Goal: Task Accomplishment & Management: Complete application form

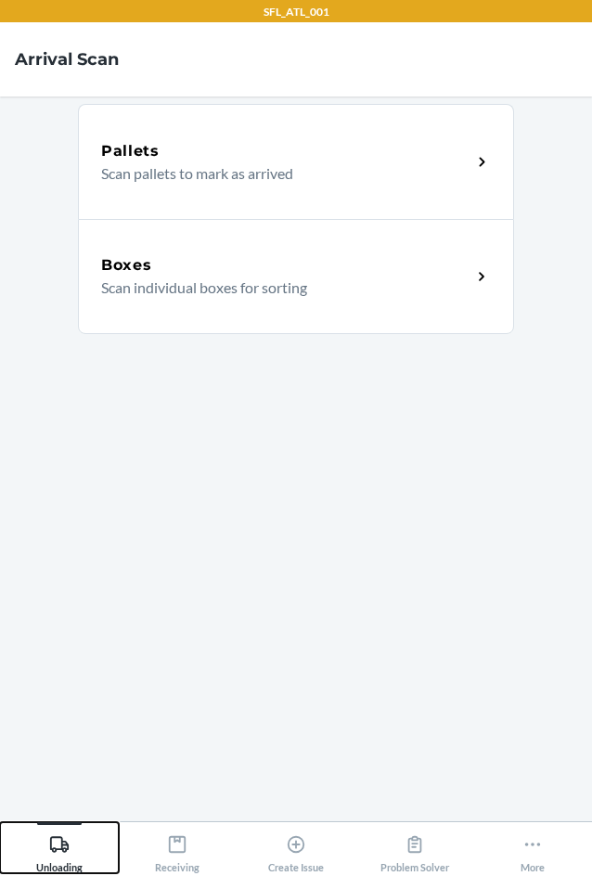
drag, startPoint x: 57, startPoint y: 856, endPoint x: 59, endPoint y: 831, distance: 25.2
click at [57, 853] on div "Unloading" at bounding box center [59, 850] width 46 height 46
click at [98, 265] on div "Boxes Scan individual boxes for sorting" at bounding box center [296, 276] width 436 height 115
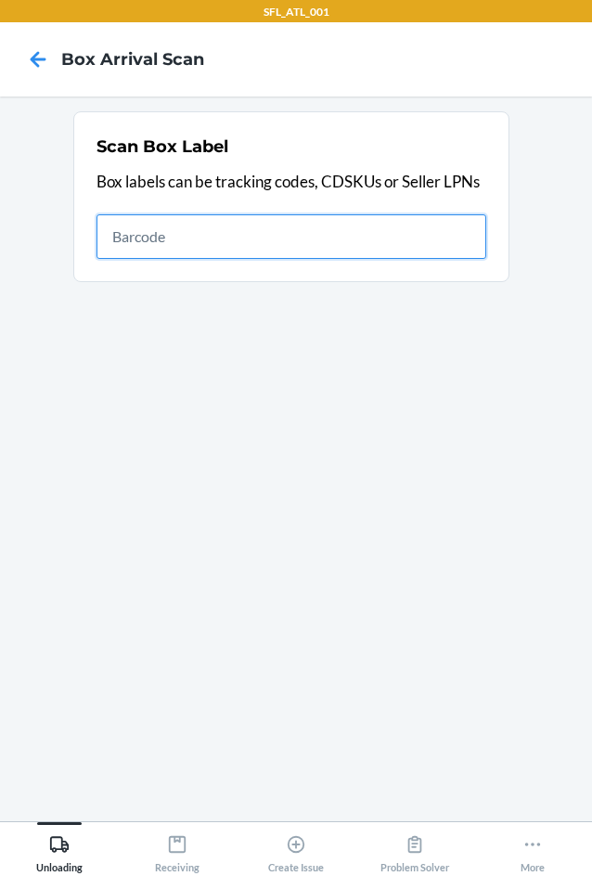
click at [359, 250] on input "text" at bounding box center [292, 236] width 390 height 45
type input "420302599434636106023304752994"
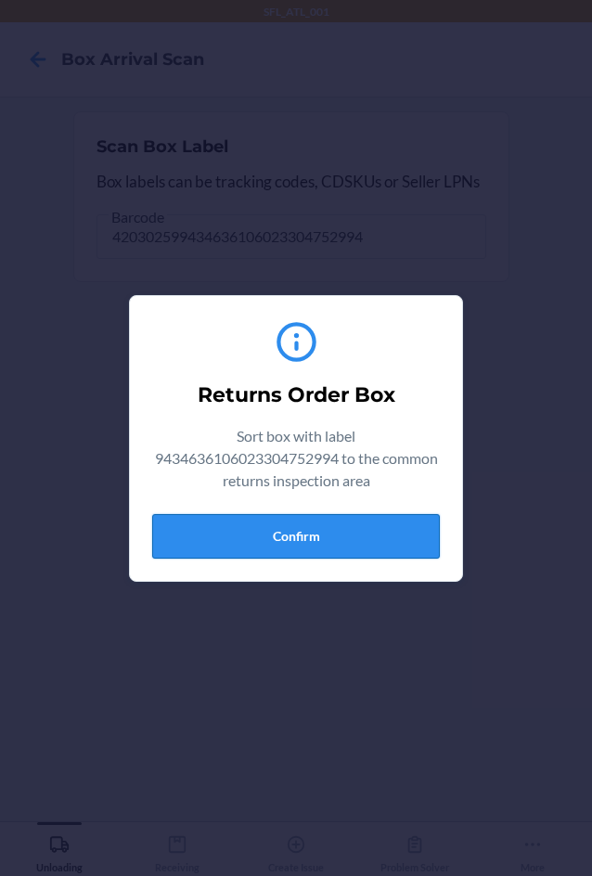
click at [316, 544] on button "Confirm" at bounding box center [296, 536] width 288 height 45
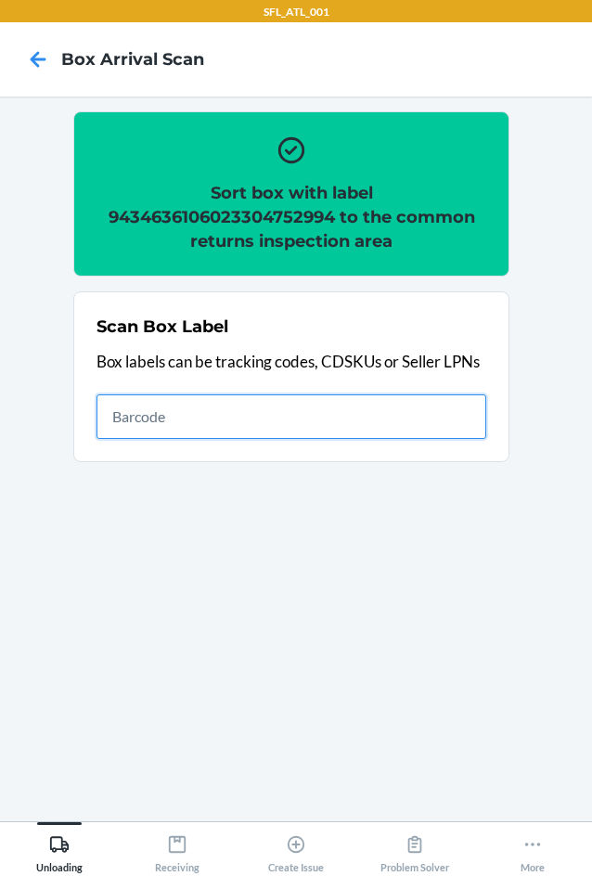
click at [366, 412] on input "text" at bounding box center [292, 416] width 390 height 45
type input "420302599434636106023304955449"
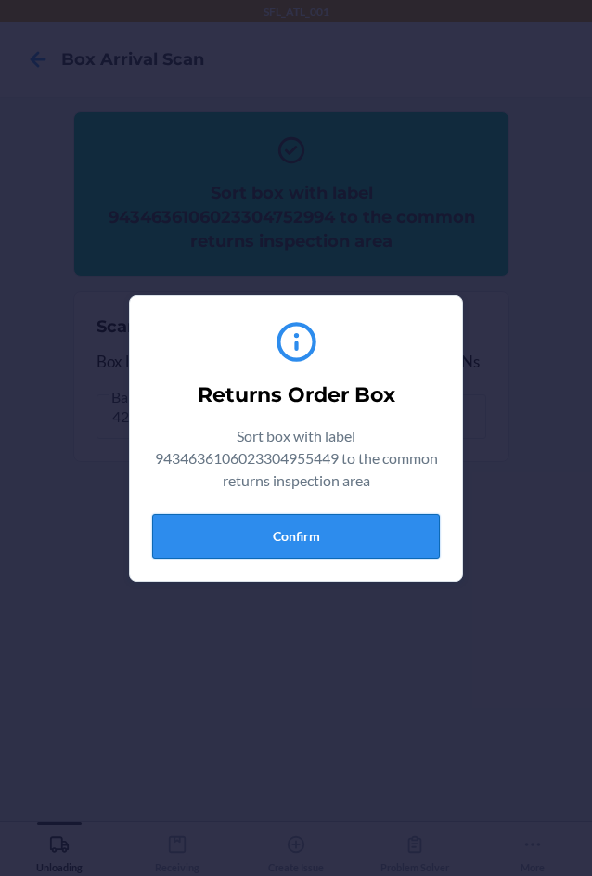
click at [344, 542] on button "Confirm" at bounding box center [296, 536] width 288 height 45
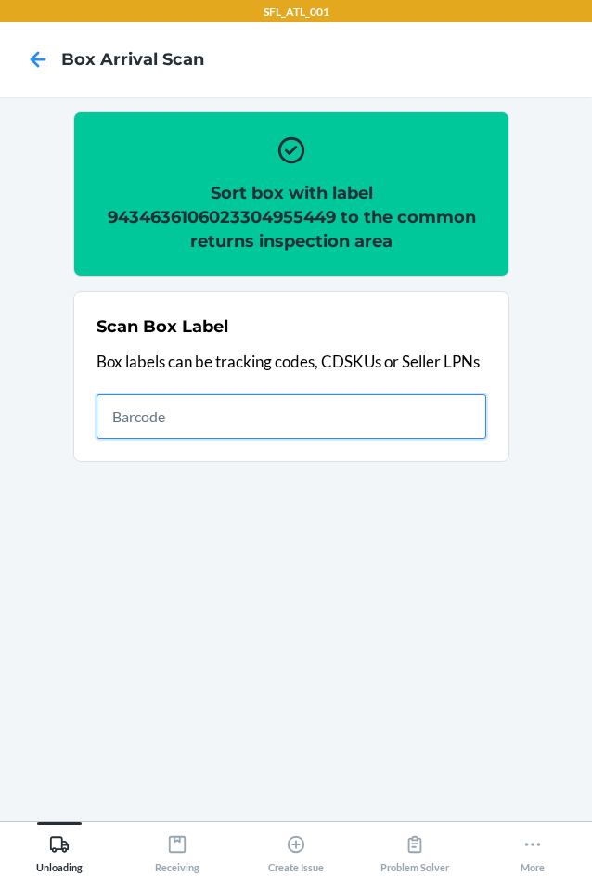
click at [239, 409] on input "text" at bounding box center [292, 416] width 390 height 45
type input "420302599434636106023304500458"
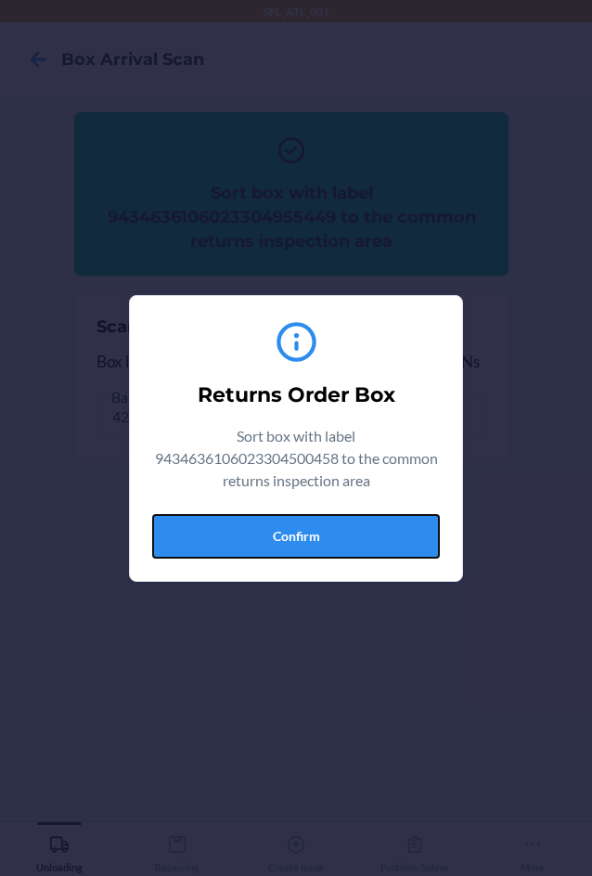
drag, startPoint x: 329, startPoint y: 549, endPoint x: 568, endPoint y: 564, distance: 239.1
click at [346, 551] on button "Confirm" at bounding box center [296, 536] width 288 height 45
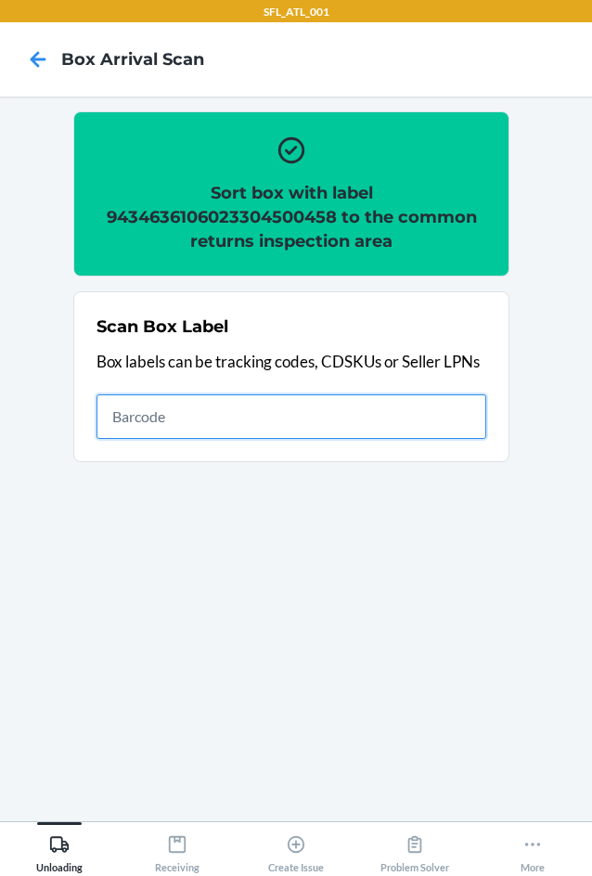
click at [232, 397] on input "text" at bounding box center [292, 416] width 390 height 45
type input "420302599434636106023305065635"
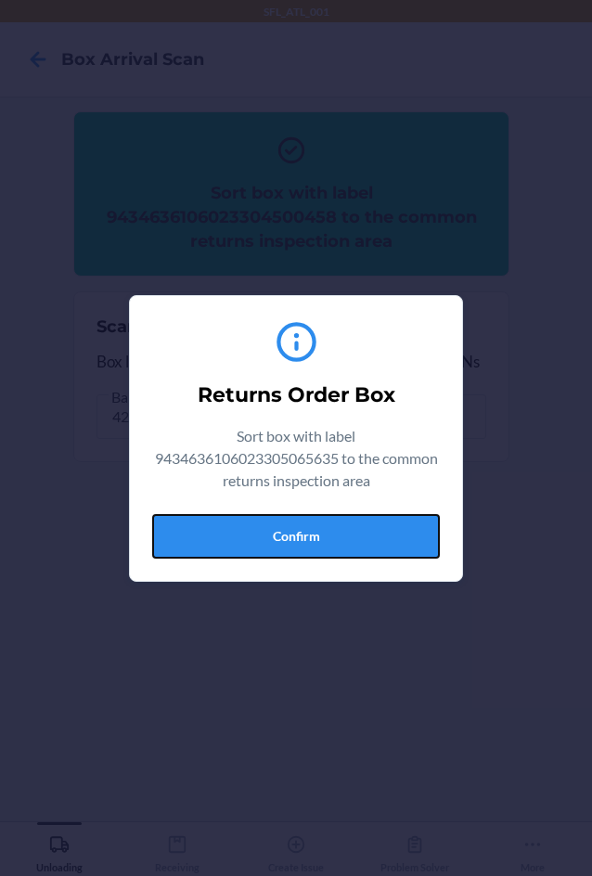
drag, startPoint x: 361, startPoint y: 531, endPoint x: 554, endPoint y: 549, distance: 193.9
click at [362, 535] on button "Confirm" at bounding box center [296, 536] width 288 height 45
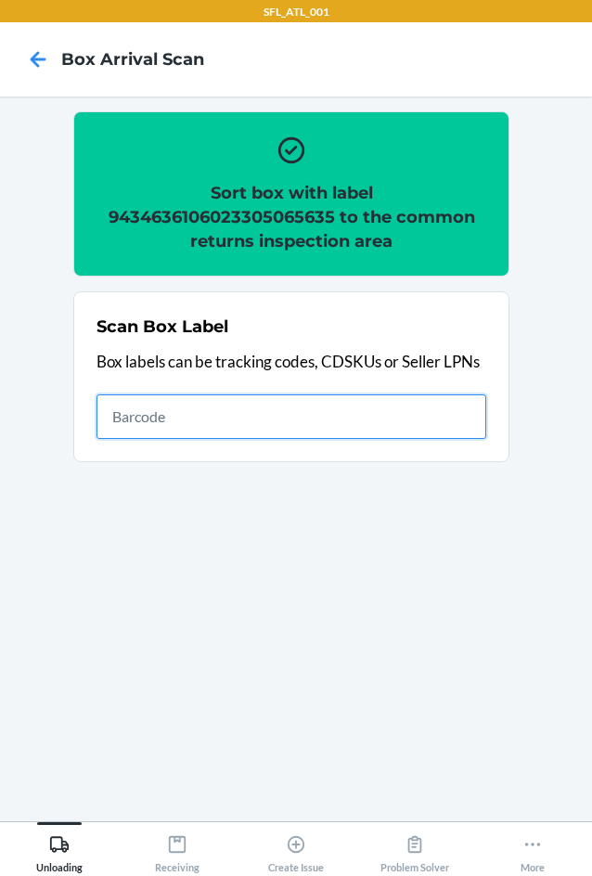
click at [296, 420] on input "text" at bounding box center [292, 416] width 390 height 45
type input "420302599434636106023303651014"
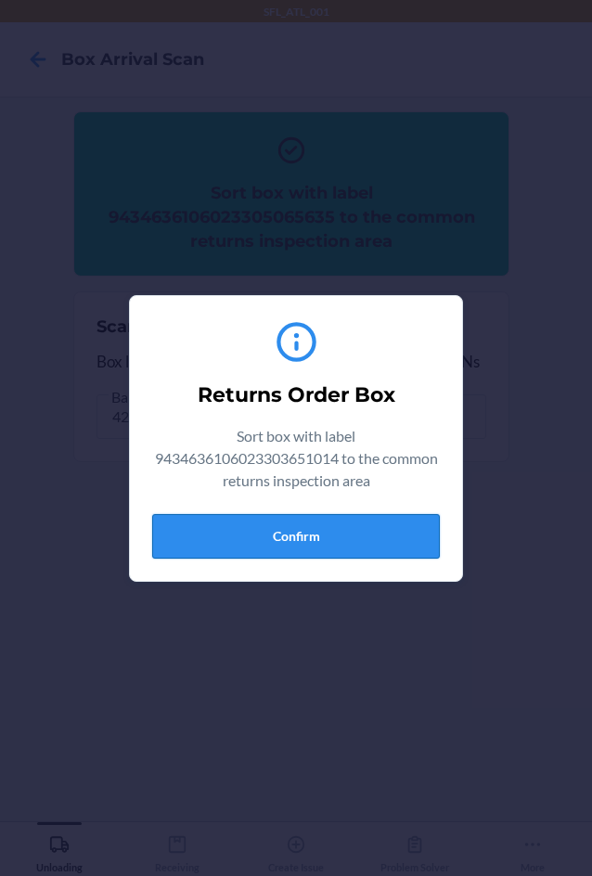
click at [289, 536] on button "Confirm" at bounding box center [296, 536] width 288 height 45
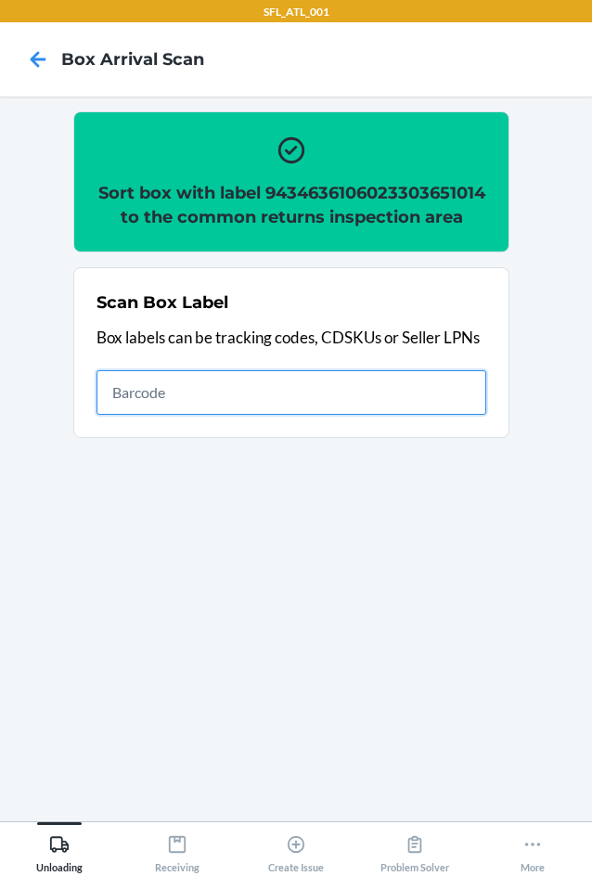
click at [456, 413] on input "text" at bounding box center [292, 392] width 390 height 45
type input "420302599434636106023304936790"
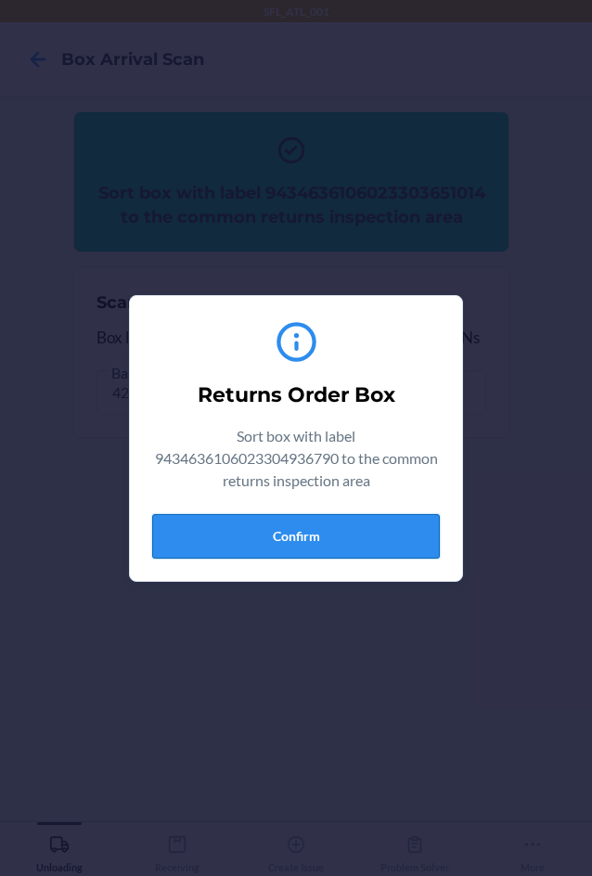
click at [265, 530] on button "Confirm" at bounding box center [296, 536] width 288 height 45
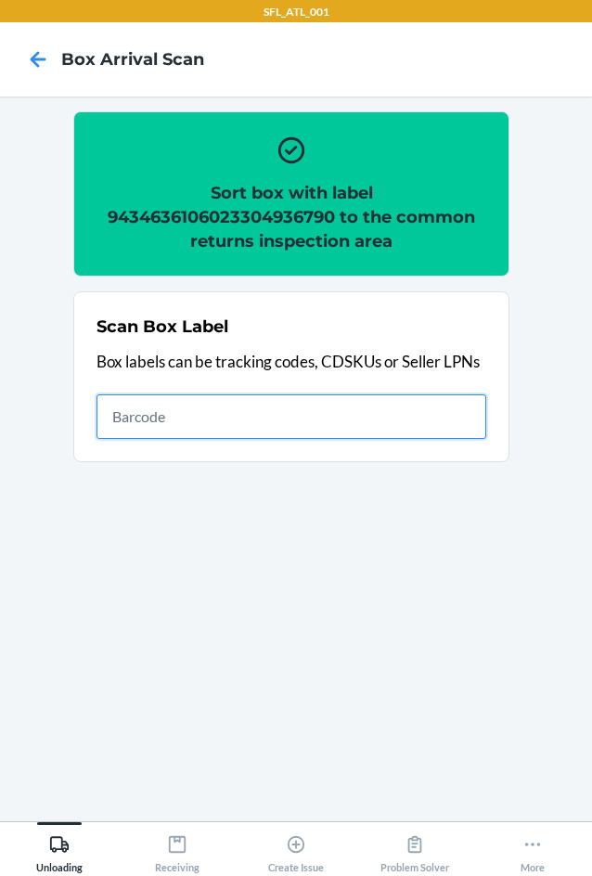
click at [400, 407] on input "text" at bounding box center [292, 416] width 390 height 45
type input "420302599434636106023304273192"
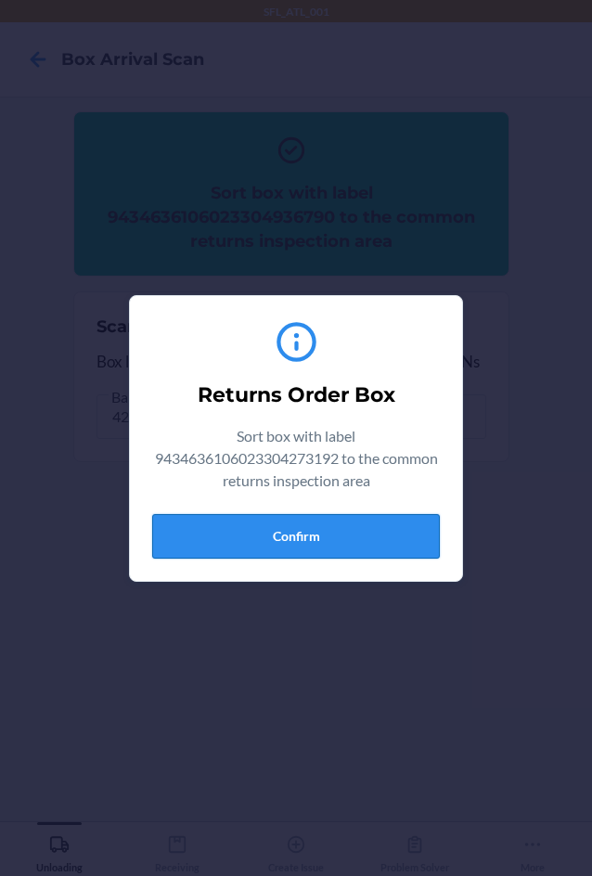
click at [363, 529] on button "Confirm" at bounding box center [296, 536] width 288 height 45
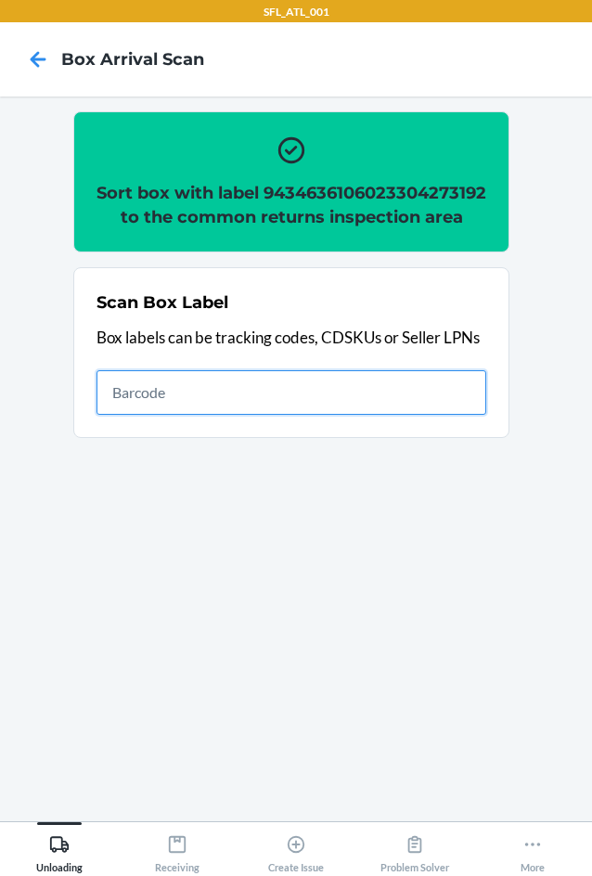
click at [467, 415] on input "text" at bounding box center [292, 392] width 390 height 45
type input "420302599434636106023304122964"
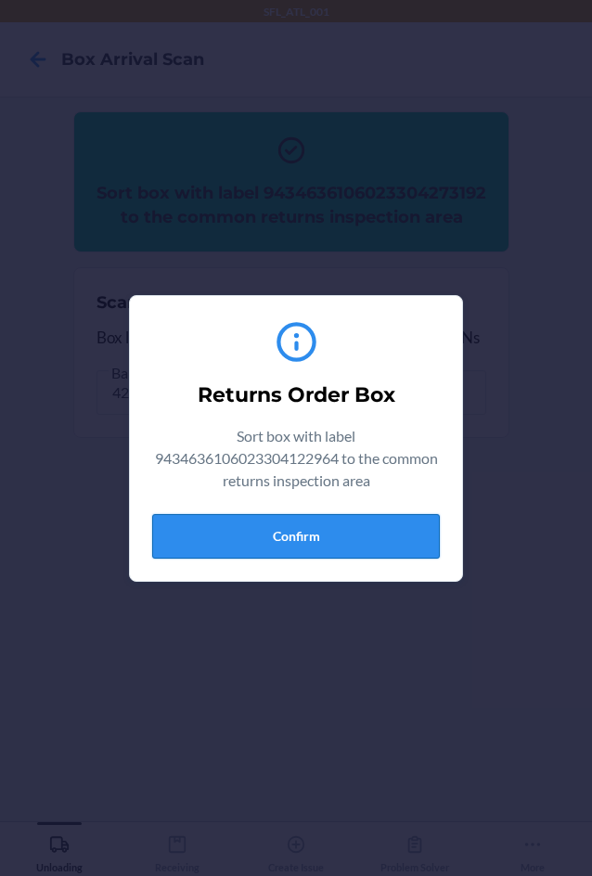
click at [344, 531] on button "Confirm" at bounding box center [296, 536] width 288 height 45
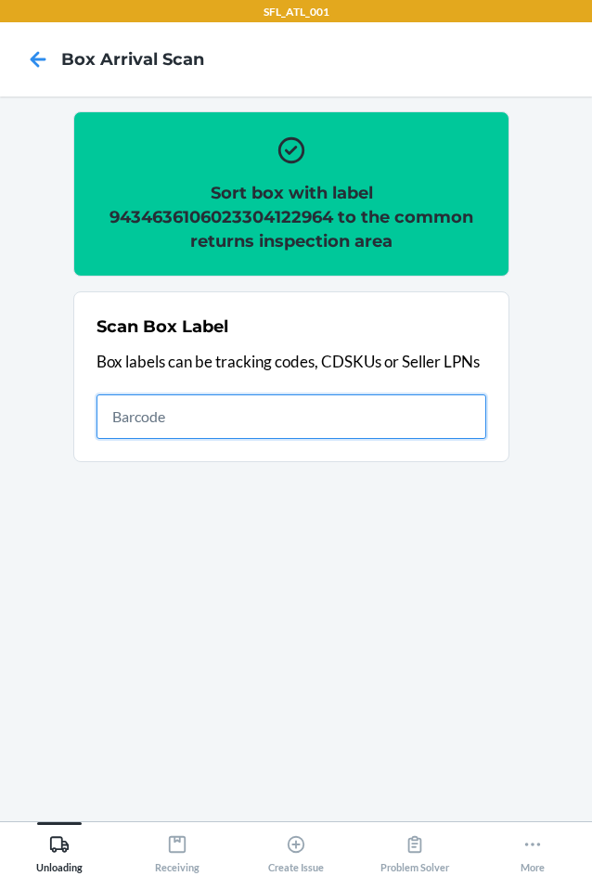
click at [307, 429] on input "text" at bounding box center [292, 416] width 390 height 45
type input "420302599434636106023304844958"
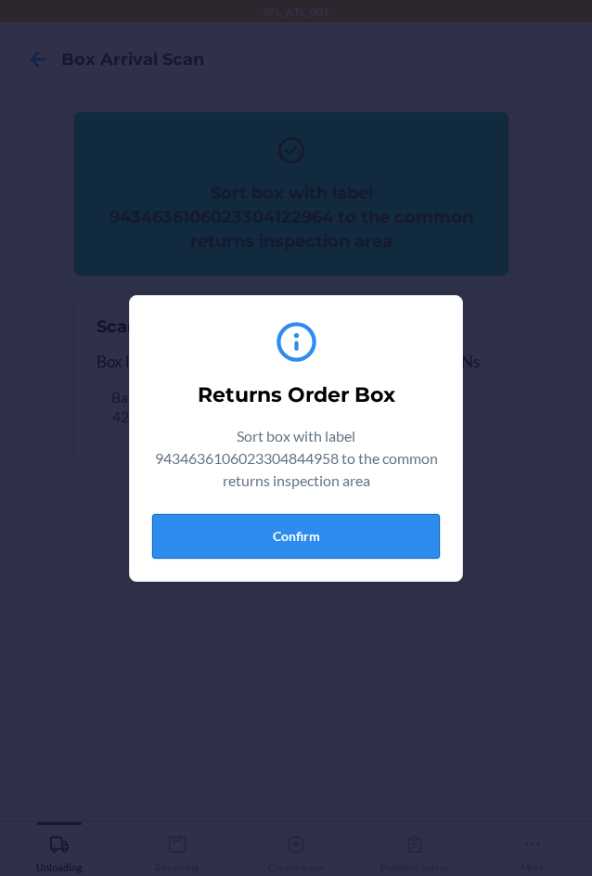
click at [298, 540] on button "Confirm" at bounding box center [296, 536] width 288 height 45
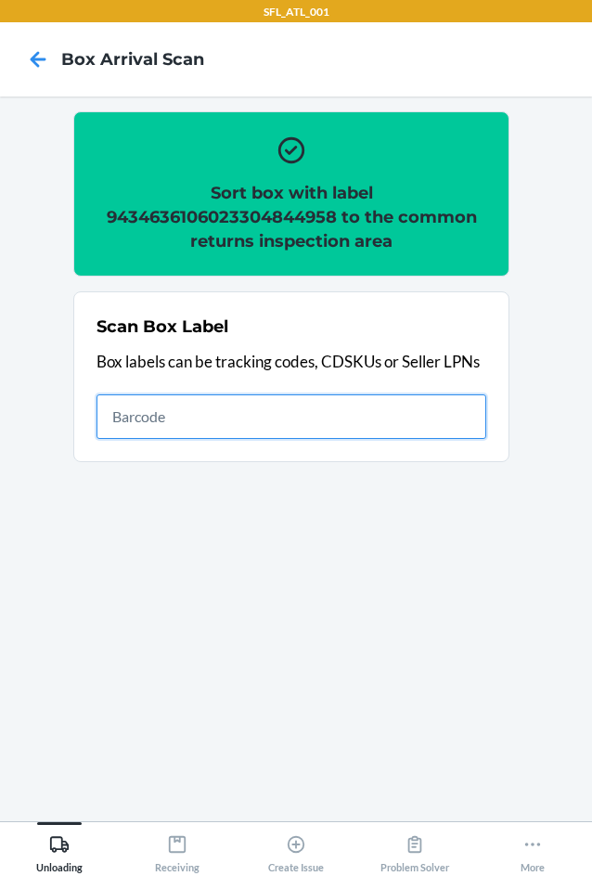
click at [165, 405] on input "text" at bounding box center [292, 416] width 390 height 45
type input "420302599434636106023302413002"
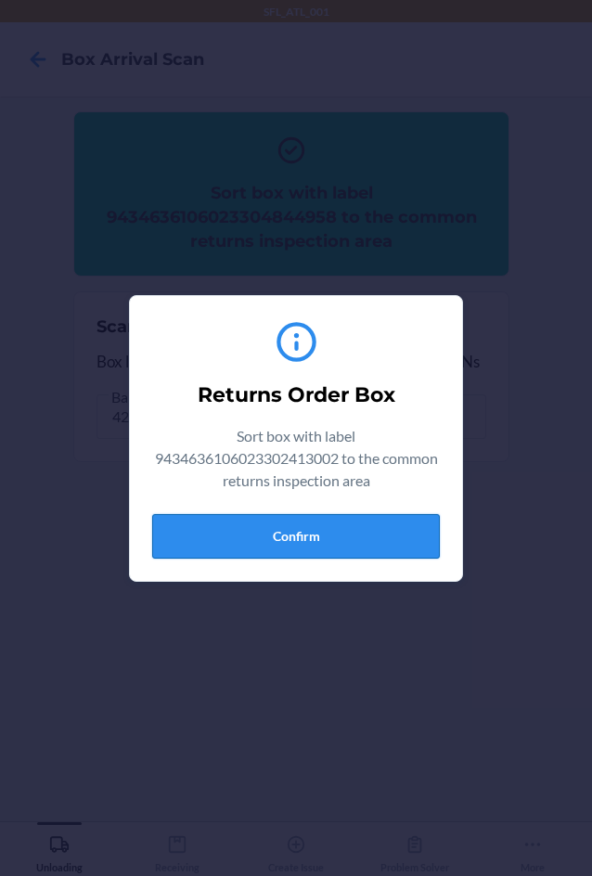
click at [329, 548] on button "Confirm" at bounding box center [296, 536] width 288 height 45
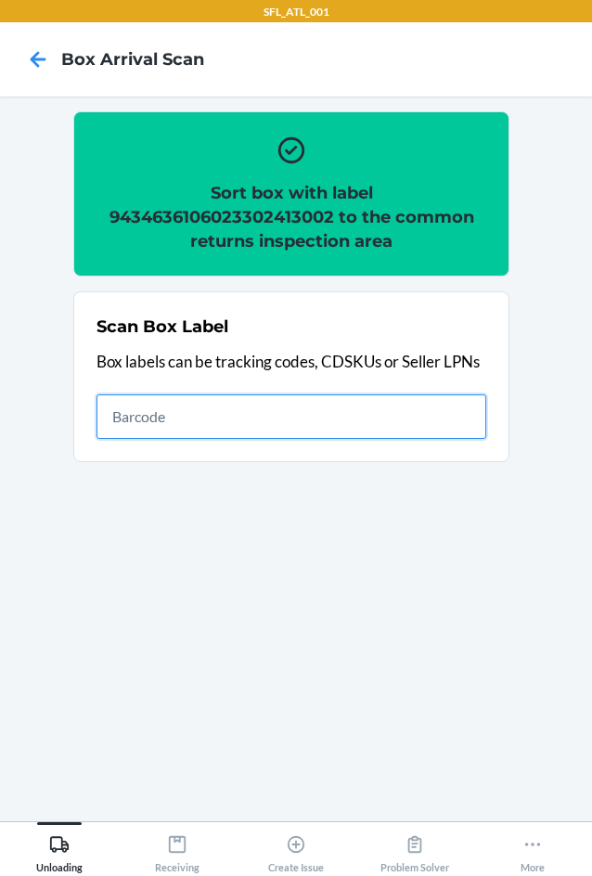
click at [350, 403] on input "text" at bounding box center [292, 416] width 390 height 45
type input "420302599434636106023304562258"
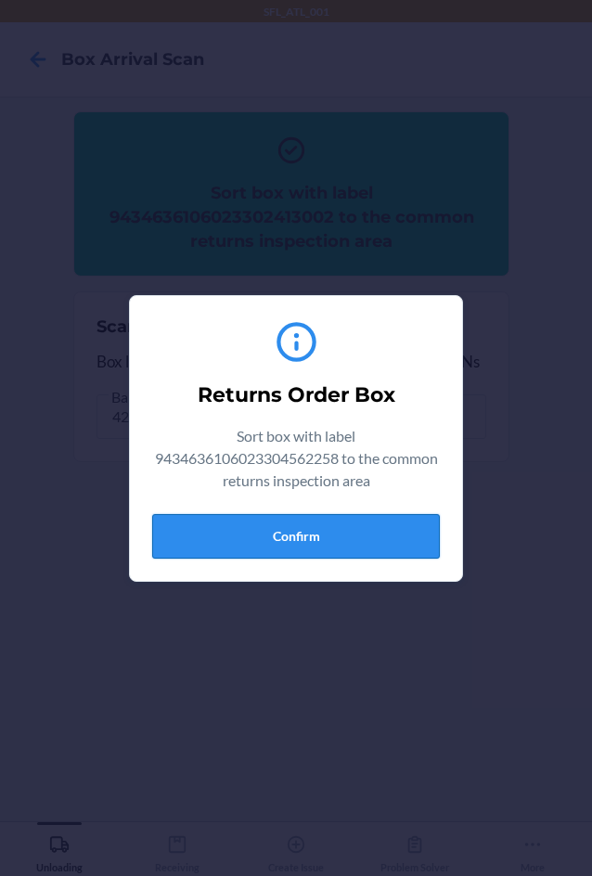
click at [310, 539] on button "Confirm" at bounding box center [296, 536] width 288 height 45
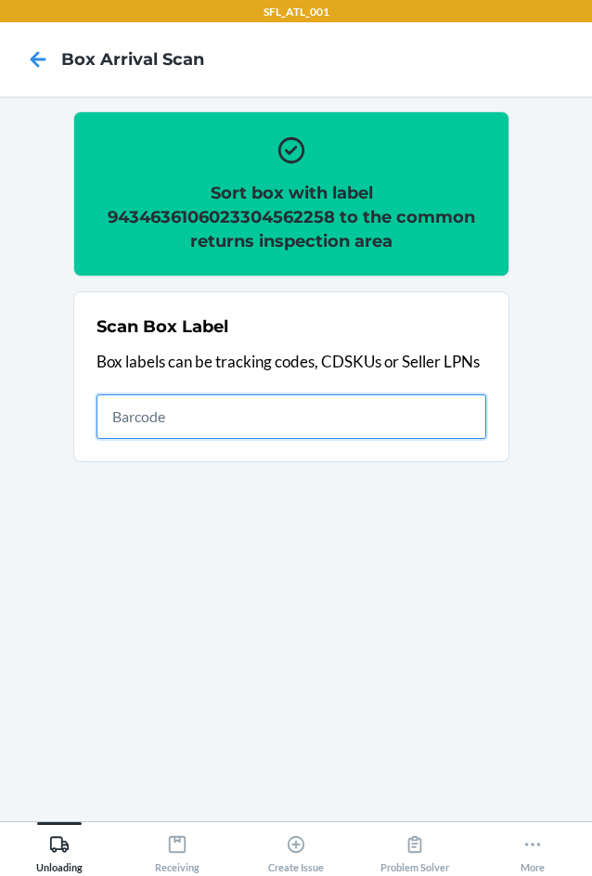
click at [358, 415] on input "text" at bounding box center [292, 416] width 390 height 45
type input "420302599434636106023304223593"
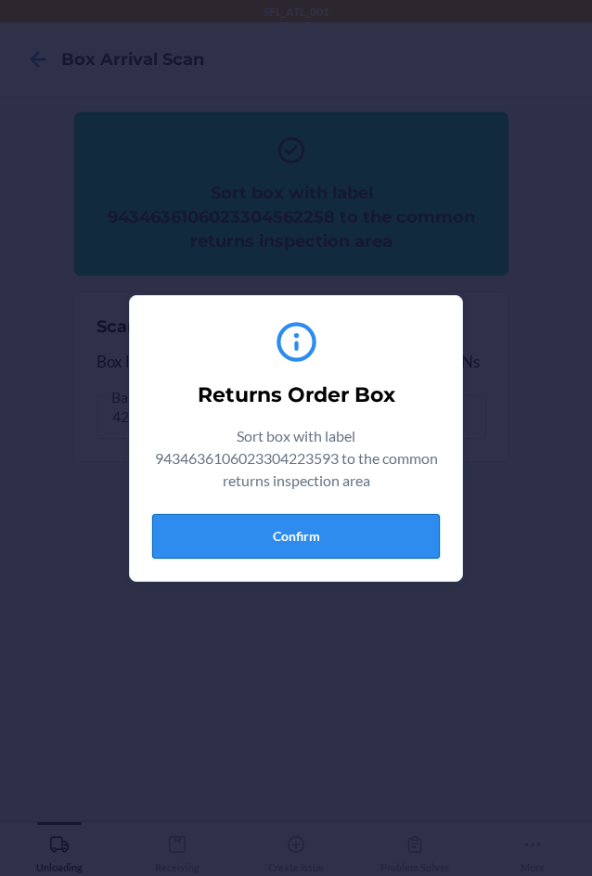
click at [342, 531] on button "Confirm" at bounding box center [296, 536] width 288 height 45
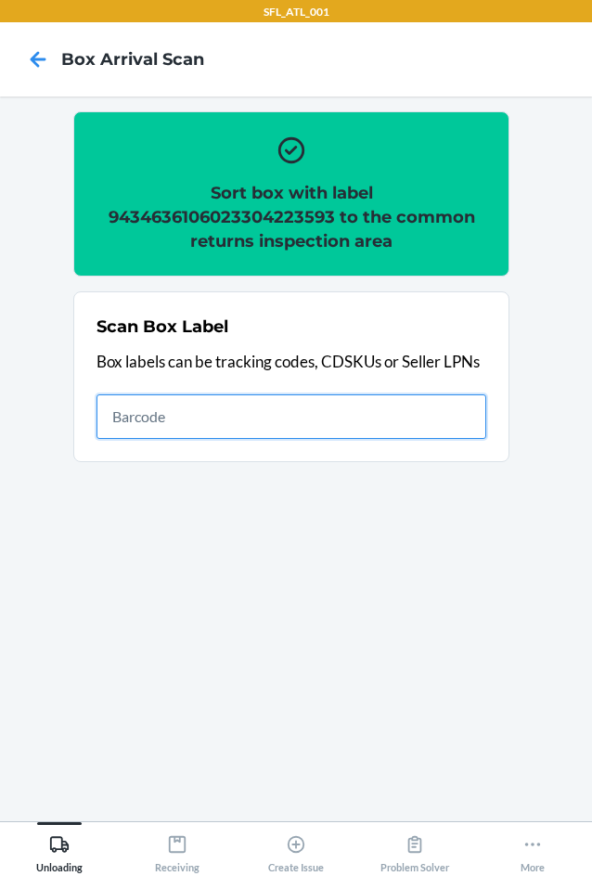
click at [315, 417] on input "text" at bounding box center [292, 416] width 390 height 45
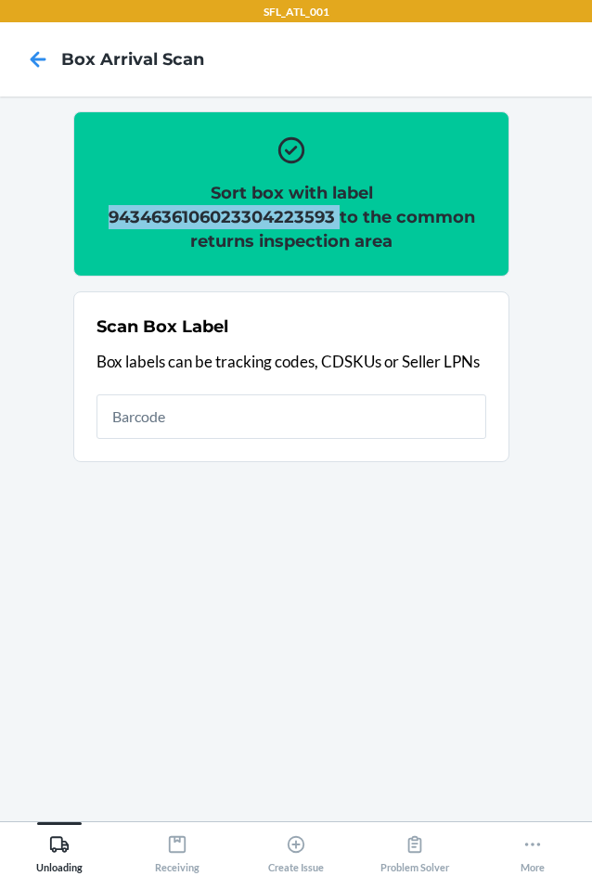
copy h2 "9434636106023304223593"
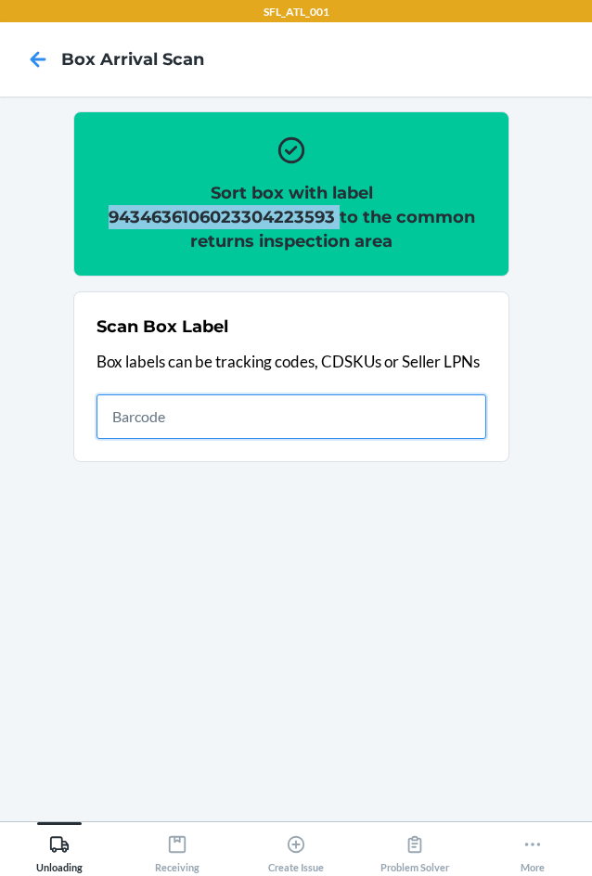
click at [302, 399] on input "text" at bounding box center [292, 416] width 390 height 45
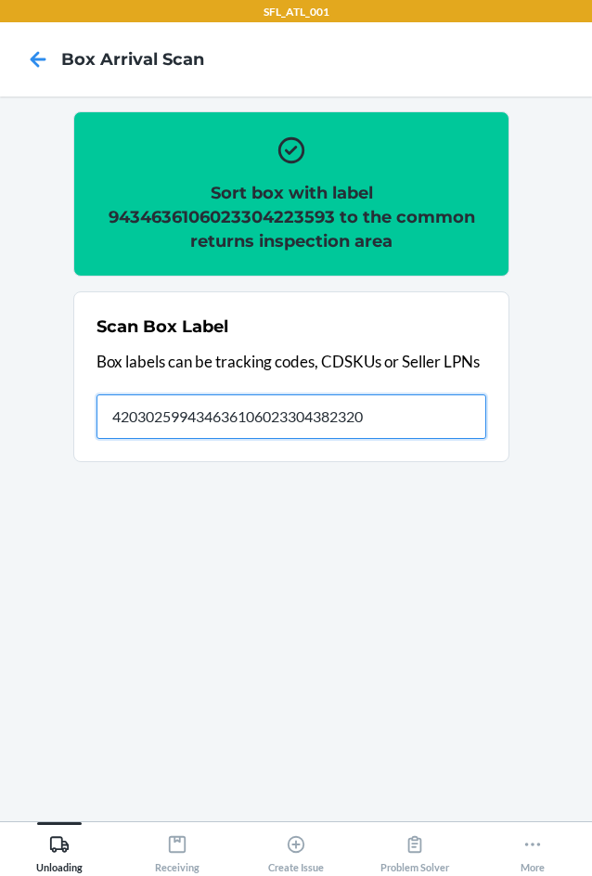
type input "420302599434636106023304382320"
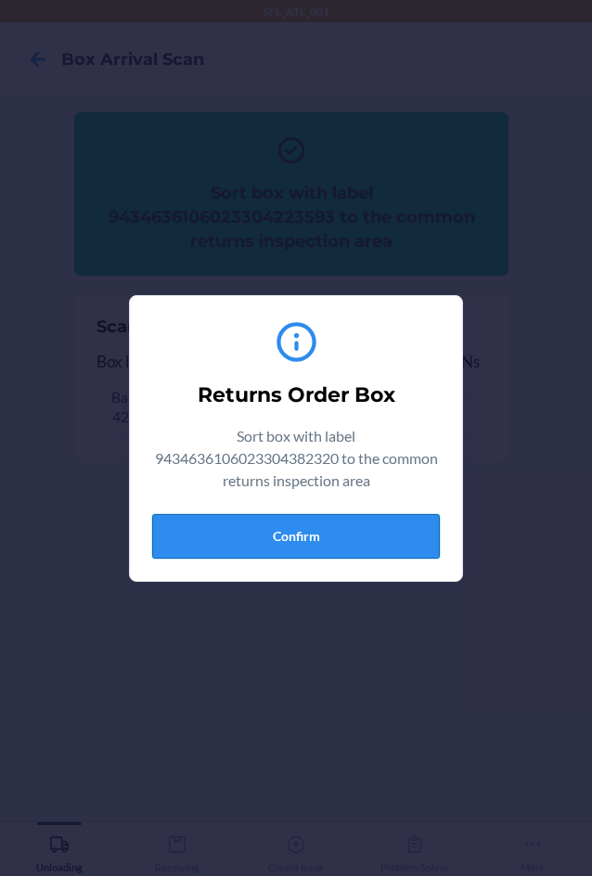
click at [291, 525] on button "Confirm" at bounding box center [296, 536] width 288 height 45
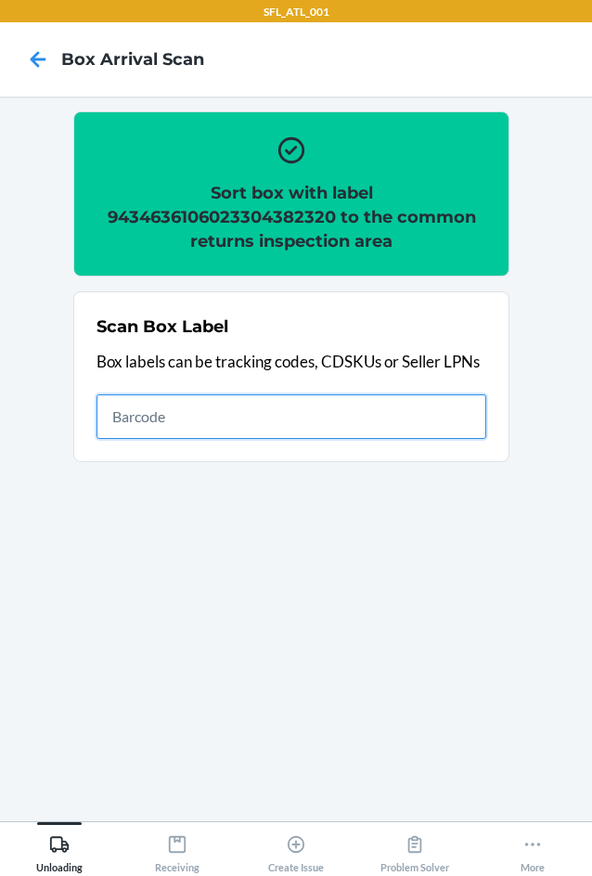
click at [361, 404] on input "text" at bounding box center [292, 416] width 390 height 45
type input "420302599434636106023304904294"
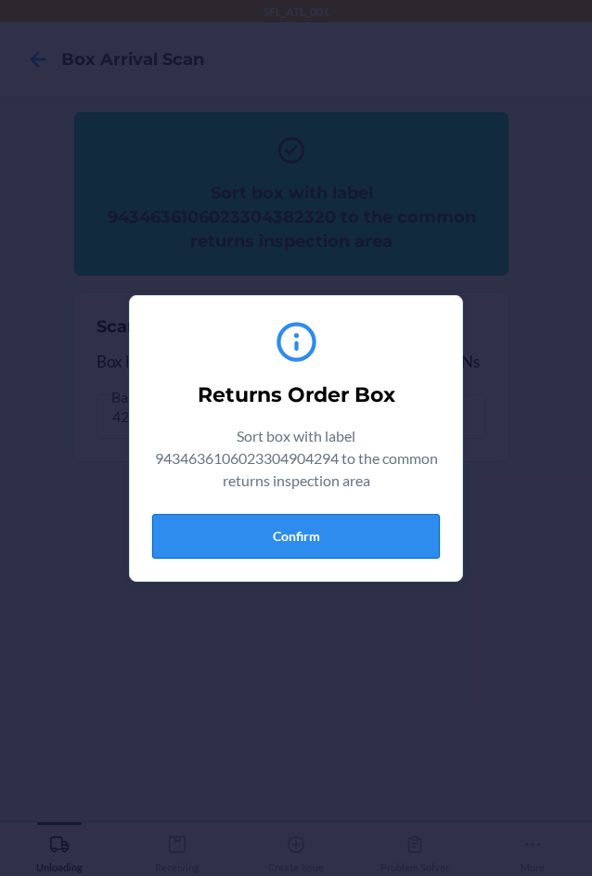
click at [295, 534] on button "Confirm" at bounding box center [296, 536] width 288 height 45
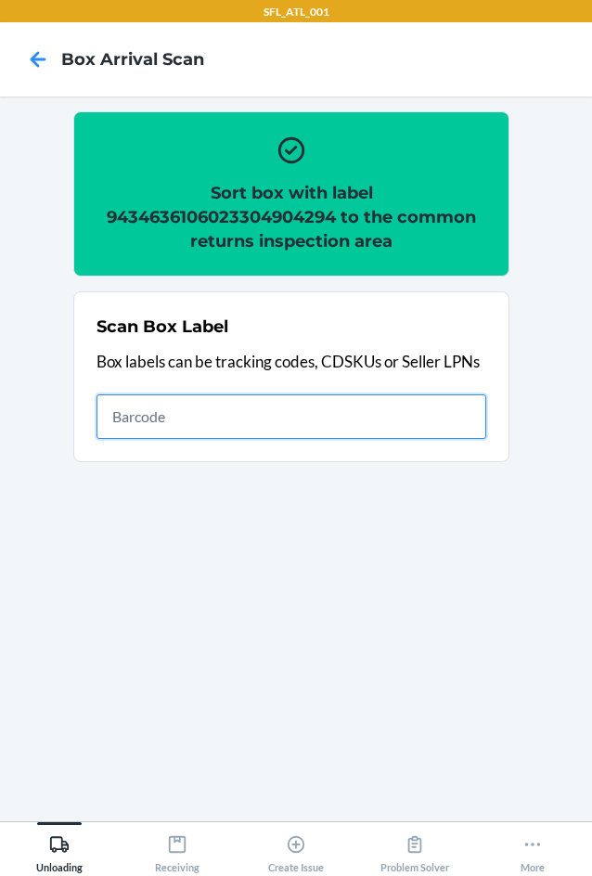
click at [376, 428] on input "text" at bounding box center [292, 416] width 390 height 45
type input "420302599434636106023304204165"
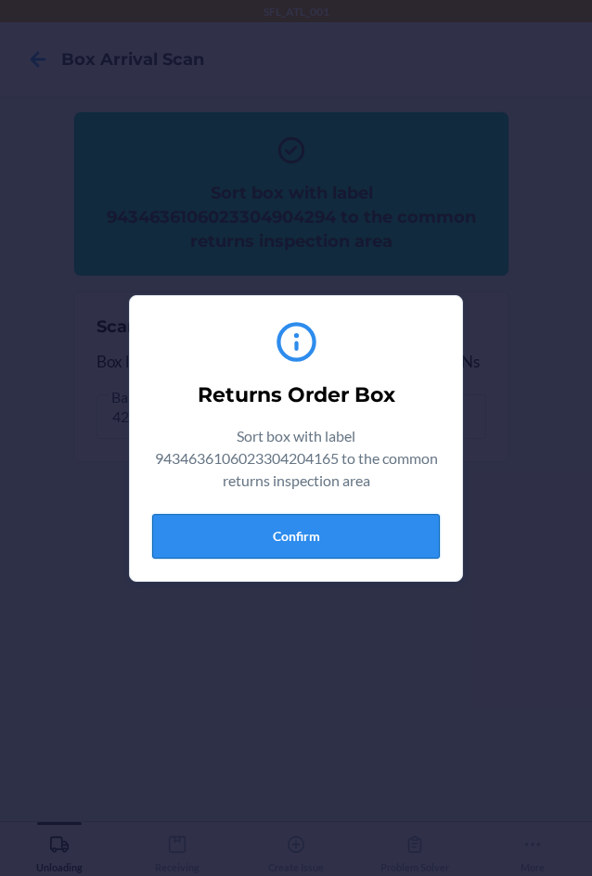
click at [316, 526] on button "Confirm" at bounding box center [296, 536] width 288 height 45
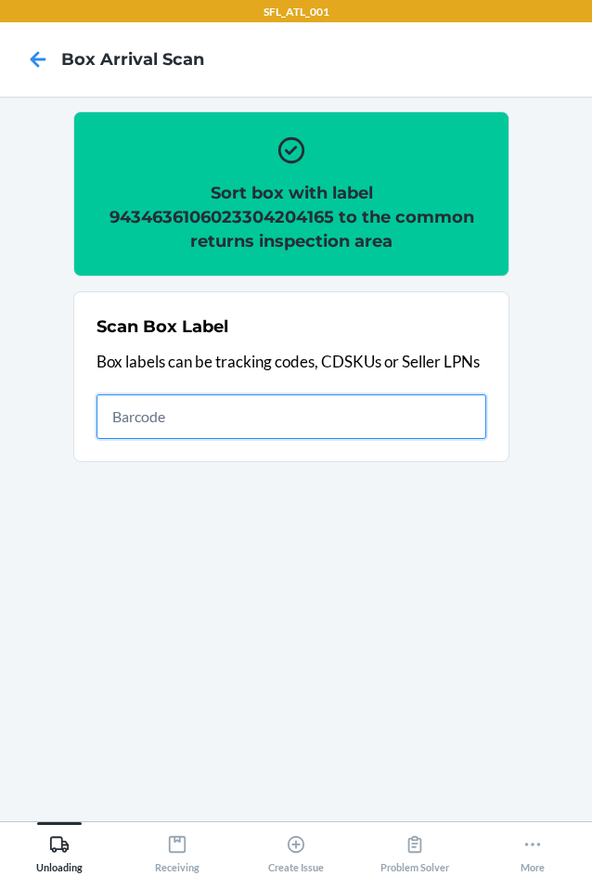
click at [438, 411] on input "text" at bounding box center [292, 416] width 390 height 45
type input "420302599434636106023303982491"
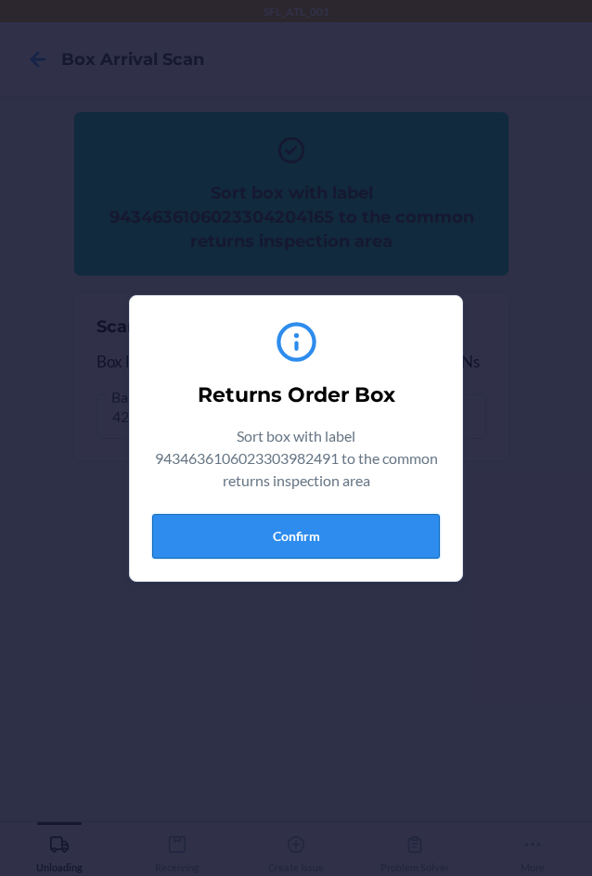
click at [312, 531] on button "Confirm" at bounding box center [296, 536] width 288 height 45
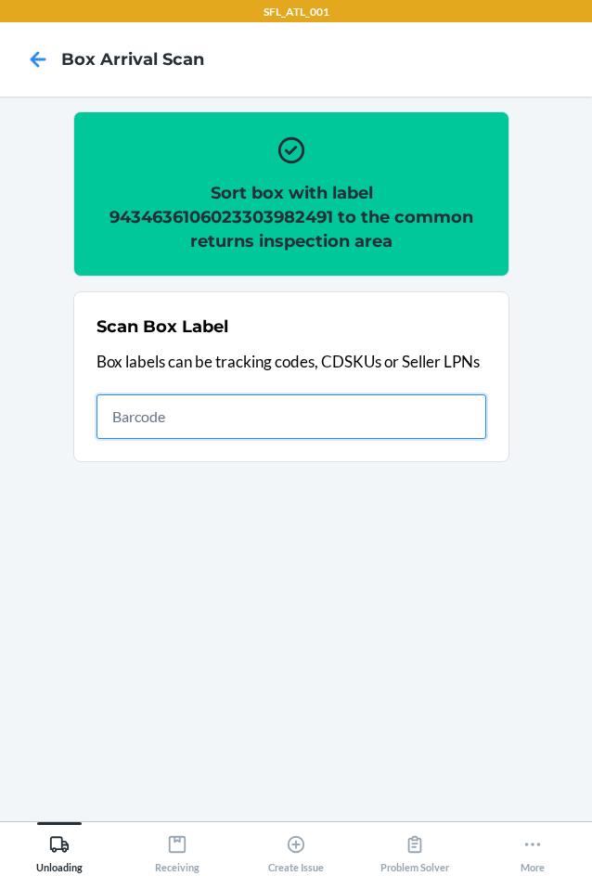
click at [318, 419] on input "text" at bounding box center [292, 416] width 390 height 45
type input "420302599434636106023304354389"
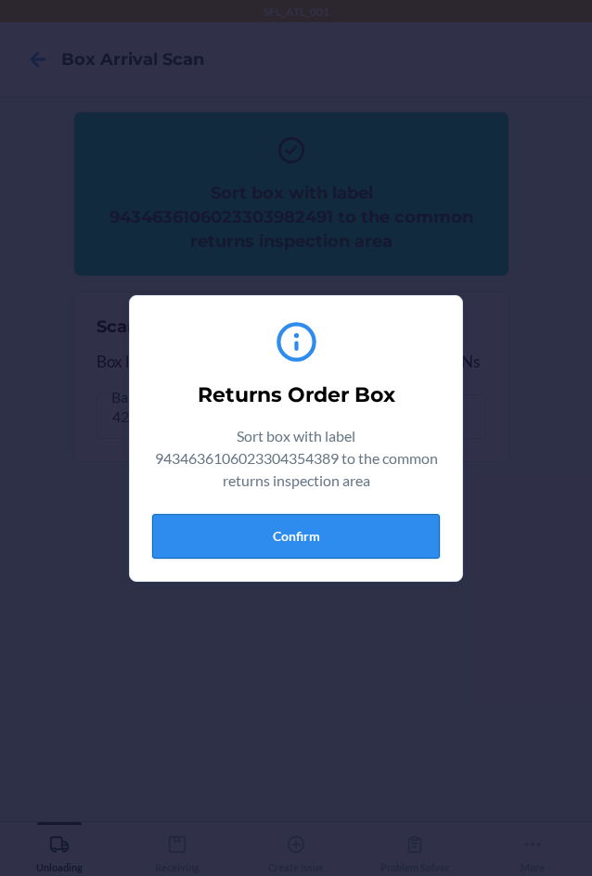
click at [324, 540] on button "Confirm" at bounding box center [296, 536] width 288 height 45
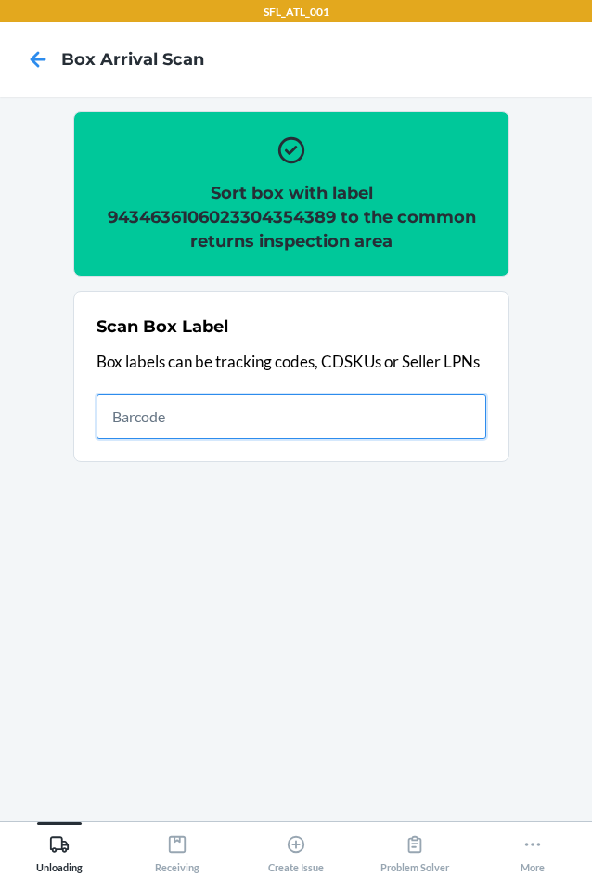
click at [293, 421] on input "text" at bounding box center [292, 416] width 390 height 45
type input "420302599434636106023304290601"
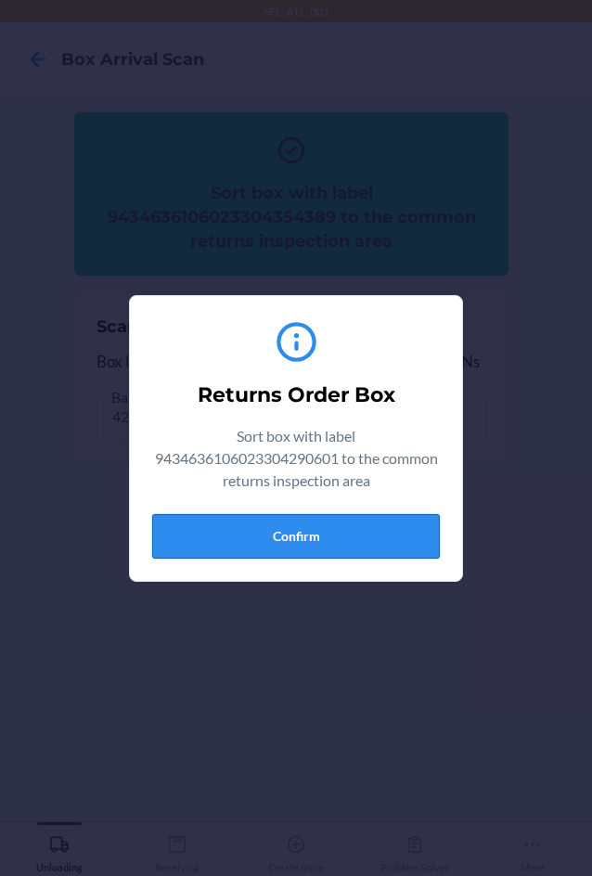
click at [342, 531] on button "Confirm" at bounding box center [296, 536] width 288 height 45
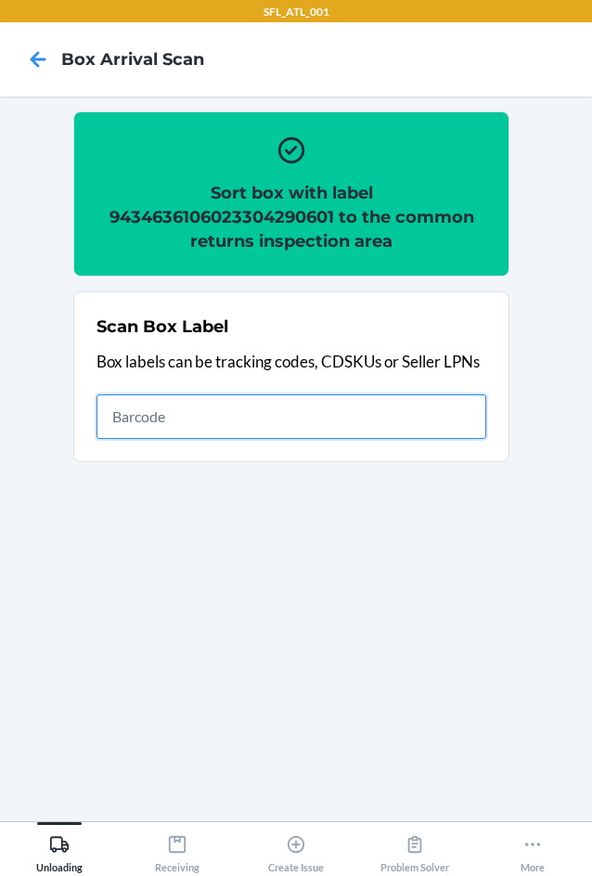
click at [389, 420] on input "text" at bounding box center [292, 416] width 390 height 45
type input "420302599434636106023304301451"
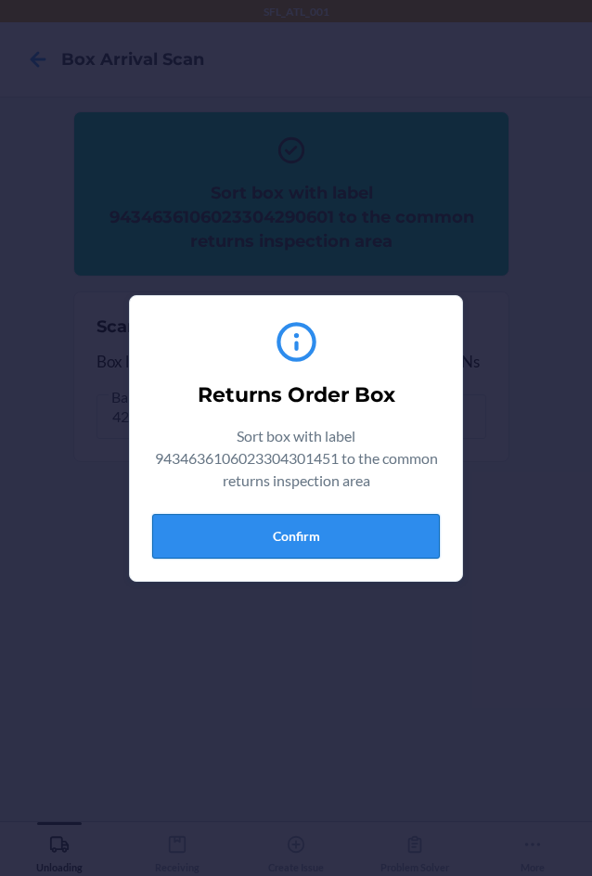
click at [318, 540] on button "Confirm" at bounding box center [296, 536] width 288 height 45
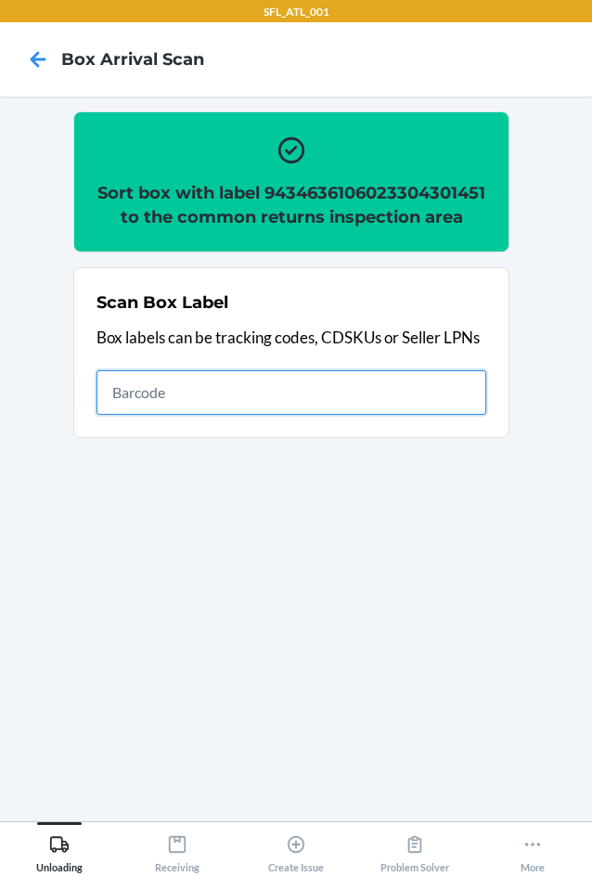
click at [374, 412] on input "text" at bounding box center [292, 392] width 390 height 45
type input "420302599434636106023304056351"
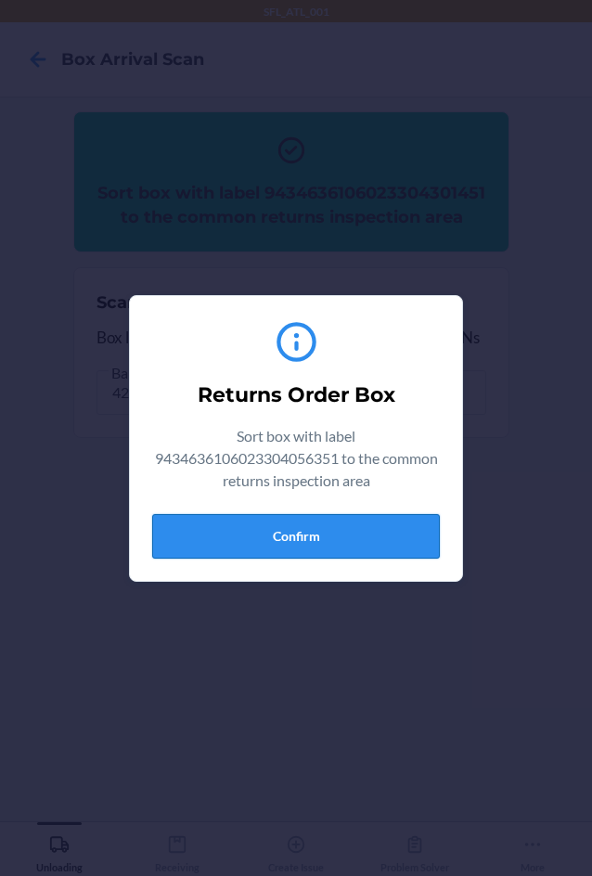
click at [348, 538] on button "Confirm" at bounding box center [296, 536] width 288 height 45
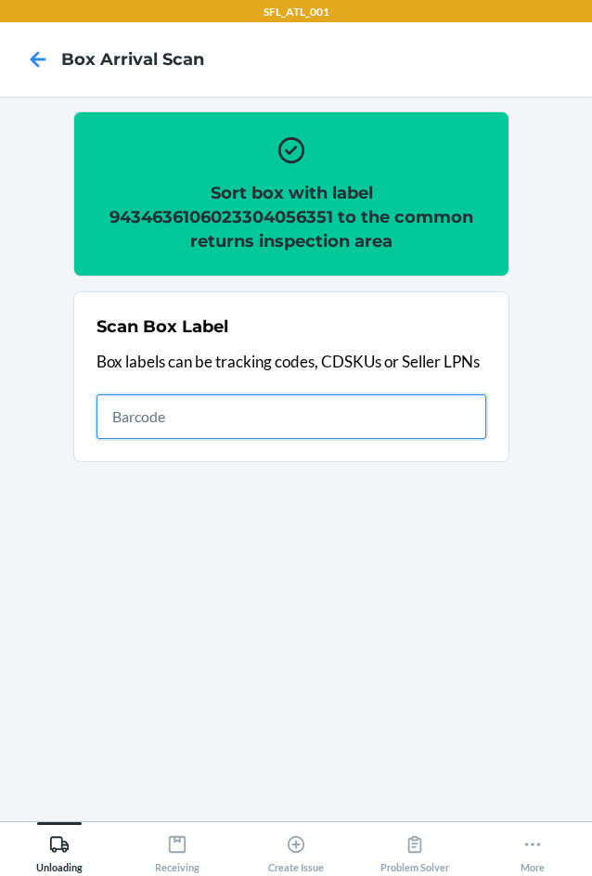
click at [264, 400] on input "text" at bounding box center [292, 416] width 390 height 45
type input "420302599434636106023304673381"
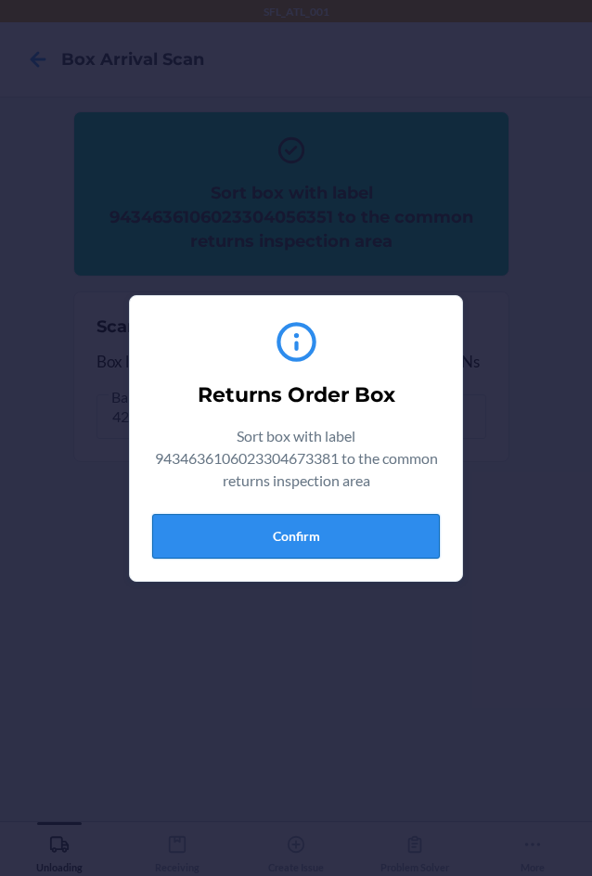
click at [294, 527] on button "Confirm" at bounding box center [296, 536] width 288 height 45
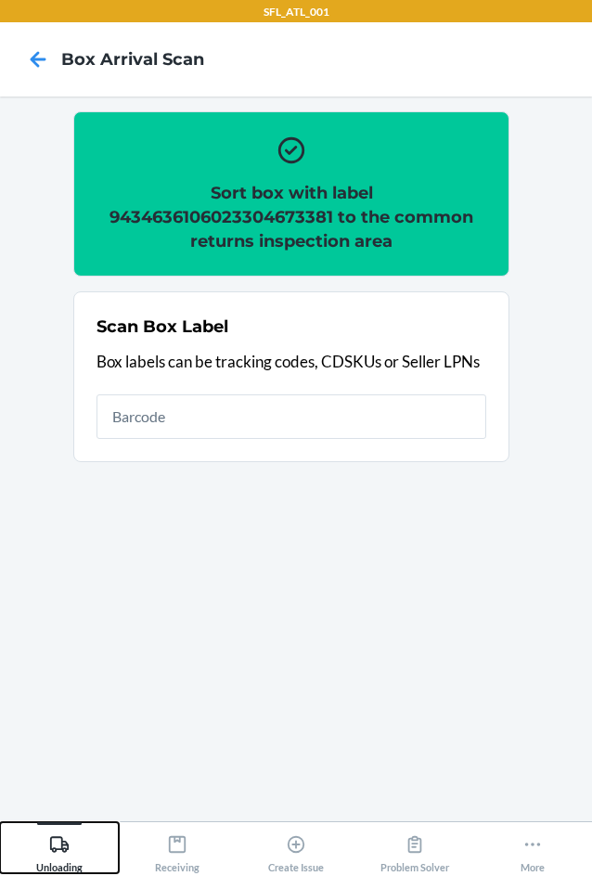
click at [59, 846] on icon at bounding box center [59, 844] width 20 height 20
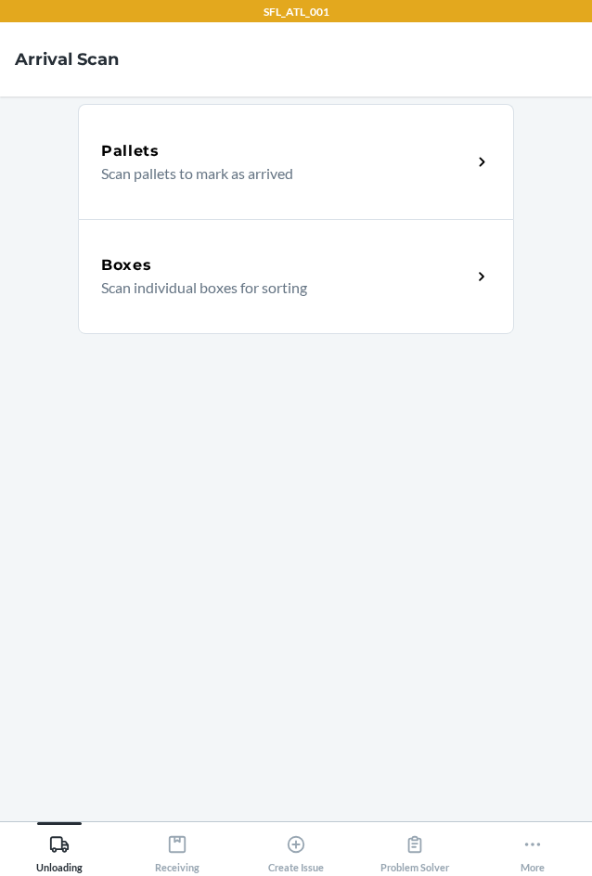
click at [136, 266] on h5 "Boxes" at bounding box center [126, 265] width 51 height 22
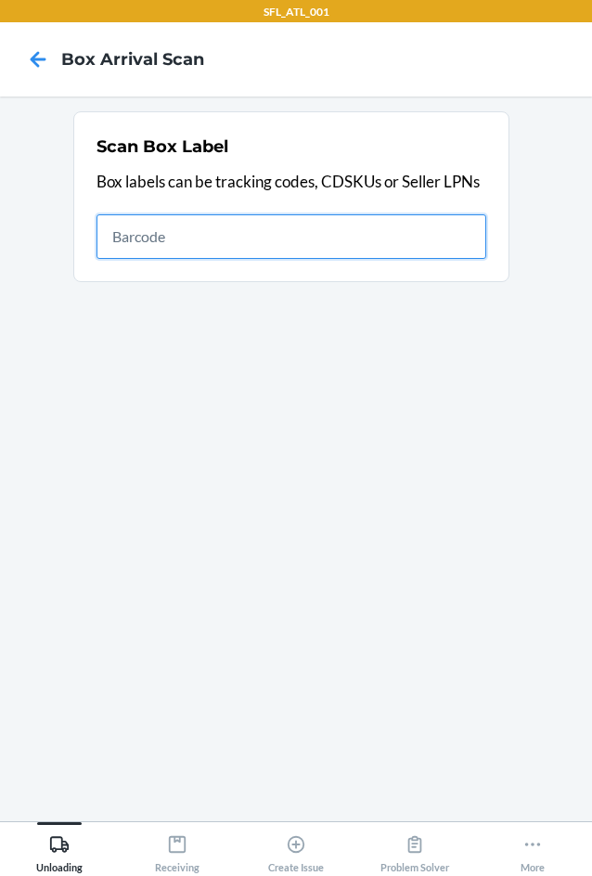
click at [303, 228] on input "text" at bounding box center [292, 236] width 390 height 45
type input "420302599434636106023304673381"
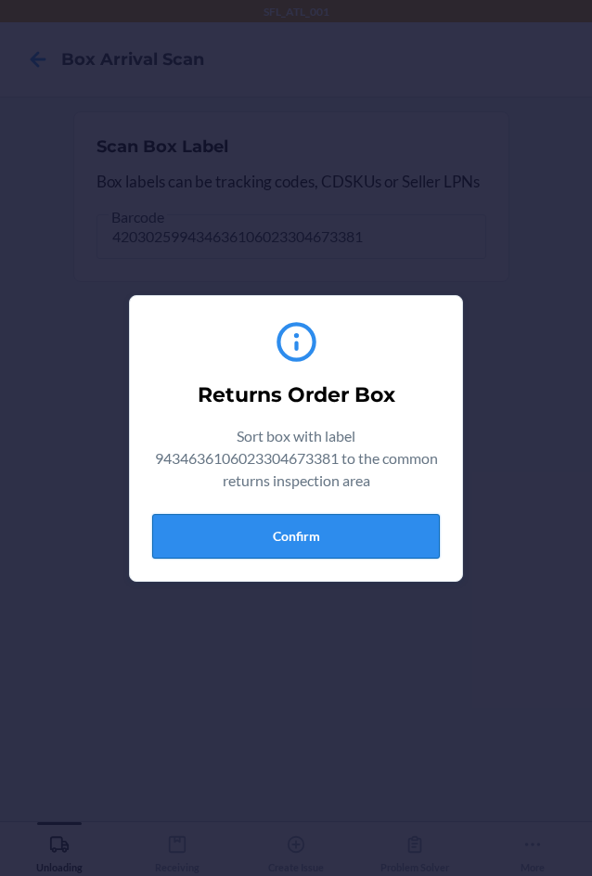
click at [279, 539] on button "Confirm" at bounding box center [296, 536] width 288 height 45
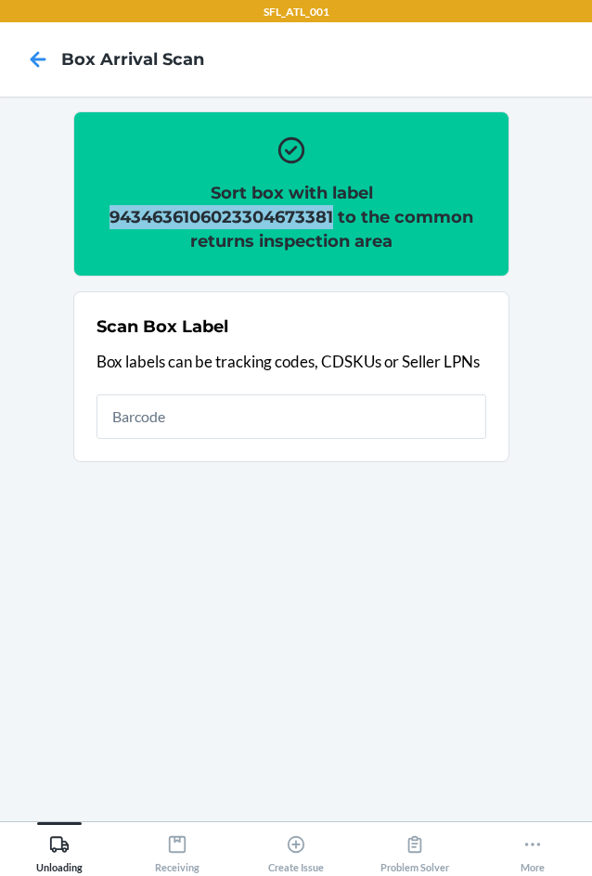
copy h2 "9434636106023304673381"
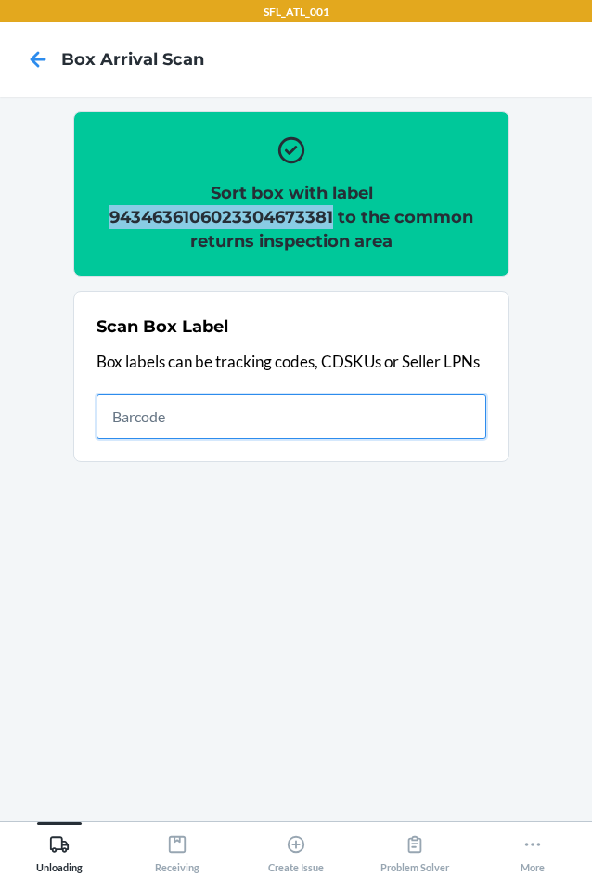
click at [369, 419] on input "text" at bounding box center [292, 416] width 390 height 45
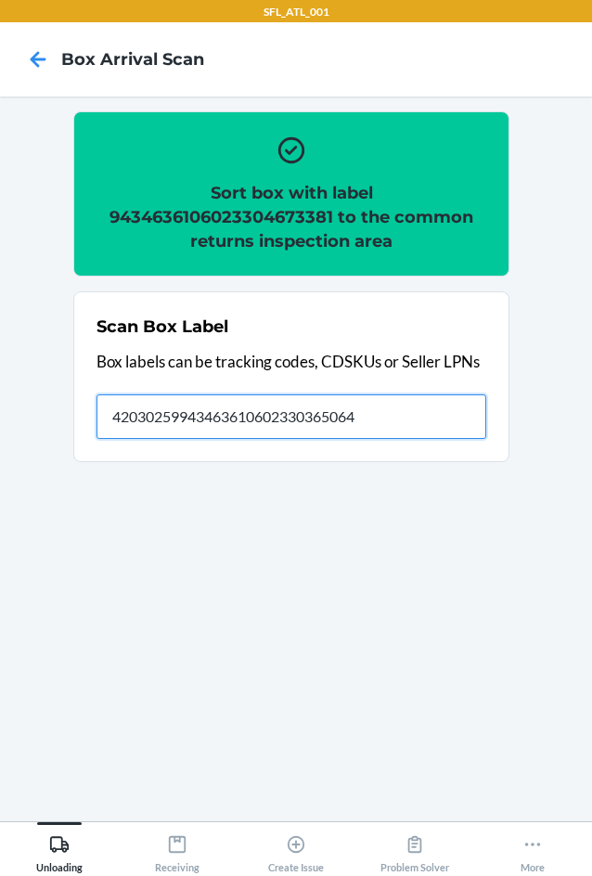
type input "420302599434636106023303650642"
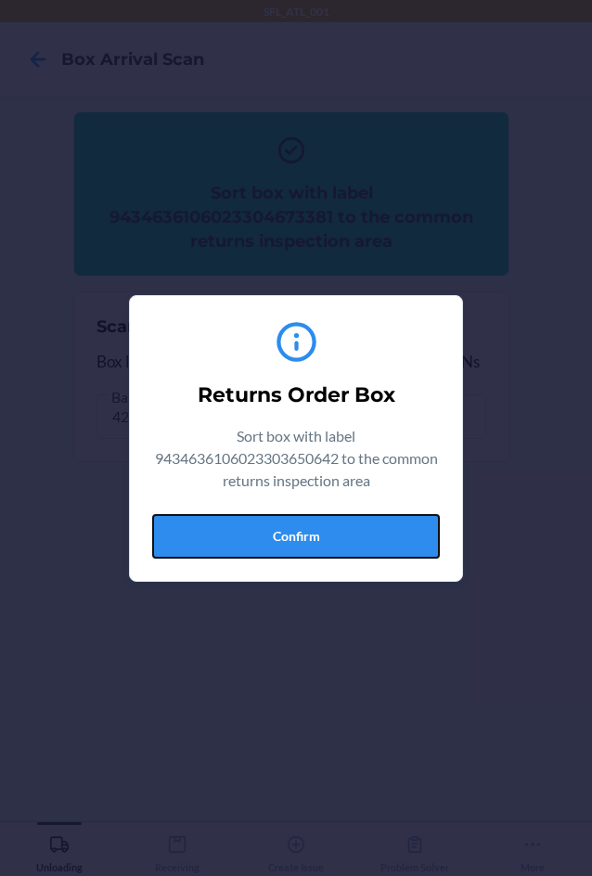
click at [386, 523] on button "Confirm" at bounding box center [296, 536] width 288 height 45
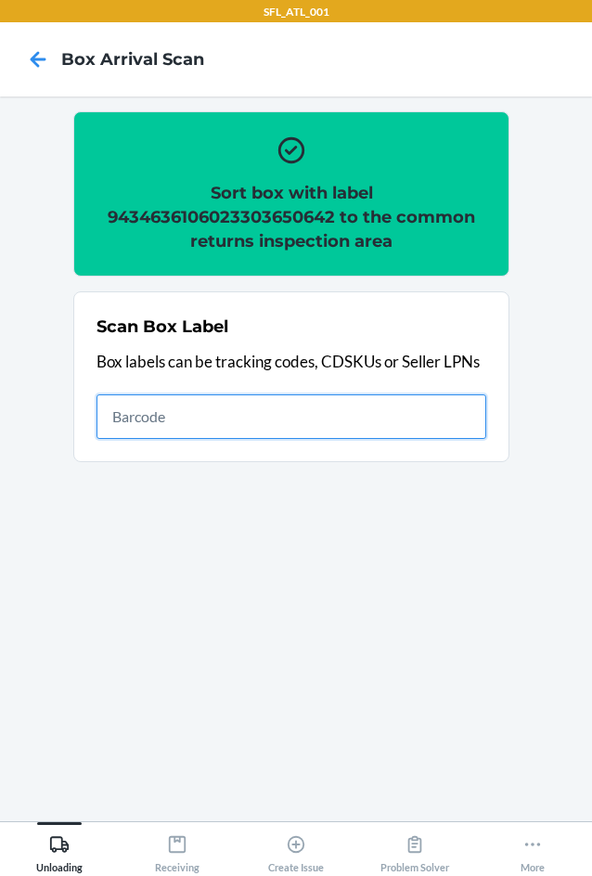
click at [377, 429] on input "text" at bounding box center [292, 416] width 390 height 45
type input "420302599434636106023304593368"
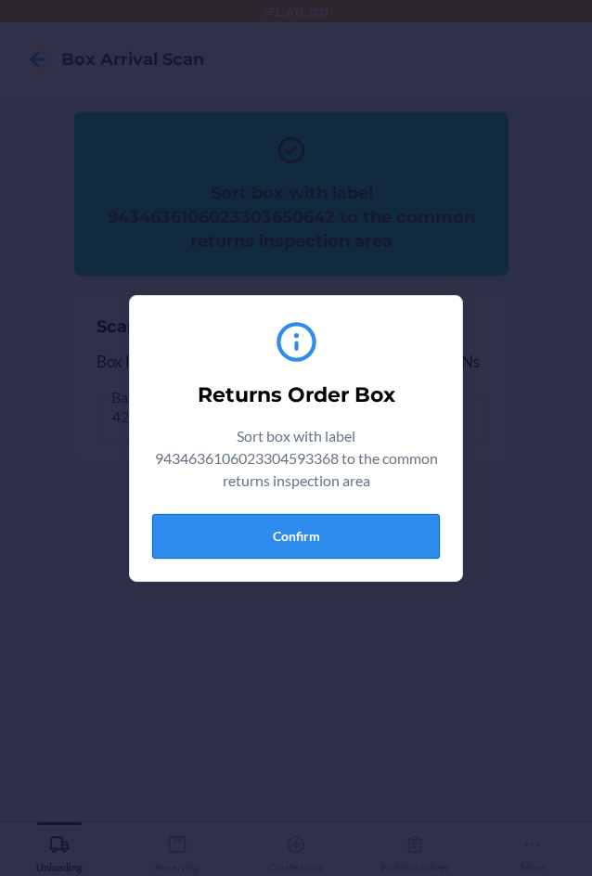
click at [381, 538] on button "Confirm" at bounding box center [296, 536] width 288 height 45
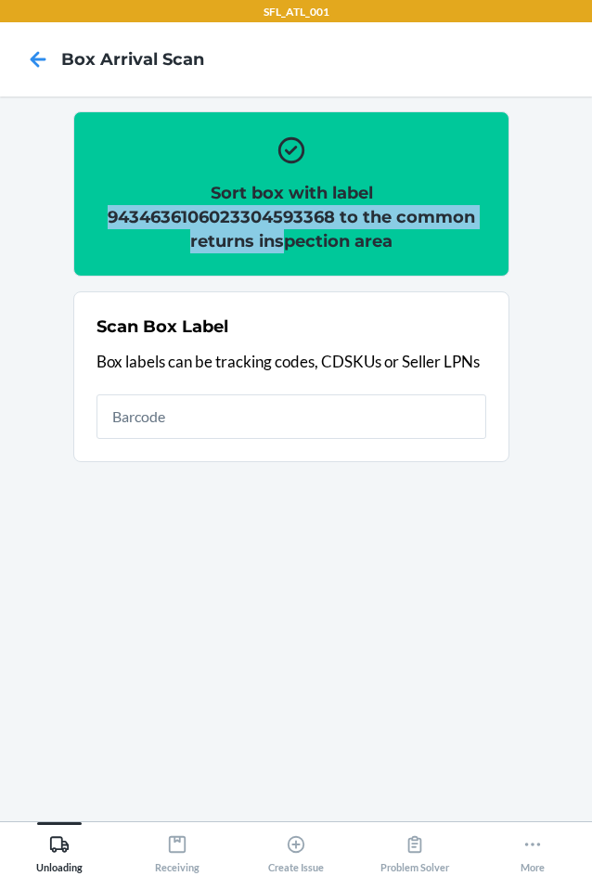
drag, startPoint x: 107, startPoint y: 211, endPoint x: 292, endPoint y: 224, distance: 186.1
click at [283, 228] on h2 "Sort box with label 9434636106023304593368 to the common returns inspection area" at bounding box center [292, 217] width 390 height 72
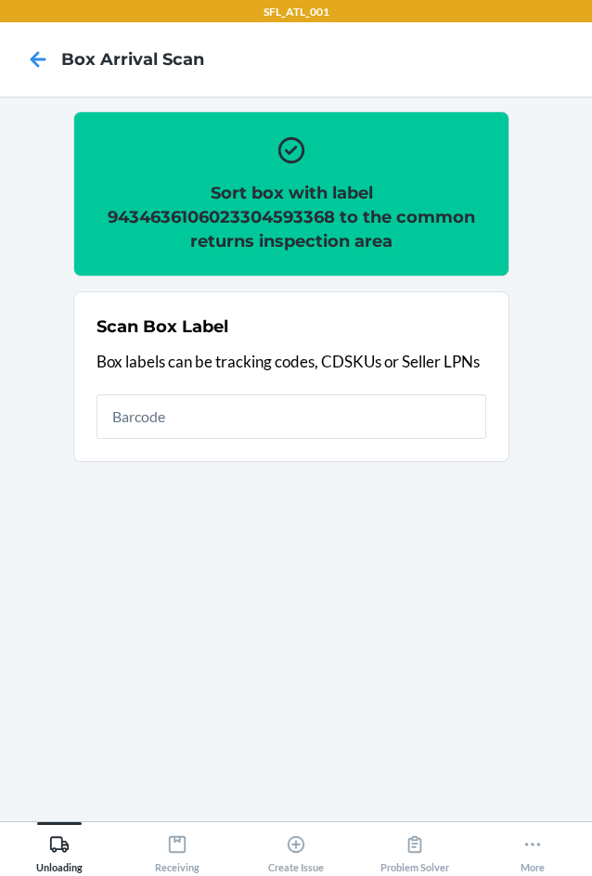
click at [155, 149] on div "Sort box with label 9434636106023304593368 to the common returns inspection area" at bounding box center [292, 194] width 390 height 134
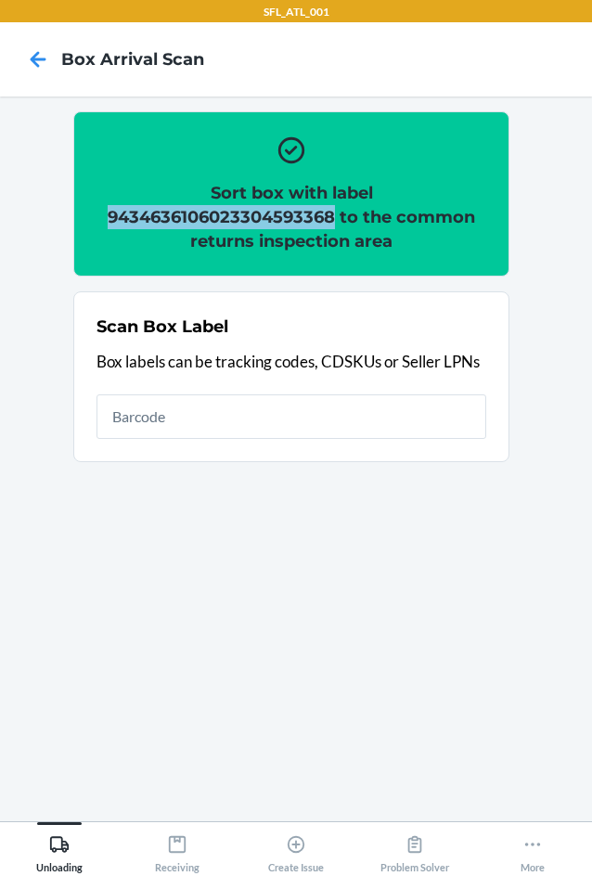
copy h2 "9434636106023304593368"
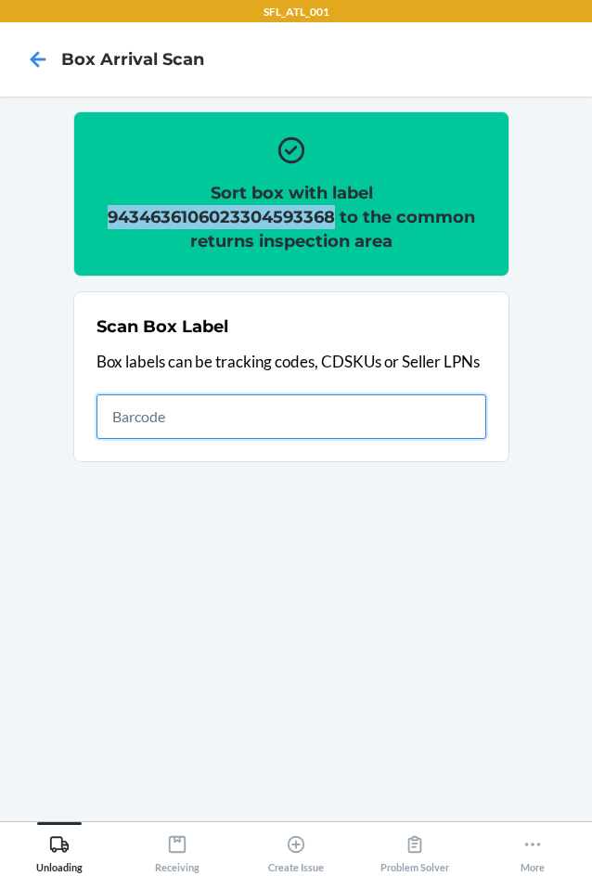
click at [394, 417] on input "text" at bounding box center [292, 416] width 390 height 45
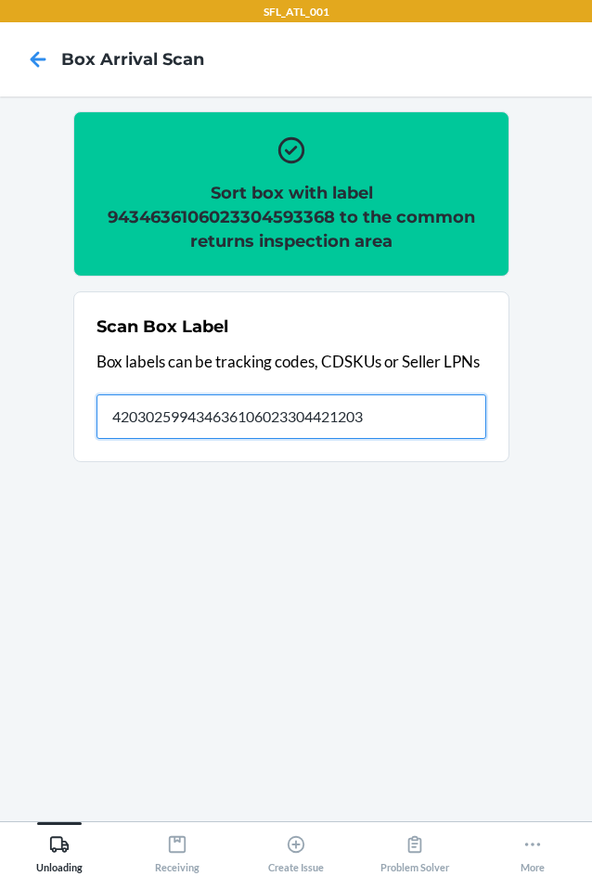
type input "420302599434636106023304421203"
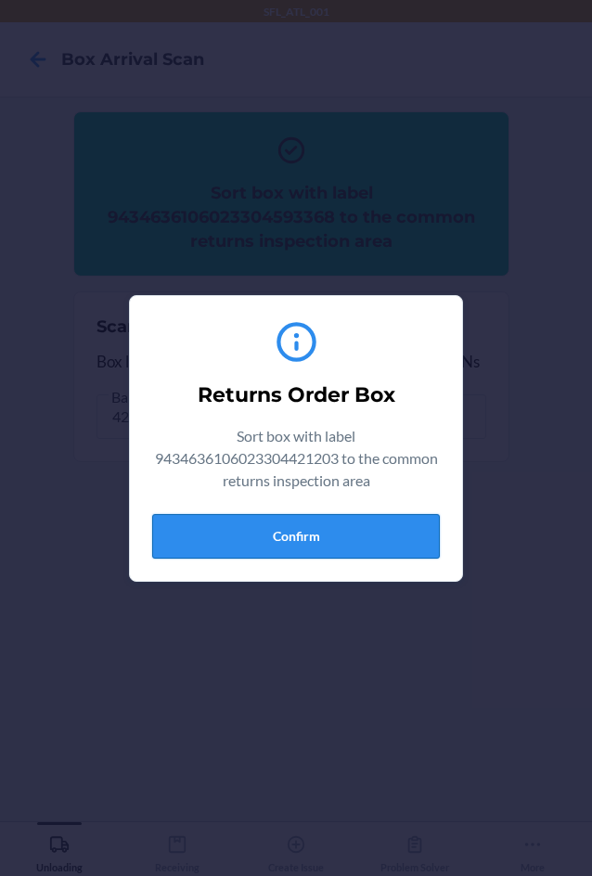
click at [352, 520] on button "Confirm" at bounding box center [296, 536] width 288 height 45
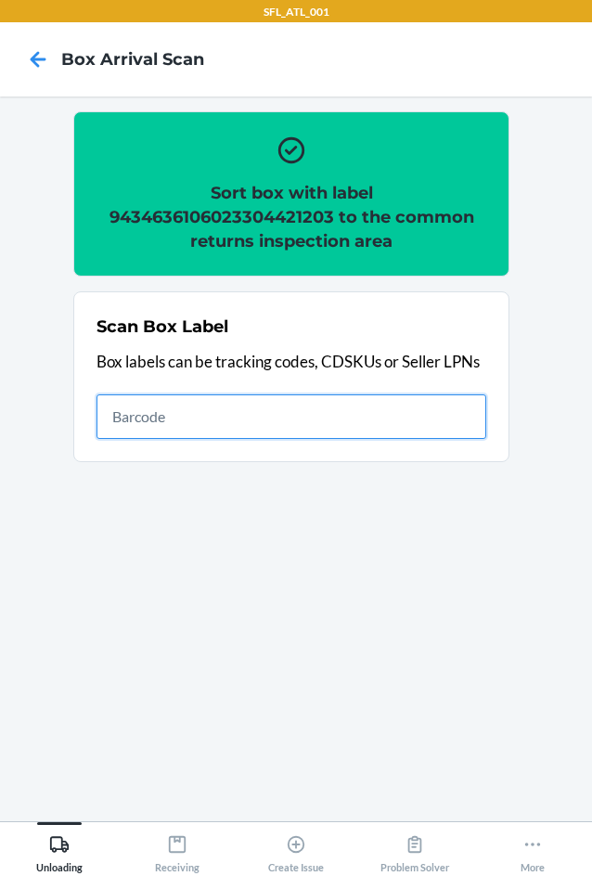
click at [183, 420] on input "text" at bounding box center [292, 416] width 390 height 45
type input "420302599434636106023304086969"
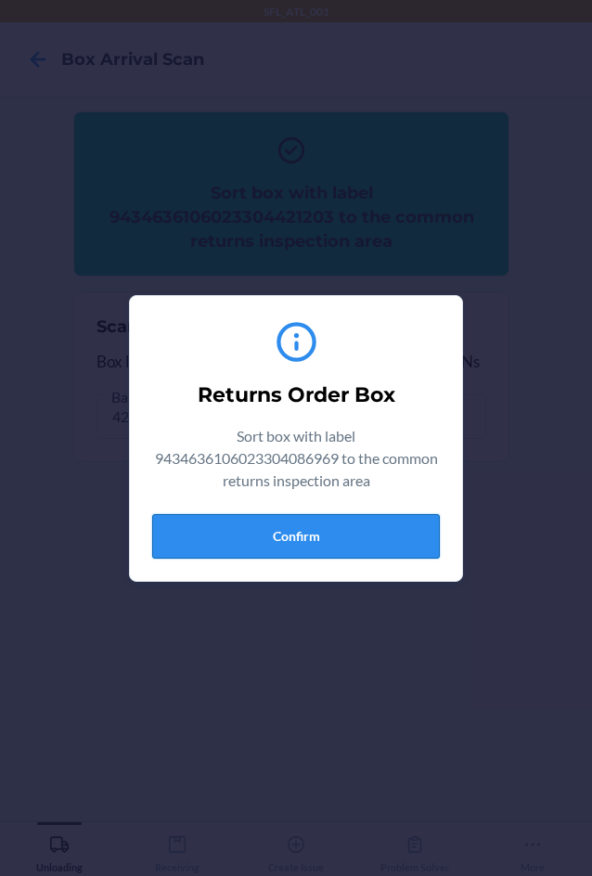
click at [239, 538] on button "Confirm" at bounding box center [296, 536] width 288 height 45
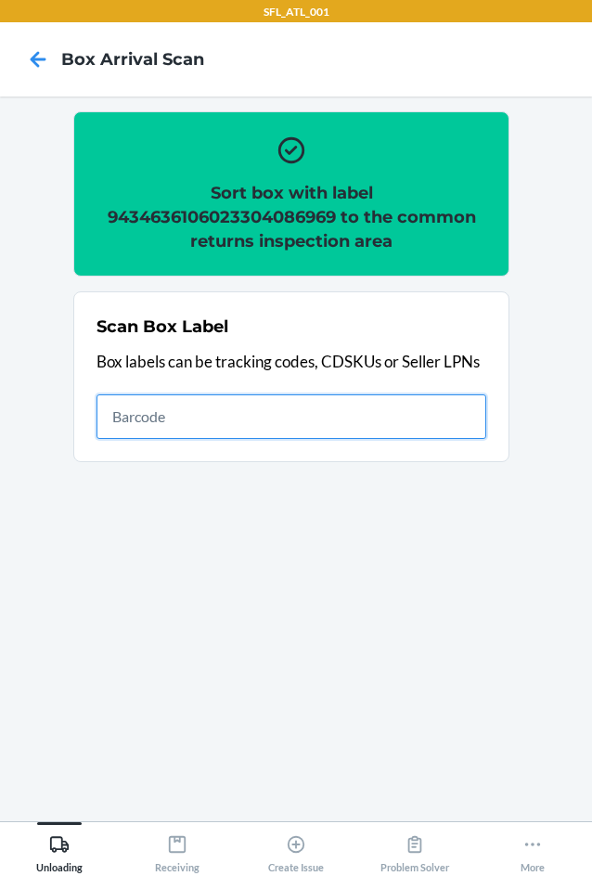
click at [353, 425] on input "text" at bounding box center [292, 416] width 390 height 45
type input "420302599434636106023302372347"
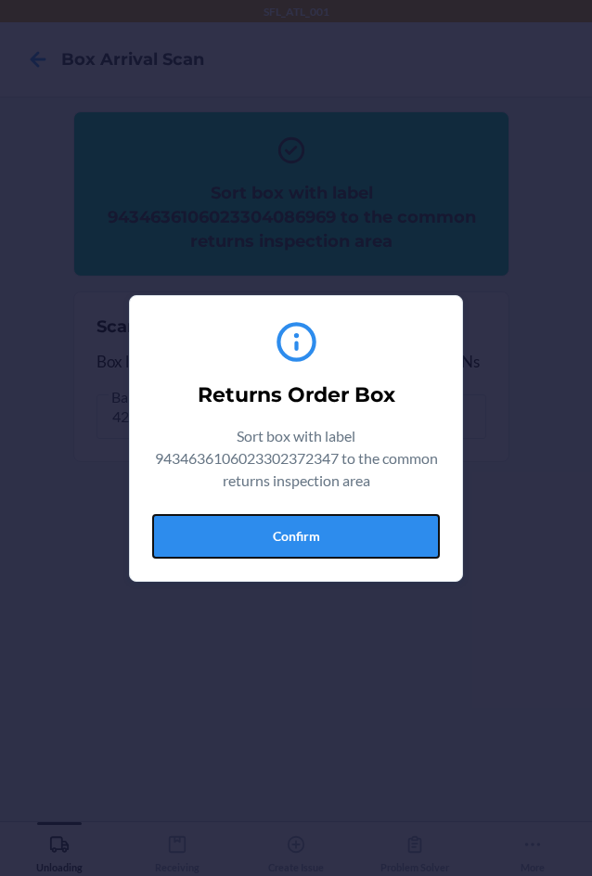
drag, startPoint x: 342, startPoint y: 522, endPoint x: 553, endPoint y: 559, distance: 213.9
click at [367, 543] on button "Confirm" at bounding box center [296, 536] width 288 height 45
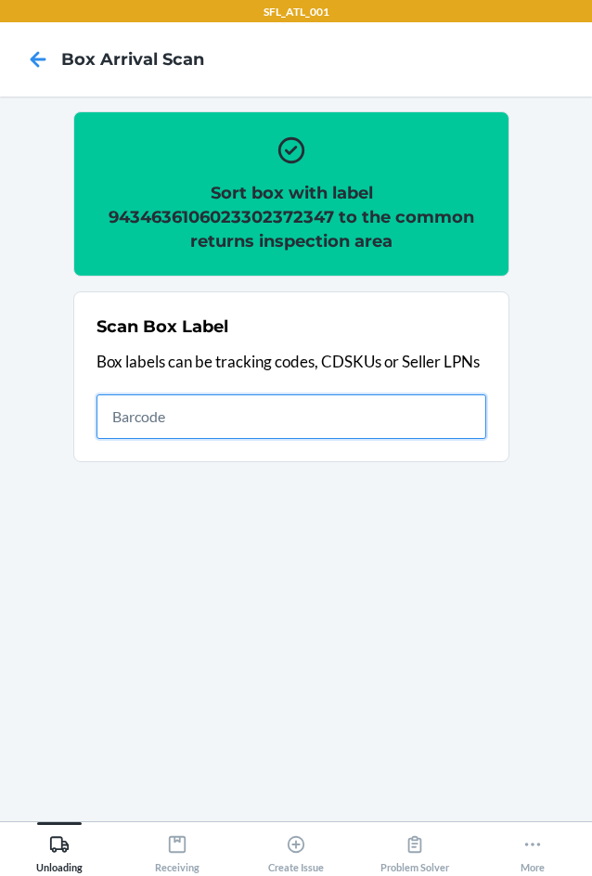
click at [304, 394] on input "text" at bounding box center [292, 416] width 390 height 45
type input "420302599434636106023304591005"
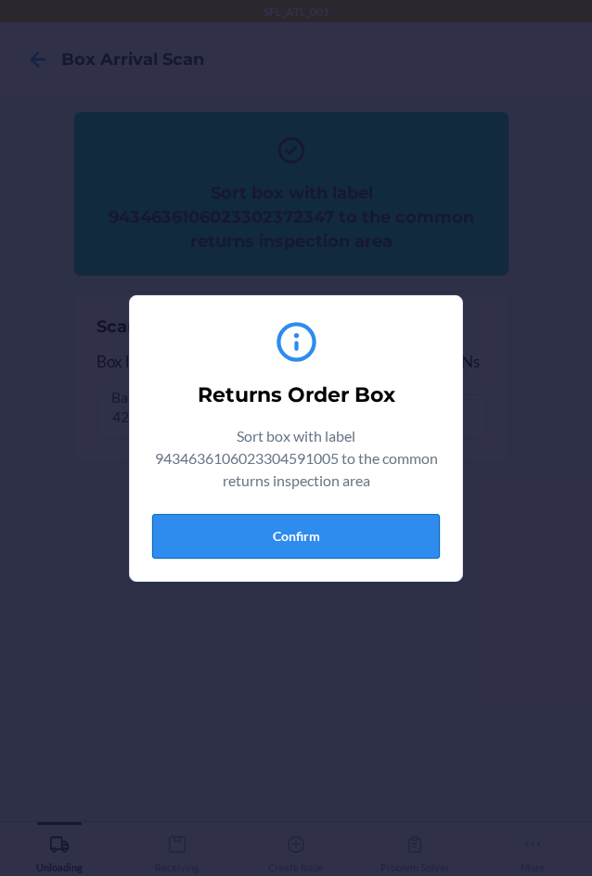
click at [368, 526] on button "Confirm" at bounding box center [296, 536] width 288 height 45
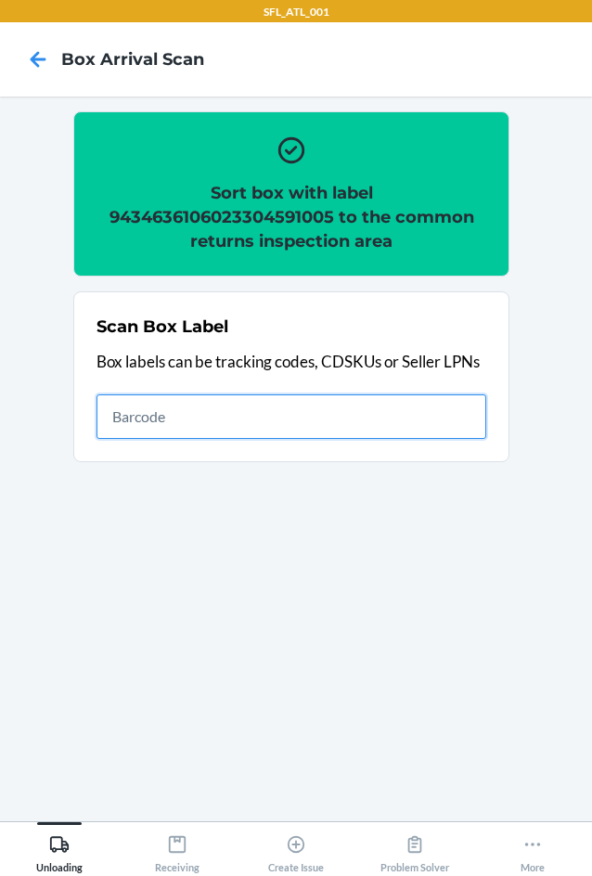
click at [450, 400] on input "text" at bounding box center [292, 416] width 390 height 45
type input "420302599434636106023304714152"
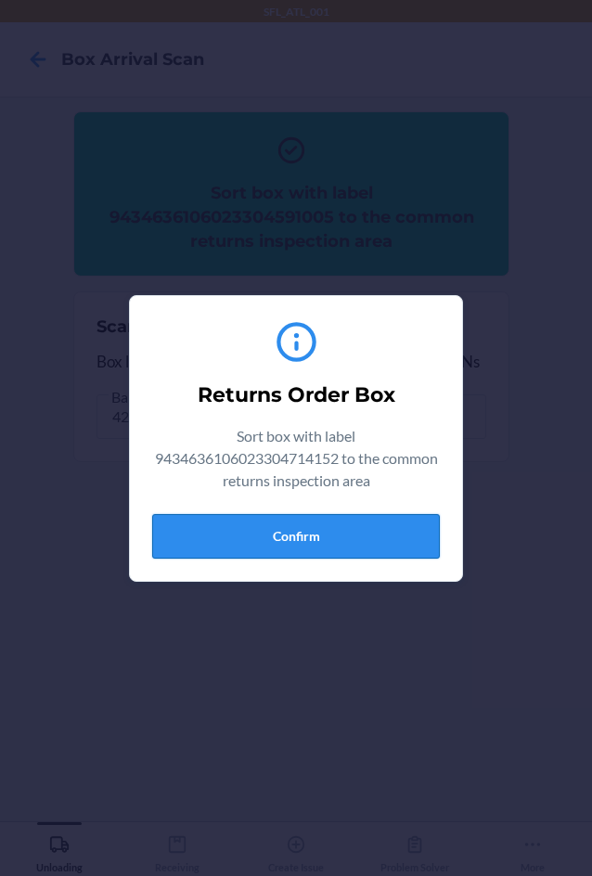
click at [212, 521] on button "Confirm" at bounding box center [296, 536] width 288 height 45
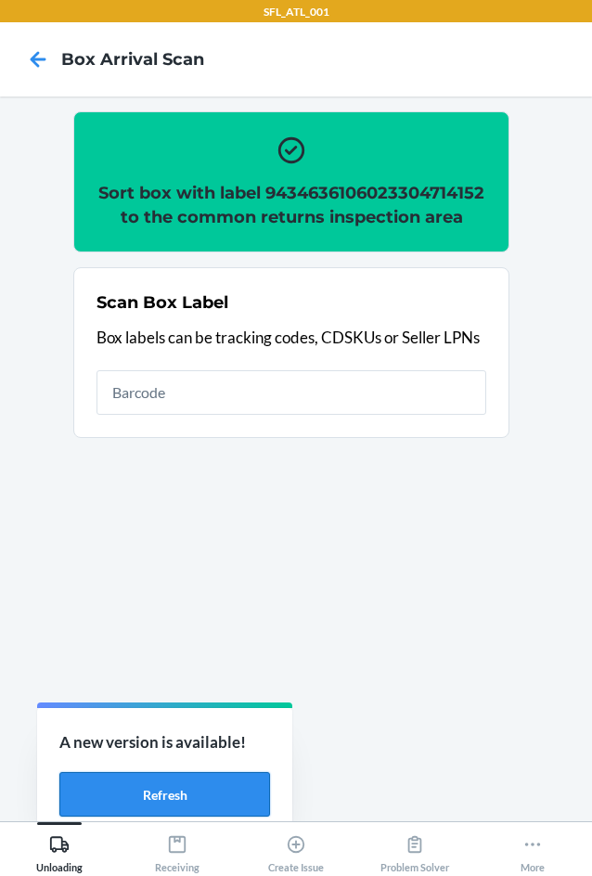
drag, startPoint x: 200, startPoint y: 791, endPoint x: 262, endPoint y: 807, distance: 63.3
click at [200, 791] on button "Refresh" at bounding box center [164, 794] width 211 height 45
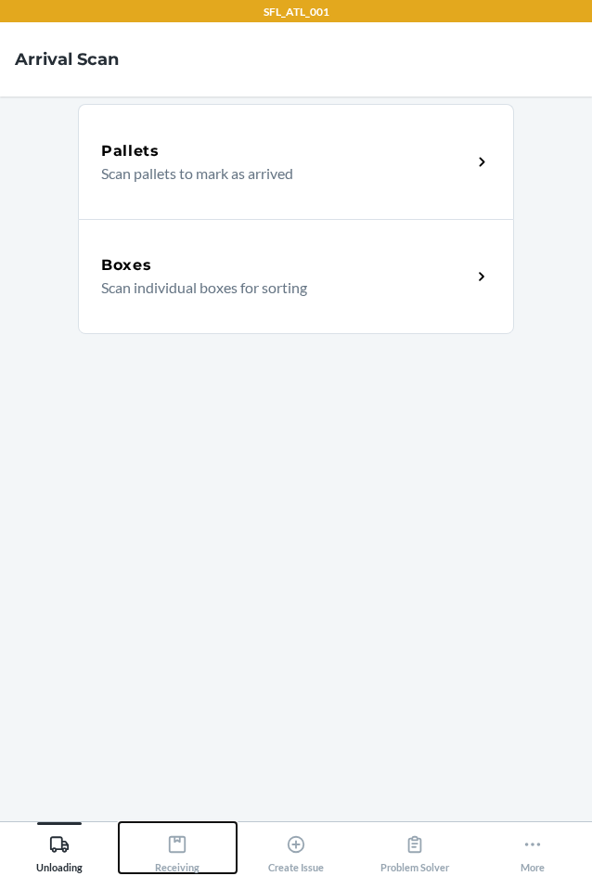
click at [186, 840] on icon at bounding box center [177, 844] width 17 height 17
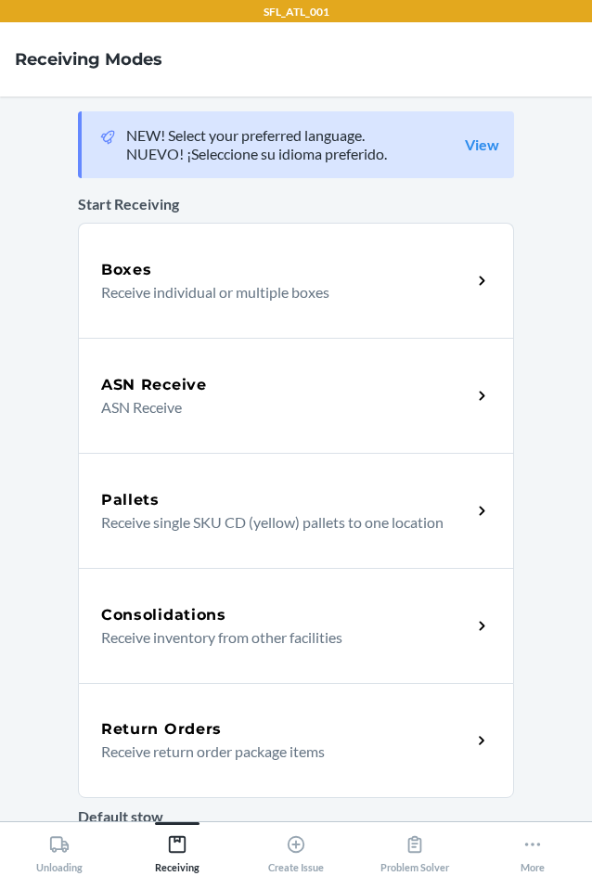
click at [181, 735] on h5 "Return Orders" at bounding box center [161, 729] width 121 height 22
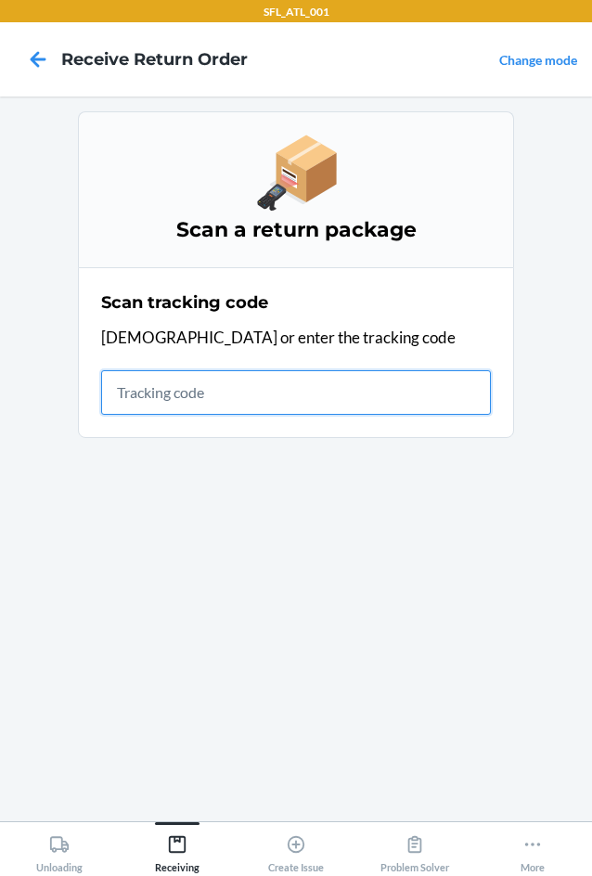
click at [177, 389] on input "text" at bounding box center [296, 392] width 390 height 45
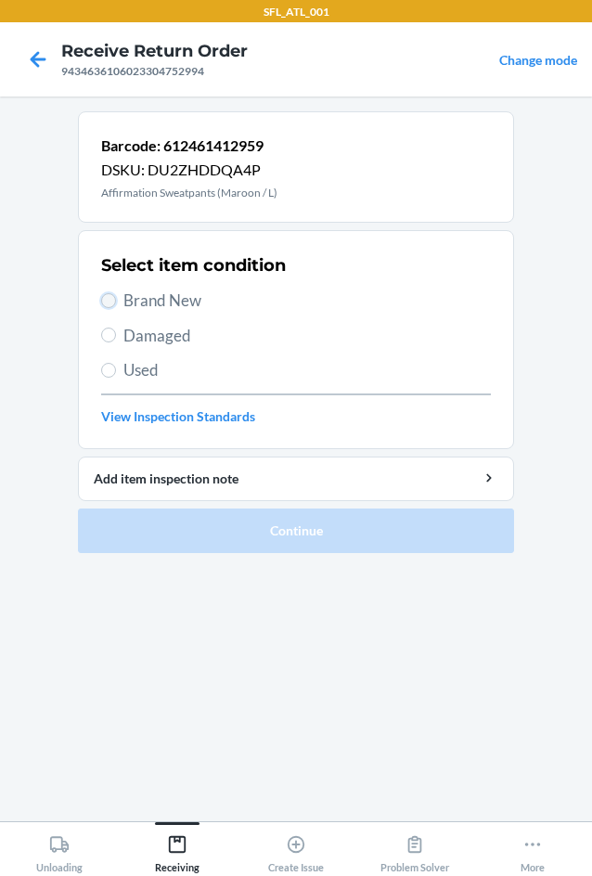
click at [103, 298] on input "Brand New" at bounding box center [108, 300] width 15 height 15
radio input "true"
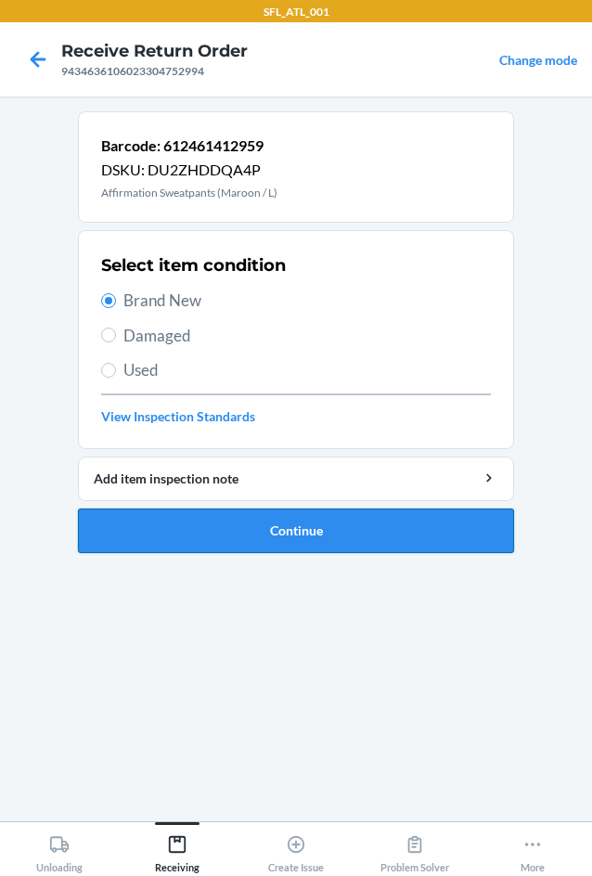
click at [225, 533] on button "Continue" at bounding box center [296, 531] width 436 height 45
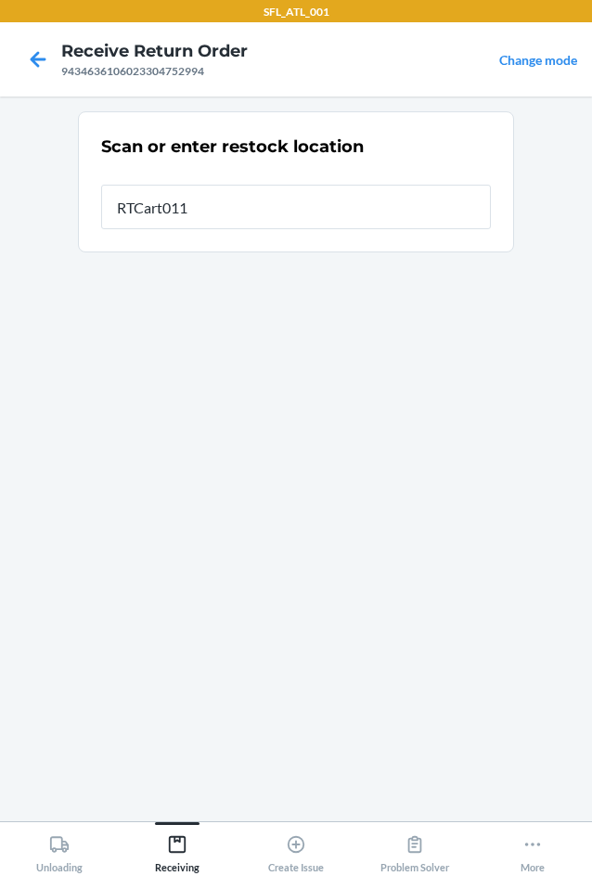
type input "RTCart011"
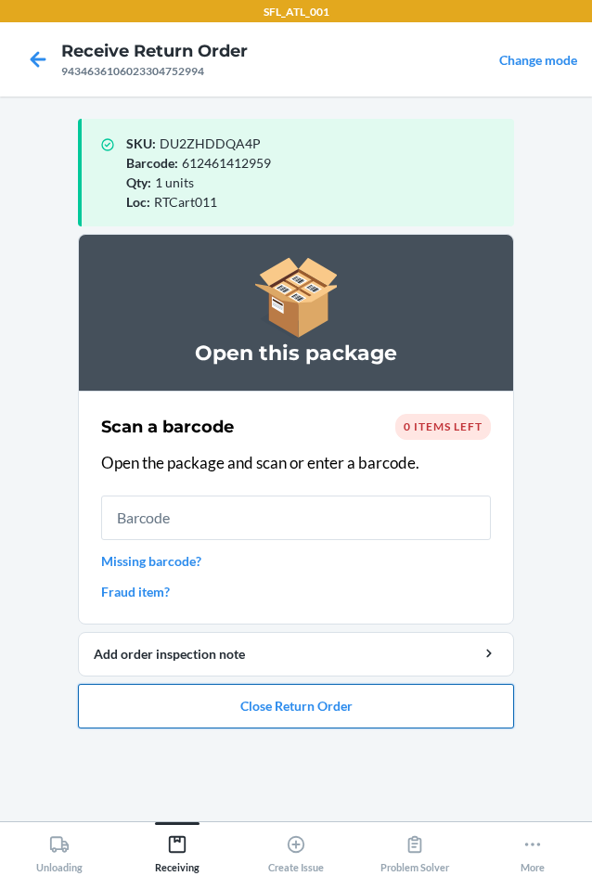
click at [399, 699] on button "Close Return Order" at bounding box center [296, 706] width 436 height 45
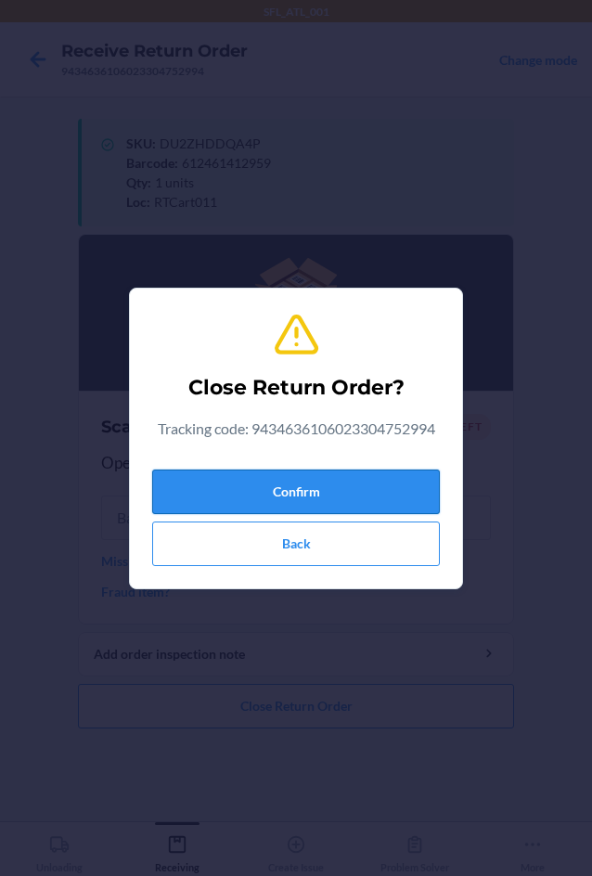
click at [344, 501] on button "Confirm" at bounding box center [296, 492] width 288 height 45
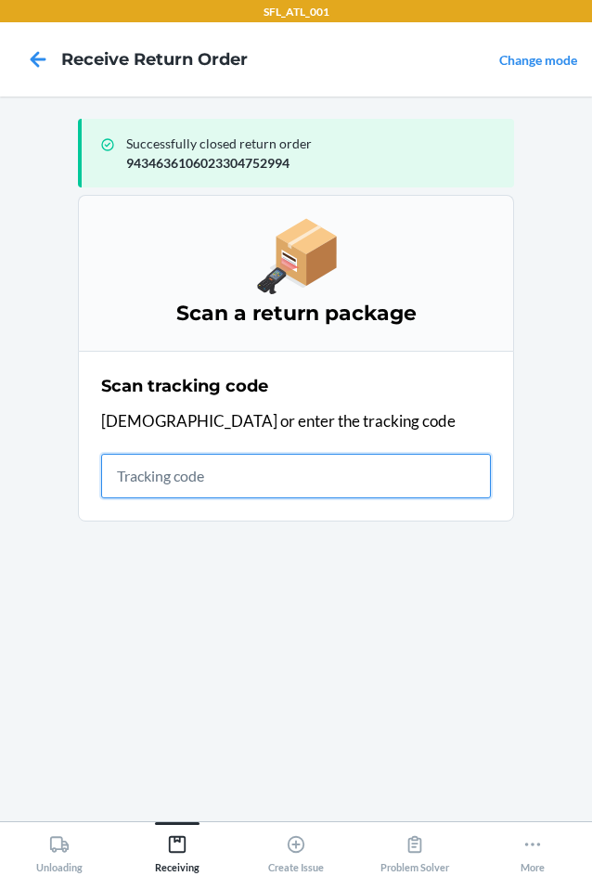
click at [132, 484] on input "text" at bounding box center [296, 476] width 390 height 45
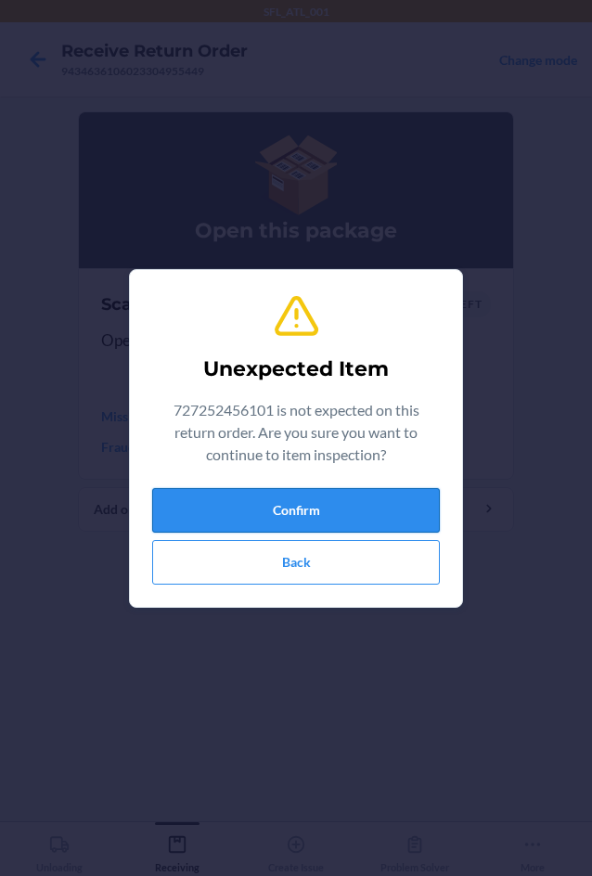
click at [408, 510] on button "Confirm" at bounding box center [296, 510] width 288 height 45
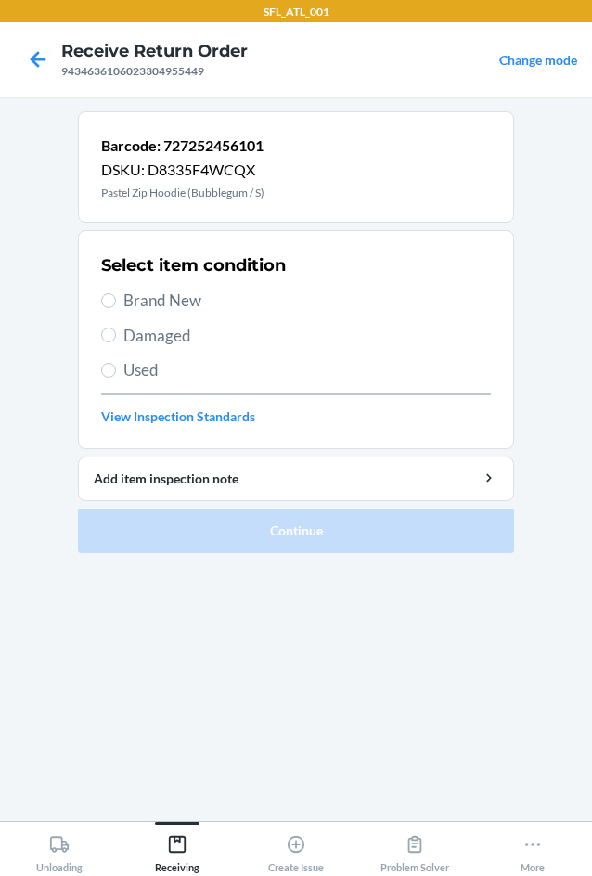
click at [169, 300] on span "Brand New" at bounding box center [307, 301] width 368 height 24
click at [116, 300] on input "Brand New" at bounding box center [108, 300] width 15 height 15
radio input "true"
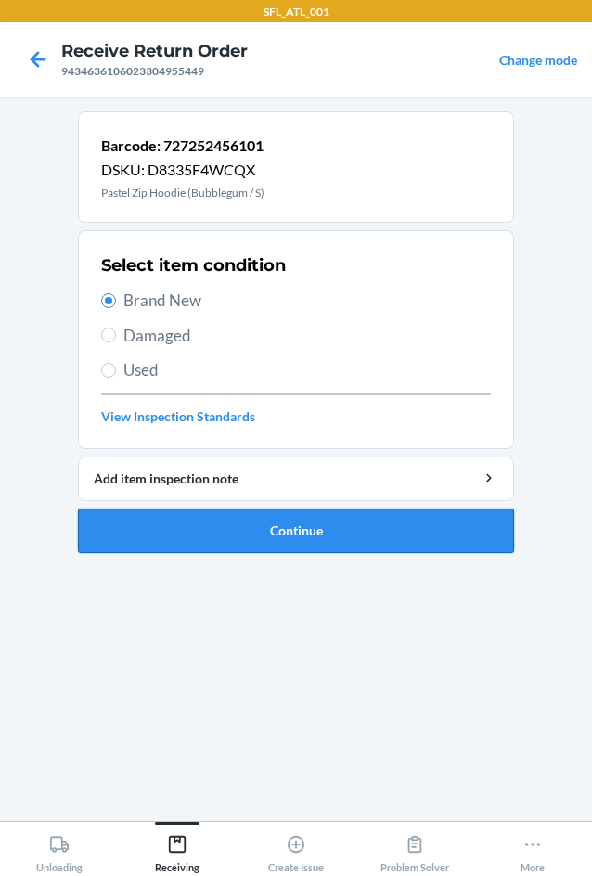
click at [282, 537] on button "Continue" at bounding box center [296, 531] width 436 height 45
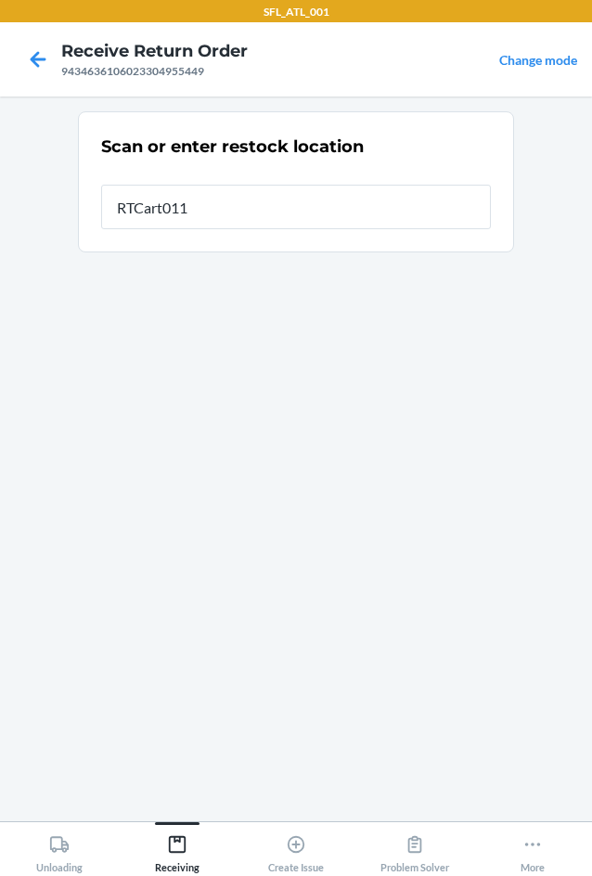
type input "RTCart011"
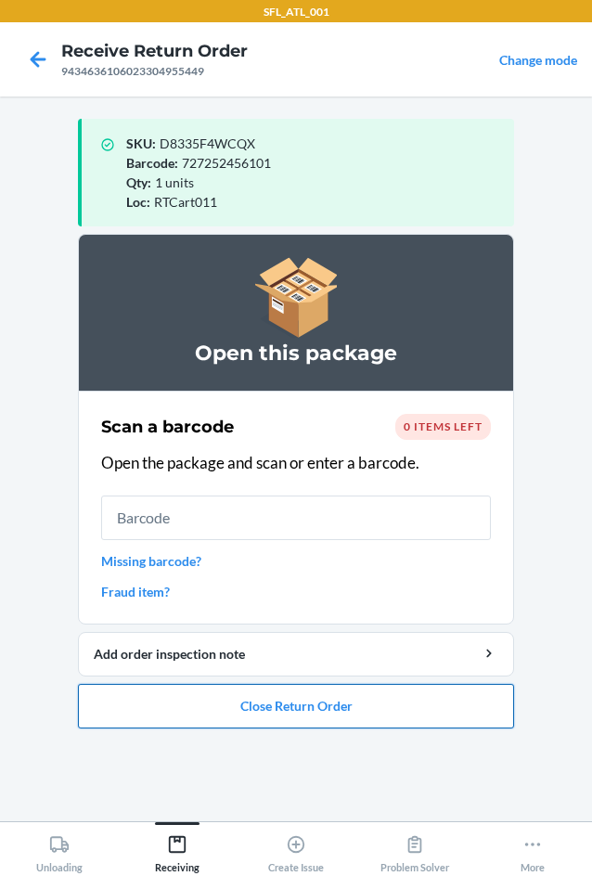
click at [273, 709] on button "Close Return Order" at bounding box center [296, 706] width 436 height 45
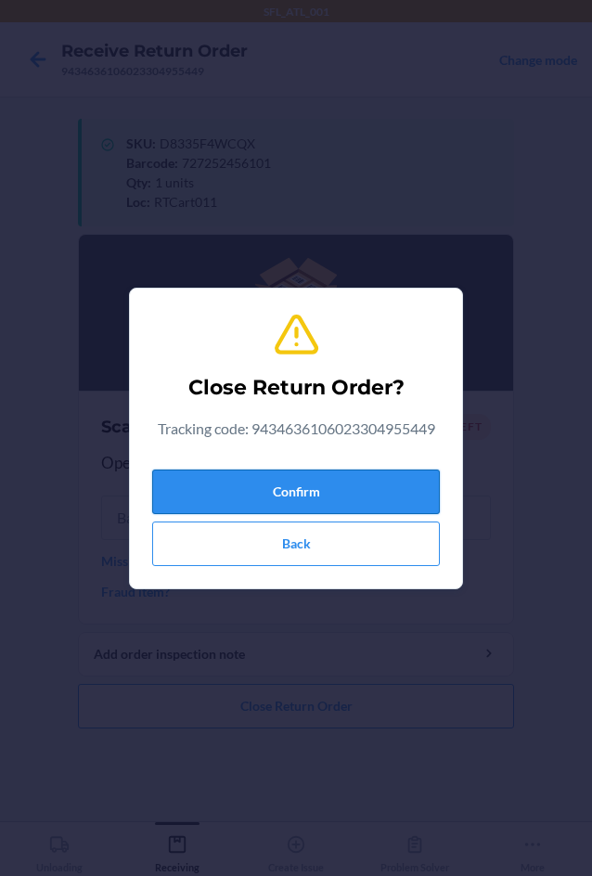
click at [298, 510] on button "Confirm" at bounding box center [296, 492] width 288 height 45
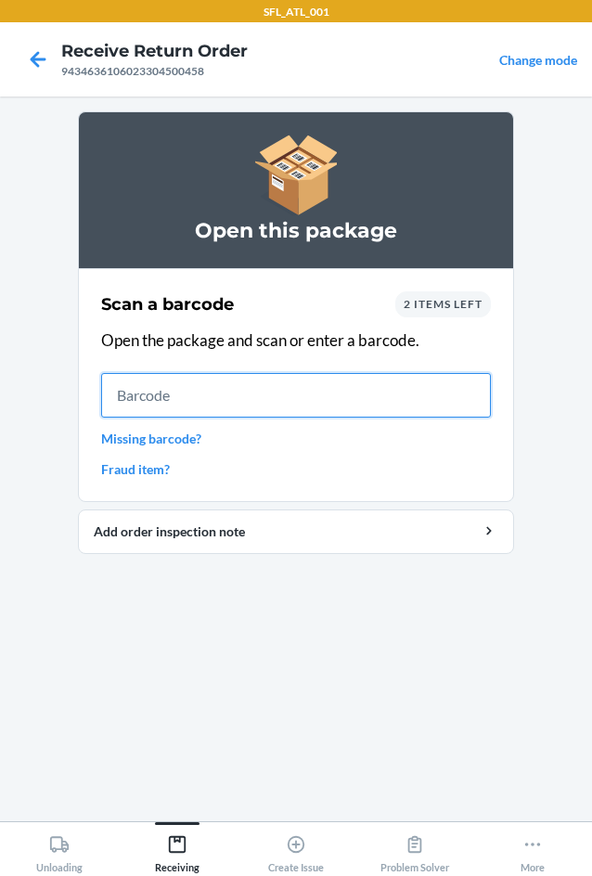
click at [221, 398] on input "text" at bounding box center [296, 395] width 390 height 45
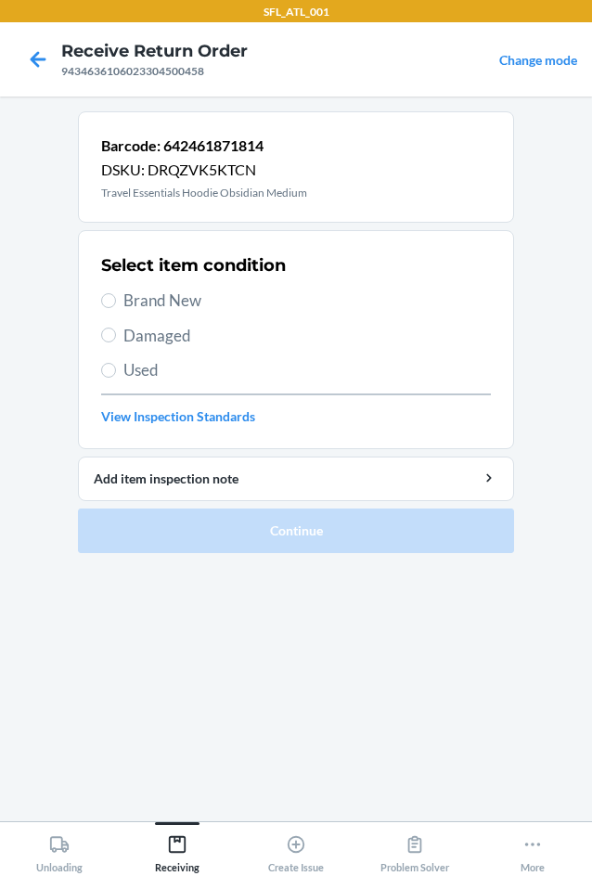
click at [187, 307] on span "Brand New" at bounding box center [307, 301] width 368 height 24
click at [116, 307] on input "Brand New" at bounding box center [108, 300] width 15 height 15
radio input "true"
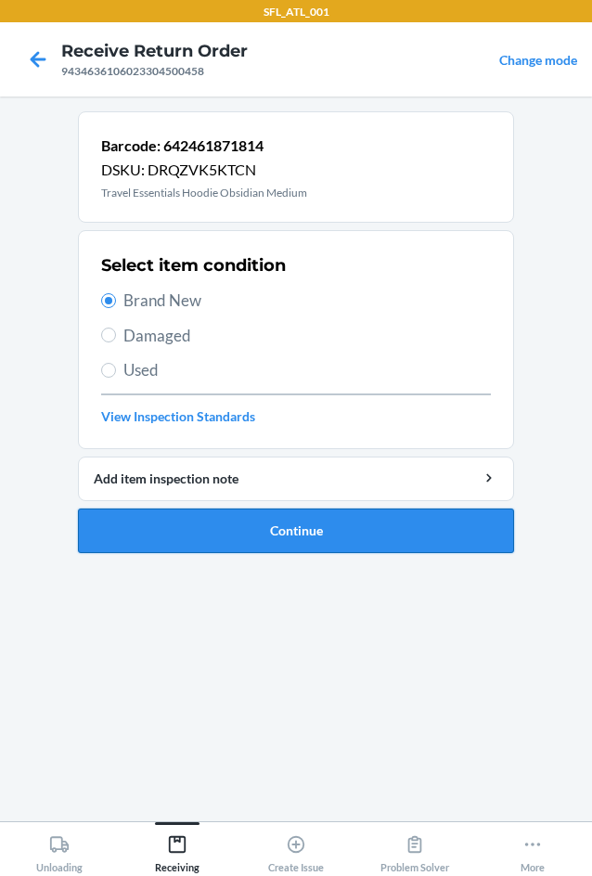
click at [292, 546] on button "Continue" at bounding box center [296, 531] width 436 height 45
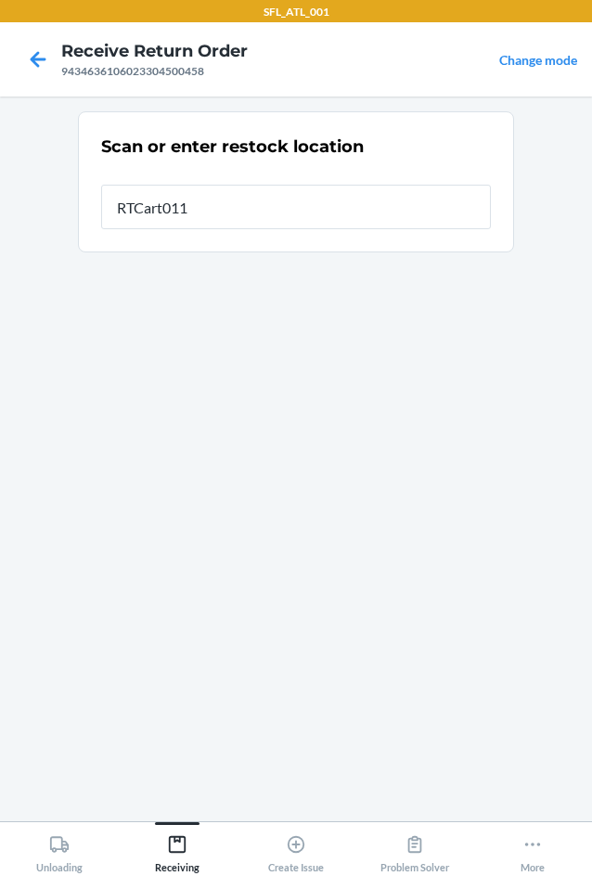
type input "RTCart011"
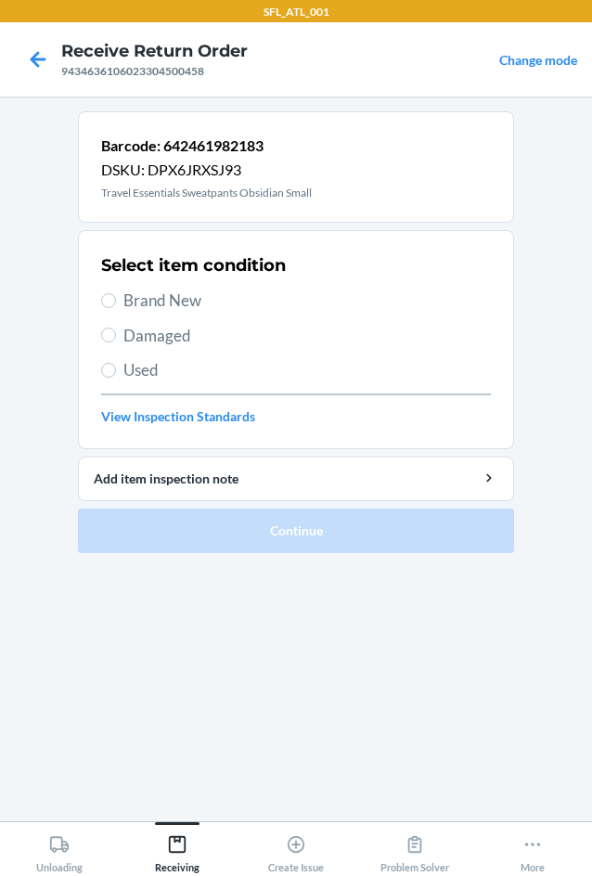
click at [127, 304] on span "Brand New" at bounding box center [307, 301] width 368 height 24
click at [116, 304] on input "Brand New" at bounding box center [108, 300] width 15 height 15
radio input "true"
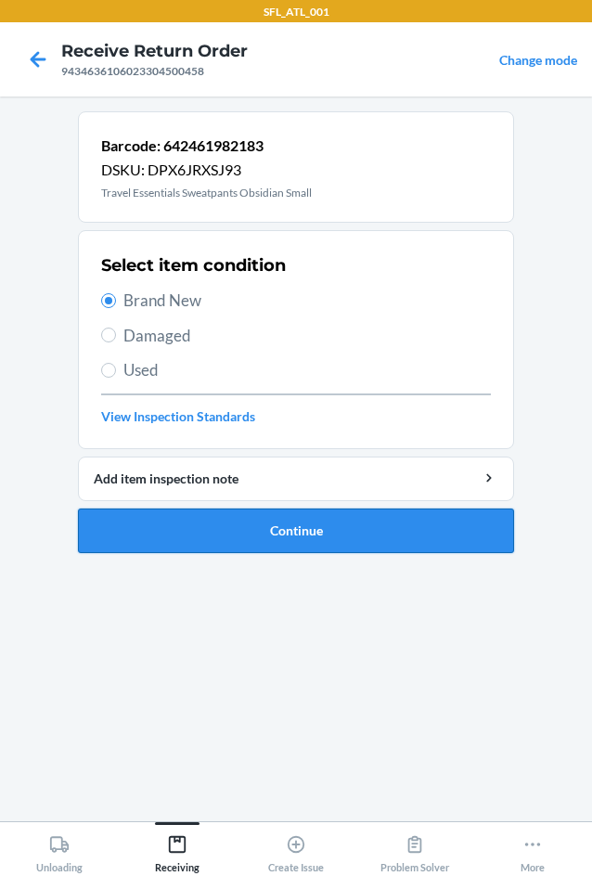
click at [231, 536] on button "Continue" at bounding box center [296, 531] width 436 height 45
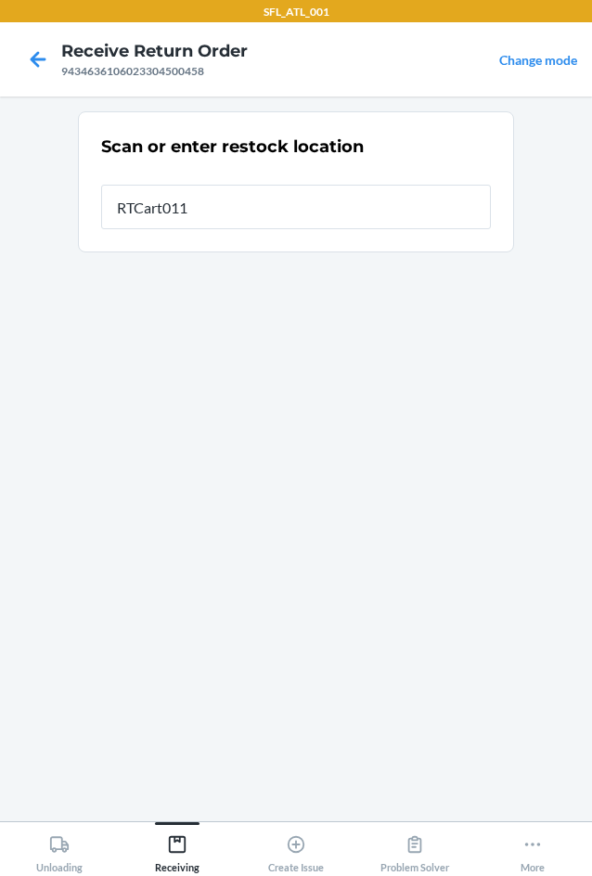
type input "RTCart011"
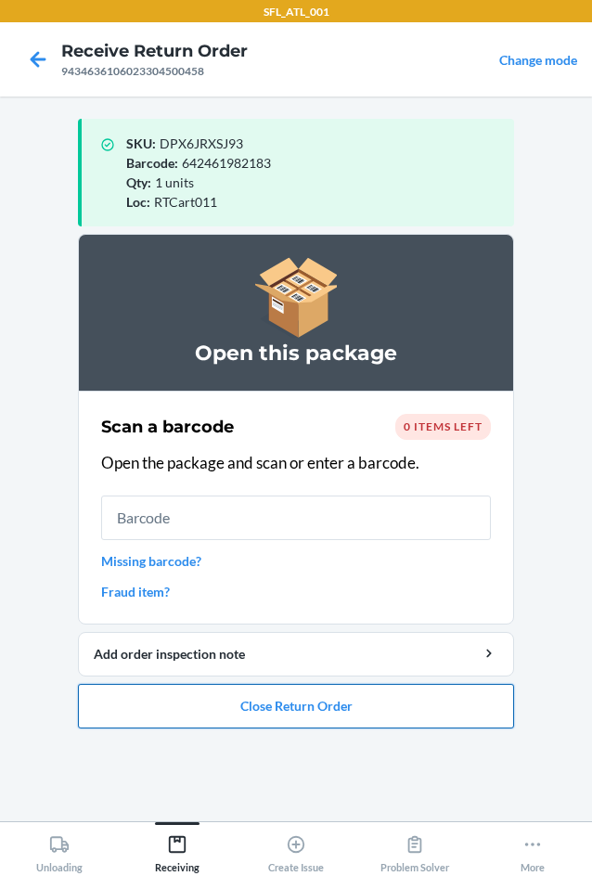
click at [297, 708] on button "Close Return Order" at bounding box center [296, 706] width 436 height 45
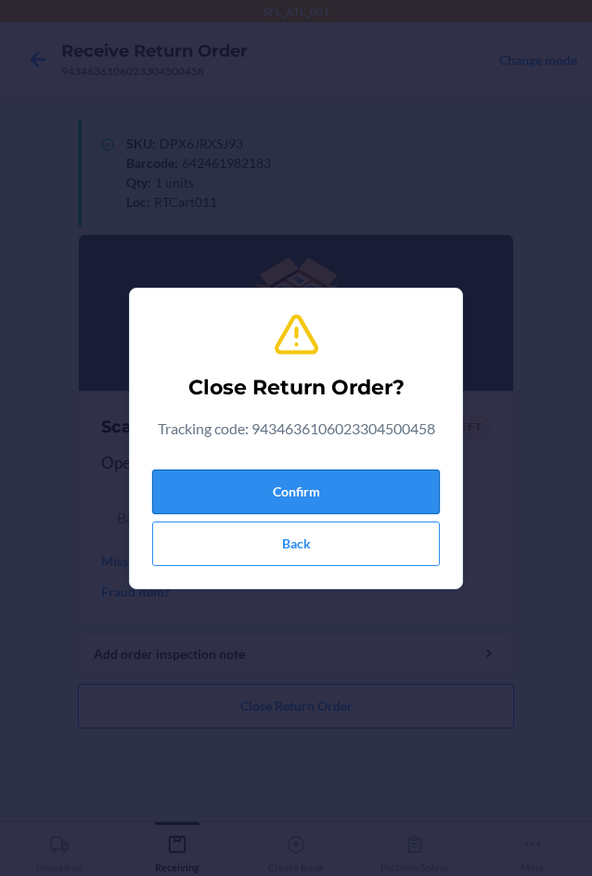
click at [290, 497] on button "Confirm" at bounding box center [296, 492] width 288 height 45
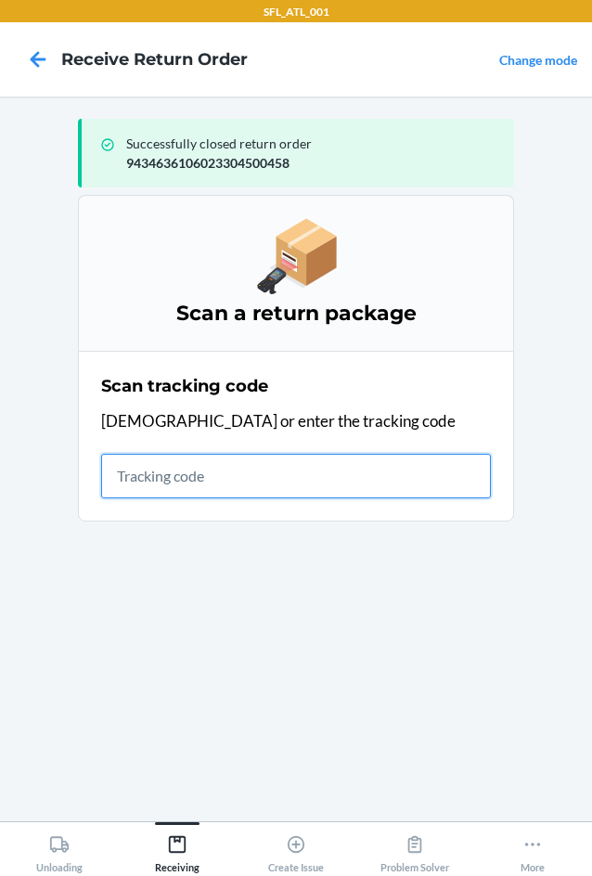
click at [416, 474] on input "text" at bounding box center [296, 476] width 390 height 45
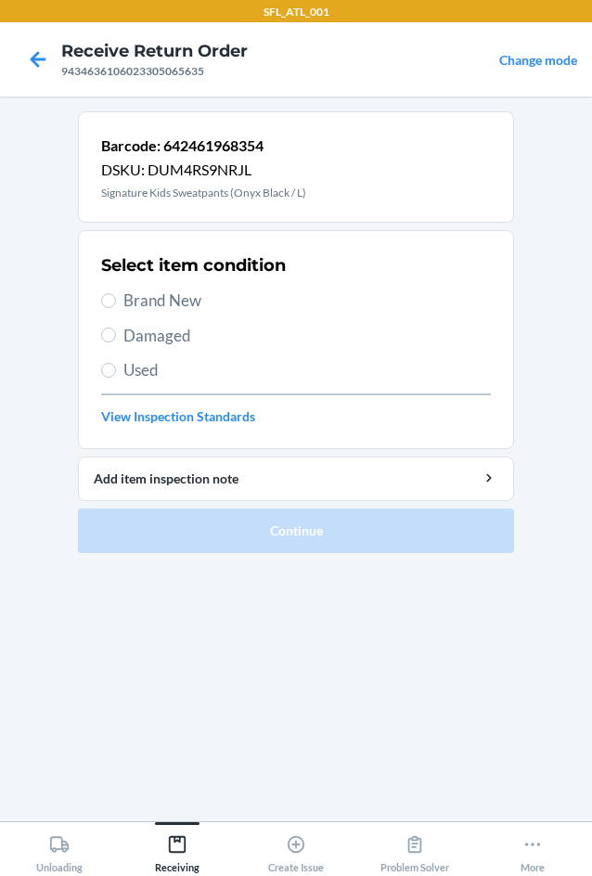
click at [195, 295] on span "Brand New" at bounding box center [307, 301] width 368 height 24
click at [116, 295] on input "Brand New" at bounding box center [108, 300] width 15 height 15
radio input "true"
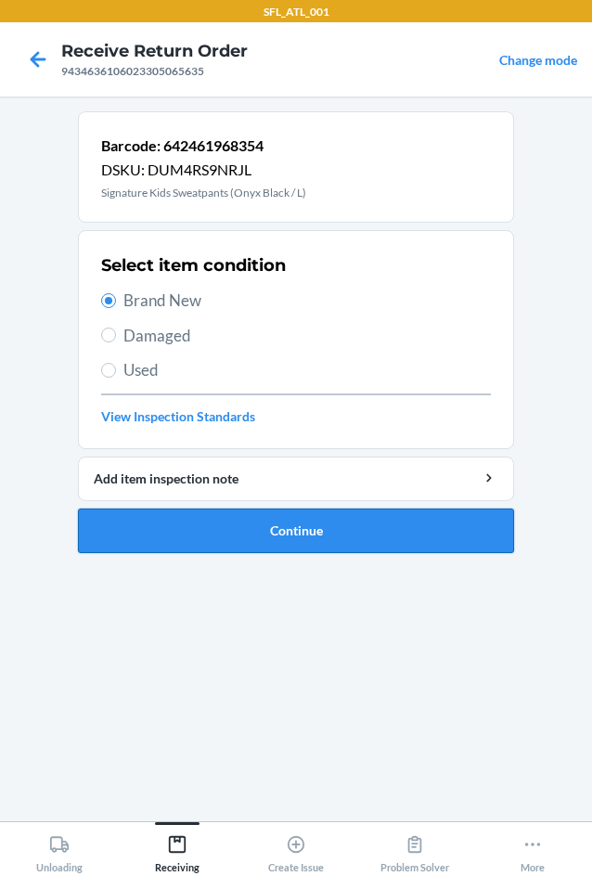
click at [221, 535] on button "Continue" at bounding box center [296, 531] width 436 height 45
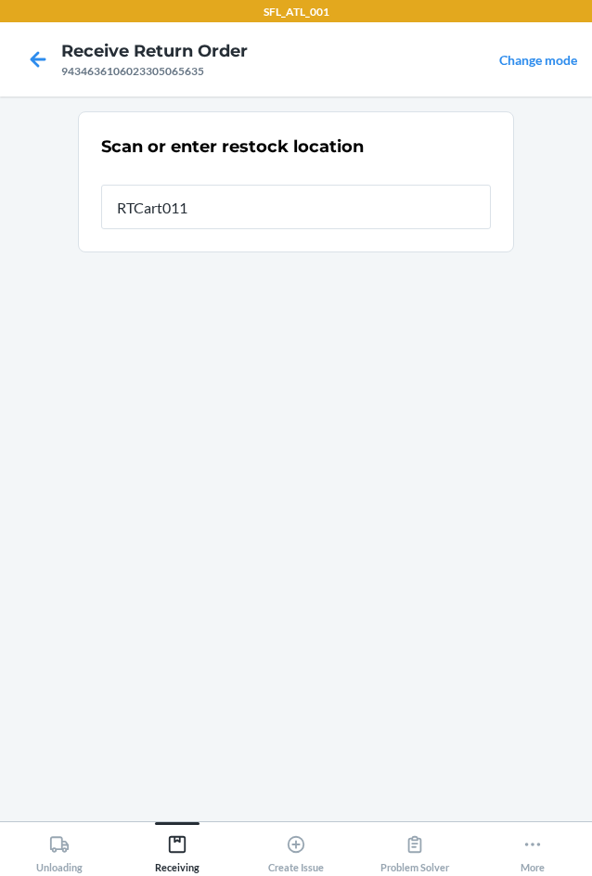
type input "RTCart011"
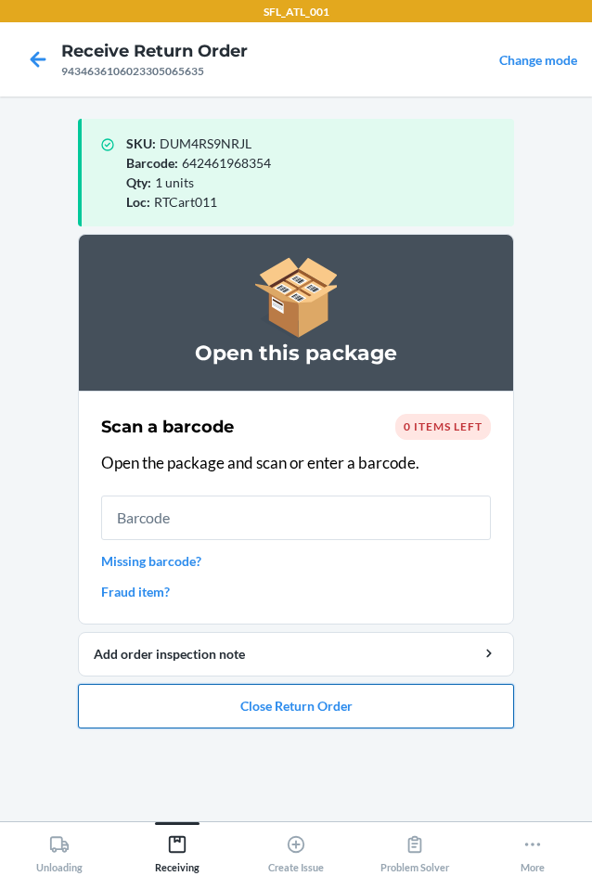
click at [280, 719] on button "Close Return Order" at bounding box center [296, 706] width 436 height 45
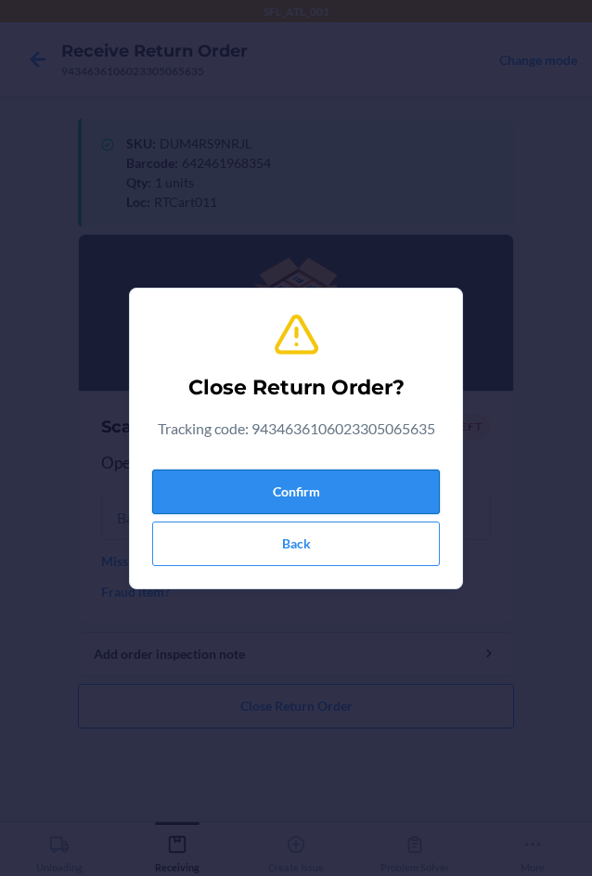
click at [303, 484] on button "Confirm" at bounding box center [296, 492] width 288 height 45
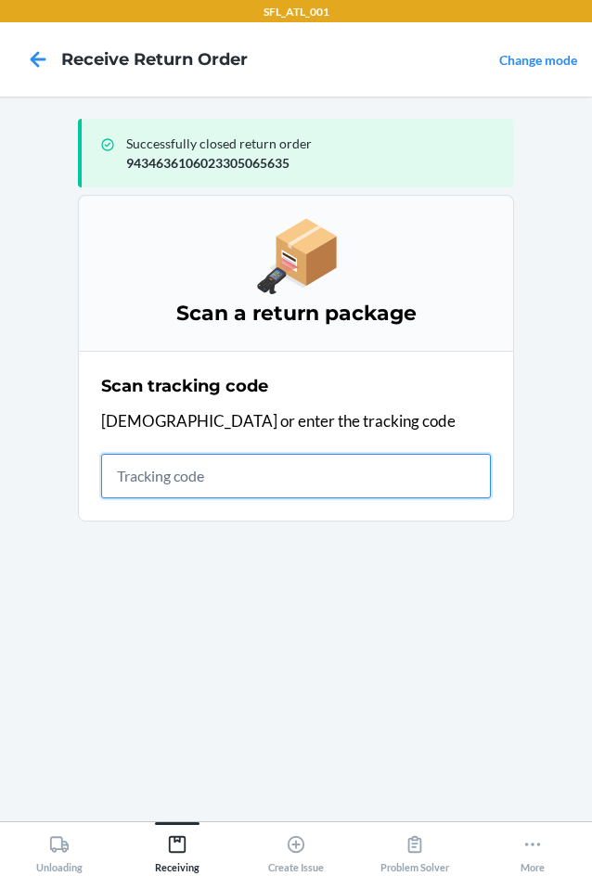
click at [163, 477] on input "text" at bounding box center [296, 476] width 390 height 45
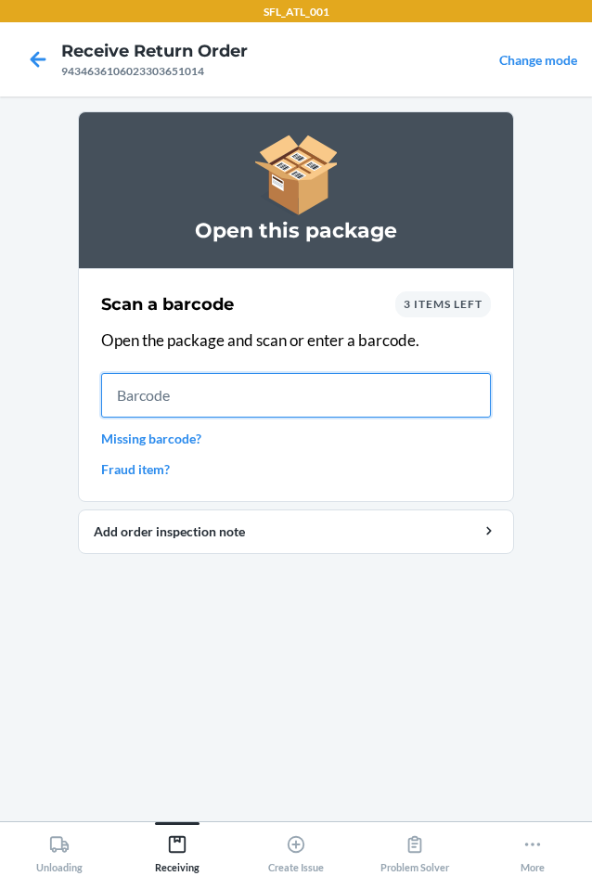
click at [154, 405] on input "text" at bounding box center [296, 395] width 390 height 45
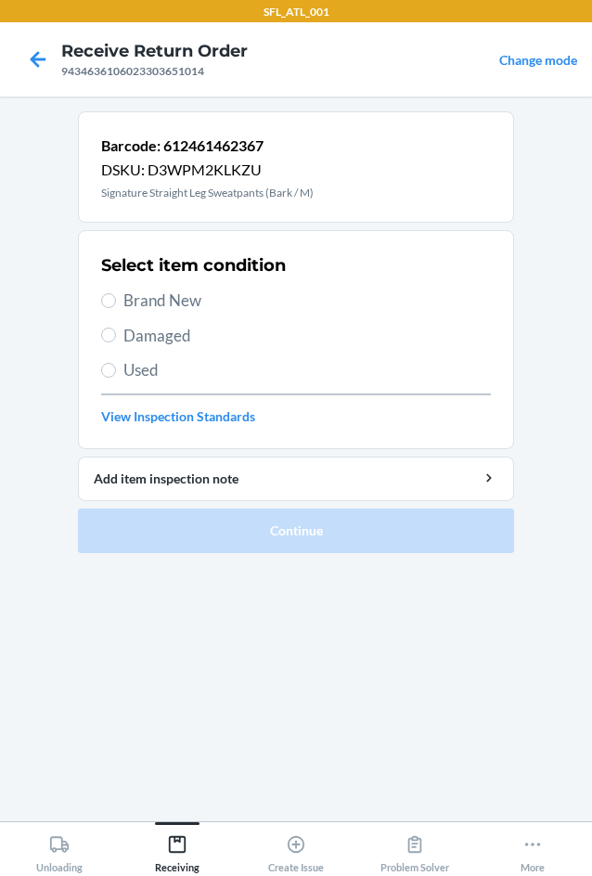
click at [179, 296] on span "Brand New" at bounding box center [307, 301] width 368 height 24
click at [116, 296] on input "Brand New" at bounding box center [108, 300] width 15 height 15
radio input "true"
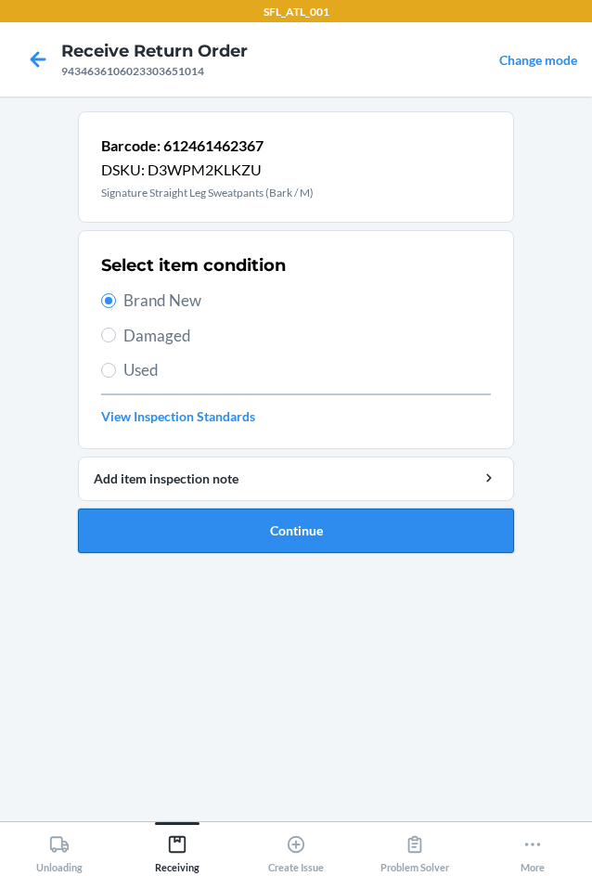
click at [262, 525] on button "Continue" at bounding box center [296, 531] width 436 height 45
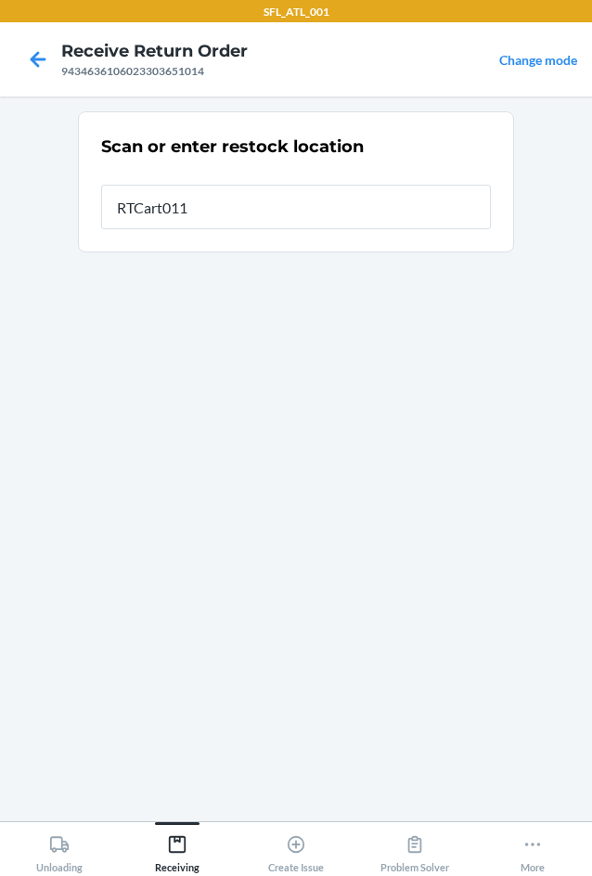
type input "RTCart011"
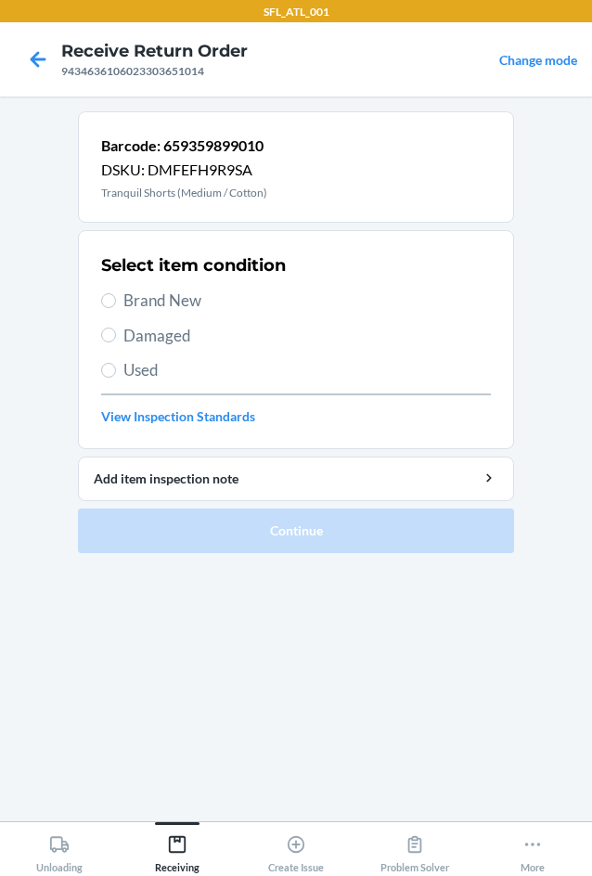
click at [139, 306] on span "Brand New" at bounding box center [307, 301] width 368 height 24
click at [116, 306] on input "Brand New" at bounding box center [108, 300] width 15 height 15
radio input "true"
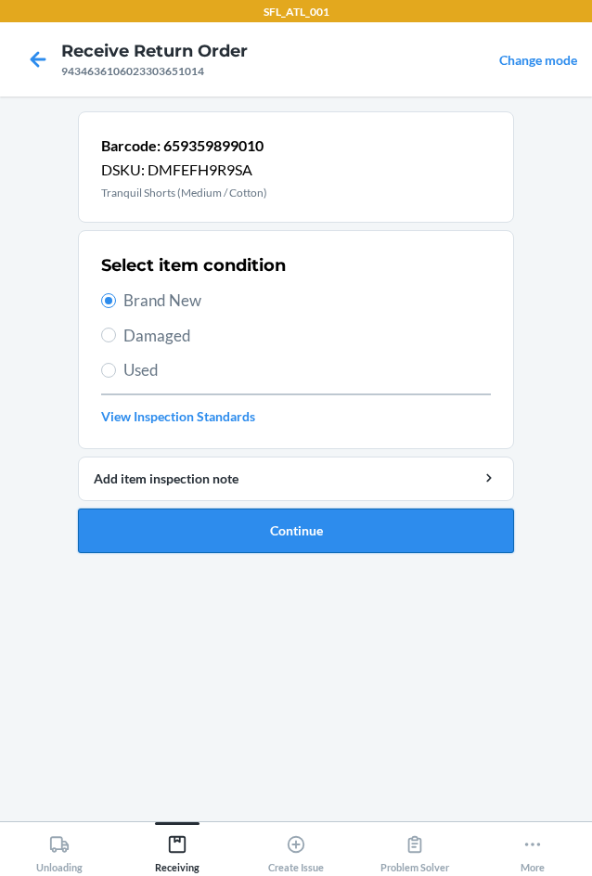
click at [316, 539] on button "Continue" at bounding box center [296, 531] width 436 height 45
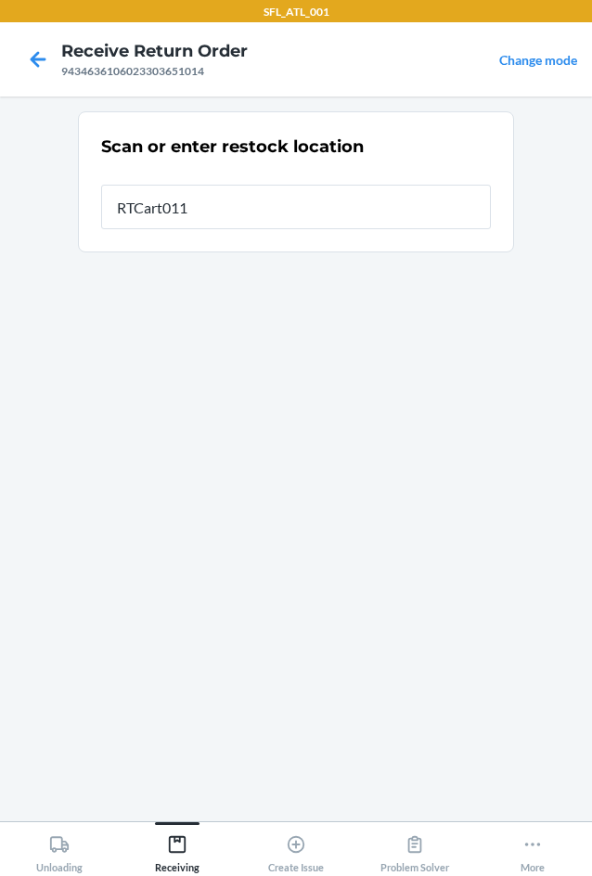
type input "RTCart011"
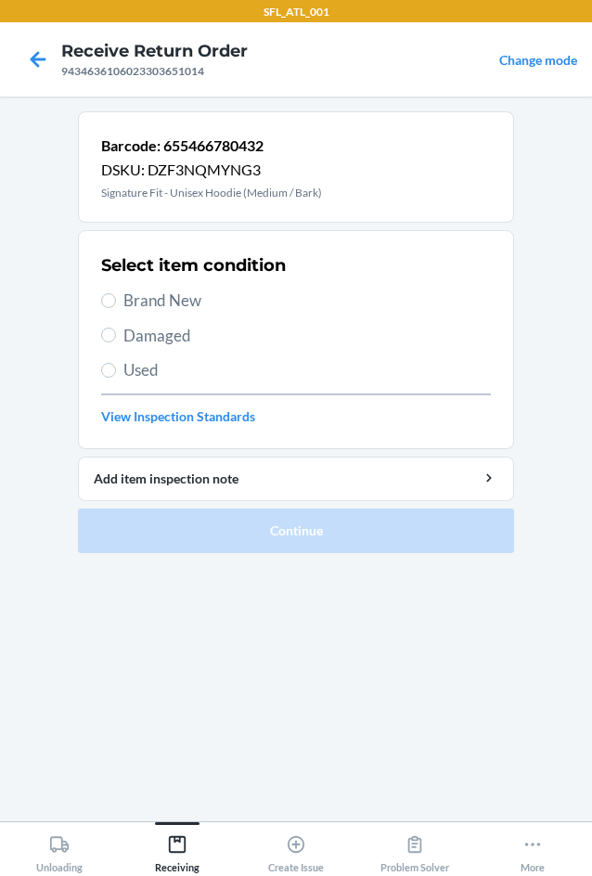
click at [113, 307] on label "Brand New" at bounding box center [296, 301] width 390 height 24
click at [113, 307] on input "Brand New" at bounding box center [108, 300] width 15 height 15
radio input "true"
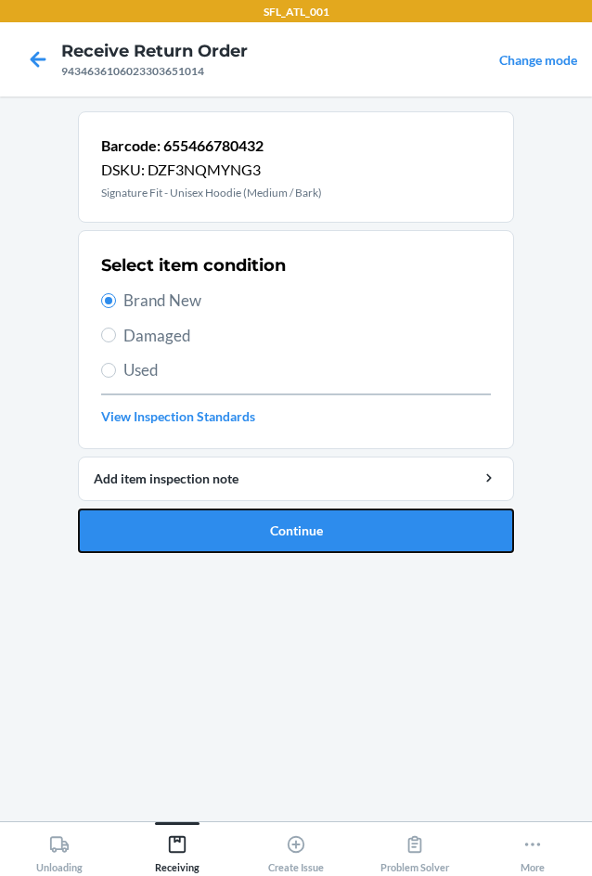
drag, startPoint x: 282, startPoint y: 533, endPoint x: 291, endPoint y: 554, distance: 22.9
click at [289, 550] on button "Continue" at bounding box center [296, 531] width 436 height 45
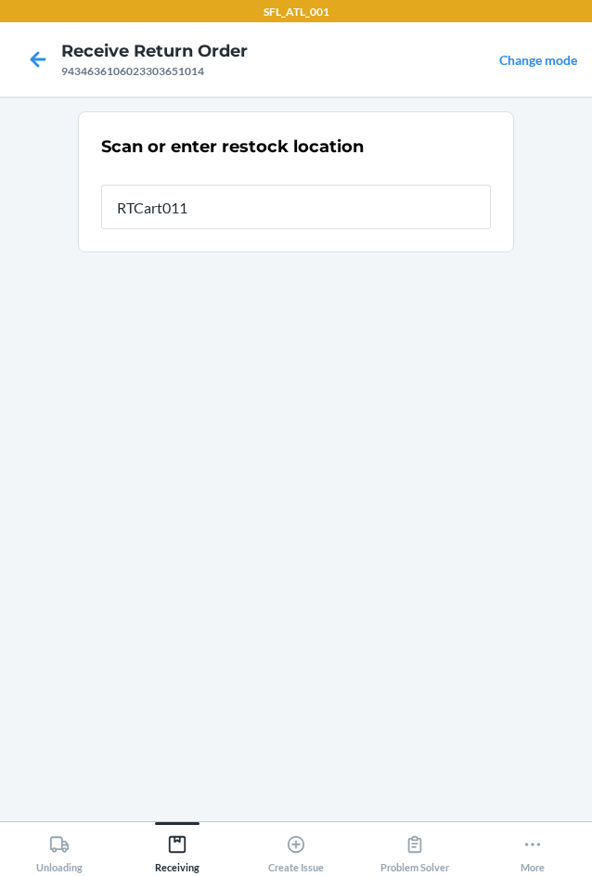
type input "RTCart011"
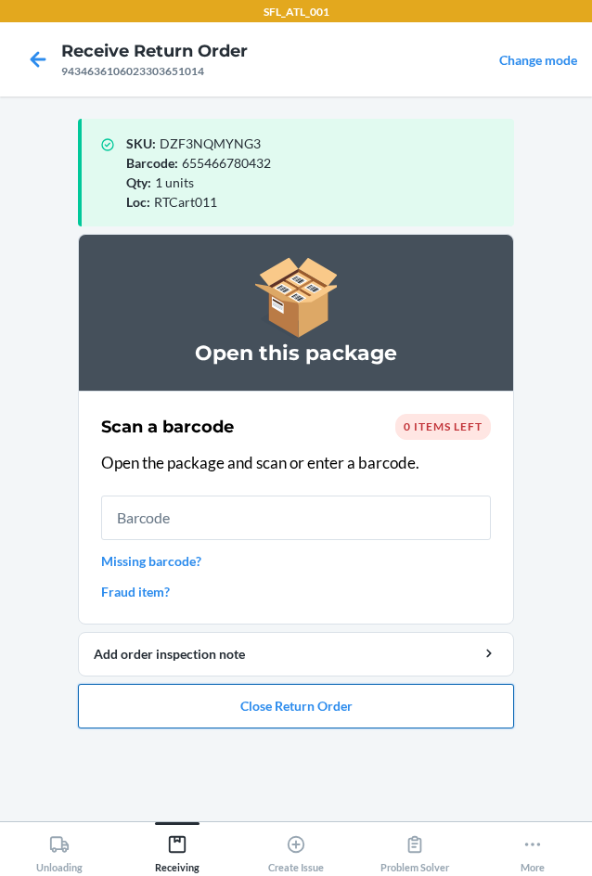
click at [333, 708] on button "Close Return Order" at bounding box center [296, 706] width 436 height 45
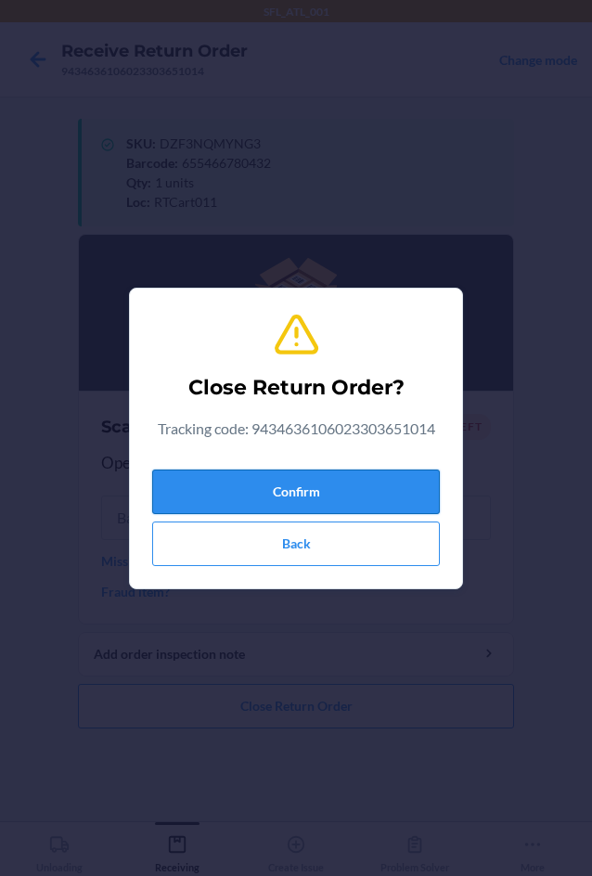
click at [353, 477] on button "Confirm" at bounding box center [296, 492] width 288 height 45
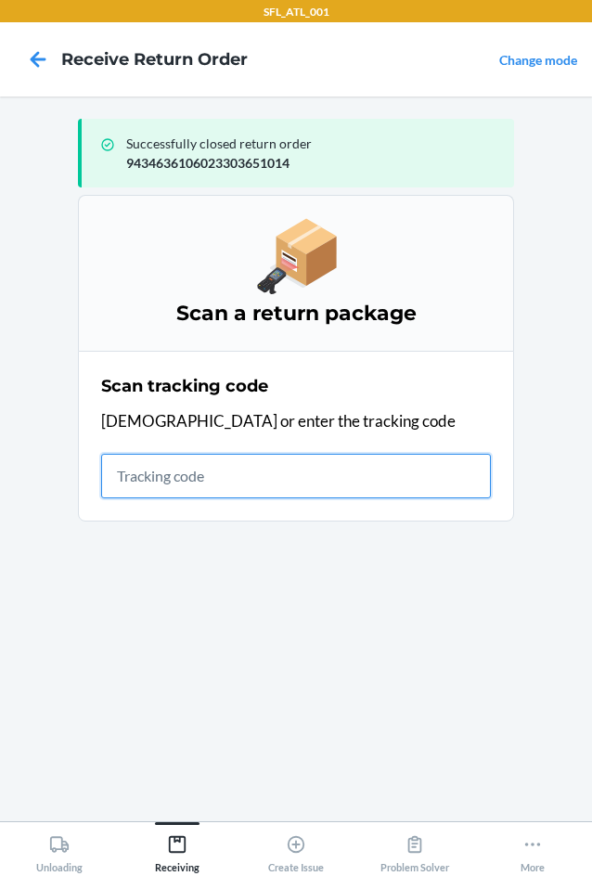
click at [286, 480] on input "text" at bounding box center [296, 476] width 390 height 45
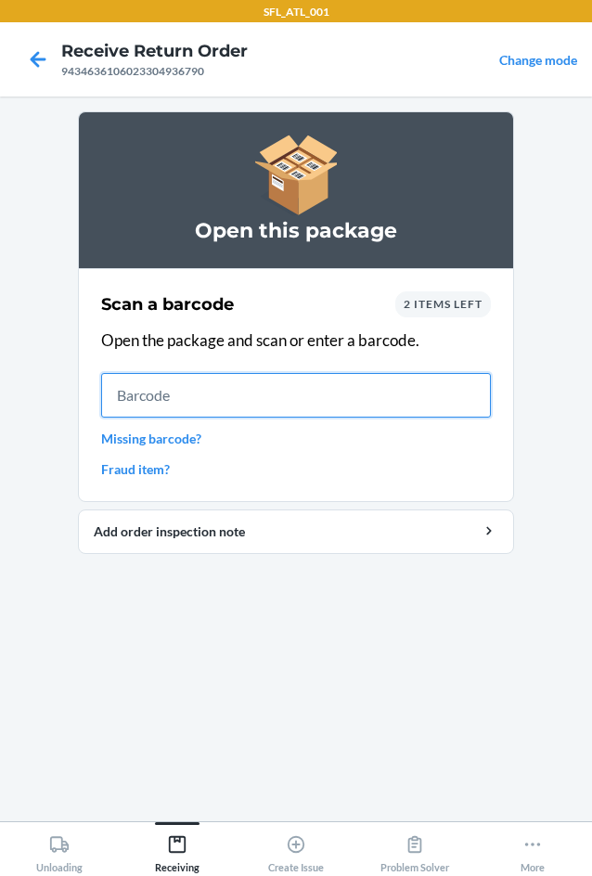
click at [204, 396] on input "text" at bounding box center [296, 395] width 390 height 45
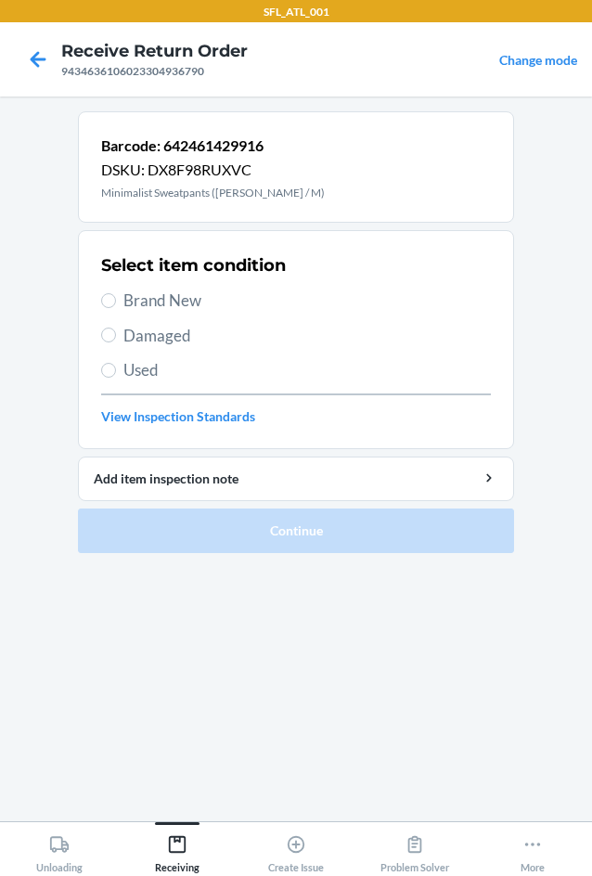
click at [108, 308] on label "Brand New" at bounding box center [296, 301] width 390 height 24
click at [108, 308] on input "Brand New" at bounding box center [108, 300] width 15 height 15
radio input "true"
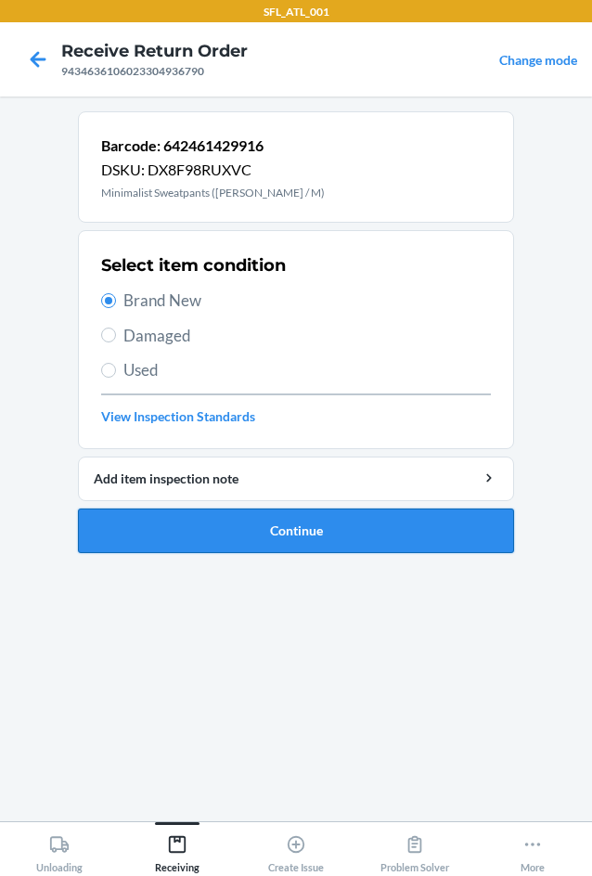
click at [314, 547] on button "Continue" at bounding box center [296, 531] width 436 height 45
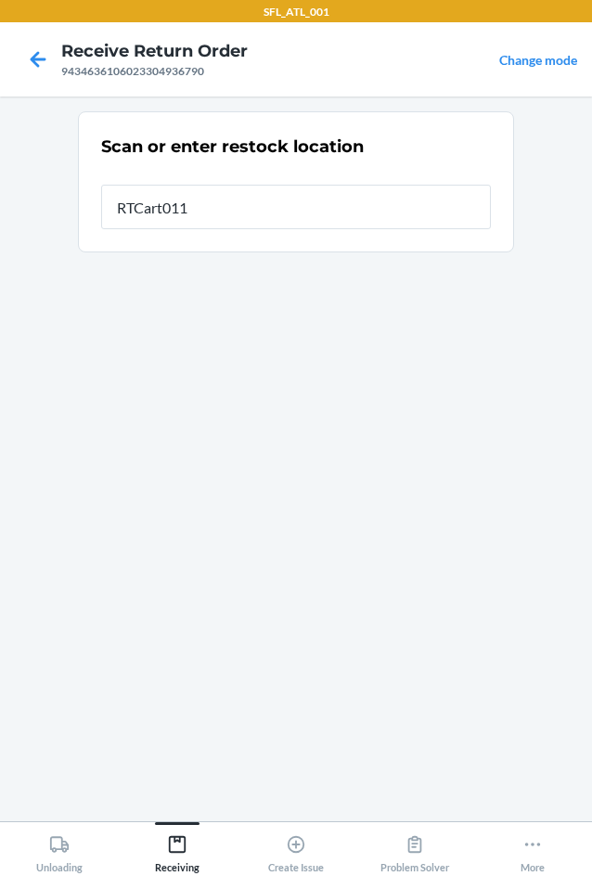
type input "RTCart011"
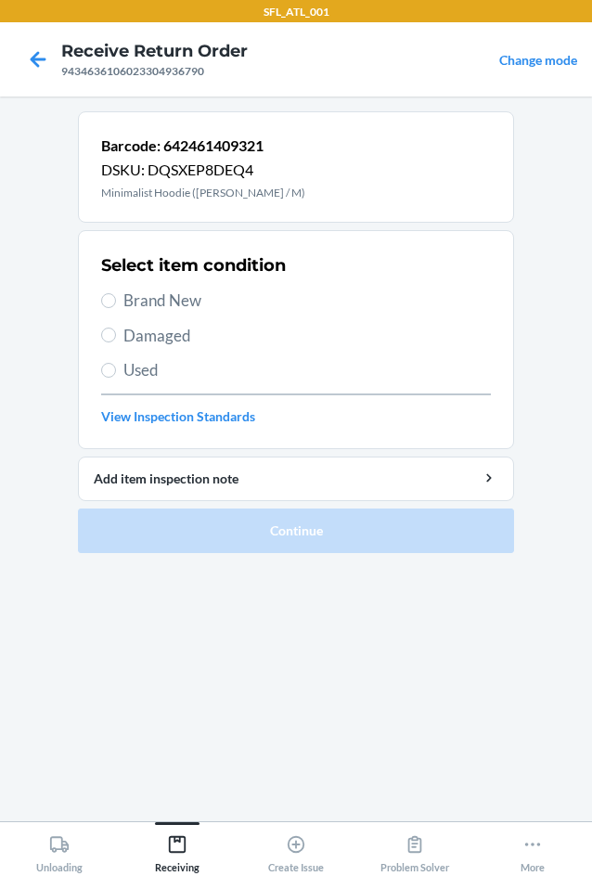
click at [123, 295] on span "Brand New" at bounding box center [307, 301] width 368 height 24
click at [116, 295] on input "Brand New" at bounding box center [108, 300] width 15 height 15
radio input "true"
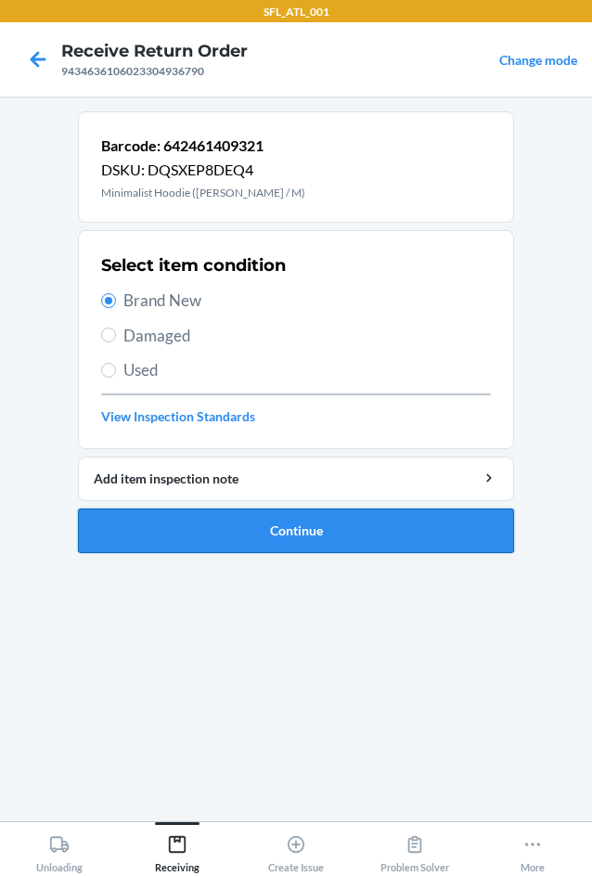
click at [333, 539] on button "Continue" at bounding box center [296, 531] width 436 height 45
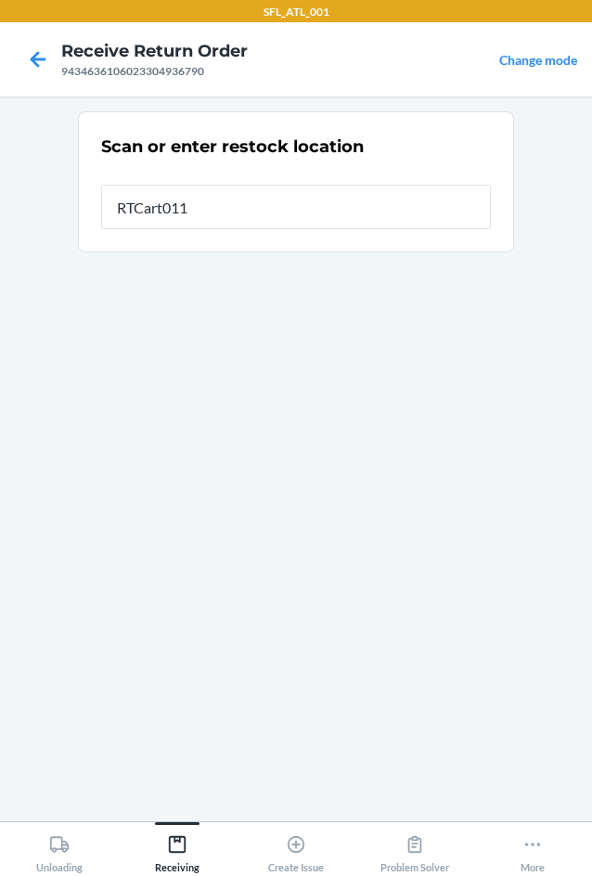
type input "RTCart011"
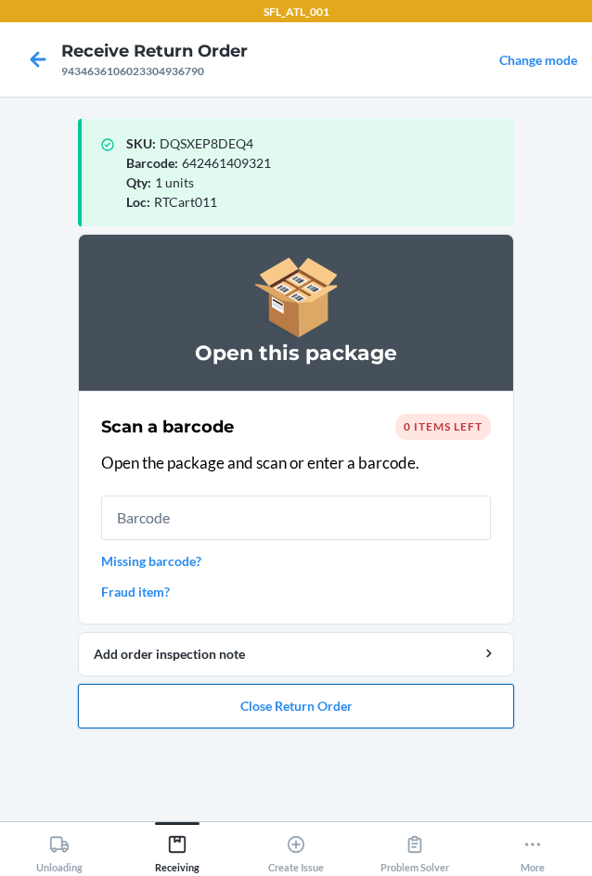
click at [321, 709] on button "Close Return Order" at bounding box center [296, 706] width 436 height 45
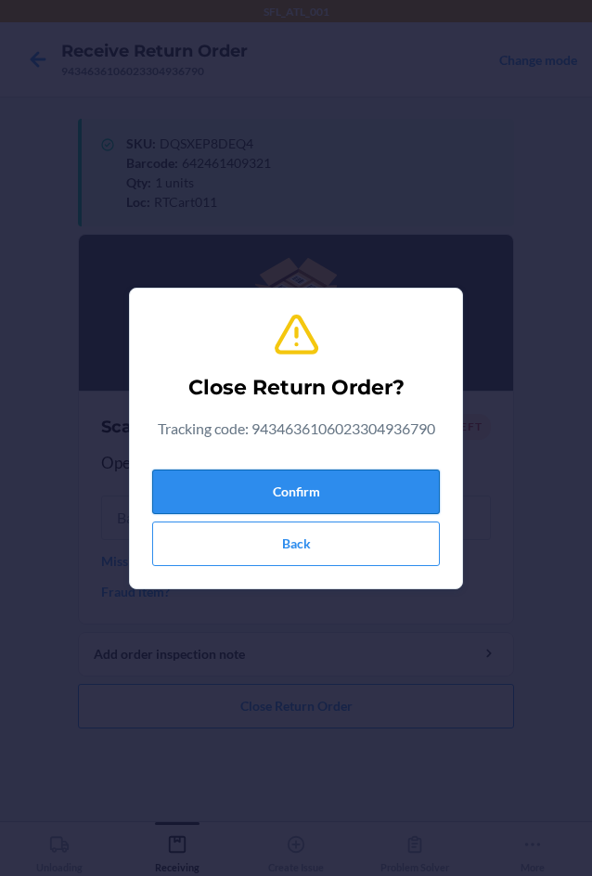
click at [319, 490] on button "Confirm" at bounding box center [296, 492] width 288 height 45
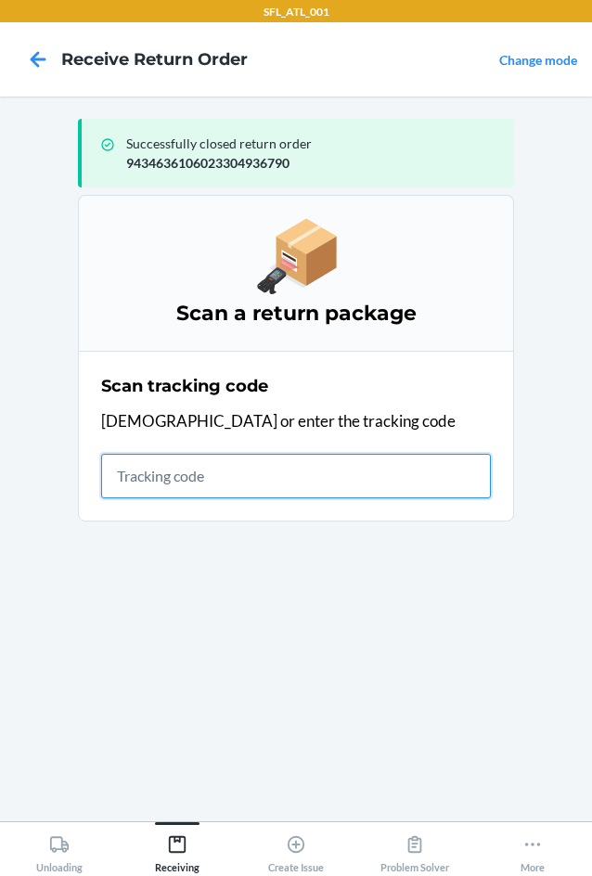
click at [122, 470] on input "text" at bounding box center [296, 476] width 390 height 45
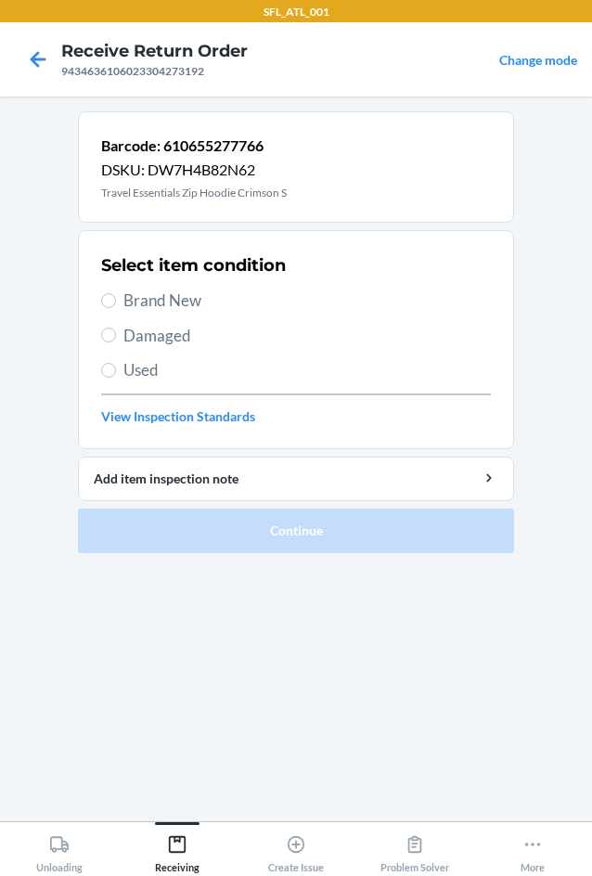
click at [102, 310] on label "Brand New" at bounding box center [296, 301] width 390 height 24
click at [102, 308] on input "Brand New" at bounding box center [108, 300] width 15 height 15
radio input "true"
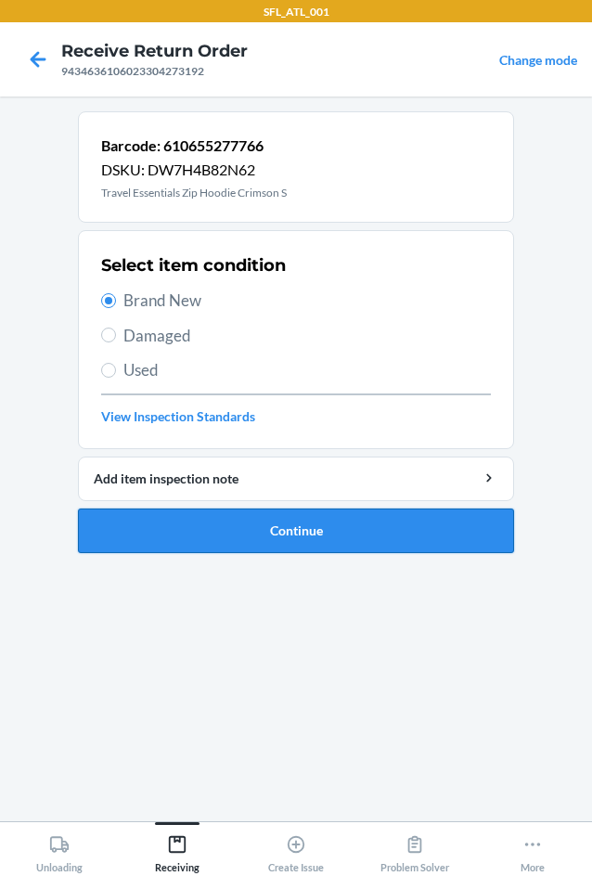
click at [248, 518] on button "Continue" at bounding box center [296, 531] width 436 height 45
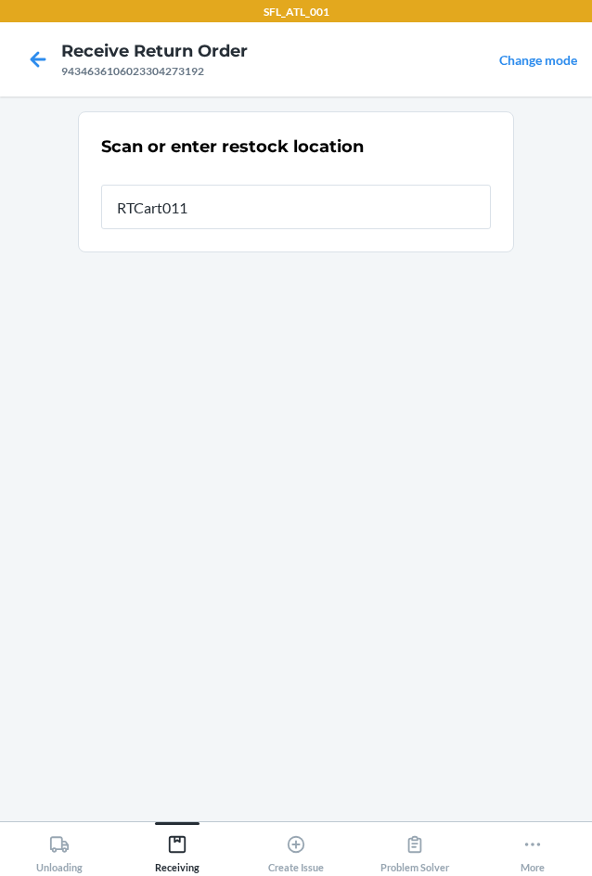
type input "RTCart011"
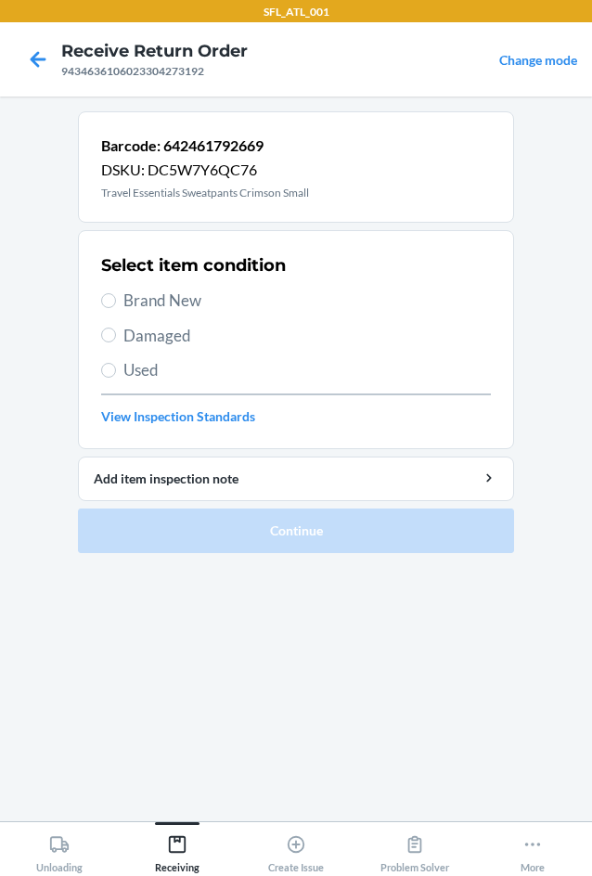
click at [138, 303] on span "Brand New" at bounding box center [307, 301] width 368 height 24
click at [116, 303] on input "Brand New" at bounding box center [108, 300] width 15 height 15
radio input "true"
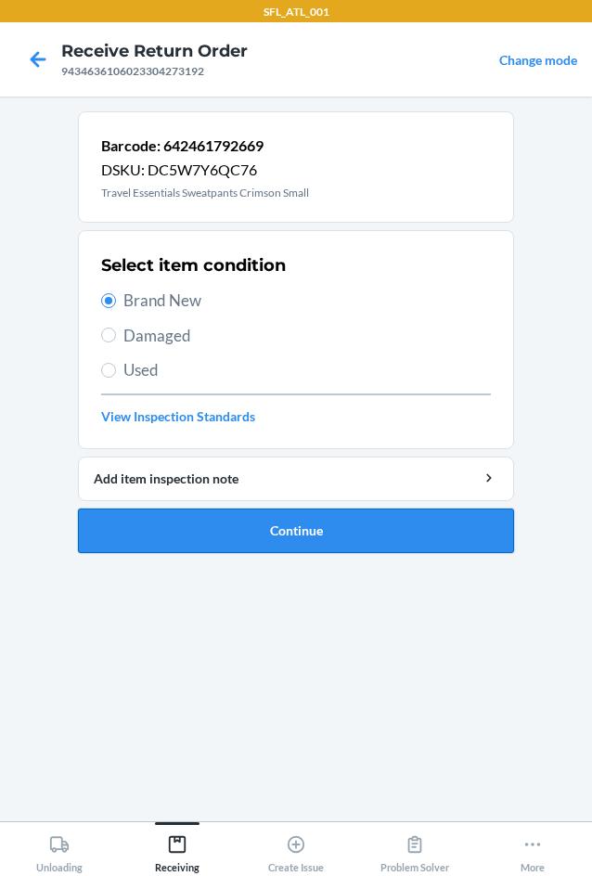
click at [282, 532] on button "Continue" at bounding box center [296, 531] width 436 height 45
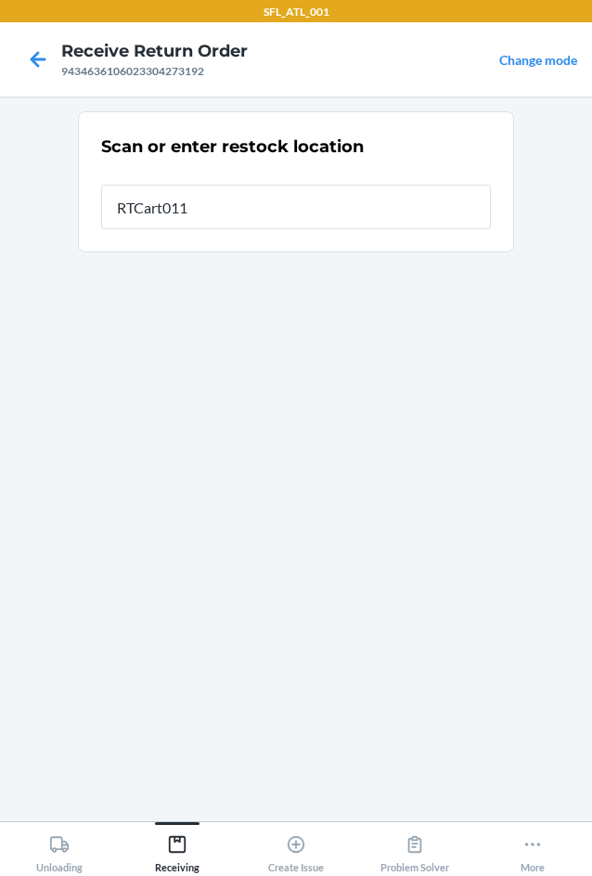
type input "RTCart011"
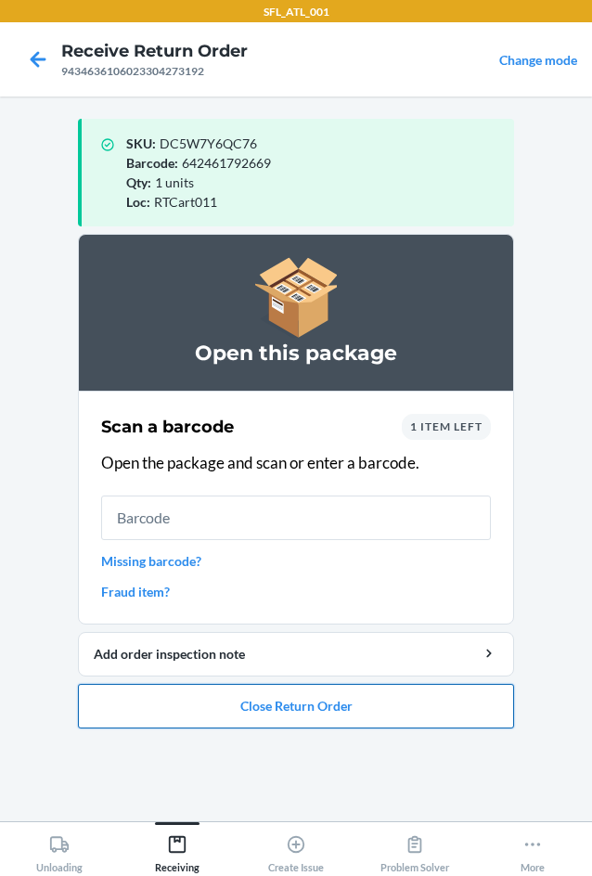
click at [308, 705] on button "Close Return Order" at bounding box center [296, 706] width 436 height 45
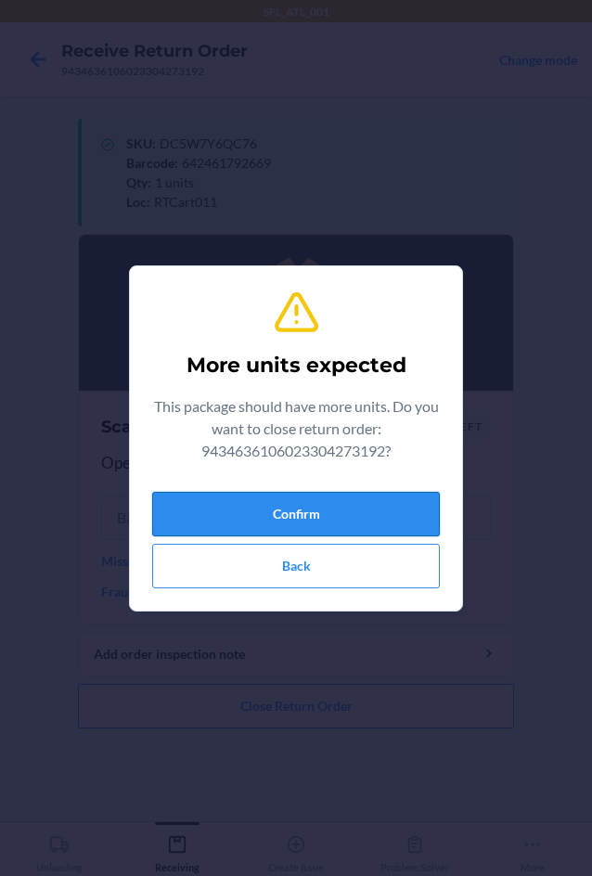
click at [331, 503] on button "Confirm" at bounding box center [296, 514] width 288 height 45
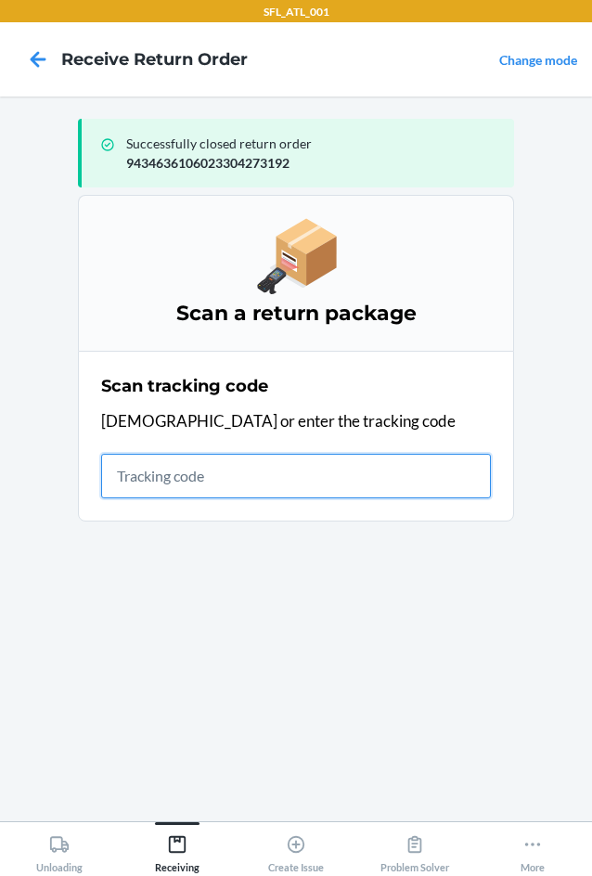
drag, startPoint x: 202, startPoint y: 482, endPoint x: 204, endPoint y: 518, distance: 36.2
click at [202, 497] on input "text" at bounding box center [296, 476] width 390 height 45
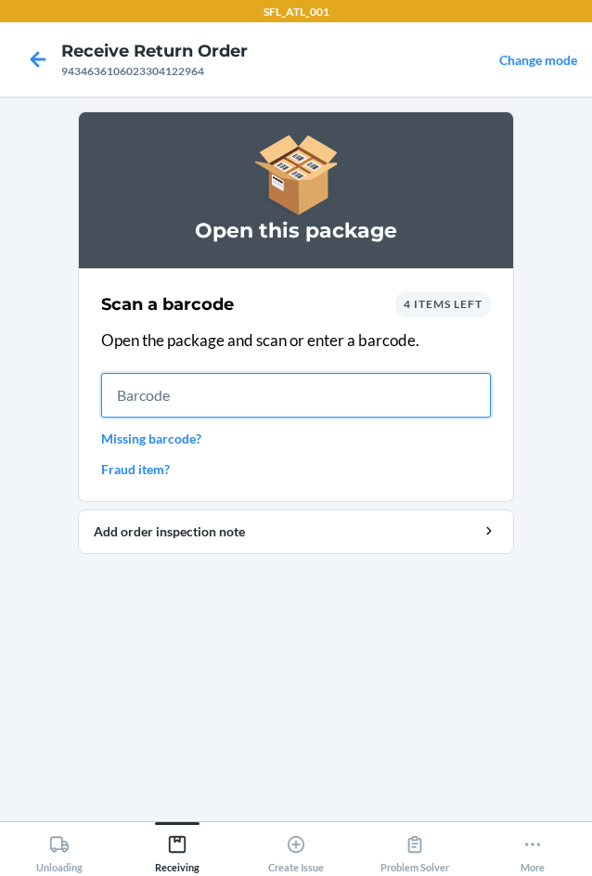
click at [415, 403] on input "text" at bounding box center [296, 395] width 390 height 45
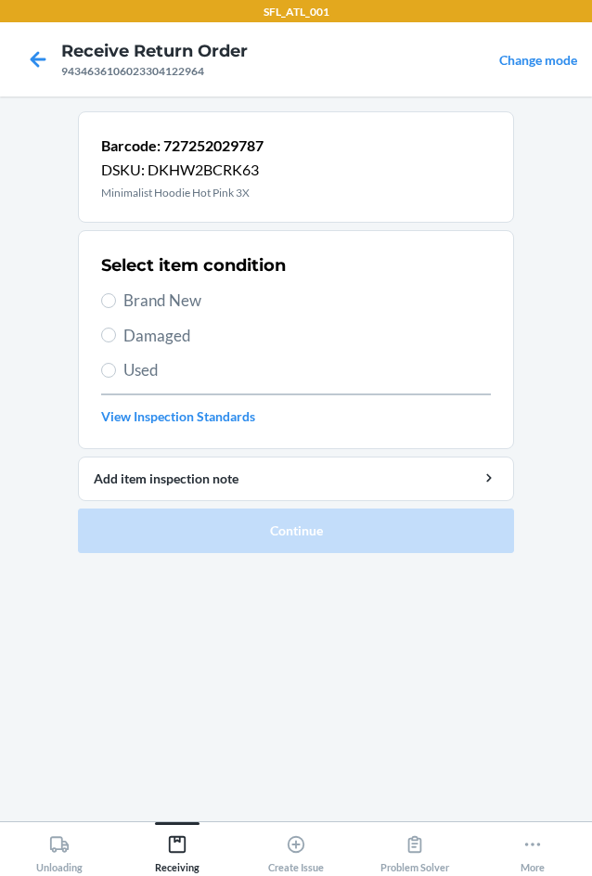
click at [148, 309] on span "Brand New" at bounding box center [307, 301] width 368 height 24
click at [116, 308] on input "Brand New" at bounding box center [108, 300] width 15 height 15
radio input "true"
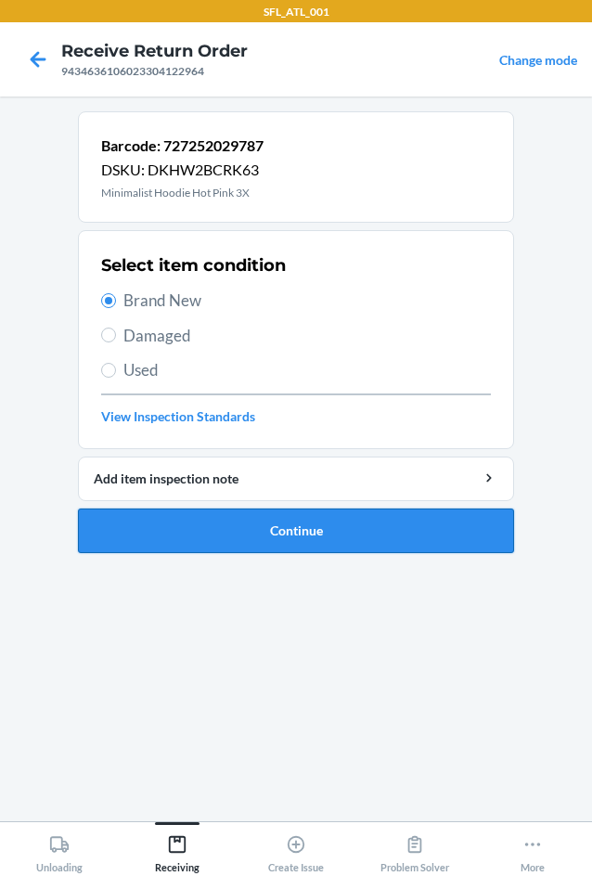
click at [338, 523] on button "Continue" at bounding box center [296, 531] width 436 height 45
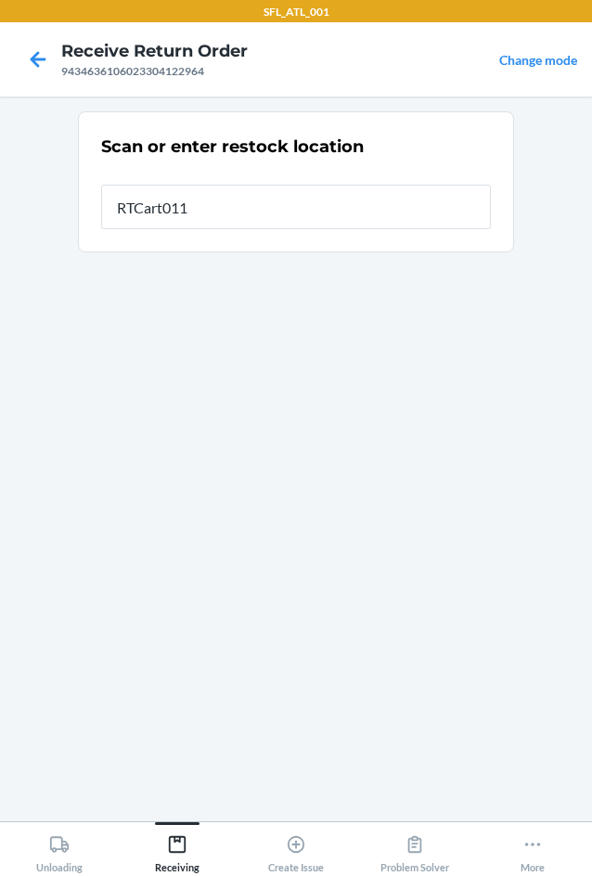
type input "RTCart011"
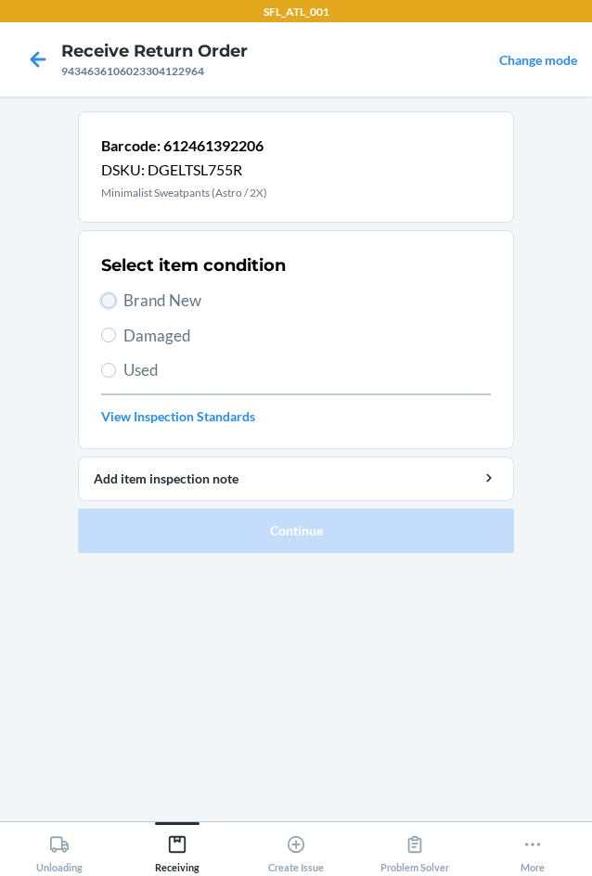
click at [110, 304] on input "Brand New" at bounding box center [108, 300] width 15 height 15
radio input "true"
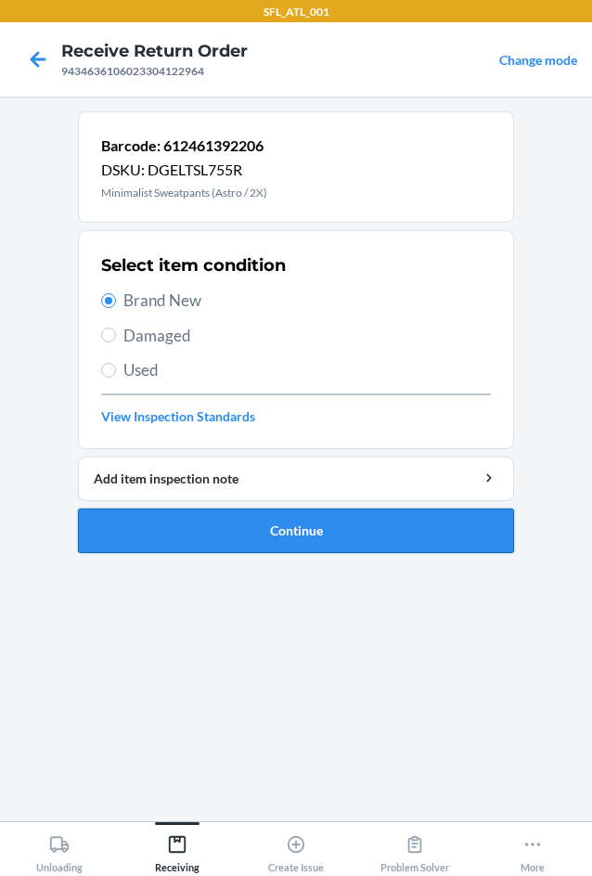
click at [248, 521] on button "Continue" at bounding box center [296, 531] width 436 height 45
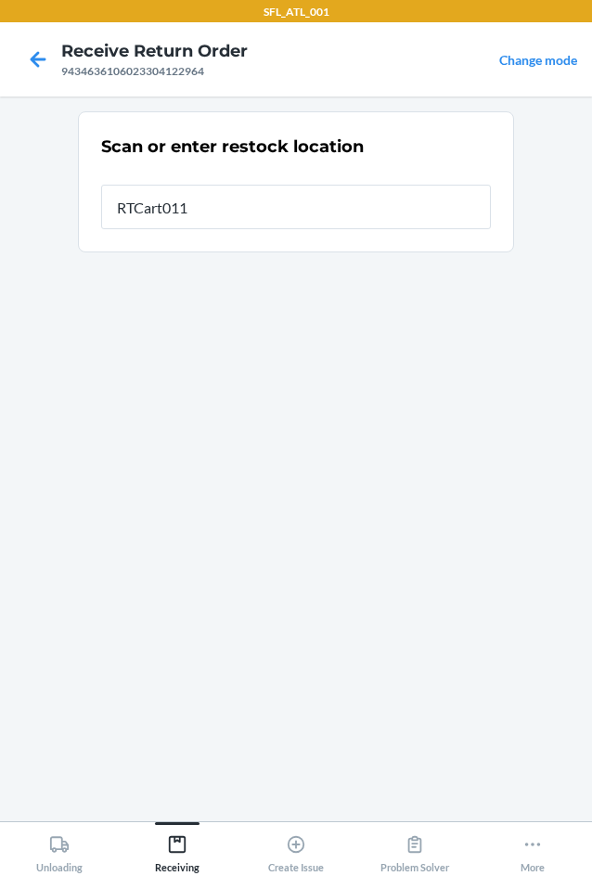
type input "RTCart011"
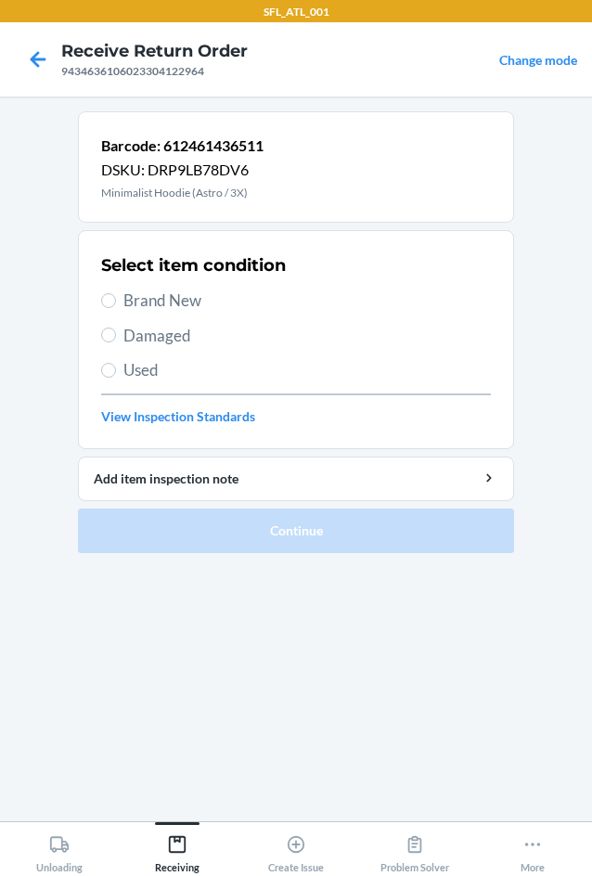
click at [184, 304] on span "Brand New" at bounding box center [307, 301] width 368 height 24
click at [116, 304] on input "Brand New" at bounding box center [108, 300] width 15 height 15
radio input "true"
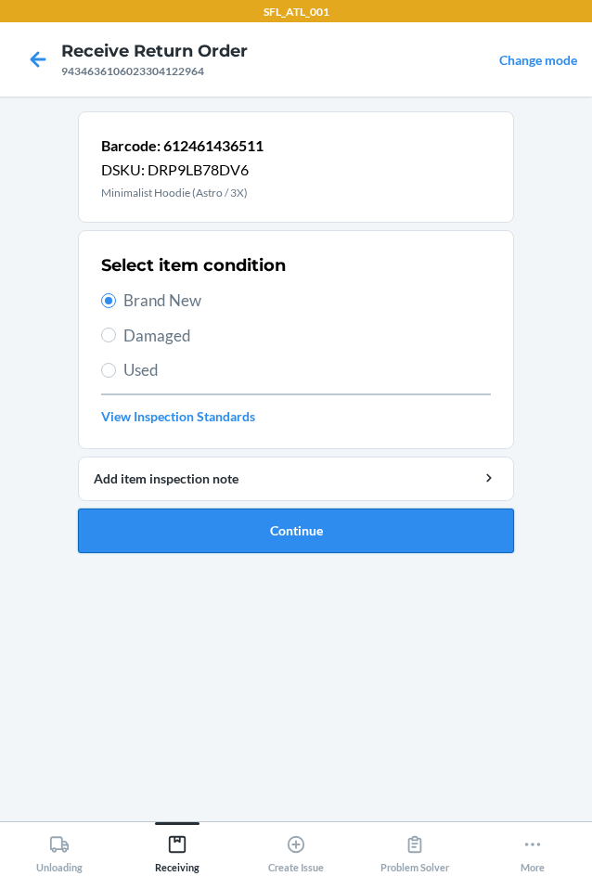
click at [271, 540] on button "Continue" at bounding box center [296, 531] width 436 height 45
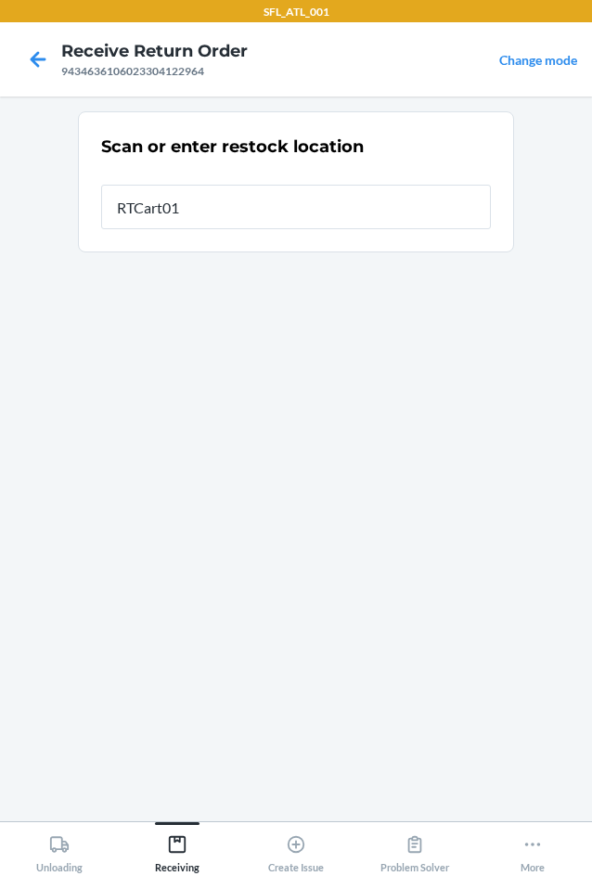
type input "RTCart011"
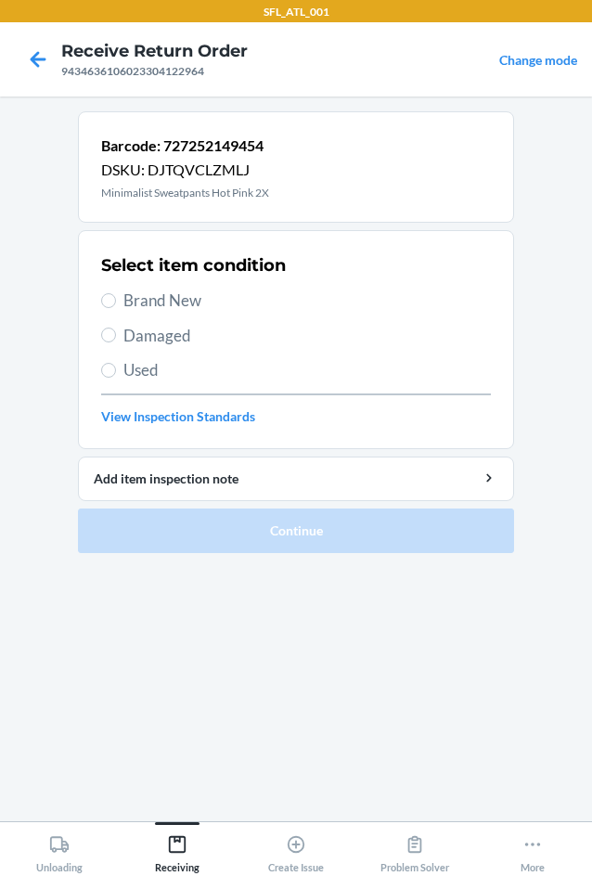
click at [144, 378] on span "Used" at bounding box center [307, 370] width 368 height 24
click at [116, 378] on input "Used" at bounding box center [108, 370] width 15 height 15
radio input "true"
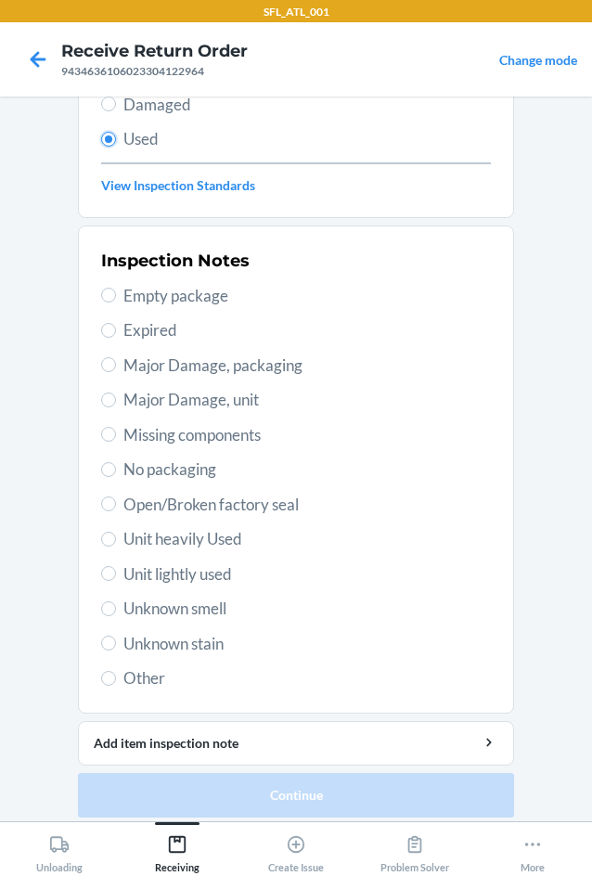
scroll to position [242, 0]
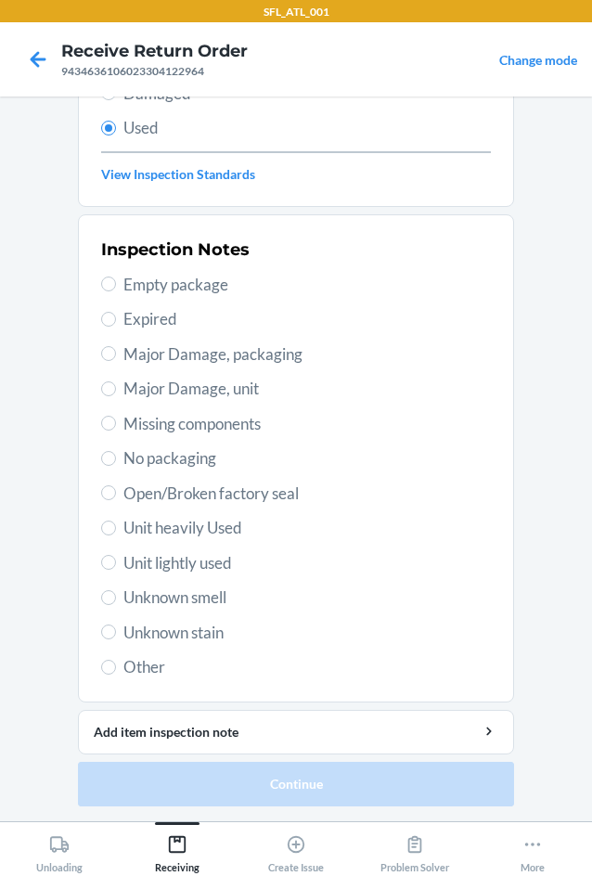
click at [161, 534] on span "Unit heavily Used" at bounding box center [307, 528] width 368 height 24
click at [116, 534] on input "Unit heavily Used" at bounding box center [108, 528] width 15 height 15
radio input "true"
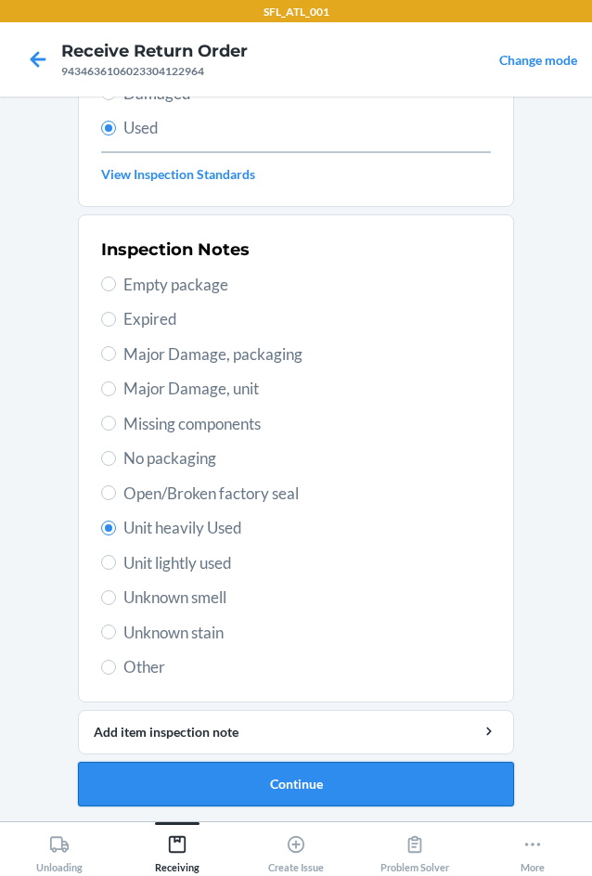
click at [272, 774] on button "Continue" at bounding box center [296, 784] width 436 height 45
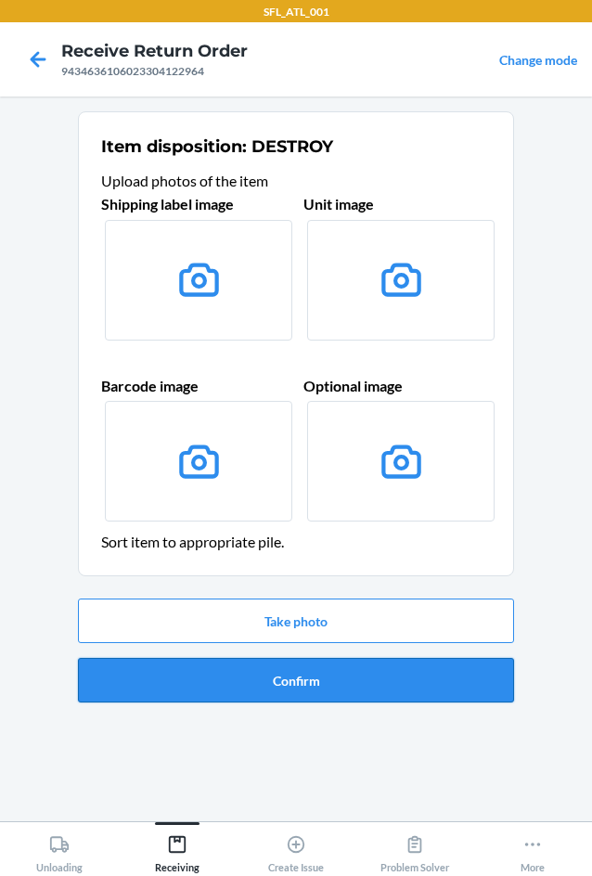
click at [276, 662] on button "Confirm" at bounding box center [296, 680] width 436 height 45
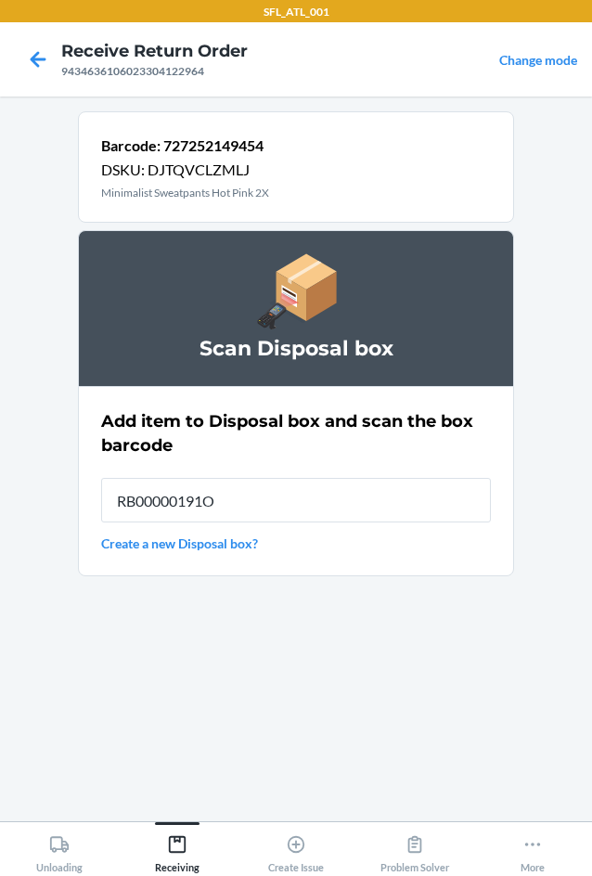
type input "RB00000191O"
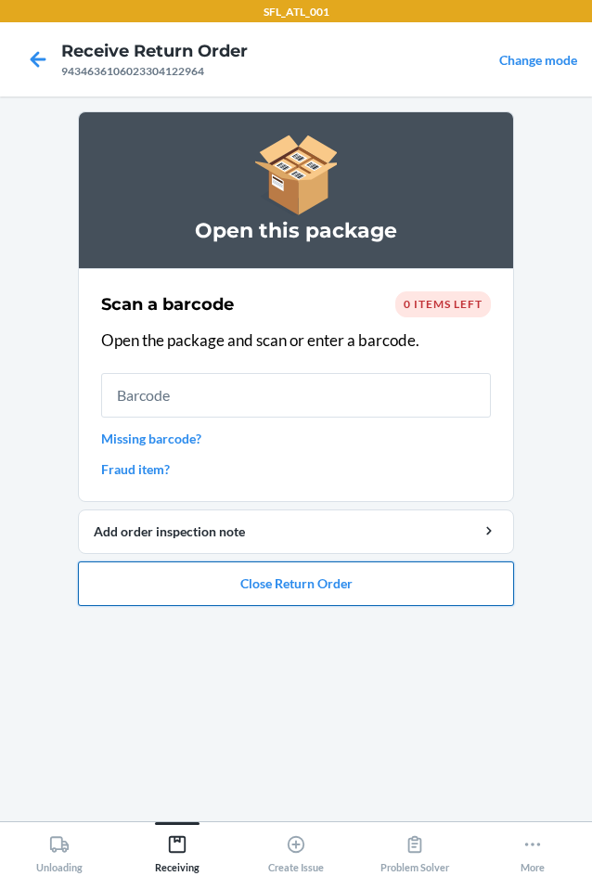
click at [331, 595] on button "Close Return Order" at bounding box center [296, 584] width 436 height 45
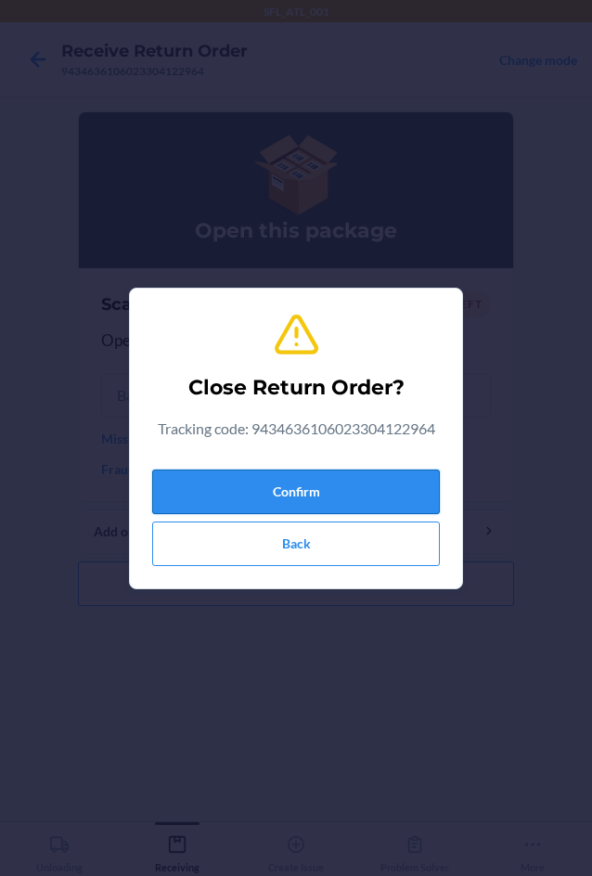
click at [321, 471] on button "Confirm" at bounding box center [296, 492] width 288 height 45
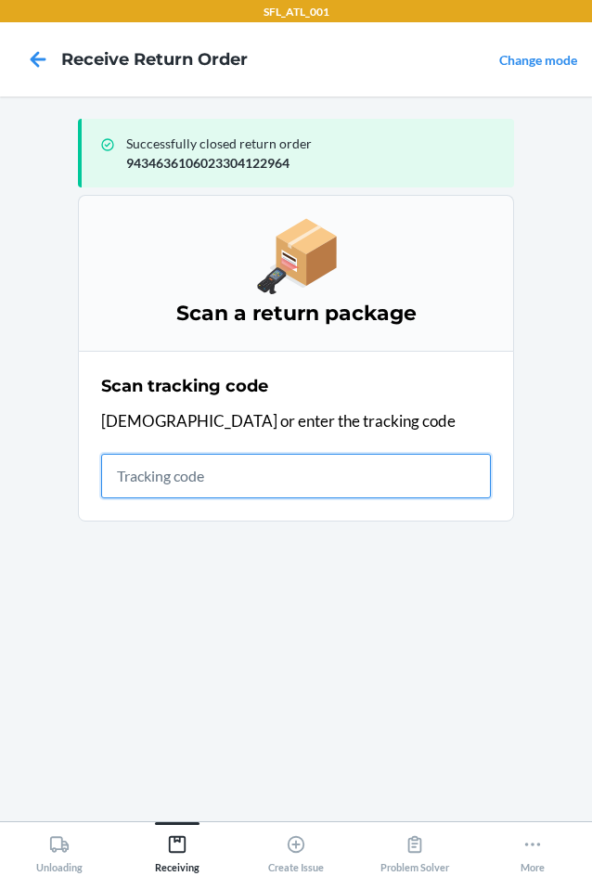
click at [200, 469] on input "text" at bounding box center [296, 476] width 390 height 45
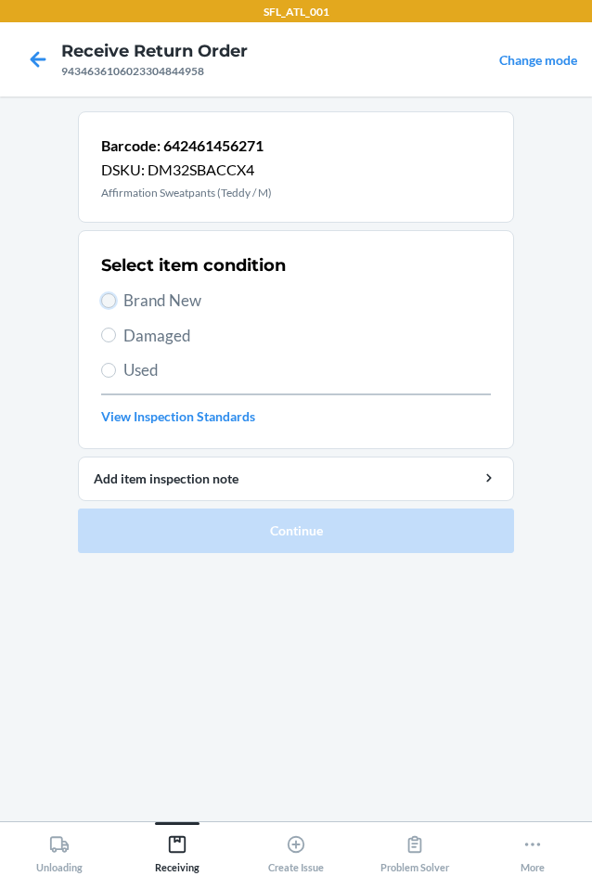
drag, startPoint x: 29, startPoint y: 571, endPoint x: 114, endPoint y: 299, distance: 285.0
click at [114, 299] on input "Brand New" at bounding box center [108, 300] width 15 height 15
radio input "true"
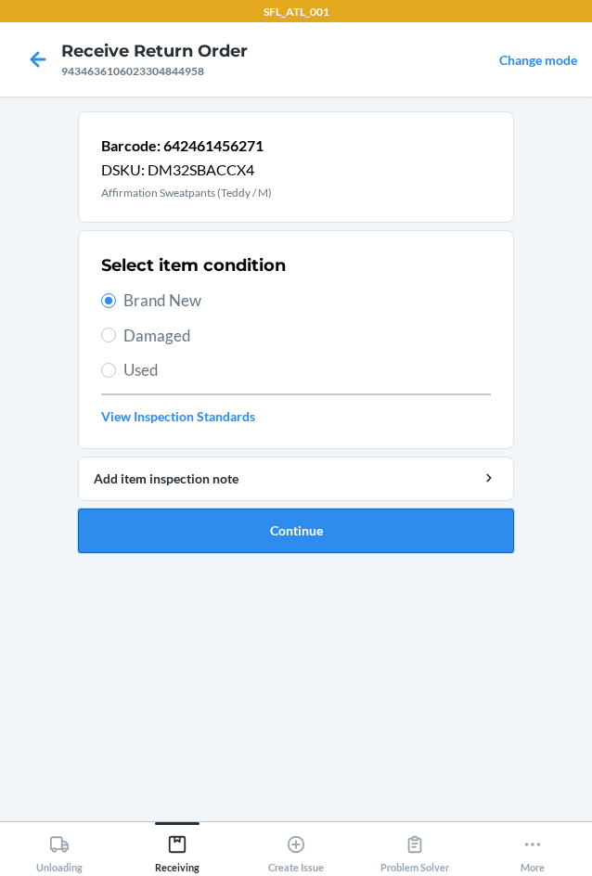
click at [295, 533] on button "Continue" at bounding box center [296, 531] width 436 height 45
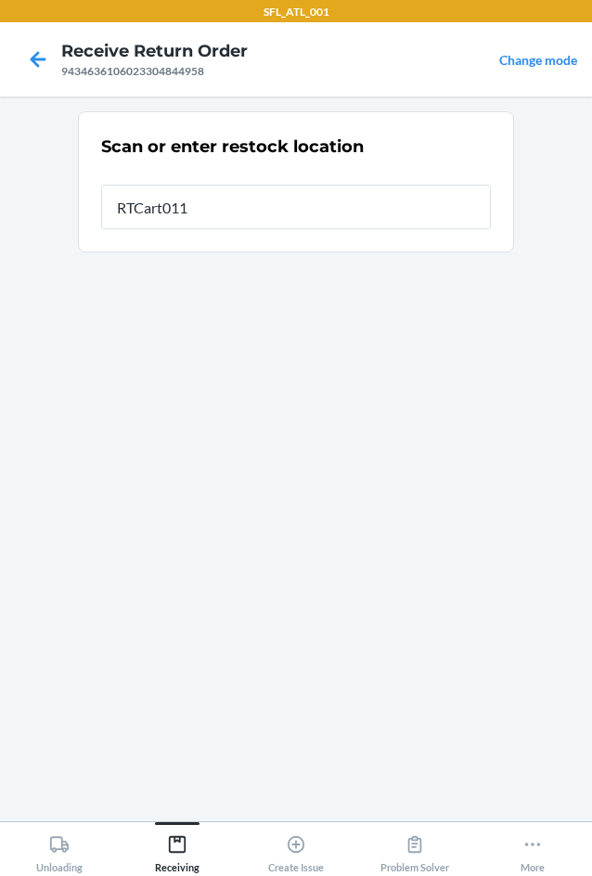
type input "RTCart011"
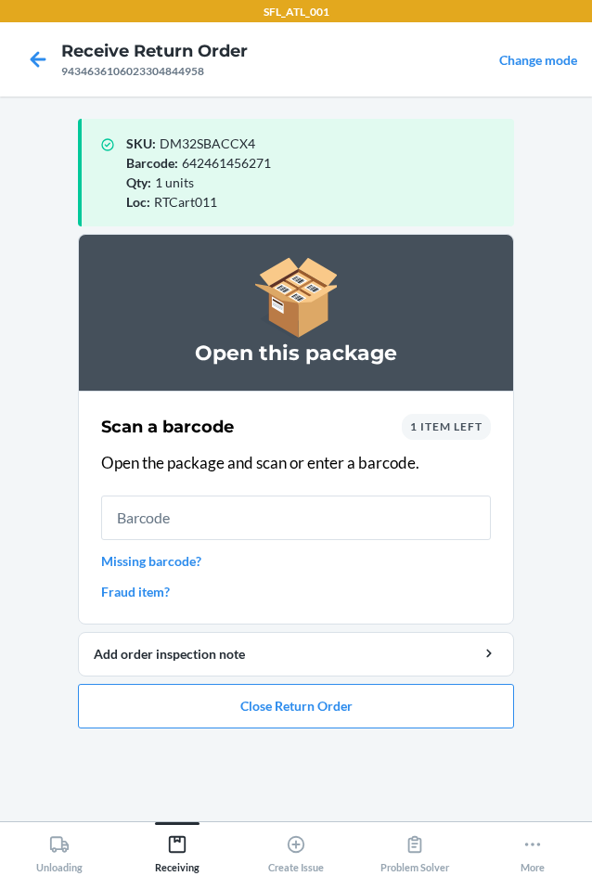
click at [216, 510] on input "text" at bounding box center [296, 518] width 390 height 45
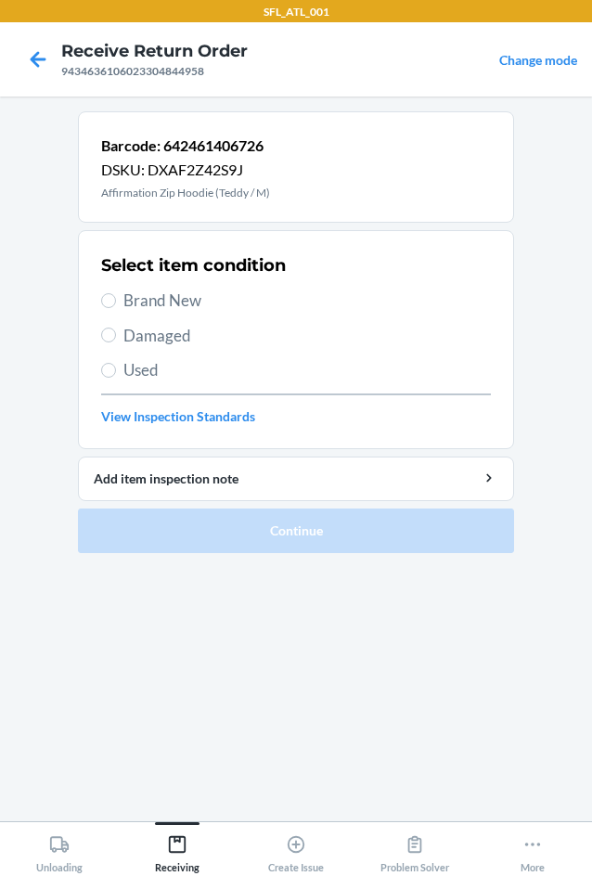
click at [168, 302] on span "Brand New" at bounding box center [307, 301] width 368 height 24
click at [116, 302] on input "Brand New" at bounding box center [108, 300] width 15 height 15
radio input "true"
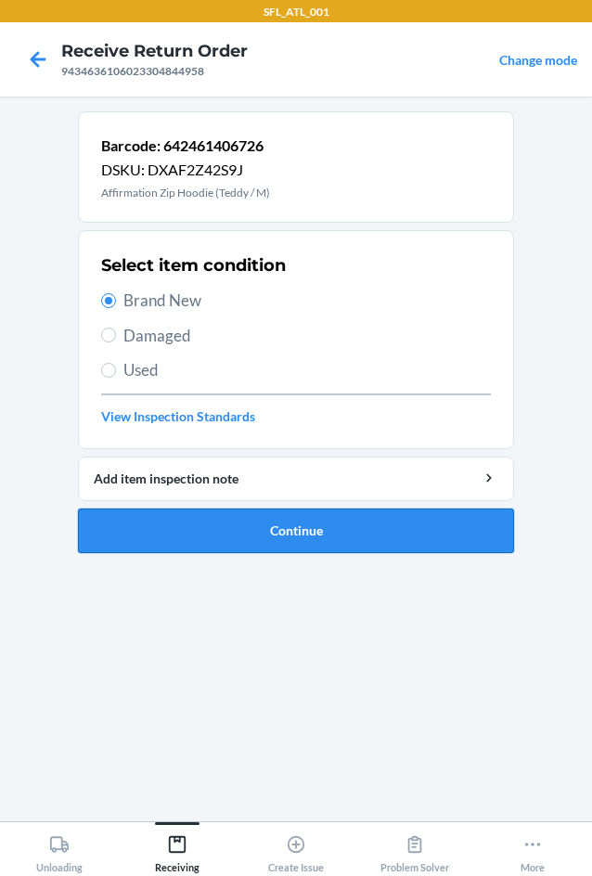
click at [239, 527] on button "Continue" at bounding box center [296, 531] width 436 height 45
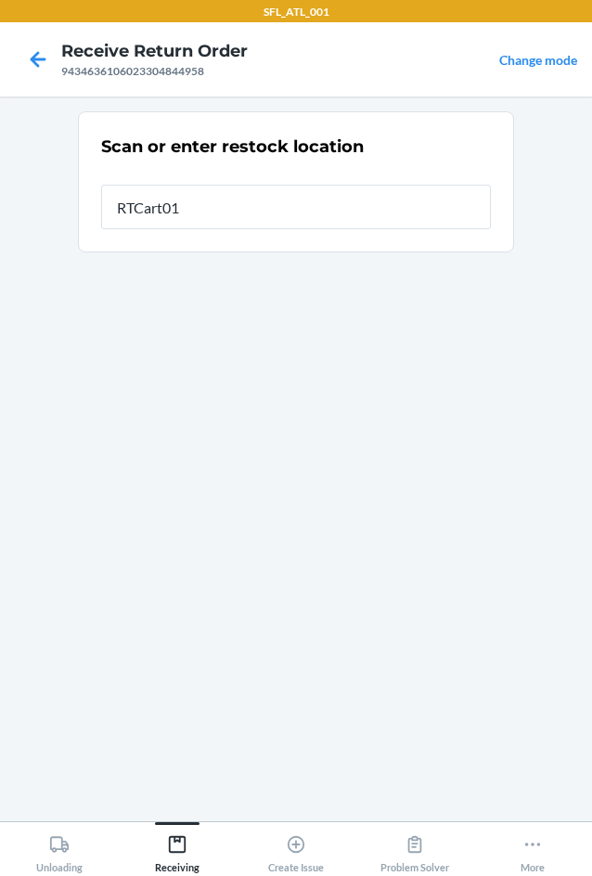
type input "RTCart011"
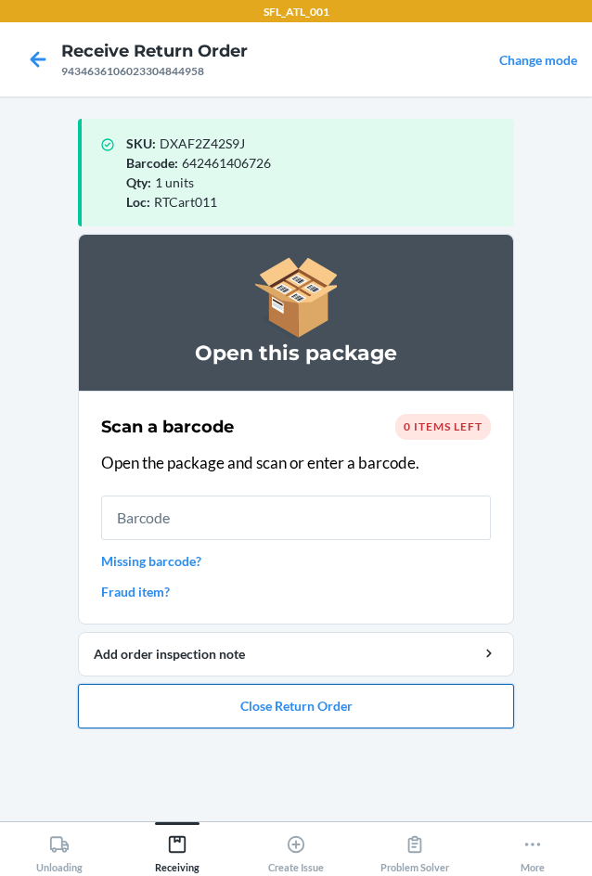
click at [311, 708] on button "Close Return Order" at bounding box center [296, 706] width 436 height 45
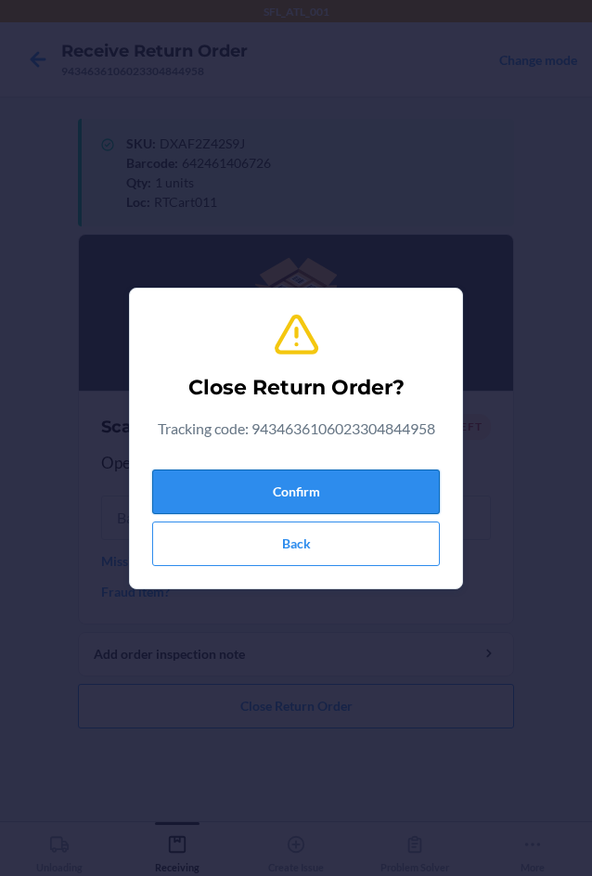
click at [329, 485] on button "Confirm" at bounding box center [296, 492] width 288 height 45
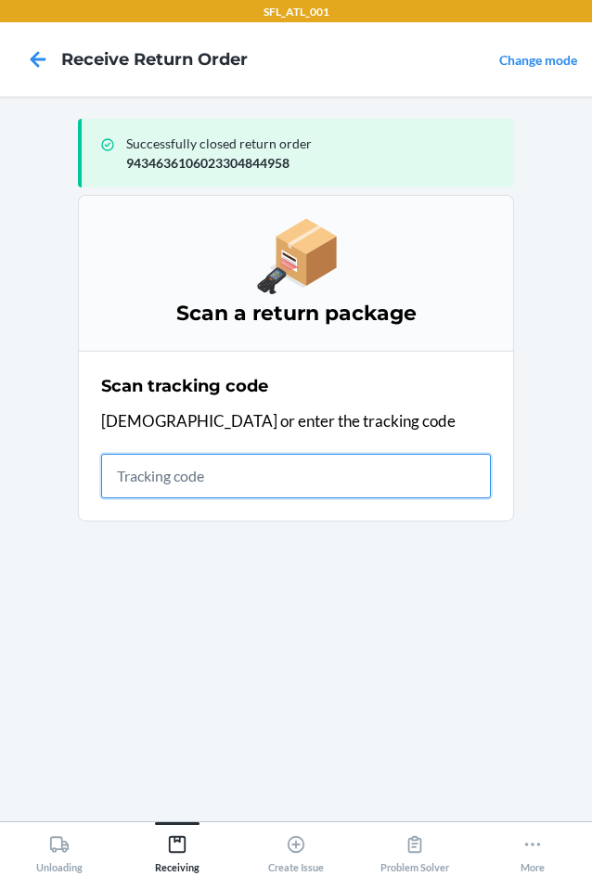
click at [337, 460] on input "text" at bounding box center [296, 476] width 390 height 45
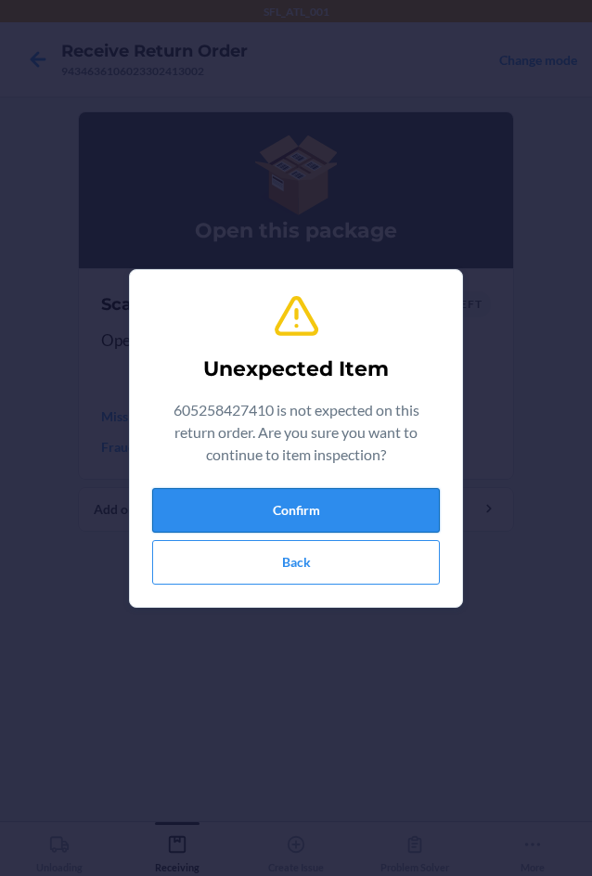
click at [299, 520] on button "Confirm" at bounding box center [296, 510] width 288 height 45
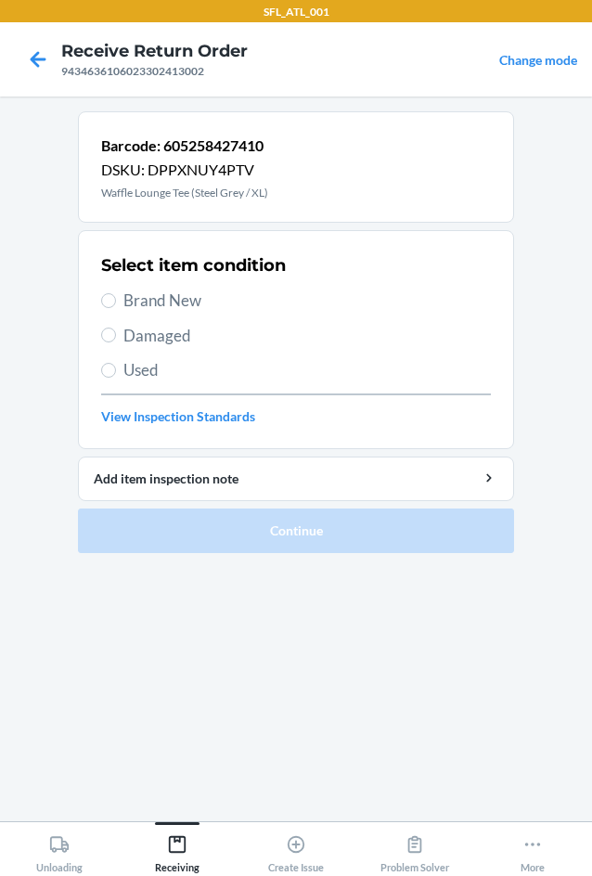
click at [171, 294] on span "Brand New" at bounding box center [307, 301] width 368 height 24
click at [116, 294] on input "Brand New" at bounding box center [108, 300] width 15 height 15
radio input "true"
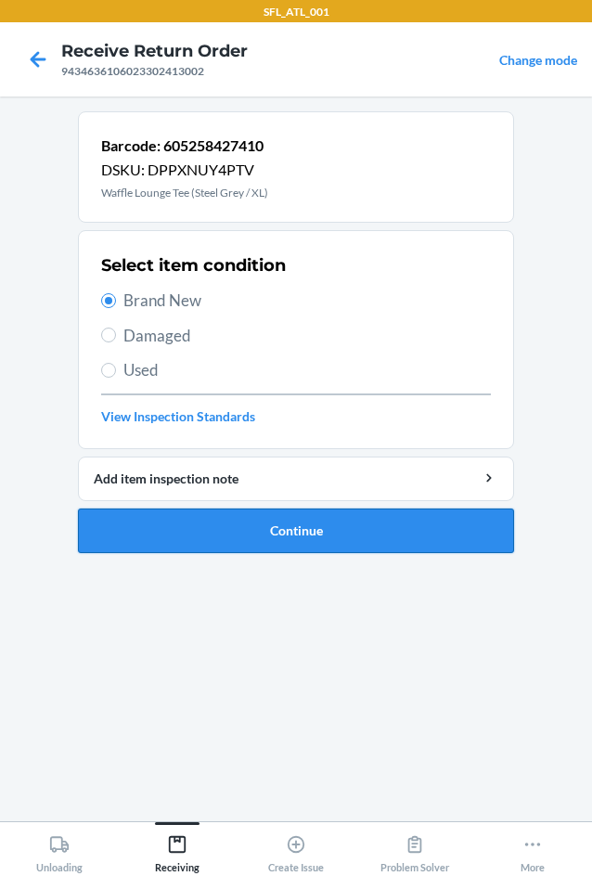
click at [223, 522] on button "Continue" at bounding box center [296, 531] width 436 height 45
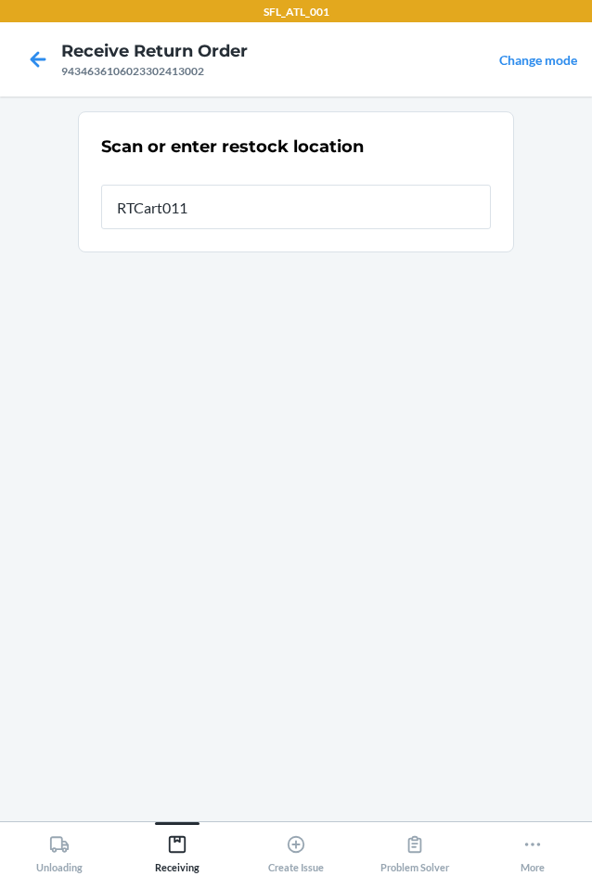
type input "RTCart011"
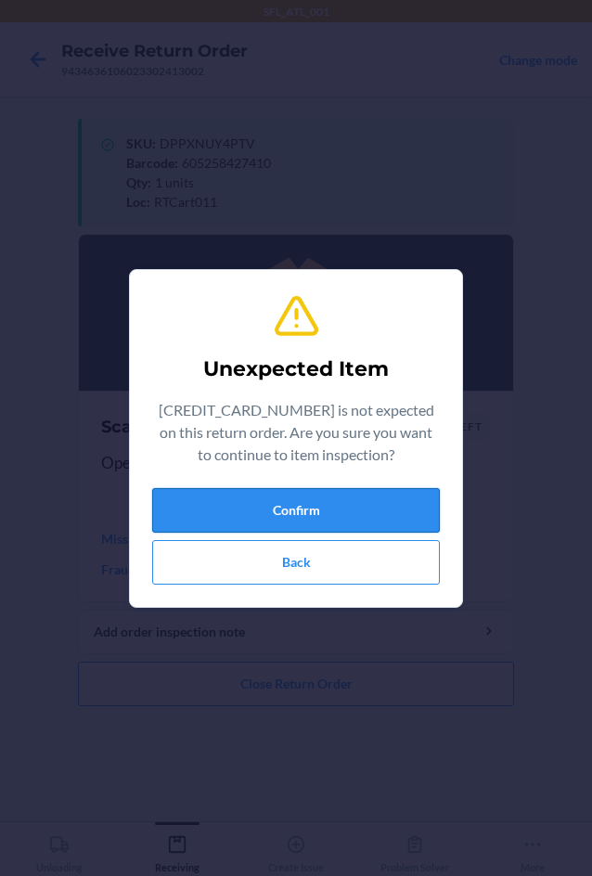
click at [324, 513] on button "Confirm" at bounding box center [296, 510] width 288 height 45
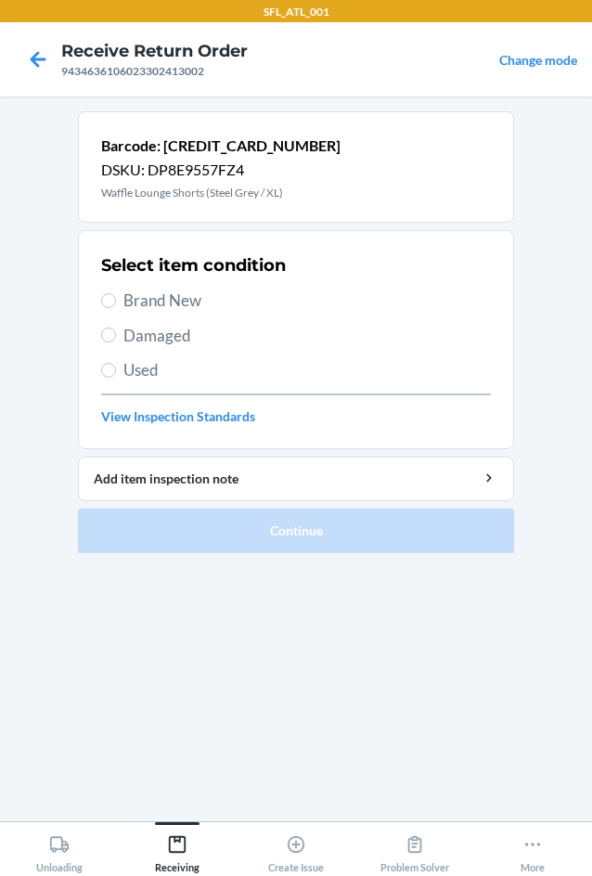
click at [132, 302] on span "Brand New" at bounding box center [307, 301] width 368 height 24
click at [116, 302] on input "Brand New" at bounding box center [108, 300] width 15 height 15
radio input "true"
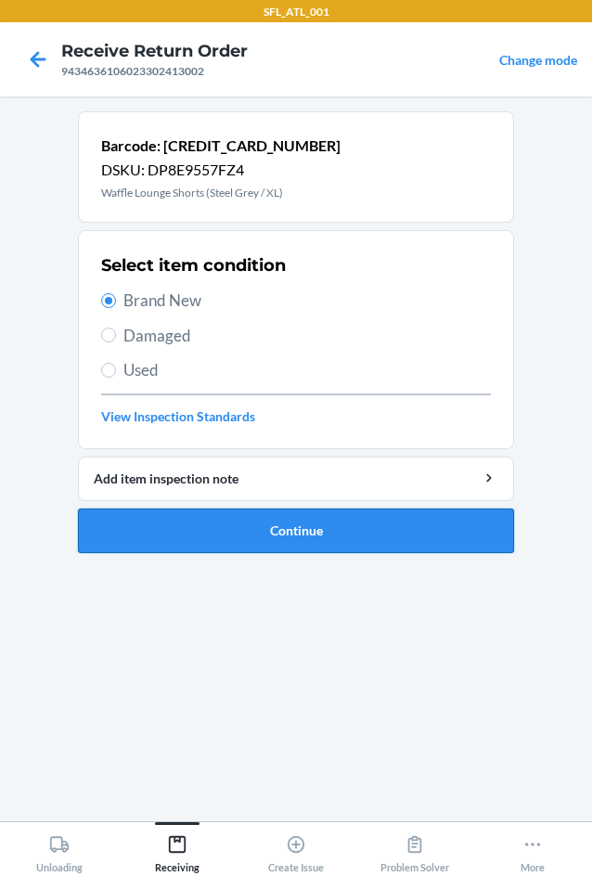
click at [246, 529] on button "Continue" at bounding box center [296, 531] width 436 height 45
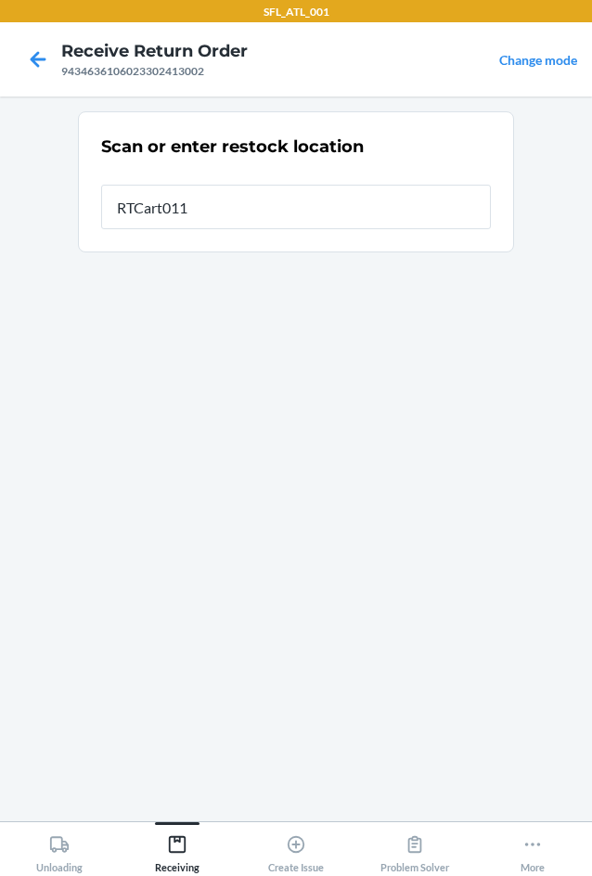
type input "RTCart011"
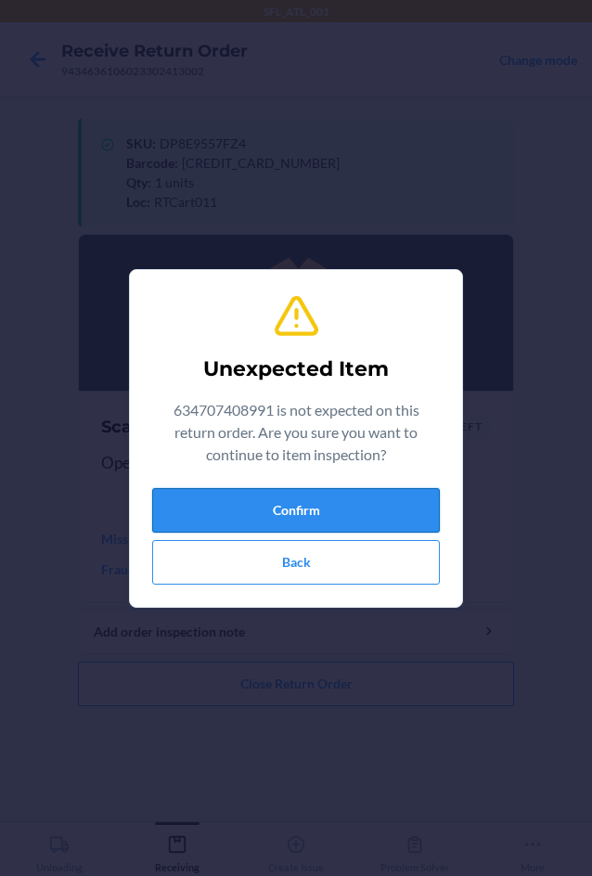
click at [253, 517] on button "Confirm" at bounding box center [296, 510] width 288 height 45
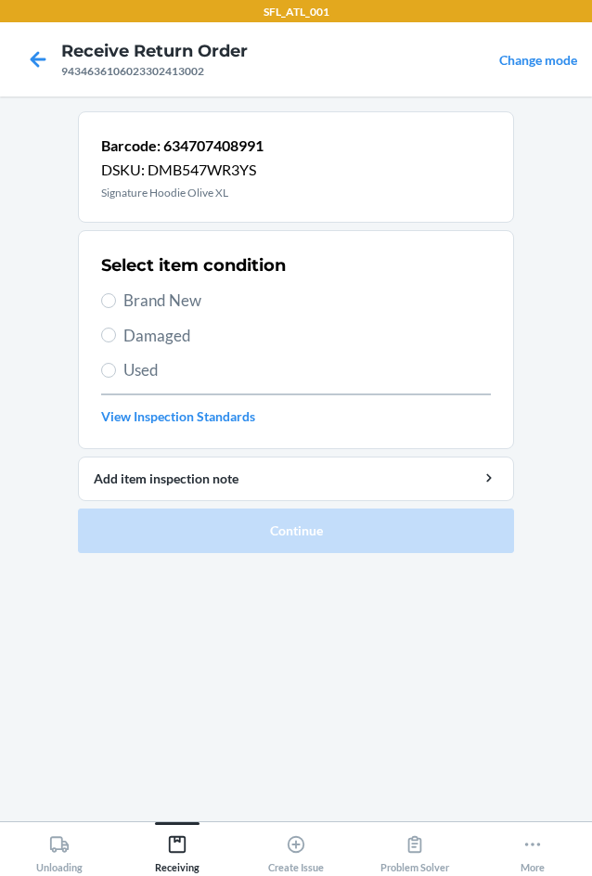
click at [197, 304] on span "Brand New" at bounding box center [307, 301] width 368 height 24
click at [116, 304] on input "Brand New" at bounding box center [108, 300] width 15 height 15
radio input "true"
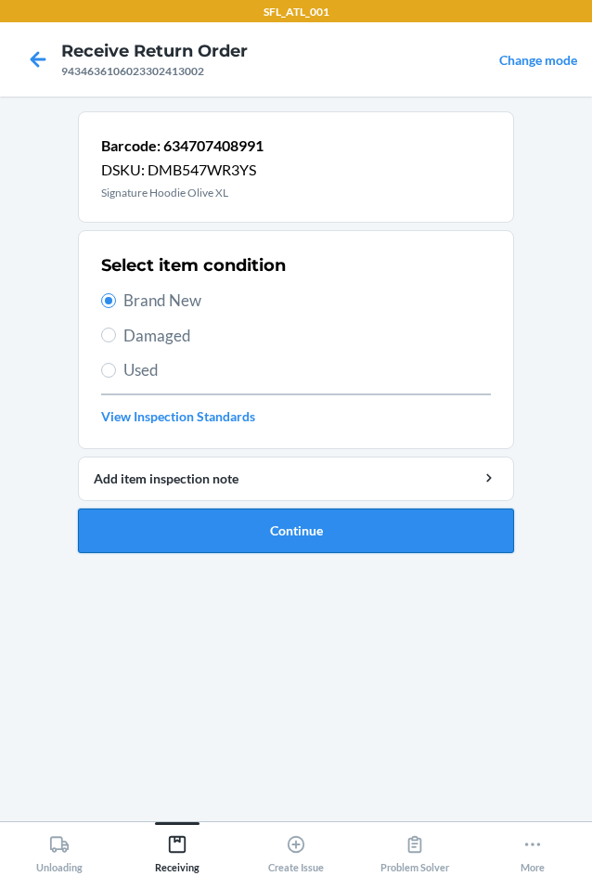
click at [278, 520] on button "Continue" at bounding box center [296, 531] width 436 height 45
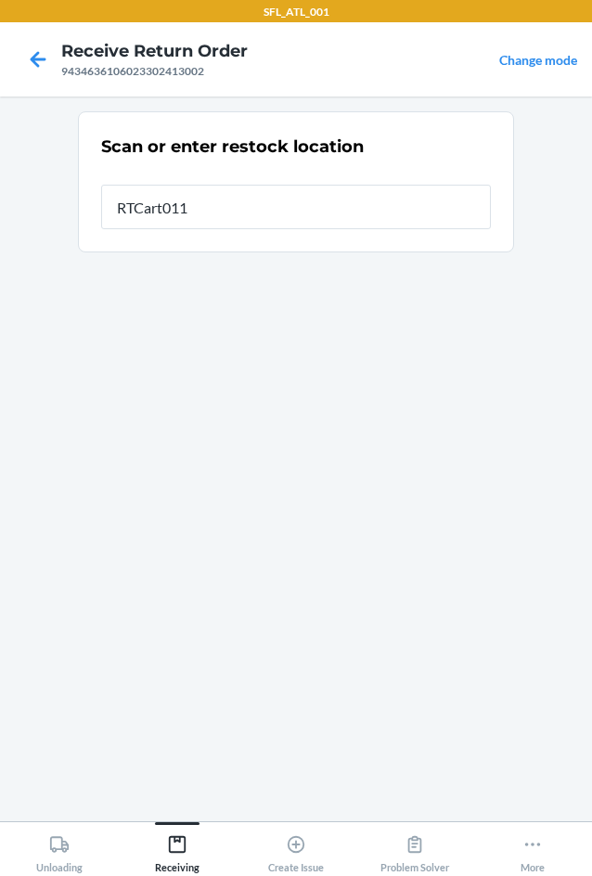
type input "RTCart011"
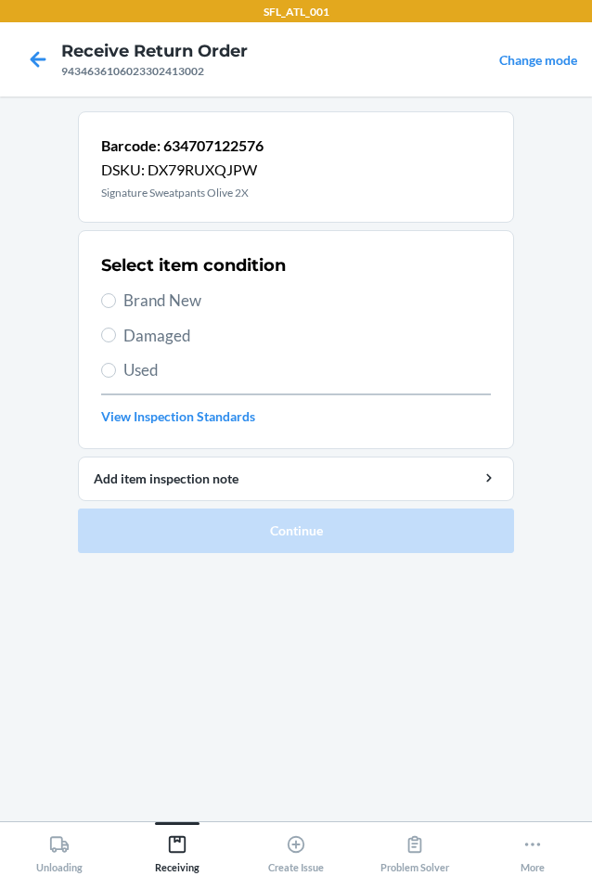
click at [195, 309] on span "Brand New" at bounding box center [307, 301] width 368 height 24
click at [116, 308] on input "Brand New" at bounding box center [108, 300] width 15 height 15
radio input "true"
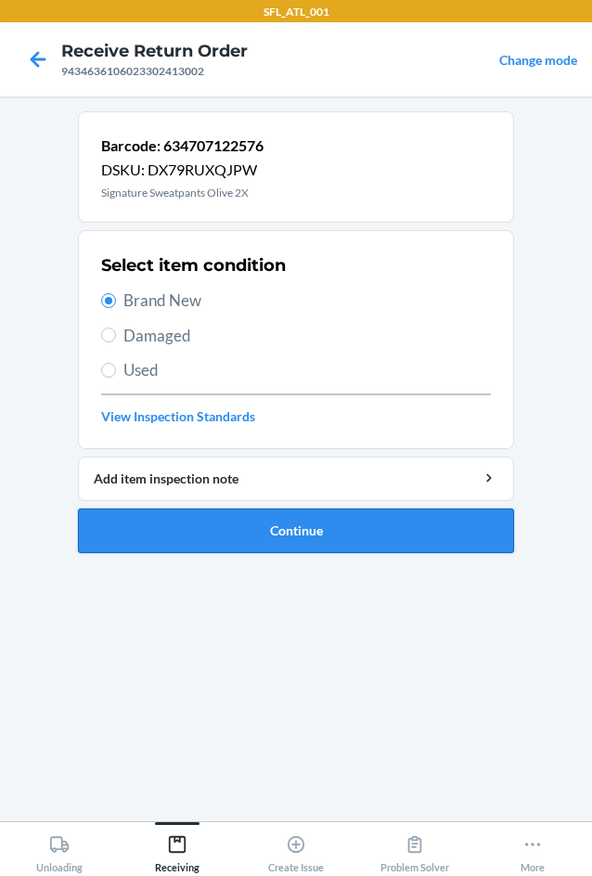
click at [364, 543] on button "Continue" at bounding box center [296, 531] width 436 height 45
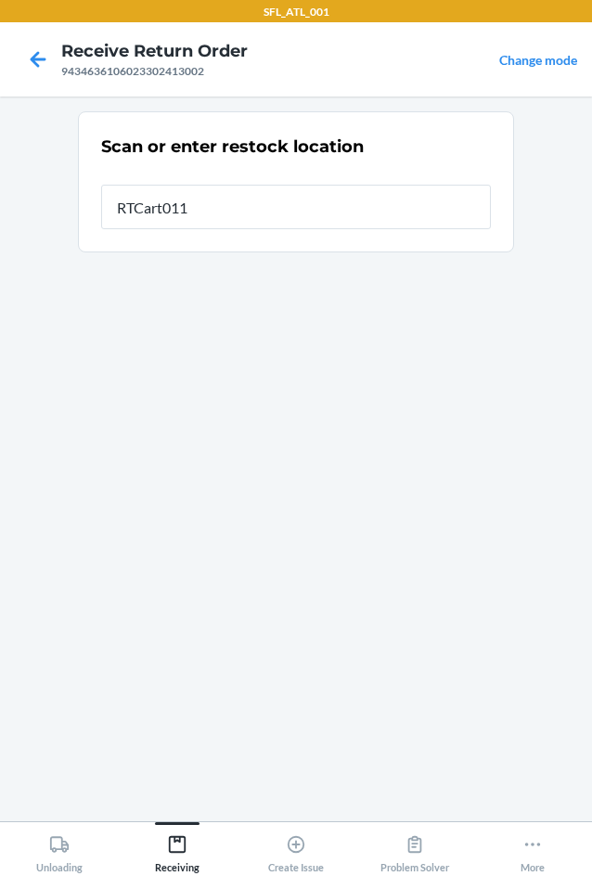
type input "RTCart011"
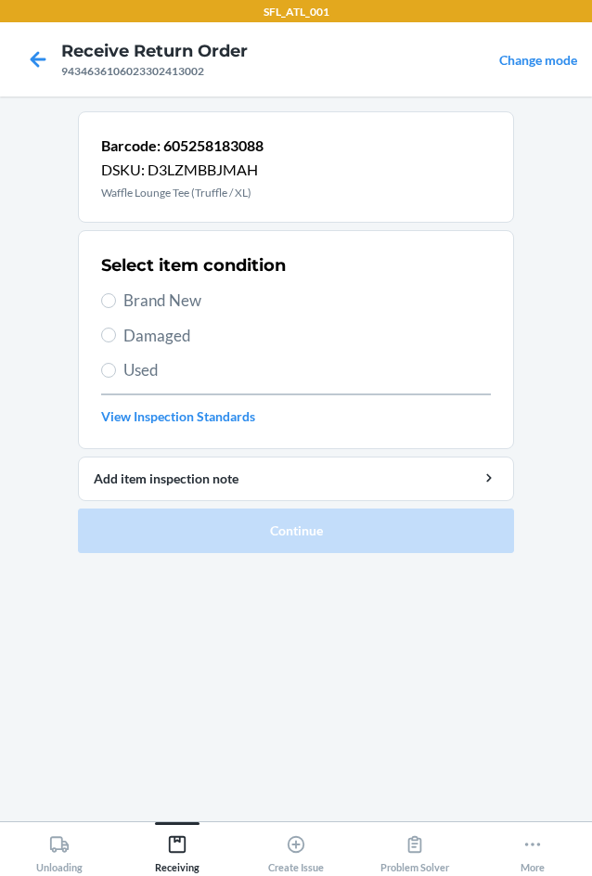
click at [120, 300] on label "Brand New" at bounding box center [296, 301] width 390 height 24
click at [116, 300] on input "Brand New" at bounding box center [108, 300] width 15 height 15
radio input "true"
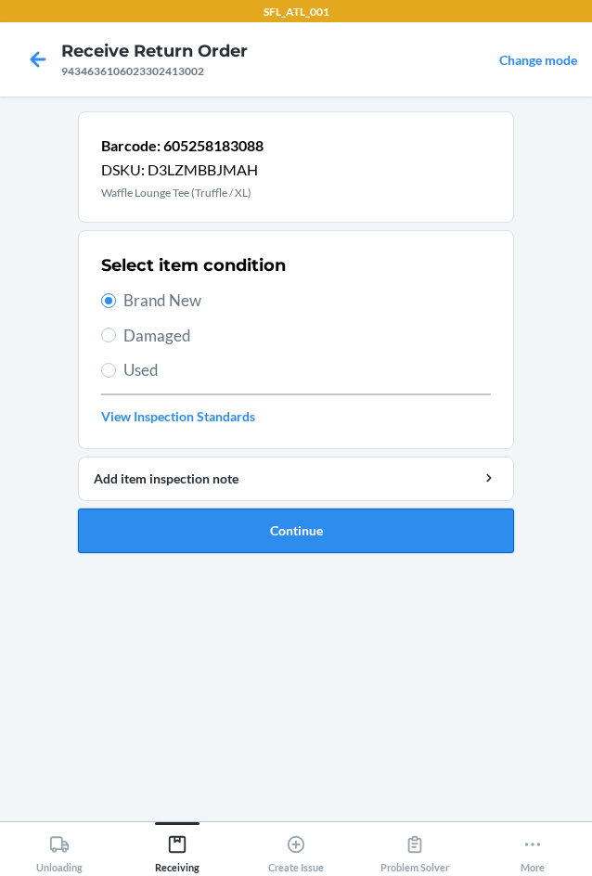
click at [271, 549] on button "Continue" at bounding box center [296, 531] width 436 height 45
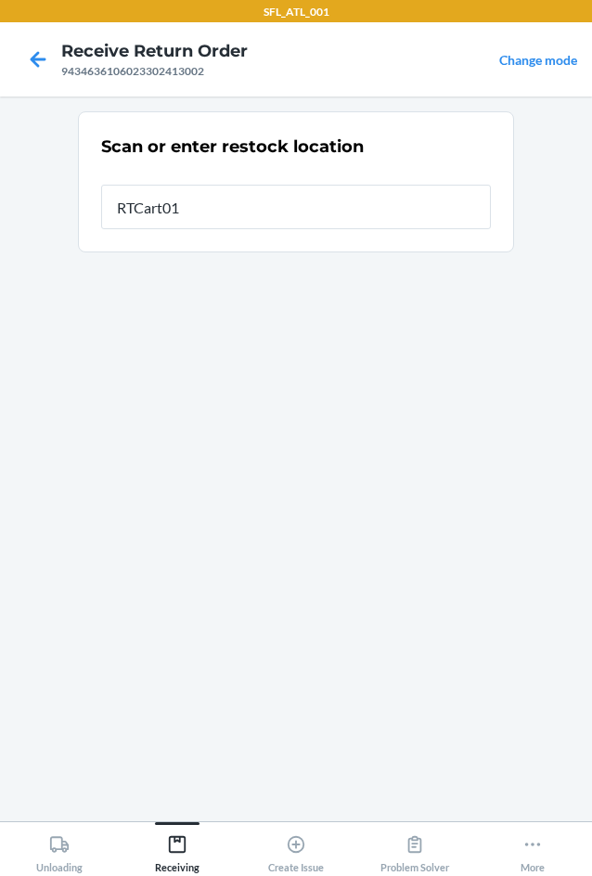
type input "RTCart011"
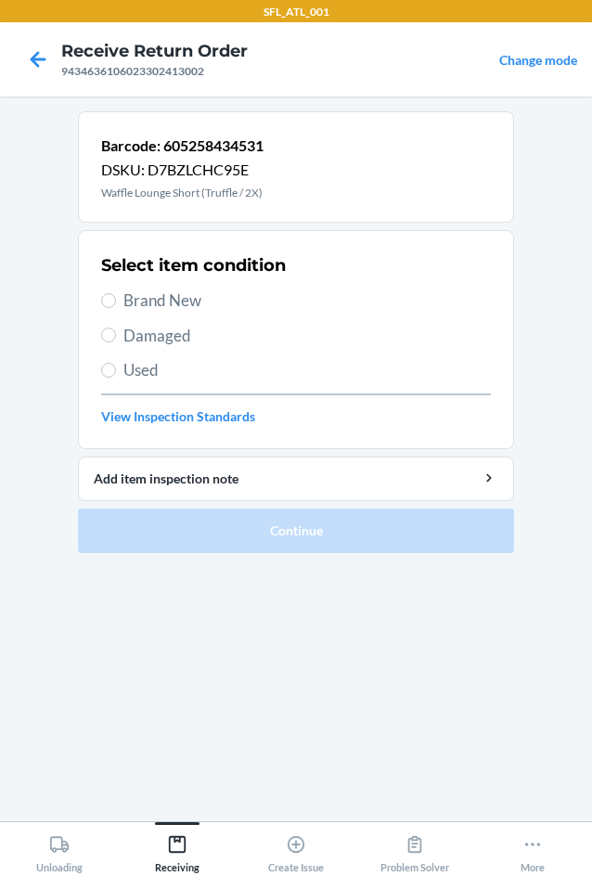
click at [118, 292] on label "Brand New" at bounding box center [296, 301] width 390 height 24
click at [116, 293] on input "Brand New" at bounding box center [108, 300] width 15 height 15
radio input "true"
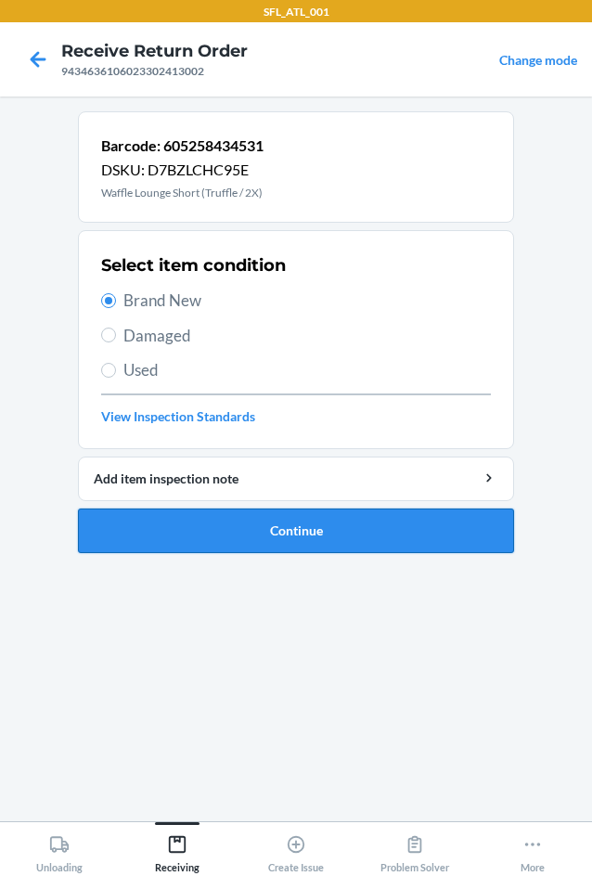
click at [278, 536] on button "Continue" at bounding box center [296, 531] width 436 height 45
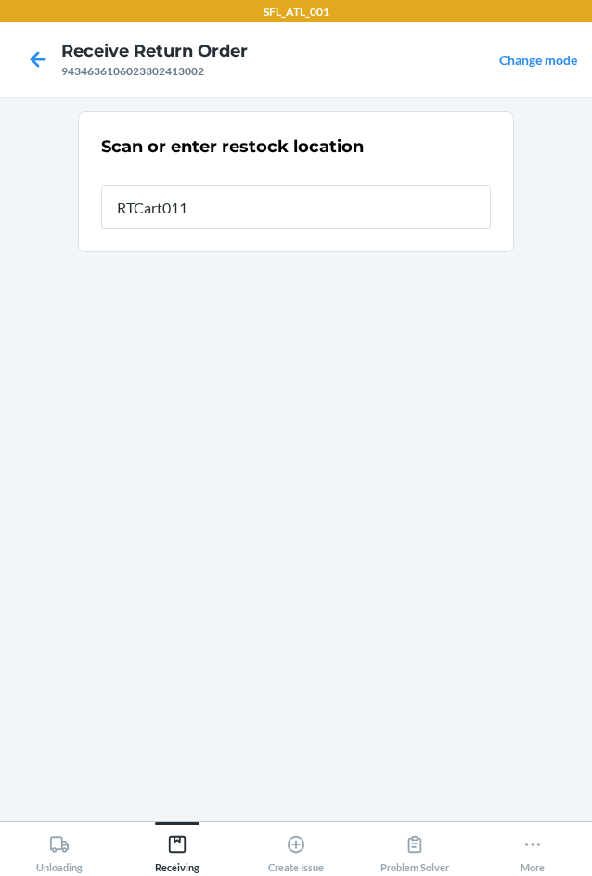
type input "RTCart011"
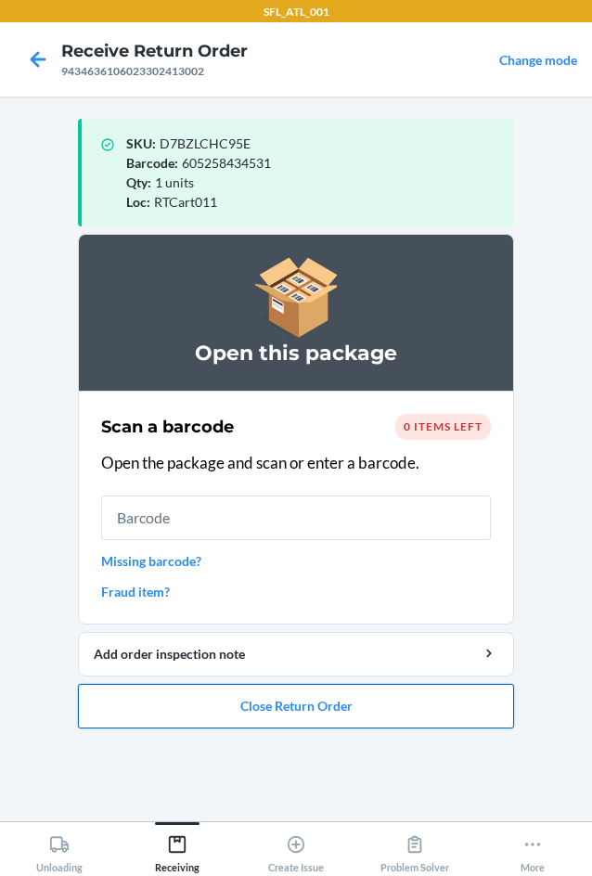
click at [236, 712] on button "Close Return Order" at bounding box center [296, 706] width 436 height 45
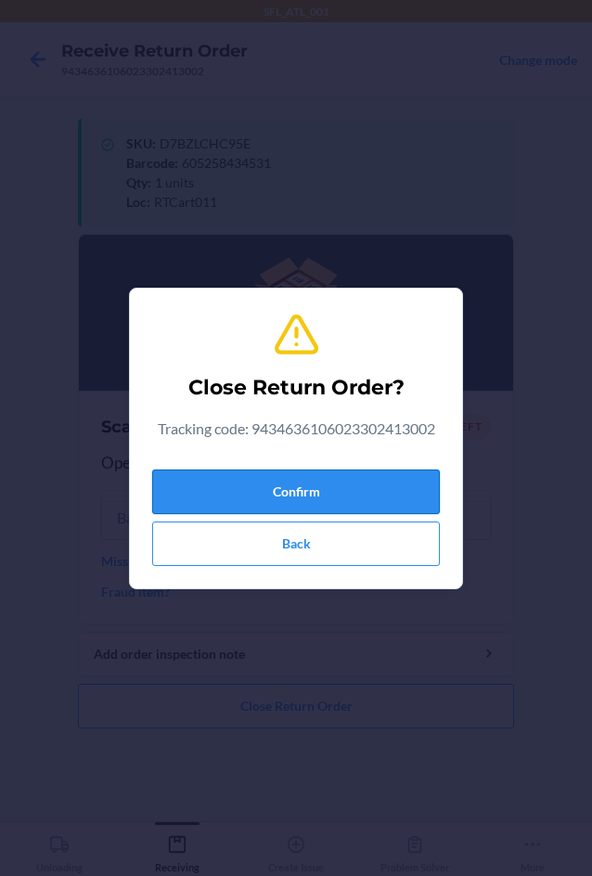
click at [267, 476] on button "Confirm" at bounding box center [296, 492] width 288 height 45
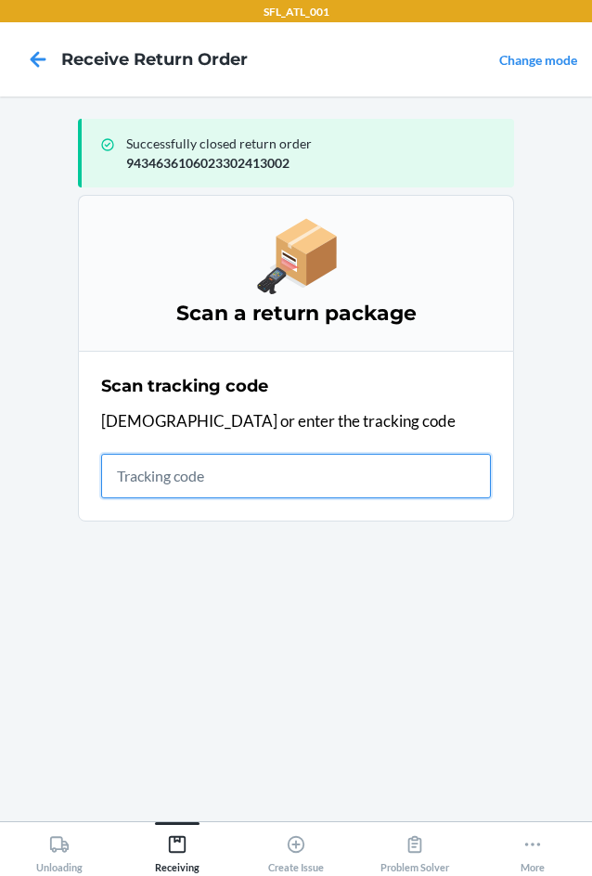
click at [203, 482] on input "text" at bounding box center [296, 476] width 390 height 45
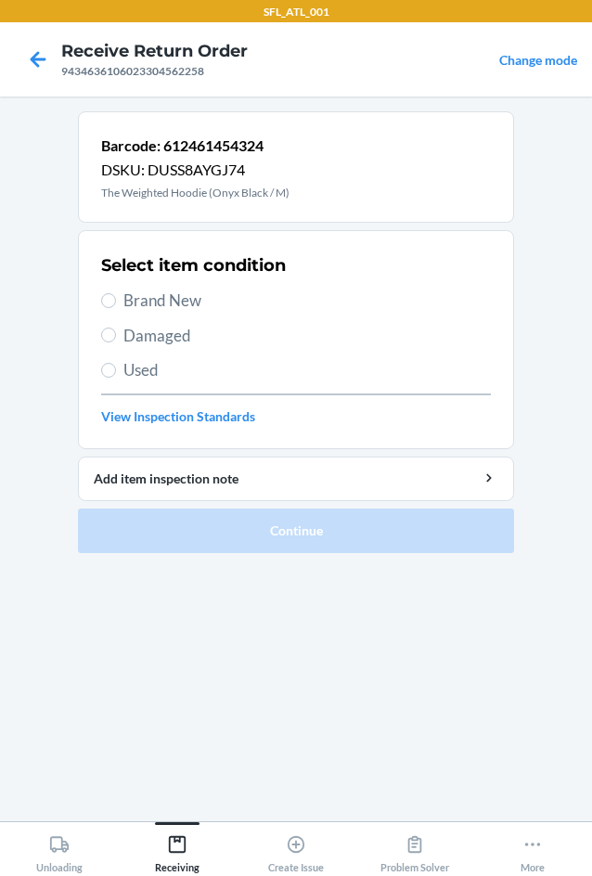
click at [142, 303] on span "Brand New" at bounding box center [307, 301] width 368 height 24
click at [116, 303] on input "Brand New" at bounding box center [108, 300] width 15 height 15
radio input "true"
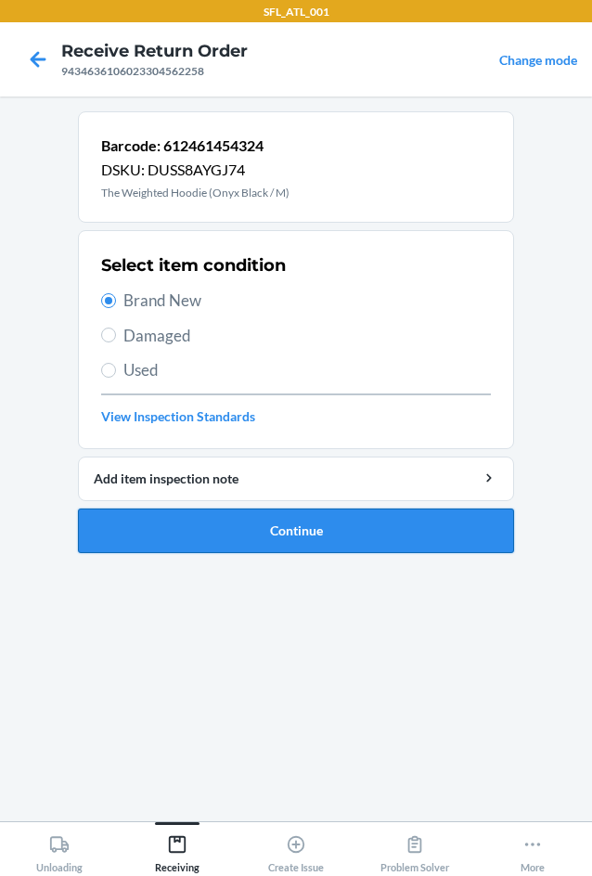
click at [320, 539] on button "Continue" at bounding box center [296, 531] width 436 height 45
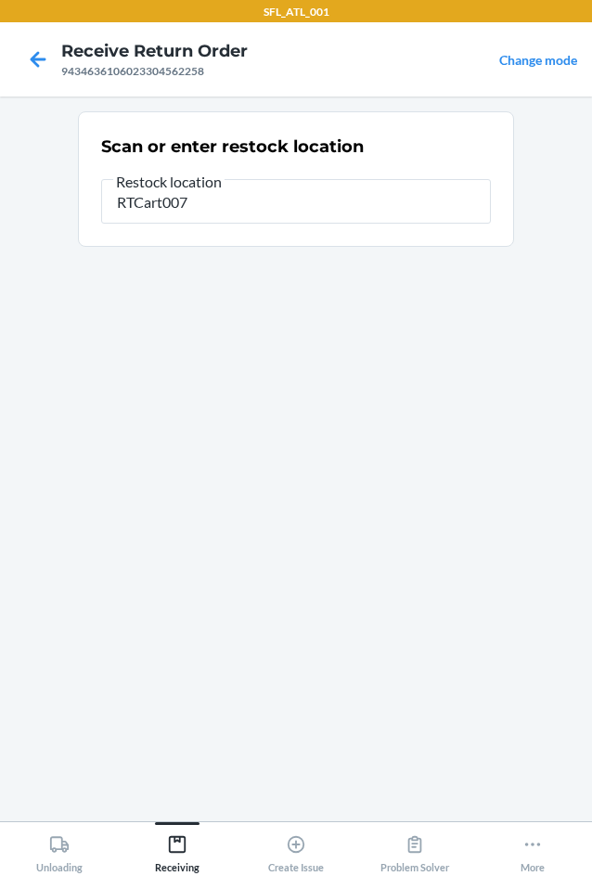
type input "RTCart007"
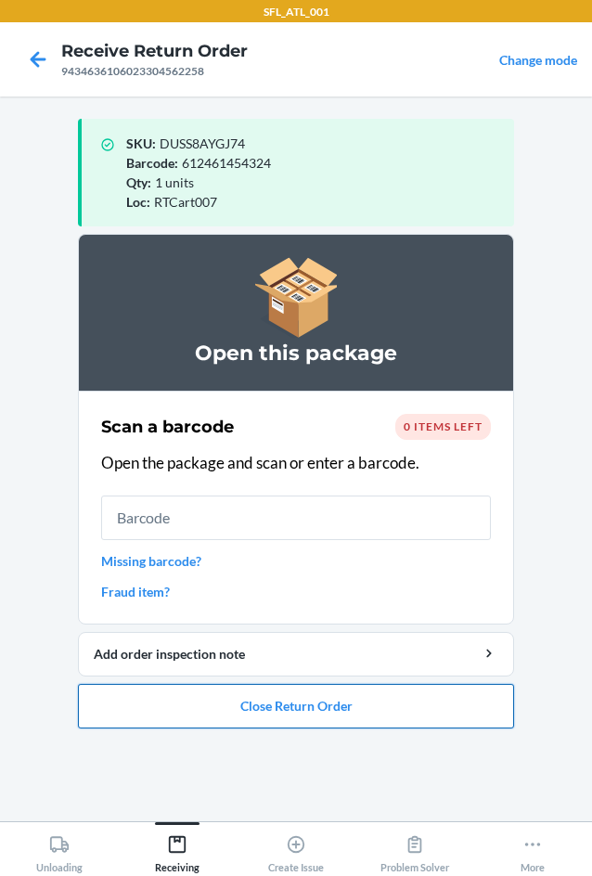
click at [295, 711] on button "Close Return Order" at bounding box center [296, 706] width 436 height 45
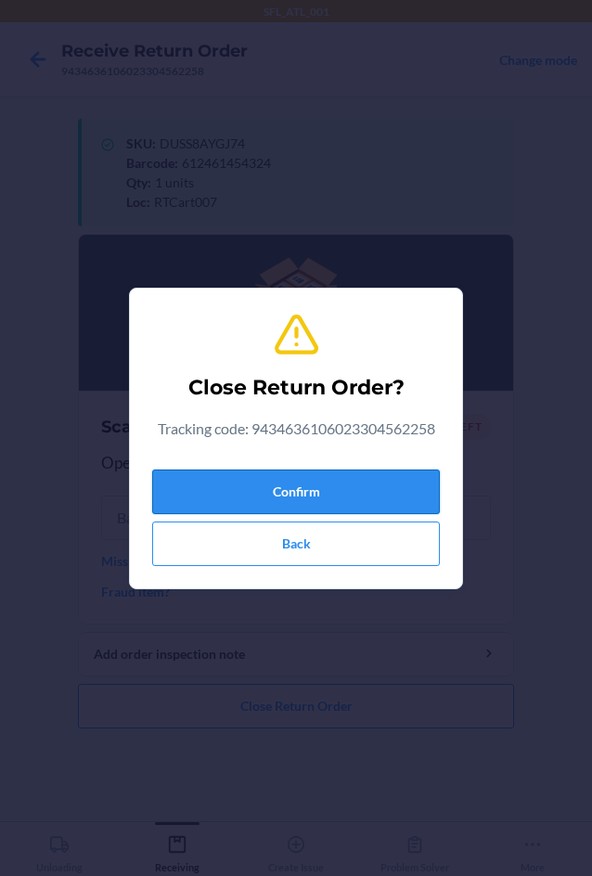
click at [252, 489] on button "Confirm" at bounding box center [296, 492] width 288 height 45
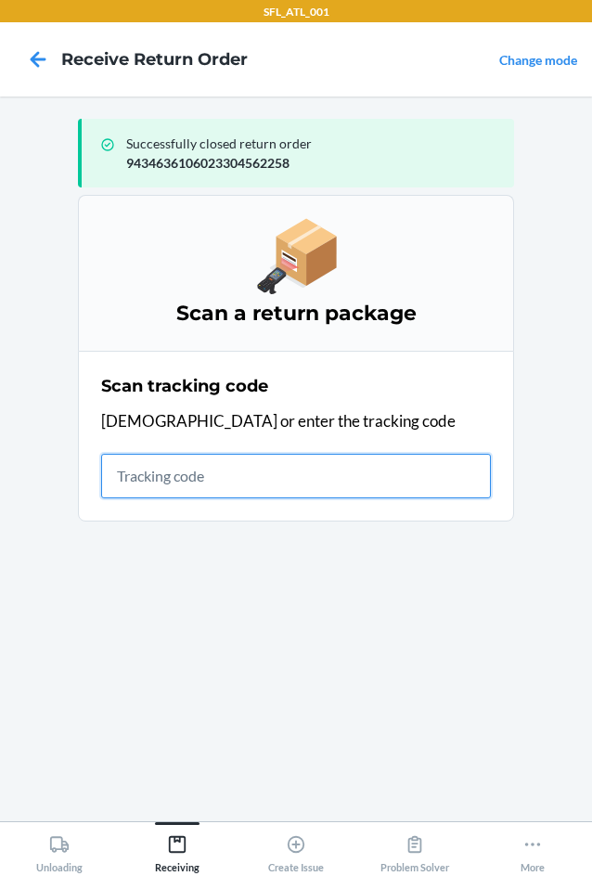
click at [207, 474] on input "text" at bounding box center [296, 476] width 390 height 45
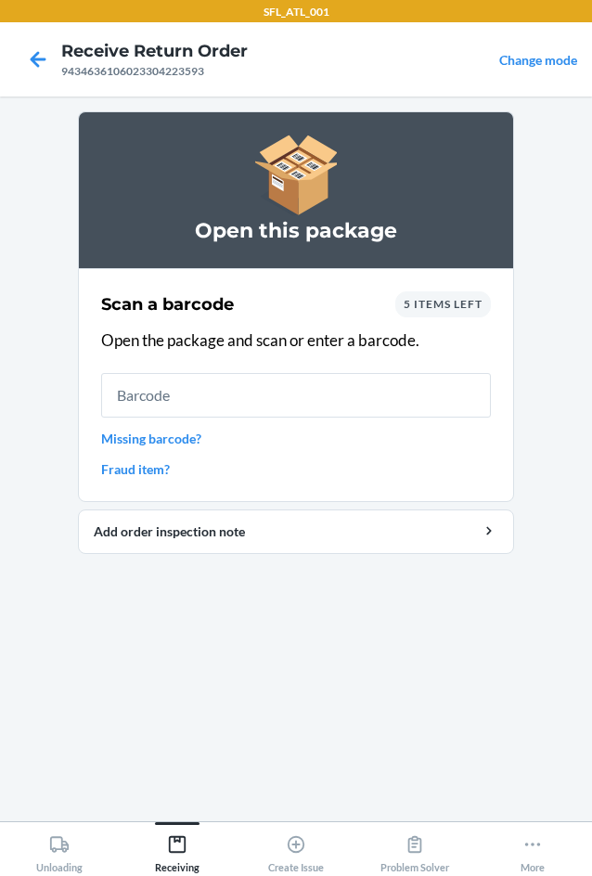
click at [247, 396] on input "text" at bounding box center [296, 395] width 390 height 45
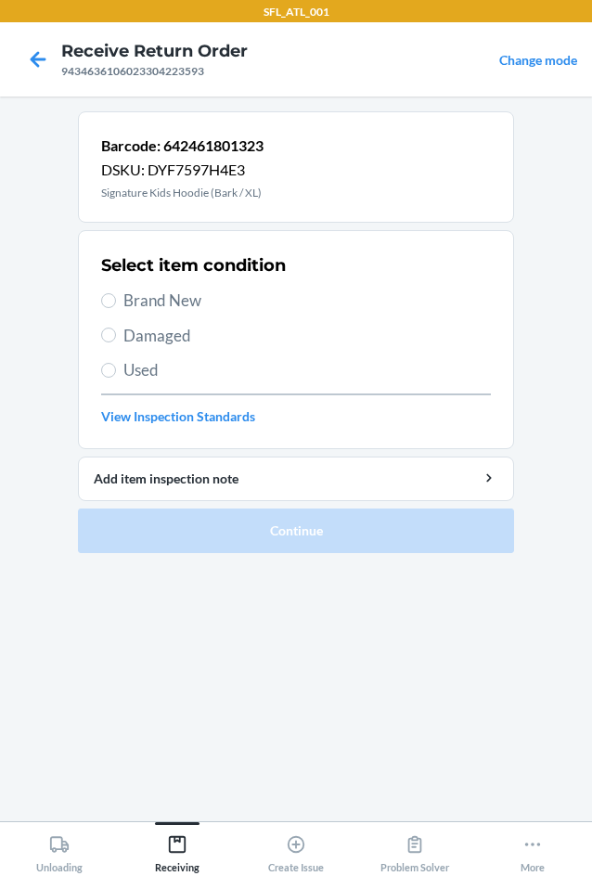
click at [134, 300] on span "Brand New" at bounding box center [307, 301] width 368 height 24
click at [116, 300] on input "Brand New" at bounding box center [108, 300] width 15 height 15
radio input "true"
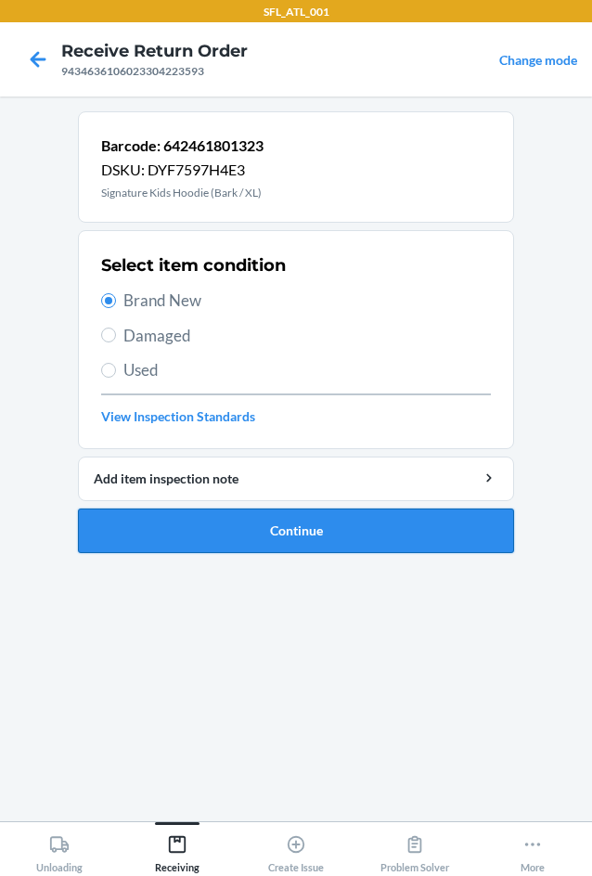
click at [258, 537] on button "Continue" at bounding box center [296, 531] width 436 height 45
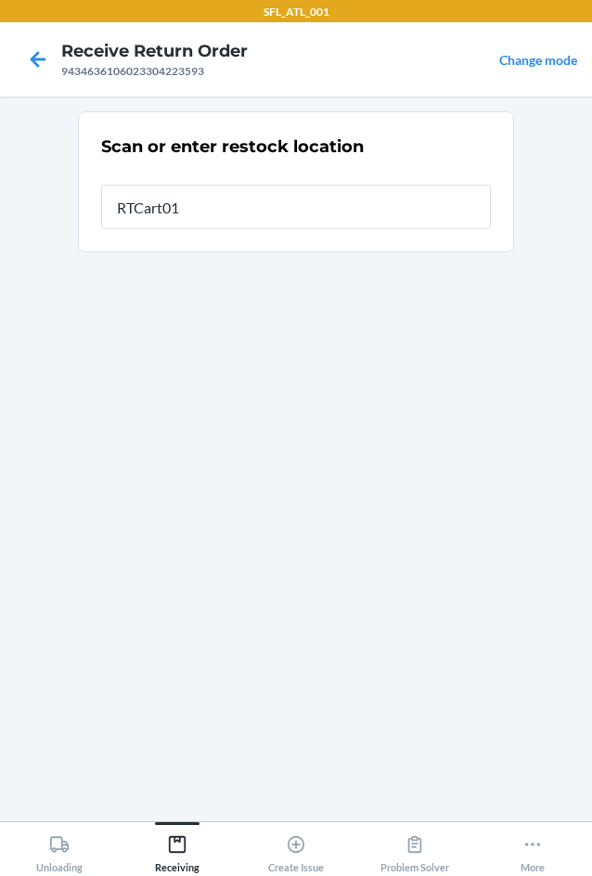
type input "RTCart011"
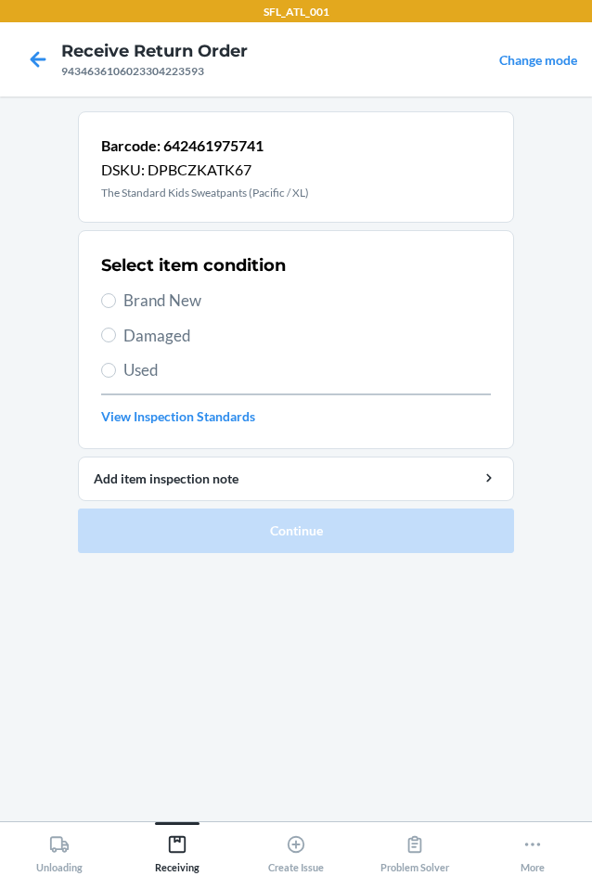
click at [196, 299] on span "Brand New" at bounding box center [307, 301] width 368 height 24
click at [116, 299] on input "Brand New" at bounding box center [108, 300] width 15 height 15
radio input "true"
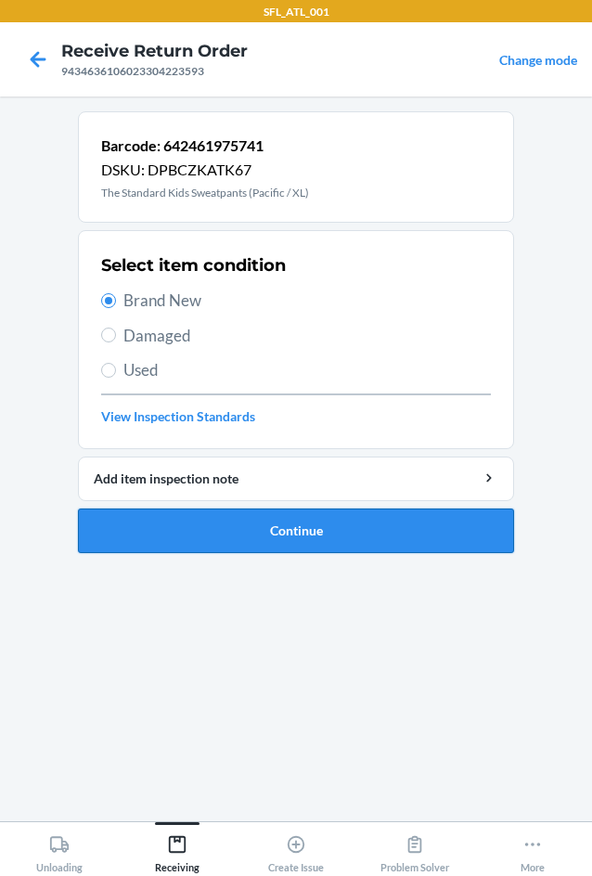
click at [316, 543] on button "Continue" at bounding box center [296, 531] width 436 height 45
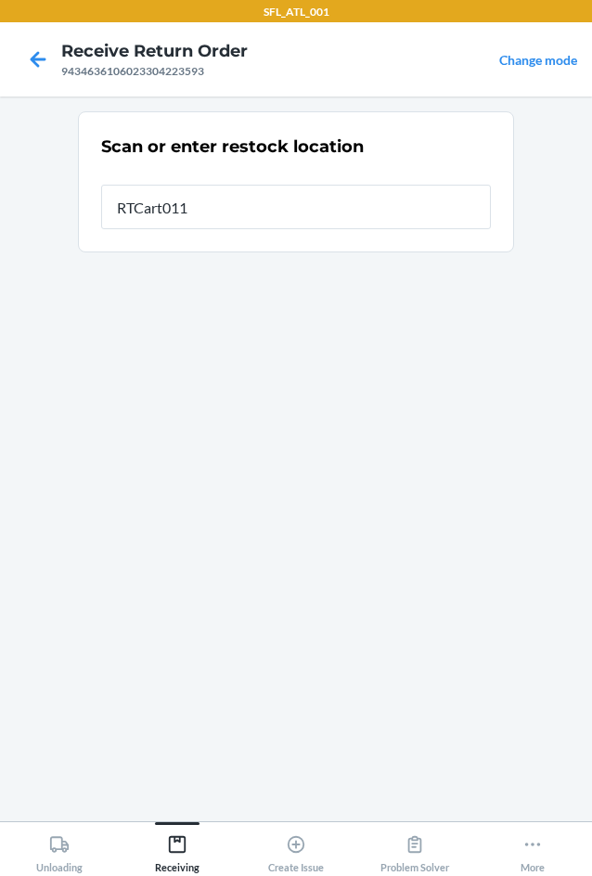
type input "RTCart011"
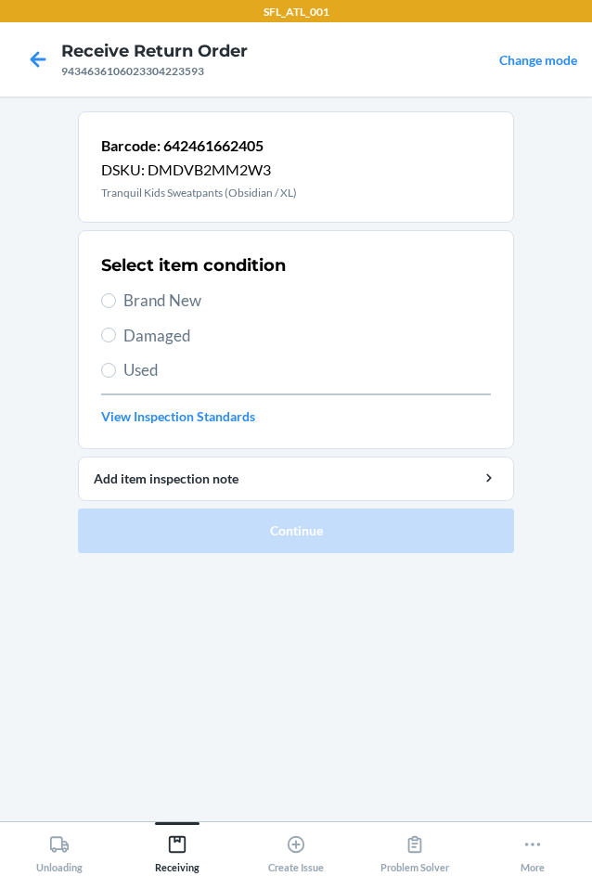
click at [183, 299] on span "Brand New" at bounding box center [307, 301] width 368 height 24
click at [116, 299] on input "Brand New" at bounding box center [108, 300] width 15 height 15
radio input "true"
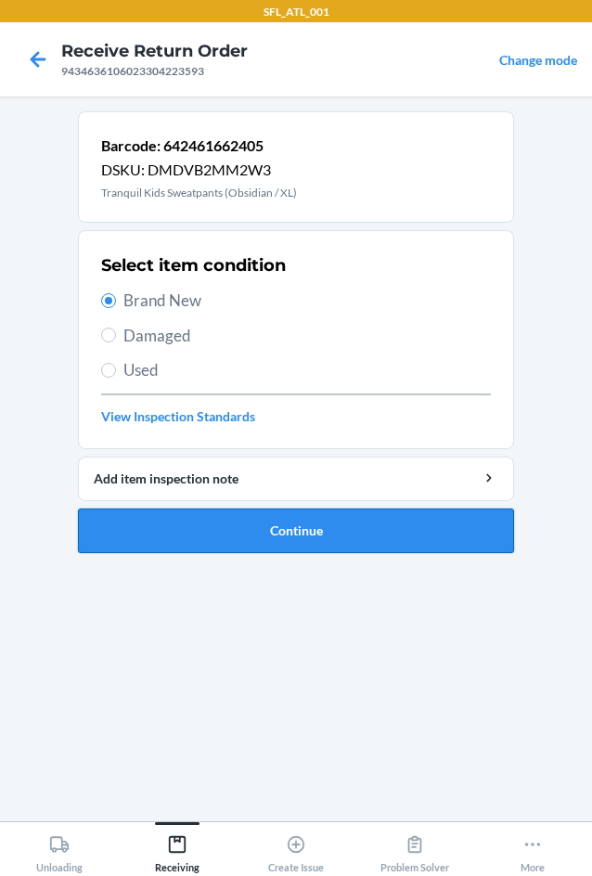
click at [224, 528] on button "Continue" at bounding box center [296, 531] width 436 height 45
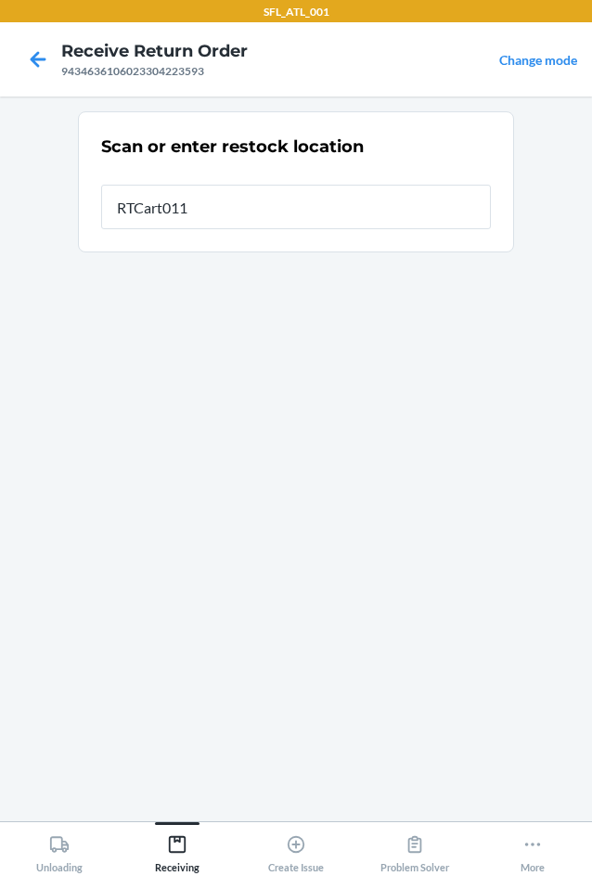
type input "RTCart011"
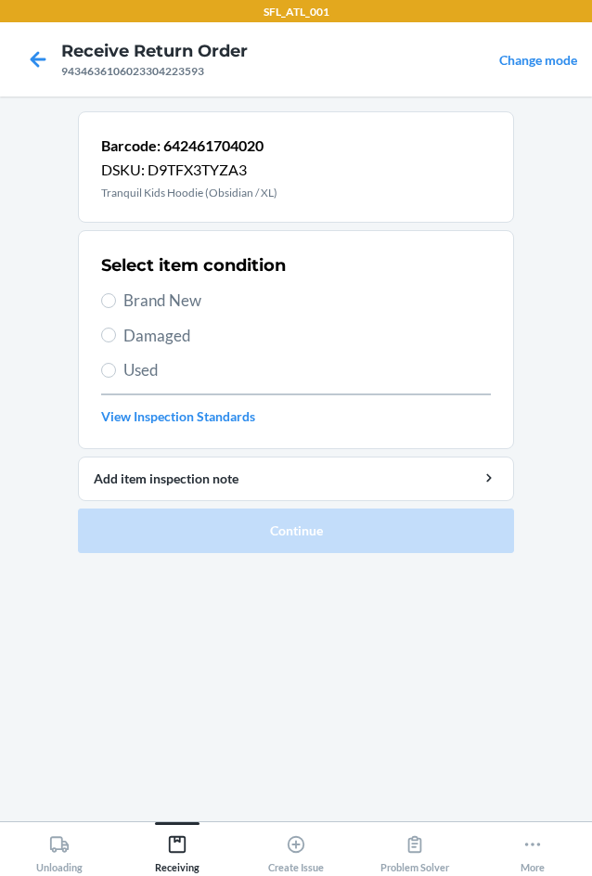
click at [123, 301] on label "Brand New" at bounding box center [296, 301] width 390 height 24
click at [116, 301] on input "Brand New" at bounding box center [108, 300] width 15 height 15
radio input "true"
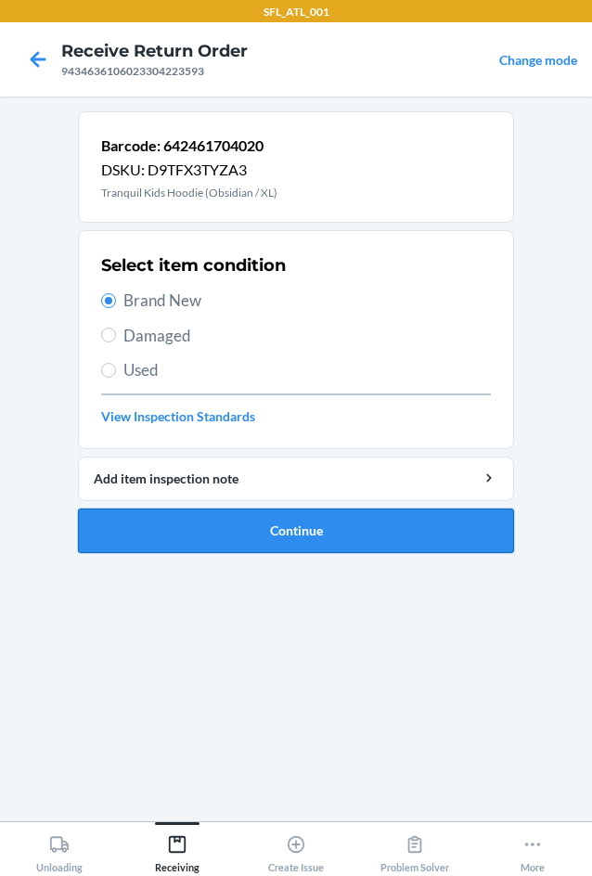
click at [244, 543] on button "Continue" at bounding box center [296, 531] width 436 height 45
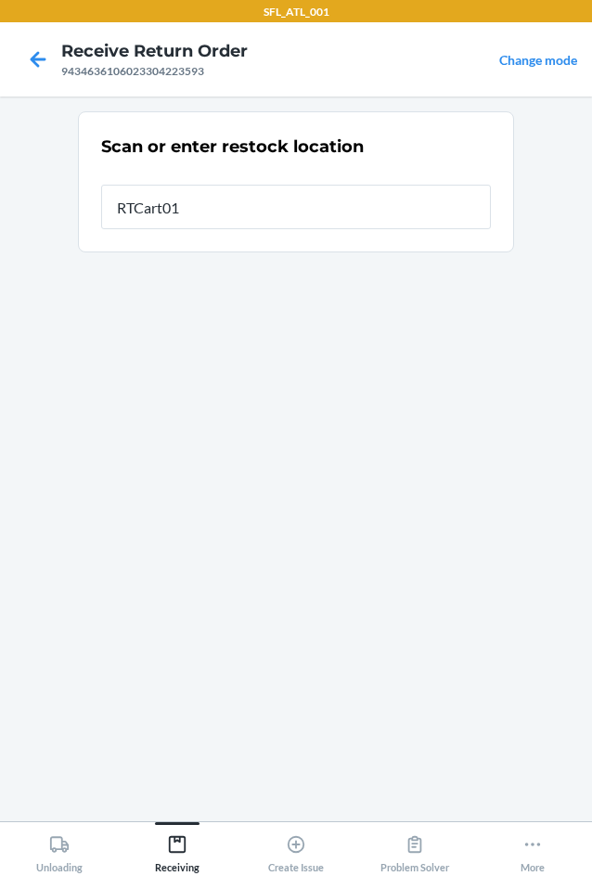
type input "RTCart011"
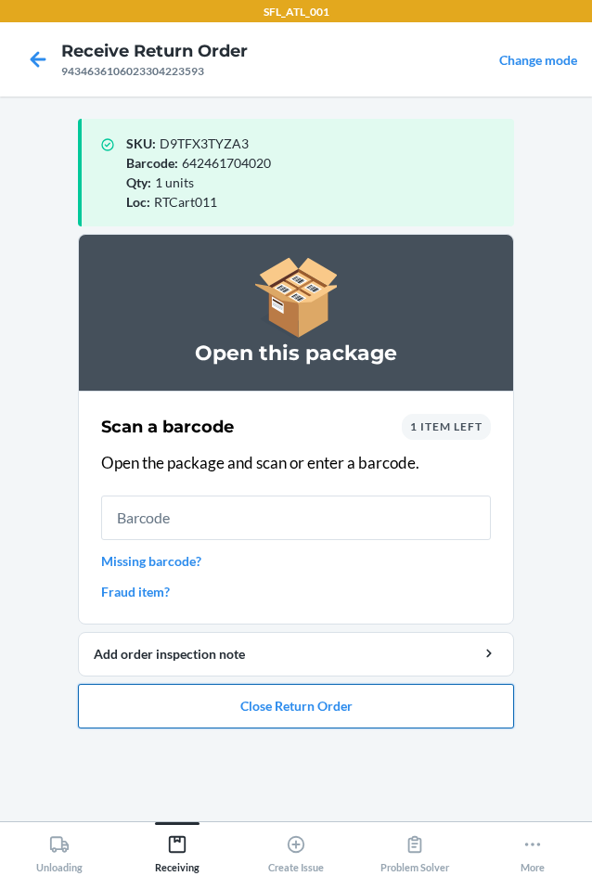
click at [264, 711] on button "Close Return Order" at bounding box center [296, 706] width 436 height 45
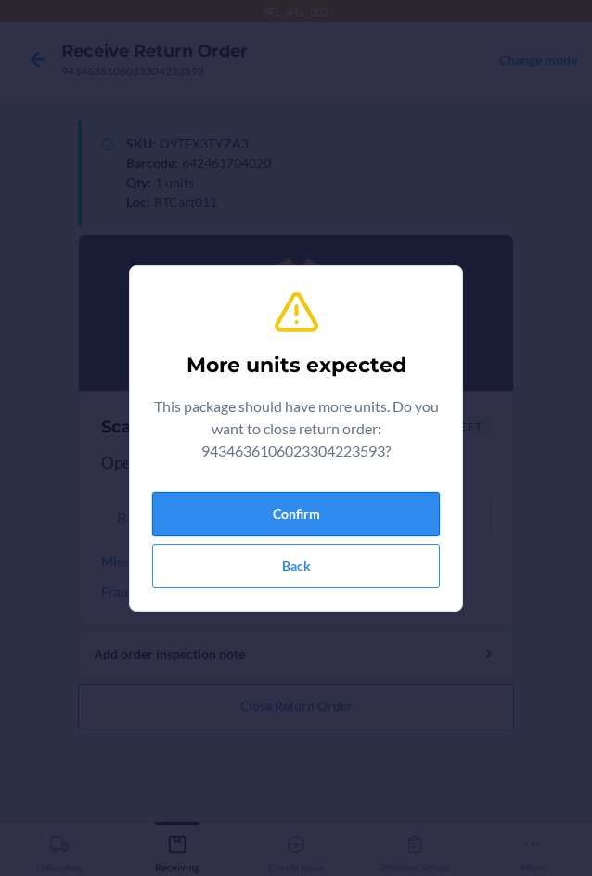
click at [298, 503] on button "Confirm" at bounding box center [296, 514] width 288 height 45
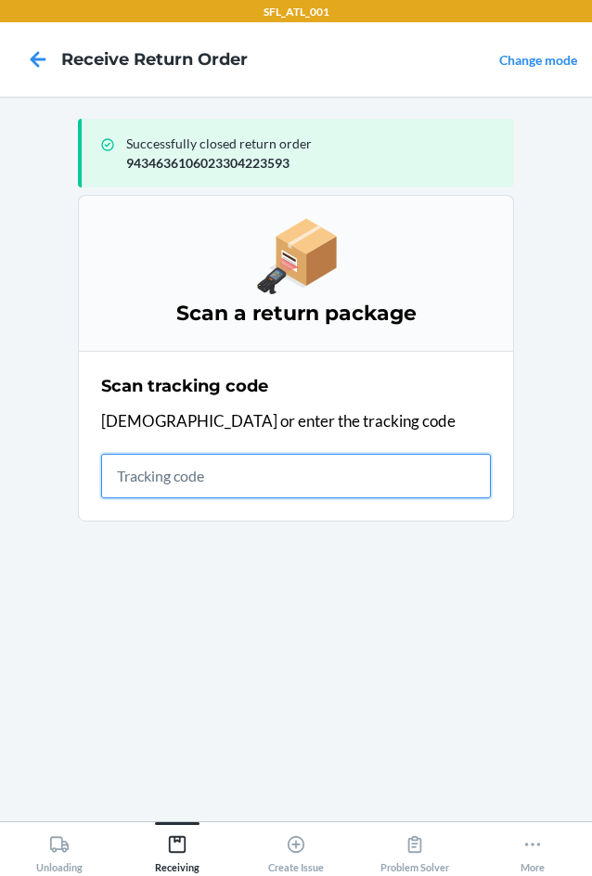
click at [128, 474] on input "text" at bounding box center [296, 476] width 390 height 45
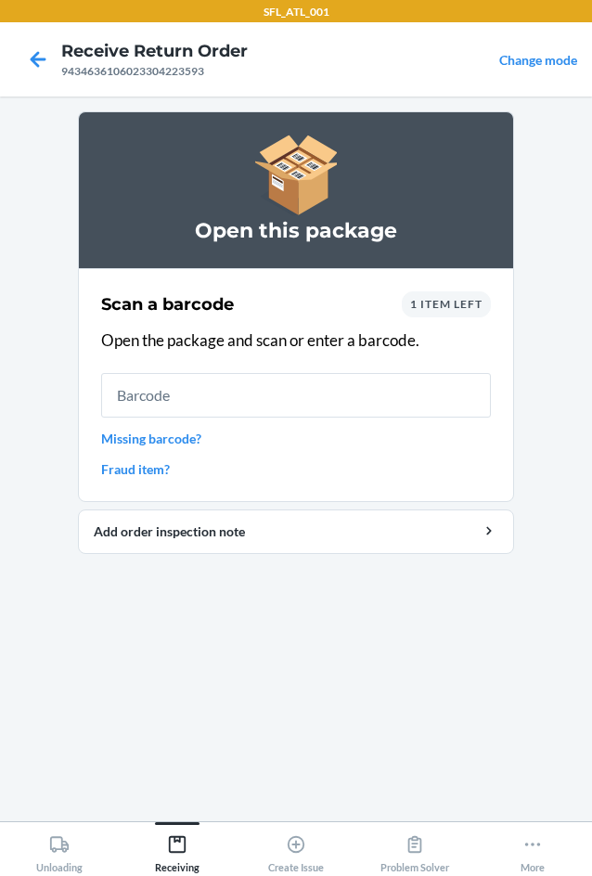
click at [352, 388] on input "text" at bounding box center [296, 395] width 390 height 45
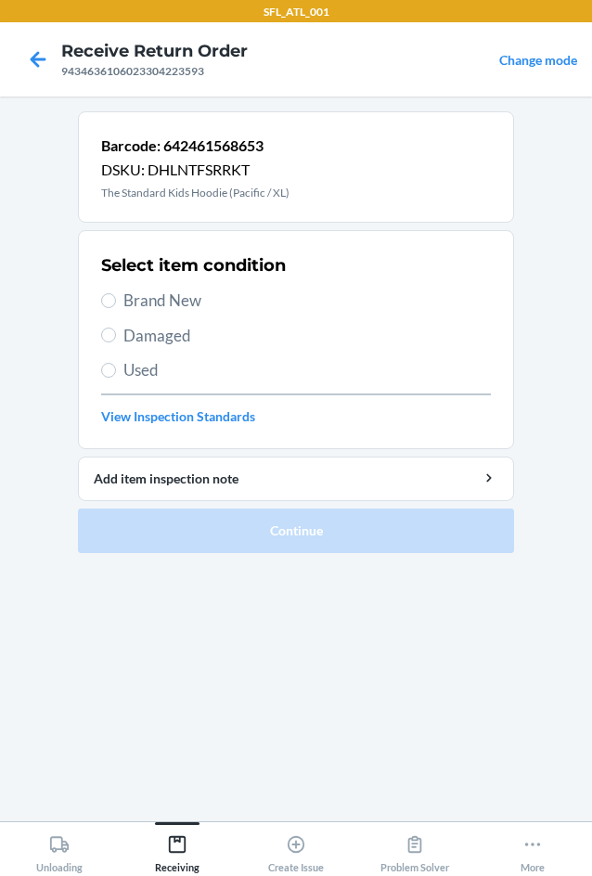
drag, startPoint x: 154, startPoint y: 300, endPoint x: 161, endPoint y: 315, distance: 16.2
click at [154, 300] on span "Brand New" at bounding box center [307, 301] width 368 height 24
click at [116, 300] on input "Brand New" at bounding box center [108, 300] width 15 height 15
radio input "true"
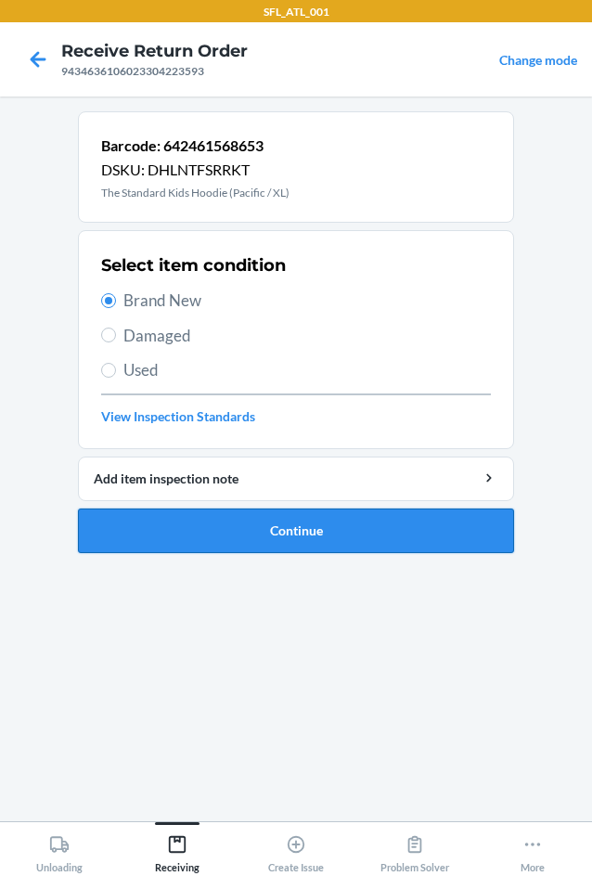
click at [255, 526] on button "Continue" at bounding box center [296, 531] width 436 height 45
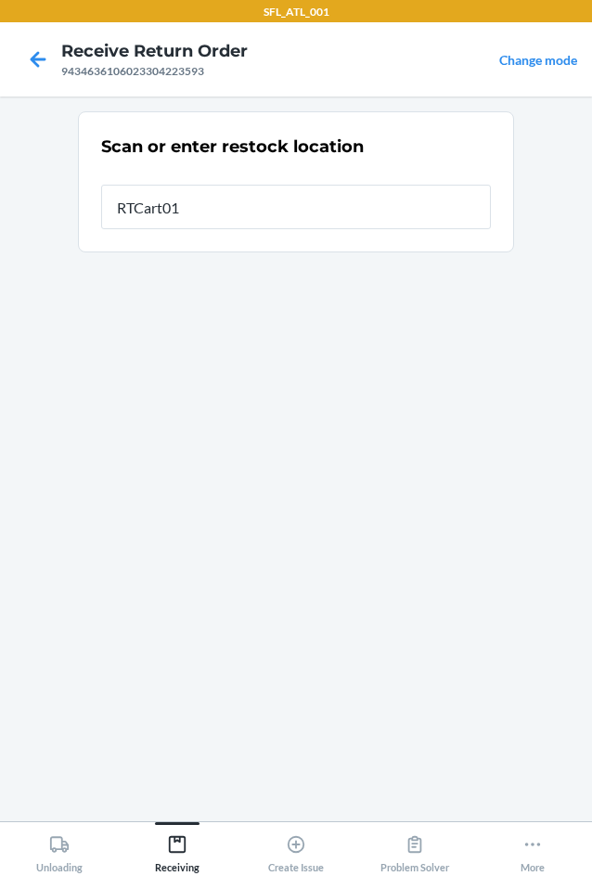
type input "RTCart011"
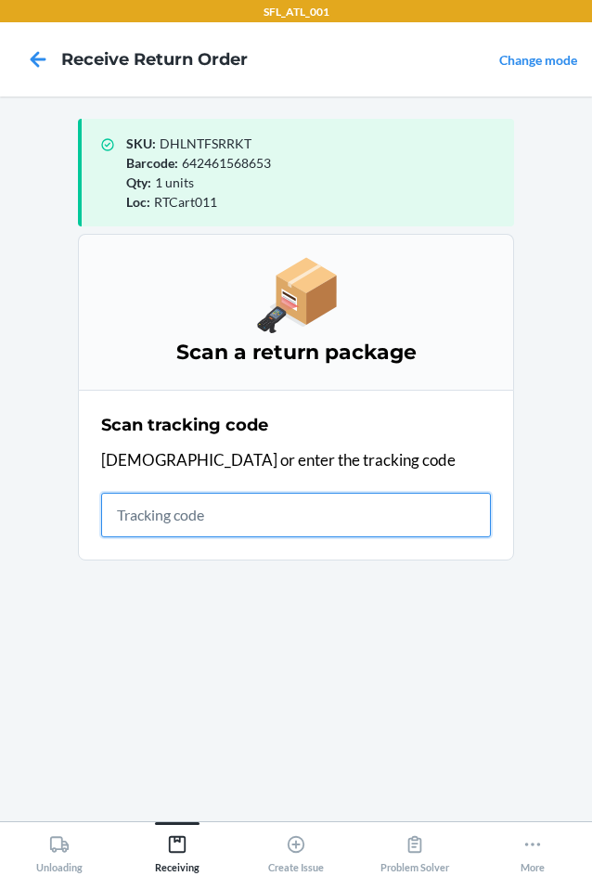
click at [207, 506] on input "text" at bounding box center [296, 515] width 390 height 45
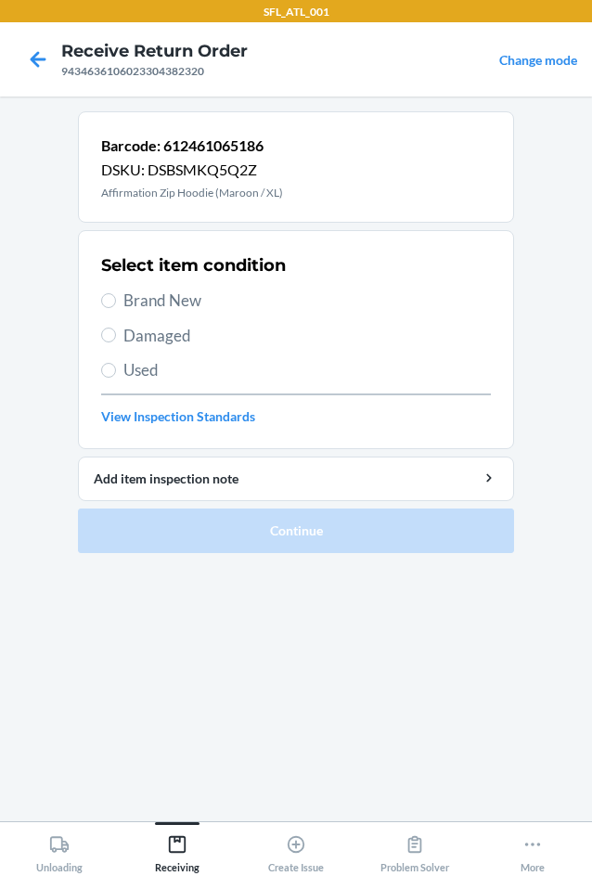
click at [123, 296] on span "Brand New" at bounding box center [307, 301] width 368 height 24
click at [116, 296] on input "Brand New" at bounding box center [108, 300] width 15 height 15
radio input "true"
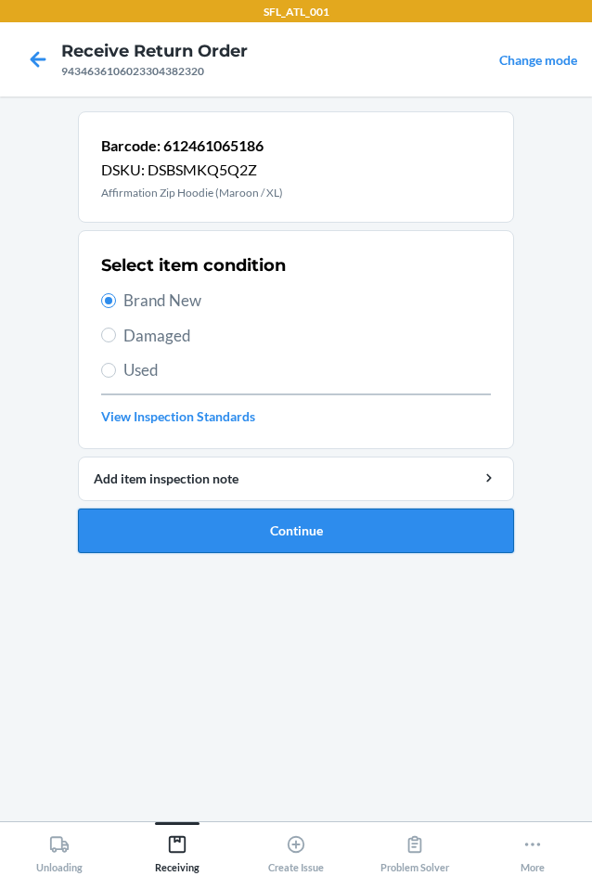
click at [239, 532] on button "Continue" at bounding box center [296, 531] width 436 height 45
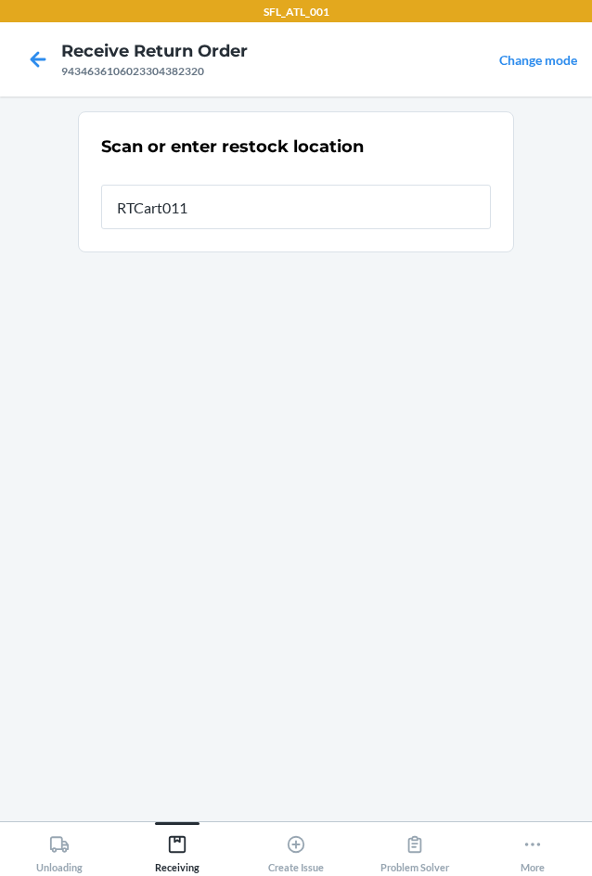
type input "RTCart011"
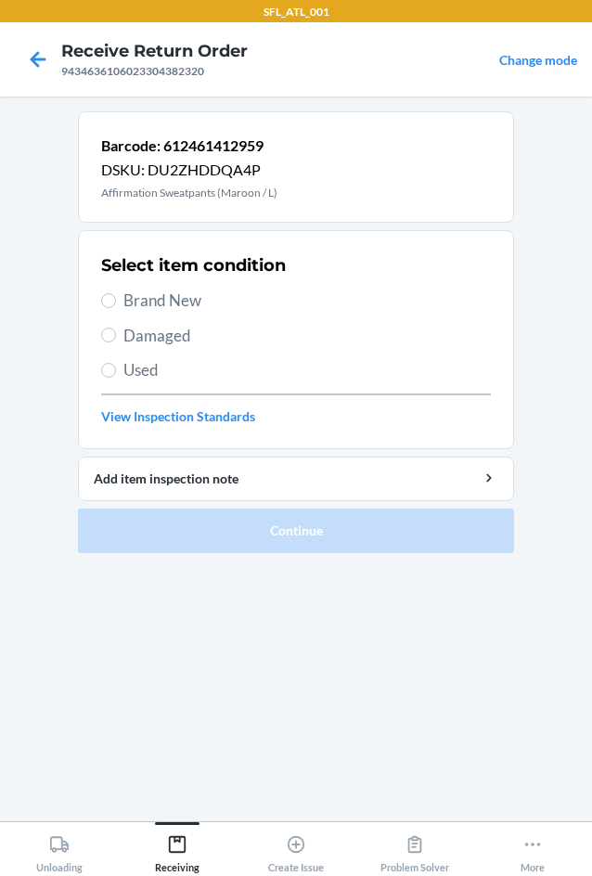
click at [119, 299] on label "Brand New" at bounding box center [296, 301] width 390 height 24
click at [116, 299] on input "Brand New" at bounding box center [108, 300] width 15 height 15
radio input "true"
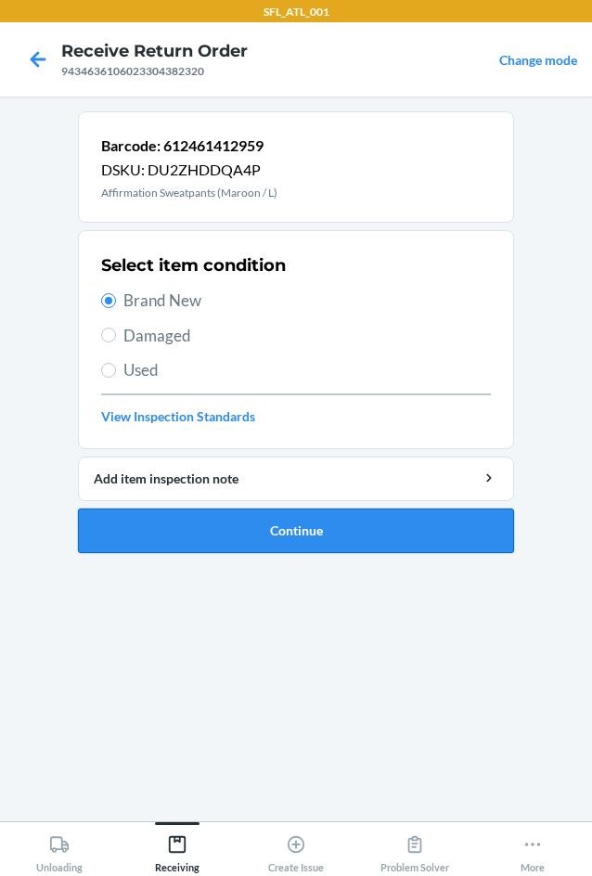
click at [312, 525] on button "Continue" at bounding box center [296, 531] width 436 height 45
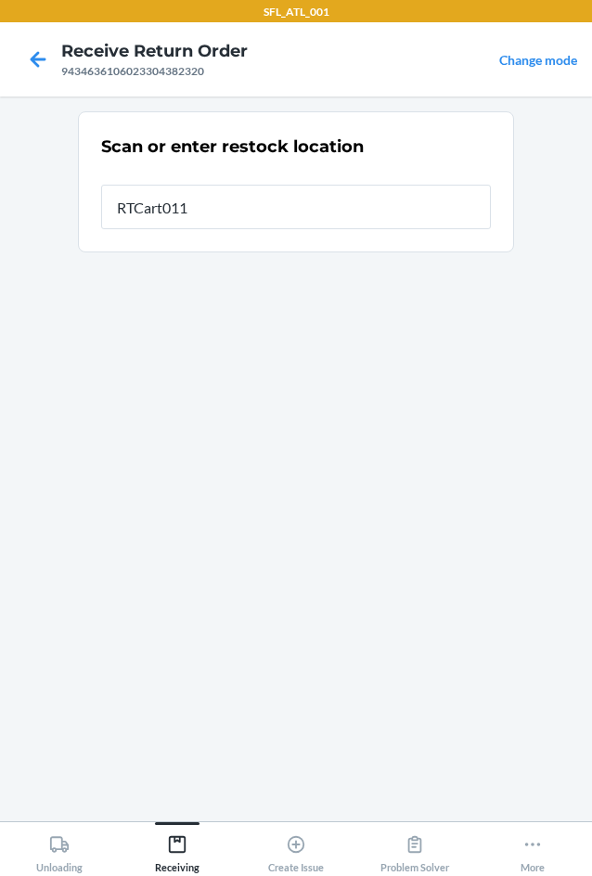
type input "RTCart011"
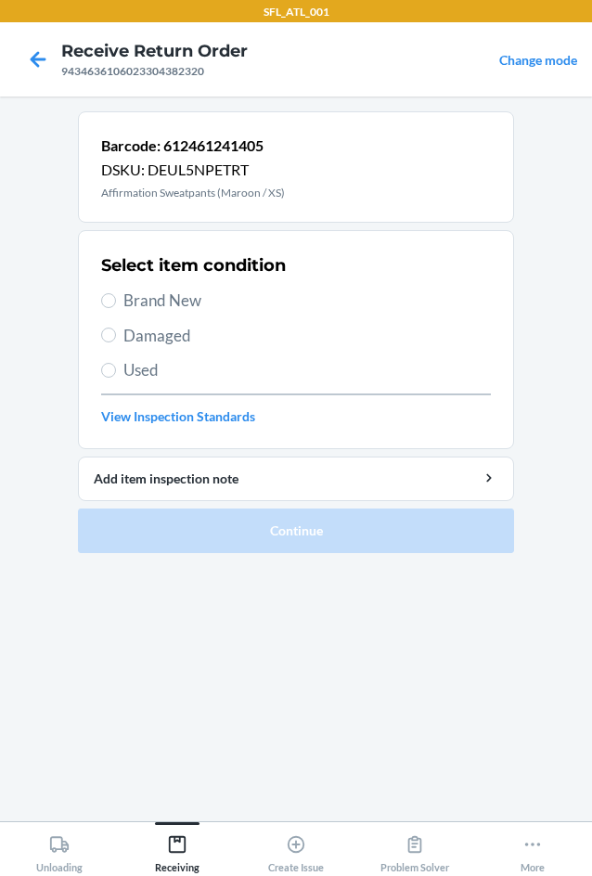
click at [130, 302] on span "Brand New" at bounding box center [307, 301] width 368 height 24
click at [116, 302] on input "Brand New" at bounding box center [108, 300] width 15 height 15
radio input "true"
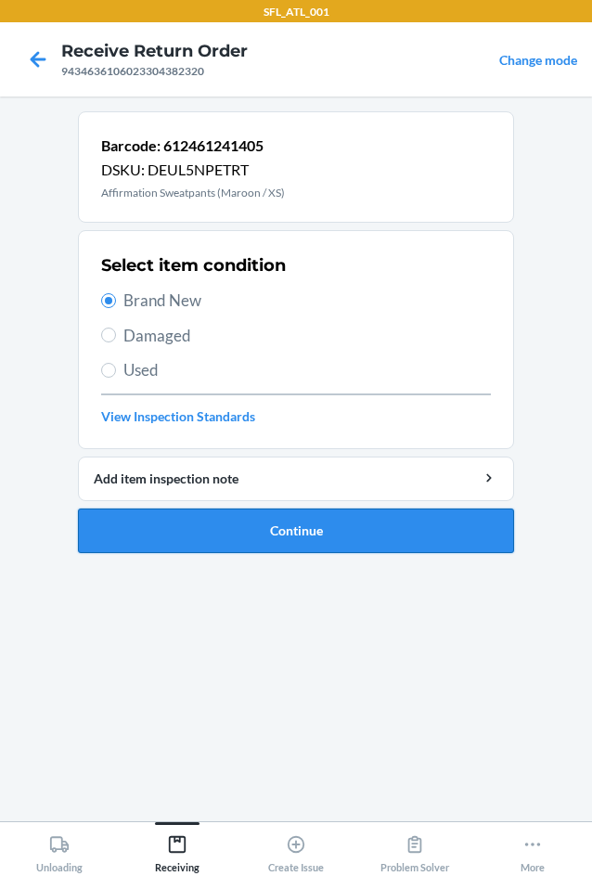
click at [248, 529] on button "Continue" at bounding box center [296, 531] width 436 height 45
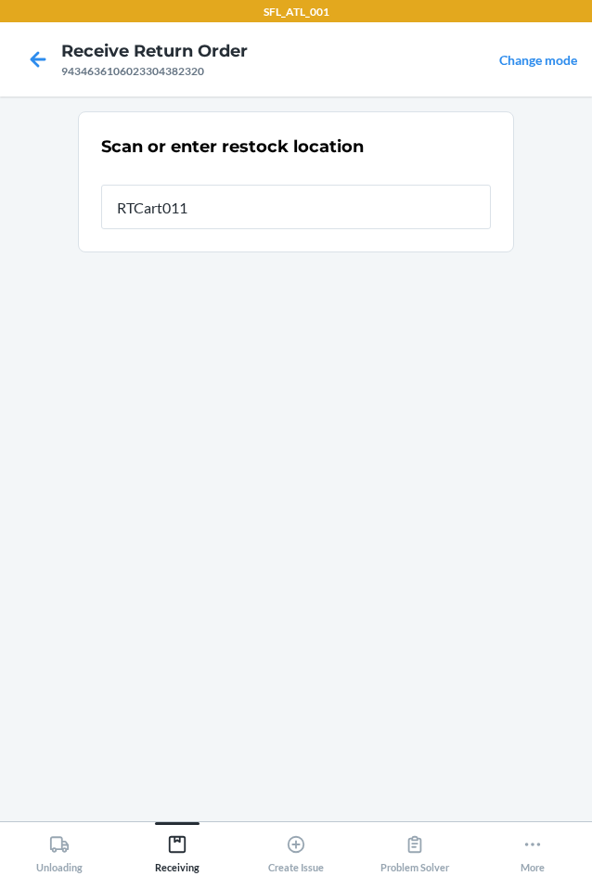
type input "RTCart011"
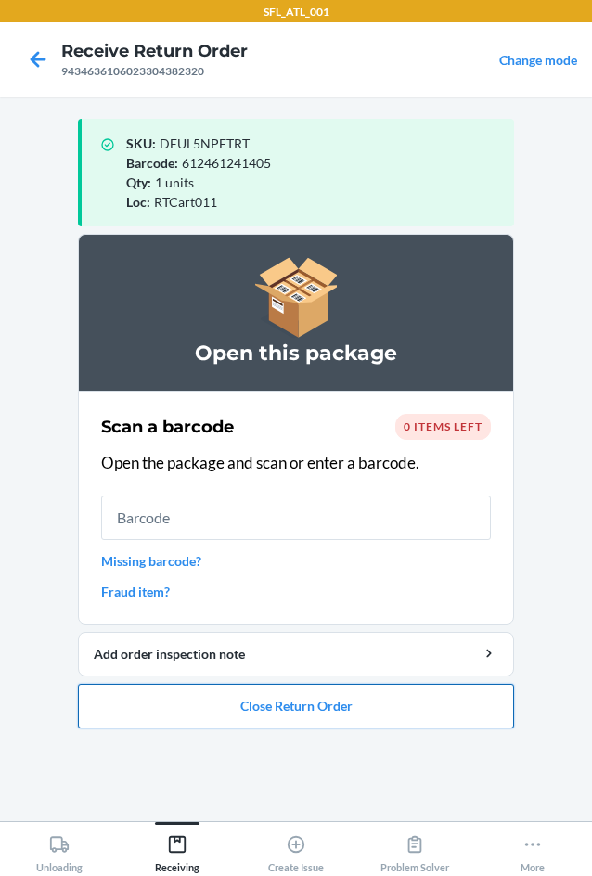
click at [174, 717] on button "Close Return Order" at bounding box center [296, 706] width 436 height 45
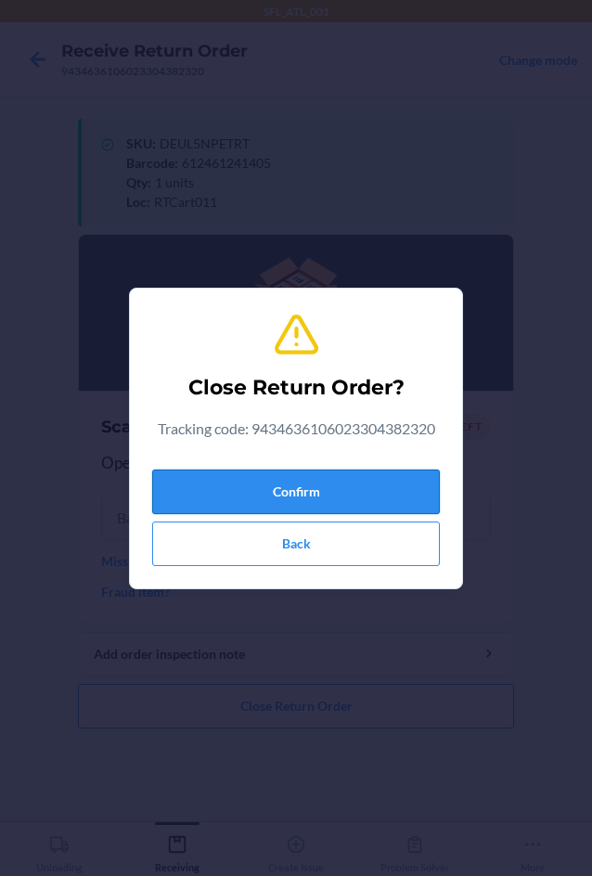
click at [222, 499] on button "Confirm" at bounding box center [296, 492] width 288 height 45
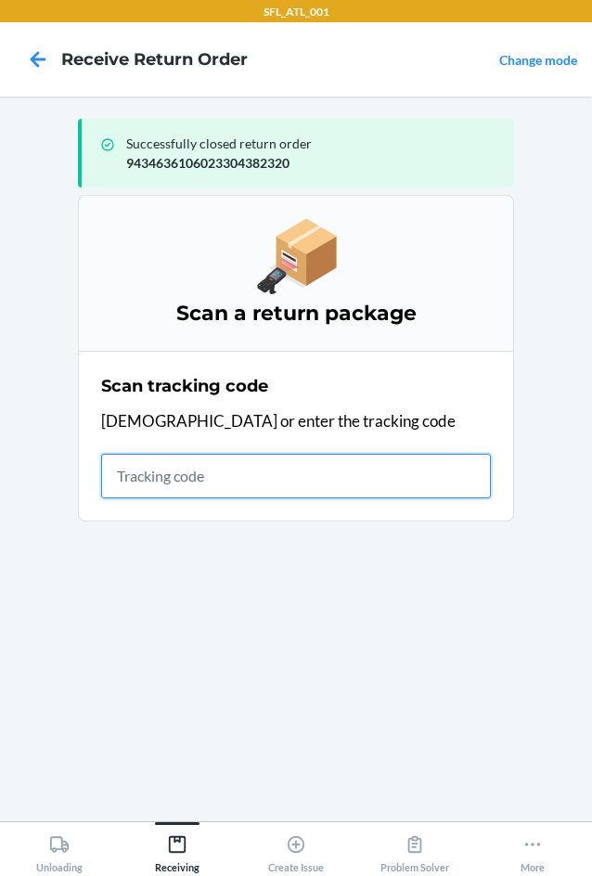
click at [152, 478] on input "text" at bounding box center [296, 476] width 390 height 45
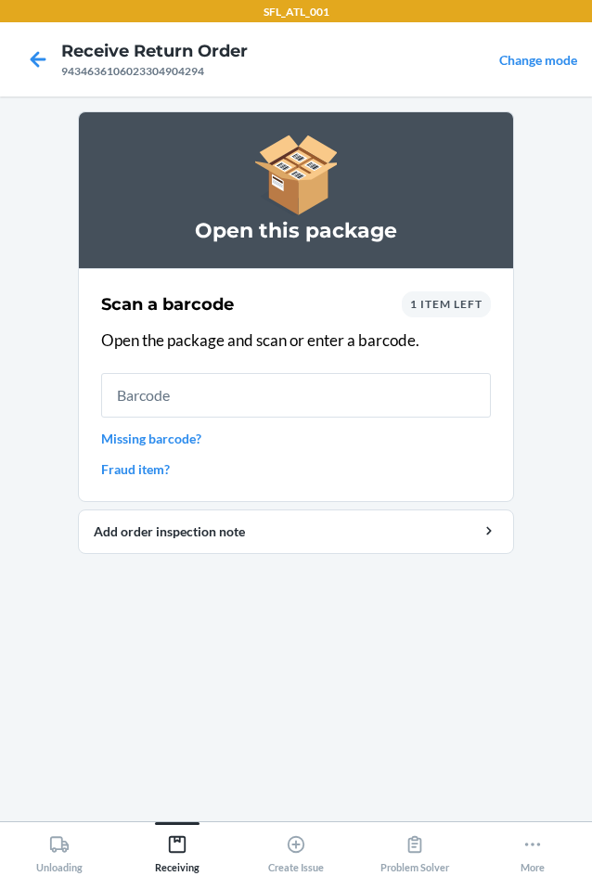
click at [223, 400] on input "text" at bounding box center [296, 395] width 390 height 45
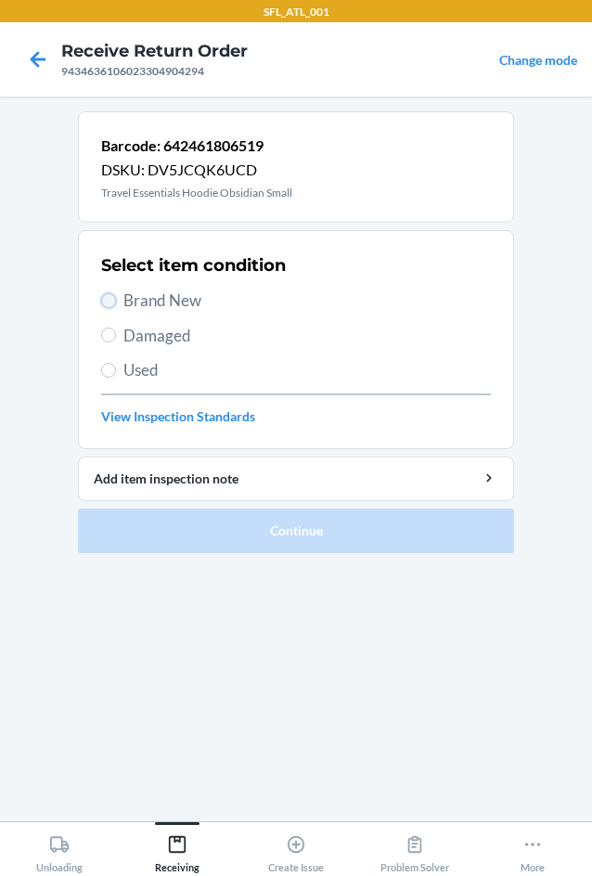
click at [105, 296] on input "Brand New" at bounding box center [108, 300] width 15 height 15
radio input "true"
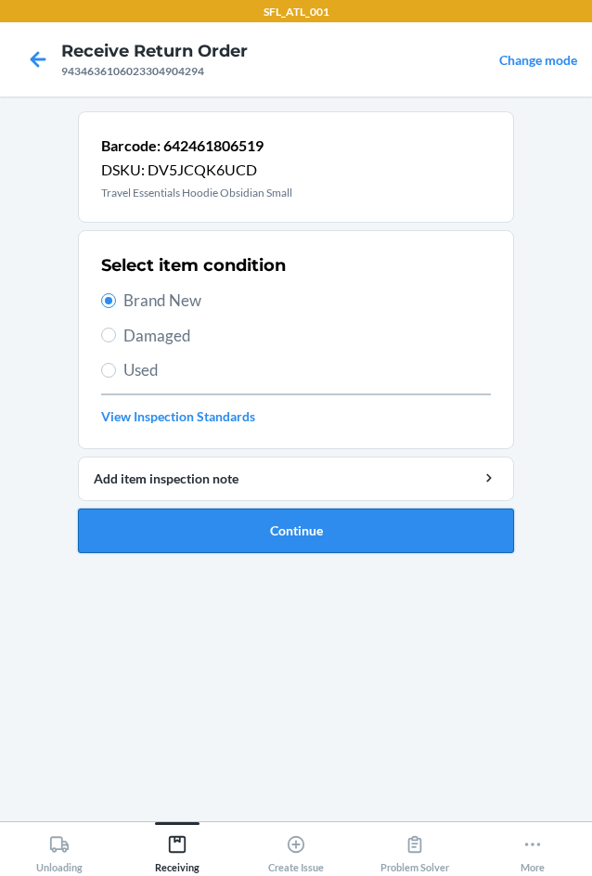
click at [268, 523] on button "Continue" at bounding box center [296, 531] width 436 height 45
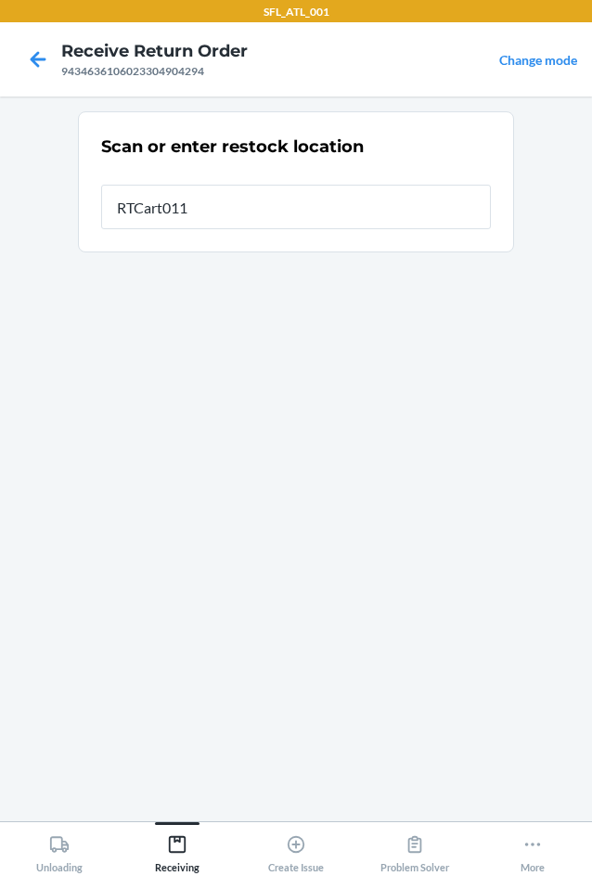
type input "RTCart011"
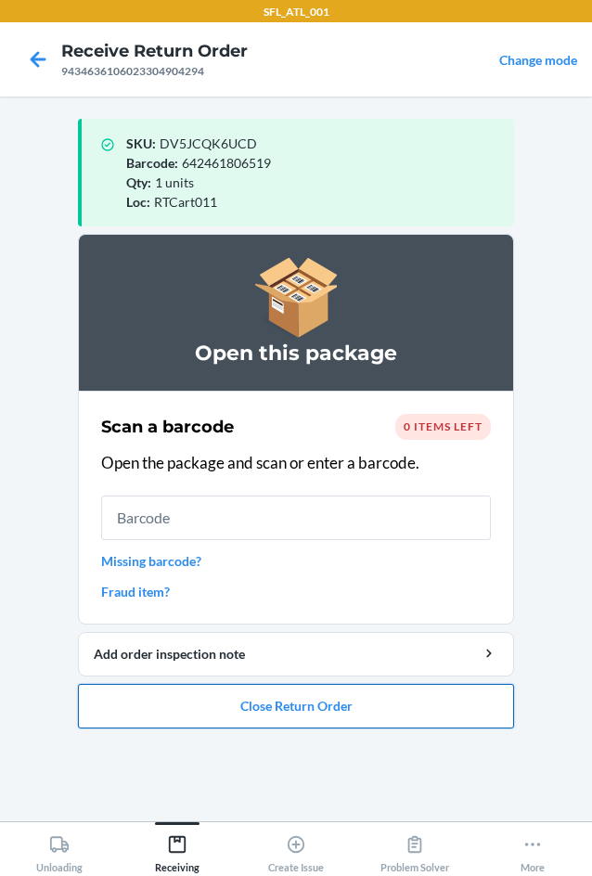
click at [226, 710] on button "Close Return Order" at bounding box center [296, 706] width 436 height 45
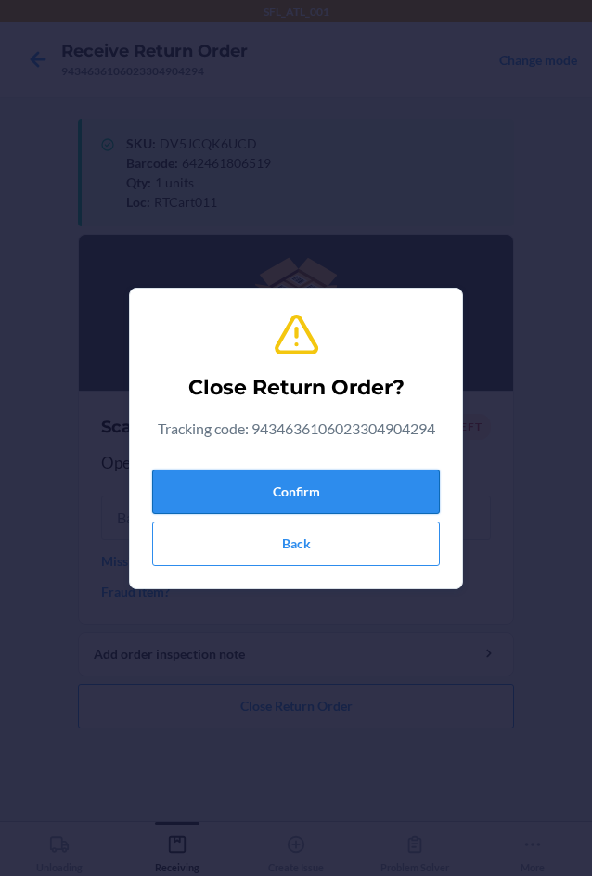
click at [283, 490] on button "Confirm" at bounding box center [296, 492] width 288 height 45
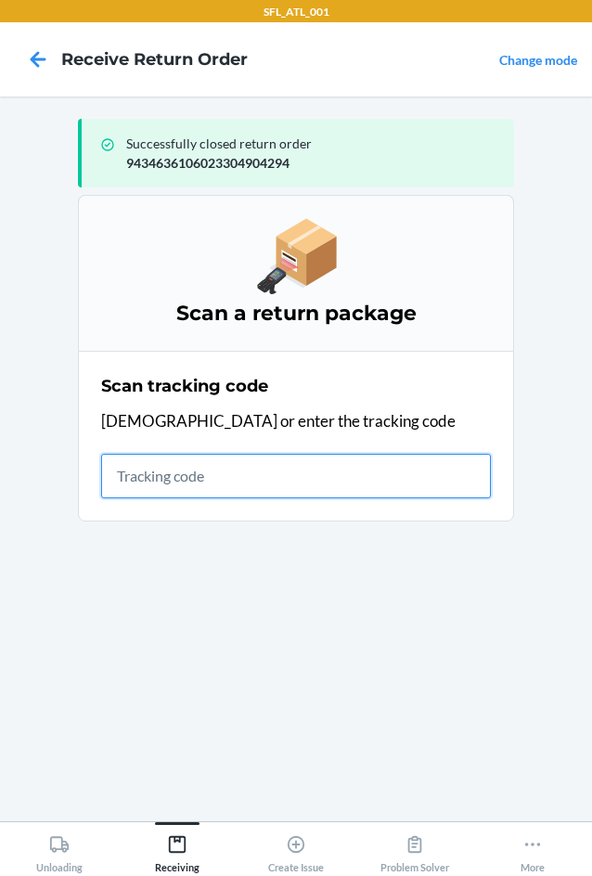
click at [186, 461] on input "text" at bounding box center [296, 476] width 390 height 45
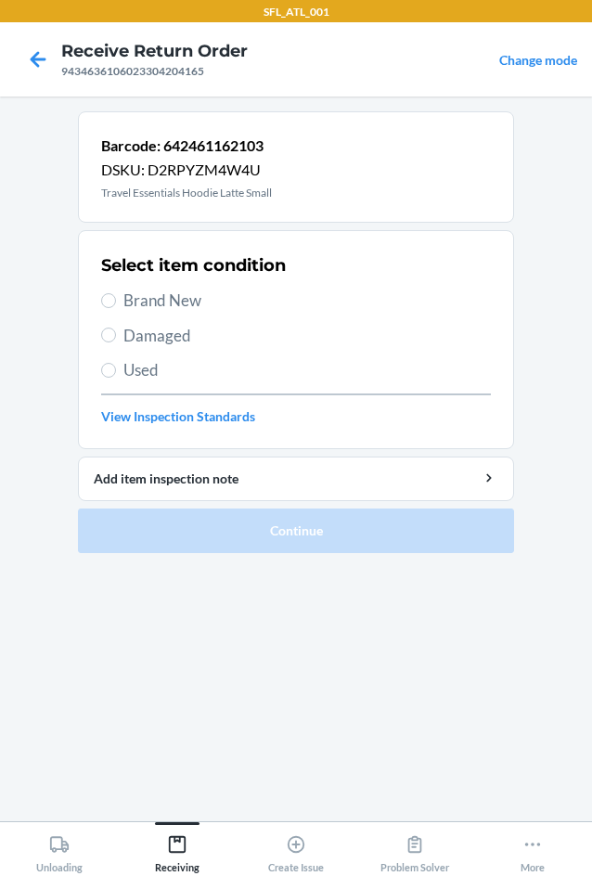
click at [162, 304] on span "Brand New" at bounding box center [307, 301] width 368 height 24
click at [116, 304] on input "Brand New" at bounding box center [108, 300] width 15 height 15
radio input "true"
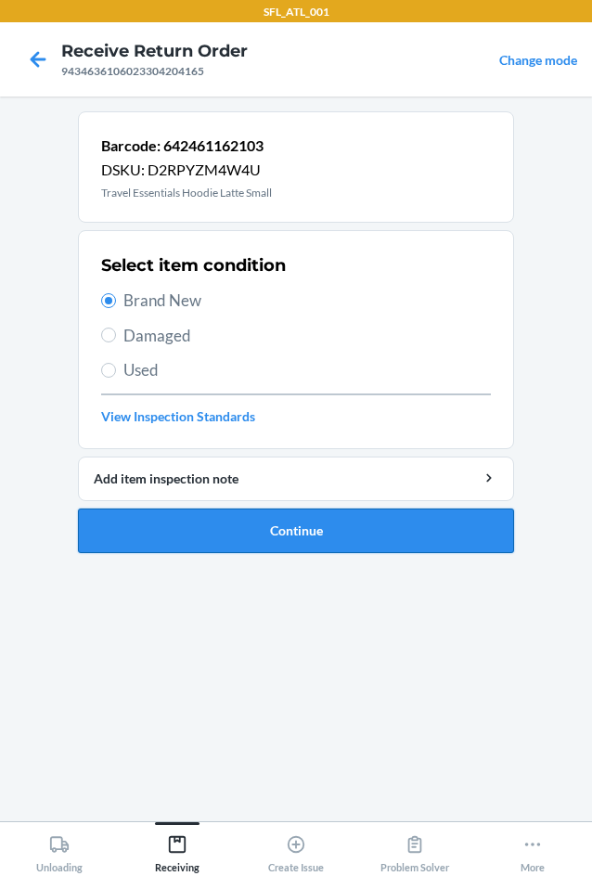
click at [275, 535] on button "Continue" at bounding box center [296, 531] width 436 height 45
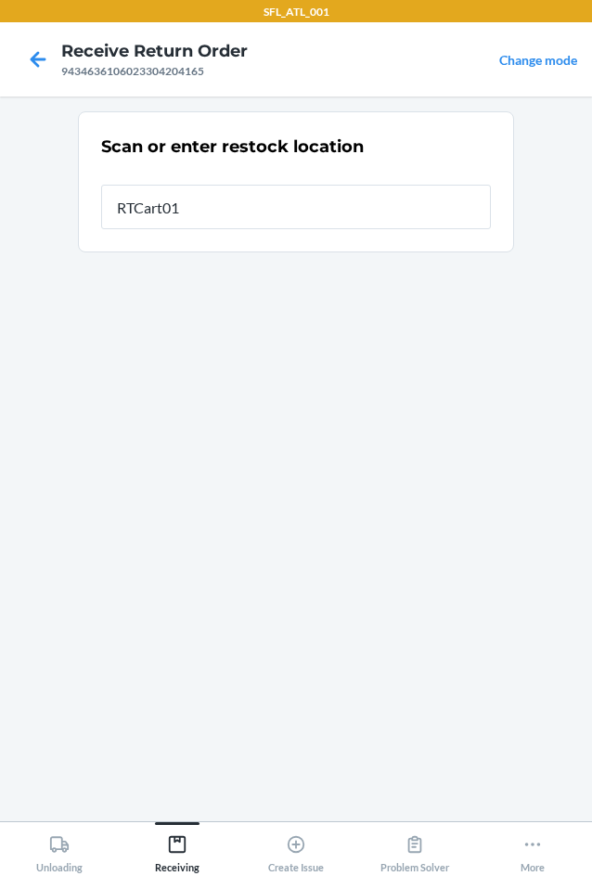
type input "RTCart011"
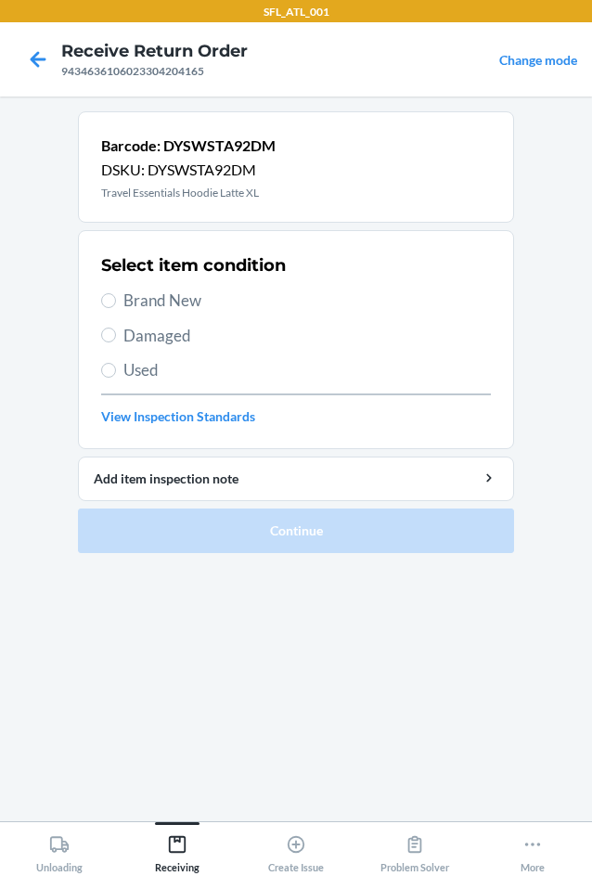
click at [126, 298] on span "Brand New" at bounding box center [307, 301] width 368 height 24
click at [116, 298] on input "Brand New" at bounding box center [108, 300] width 15 height 15
radio input "true"
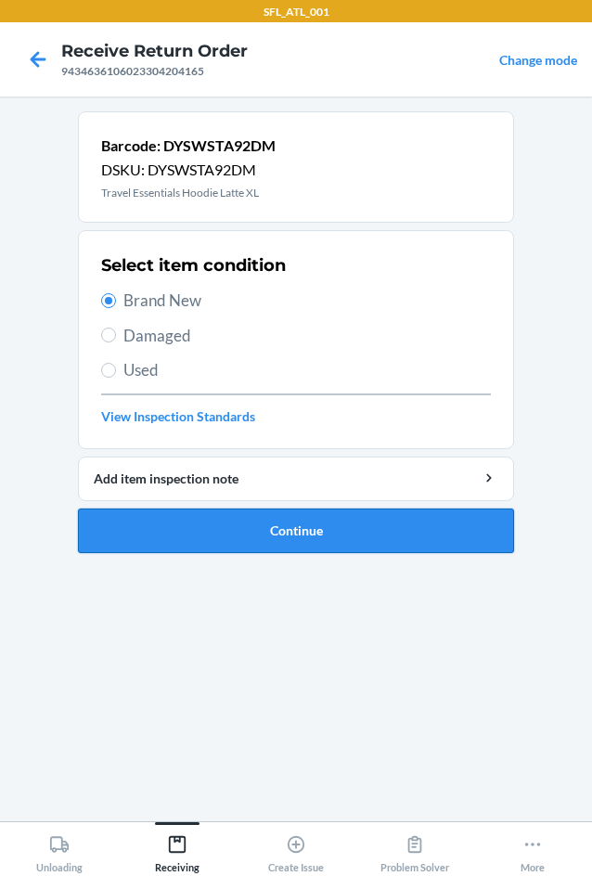
click at [256, 522] on button "Continue" at bounding box center [296, 531] width 436 height 45
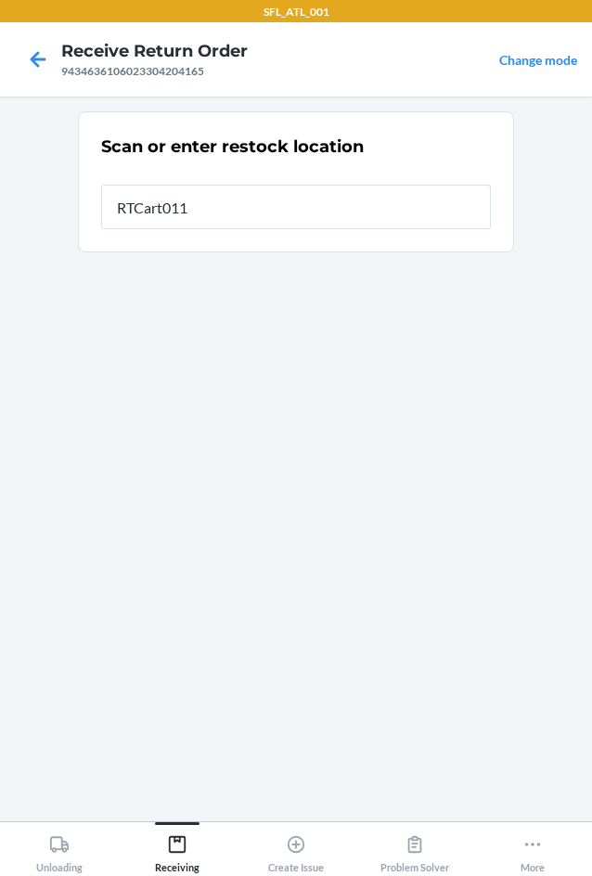
type input "RTCart011"
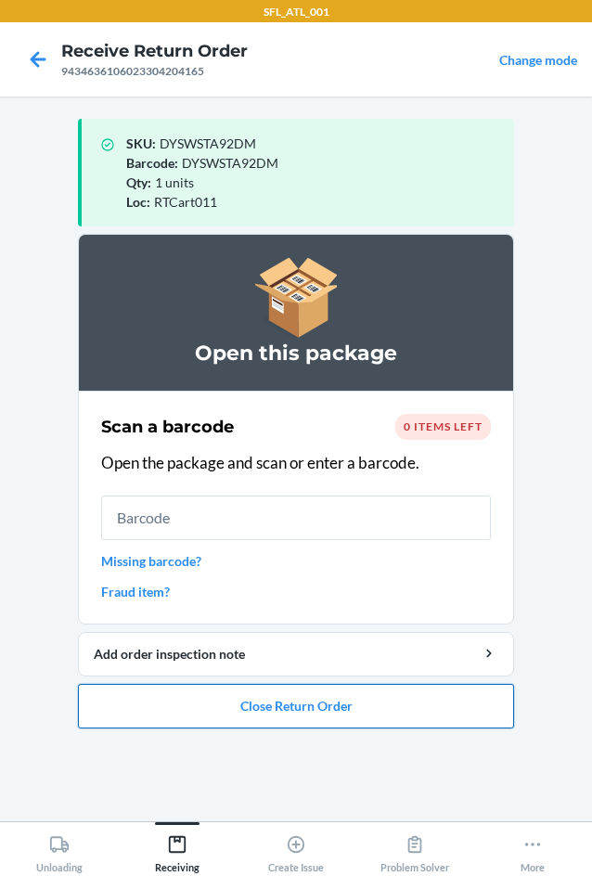
click at [265, 702] on button "Close Return Order" at bounding box center [296, 706] width 436 height 45
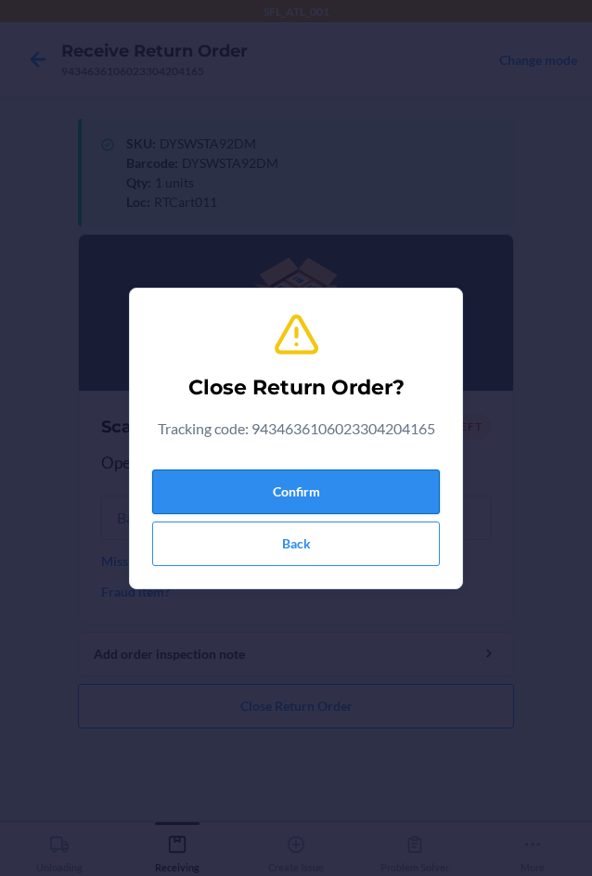
click at [338, 486] on button "Confirm" at bounding box center [296, 492] width 288 height 45
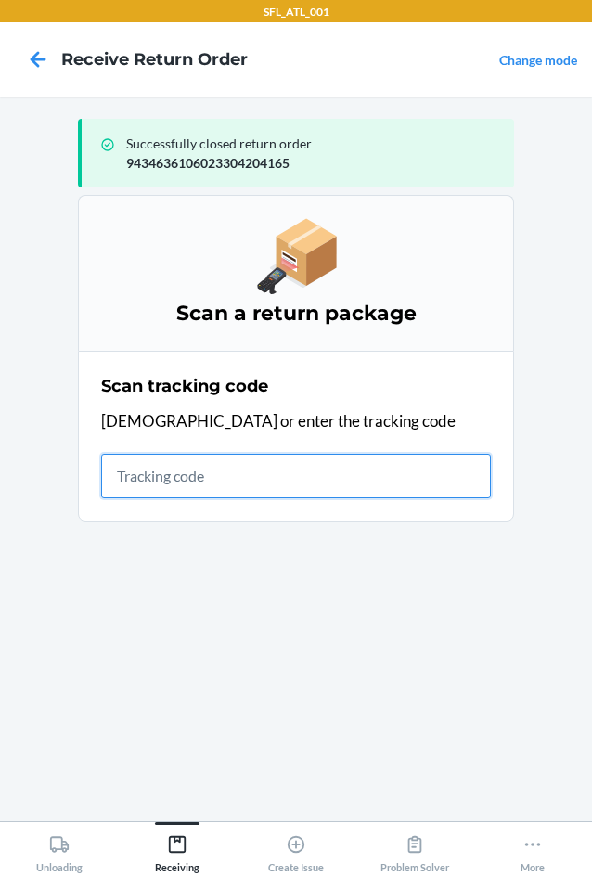
click at [143, 484] on input "text" at bounding box center [296, 476] width 390 height 45
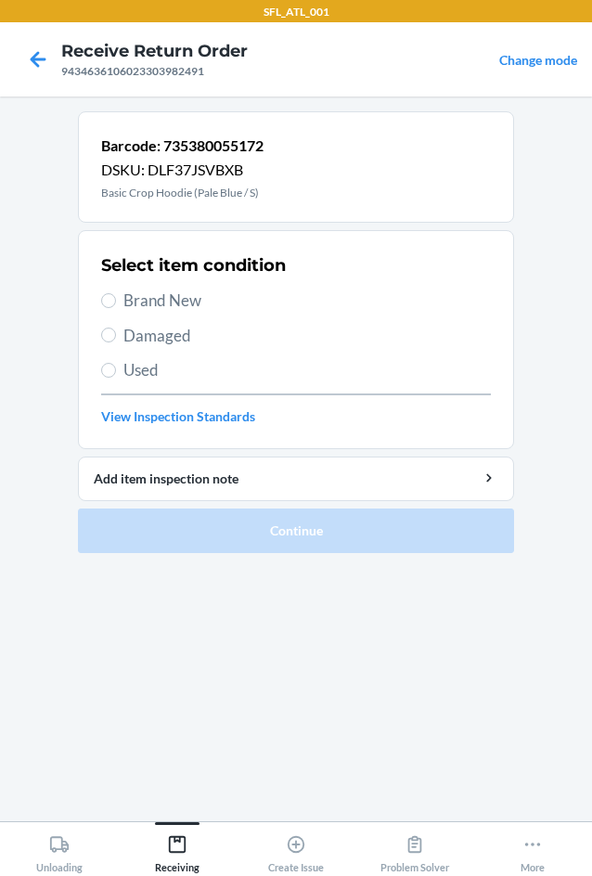
click at [171, 289] on span "Brand New" at bounding box center [307, 301] width 368 height 24
click at [116, 293] on input "Brand New" at bounding box center [108, 300] width 15 height 15
radio input "true"
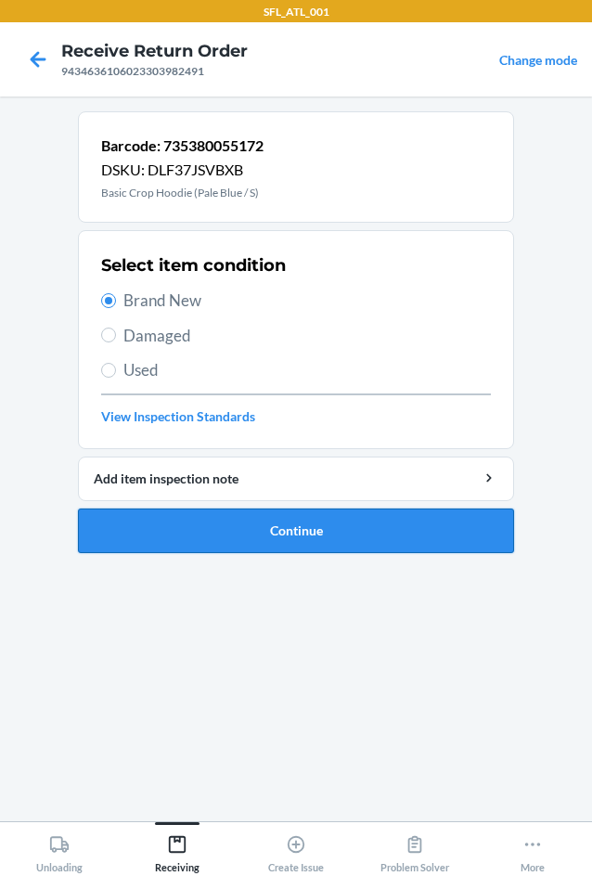
click at [316, 547] on button "Continue" at bounding box center [296, 531] width 436 height 45
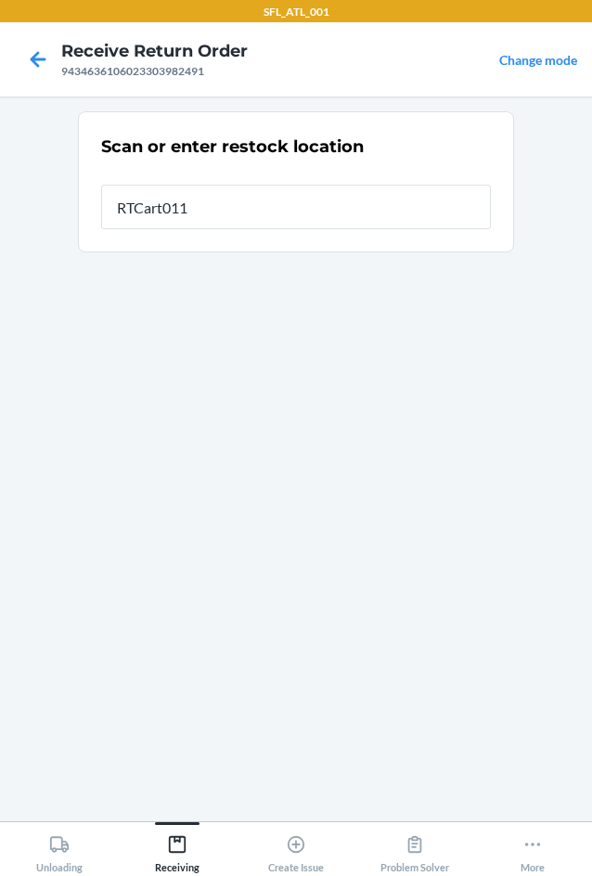
type input "RTCart011"
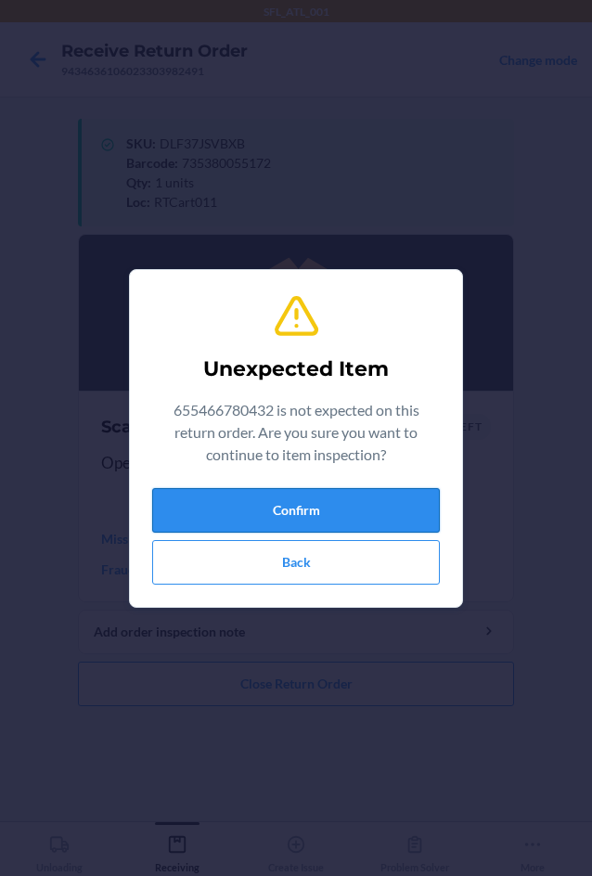
click at [320, 509] on button "Confirm" at bounding box center [296, 510] width 288 height 45
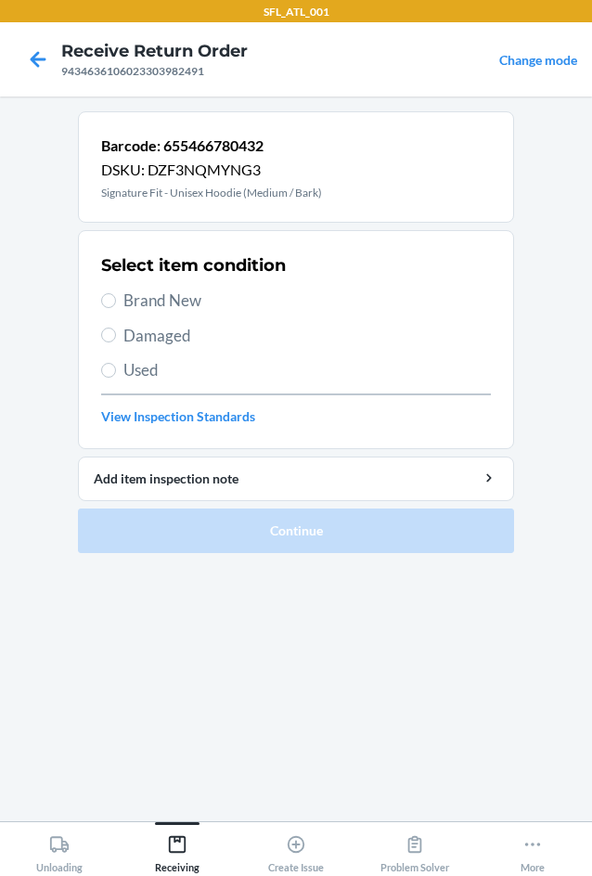
click at [180, 304] on span "Brand New" at bounding box center [307, 301] width 368 height 24
click at [116, 304] on input "Brand New" at bounding box center [108, 300] width 15 height 15
radio input "true"
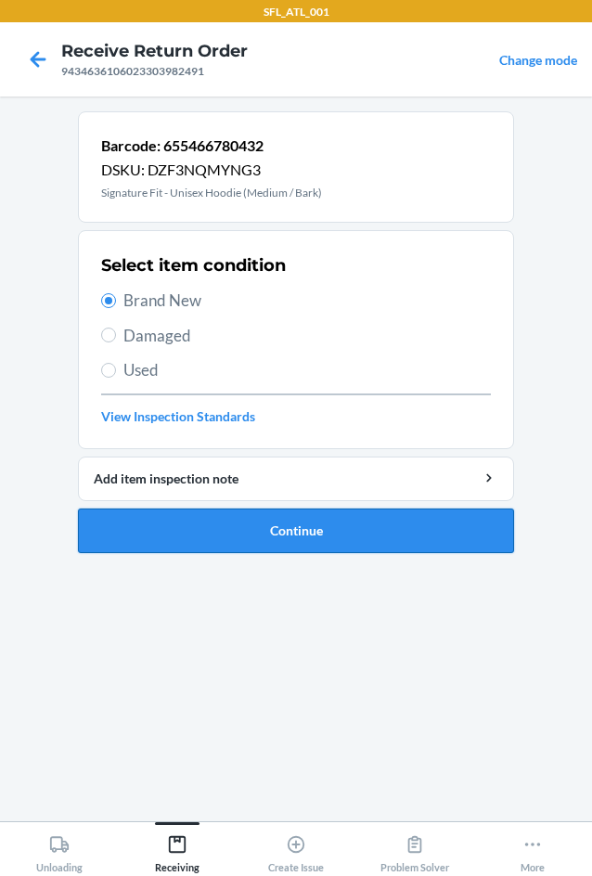
click at [239, 534] on button "Continue" at bounding box center [296, 531] width 436 height 45
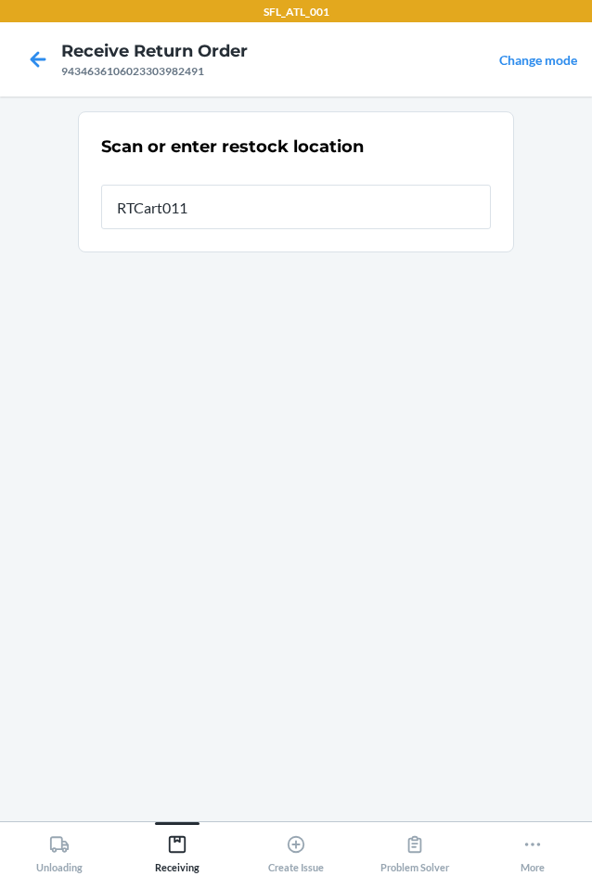
type input "RTCart011"
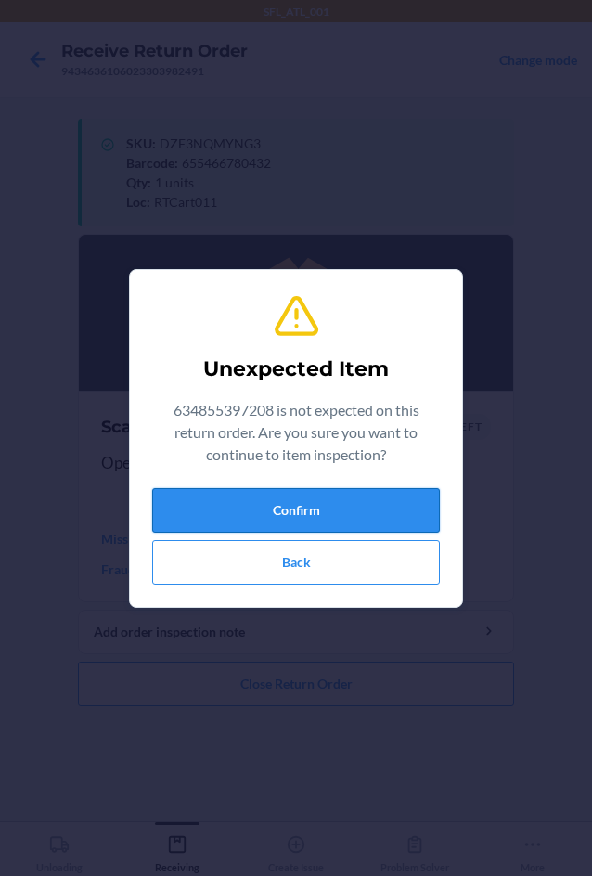
click at [235, 520] on button "Confirm" at bounding box center [296, 510] width 288 height 45
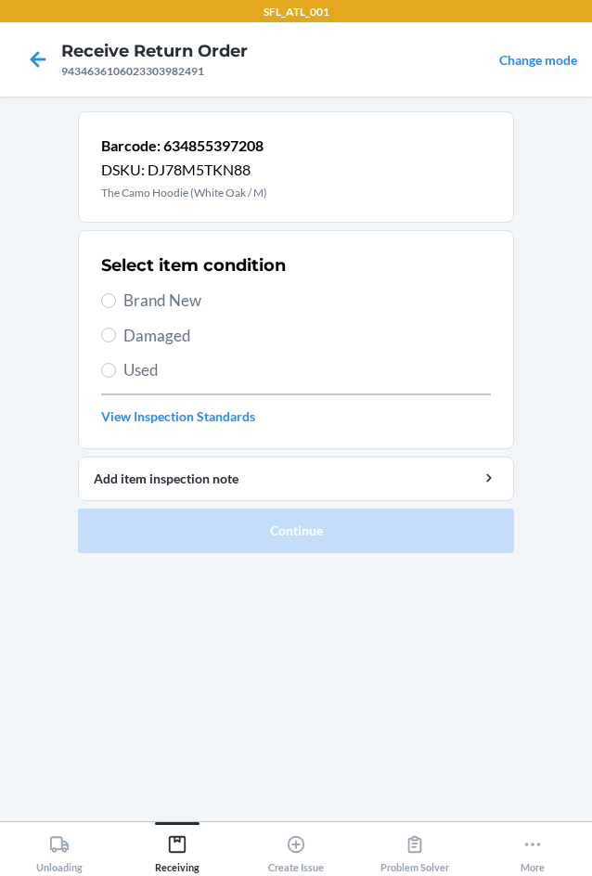
click at [178, 303] on span "Brand New" at bounding box center [307, 301] width 368 height 24
click at [116, 303] on input "Brand New" at bounding box center [108, 300] width 15 height 15
radio input "true"
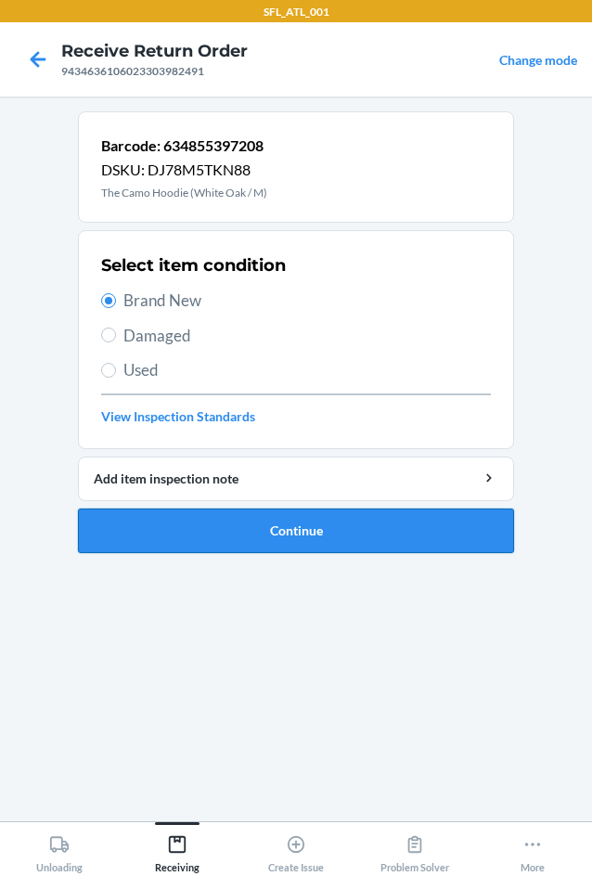
click at [238, 525] on button "Continue" at bounding box center [296, 531] width 436 height 45
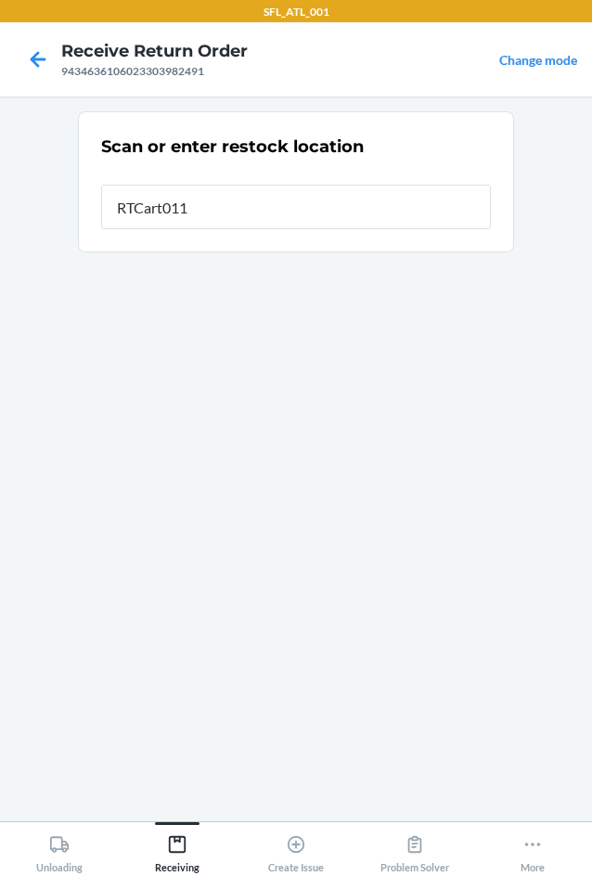
type input "RTCart011"
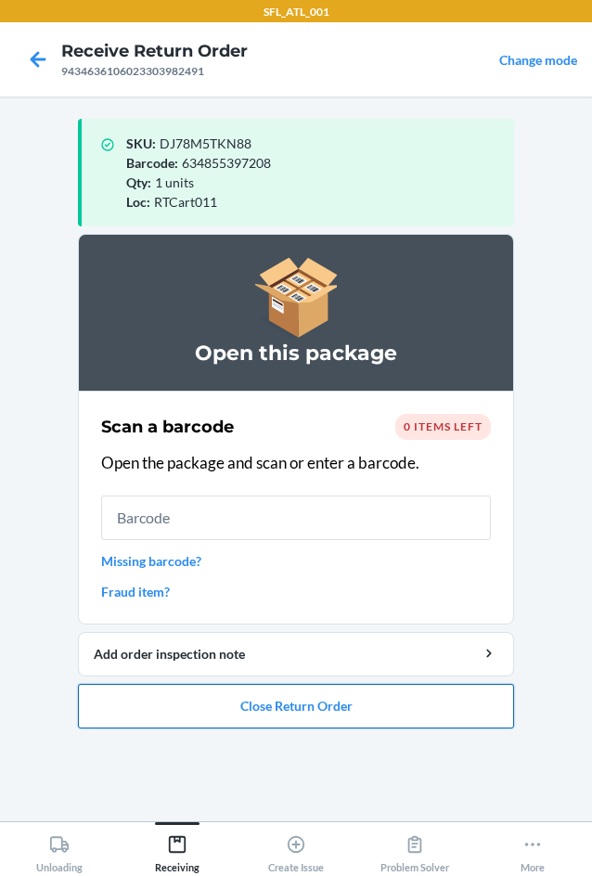
click at [285, 717] on button "Close Return Order" at bounding box center [296, 706] width 436 height 45
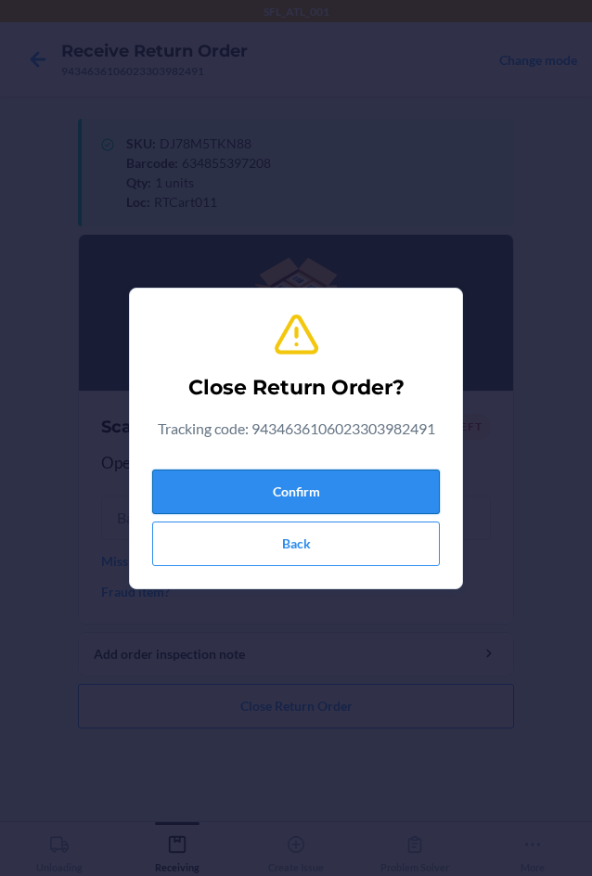
click at [316, 482] on button "Confirm" at bounding box center [296, 492] width 288 height 45
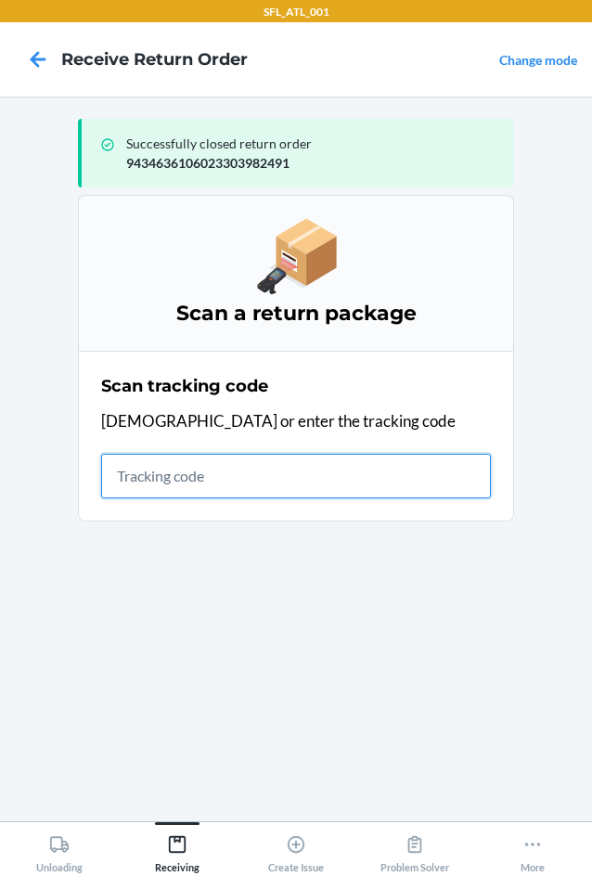
click at [193, 458] on input "text" at bounding box center [296, 476] width 390 height 45
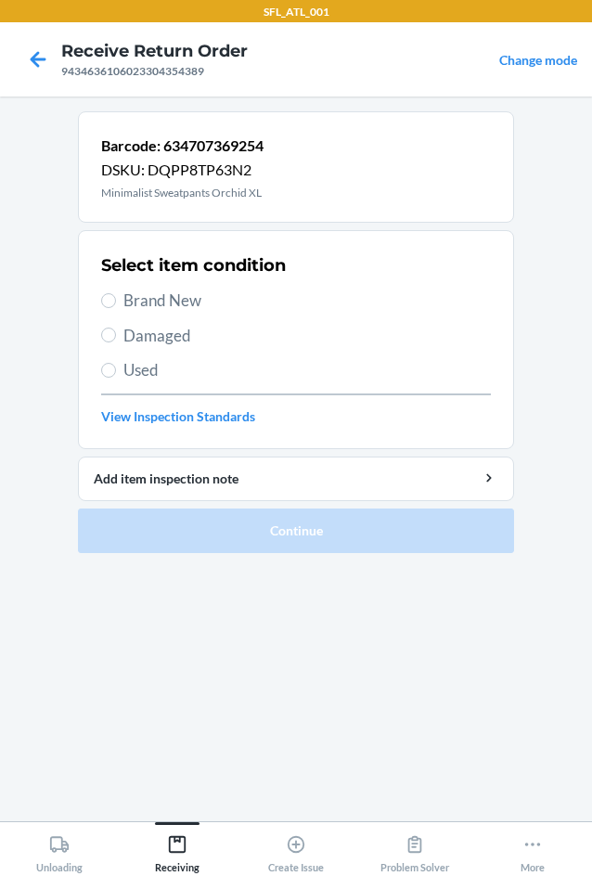
click at [195, 305] on span "Brand New" at bounding box center [307, 301] width 368 height 24
click at [116, 305] on input "Brand New" at bounding box center [108, 300] width 15 height 15
radio input "true"
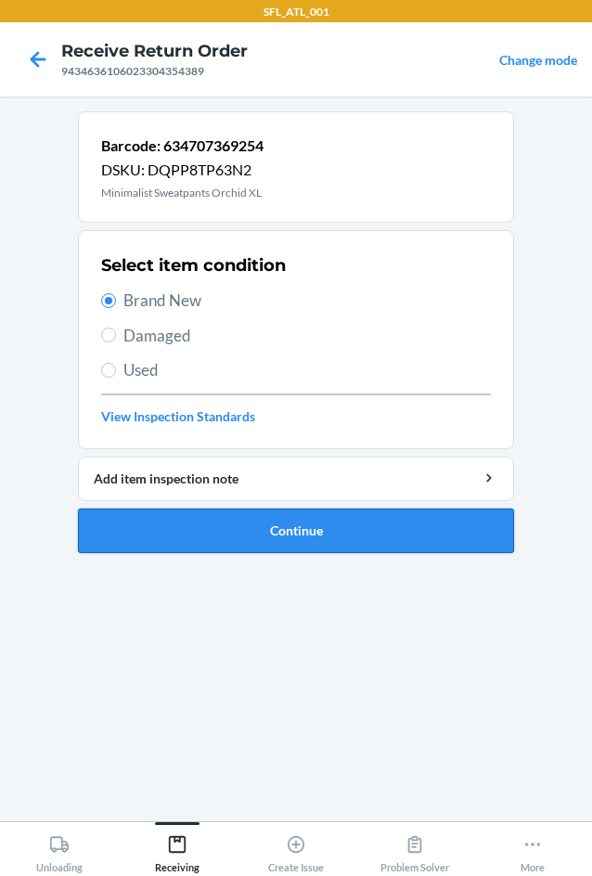
click at [247, 525] on button "Continue" at bounding box center [296, 531] width 436 height 45
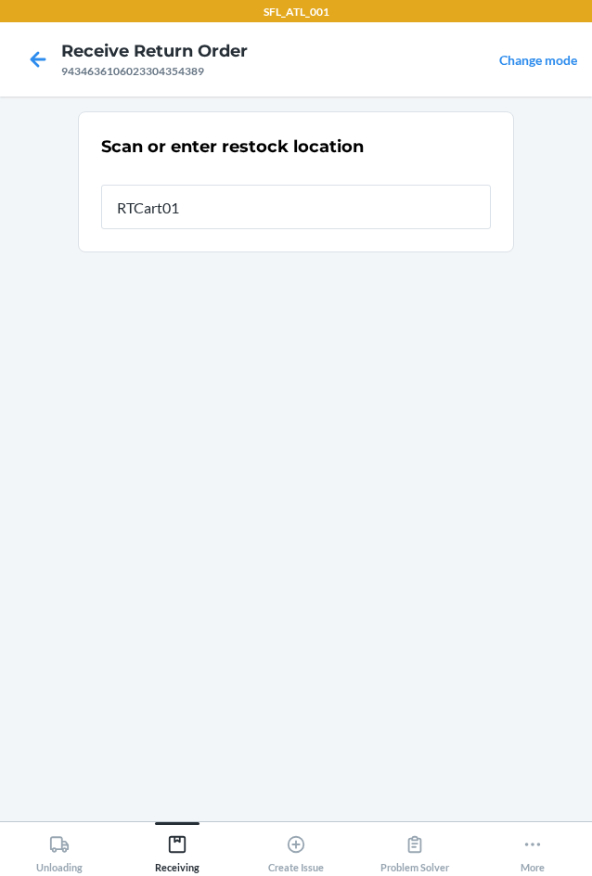
type input "RTCart011"
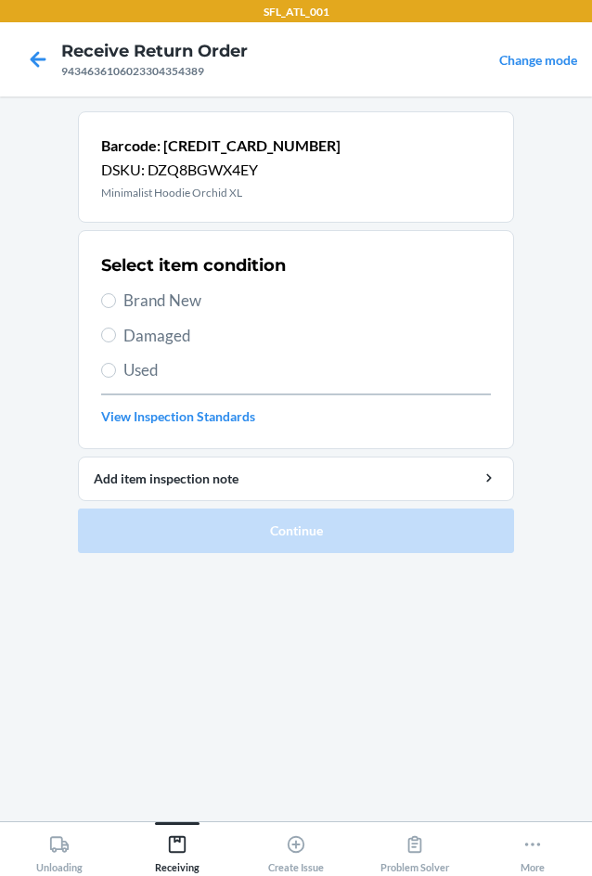
click at [197, 287] on div "Select item condition Brand New Damaged Used View Inspection Standards" at bounding box center [296, 340] width 390 height 184
click at [198, 307] on span "Brand New" at bounding box center [307, 301] width 368 height 24
click at [116, 307] on input "Brand New" at bounding box center [108, 300] width 15 height 15
radio input "true"
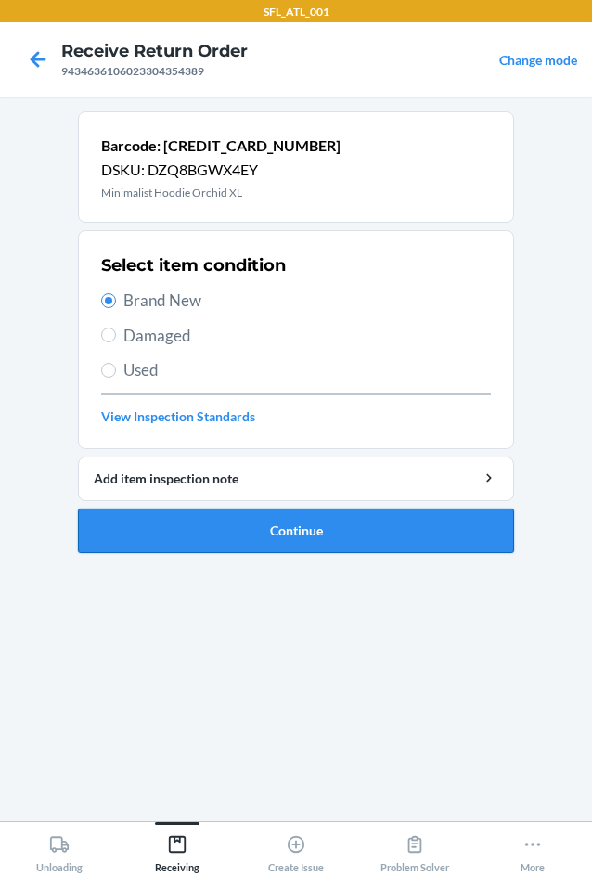
click at [276, 541] on button "Continue" at bounding box center [296, 531] width 436 height 45
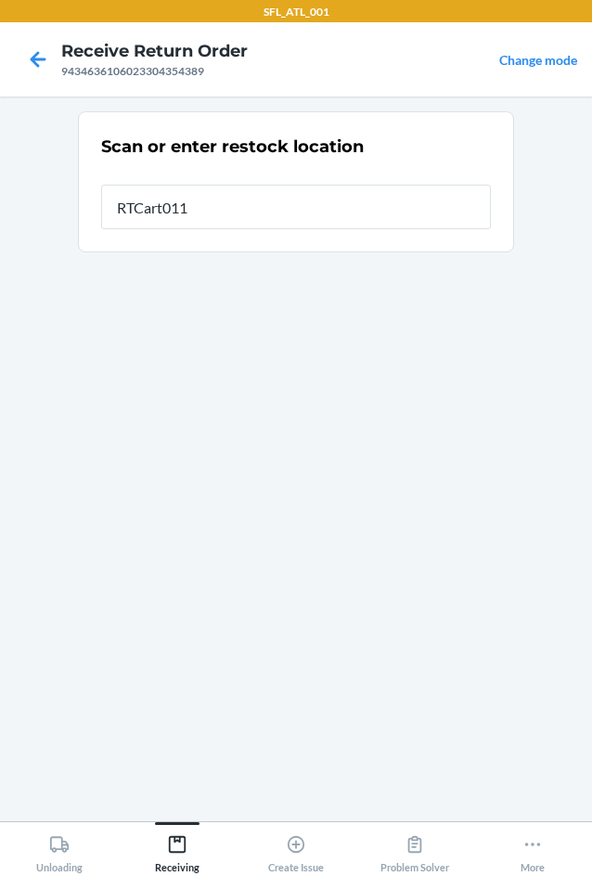
type input "RTCart011"
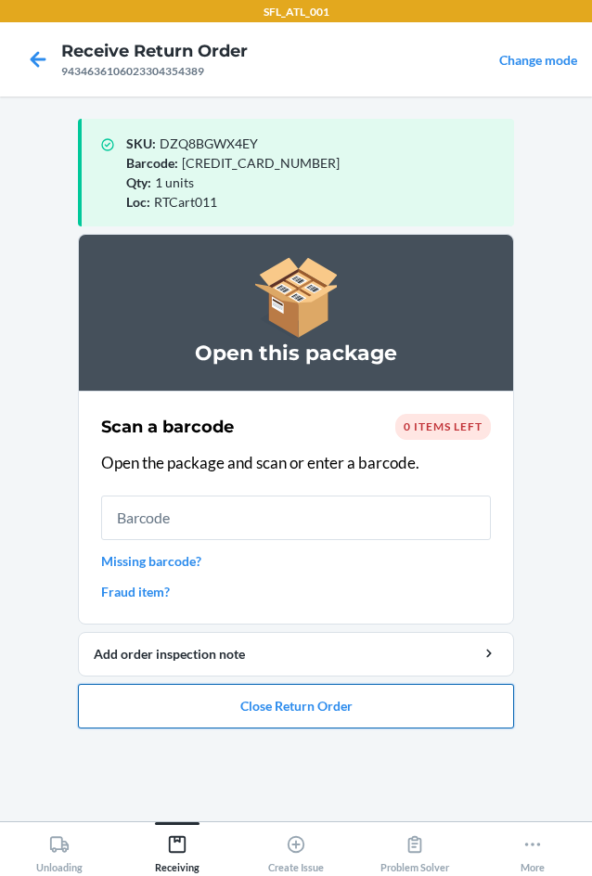
click at [243, 712] on button "Close Return Order" at bounding box center [296, 706] width 436 height 45
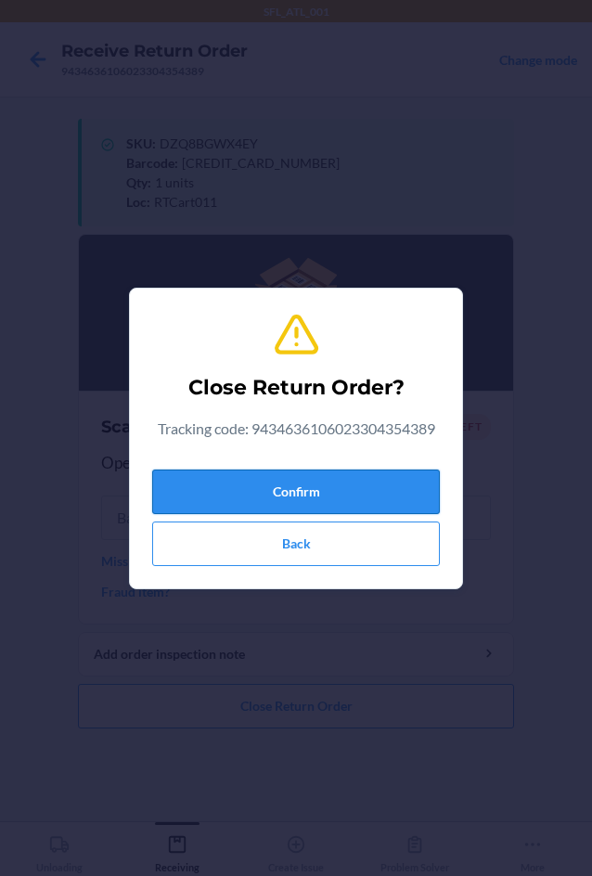
click at [370, 496] on button "Confirm" at bounding box center [296, 492] width 288 height 45
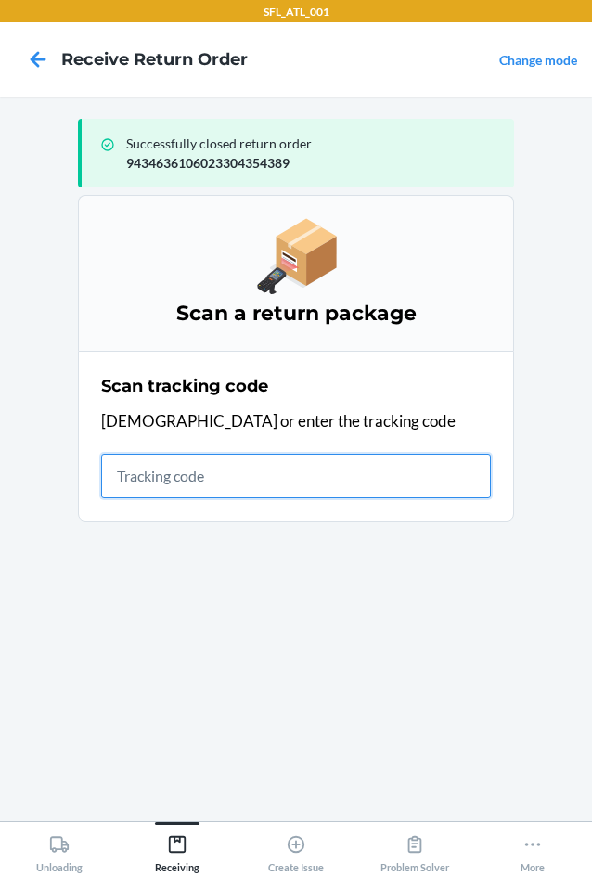
click at [181, 470] on input "text" at bounding box center [296, 476] width 390 height 45
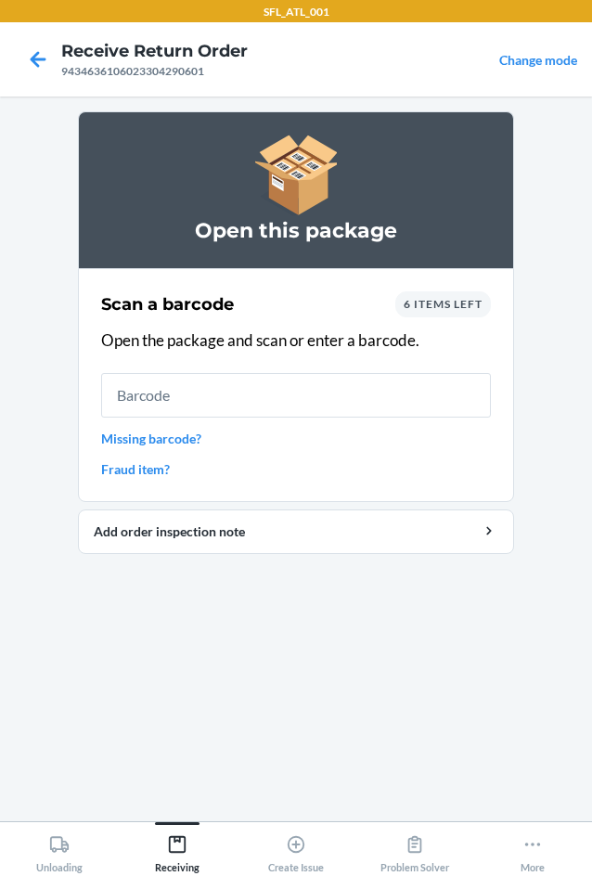
click at [260, 375] on input "text" at bounding box center [296, 395] width 390 height 45
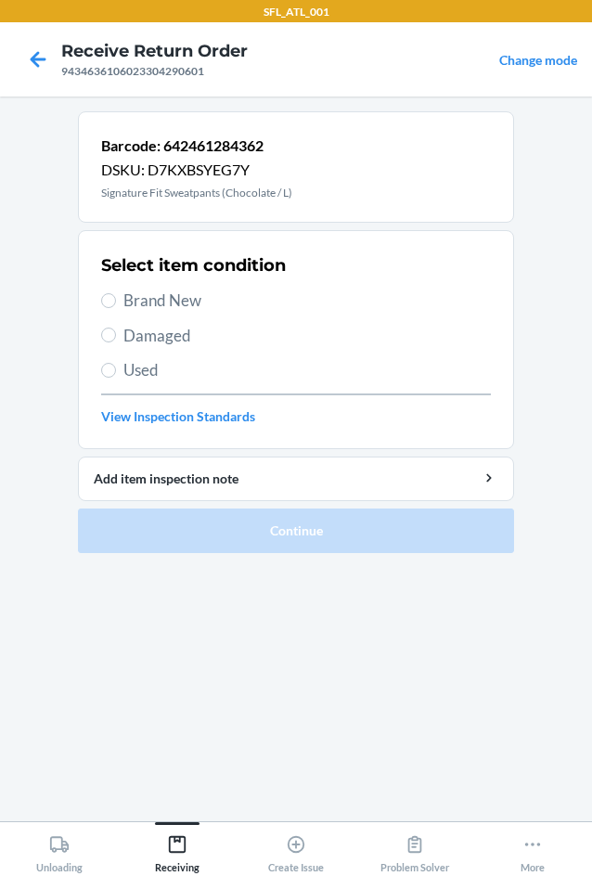
click at [124, 305] on span "Brand New" at bounding box center [307, 301] width 368 height 24
click at [116, 305] on input "Brand New" at bounding box center [108, 300] width 15 height 15
radio input "true"
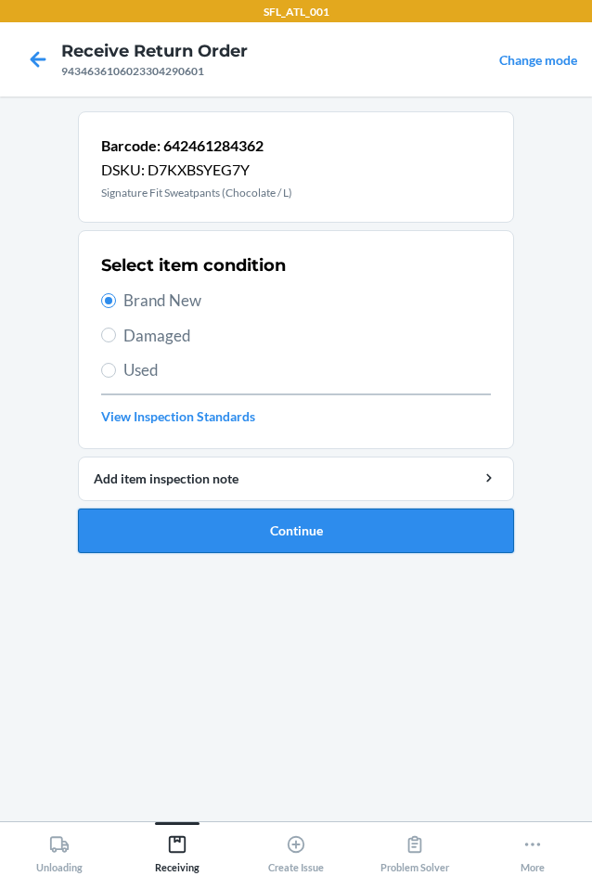
click at [300, 544] on button "Continue" at bounding box center [296, 531] width 436 height 45
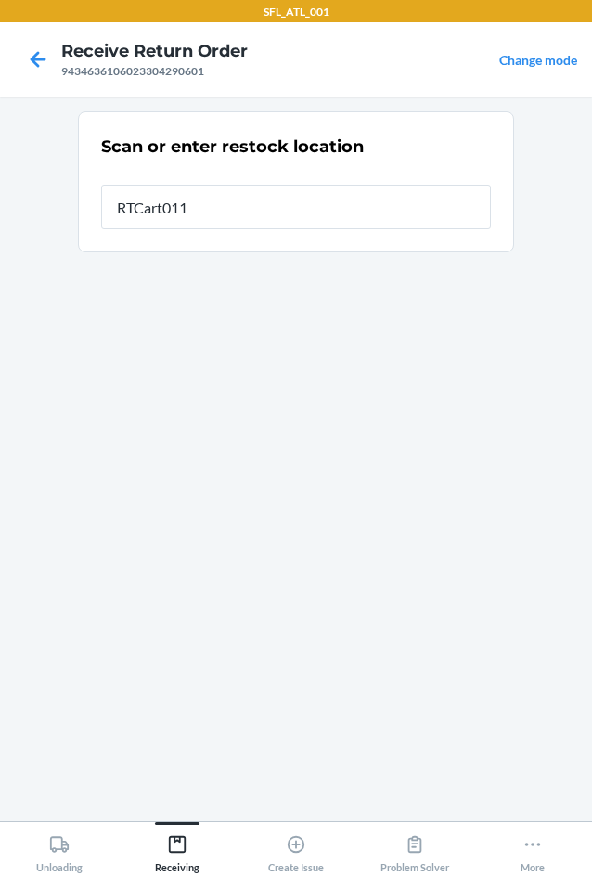
type input "RTCart011"
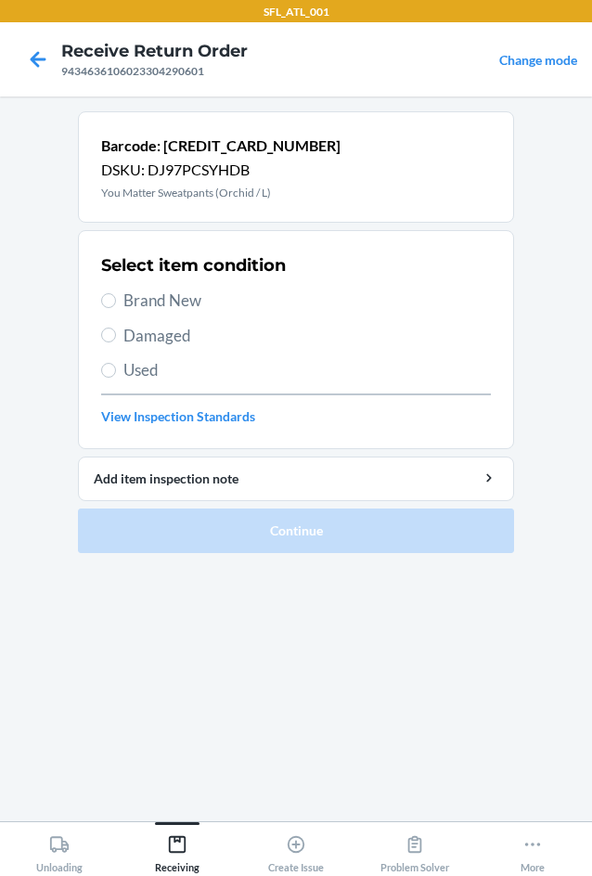
click at [176, 290] on span "Brand New" at bounding box center [307, 301] width 368 height 24
click at [116, 293] on input "Brand New" at bounding box center [108, 300] width 15 height 15
radio input "true"
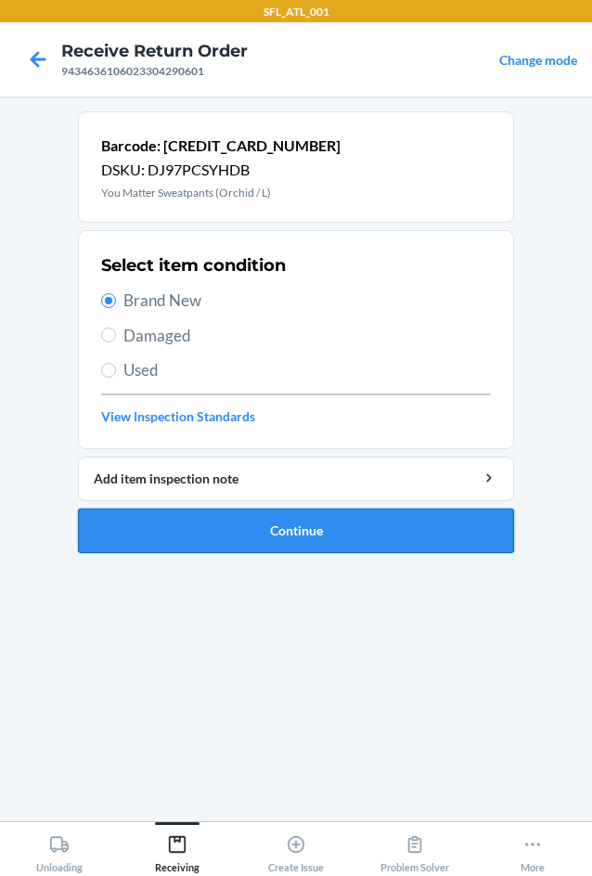
click at [213, 539] on button "Continue" at bounding box center [296, 531] width 436 height 45
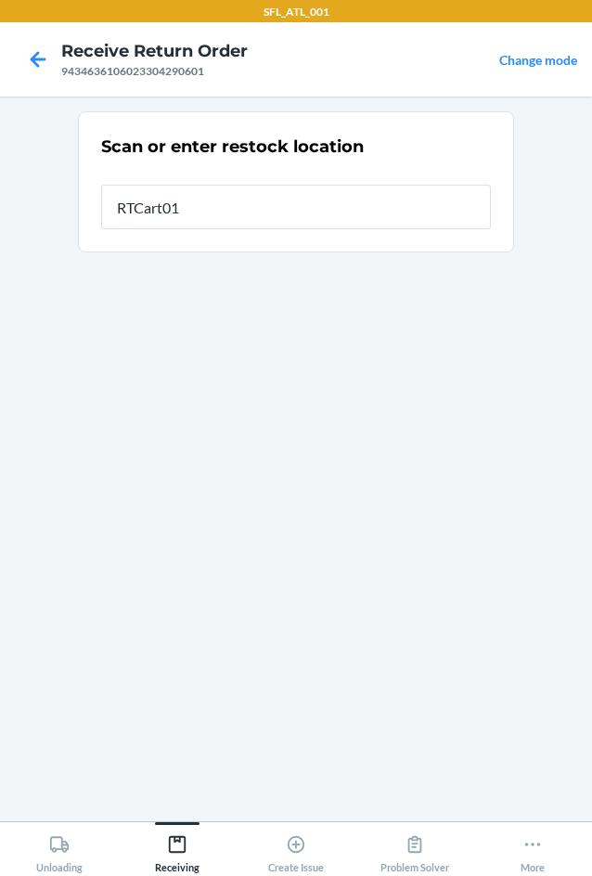
type input "RTCart011"
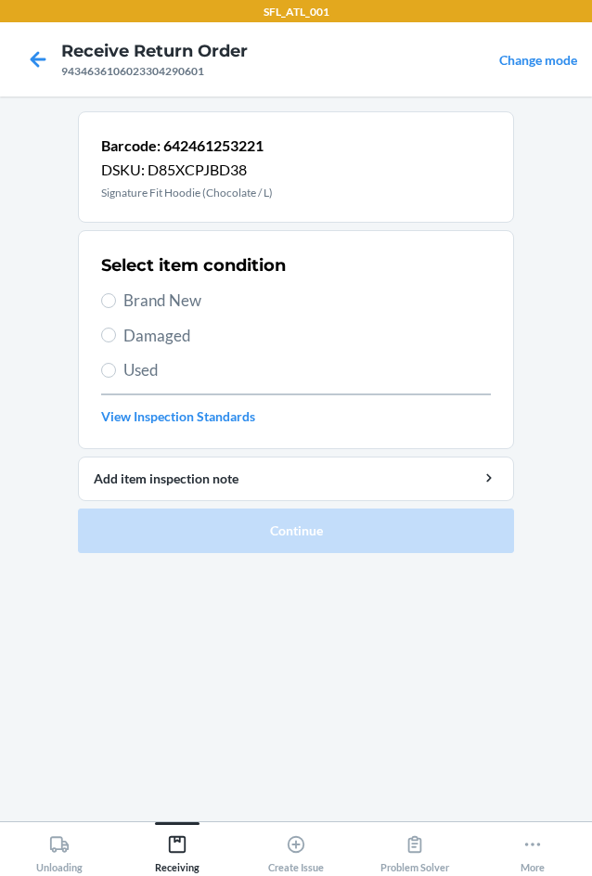
click at [164, 302] on span "Brand New" at bounding box center [307, 301] width 368 height 24
click at [116, 302] on input "Brand New" at bounding box center [108, 300] width 15 height 15
radio input "true"
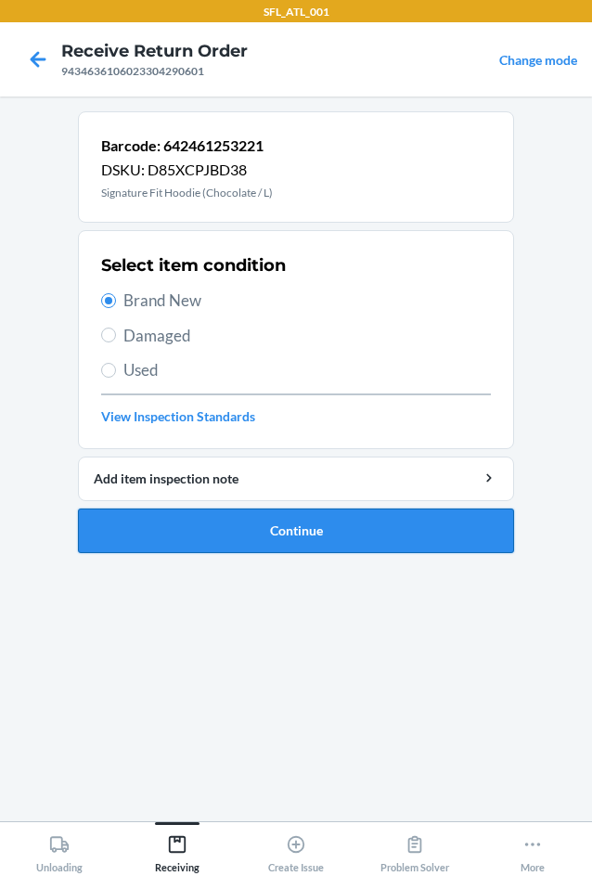
click at [232, 522] on button "Continue" at bounding box center [296, 531] width 436 height 45
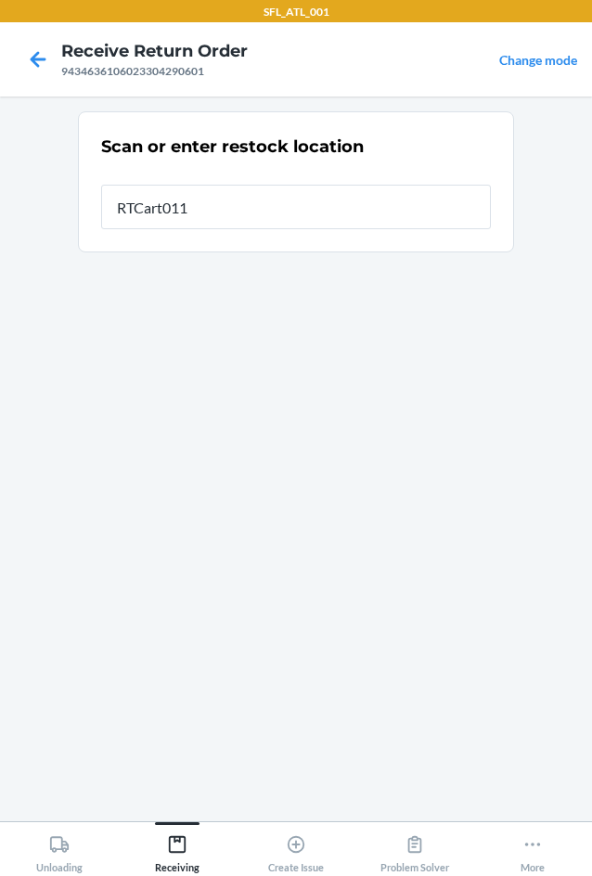
type input "RTCart011"
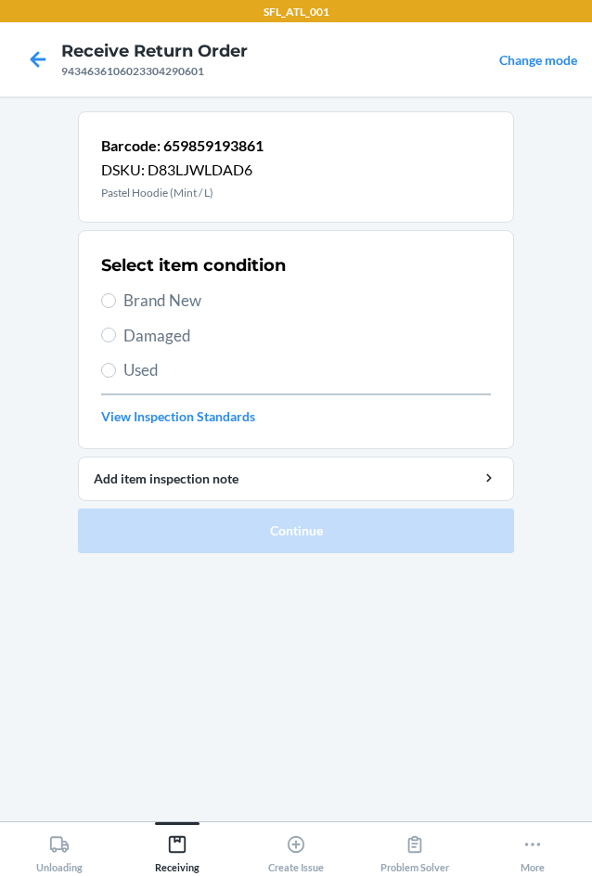
click at [147, 308] on span "Brand New" at bounding box center [307, 301] width 368 height 24
click at [116, 308] on input "Brand New" at bounding box center [108, 300] width 15 height 15
radio input "true"
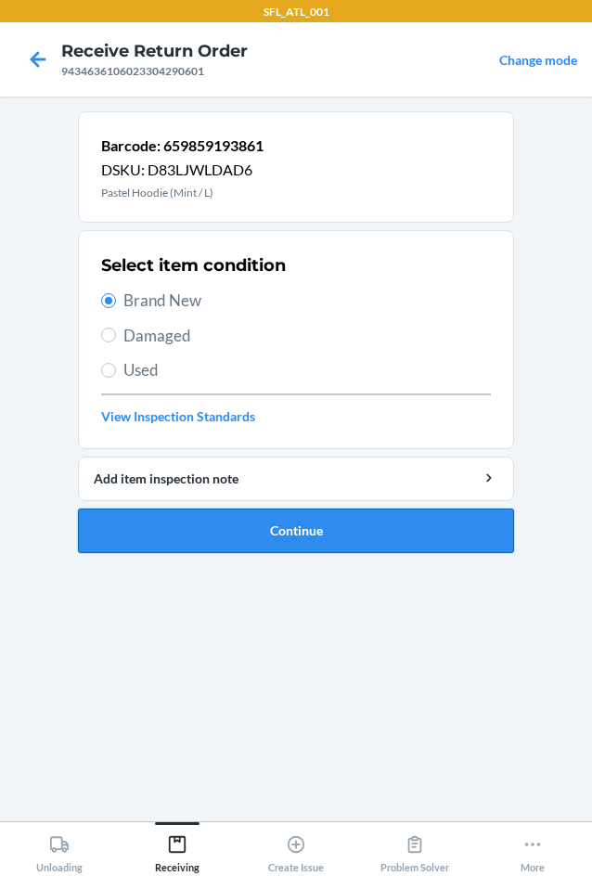
click at [252, 549] on button "Continue" at bounding box center [296, 531] width 436 height 45
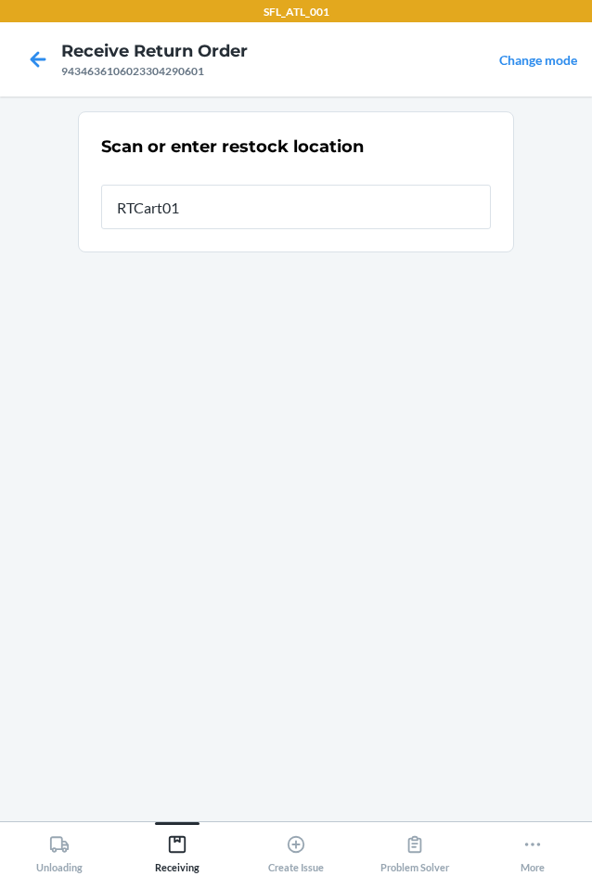
type input "RTCart011"
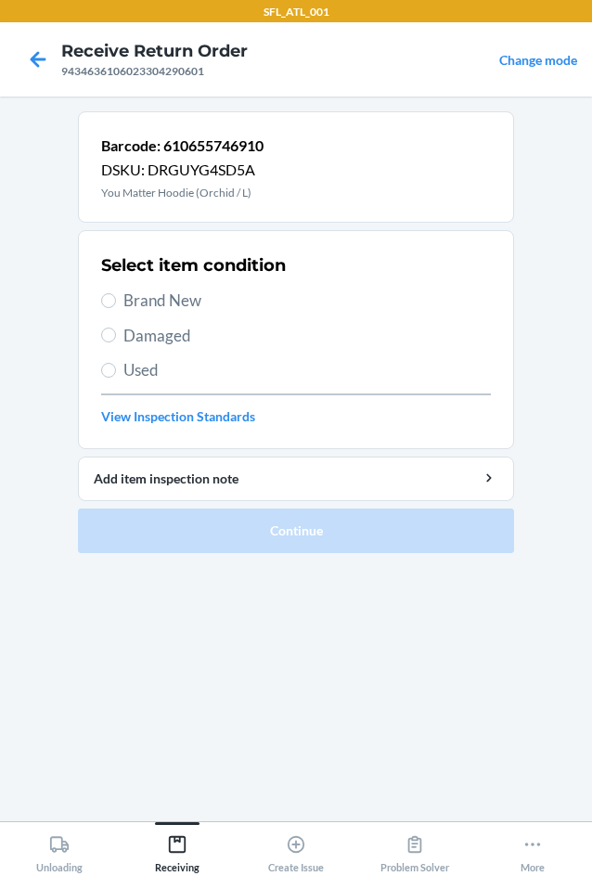
click at [164, 304] on span "Brand New" at bounding box center [307, 301] width 368 height 24
click at [116, 304] on input "Brand New" at bounding box center [108, 300] width 15 height 15
radio input "true"
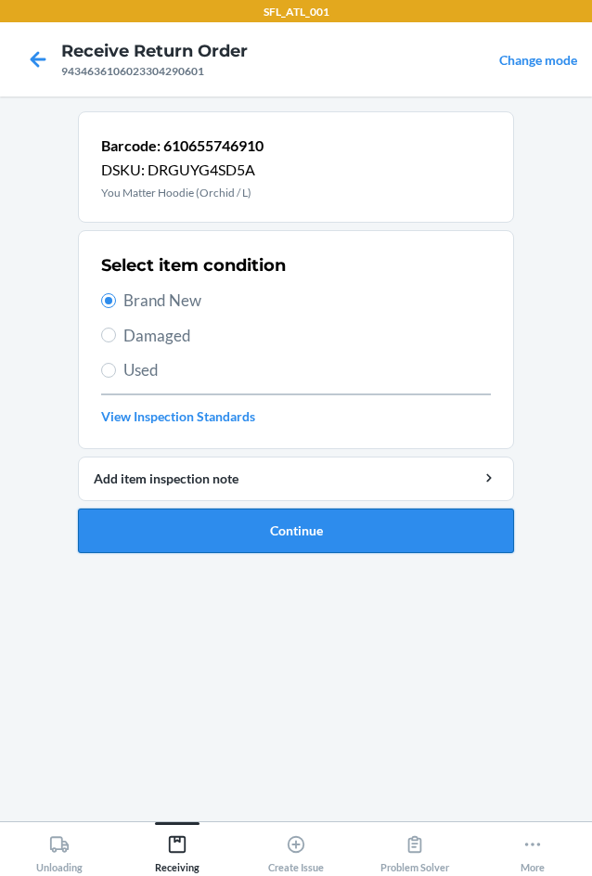
click at [249, 535] on button "Continue" at bounding box center [296, 531] width 436 height 45
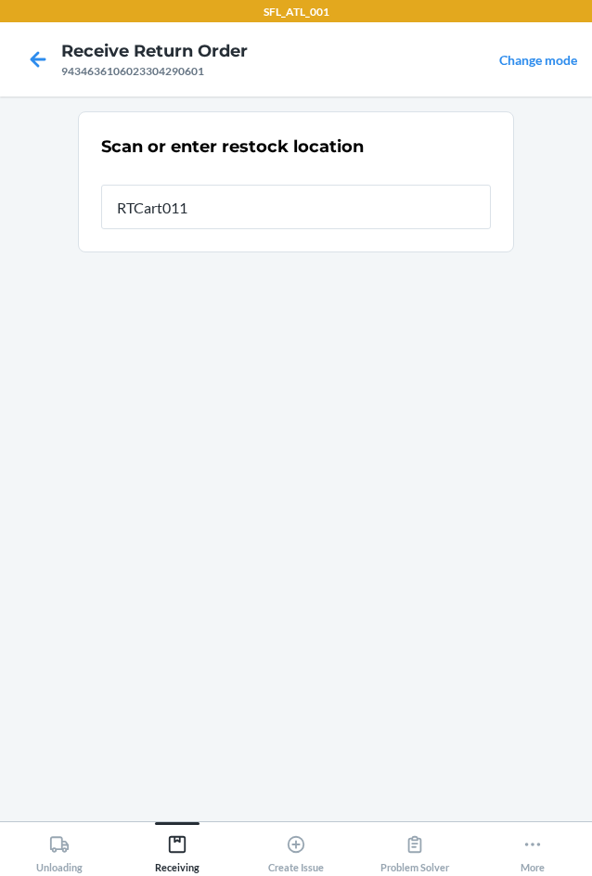
type input "RTCart011"
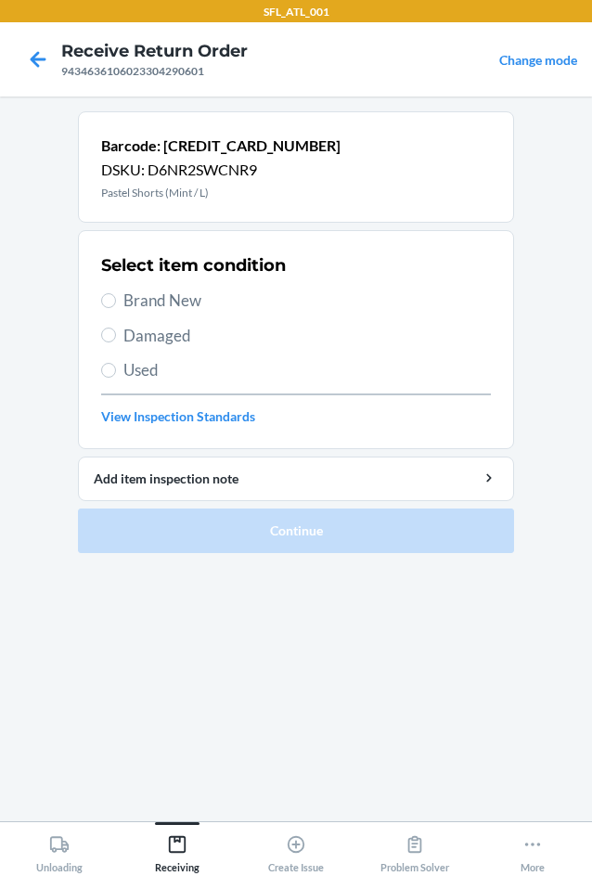
click at [115, 306] on label "Brand New" at bounding box center [296, 301] width 390 height 24
click at [115, 306] on input "Brand New" at bounding box center [108, 300] width 15 height 15
radio input "true"
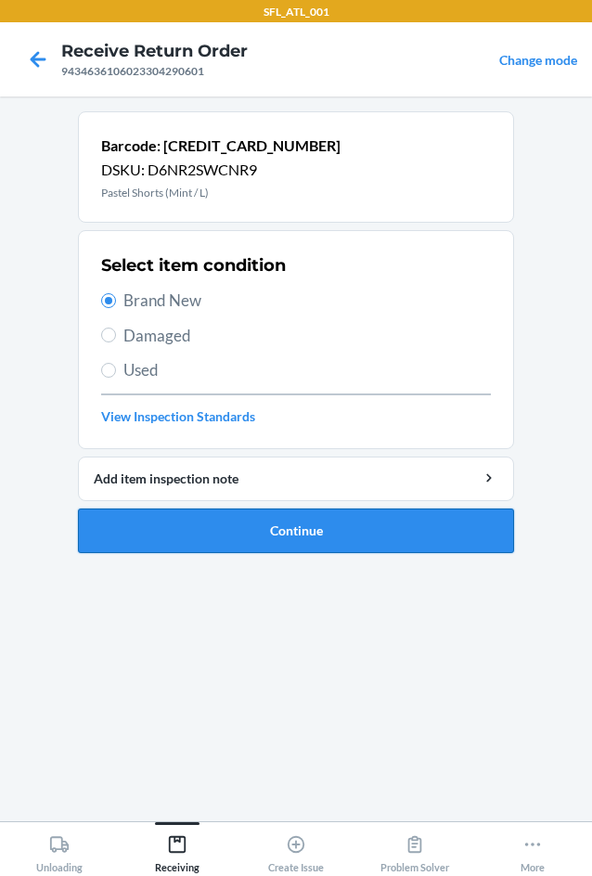
click at [222, 536] on button "Continue" at bounding box center [296, 531] width 436 height 45
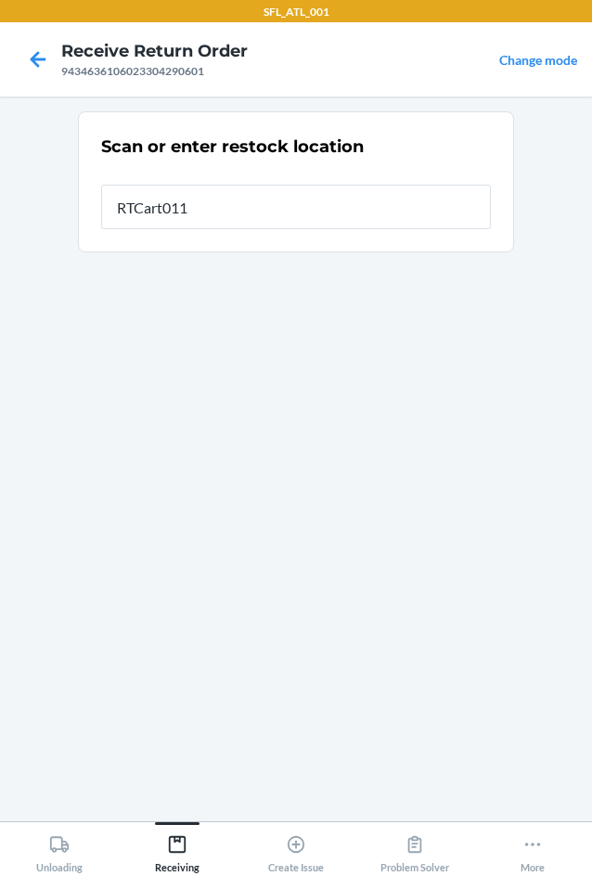
type input "RTCart011"
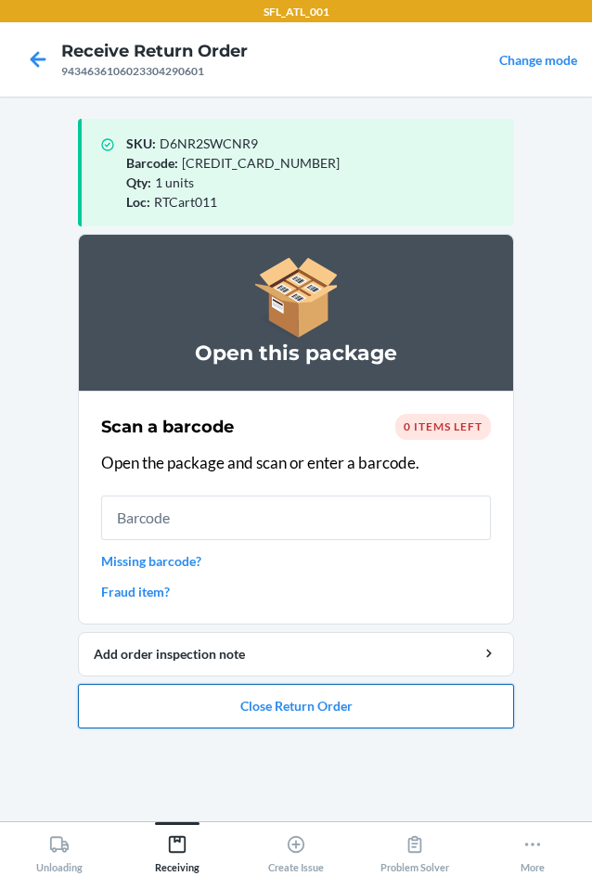
click at [277, 715] on button "Close Return Order" at bounding box center [296, 706] width 436 height 45
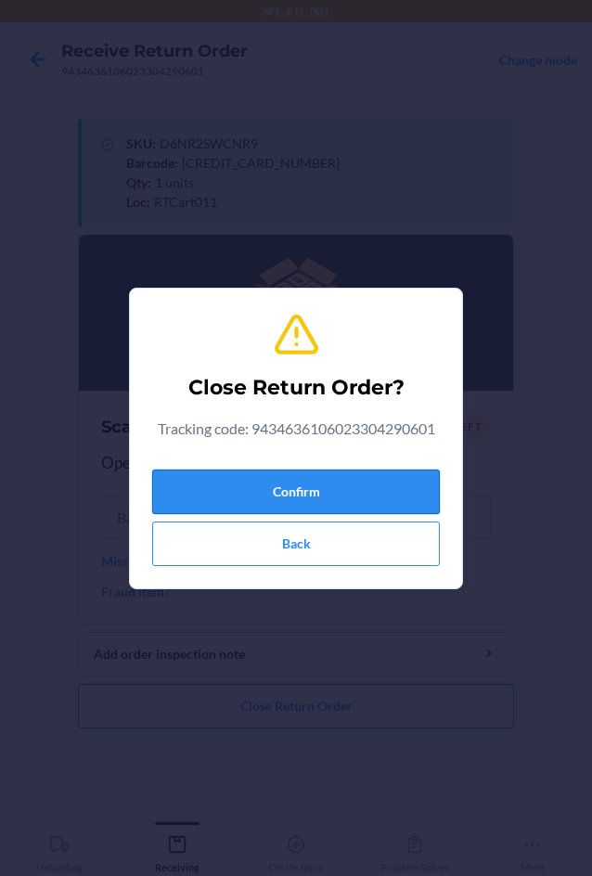
click at [306, 507] on button "Confirm" at bounding box center [296, 492] width 288 height 45
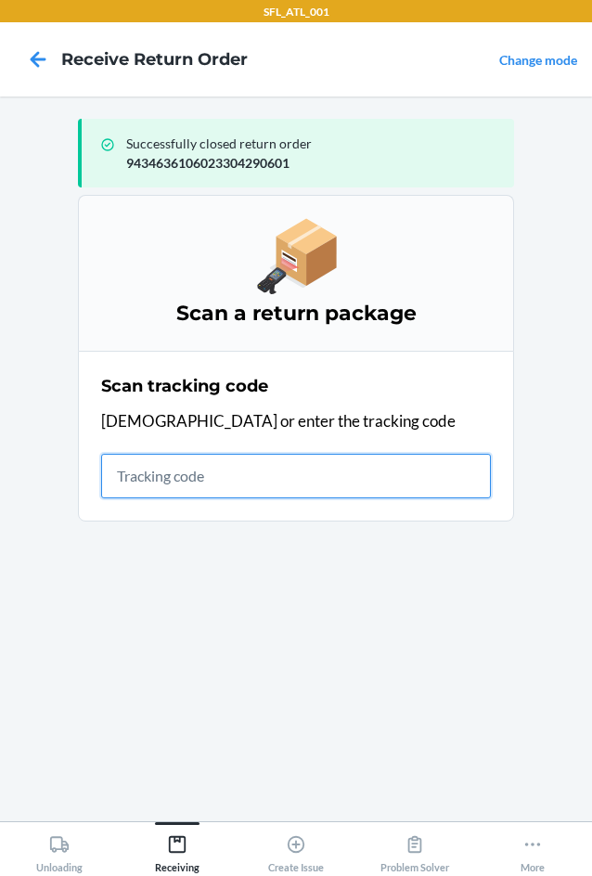
click at [342, 485] on input "text" at bounding box center [296, 476] width 390 height 45
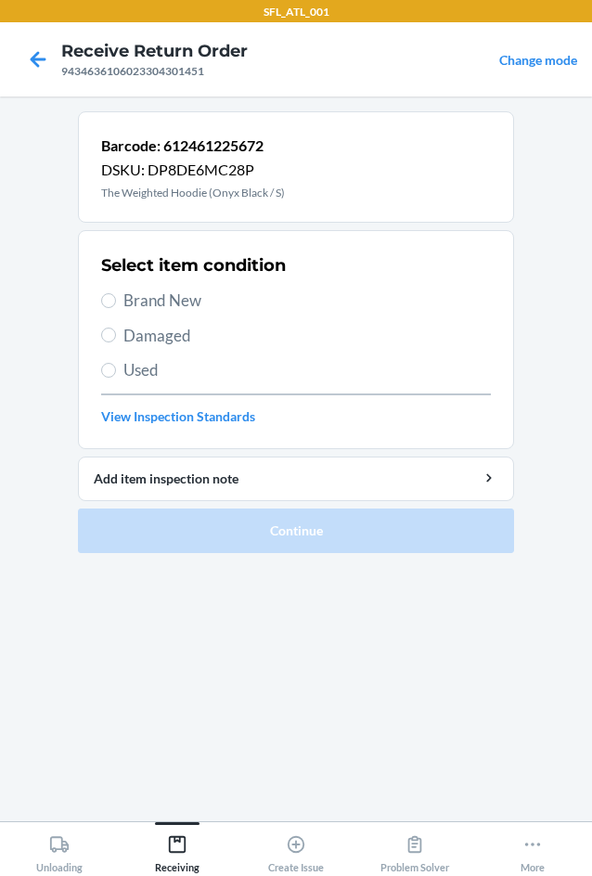
click at [184, 302] on span "Brand New" at bounding box center [307, 301] width 368 height 24
click at [116, 302] on input "Brand New" at bounding box center [108, 300] width 15 height 15
radio input "true"
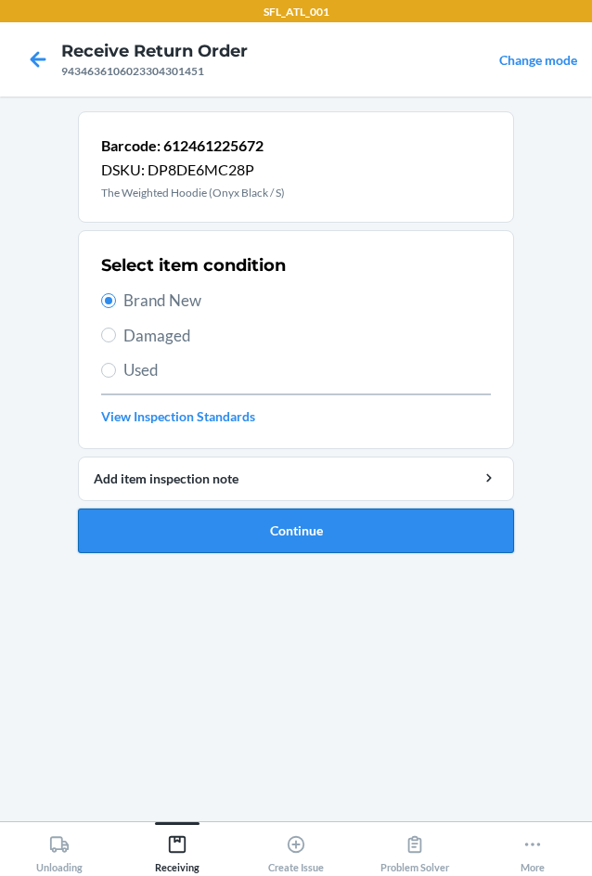
click at [343, 540] on button "Continue" at bounding box center [296, 531] width 436 height 45
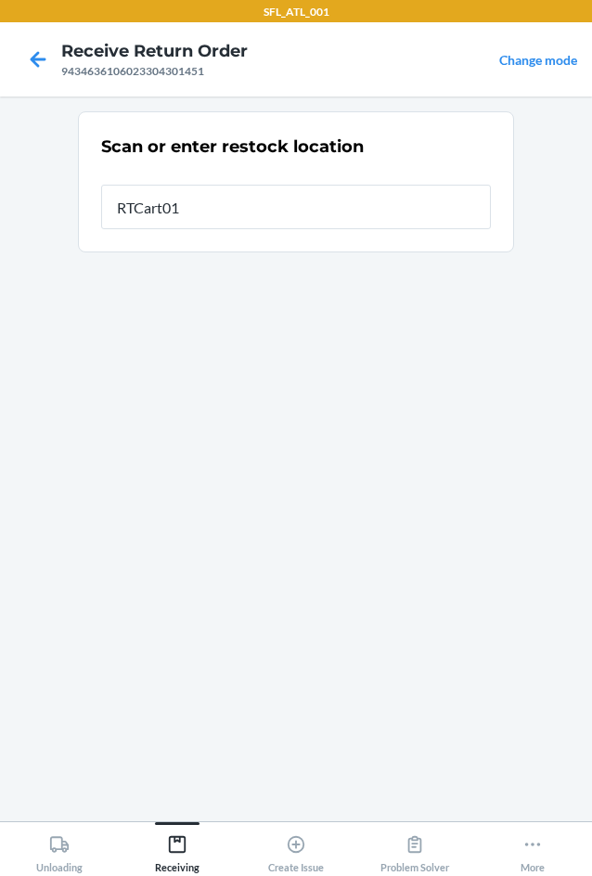
type input "RTCart011"
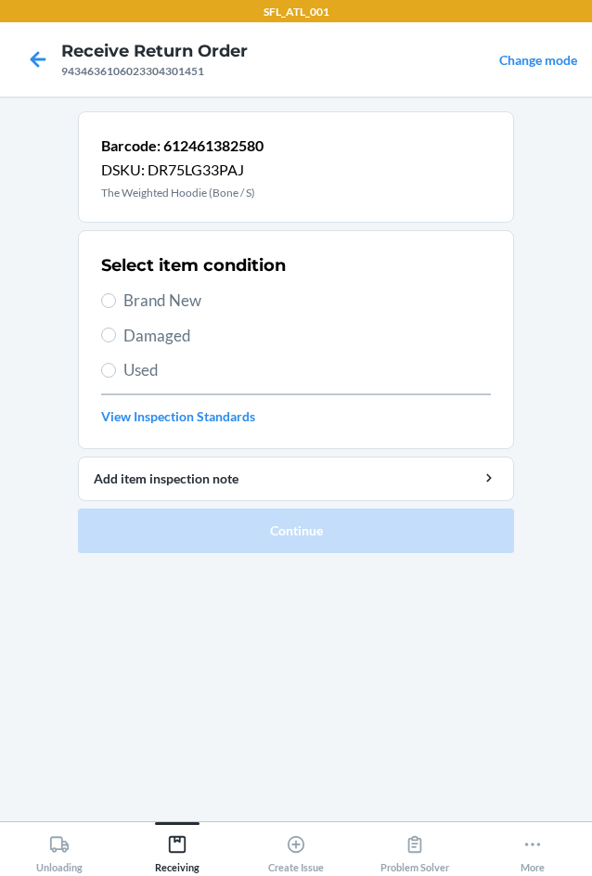
click at [124, 304] on span "Brand New" at bounding box center [307, 301] width 368 height 24
click at [116, 304] on input "Brand New" at bounding box center [108, 300] width 15 height 15
radio input "true"
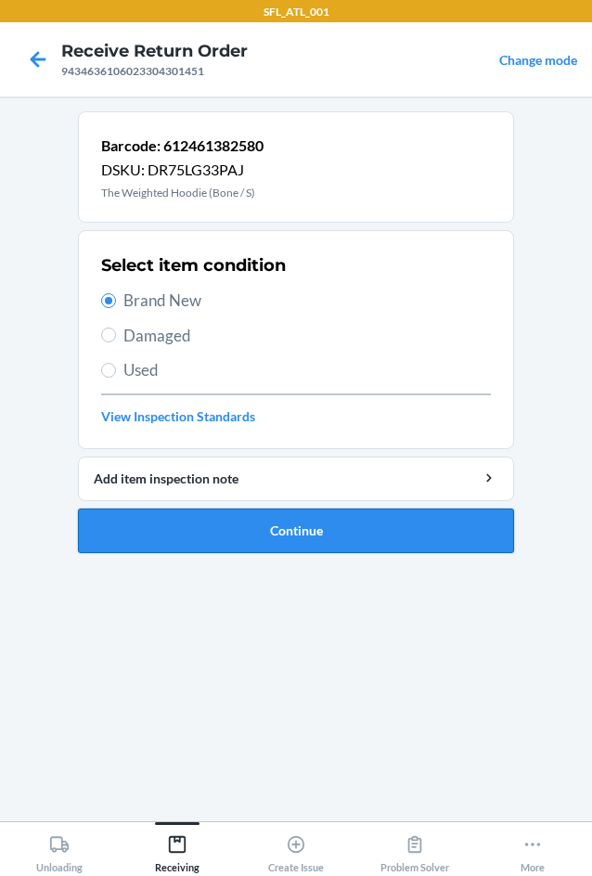
click at [237, 544] on button "Continue" at bounding box center [296, 531] width 436 height 45
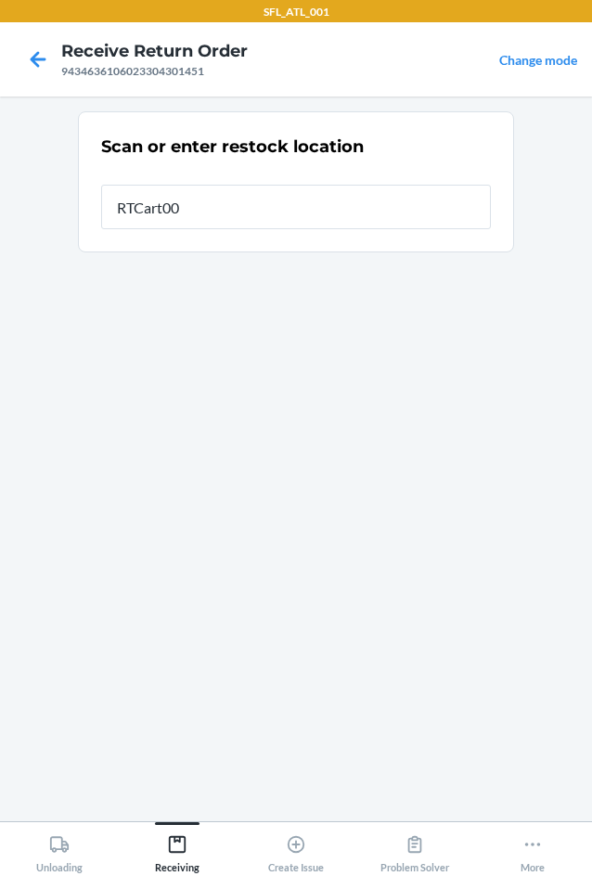
type input "RTCart007"
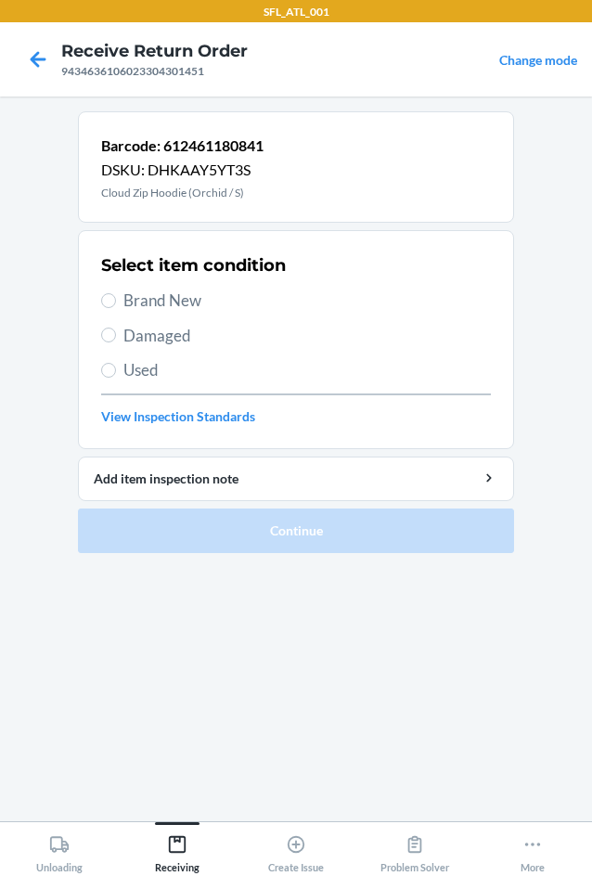
click at [154, 293] on span "Brand New" at bounding box center [307, 301] width 368 height 24
click at [116, 293] on input "Brand New" at bounding box center [108, 300] width 15 height 15
radio input "true"
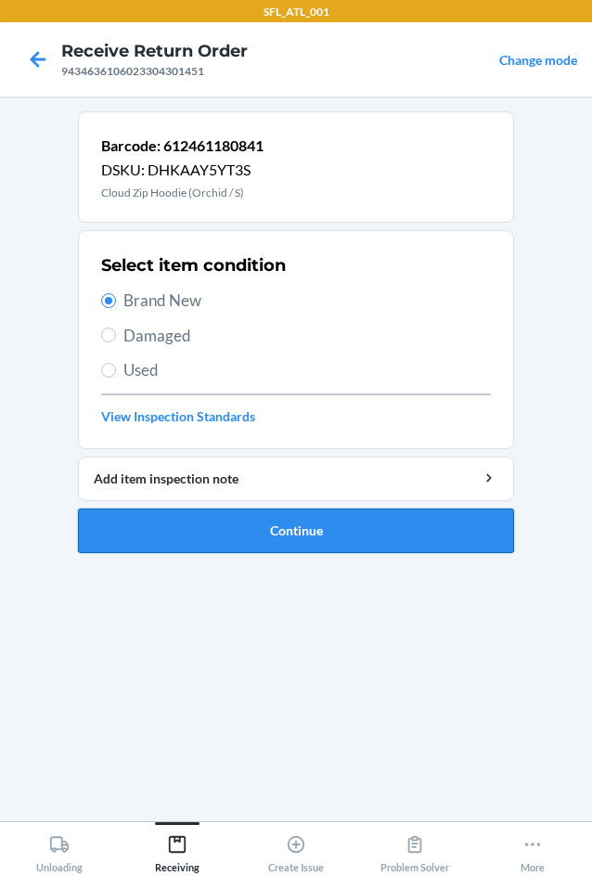
click at [278, 532] on button "Continue" at bounding box center [296, 531] width 436 height 45
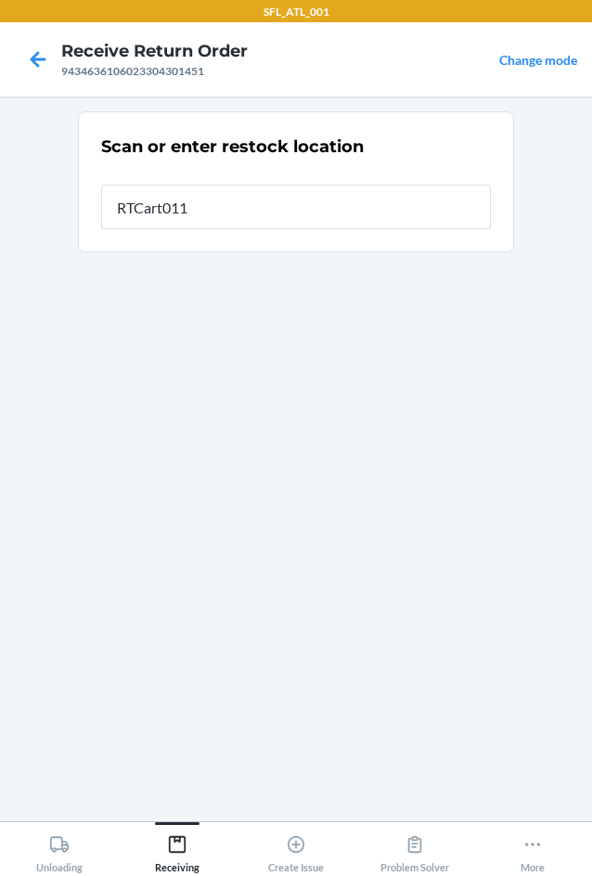
type input "RTCart011"
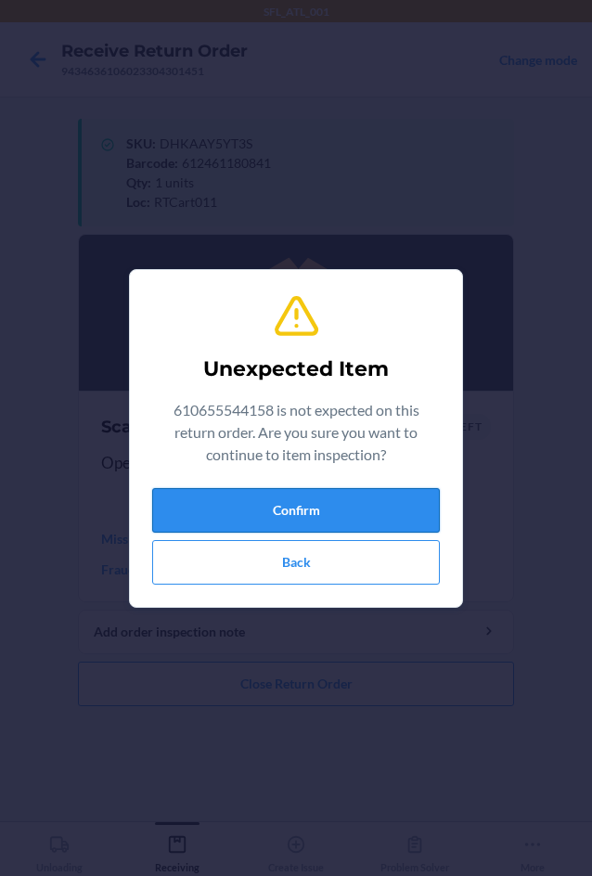
click at [249, 505] on button "Confirm" at bounding box center [296, 510] width 288 height 45
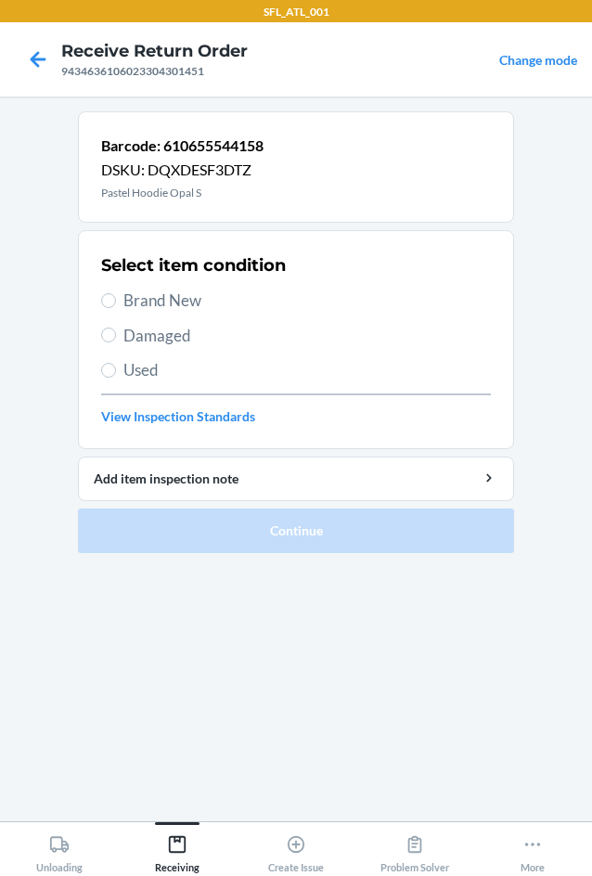
click at [149, 301] on span "Brand New" at bounding box center [307, 301] width 368 height 24
click at [116, 301] on input "Brand New" at bounding box center [108, 300] width 15 height 15
radio input "true"
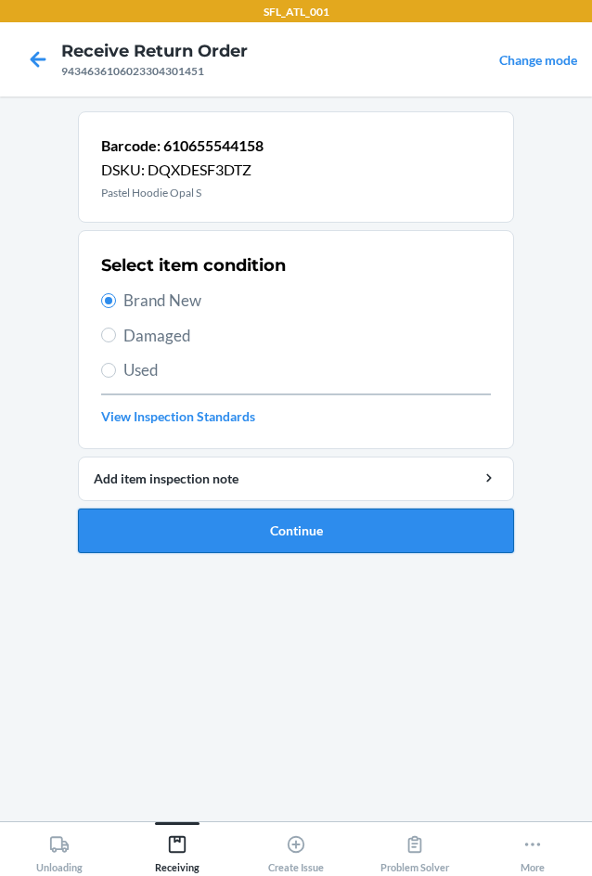
click at [255, 527] on button "Continue" at bounding box center [296, 531] width 436 height 45
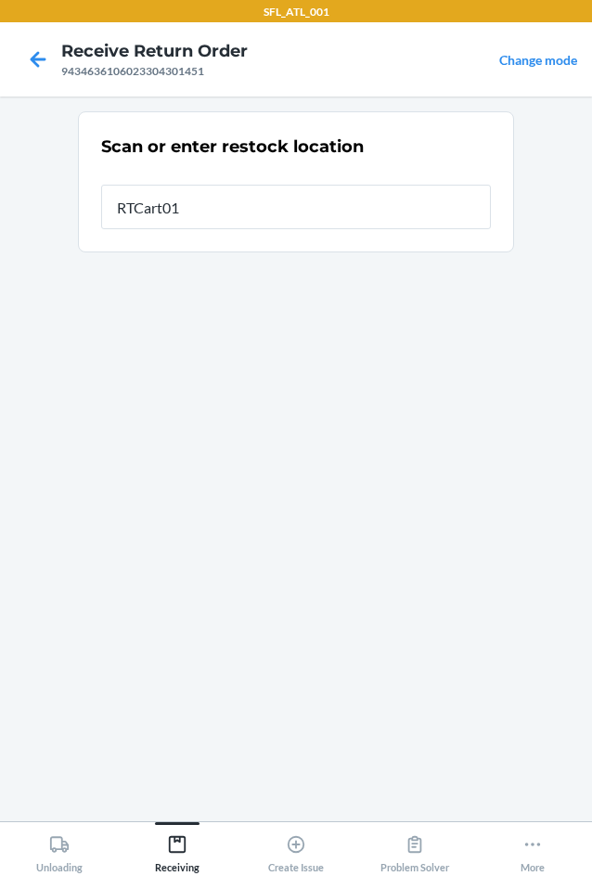
type input "RTCart011"
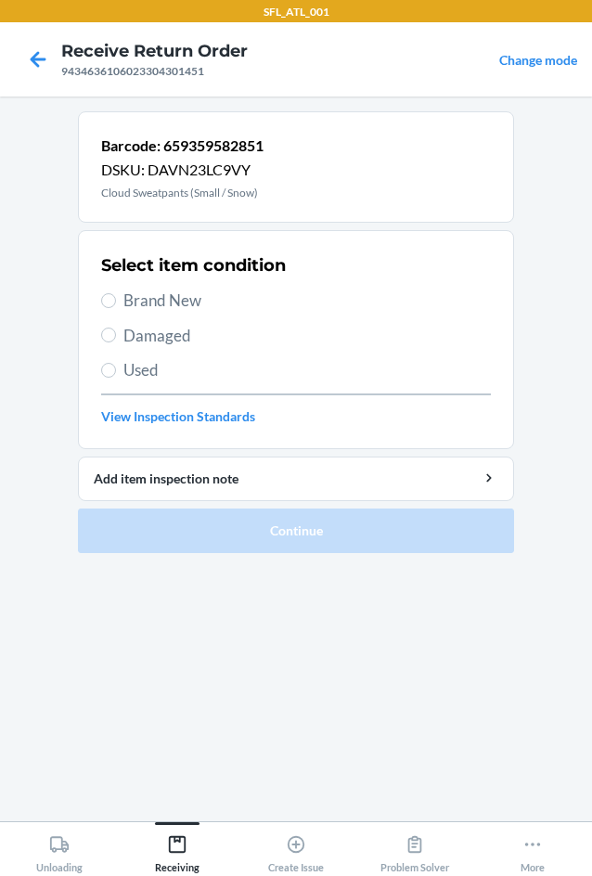
drag, startPoint x: 129, startPoint y: 295, endPoint x: 409, endPoint y: 653, distance: 454.9
click at [129, 295] on span "Brand New" at bounding box center [307, 301] width 368 height 24
click at [116, 295] on input "Brand New" at bounding box center [108, 300] width 15 height 15
radio input "true"
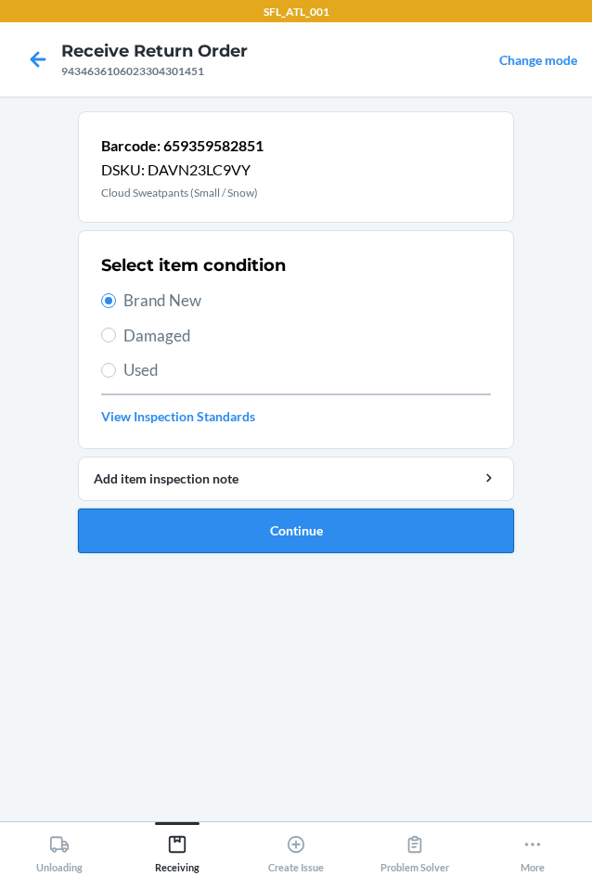
click at [212, 524] on button "Continue" at bounding box center [296, 531] width 436 height 45
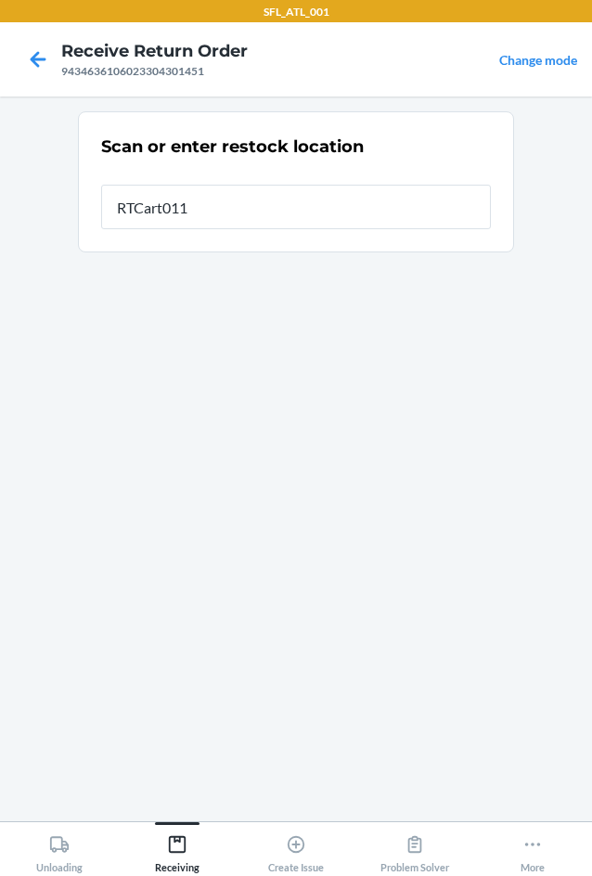
type input "RTCart011"
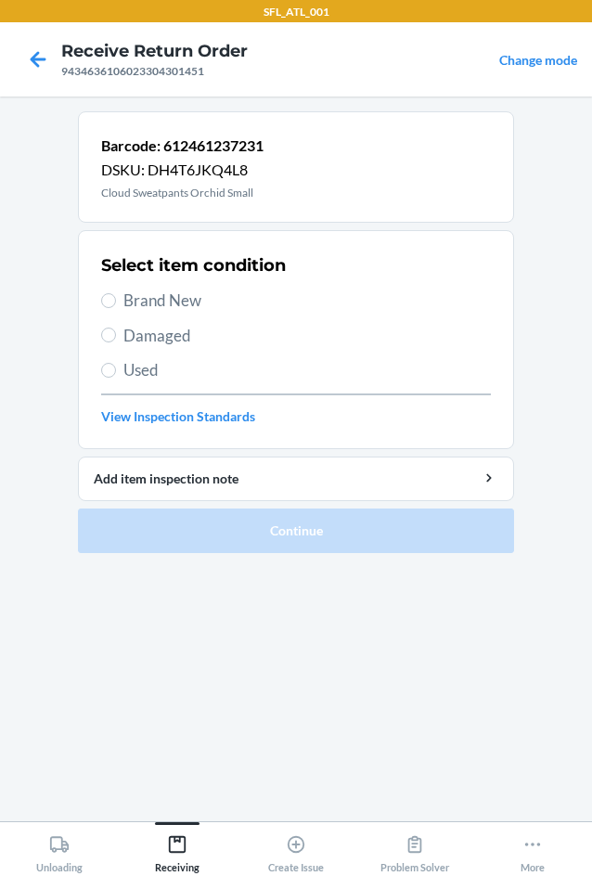
click at [133, 298] on span "Brand New" at bounding box center [307, 301] width 368 height 24
click at [116, 298] on input "Brand New" at bounding box center [108, 300] width 15 height 15
radio input "true"
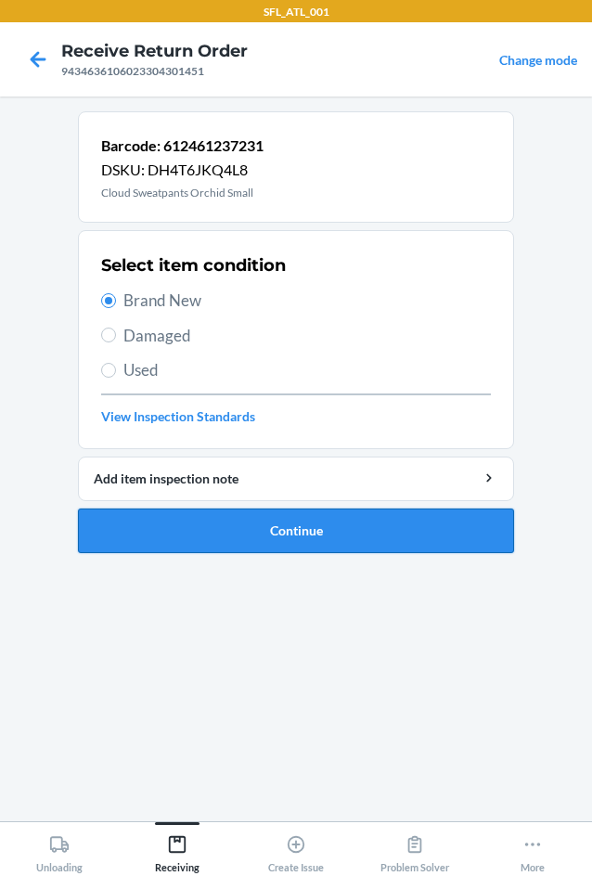
click at [237, 527] on button "Continue" at bounding box center [296, 531] width 436 height 45
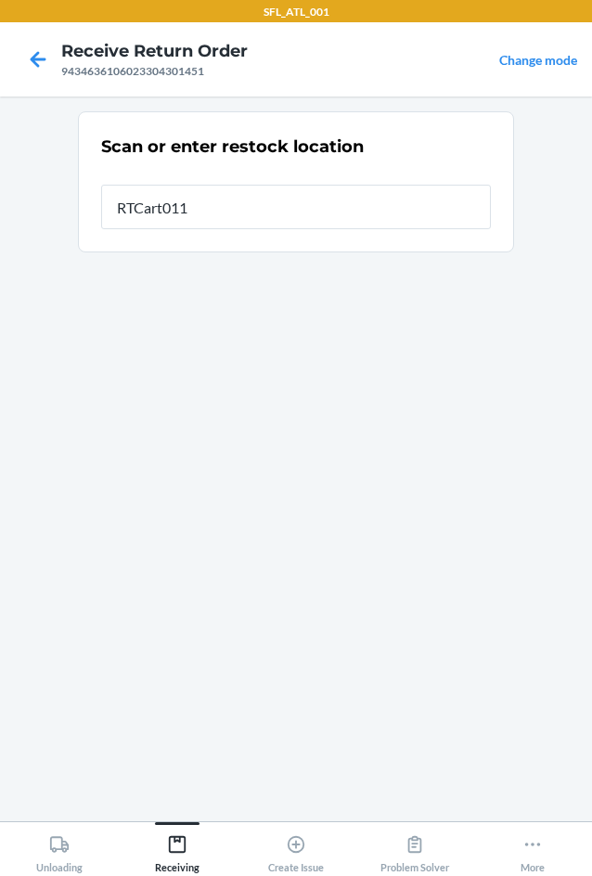
type input "RTCart011"
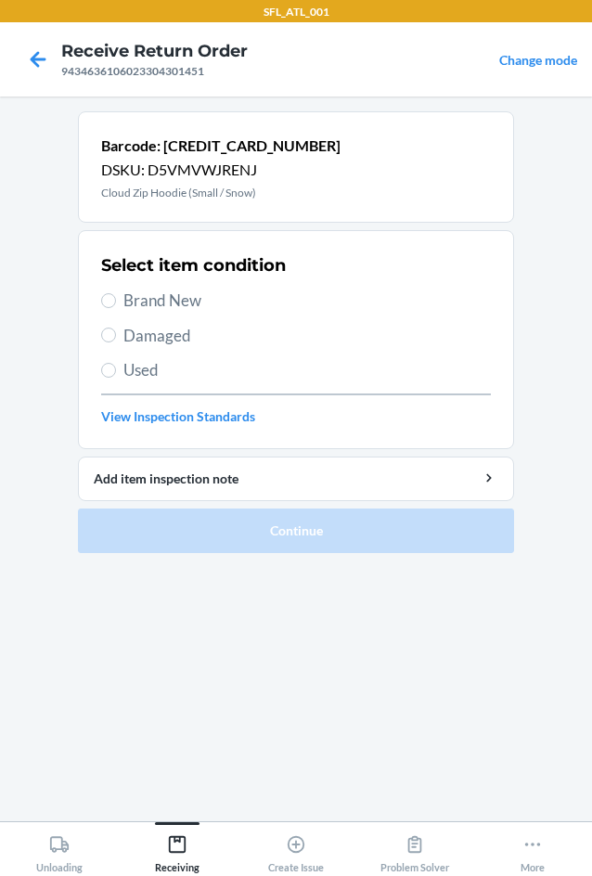
click at [136, 301] on span "Brand New" at bounding box center [307, 301] width 368 height 24
click at [116, 301] on input "Brand New" at bounding box center [108, 300] width 15 height 15
radio input "true"
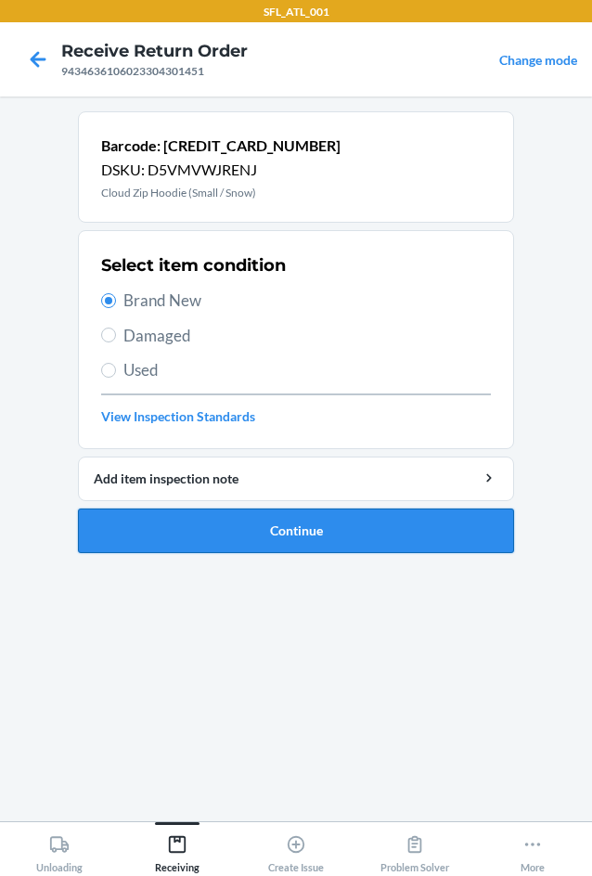
click at [270, 523] on button "Continue" at bounding box center [296, 531] width 436 height 45
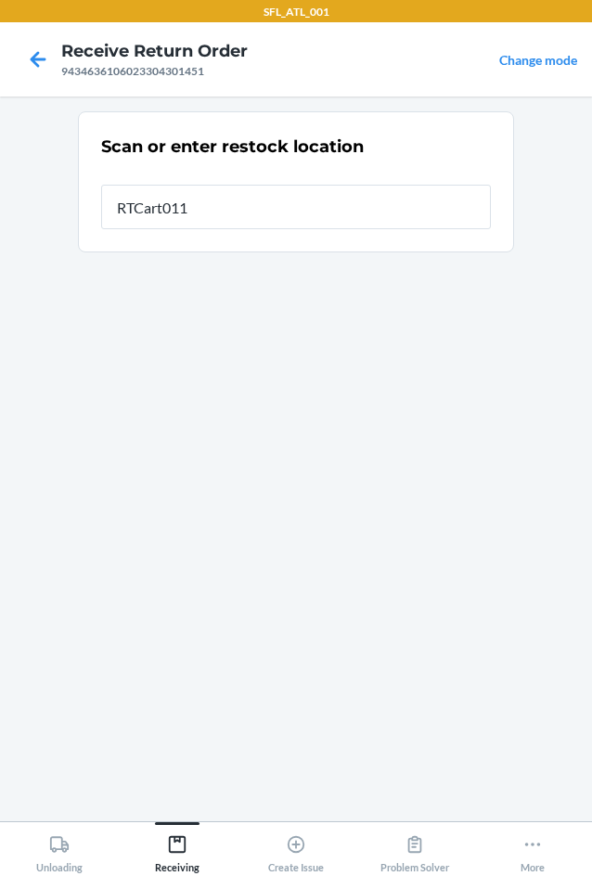
type input "RTCart011"
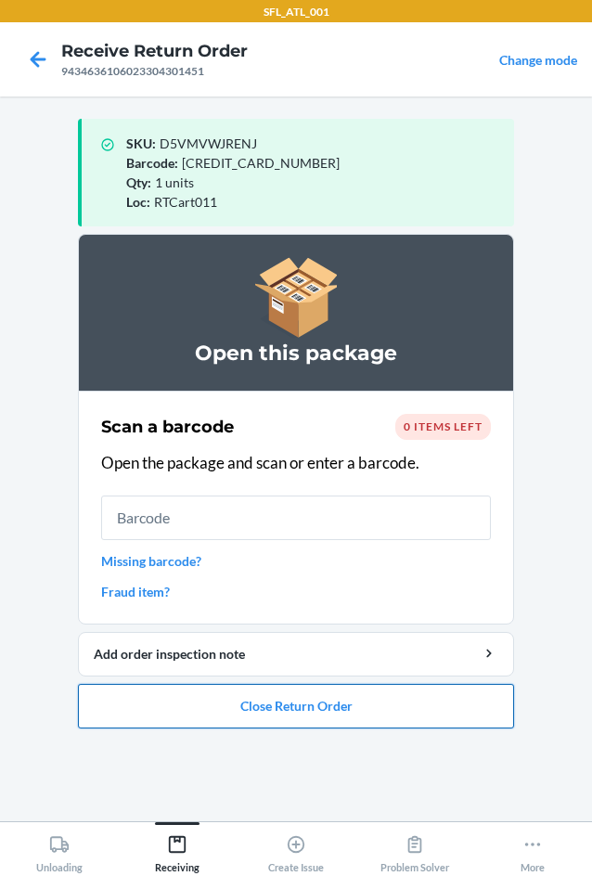
click at [240, 708] on button "Close Return Order" at bounding box center [296, 706] width 436 height 45
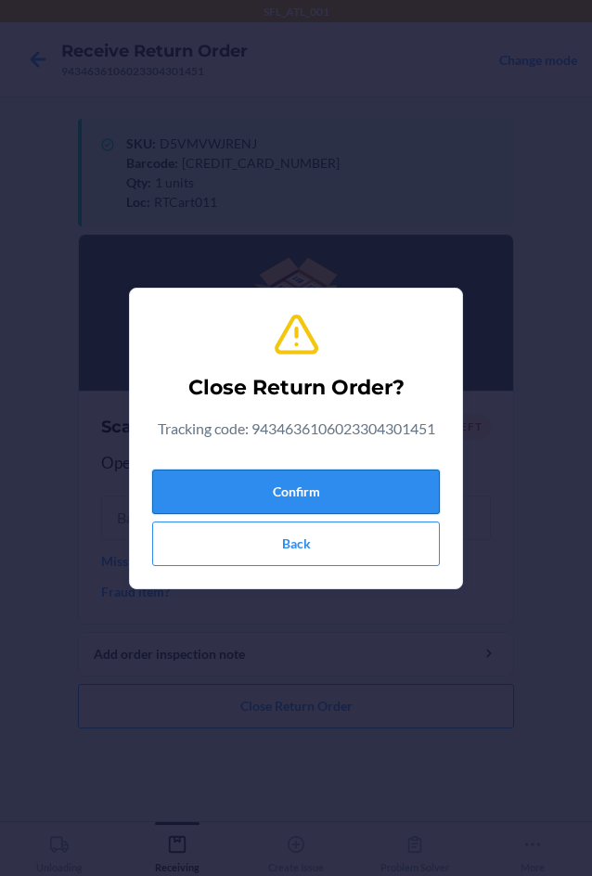
click at [345, 487] on button "Confirm" at bounding box center [296, 492] width 288 height 45
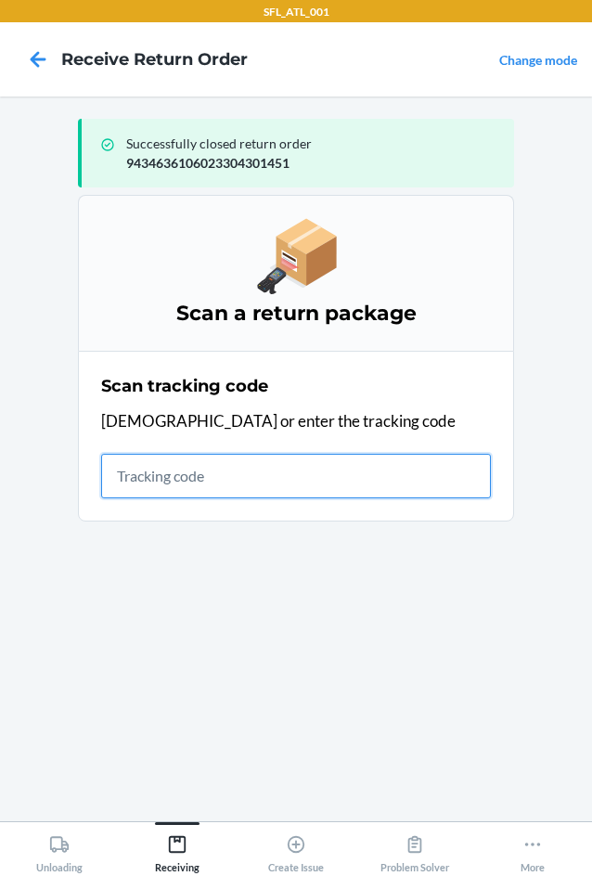
click at [127, 467] on input "text" at bounding box center [296, 476] width 390 height 45
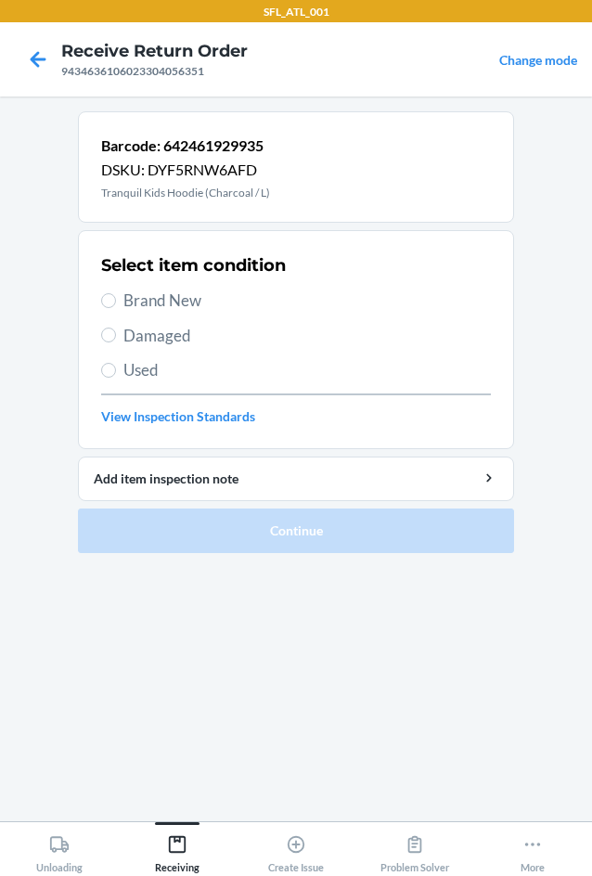
click at [121, 309] on label "Brand New" at bounding box center [296, 301] width 390 height 24
click at [116, 308] on input "Brand New" at bounding box center [108, 300] width 15 height 15
radio input "true"
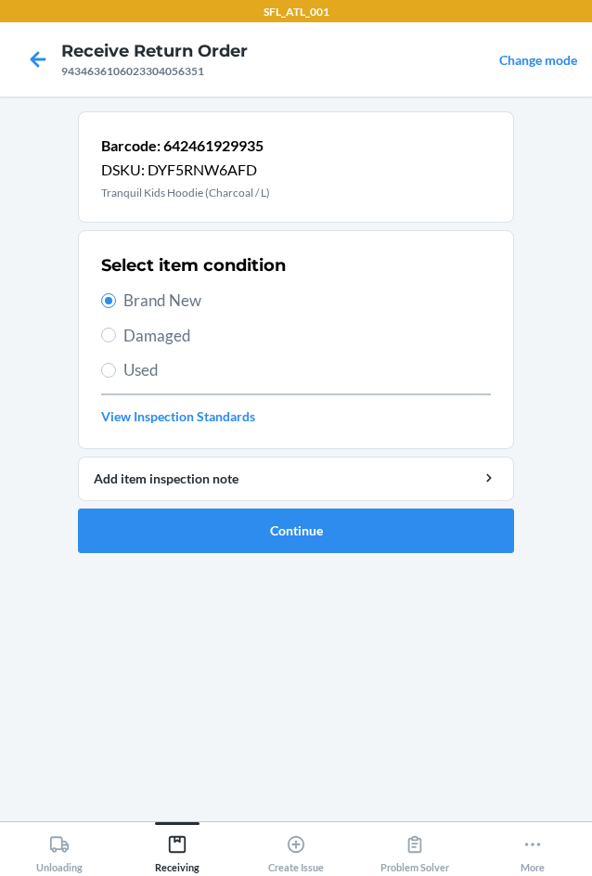
click at [239, 553] on ol "Barcode: 642461929935 DSKU: DYF5RNW6AFD Tranquil Kids Hoodie (Charcoal / L) Sel…" at bounding box center [296, 339] width 436 height 457
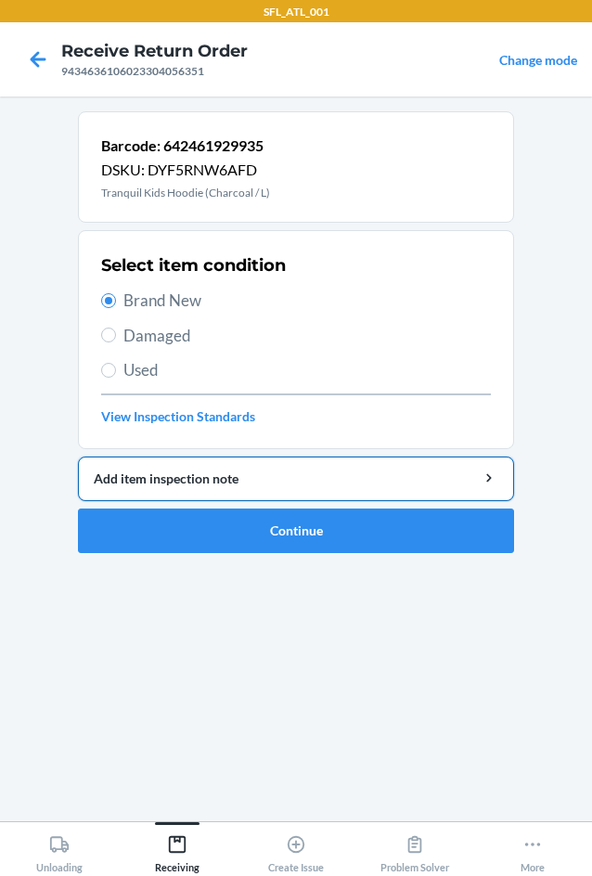
click at [263, 500] on button "Add item inspection note" at bounding box center [296, 479] width 436 height 45
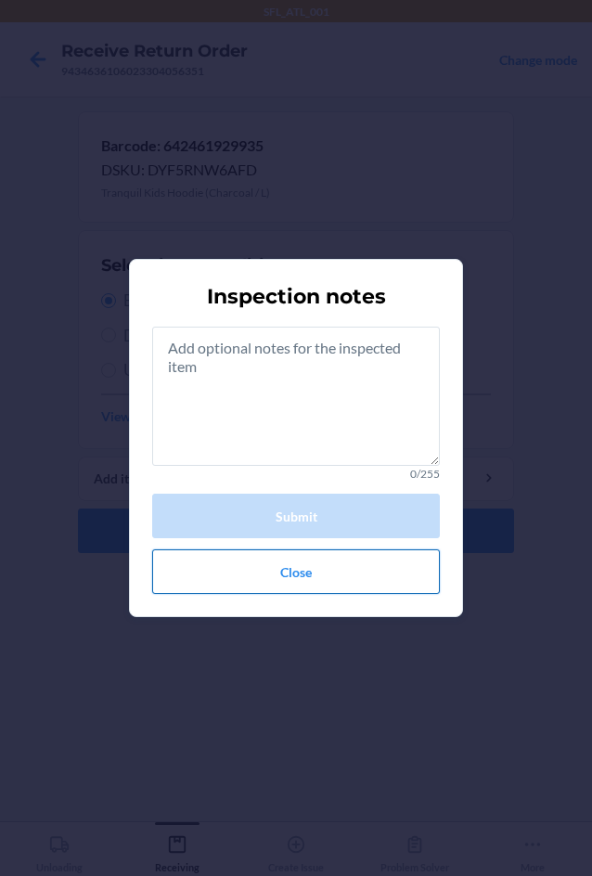
click at [296, 580] on button "Close" at bounding box center [296, 571] width 288 height 45
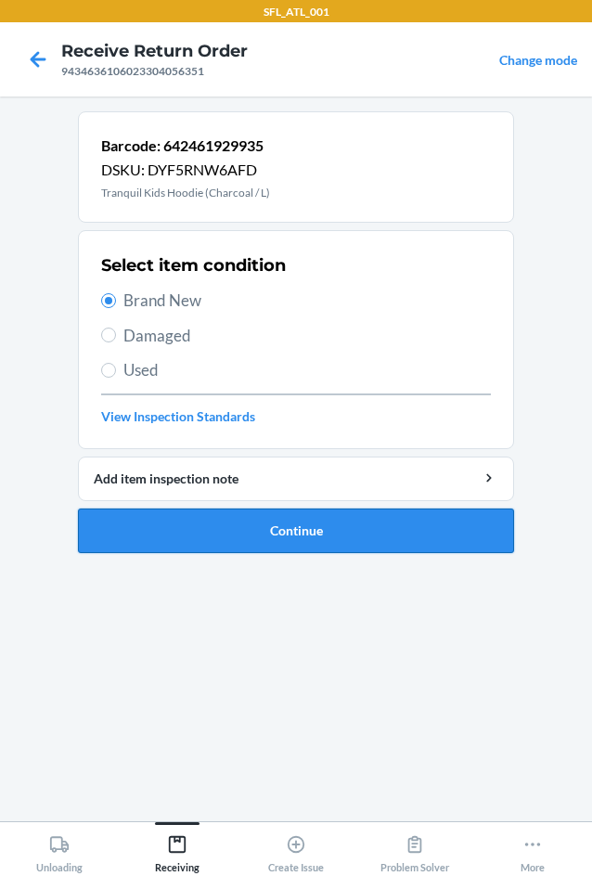
click at [307, 534] on button "Continue" at bounding box center [296, 531] width 436 height 45
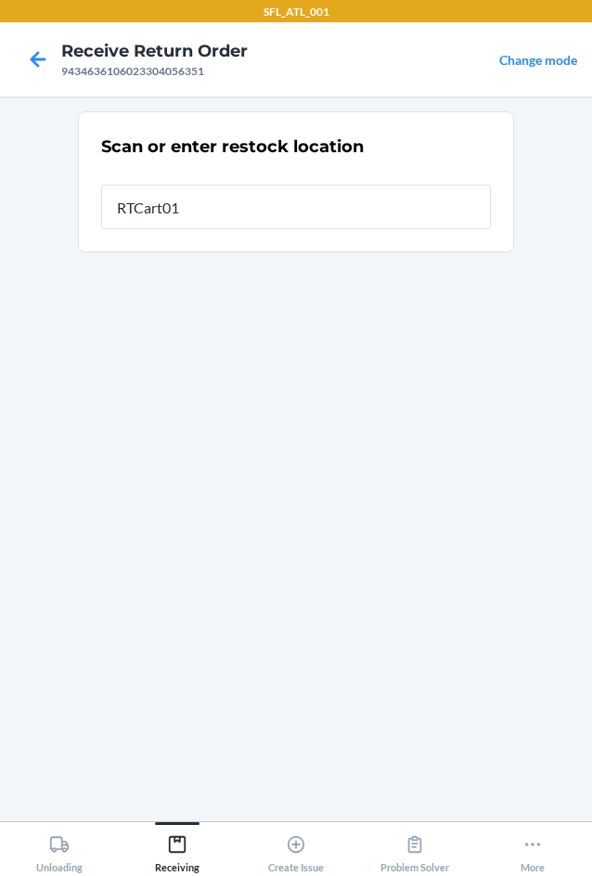
type input "RTCart011"
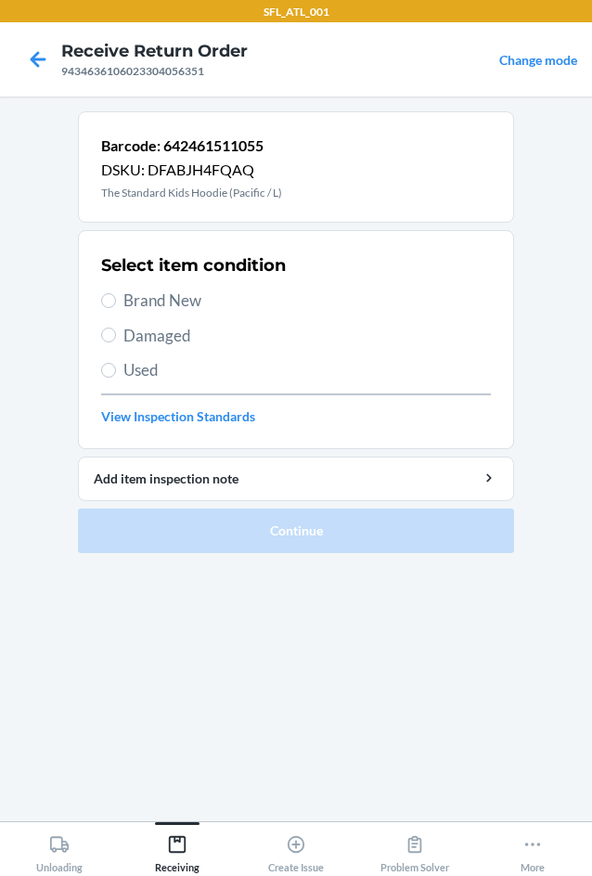
click at [139, 303] on span "Brand New" at bounding box center [307, 301] width 368 height 24
click at [116, 303] on input "Brand New" at bounding box center [108, 300] width 15 height 15
radio input "true"
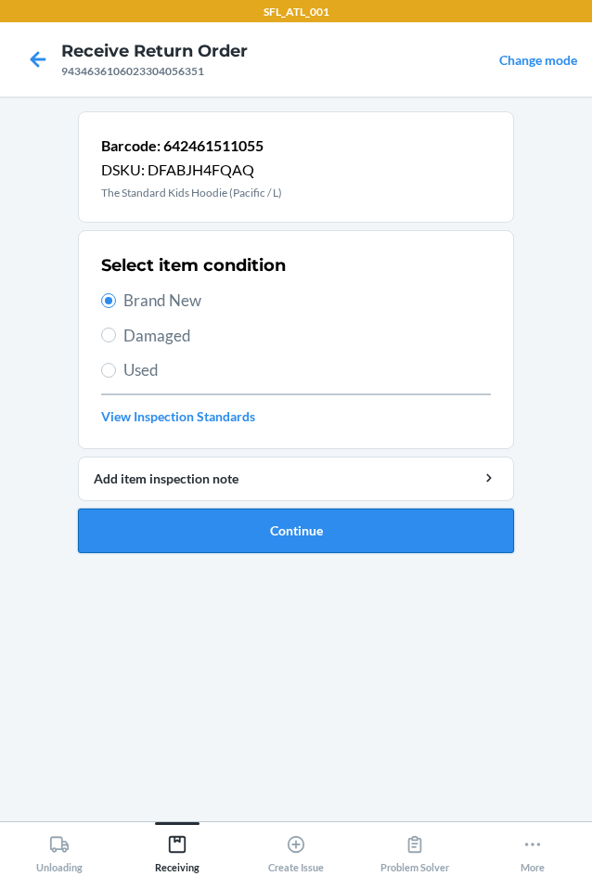
click at [284, 532] on button "Continue" at bounding box center [296, 531] width 436 height 45
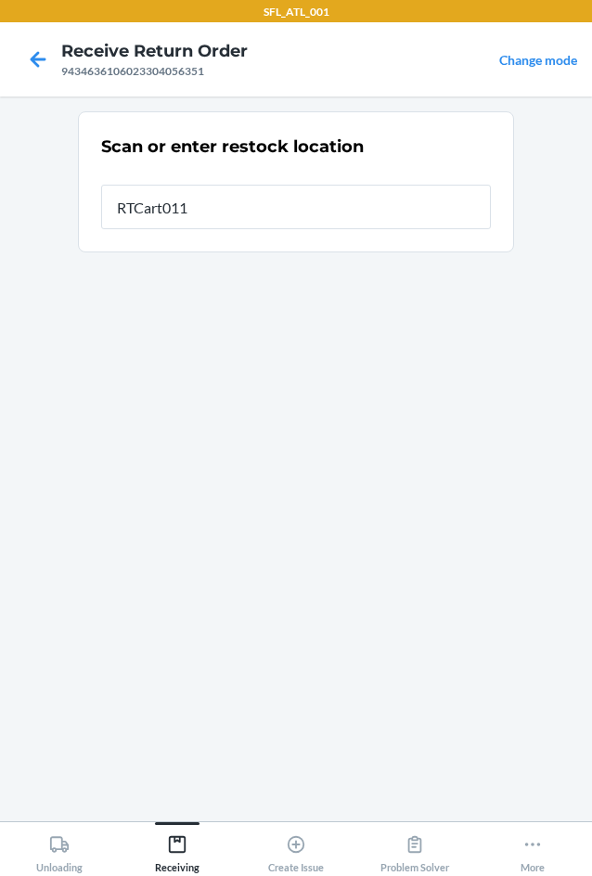
type input "RTCart011"
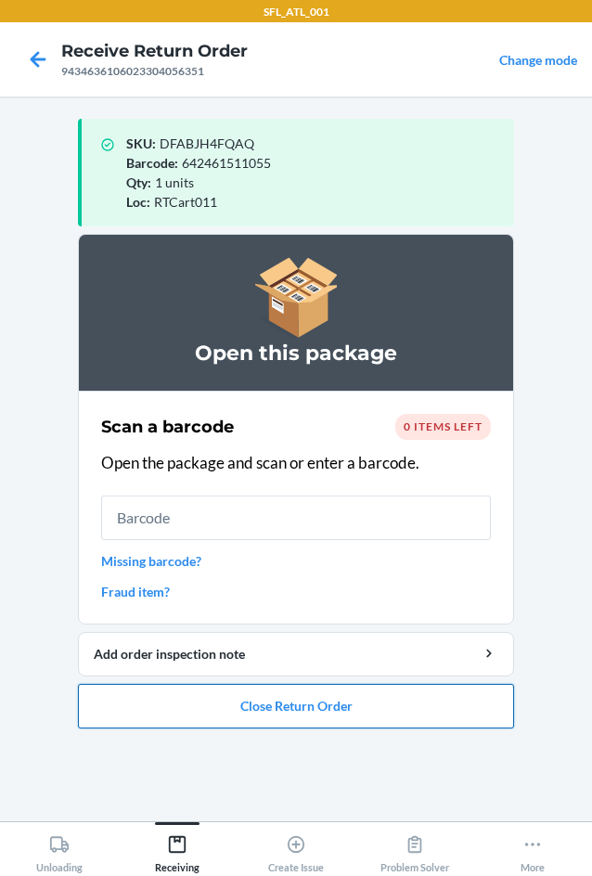
click at [258, 709] on button "Close Return Order" at bounding box center [296, 706] width 436 height 45
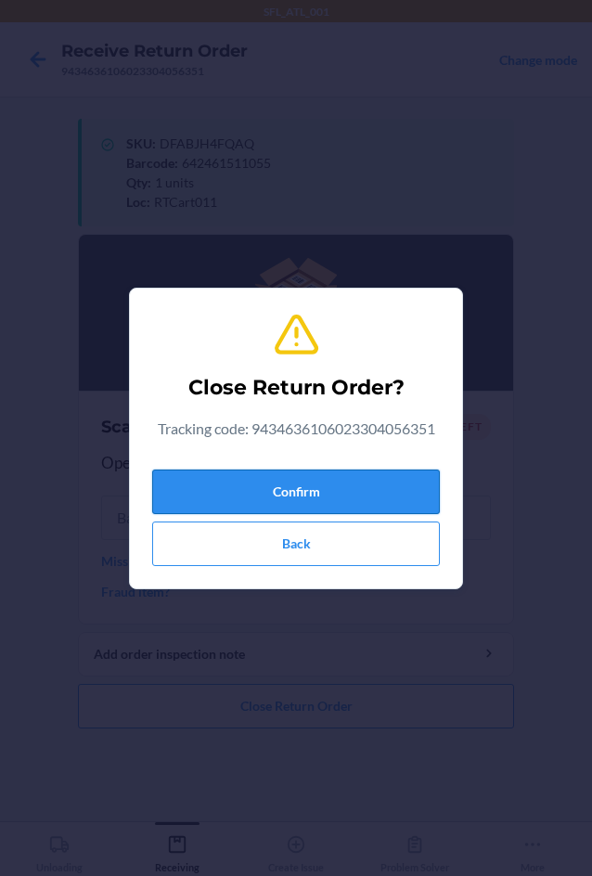
click at [301, 494] on button "Confirm" at bounding box center [296, 492] width 288 height 45
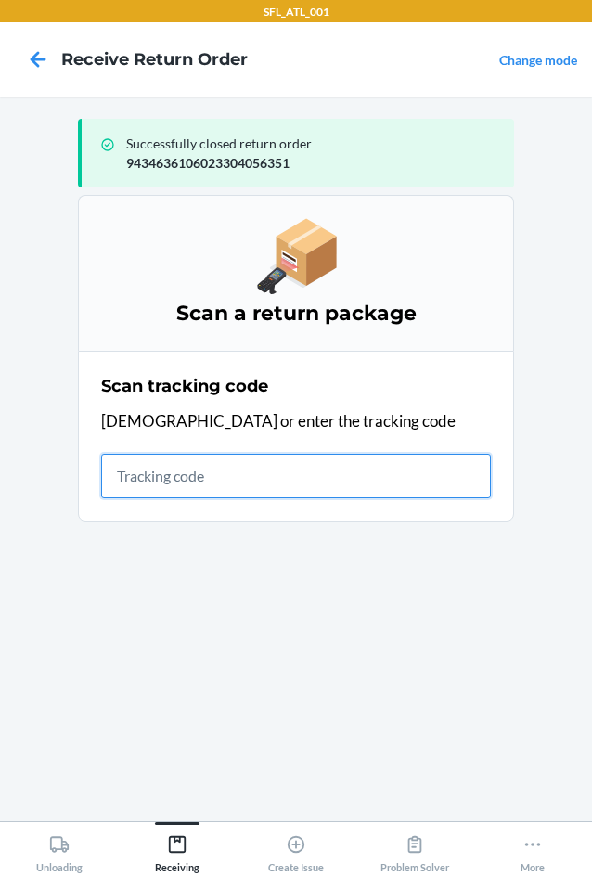
drag, startPoint x: 187, startPoint y: 468, endPoint x: 174, endPoint y: 473, distance: 14.1
click at [187, 468] on input "text" at bounding box center [296, 476] width 390 height 45
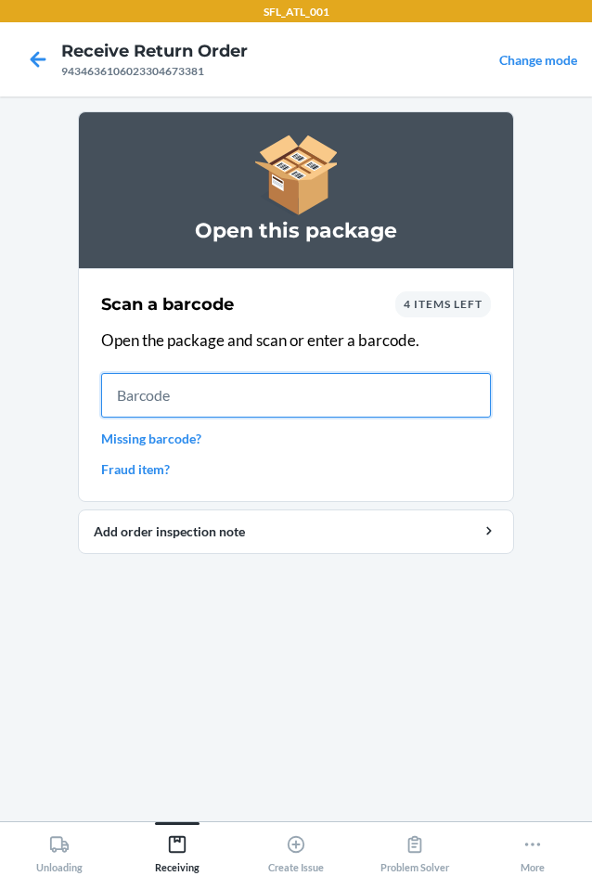
click at [221, 399] on input "text" at bounding box center [296, 395] width 390 height 45
click at [195, 398] on input "text" at bounding box center [296, 395] width 390 height 45
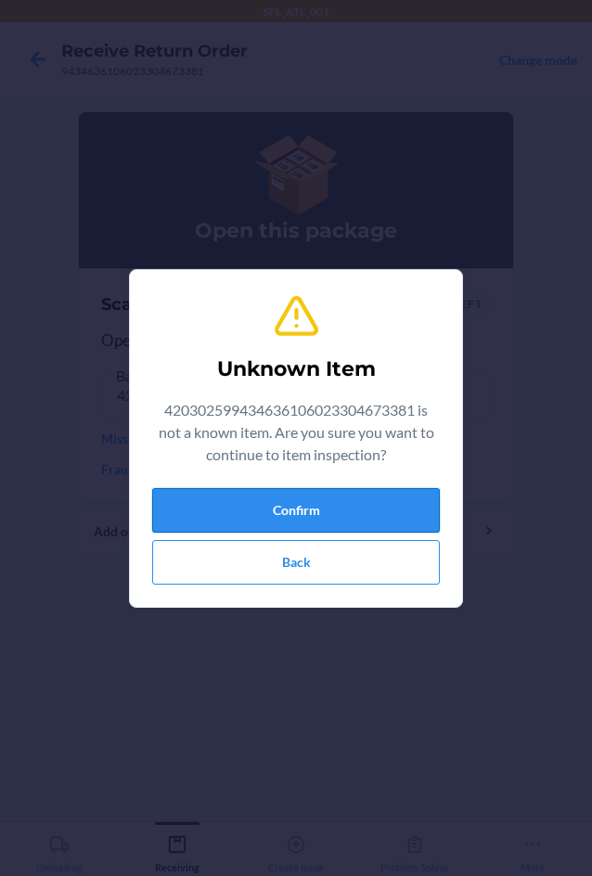
click at [272, 516] on button "Confirm" at bounding box center [296, 510] width 288 height 45
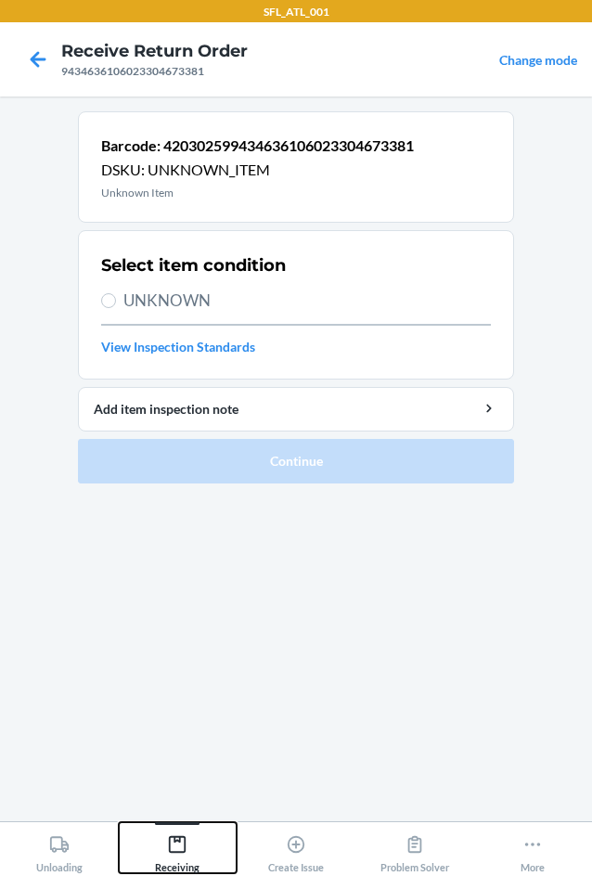
click at [187, 842] on icon at bounding box center [177, 844] width 20 height 20
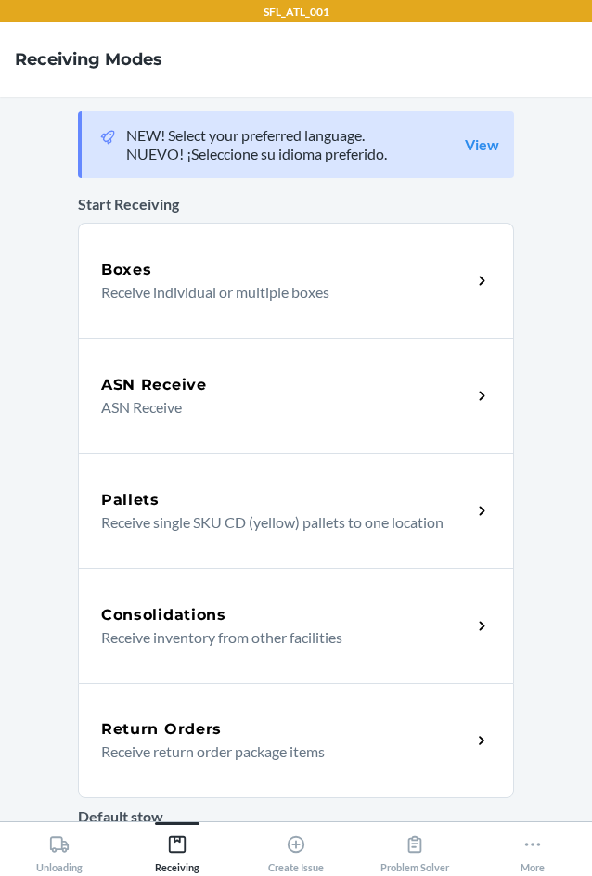
click at [140, 742] on p "Receive return order package items" at bounding box center [278, 752] width 355 height 22
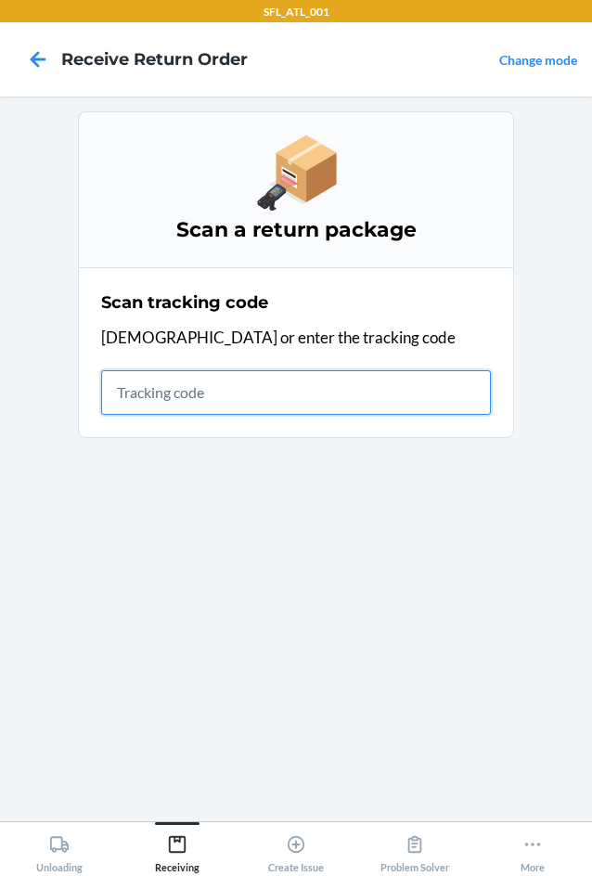
click at [130, 385] on input "text" at bounding box center [296, 392] width 390 height 45
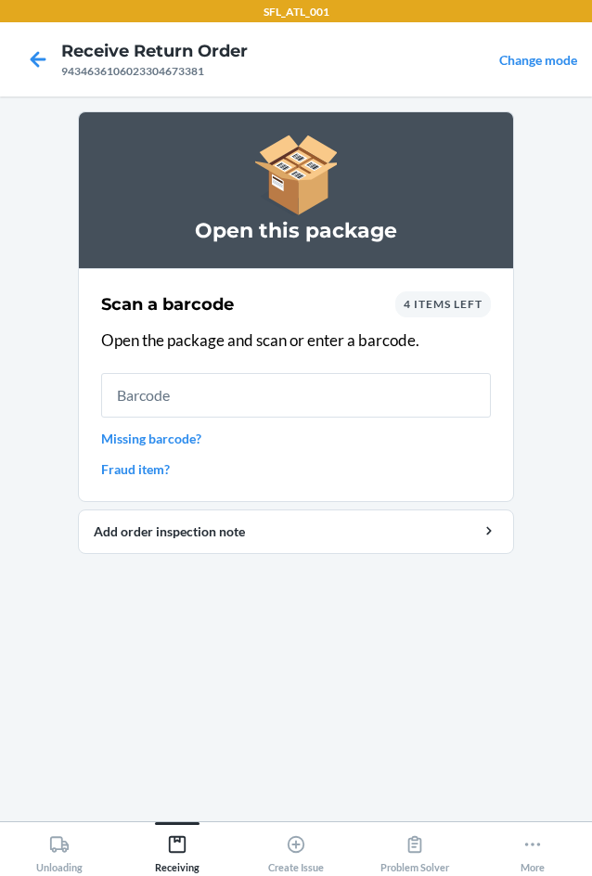
click at [355, 382] on input "text" at bounding box center [296, 395] width 390 height 45
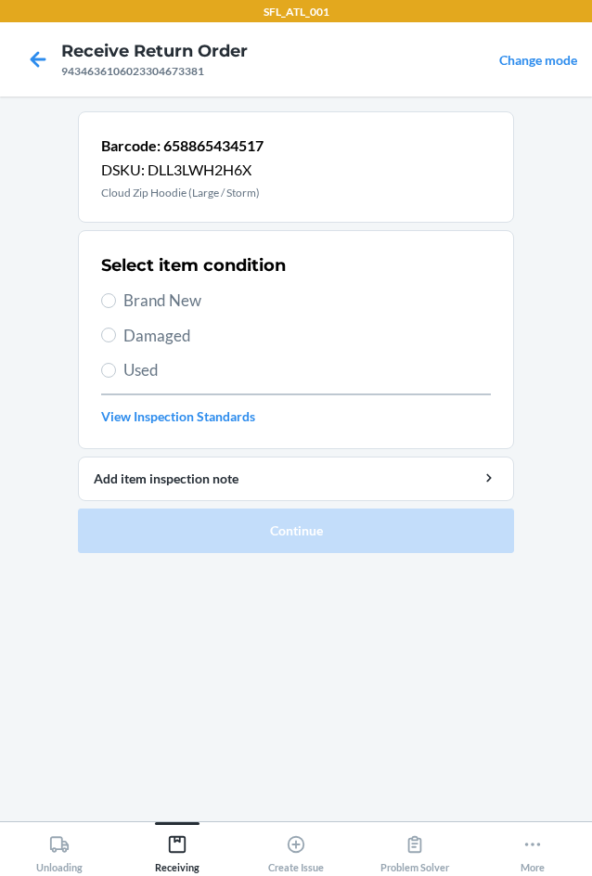
click at [178, 301] on span "Brand New" at bounding box center [307, 301] width 368 height 24
click at [116, 301] on input "Brand New" at bounding box center [108, 300] width 15 height 15
radio input "true"
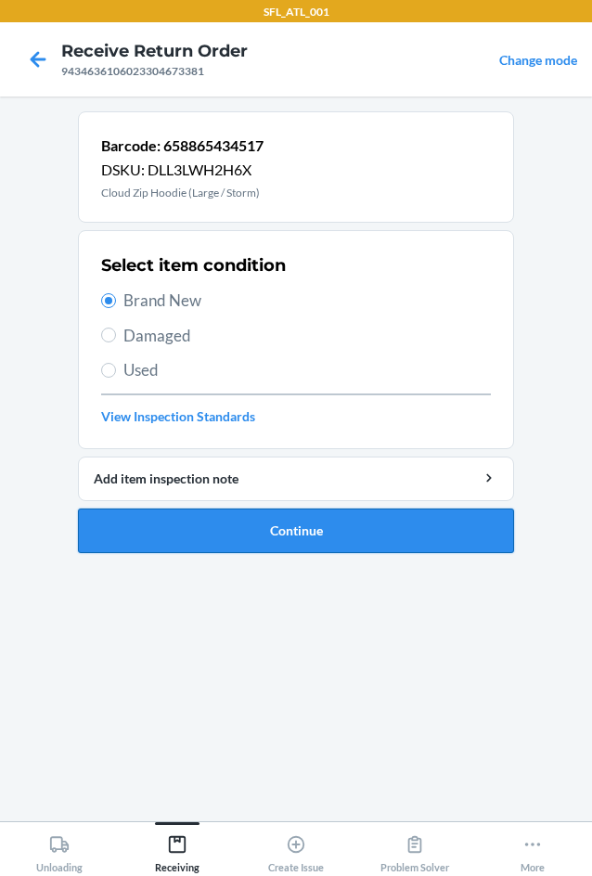
click at [198, 523] on button "Continue" at bounding box center [296, 531] width 436 height 45
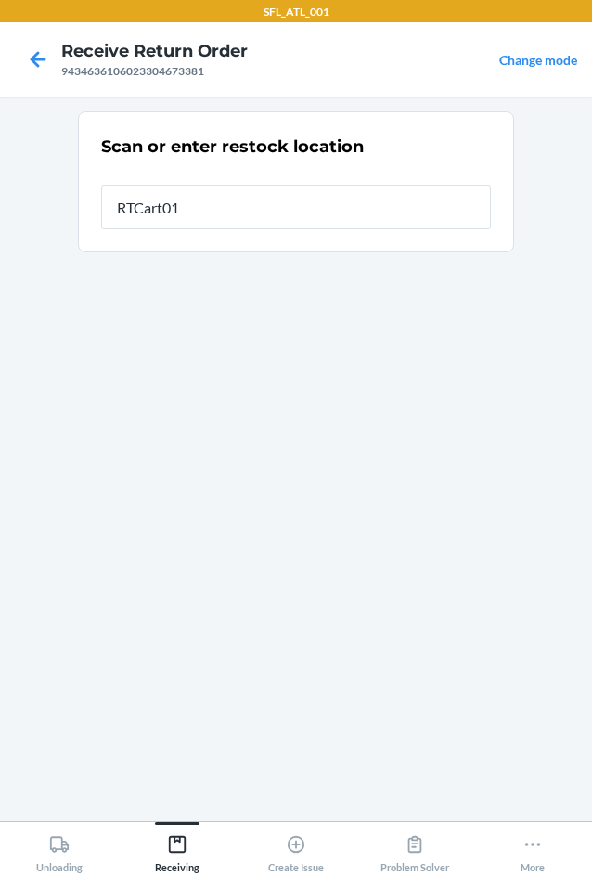
type input "RTCart011"
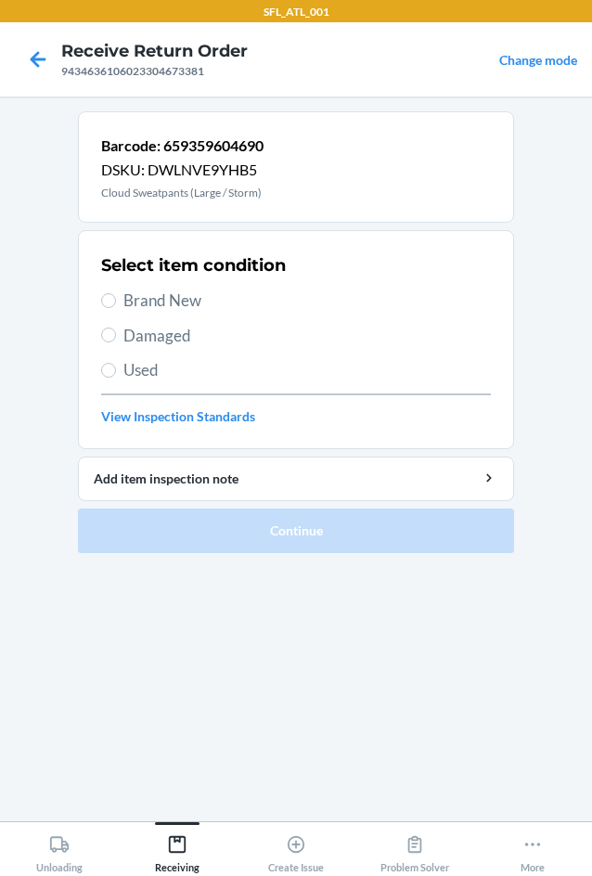
click at [193, 296] on span "Brand New" at bounding box center [307, 301] width 368 height 24
click at [116, 296] on input "Brand New" at bounding box center [108, 300] width 15 height 15
radio input "true"
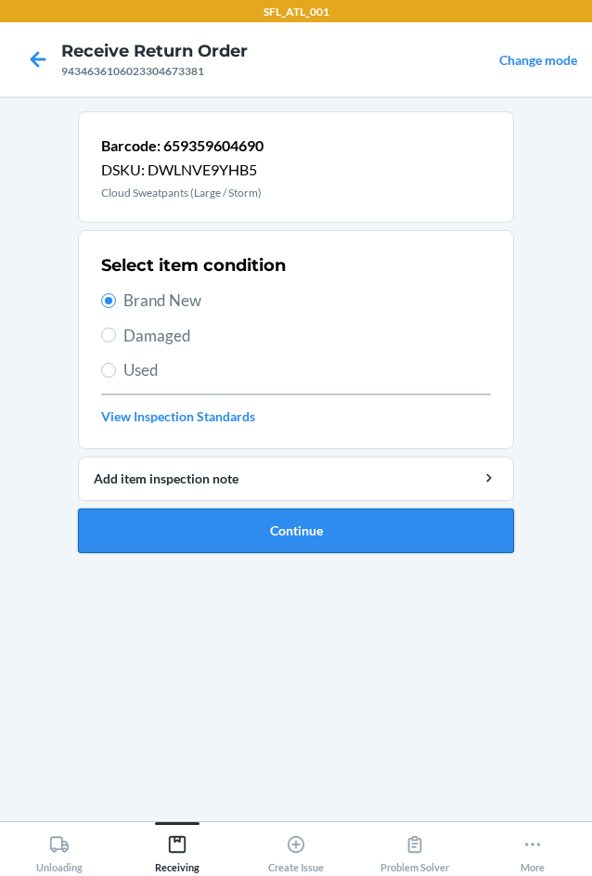
click at [319, 536] on button "Continue" at bounding box center [296, 531] width 436 height 45
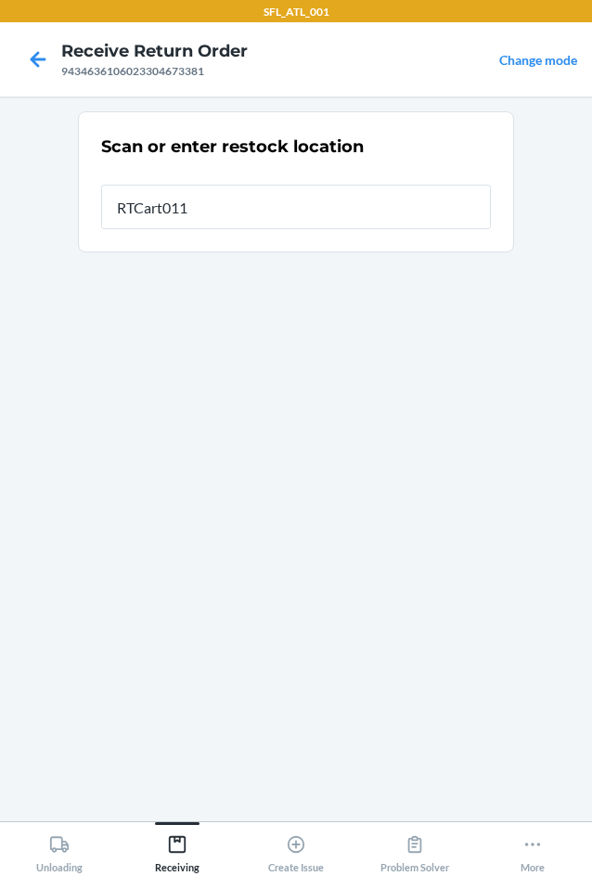
type input "RTCart011"
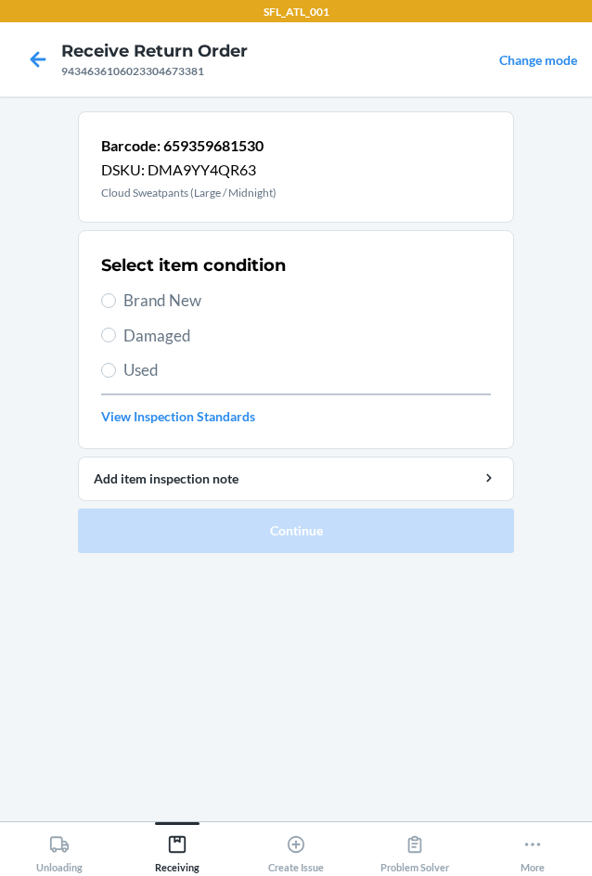
click at [145, 290] on span "Brand New" at bounding box center [307, 301] width 368 height 24
click at [116, 293] on input "Brand New" at bounding box center [108, 300] width 15 height 15
radio input "true"
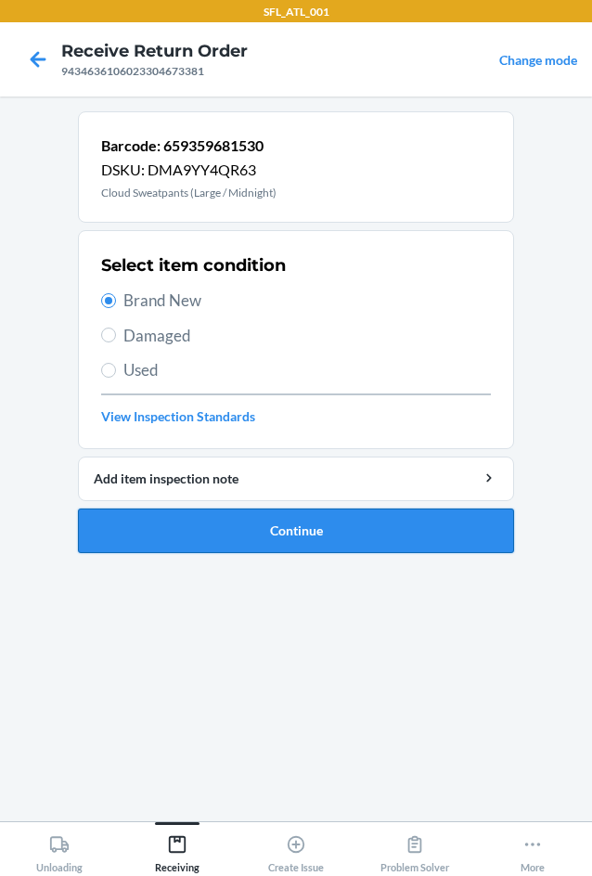
click at [258, 552] on button "Continue" at bounding box center [296, 531] width 436 height 45
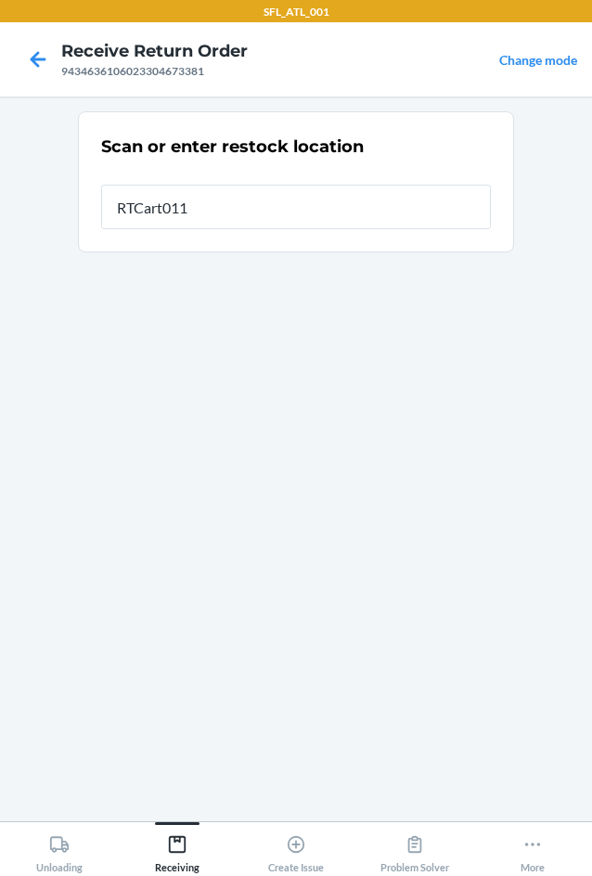
type input "RTCart011"
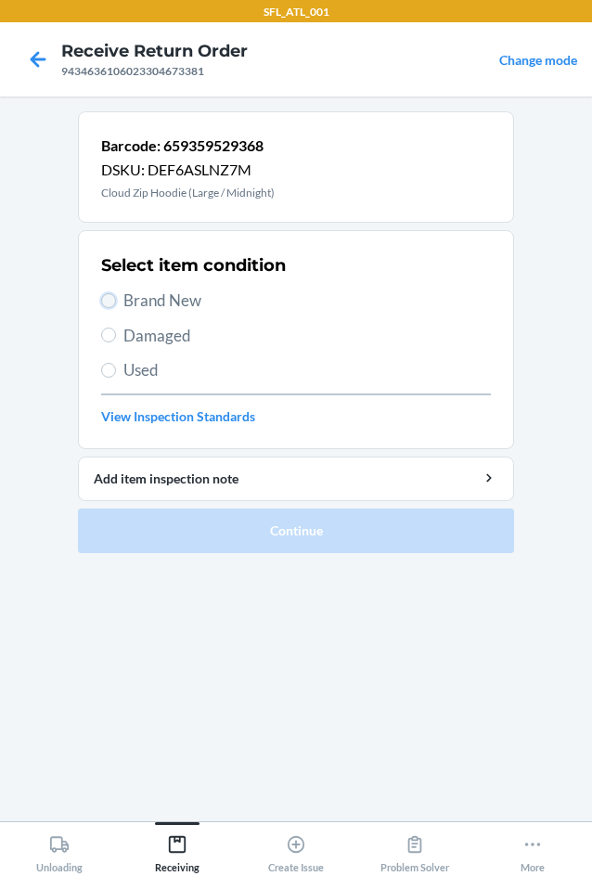
click at [108, 304] on input "Brand New" at bounding box center [108, 300] width 15 height 15
radio input "true"
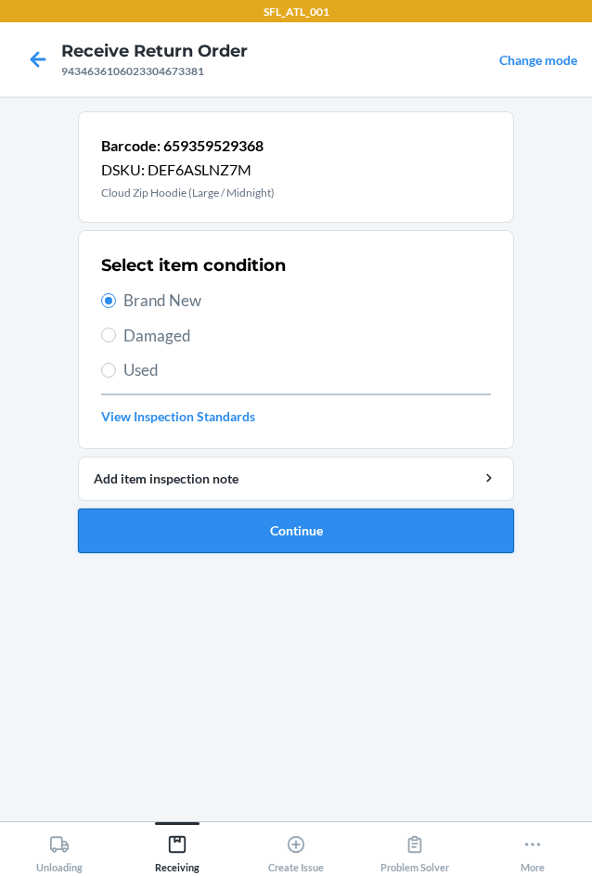
click at [290, 525] on button "Continue" at bounding box center [296, 531] width 436 height 45
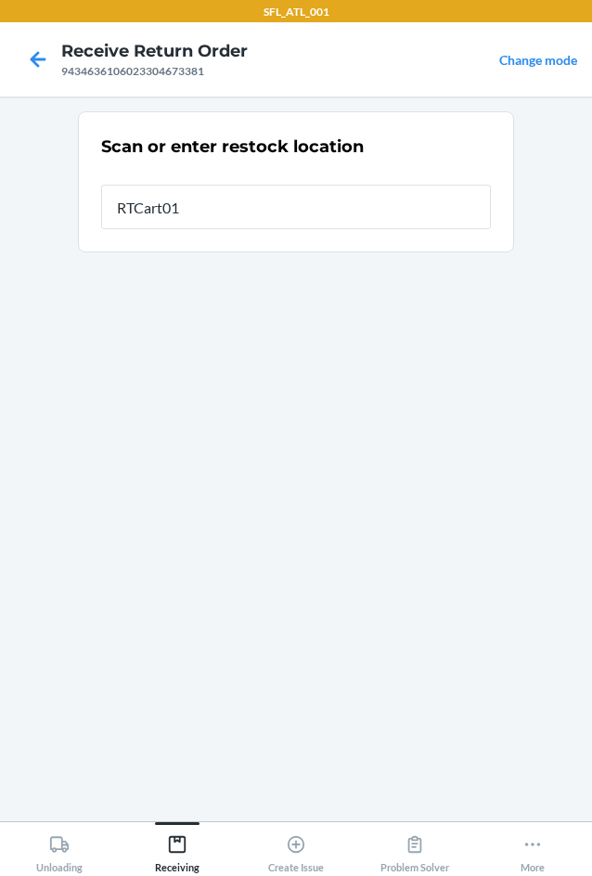
type input "RTCart011"
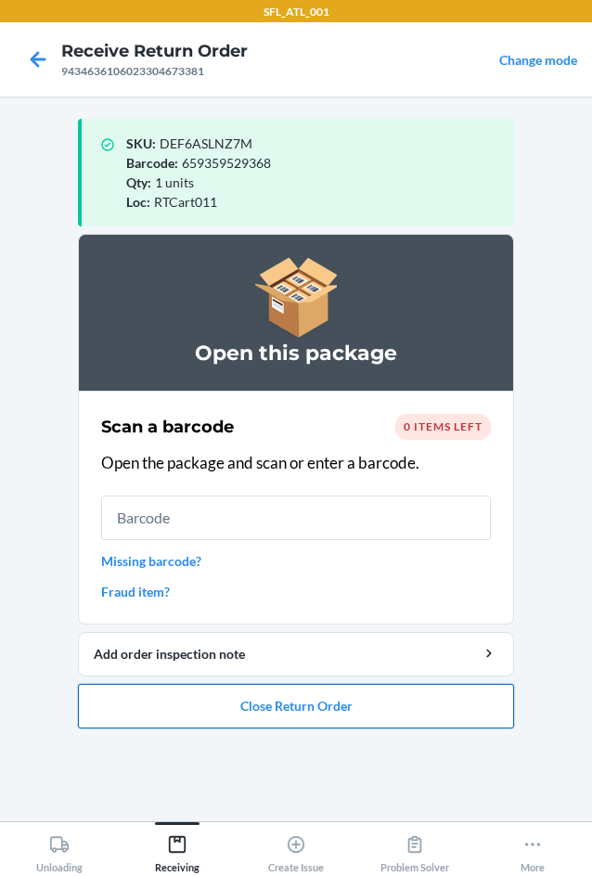
click at [304, 708] on button "Close Return Order" at bounding box center [296, 706] width 436 height 45
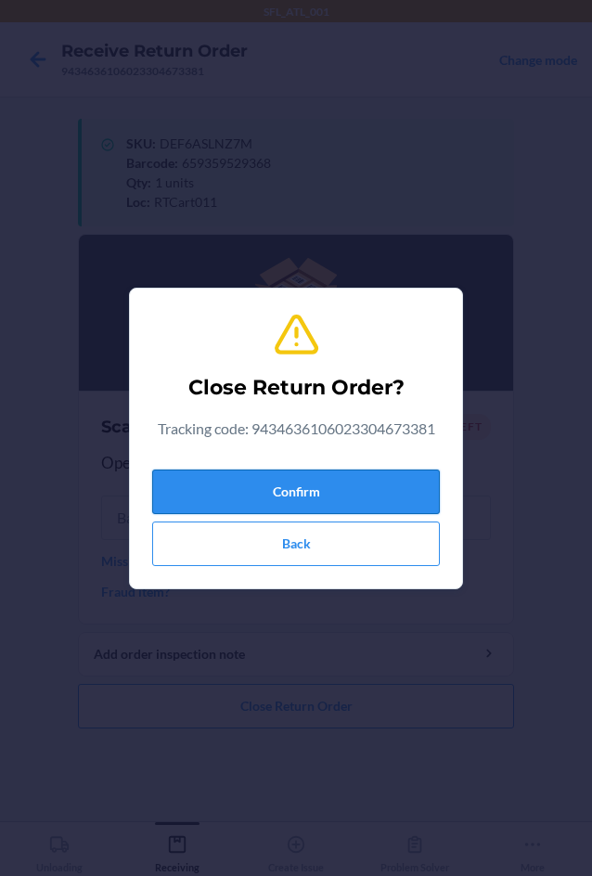
click at [263, 489] on button "Confirm" at bounding box center [296, 492] width 288 height 45
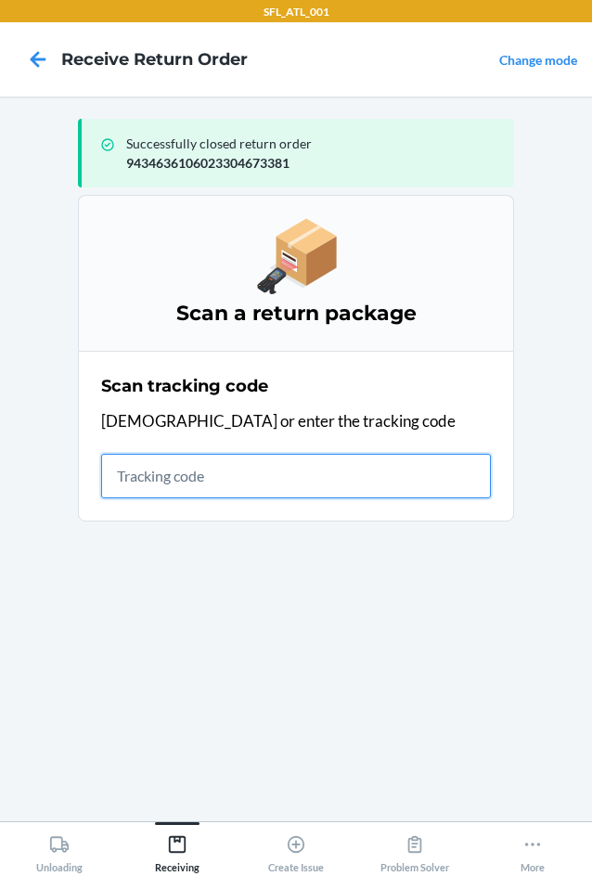
click at [200, 472] on input "text" at bounding box center [296, 476] width 390 height 45
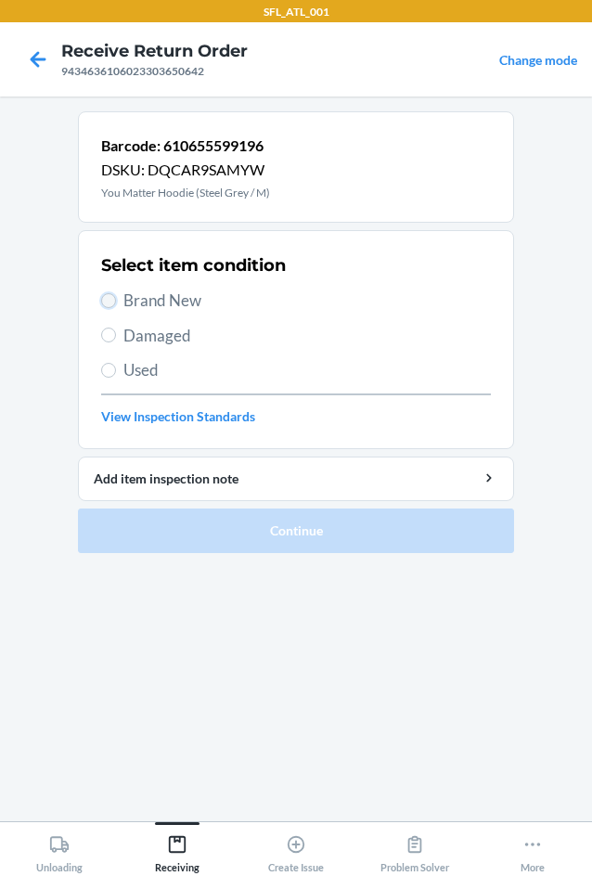
click at [108, 296] on input "Brand New" at bounding box center [108, 300] width 15 height 15
radio input "true"
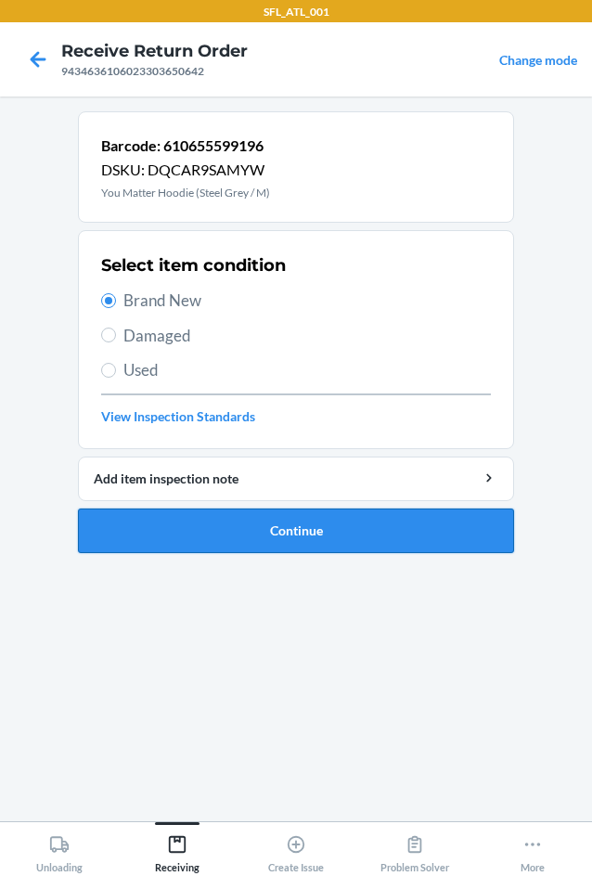
click at [286, 518] on button "Continue" at bounding box center [296, 531] width 436 height 45
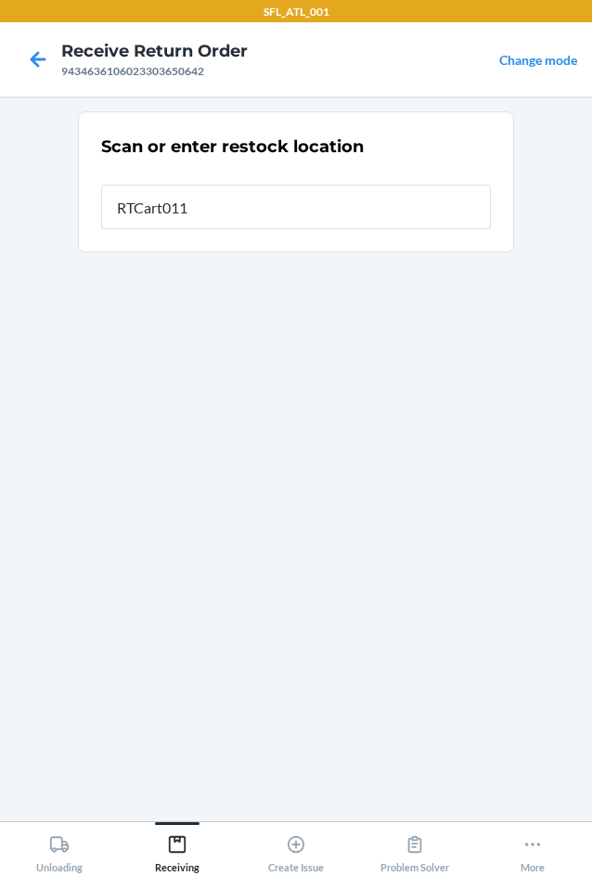
type input "RTCart011"
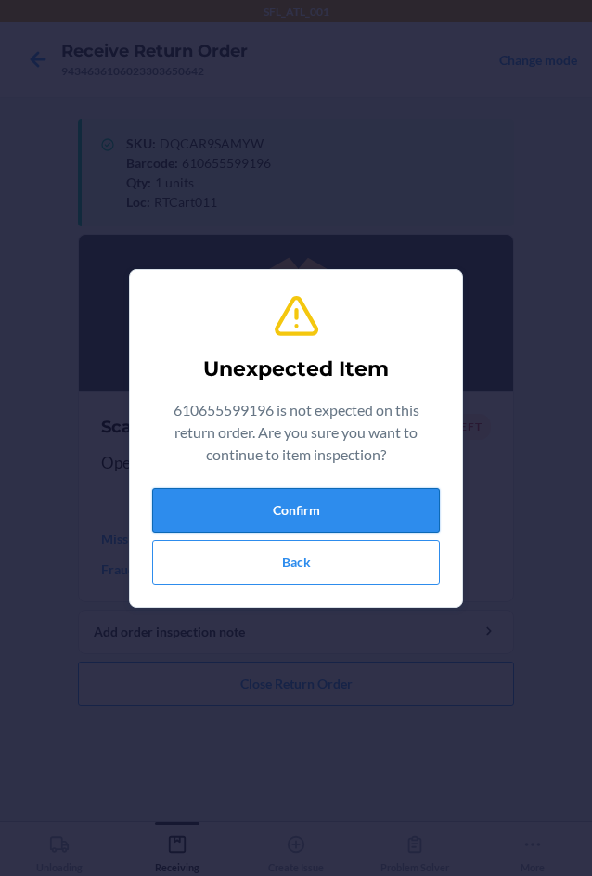
click at [276, 501] on button "Confirm" at bounding box center [296, 510] width 288 height 45
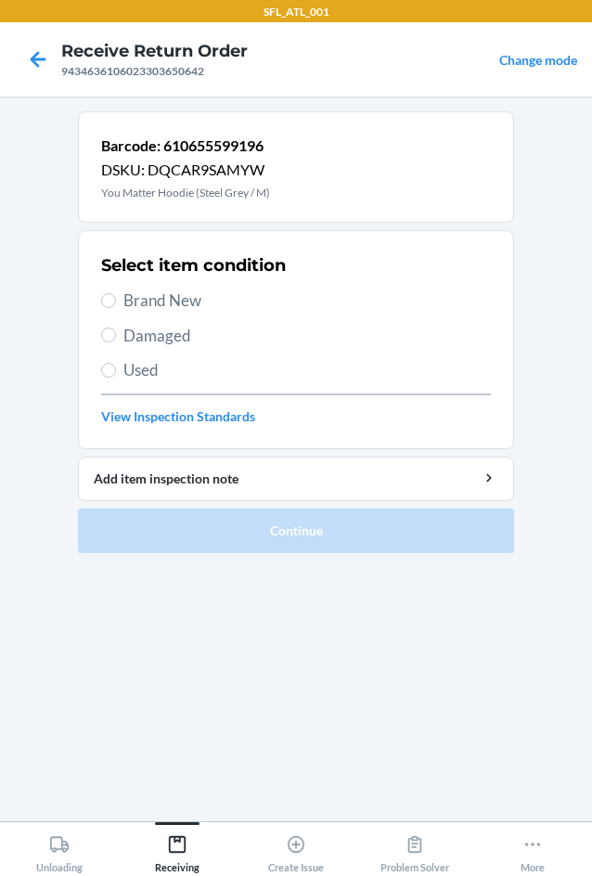
click at [169, 302] on span "Brand New" at bounding box center [307, 301] width 368 height 24
click at [116, 302] on input "Brand New" at bounding box center [108, 300] width 15 height 15
radio input "true"
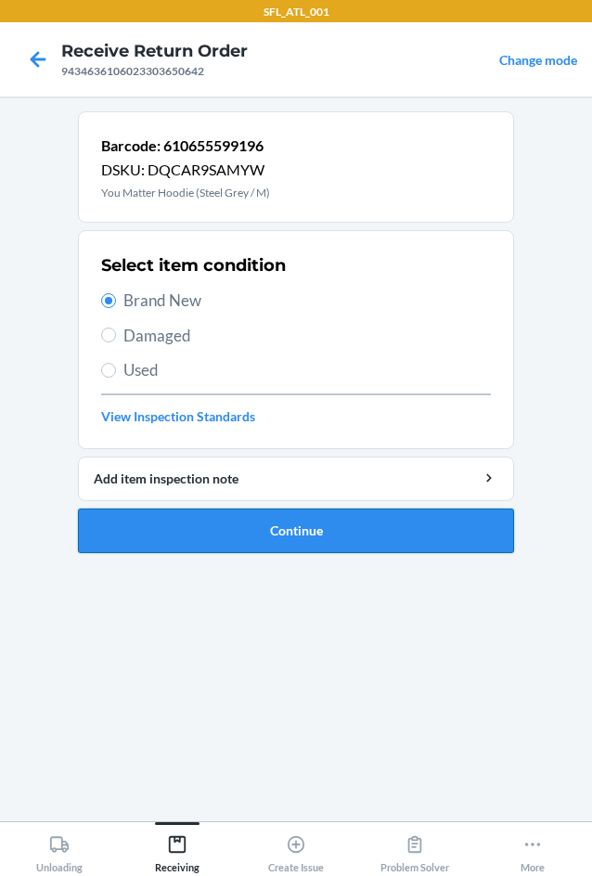
click at [264, 532] on button "Continue" at bounding box center [296, 531] width 436 height 45
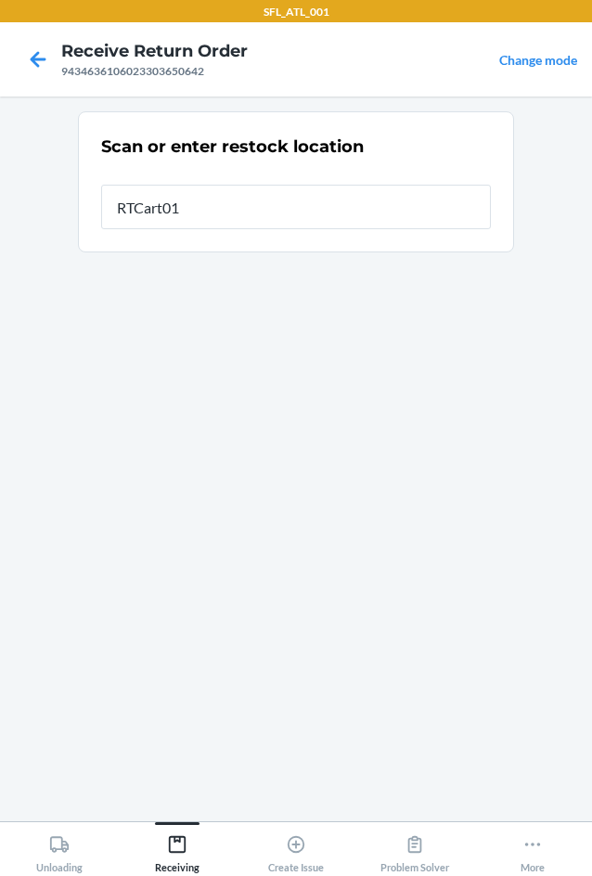
type input "RTCart011"
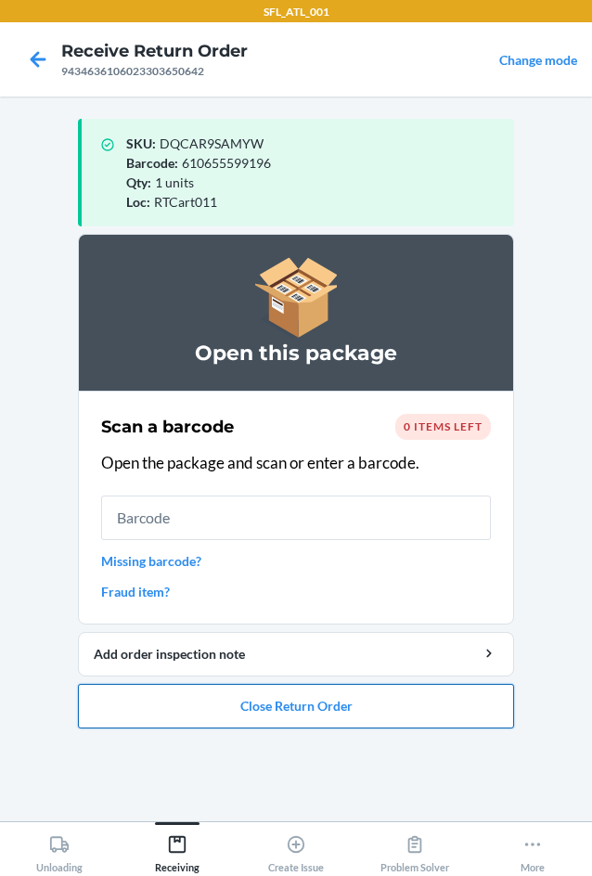
click at [315, 696] on button "Close Return Order" at bounding box center [296, 706] width 436 height 45
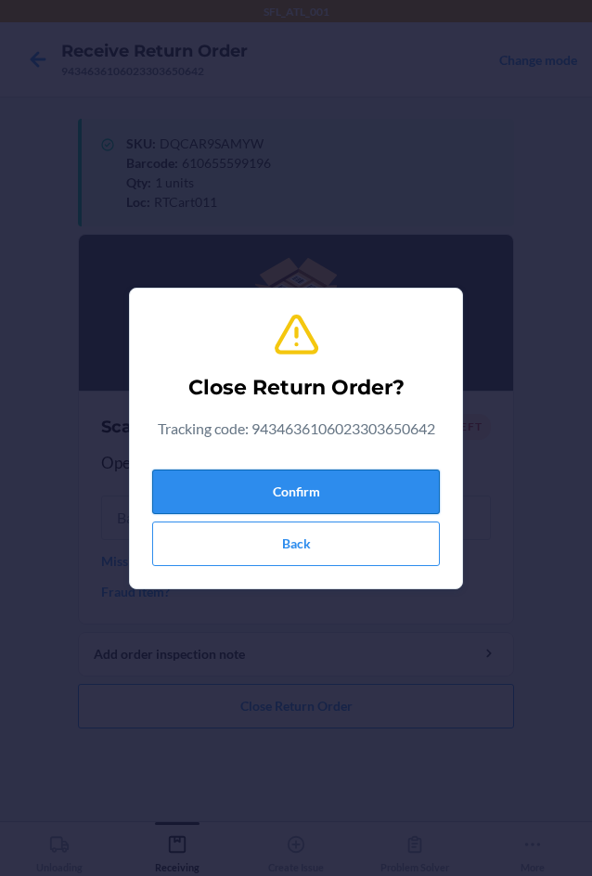
click at [326, 496] on button "Confirm" at bounding box center [296, 492] width 288 height 45
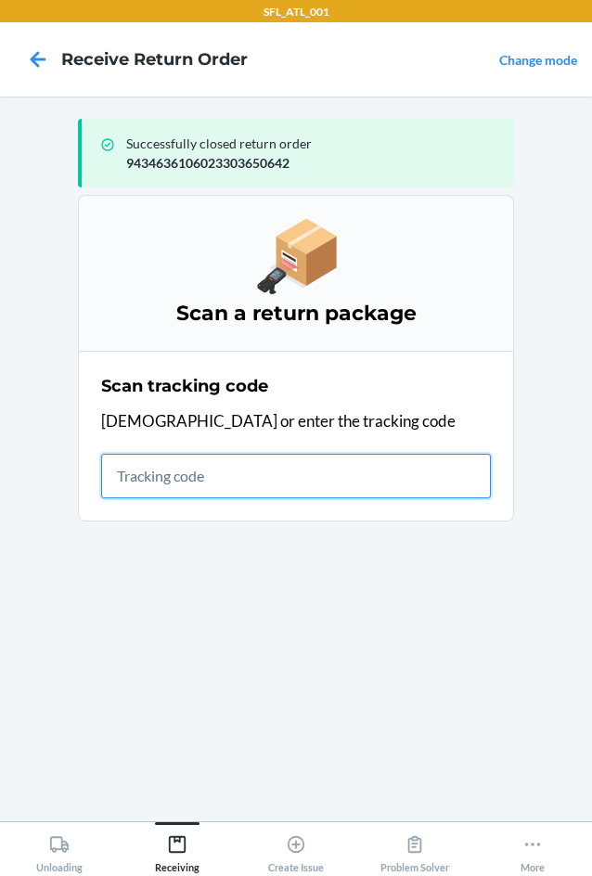
click at [337, 478] on input "text" at bounding box center [296, 476] width 390 height 45
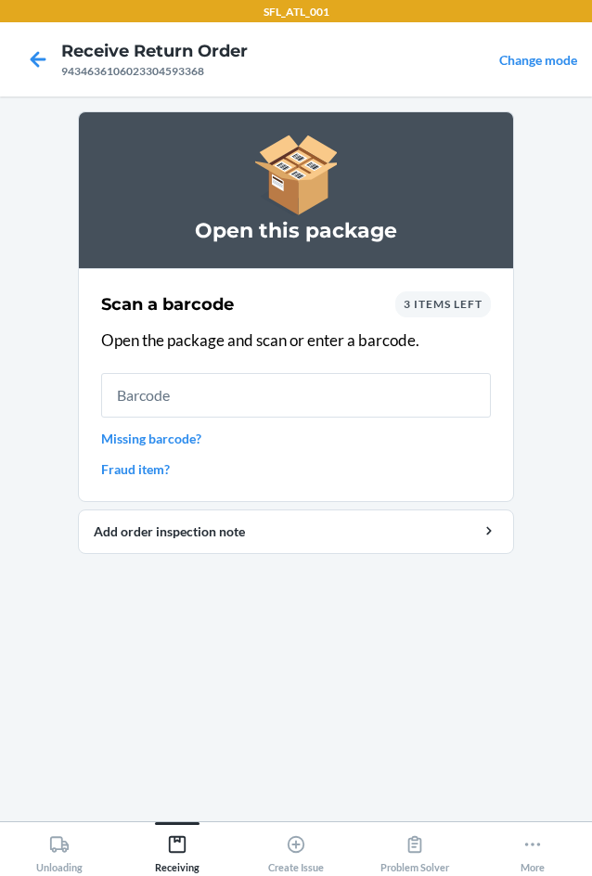
click at [360, 398] on input "text" at bounding box center [296, 395] width 390 height 45
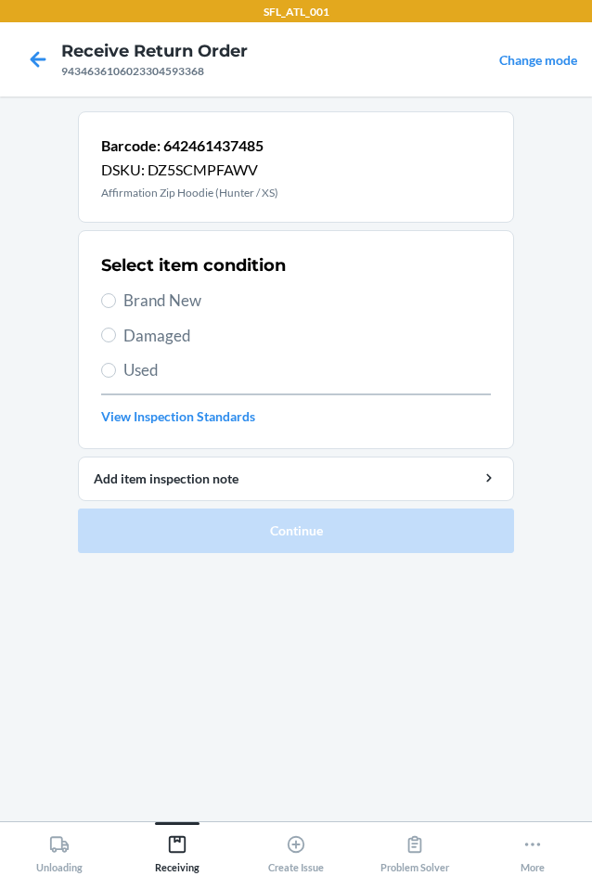
click at [181, 302] on span "Brand New" at bounding box center [307, 301] width 368 height 24
click at [116, 302] on input "Brand New" at bounding box center [108, 300] width 15 height 15
radio input "true"
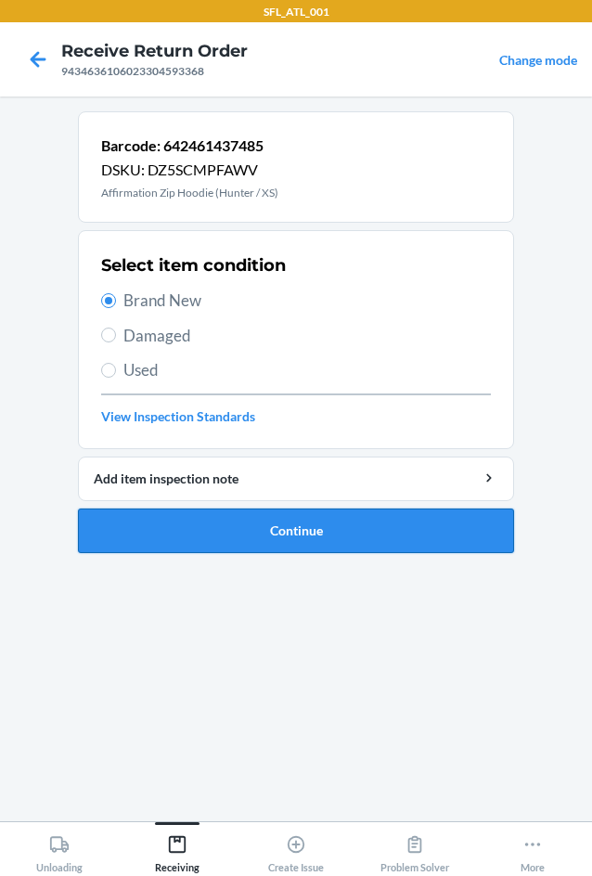
click at [284, 528] on button "Continue" at bounding box center [296, 531] width 436 height 45
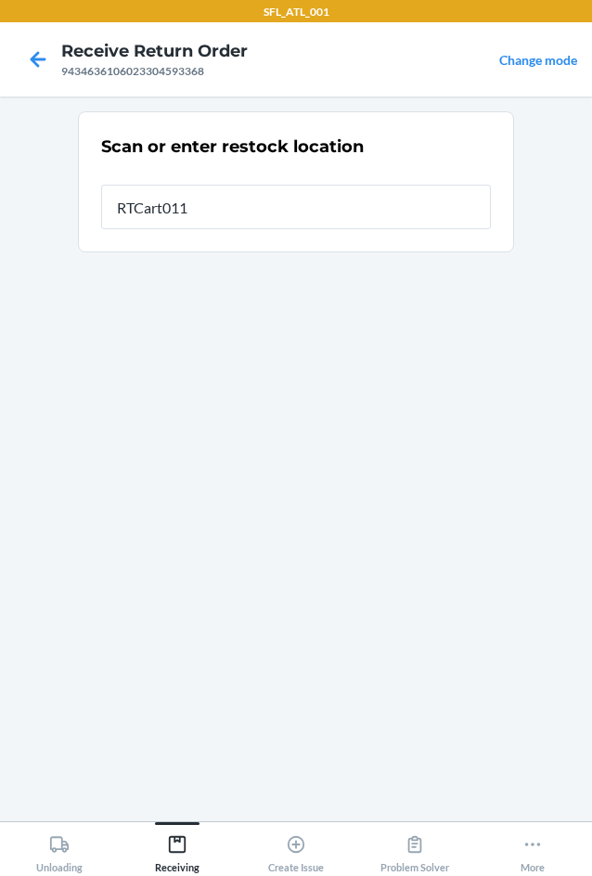
type input "RTCart011"
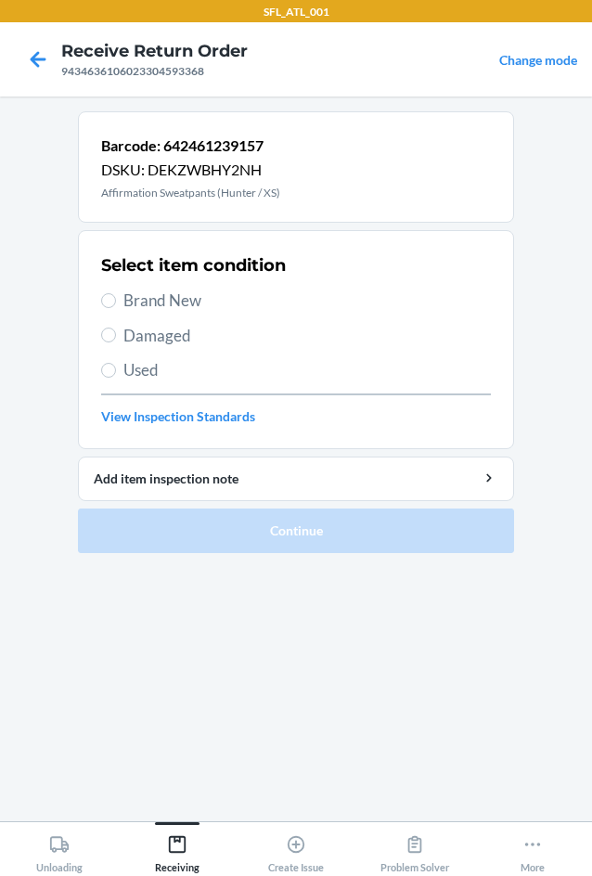
click at [118, 290] on label "Brand New" at bounding box center [296, 301] width 390 height 24
click at [116, 293] on input "Brand New" at bounding box center [108, 300] width 15 height 15
radio input "true"
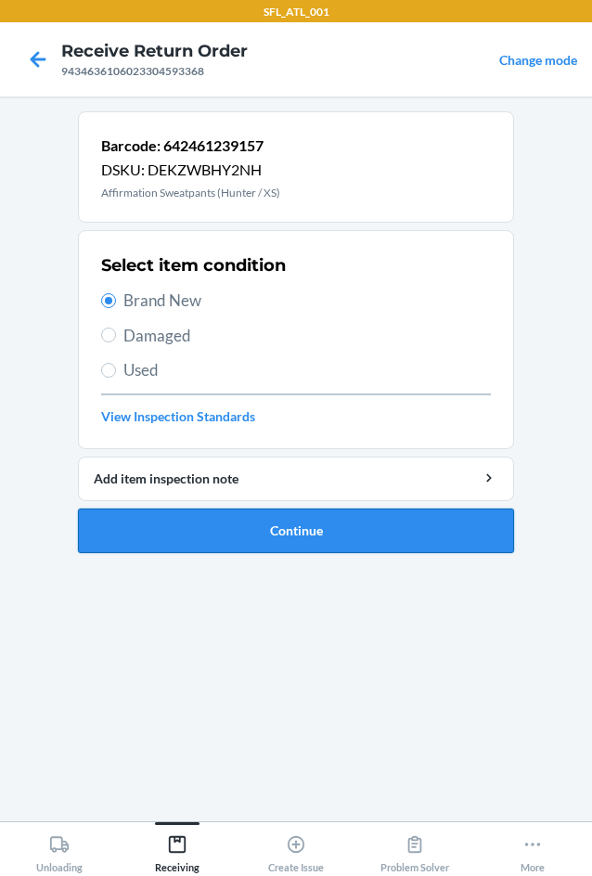
click at [275, 531] on button "Continue" at bounding box center [296, 531] width 436 height 45
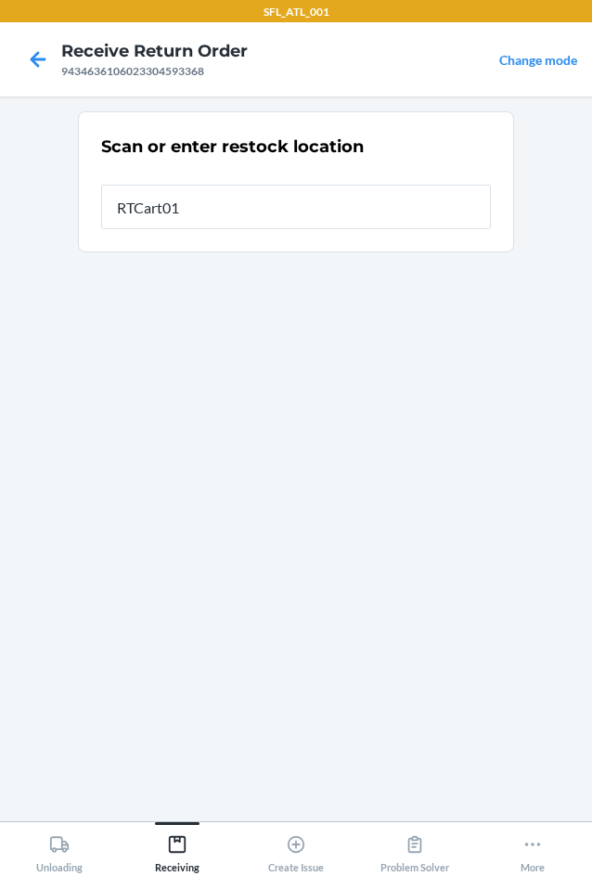
type input "RTCart011"
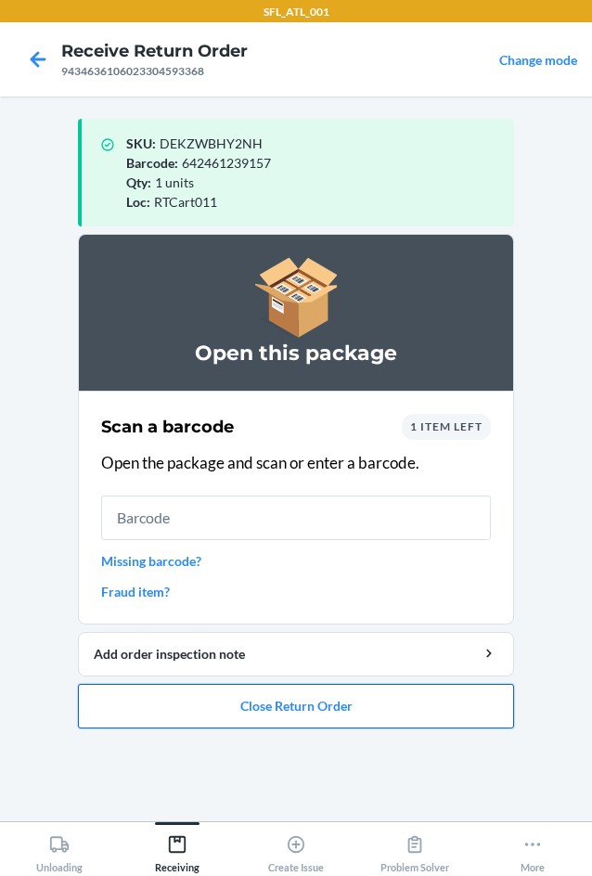
click at [351, 709] on button "Close Return Order" at bounding box center [296, 706] width 436 height 45
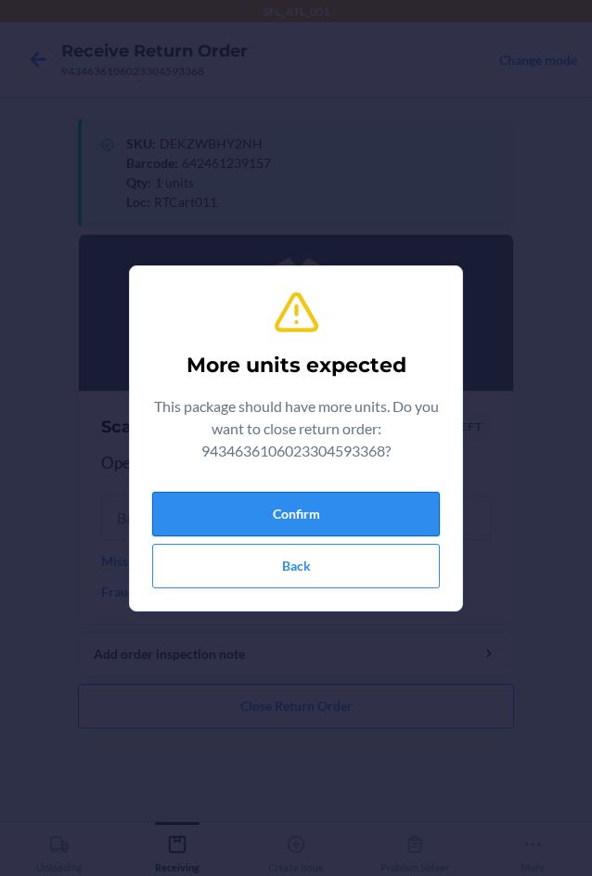
click at [369, 513] on button "Confirm" at bounding box center [296, 514] width 288 height 45
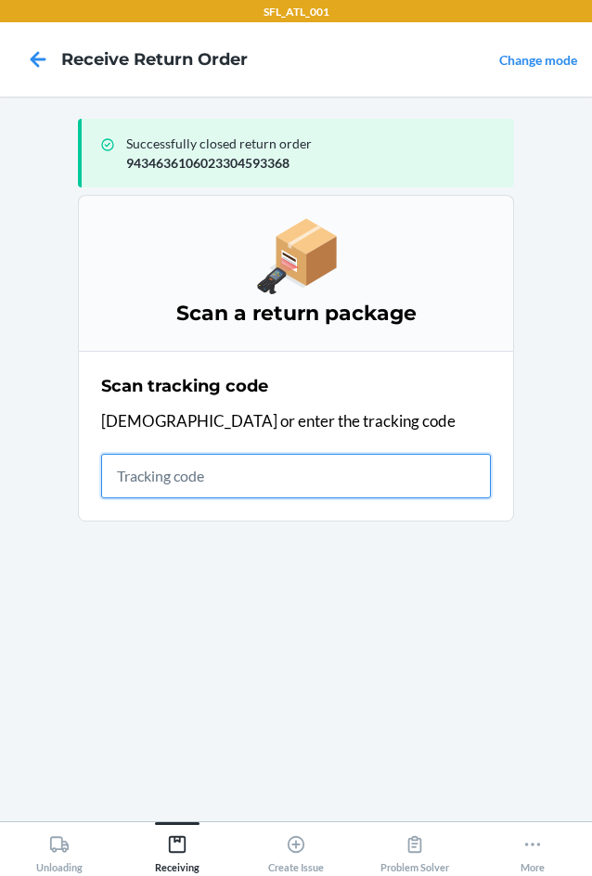
click at [174, 468] on input "text" at bounding box center [296, 476] width 390 height 45
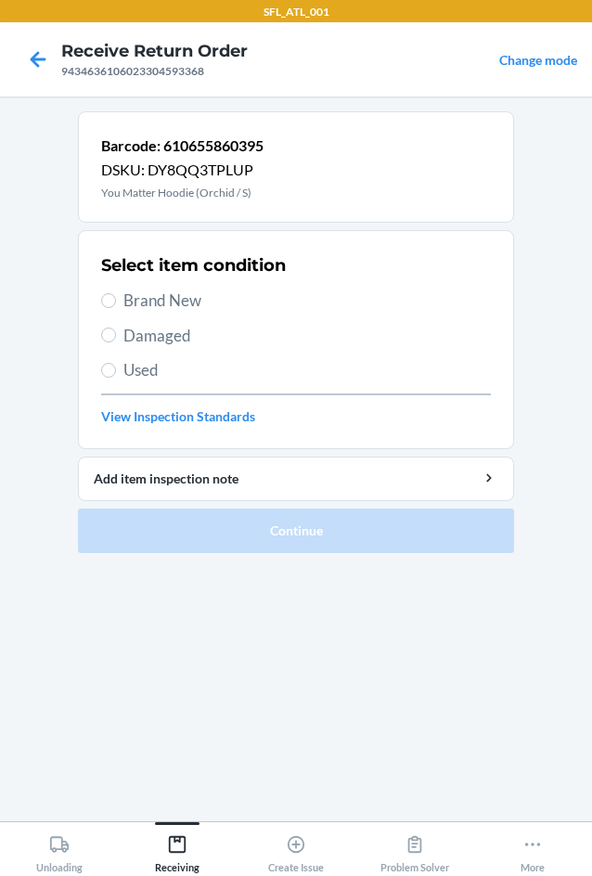
click at [177, 300] on span "Brand New" at bounding box center [307, 301] width 368 height 24
click at [116, 300] on input "Brand New" at bounding box center [108, 300] width 15 height 15
radio input "true"
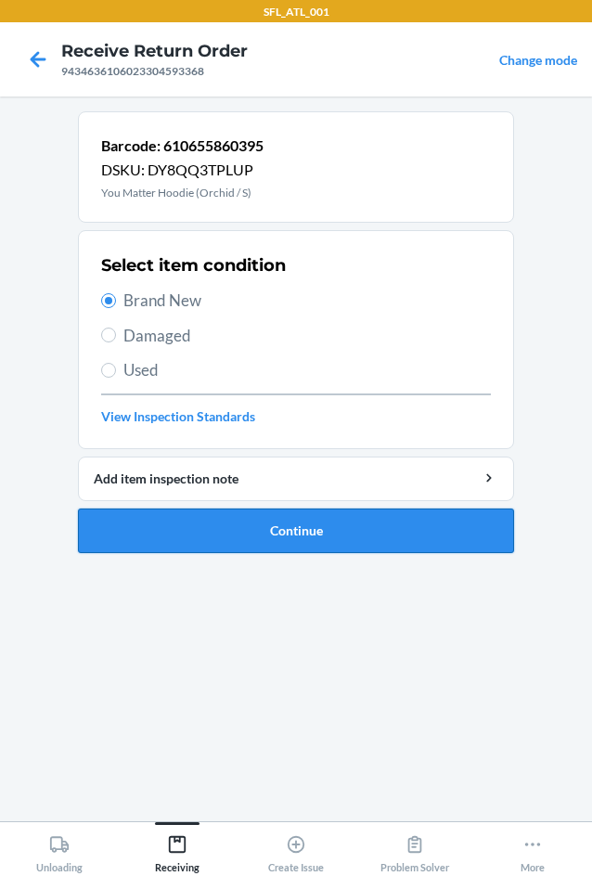
click at [248, 529] on button "Continue" at bounding box center [296, 531] width 436 height 45
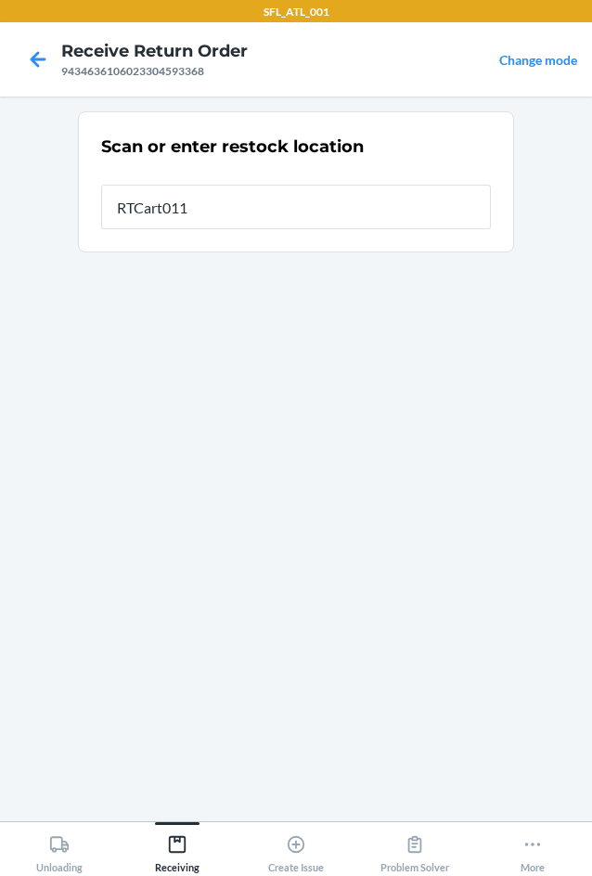
type input "RTCart011"
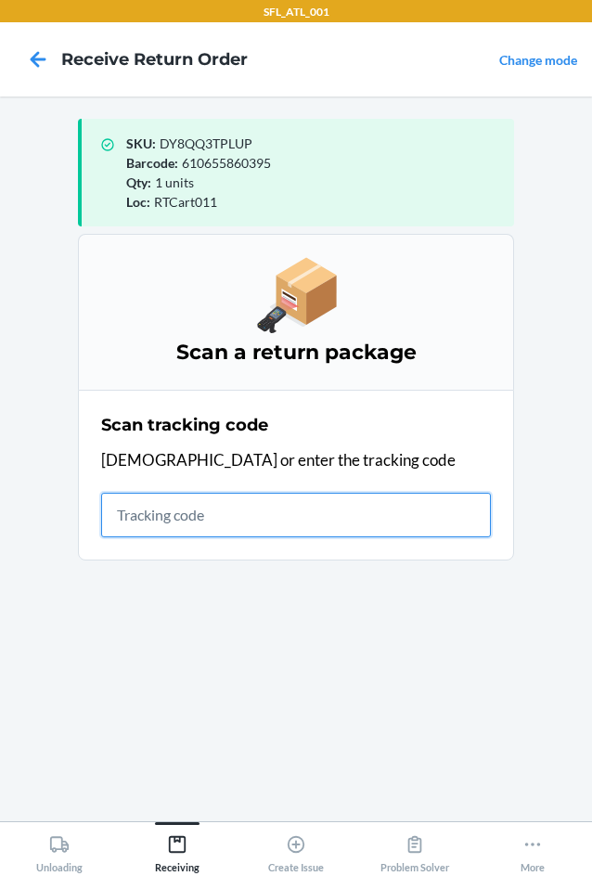
click at [244, 494] on input "text" at bounding box center [296, 515] width 390 height 45
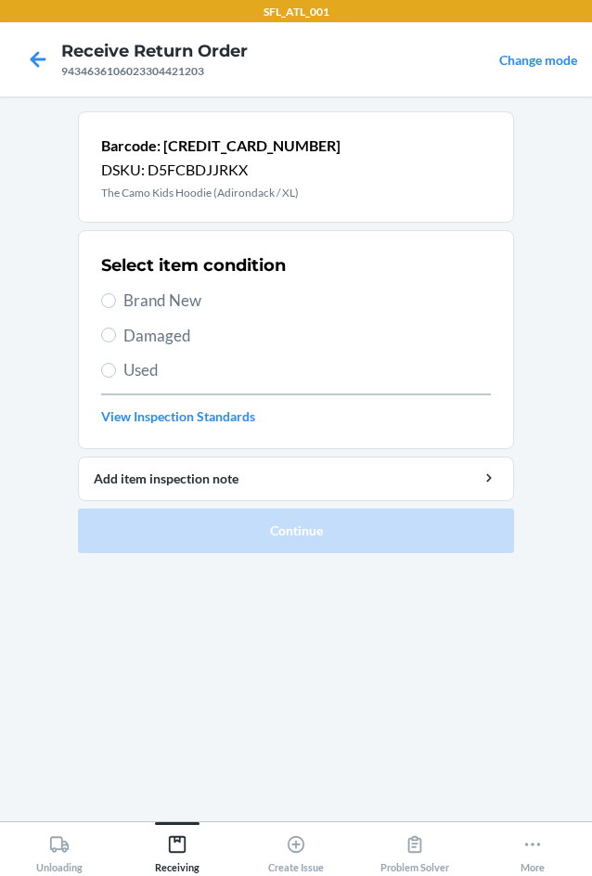
click at [121, 295] on label "Brand New" at bounding box center [296, 301] width 390 height 24
click at [116, 295] on input "Brand New" at bounding box center [108, 300] width 15 height 15
radio input "true"
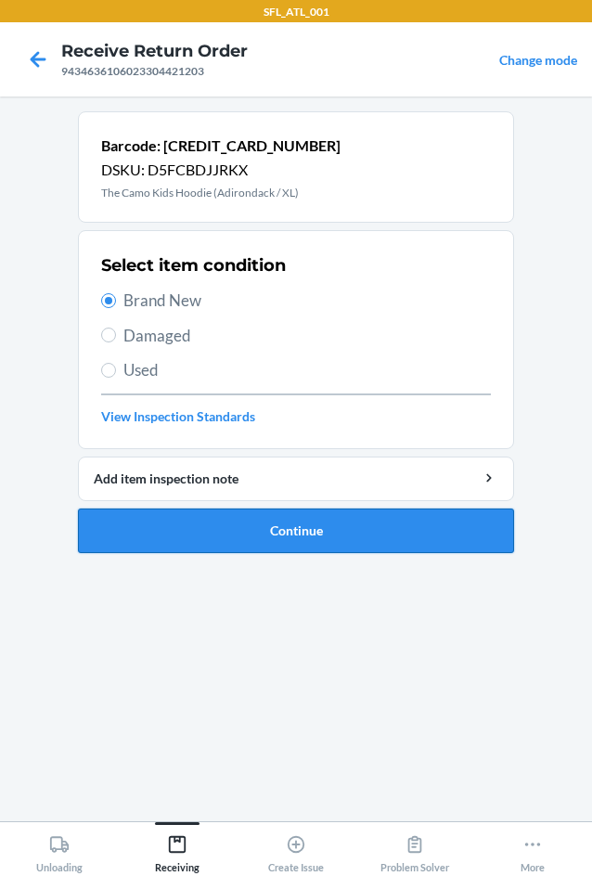
click at [216, 528] on button "Continue" at bounding box center [296, 531] width 436 height 45
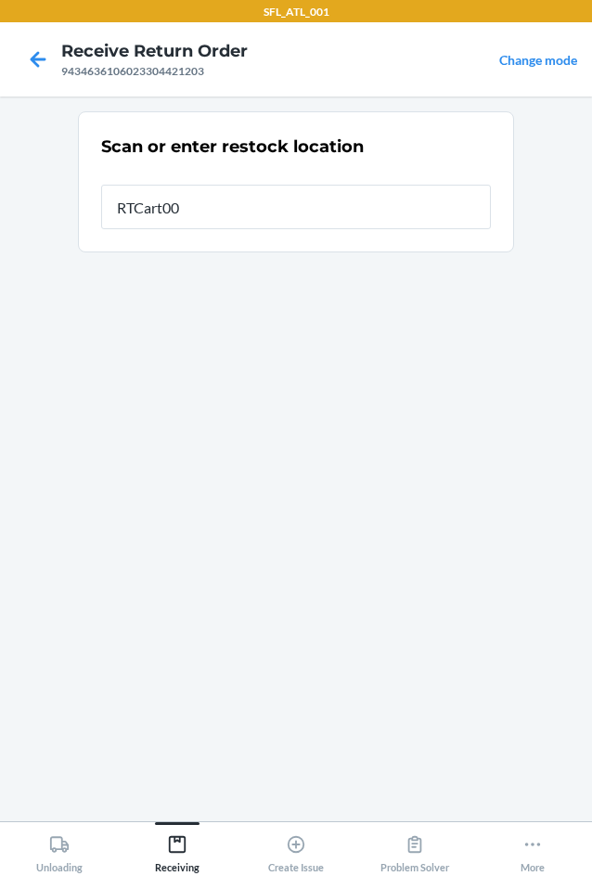
type input "RTCart001"
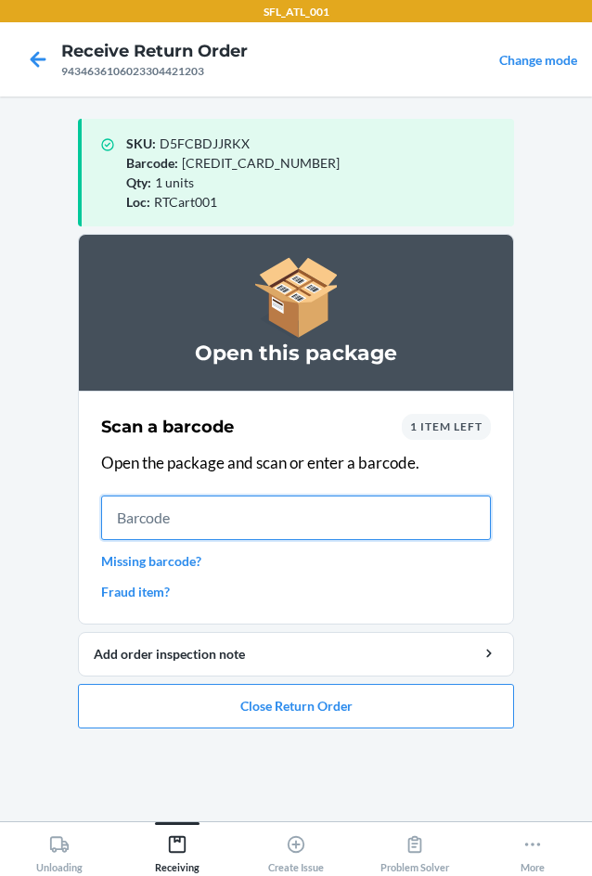
click at [296, 513] on input "text" at bounding box center [296, 518] width 390 height 45
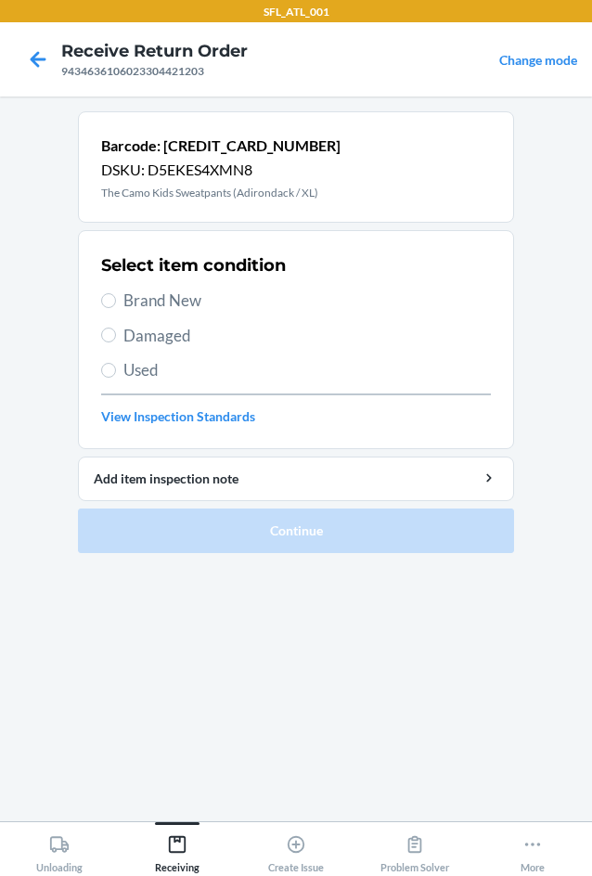
click at [159, 304] on span "Brand New" at bounding box center [307, 301] width 368 height 24
click at [116, 304] on input "Brand New" at bounding box center [108, 300] width 15 height 15
radio input "true"
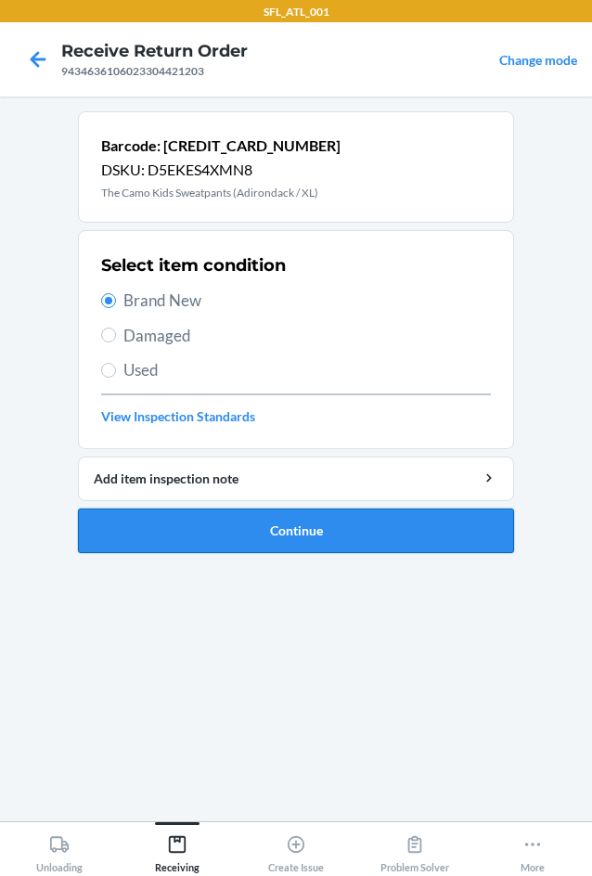
click at [257, 526] on button "Continue" at bounding box center [296, 531] width 436 height 45
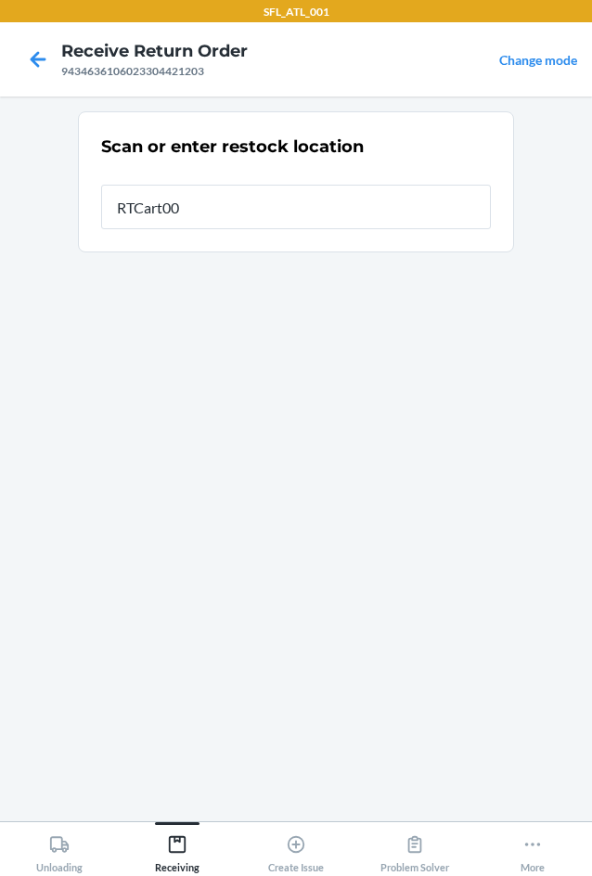
type input "RTCart001"
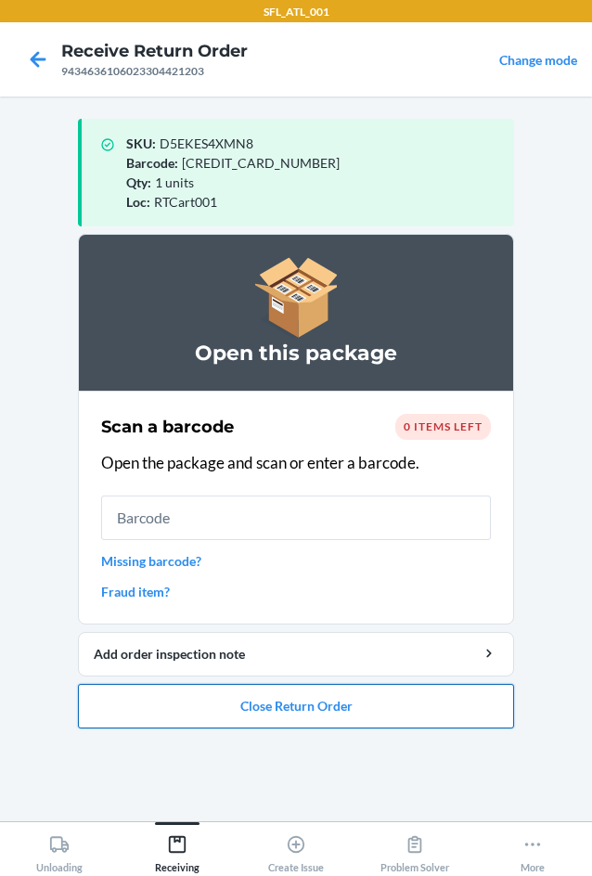
click at [319, 716] on button "Close Return Order" at bounding box center [296, 706] width 436 height 45
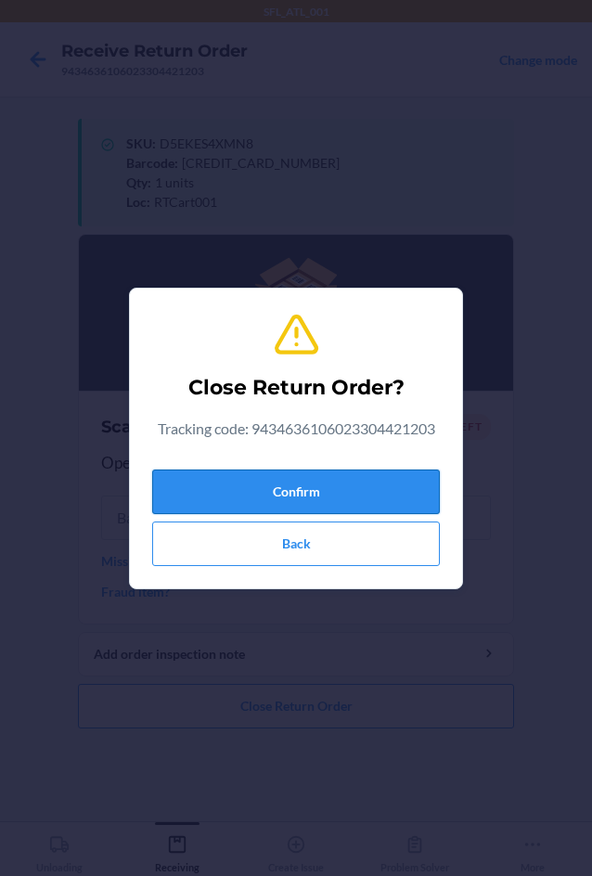
click at [255, 496] on button "Confirm" at bounding box center [296, 492] width 288 height 45
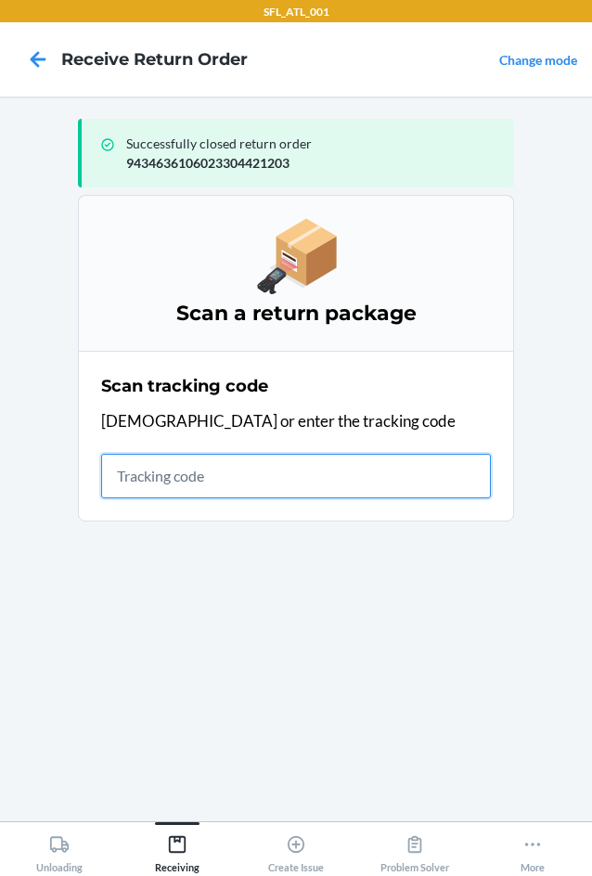
click at [285, 458] on input "text" at bounding box center [296, 476] width 390 height 45
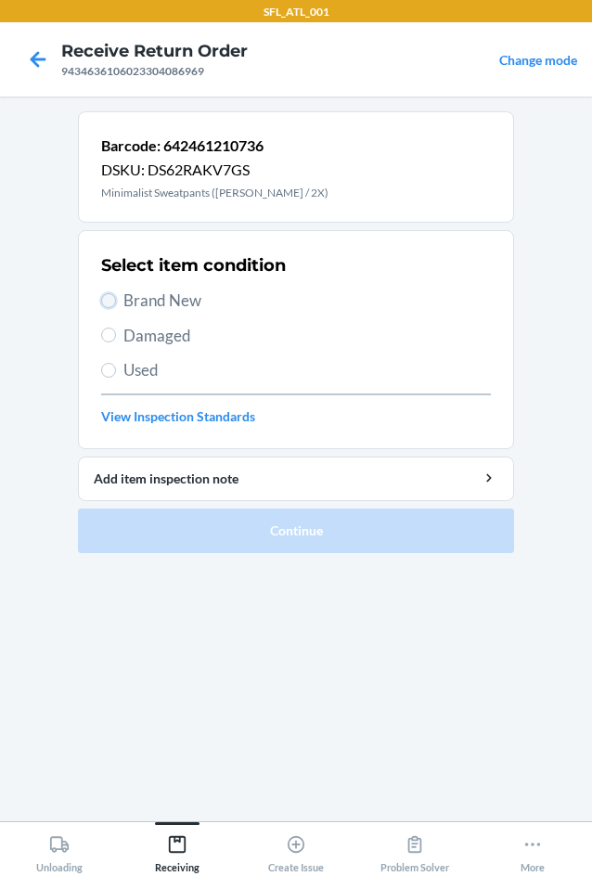
click at [111, 300] on input "Brand New" at bounding box center [108, 300] width 15 height 15
radio input "true"
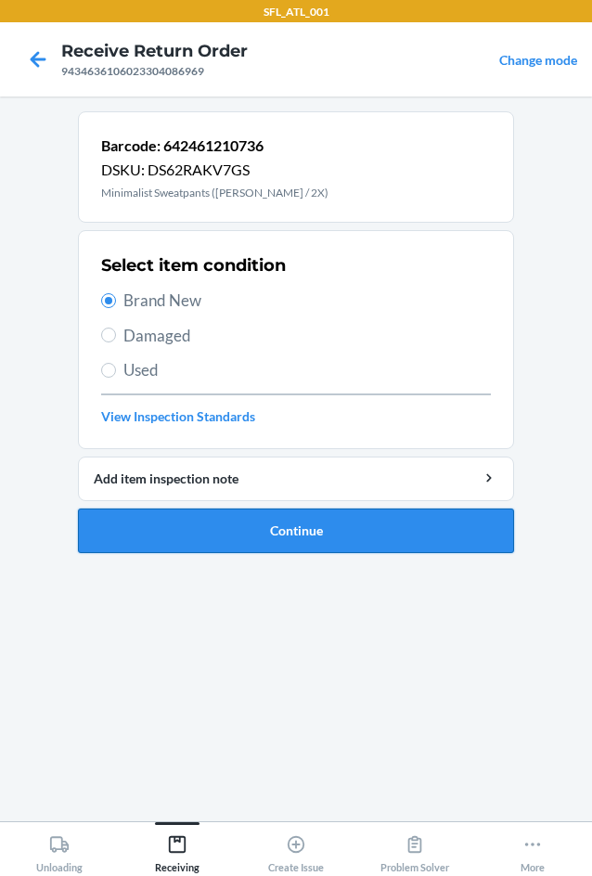
click at [265, 529] on button "Continue" at bounding box center [296, 531] width 436 height 45
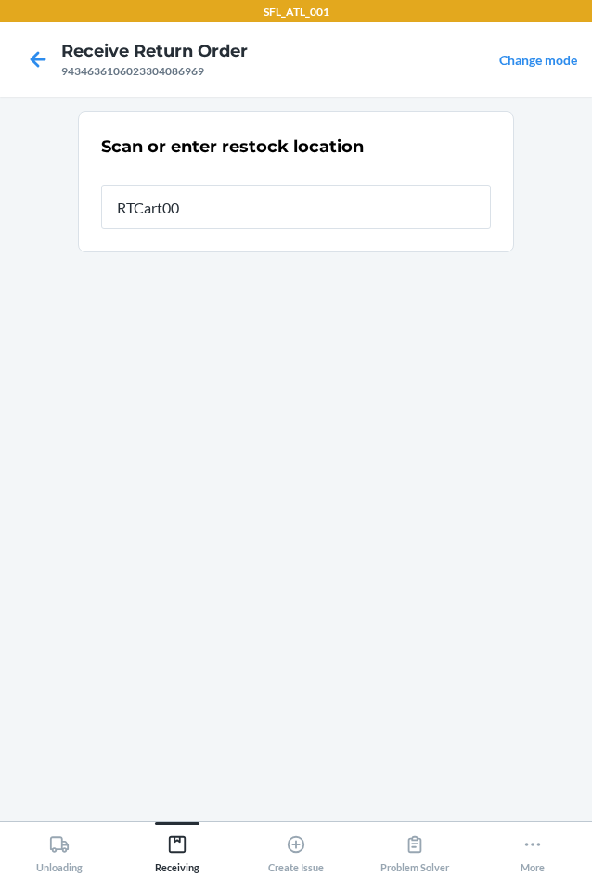
type input "RTCart001"
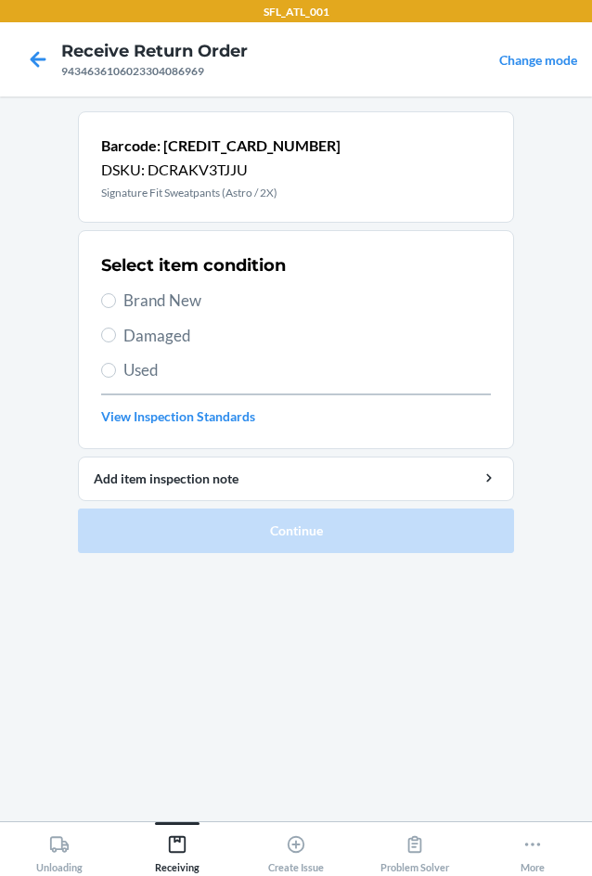
click at [145, 300] on span "Brand New" at bounding box center [307, 301] width 368 height 24
click at [116, 300] on input "Brand New" at bounding box center [108, 300] width 15 height 15
radio input "true"
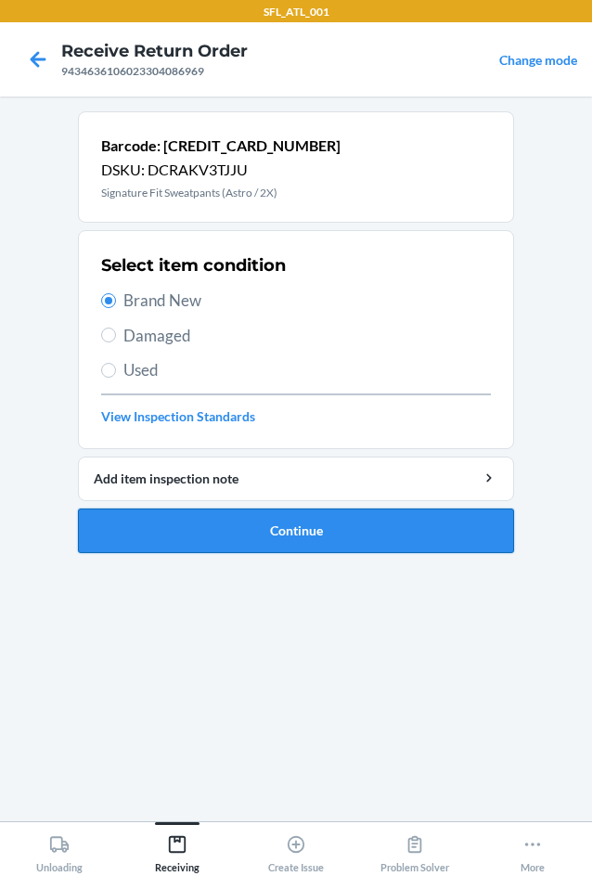
click at [234, 528] on button "Continue" at bounding box center [296, 531] width 436 height 45
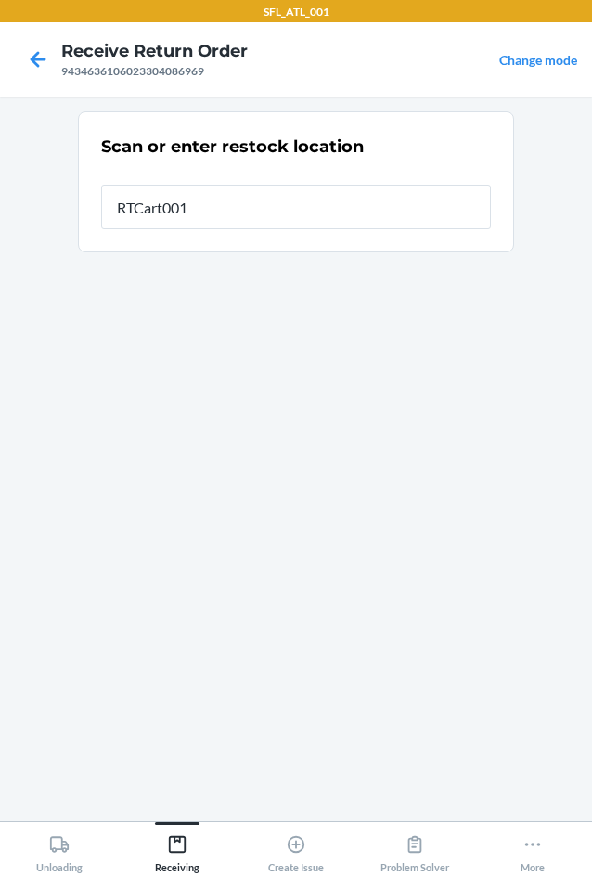
type input "RTCart001"
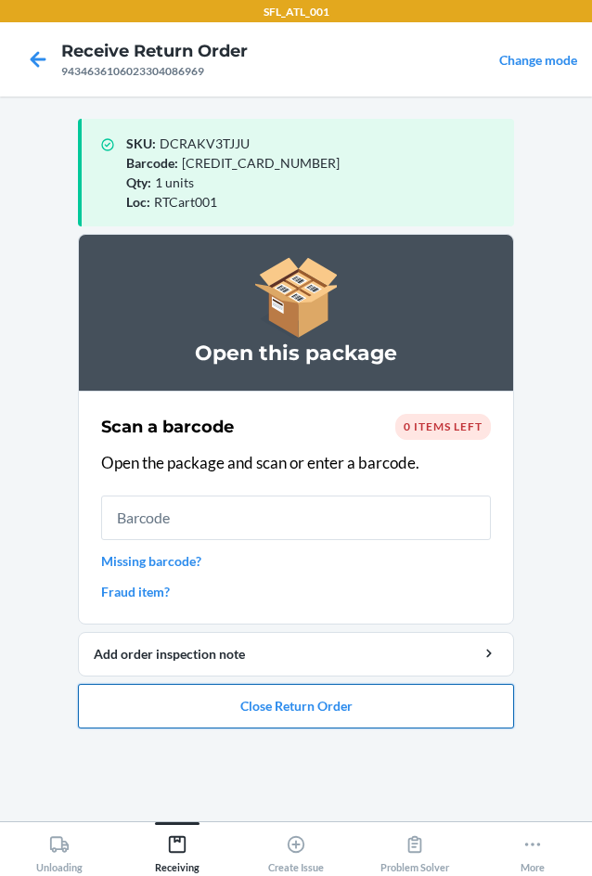
click at [252, 706] on button "Close Return Order" at bounding box center [296, 706] width 436 height 45
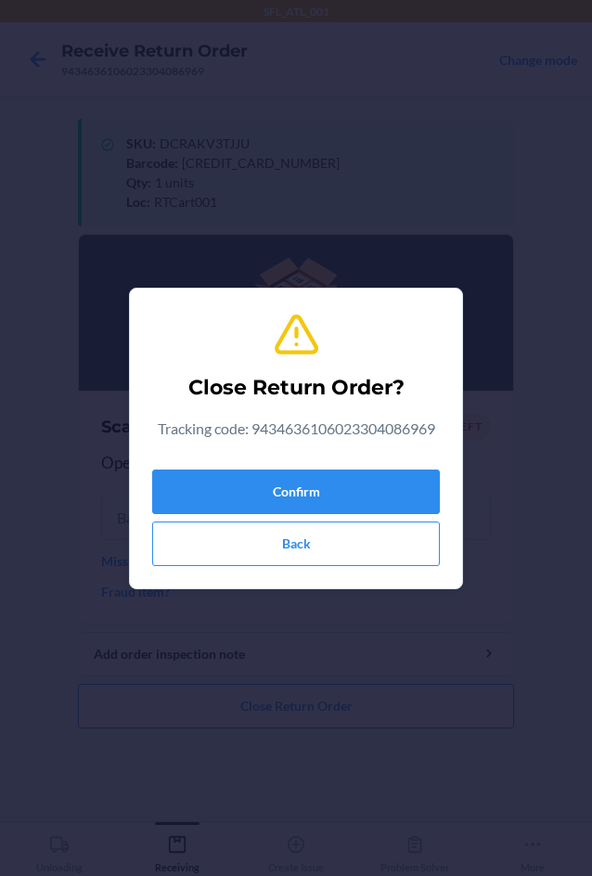
click at [349, 514] on div "Confirm Back" at bounding box center [296, 514] width 288 height 104
click at [362, 483] on button "Confirm" at bounding box center [296, 492] width 288 height 45
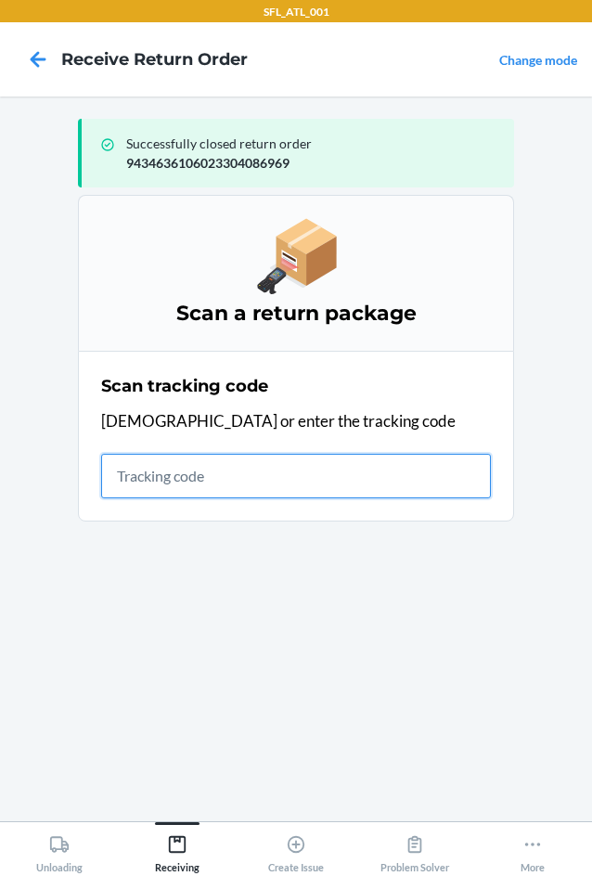
click at [248, 484] on input "text" at bounding box center [296, 476] width 390 height 45
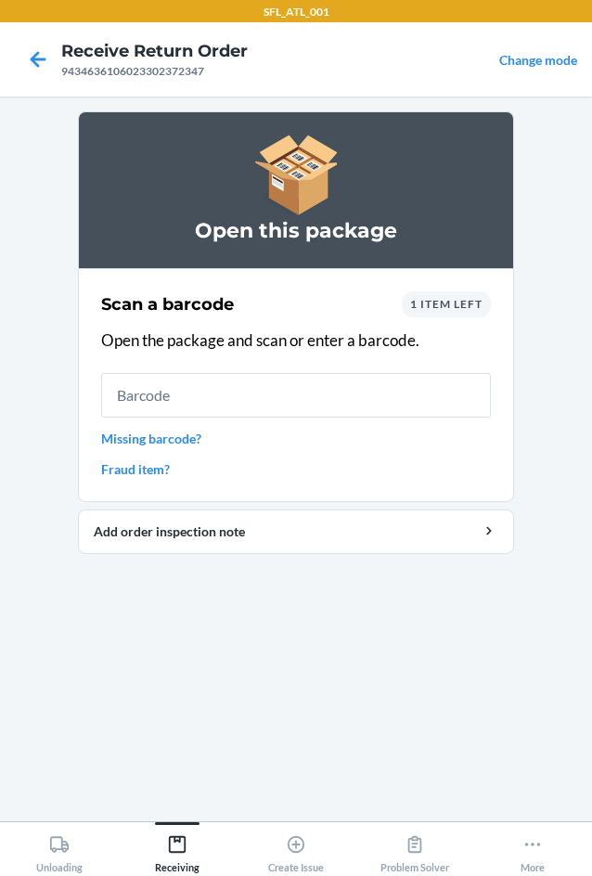
click at [256, 387] on input "text" at bounding box center [296, 395] width 390 height 45
click at [181, 434] on link "Missing barcode?" at bounding box center [296, 438] width 390 height 19
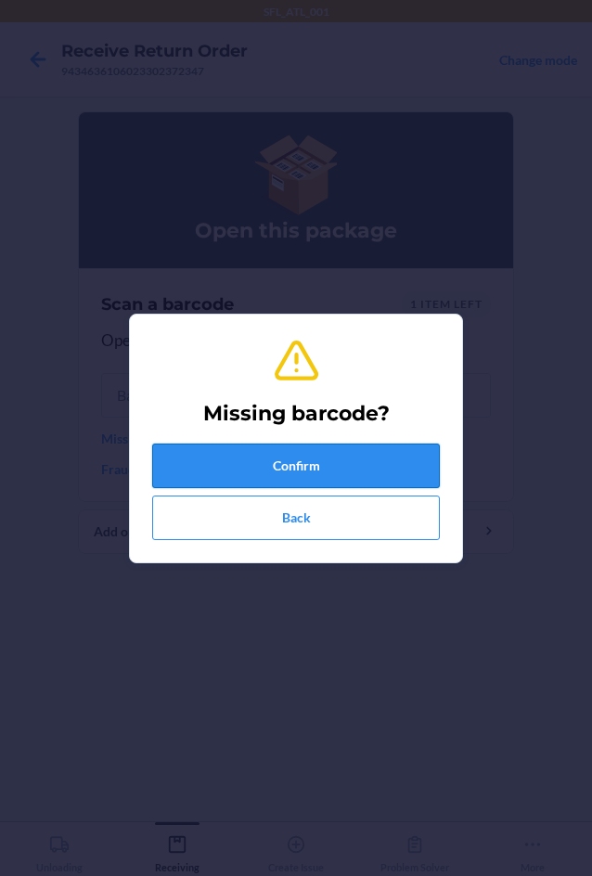
click at [218, 475] on button "Confirm" at bounding box center [296, 466] width 288 height 45
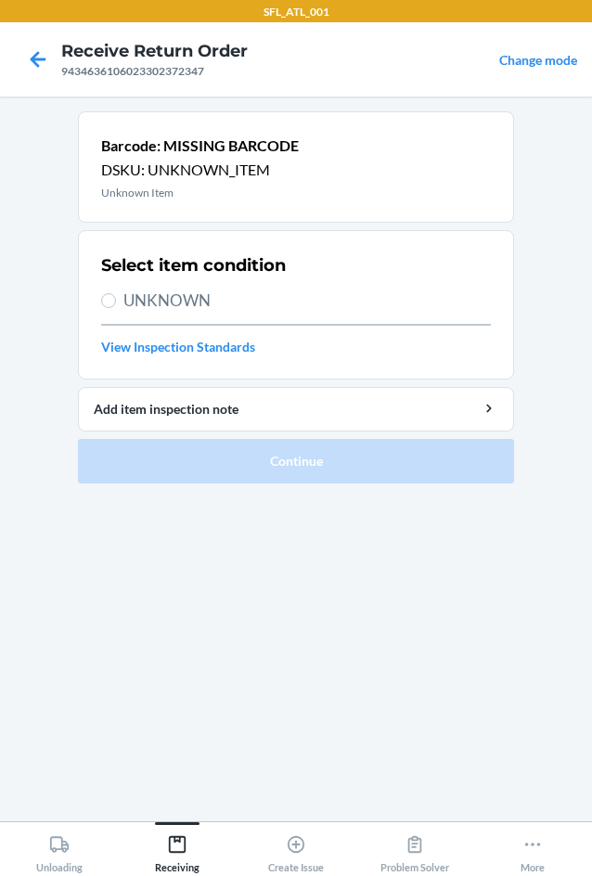
click at [158, 291] on span "UNKNOWN" at bounding box center [307, 301] width 368 height 24
click at [116, 293] on input "UNKNOWN" at bounding box center [108, 300] width 15 height 15
radio input "true"
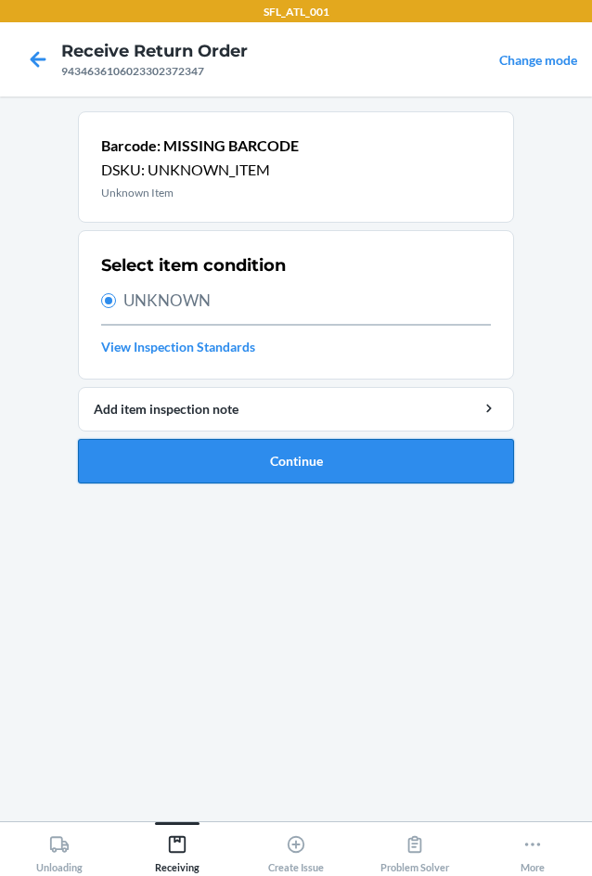
click at [262, 458] on button "Continue" at bounding box center [296, 461] width 436 height 45
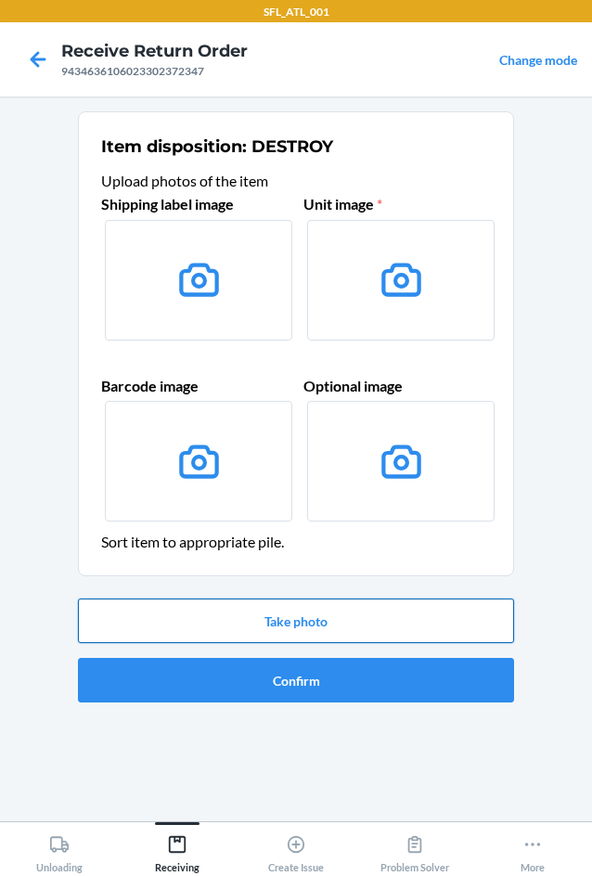
click at [283, 603] on button "Take photo" at bounding box center [296, 621] width 436 height 45
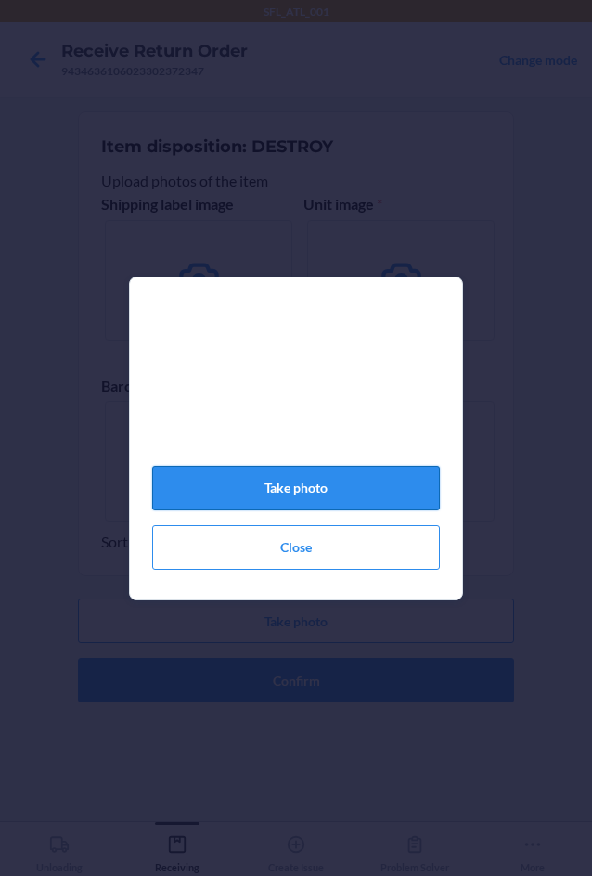
click at [350, 496] on button "Take photo" at bounding box center [296, 488] width 288 height 45
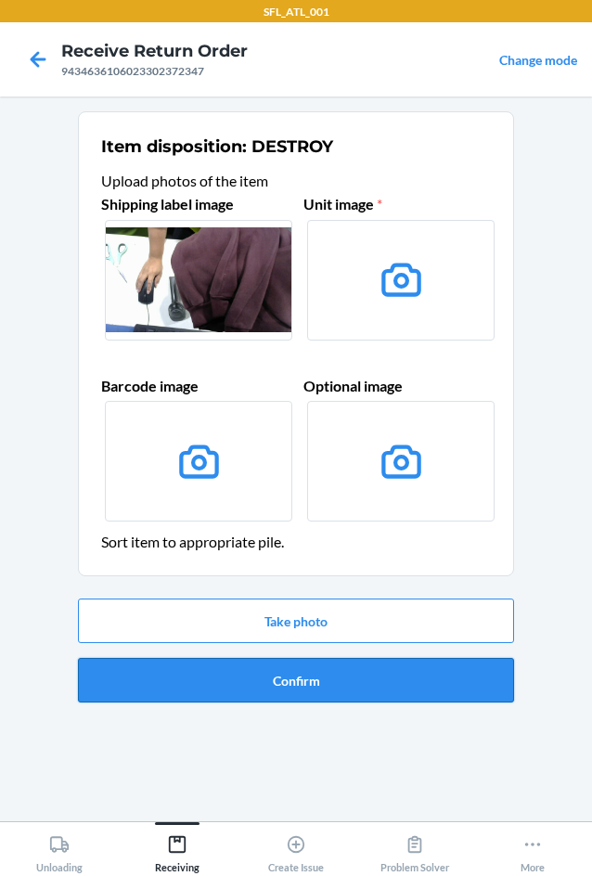
click at [315, 678] on button "Confirm" at bounding box center [296, 680] width 436 height 45
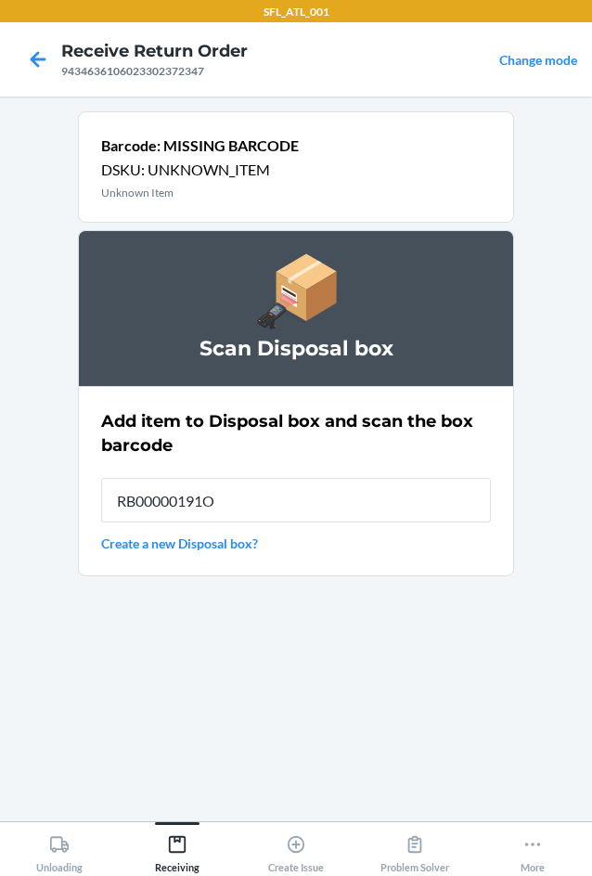
type input "RB00000191O"
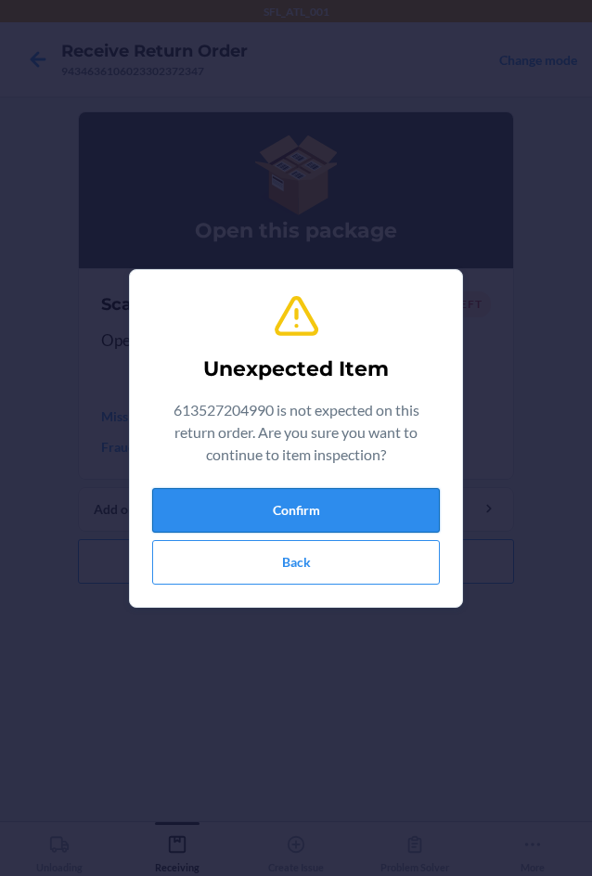
click at [407, 522] on button "Confirm" at bounding box center [296, 510] width 288 height 45
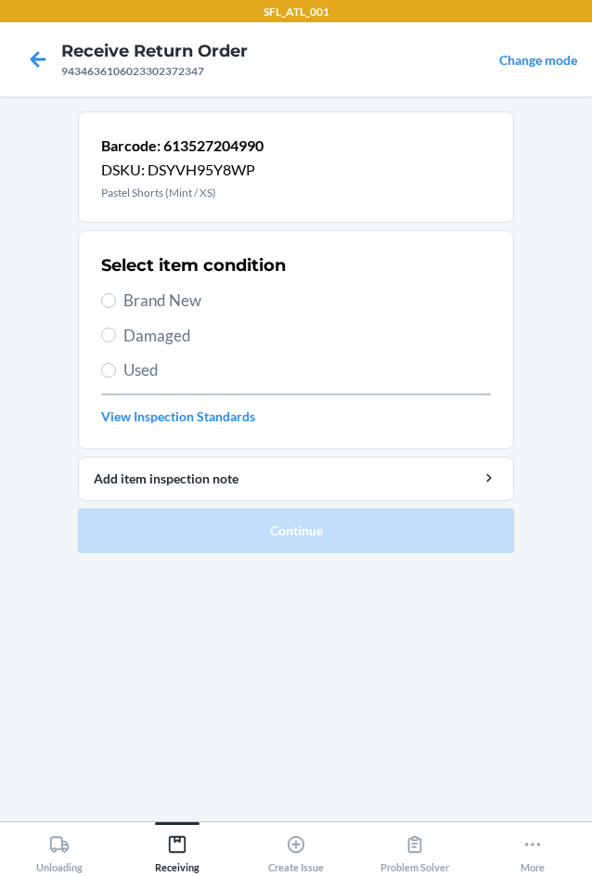
click at [192, 297] on span "Brand New" at bounding box center [307, 301] width 368 height 24
click at [116, 297] on input "Brand New" at bounding box center [108, 300] width 15 height 15
radio input "true"
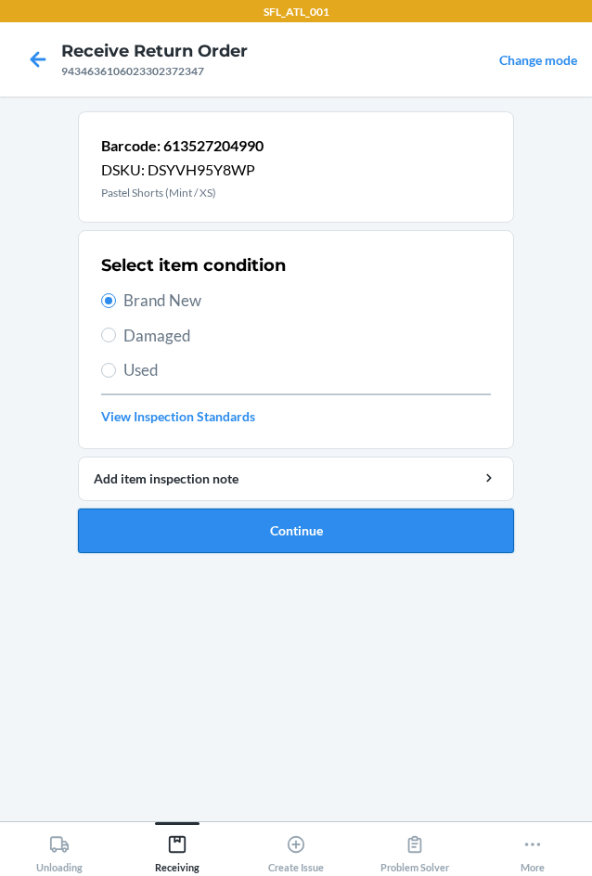
click at [297, 541] on button "Continue" at bounding box center [296, 531] width 436 height 45
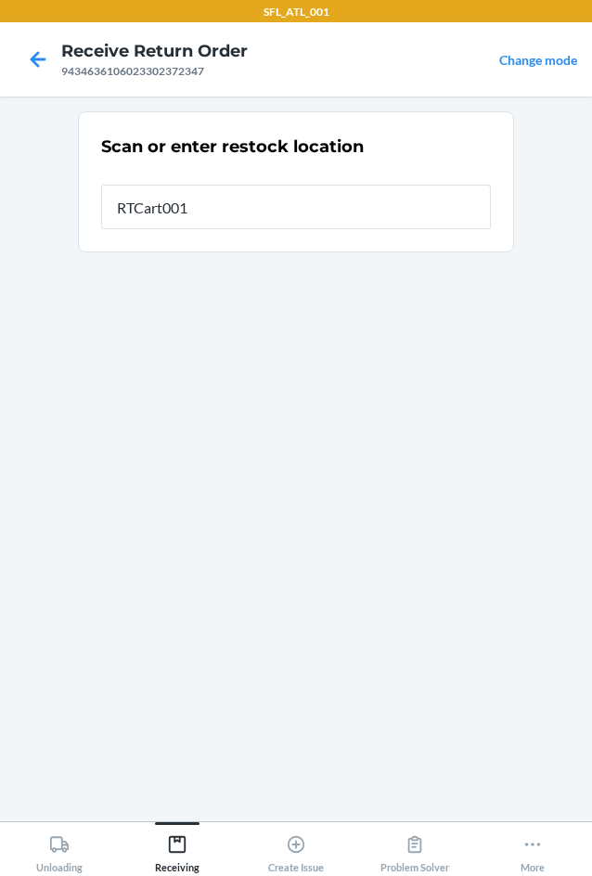
type input "RTCart001"
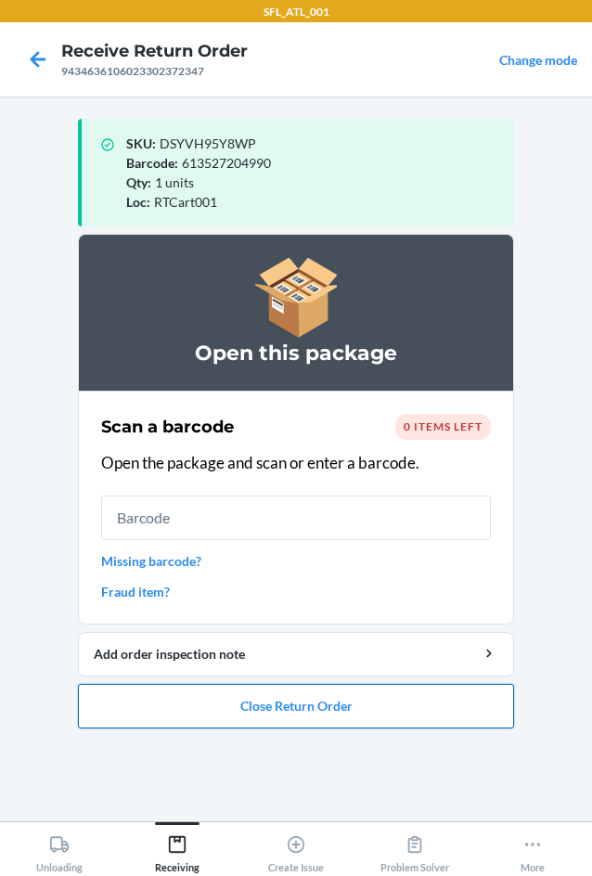
click at [308, 710] on button "Close Return Order" at bounding box center [296, 706] width 436 height 45
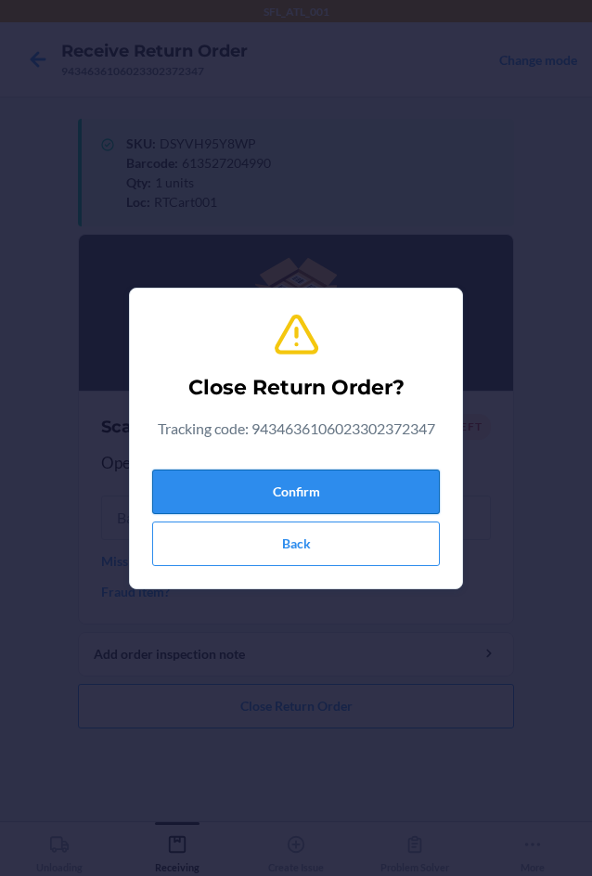
click at [294, 491] on button "Confirm" at bounding box center [296, 492] width 288 height 45
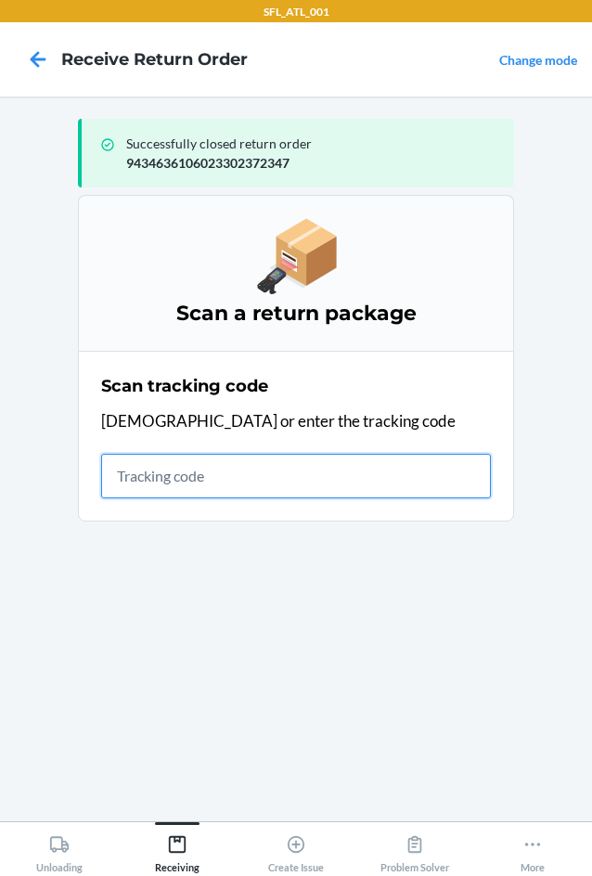
click at [273, 480] on input "text" at bounding box center [296, 476] width 390 height 45
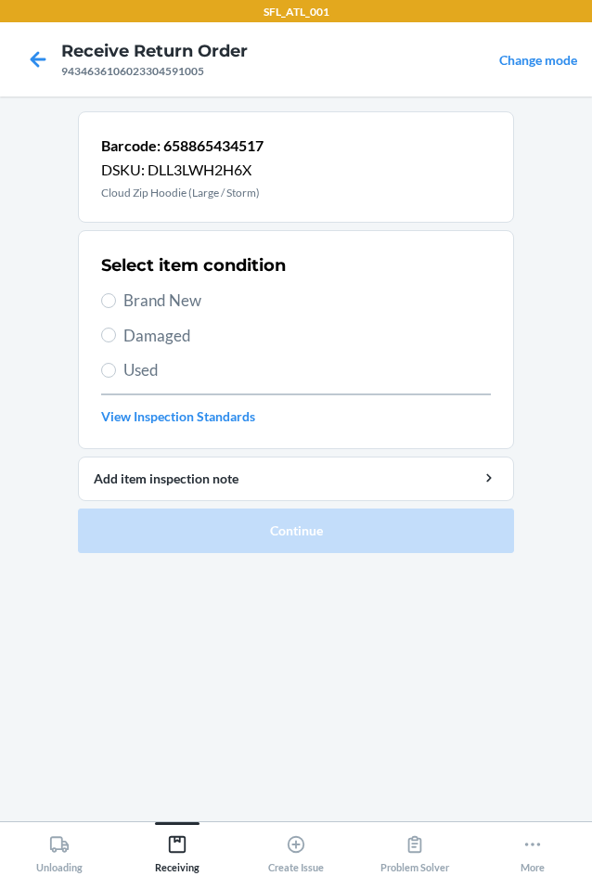
click at [171, 291] on span "Brand New" at bounding box center [307, 301] width 368 height 24
click at [116, 293] on input "Brand New" at bounding box center [108, 300] width 15 height 15
radio input "true"
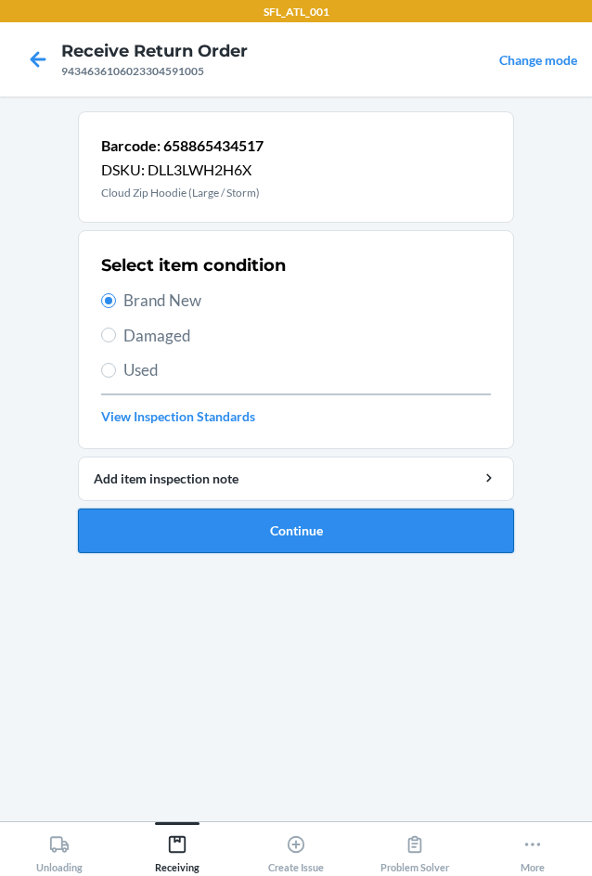
click at [294, 548] on button "Continue" at bounding box center [296, 531] width 436 height 45
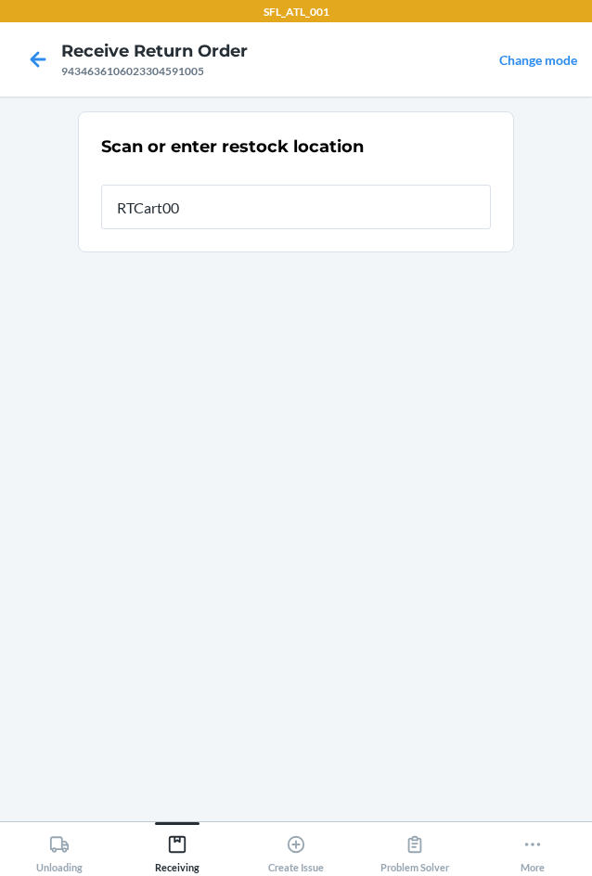
type input "RTCart001"
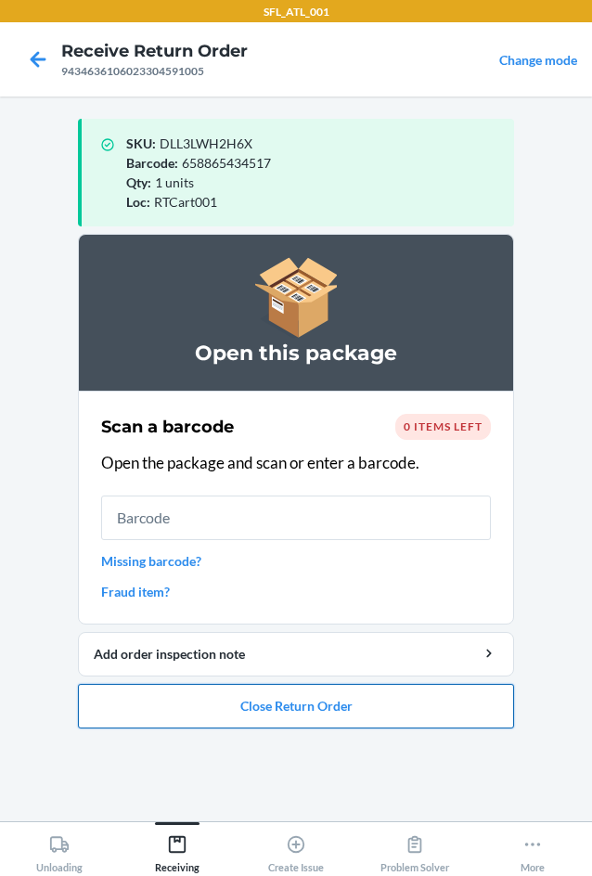
click at [297, 704] on button "Close Return Order" at bounding box center [296, 706] width 436 height 45
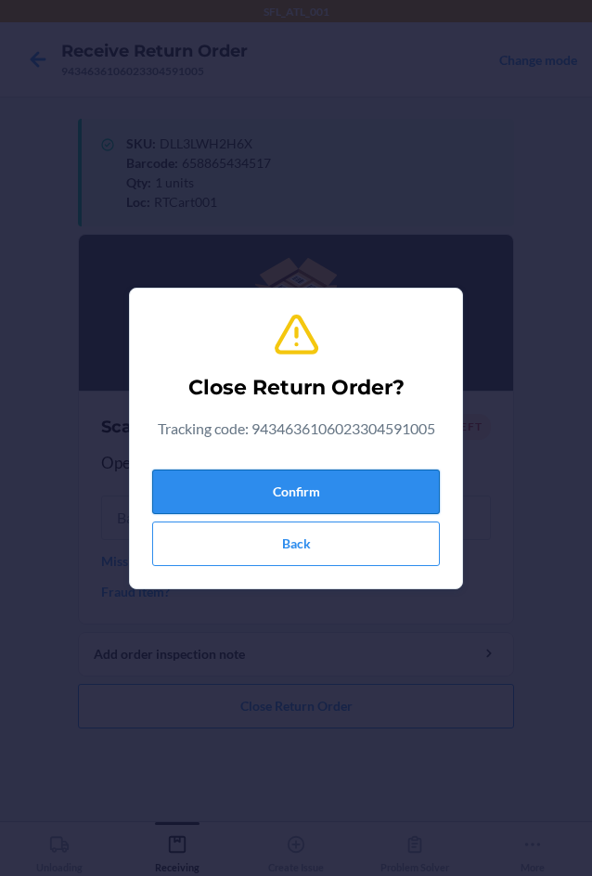
click at [370, 492] on button "Confirm" at bounding box center [296, 492] width 288 height 45
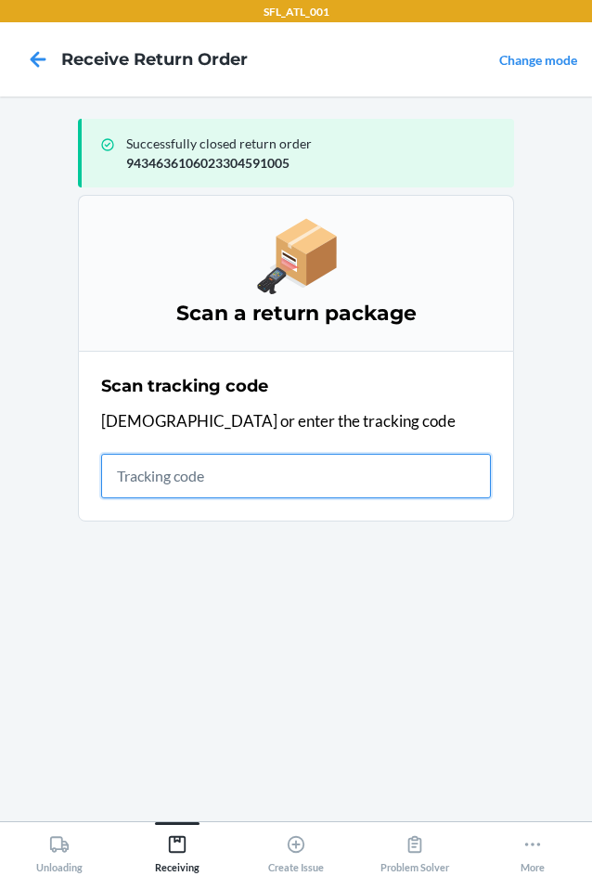
click at [141, 473] on input "text" at bounding box center [296, 476] width 390 height 45
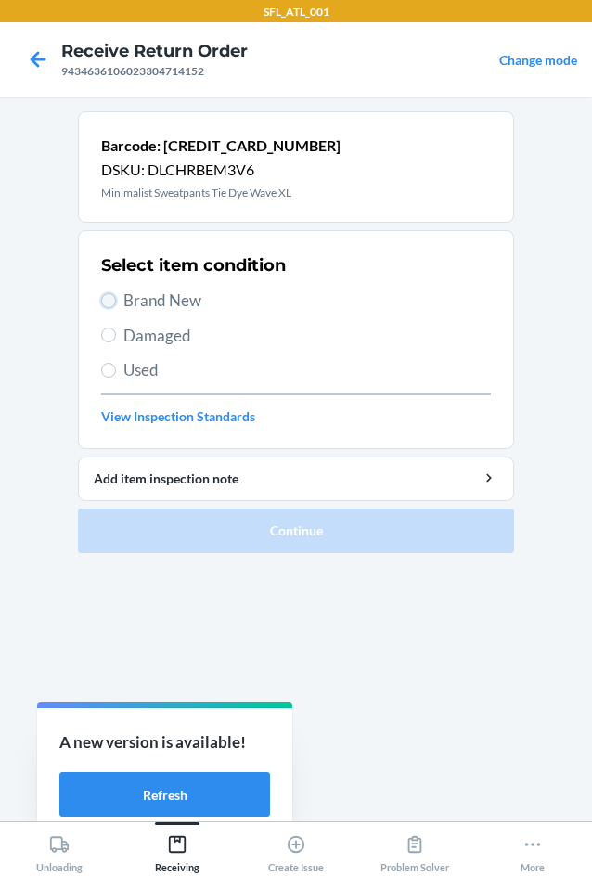
click at [103, 298] on input "Brand New" at bounding box center [108, 300] width 15 height 15
radio input "true"
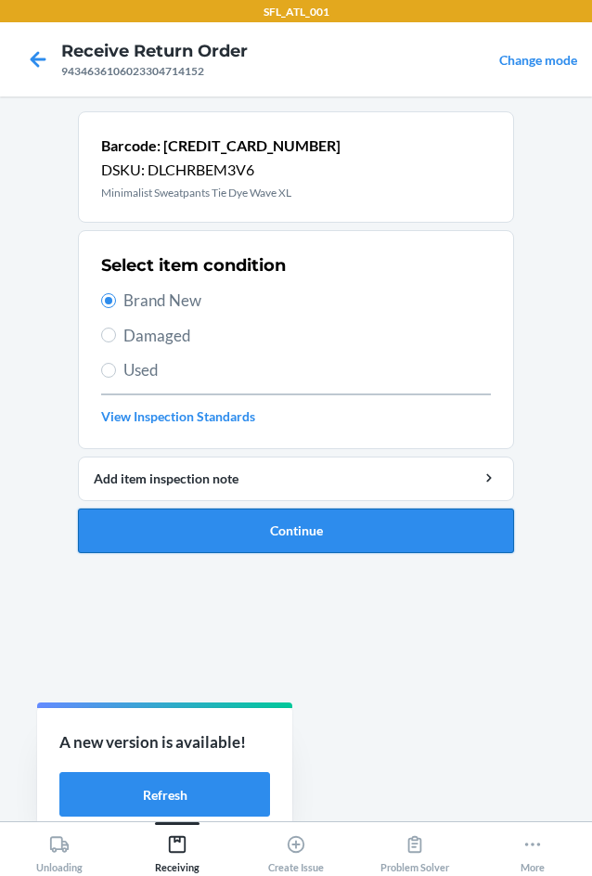
click at [314, 531] on button "Continue" at bounding box center [296, 531] width 436 height 45
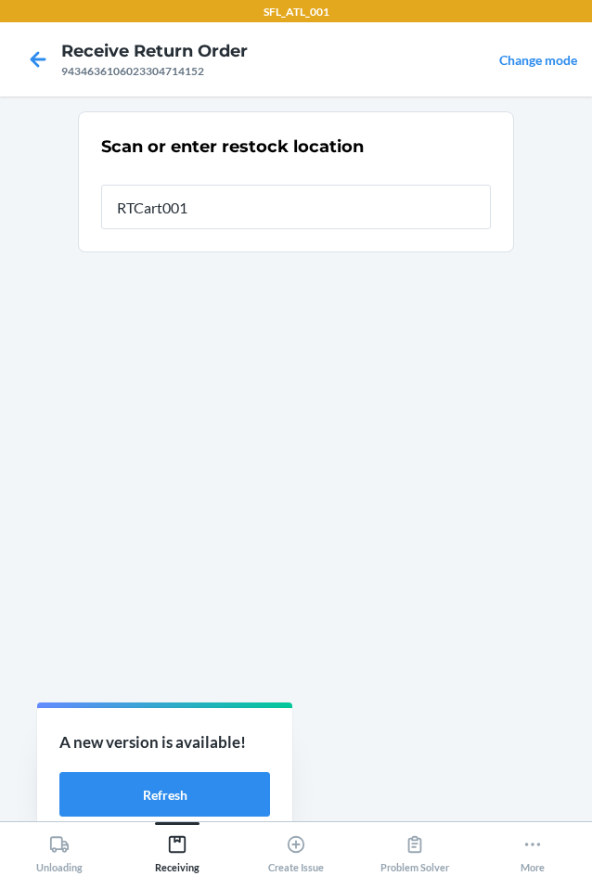
type input "RTCart001"
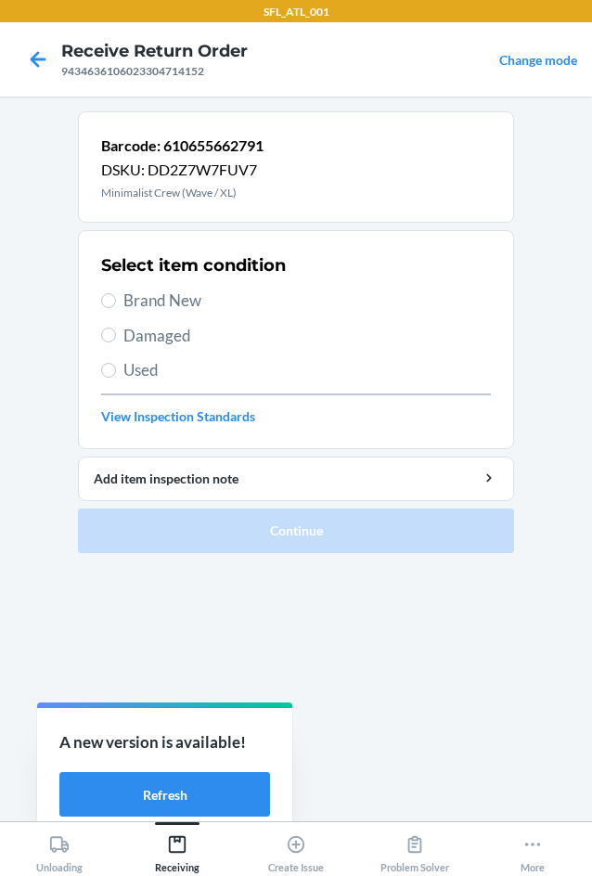
click at [190, 299] on span "Brand New" at bounding box center [307, 301] width 368 height 24
click at [116, 299] on input "Brand New" at bounding box center [108, 300] width 15 height 15
radio input "true"
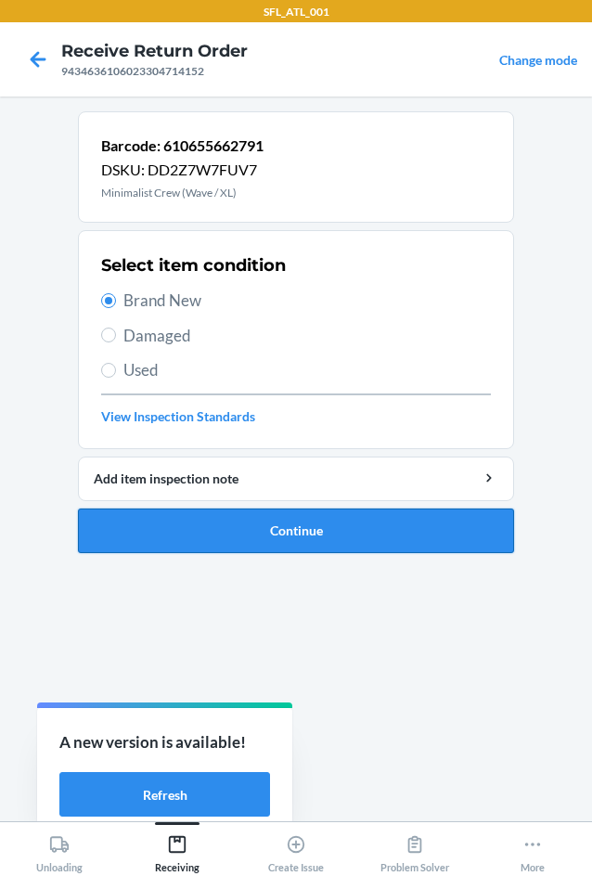
click at [238, 532] on button "Continue" at bounding box center [296, 531] width 436 height 45
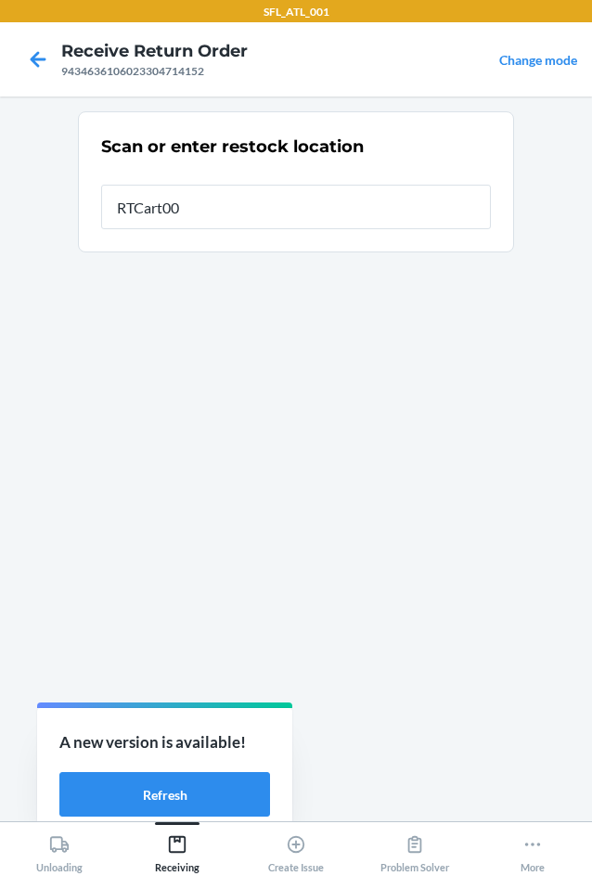
type input "RTCart001"
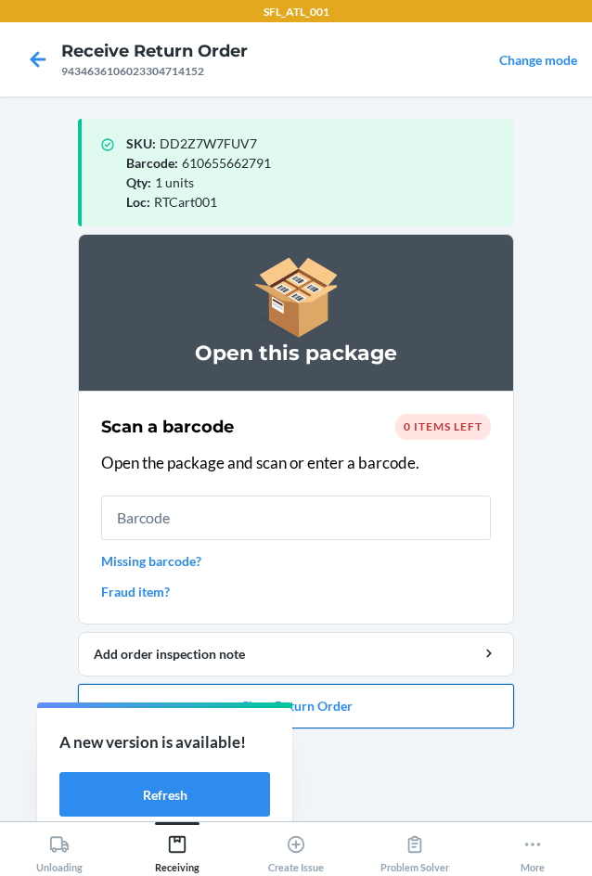
click at [357, 709] on button "Close Return Order" at bounding box center [296, 706] width 436 height 45
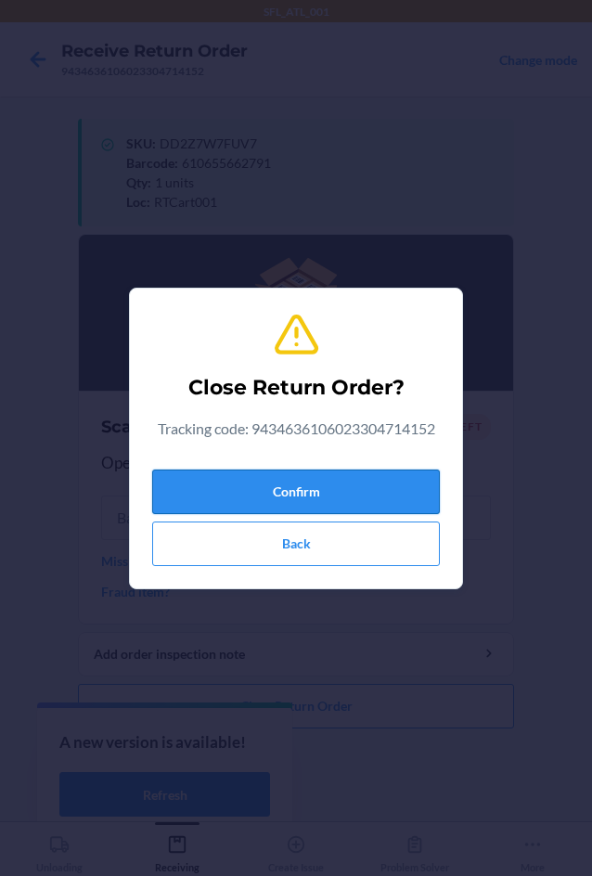
click at [360, 491] on button "Confirm" at bounding box center [296, 492] width 288 height 45
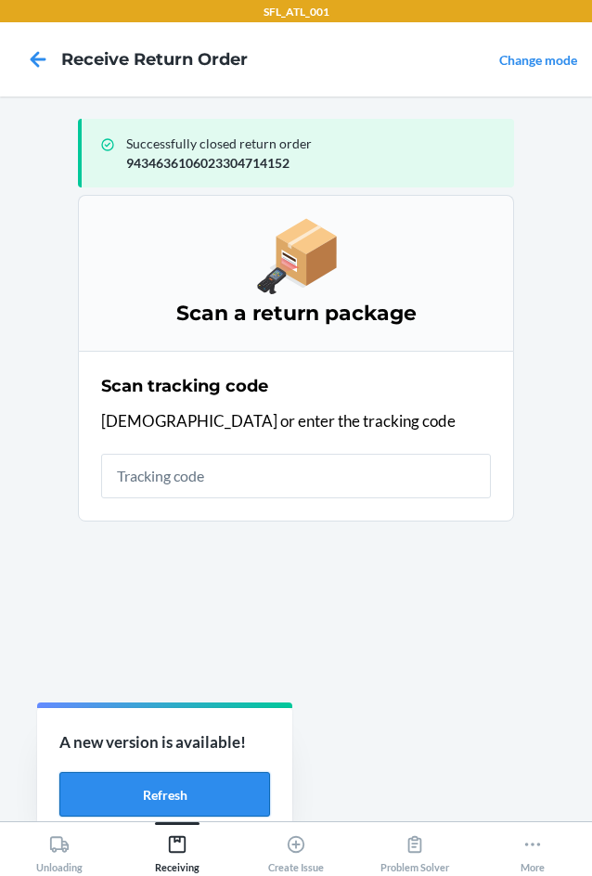
click at [203, 793] on button "Refresh" at bounding box center [164, 794] width 211 height 45
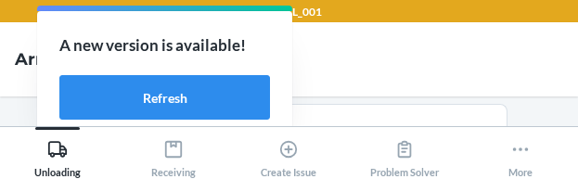
scroll to position [125, 0]
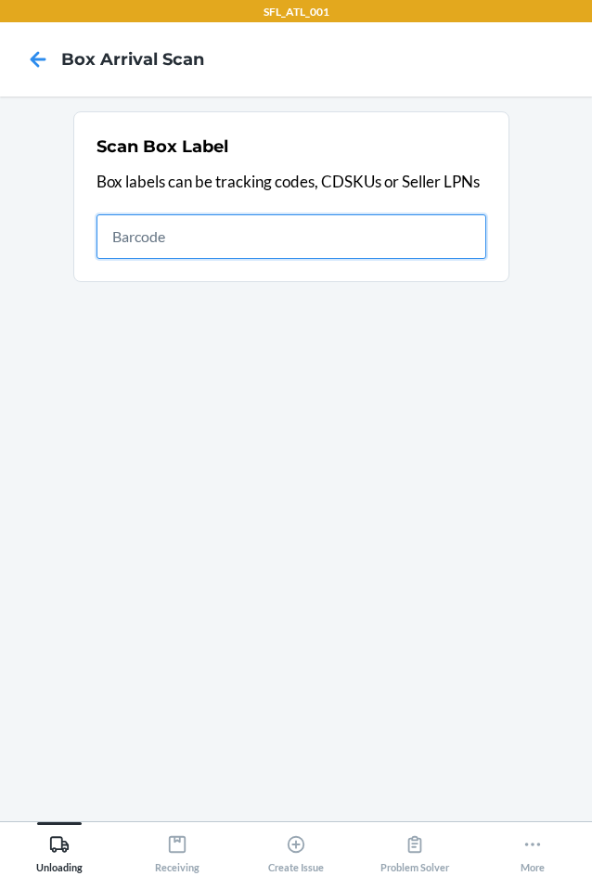
click at [278, 248] on input "text" at bounding box center [292, 236] width 390 height 45
type input "420302599434636106023303736292"
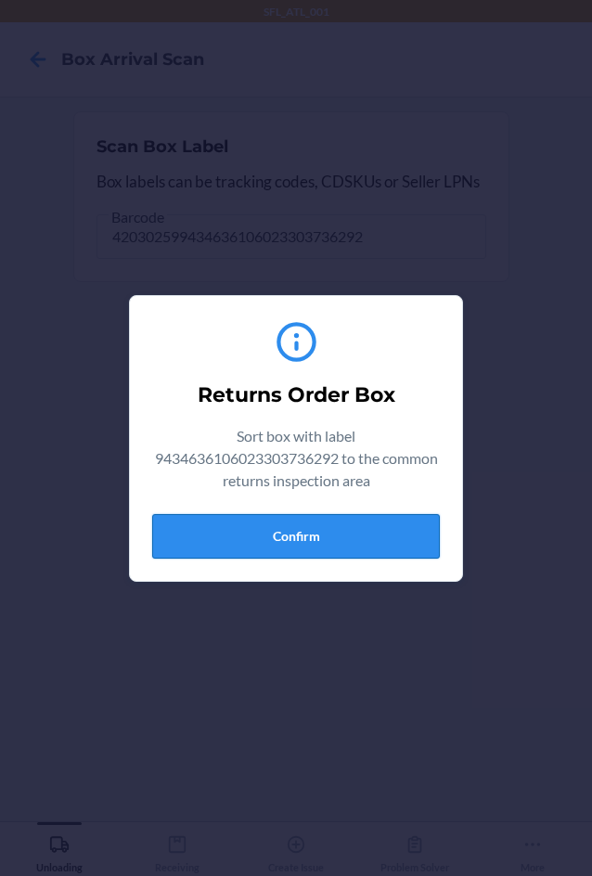
click at [330, 534] on button "Confirm" at bounding box center [296, 536] width 288 height 45
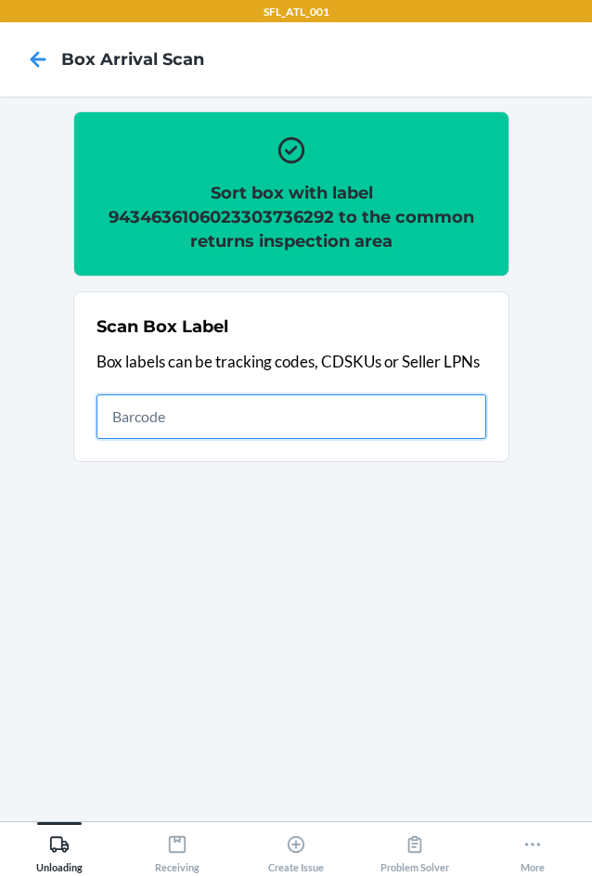
click at [330, 419] on input "text" at bounding box center [292, 416] width 390 height 45
type input "420302599434636106023303248573"
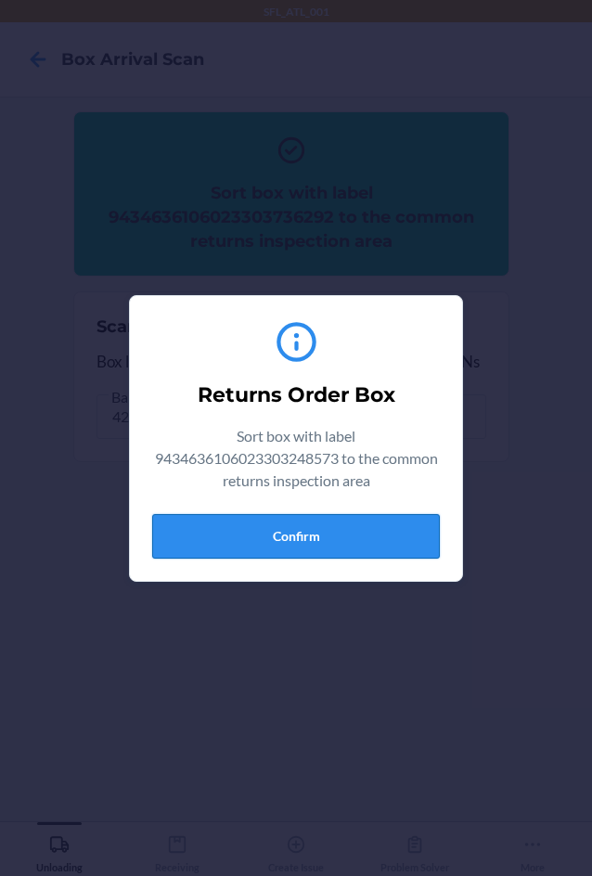
click at [315, 526] on button "Confirm" at bounding box center [296, 536] width 288 height 45
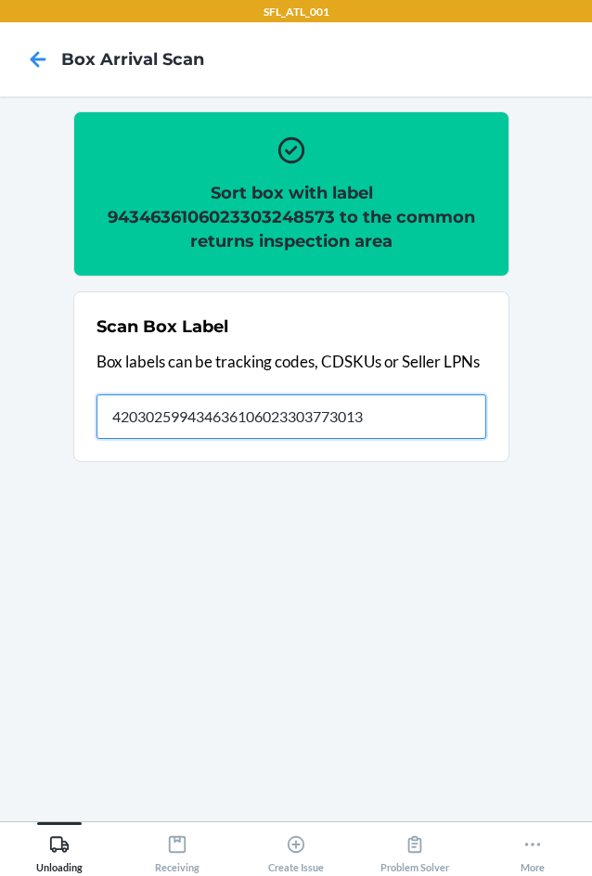
type input "420302599434636106023303773013"
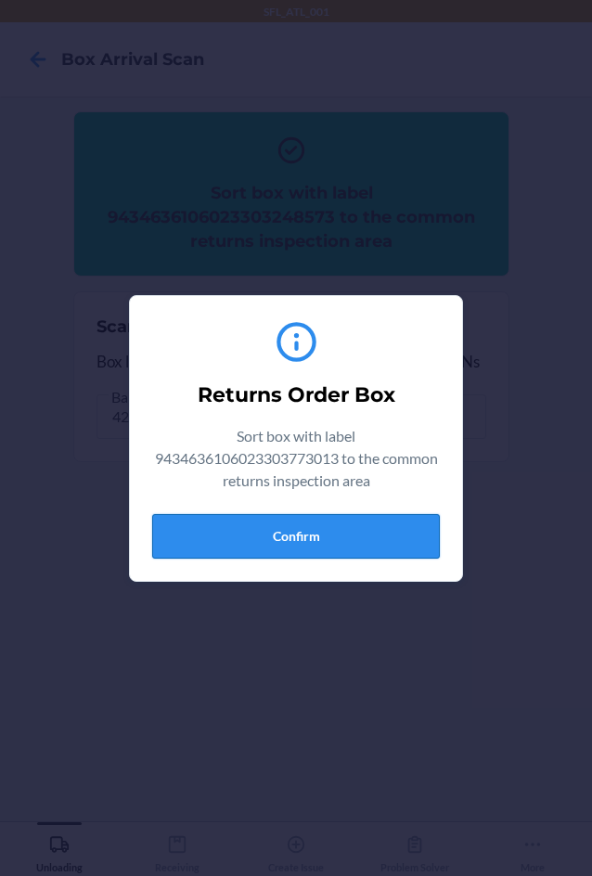
drag, startPoint x: 363, startPoint y: 529, endPoint x: 401, endPoint y: 549, distance: 43.2
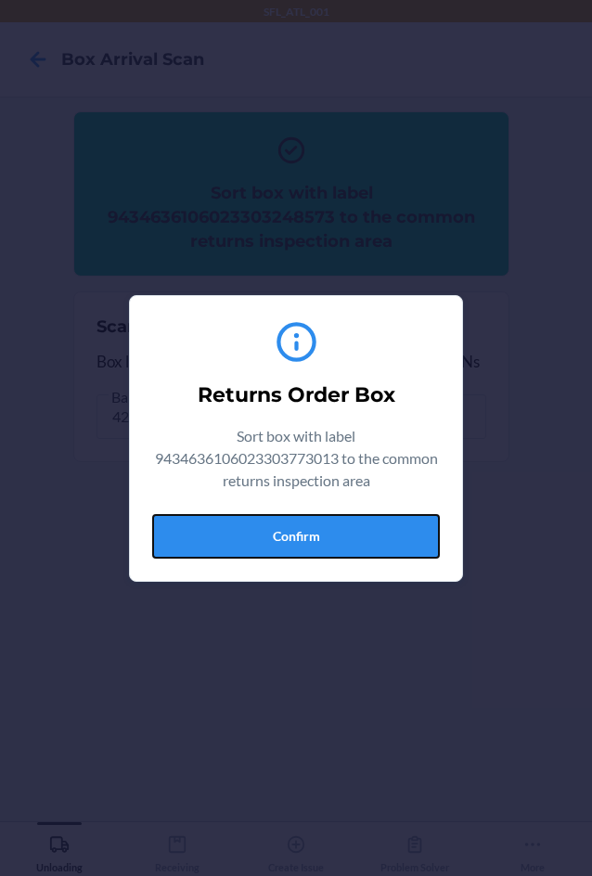
click at [373, 540] on button "Confirm" at bounding box center [296, 536] width 288 height 45
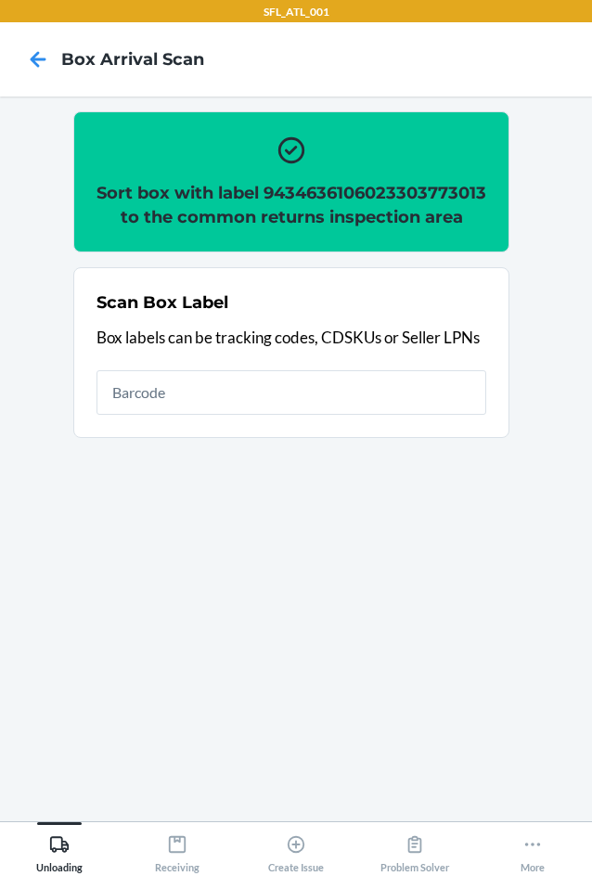
click at [393, 420] on div "Scan Box Label Box labels can be tracking codes, CDSKUs or Seller LPNs" at bounding box center [292, 353] width 390 height 136
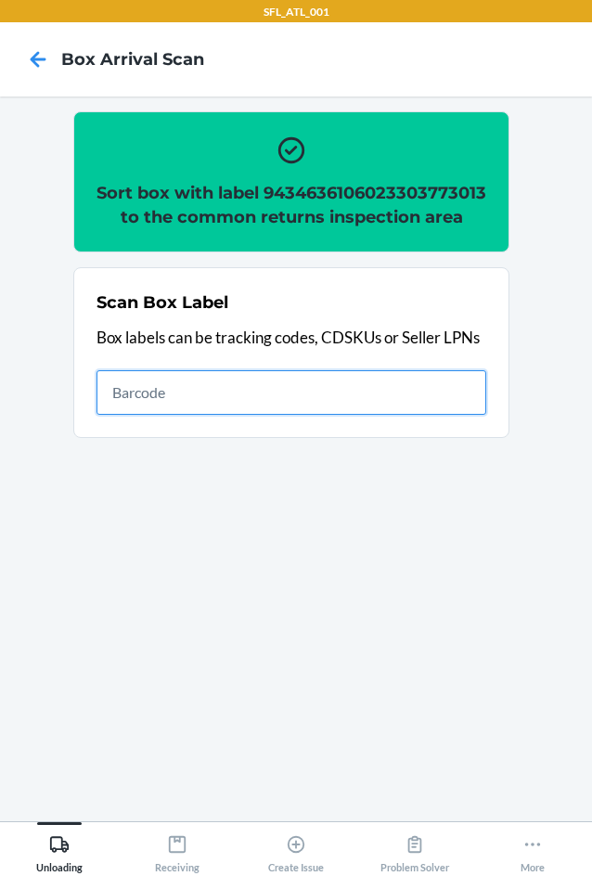
click at [347, 415] on input "text" at bounding box center [292, 392] width 390 height 45
type input "420302599434636106023303773013"
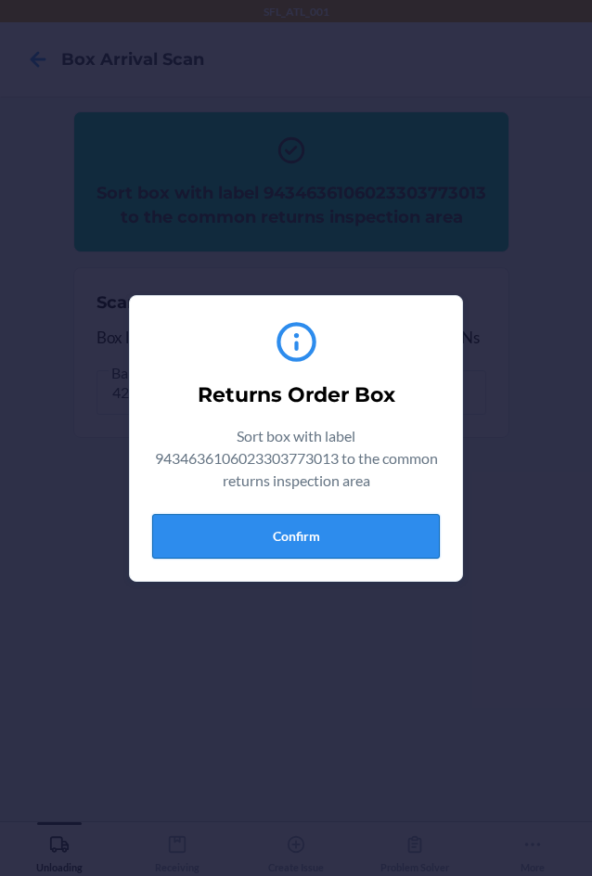
click at [330, 527] on button "Confirm" at bounding box center [296, 536] width 288 height 45
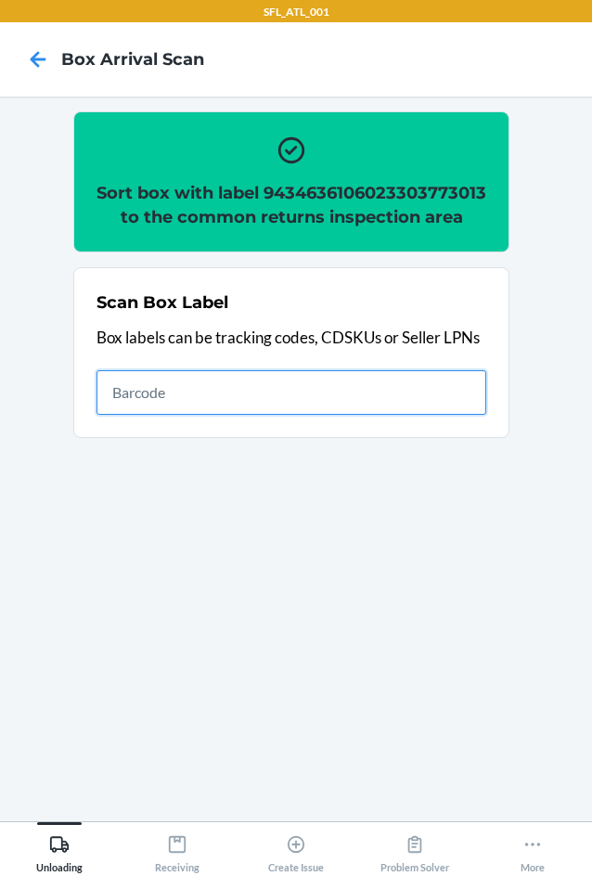
click at [403, 415] on input "text" at bounding box center [292, 392] width 390 height 45
type input "420302599434636106023303658419"
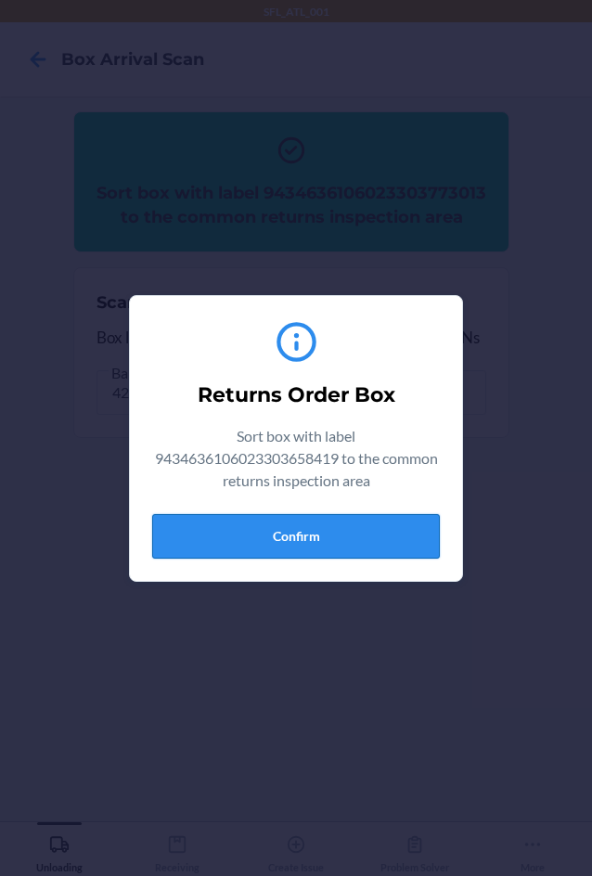
click at [328, 536] on button "Confirm" at bounding box center [296, 536] width 288 height 45
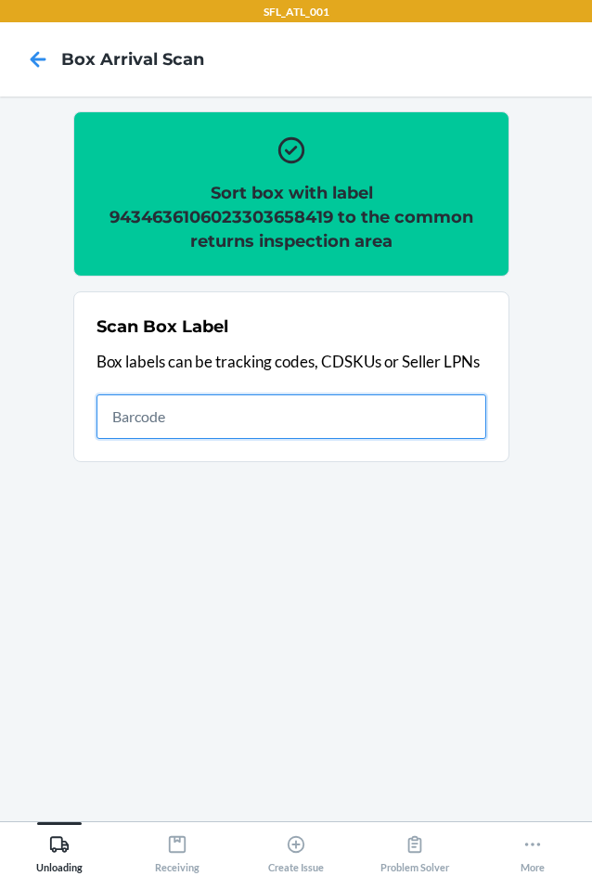
click at [381, 407] on input "text" at bounding box center [292, 416] width 390 height 45
type input "420302599434636106023304586094"
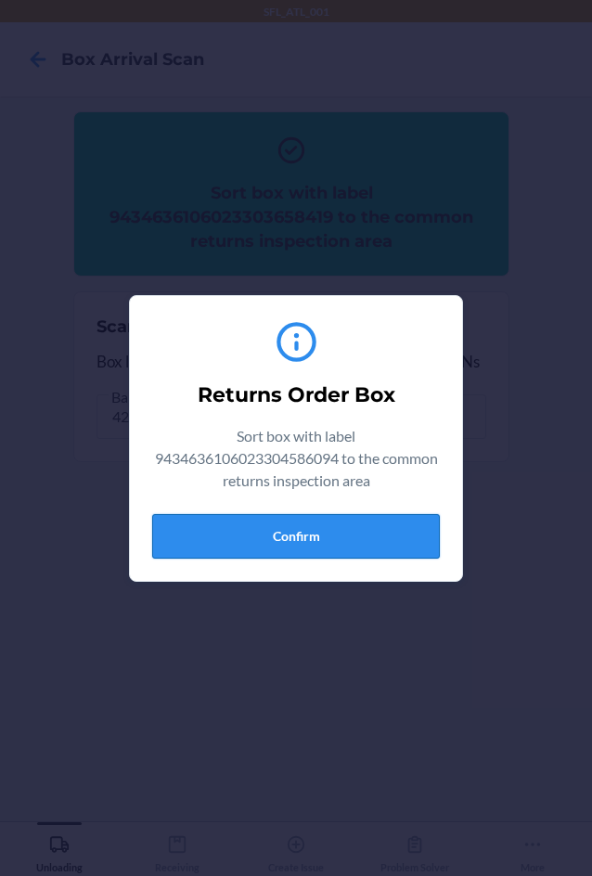
click at [343, 530] on button "Confirm" at bounding box center [296, 536] width 288 height 45
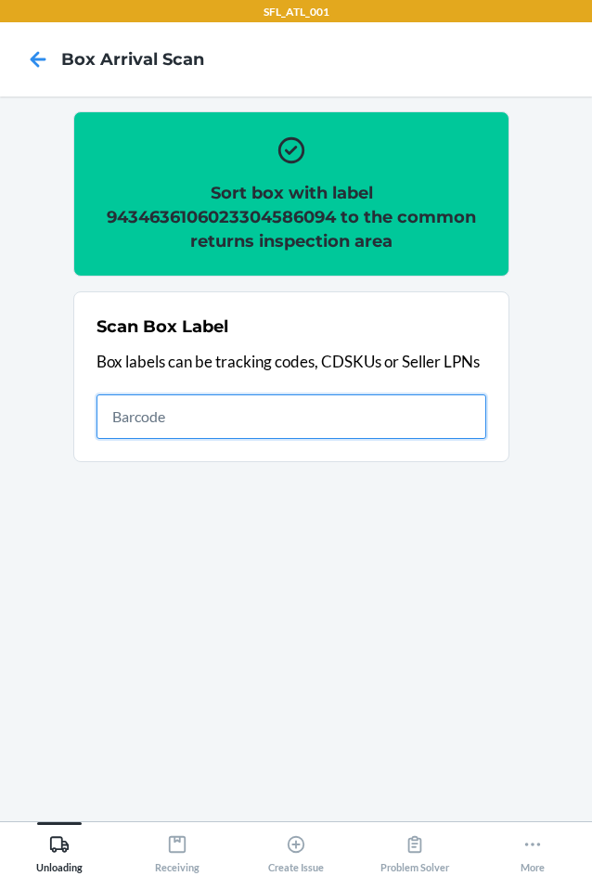
click at [333, 411] on input "text" at bounding box center [292, 416] width 390 height 45
type input "420302599434636106023304380647"
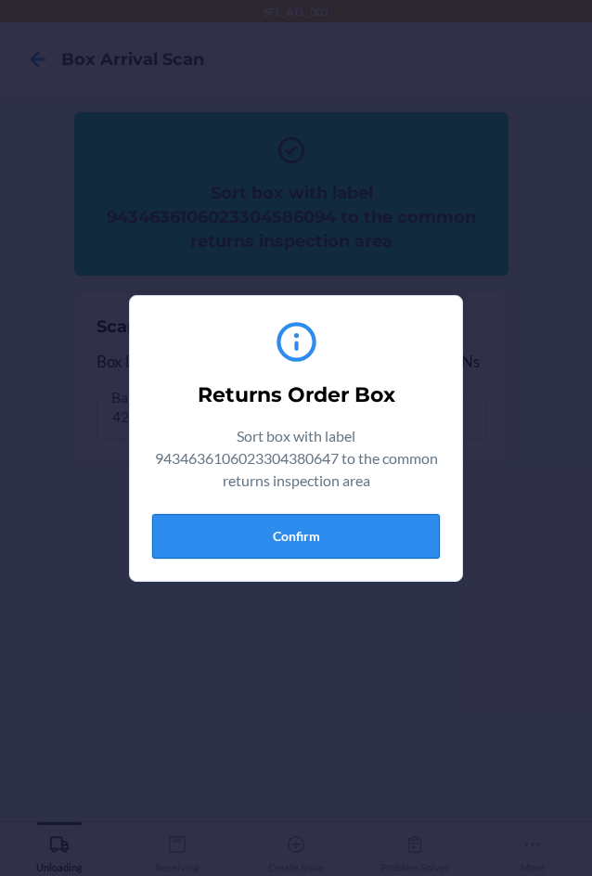
click at [327, 542] on button "Confirm" at bounding box center [296, 536] width 288 height 45
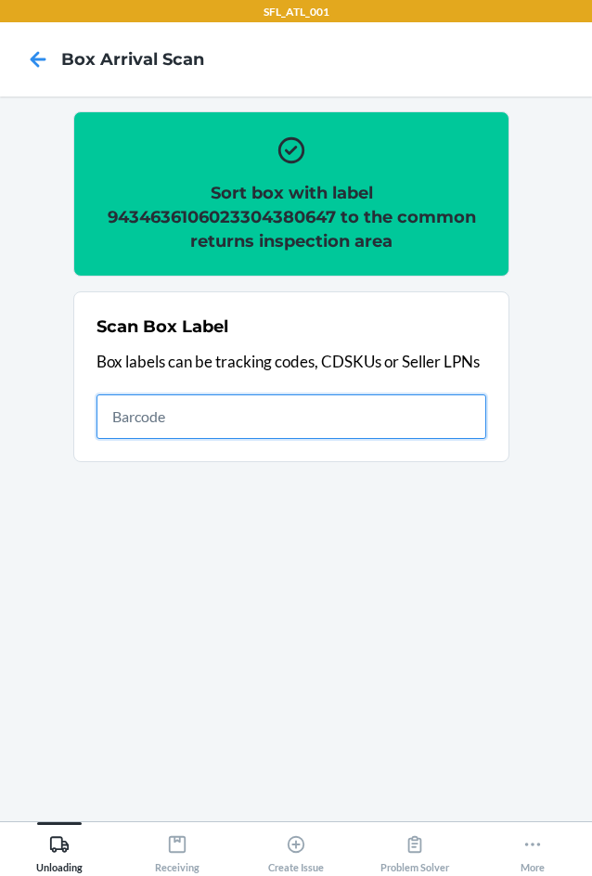
click at [248, 411] on input "text" at bounding box center [292, 416] width 390 height 45
type input "420302599434636106023304547323"
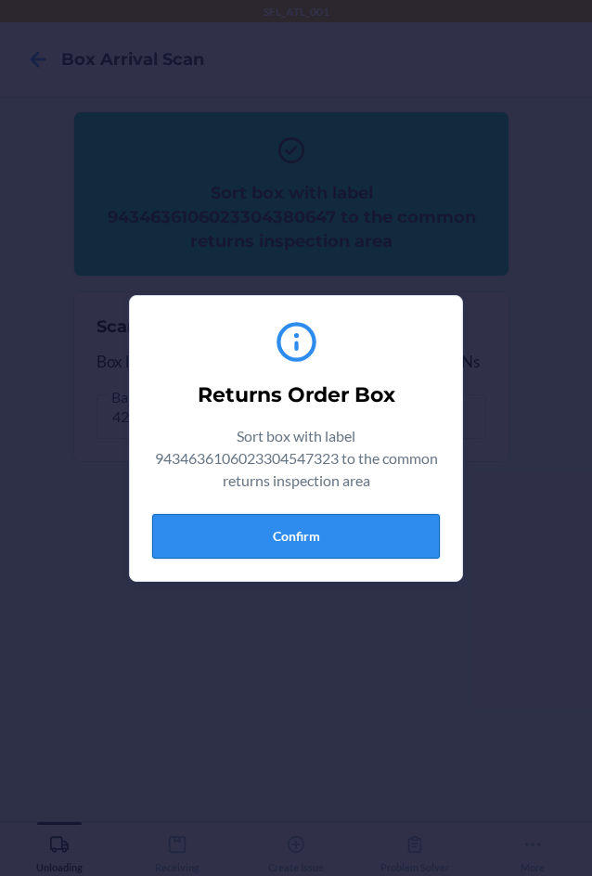
click at [332, 528] on button "Confirm" at bounding box center [296, 536] width 288 height 45
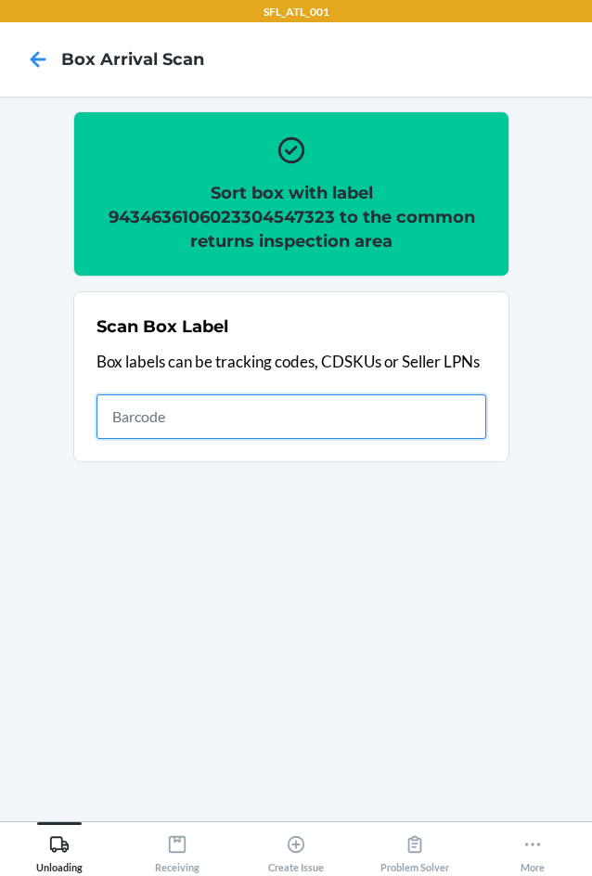
click at [295, 425] on input "text" at bounding box center [292, 416] width 390 height 45
type input "420302599434636106023304646644"
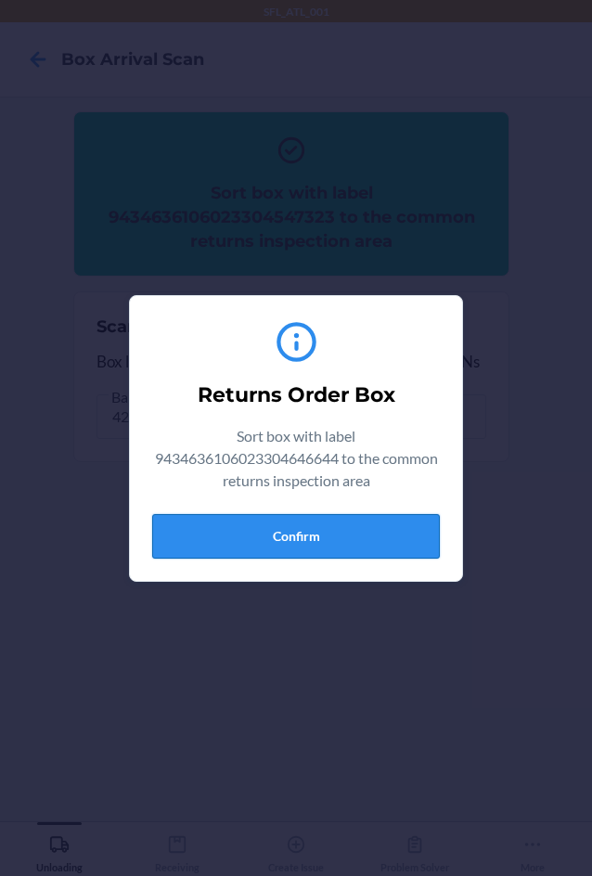
click at [342, 533] on button "Confirm" at bounding box center [296, 536] width 288 height 45
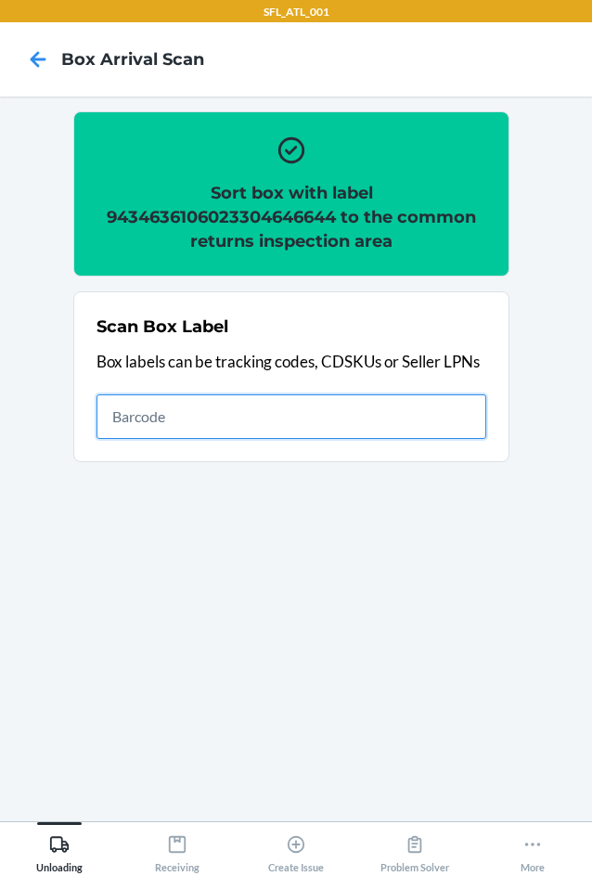
click at [416, 415] on input "text" at bounding box center [292, 416] width 390 height 45
type input "420302599434636106023304646644"
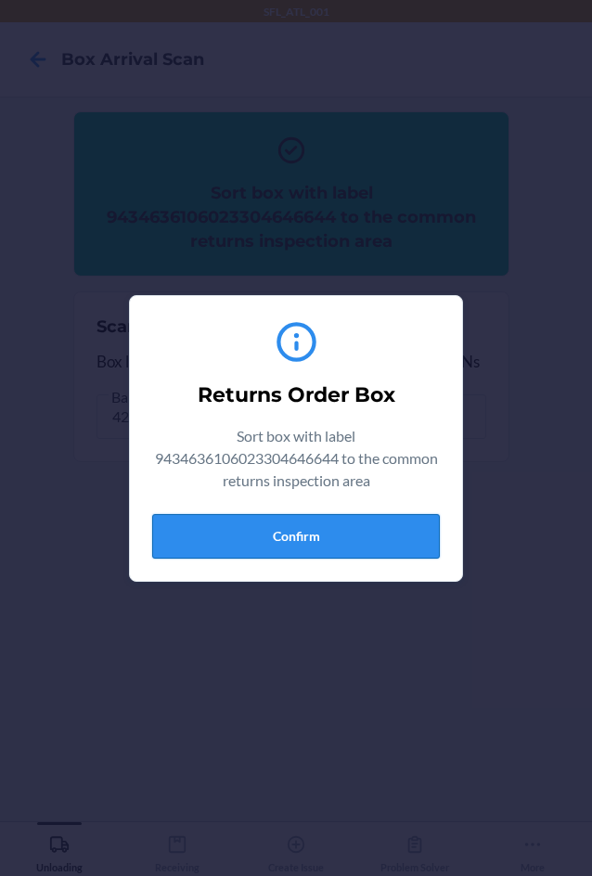
click at [370, 538] on button "Confirm" at bounding box center [296, 536] width 288 height 45
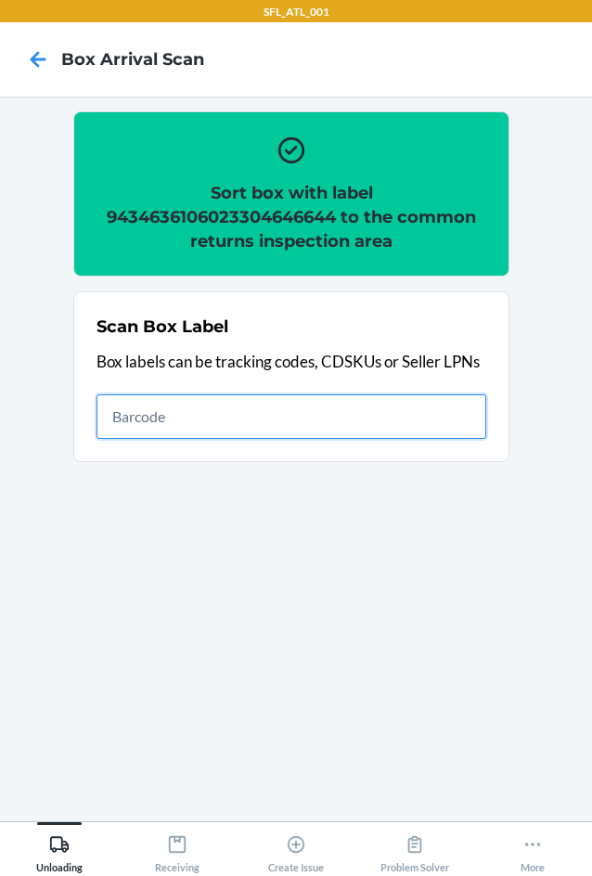
click at [283, 432] on input "text" at bounding box center [292, 416] width 390 height 45
type input "420302599434636106023304766595"
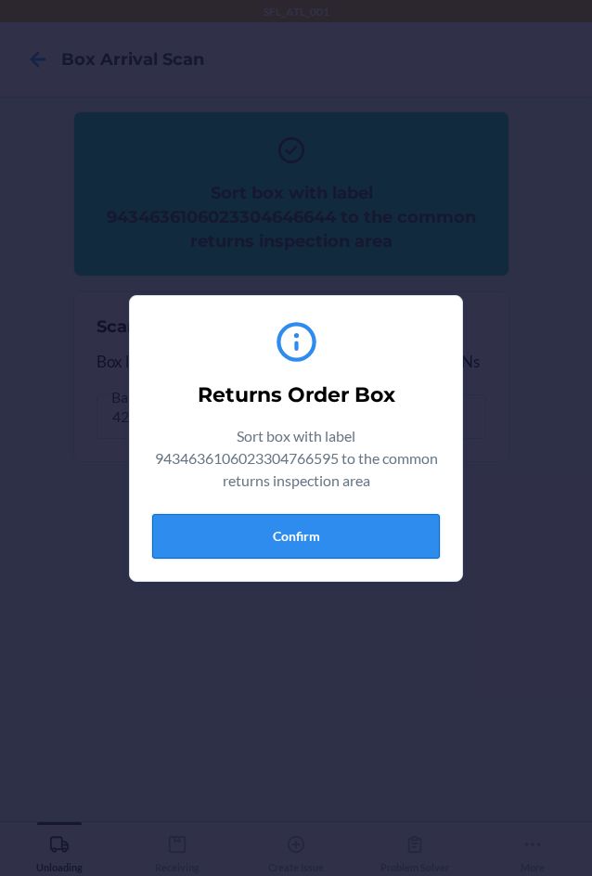
click at [337, 545] on button "Confirm" at bounding box center [296, 536] width 288 height 45
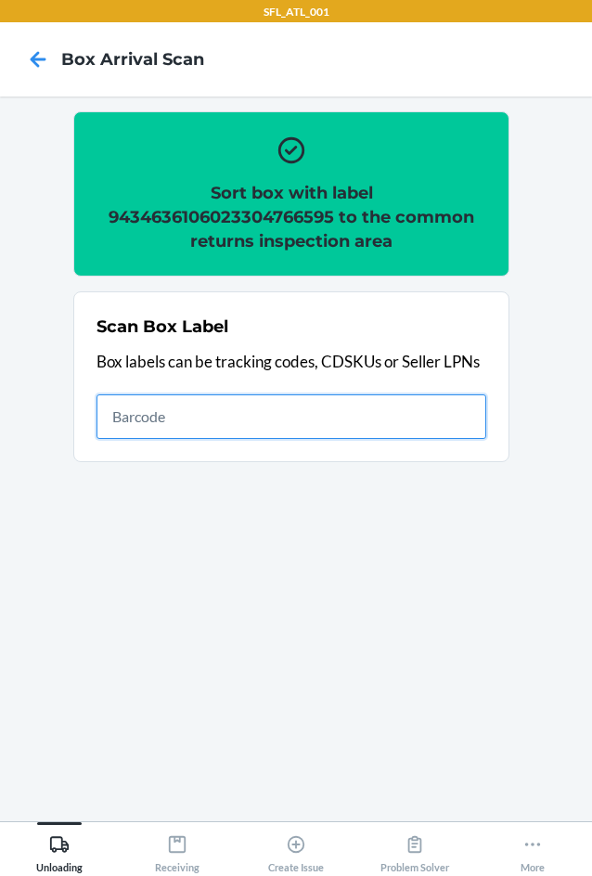
click at [279, 407] on input "text" at bounding box center [292, 416] width 390 height 45
type input "420302599434636106023304590183"
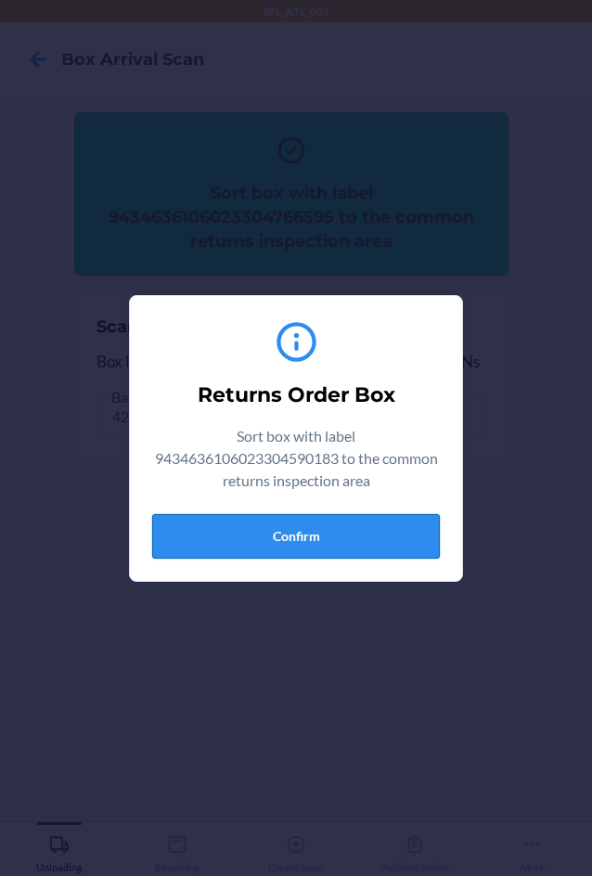
click at [345, 526] on button "Confirm" at bounding box center [296, 536] width 288 height 45
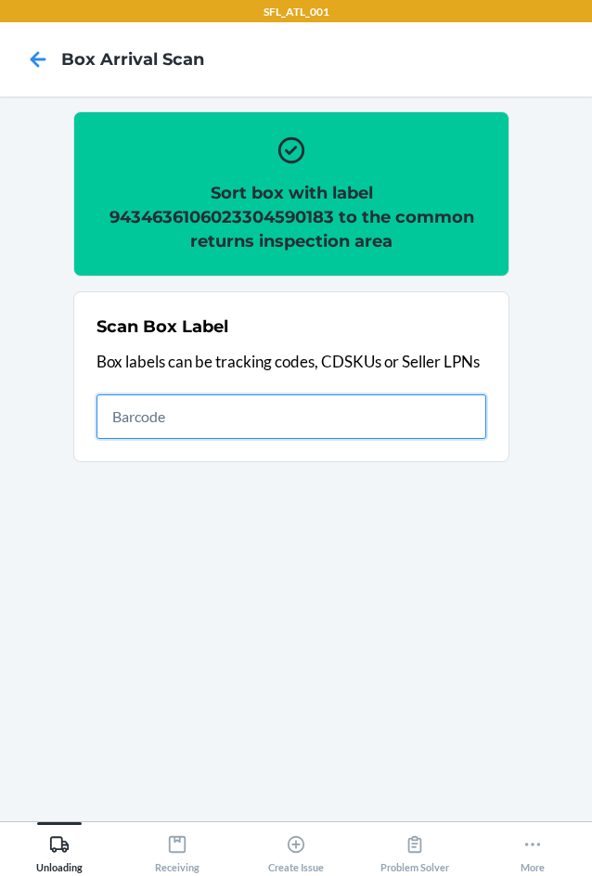
click at [461, 417] on input "text" at bounding box center [292, 416] width 390 height 45
type input "420284059261290316871747401345"
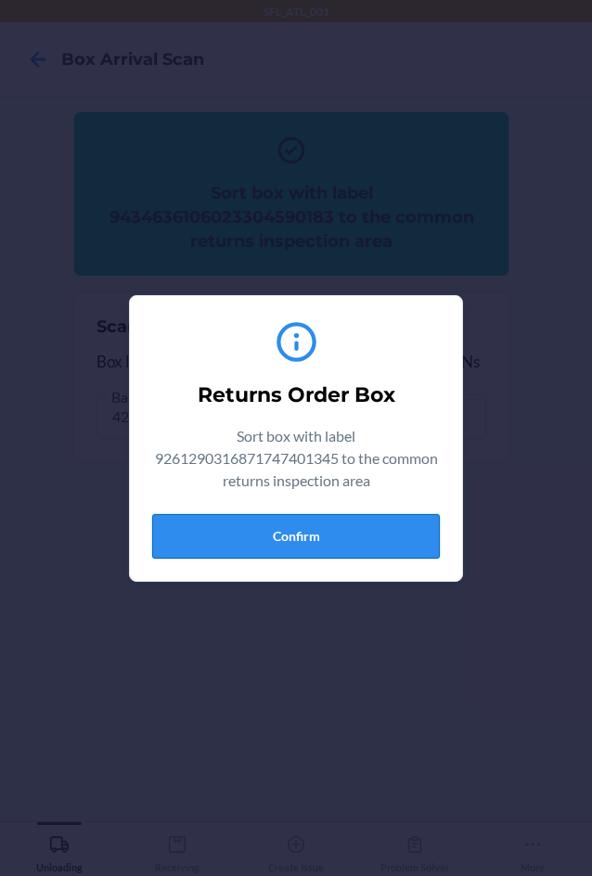
click at [316, 539] on button "Confirm" at bounding box center [296, 536] width 288 height 45
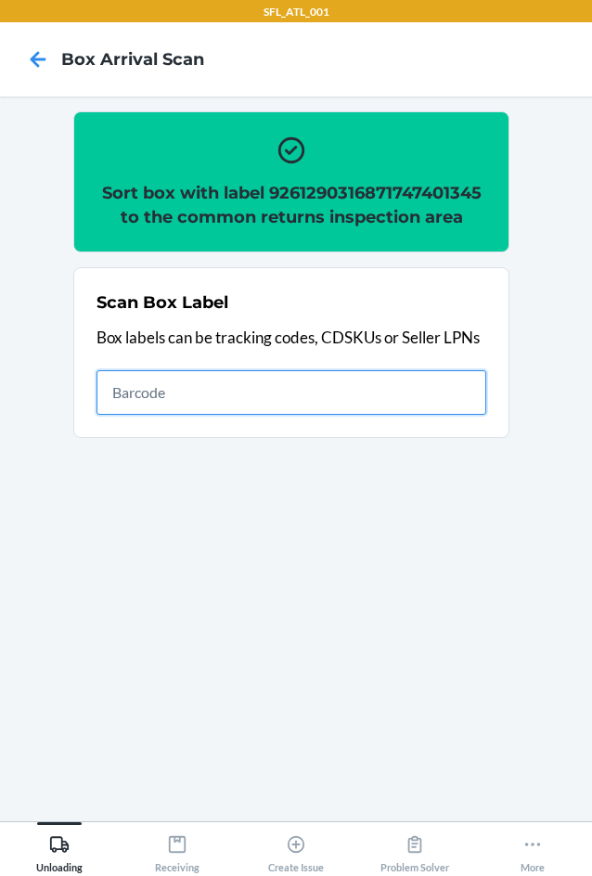
click at [308, 383] on input "text" at bounding box center [292, 392] width 390 height 45
type input "420302599434636106023304717559"
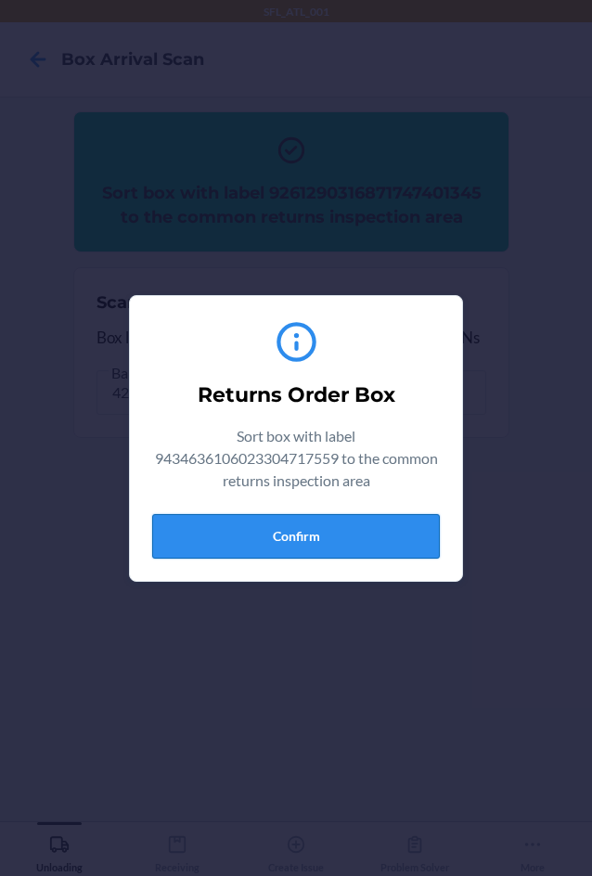
click at [295, 532] on button "Confirm" at bounding box center [296, 536] width 288 height 45
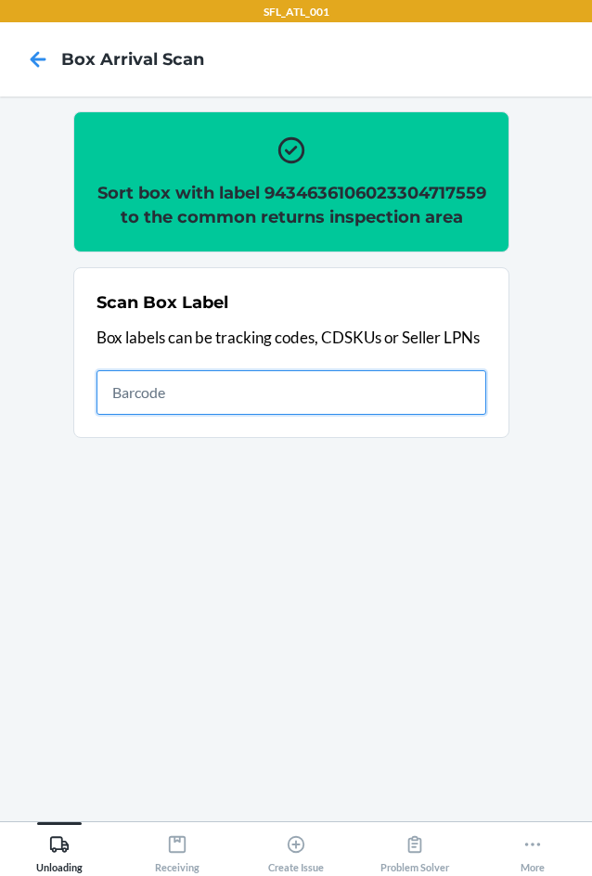
click at [458, 415] on input "text" at bounding box center [292, 392] width 390 height 45
type input "420302599434636106023304467744"
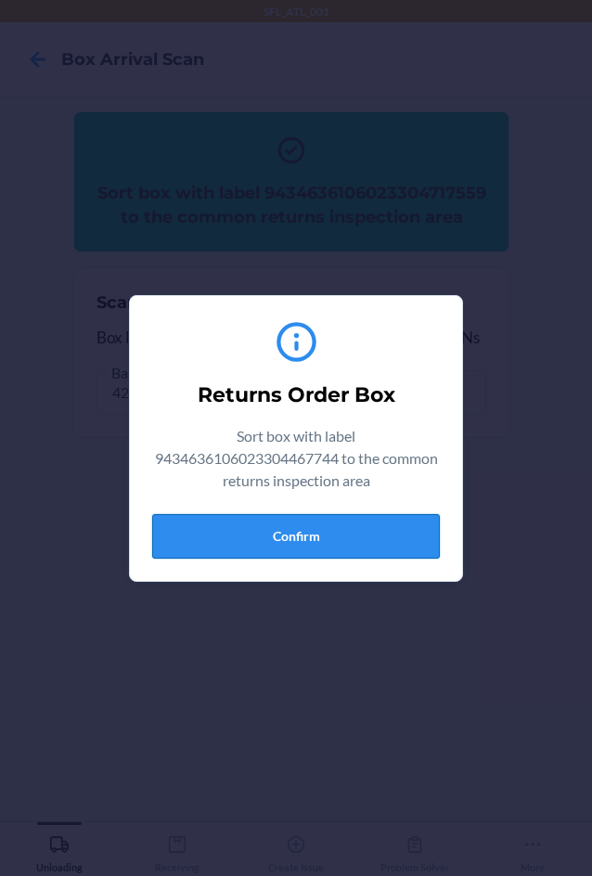
click at [373, 524] on button "Confirm" at bounding box center [296, 536] width 288 height 45
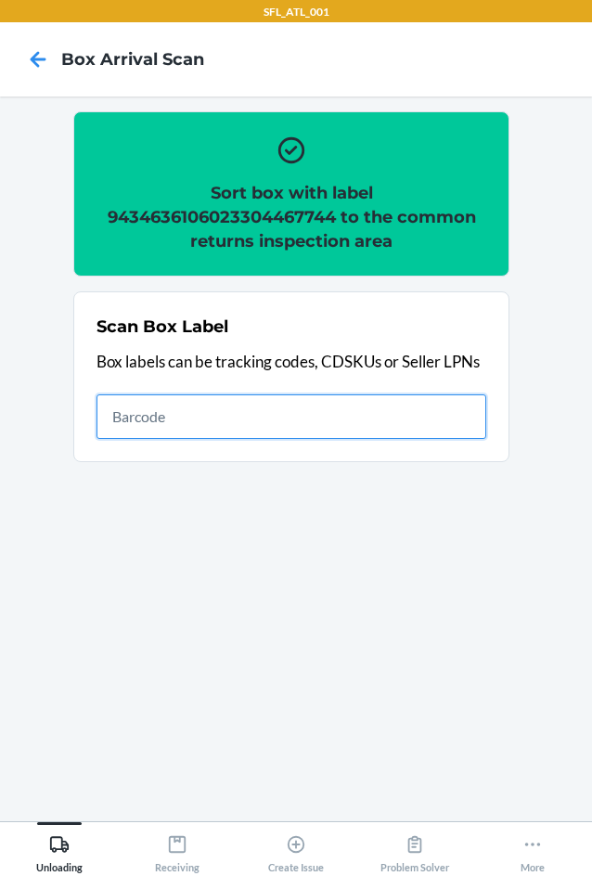
click at [185, 419] on input "text" at bounding box center [292, 416] width 390 height 45
type input "420302599434636106023304148780"
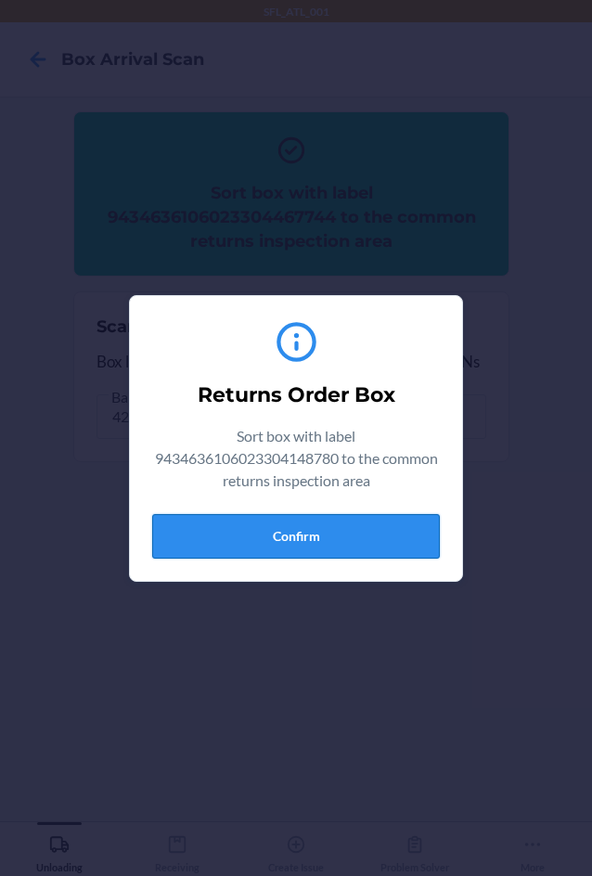
click at [307, 537] on button "Confirm" at bounding box center [296, 536] width 288 height 45
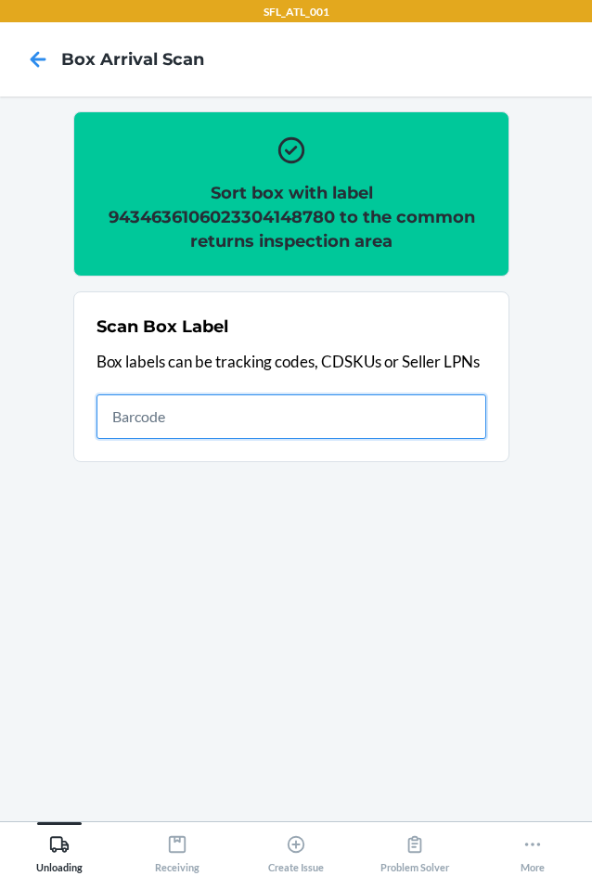
click at [341, 424] on input "text" at bounding box center [292, 416] width 390 height 45
type input "420302599434636106023304752475"
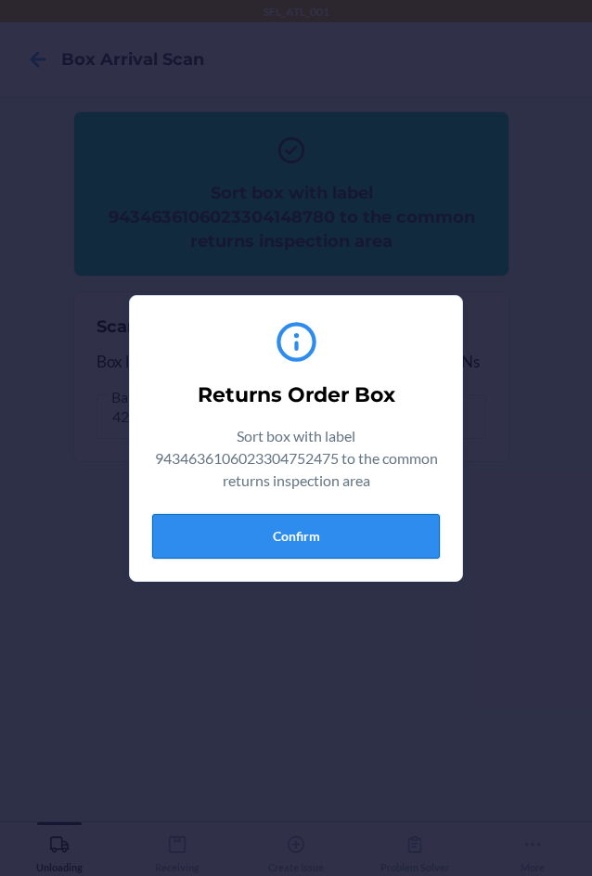
click at [335, 536] on button "Confirm" at bounding box center [296, 536] width 288 height 45
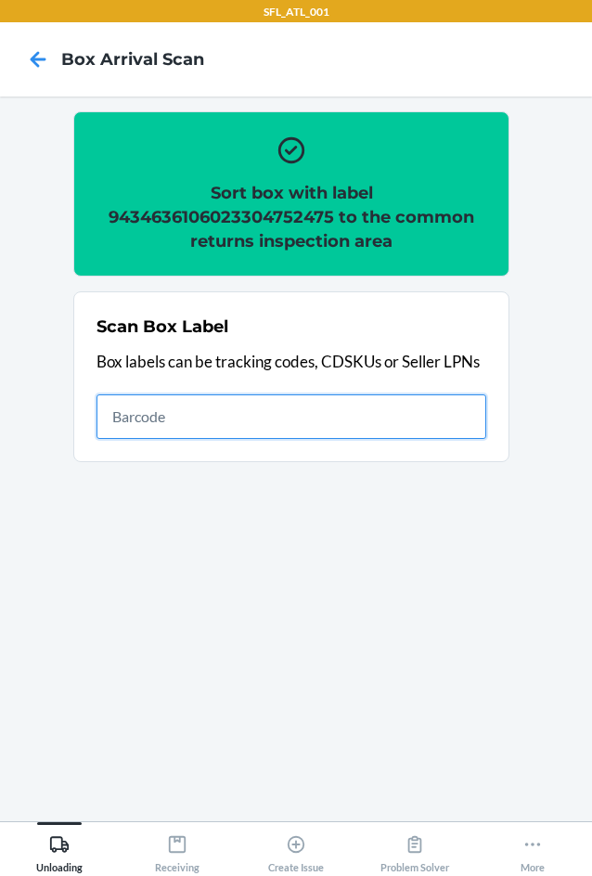
click at [397, 420] on input "text" at bounding box center [292, 416] width 390 height 45
type input "420302599434636106023302113124"
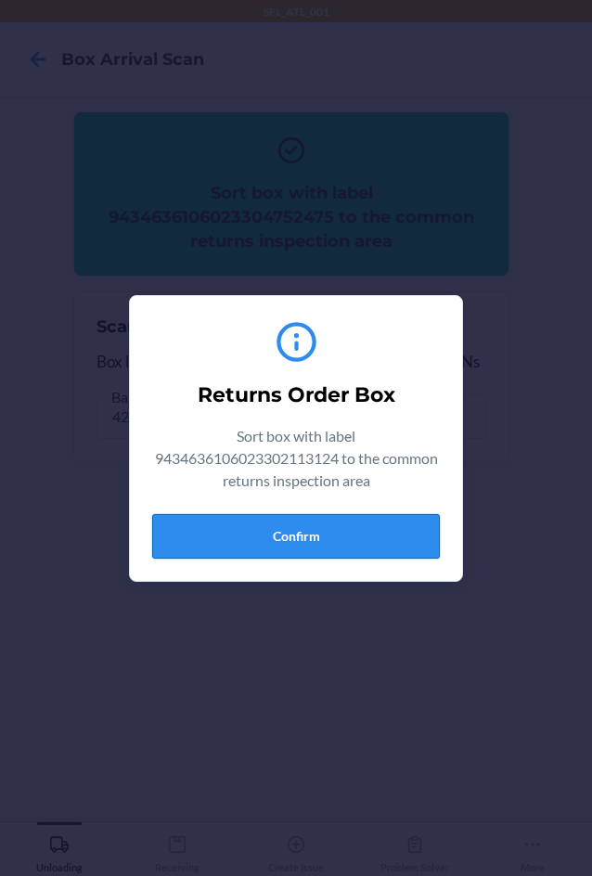
click at [329, 541] on button "Confirm" at bounding box center [296, 536] width 288 height 45
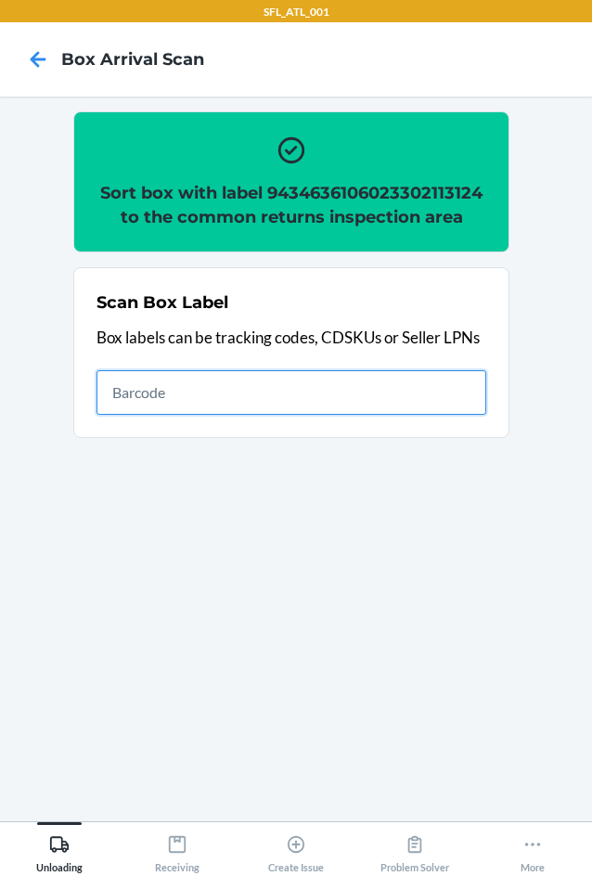
click at [302, 401] on input "text" at bounding box center [292, 392] width 390 height 45
type input "420302599434636106023304956712"
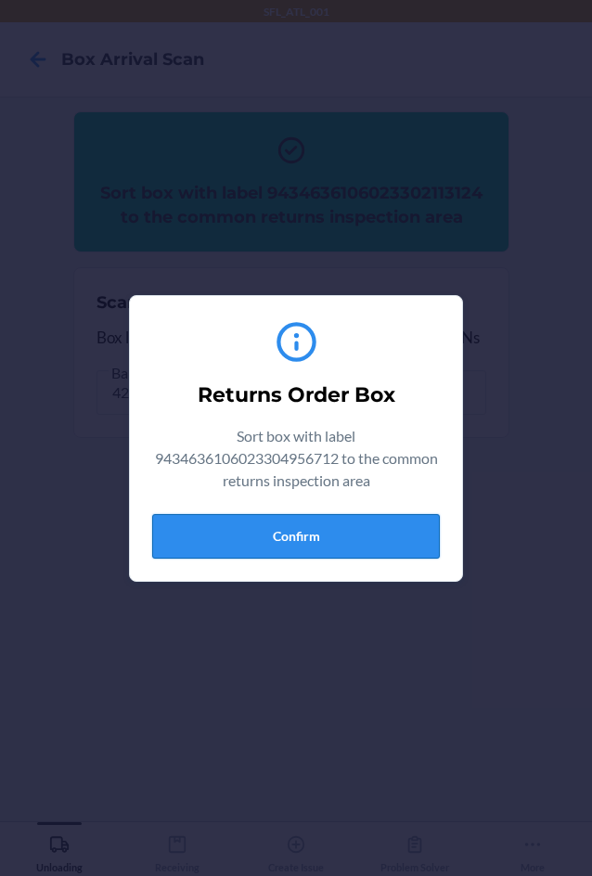
click at [334, 547] on button "Confirm" at bounding box center [296, 536] width 288 height 45
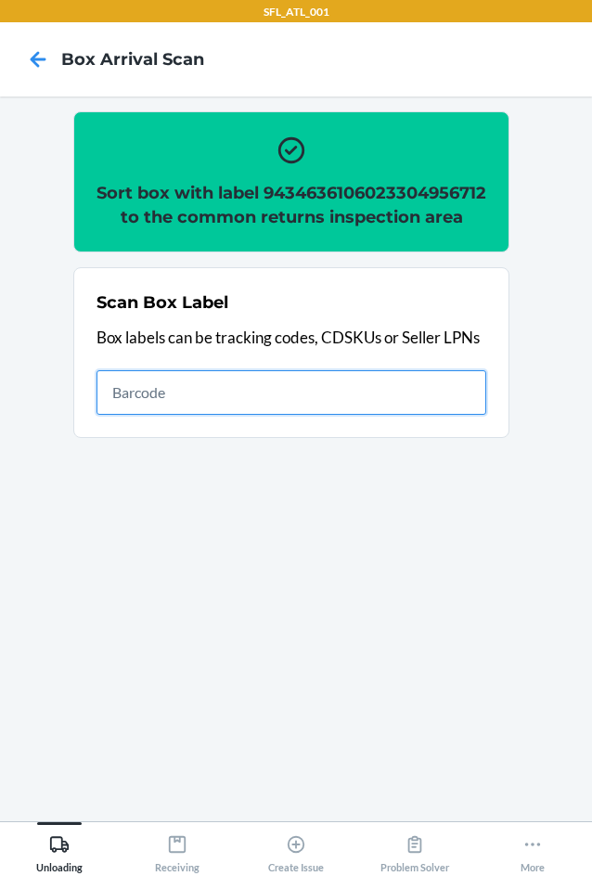
click at [462, 415] on input "text" at bounding box center [292, 392] width 390 height 45
type input "420302599434636106023304677181"
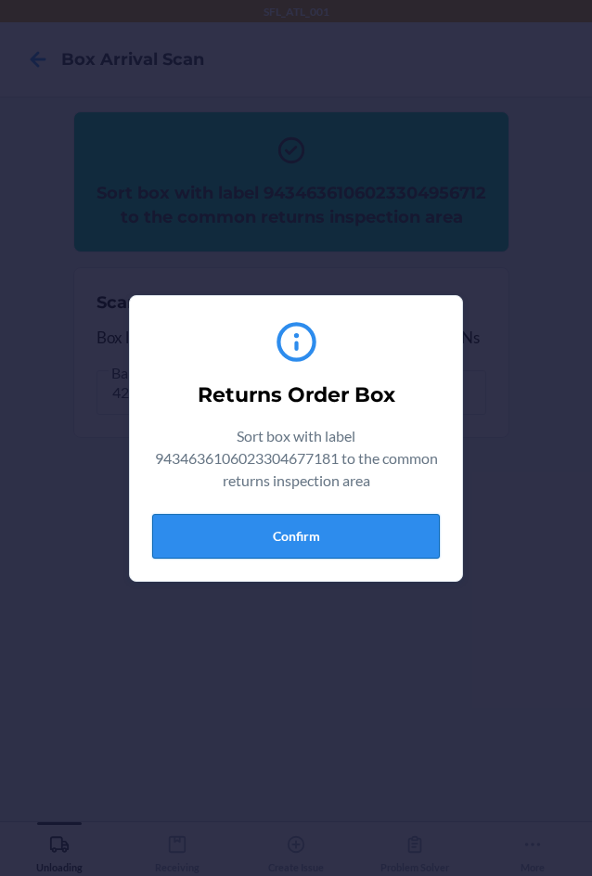
click at [366, 532] on button "Confirm" at bounding box center [296, 536] width 288 height 45
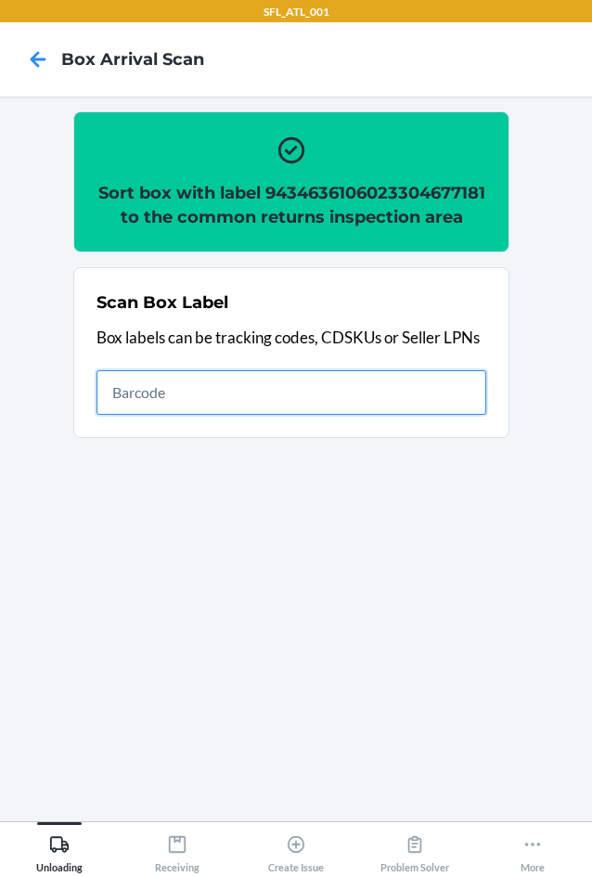
click at [439, 411] on input "text" at bounding box center [292, 392] width 390 height 45
type input "420302599434636106023303943805"
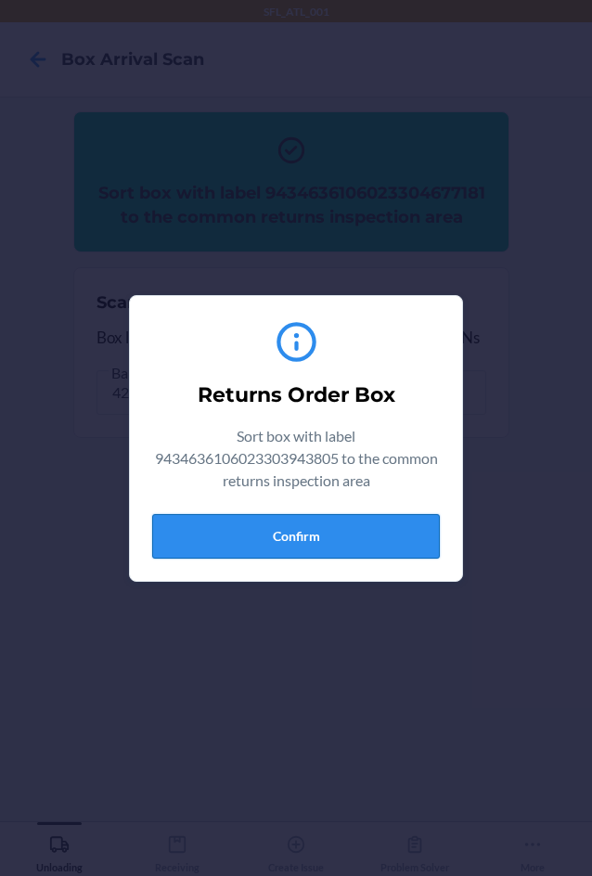
click at [346, 546] on button "Confirm" at bounding box center [296, 536] width 288 height 45
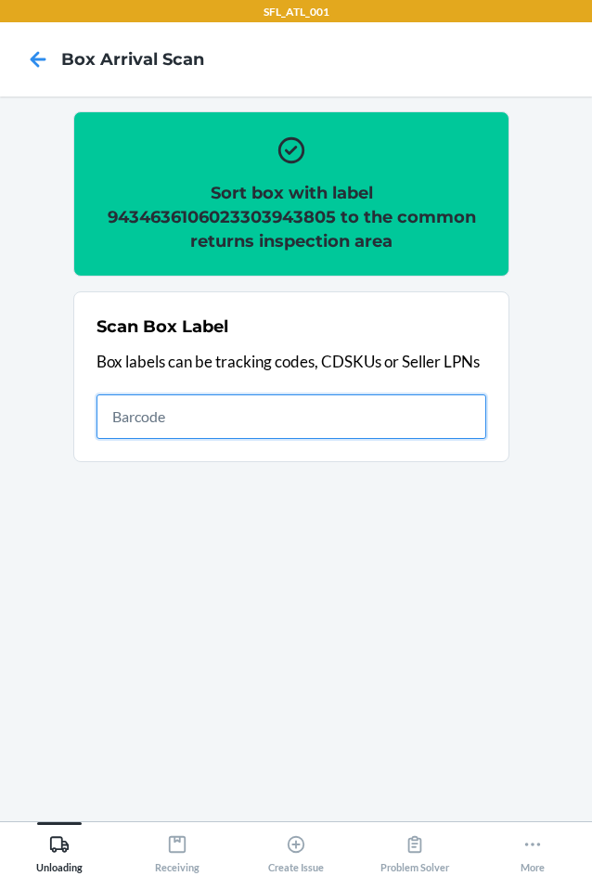
click at [298, 419] on input "text" at bounding box center [292, 416] width 390 height 45
type input "420302599434636106023304895127"
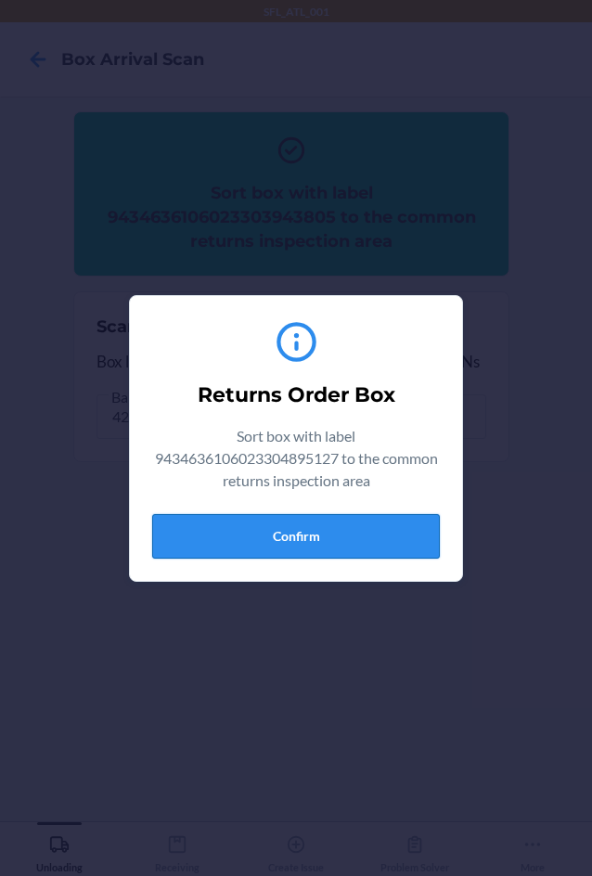
click at [316, 532] on button "Confirm" at bounding box center [296, 536] width 288 height 45
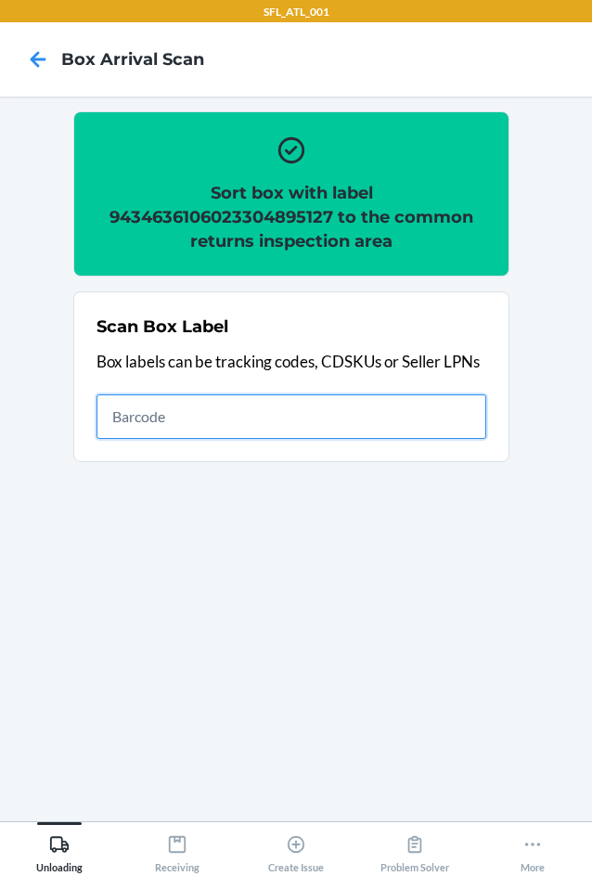
click at [444, 417] on input "text" at bounding box center [292, 416] width 390 height 45
type input "420302599434636106023304859952"
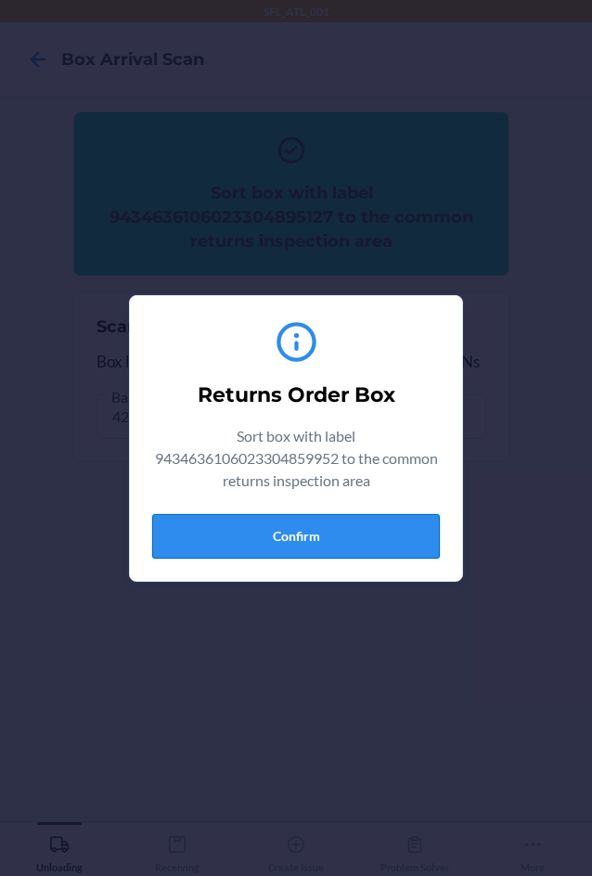
click at [326, 540] on button "Confirm" at bounding box center [296, 536] width 288 height 45
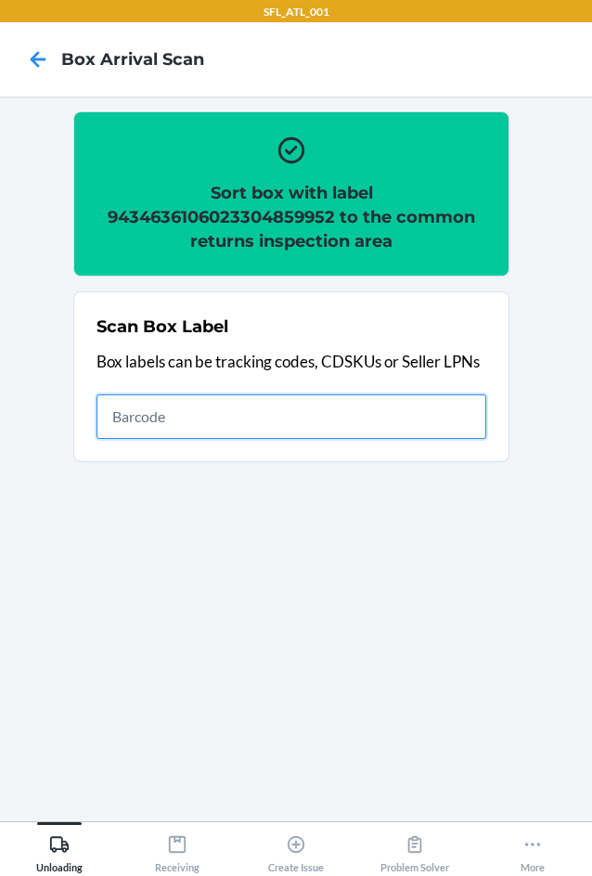
click at [242, 401] on input "text" at bounding box center [292, 416] width 390 height 45
type input "420302599434636106023302867737"
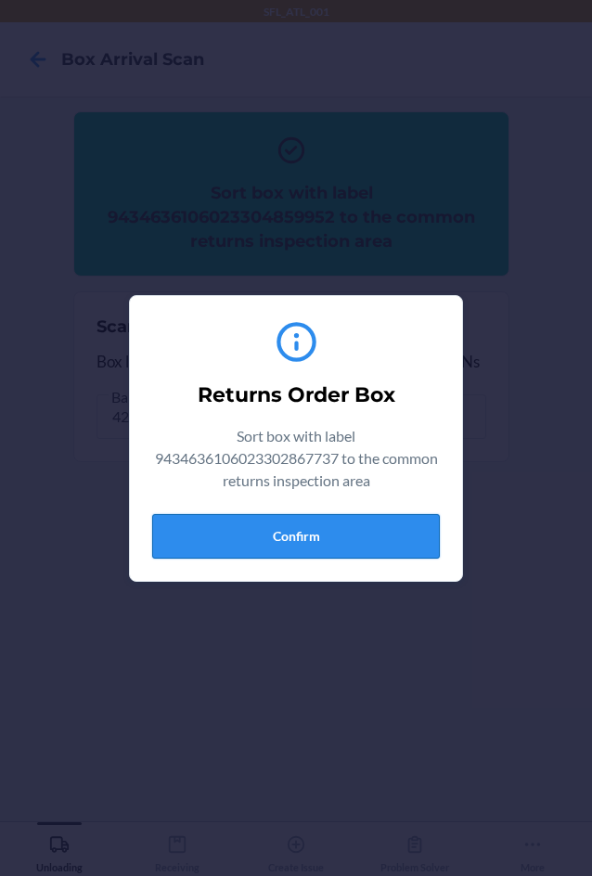
click at [348, 530] on button "Confirm" at bounding box center [296, 536] width 288 height 45
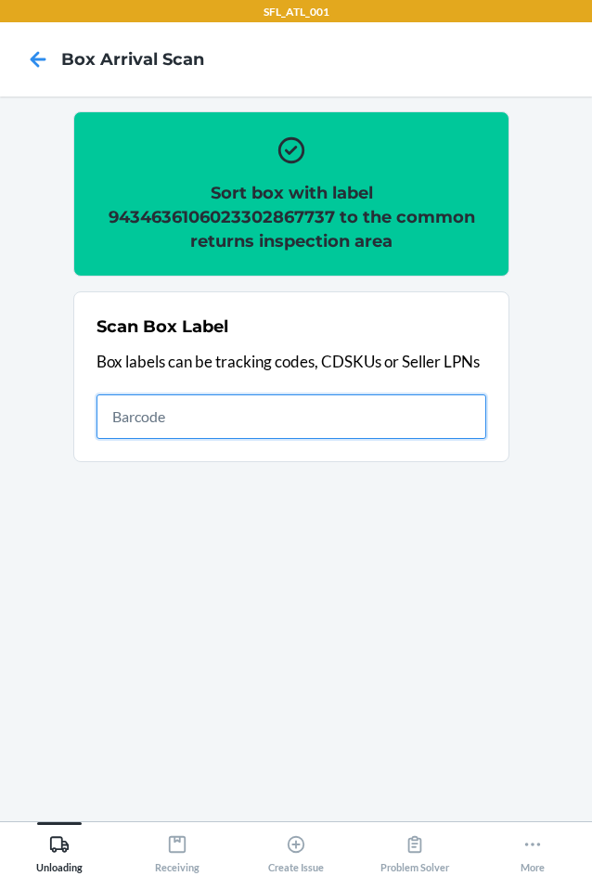
click at [162, 430] on input "text" at bounding box center [292, 416] width 390 height 45
type input "420302599434636106023304646811"
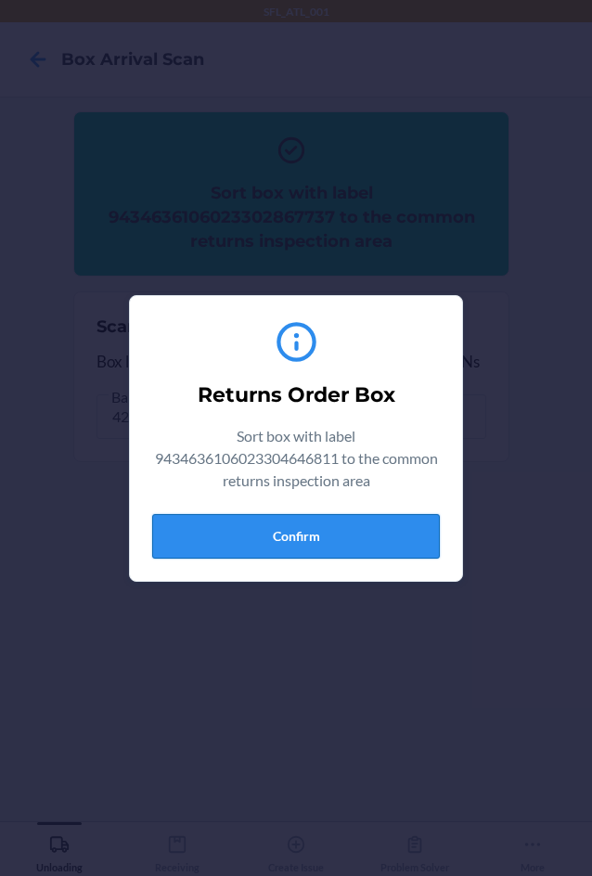
click at [362, 555] on button "Confirm" at bounding box center [296, 536] width 288 height 45
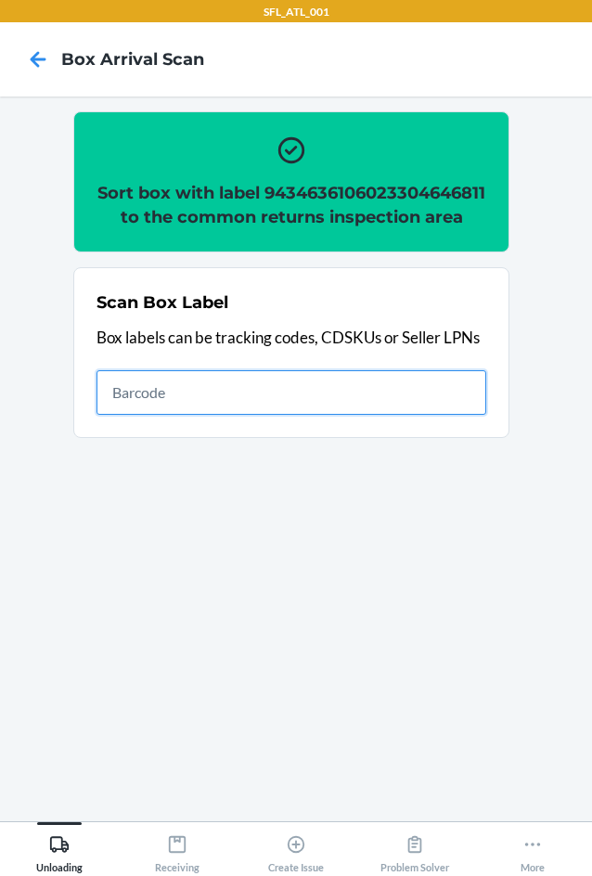
click at [462, 406] on input "text" at bounding box center [292, 392] width 390 height 45
type input "420302599434636106023304725004"
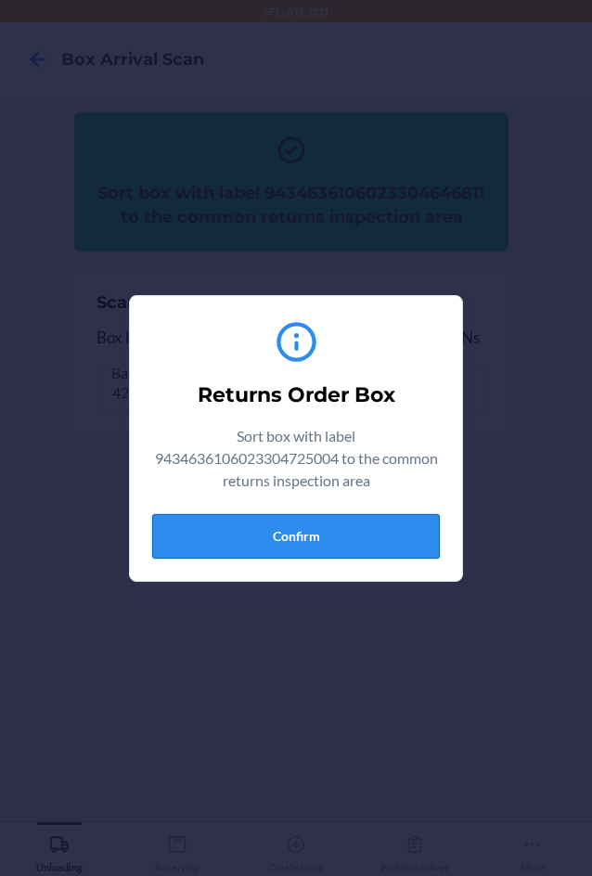
click at [380, 533] on button "Confirm" at bounding box center [296, 536] width 288 height 45
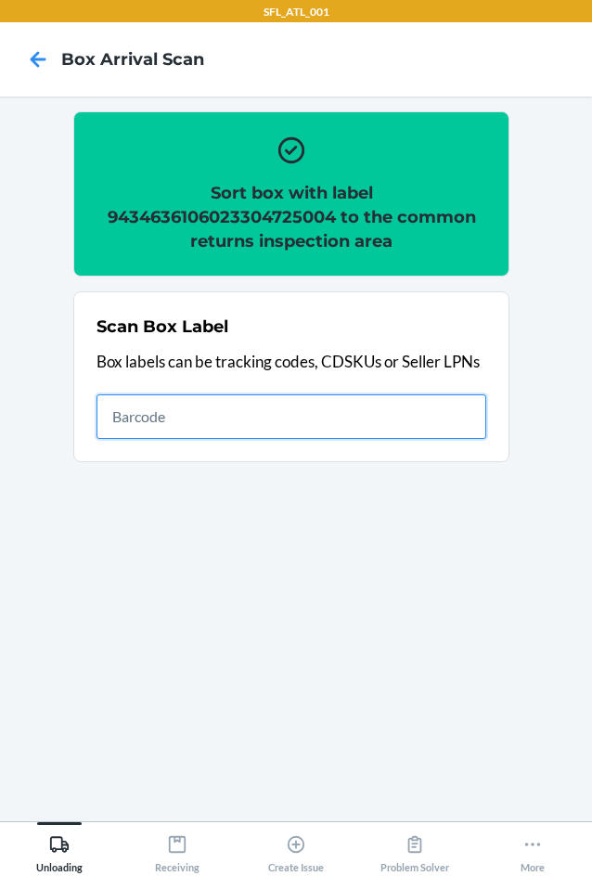
click at [328, 402] on input "text" at bounding box center [292, 416] width 390 height 45
type input "9434636106023303011290"
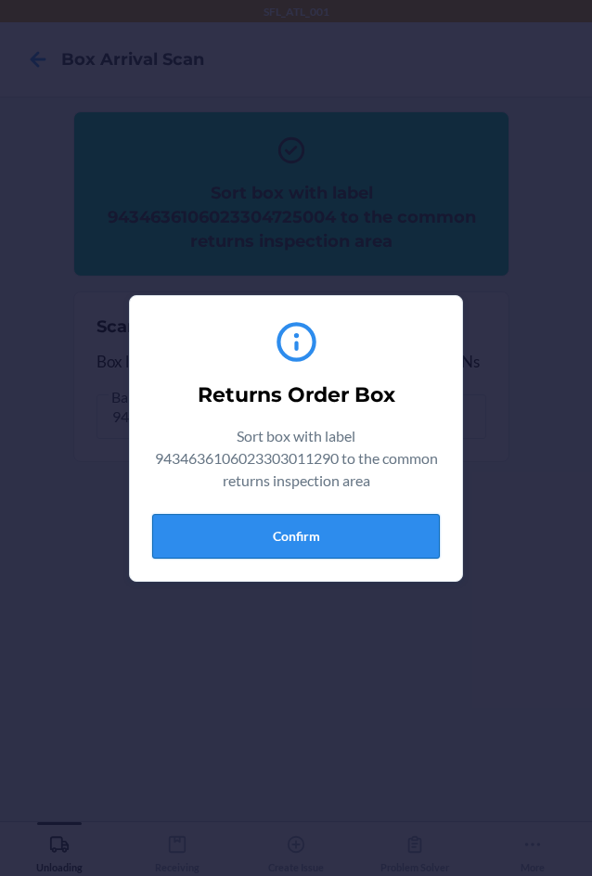
click at [346, 532] on button "Confirm" at bounding box center [296, 536] width 288 height 45
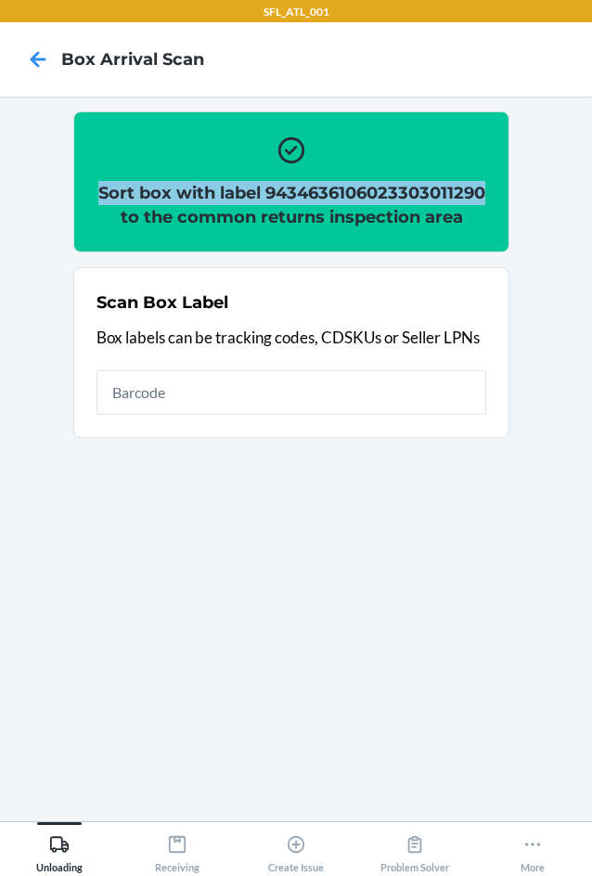
copy h2 "Sort box with label 9434636106023303011290"
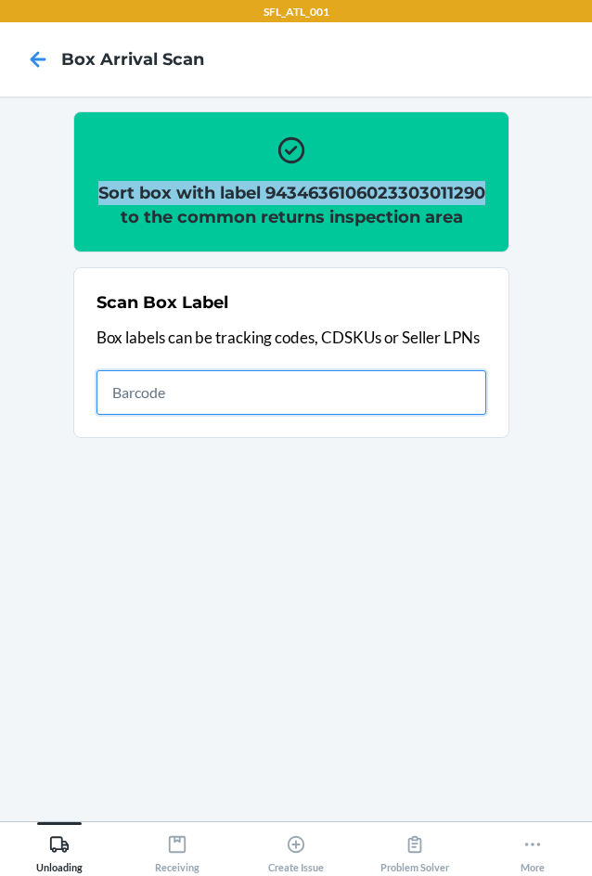
click at [329, 415] on input "text" at bounding box center [292, 392] width 390 height 45
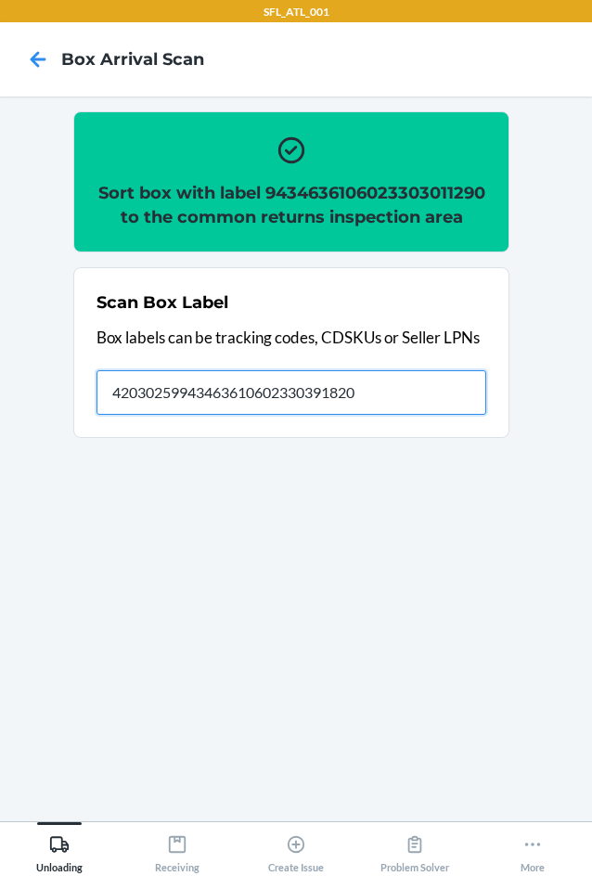
type input "420302599434636106023303918209"
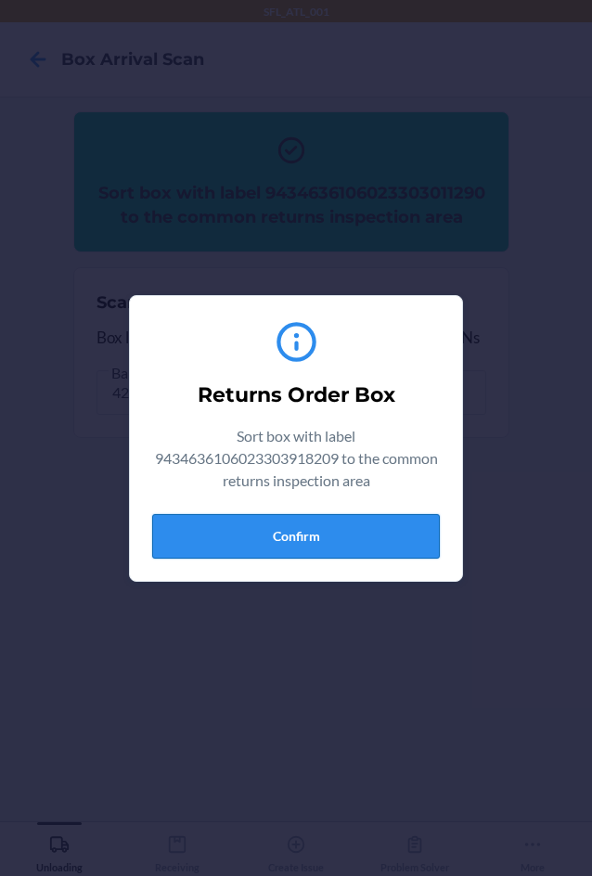
click at [343, 530] on button "Confirm" at bounding box center [296, 536] width 288 height 45
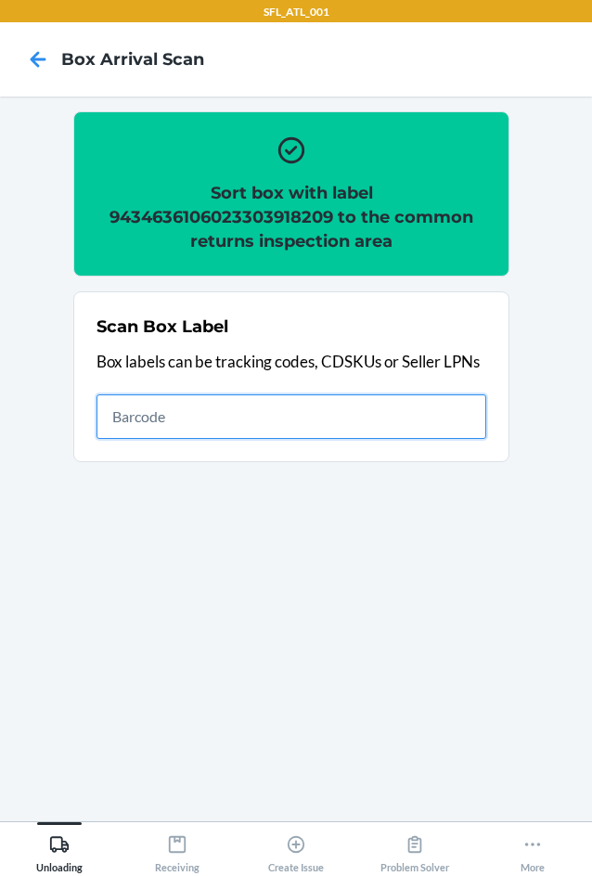
click at [243, 423] on input "text" at bounding box center [292, 416] width 390 height 45
type input "420302599434636106023304980182"
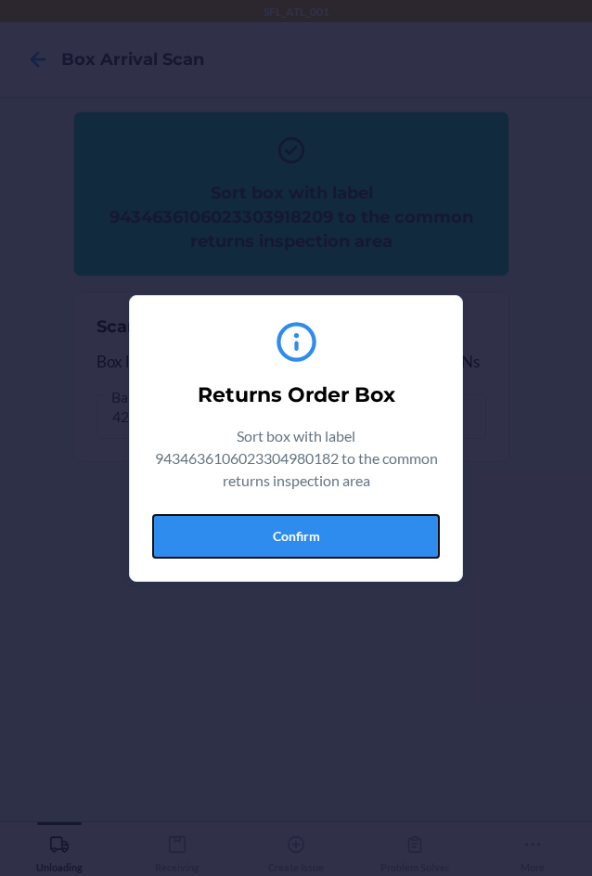
drag, startPoint x: 314, startPoint y: 536, endPoint x: 545, endPoint y: 536, distance: 231.1
click at [314, 537] on button "Confirm" at bounding box center [296, 536] width 288 height 45
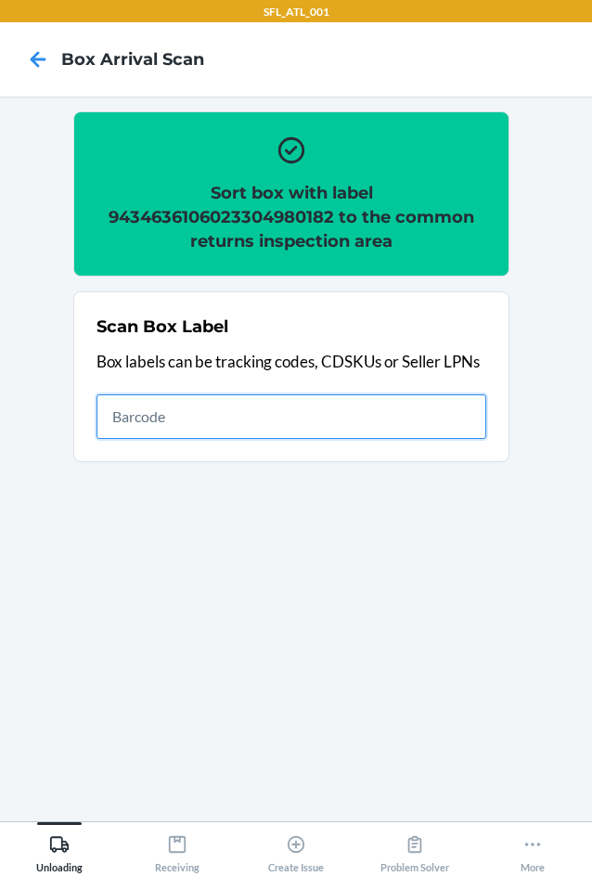
click at [272, 396] on input "text" at bounding box center [292, 416] width 390 height 45
type input "420302599434636106023302500146"
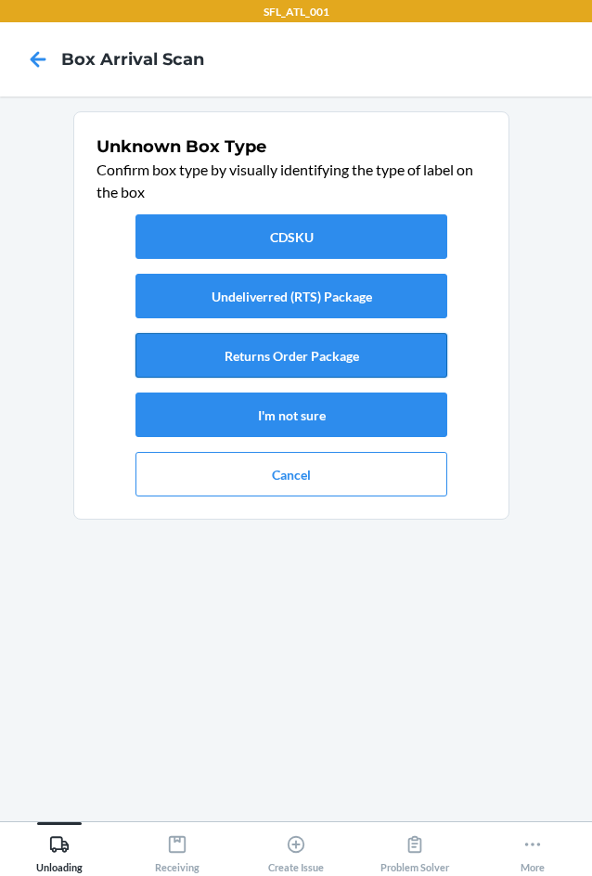
click at [329, 350] on button "Returns Order Package" at bounding box center [292, 355] width 312 height 45
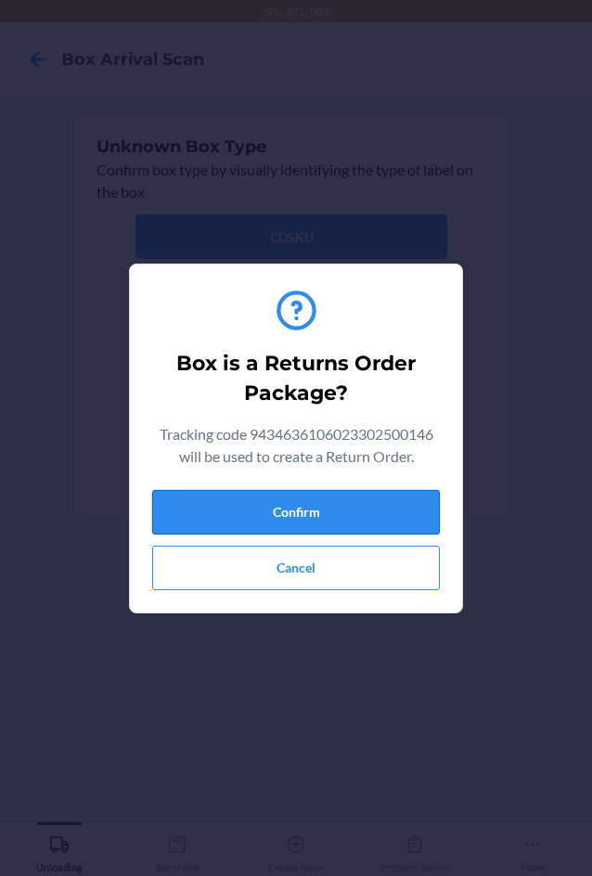
click at [366, 521] on button "Confirm" at bounding box center [296, 512] width 288 height 45
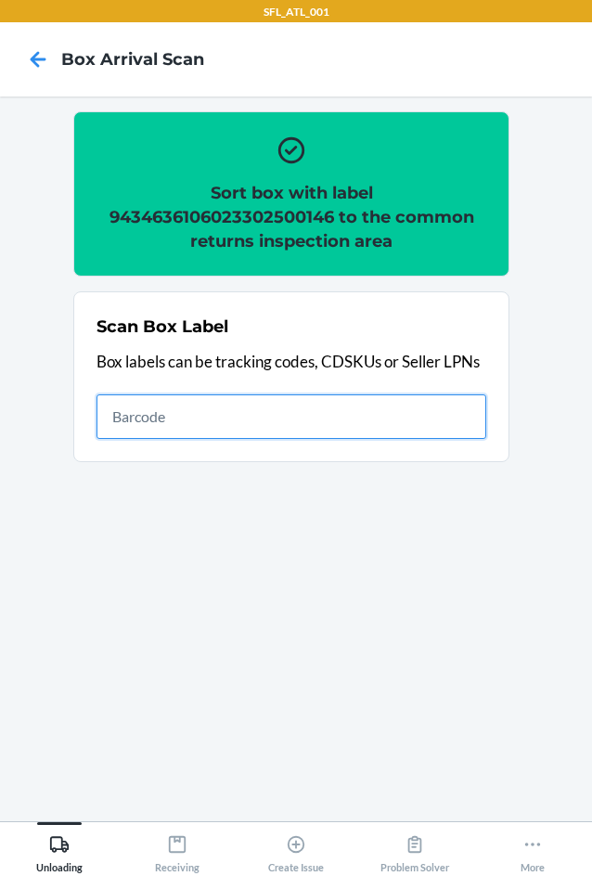
click at [306, 413] on input "text" at bounding box center [292, 416] width 390 height 45
click at [394, 410] on input "text" at bounding box center [292, 416] width 390 height 45
type input "420302599434636106023304853738"
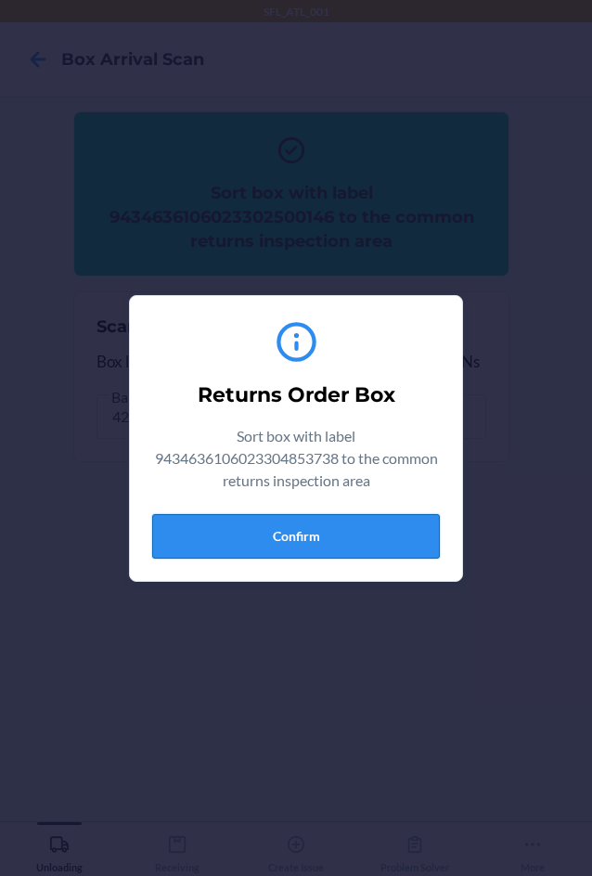
click at [378, 520] on button "Confirm" at bounding box center [296, 536] width 288 height 45
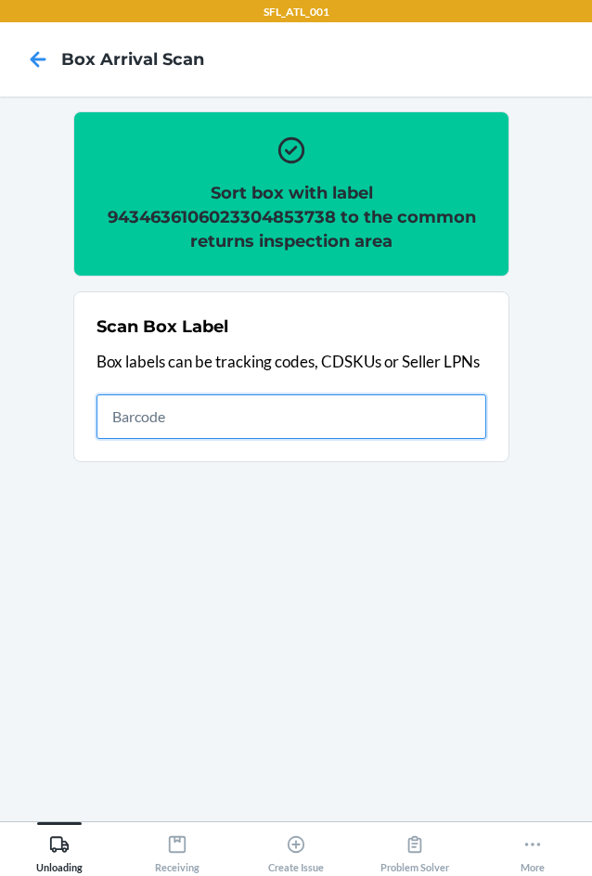
click at [409, 412] on input "text" at bounding box center [292, 416] width 390 height 45
type input "420302599434636106023304323309"
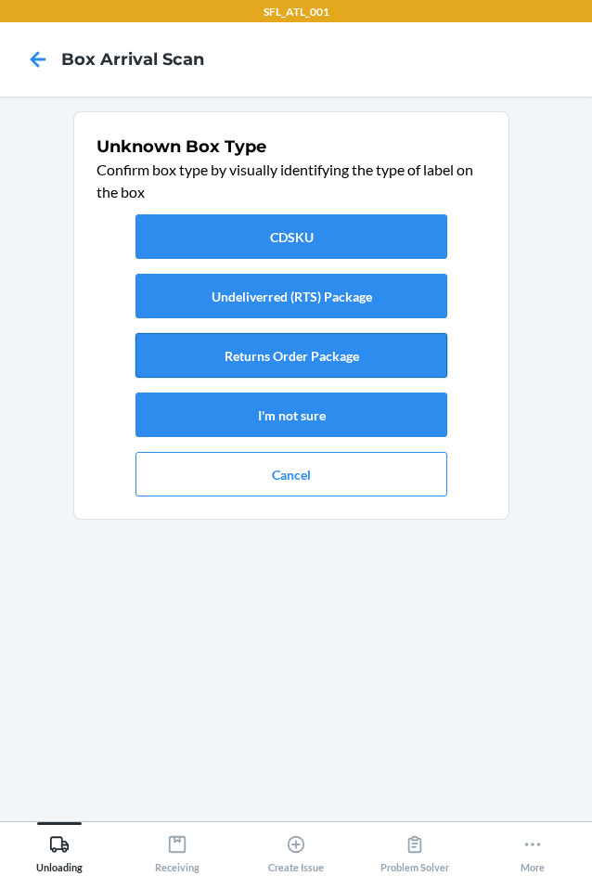
click at [338, 345] on button "Returns Order Package" at bounding box center [292, 355] width 312 height 45
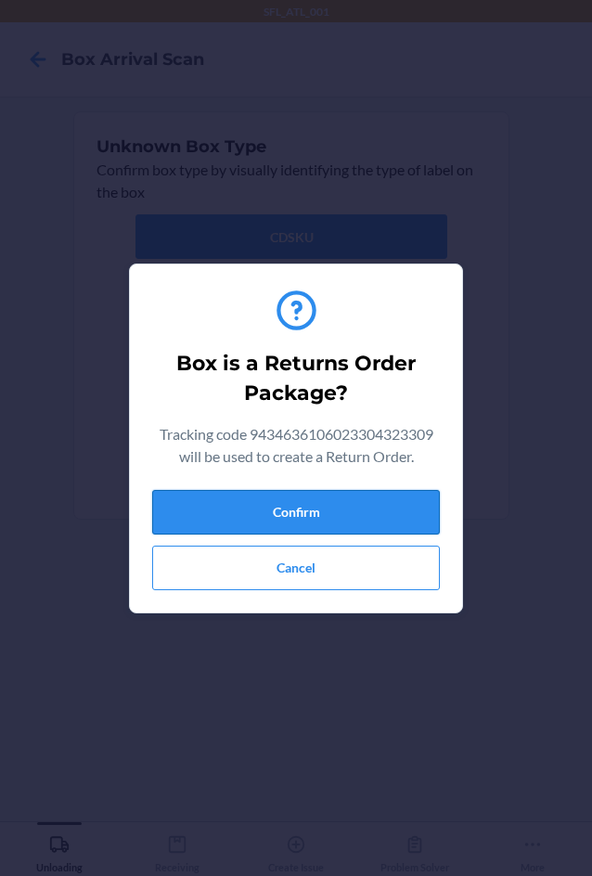
click at [400, 510] on button "Confirm" at bounding box center [296, 512] width 288 height 45
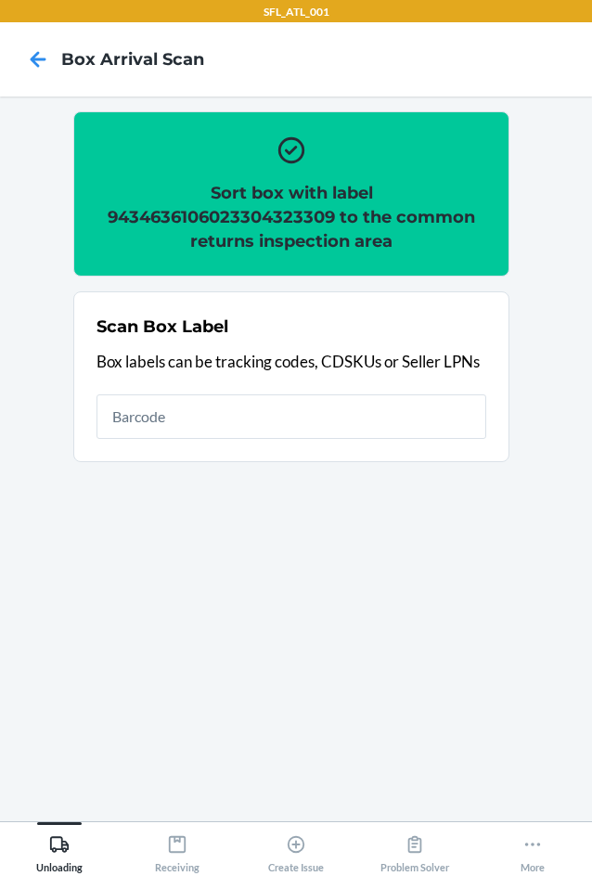
click at [384, 393] on div "Scan Box Label Box labels can be tracking codes, CDSKUs or Seller LPNs" at bounding box center [292, 377] width 390 height 136
type input "4203025900299434636106023303846540"
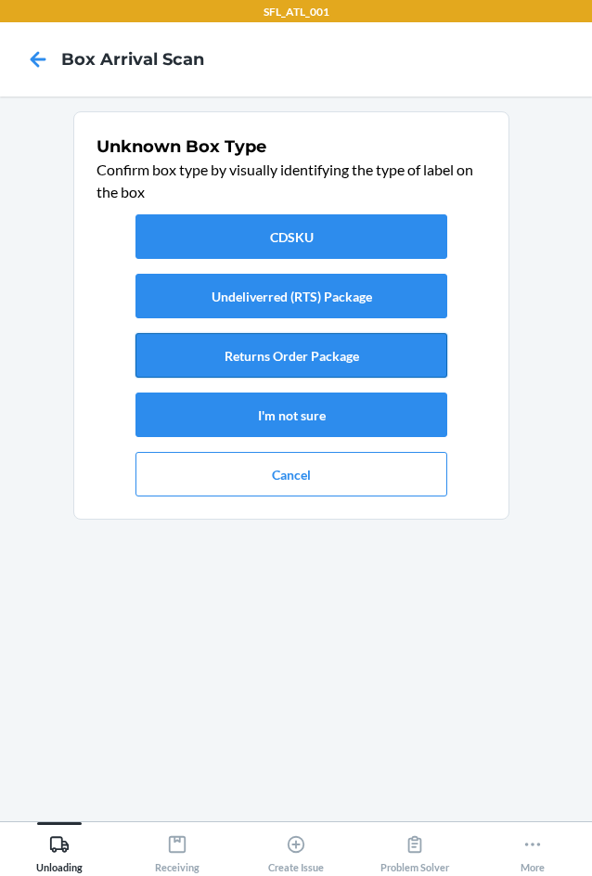
click at [397, 363] on button "Returns Order Package" at bounding box center [292, 355] width 312 height 45
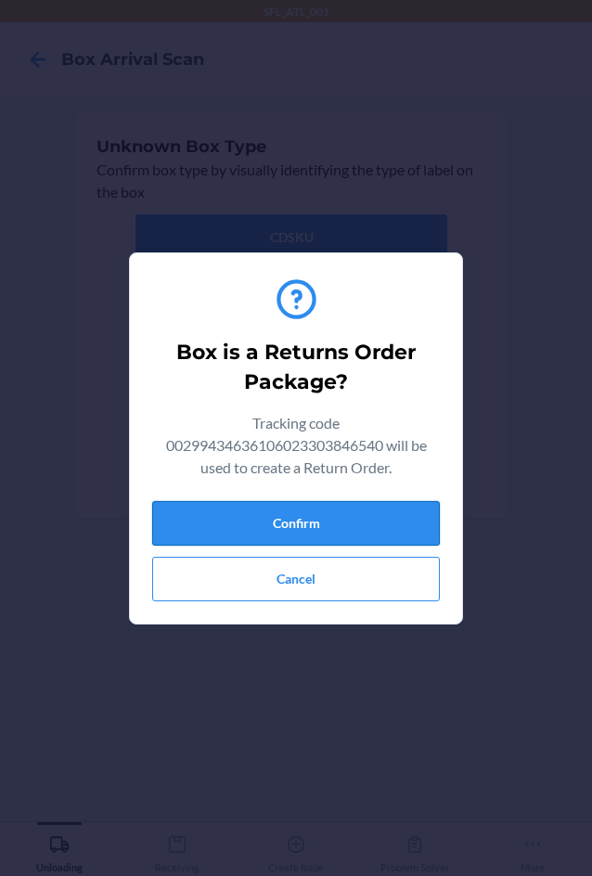
click at [395, 530] on button "Confirm" at bounding box center [296, 523] width 288 height 45
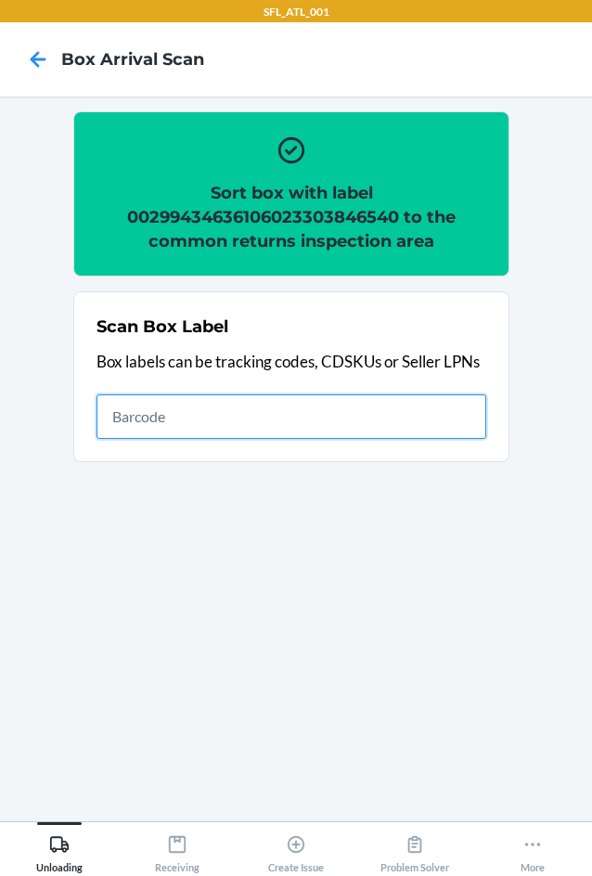
click at [385, 422] on input "text" at bounding box center [292, 416] width 390 height 45
type input "420302599434636106023302807115"
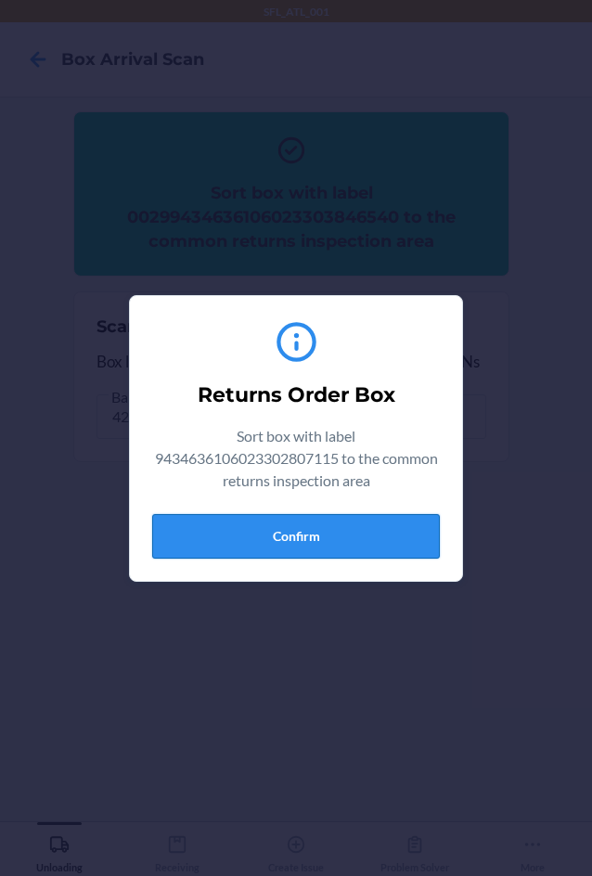
click at [361, 543] on button "Confirm" at bounding box center [296, 536] width 288 height 45
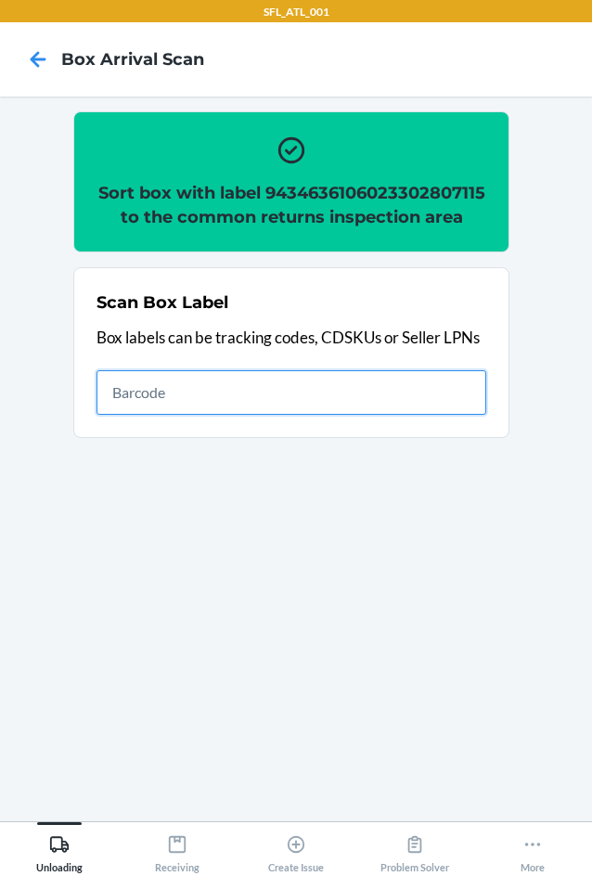
click at [291, 415] on input "text" at bounding box center [292, 392] width 390 height 45
type input "420302599434636106023302848323"
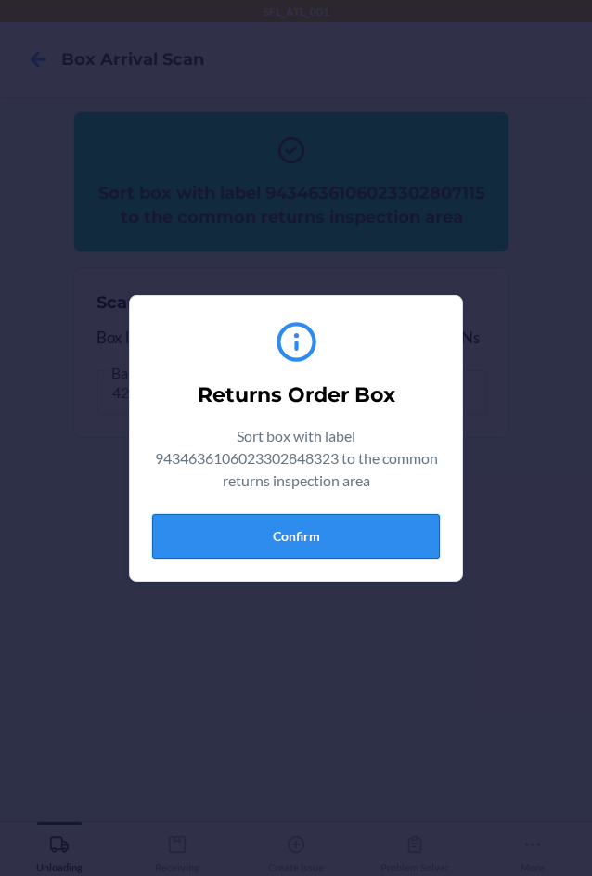
click at [357, 524] on button "Confirm" at bounding box center [296, 536] width 288 height 45
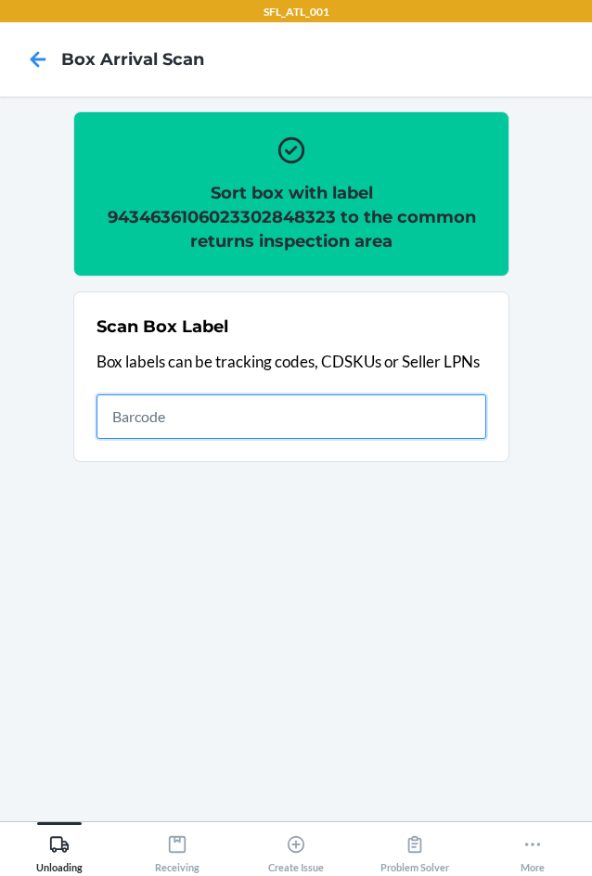
click at [302, 421] on input "text" at bounding box center [292, 416] width 390 height 45
type input "420302599434636106023304436115"
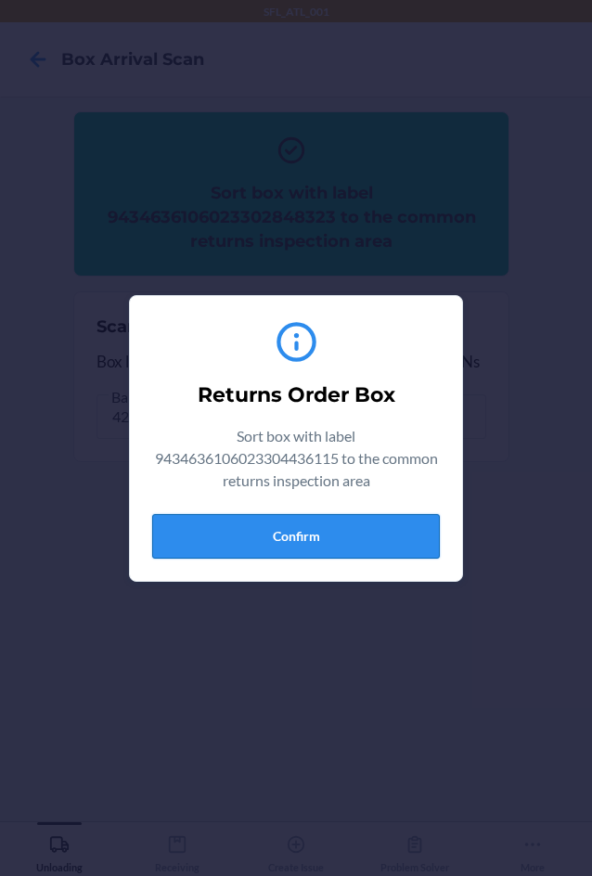
click at [279, 532] on button "Confirm" at bounding box center [296, 536] width 288 height 45
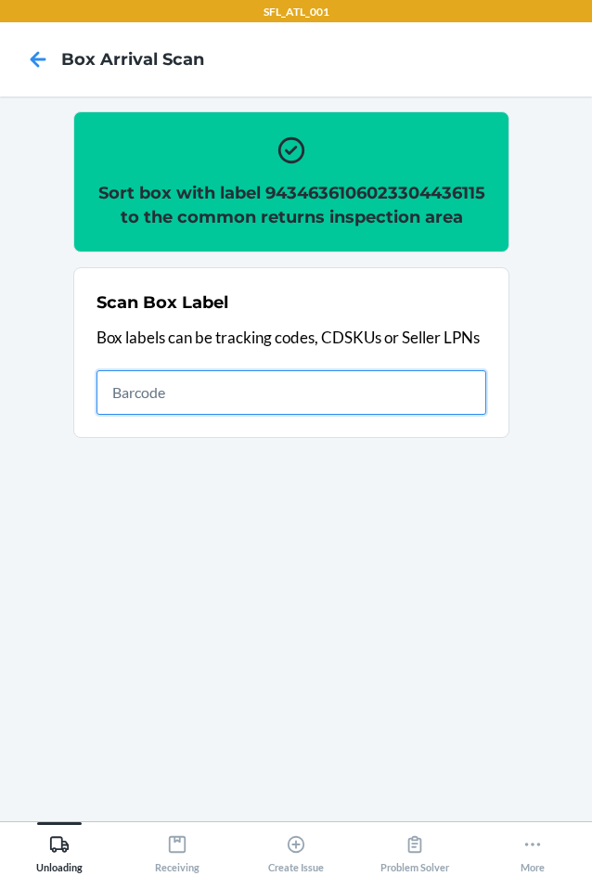
click at [345, 415] on input "text" at bounding box center [292, 392] width 390 height 45
type input "420302599434636106023302311476"
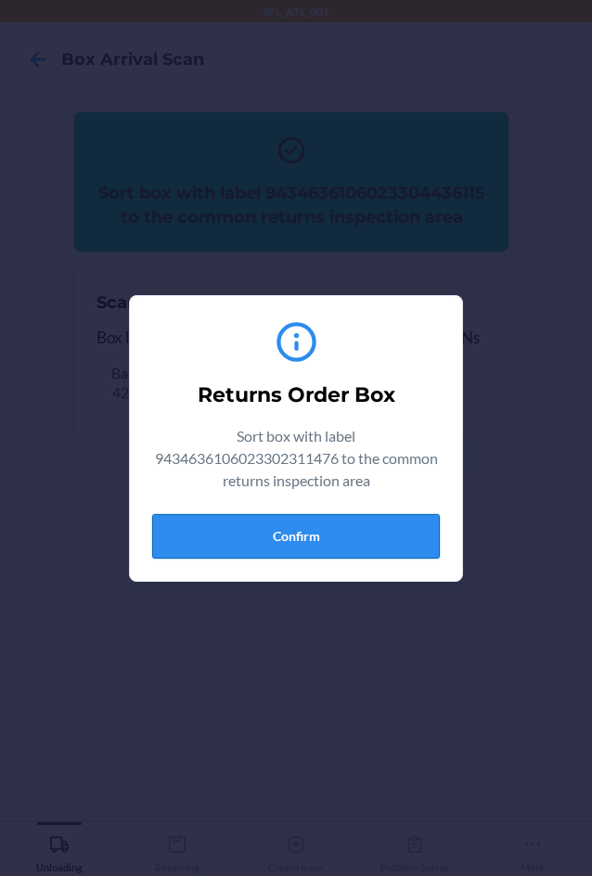
click at [322, 547] on button "Confirm" at bounding box center [296, 536] width 288 height 45
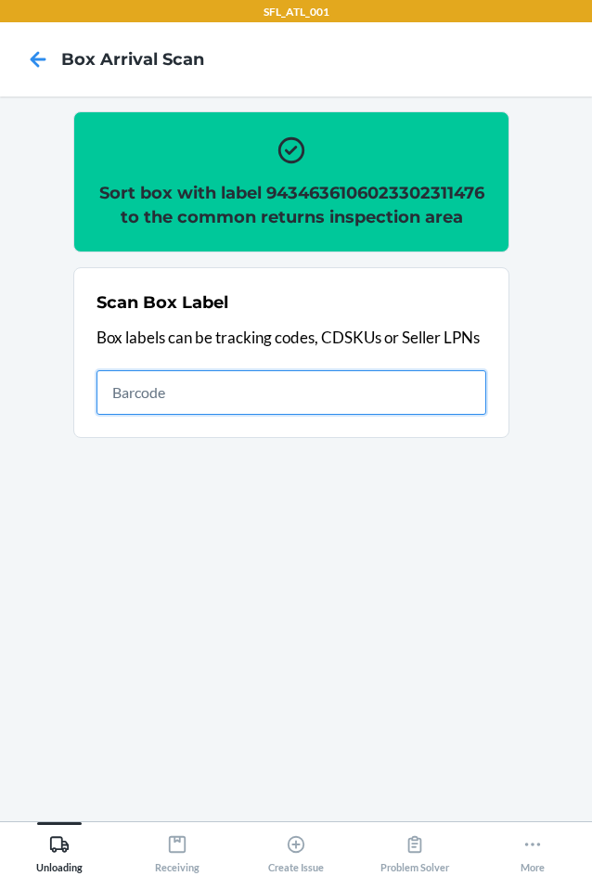
click at [407, 395] on input "text" at bounding box center [292, 392] width 390 height 45
type input "420302599434636106023304686206"
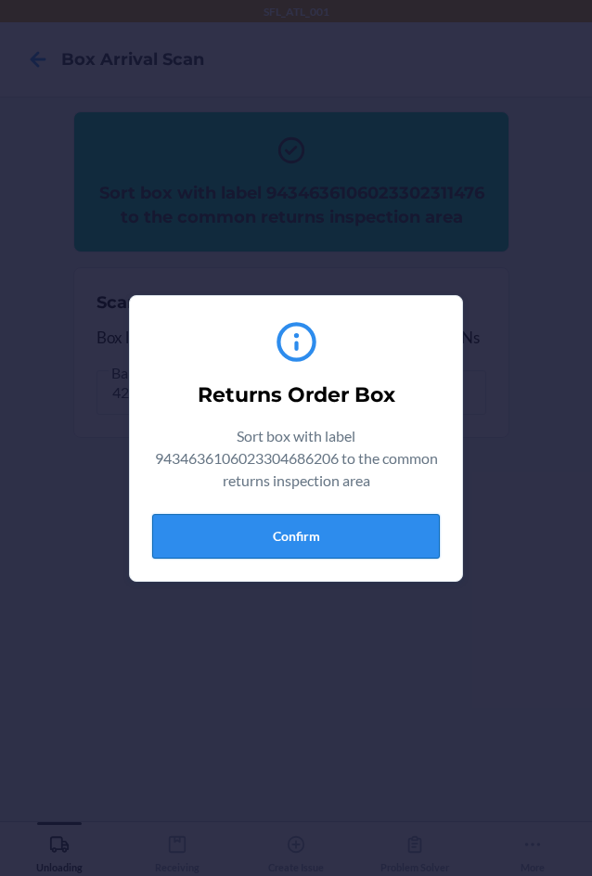
click at [279, 538] on button "Confirm" at bounding box center [296, 536] width 288 height 45
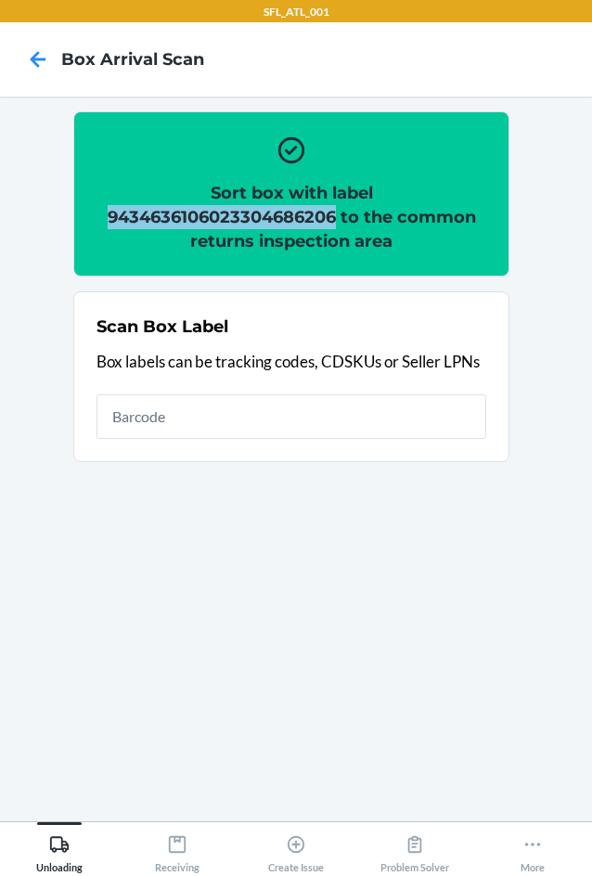
copy h2 "9434636106023304686206"
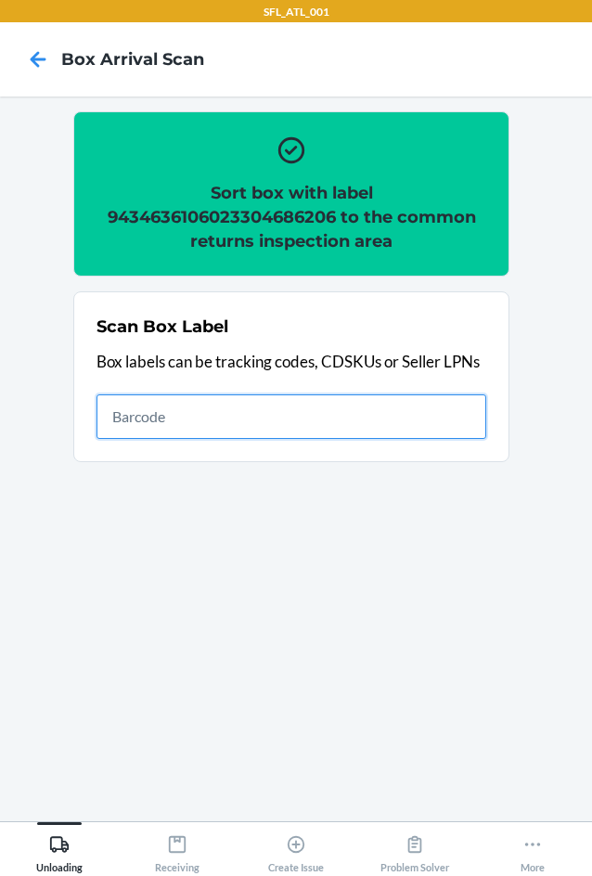
click at [430, 406] on input "text" at bounding box center [292, 416] width 390 height 45
type input "420302599434636106023304454065"
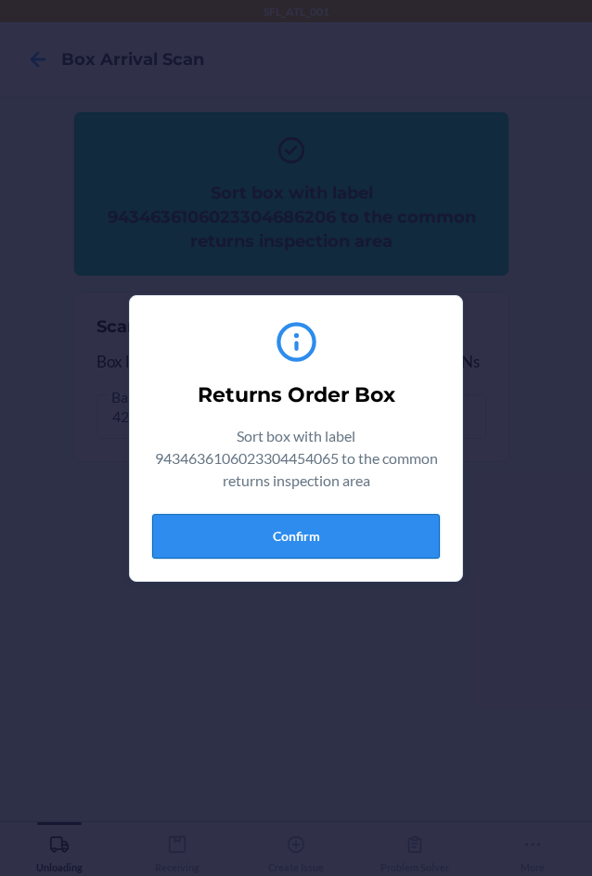
click at [375, 543] on button "Confirm" at bounding box center [296, 536] width 288 height 45
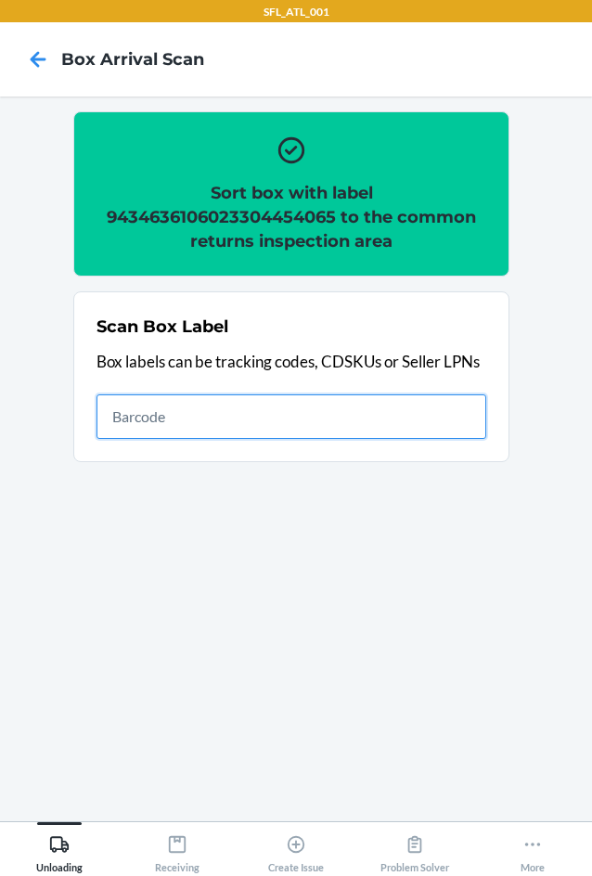
click at [200, 394] on input "text" at bounding box center [292, 416] width 390 height 45
type input "420302599434636106023304207609"
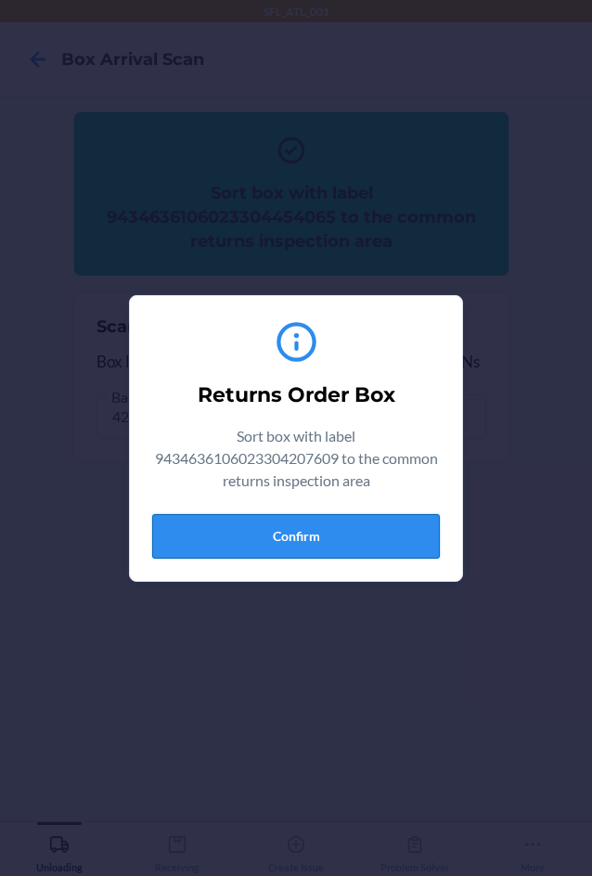
click at [345, 533] on button "Confirm" at bounding box center [296, 536] width 288 height 45
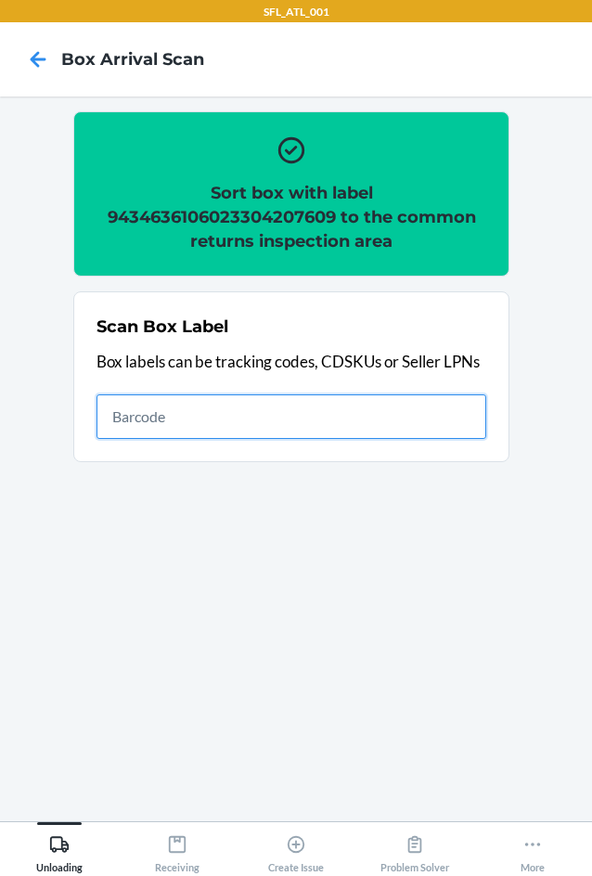
click at [402, 407] on input "text" at bounding box center [292, 416] width 390 height 45
type input "420302599434636106023304368430"
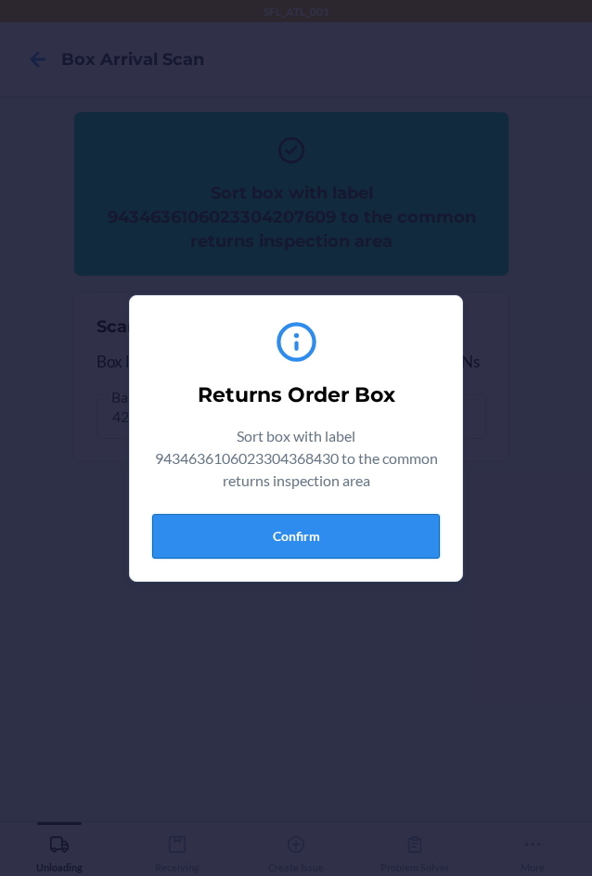
click at [334, 517] on button "Confirm" at bounding box center [296, 536] width 288 height 45
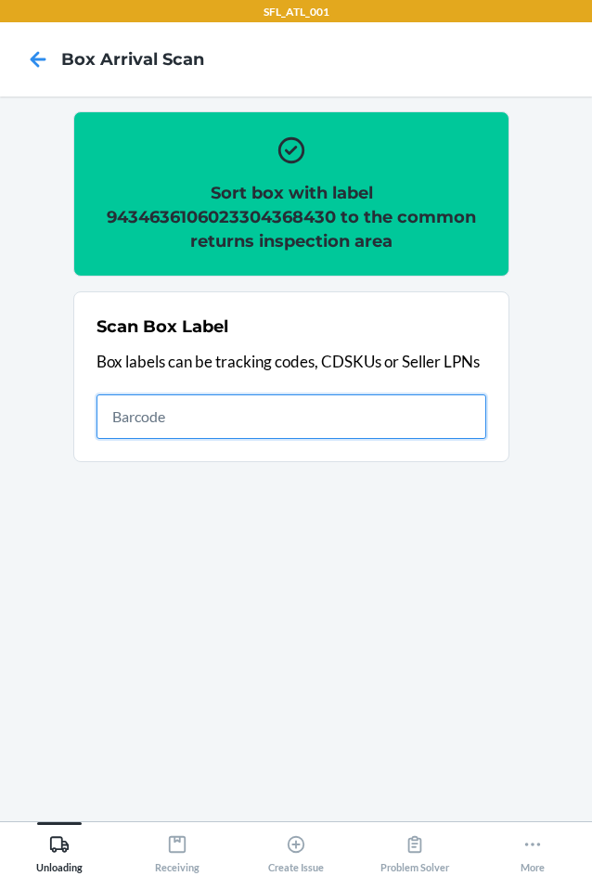
click at [327, 414] on input "text" at bounding box center [292, 416] width 390 height 45
click at [212, 410] on input "text" at bounding box center [292, 416] width 390 height 45
type input "420302599434636106023304168719"
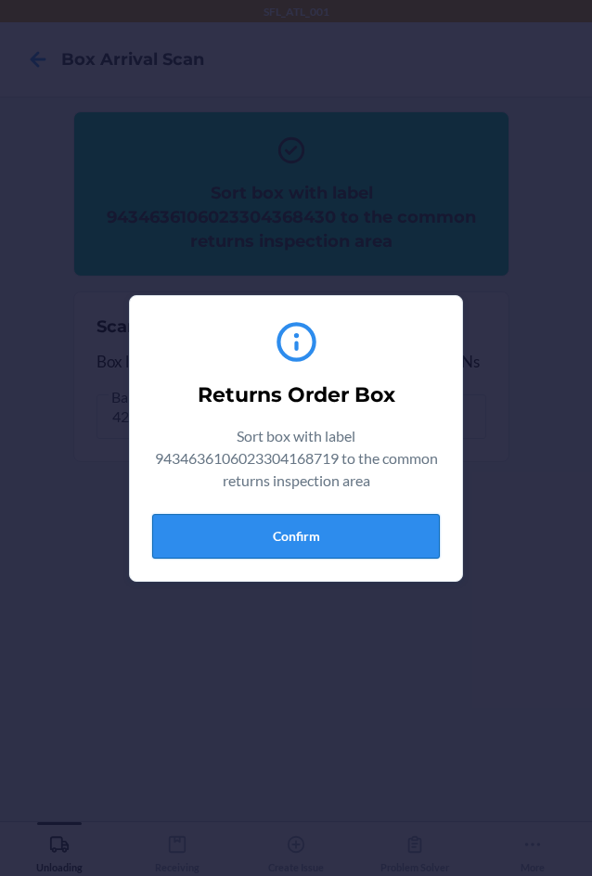
click at [318, 536] on button "Confirm" at bounding box center [296, 536] width 288 height 45
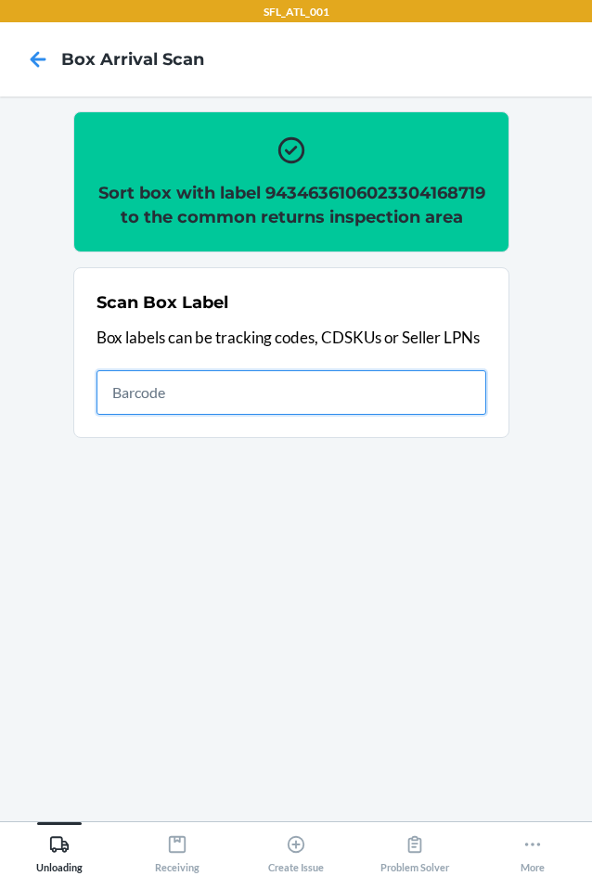
click at [311, 415] on input "text" at bounding box center [292, 392] width 390 height 45
type input "420302599434636106023303729065"
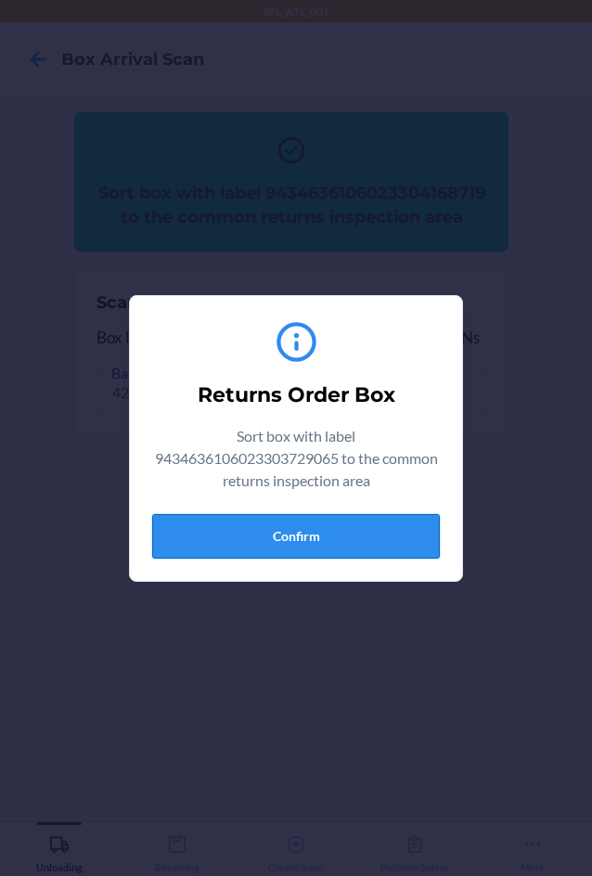
click at [318, 531] on button "Confirm" at bounding box center [296, 536] width 288 height 45
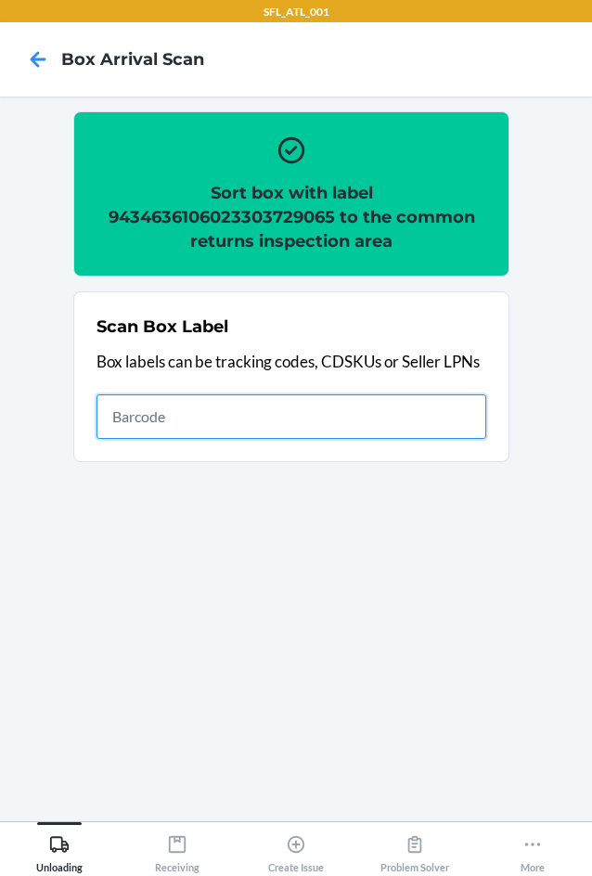
click at [152, 401] on input "text" at bounding box center [292, 416] width 390 height 45
type input "420302599434636106023304887160"
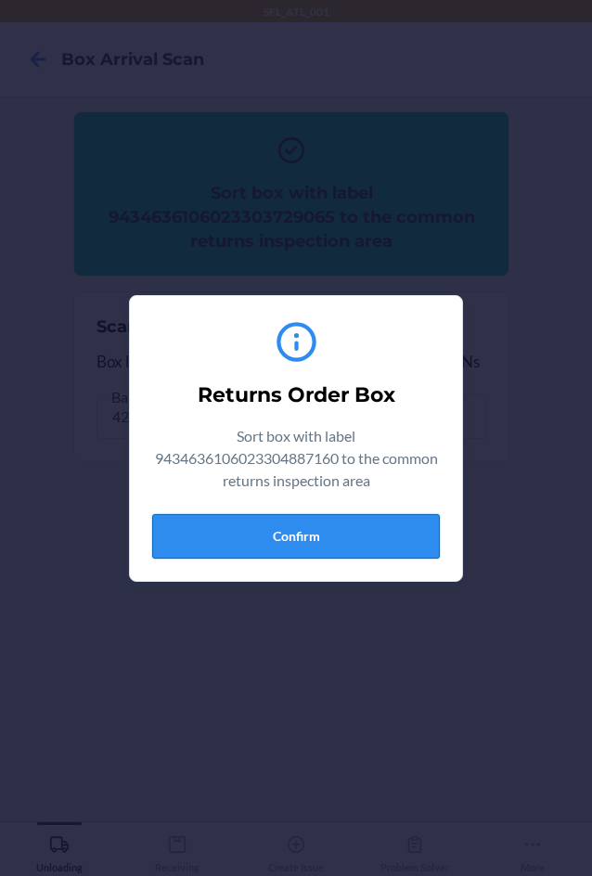
click at [345, 532] on button "Confirm" at bounding box center [296, 536] width 288 height 45
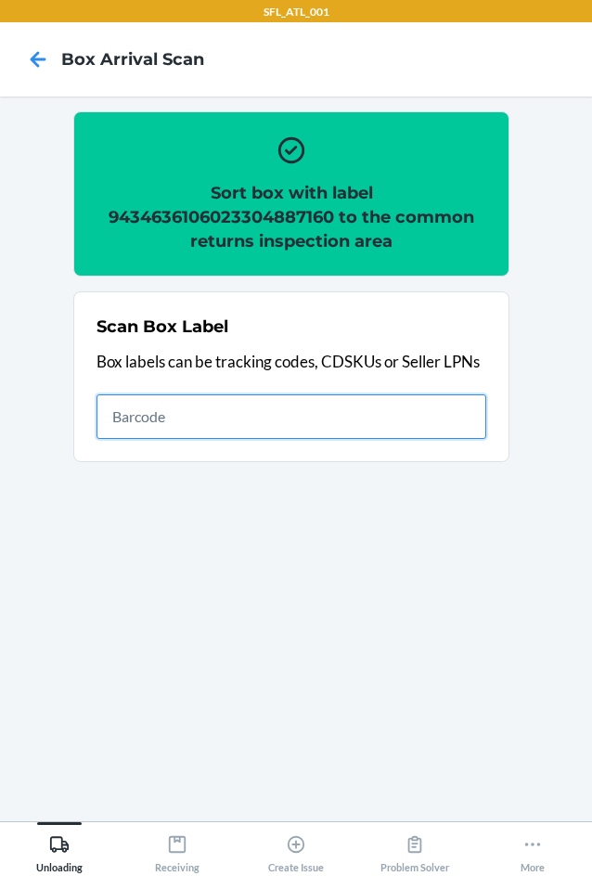
click at [263, 397] on input "text" at bounding box center [292, 416] width 390 height 45
type input "420302599434636106023304667601"
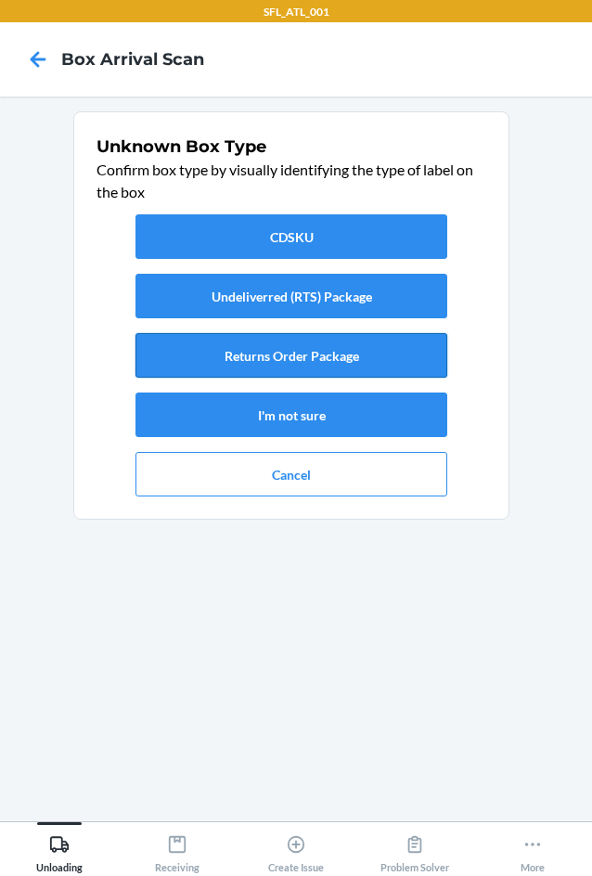
click at [315, 346] on button "Returns Order Package" at bounding box center [292, 355] width 312 height 45
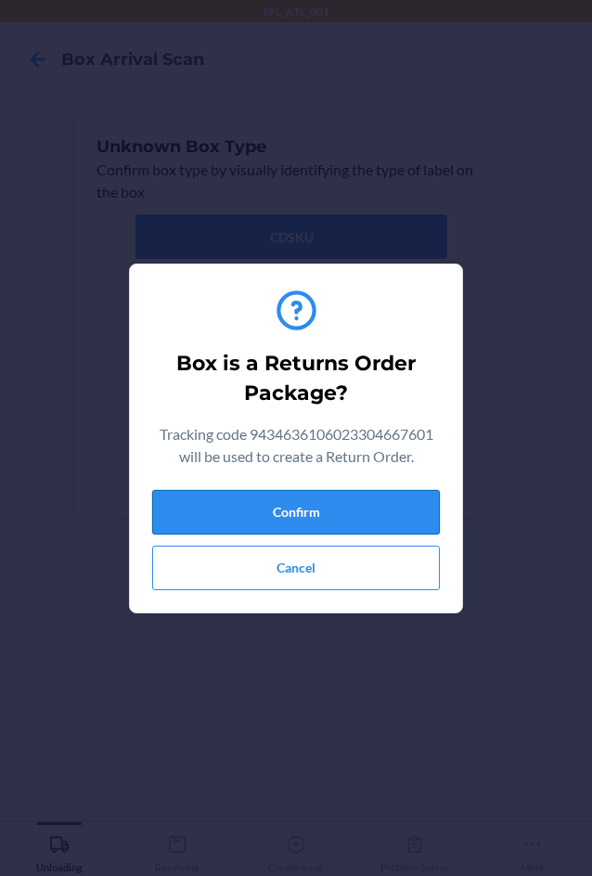
click at [288, 512] on button "Confirm" at bounding box center [296, 512] width 288 height 45
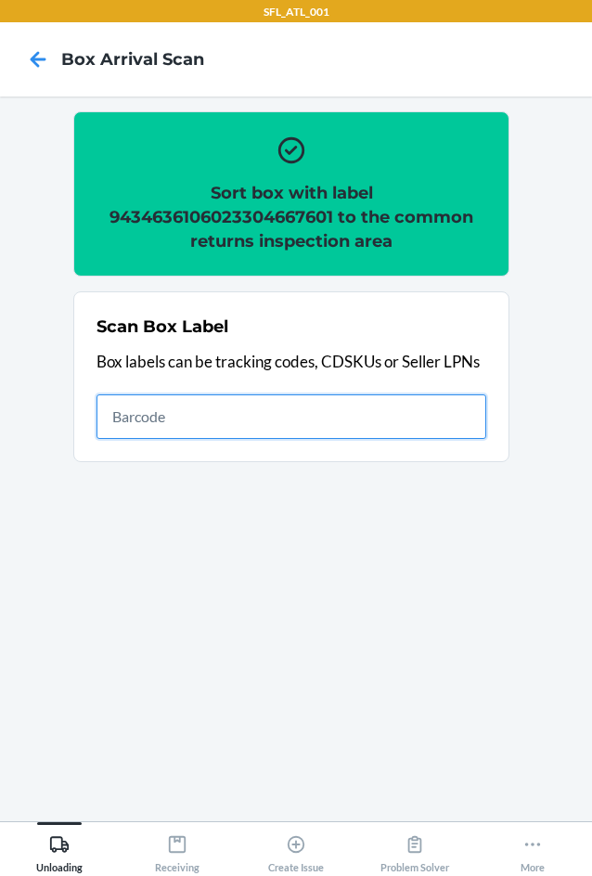
click at [397, 406] on input "text" at bounding box center [292, 416] width 390 height 45
type input "420302599434636106023304722652"
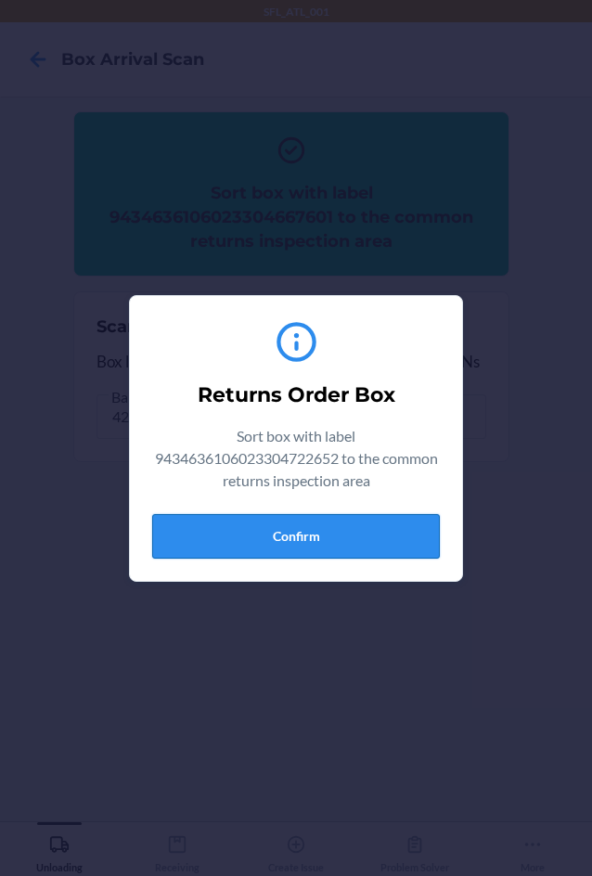
click at [372, 528] on button "Confirm" at bounding box center [296, 536] width 288 height 45
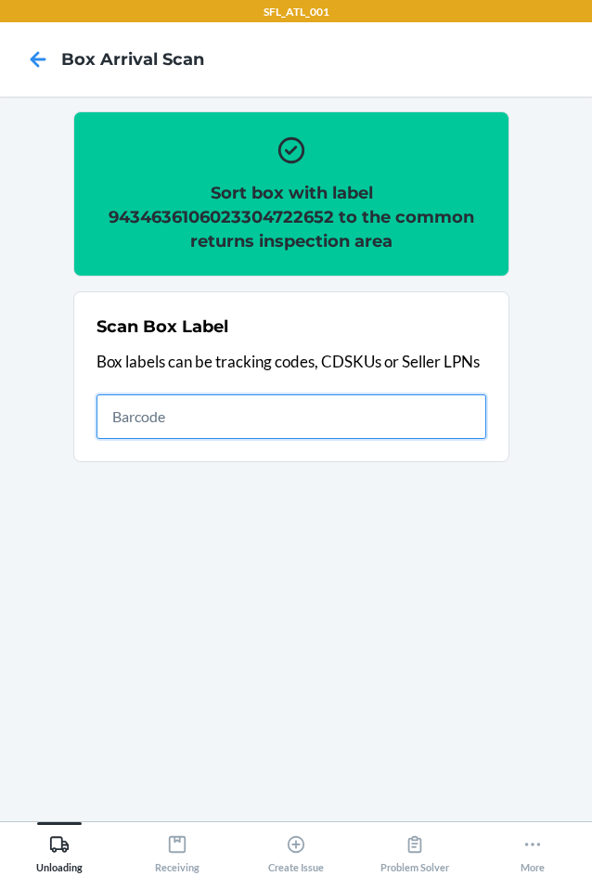
click at [387, 411] on input "text" at bounding box center [292, 416] width 390 height 45
type input "4203012236229401911206194862866276"
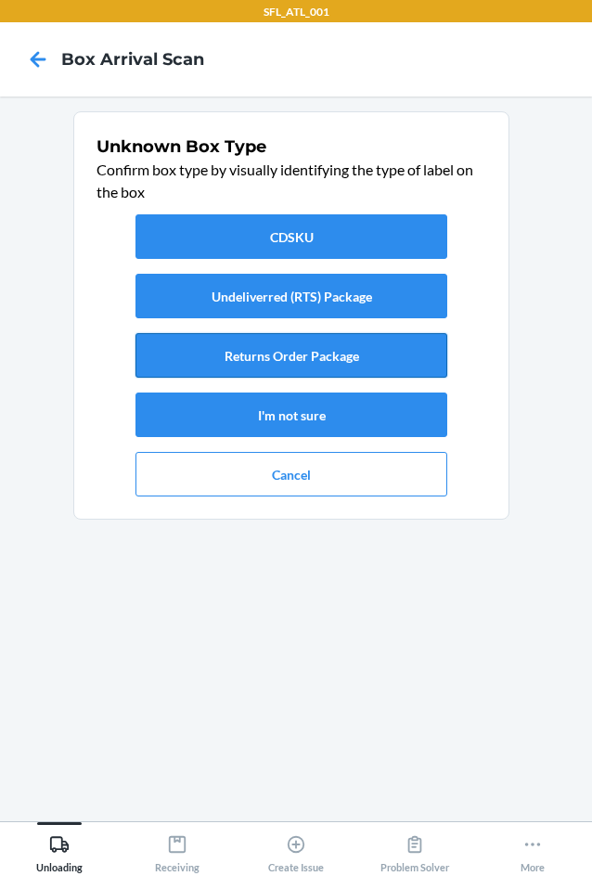
click at [337, 351] on button "Returns Order Package" at bounding box center [292, 355] width 312 height 45
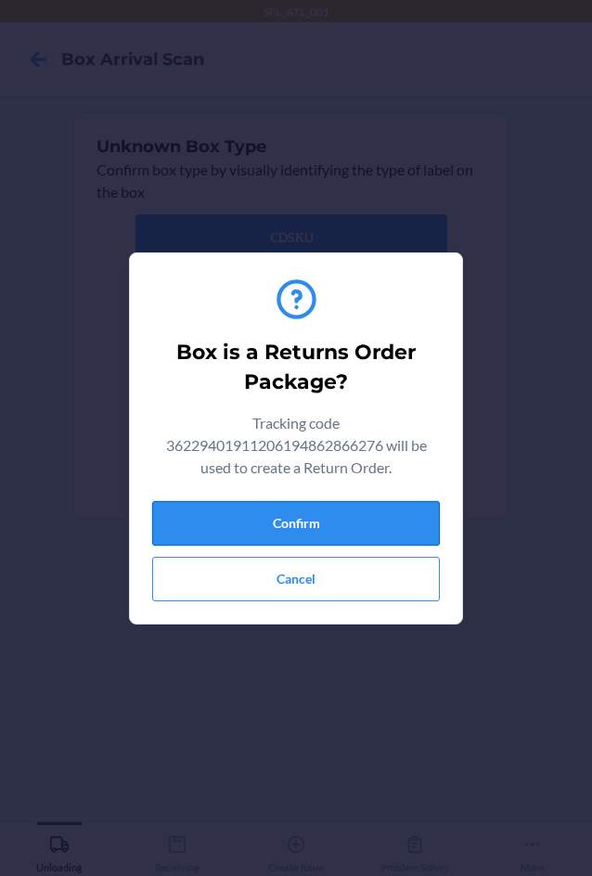
click at [282, 524] on button "Confirm" at bounding box center [296, 523] width 288 height 45
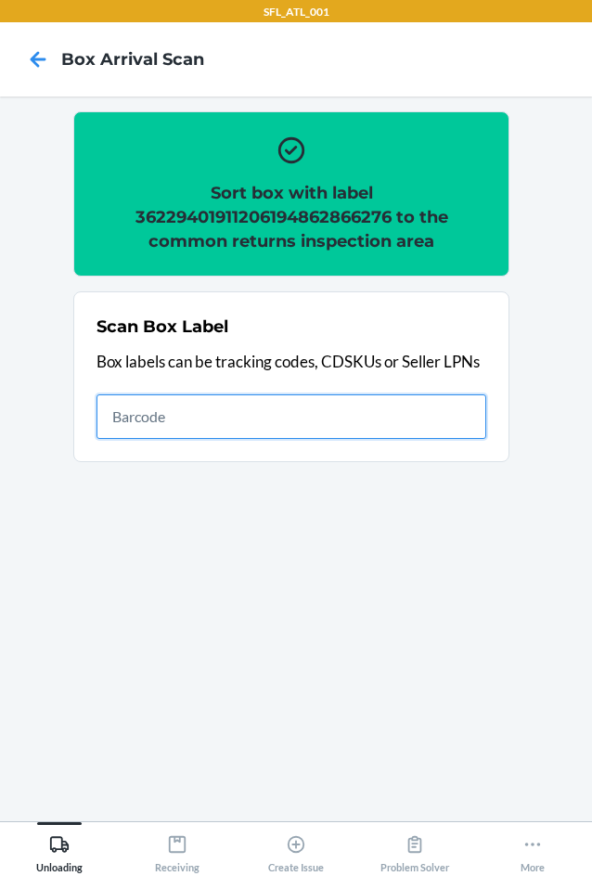
click at [176, 420] on input "text" at bounding box center [292, 416] width 390 height 45
type input "420302599434636106023304432896"
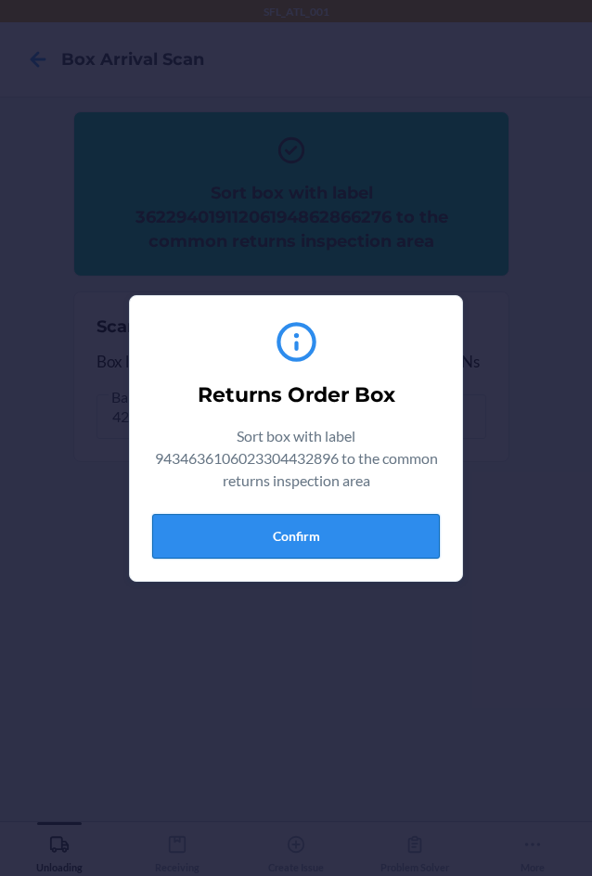
click at [364, 546] on button "Confirm" at bounding box center [296, 536] width 288 height 45
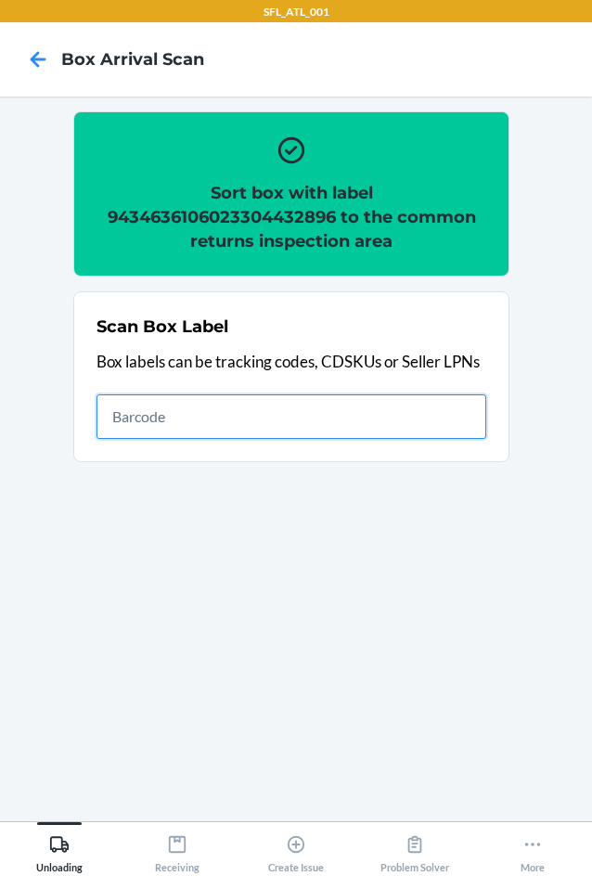
click at [452, 421] on input "text" at bounding box center [292, 416] width 390 height 45
type input "420302599434636106023304146229"
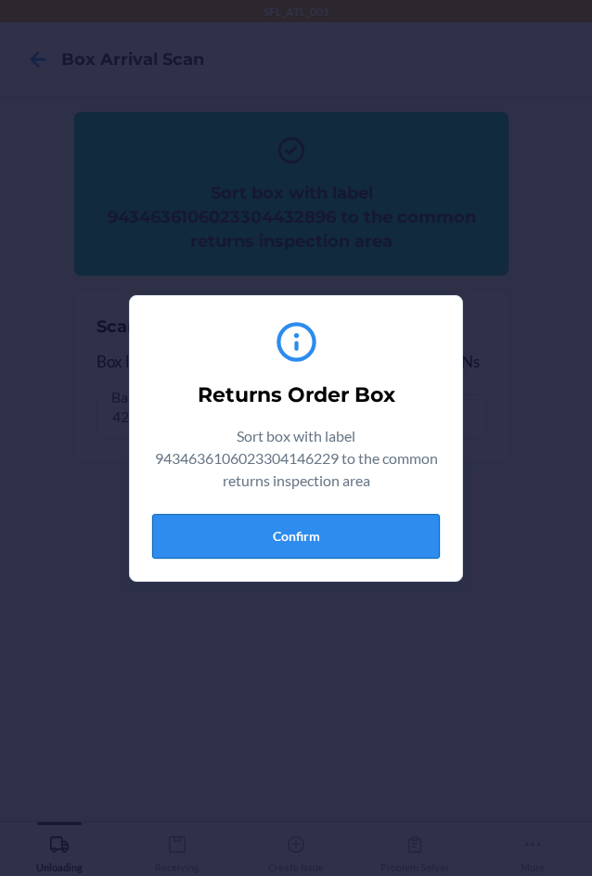
click at [337, 538] on button "Confirm" at bounding box center [296, 536] width 288 height 45
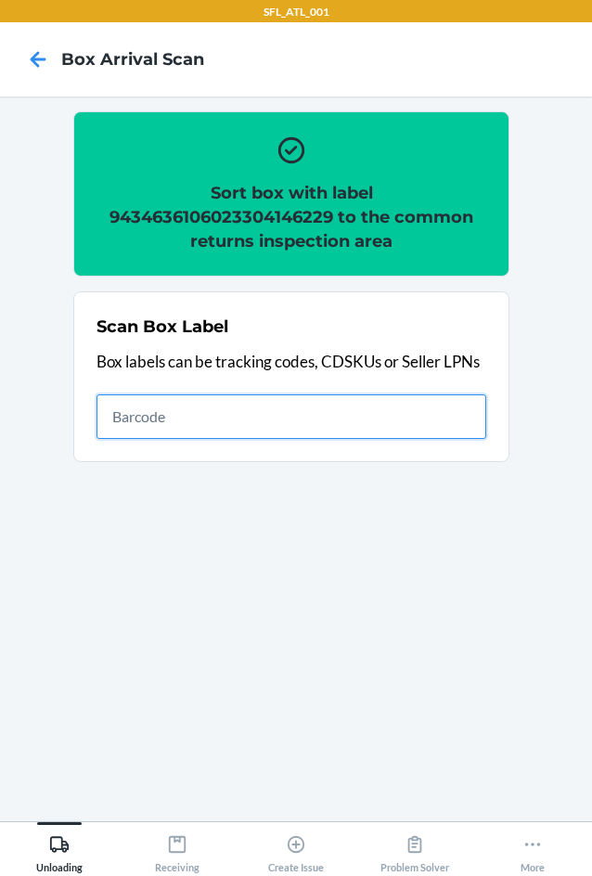
click at [180, 410] on input "text" at bounding box center [292, 416] width 390 height 45
type input "420302599434636106023304051301"
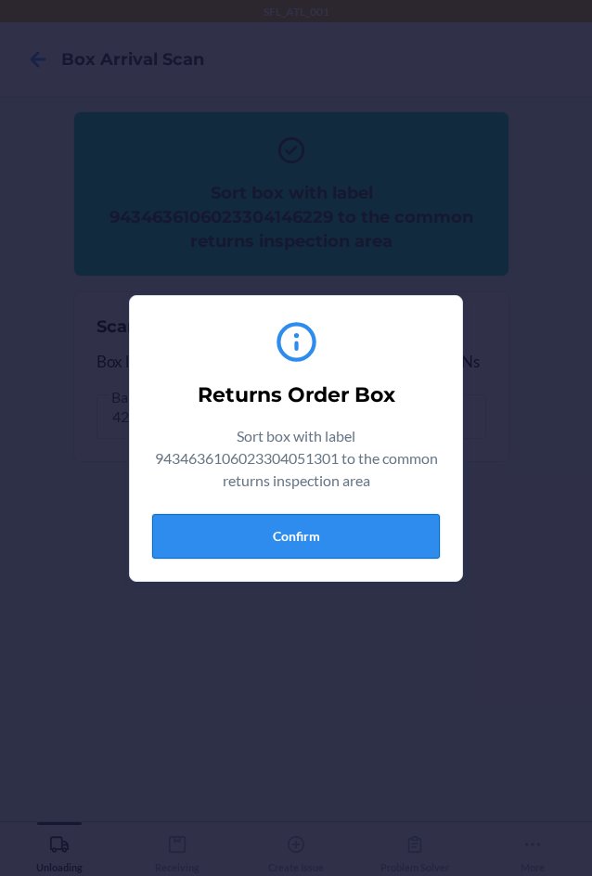
click at [348, 545] on button "Confirm" at bounding box center [296, 536] width 288 height 45
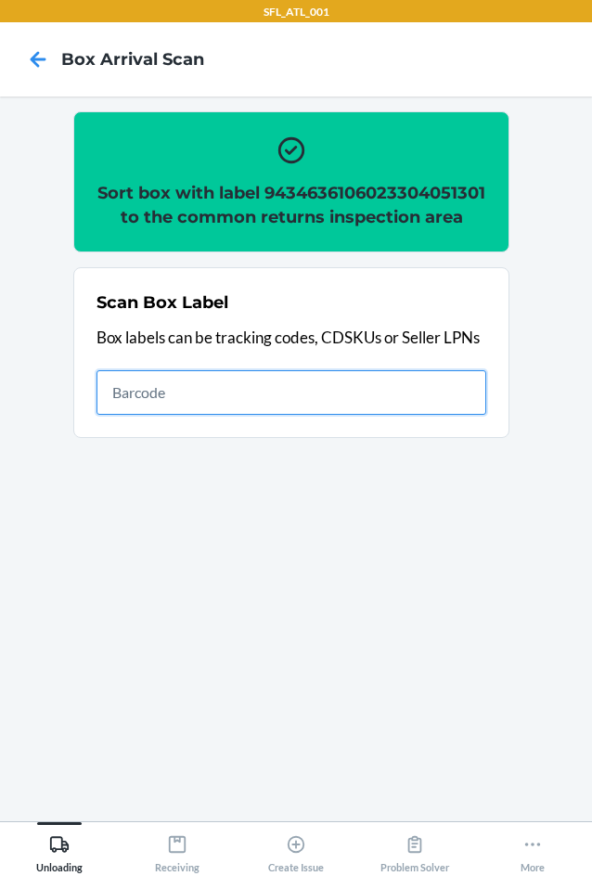
click at [185, 407] on input "text" at bounding box center [292, 392] width 390 height 45
type input "420302599434636106023303809583"
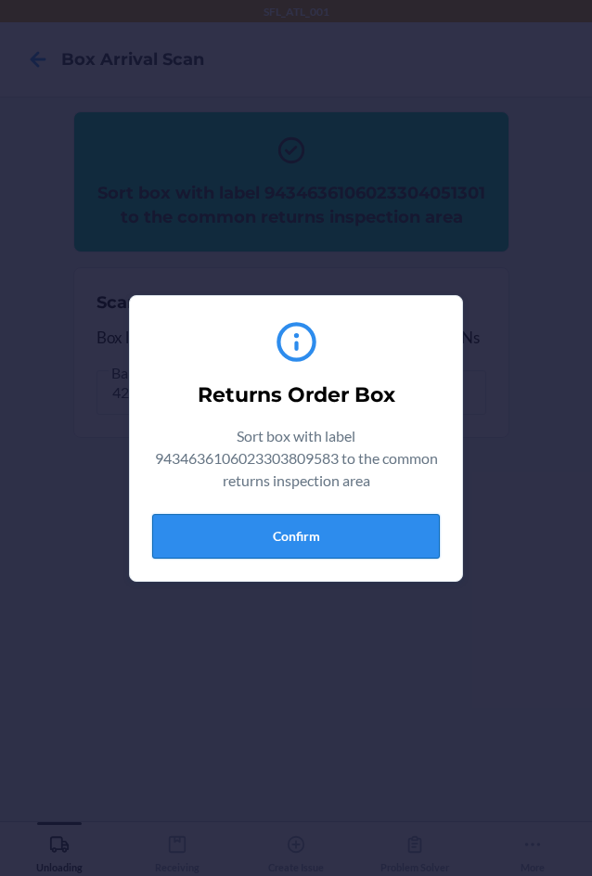
click at [406, 541] on button "Confirm" at bounding box center [296, 536] width 288 height 45
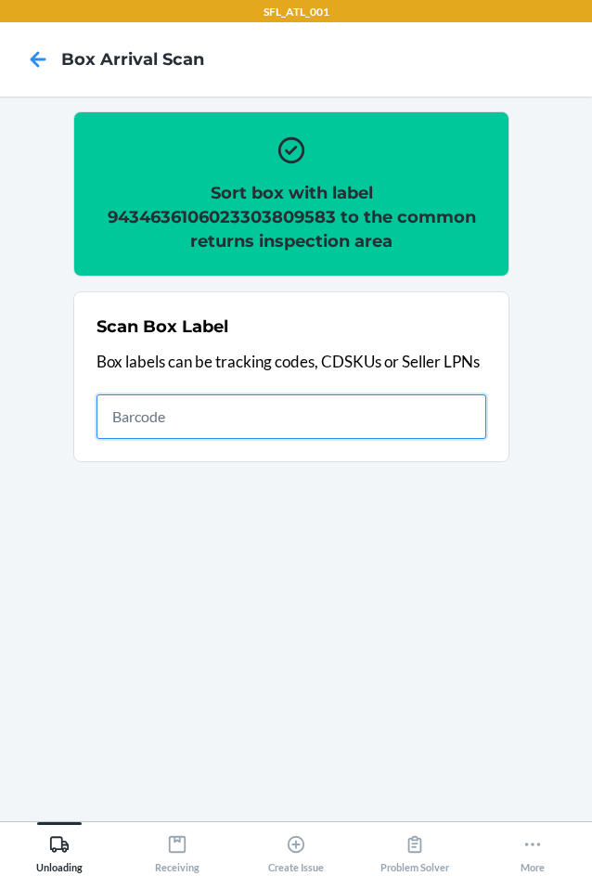
click at [390, 414] on input "text" at bounding box center [292, 416] width 390 height 45
type input "420302599434636106023303725968"
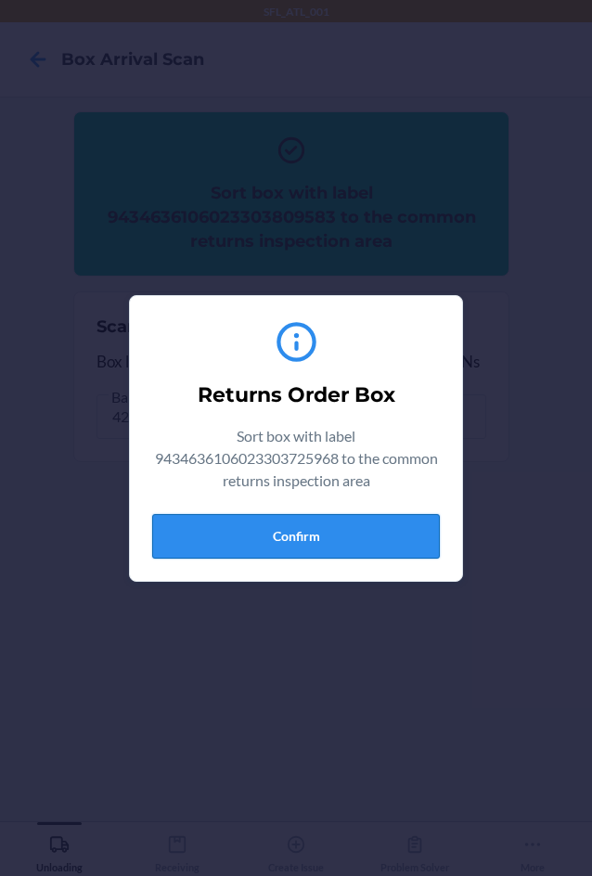
click at [374, 535] on button "Confirm" at bounding box center [296, 536] width 288 height 45
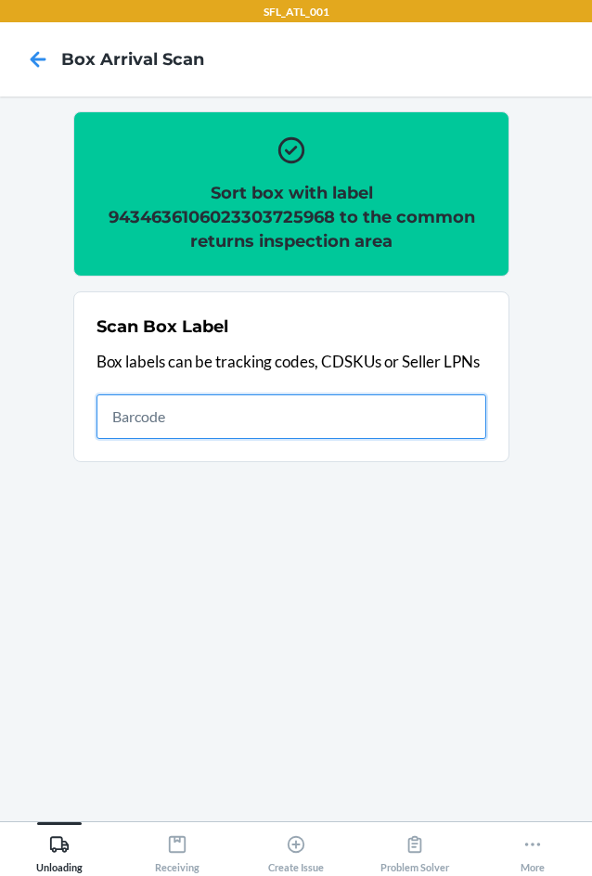
click at [350, 414] on input "text" at bounding box center [292, 416] width 390 height 45
type input "420302599434636106023304552099"
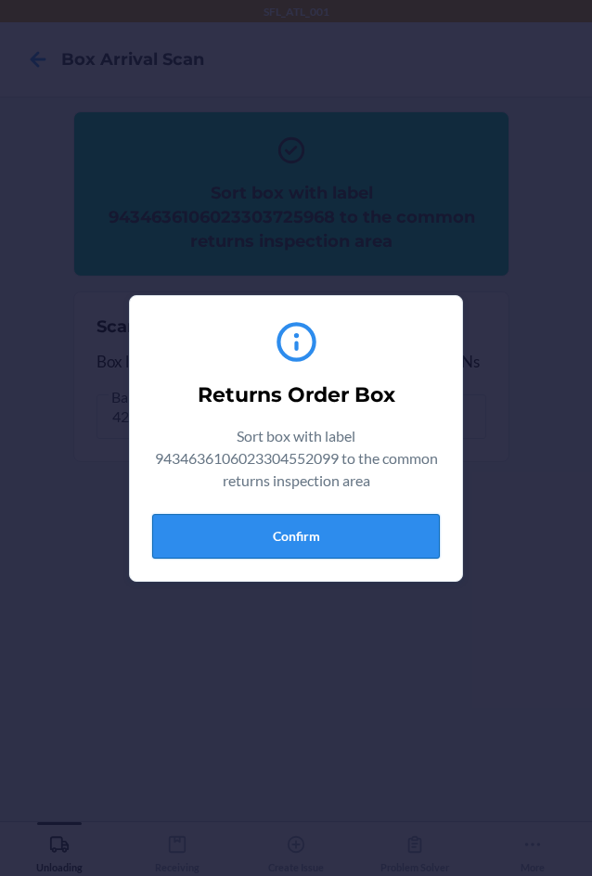
click at [324, 528] on button "Confirm" at bounding box center [296, 536] width 288 height 45
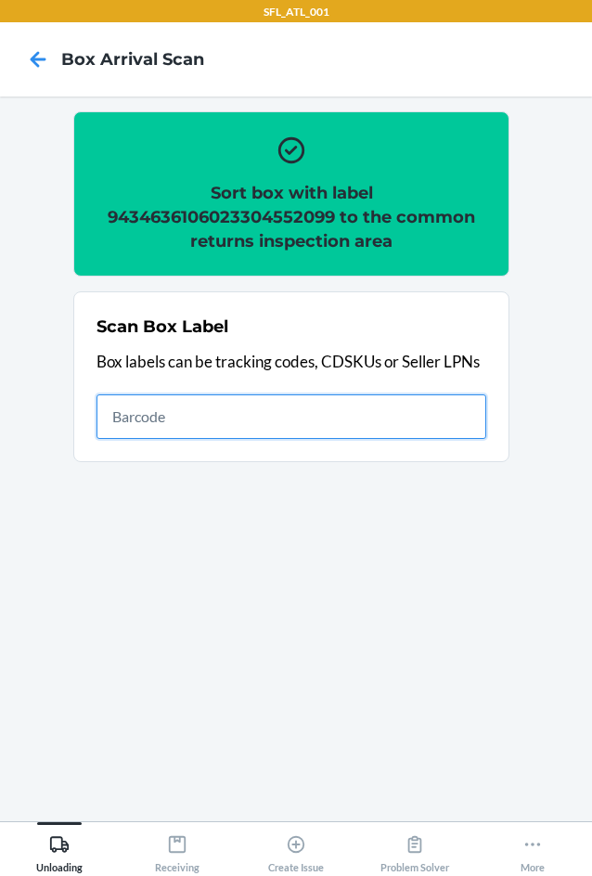
click at [154, 394] on input "text" at bounding box center [292, 416] width 390 height 45
type input "420302599434636106023304821133"
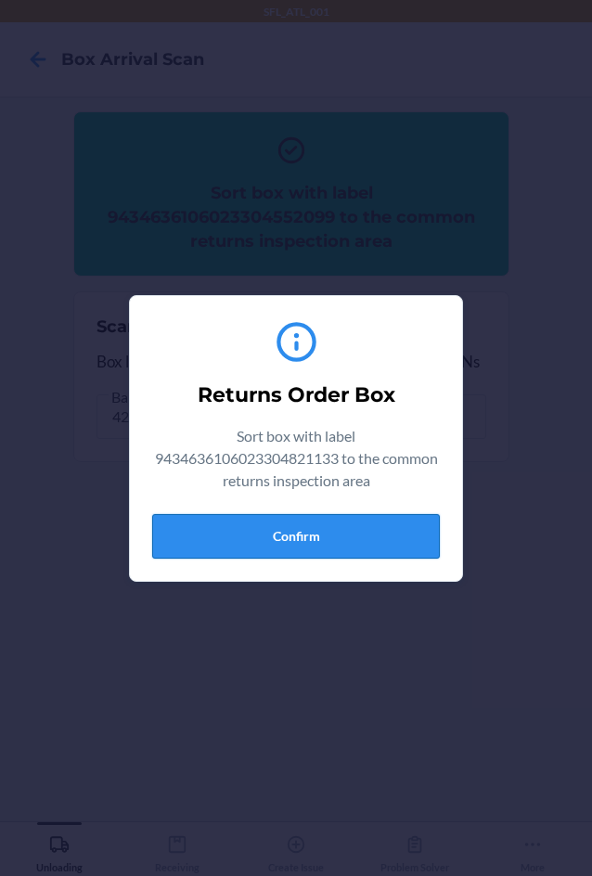
click at [340, 556] on button "Confirm" at bounding box center [296, 536] width 288 height 45
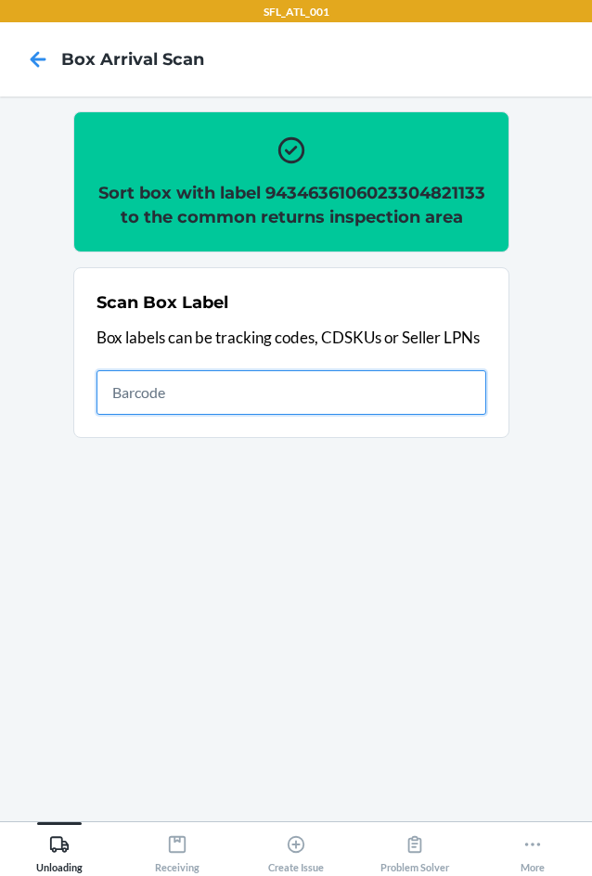
drag, startPoint x: 386, startPoint y: 414, endPoint x: 377, endPoint y: 444, distance: 31.1
click at [386, 414] on input "text" at bounding box center [292, 392] width 390 height 45
type input "420302599434636106023302358853"
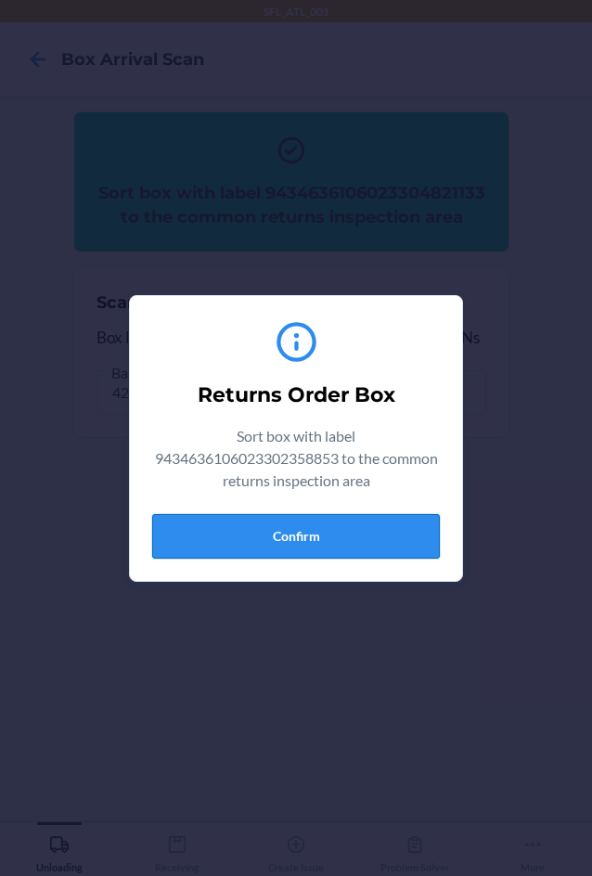
click at [363, 525] on button "Confirm" at bounding box center [296, 536] width 288 height 45
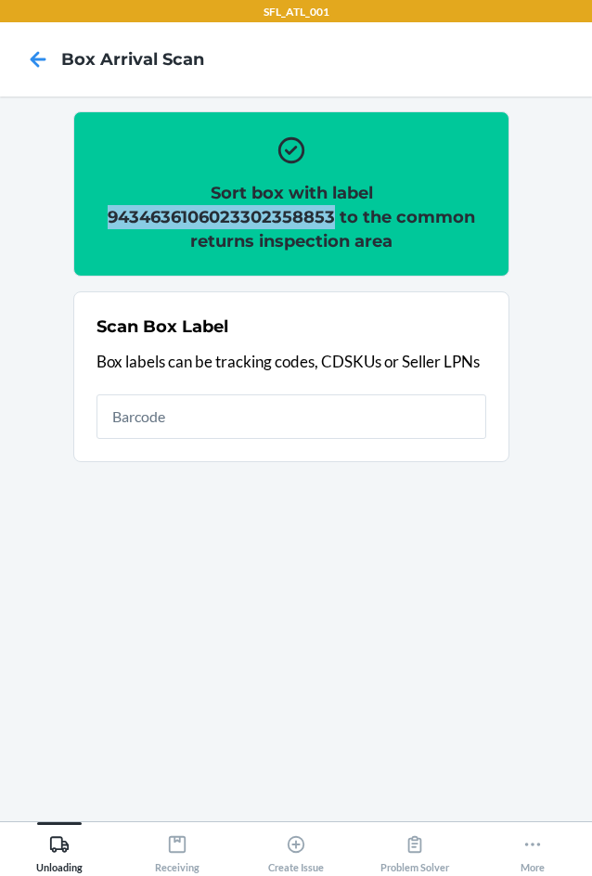
copy h2 "9434636106023302358853"
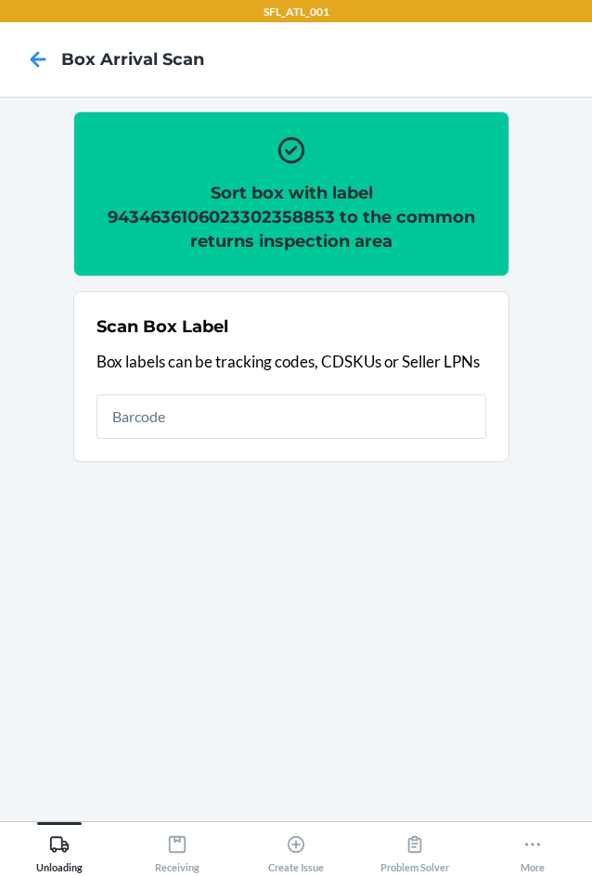
drag, startPoint x: 327, startPoint y: 233, endPoint x: 145, endPoint y: 160, distance: 196.1
click at [145, 160] on div "Sort box with label 9434636106023302358853 to the common returns inspection area" at bounding box center [292, 194] width 390 height 134
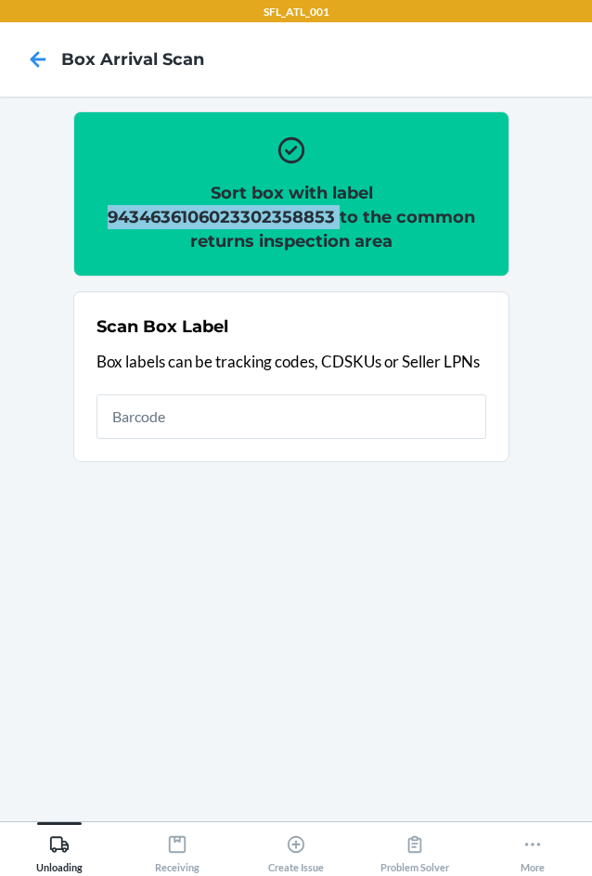
copy h2 "9434636106023302358853"
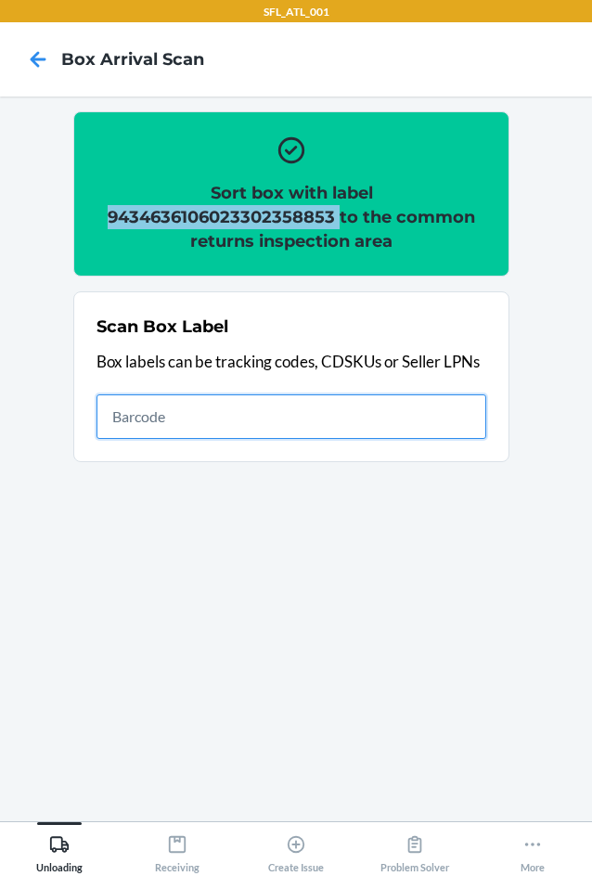
click at [212, 419] on input "text" at bounding box center [292, 416] width 390 height 45
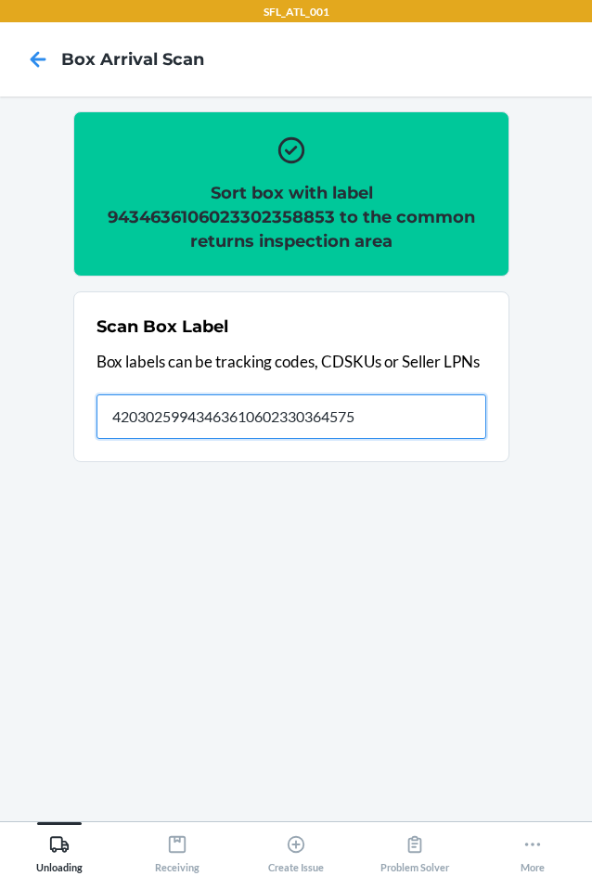
type input "420302599434636106023303645754"
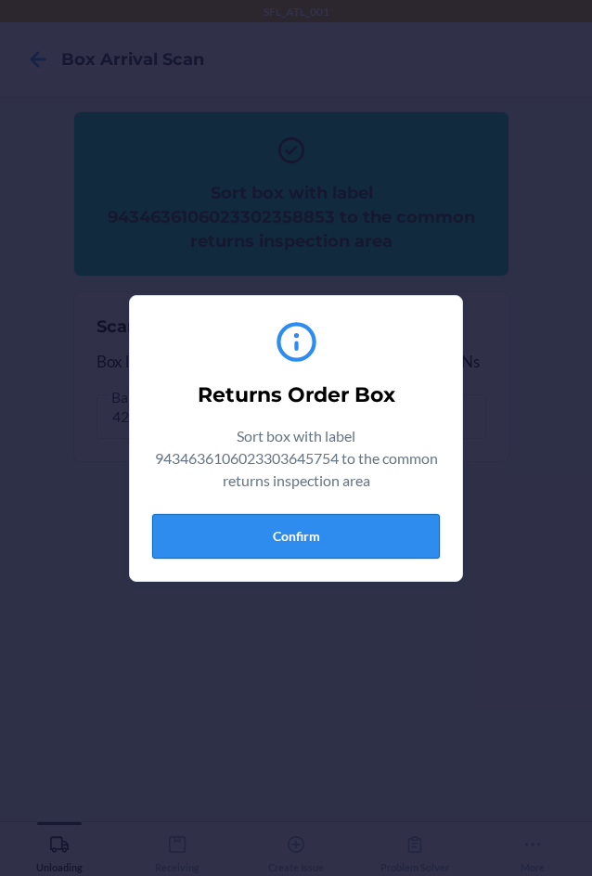
click at [264, 519] on button "Confirm" at bounding box center [296, 536] width 288 height 45
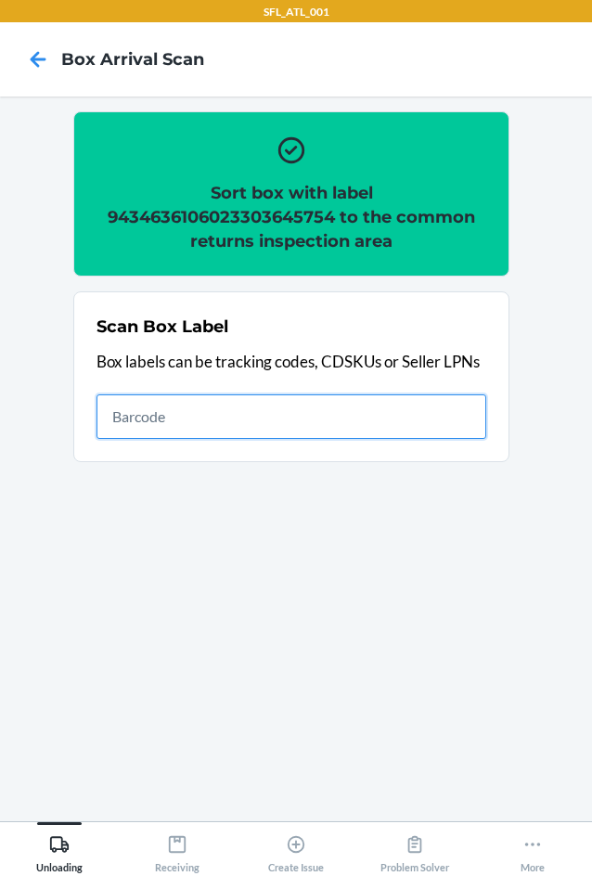
click at [394, 416] on input "text" at bounding box center [292, 416] width 390 height 45
type input "420302599434636106023304550873"
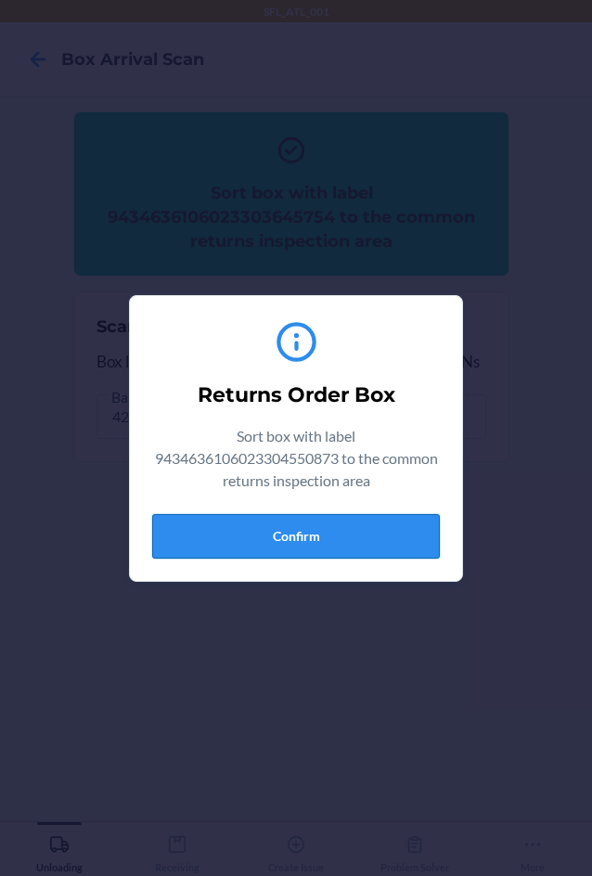
click at [348, 534] on button "Confirm" at bounding box center [296, 536] width 288 height 45
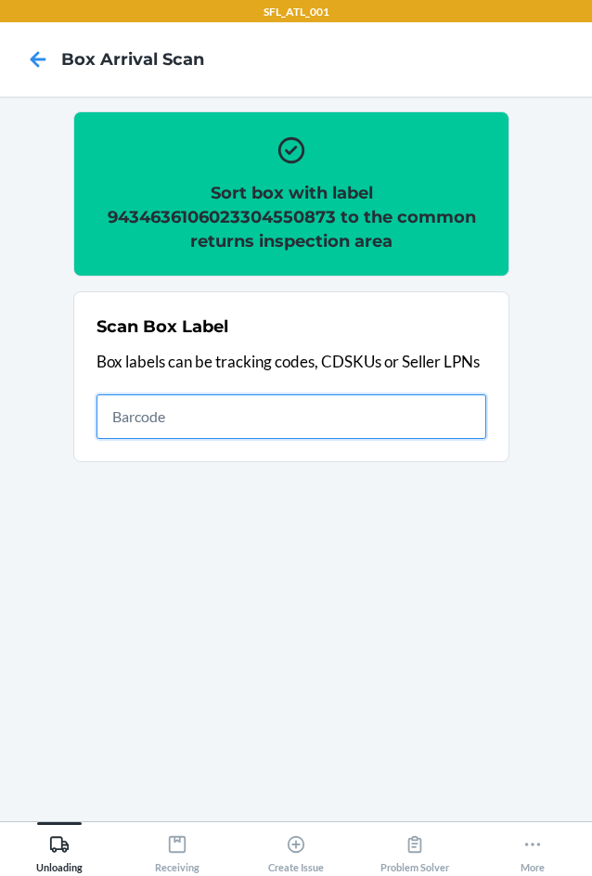
click at [419, 424] on input "text" at bounding box center [292, 416] width 390 height 45
type input "420302599434636106023304480293"
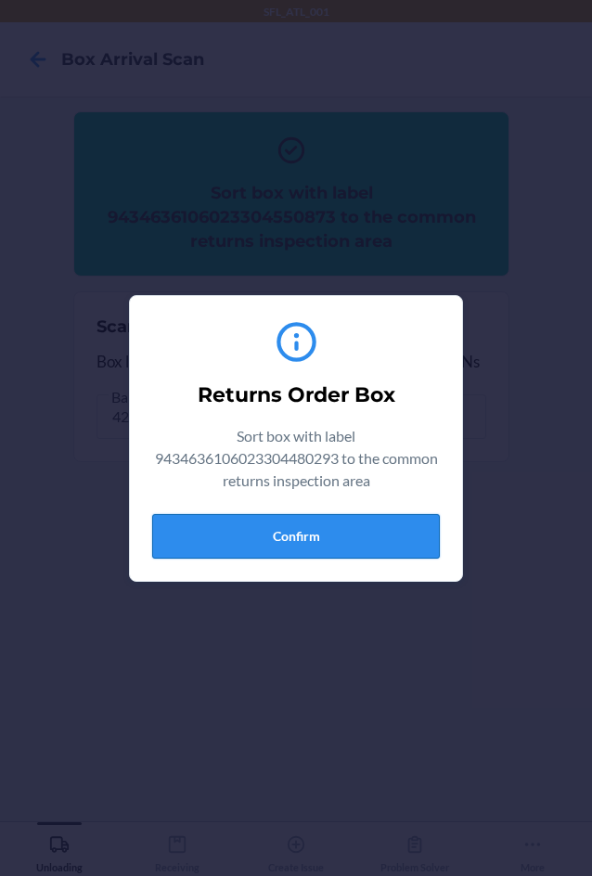
click at [271, 537] on button "Confirm" at bounding box center [296, 536] width 288 height 45
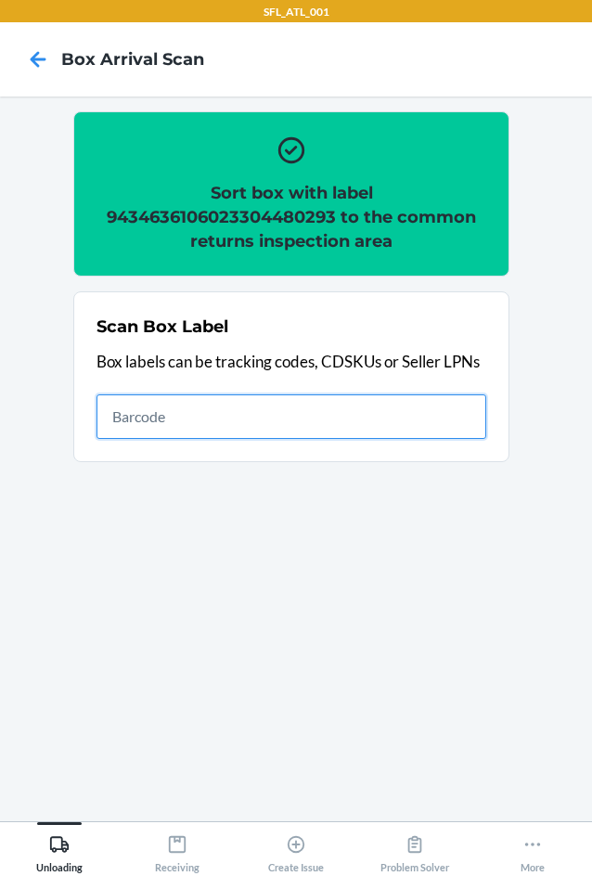
click at [267, 414] on input "text" at bounding box center [292, 416] width 390 height 45
type input "420302599434636106023303209703"
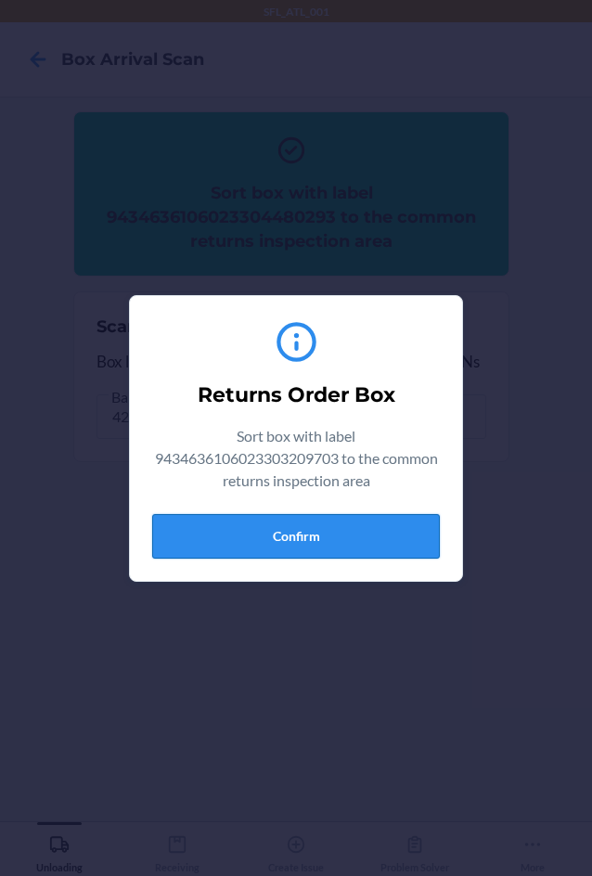
click at [269, 528] on button "Confirm" at bounding box center [296, 536] width 288 height 45
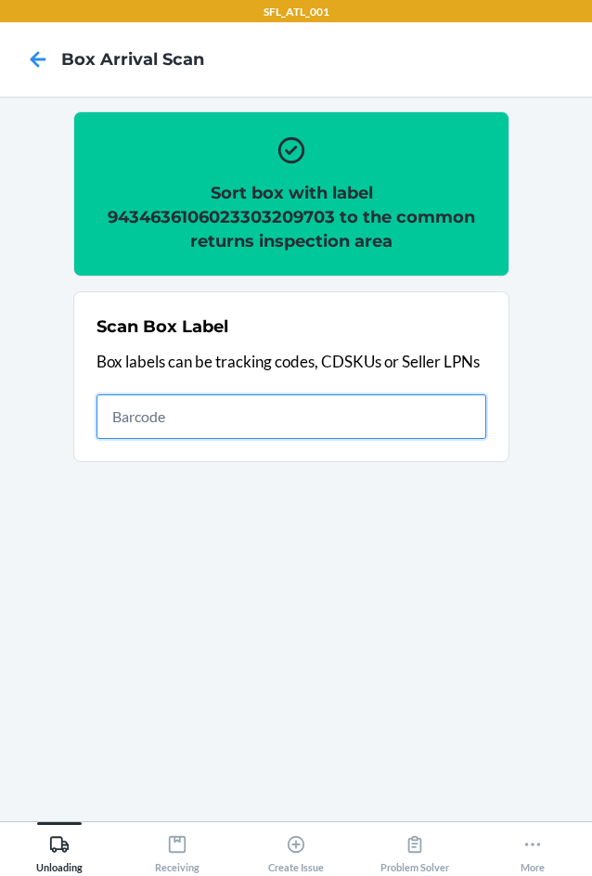
click at [342, 400] on input "text" at bounding box center [292, 416] width 390 height 45
type input "420302599434636106023304384737"
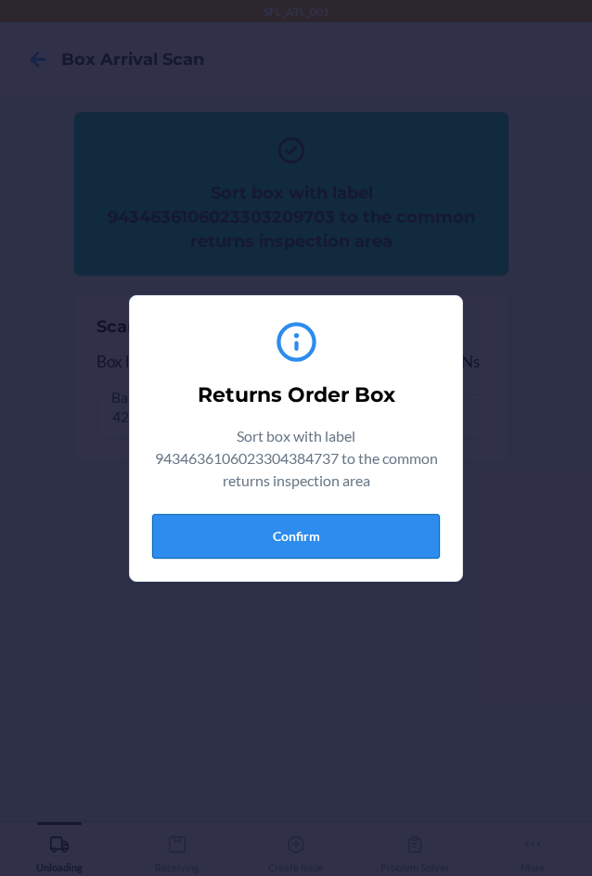
click at [366, 538] on button "Confirm" at bounding box center [296, 536] width 288 height 45
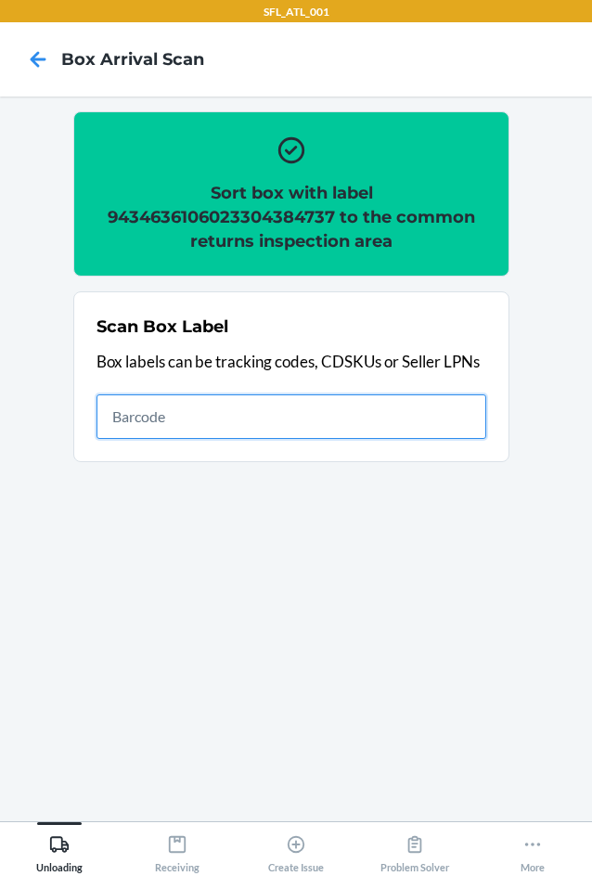
click at [335, 432] on input "text" at bounding box center [292, 416] width 390 height 45
type input "420302599434636106023304664679"
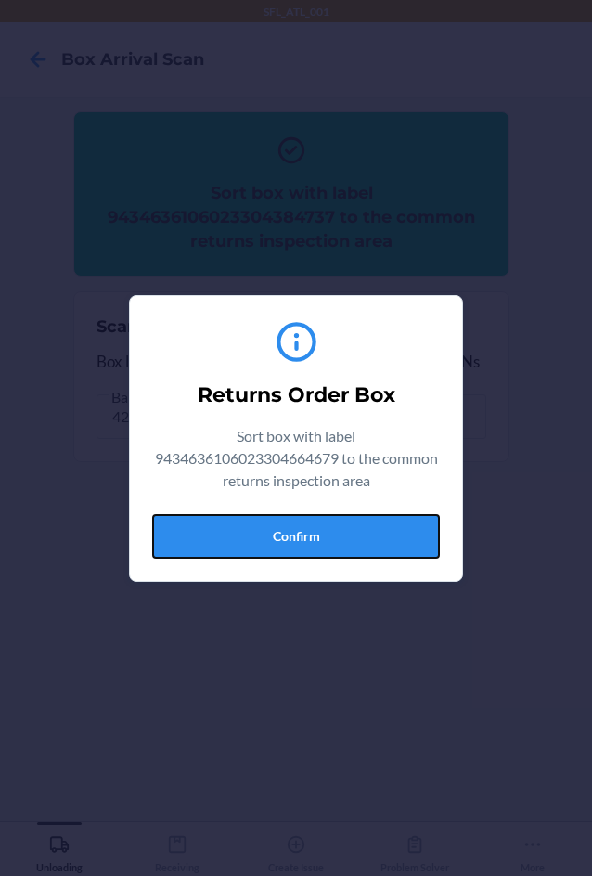
drag, startPoint x: 304, startPoint y: 539, endPoint x: 575, endPoint y: 539, distance: 271.0
click at [311, 542] on button "Confirm" at bounding box center [296, 536] width 288 height 45
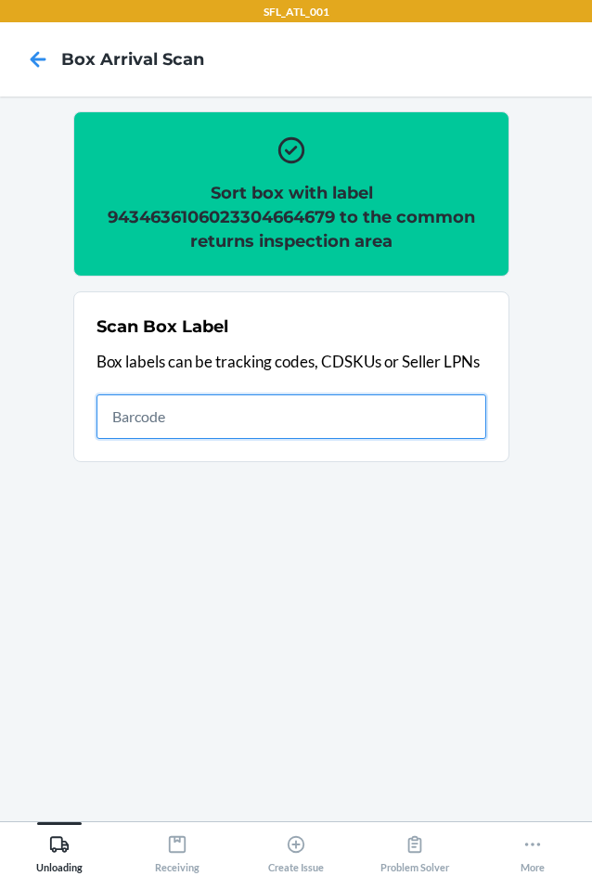
click at [406, 398] on input "text" at bounding box center [292, 416] width 390 height 45
type input "420302599434636106023304243386"
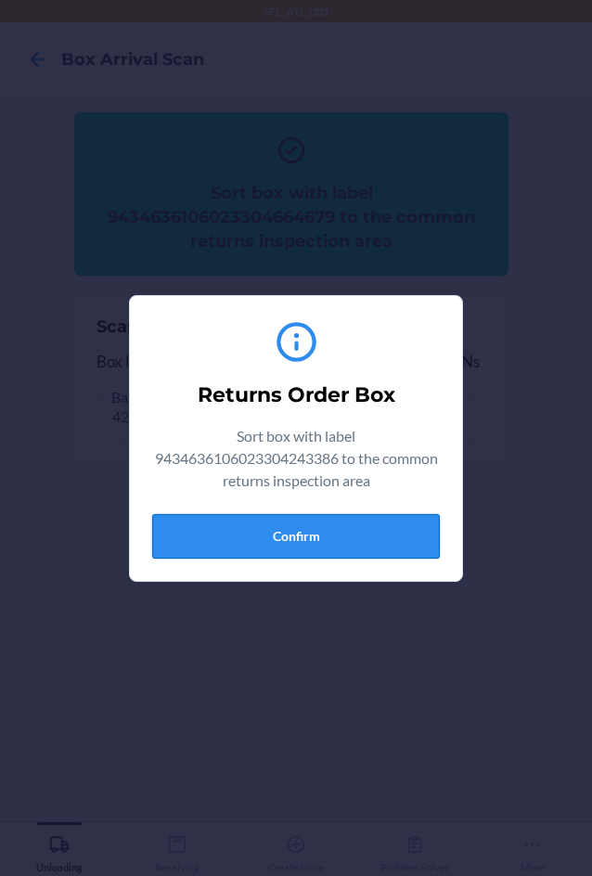
click at [328, 536] on button "Confirm" at bounding box center [296, 536] width 288 height 45
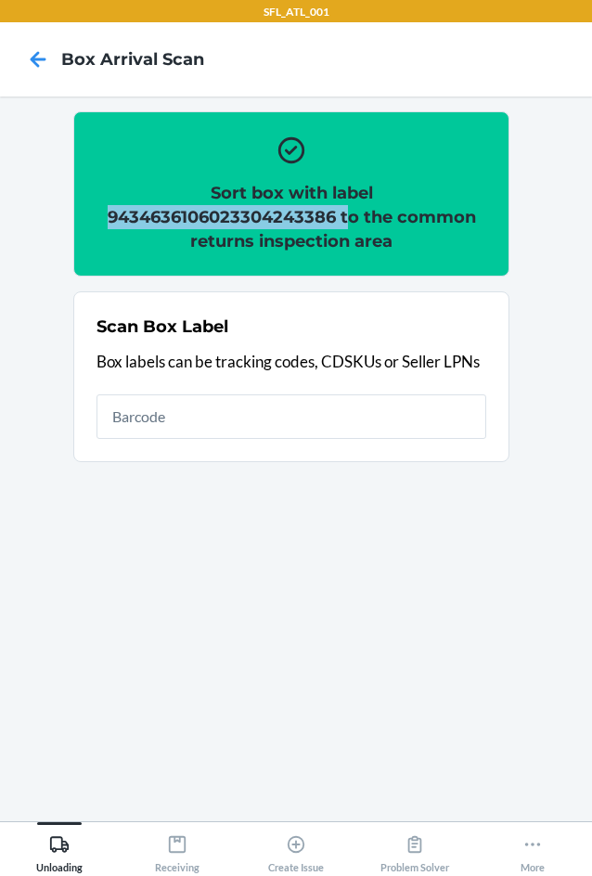
copy h2 "9434636106023304243386 t"
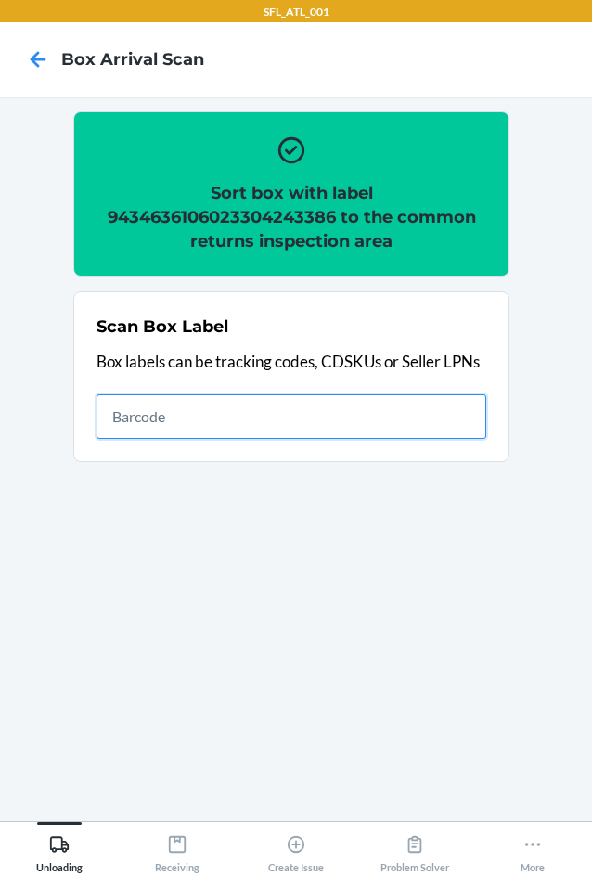
click at [403, 407] on input "text" at bounding box center [292, 416] width 390 height 45
type input "420302599434636106023304817310"
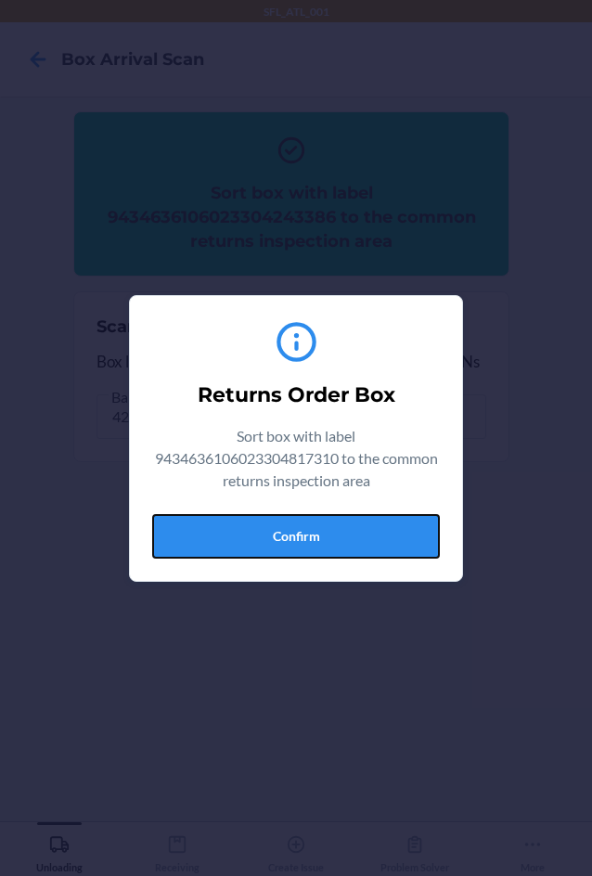
drag, startPoint x: 334, startPoint y: 529, endPoint x: 582, endPoint y: 563, distance: 250.2
click at [341, 536] on button "Confirm" at bounding box center [296, 536] width 288 height 45
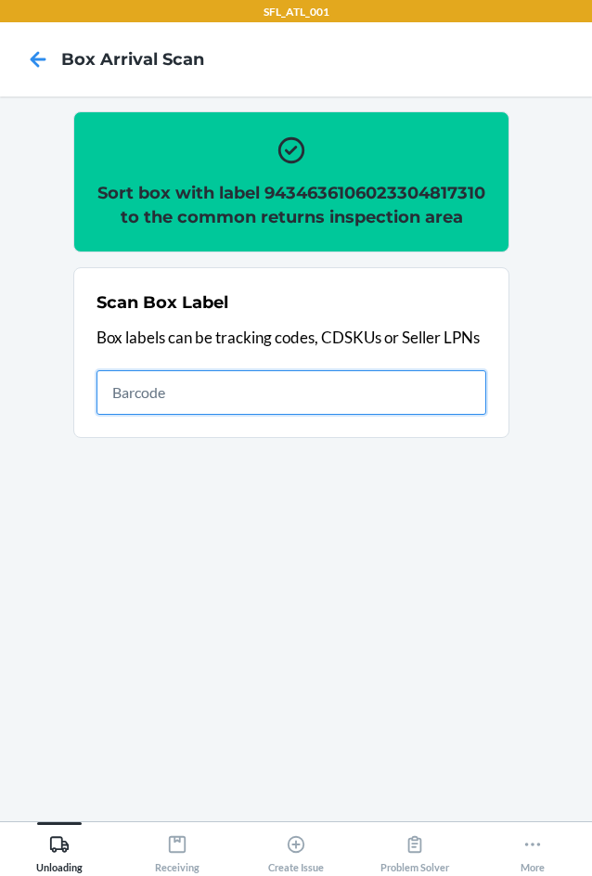
click at [302, 402] on input "text" at bounding box center [292, 392] width 390 height 45
click at [239, 403] on input "text" at bounding box center [292, 392] width 390 height 45
type input "4203012236229401911206194862884386"
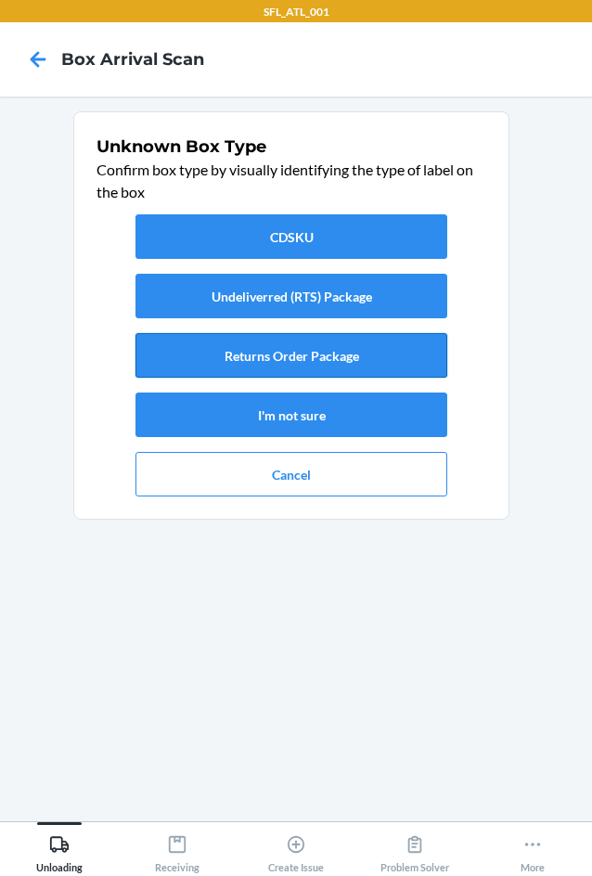
click at [359, 355] on button "Returns Order Package" at bounding box center [292, 355] width 312 height 45
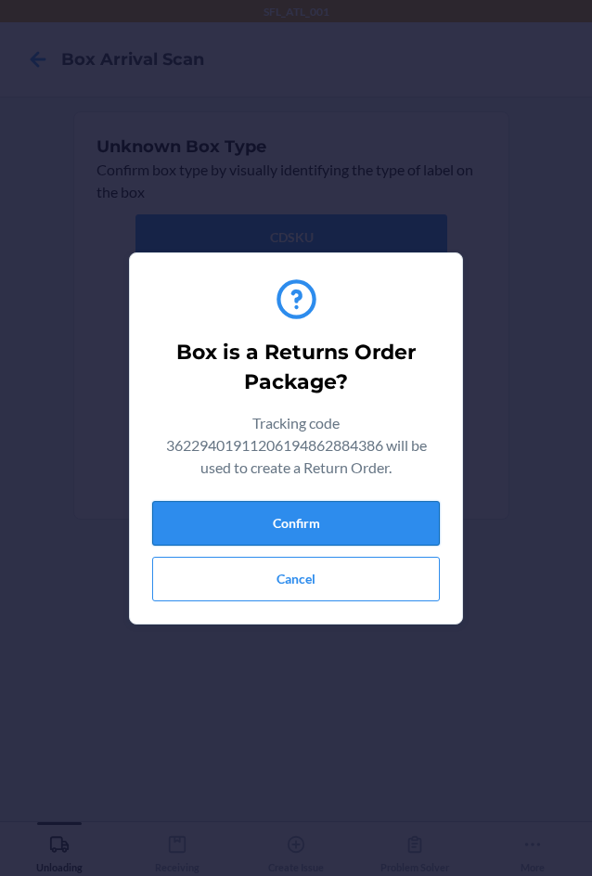
click at [367, 527] on button "Confirm" at bounding box center [296, 523] width 288 height 45
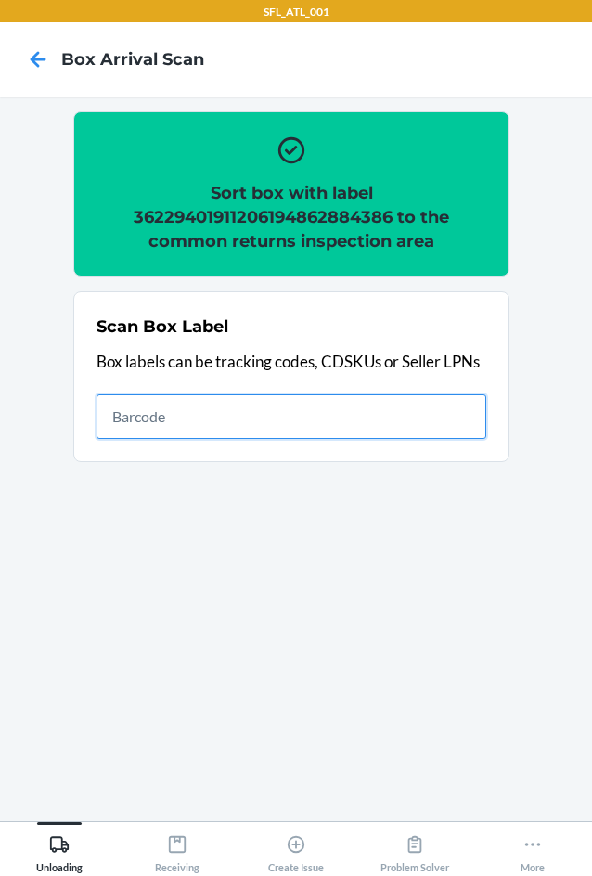
click at [336, 406] on input "text" at bounding box center [292, 416] width 390 height 45
type input "420302599434636106023302402082"
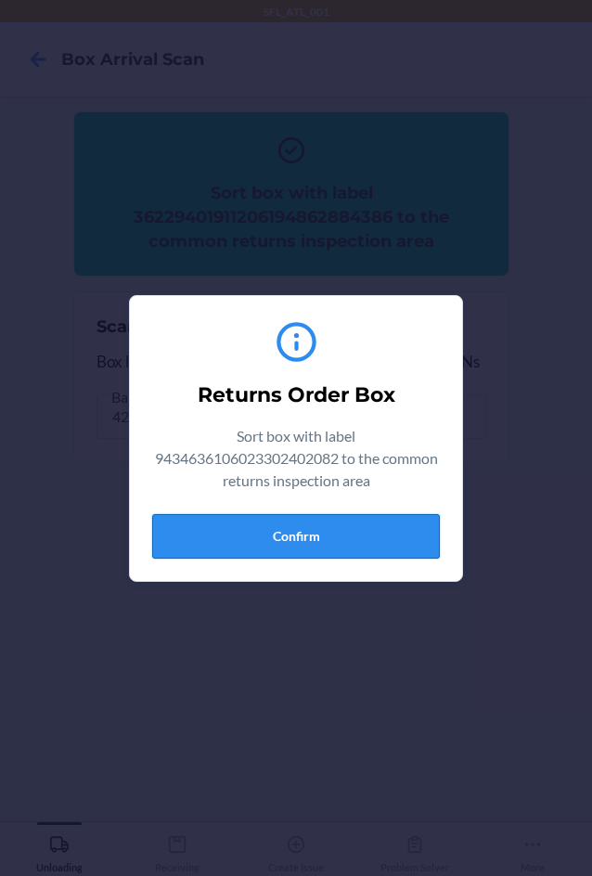
click at [355, 525] on button "Confirm" at bounding box center [296, 536] width 288 height 45
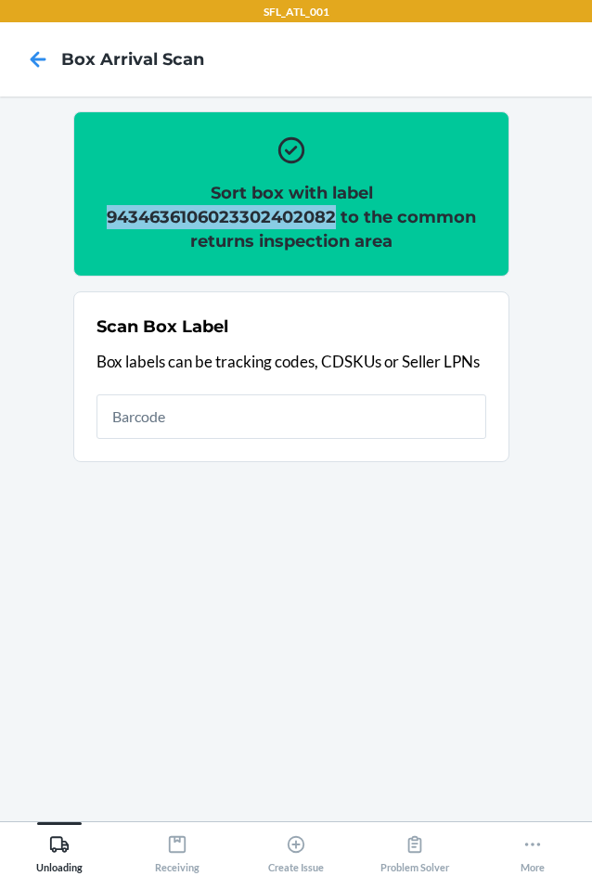
copy h2 "9434636106023302402082"
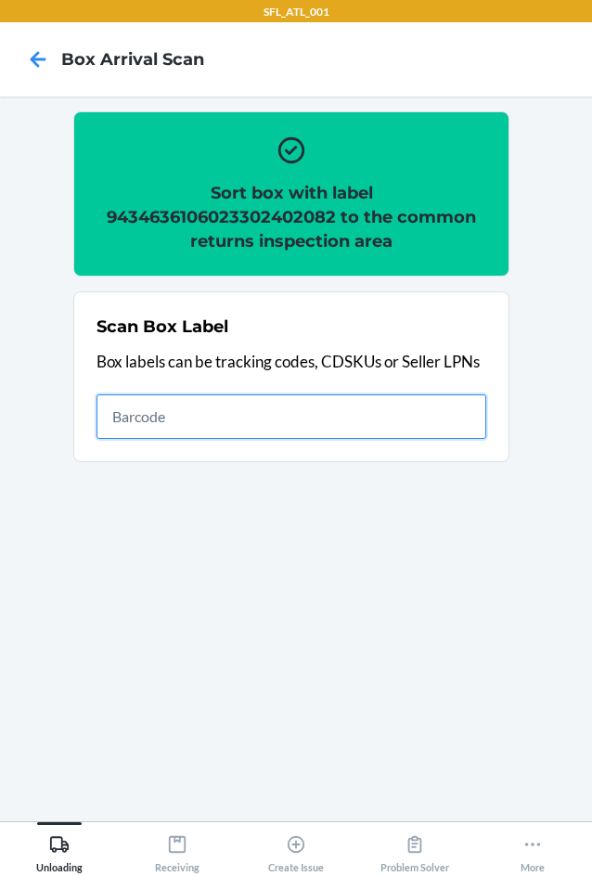
click at [358, 425] on input "text" at bounding box center [292, 416] width 390 height 45
drag, startPoint x: -1, startPoint y: 921, endPoint x: 420, endPoint y: 418, distance: 656.2
click at [420, 418] on input "text" at bounding box center [292, 416] width 390 height 45
click at [151, 421] on input "text" at bounding box center [292, 416] width 390 height 45
type input "420302599434636106023304953568"
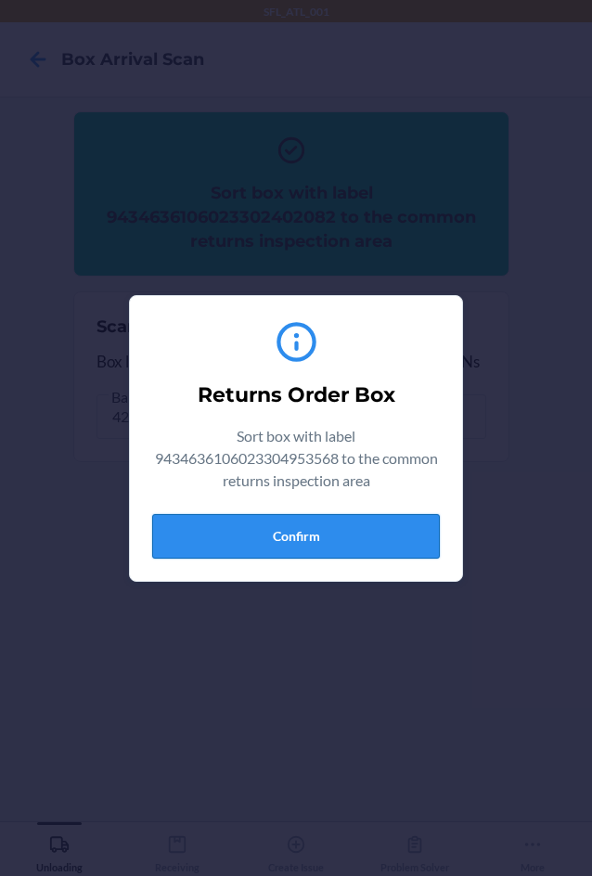
click at [297, 551] on button "Confirm" at bounding box center [296, 536] width 288 height 45
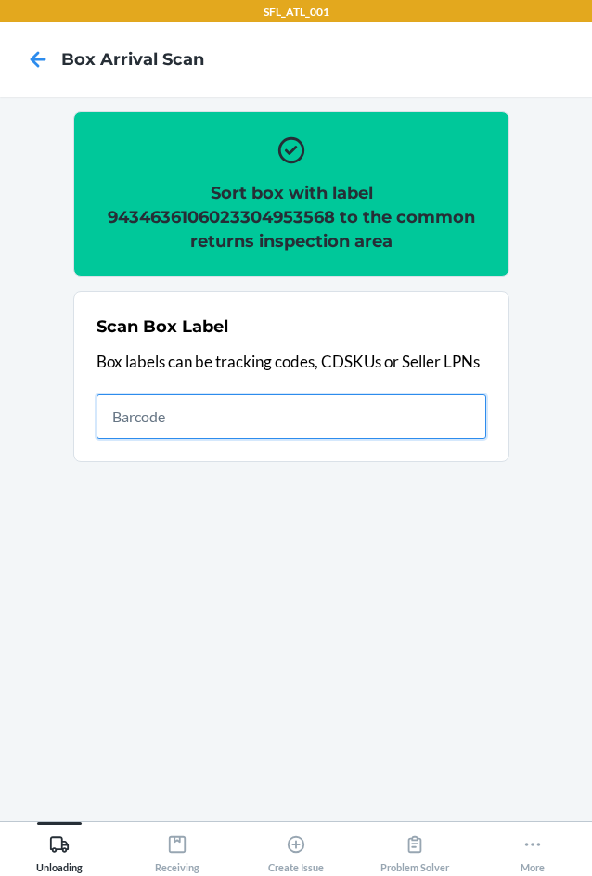
click at [420, 408] on input "text" at bounding box center [292, 416] width 390 height 45
type input "420302599434636106023304878380"
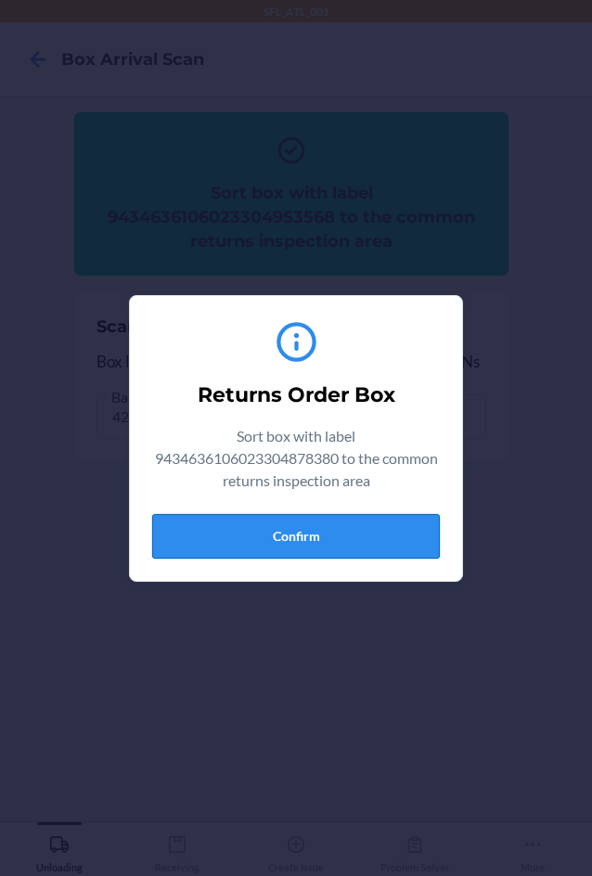
click at [368, 534] on button "Confirm" at bounding box center [296, 536] width 288 height 45
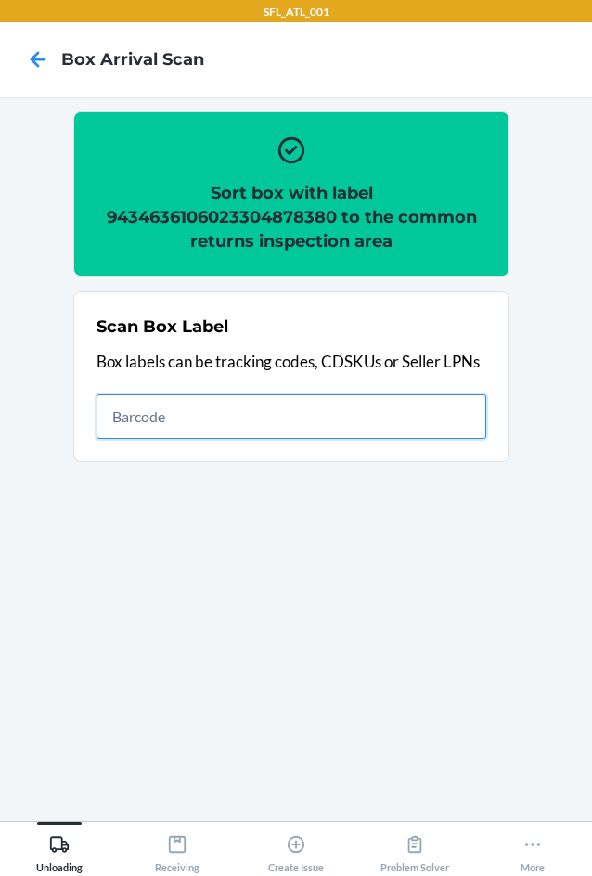
click at [402, 410] on input "text" at bounding box center [292, 416] width 390 height 45
type input "420302599434636106023303981043"
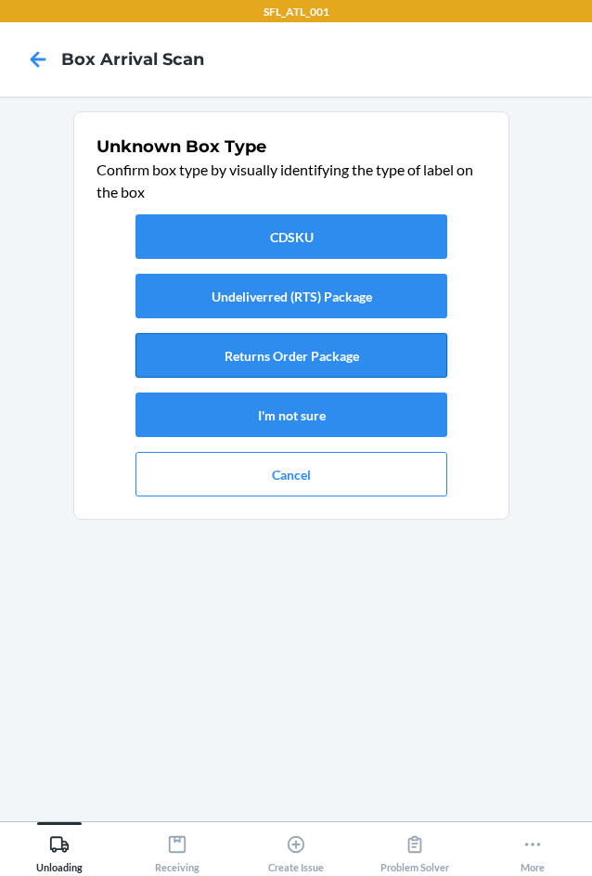
click at [381, 360] on button "Returns Order Package" at bounding box center [292, 355] width 312 height 45
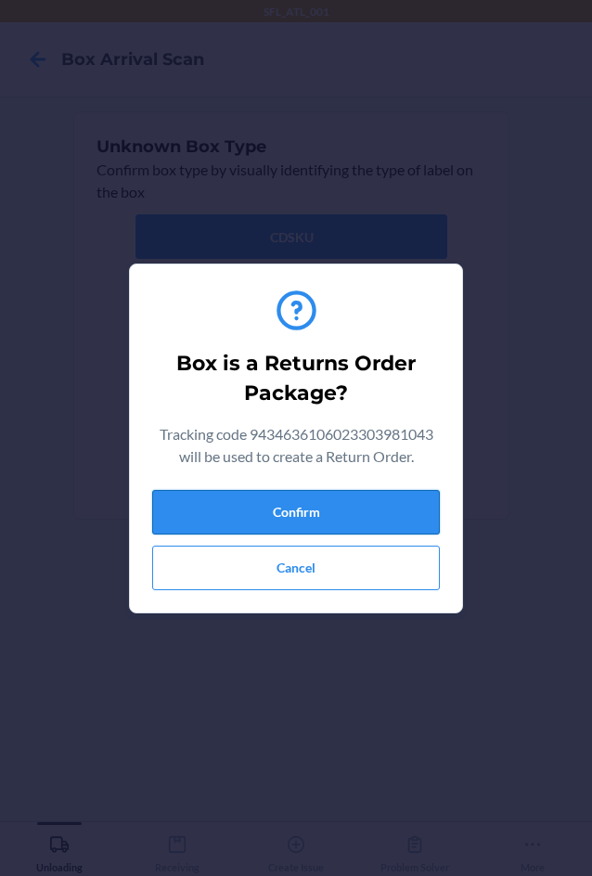
click at [386, 517] on button "Confirm" at bounding box center [296, 512] width 288 height 45
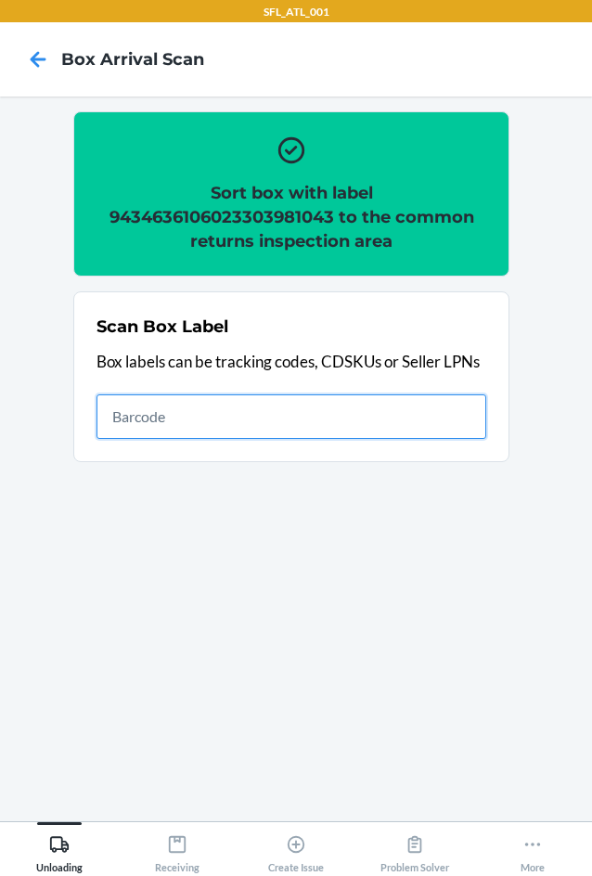
click at [329, 417] on input "text" at bounding box center [292, 416] width 390 height 45
type input "420302599434636106023304881830"
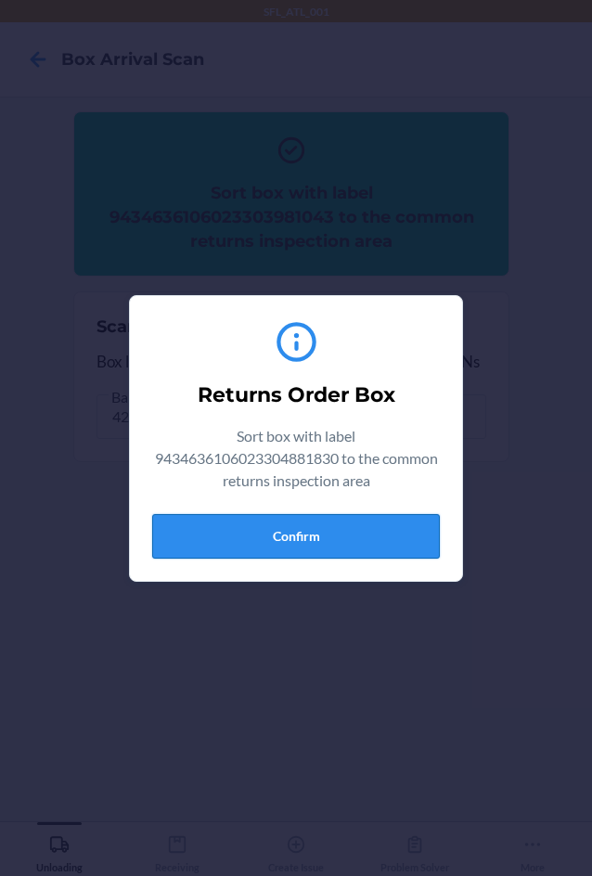
click at [305, 539] on button "Confirm" at bounding box center [296, 536] width 288 height 45
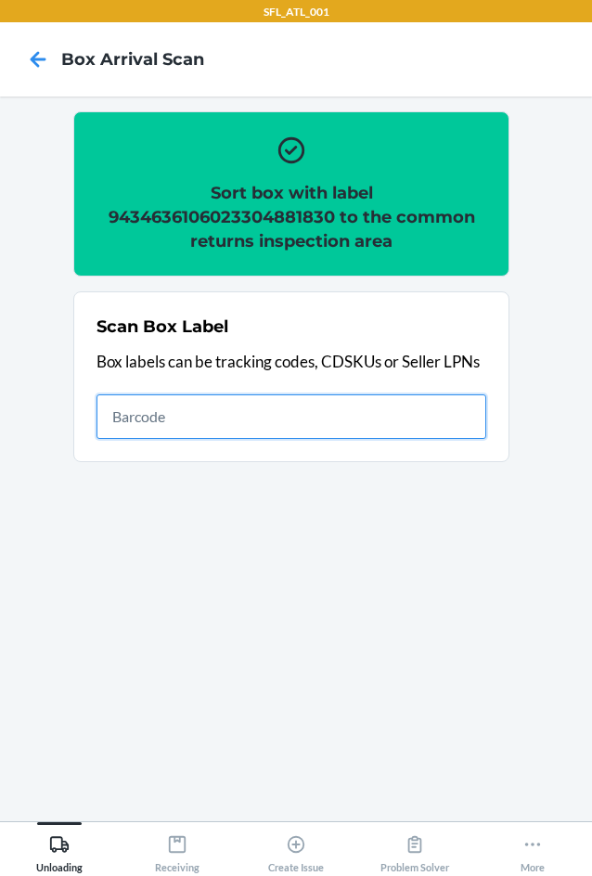
click at [429, 416] on input "text" at bounding box center [292, 416] width 390 height 45
type input "420302599434636106023302851552"
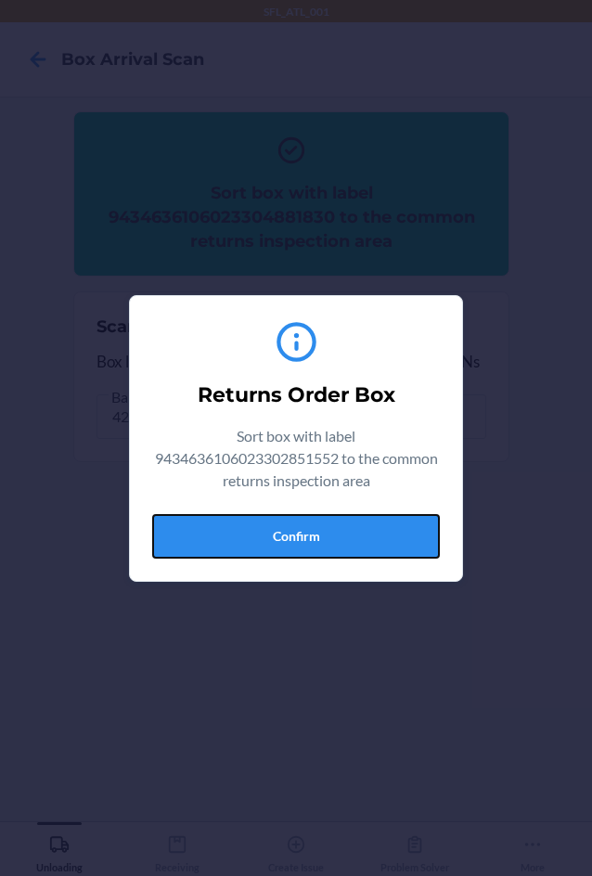
drag, startPoint x: 333, startPoint y: 529, endPoint x: 583, endPoint y: 516, distance: 250.0
click at [346, 532] on button "Confirm" at bounding box center [296, 536] width 288 height 45
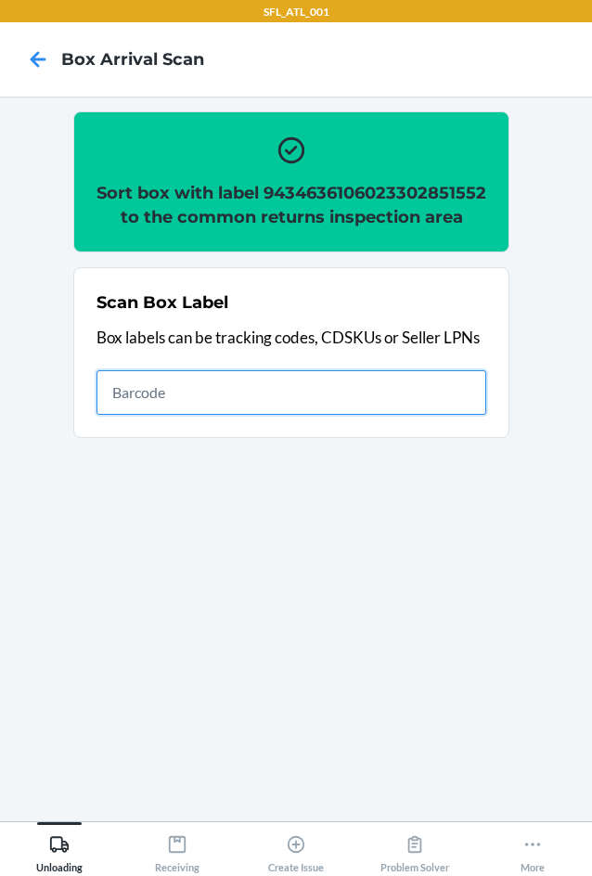
click at [394, 415] on input "text" at bounding box center [292, 392] width 390 height 45
type input "4203012236229401911206194862883228"
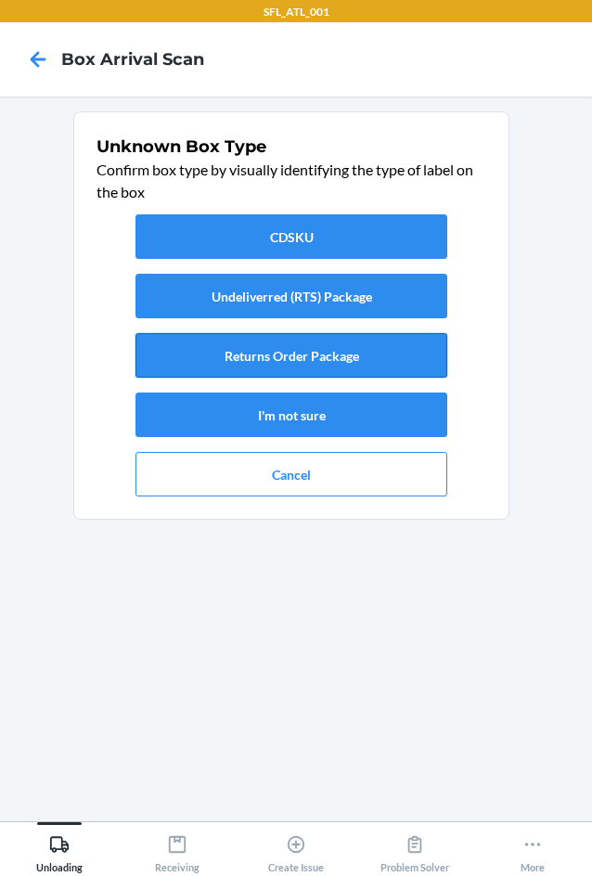
click at [371, 368] on button "Returns Order Package" at bounding box center [292, 355] width 312 height 45
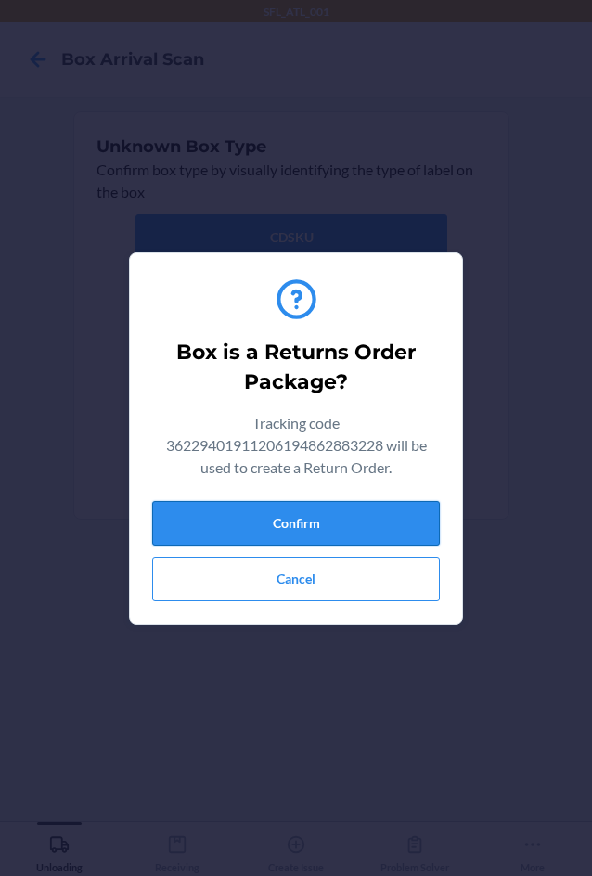
click at [401, 525] on button "Confirm" at bounding box center [296, 523] width 288 height 45
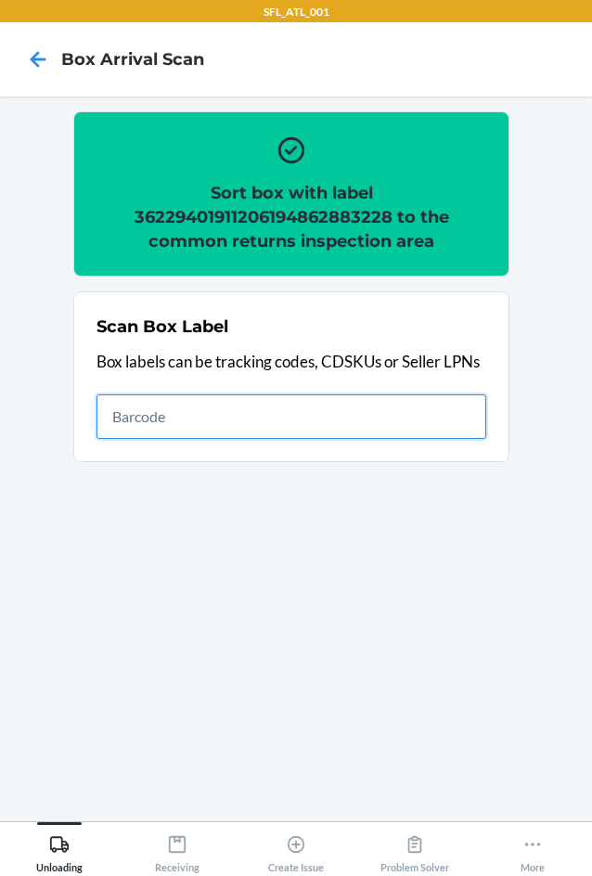
click at [436, 423] on input "text" at bounding box center [292, 416] width 390 height 45
type input "420302599434636106023304729897"
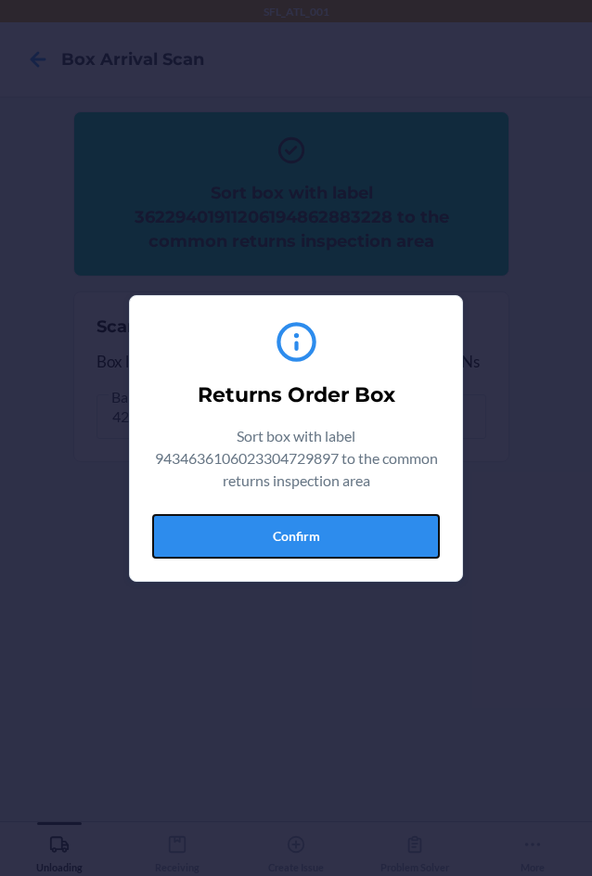
drag, startPoint x: 324, startPoint y: 533, endPoint x: 569, endPoint y: 567, distance: 247.4
click at [332, 540] on button "Confirm" at bounding box center [296, 536] width 288 height 45
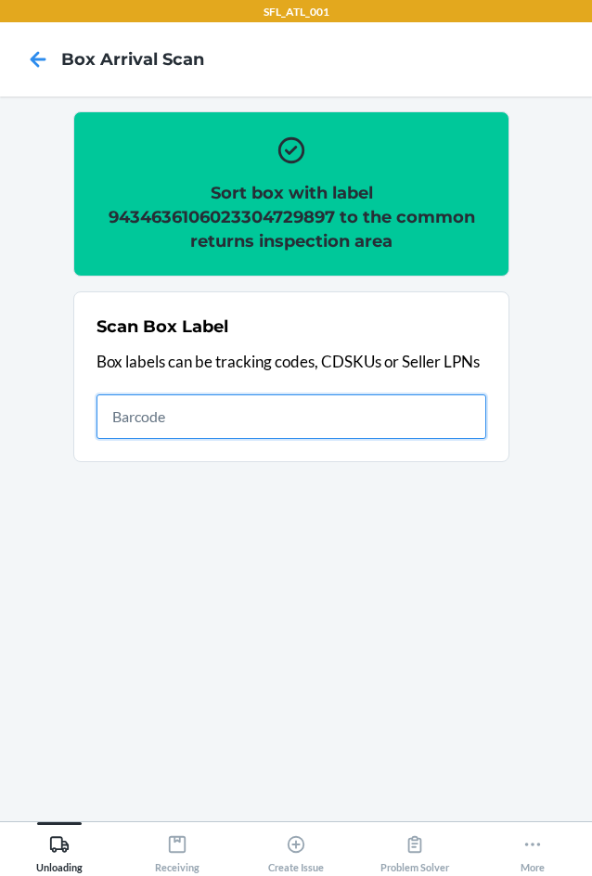
click at [251, 421] on input "text" at bounding box center [292, 416] width 390 height 45
type input "420302599434636106023304099044"
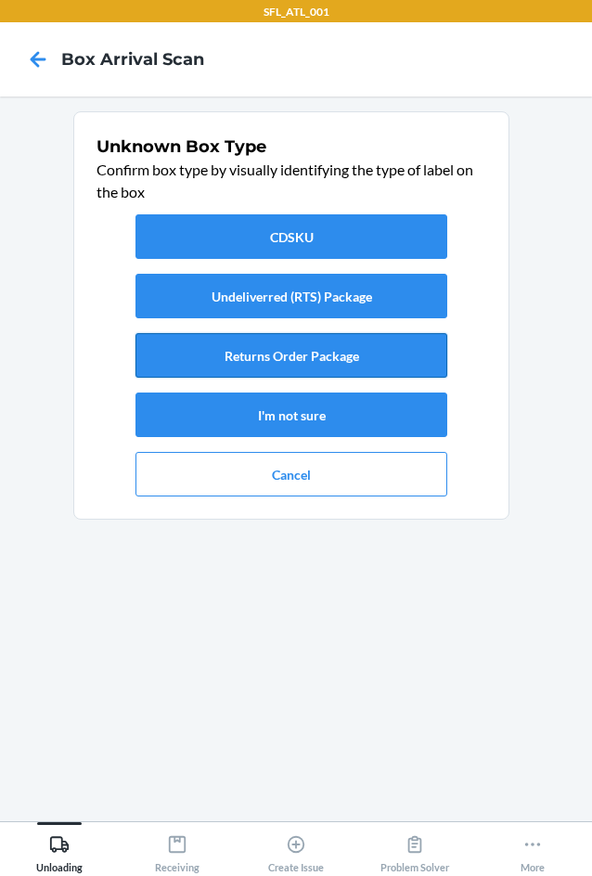
drag, startPoint x: 275, startPoint y: 364, endPoint x: 278, endPoint y: 353, distance: 11.7
click at [278, 353] on button "Returns Order Package" at bounding box center [292, 355] width 312 height 45
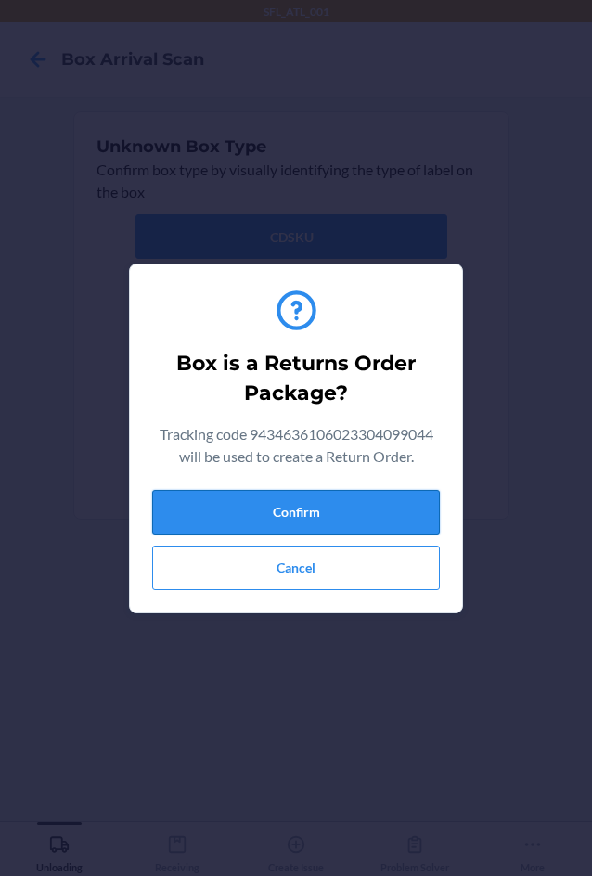
click at [354, 496] on button "Confirm" at bounding box center [296, 512] width 288 height 45
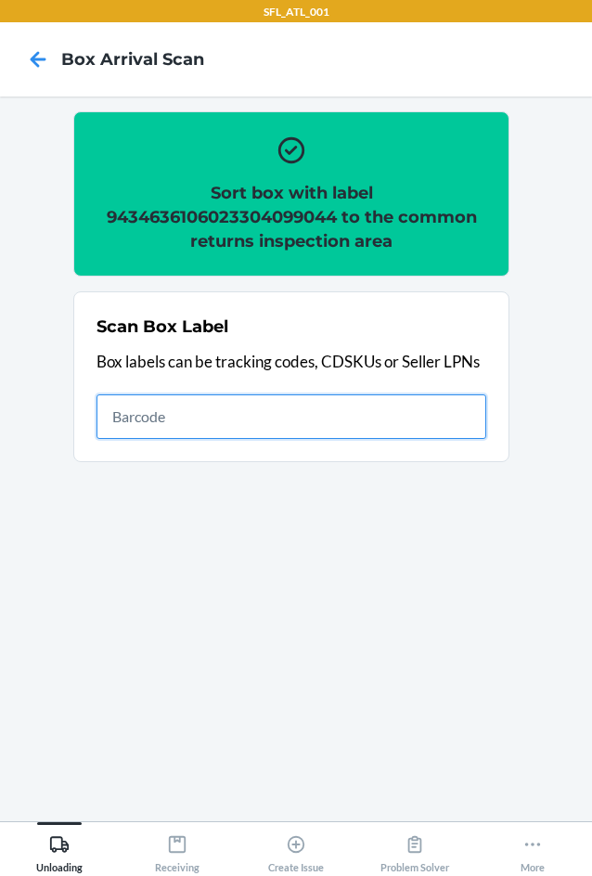
click at [184, 420] on input "text" at bounding box center [292, 416] width 390 height 45
click at [287, 404] on input "text" at bounding box center [292, 416] width 390 height 45
type input "420302599434636106023304404534"
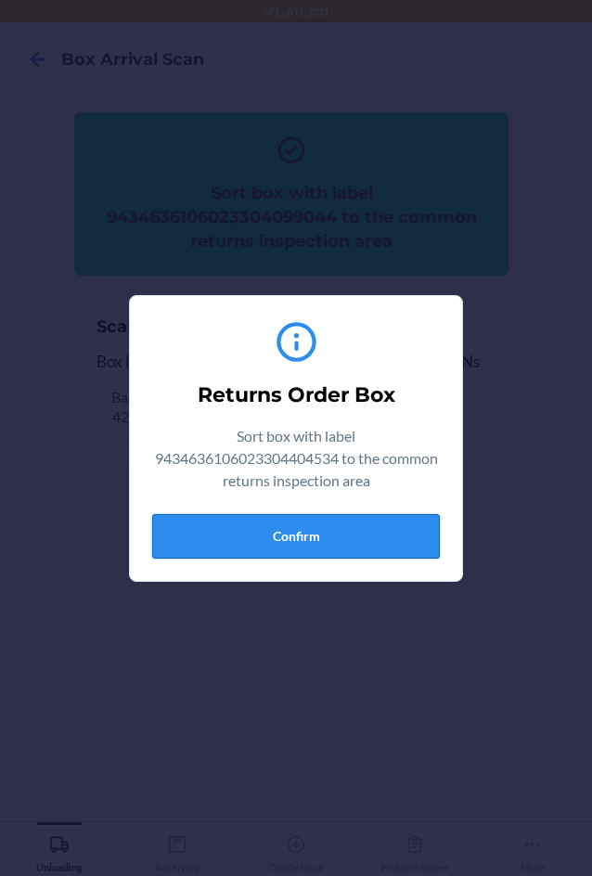
drag, startPoint x: 347, startPoint y: 506, endPoint x: 352, endPoint y: 515, distance: 10.4
click at [347, 509] on div "Returns Order Box Sort box with label 9434636106023304404534 to the common retu…" at bounding box center [296, 438] width 288 height 255
click at [360, 533] on button "Confirm" at bounding box center [296, 536] width 288 height 45
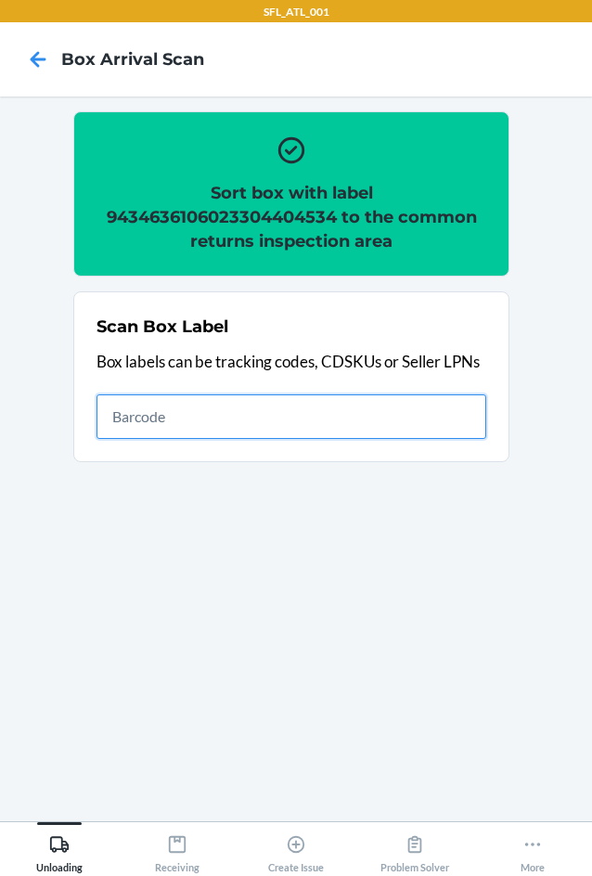
click at [342, 409] on input "text" at bounding box center [292, 416] width 390 height 45
type input "420302599434636106023304632210"
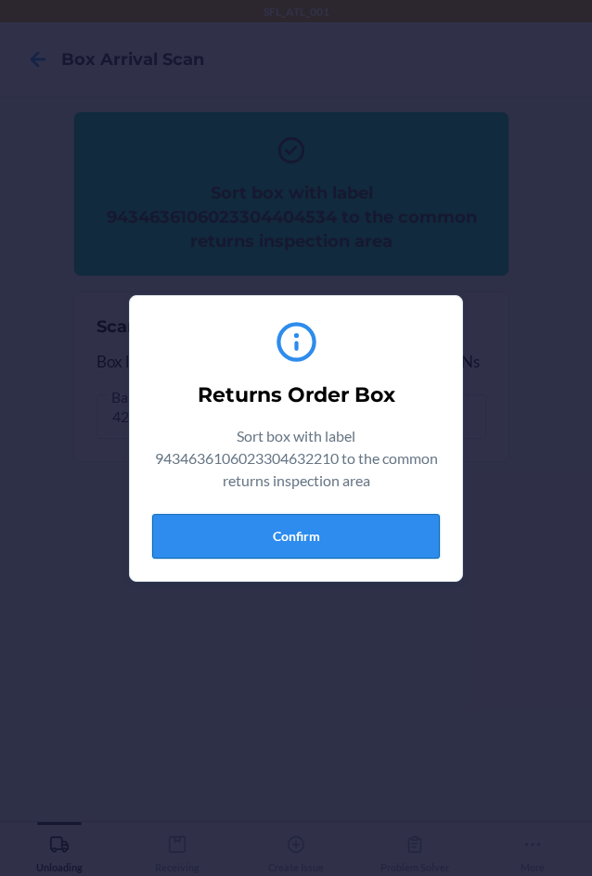
click at [326, 528] on button "Confirm" at bounding box center [296, 536] width 288 height 45
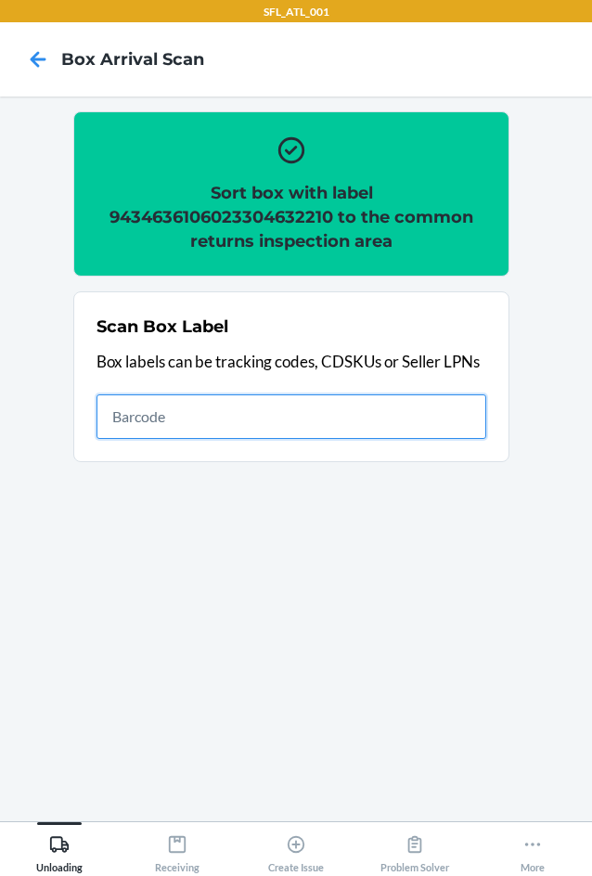
click at [291, 411] on input "text" at bounding box center [292, 416] width 390 height 45
type input "420302599434636106023304721358"
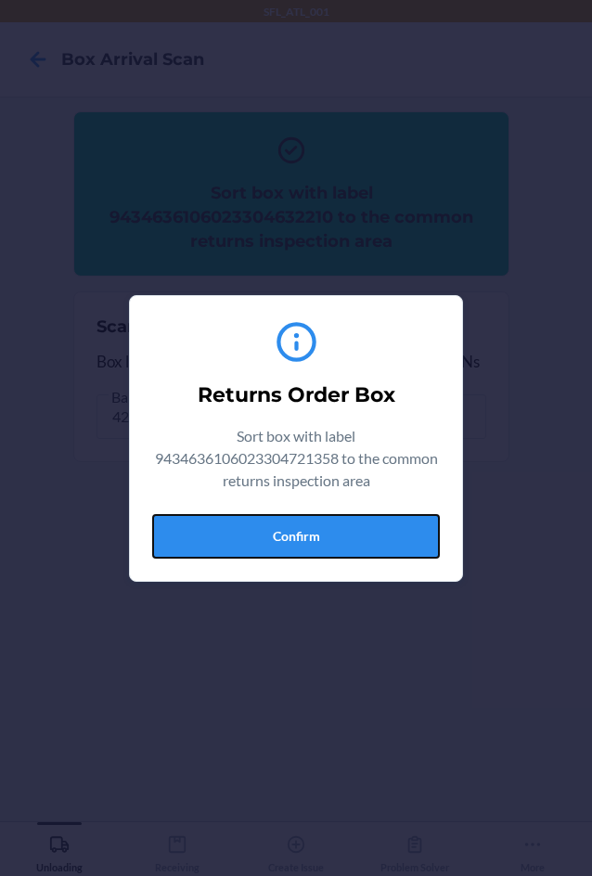
drag, startPoint x: 321, startPoint y: 528, endPoint x: 354, endPoint y: 534, distance: 33.0
click at [321, 529] on button "Confirm" at bounding box center [296, 536] width 288 height 45
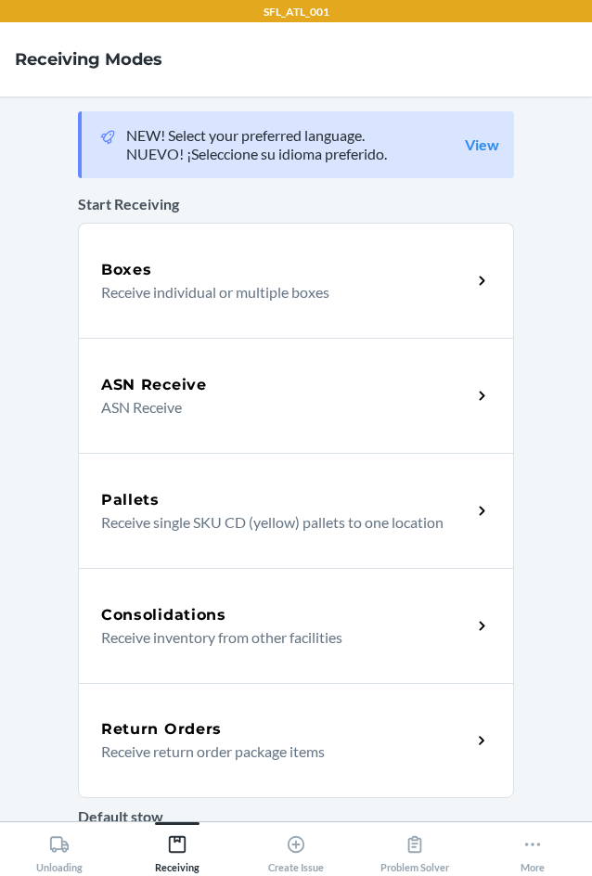
click at [136, 737] on h5 "Return Orders" at bounding box center [161, 729] width 121 height 22
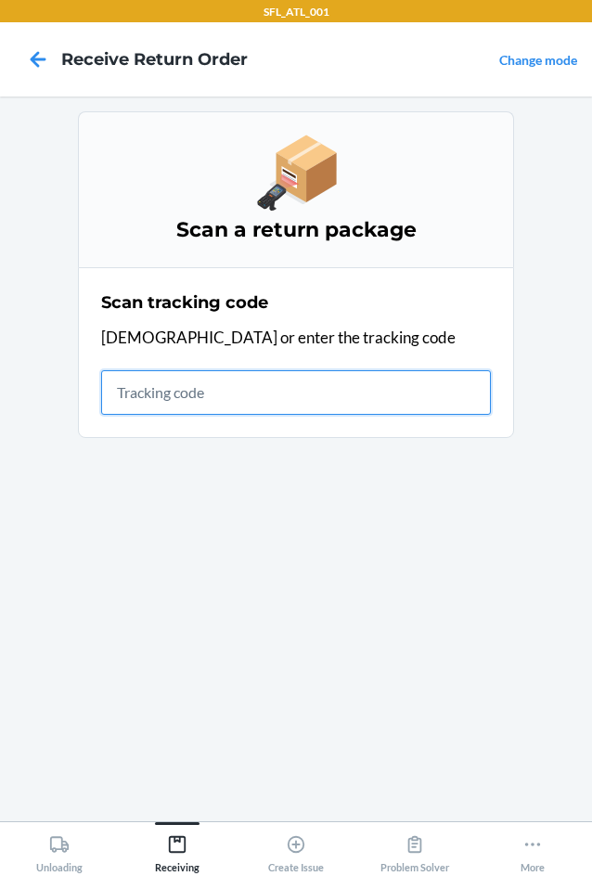
click at [170, 389] on input "text" at bounding box center [296, 392] width 390 height 45
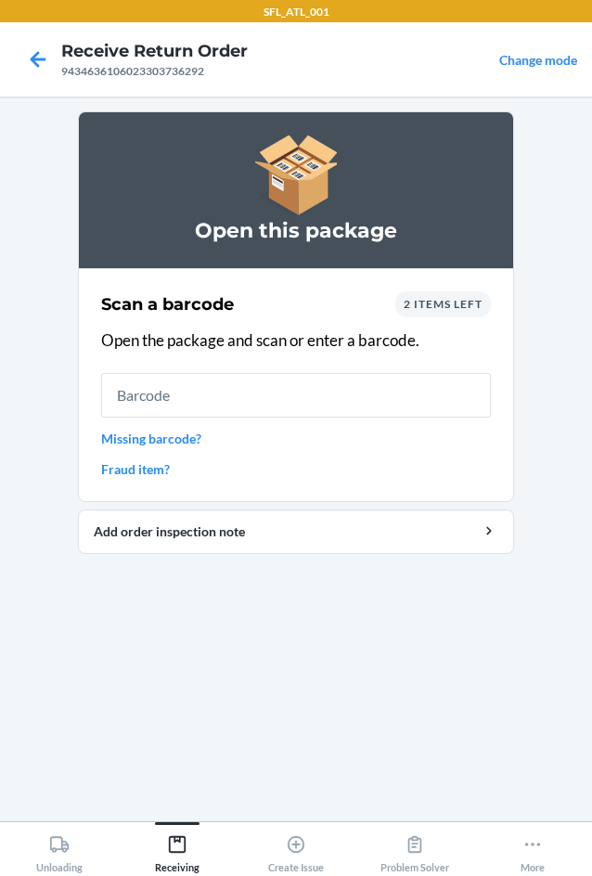
click at [176, 387] on input "text" at bounding box center [296, 395] width 390 height 45
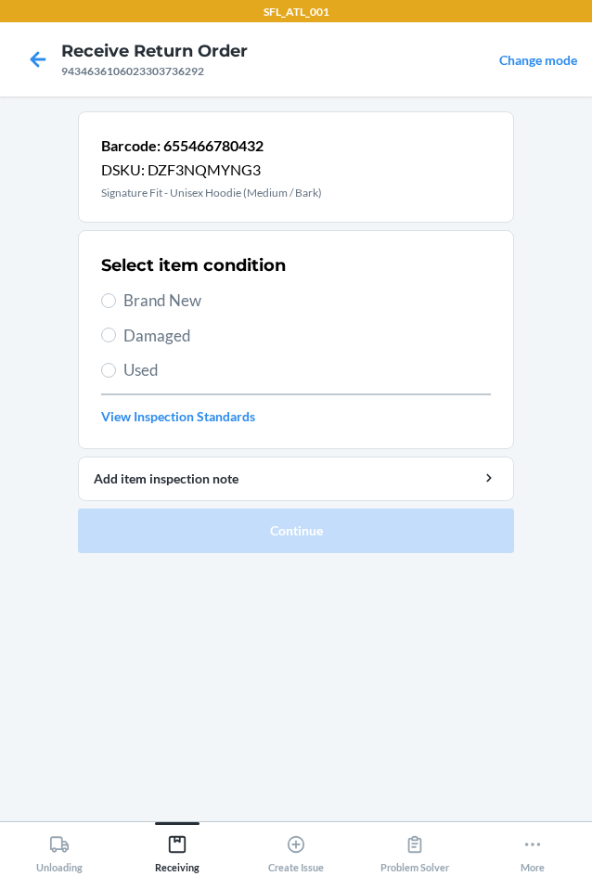
click at [170, 298] on span "Brand New" at bounding box center [307, 301] width 368 height 24
click at [116, 298] on input "Brand New" at bounding box center [108, 300] width 15 height 15
radio input "true"
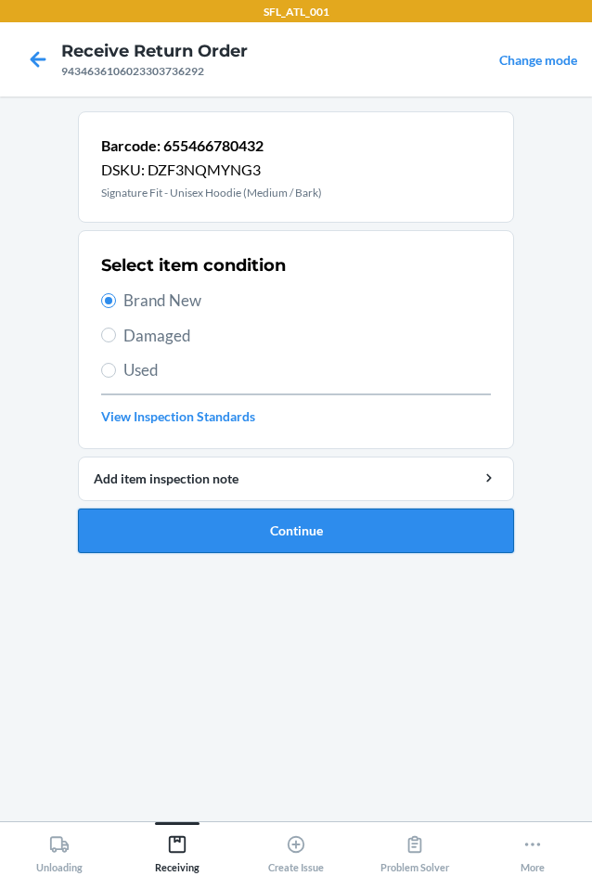
click at [301, 523] on button "Continue" at bounding box center [296, 531] width 436 height 45
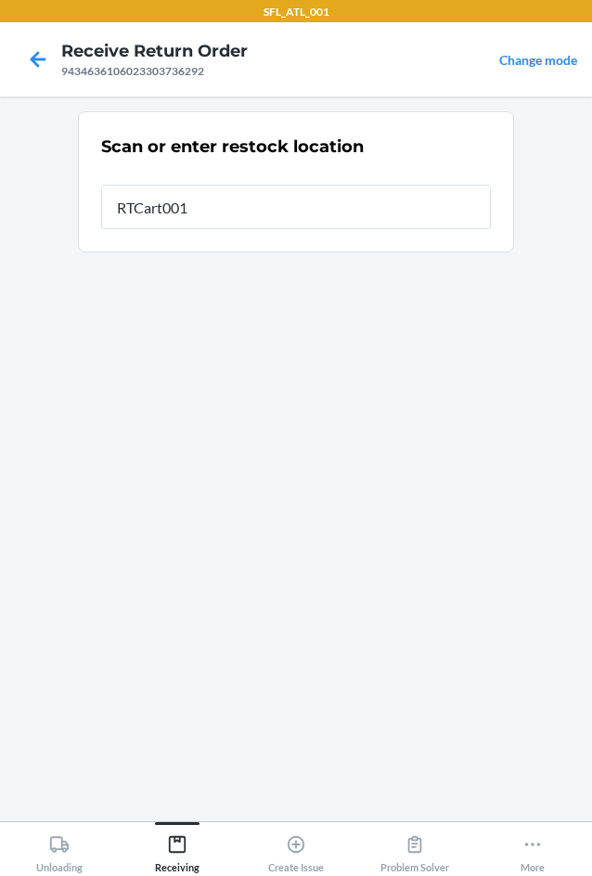
type input "RTCart001"
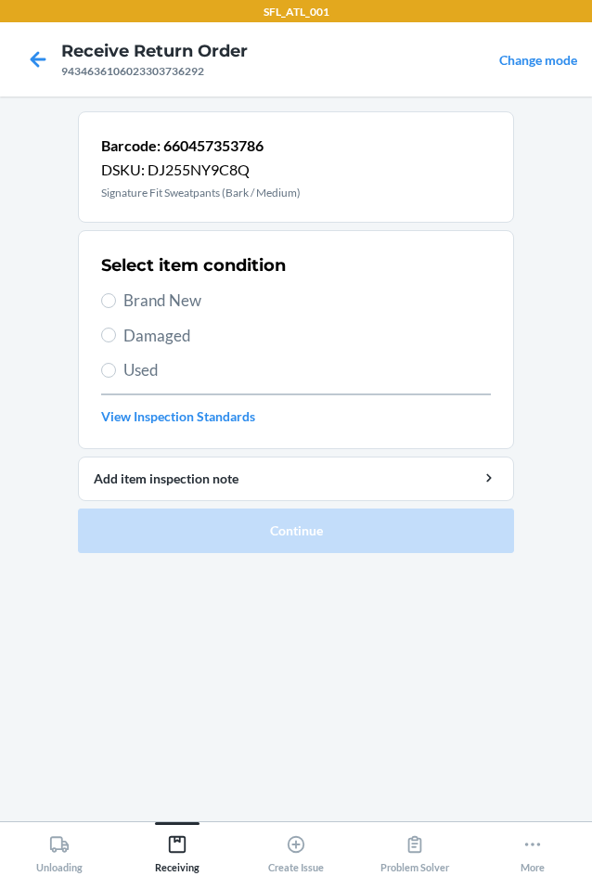
click at [180, 297] on span "Brand New" at bounding box center [307, 301] width 368 height 24
click at [116, 297] on input "Brand New" at bounding box center [108, 300] width 15 height 15
radio input "true"
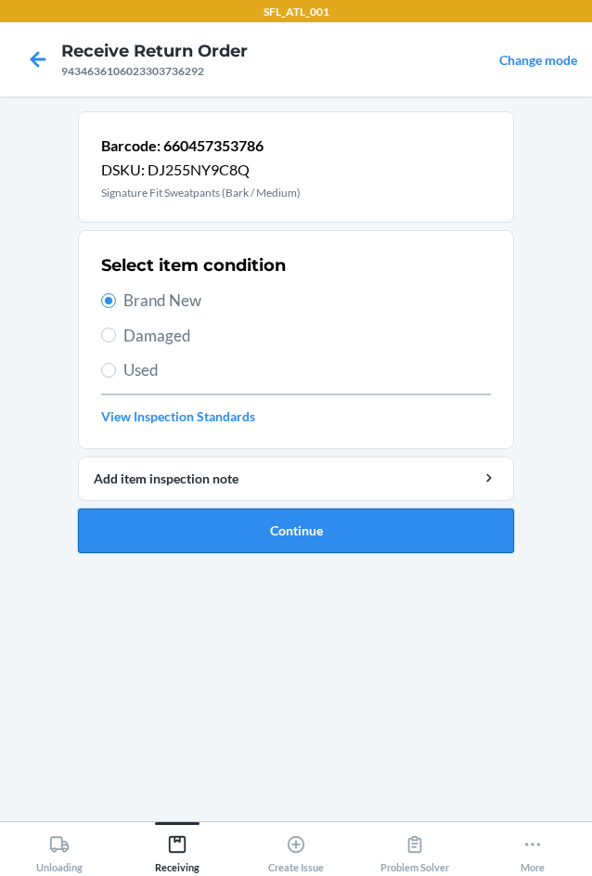
click at [286, 522] on button "Continue" at bounding box center [296, 531] width 436 height 45
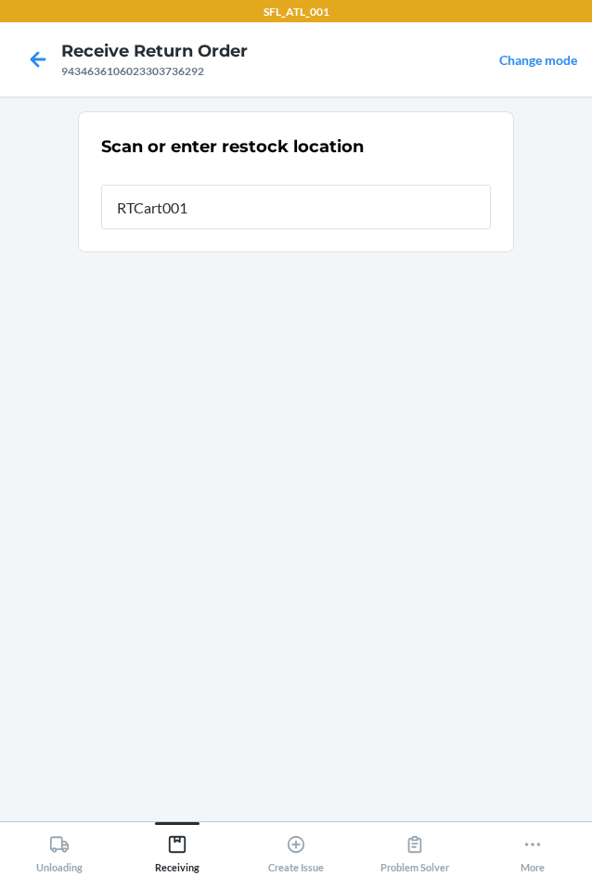
type input "RTCart001"
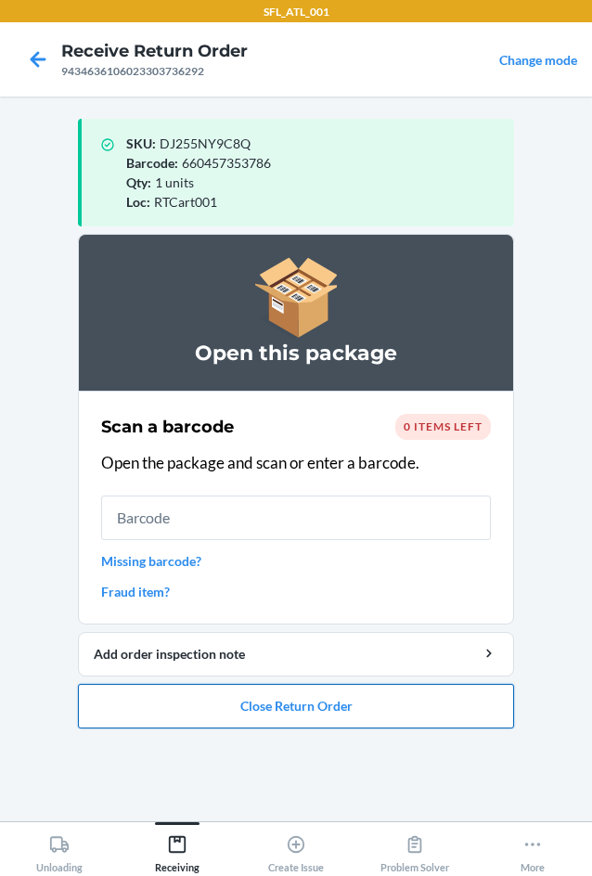
click at [317, 717] on button "Close Return Order" at bounding box center [296, 706] width 436 height 45
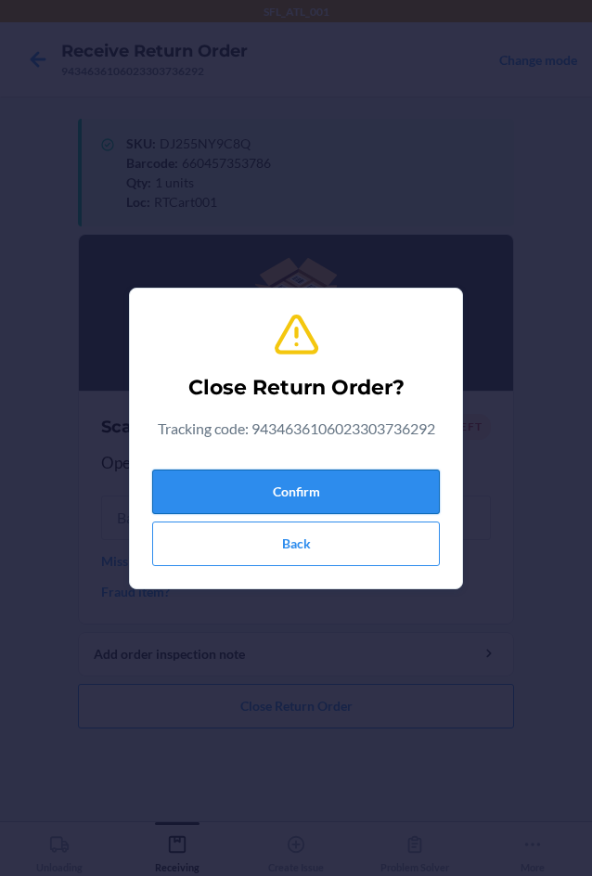
click at [342, 484] on button "Confirm" at bounding box center [296, 492] width 288 height 45
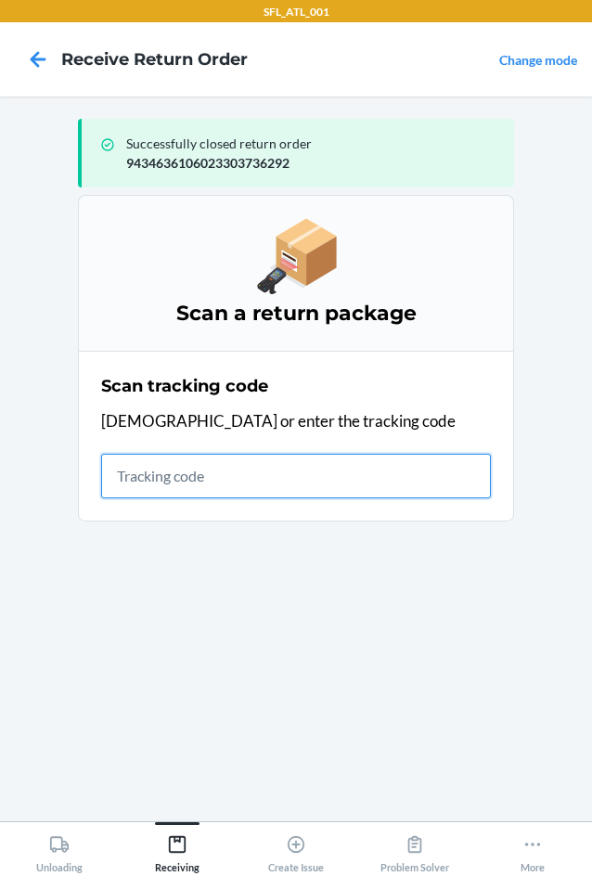
click at [290, 454] on input "text" at bounding box center [296, 476] width 390 height 45
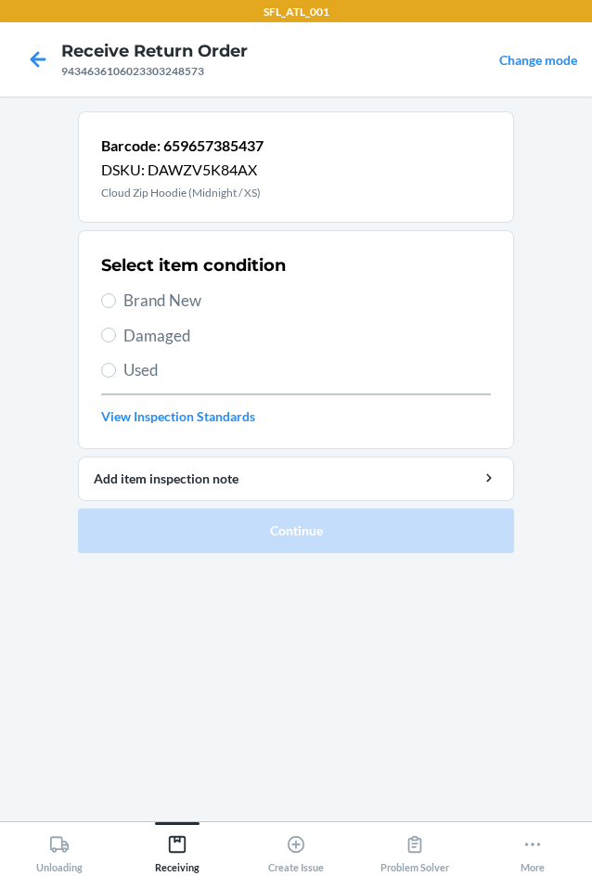
click at [184, 301] on span "Brand New" at bounding box center [307, 301] width 368 height 24
click at [116, 301] on input "Brand New" at bounding box center [108, 300] width 15 height 15
radio input "true"
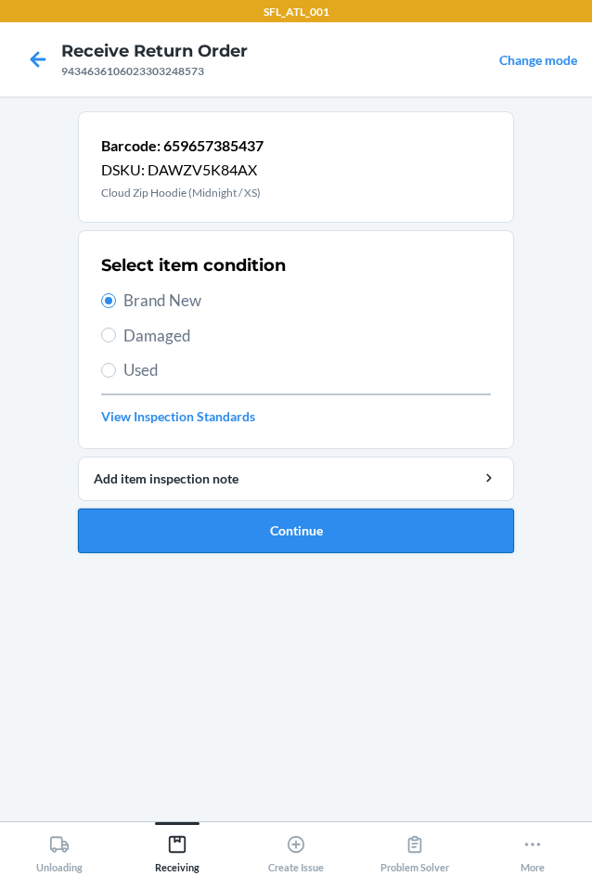
click at [289, 536] on button "Continue" at bounding box center [296, 531] width 436 height 45
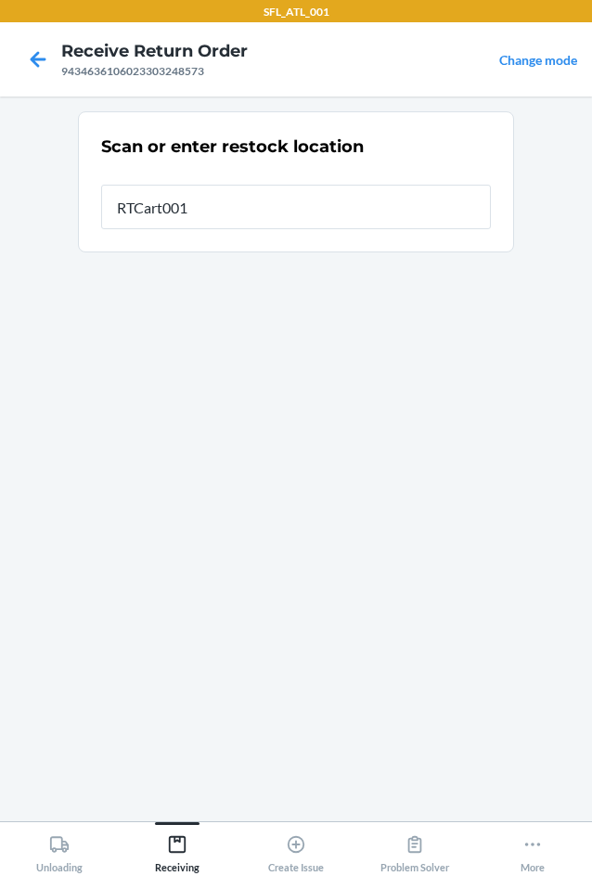
type input "RTCart001"
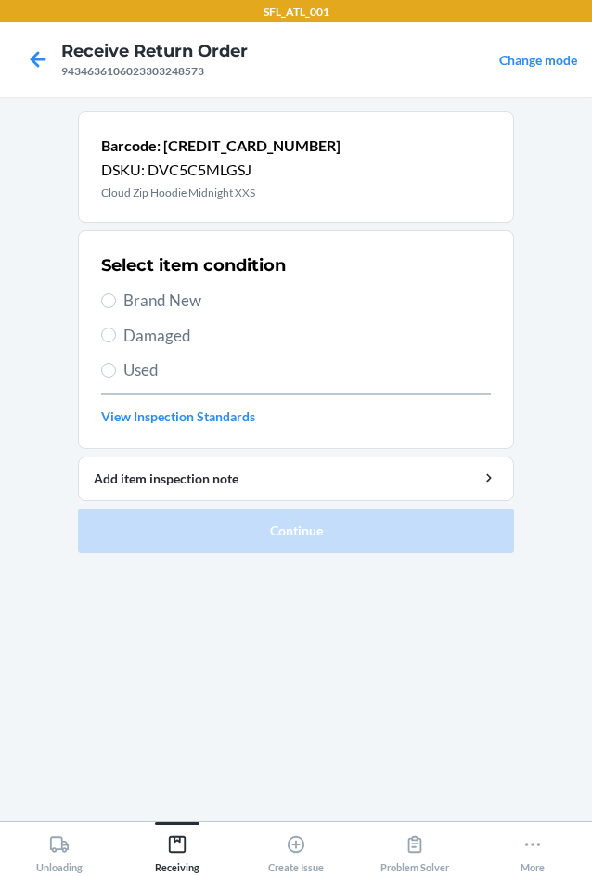
click at [140, 306] on span "Brand New" at bounding box center [307, 301] width 368 height 24
click at [116, 306] on input "Brand New" at bounding box center [108, 300] width 15 height 15
radio input "true"
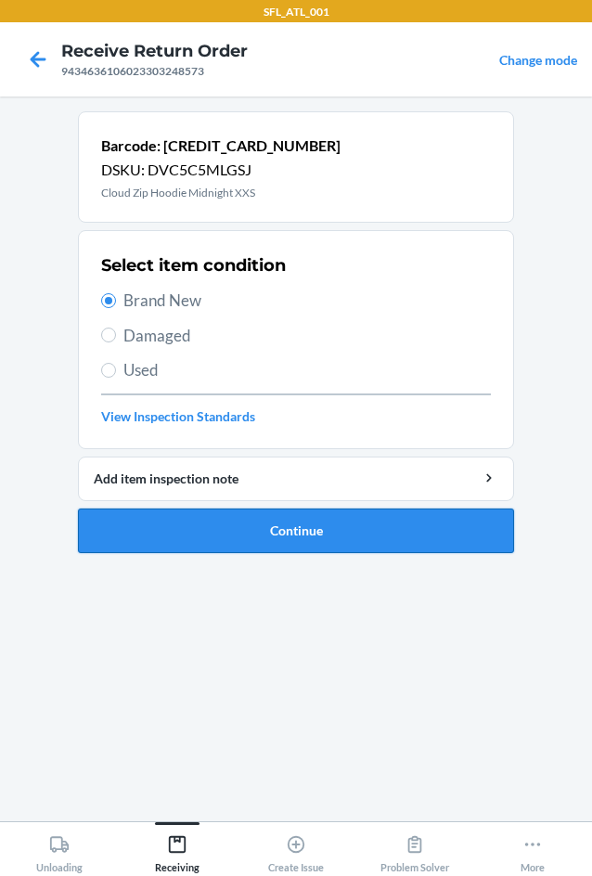
click at [263, 535] on button "Continue" at bounding box center [296, 531] width 436 height 45
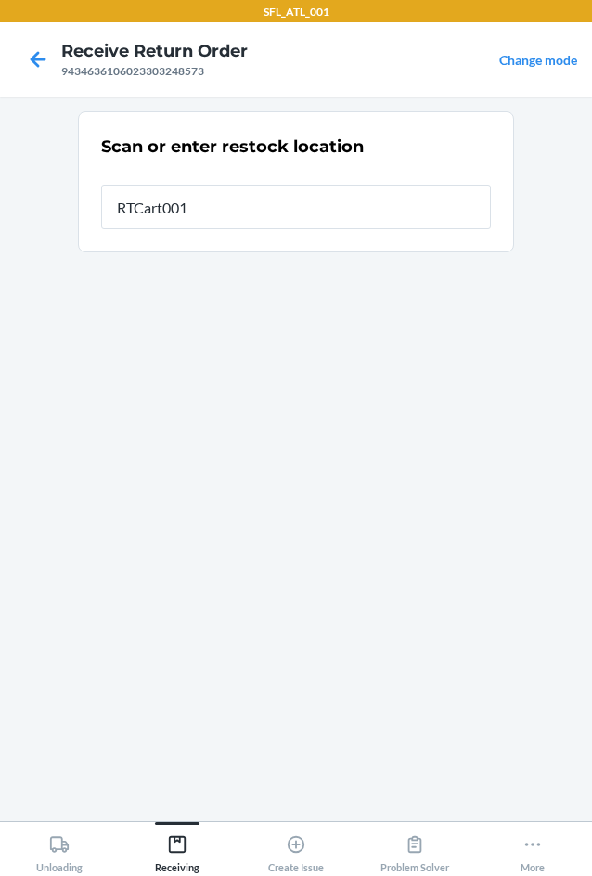
type input "RTCart001"
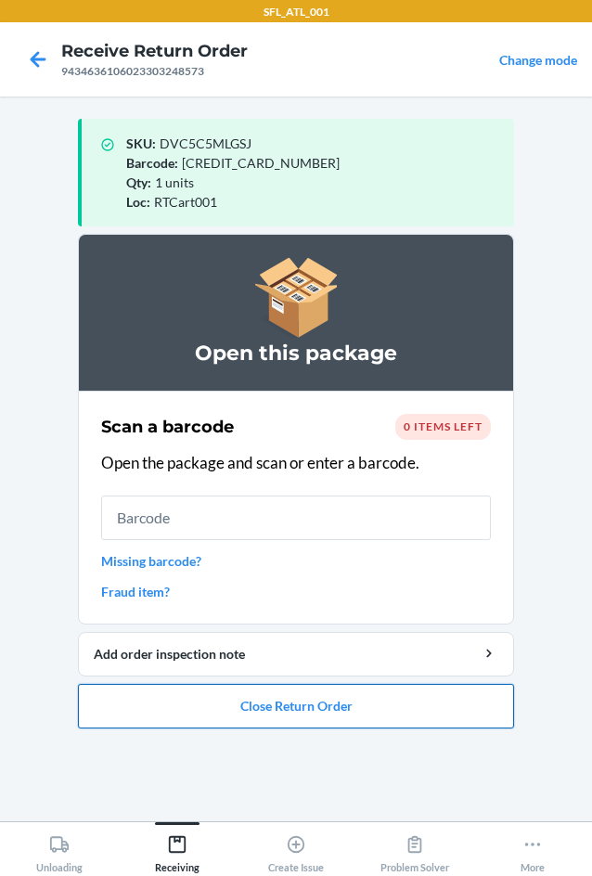
click at [325, 701] on button "Close Return Order" at bounding box center [296, 706] width 436 height 45
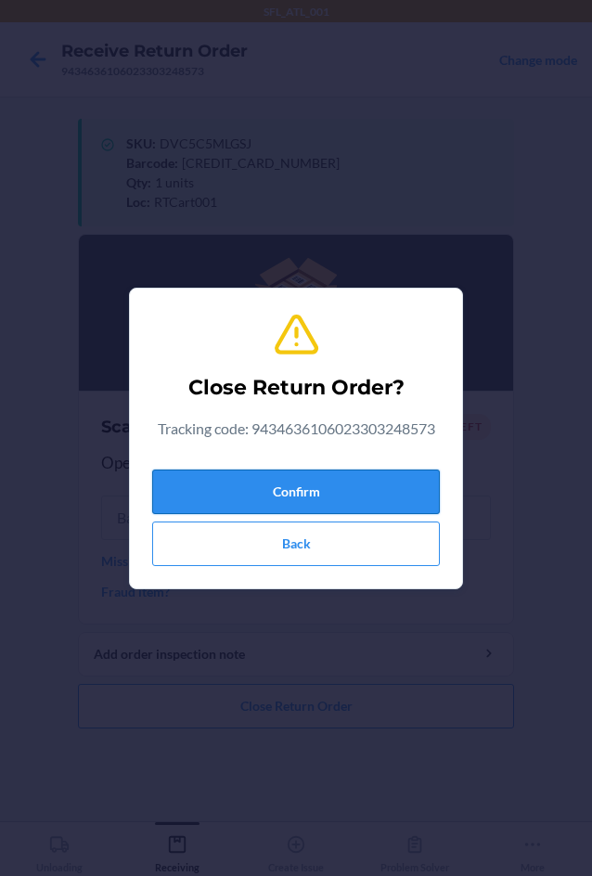
click at [366, 487] on button "Confirm" at bounding box center [296, 492] width 288 height 45
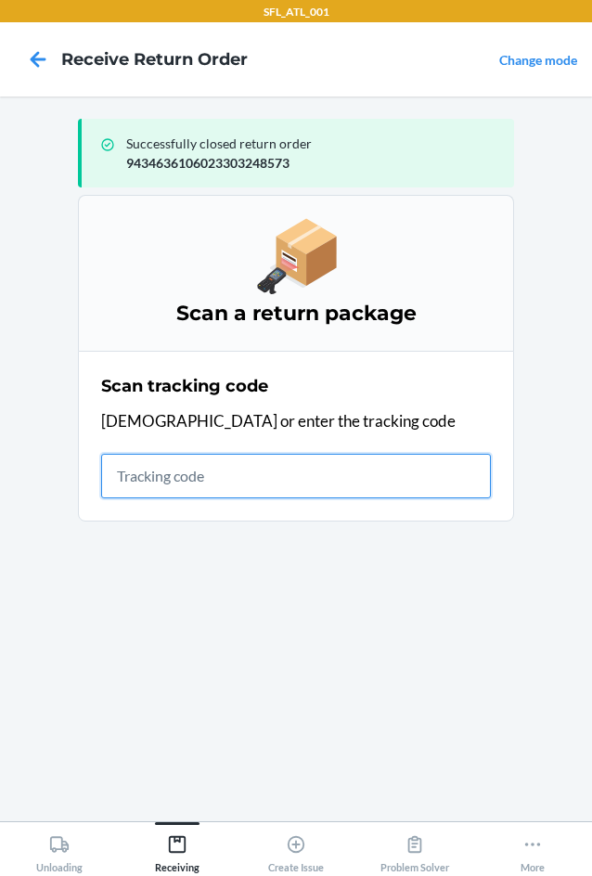
click at [219, 461] on input "text" at bounding box center [296, 476] width 390 height 45
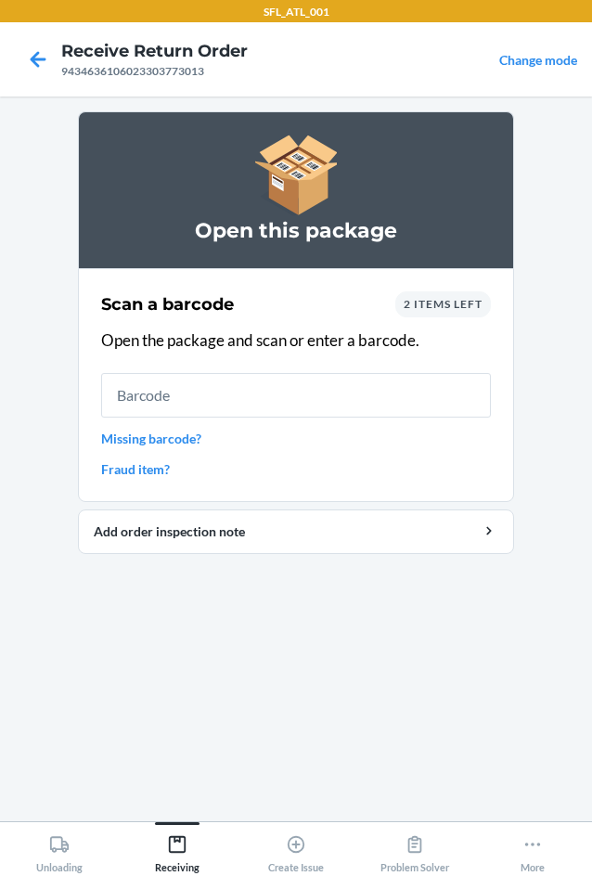
click at [183, 440] on link "Missing barcode?" at bounding box center [296, 438] width 390 height 19
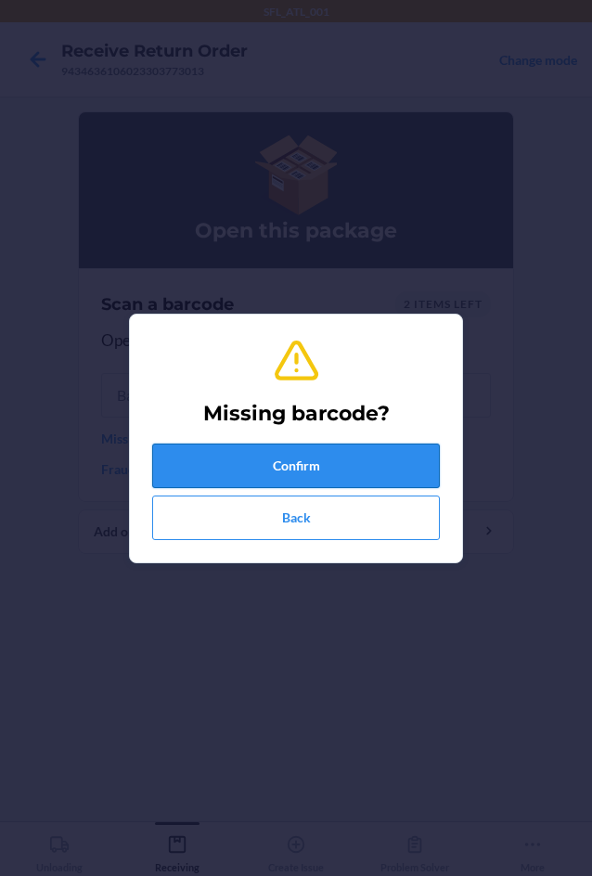
click at [210, 477] on button "Confirm" at bounding box center [296, 466] width 288 height 45
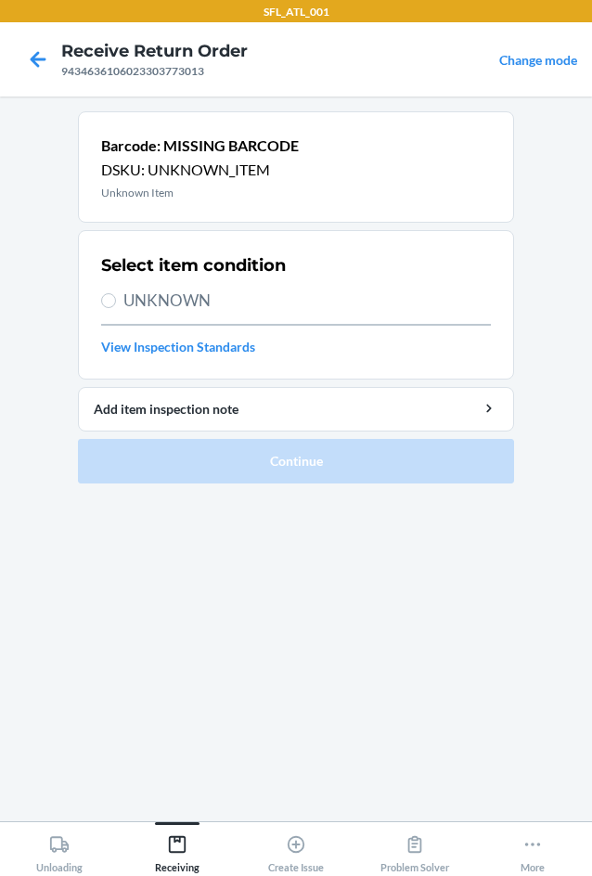
click at [183, 299] on span "UNKNOWN" at bounding box center [307, 301] width 368 height 24
click at [116, 299] on input "UNKNOWN" at bounding box center [108, 300] width 15 height 15
radio input "true"
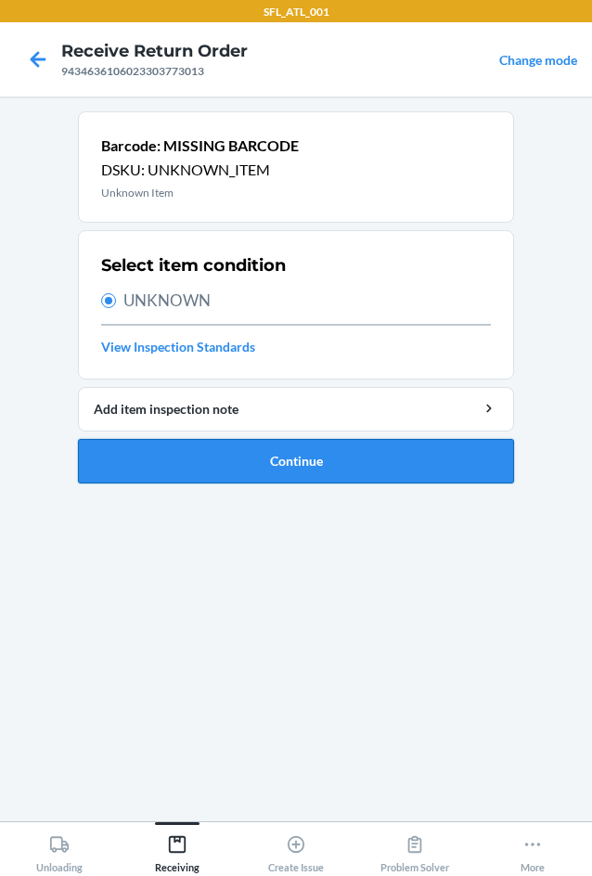
click at [289, 460] on button "Continue" at bounding box center [296, 461] width 436 height 45
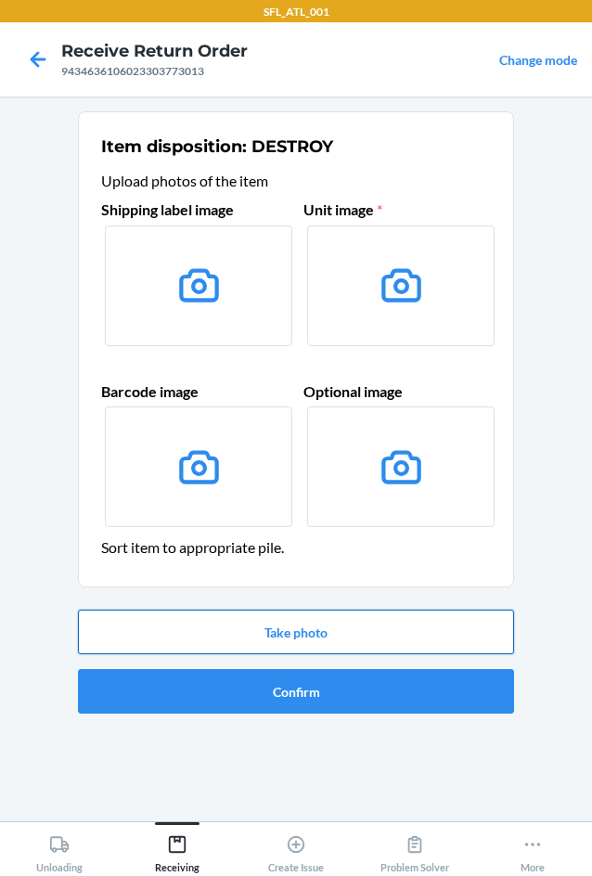
click at [320, 623] on button "Take photo" at bounding box center [296, 632] width 436 height 45
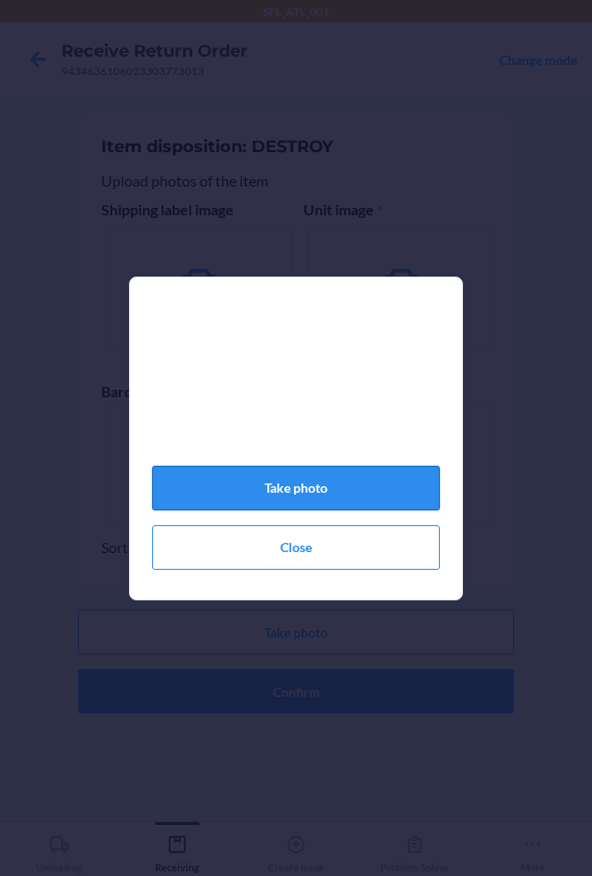
click at [383, 506] on button "Take photo" at bounding box center [296, 488] width 288 height 45
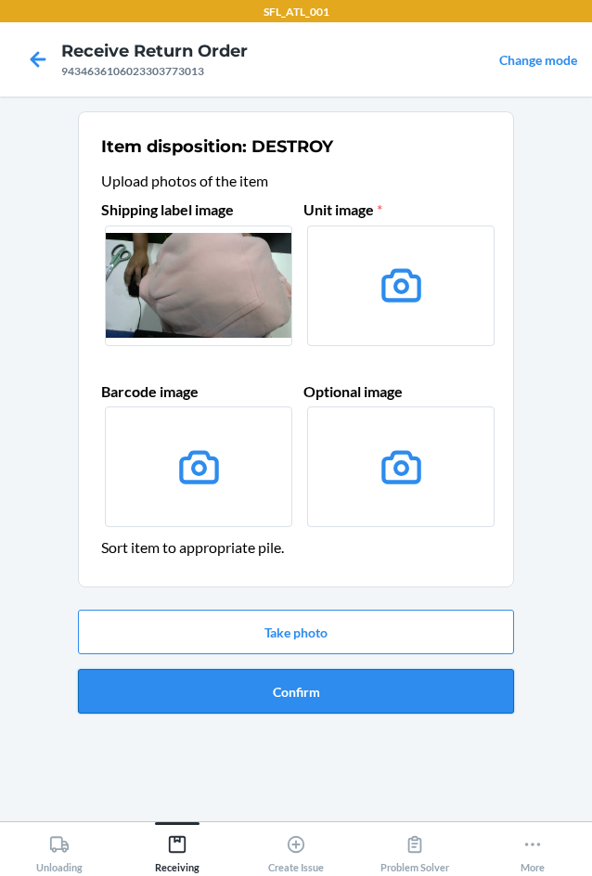
click at [308, 678] on button "Confirm" at bounding box center [296, 691] width 436 height 45
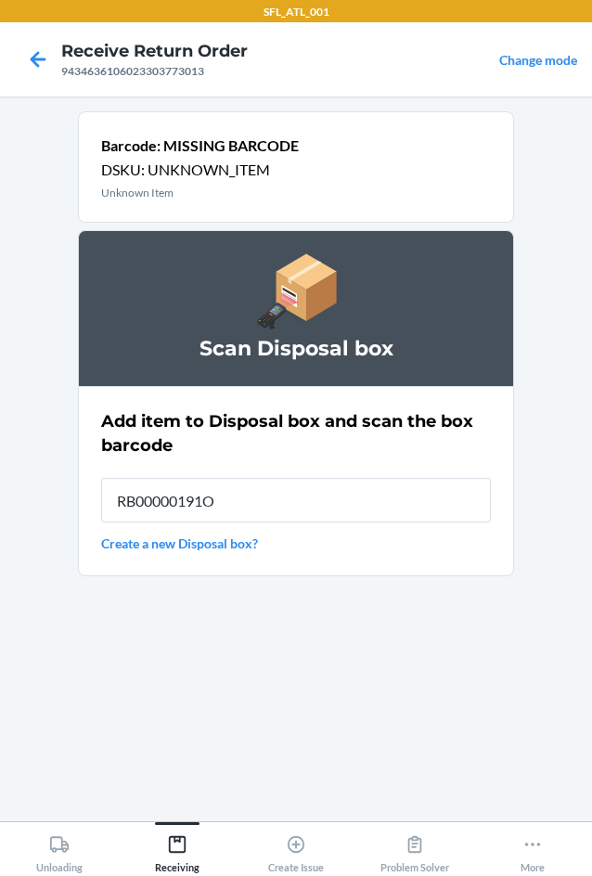
type input "RB00000191O"
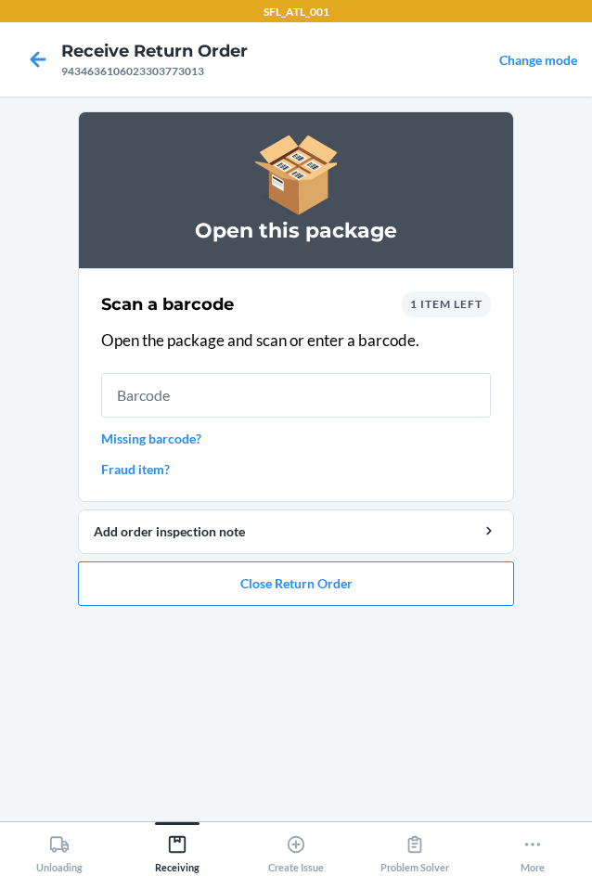
click at [191, 438] on link "Missing barcode?" at bounding box center [296, 438] width 390 height 19
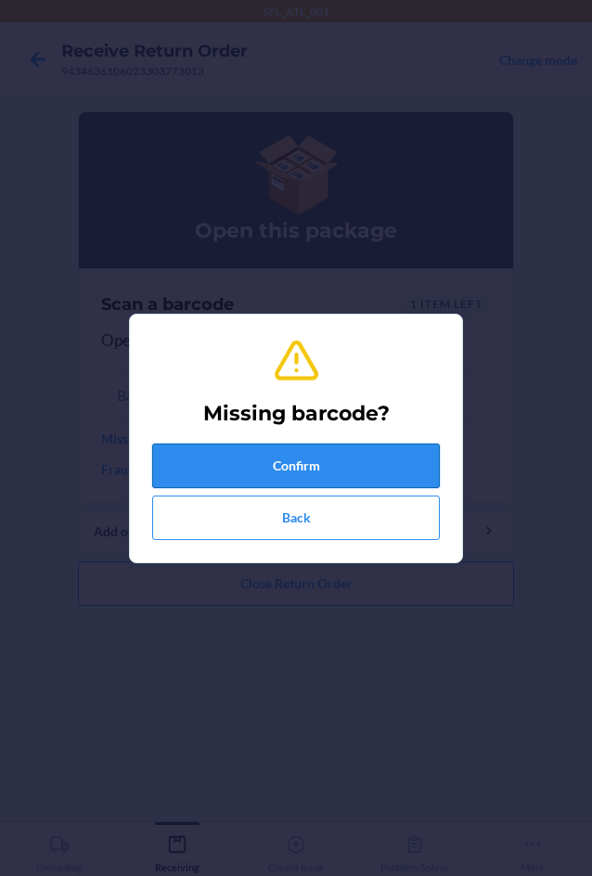
click at [216, 470] on button "Confirm" at bounding box center [296, 466] width 288 height 45
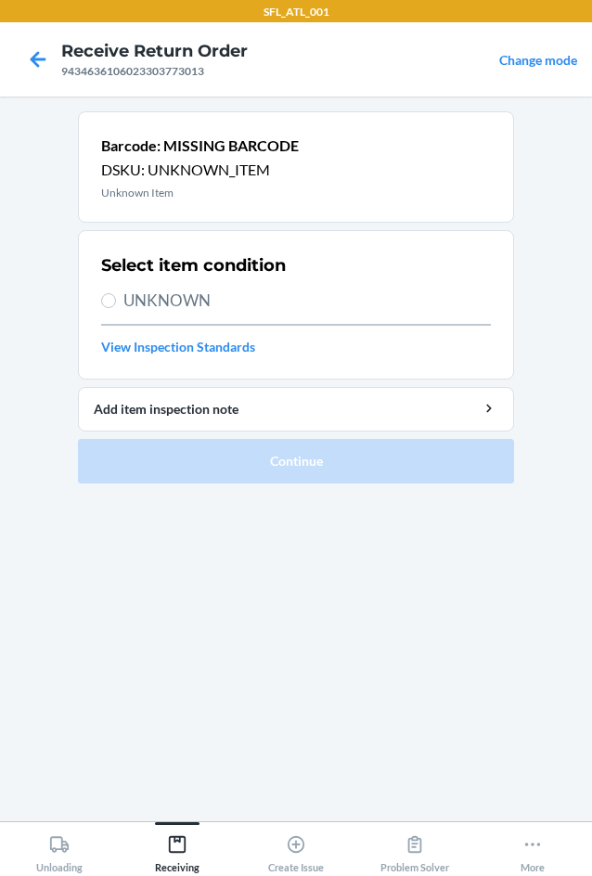
click at [201, 306] on span "UNKNOWN" at bounding box center [307, 301] width 368 height 24
click at [116, 306] on input "UNKNOWN" at bounding box center [108, 300] width 15 height 15
radio input "true"
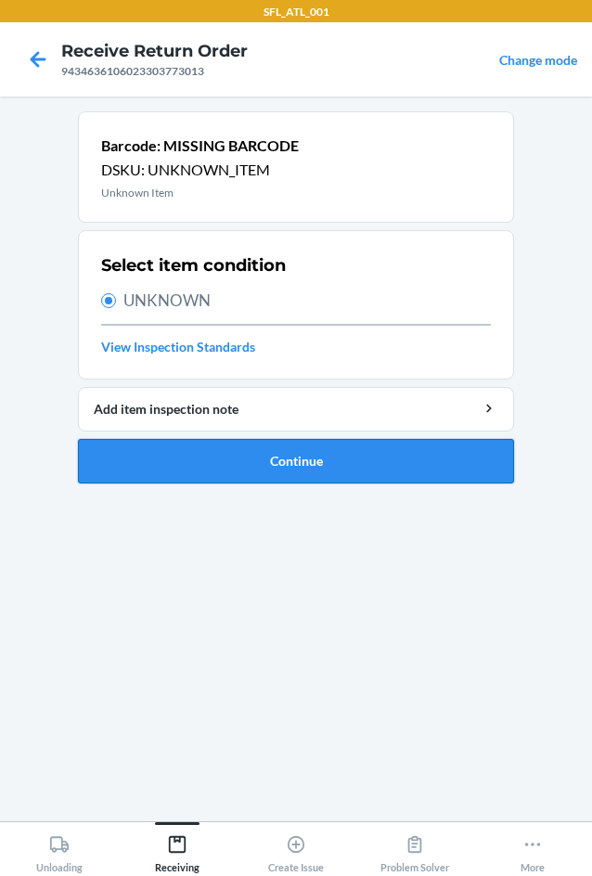
click at [205, 456] on button "Continue" at bounding box center [296, 461] width 436 height 45
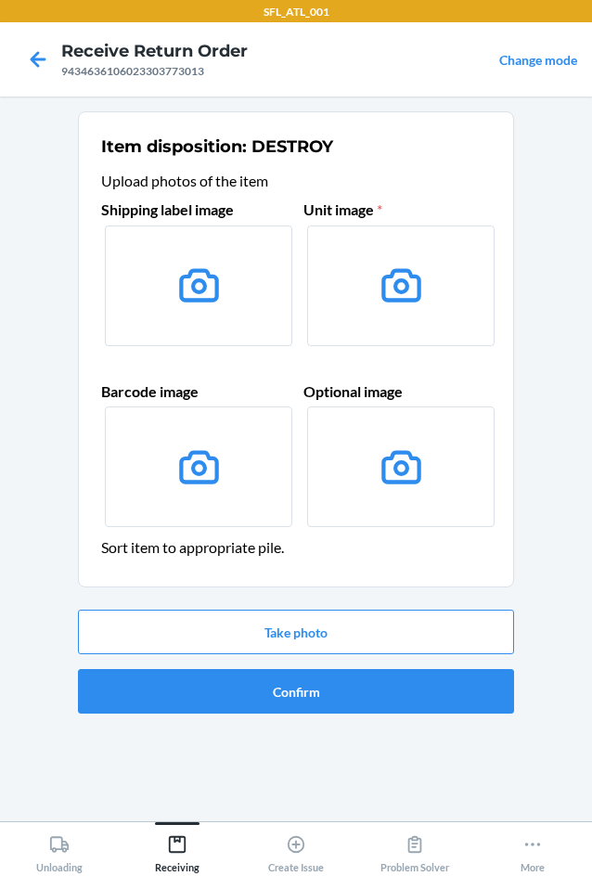
click at [256, 607] on div "Take photo Confirm" at bounding box center [296, 661] width 436 height 119
click at [268, 626] on button "Take photo" at bounding box center [296, 632] width 436 height 45
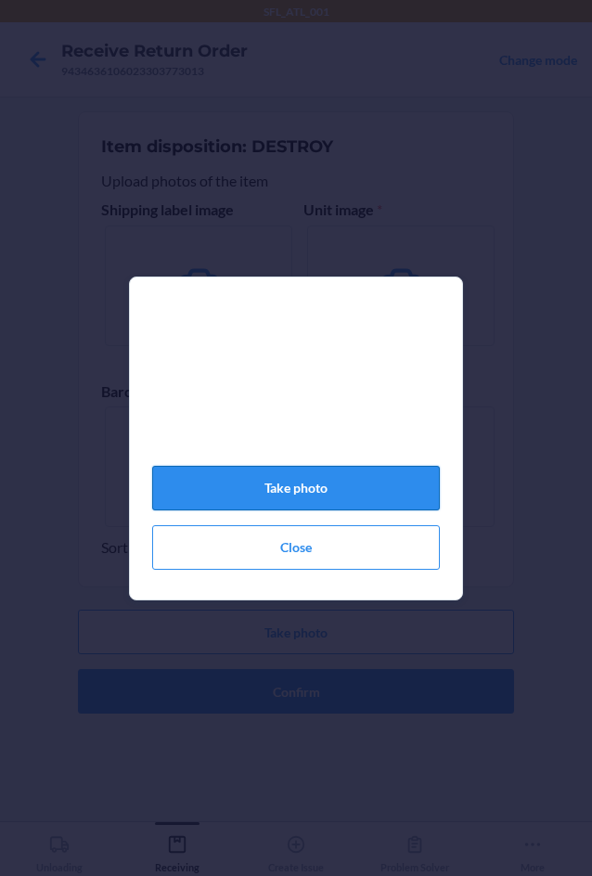
click at [295, 494] on button "Take photo" at bounding box center [296, 488] width 288 height 45
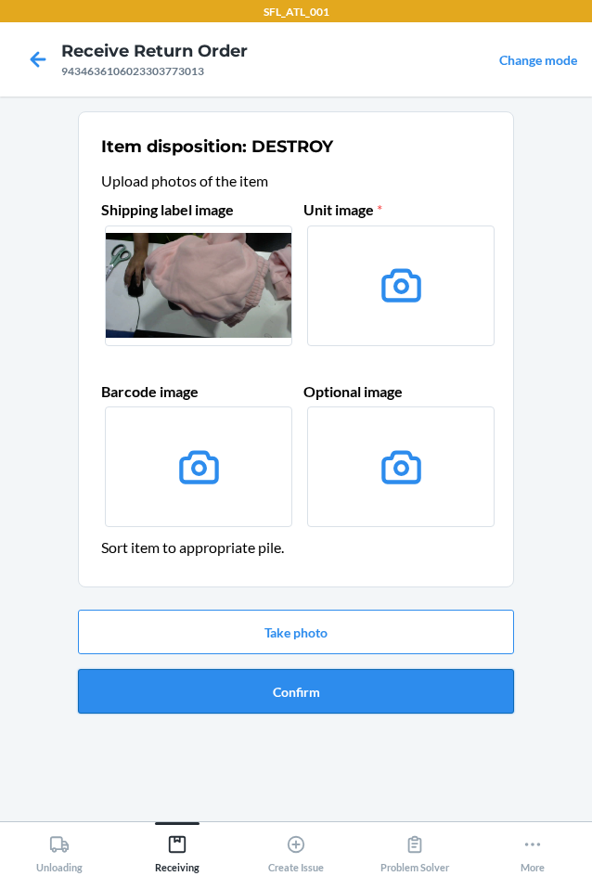
click at [358, 695] on button "Confirm" at bounding box center [296, 691] width 436 height 45
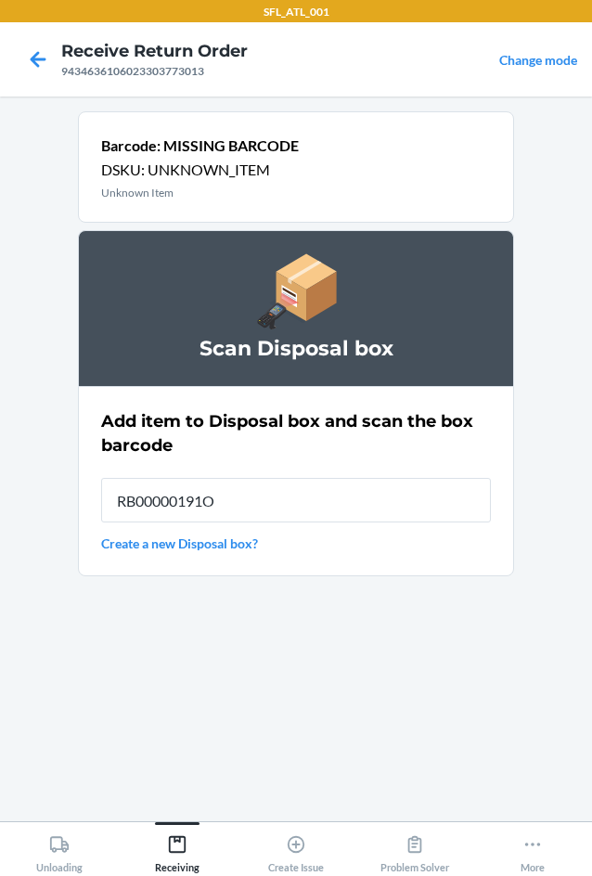
type input "RB00000191O"
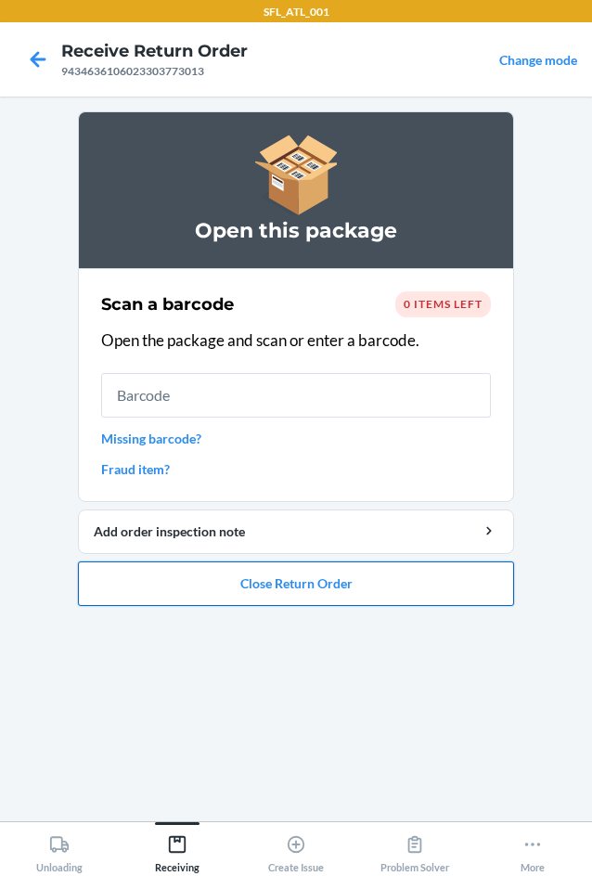
click at [343, 588] on button "Close Return Order" at bounding box center [296, 584] width 436 height 45
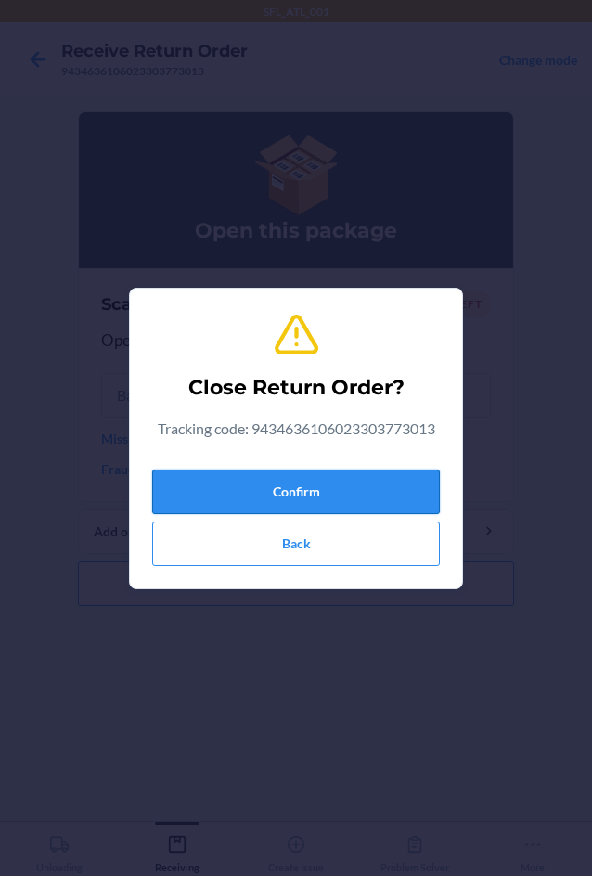
click at [338, 500] on button "Confirm" at bounding box center [296, 492] width 288 height 45
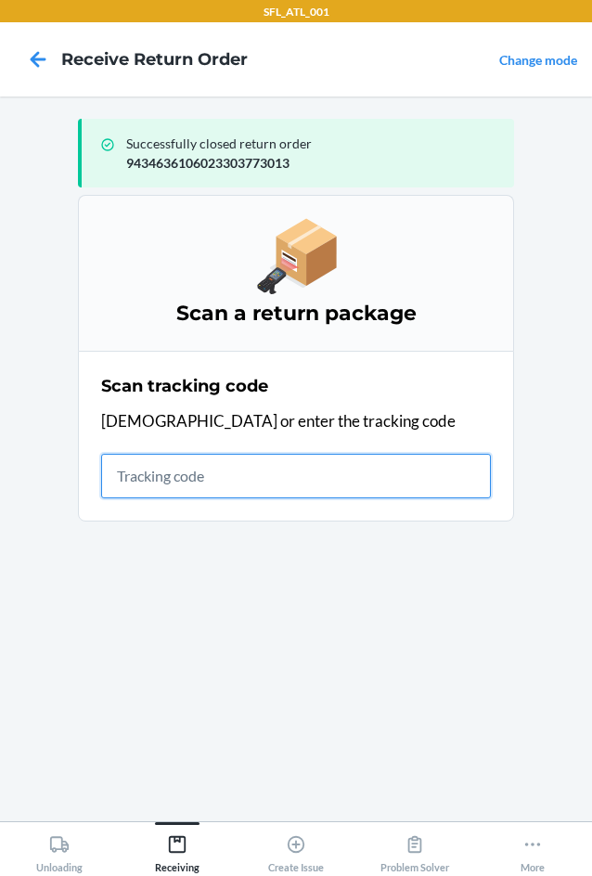
click at [242, 471] on input "text" at bounding box center [296, 476] width 390 height 45
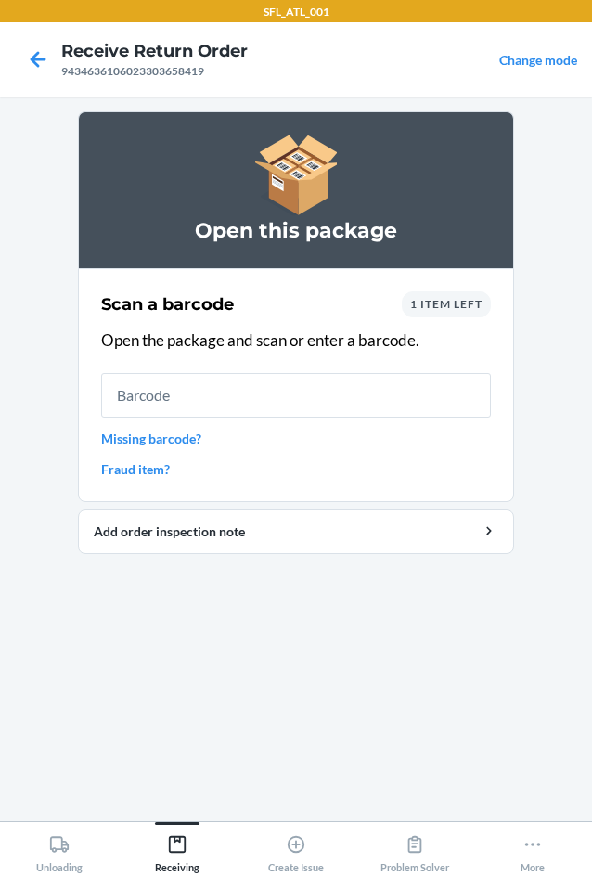
click at [186, 401] on input "text" at bounding box center [296, 395] width 390 height 45
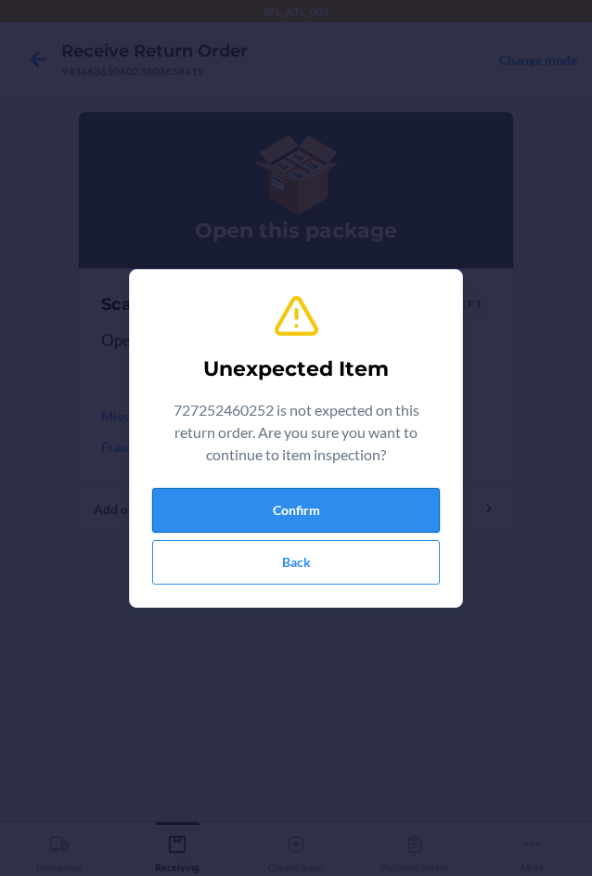
click at [345, 519] on button "Confirm" at bounding box center [296, 510] width 288 height 45
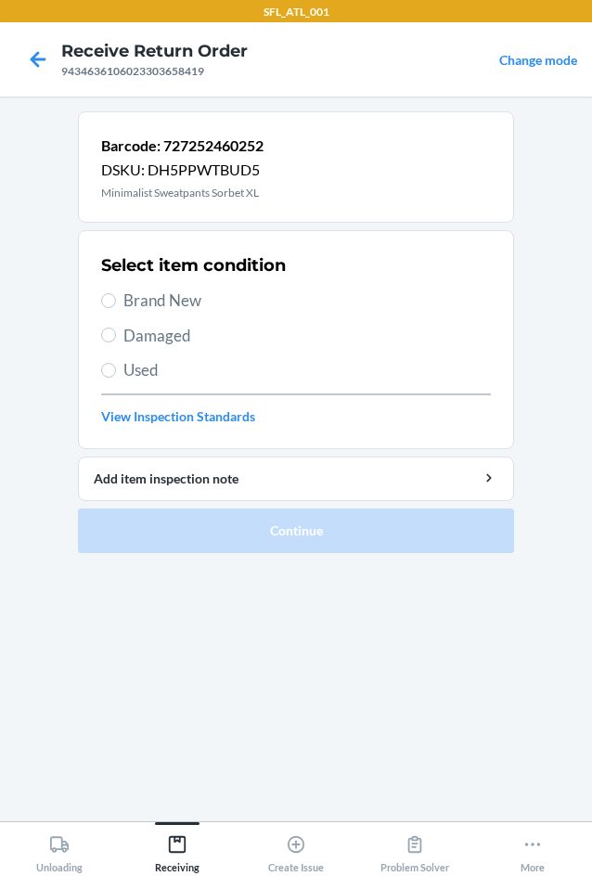
click at [187, 300] on span "Brand New" at bounding box center [307, 301] width 368 height 24
click at [116, 300] on input "Brand New" at bounding box center [108, 300] width 15 height 15
radio input "true"
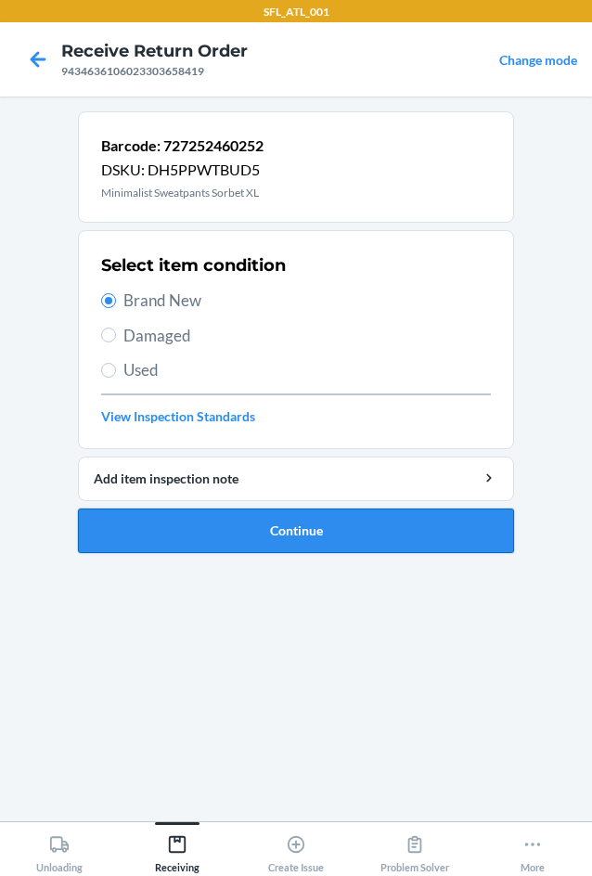
click at [329, 525] on button "Continue" at bounding box center [296, 531] width 436 height 45
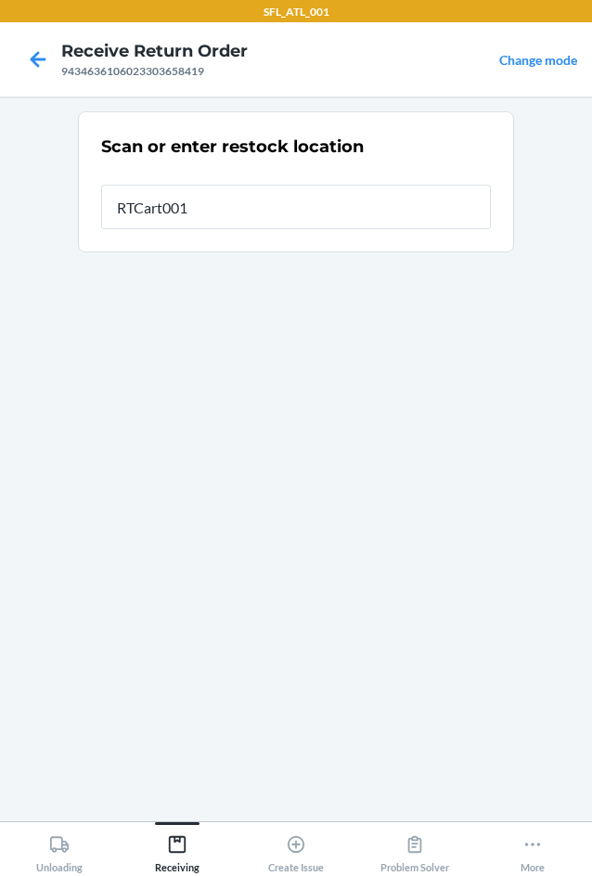
type input "RTCart001"
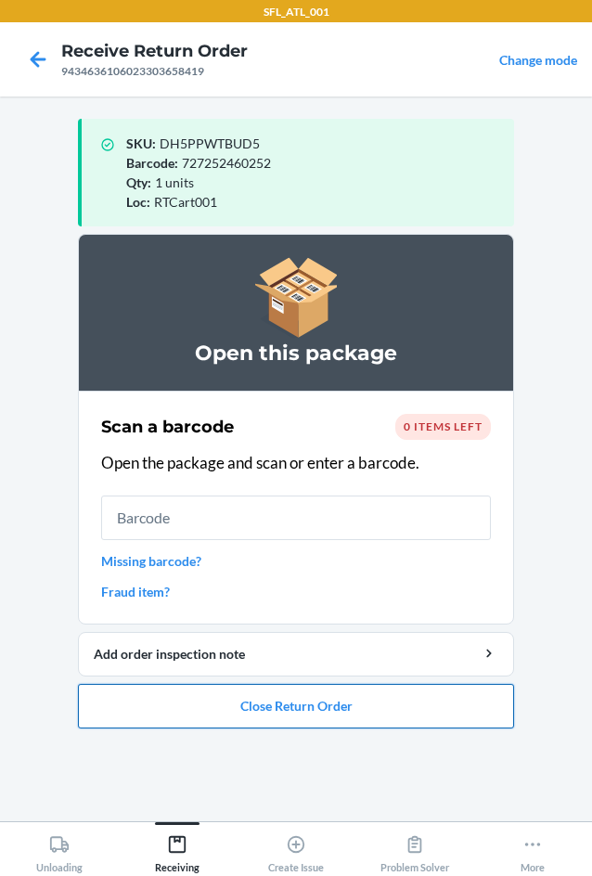
click at [296, 697] on button "Close Return Order" at bounding box center [296, 706] width 436 height 45
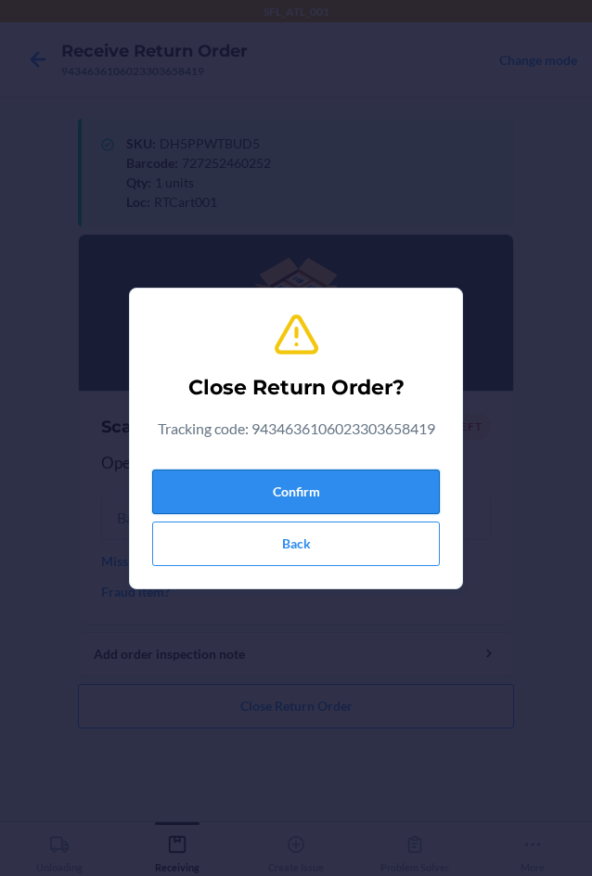
click at [290, 493] on button "Confirm" at bounding box center [296, 492] width 288 height 45
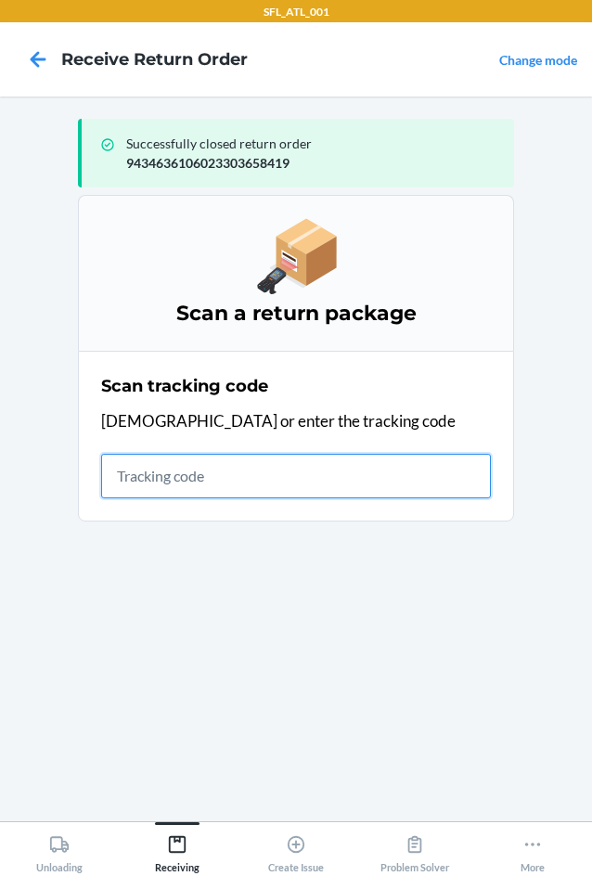
click at [222, 485] on input "text" at bounding box center [296, 476] width 390 height 45
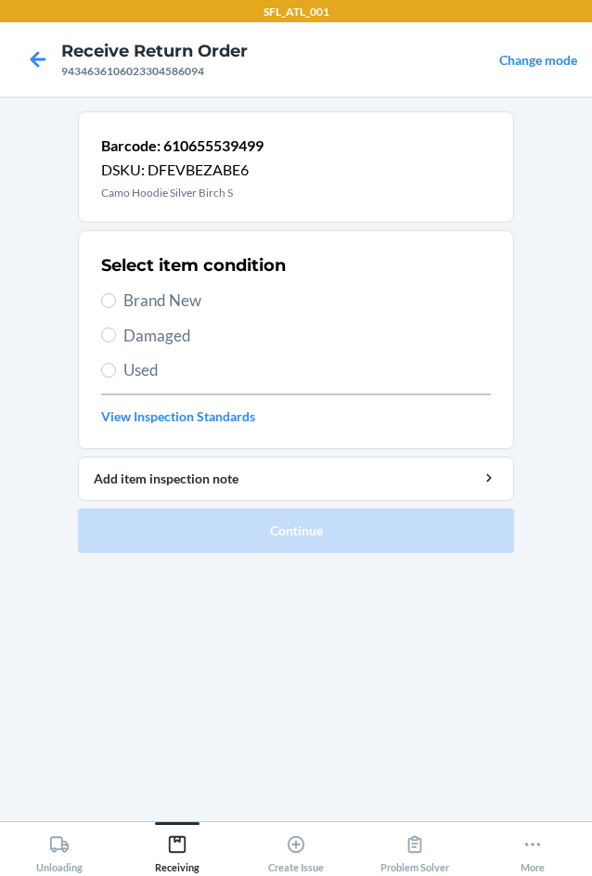
click at [121, 301] on label "Brand New" at bounding box center [296, 301] width 390 height 24
click at [116, 301] on input "Brand New" at bounding box center [108, 300] width 15 height 15
radio input "true"
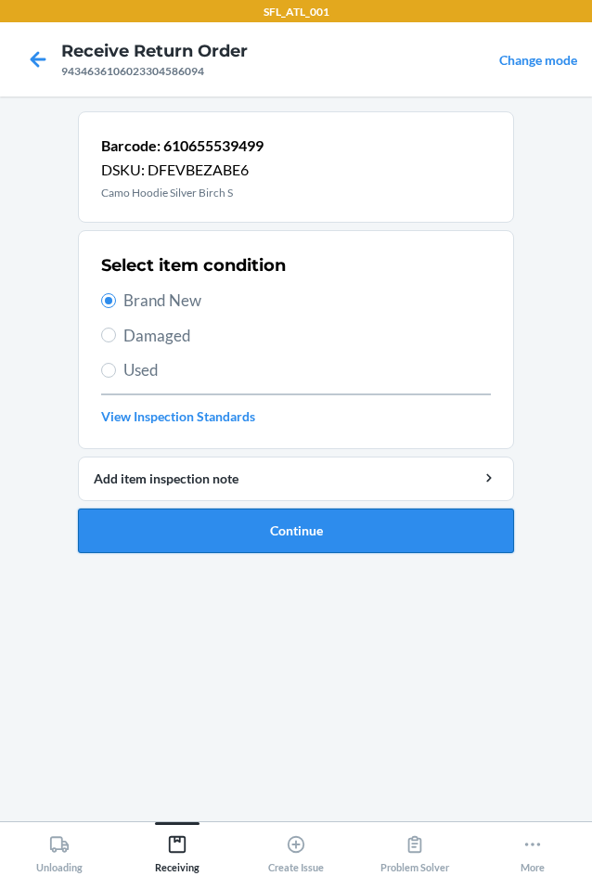
click at [317, 543] on button "Continue" at bounding box center [296, 531] width 436 height 45
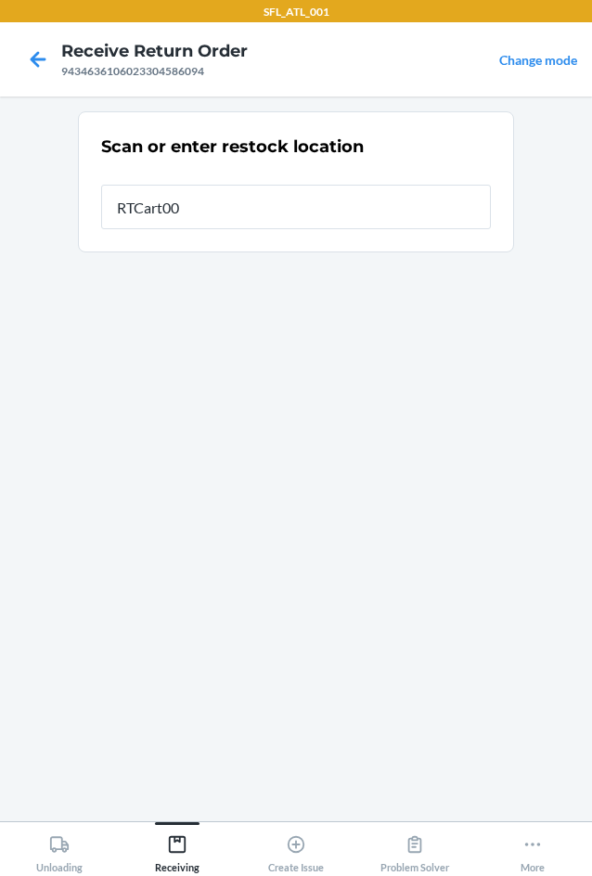
type input "RTCart001"
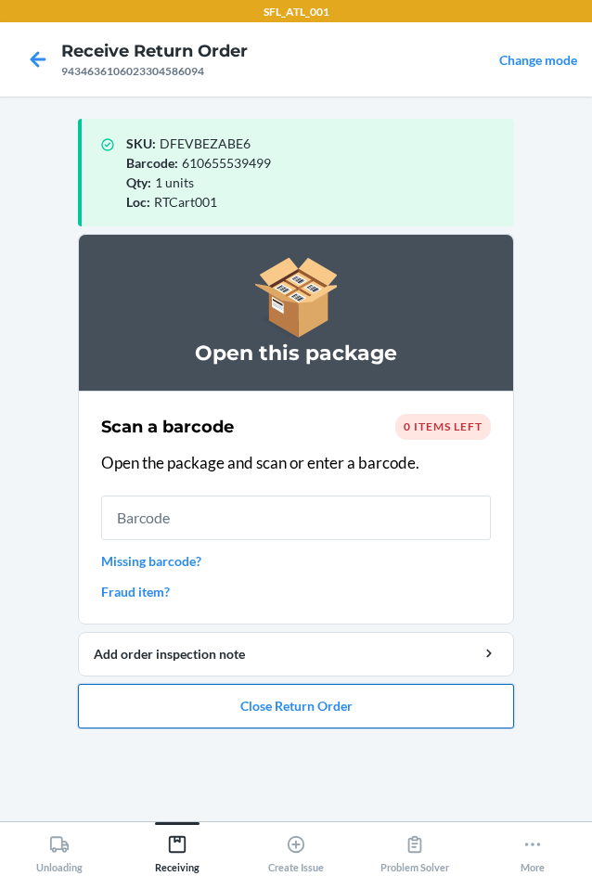
click at [233, 714] on button "Close Return Order" at bounding box center [296, 706] width 436 height 45
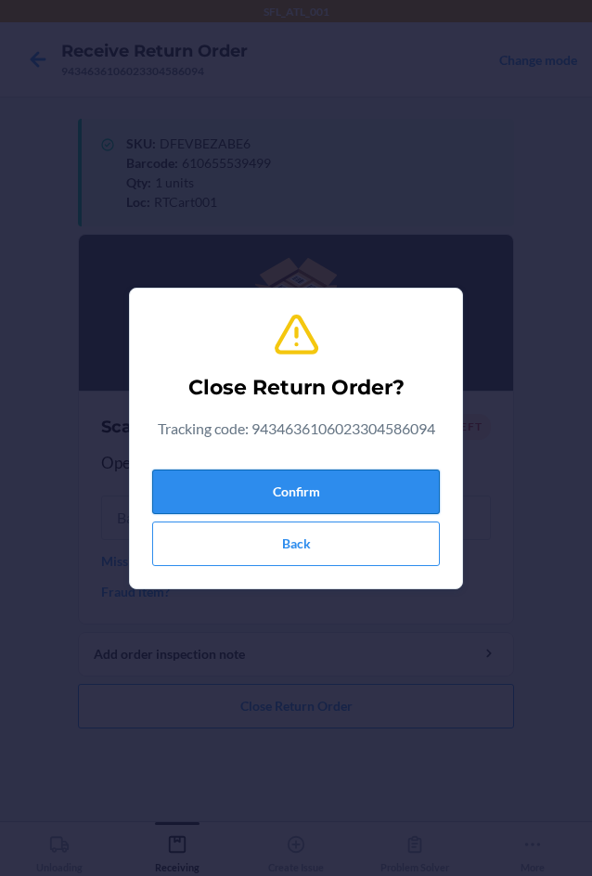
click at [269, 502] on button "Confirm" at bounding box center [296, 492] width 288 height 45
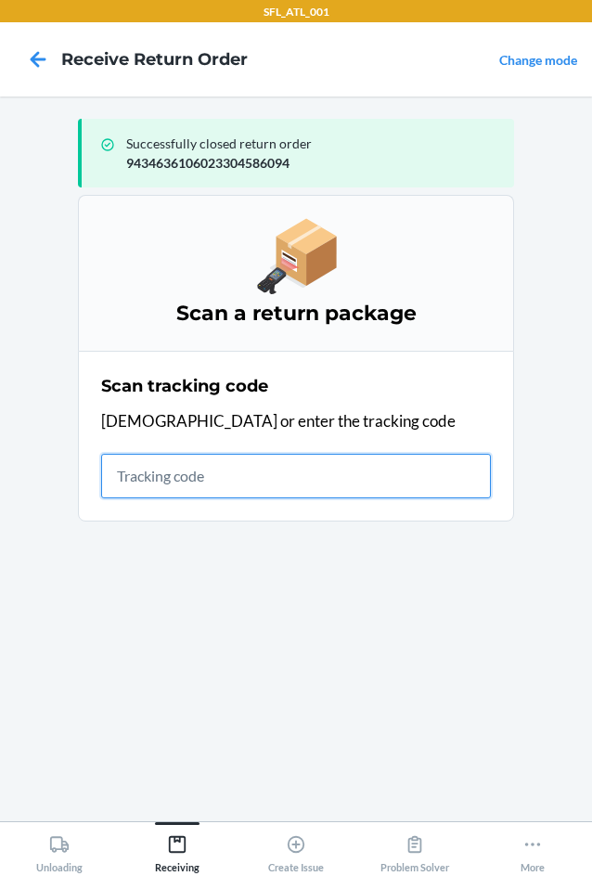
click at [187, 459] on input "text" at bounding box center [296, 476] width 390 height 45
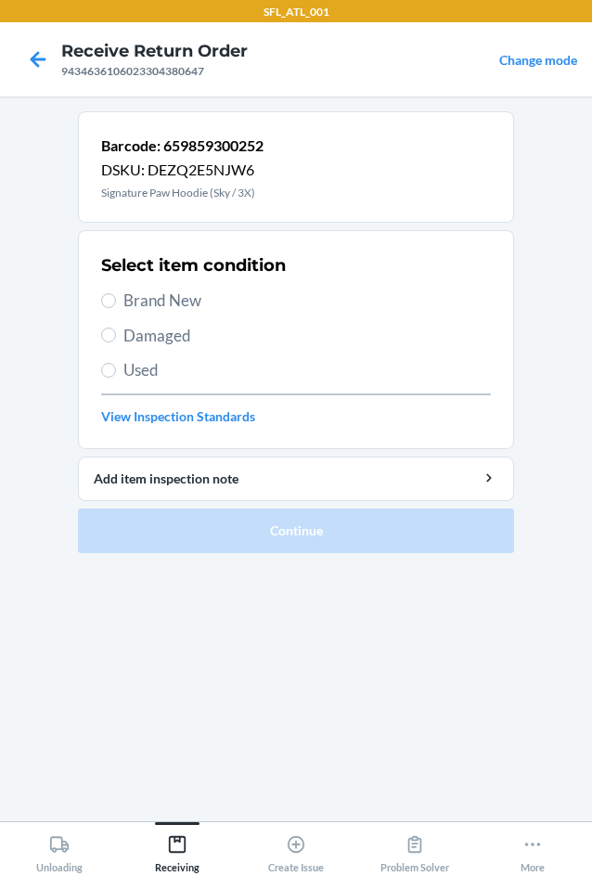
click at [111, 380] on label "Used" at bounding box center [296, 370] width 390 height 24
click at [111, 378] on input "Used" at bounding box center [108, 370] width 15 height 15
radio input "true"
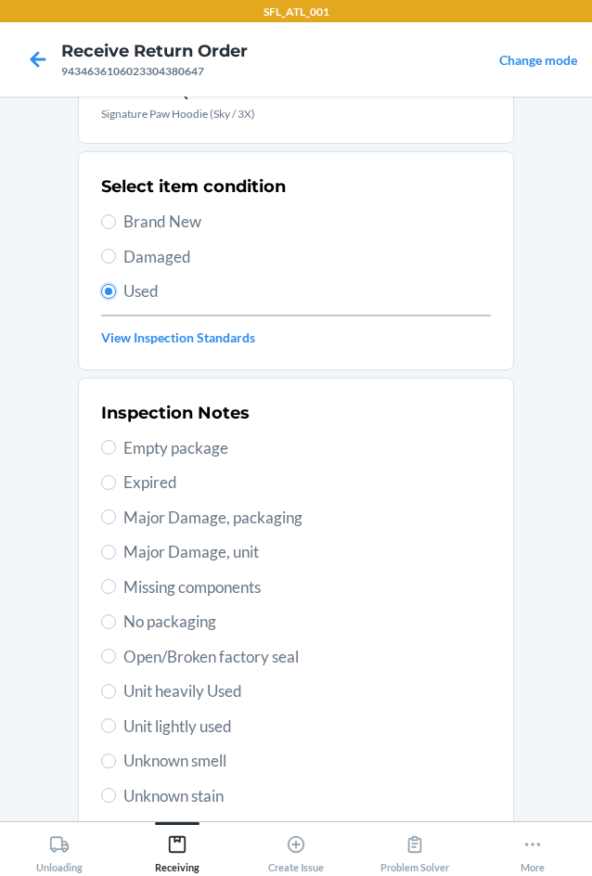
scroll to position [242, 0]
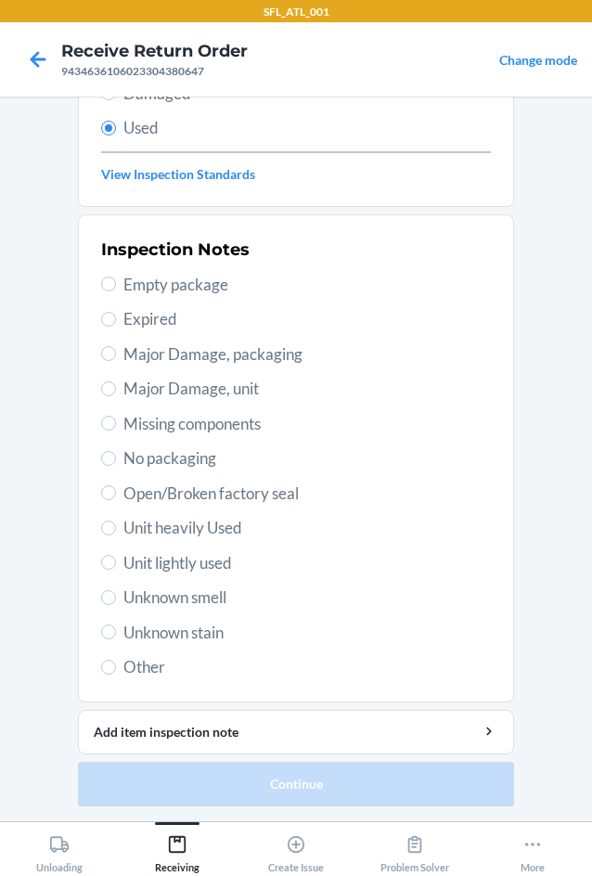
click at [125, 539] on span "Unit heavily Used" at bounding box center [307, 528] width 368 height 24
click at [116, 536] on input "Unit heavily Used" at bounding box center [108, 528] width 15 height 15
radio input "true"
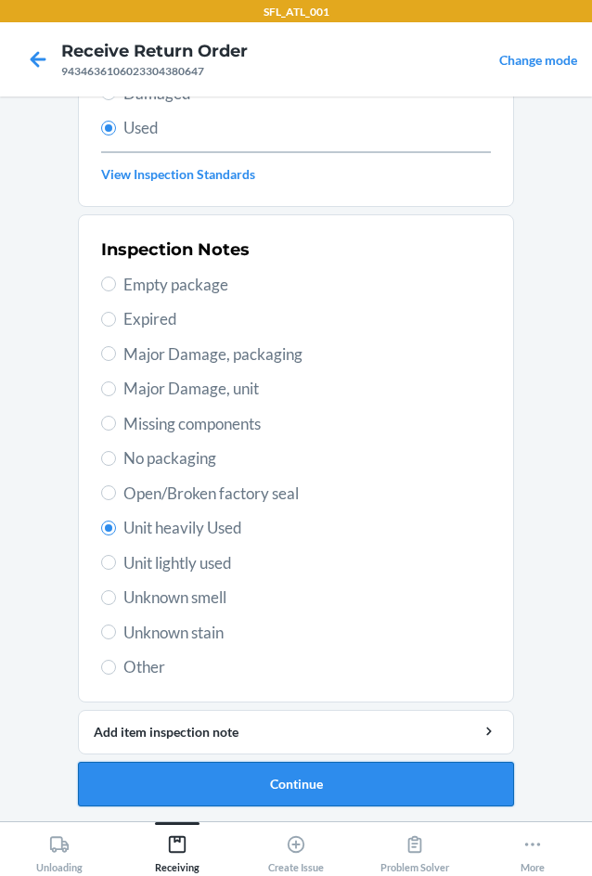
click at [234, 779] on button "Continue" at bounding box center [296, 784] width 436 height 45
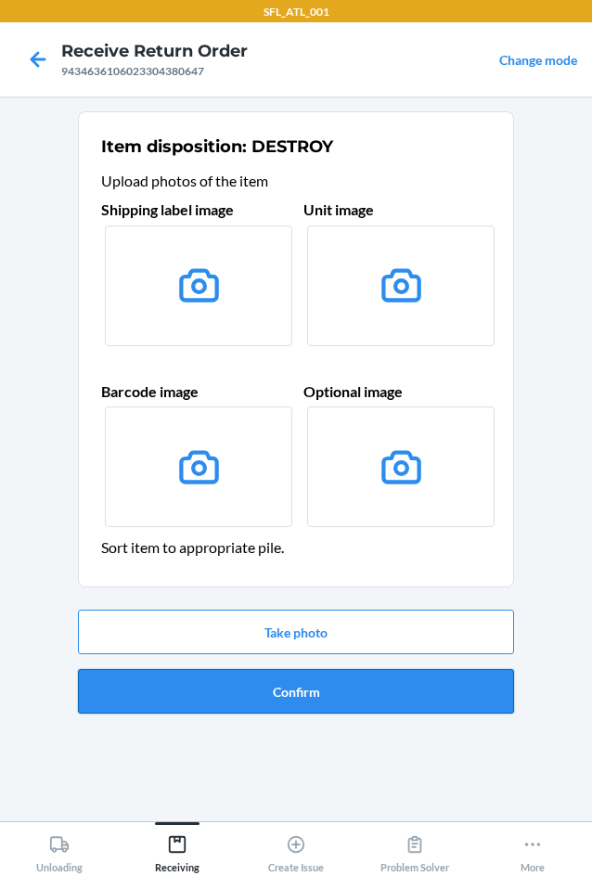
click at [259, 698] on button "Confirm" at bounding box center [296, 691] width 436 height 45
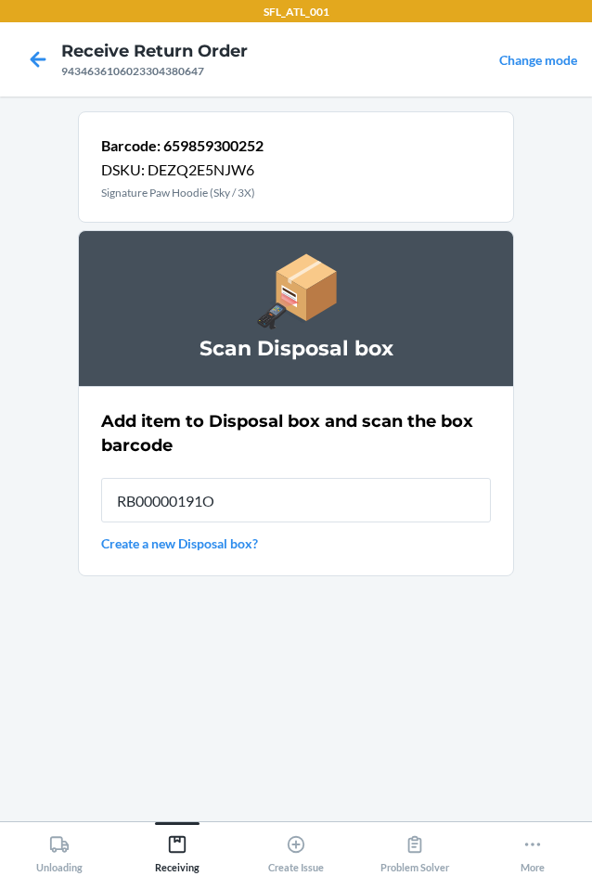
type input "RB00000191O"
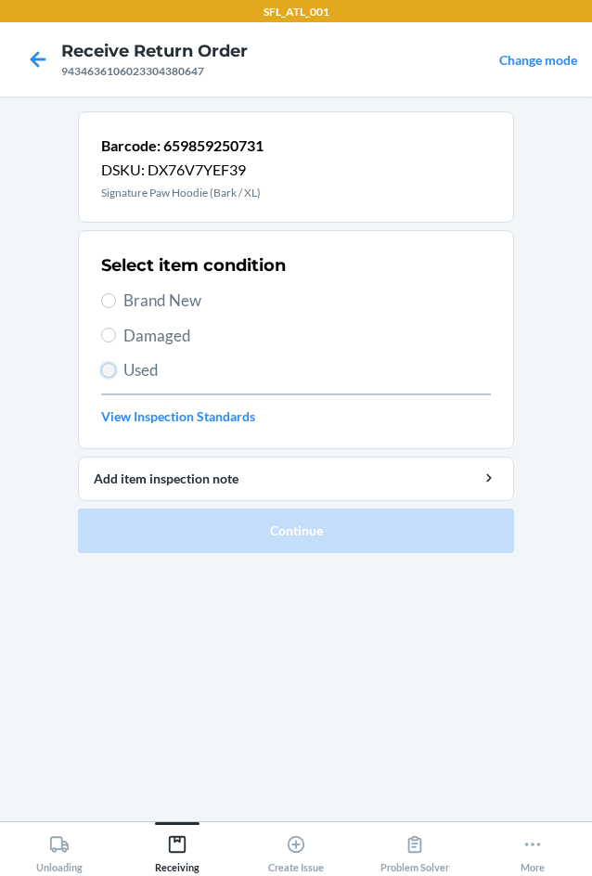
click at [109, 370] on input "Used" at bounding box center [108, 370] width 15 height 15
radio input "true"
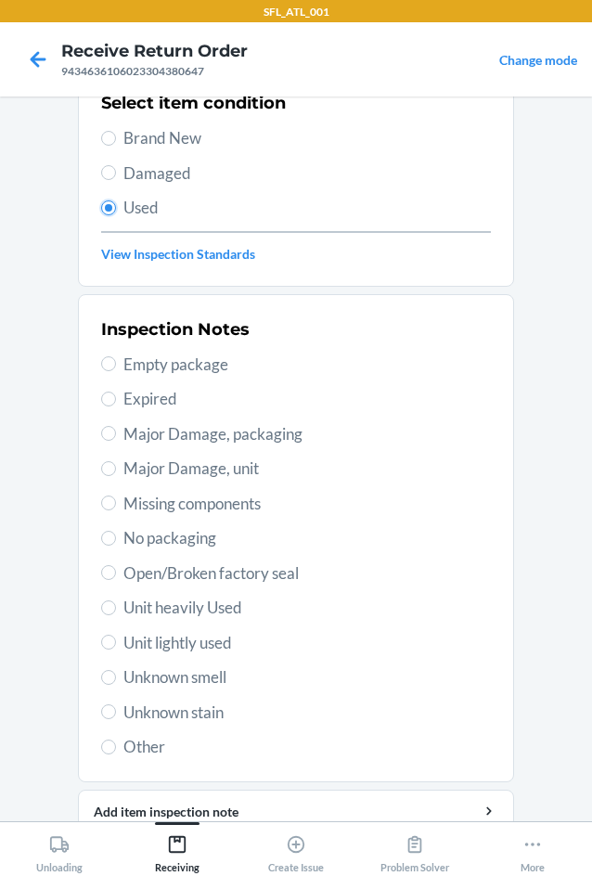
scroll to position [242, 0]
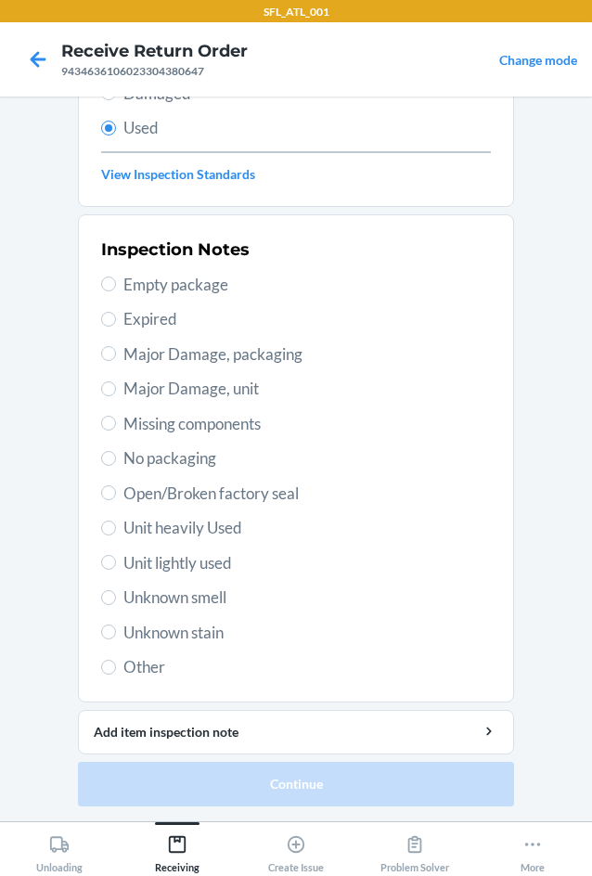
click at [142, 523] on span "Unit heavily Used" at bounding box center [307, 528] width 368 height 24
click at [116, 523] on input "Unit heavily Used" at bounding box center [108, 528] width 15 height 15
radio input "true"
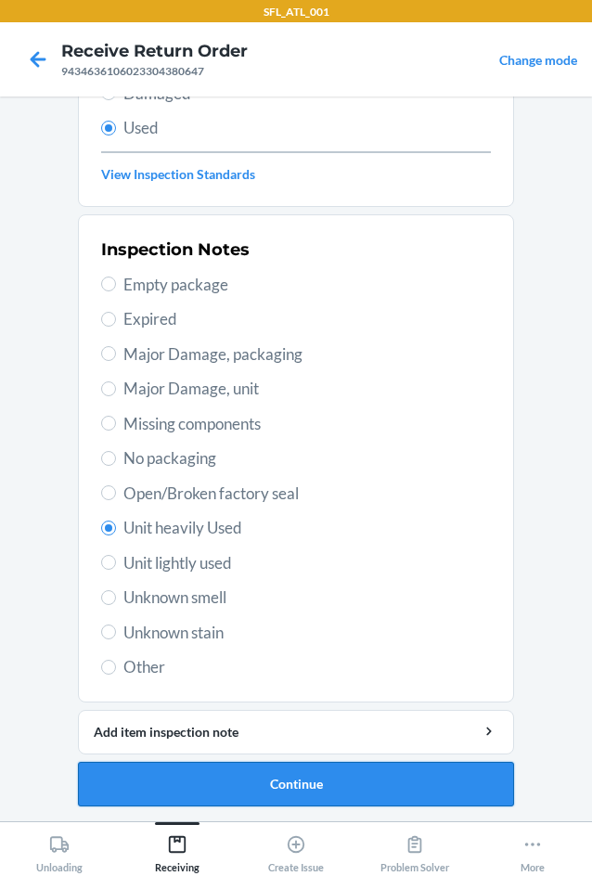
click at [320, 794] on button "Continue" at bounding box center [296, 784] width 436 height 45
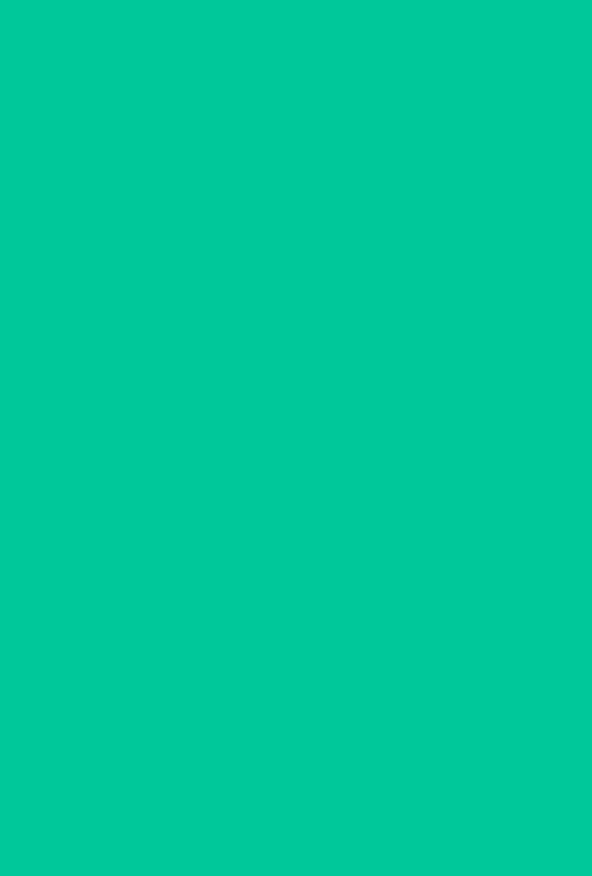
scroll to position [0, 0]
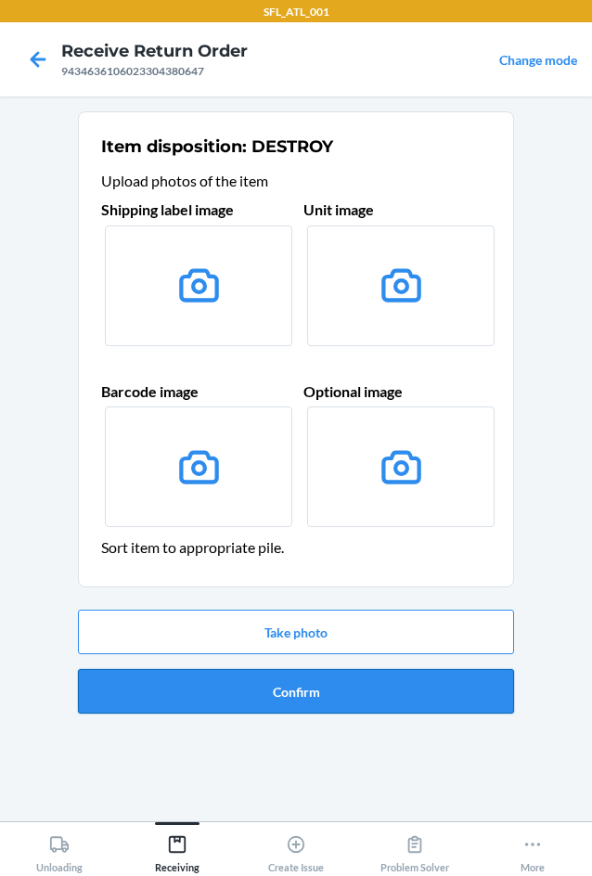
click at [310, 689] on button "Confirm" at bounding box center [296, 691] width 436 height 45
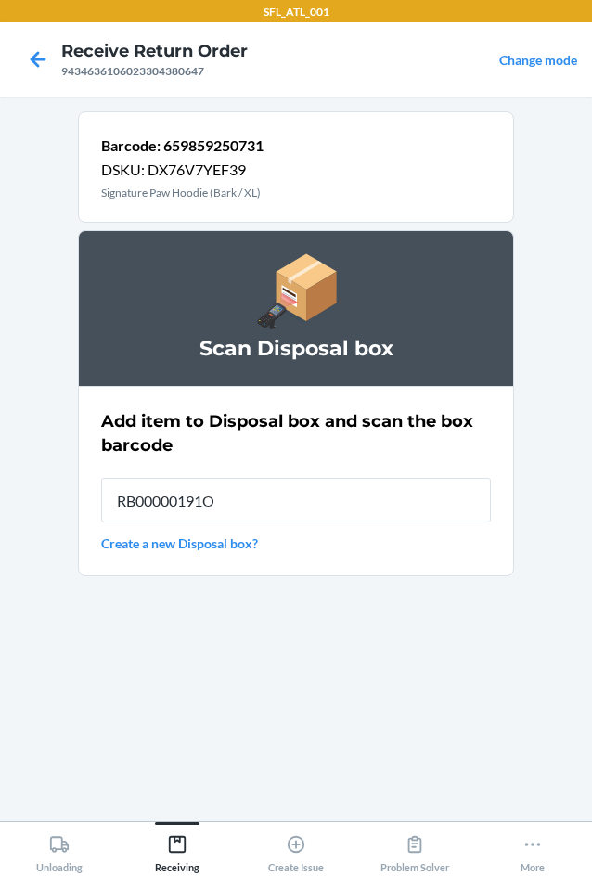
type input "RB00000191O"
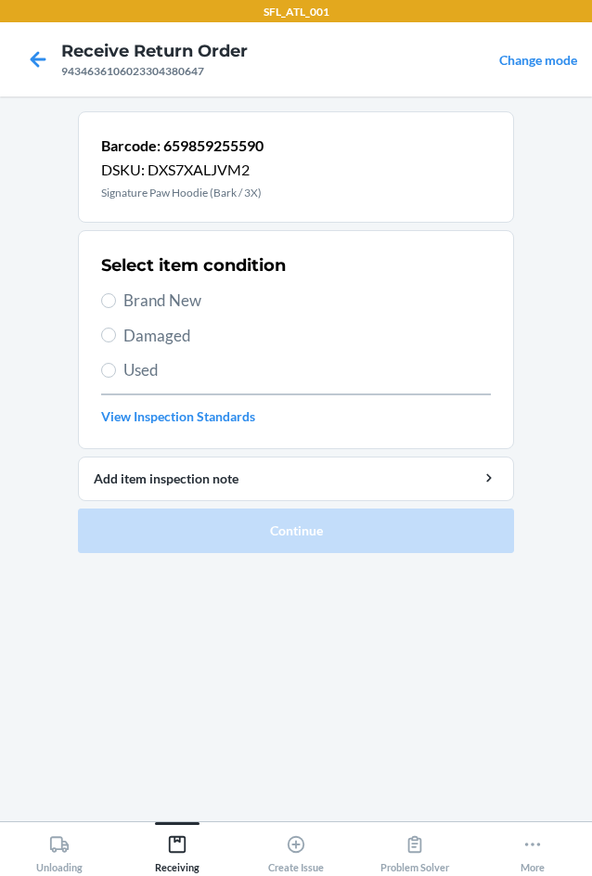
click at [115, 374] on label "Used" at bounding box center [296, 370] width 390 height 24
click at [115, 374] on input "Used" at bounding box center [108, 370] width 15 height 15
radio input "true"
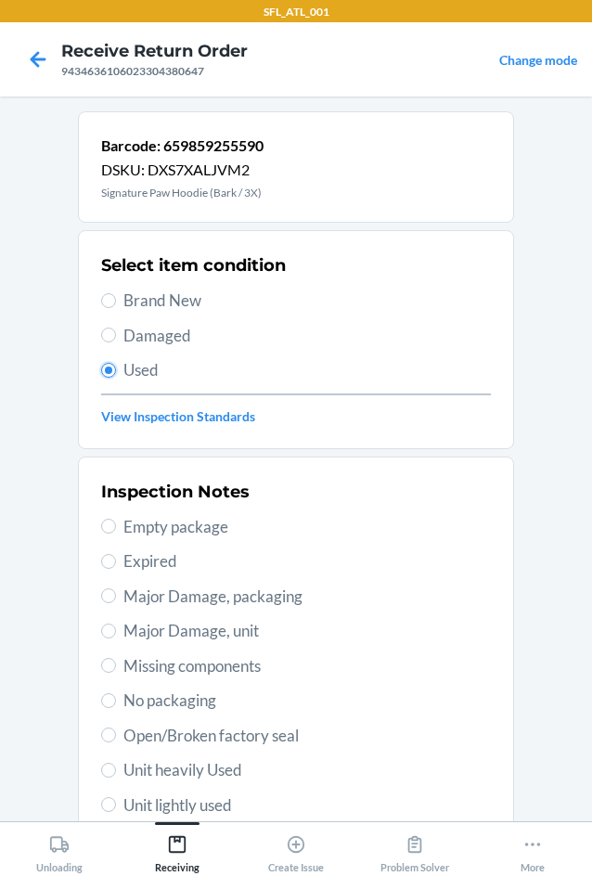
scroll to position [242, 0]
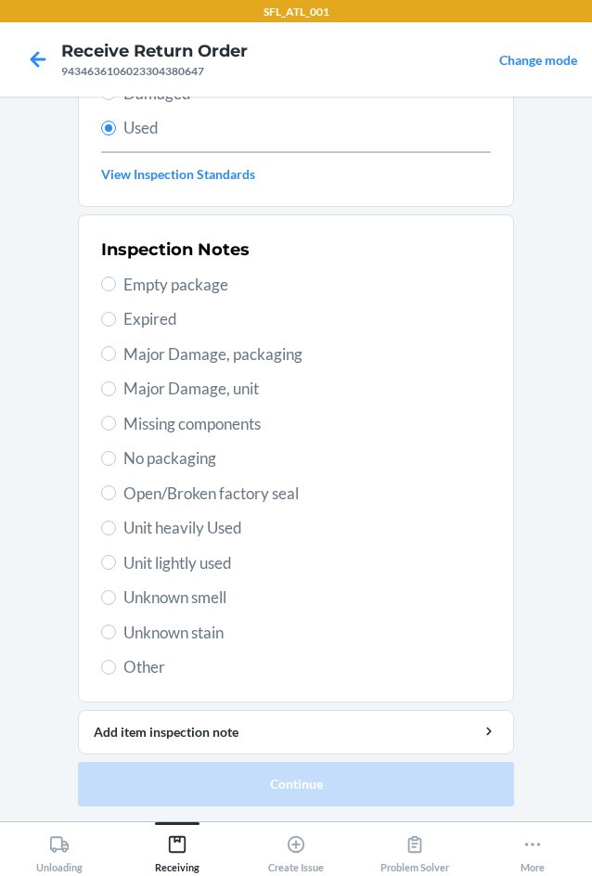
click at [207, 527] on span "Unit heavily Used" at bounding box center [307, 528] width 368 height 24
click at [116, 527] on input "Unit heavily Used" at bounding box center [108, 528] width 15 height 15
radio input "true"
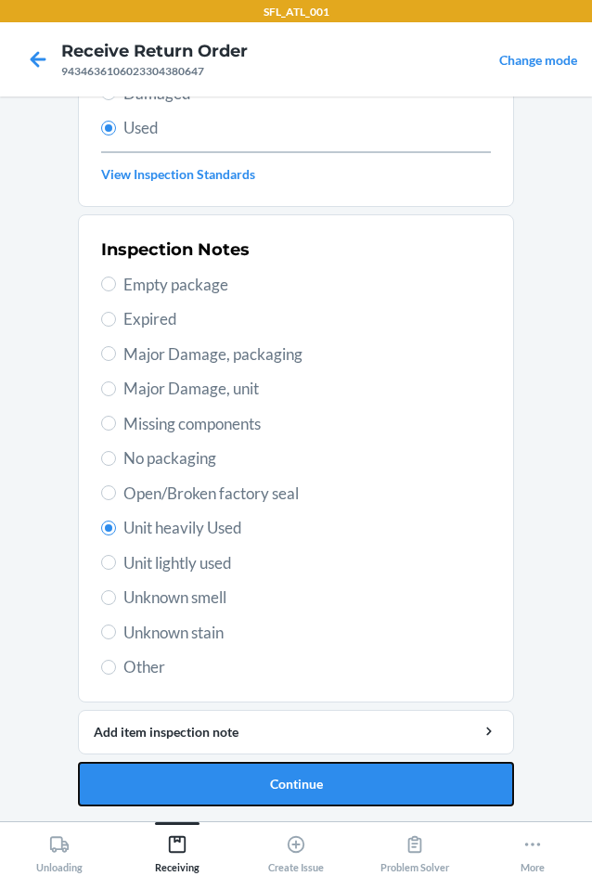
drag, startPoint x: 283, startPoint y: 785, endPoint x: 288, endPoint y: 774, distance: 12.1
click at [285, 786] on button "Continue" at bounding box center [296, 784] width 436 height 45
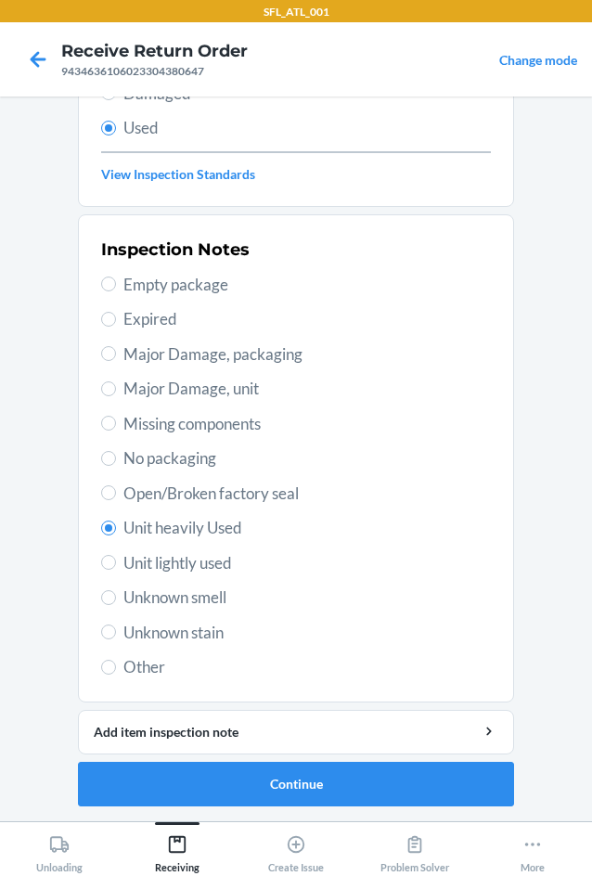
scroll to position [0, 0]
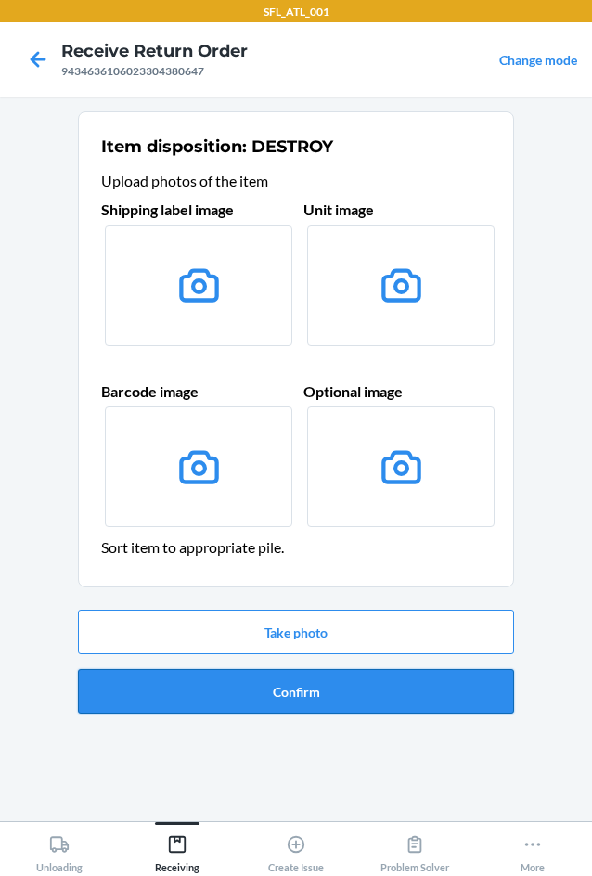
click at [288, 704] on button "Confirm" at bounding box center [296, 691] width 436 height 45
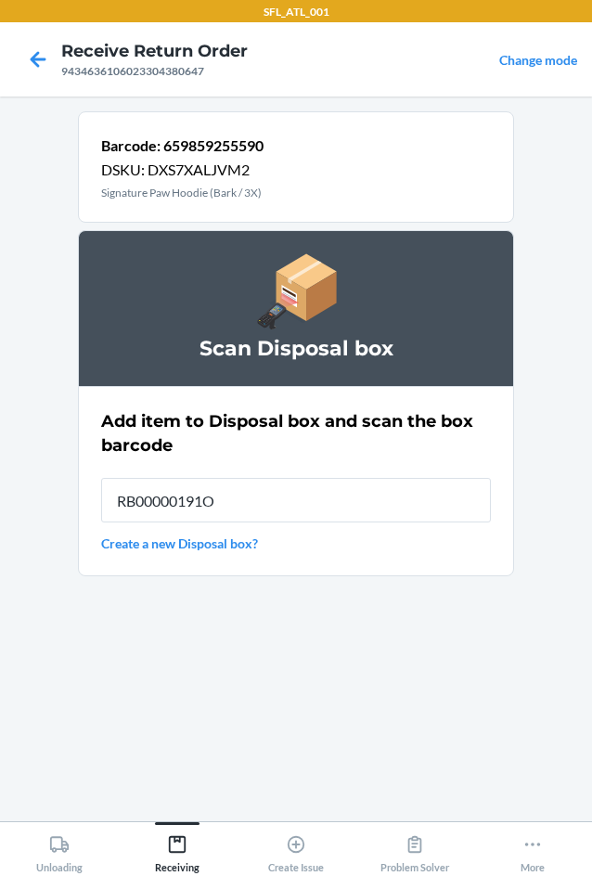
type input "RB00000191O"
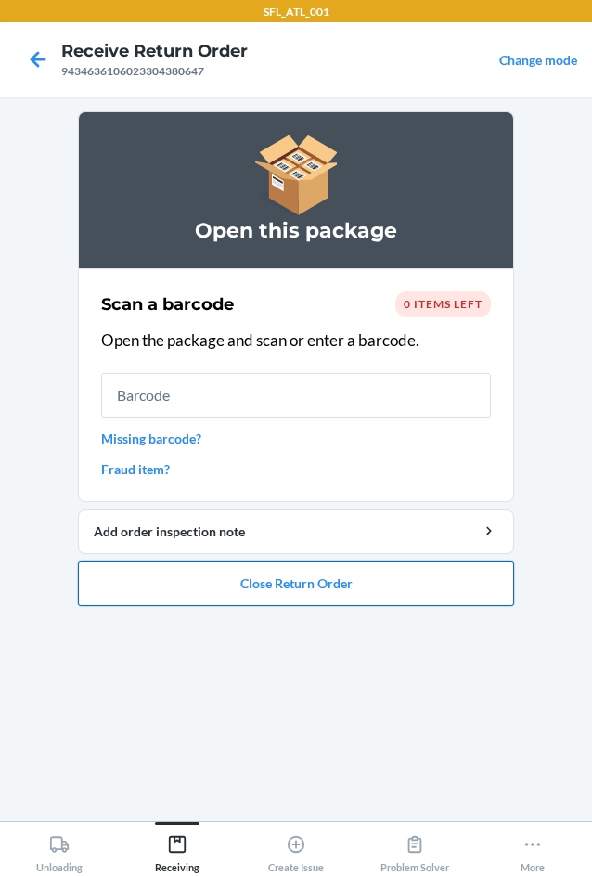
click at [262, 590] on button "Close Return Order" at bounding box center [296, 584] width 436 height 45
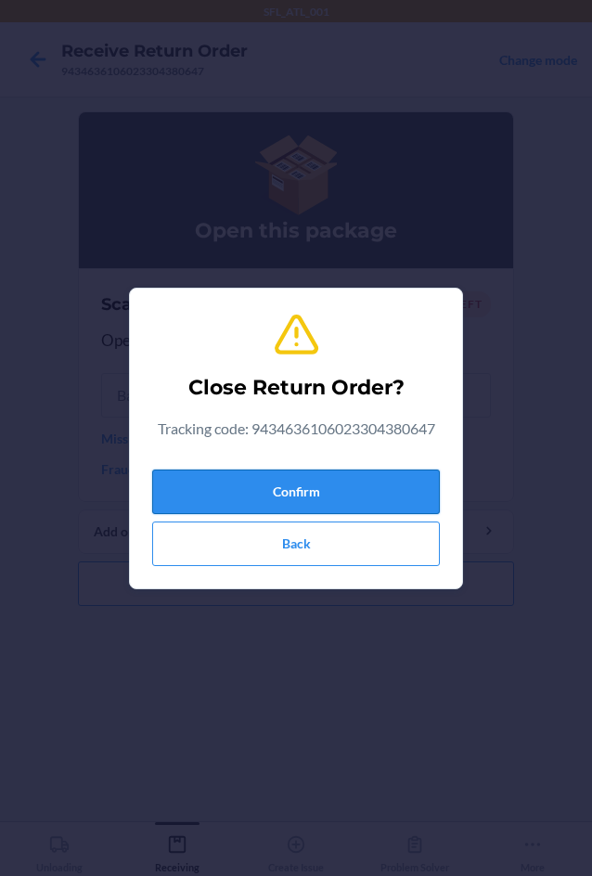
click at [290, 477] on button "Confirm" at bounding box center [296, 492] width 288 height 45
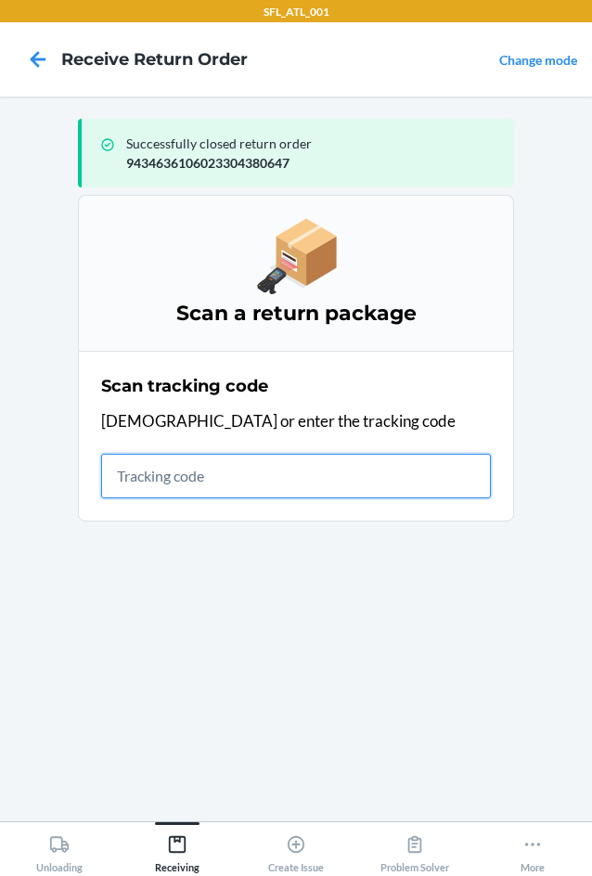
click at [126, 471] on input "text" at bounding box center [296, 476] width 390 height 45
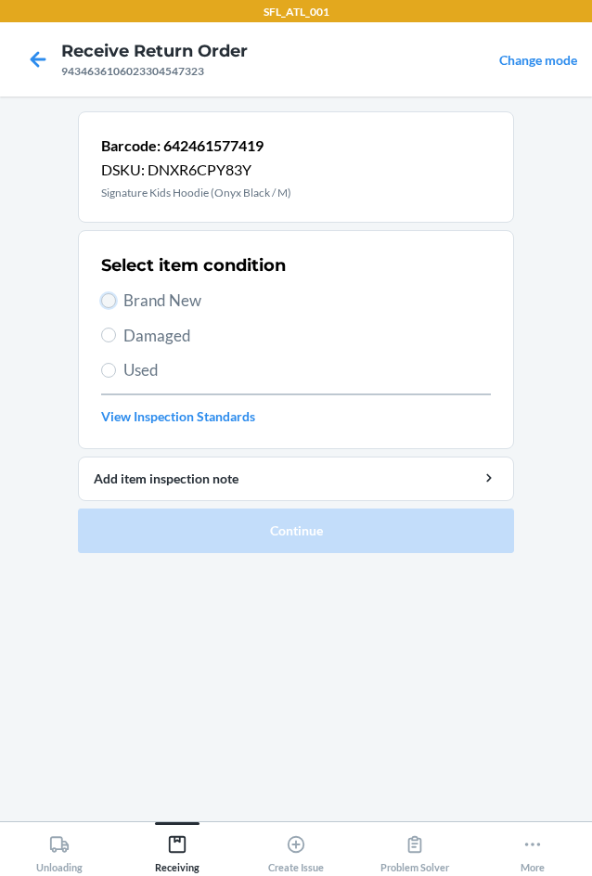
click at [111, 293] on input "Brand New" at bounding box center [108, 300] width 15 height 15
radio input "true"
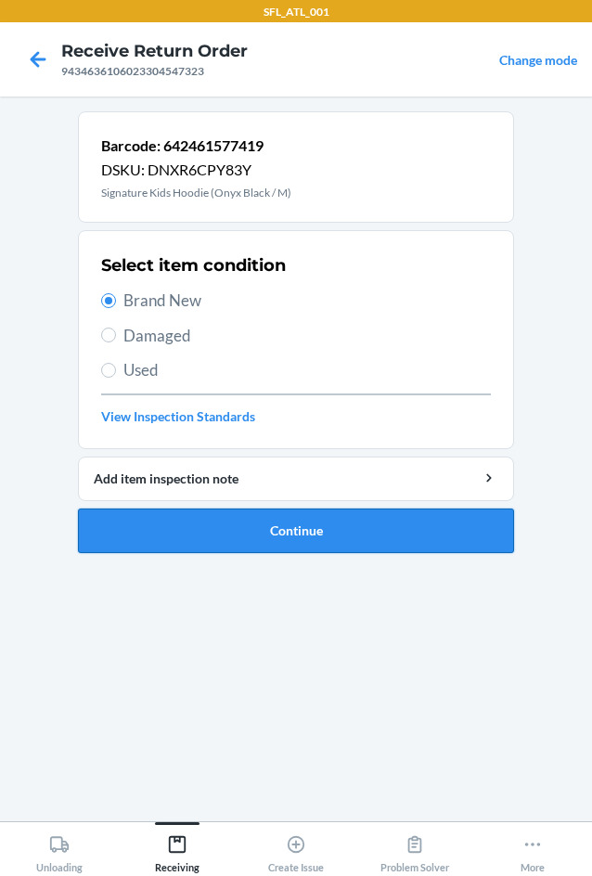
click at [313, 534] on button "Continue" at bounding box center [296, 531] width 436 height 45
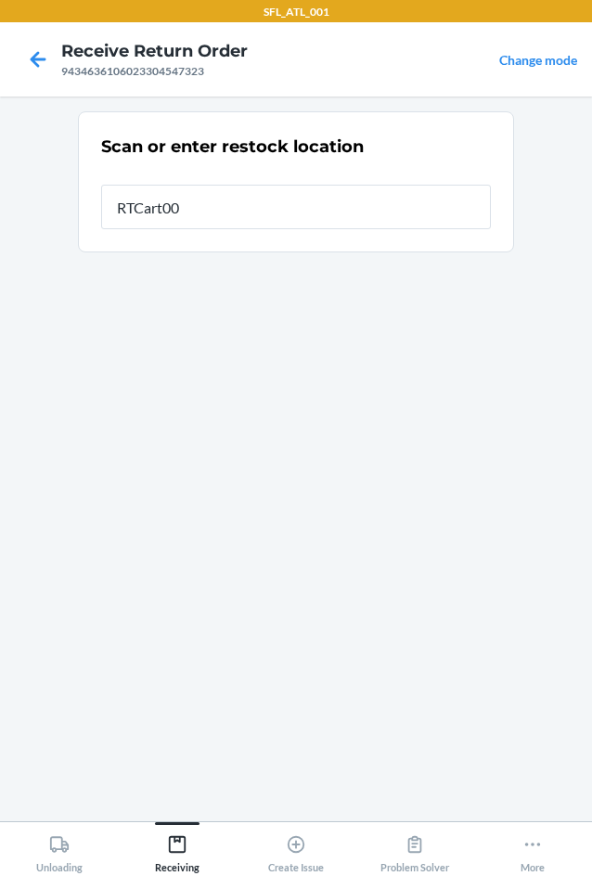
type input "RTCart001"
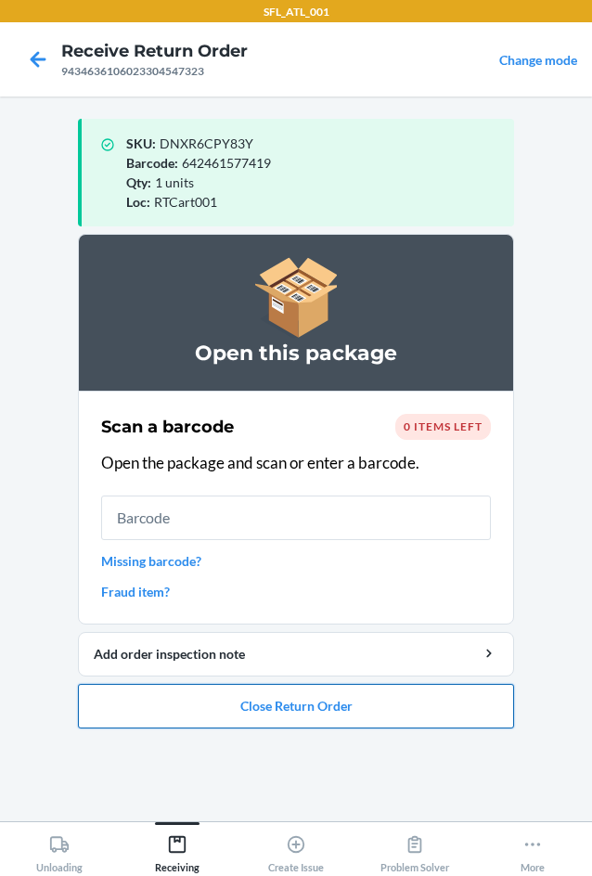
click at [280, 715] on button "Close Return Order" at bounding box center [296, 706] width 436 height 45
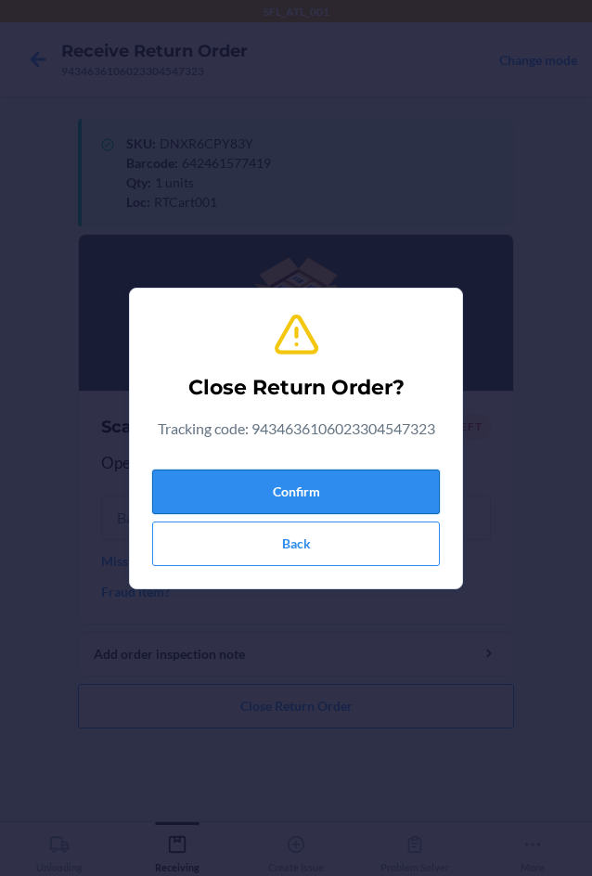
click at [283, 495] on button "Confirm" at bounding box center [296, 492] width 288 height 45
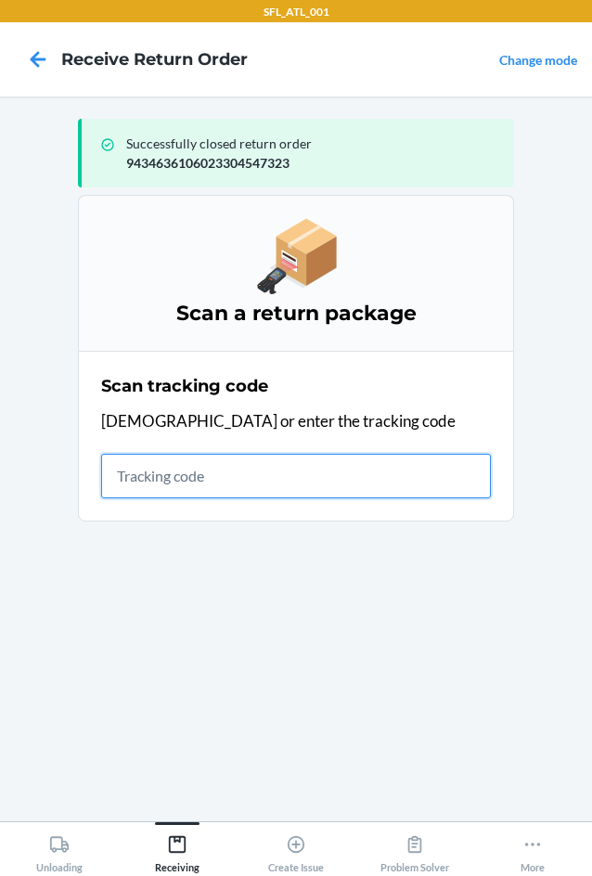
click at [219, 485] on input "text" at bounding box center [296, 476] width 390 height 45
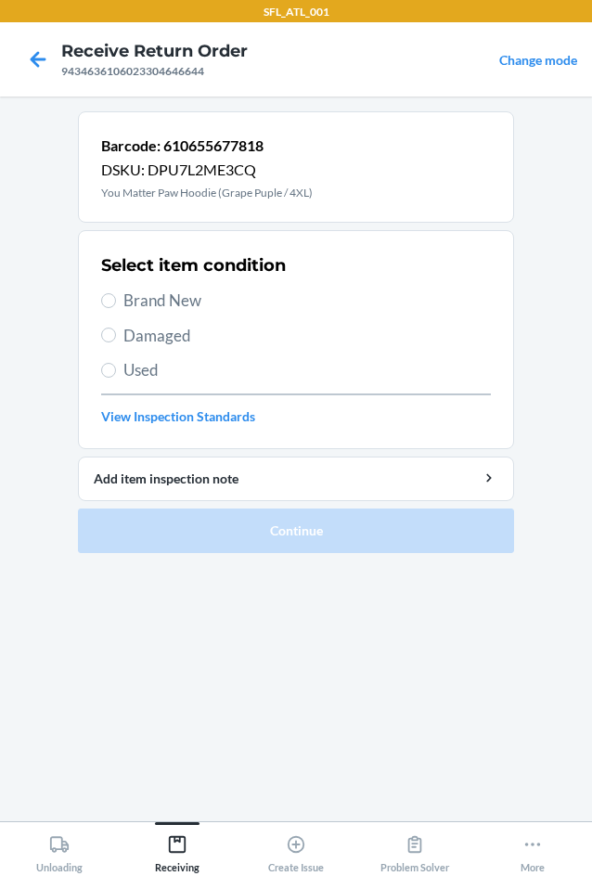
click at [134, 373] on span "Used" at bounding box center [307, 370] width 368 height 24
click at [116, 373] on input "Used" at bounding box center [108, 370] width 15 height 15
radio input "true"
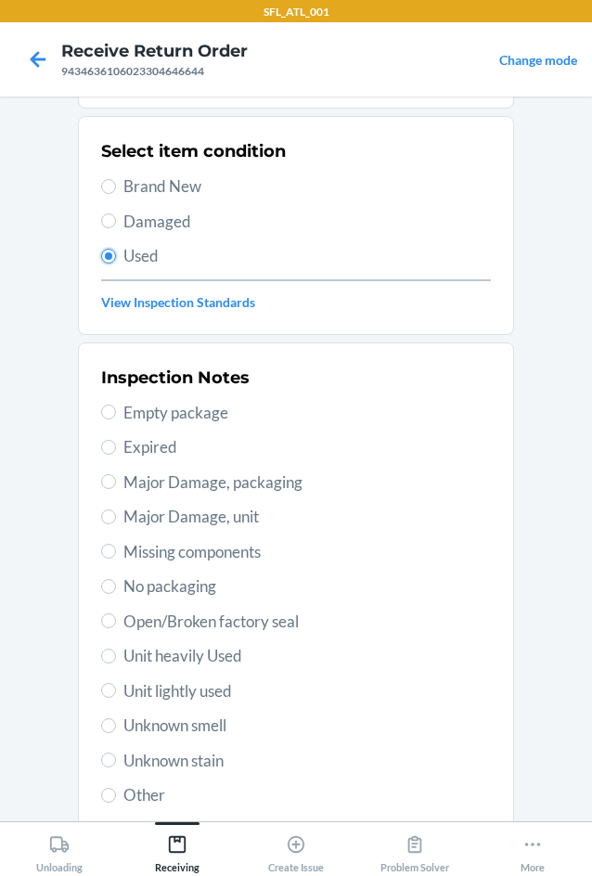
scroll to position [242, 0]
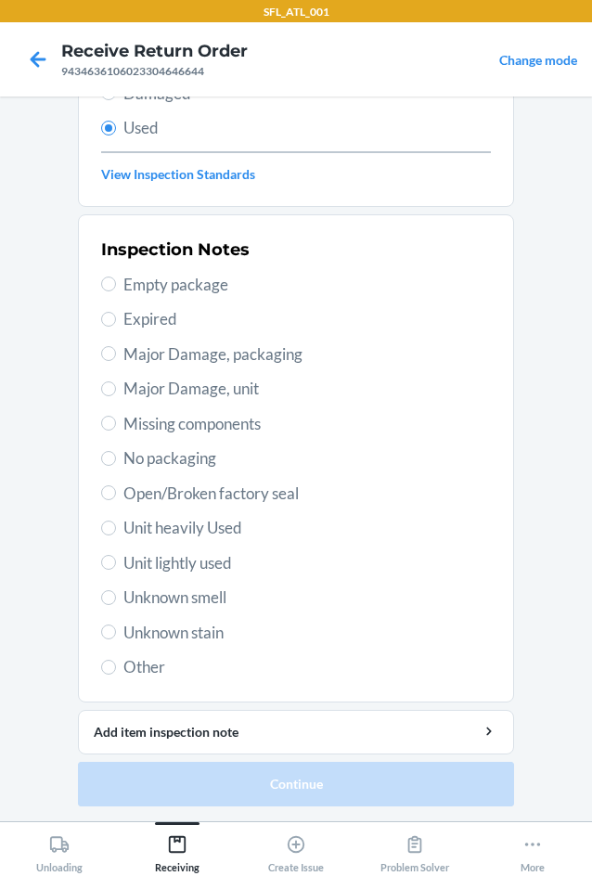
drag, startPoint x: 190, startPoint y: 526, endPoint x: 172, endPoint y: 564, distance: 42.3
click at [190, 527] on span "Unit heavily Used" at bounding box center [307, 528] width 368 height 24
click at [116, 527] on input "Unit heavily Used" at bounding box center [108, 528] width 15 height 15
radio input "true"
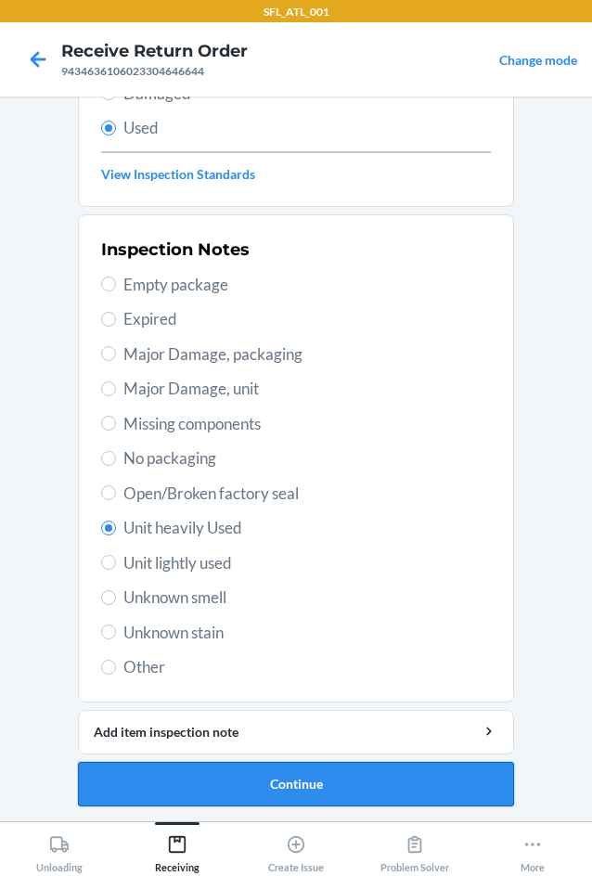
click at [243, 797] on button "Continue" at bounding box center [296, 784] width 436 height 45
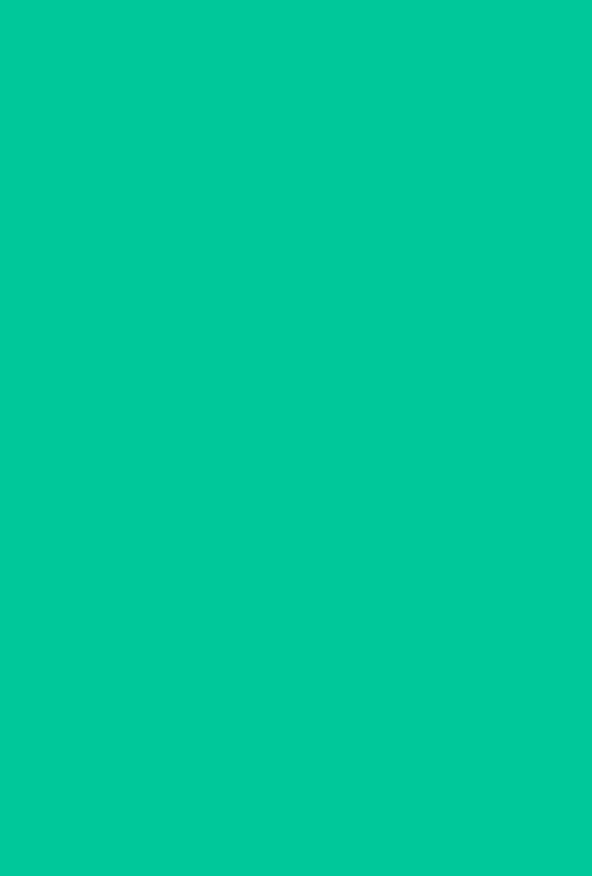
scroll to position [0, 0]
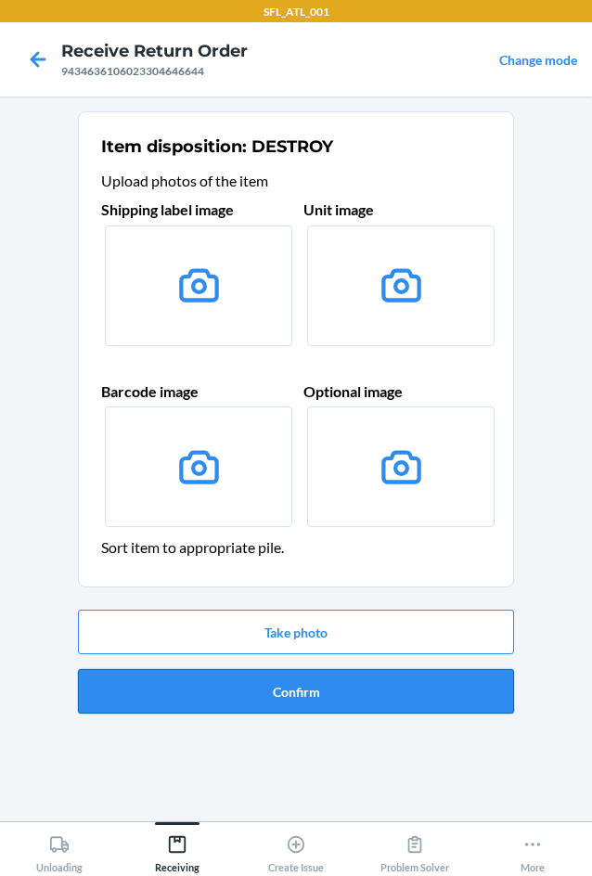
click at [254, 692] on button "Confirm" at bounding box center [296, 691] width 436 height 45
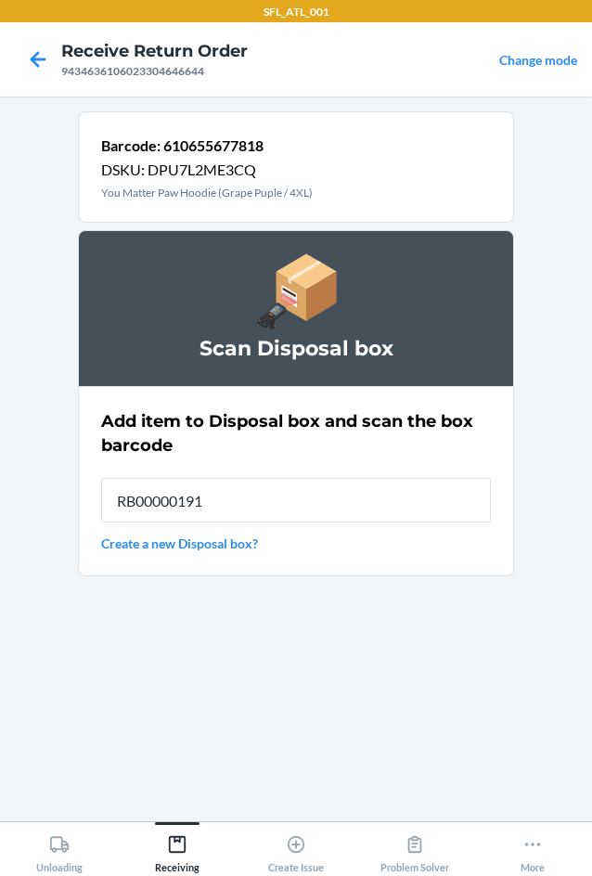
type input "RB00000191O"
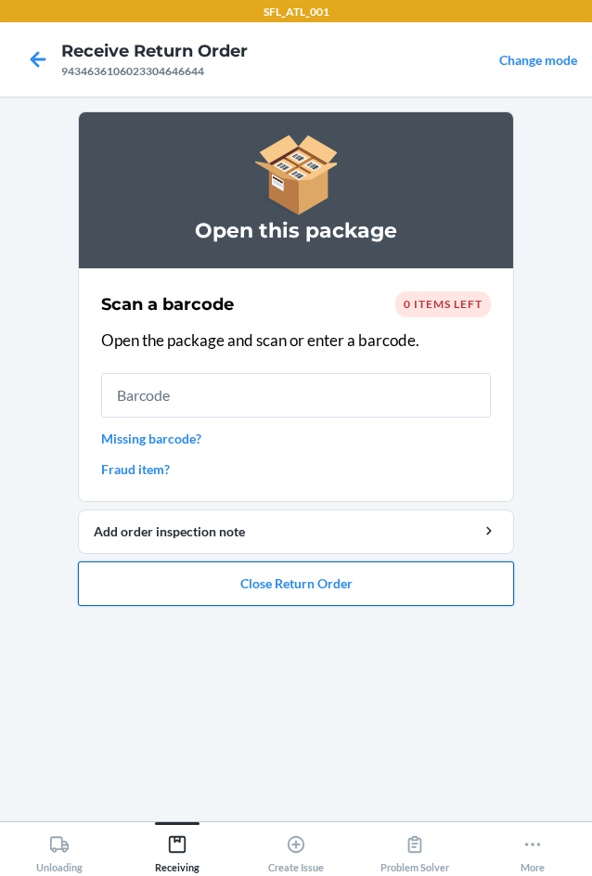
click at [282, 578] on button "Close Return Order" at bounding box center [296, 584] width 436 height 45
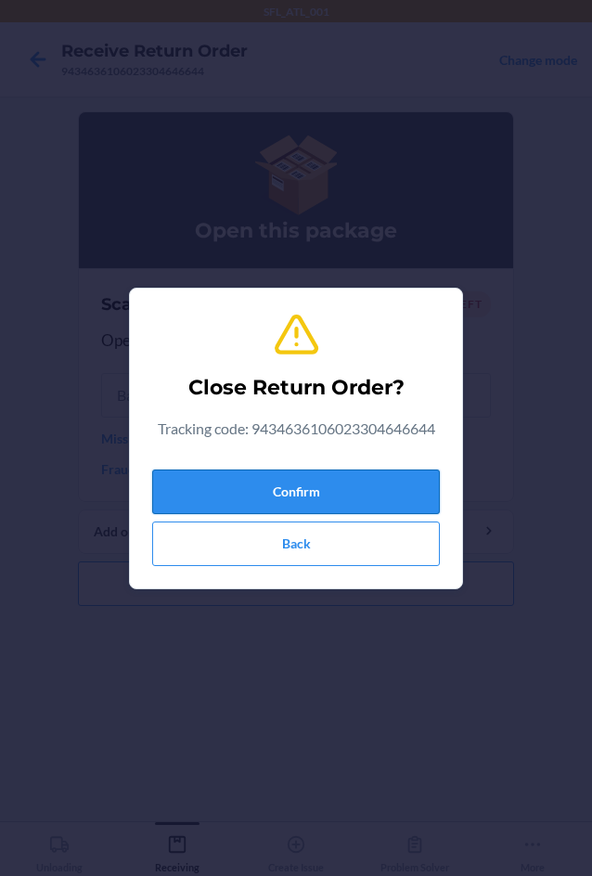
click at [285, 476] on button "Confirm" at bounding box center [296, 492] width 288 height 45
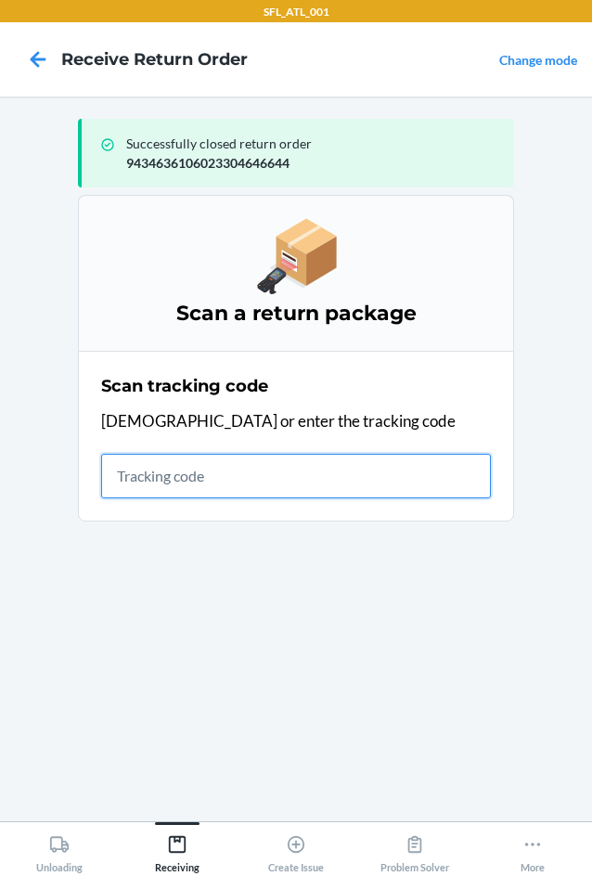
click at [201, 468] on input "text" at bounding box center [296, 476] width 390 height 45
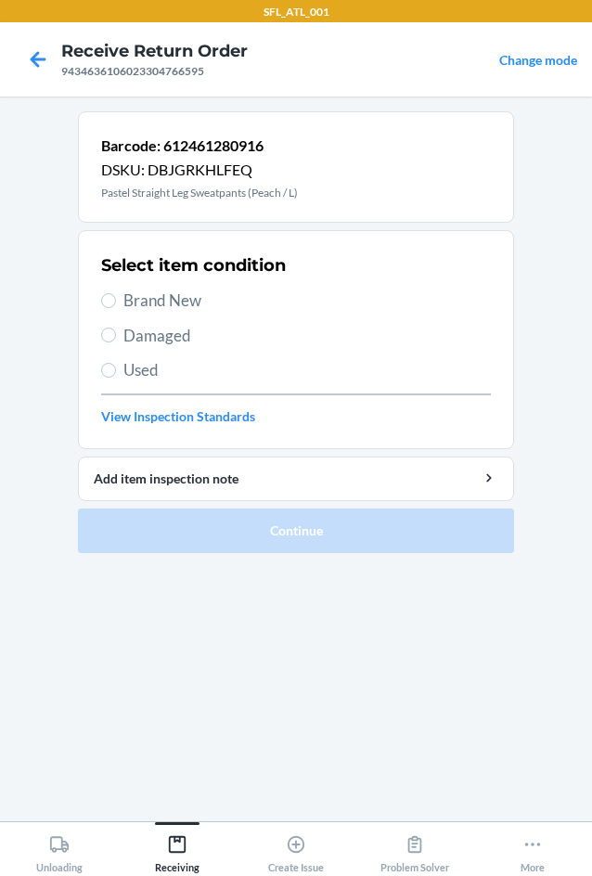
click at [161, 294] on span "Brand New" at bounding box center [307, 301] width 368 height 24
click at [116, 294] on input "Brand New" at bounding box center [108, 300] width 15 height 15
radio input "true"
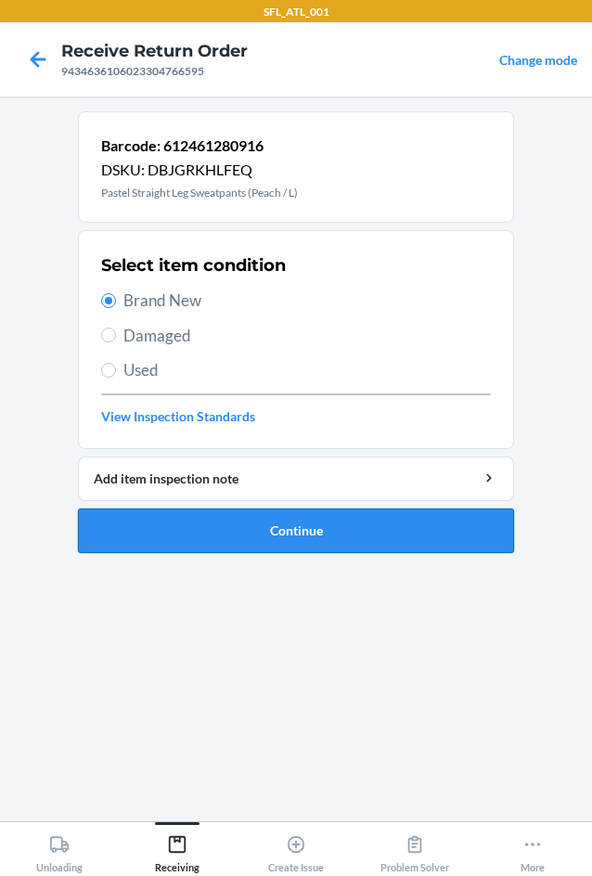
click at [290, 537] on button "Continue" at bounding box center [296, 531] width 436 height 45
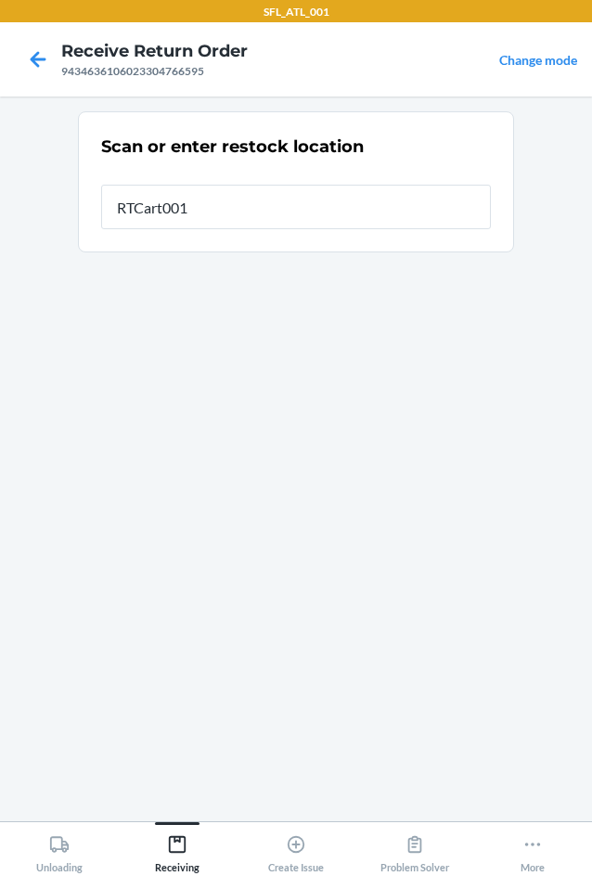
type input "RTCart001"
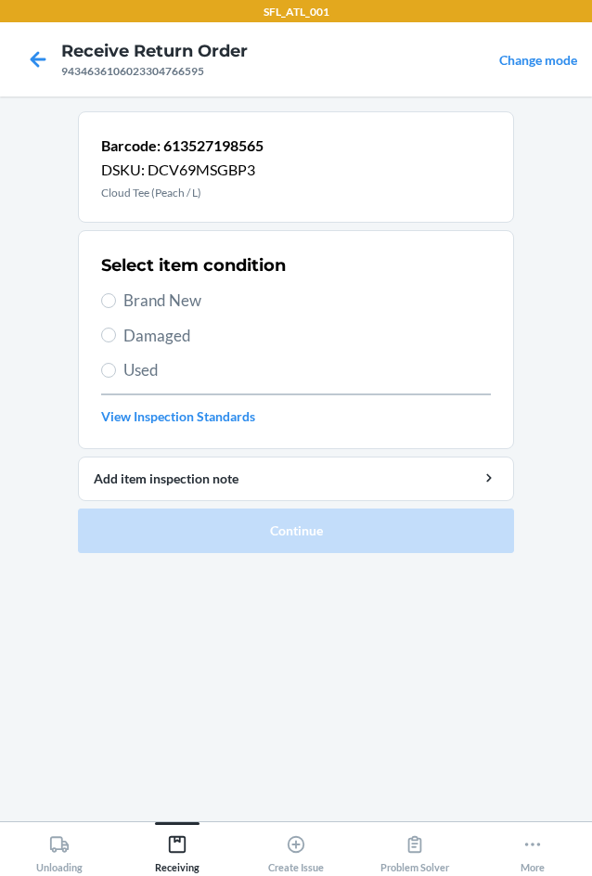
click at [168, 295] on span "Brand New" at bounding box center [307, 301] width 368 height 24
click at [116, 295] on input "Brand New" at bounding box center [108, 300] width 15 height 15
radio input "true"
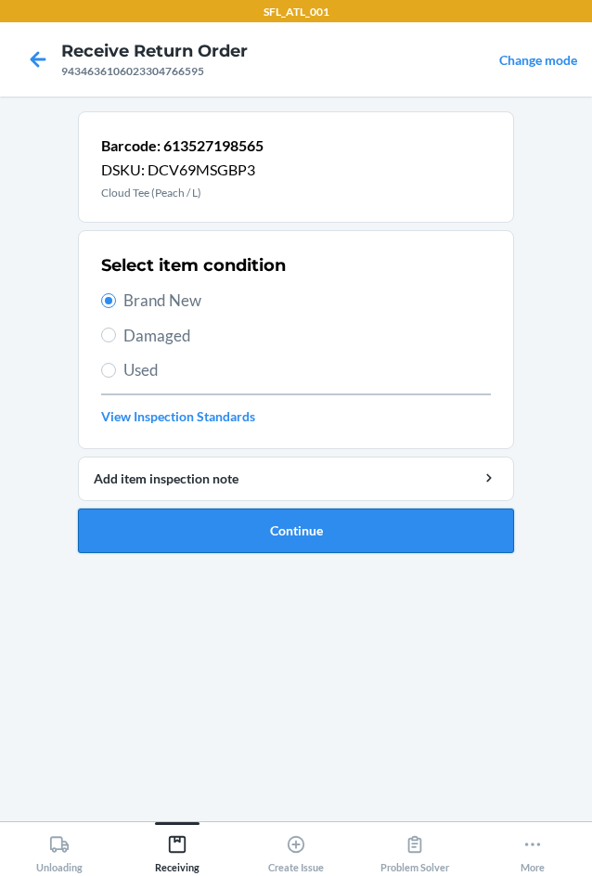
click at [348, 535] on button "Continue" at bounding box center [296, 531] width 436 height 45
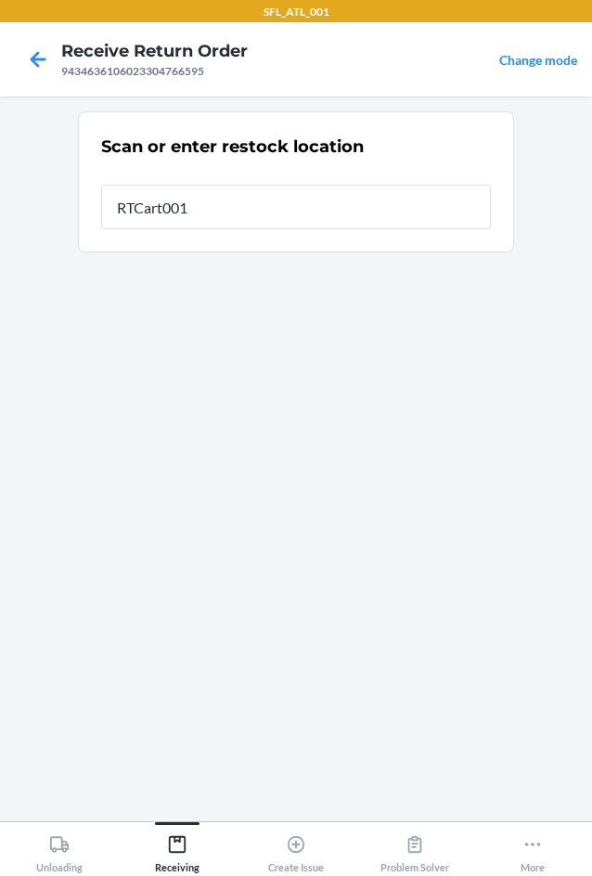
type input "RTCart001"
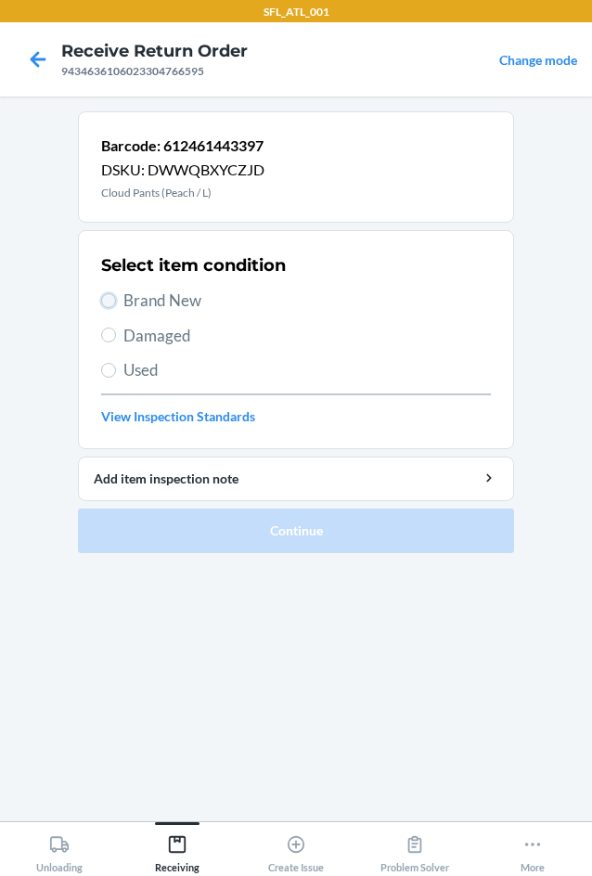
click at [110, 294] on input "Brand New" at bounding box center [108, 300] width 15 height 15
radio input "true"
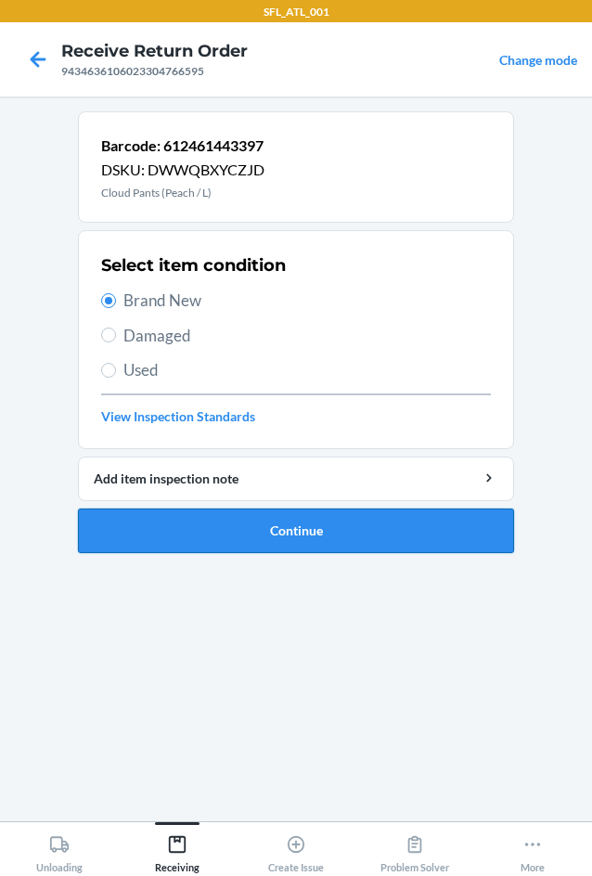
click at [391, 526] on button "Continue" at bounding box center [296, 531] width 436 height 45
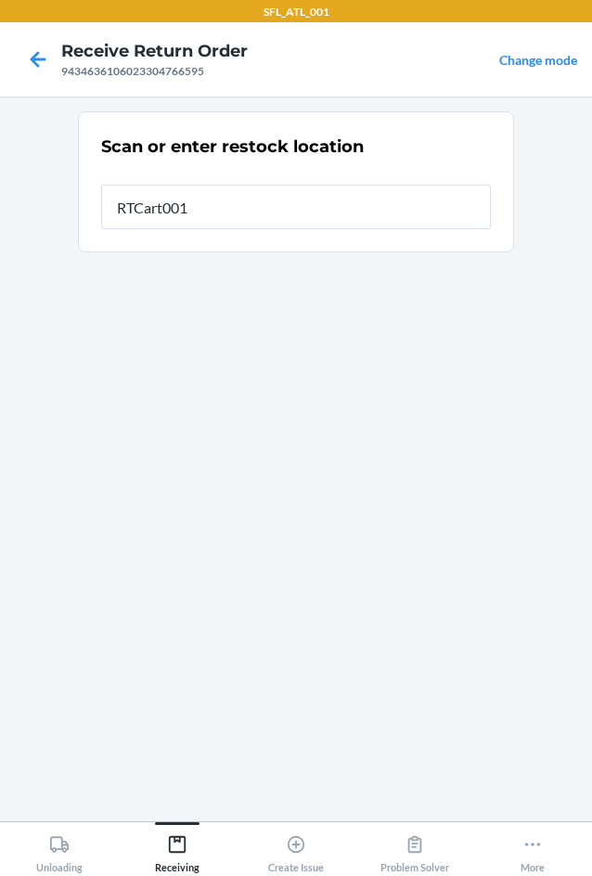
type input "RTCart001"
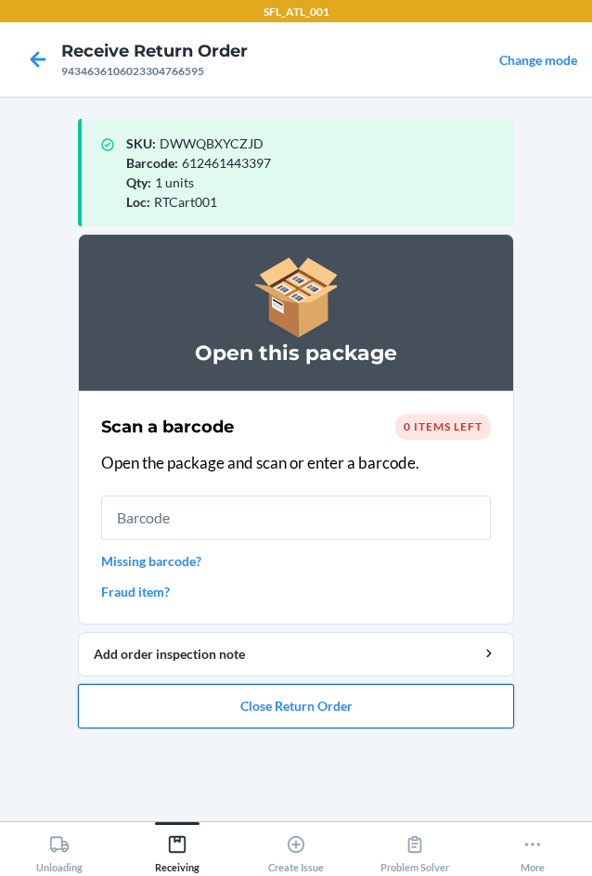
click at [304, 713] on button "Close Return Order" at bounding box center [296, 706] width 436 height 45
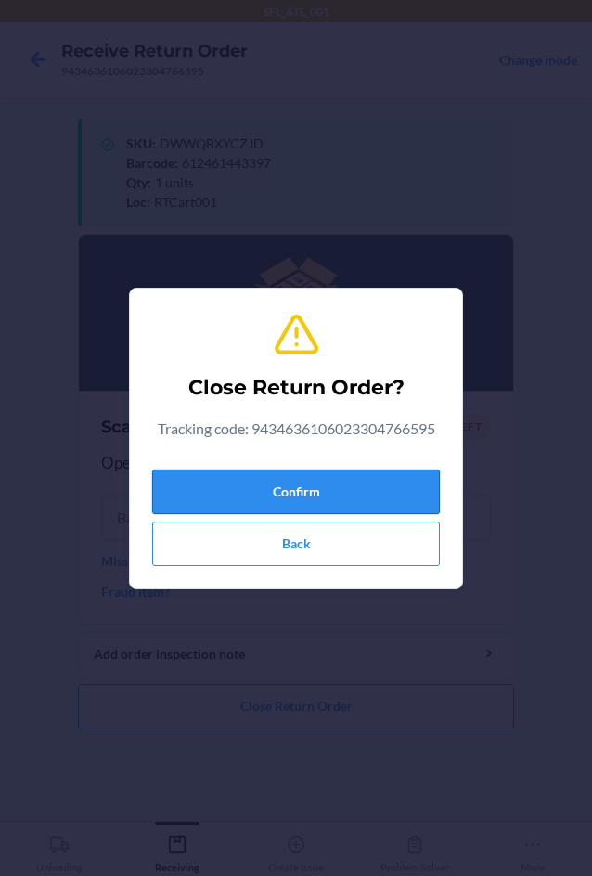
click at [267, 489] on button "Confirm" at bounding box center [296, 492] width 288 height 45
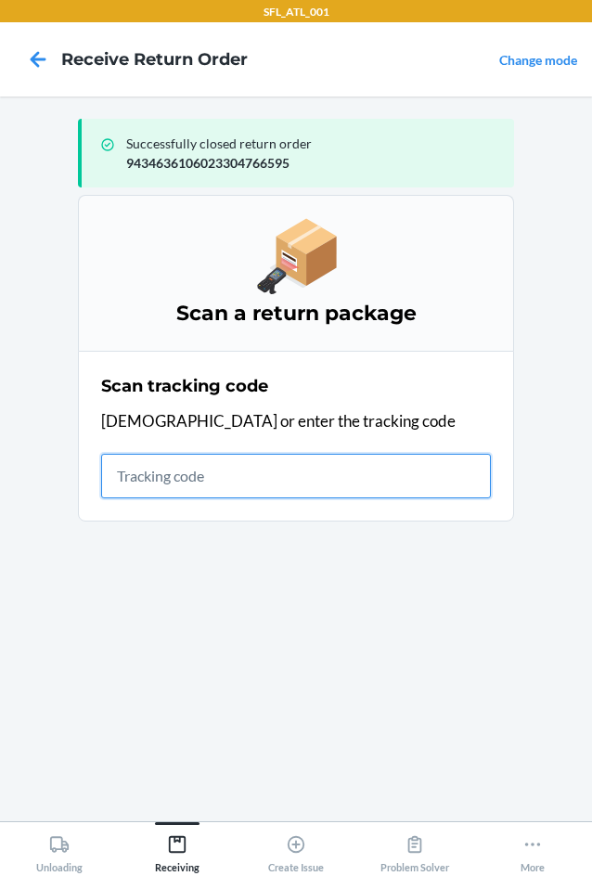
click at [275, 472] on input "text" at bounding box center [296, 476] width 390 height 45
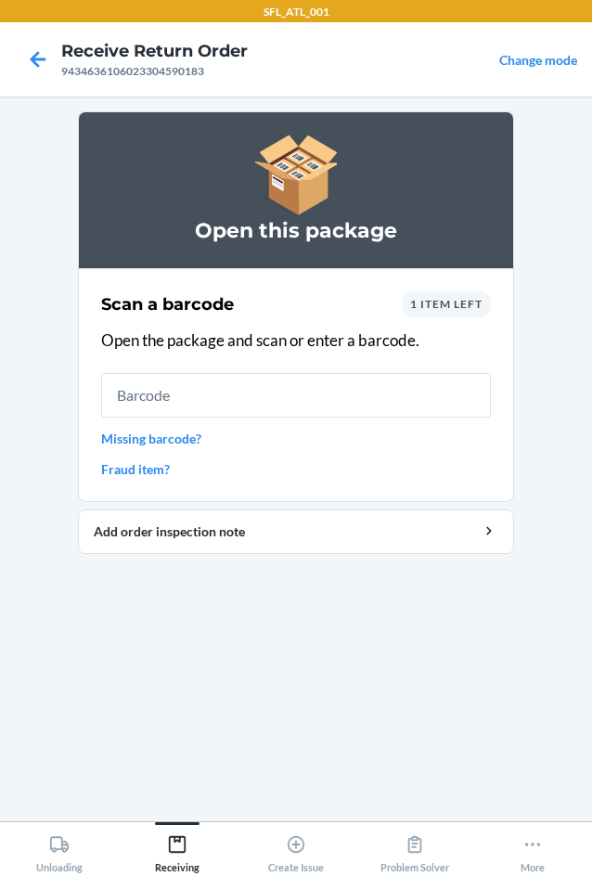
click at [302, 392] on input "text" at bounding box center [296, 395] width 390 height 45
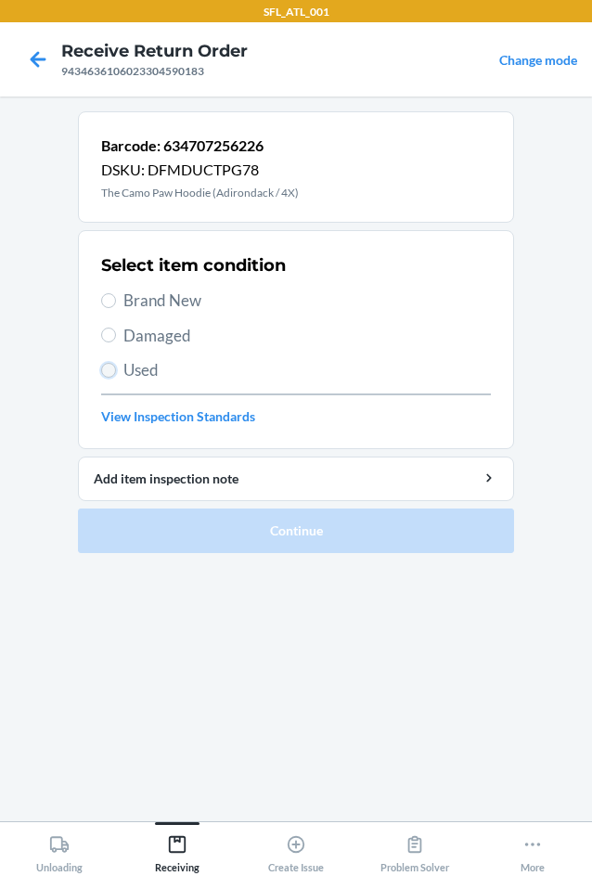
click at [108, 371] on input "Used" at bounding box center [108, 370] width 15 height 15
radio input "true"
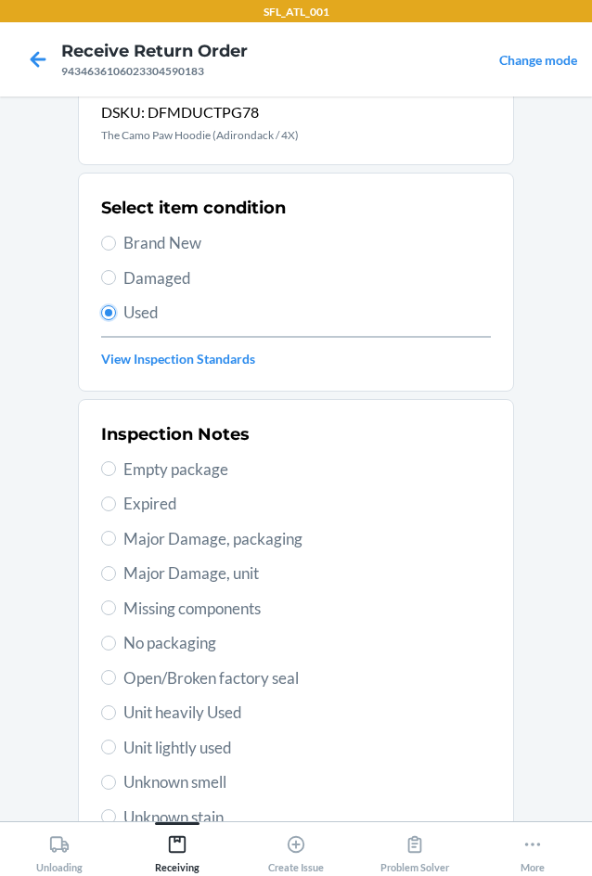
scroll to position [242, 0]
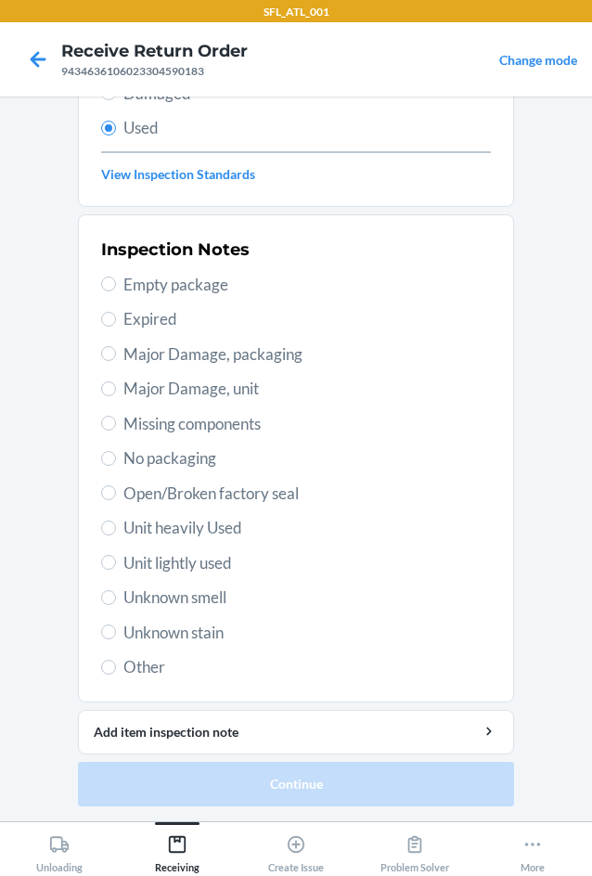
click at [133, 523] on span "Unit heavily Used" at bounding box center [307, 528] width 368 height 24
click at [116, 523] on input "Unit heavily Used" at bounding box center [108, 528] width 15 height 15
radio input "true"
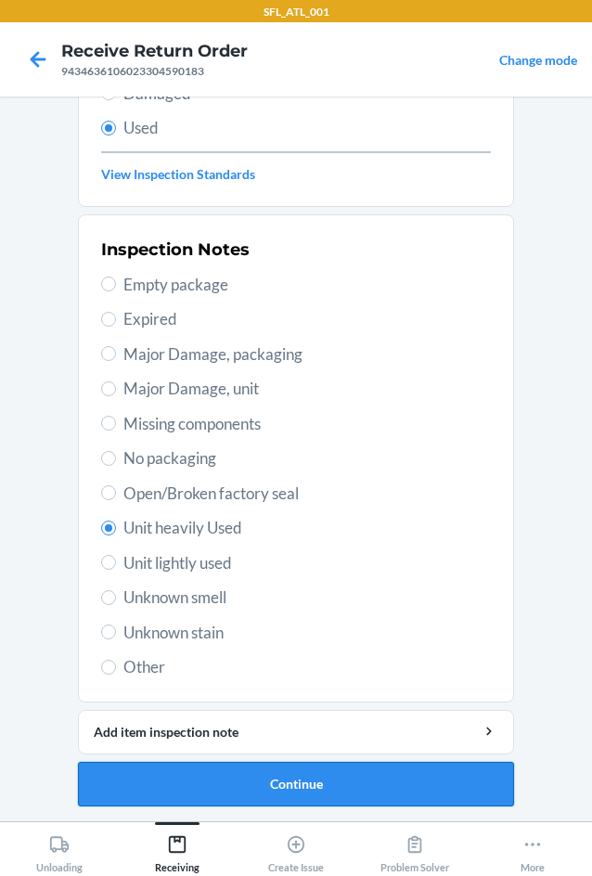
click at [280, 777] on button "Continue" at bounding box center [296, 784] width 436 height 45
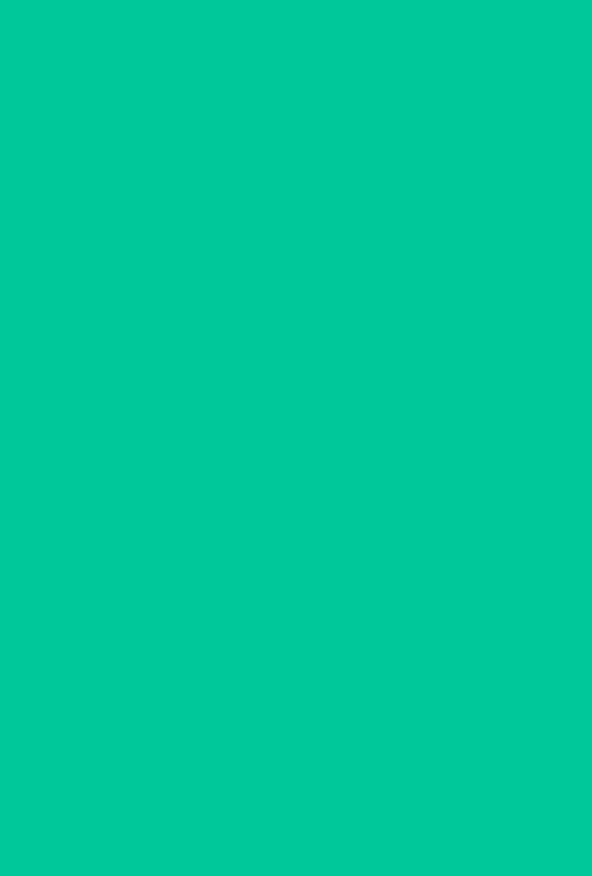
scroll to position [0, 0]
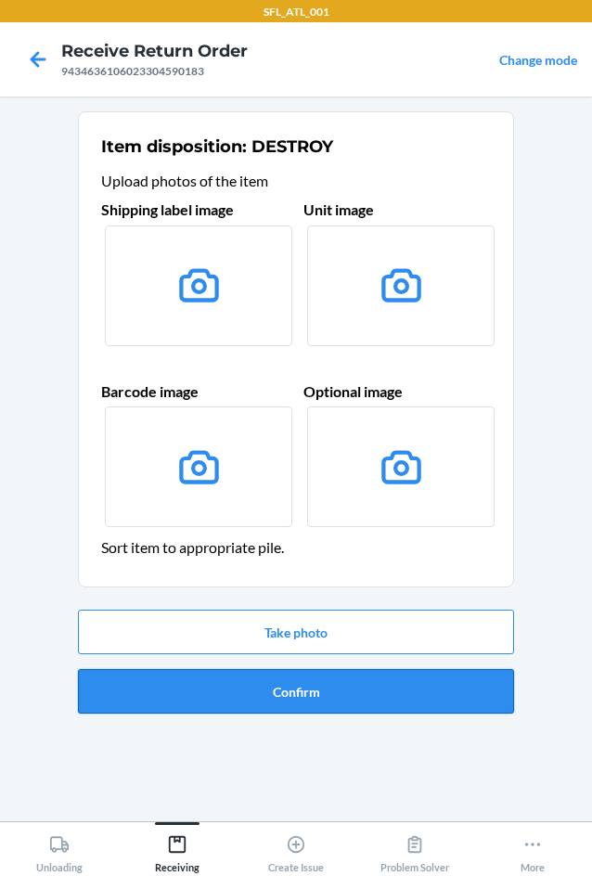
click at [302, 691] on button "Confirm" at bounding box center [296, 691] width 436 height 45
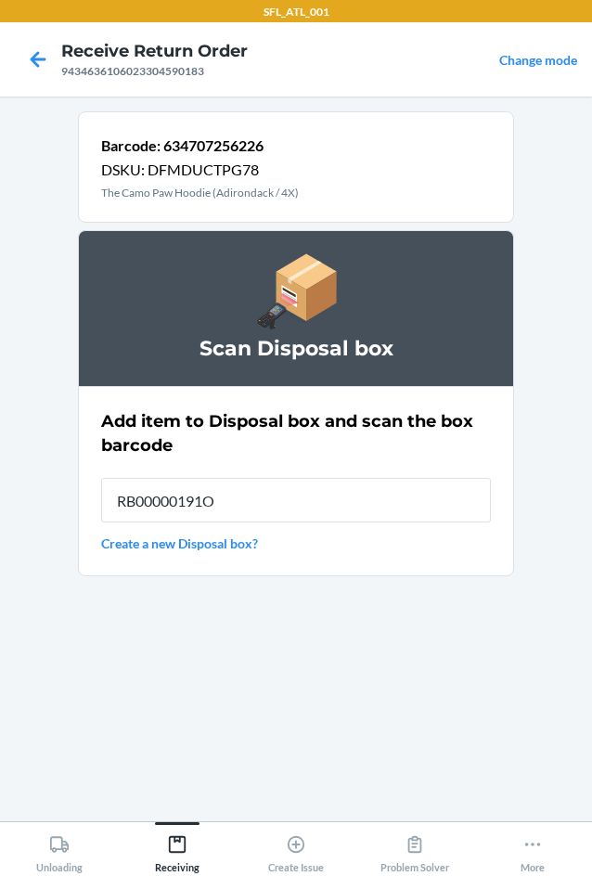
type input "RB00000191O"
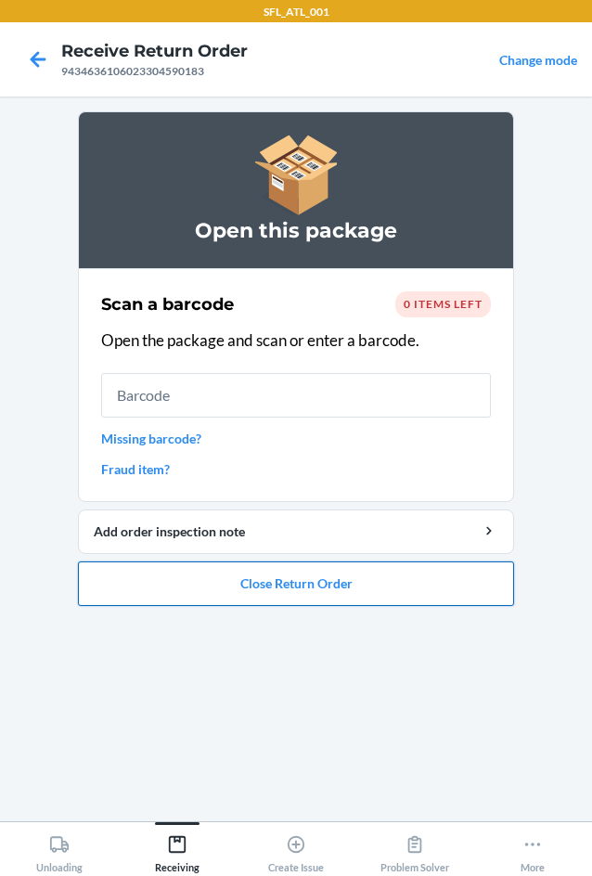
click at [297, 584] on button "Close Return Order" at bounding box center [296, 584] width 436 height 45
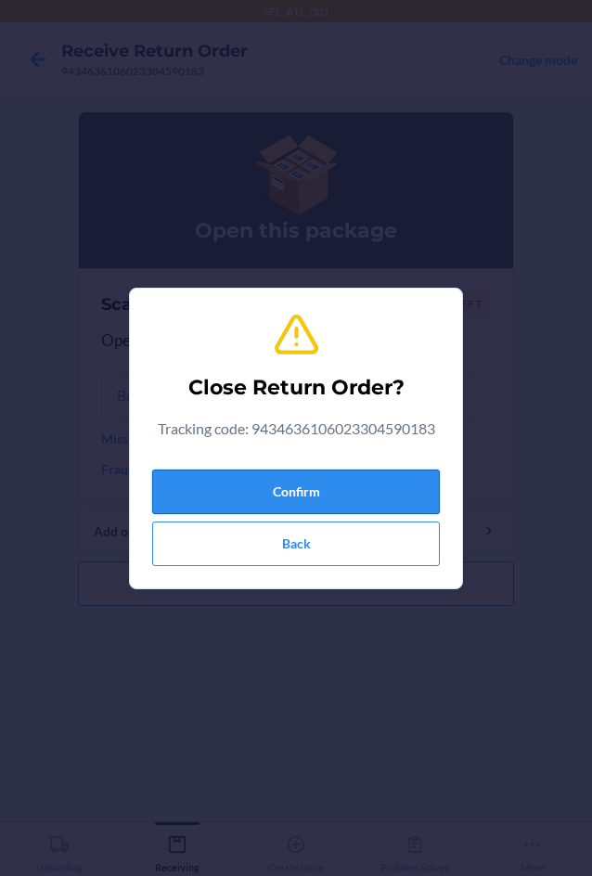
click at [303, 479] on button "Confirm" at bounding box center [296, 492] width 288 height 45
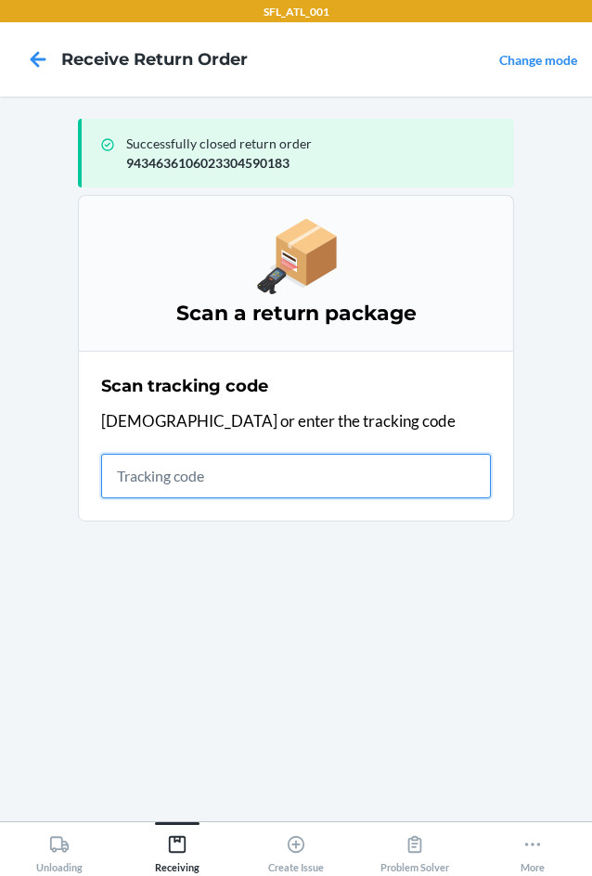
click at [183, 465] on input "text" at bounding box center [296, 476] width 390 height 45
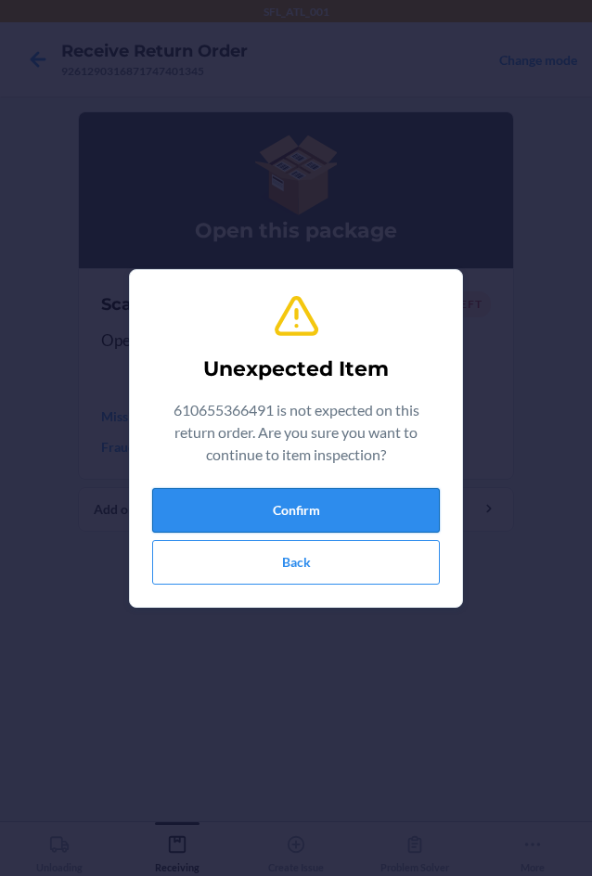
click at [255, 498] on button "Confirm" at bounding box center [296, 510] width 288 height 45
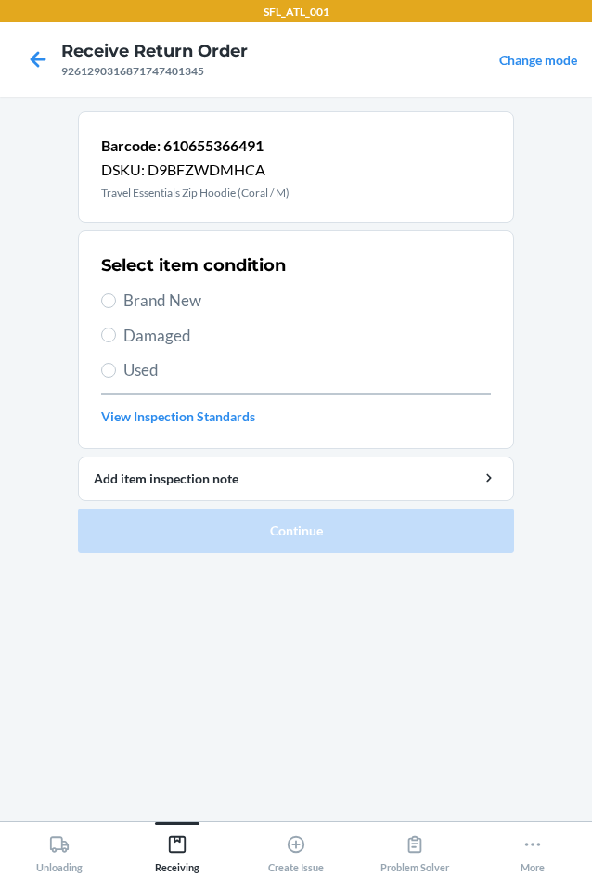
click at [165, 294] on span "Brand New" at bounding box center [307, 301] width 368 height 24
click at [116, 294] on input "Brand New" at bounding box center [108, 300] width 15 height 15
radio input "true"
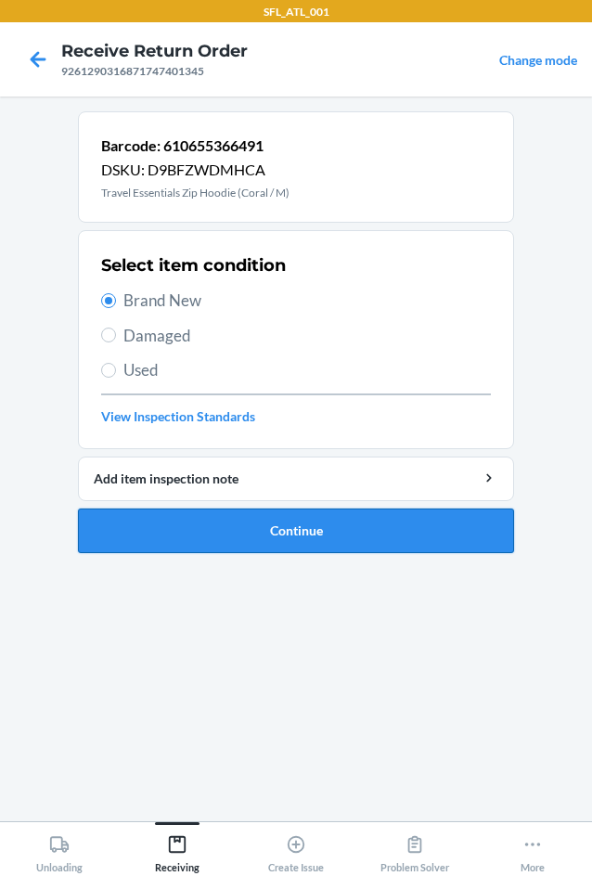
click at [338, 527] on button "Continue" at bounding box center [296, 531] width 436 height 45
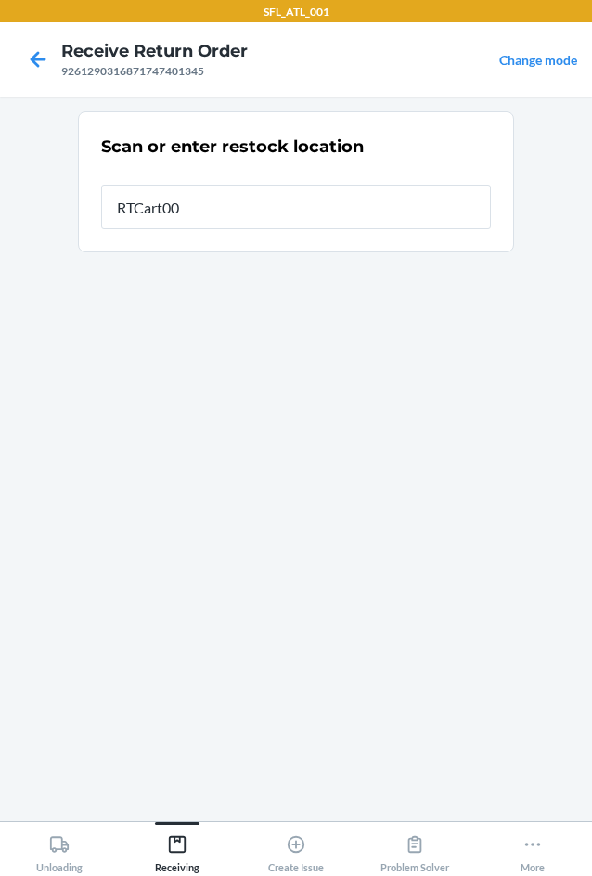
type input "RTCart001"
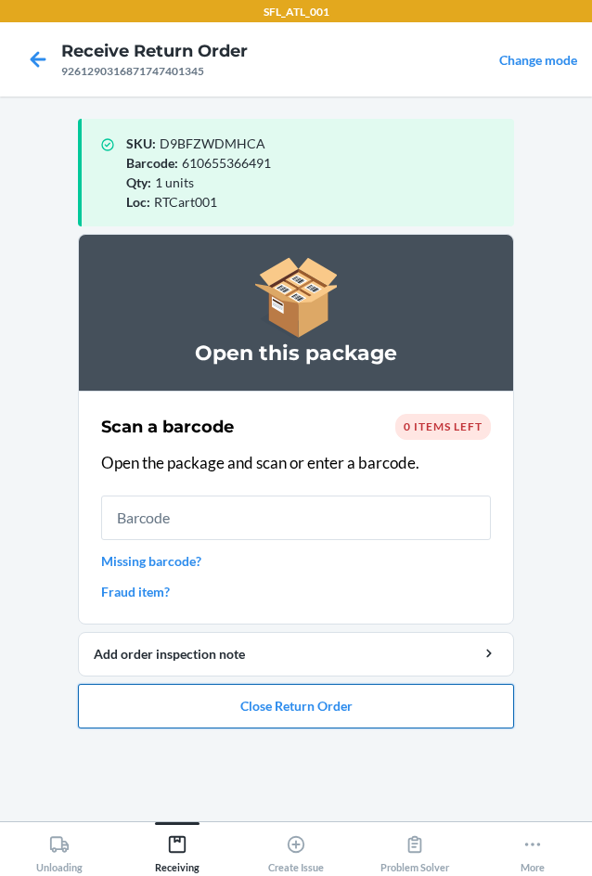
click at [313, 714] on button "Close Return Order" at bounding box center [296, 706] width 436 height 45
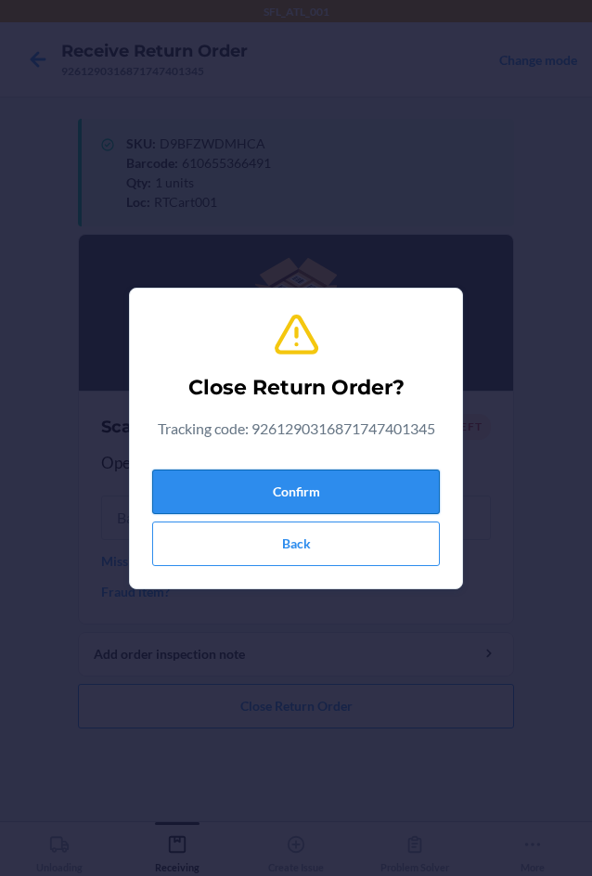
click at [316, 498] on button "Confirm" at bounding box center [296, 492] width 288 height 45
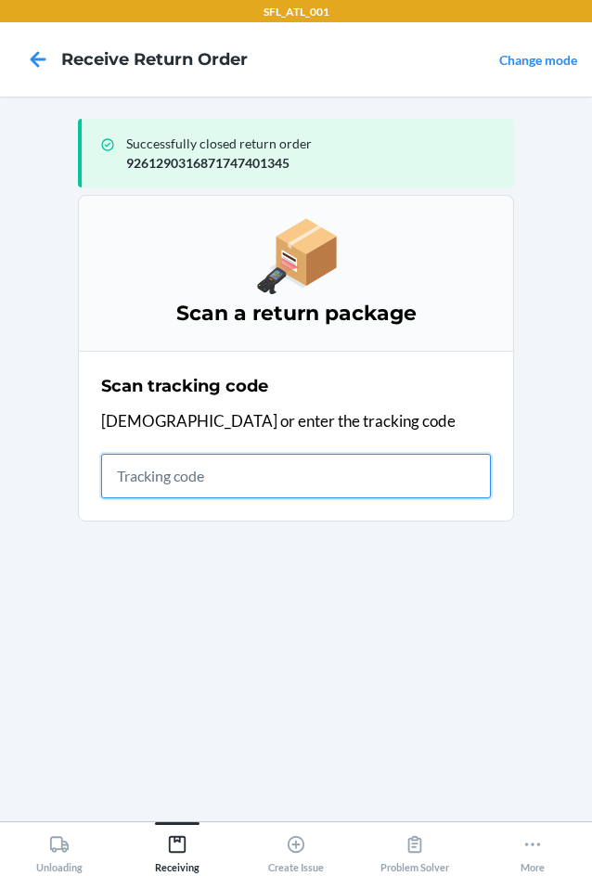
click at [184, 480] on input "text" at bounding box center [296, 476] width 390 height 45
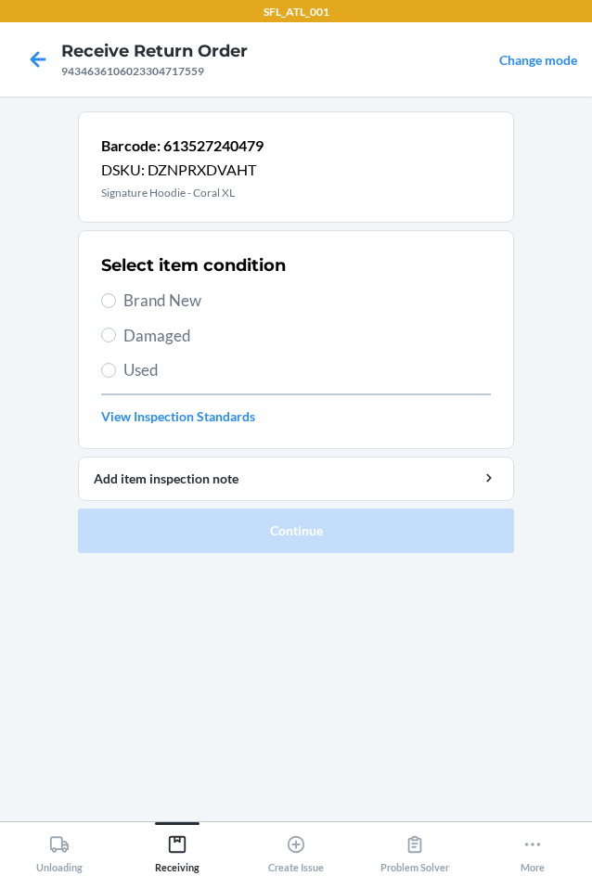
click at [121, 305] on label "Brand New" at bounding box center [296, 301] width 390 height 24
click at [116, 305] on input "Brand New" at bounding box center [108, 300] width 15 height 15
radio input "true"
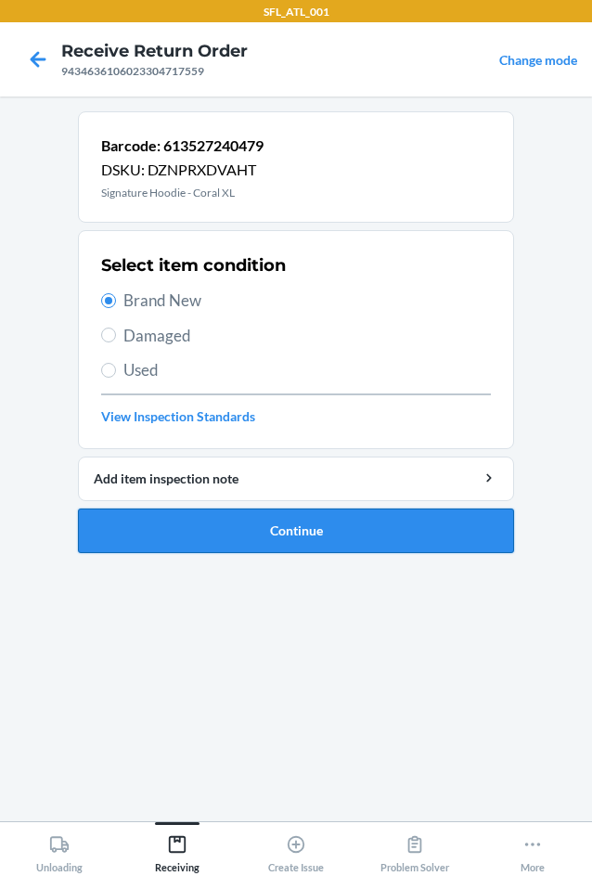
click at [243, 533] on button "Continue" at bounding box center [296, 531] width 436 height 45
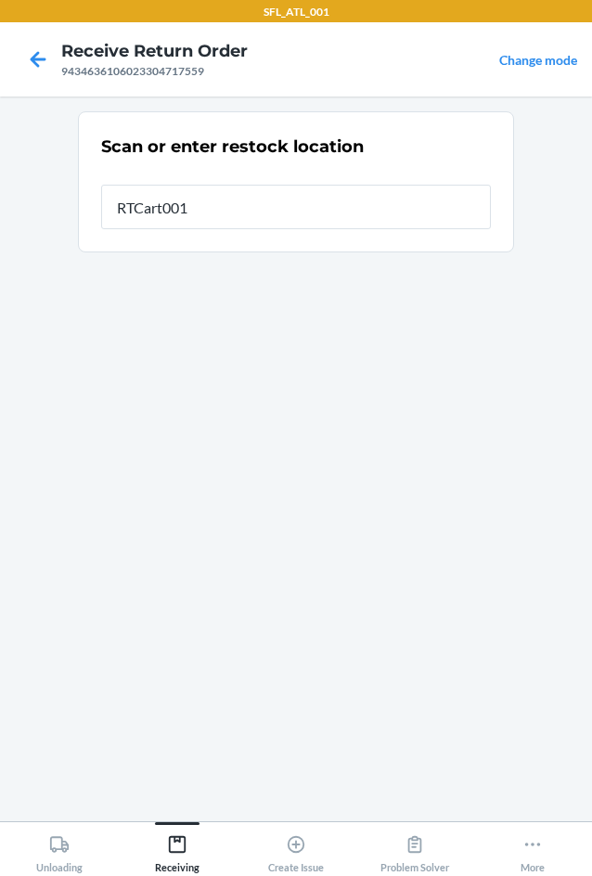
type input "RTCart001"
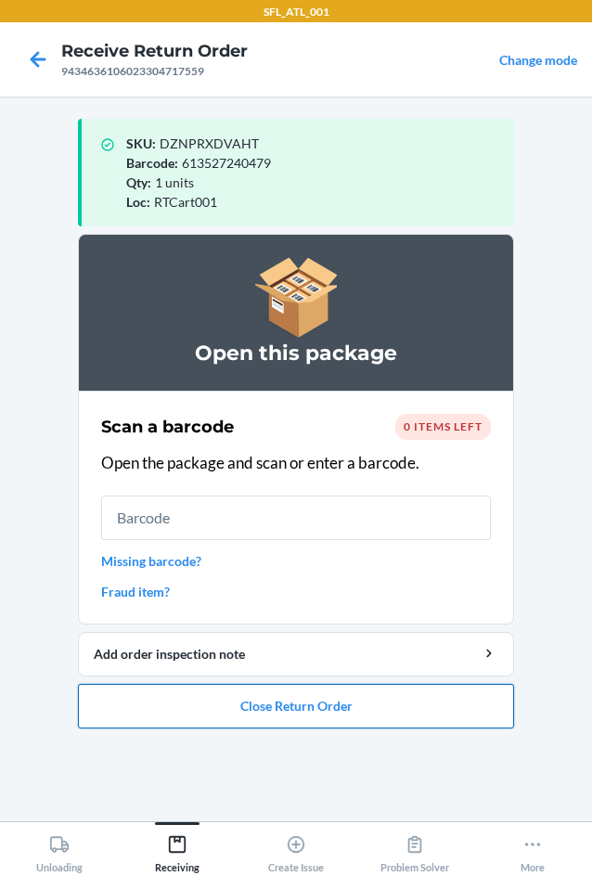
click at [274, 701] on button "Close Return Order" at bounding box center [296, 706] width 436 height 45
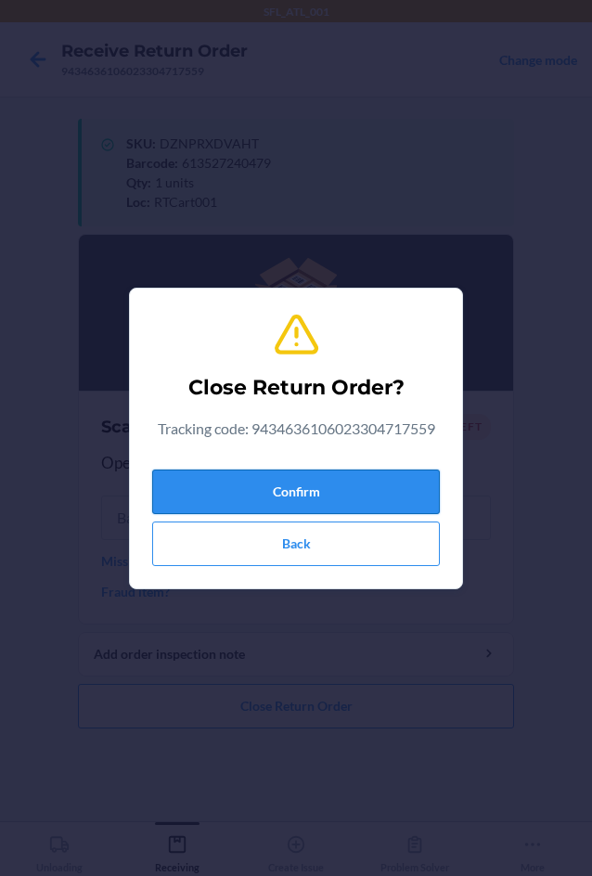
click at [326, 487] on button "Confirm" at bounding box center [296, 492] width 288 height 45
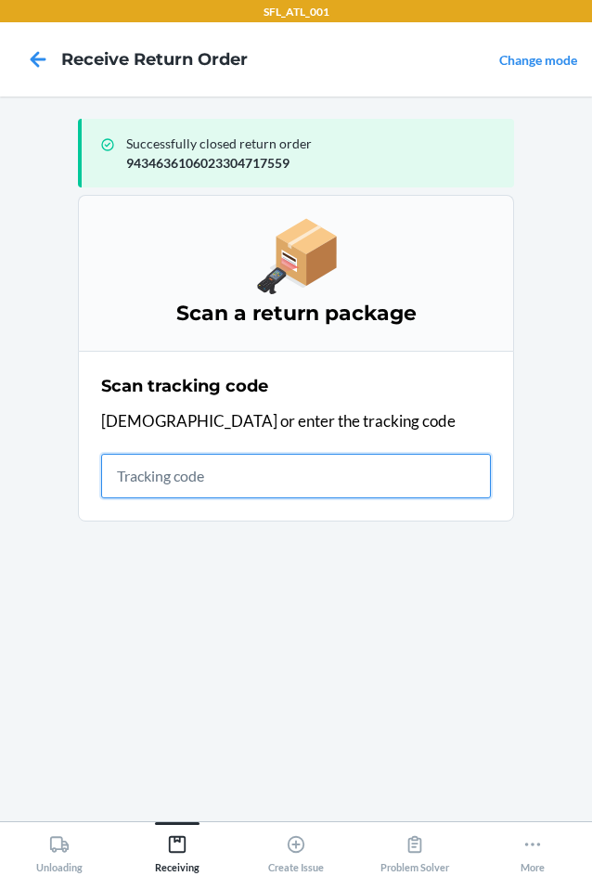
click at [134, 483] on input "text" at bounding box center [296, 476] width 390 height 45
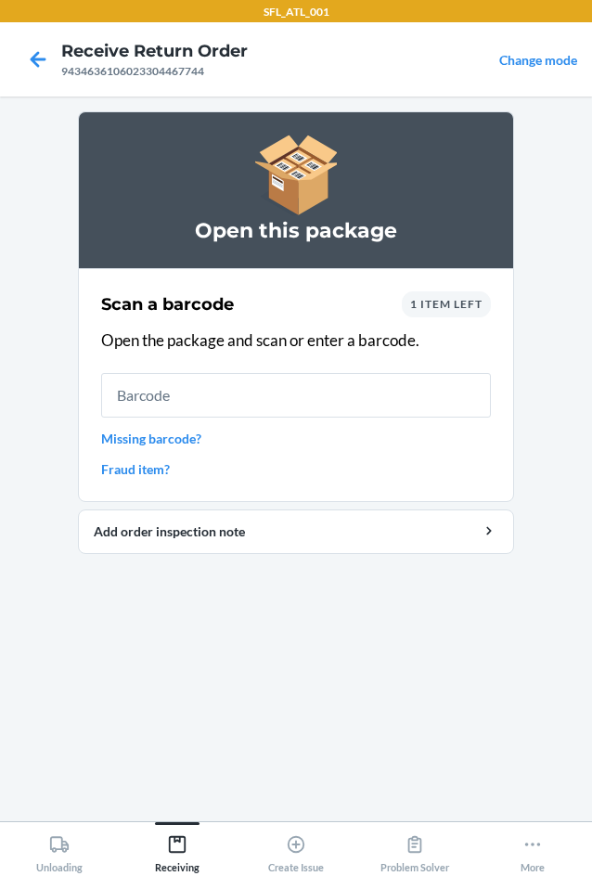
click at [247, 394] on input "text" at bounding box center [296, 395] width 390 height 45
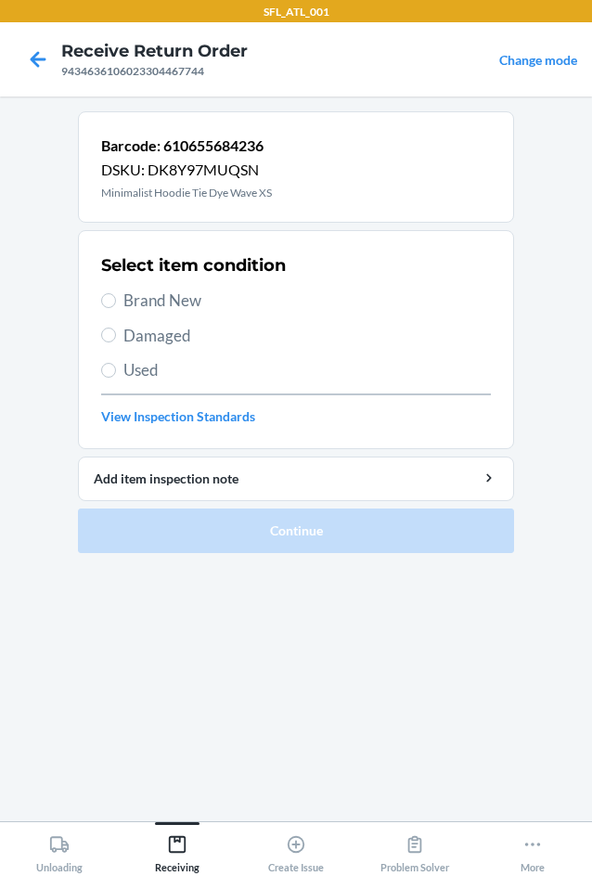
click at [168, 301] on span "Brand New" at bounding box center [307, 301] width 368 height 24
click at [116, 301] on input "Brand New" at bounding box center [108, 300] width 15 height 15
radio input "true"
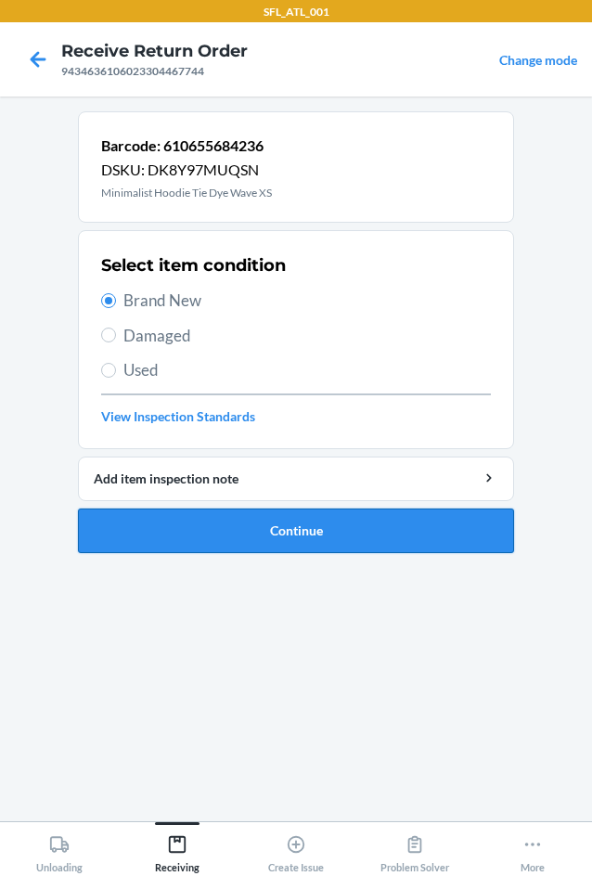
click at [307, 529] on button "Continue" at bounding box center [296, 531] width 436 height 45
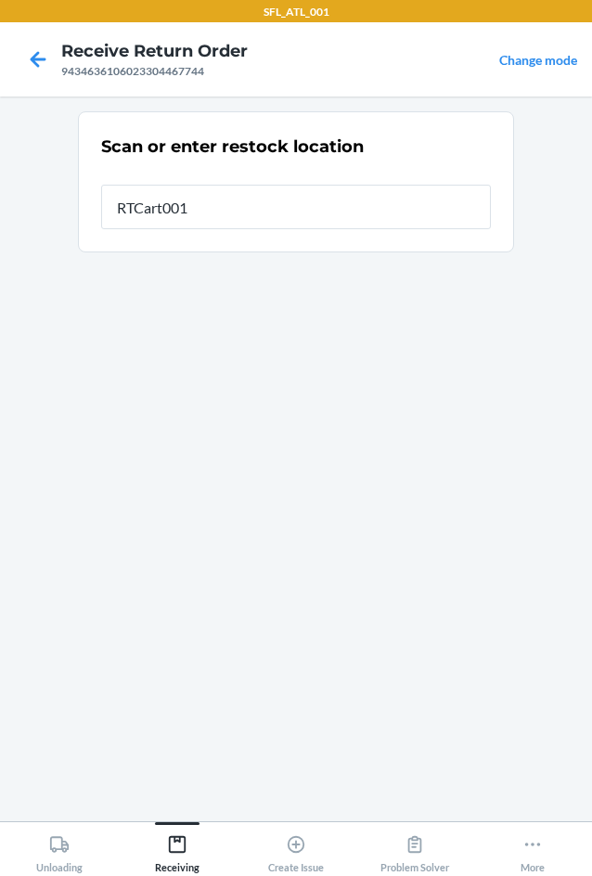
type input "RTCart001"
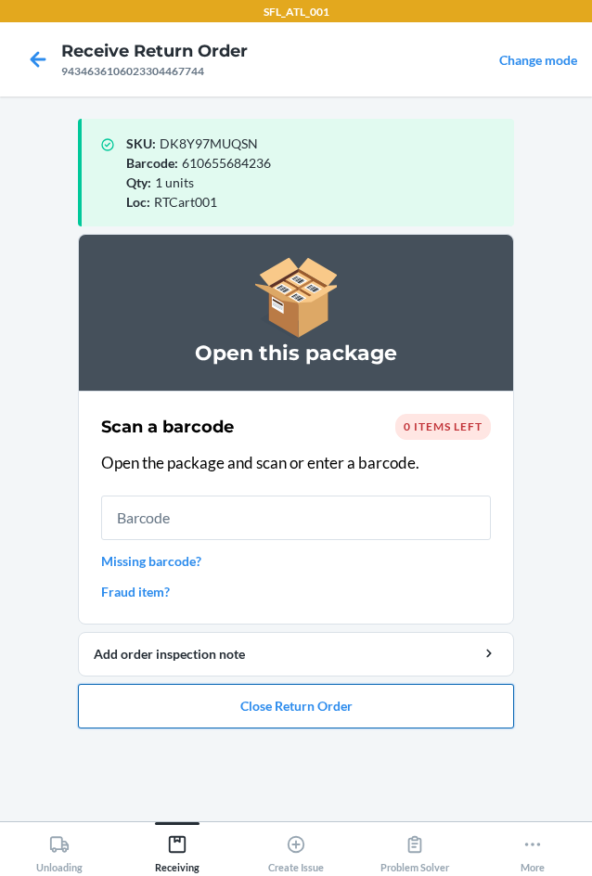
click at [304, 706] on button "Close Return Order" at bounding box center [296, 706] width 436 height 45
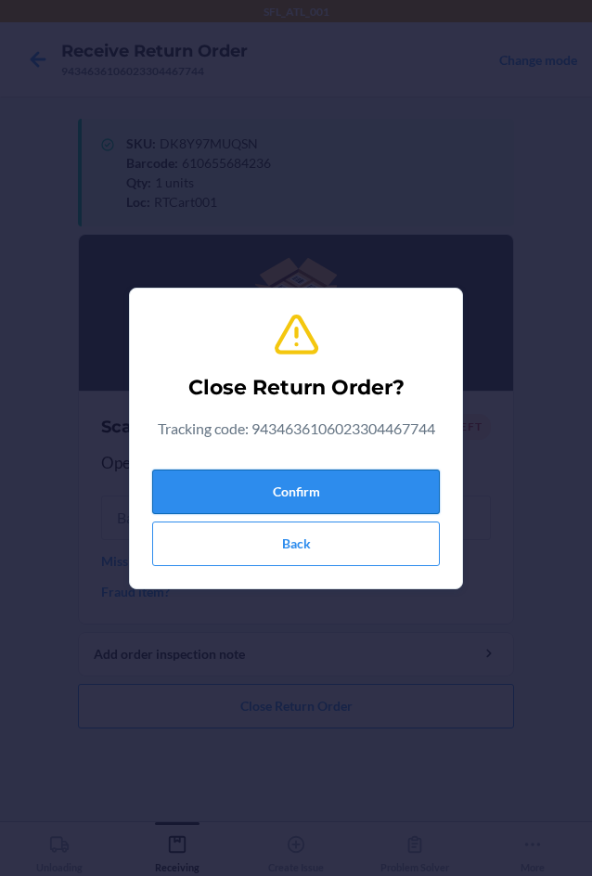
click at [325, 484] on button "Confirm" at bounding box center [296, 492] width 288 height 45
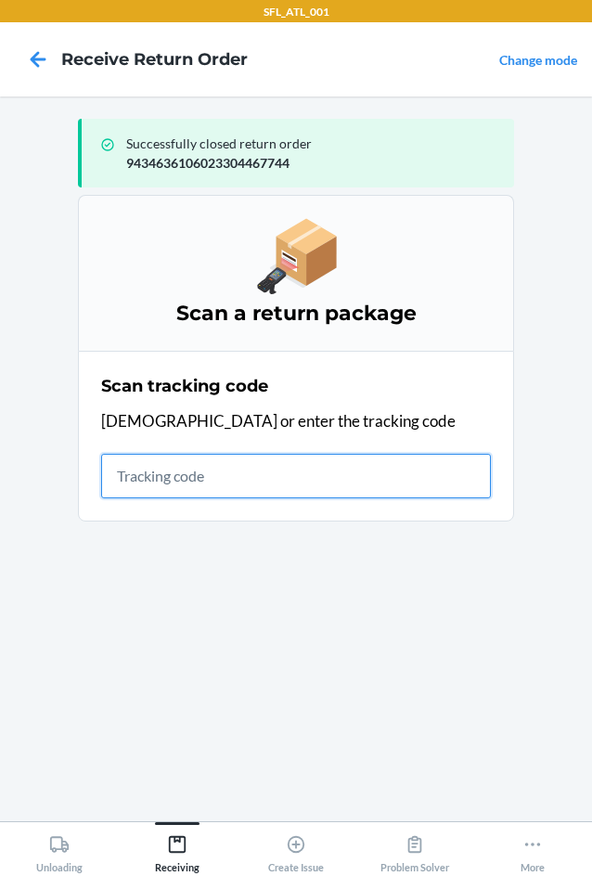
click at [168, 465] on input "text" at bounding box center [296, 476] width 390 height 45
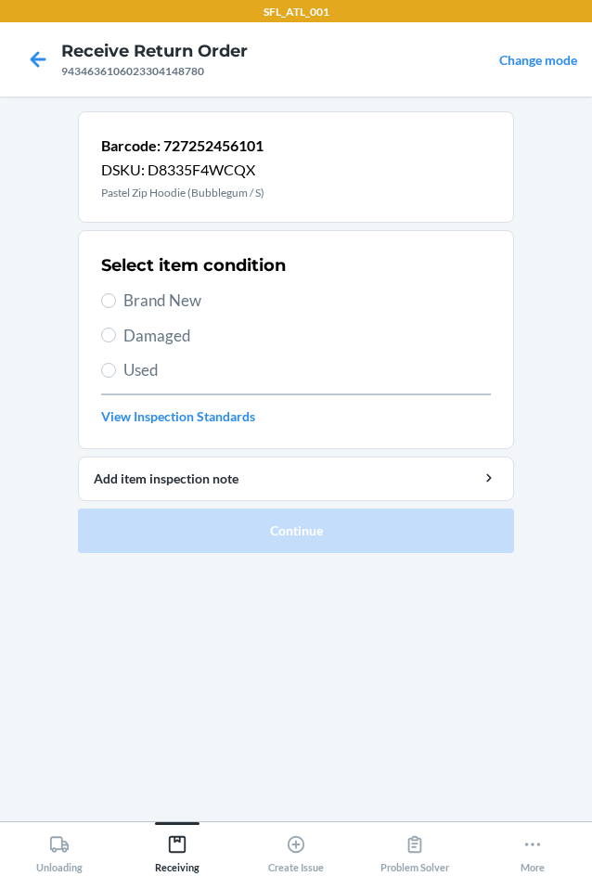
click at [186, 295] on span "Brand New" at bounding box center [307, 301] width 368 height 24
click at [116, 295] on input "Brand New" at bounding box center [108, 300] width 15 height 15
radio input "true"
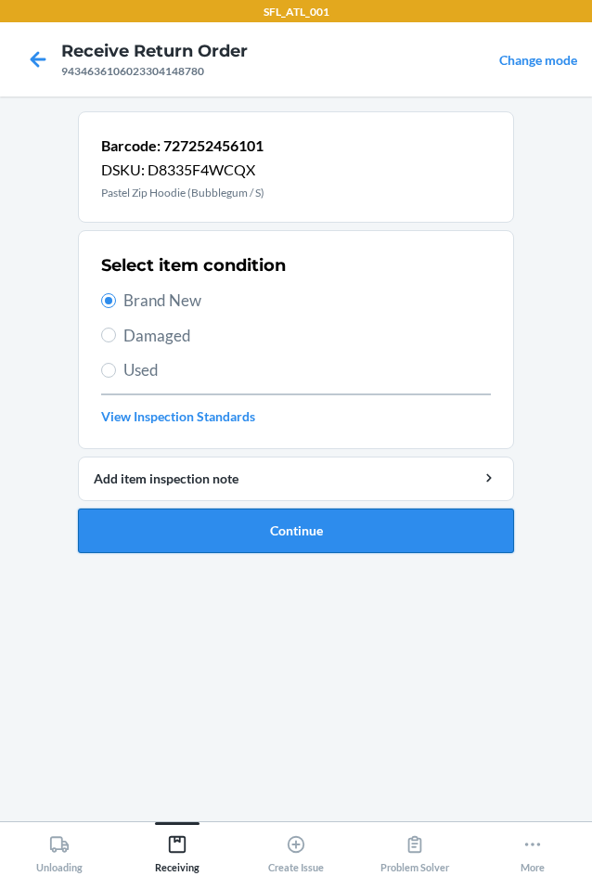
click at [325, 521] on button "Continue" at bounding box center [296, 531] width 436 height 45
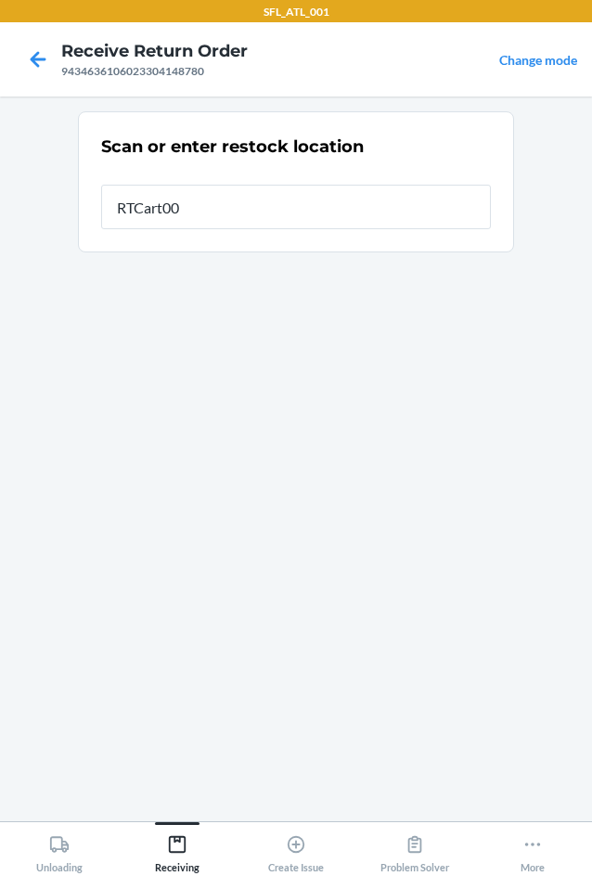
type input "RTCart001"
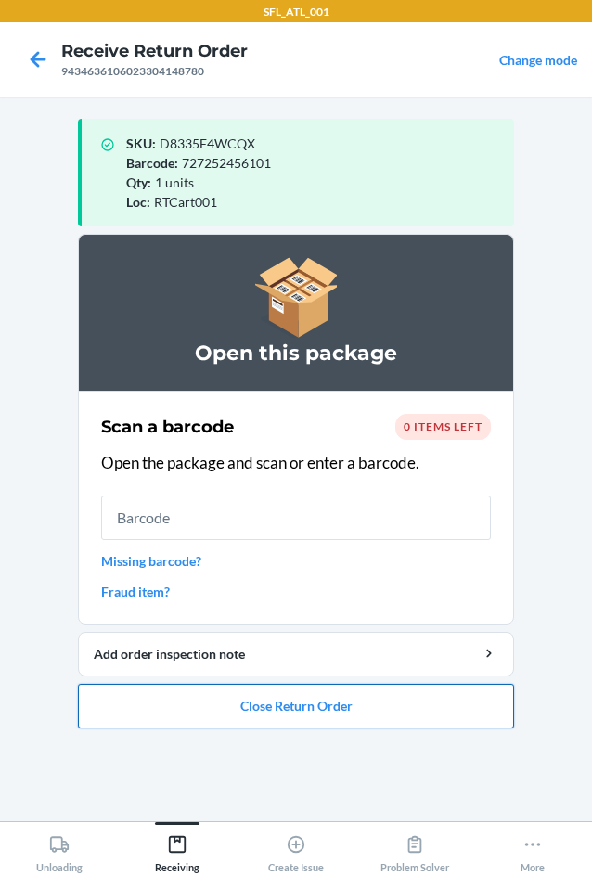
click at [249, 702] on button "Close Return Order" at bounding box center [296, 706] width 436 height 45
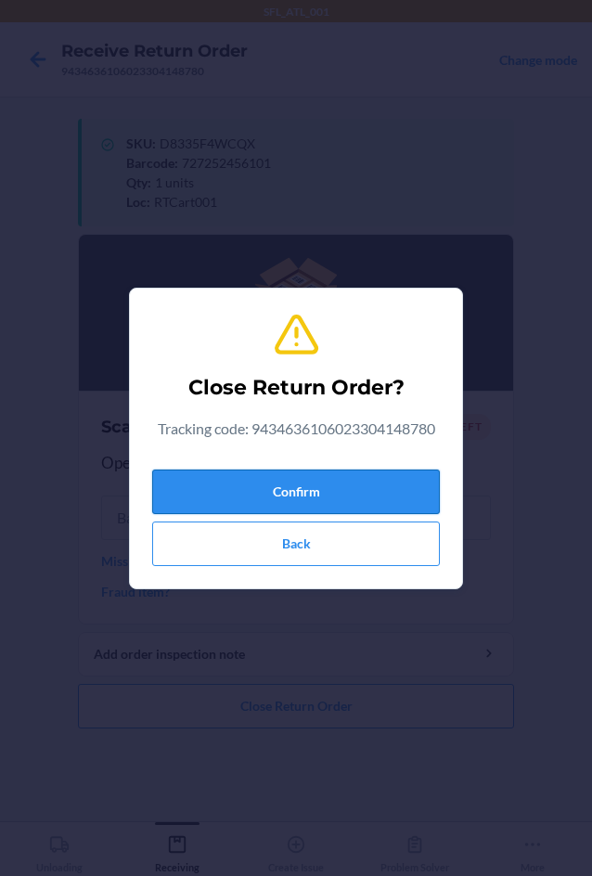
click at [283, 489] on button "Confirm" at bounding box center [296, 492] width 288 height 45
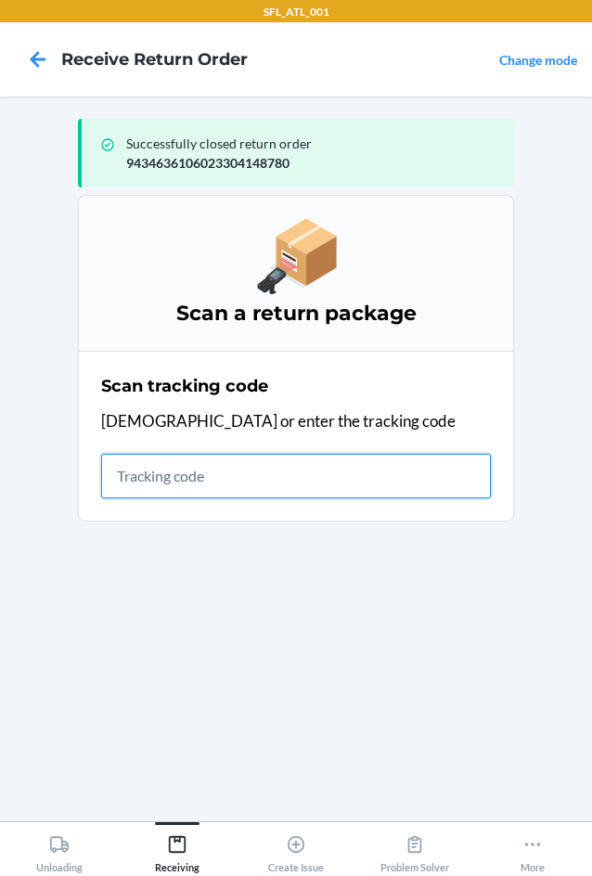
click at [141, 488] on input "text" at bounding box center [296, 476] width 390 height 45
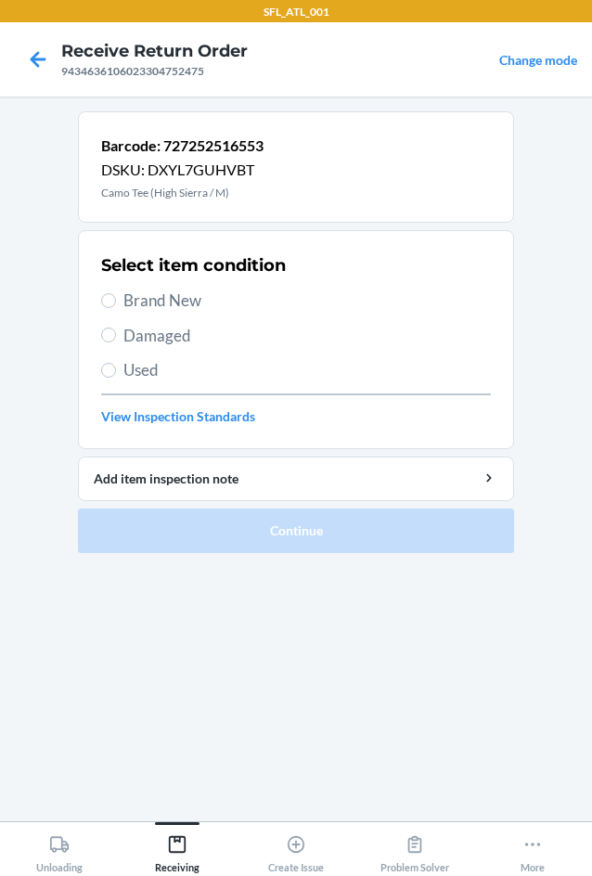
click at [163, 301] on span "Brand New" at bounding box center [307, 301] width 368 height 24
click at [116, 301] on input "Brand New" at bounding box center [108, 300] width 15 height 15
radio input "true"
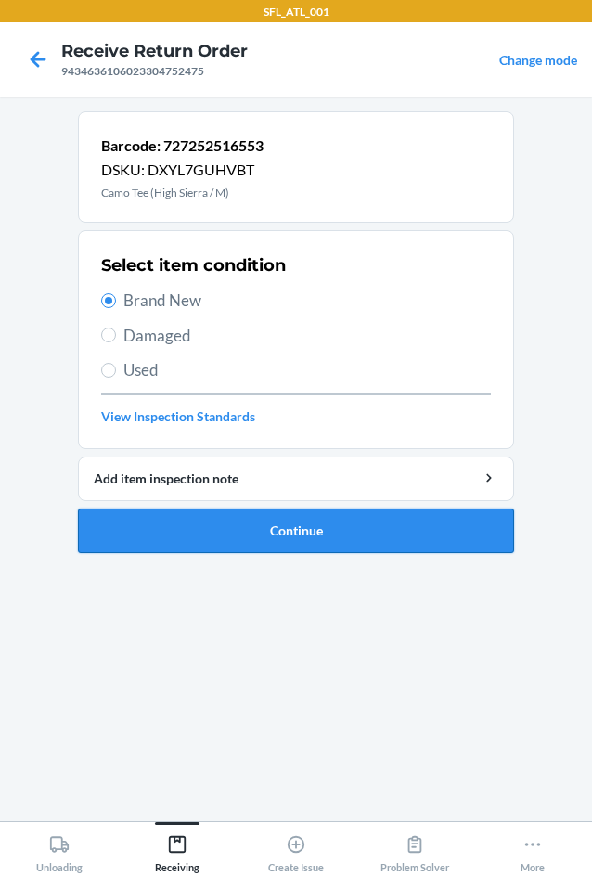
click at [290, 526] on button "Continue" at bounding box center [296, 531] width 436 height 45
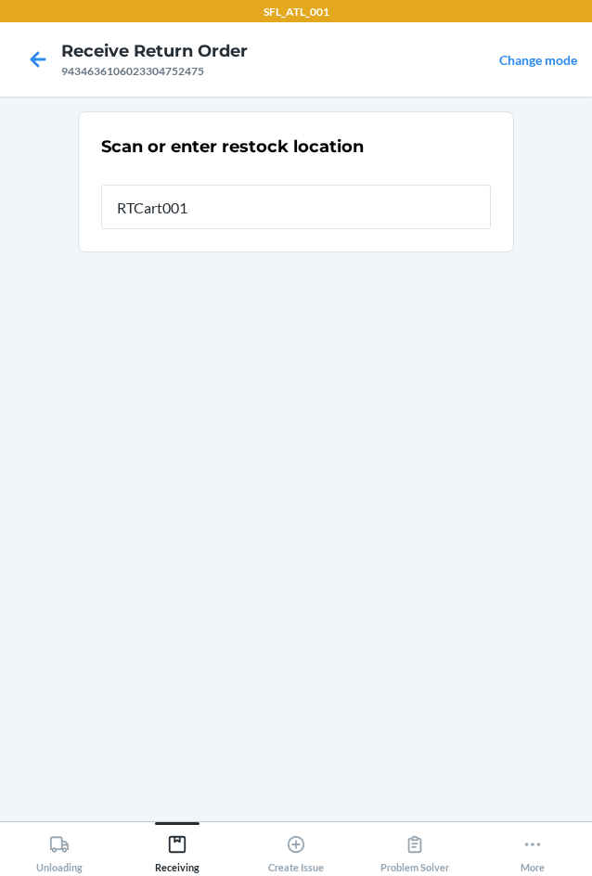
type input "RTCart001"
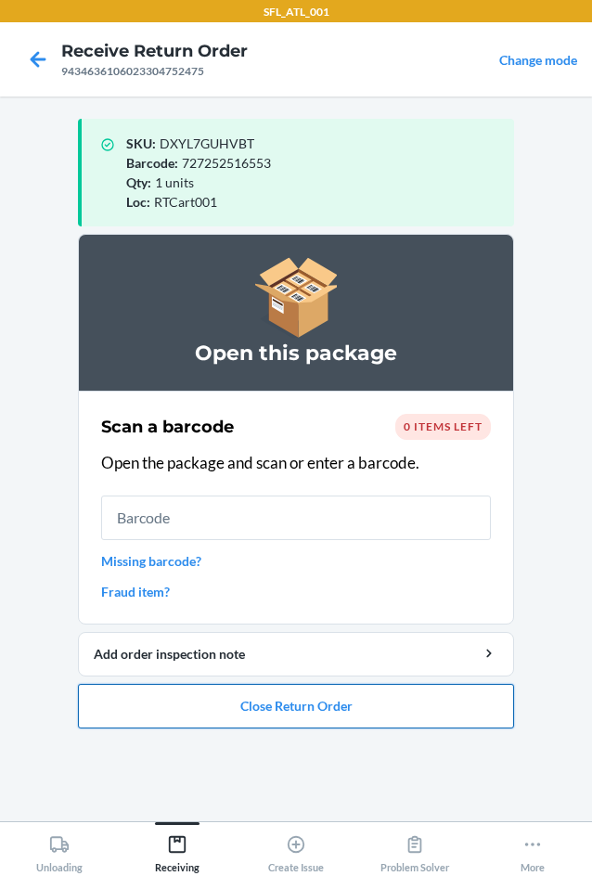
click at [308, 707] on button "Close Return Order" at bounding box center [296, 706] width 436 height 45
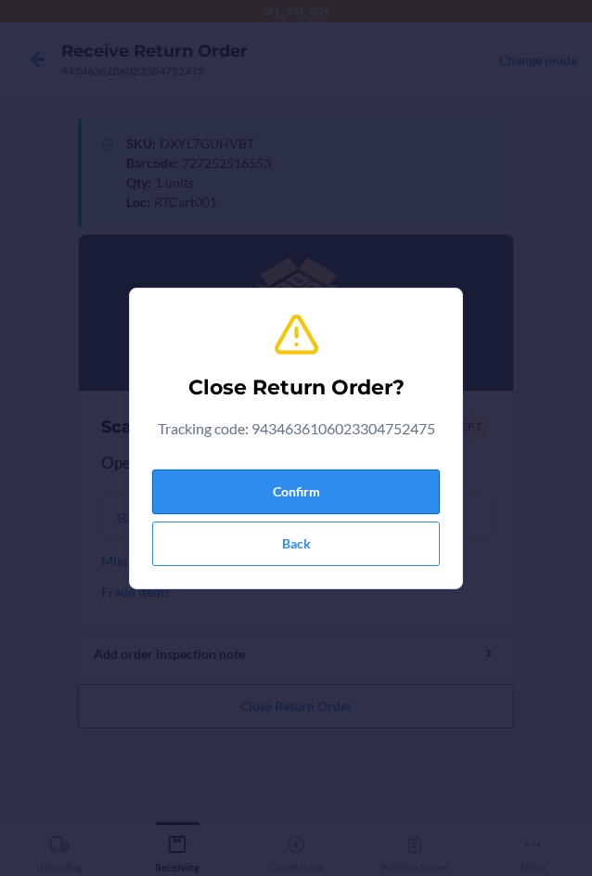
click at [296, 491] on button "Confirm" at bounding box center [296, 492] width 288 height 45
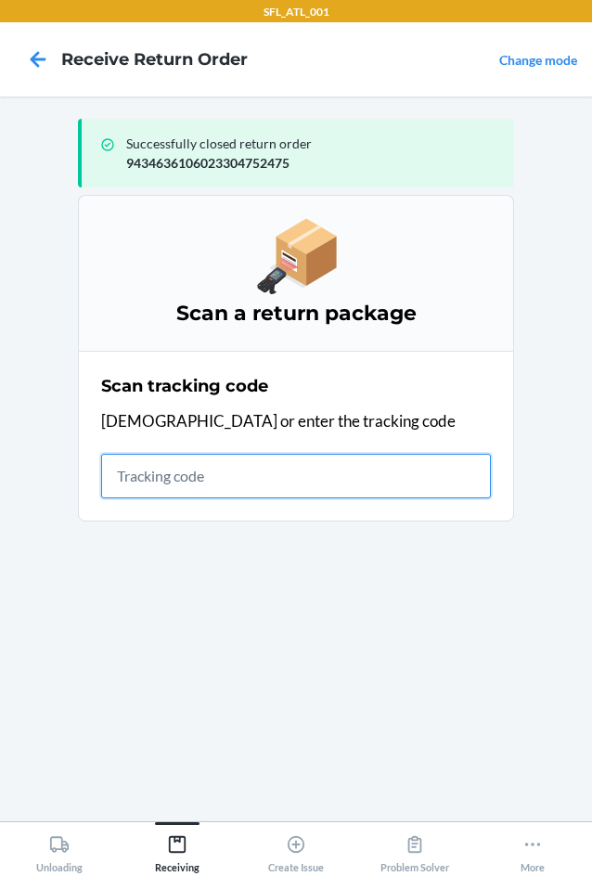
click at [219, 468] on input "text" at bounding box center [296, 476] width 390 height 45
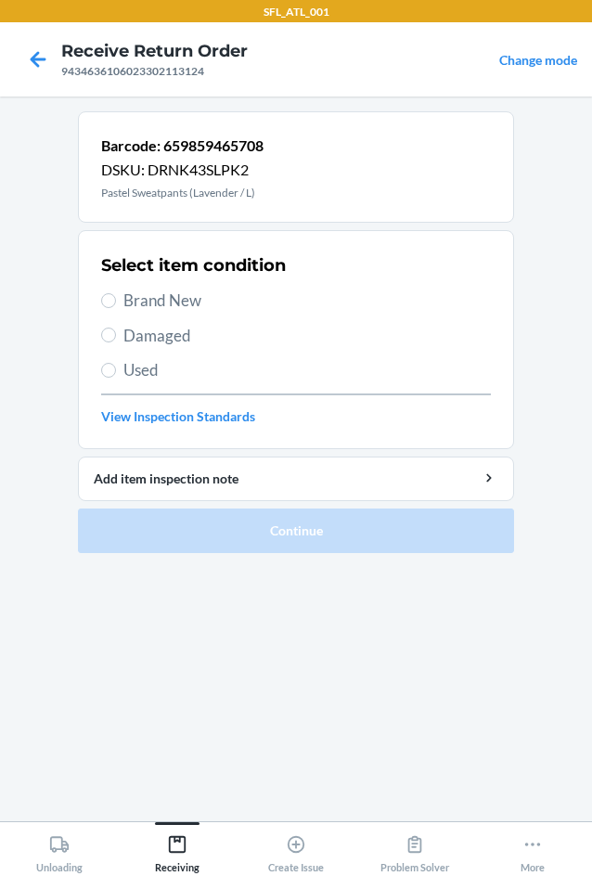
click at [166, 294] on span "Brand New" at bounding box center [307, 301] width 368 height 24
click at [116, 294] on input "Brand New" at bounding box center [108, 300] width 15 height 15
radio input "true"
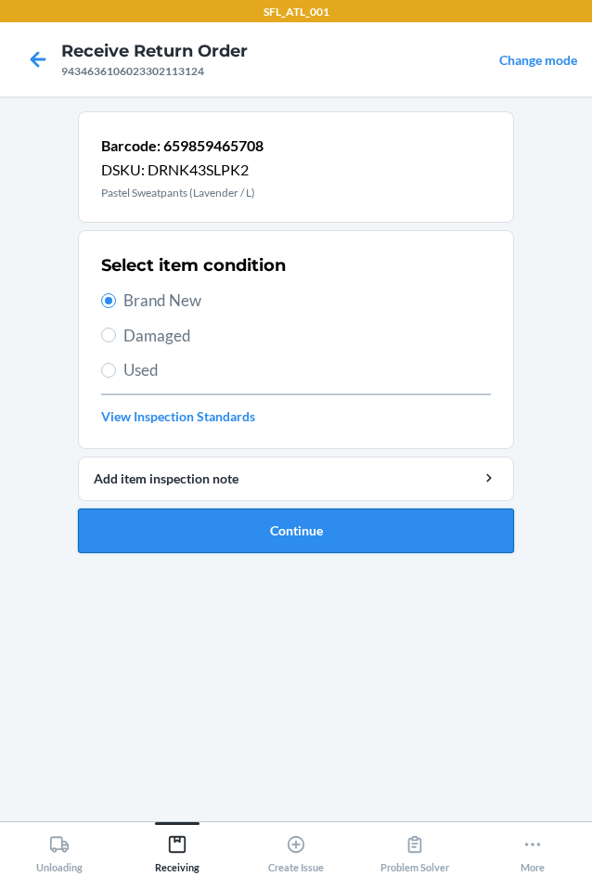
click at [310, 544] on button "Continue" at bounding box center [296, 531] width 436 height 45
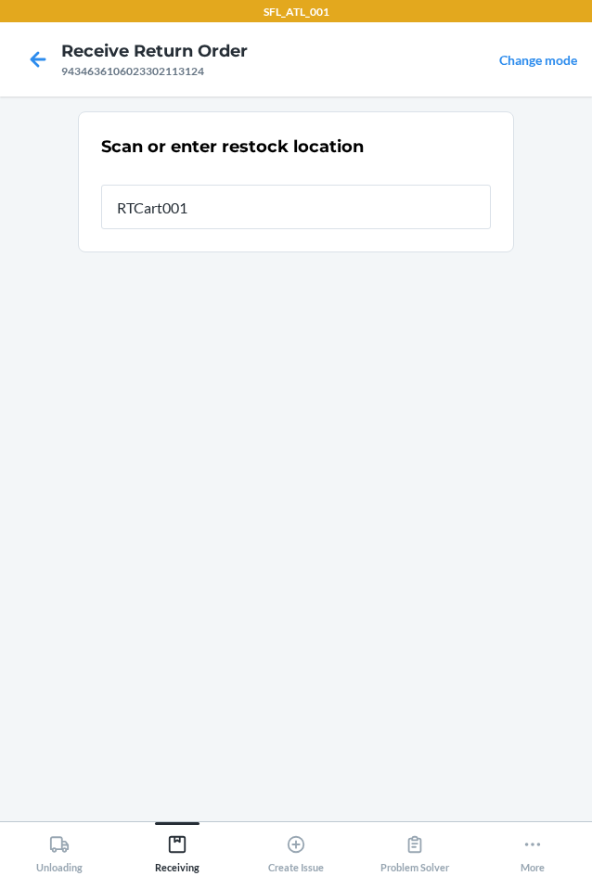
type input "RTCart001"
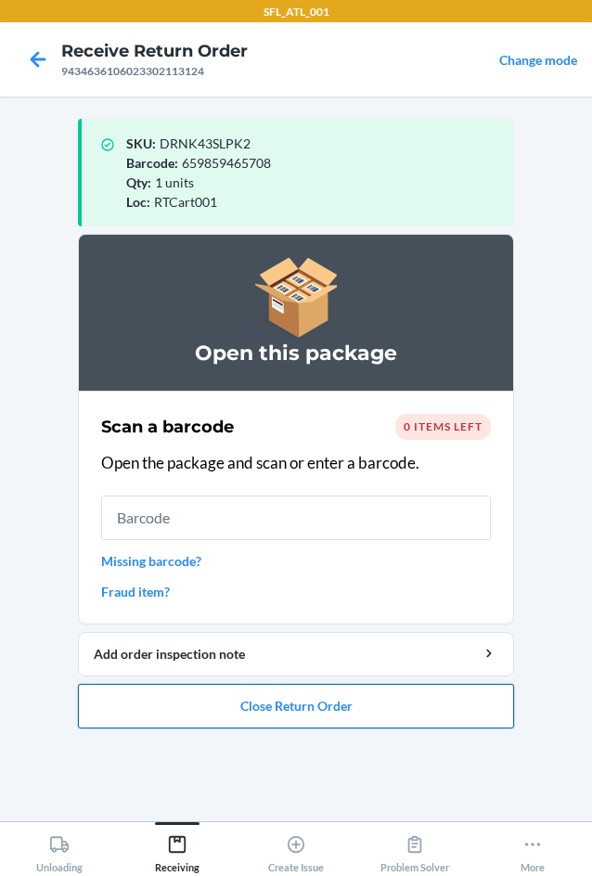
click at [296, 704] on button "Close Return Order" at bounding box center [296, 706] width 436 height 45
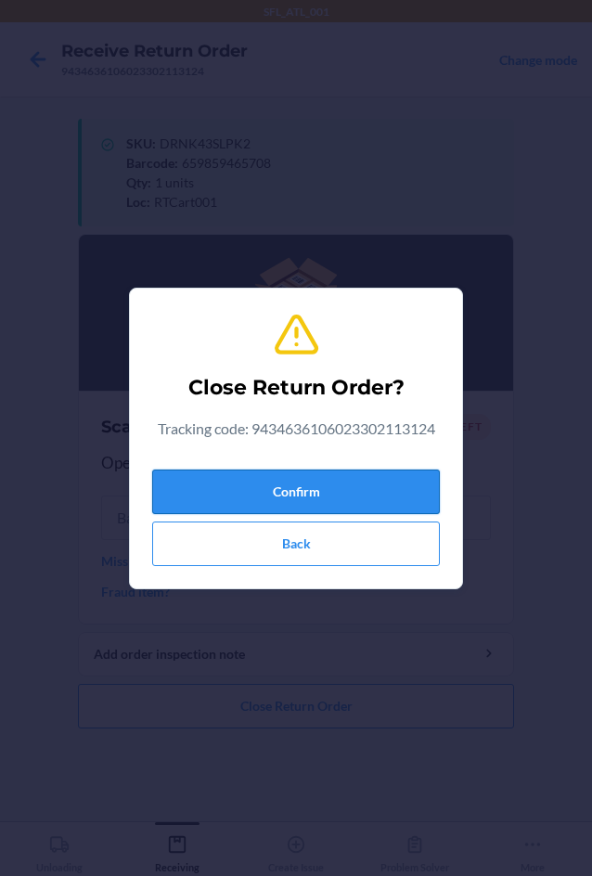
click at [278, 493] on button "Confirm" at bounding box center [296, 492] width 288 height 45
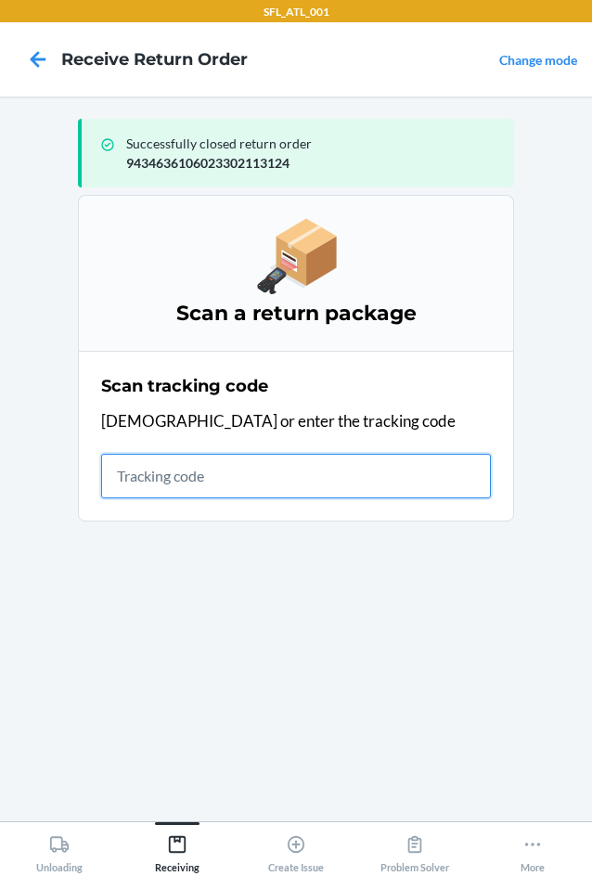
click at [127, 475] on input "text" at bounding box center [296, 476] width 390 height 45
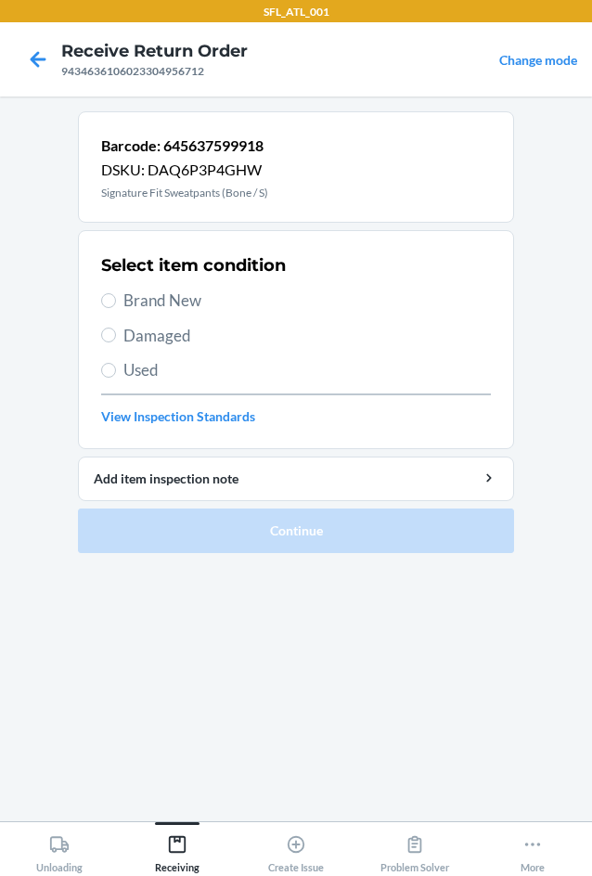
click at [182, 310] on span "Brand New" at bounding box center [307, 301] width 368 height 24
click at [116, 308] on input "Brand New" at bounding box center [108, 300] width 15 height 15
radio input "true"
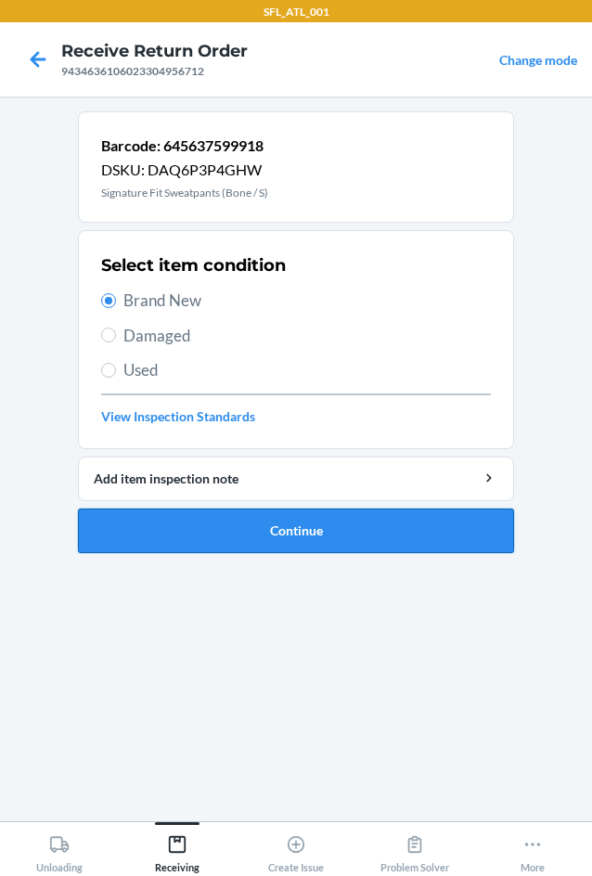
click at [239, 531] on button "Continue" at bounding box center [296, 531] width 436 height 45
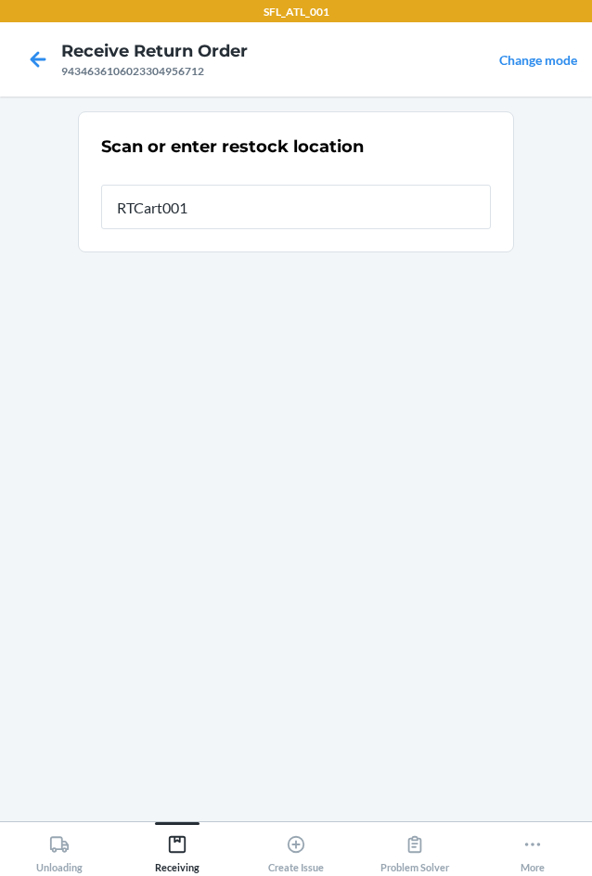
type input "RTCart001"
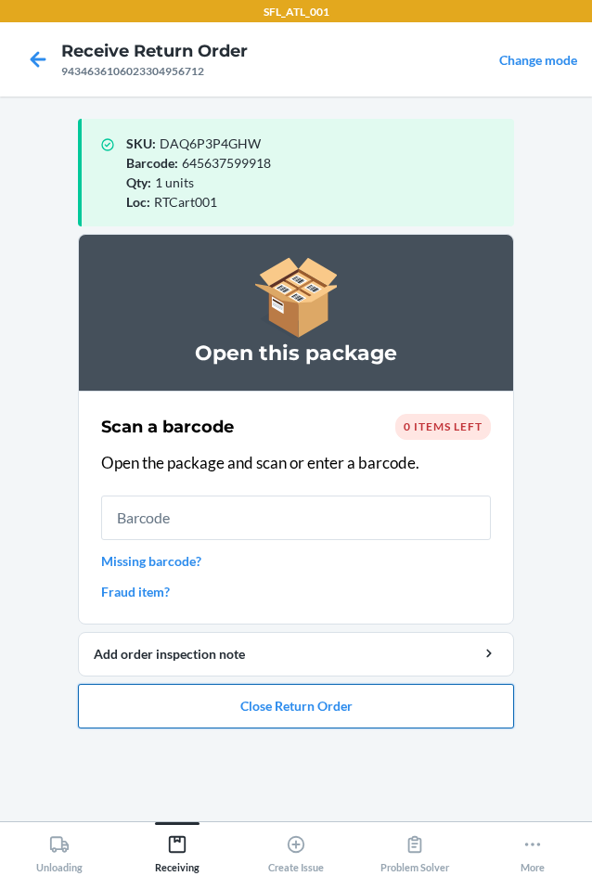
click at [295, 713] on button "Close Return Order" at bounding box center [296, 706] width 436 height 45
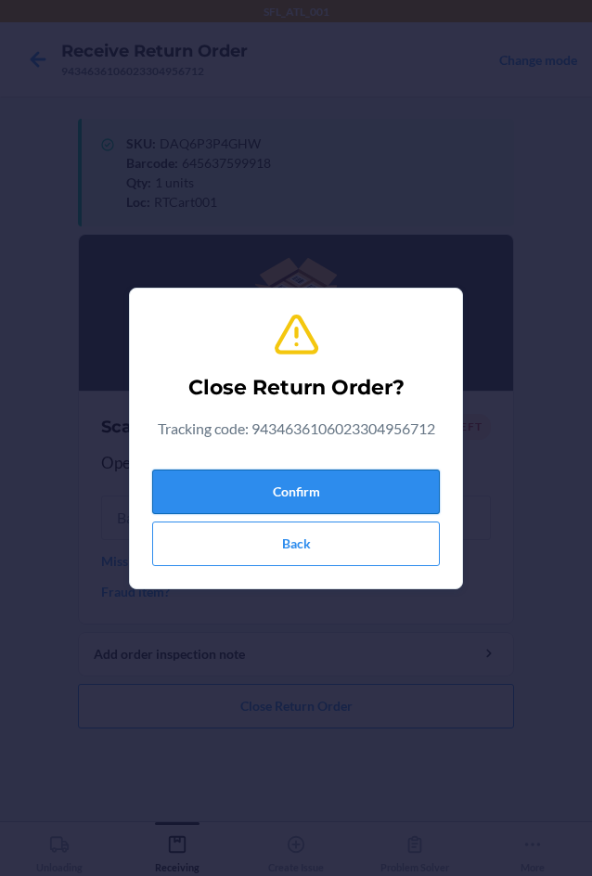
click at [349, 486] on button "Confirm" at bounding box center [296, 492] width 288 height 45
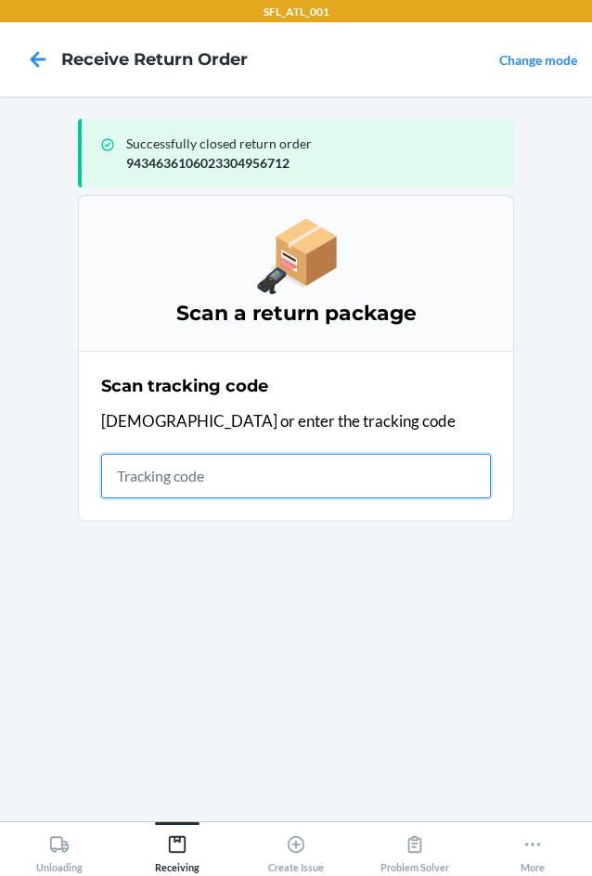
click at [301, 467] on input "text" at bounding box center [296, 476] width 390 height 45
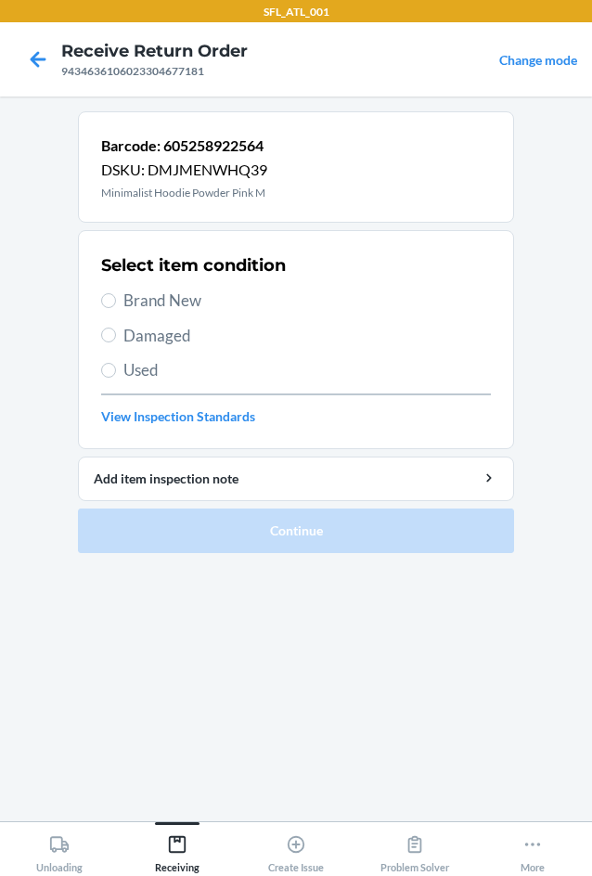
click at [116, 297] on label "Brand New" at bounding box center [296, 301] width 390 height 24
click at [116, 297] on input "Brand New" at bounding box center [108, 300] width 15 height 15
radio input "true"
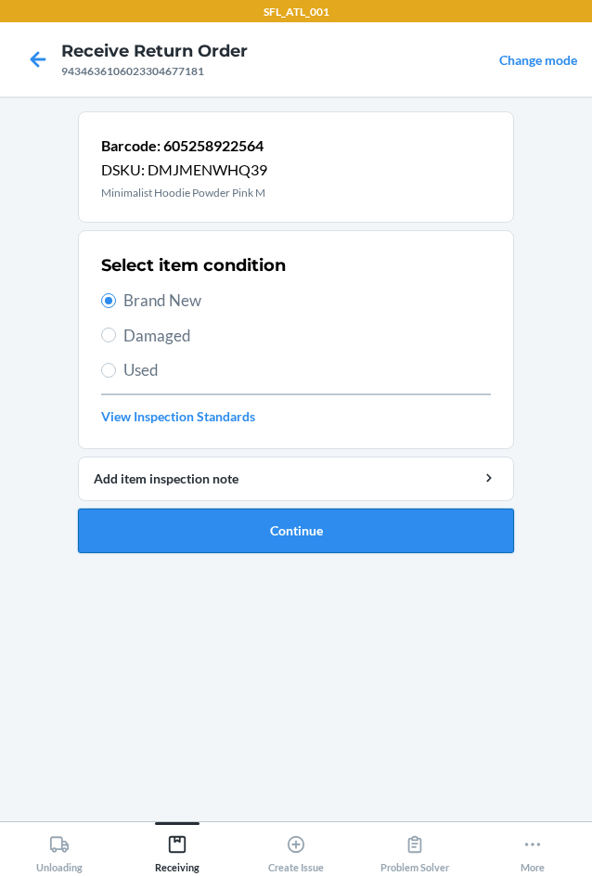
click at [267, 536] on button "Continue" at bounding box center [296, 531] width 436 height 45
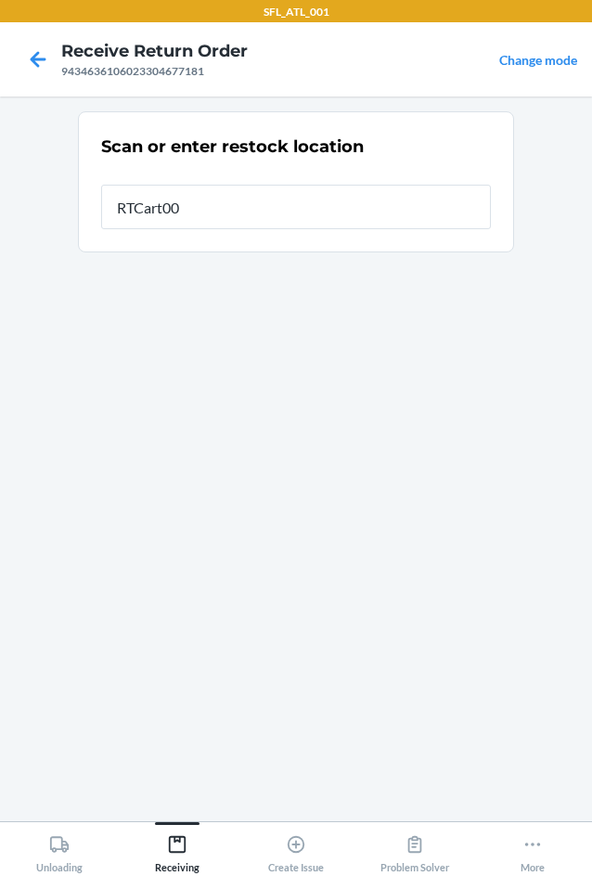
type input "RTCart001"
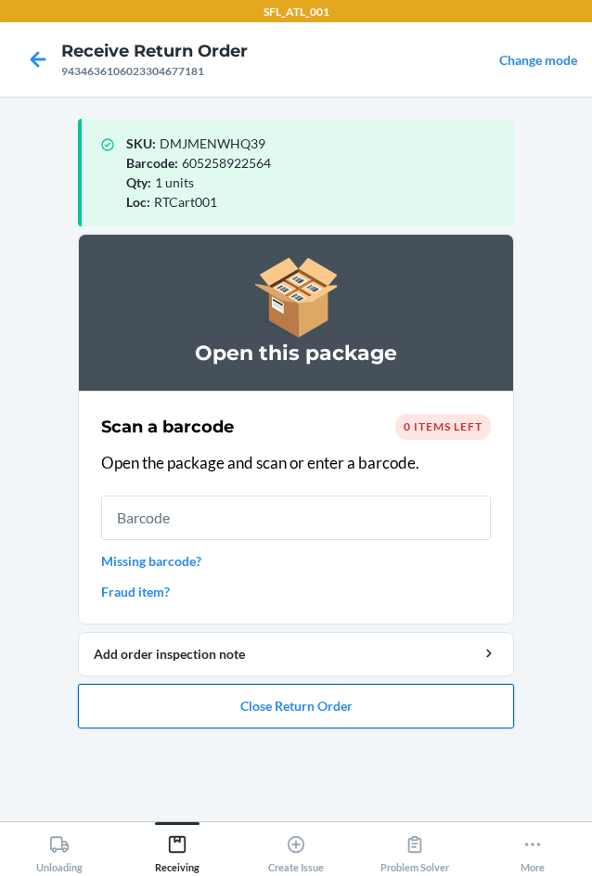
click at [260, 712] on button "Close Return Order" at bounding box center [296, 706] width 436 height 45
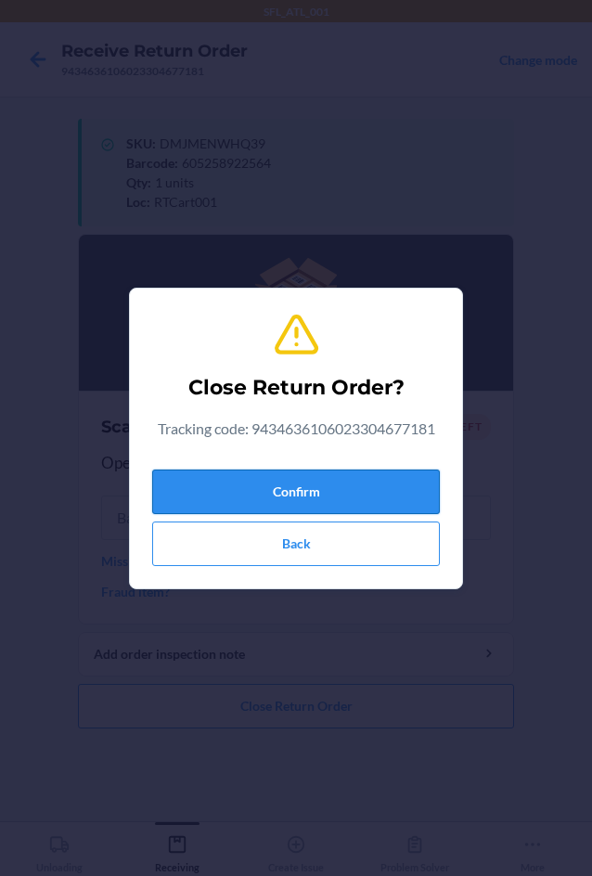
click at [292, 506] on button "Confirm" at bounding box center [296, 492] width 288 height 45
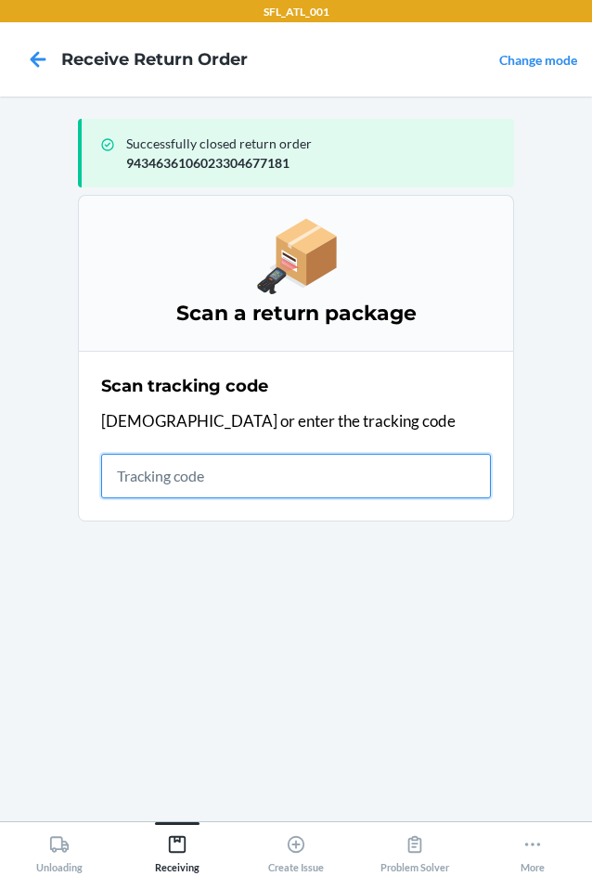
click at [195, 479] on input "text" at bounding box center [296, 476] width 390 height 45
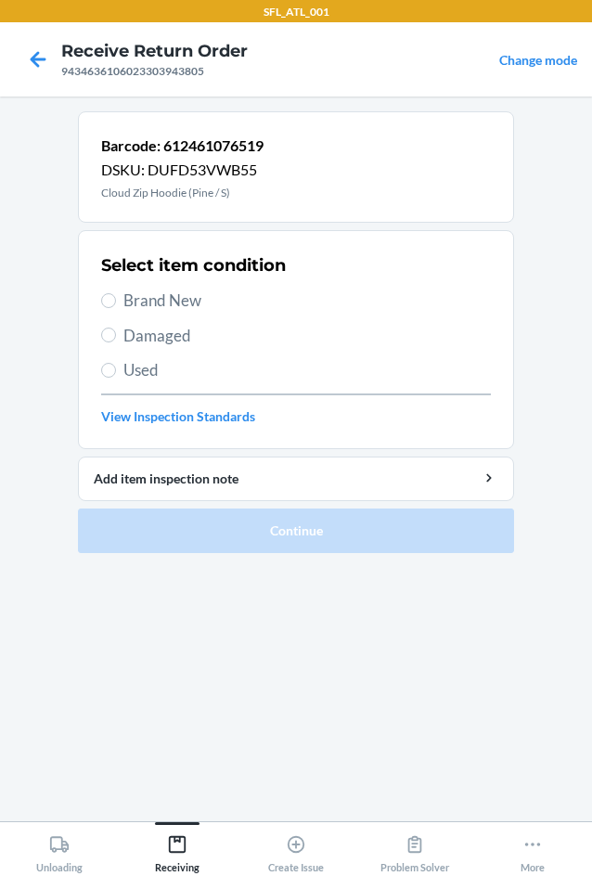
click at [176, 301] on span "Brand New" at bounding box center [307, 301] width 368 height 24
click at [116, 301] on input "Brand New" at bounding box center [108, 300] width 15 height 15
radio input "true"
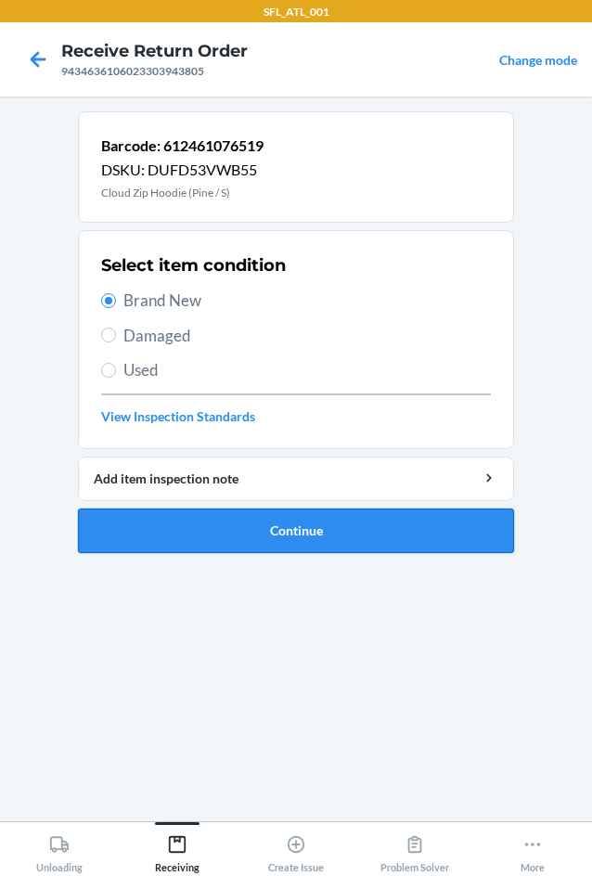
click at [253, 528] on button "Continue" at bounding box center [296, 531] width 436 height 45
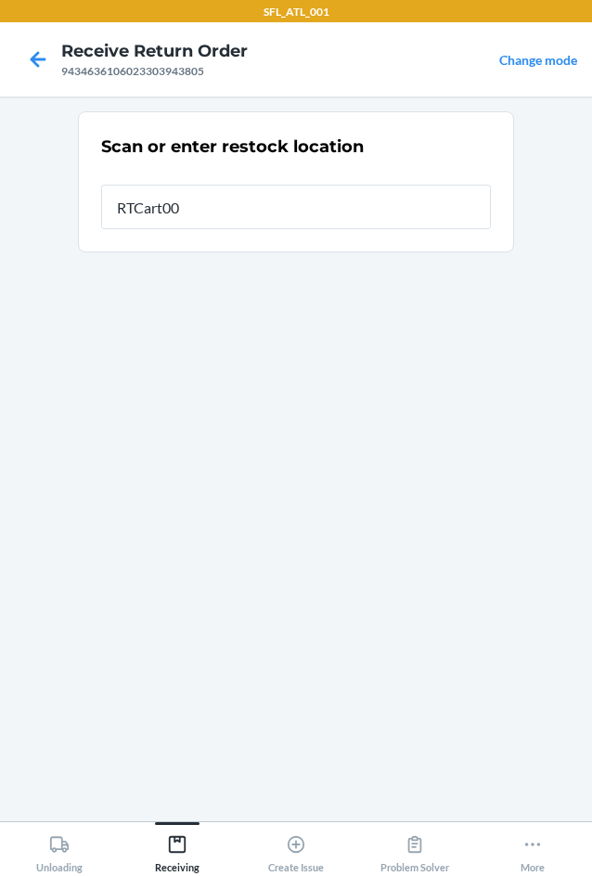
type input "RTCart001"
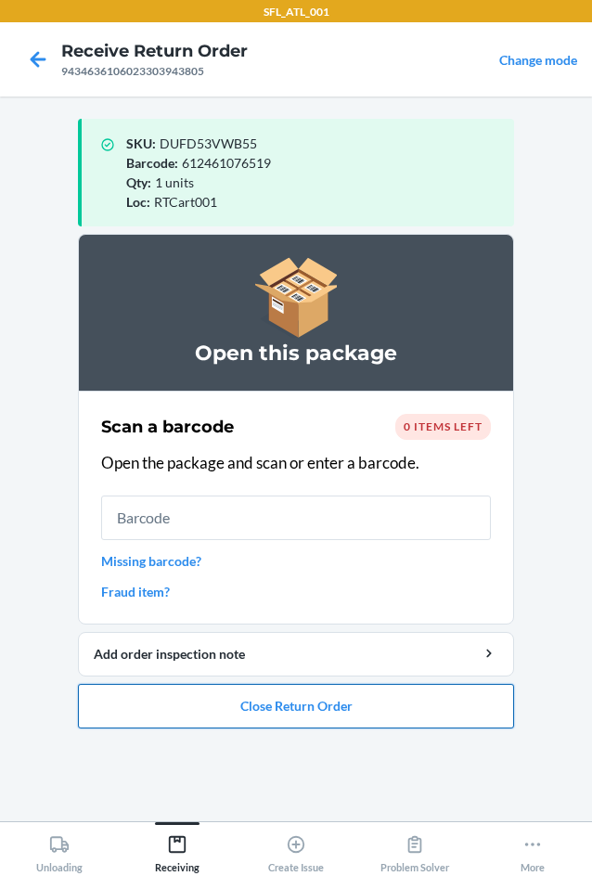
click at [313, 710] on button "Close Return Order" at bounding box center [296, 706] width 436 height 45
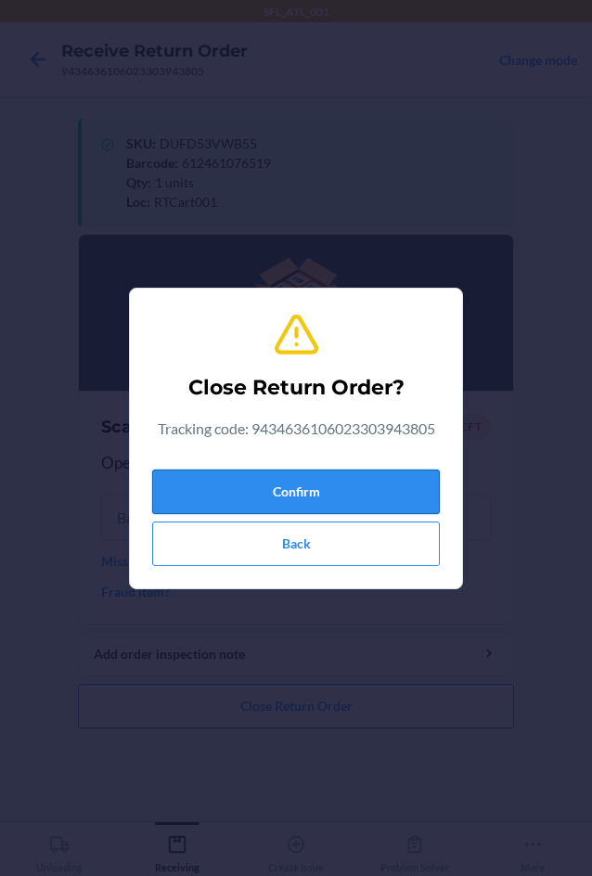
click at [312, 490] on button "Confirm" at bounding box center [296, 492] width 288 height 45
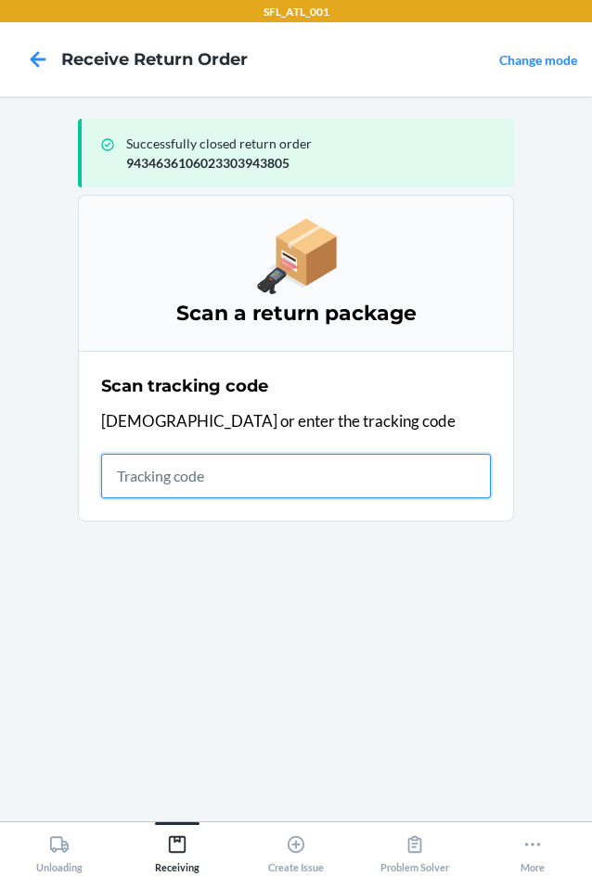
click at [287, 485] on input "text" at bounding box center [296, 476] width 390 height 45
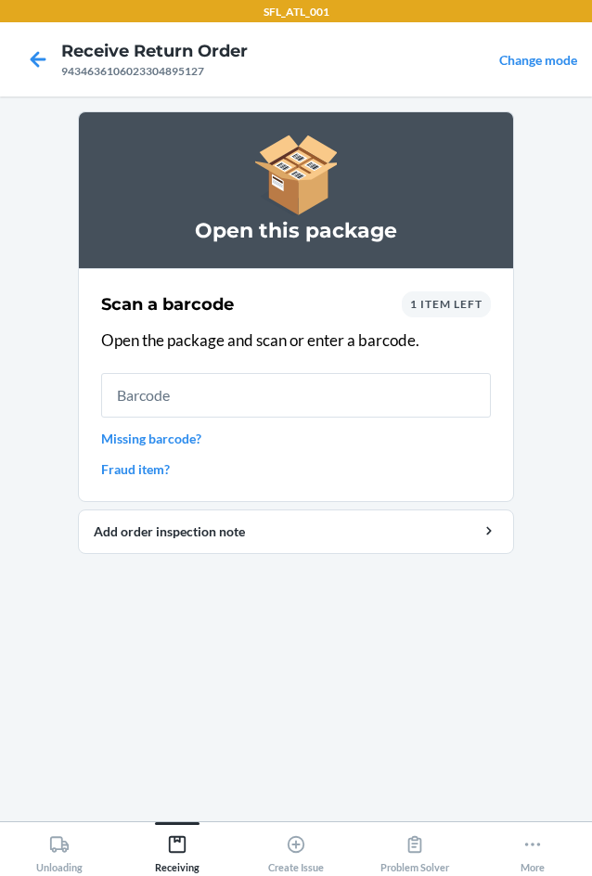
click at [389, 383] on input "text" at bounding box center [296, 395] width 390 height 45
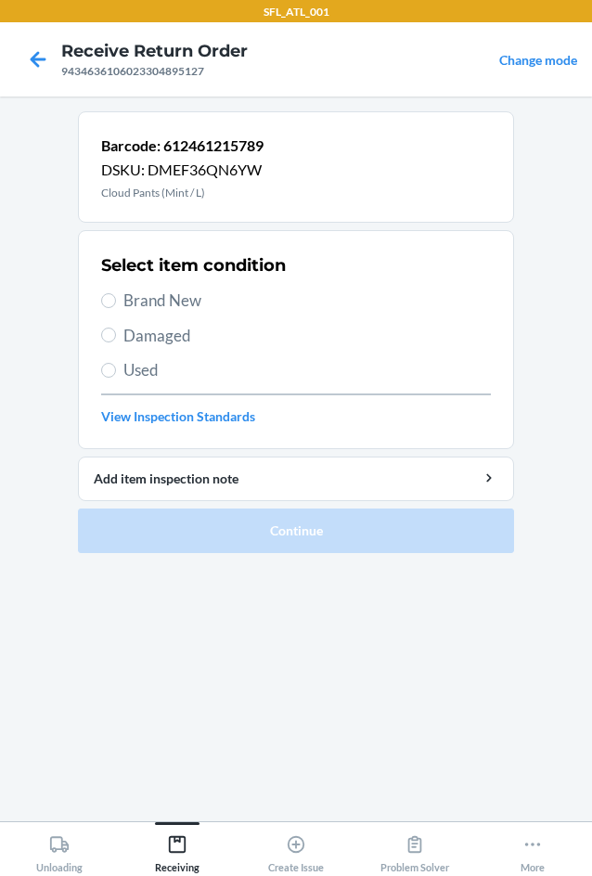
click at [137, 308] on span "Brand New" at bounding box center [307, 301] width 368 height 24
click at [116, 308] on input "Brand New" at bounding box center [108, 300] width 15 height 15
radio input "true"
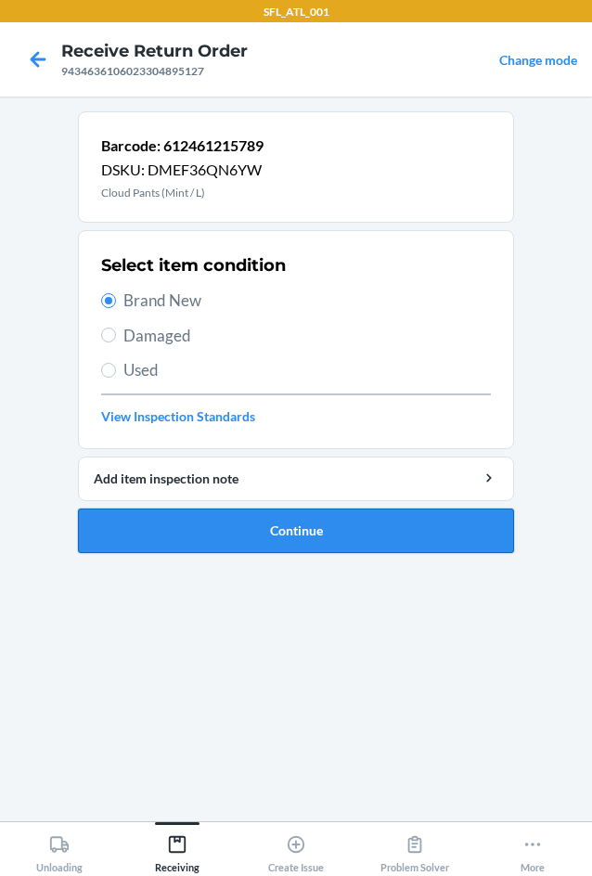
click at [240, 522] on button "Continue" at bounding box center [296, 531] width 436 height 45
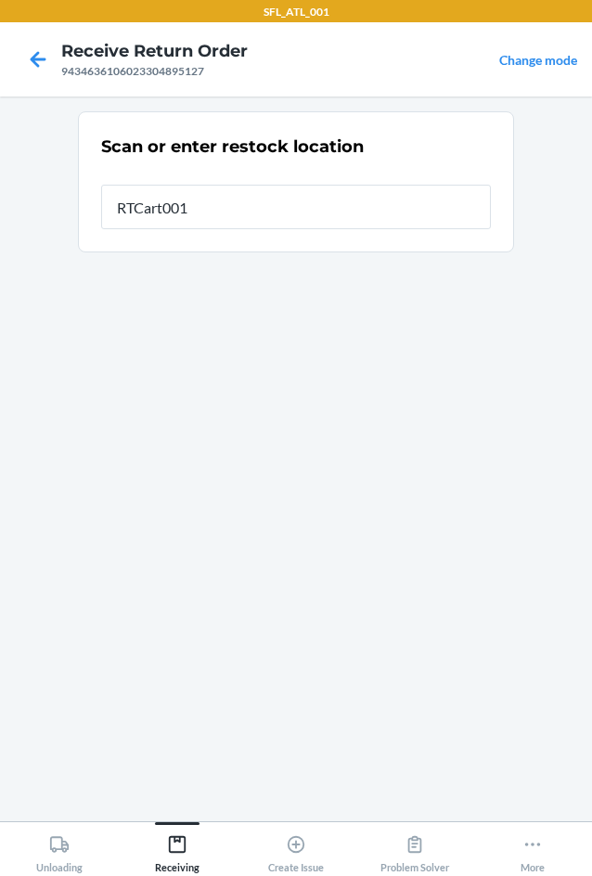
type input "RTCart001"
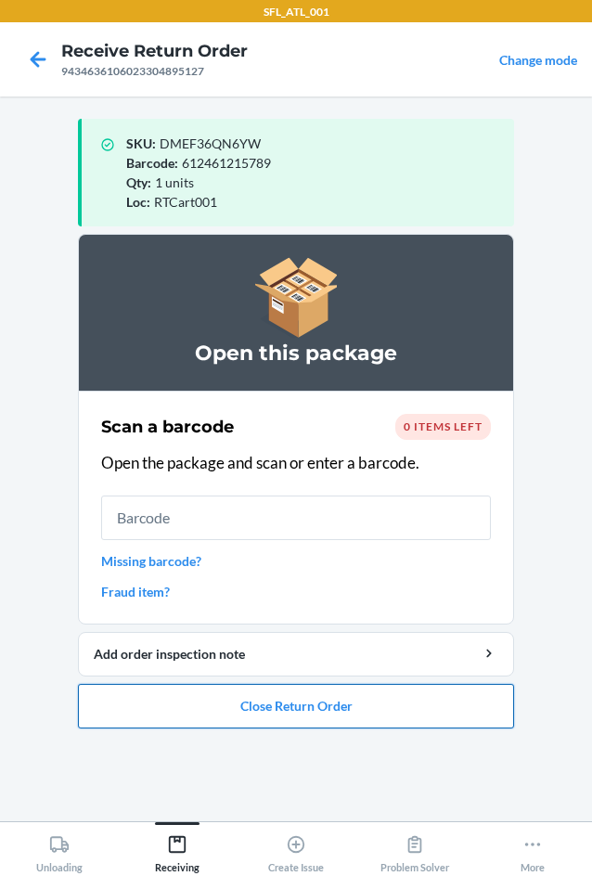
click at [314, 712] on button "Close Return Order" at bounding box center [296, 706] width 436 height 45
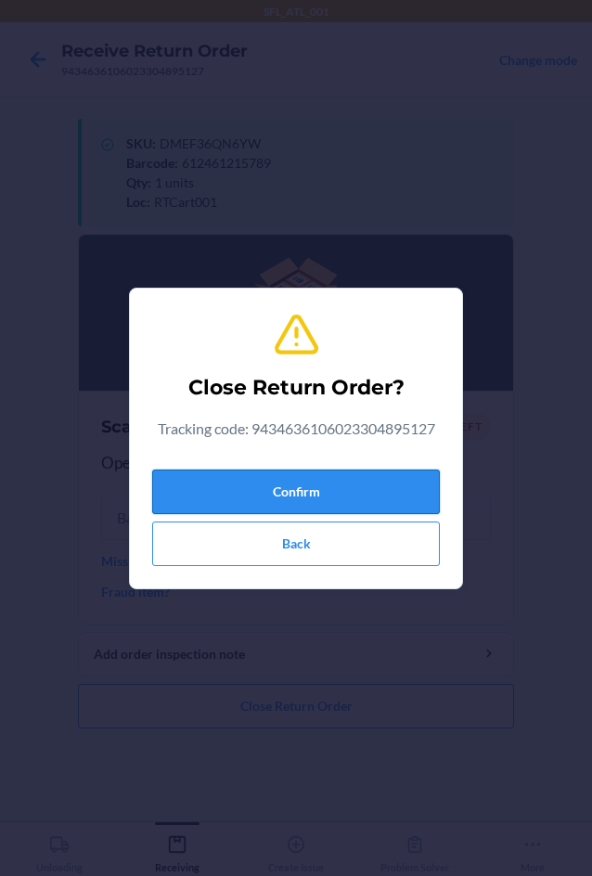
click at [357, 489] on button "Confirm" at bounding box center [296, 492] width 288 height 45
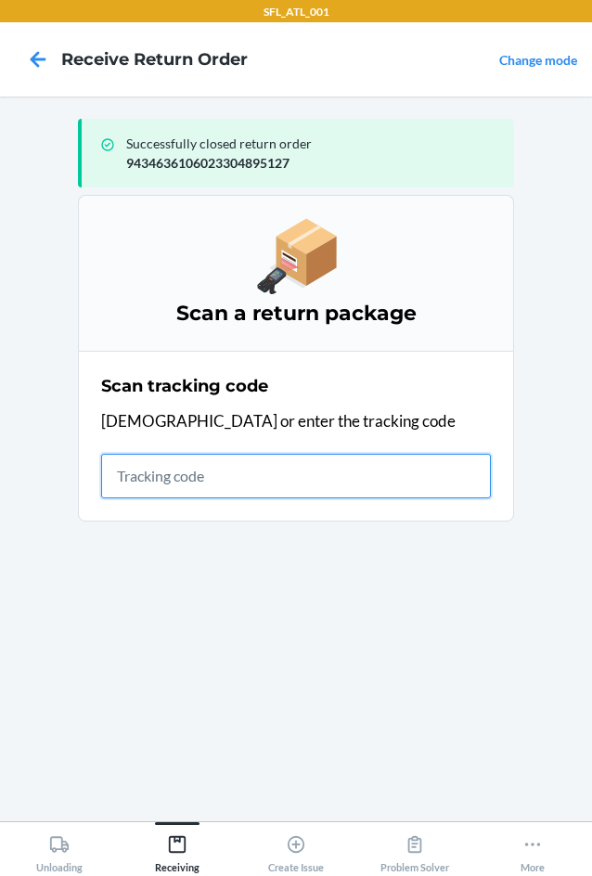
click at [187, 460] on input "text" at bounding box center [296, 476] width 390 height 45
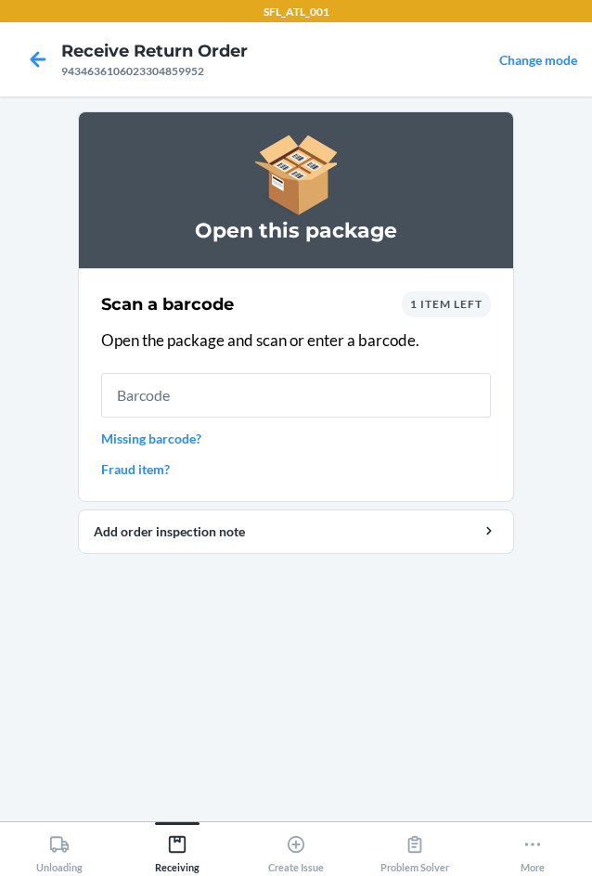
click at [157, 436] on link "Missing barcode?" at bounding box center [296, 438] width 390 height 19
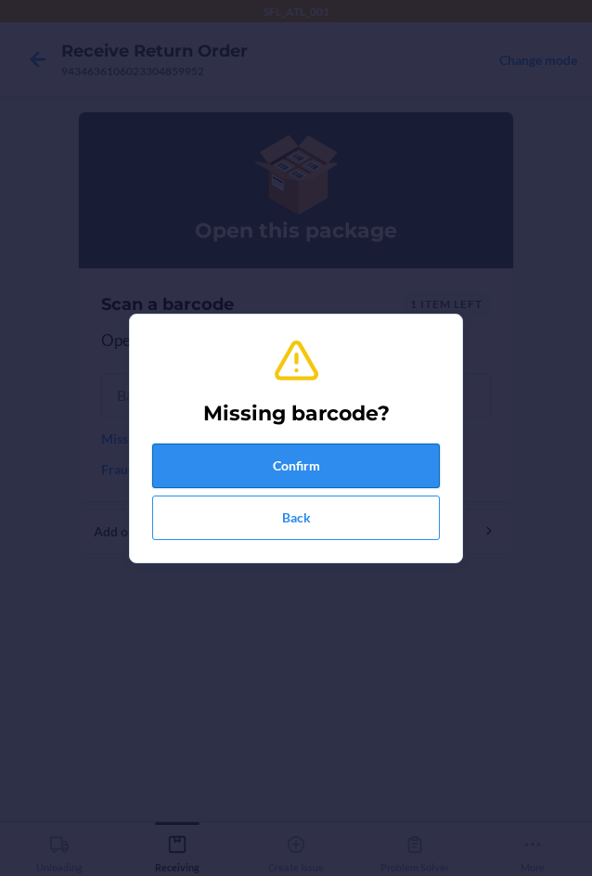
click at [260, 479] on button "Confirm" at bounding box center [296, 466] width 288 height 45
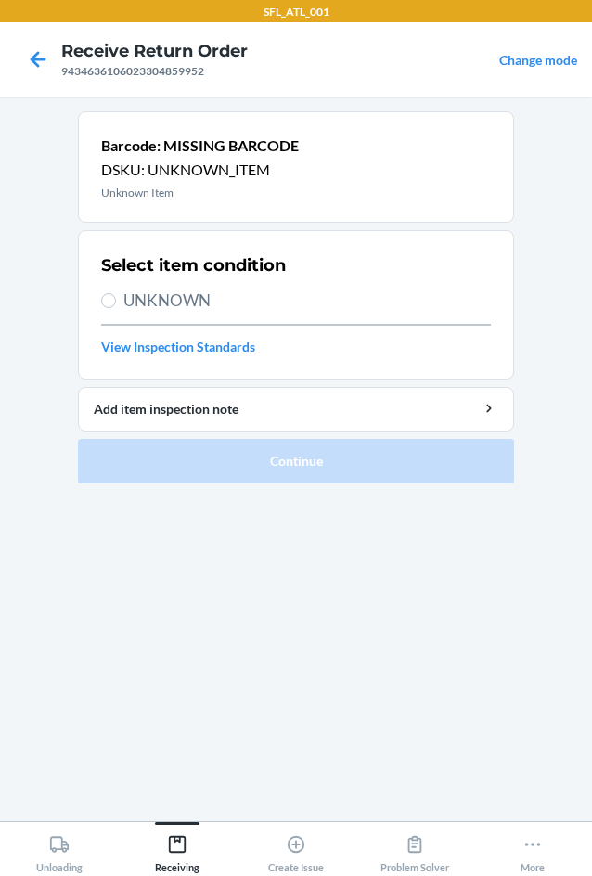
click at [204, 291] on span "UNKNOWN" at bounding box center [307, 301] width 368 height 24
click at [116, 293] on input "UNKNOWN" at bounding box center [108, 300] width 15 height 15
radio input "true"
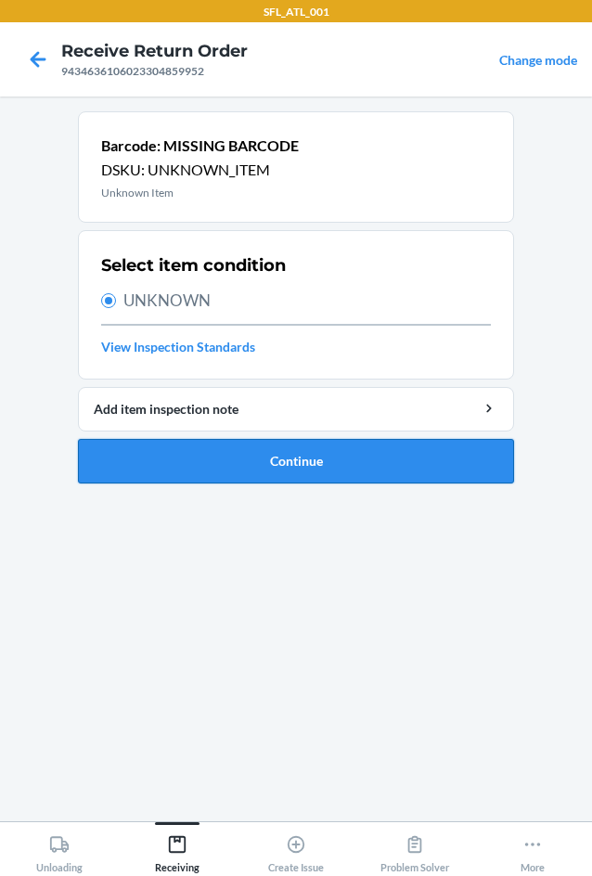
click at [264, 465] on button "Continue" at bounding box center [296, 461] width 436 height 45
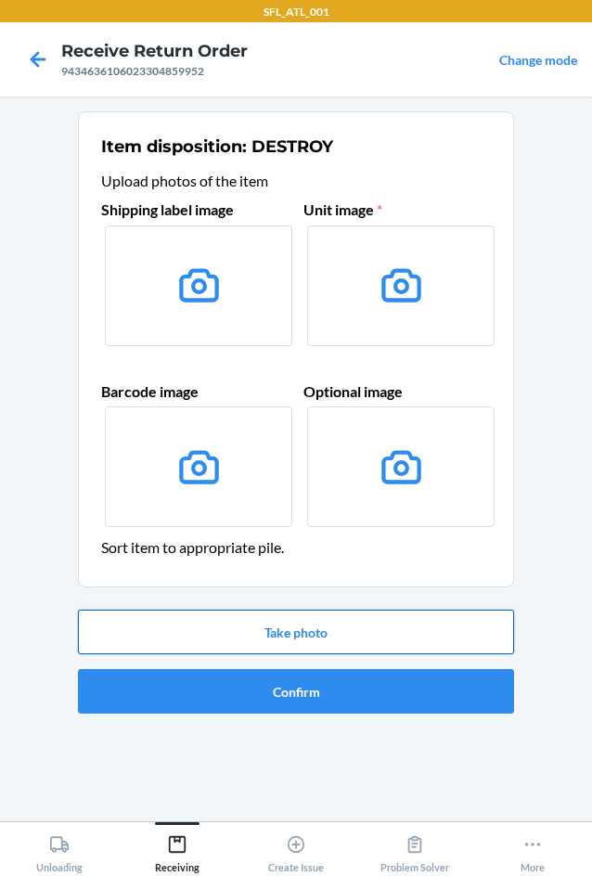
click at [354, 635] on button "Take photo" at bounding box center [296, 632] width 436 height 45
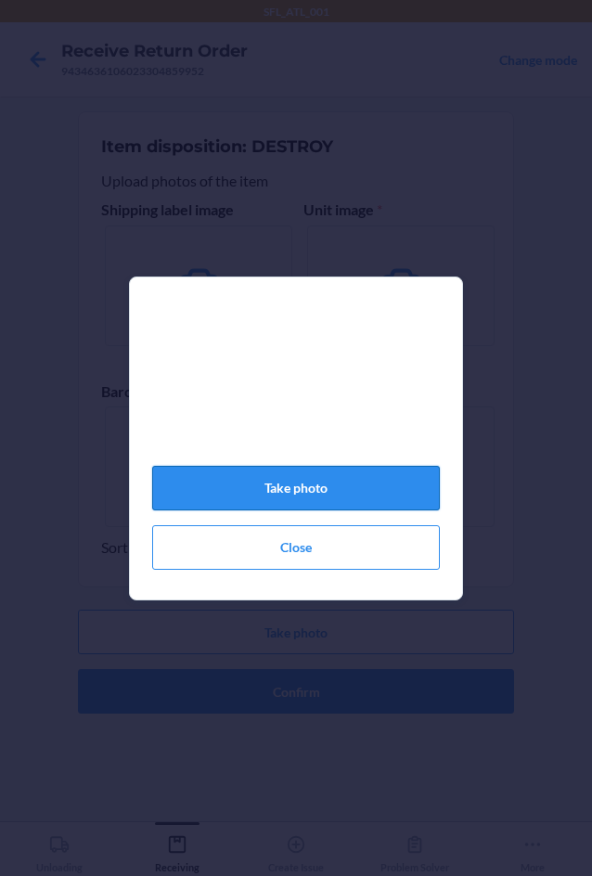
click at [339, 505] on button "Take photo" at bounding box center [296, 488] width 288 height 45
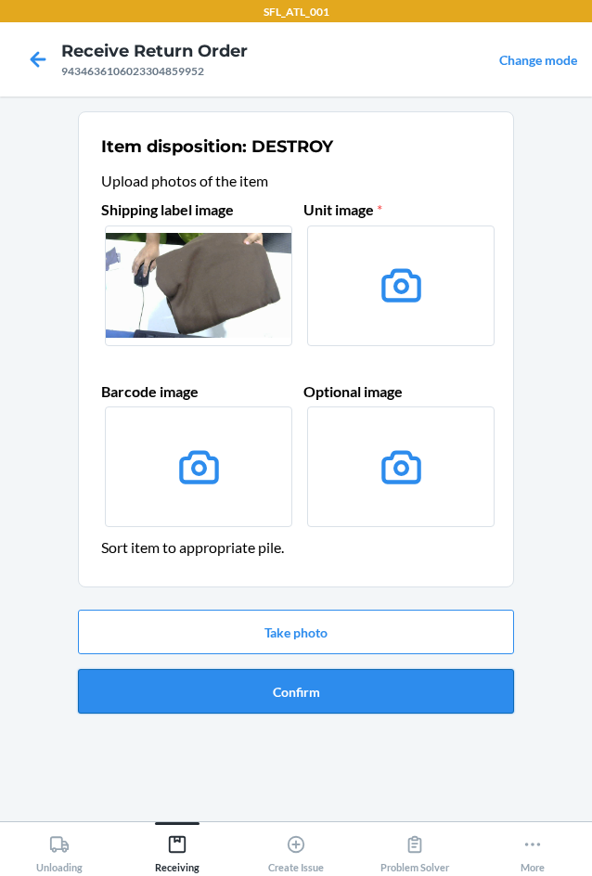
click at [342, 684] on button "Confirm" at bounding box center [296, 691] width 436 height 45
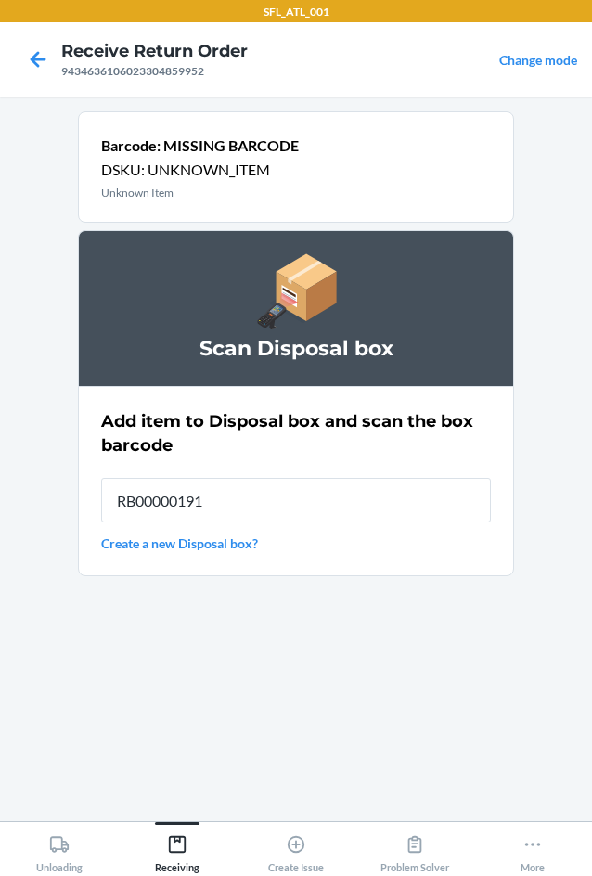
type input "RB00000191O"
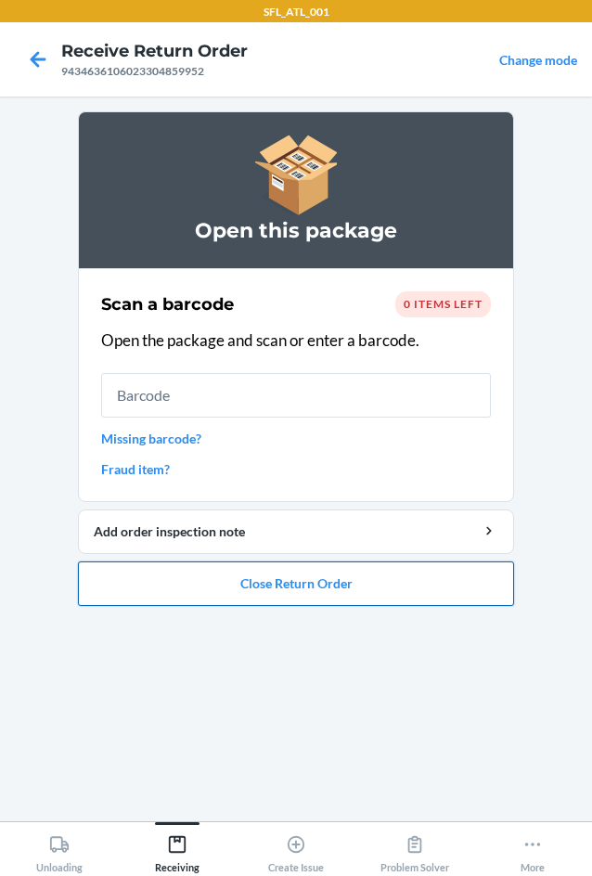
click at [361, 592] on button "Close Return Order" at bounding box center [296, 584] width 436 height 45
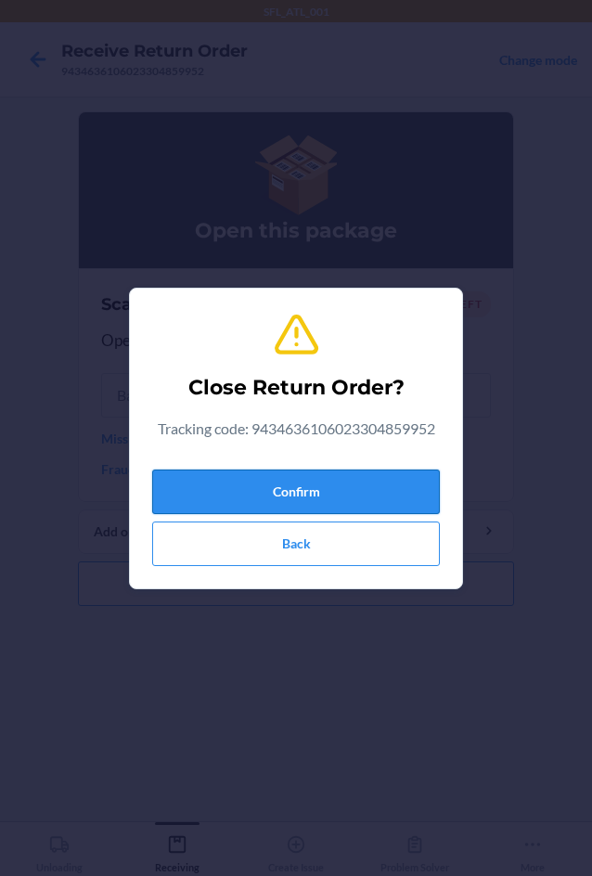
click at [353, 494] on button "Confirm" at bounding box center [296, 492] width 288 height 45
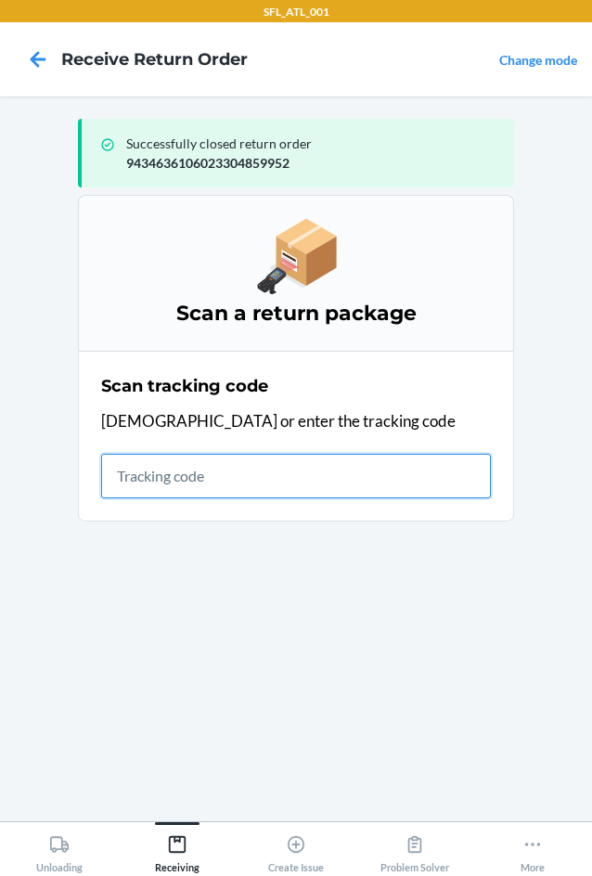
click at [150, 475] on input "text" at bounding box center [296, 476] width 390 height 45
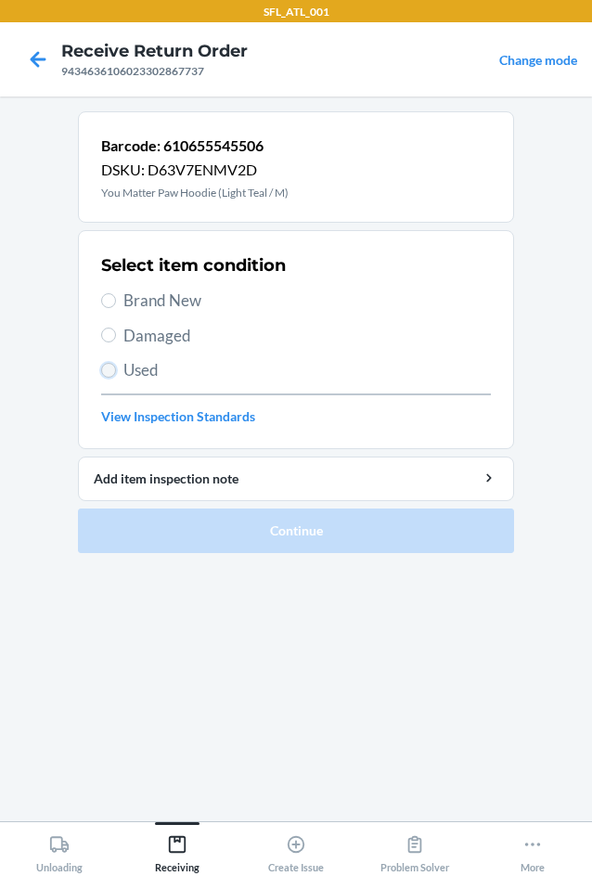
click at [107, 373] on input "Used" at bounding box center [108, 370] width 15 height 15
radio input "true"
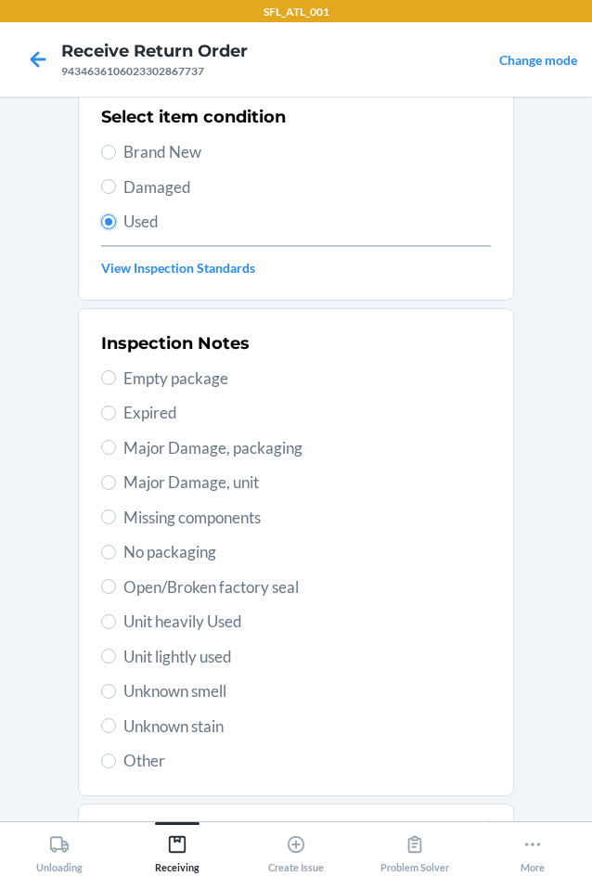
scroll to position [242, 0]
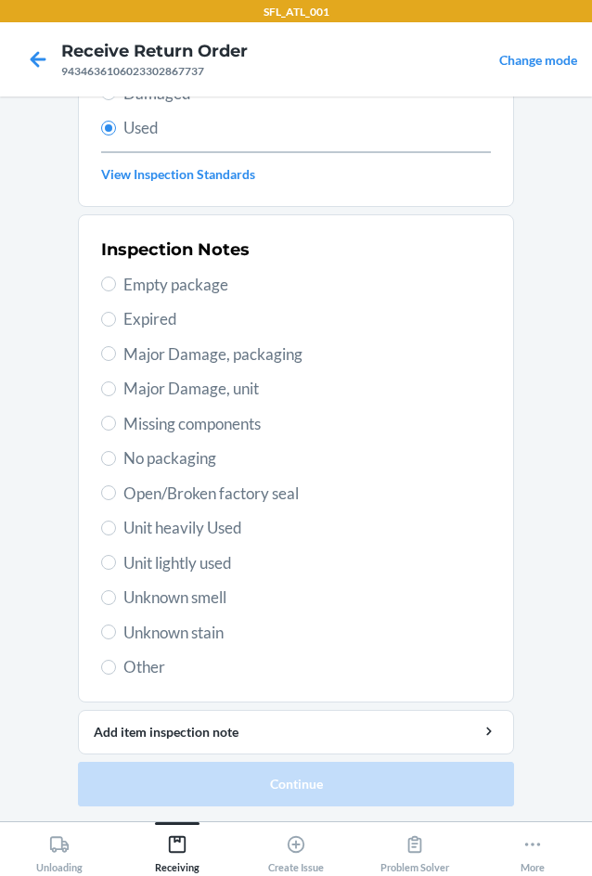
click at [164, 542] on div "Inspection Notes Empty package Expired Major Damage, packaging Major Damage, un…" at bounding box center [296, 458] width 390 height 453
click at [175, 527] on span "Unit heavily Used" at bounding box center [307, 528] width 368 height 24
click at [116, 527] on input "Unit heavily Used" at bounding box center [108, 528] width 15 height 15
radio input "true"
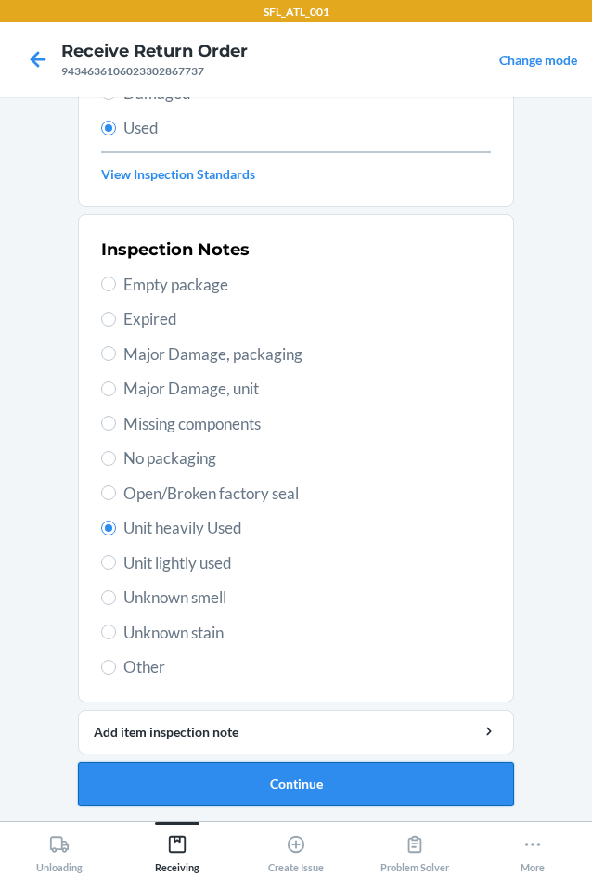
click at [291, 781] on button "Continue" at bounding box center [296, 784] width 436 height 45
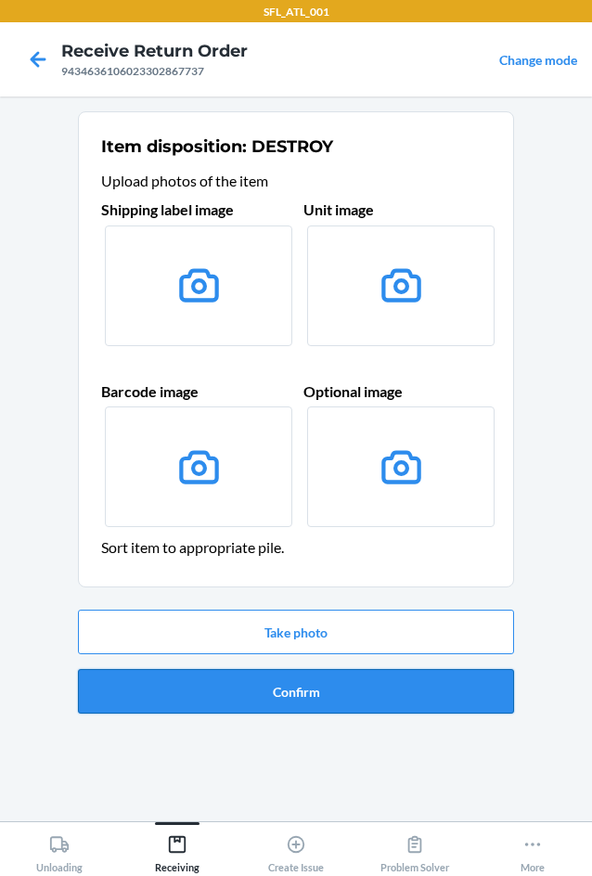
click at [329, 690] on button "Confirm" at bounding box center [296, 691] width 436 height 45
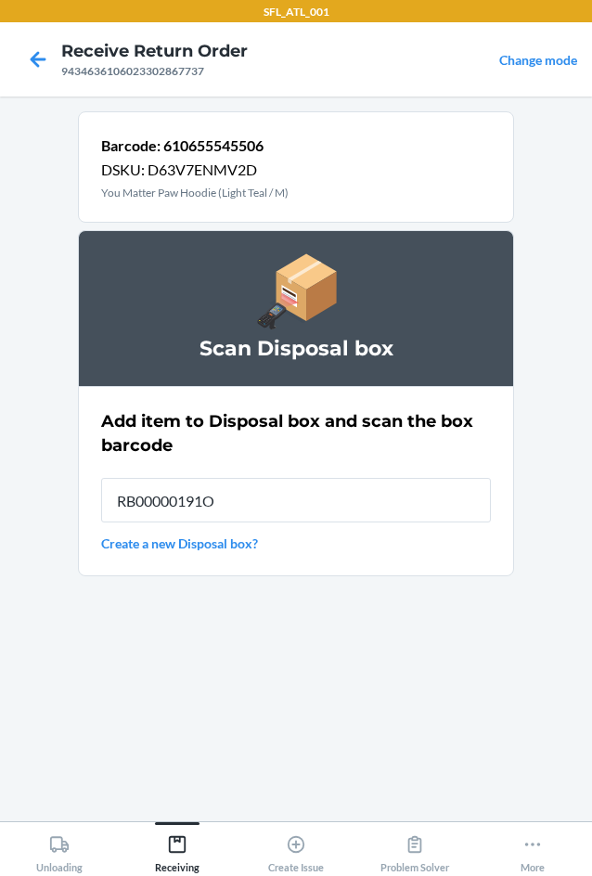
type input "RB00000191O"
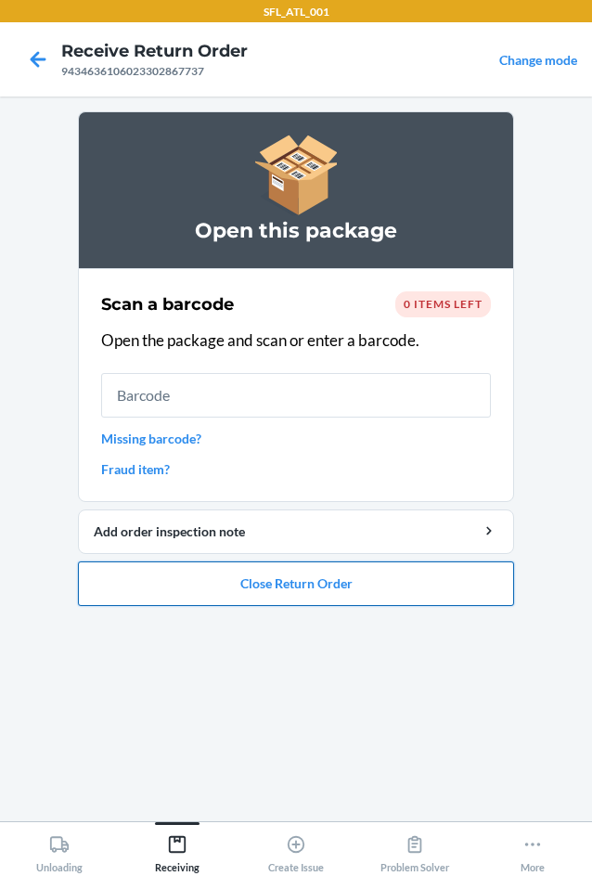
click at [309, 588] on button "Close Return Order" at bounding box center [296, 584] width 436 height 45
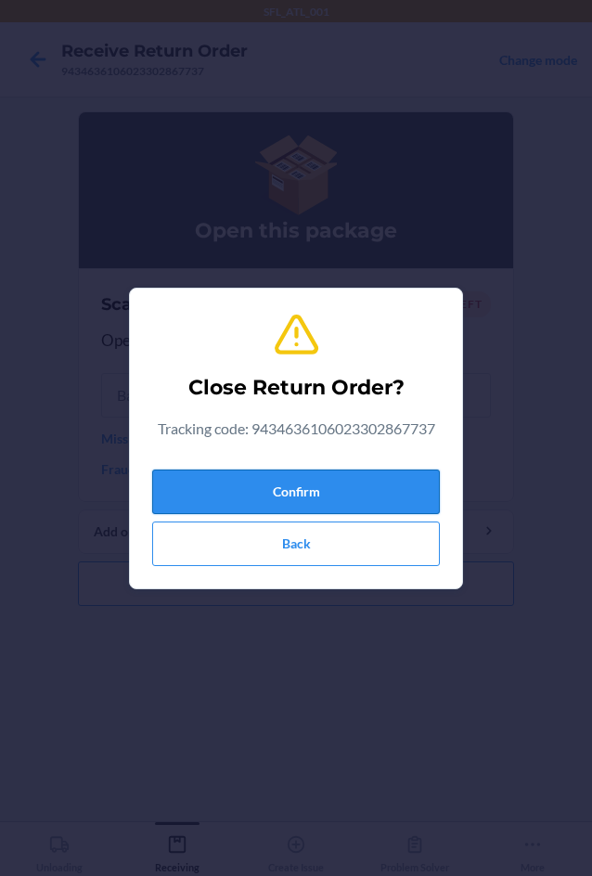
click at [291, 500] on button "Confirm" at bounding box center [296, 492] width 288 height 45
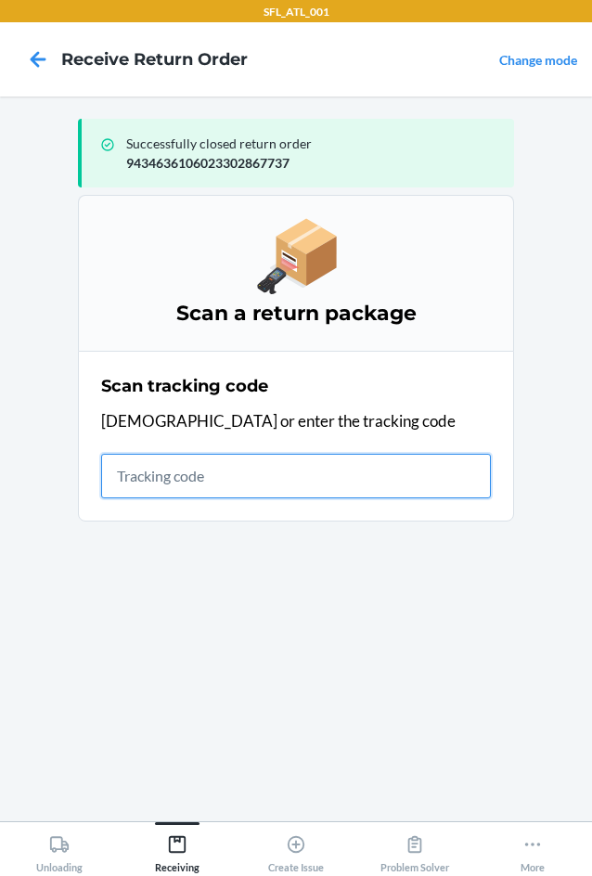
click at [149, 484] on input "text" at bounding box center [296, 476] width 390 height 45
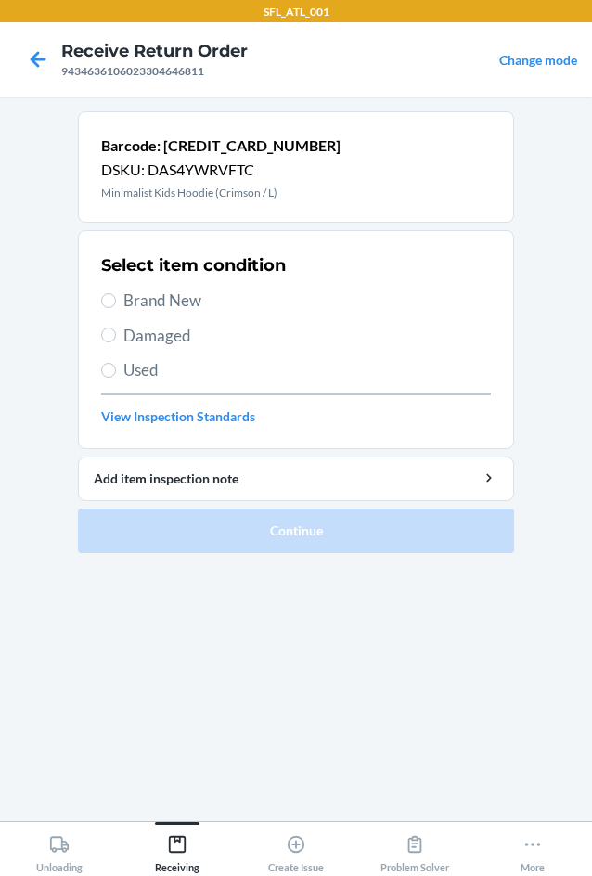
click at [202, 299] on span "Brand New" at bounding box center [307, 301] width 368 height 24
click at [116, 299] on input "Brand New" at bounding box center [108, 300] width 15 height 15
radio input "true"
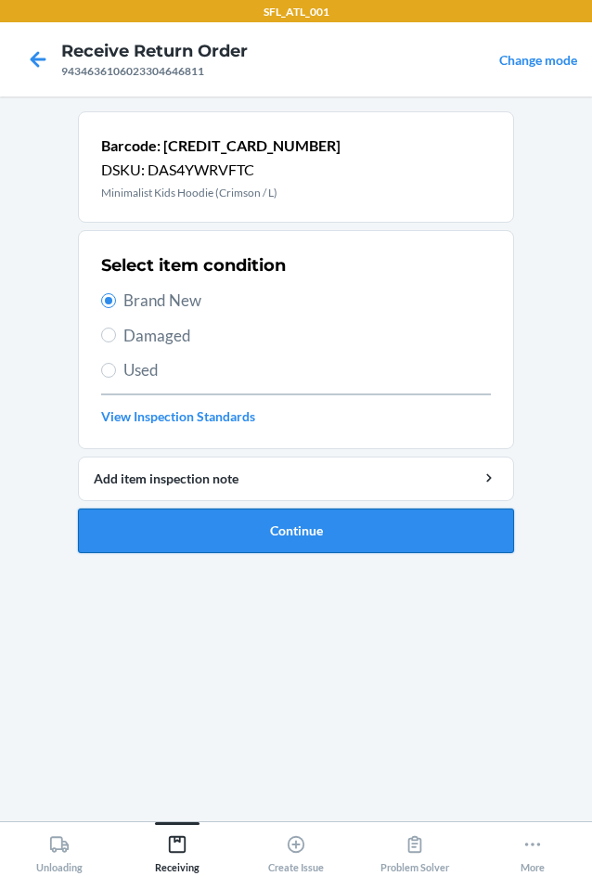
click at [311, 531] on button "Continue" at bounding box center [296, 531] width 436 height 45
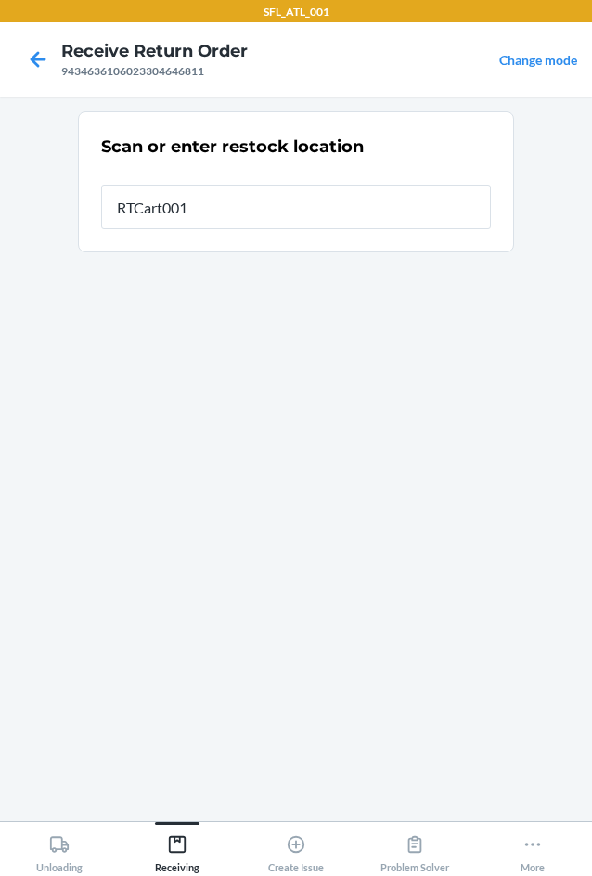
type input "RTCart001"
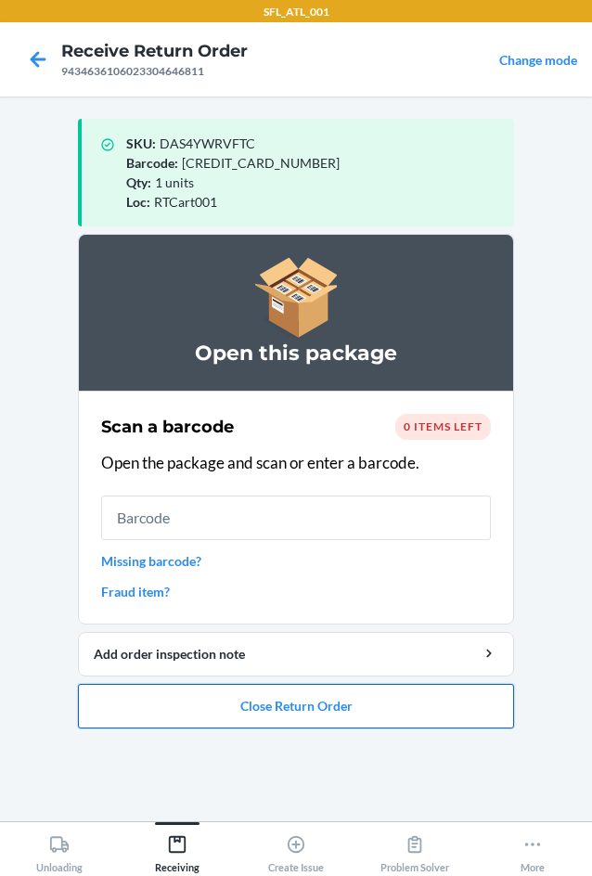
click at [246, 705] on button "Close Return Order" at bounding box center [296, 706] width 436 height 45
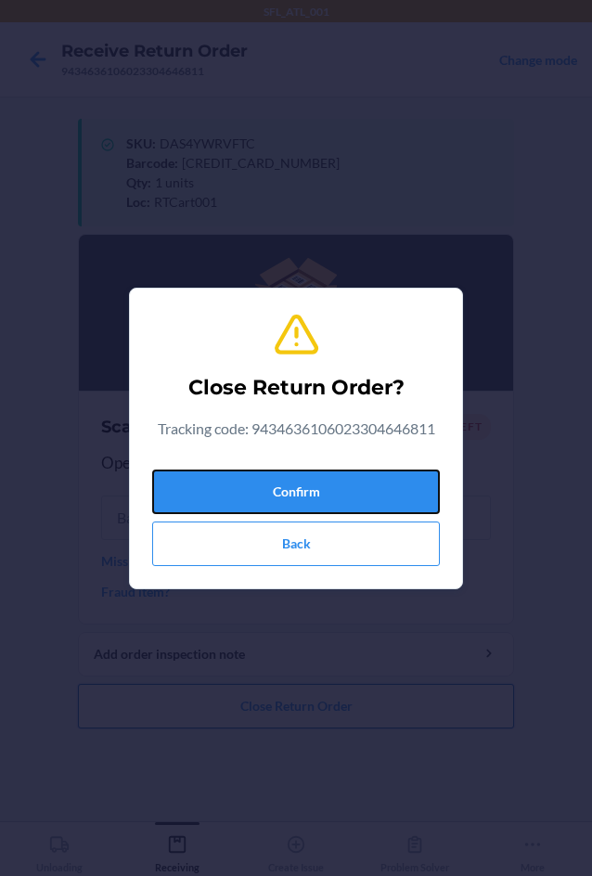
click at [342, 499] on button "Confirm" at bounding box center [296, 492] width 288 height 45
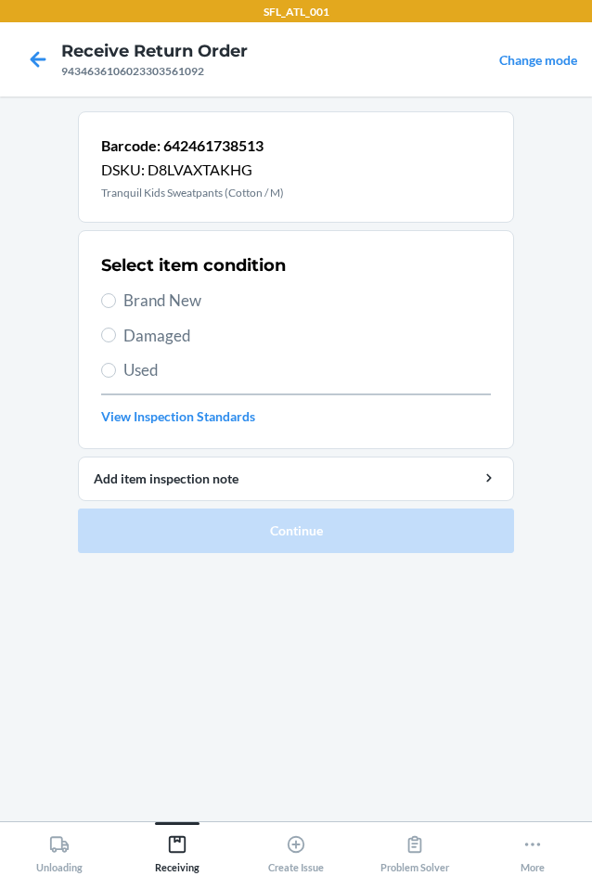
click at [182, 309] on span "Brand New" at bounding box center [307, 301] width 368 height 24
click at [116, 308] on input "Brand New" at bounding box center [108, 300] width 15 height 15
radio input "true"
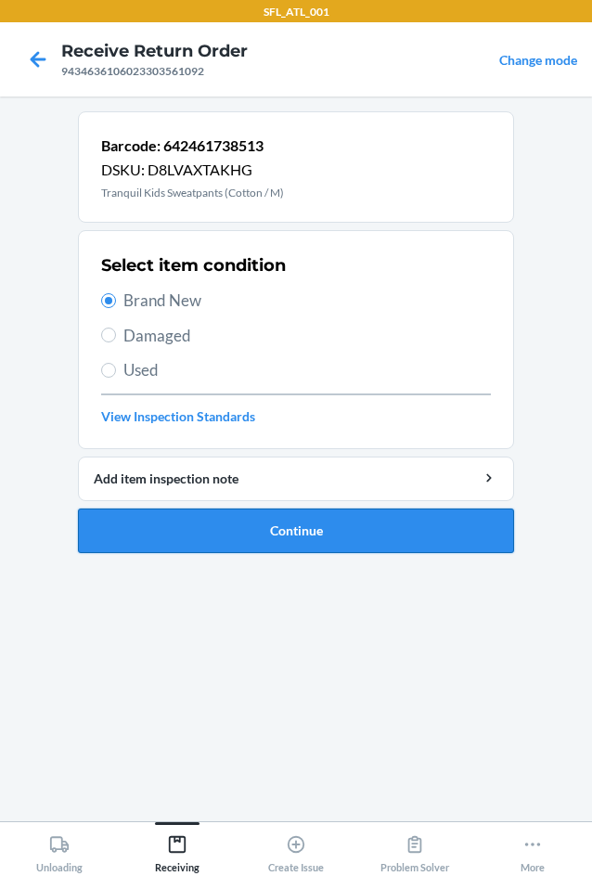
click at [263, 531] on button "Continue" at bounding box center [296, 531] width 436 height 45
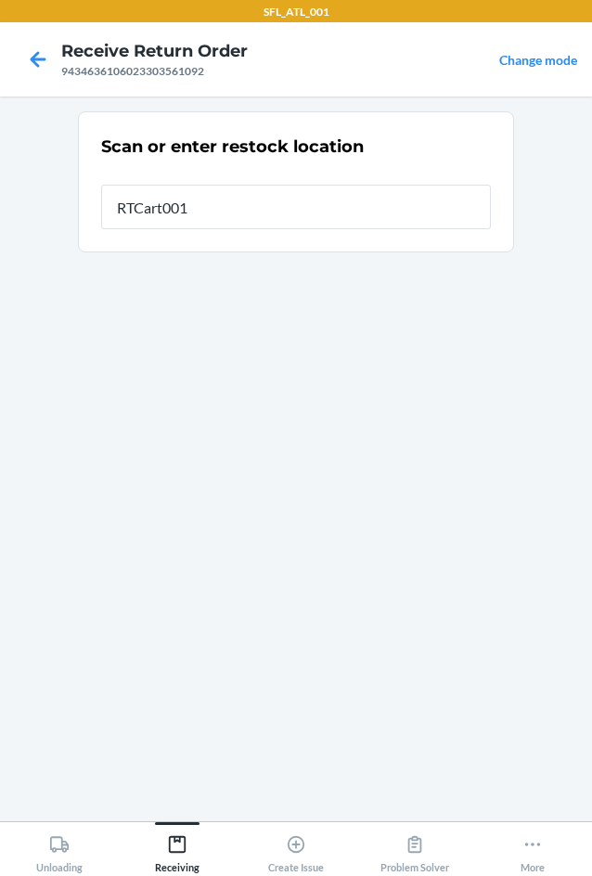
type input "RTCart001"
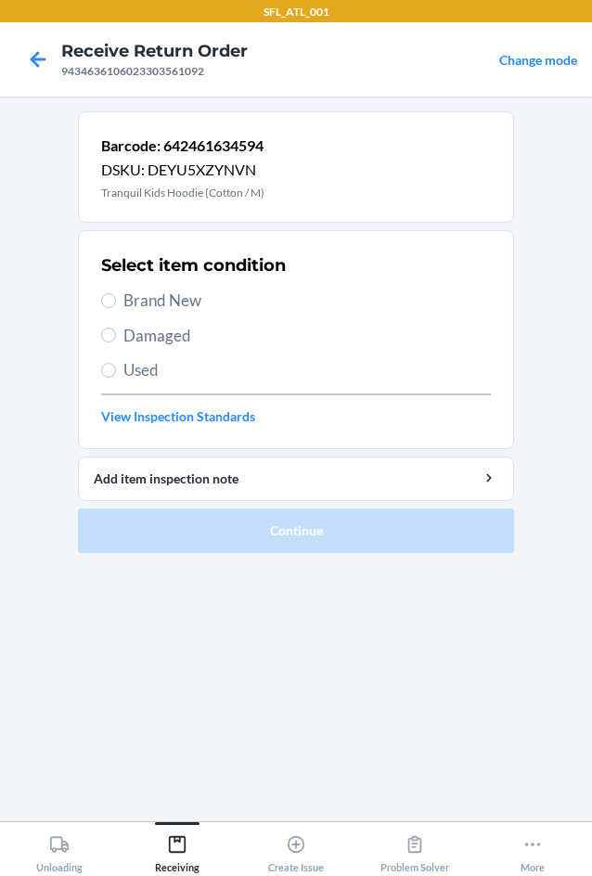
click at [185, 301] on span "Brand New" at bounding box center [307, 301] width 368 height 24
click at [116, 301] on input "Brand New" at bounding box center [108, 300] width 15 height 15
radio input "true"
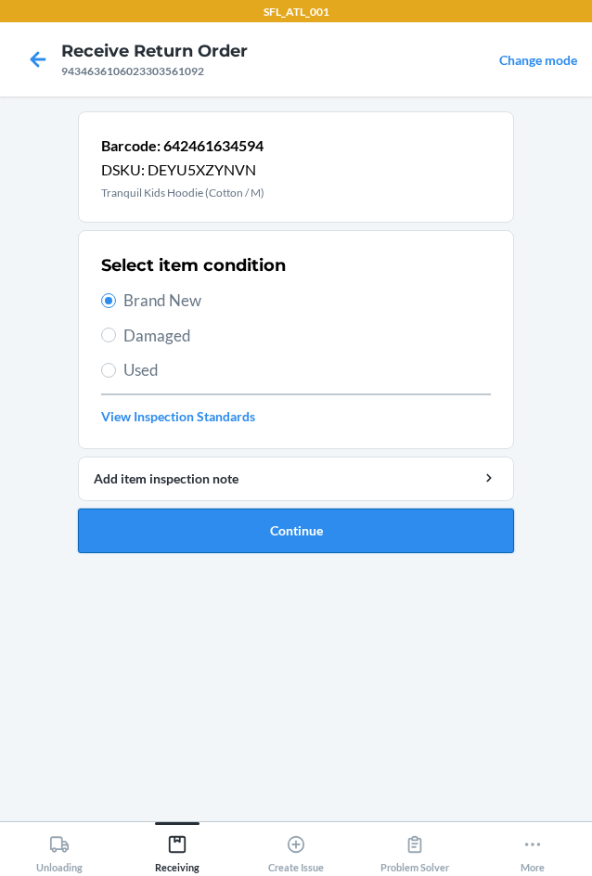
click at [269, 534] on button "Continue" at bounding box center [296, 531] width 436 height 45
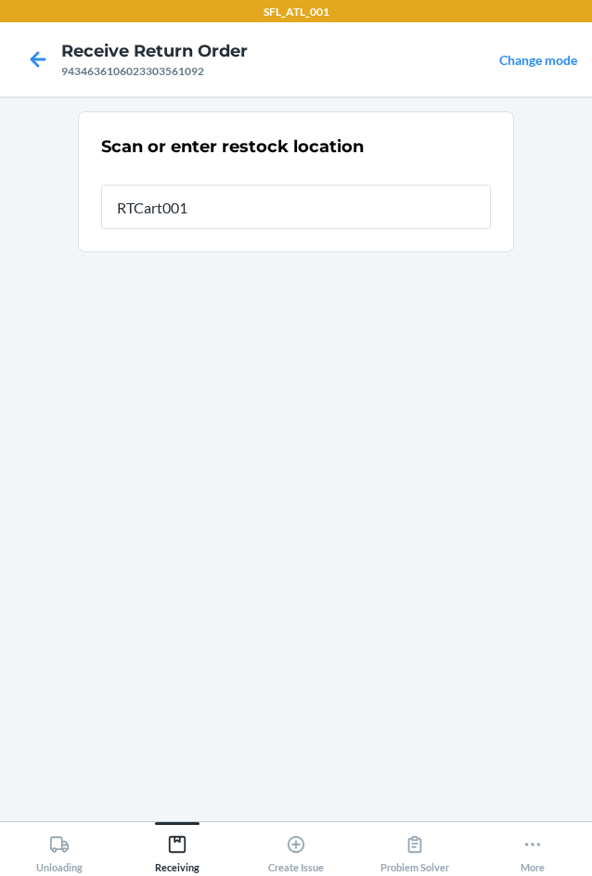
type input "RTCart001"
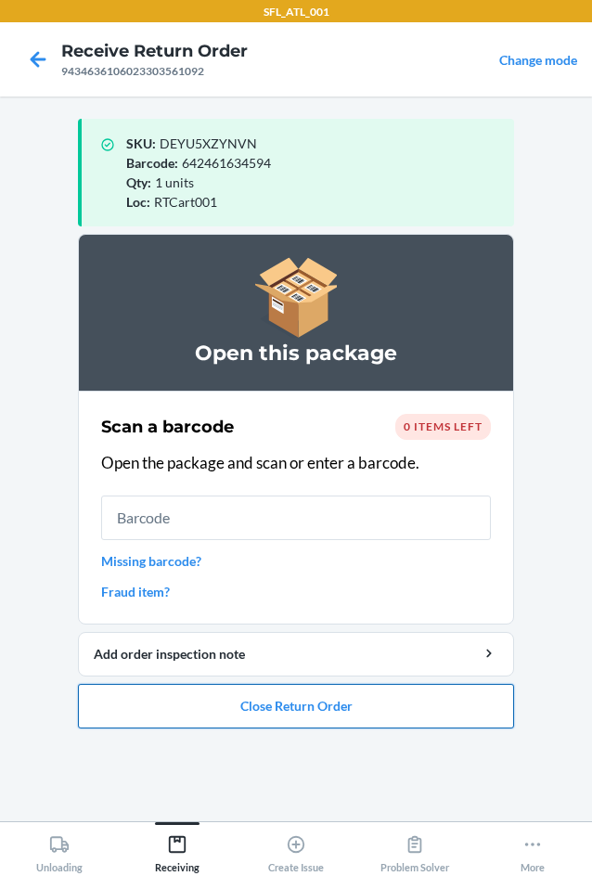
click at [321, 712] on button "Close Return Order" at bounding box center [296, 706] width 436 height 45
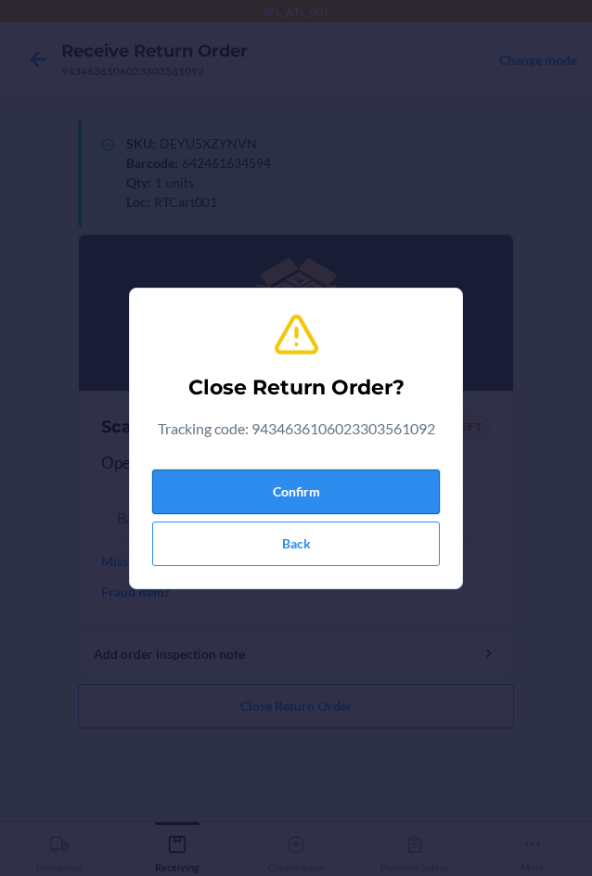
click at [343, 475] on button "Confirm" at bounding box center [296, 492] width 288 height 45
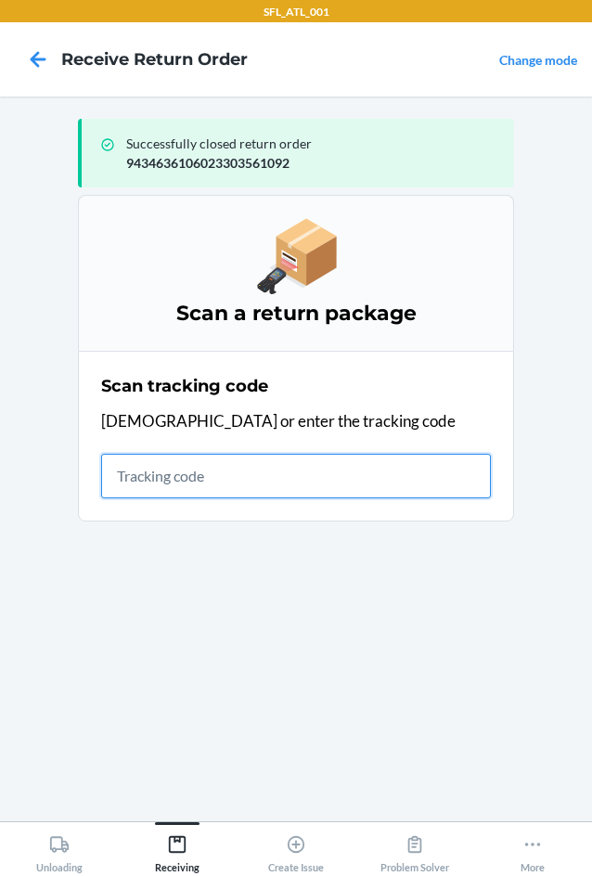
click at [178, 490] on input "text" at bounding box center [296, 476] width 390 height 45
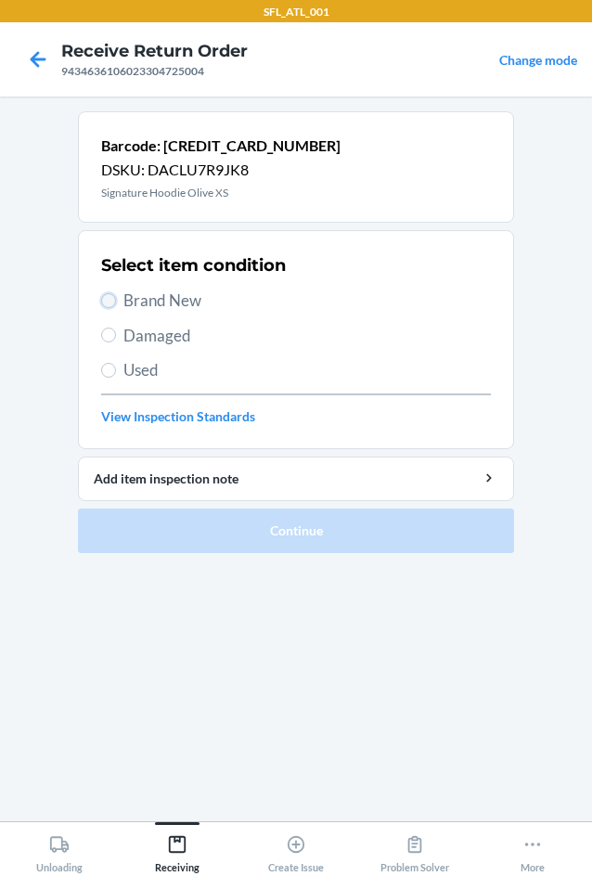
click at [104, 295] on input "Brand New" at bounding box center [108, 300] width 15 height 15
radio input "true"
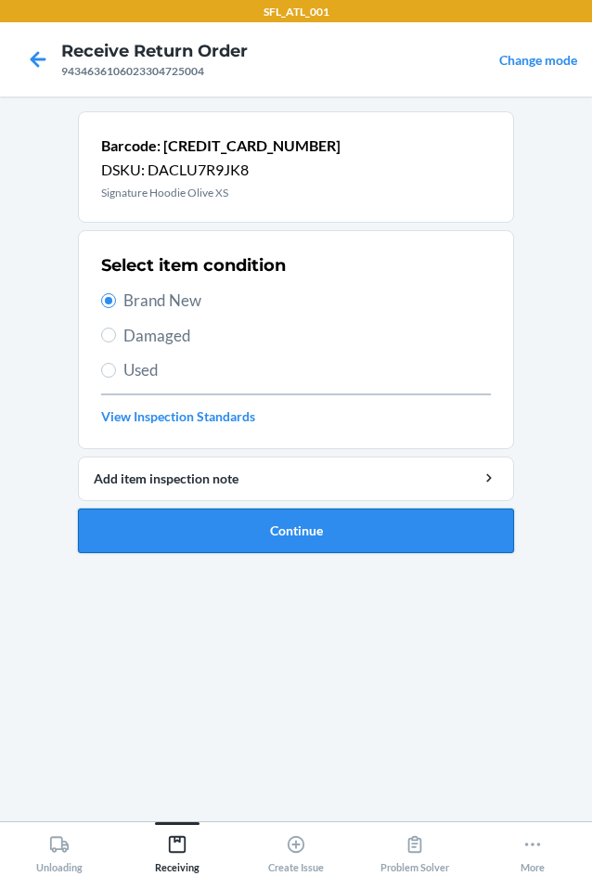
click at [251, 528] on button "Continue" at bounding box center [296, 531] width 436 height 45
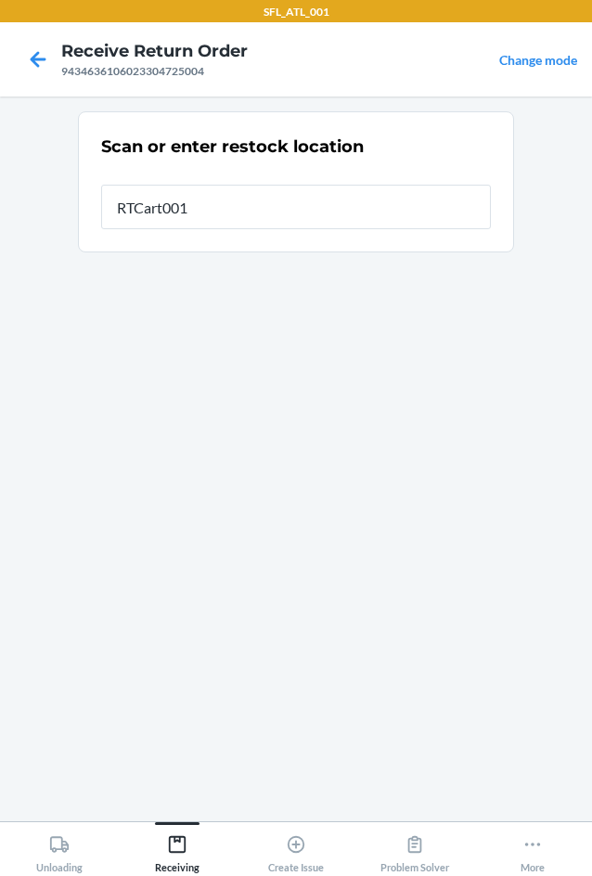
type input "RTCart001"
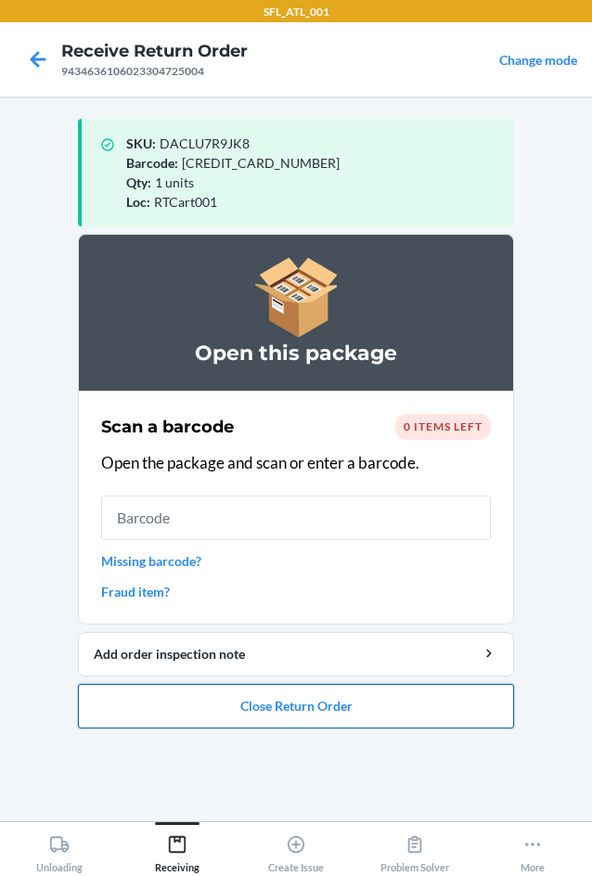
click at [288, 698] on button "Close Return Order" at bounding box center [296, 706] width 436 height 45
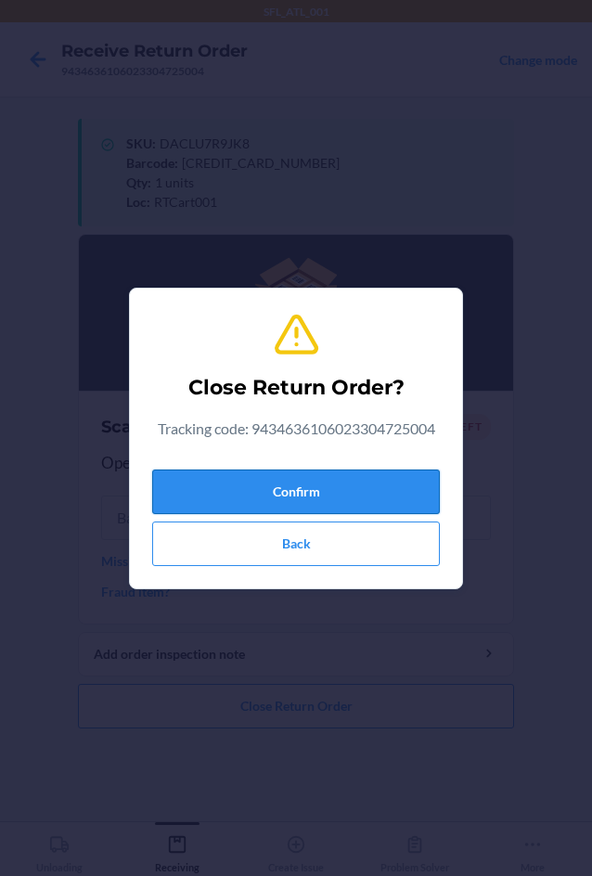
click at [332, 495] on button "Confirm" at bounding box center [296, 492] width 288 height 45
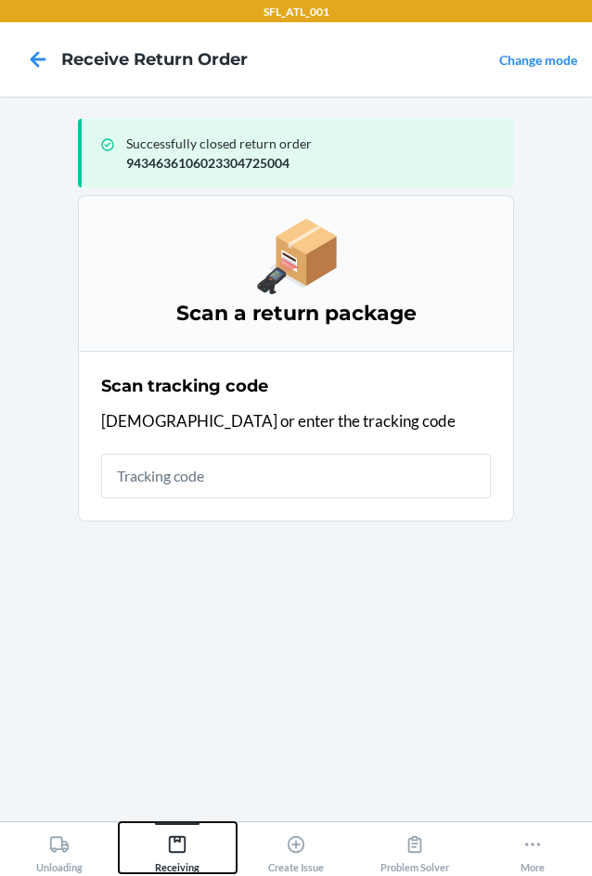
click at [164, 855] on div "Receiving" at bounding box center [177, 850] width 45 height 46
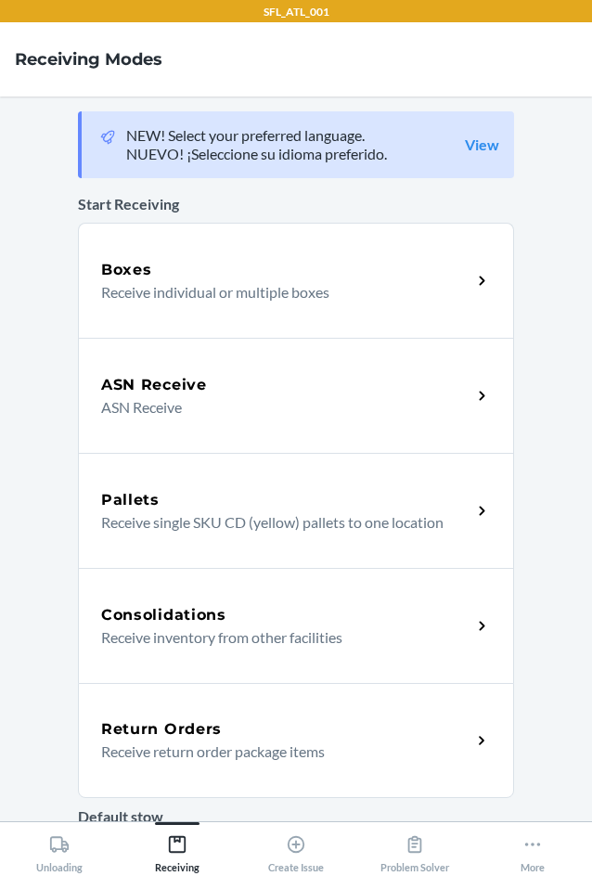
click at [189, 727] on h5 "Return Orders" at bounding box center [161, 729] width 121 height 22
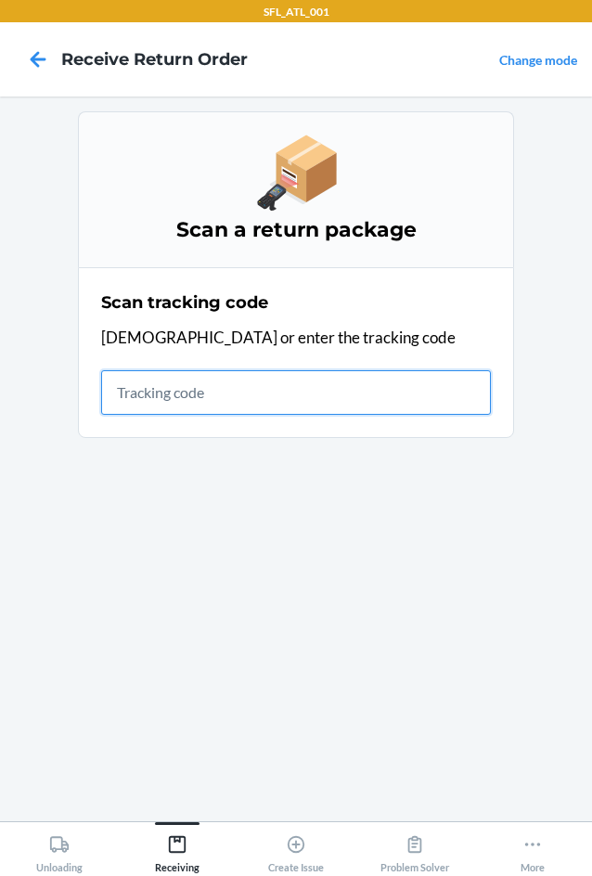
click at [279, 400] on input "text" at bounding box center [296, 392] width 390 height 45
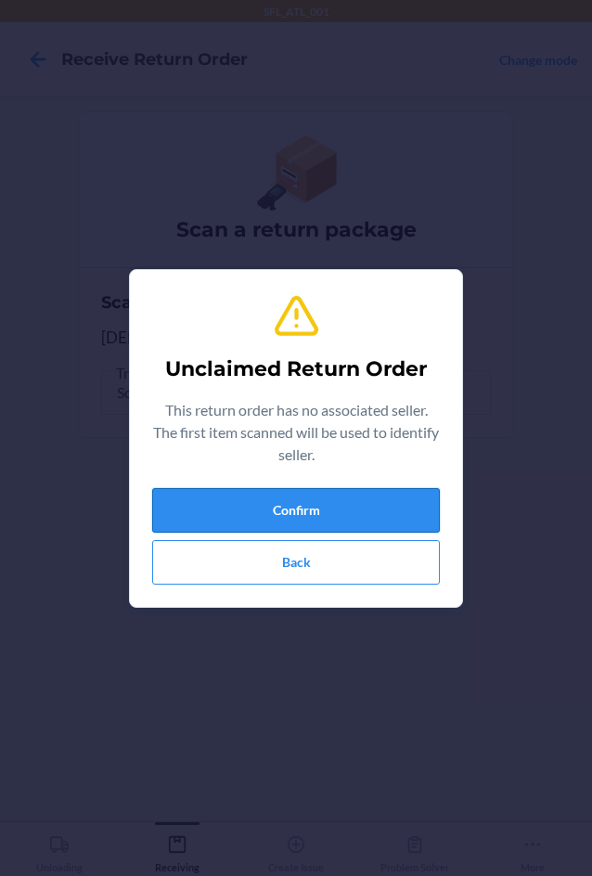
click at [356, 502] on button "Confirm" at bounding box center [296, 510] width 288 height 45
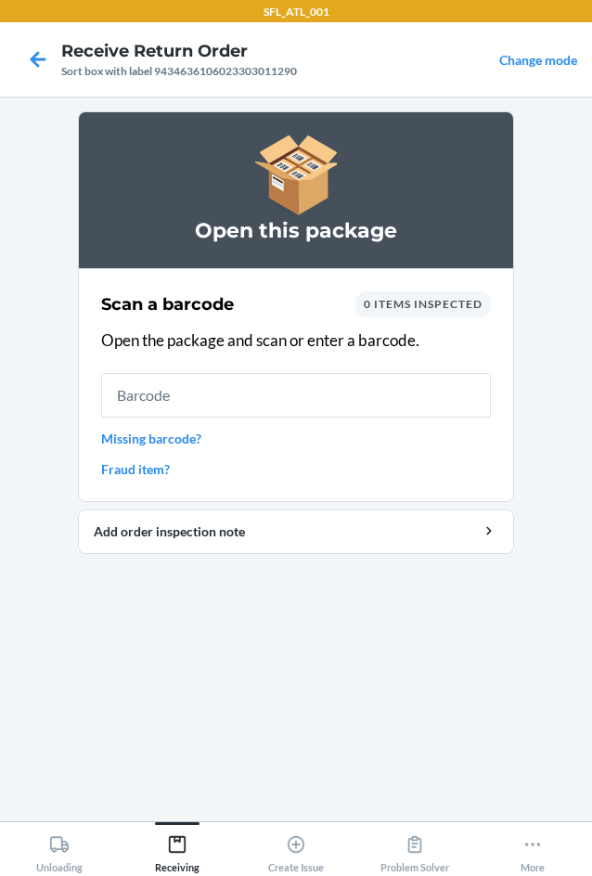
click at [335, 396] on input "text" at bounding box center [296, 395] width 390 height 45
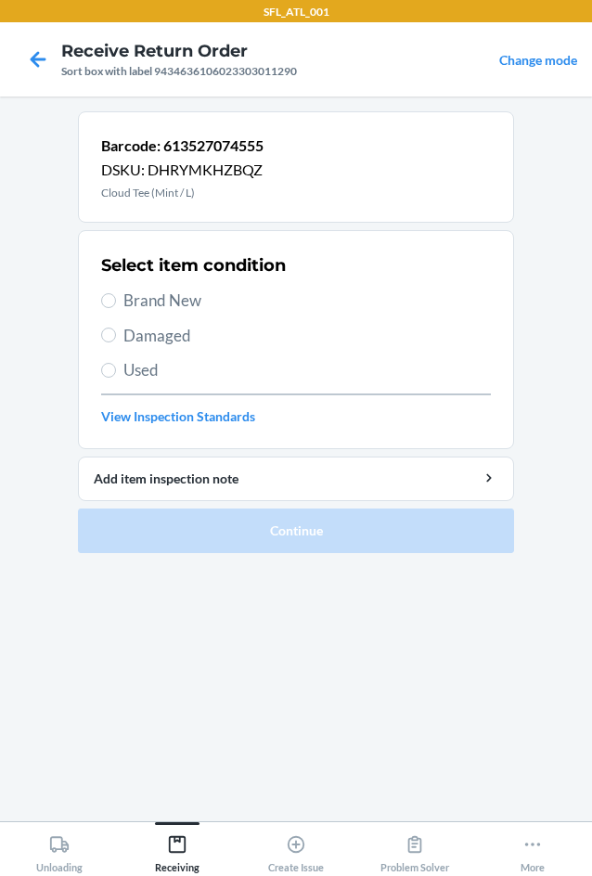
click at [162, 305] on span "Brand New" at bounding box center [307, 301] width 368 height 24
click at [116, 305] on input "Brand New" at bounding box center [108, 300] width 15 height 15
radio input "true"
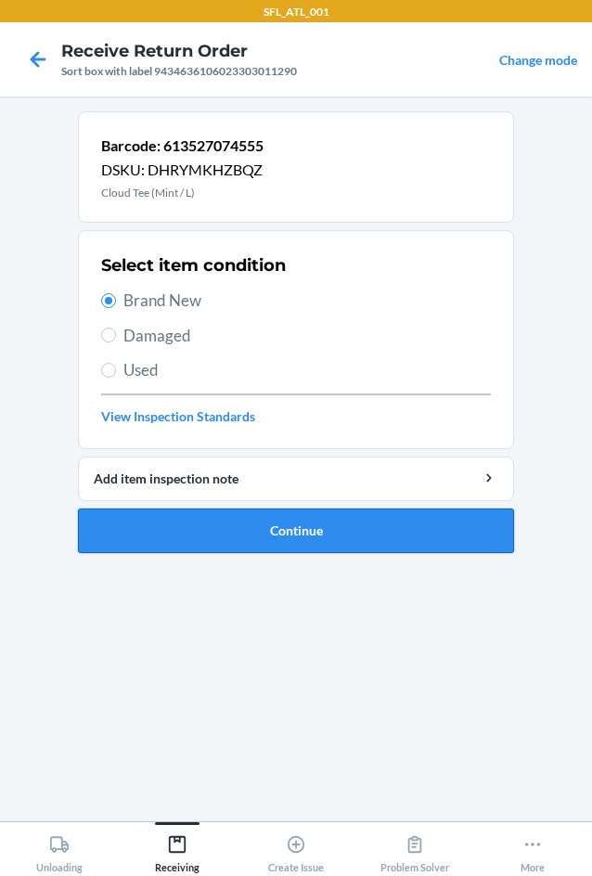
click at [307, 536] on button "Continue" at bounding box center [296, 531] width 436 height 45
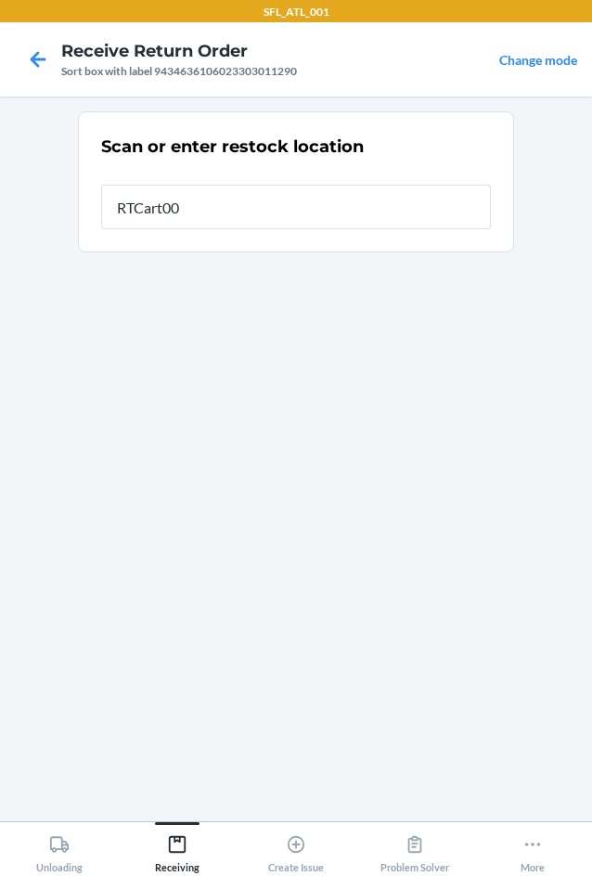
type input "RTCart001"
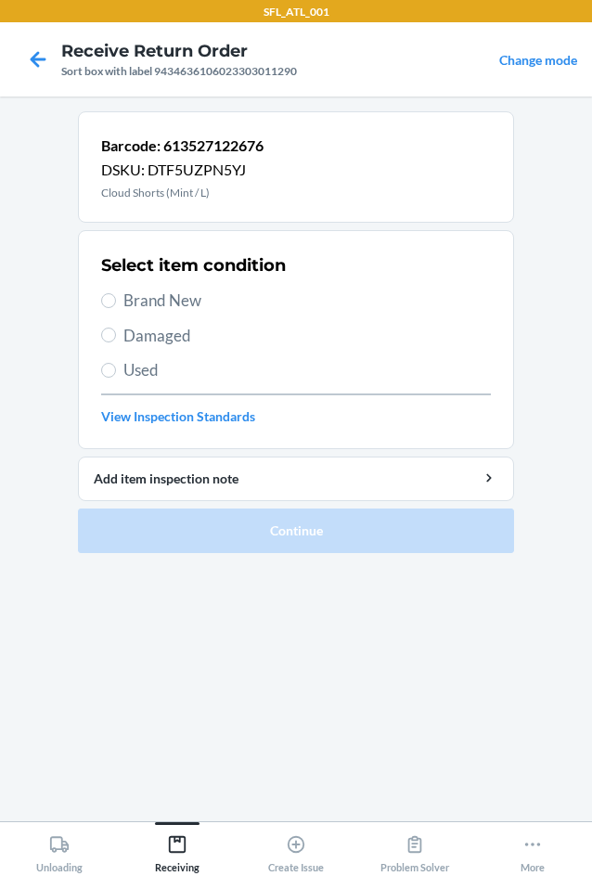
click at [133, 300] on span "Brand New" at bounding box center [307, 301] width 368 height 24
click at [116, 300] on input "Brand New" at bounding box center [108, 300] width 15 height 15
radio input "true"
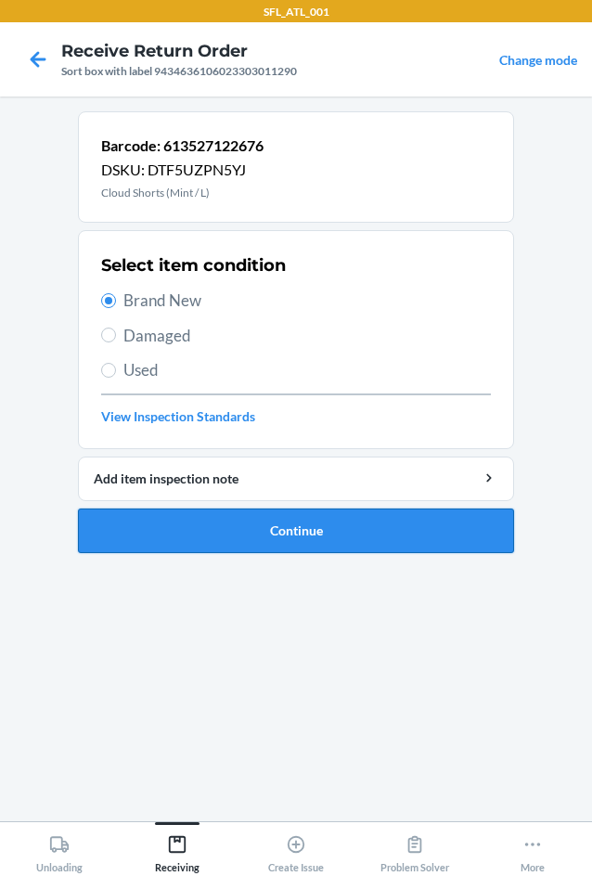
click at [315, 530] on button "Continue" at bounding box center [296, 531] width 436 height 45
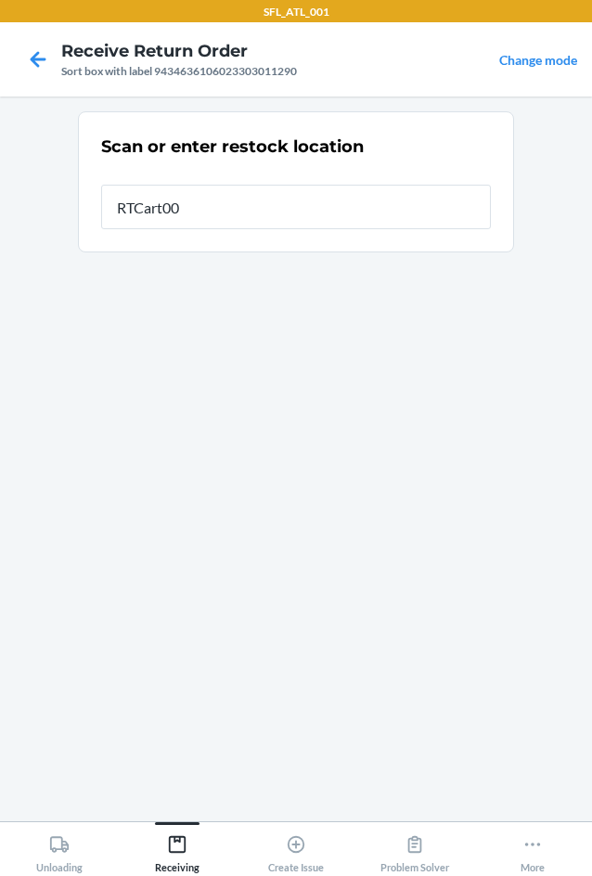
type input "RTCart001"
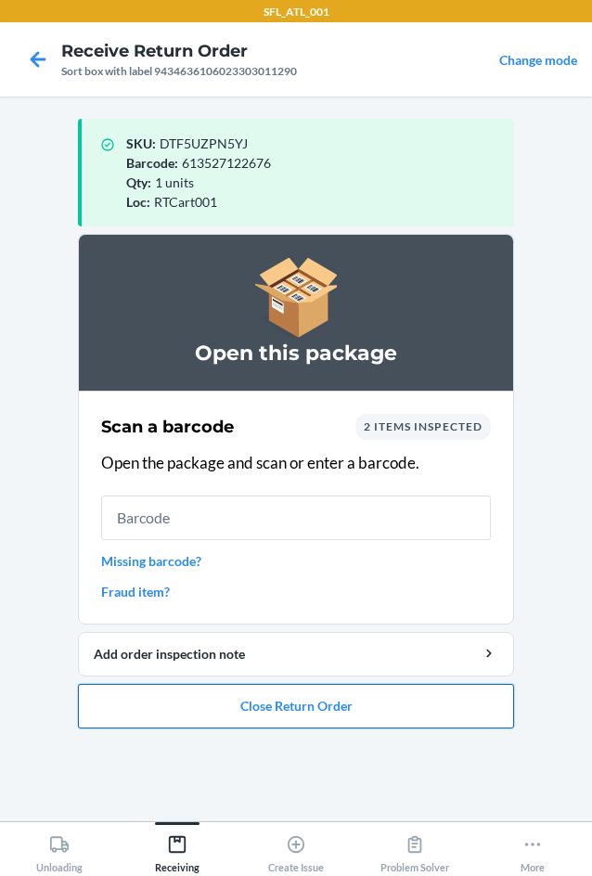
click at [343, 716] on button "Close Return Order" at bounding box center [296, 706] width 436 height 45
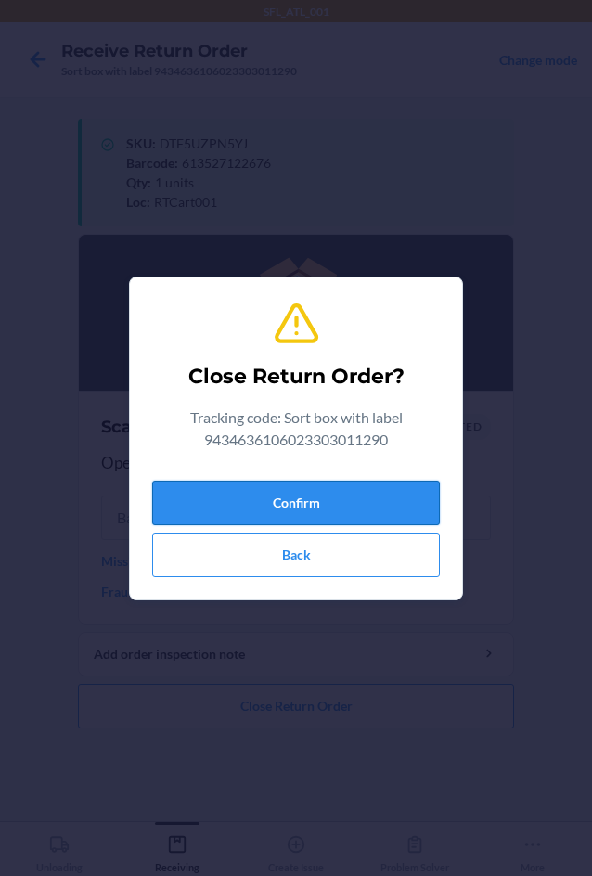
click at [394, 493] on button "Confirm" at bounding box center [296, 503] width 288 height 45
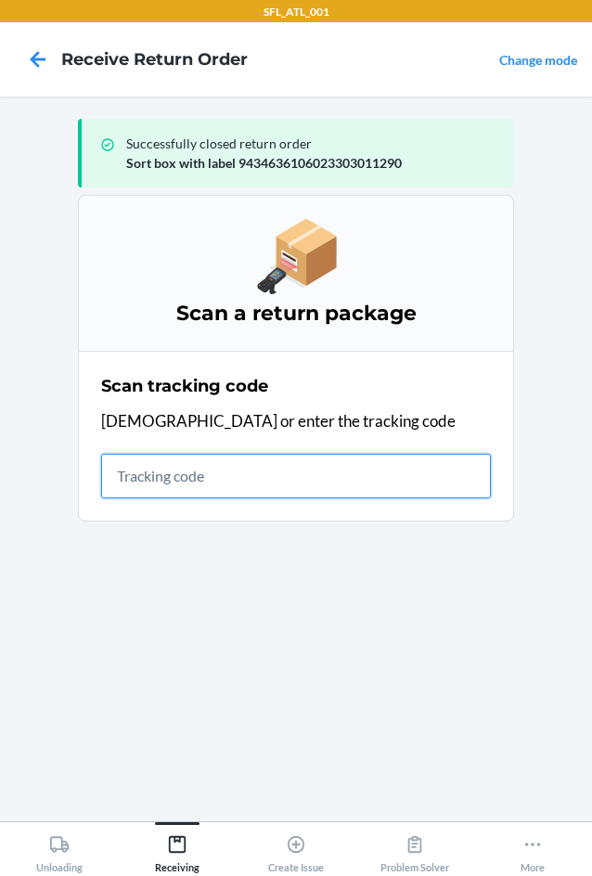
click at [161, 468] on input "text" at bounding box center [296, 476] width 390 height 45
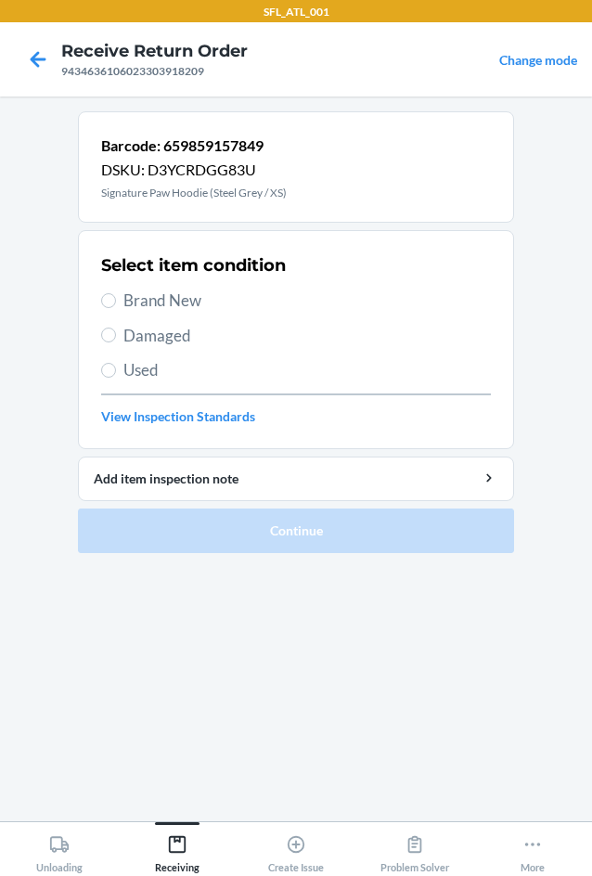
click at [150, 376] on span "Used" at bounding box center [307, 370] width 368 height 24
click at [116, 376] on input "Used" at bounding box center [108, 370] width 15 height 15
radio input "true"
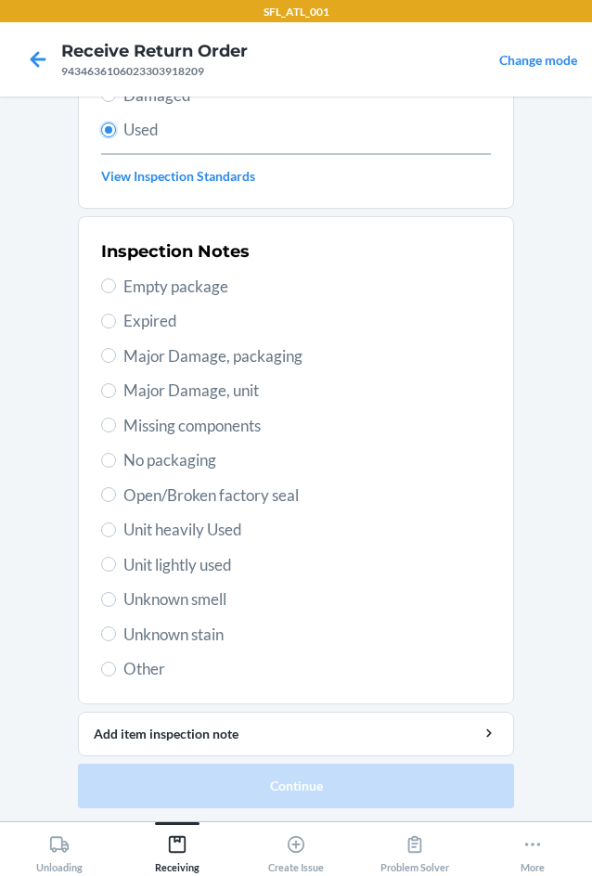
scroll to position [242, 0]
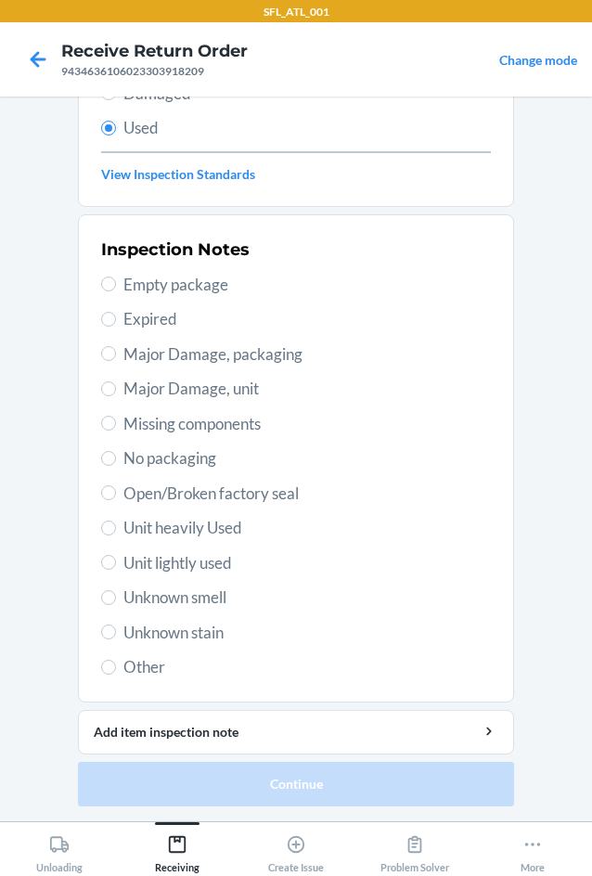
click at [226, 534] on span "Unit heavily Used" at bounding box center [307, 528] width 368 height 24
click at [116, 534] on input "Unit heavily Used" at bounding box center [108, 528] width 15 height 15
radio input "true"
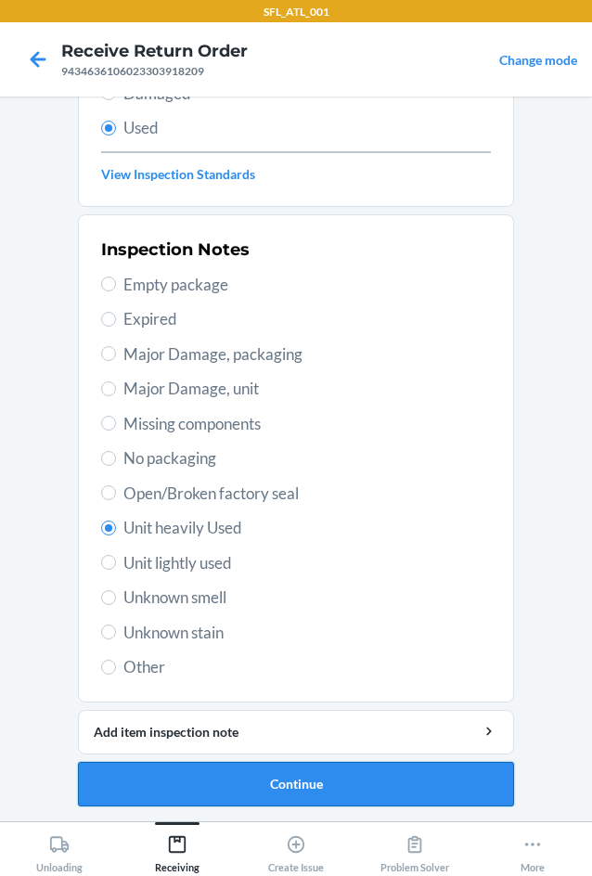
click at [348, 791] on button "Continue" at bounding box center [296, 784] width 436 height 45
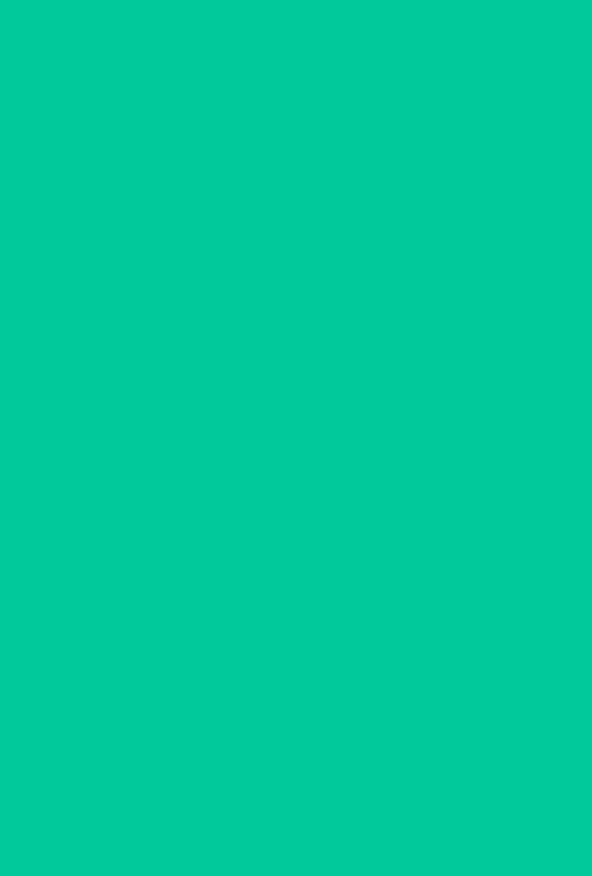
scroll to position [0, 0]
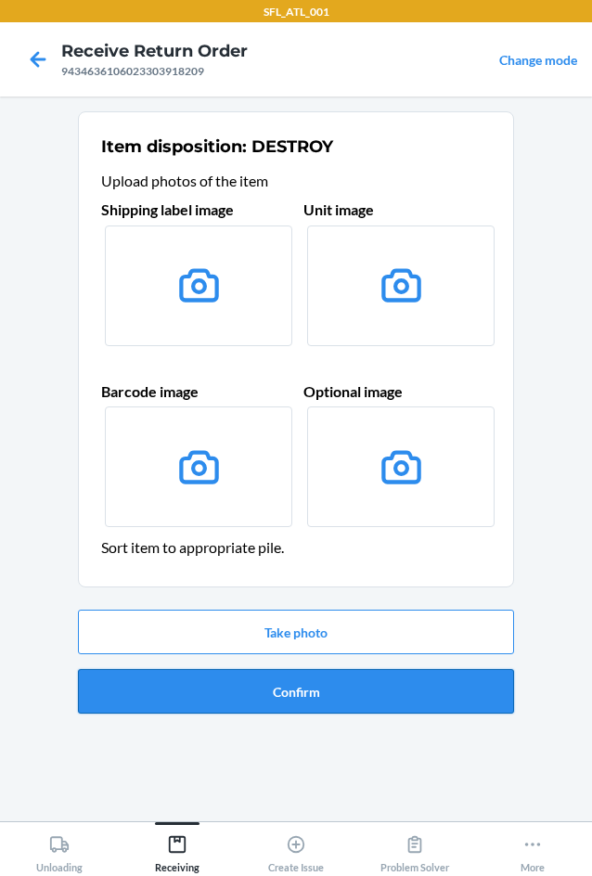
click at [329, 675] on button "Confirm" at bounding box center [296, 691] width 436 height 45
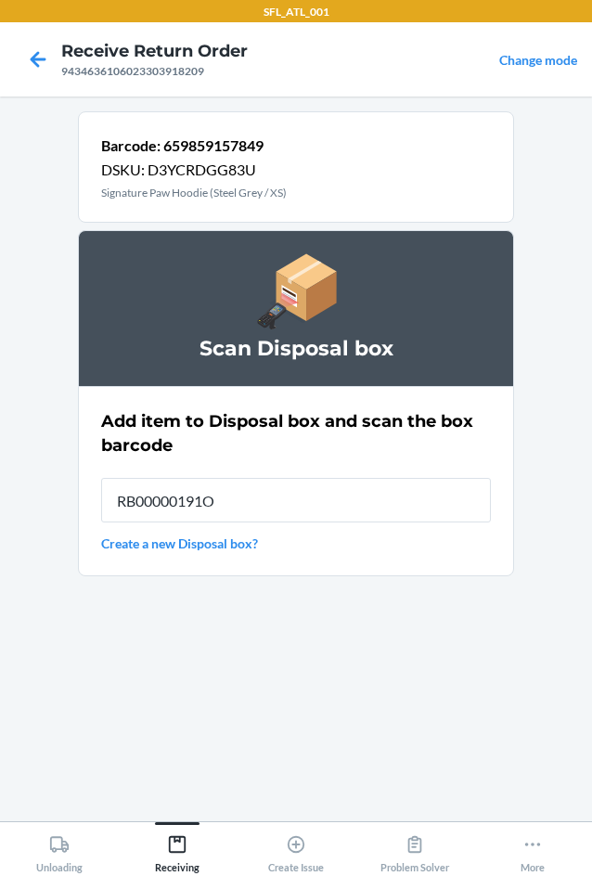
type input "RB00000191O"
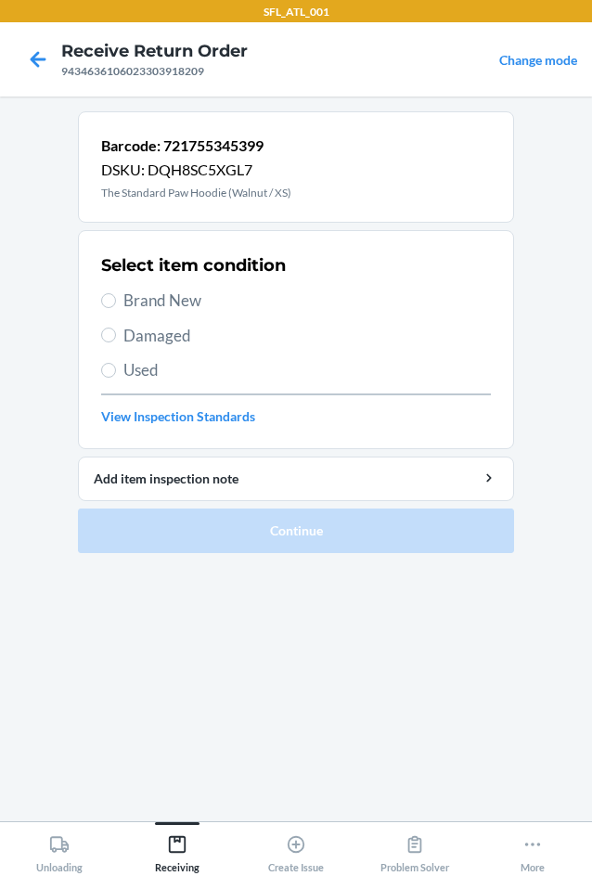
click at [122, 365] on label "Used" at bounding box center [296, 370] width 390 height 24
click at [116, 365] on input "Used" at bounding box center [108, 370] width 15 height 15
radio input "true"
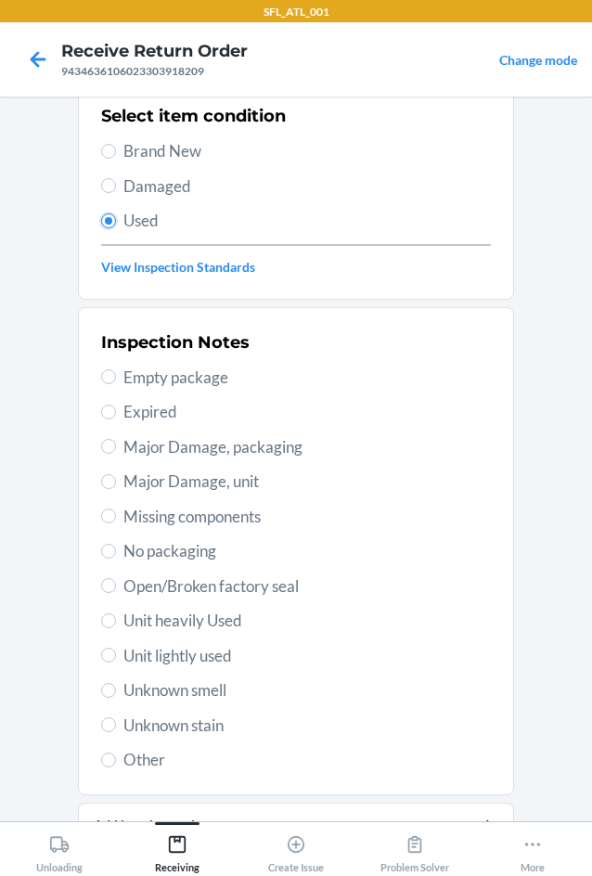
scroll to position [242, 0]
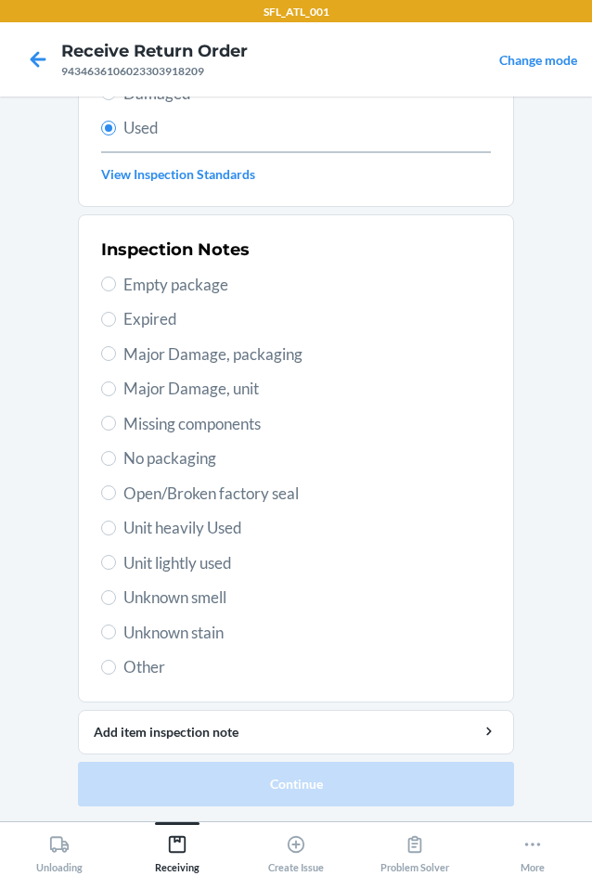
click at [184, 532] on span "Unit heavily Used" at bounding box center [307, 528] width 368 height 24
click at [116, 532] on input "Unit heavily Used" at bounding box center [108, 528] width 15 height 15
radio input "true"
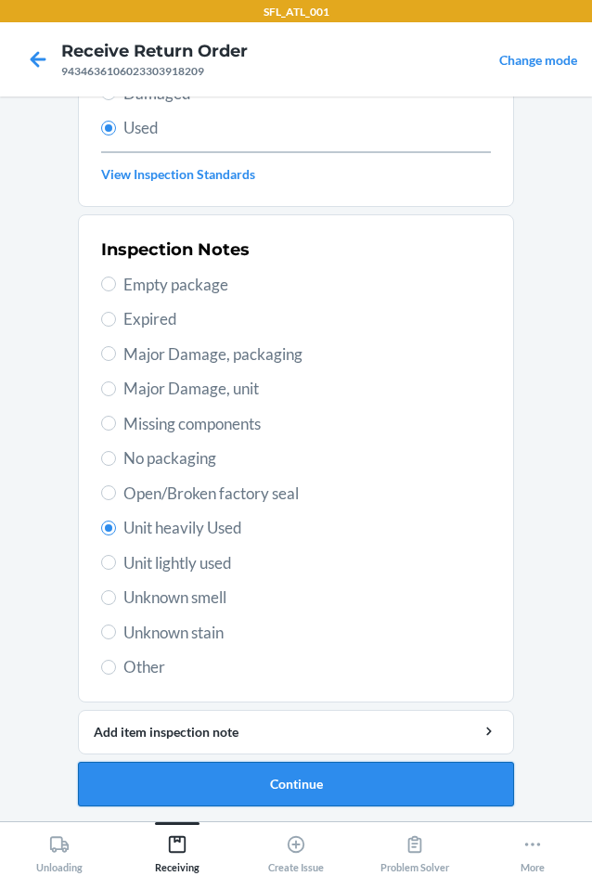
click at [324, 793] on button "Continue" at bounding box center [296, 784] width 436 height 45
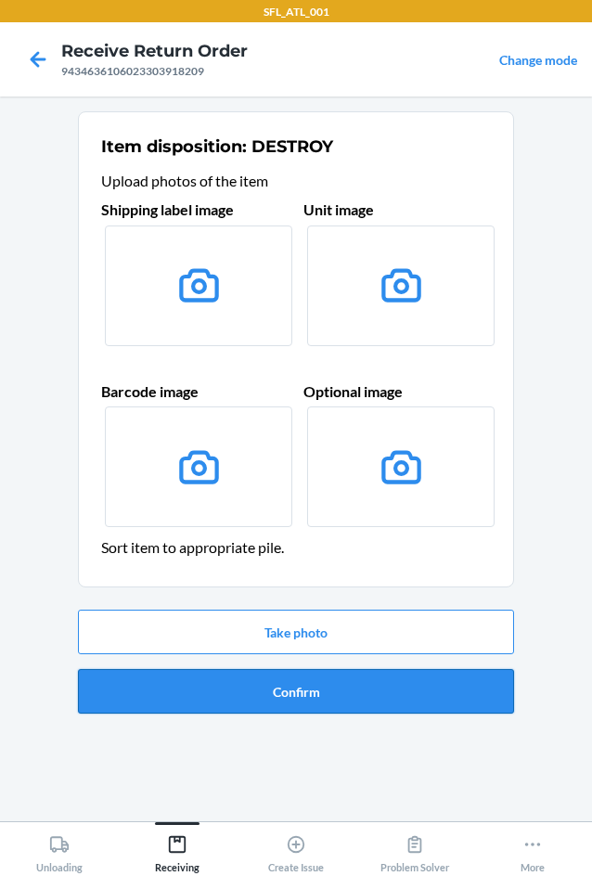
click at [446, 690] on button "Confirm" at bounding box center [296, 691] width 436 height 45
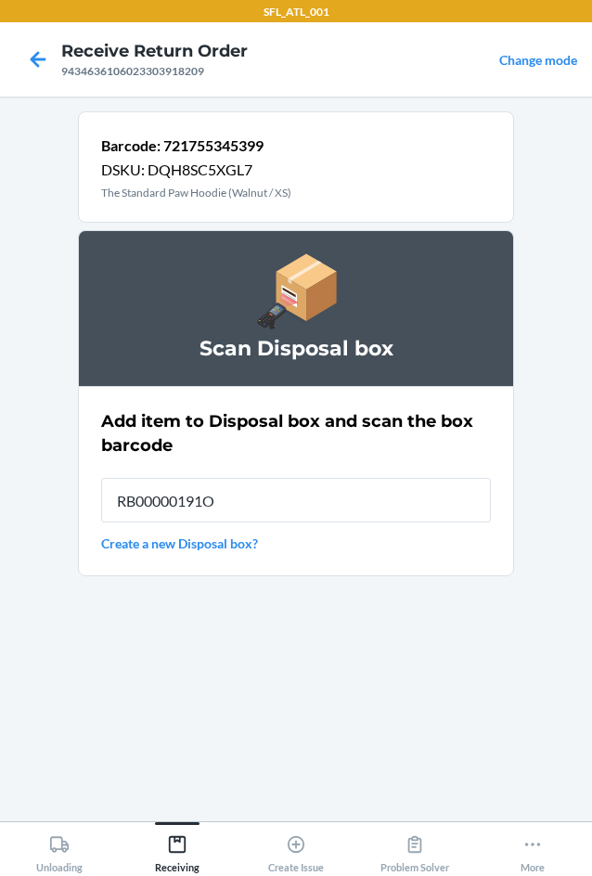
type input "RB00000191O"
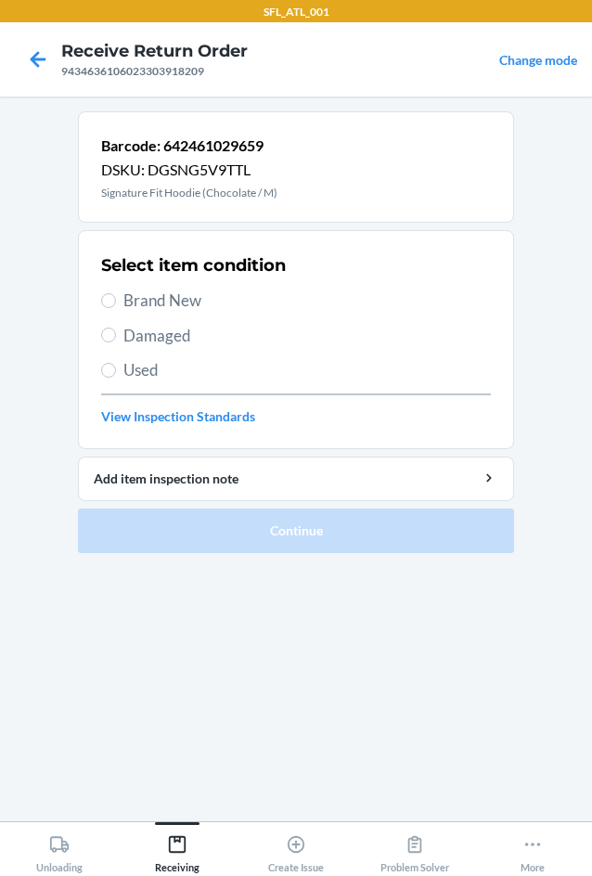
click at [195, 302] on span "Brand New" at bounding box center [307, 301] width 368 height 24
click at [116, 302] on input "Brand New" at bounding box center [108, 300] width 15 height 15
radio input "true"
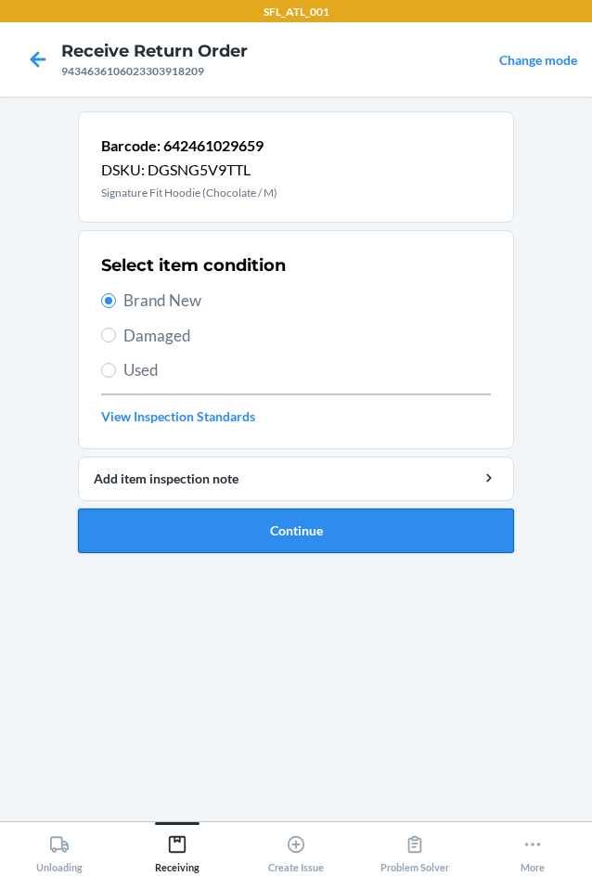
click at [284, 525] on button "Continue" at bounding box center [296, 531] width 436 height 45
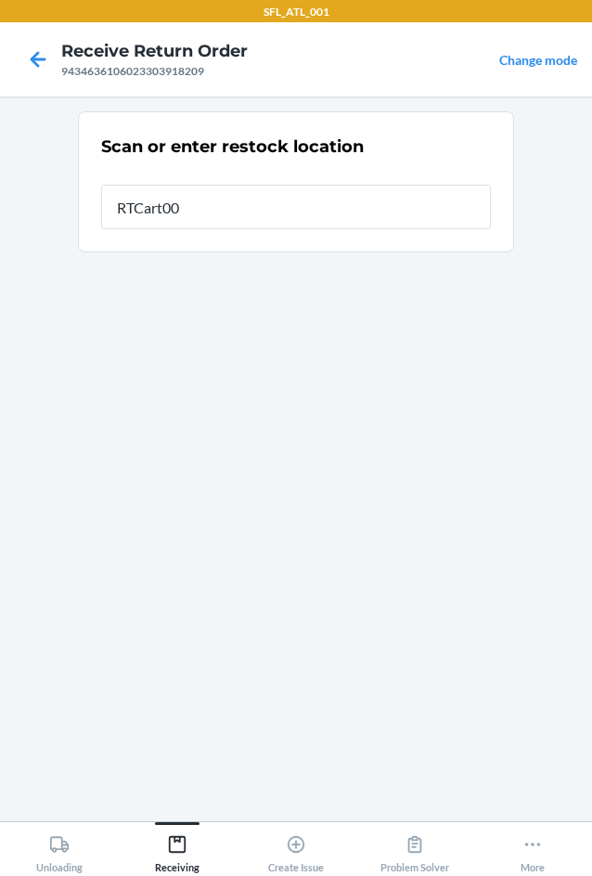
type input "RTCart001"
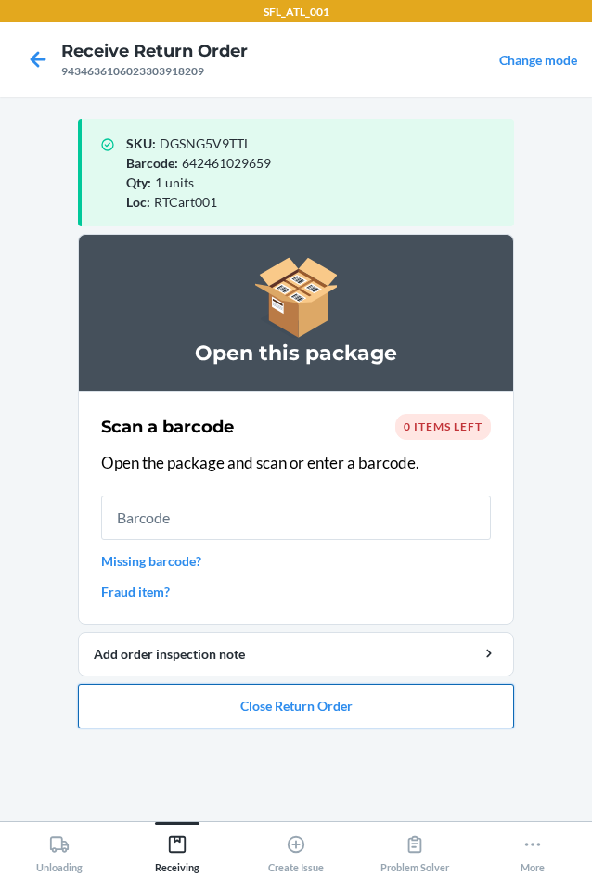
click at [298, 706] on button "Close Return Order" at bounding box center [296, 706] width 436 height 45
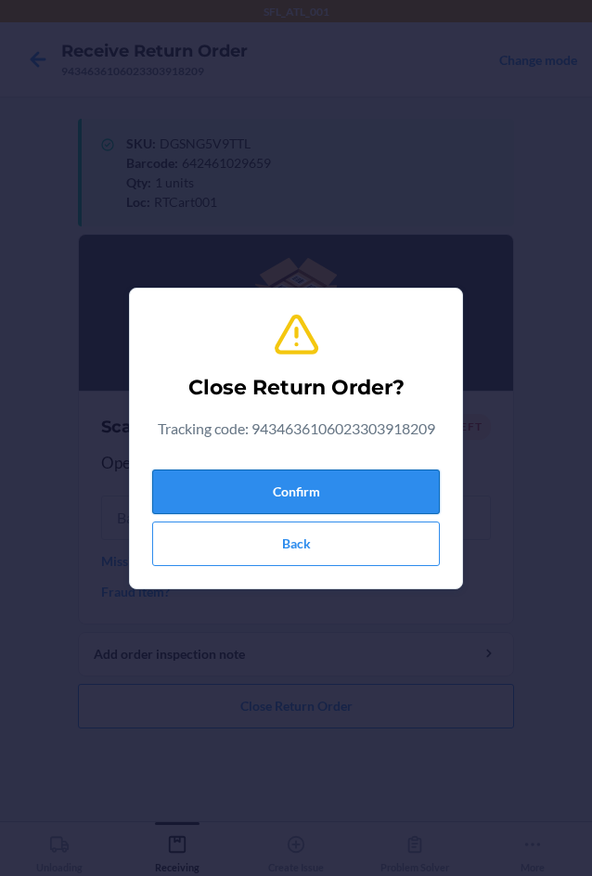
click at [333, 499] on button "Confirm" at bounding box center [296, 492] width 288 height 45
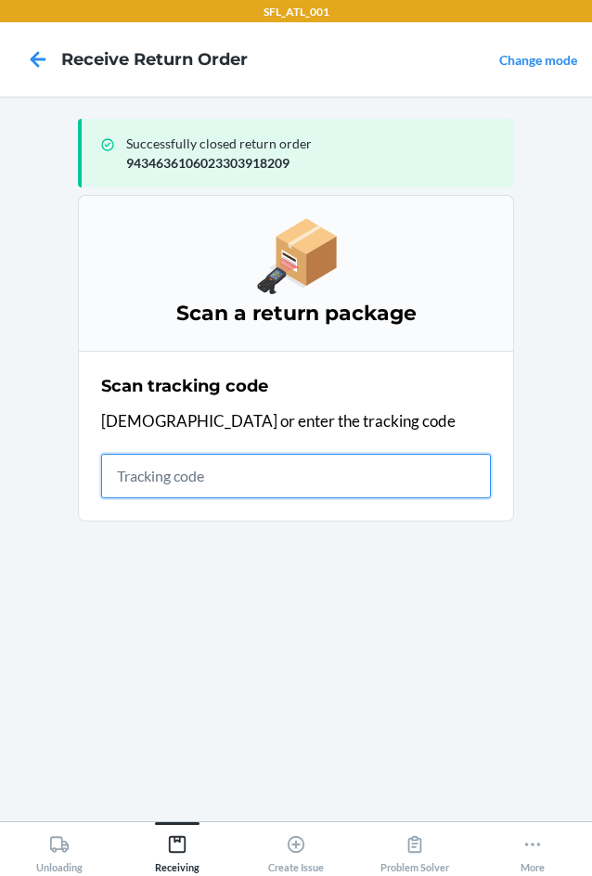
click at [169, 492] on input "text" at bounding box center [296, 476] width 390 height 45
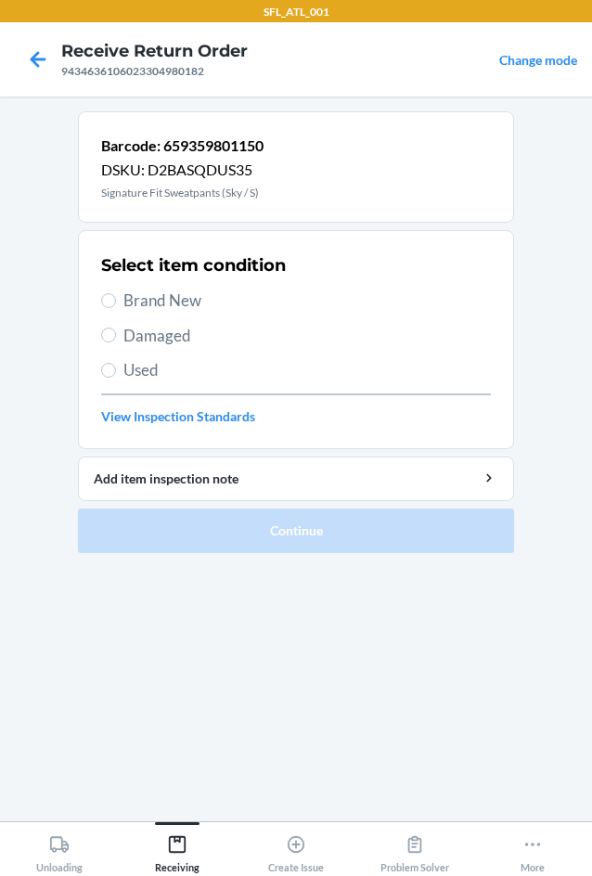
click at [145, 301] on span "Brand New" at bounding box center [307, 301] width 368 height 24
click at [116, 301] on input "Brand New" at bounding box center [108, 300] width 15 height 15
radio input "true"
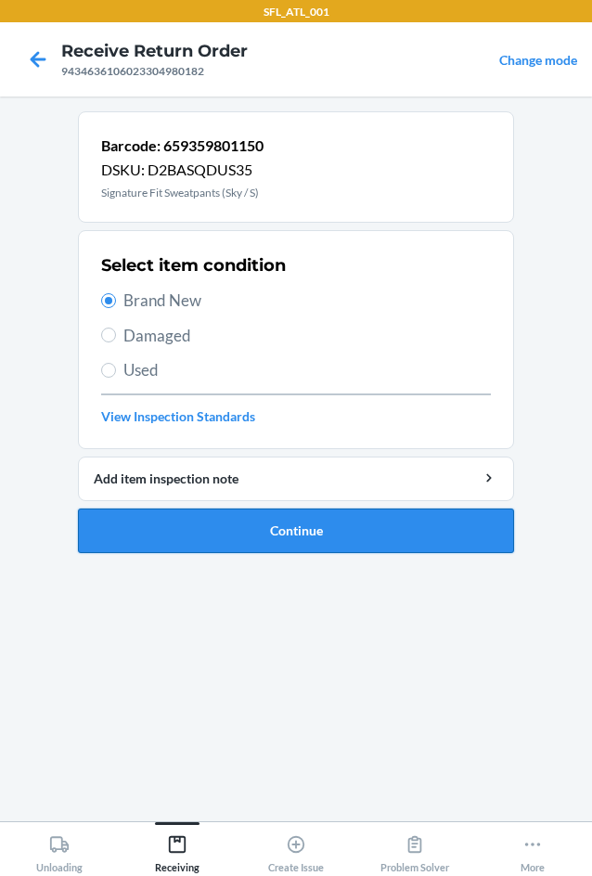
click at [210, 533] on button "Continue" at bounding box center [296, 531] width 436 height 45
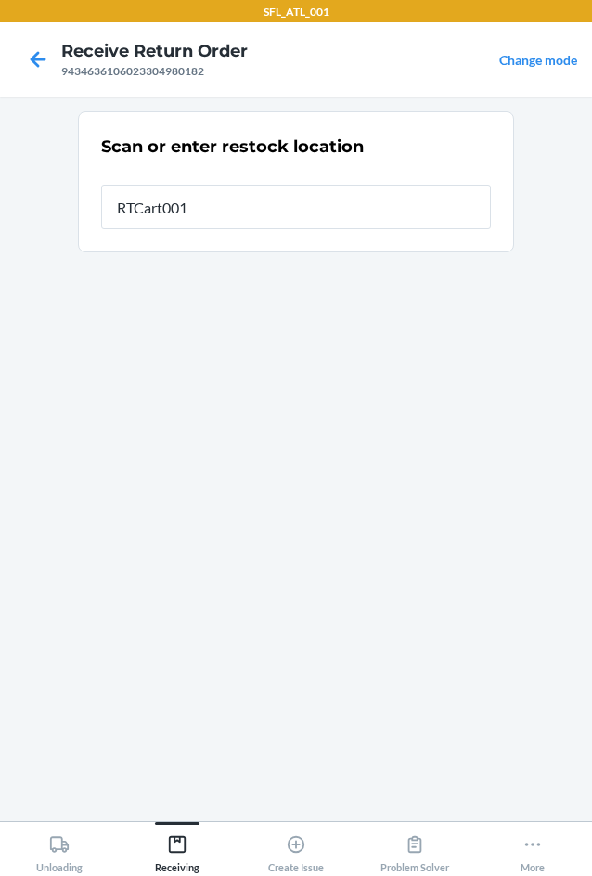
type input "RTCart001"
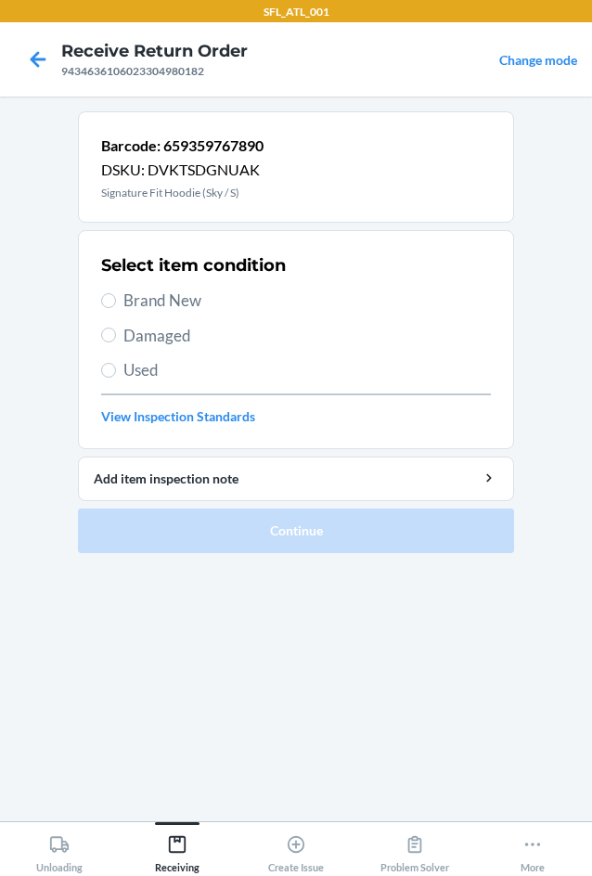
click at [198, 304] on span "Brand New" at bounding box center [307, 301] width 368 height 24
click at [116, 304] on input "Brand New" at bounding box center [108, 300] width 15 height 15
radio input "true"
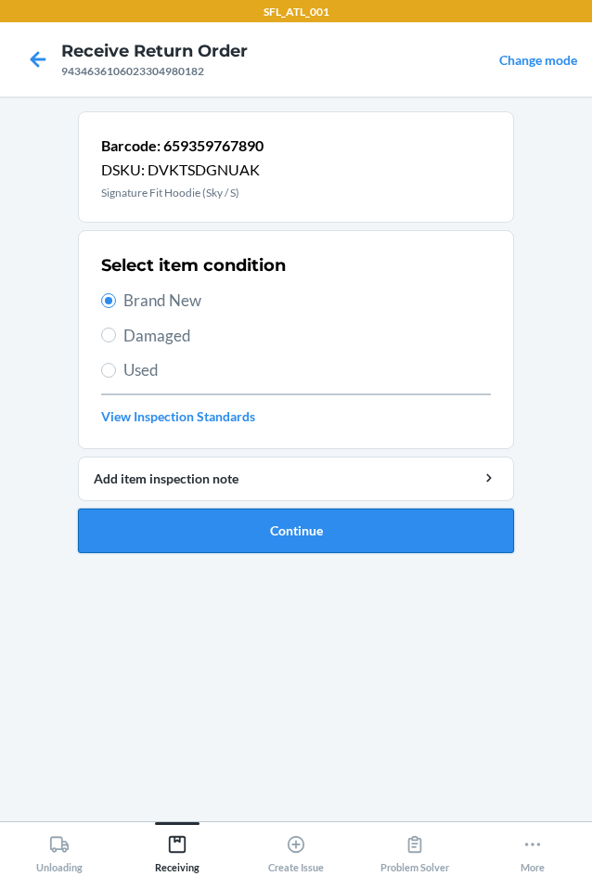
click at [247, 539] on button "Continue" at bounding box center [296, 531] width 436 height 45
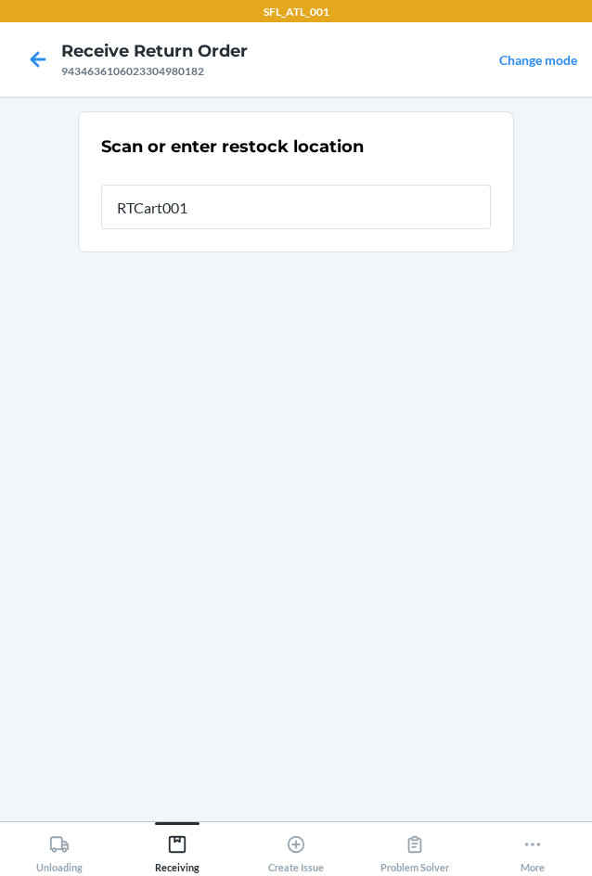
type input "RTCart001"
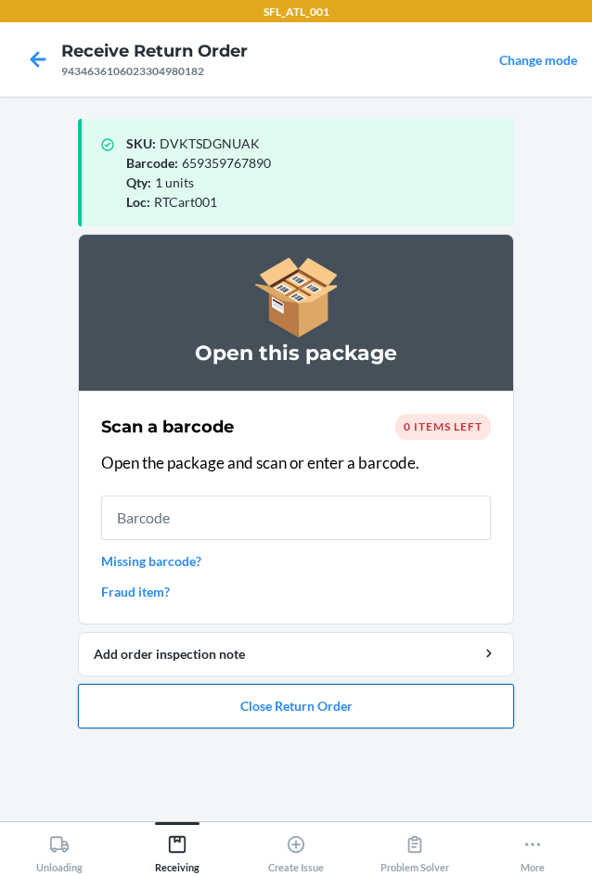
click at [269, 708] on button "Close Return Order" at bounding box center [296, 706] width 436 height 45
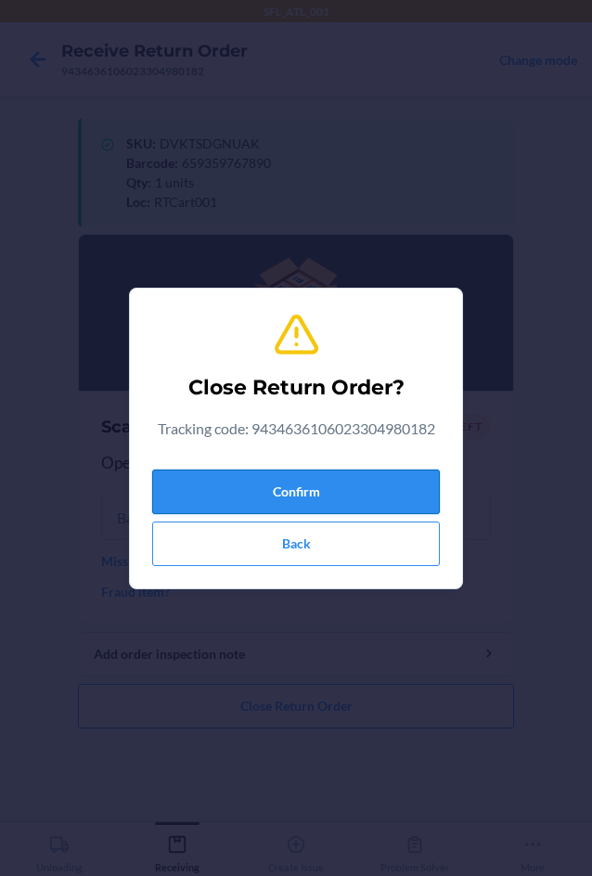
click at [294, 478] on button "Confirm" at bounding box center [296, 492] width 288 height 45
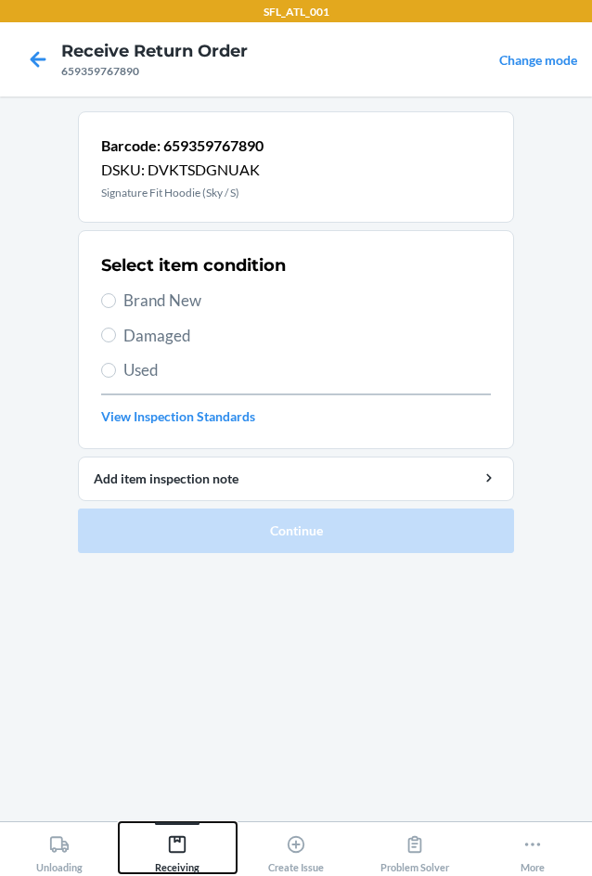
click at [161, 864] on div "Receiving" at bounding box center [177, 850] width 45 height 46
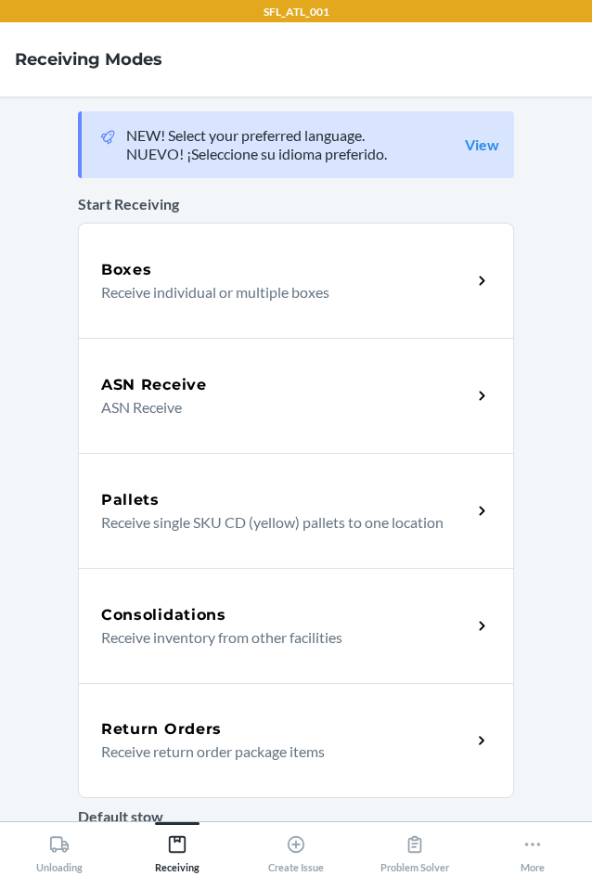
click at [171, 730] on h5 "Return Orders" at bounding box center [161, 729] width 121 height 22
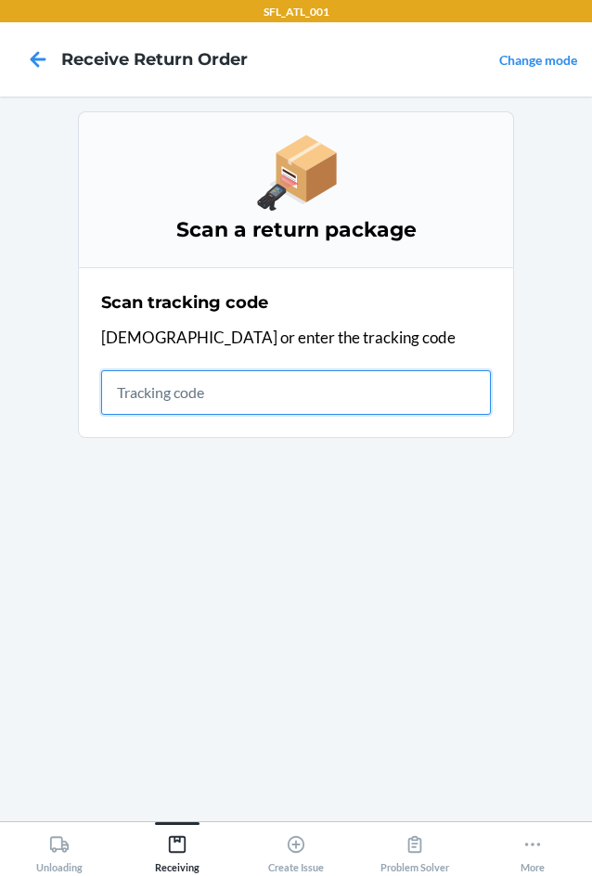
click at [229, 375] on input "text" at bounding box center [296, 392] width 390 height 45
click at [328, 379] on input "text" at bounding box center [296, 392] width 390 height 45
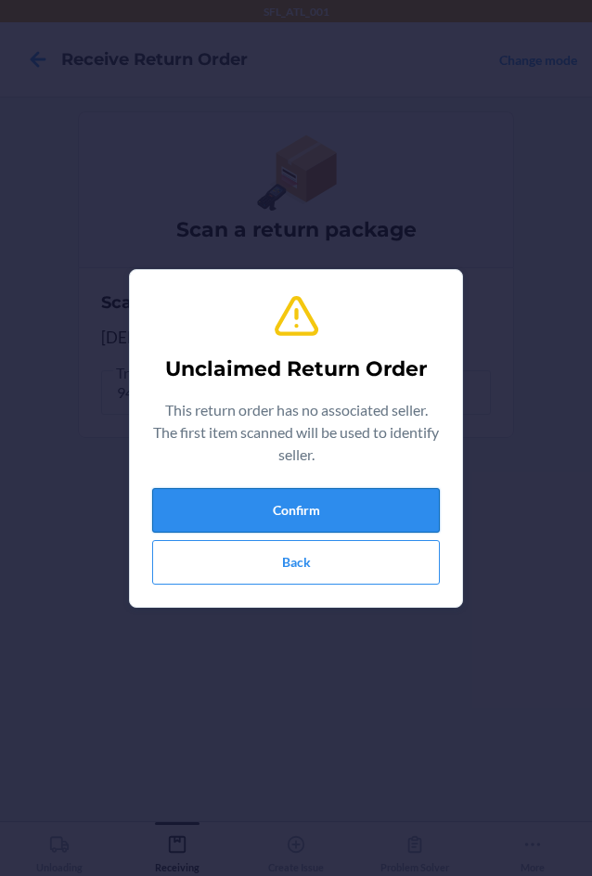
click at [338, 511] on button "Confirm" at bounding box center [296, 510] width 288 height 45
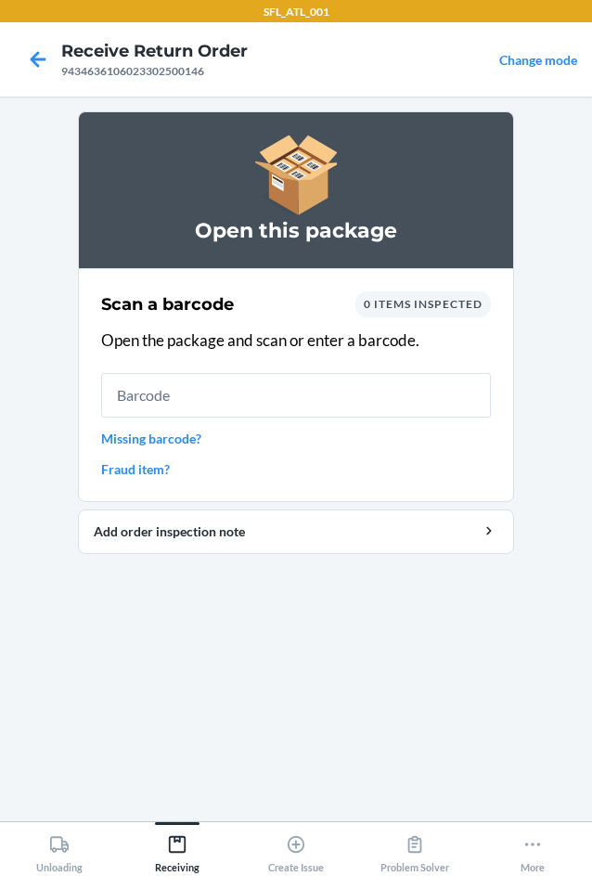
click at [303, 397] on input "text" at bounding box center [296, 395] width 390 height 45
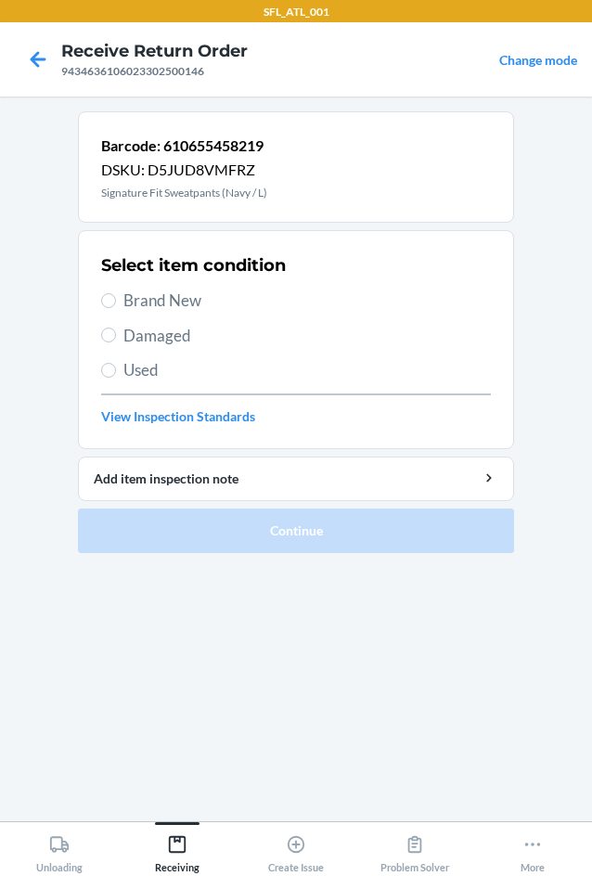
click at [202, 308] on span "Brand New" at bounding box center [307, 301] width 368 height 24
click at [116, 308] on input "Brand New" at bounding box center [108, 300] width 15 height 15
radio input "true"
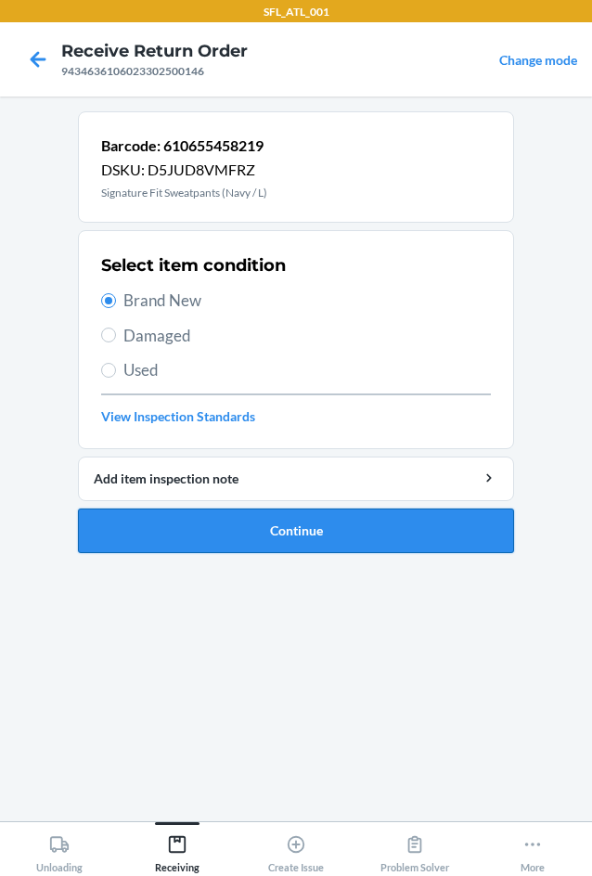
click at [278, 523] on button "Continue" at bounding box center [296, 531] width 436 height 45
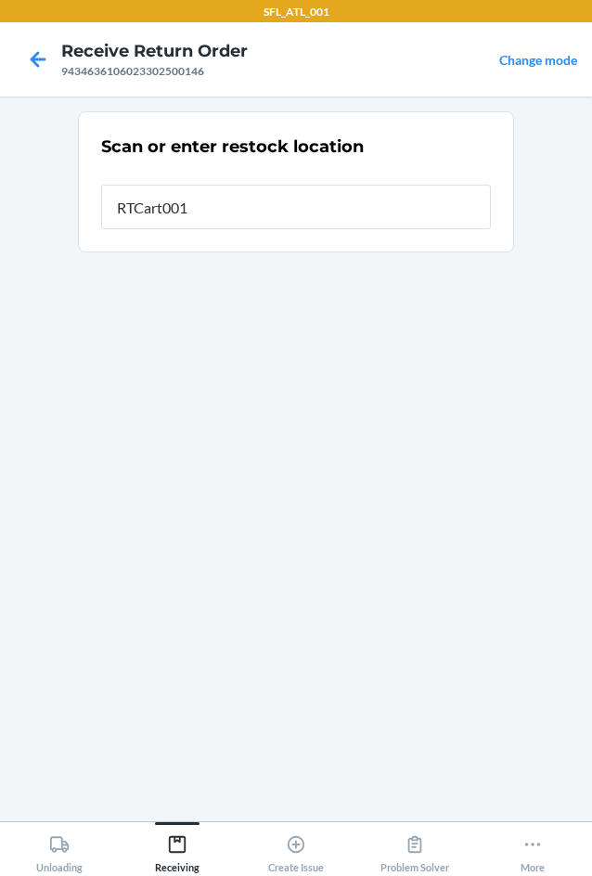
type input "RTCart001"
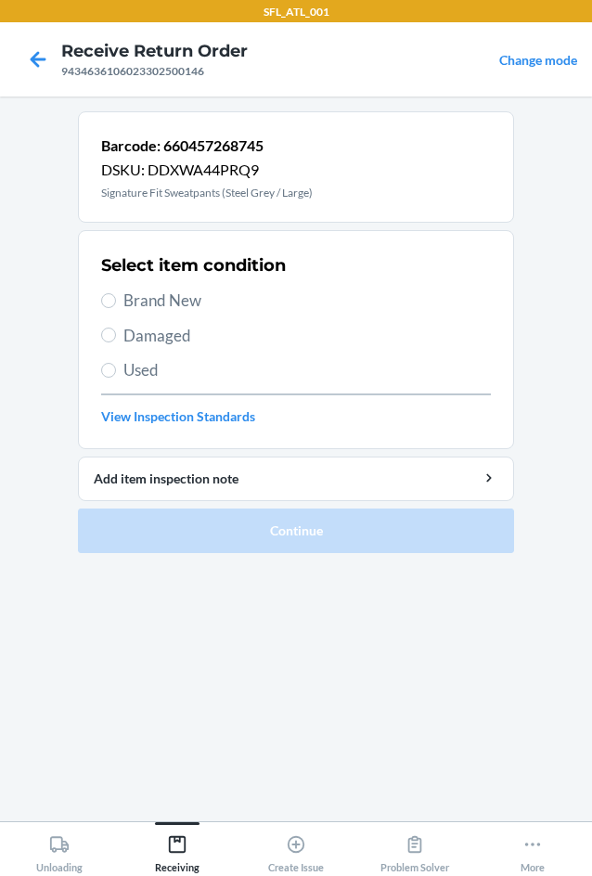
click at [174, 304] on span "Brand New" at bounding box center [307, 301] width 368 height 24
click at [116, 304] on input "Brand New" at bounding box center [108, 300] width 15 height 15
radio input "true"
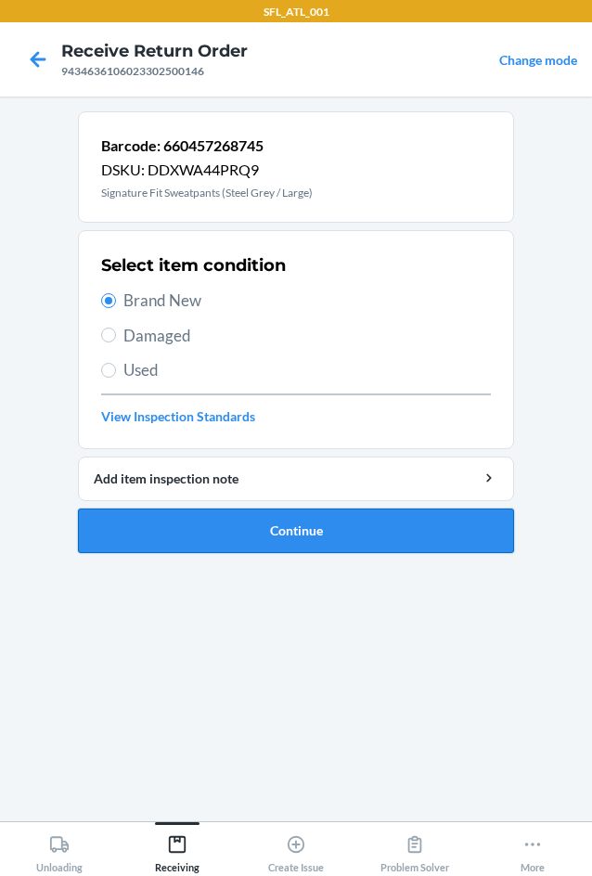
click at [262, 531] on button "Continue" at bounding box center [296, 531] width 436 height 45
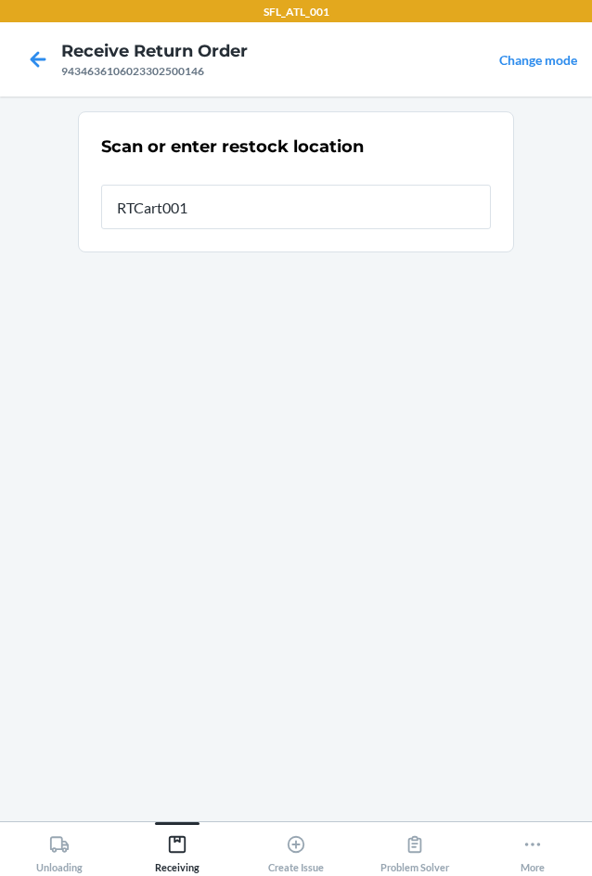
type input "RTCart001"
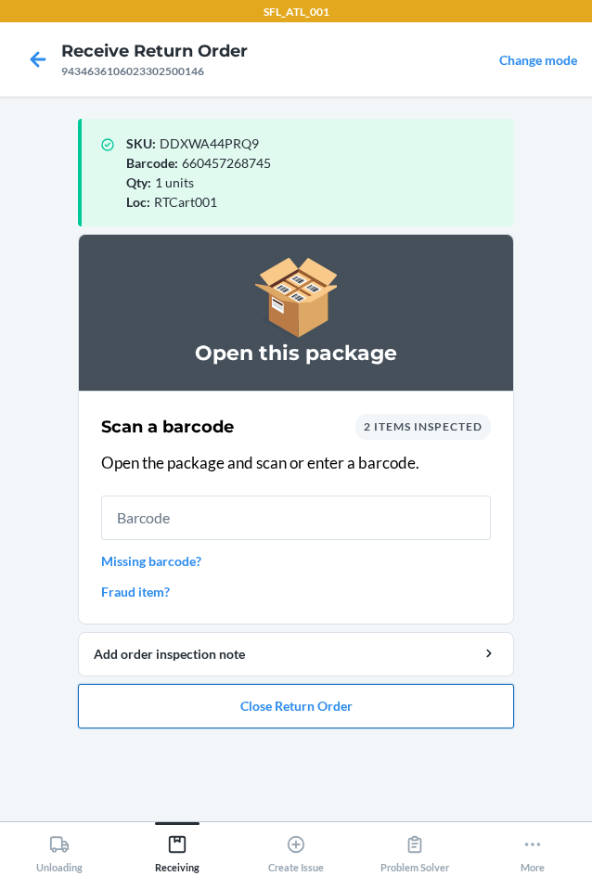
click at [327, 715] on button "Close Return Order" at bounding box center [296, 706] width 436 height 45
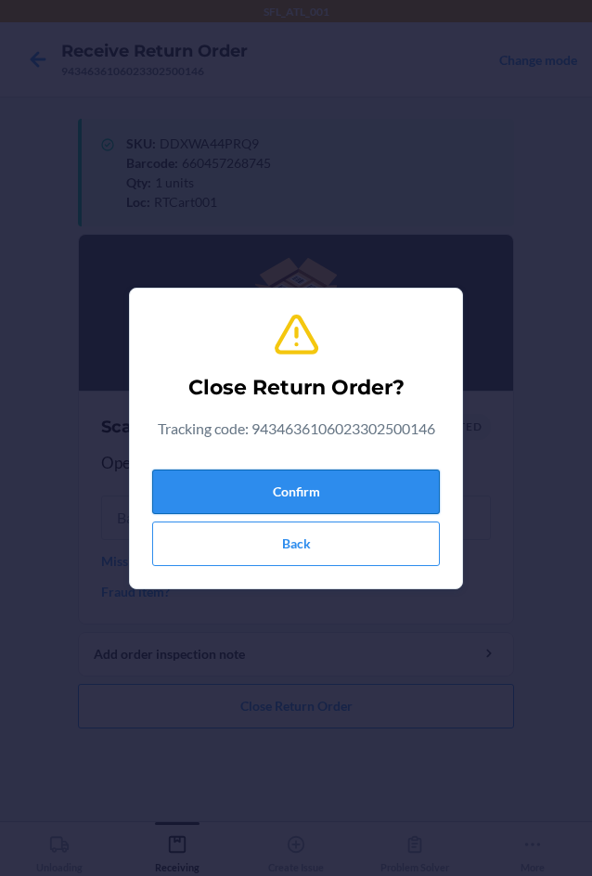
click at [381, 483] on button "Confirm" at bounding box center [296, 492] width 288 height 45
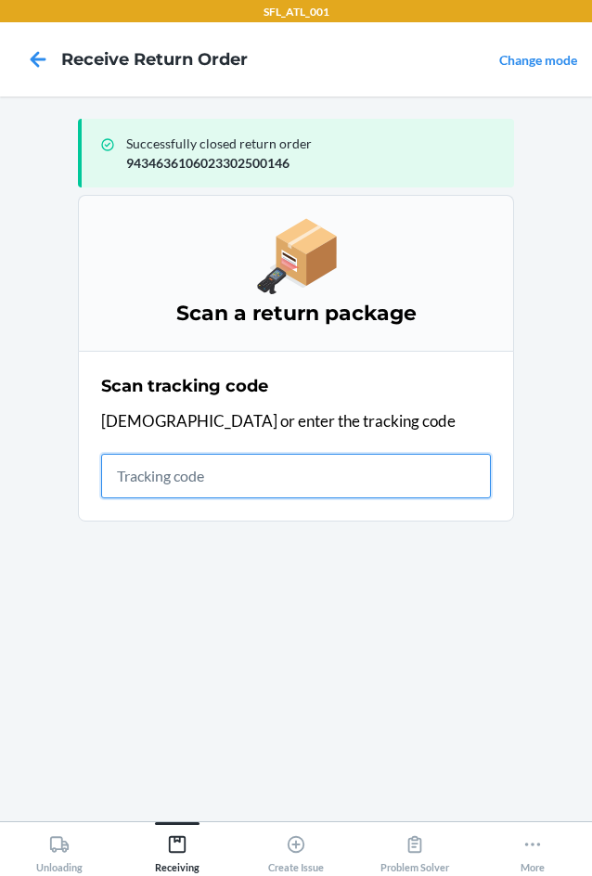
click at [171, 462] on input "text" at bounding box center [296, 476] width 390 height 45
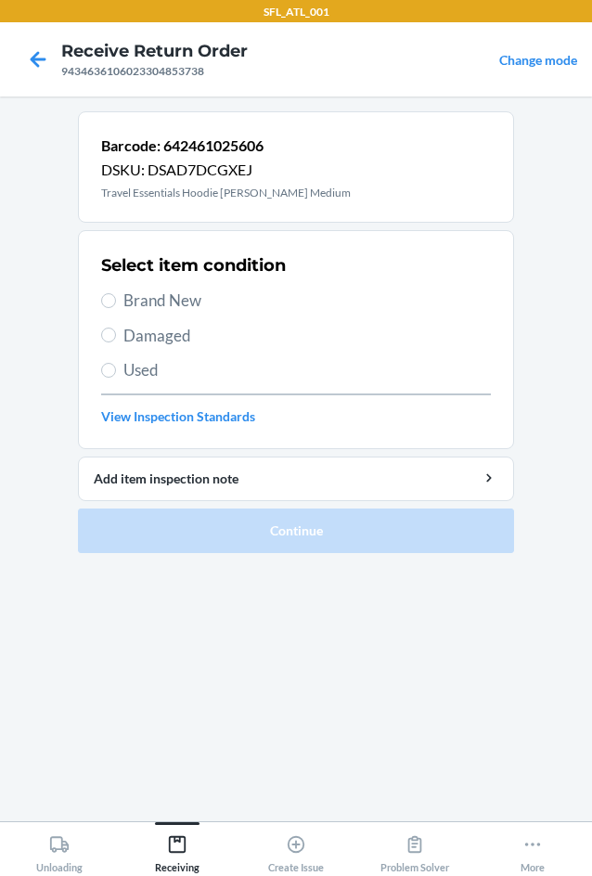
click at [144, 297] on span "Brand New" at bounding box center [307, 301] width 368 height 24
click at [116, 297] on input "Brand New" at bounding box center [108, 300] width 15 height 15
radio input "true"
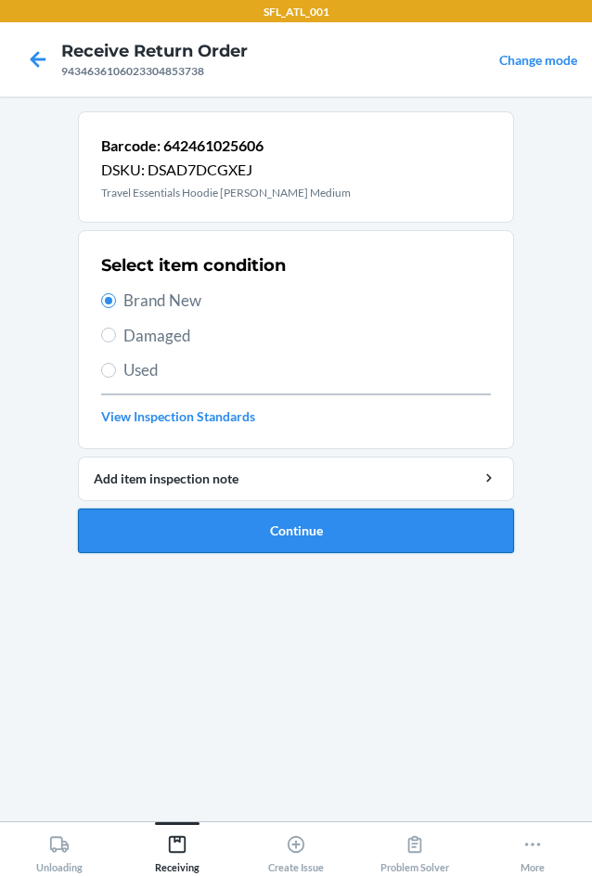
click at [271, 526] on button "Continue" at bounding box center [296, 531] width 436 height 45
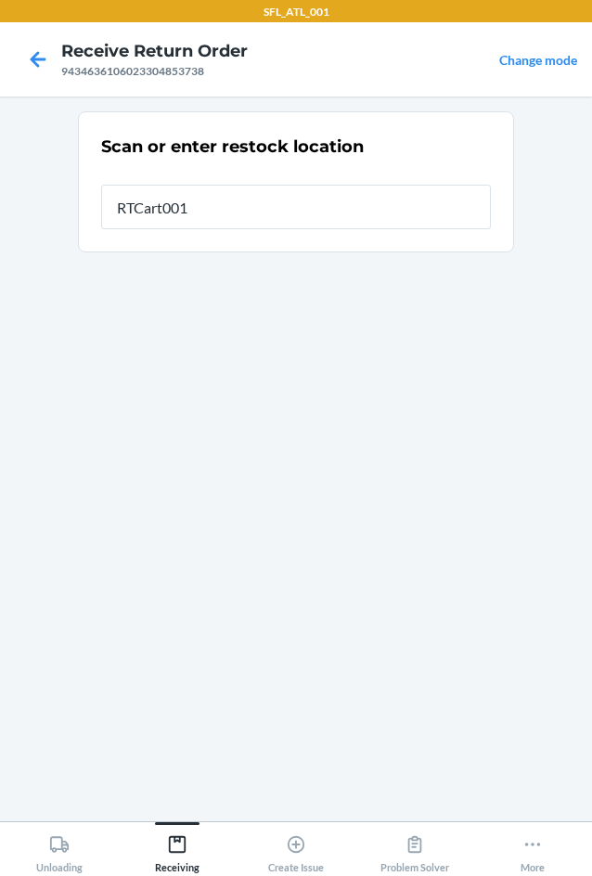
type input "RTCart001"
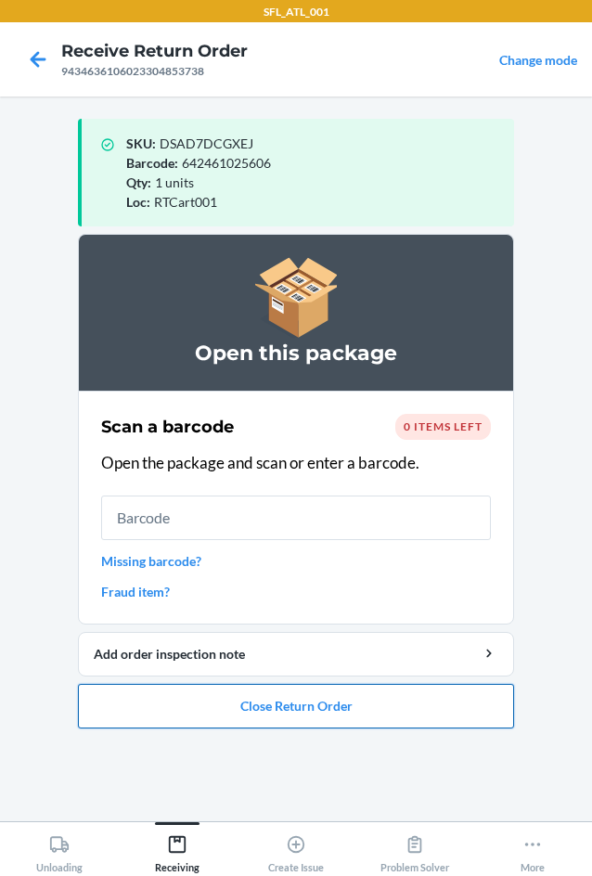
click at [272, 707] on button "Close Return Order" at bounding box center [296, 706] width 436 height 45
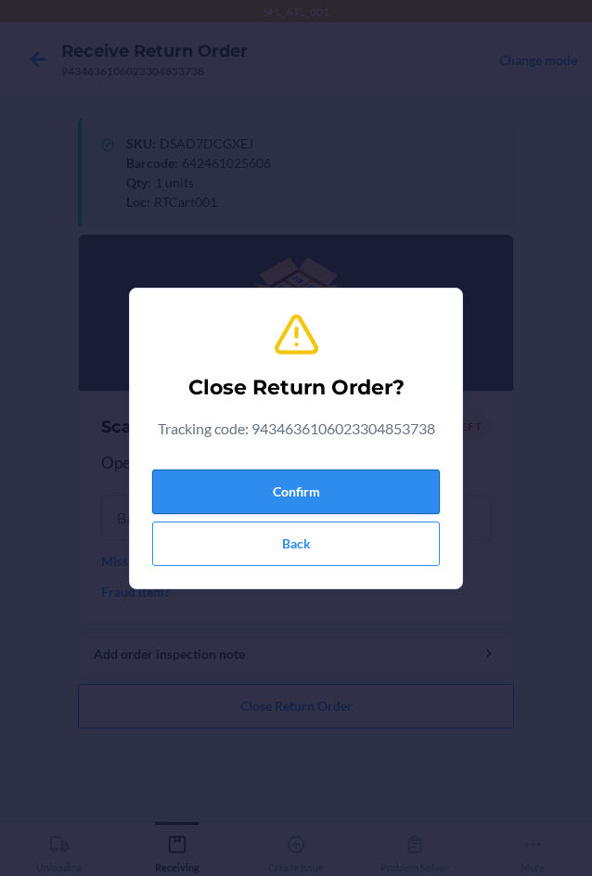
click at [296, 491] on button "Confirm" at bounding box center [296, 492] width 288 height 45
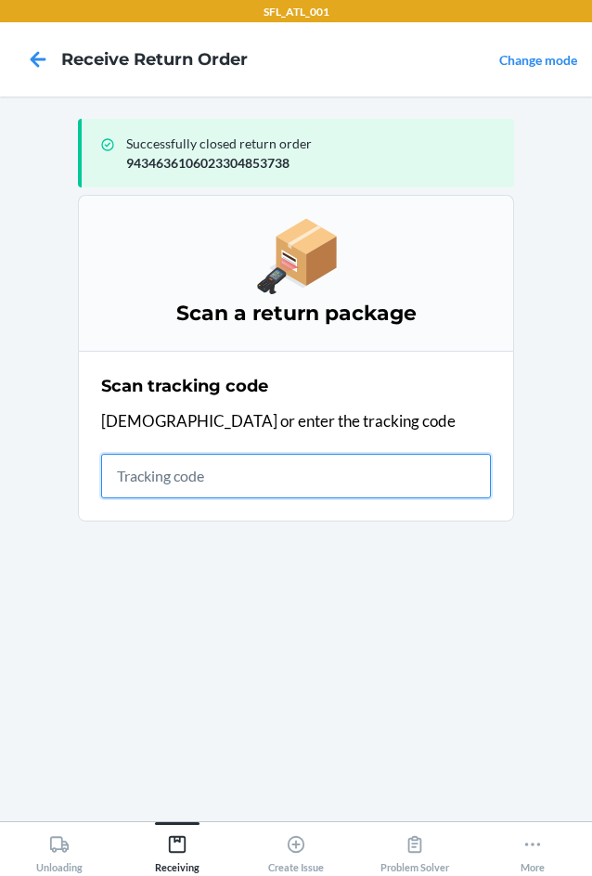
click at [207, 481] on input "text" at bounding box center [296, 476] width 390 height 45
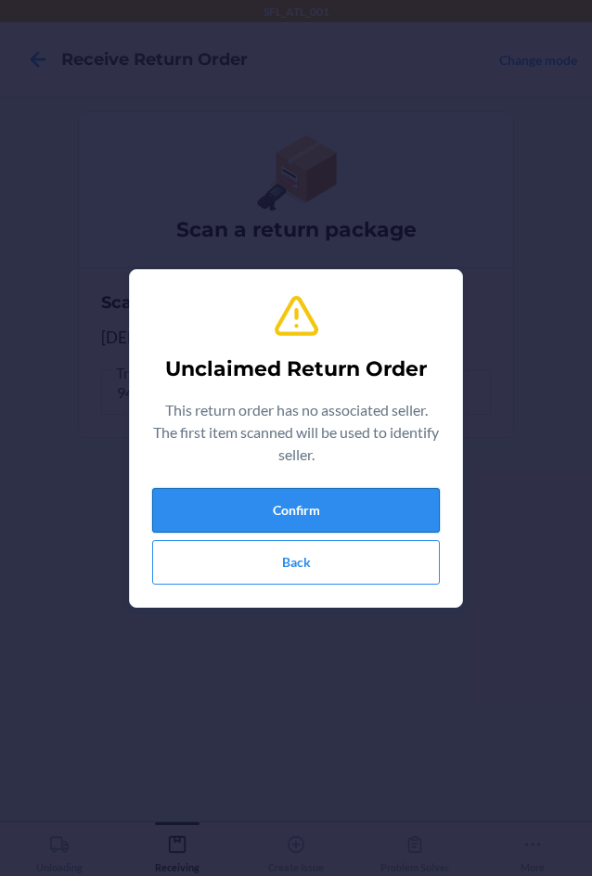
click at [175, 512] on button "Confirm" at bounding box center [296, 510] width 288 height 45
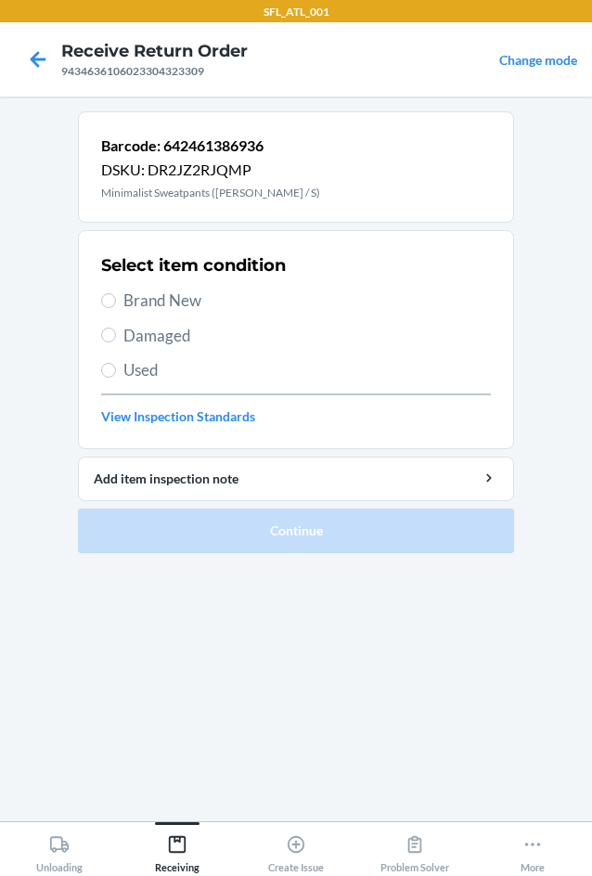
click at [138, 309] on span "Brand New" at bounding box center [307, 301] width 368 height 24
click at [116, 308] on input "Brand New" at bounding box center [108, 300] width 15 height 15
radio input "true"
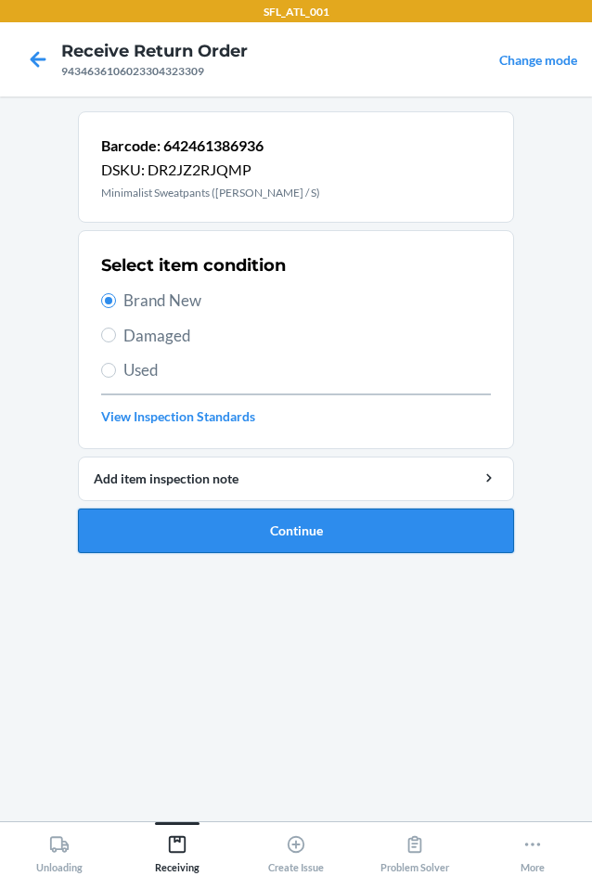
click at [276, 539] on button "Continue" at bounding box center [296, 531] width 436 height 45
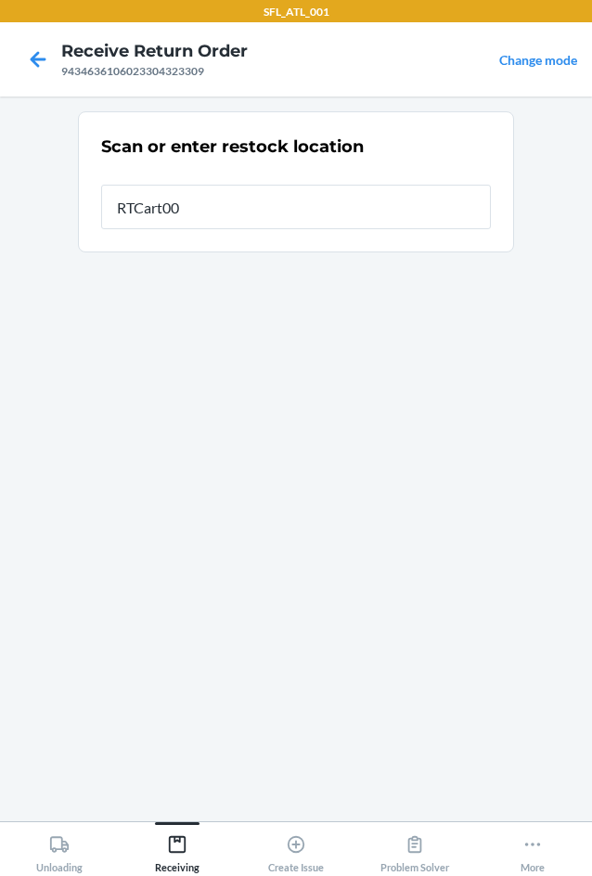
type input "RTCart001"
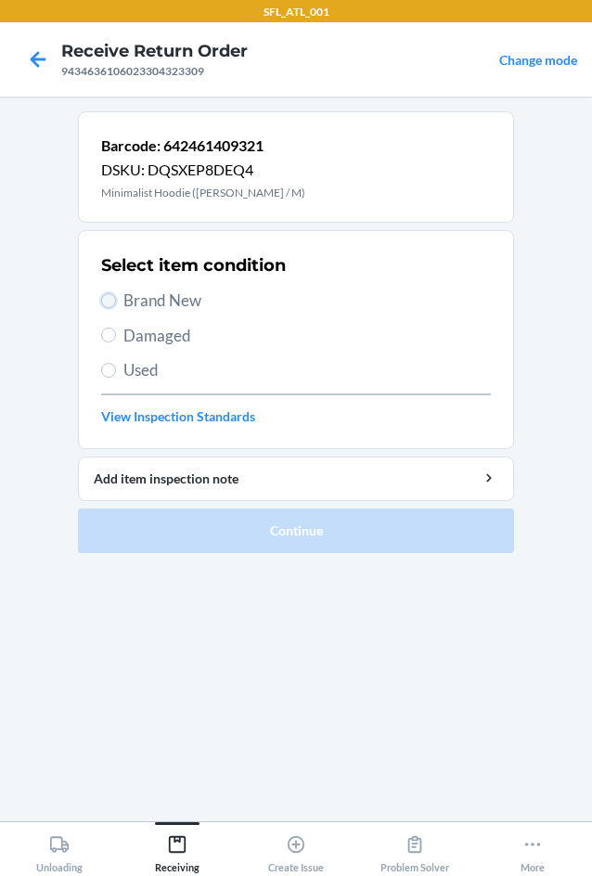
click at [112, 296] on input "Brand New" at bounding box center [108, 300] width 15 height 15
radio input "true"
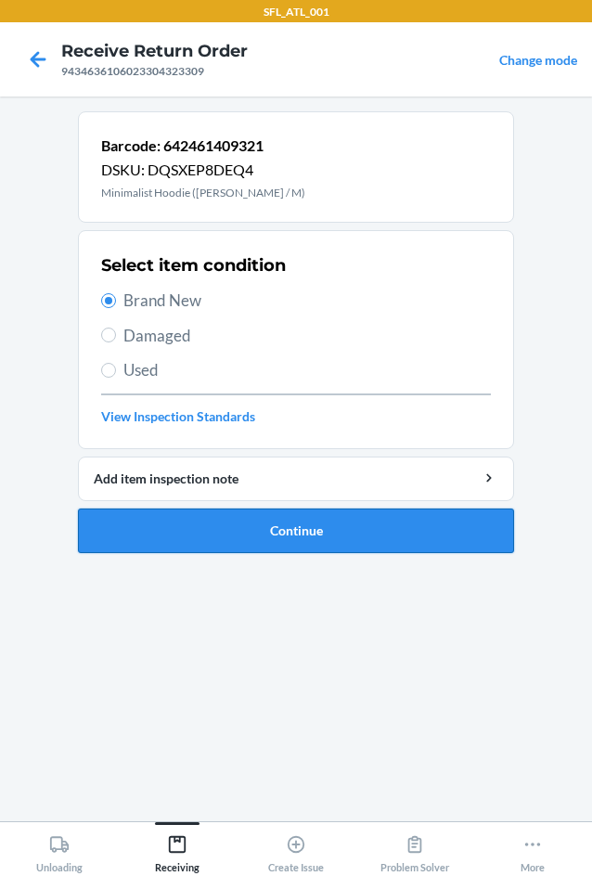
click at [206, 537] on button "Continue" at bounding box center [296, 531] width 436 height 45
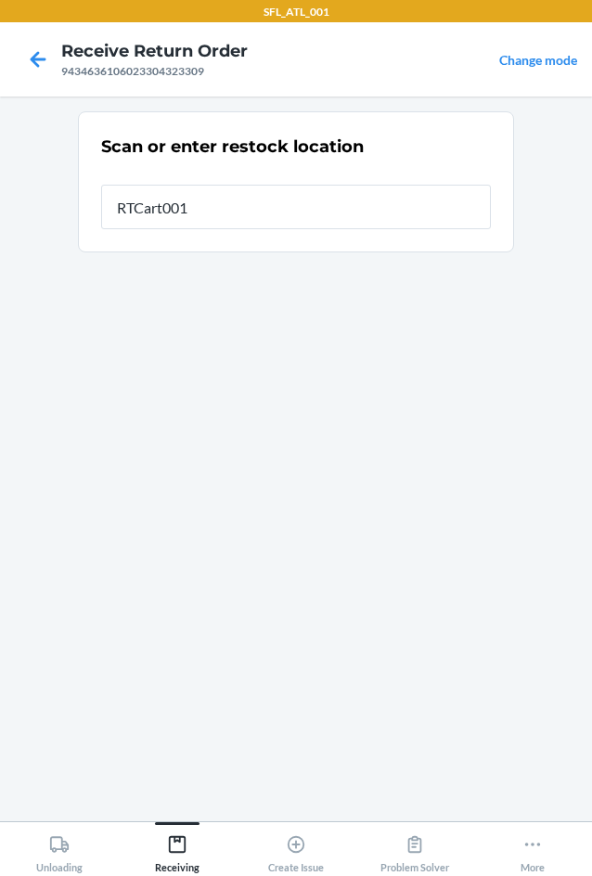
type input "RTCart001"
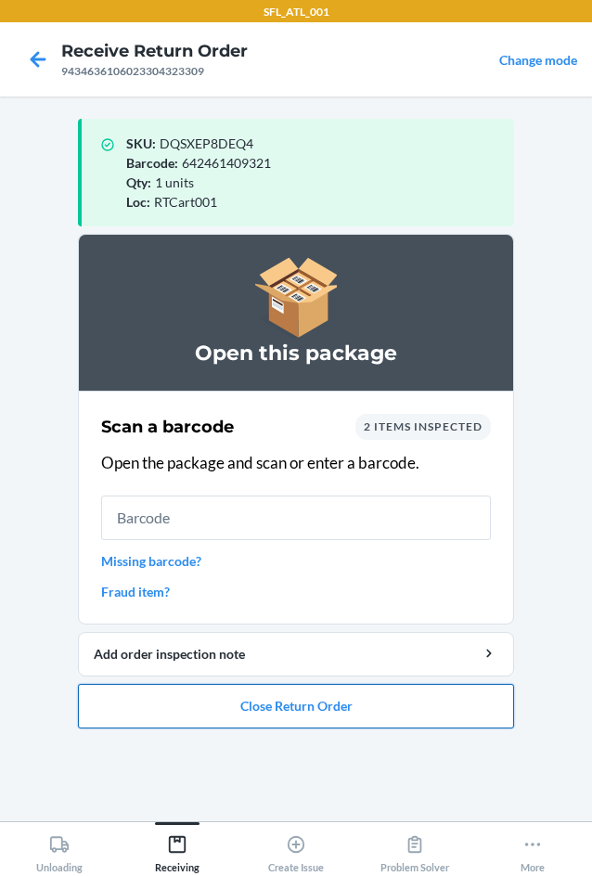
click at [295, 708] on button "Close Return Order" at bounding box center [296, 706] width 436 height 45
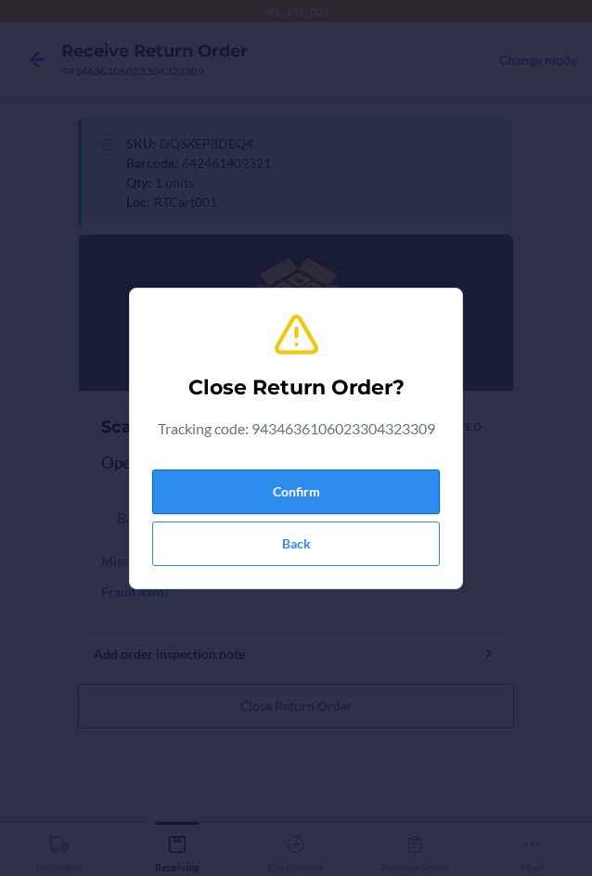
click at [291, 485] on button "Confirm" at bounding box center [296, 492] width 288 height 45
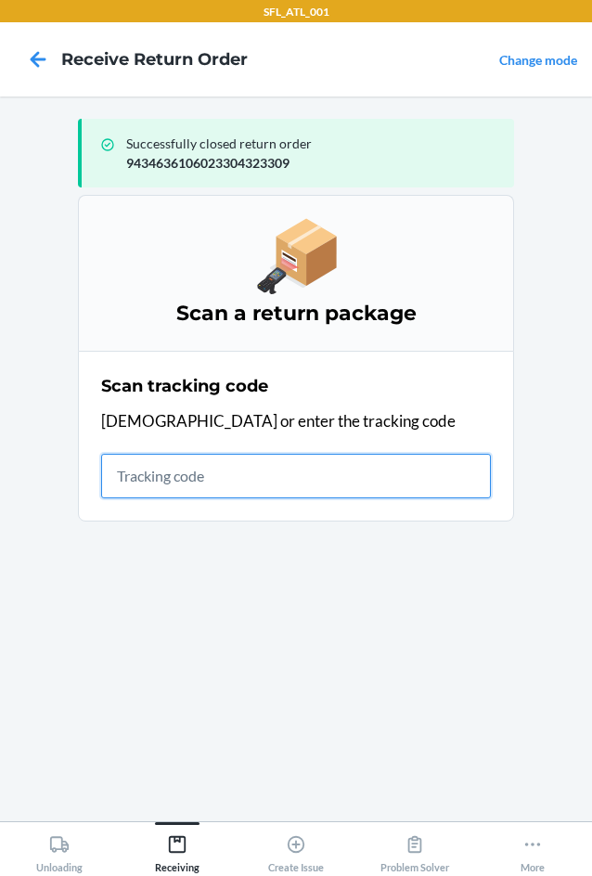
click at [172, 477] on input "text" at bounding box center [296, 476] width 390 height 45
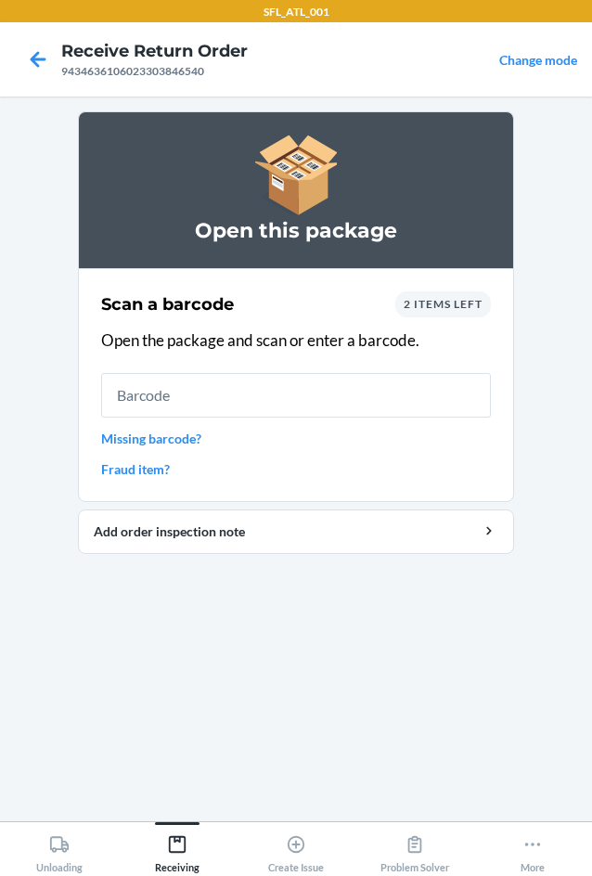
click at [276, 403] on input "text" at bounding box center [296, 395] width 390 height 45
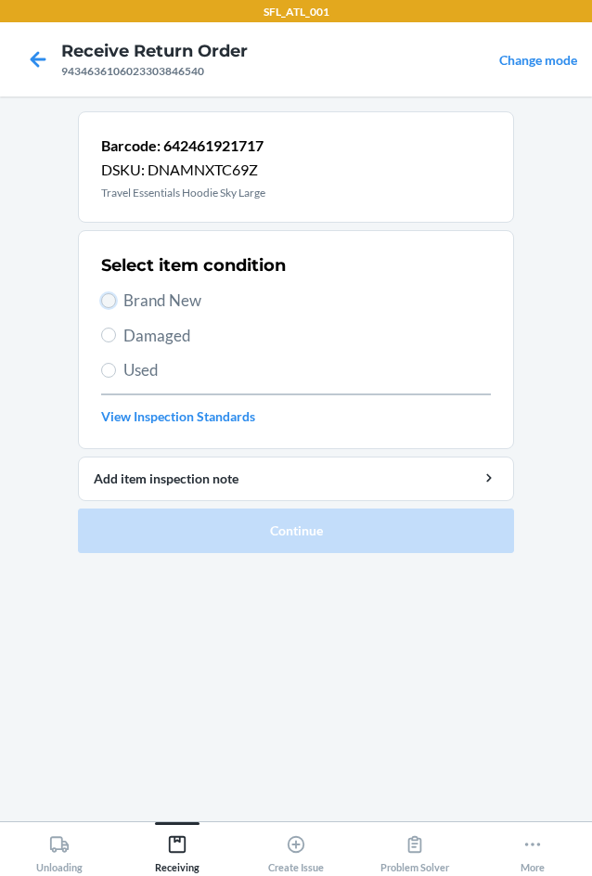
click at [109, 294] on input "Brand New" at bounding box center [108, 300] width 15 height 15
radio input "true"
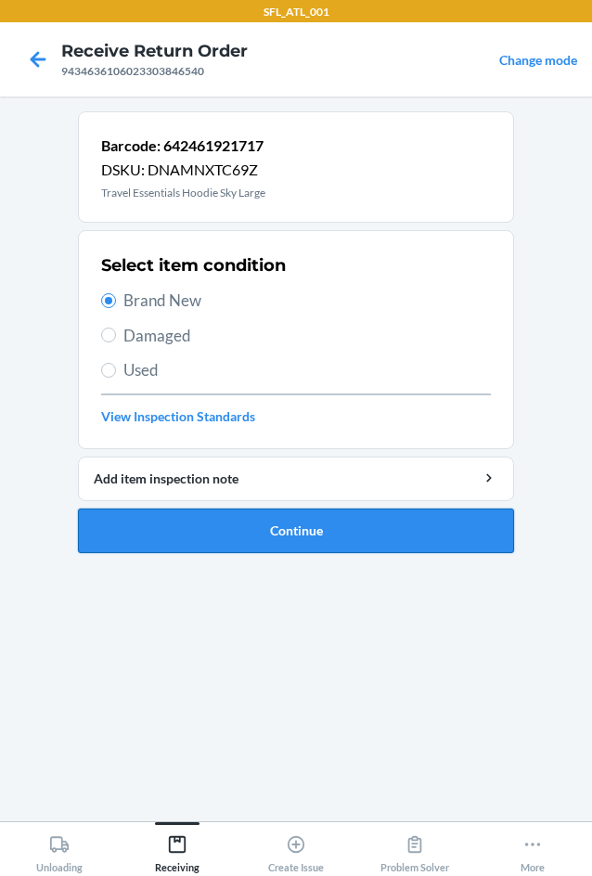
click at [230, 521] on button "Continue" at bounding box center [296, 531] width 436 height 45
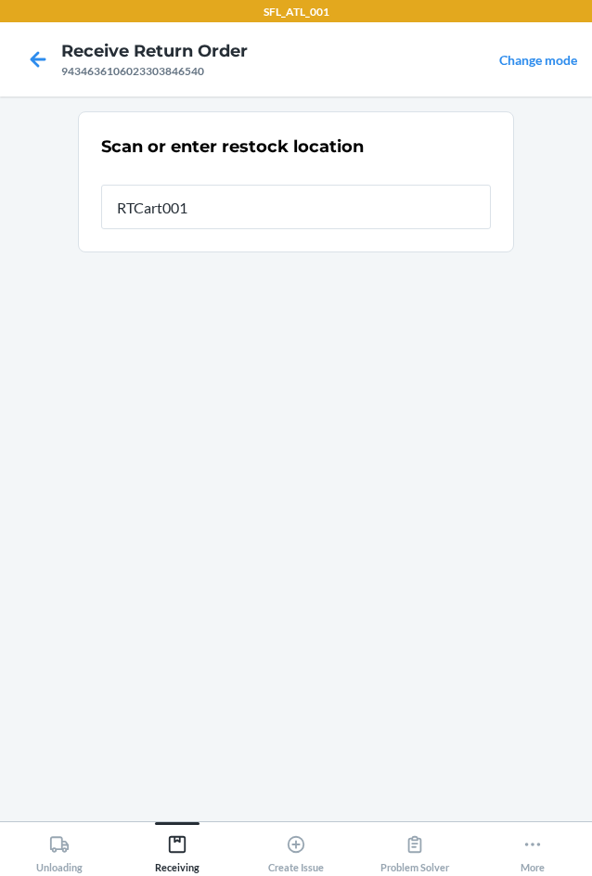
type input "RTCart001"
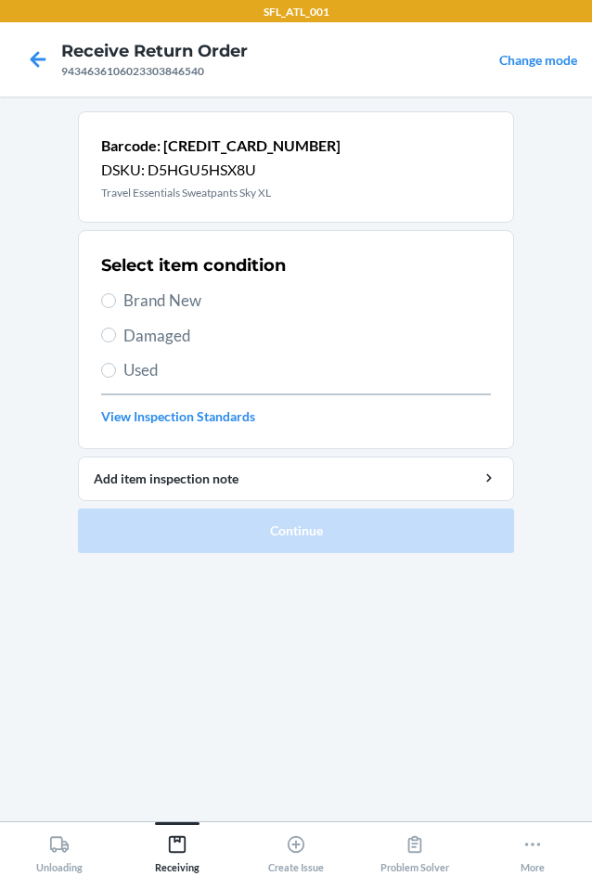
click at [118, 299] on label "Brand New" at bounding box center [296, 301] width 390 height 24
click at [116, 299] on input "Brand New" at bounding box center [108, 300] width 15 height 15
radio input "true"
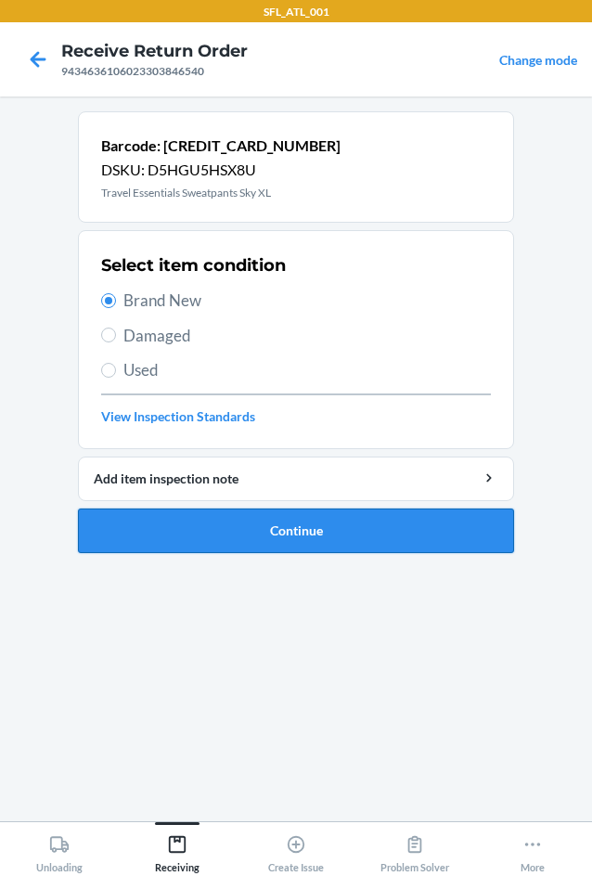
click at [255, 534] on button "Continue" at bounding box center [296, 531] width 436 height 45
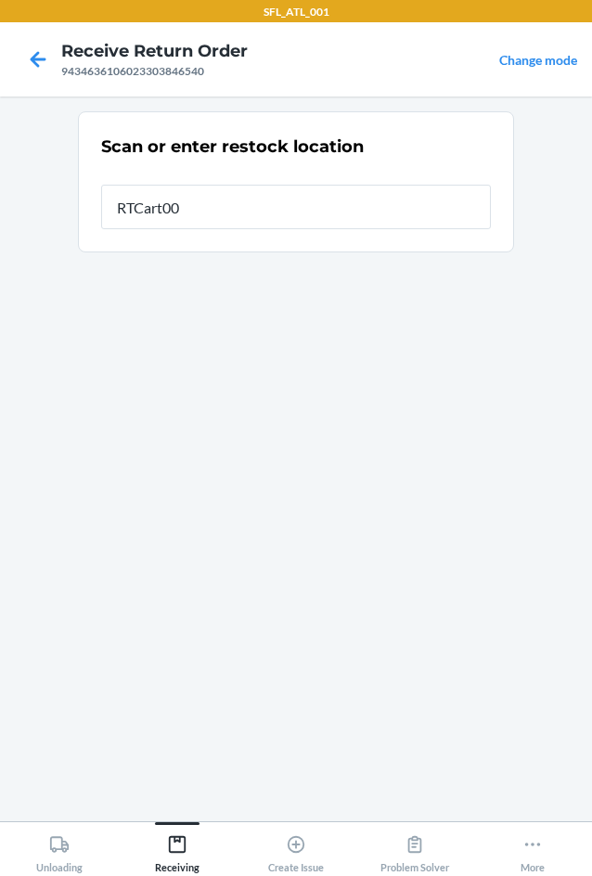
type input "RTCart001"
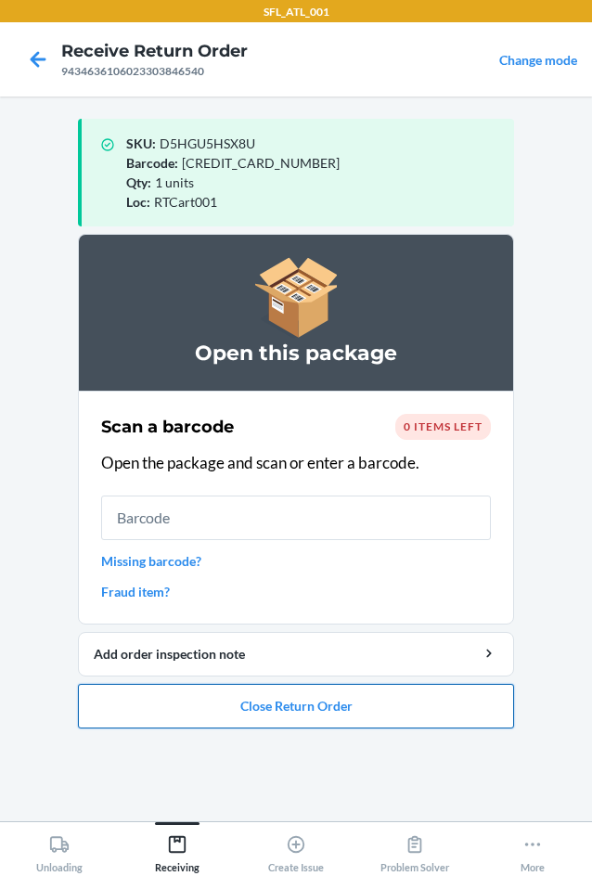
click at [303, 704] on button "Close Return Order" at bounding box center [296, 706] width 436 height 45
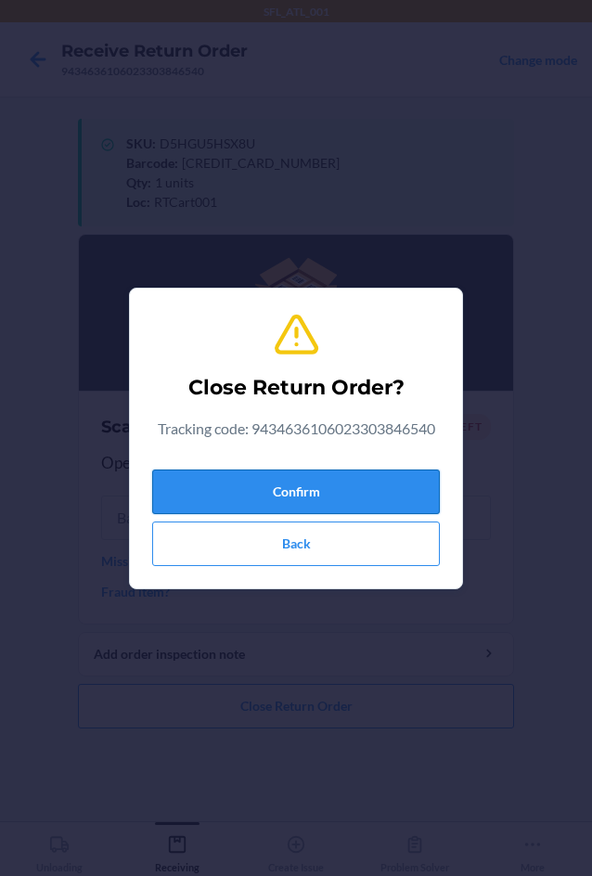
click at [340, 479] on button "Confirm" at bounding box center [296, 492] width 288 height 45
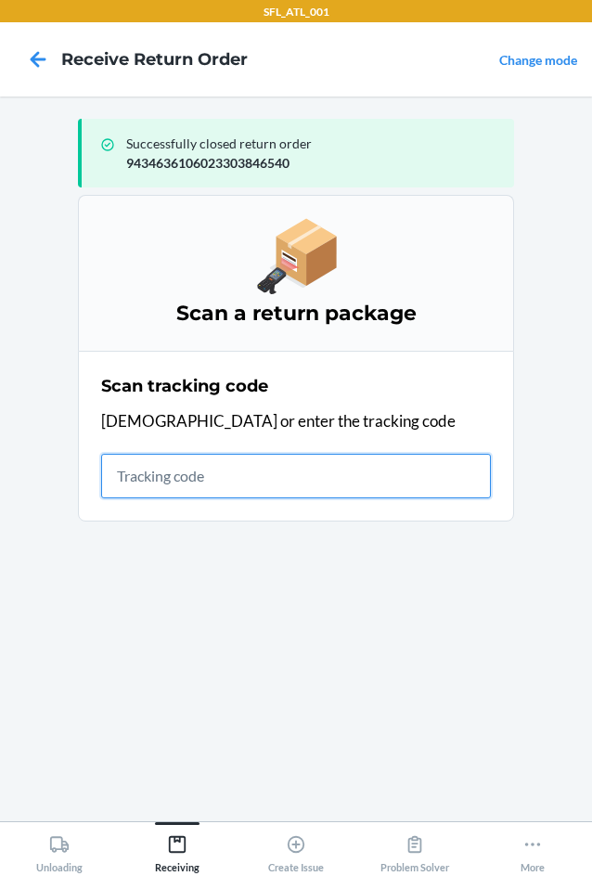
click at [258, 480] on input "text" at bounding box center [296, 476] width 390 height 45
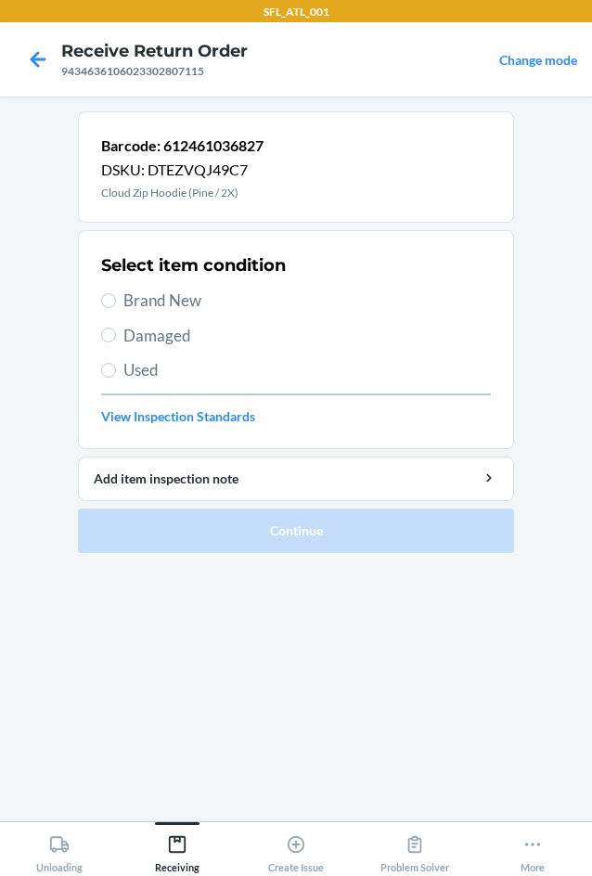
click at [189, 296] on span "Brand New" at bounding box center [307, 301] width 368 height 24
click at [116, 296] on input "Brand New" at bounding box center [108, 300] width 15 height 15
radio input "true"
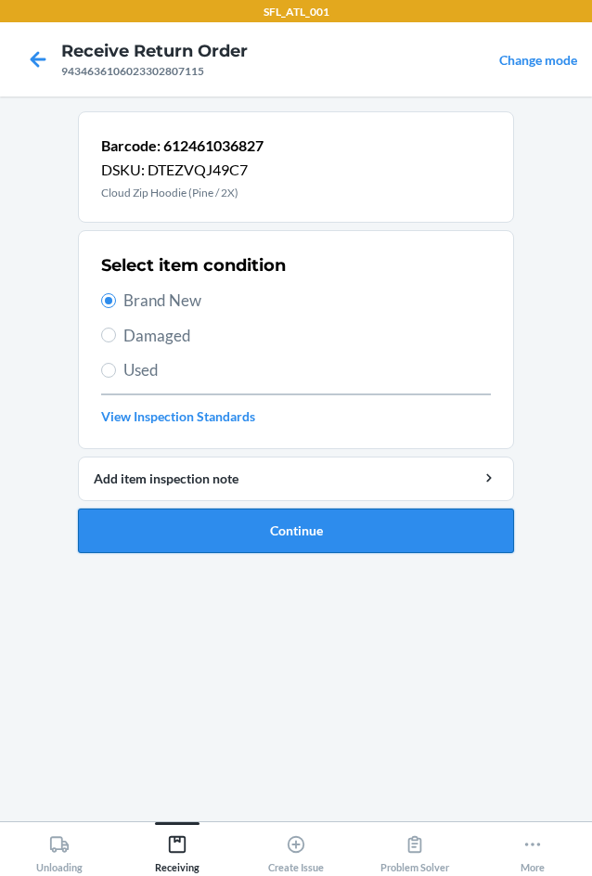
click at [295, 519] on button "Continue" at bounding box center [296, 531] width 436 height 45
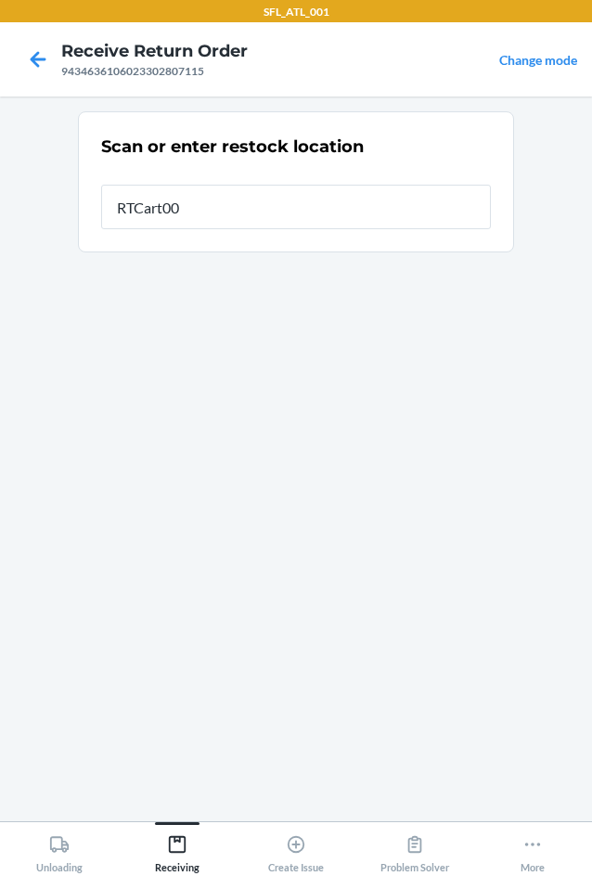
type input "RTCart001"
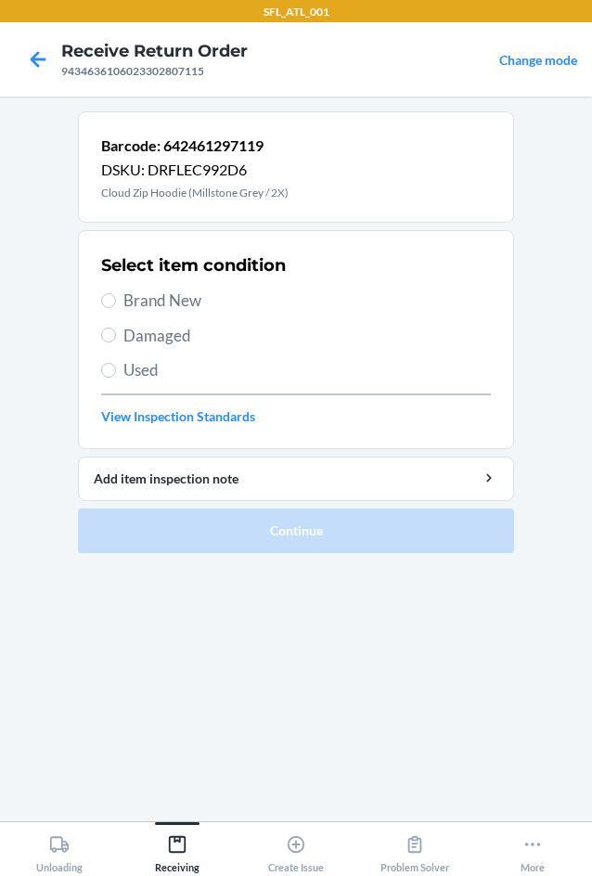
click at [119, 291] on label "Brand New" at bounding box center [296, 301] width 390 height 24
click at [116, 293] on input "Brand New" at bounding box center [108, 300] width 15 height 15
radio input "true"
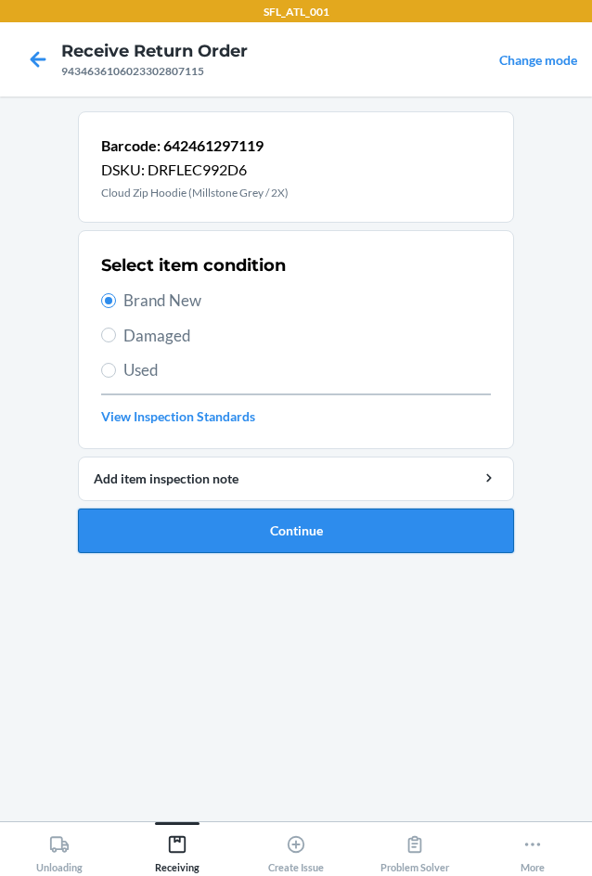
click at [280, 528] on button "Continue" at bounding box center [296, 531] width 436 height 45
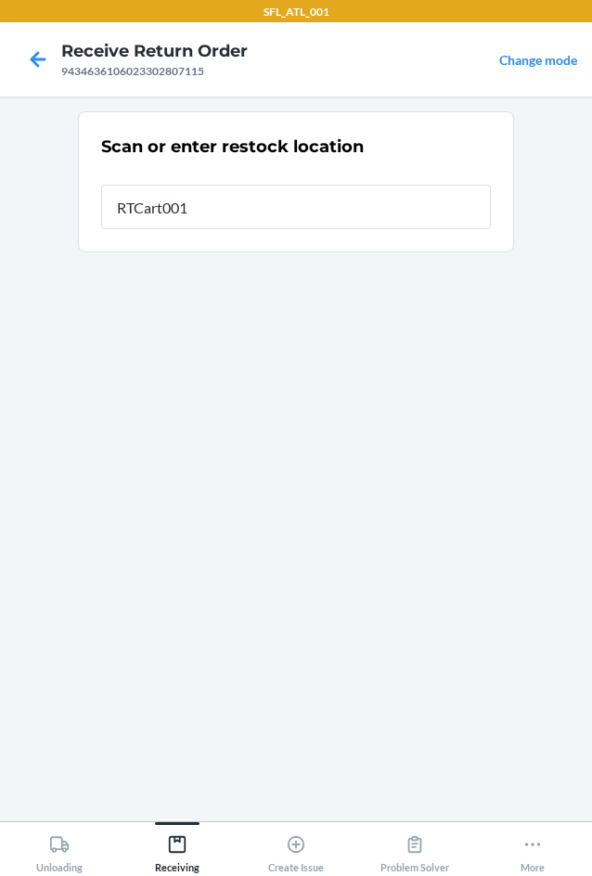
type input "RTCart001"
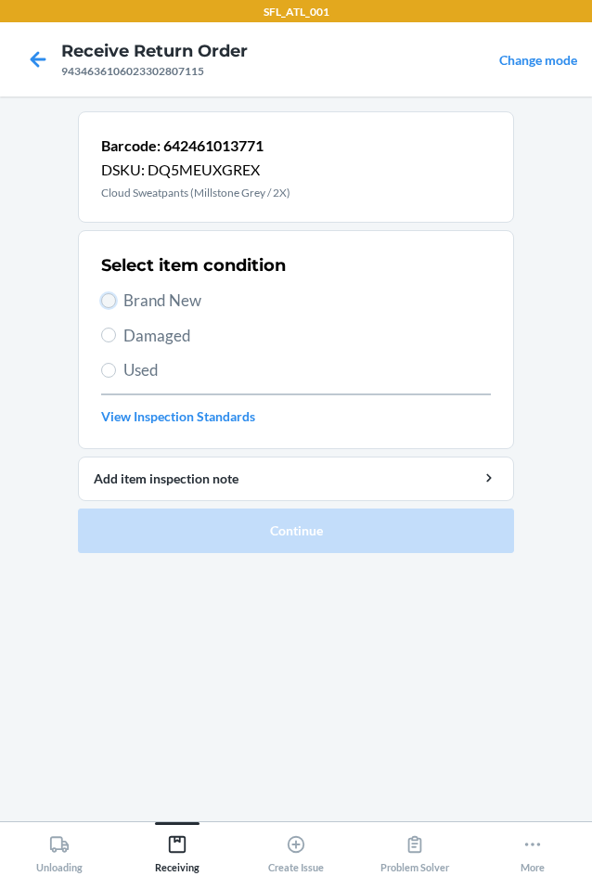
click at [113, 294] on input "Brand New" at bounding box center [108, 300] width 15 height 15
radio input "true"
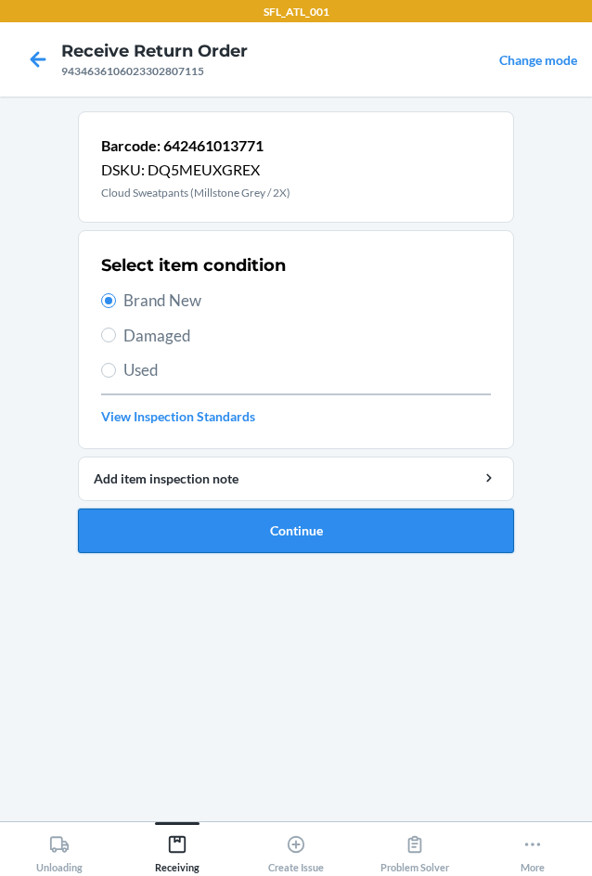
click at [301, 534] on button "Continue" at bounding box center [296, 531] width 436 height 45
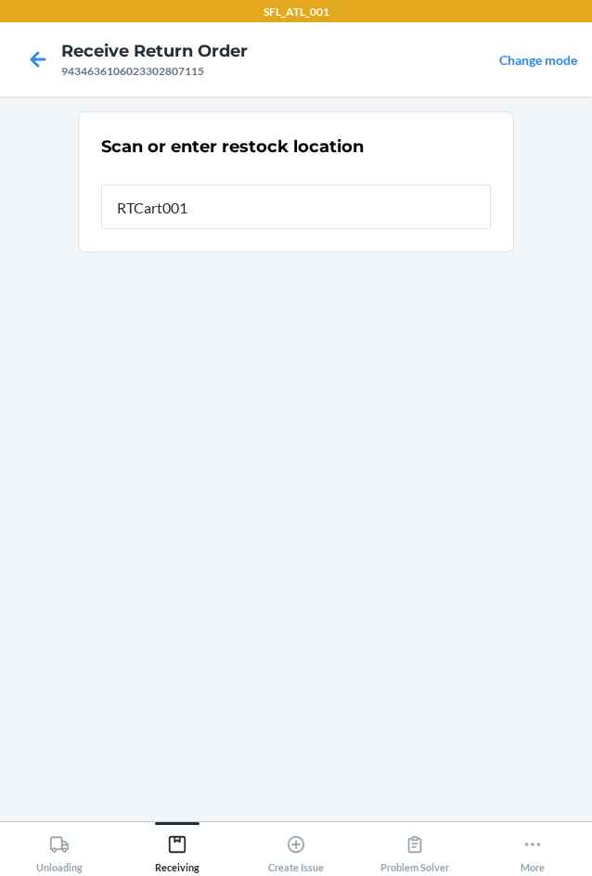
type input "RTCart001"
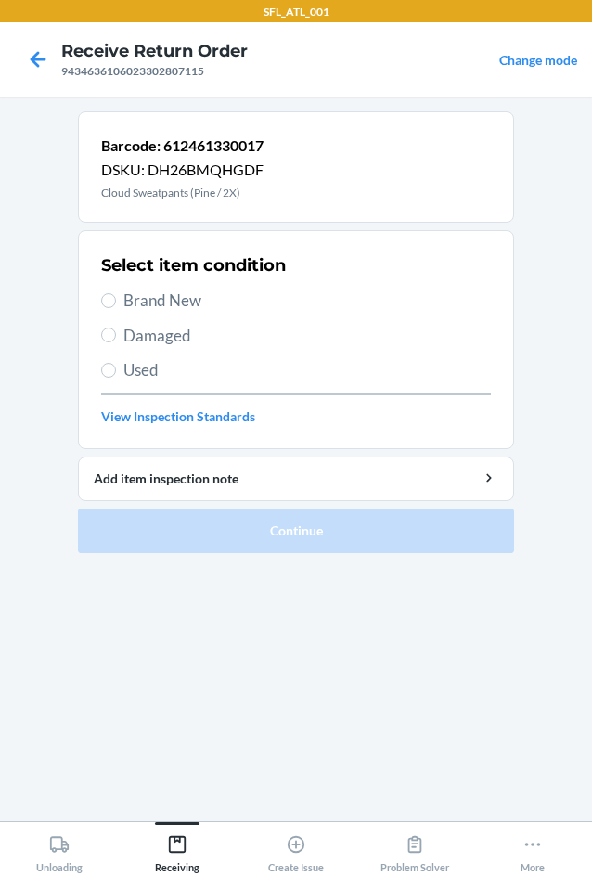
click at [126, 370] on span "Used" at bounding box center [307, 370] width 368 height 24
click at [116, 370] on input "Used" at bounding box center [108, 370] width 15 height 15
radio input "true"
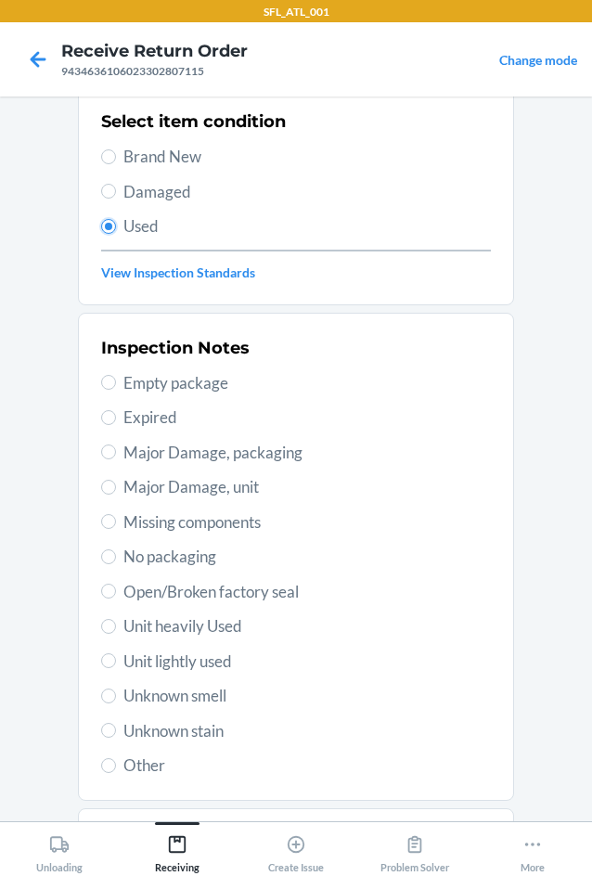
scroll to position [242, 0]
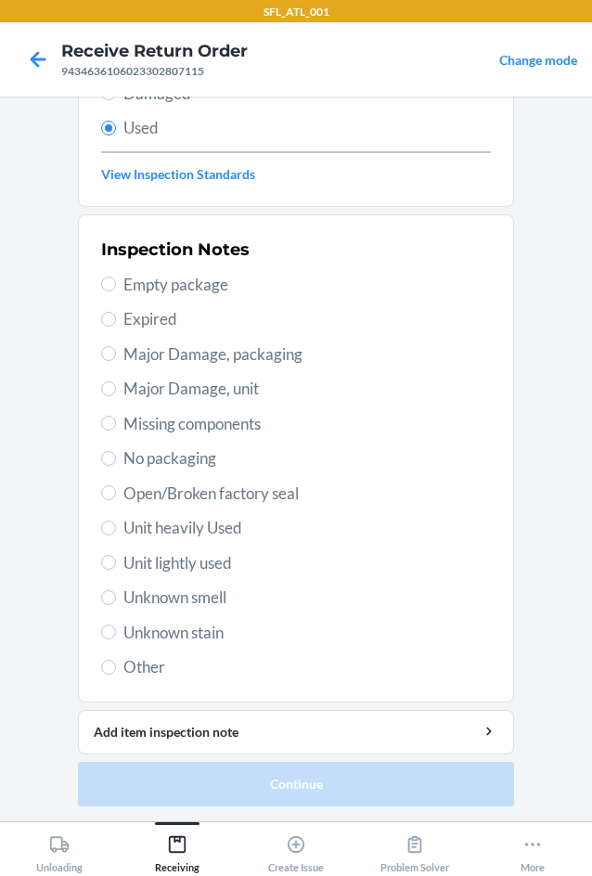
click at [159, 531] on span "Unit heavily Used" at bounding box center [307, 528] width 368 height 24
click at [116, 531] on input "Unit heavily Used" at bounding box center [108, 528] width 15 height 15
radio input "true"
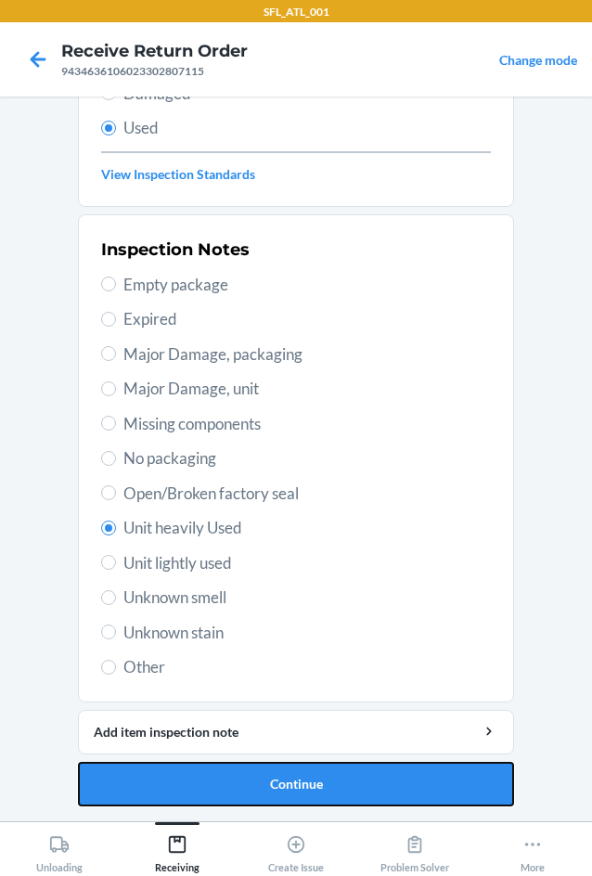
drag, startPoint x: 267, startPoint y: 783, endPoint x: 278, endPoint y: 773, distance: 14.4
click at [267, 784] on button "Continue" at bounding box center [296, 784] width 436 height 45
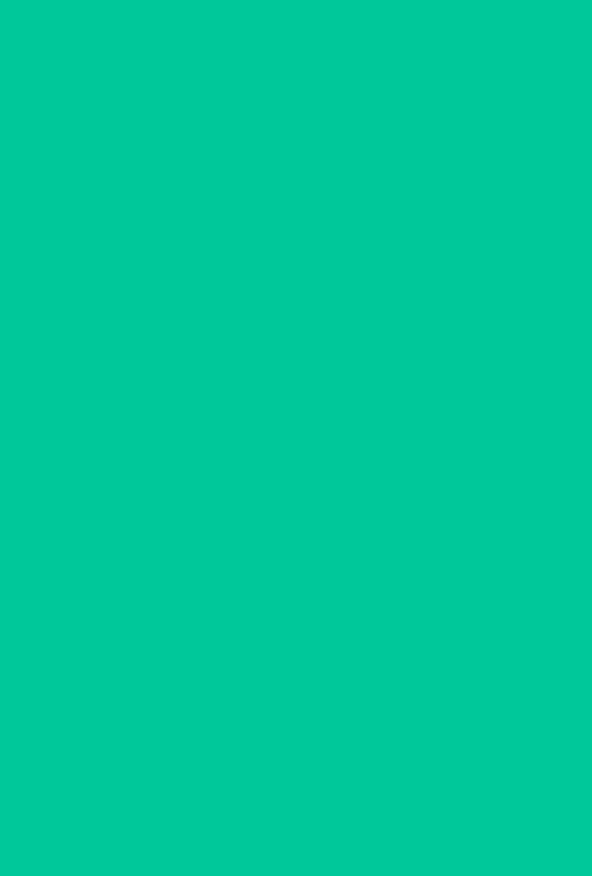
scroll to position [0, 0]
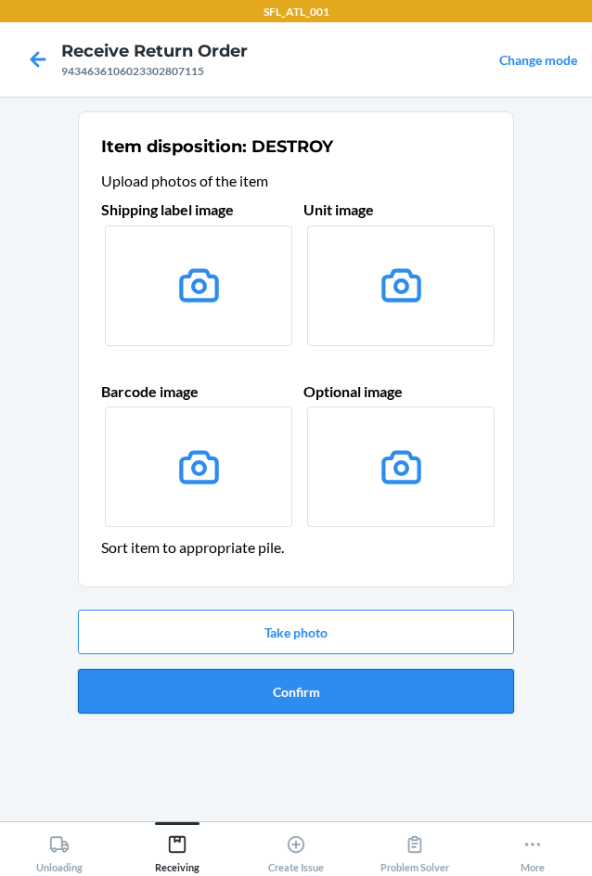
click at [286, 699] on button "Confirm" at bounding box center [296, 691] width 436 height 45
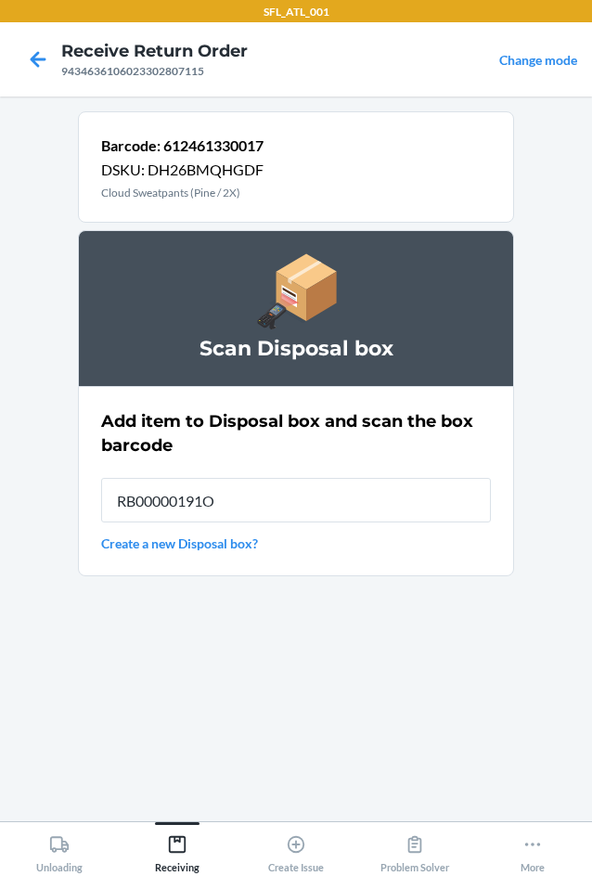
type input "RB00000191O"
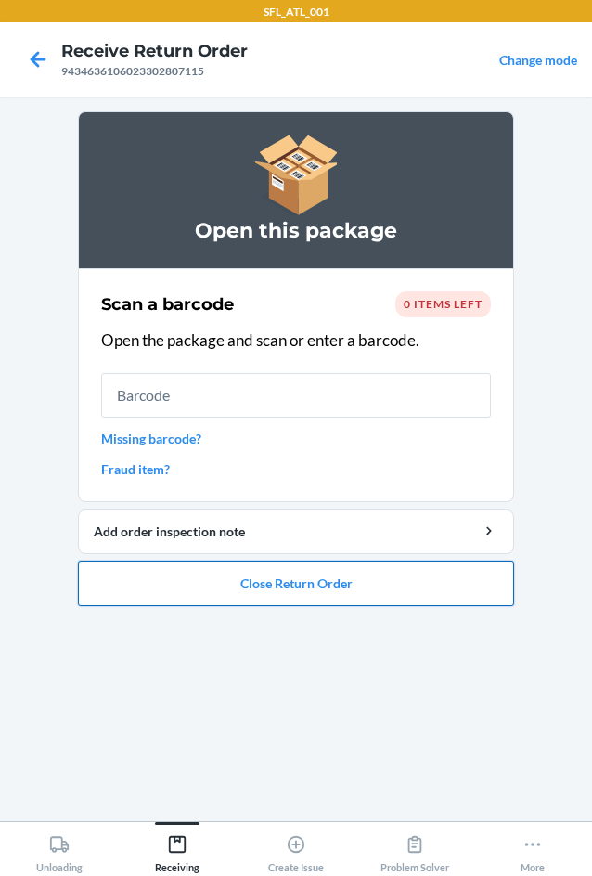
click at [215, 589] on button "Close Return Order" at bounding box center [296, 584] width 436 height 45
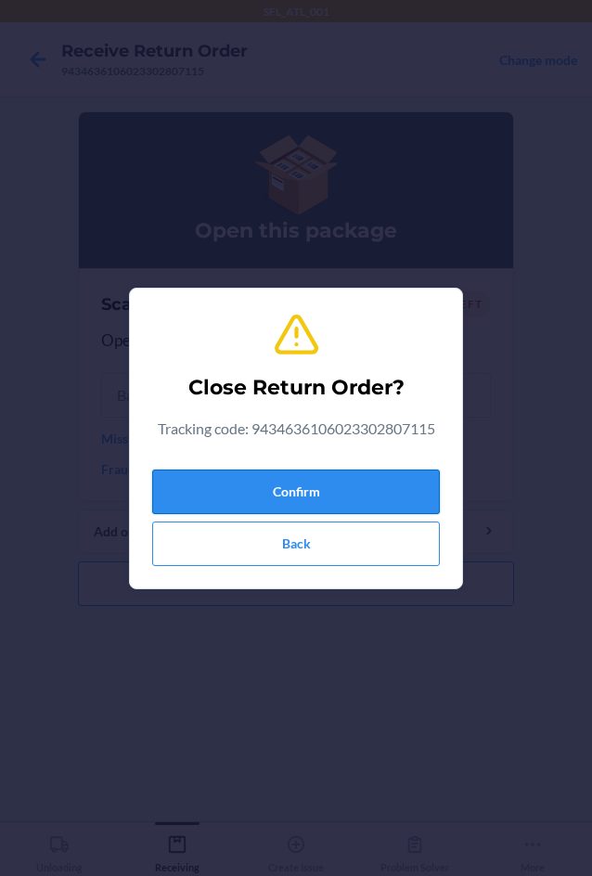
click at [279, 478] on button "Confirm" at bounding box center [296, 492] width 288 height 45
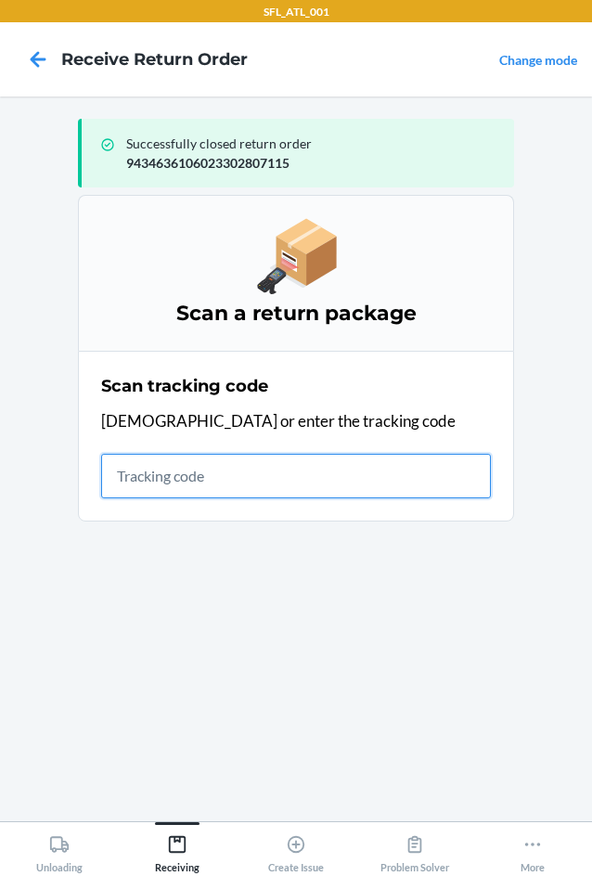
click at [206, 469] on input "text" at bounding box center [296, 476] width 390 height 45
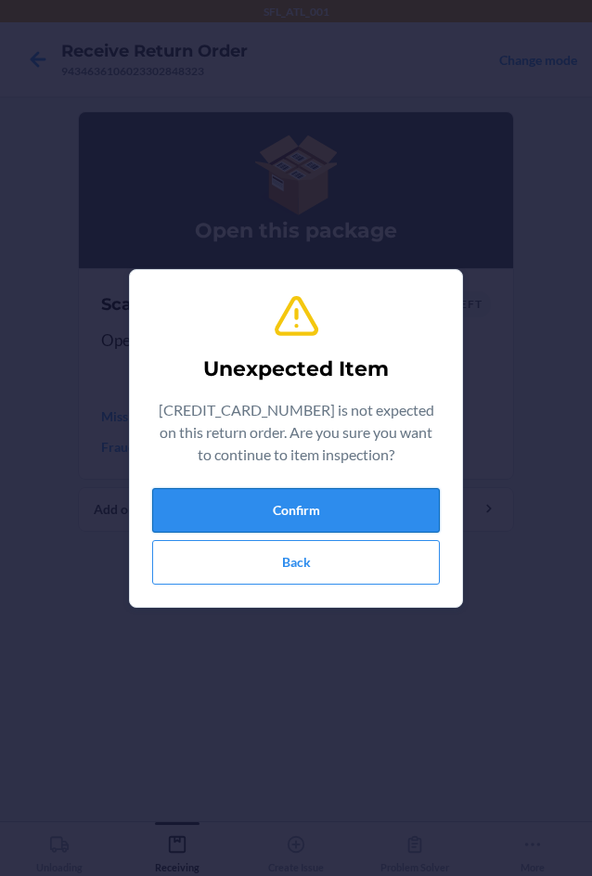
click at [269, 520] on button "Confirm" at bounding box center [296, 510] width 288 height 45
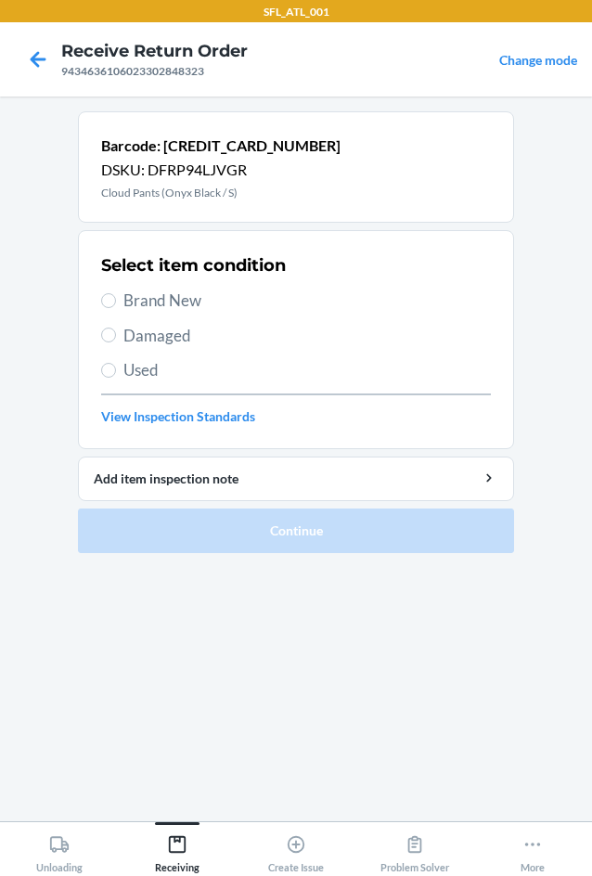
click at [171, 297] on span "Brand New" at bounding box center [307, 301] width 368 height 24
click at [116, 297] on input "Brand New" at bounding box center [108, 300] width 15 height 15
radio input "true"
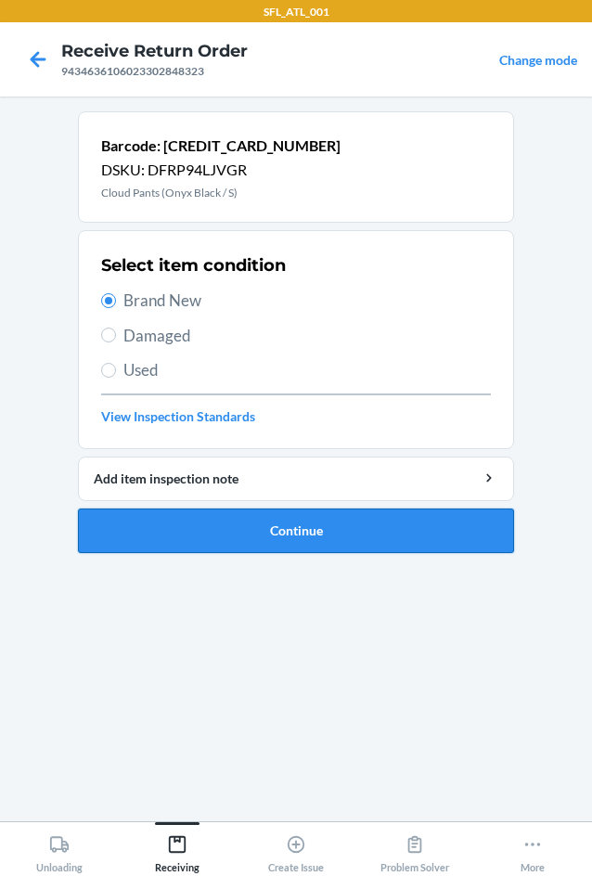
click at [264, 526] on button "Continue" at bounding box center [296, 531] width 436 height 45
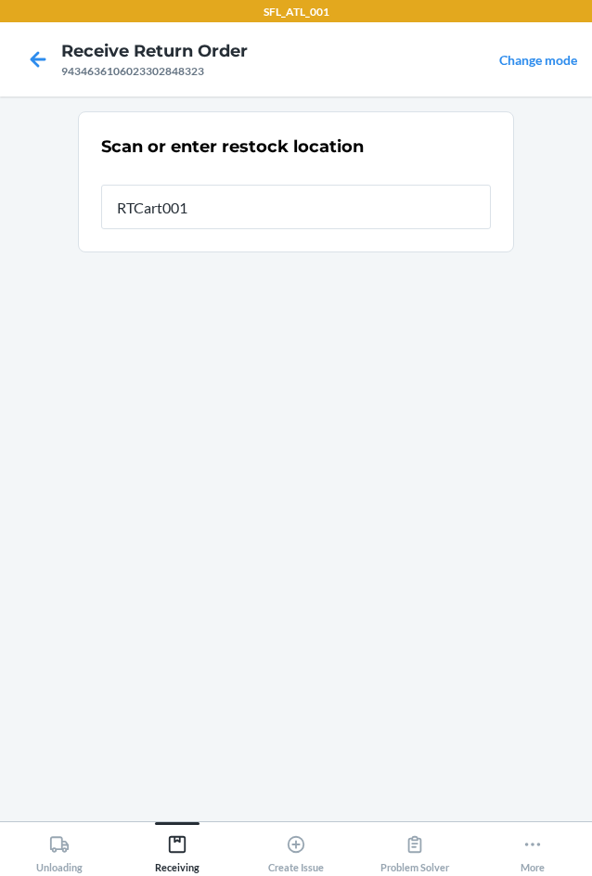
type input "RTCart001"
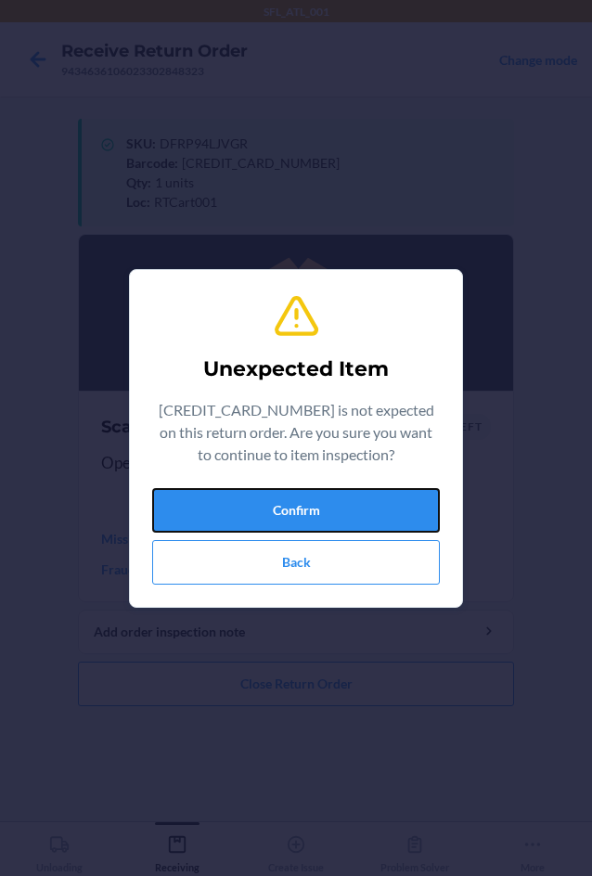
drag, startPoint x: 273, startPoint y: 518, endPoint x: 276, endPoint y: 534, distance: 16.0
click at [274, 527] on button "Confirm" at bounding box center [296, 510] width 288 height 45
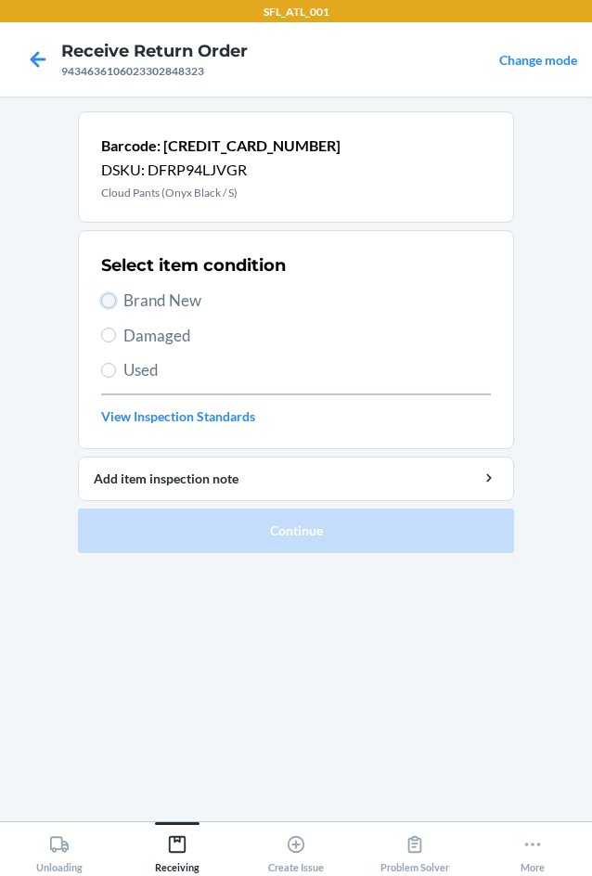
click at [105, 307] on input "Brand New" at bounding box center [108, 300] width 15 height 15
radio input "true"
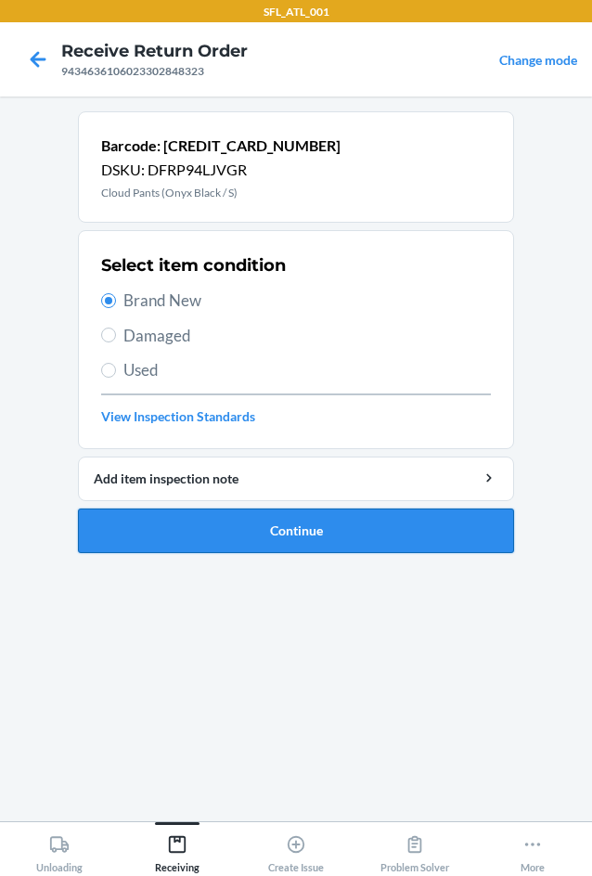
click at [198, 522] on button "Continue" at bounding box center [296, 531] width 436 height 45
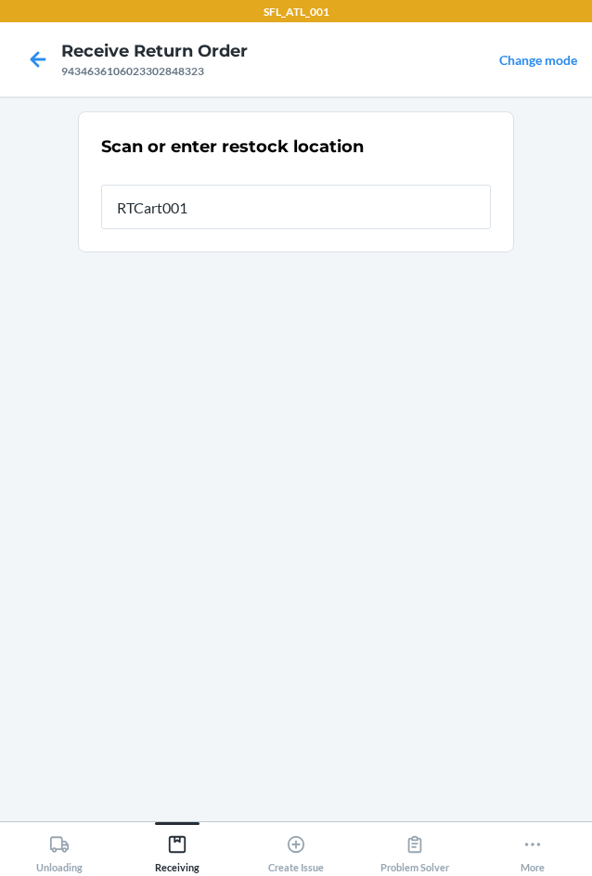
type input "RTCart001"
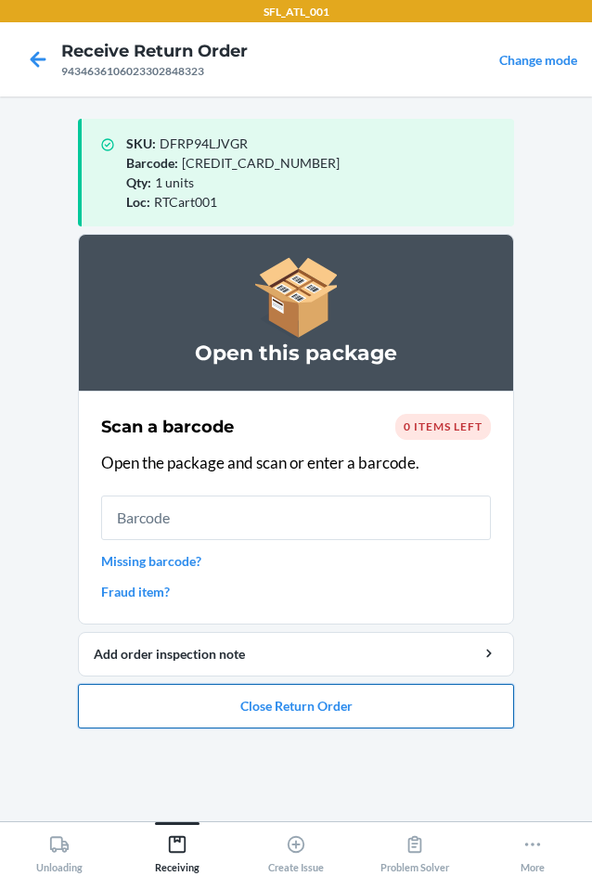
click at [282, 710] on button "Close Return Order" at bounding box center [296, 706] width 436 height 45
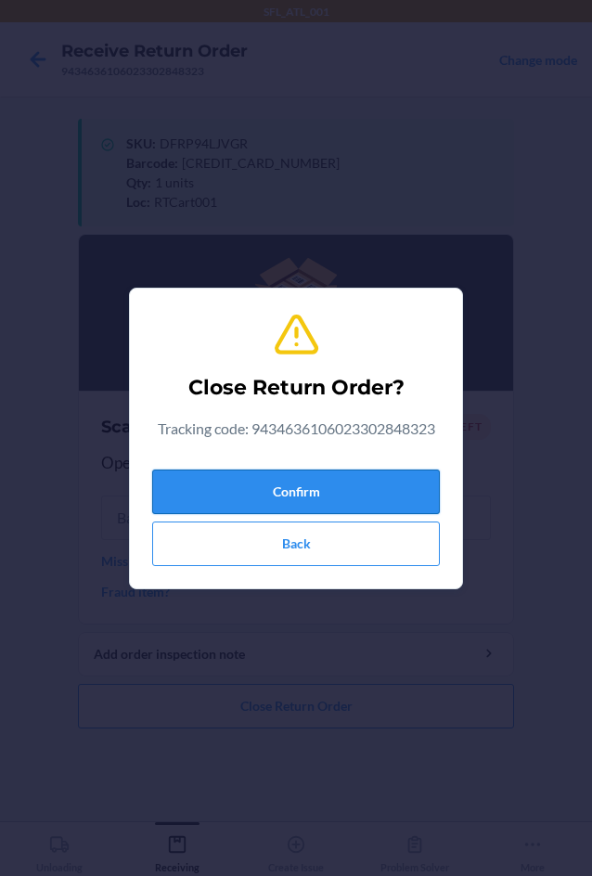
click at [291, 494] on button "Confirm" at bounding box center [296, 492] width 288 height 45
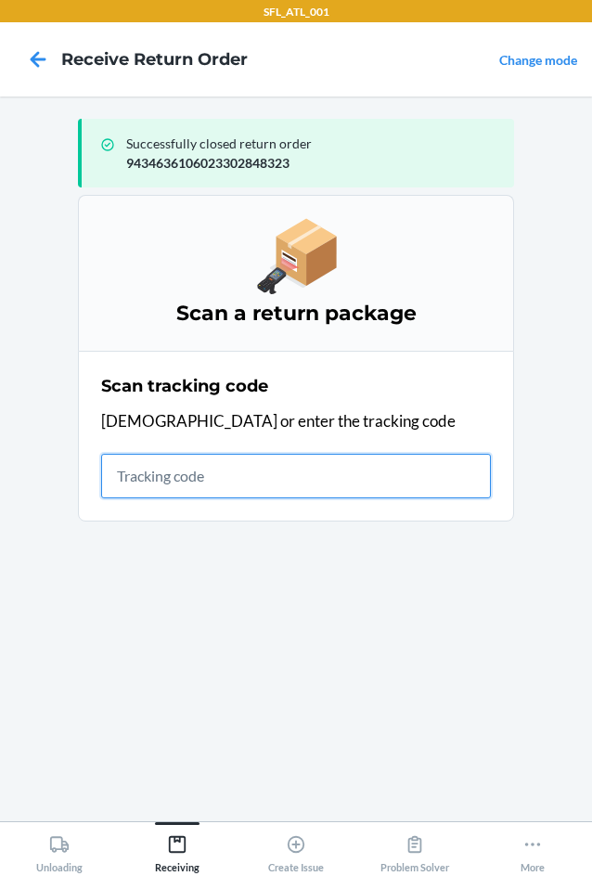
click at [185, 484] on input "text" at bounding box center [296, 476] width 390 height 45
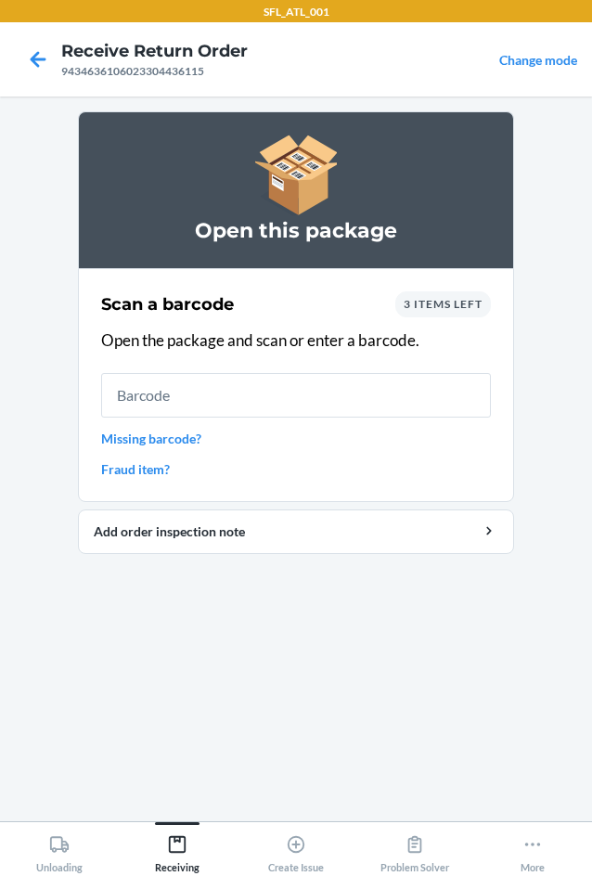
click at [273, 393] on input "text" at bounding box center [296, 395] width 390 height 45
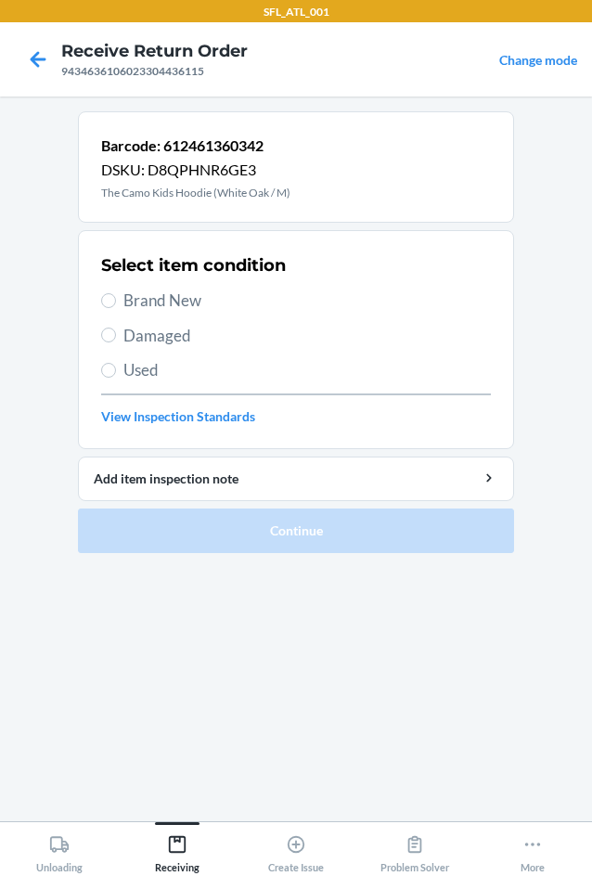
click at [125, 301] on span "Brand New" at bounding box center [307, 301] width 368 height 24
click at [116, 301] on input "Brand New" at bounding box center [108, 300] width 15 height 15
radio input "true"
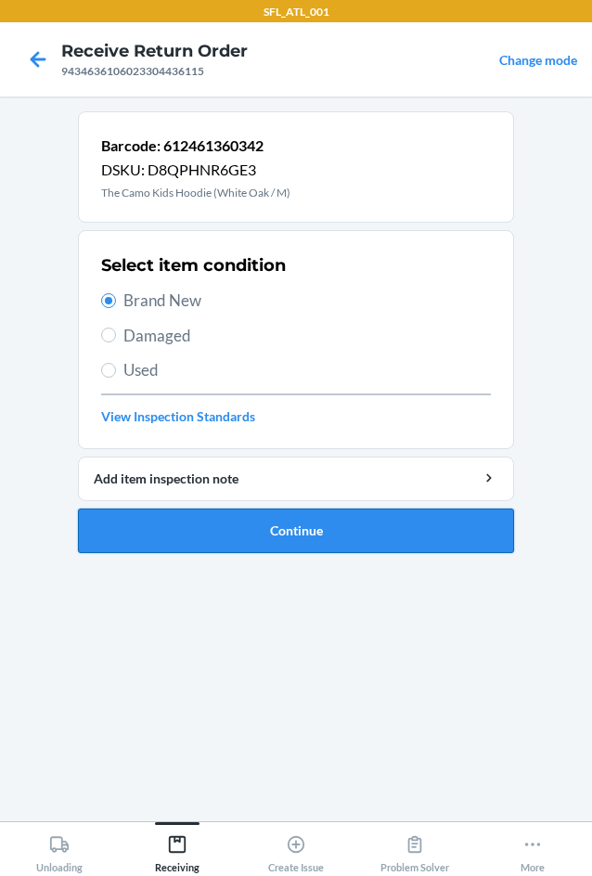
click at [217, 526] on button "Continue" at bounding box center [296, 531] width 436 height 45
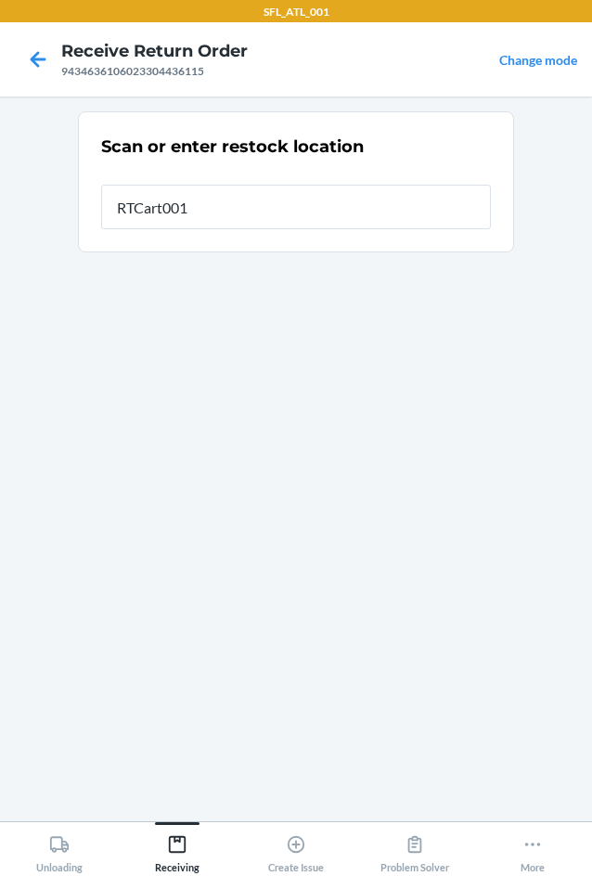
type input "RTCart001"
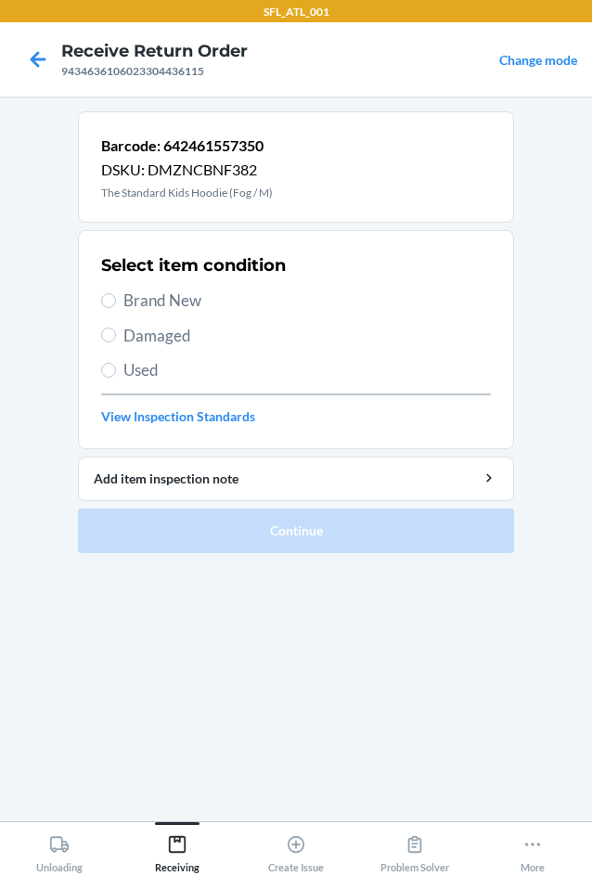
click at [104, 311] on label "Brand New" at bounding box center [296, 301] width 390 height 24
click at [104, 308] on input "Brand New" at bounding box center [108, 300] width 15 height 15
radio input "true"
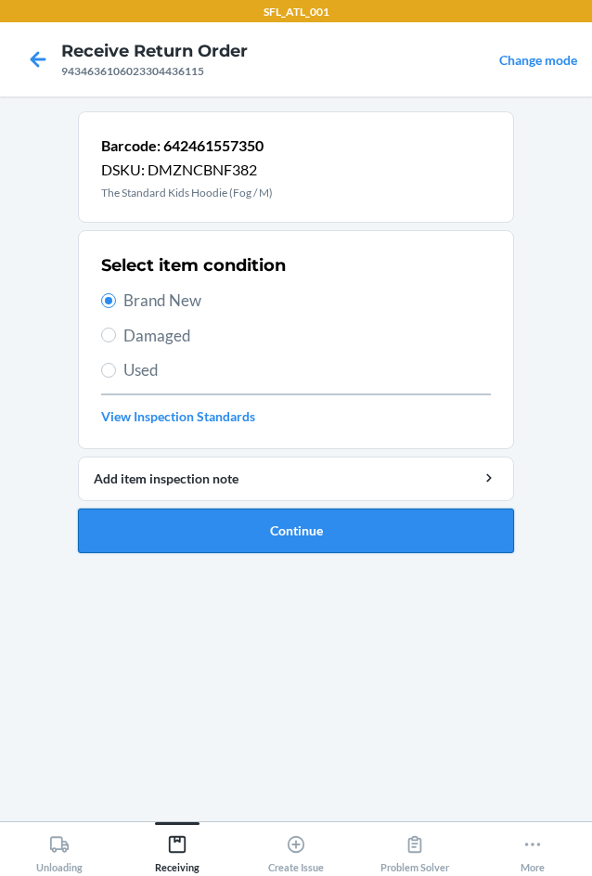
click at [290, 534] on button "Continue" at bounding box center [296, 531] width 436 height 45
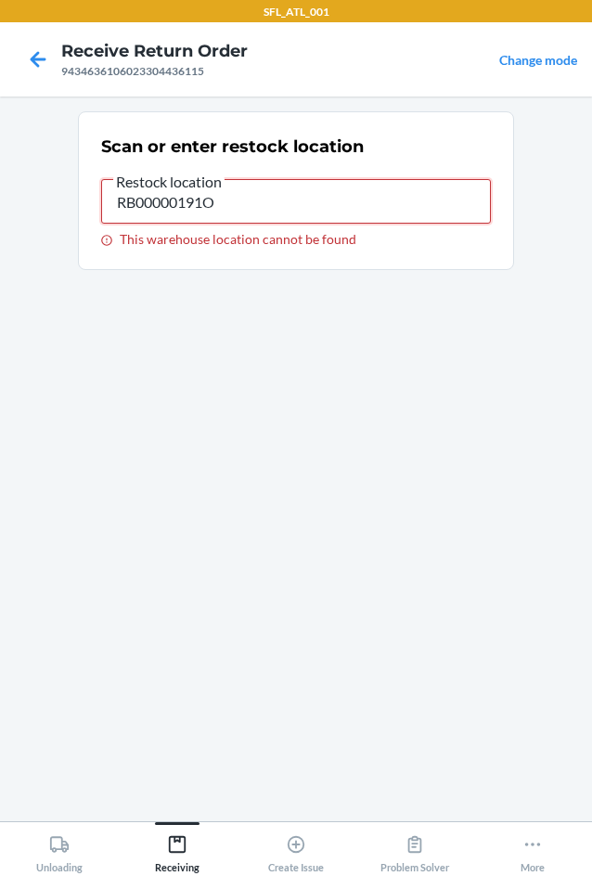
click at [265, 208] on input "RB00000191O" at bounding box center [296, 201] width 390 height 45
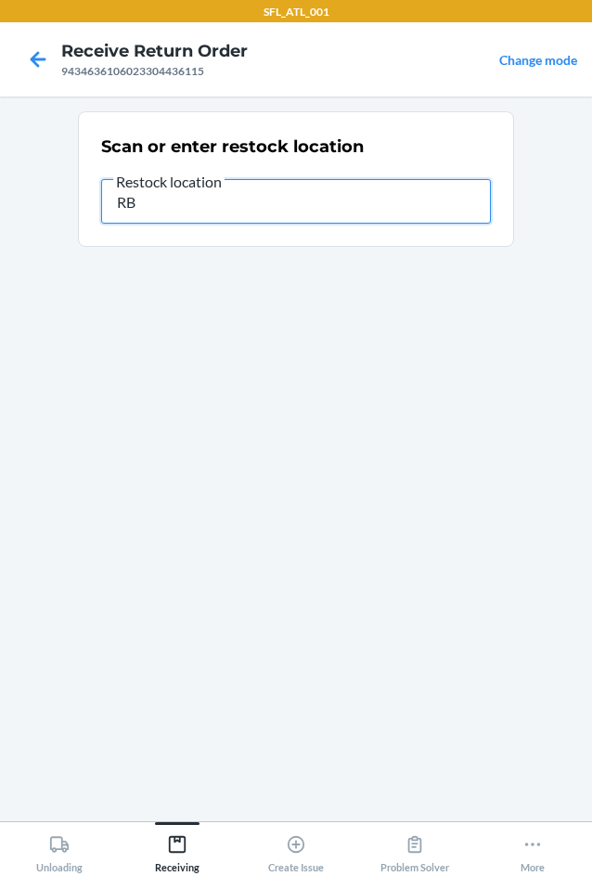
type input "R"
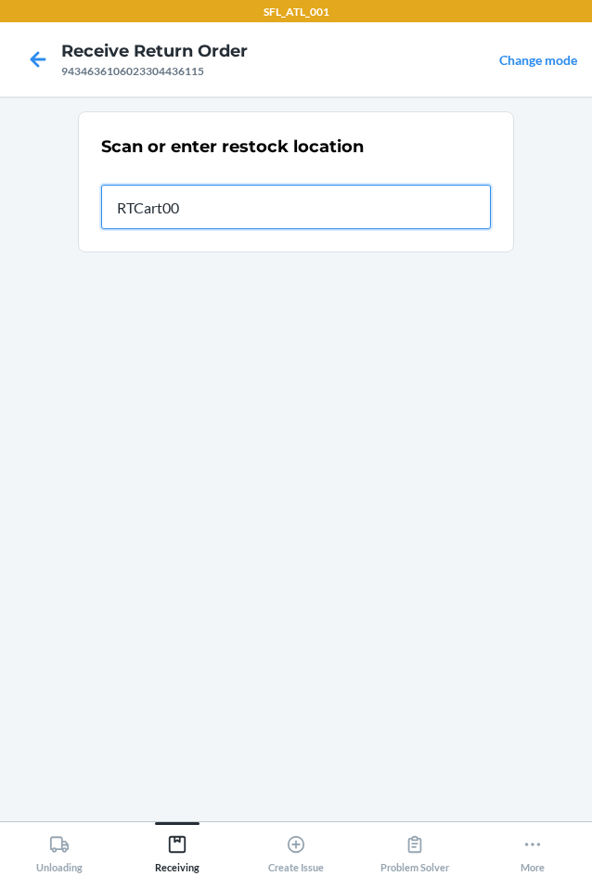
type input "RTCart001"
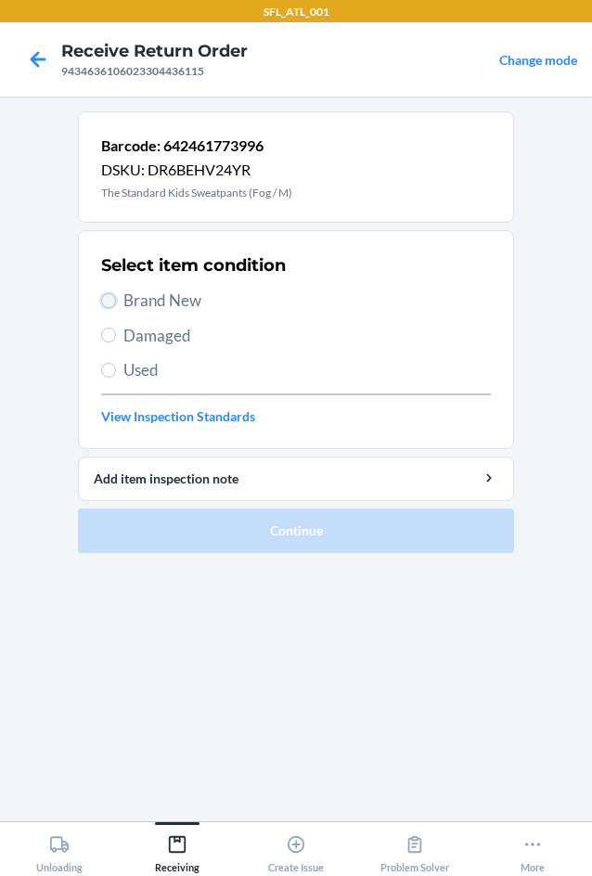
click at [109, 297] on input "Brand New" at bounding box center [108, 300] width 15 height 15
radio input "true"
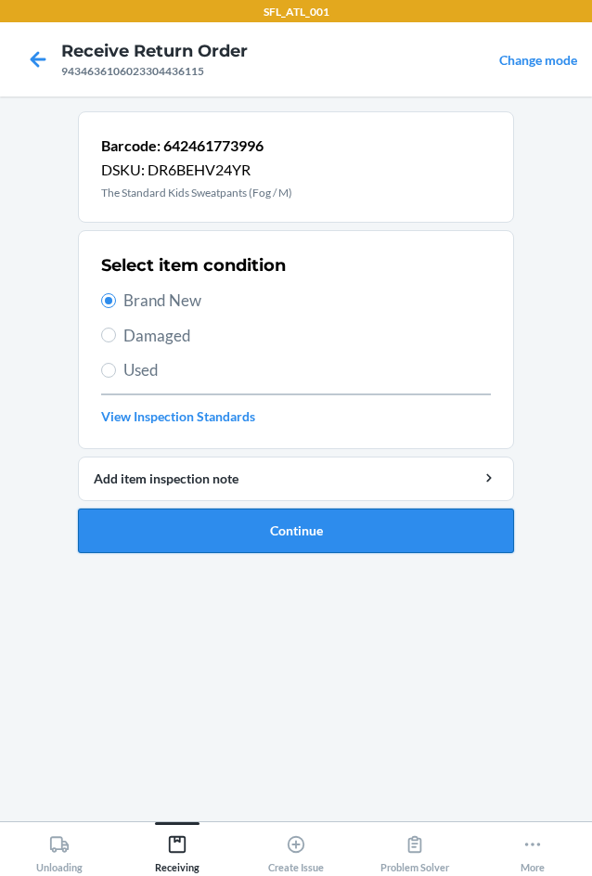
click at [252, 529] on button "Continue" at bounding box center [296, 531] width 436 height 45
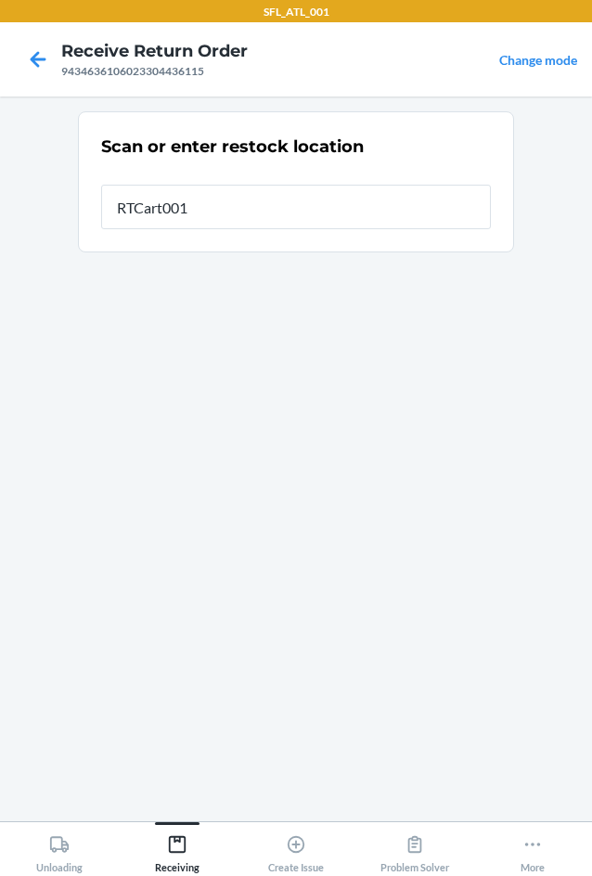
type input "RTCart001"
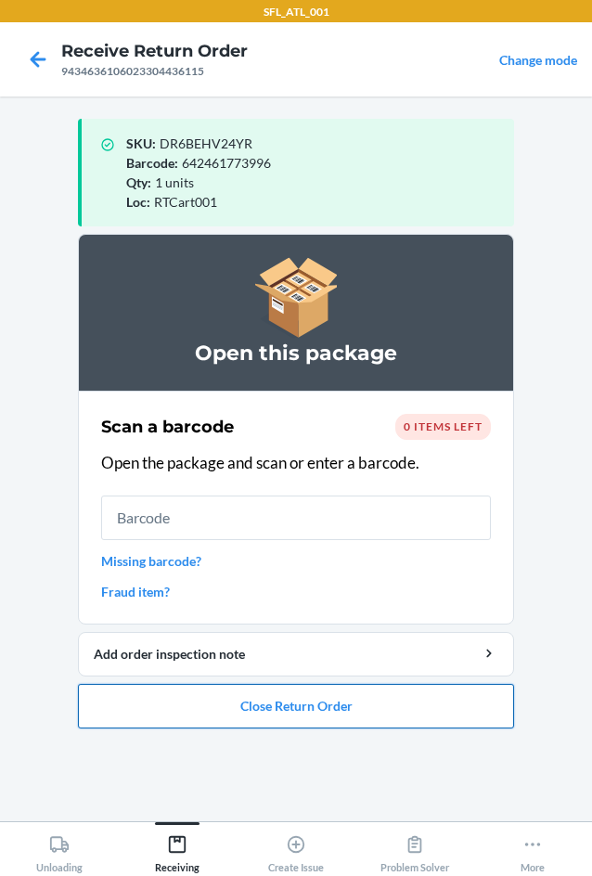
click at [301, 700] on button "Close Return Order" at bounding box center [296, 706] width 436 height 45
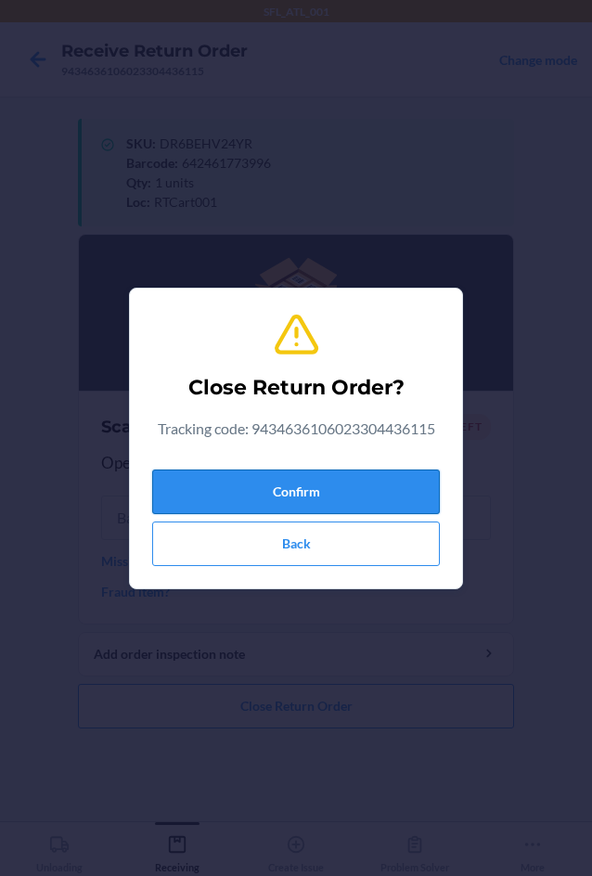
click at [295, 488] on button "Confirm" at bounding box center [296, 492] width 288 height 45
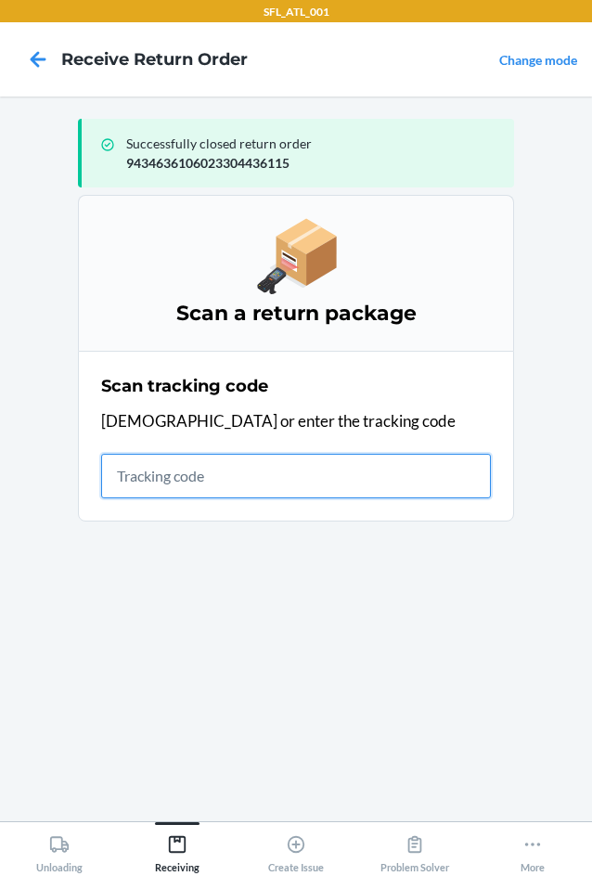
click at [295, 481] on input "text" at bounding box center [296, 476] width 390 height 45
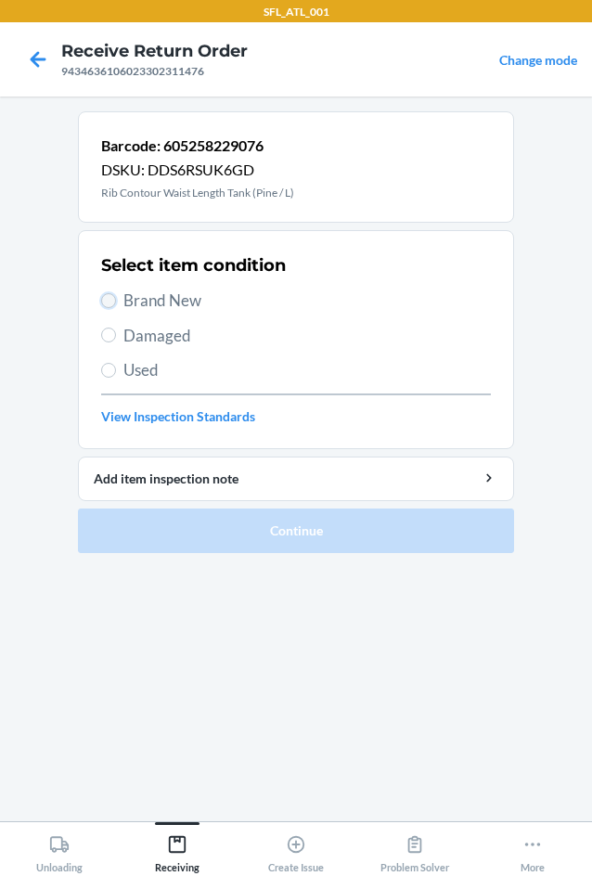
click at [115, 302] on input "Brand New" at bounding box center [108, 300] width 15 height 15
radio input "true"
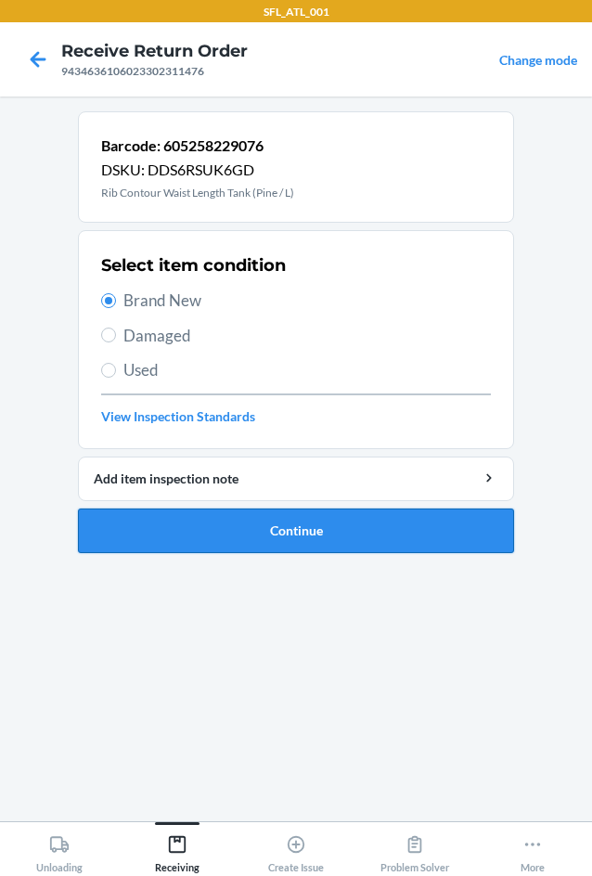
click at [246, 526] on button "Continue" at bounding box center [296, 531] width 436 height 45
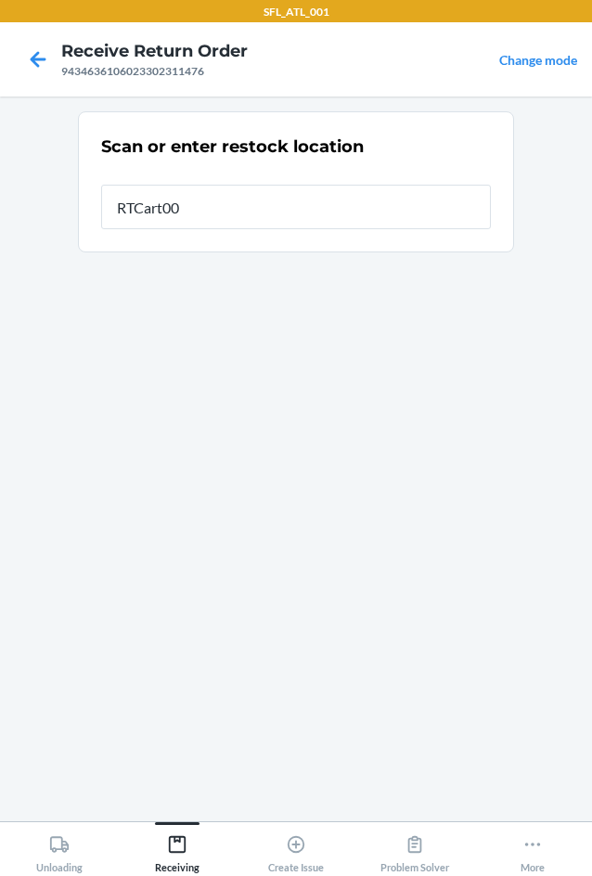
type input "RTCart001"
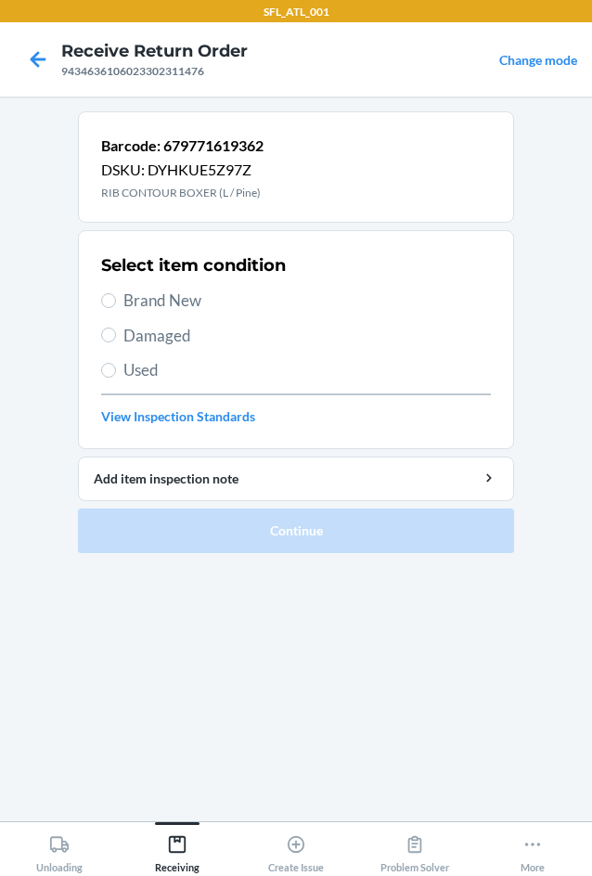
click at [153, 311] on span "Brand New" at bounding box center [307, 301] width 368 height 24
click at [116, 308] on input "Brand New" at bounding box center [108, 300] width 15 height 15
radio input "true"
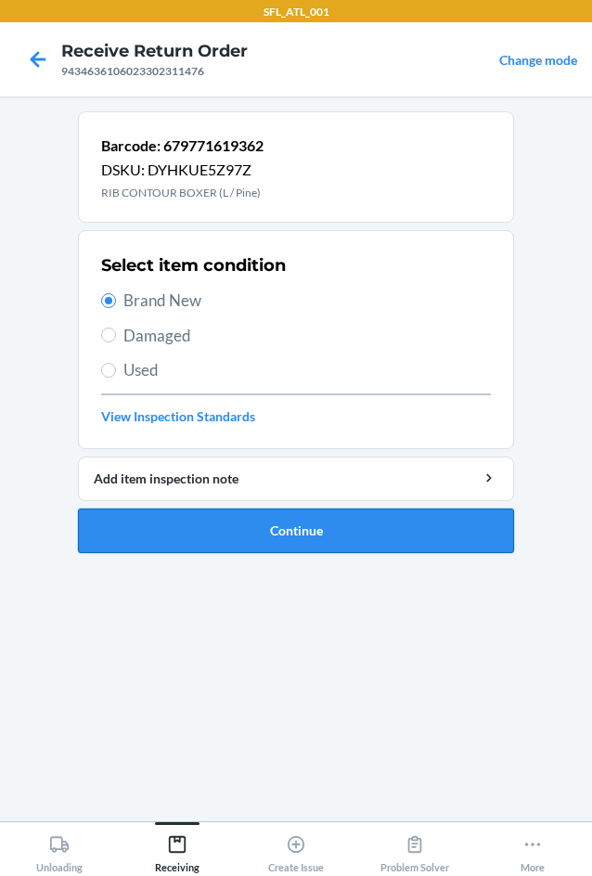
click at [283, 549] on button "Continue" at bounding box center [296, 531] width 436 height 45
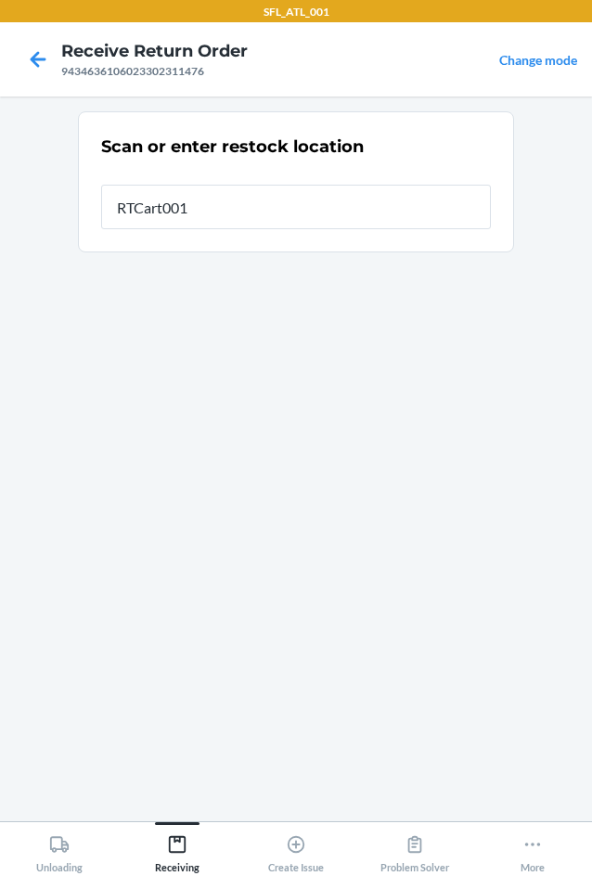
type input "RTCart001"
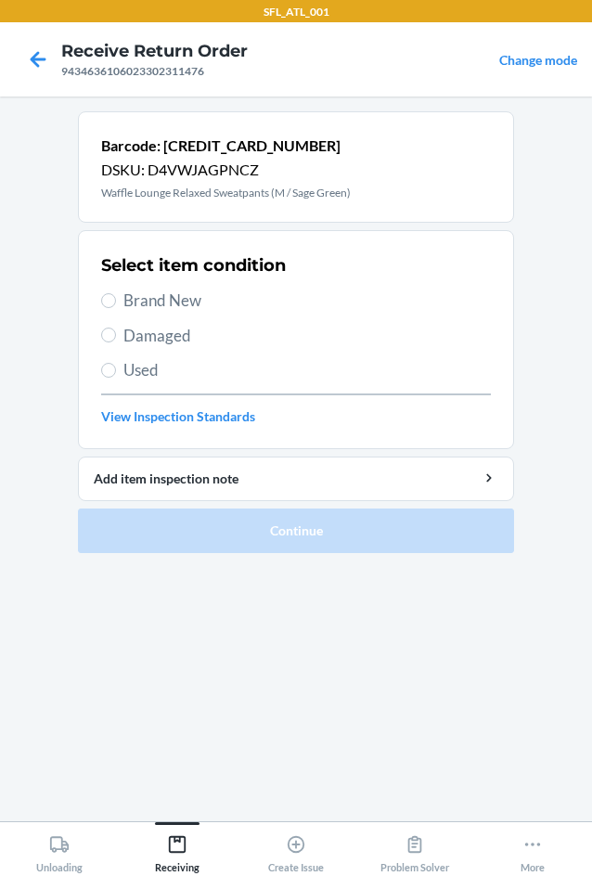
click at [187, 299] on span "Brand New" at bounding box center [307, 301] width 368 height 24
click at [116, 299] on input "Brand New" at bounding box center [108, 300] width 15 height 15
radio input "true"
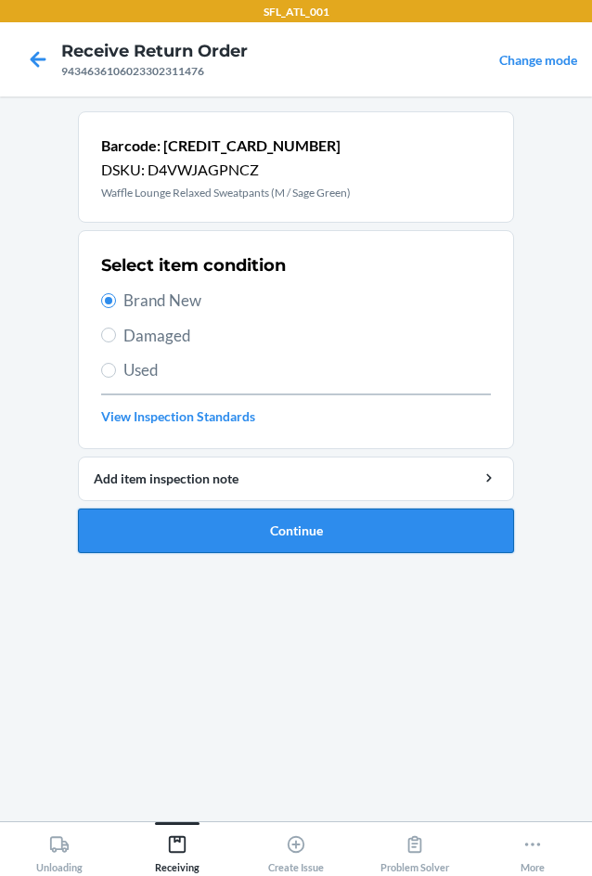
click at [264, 539] on button "Continue" at bounding box center [296, 531] width 436 height 45
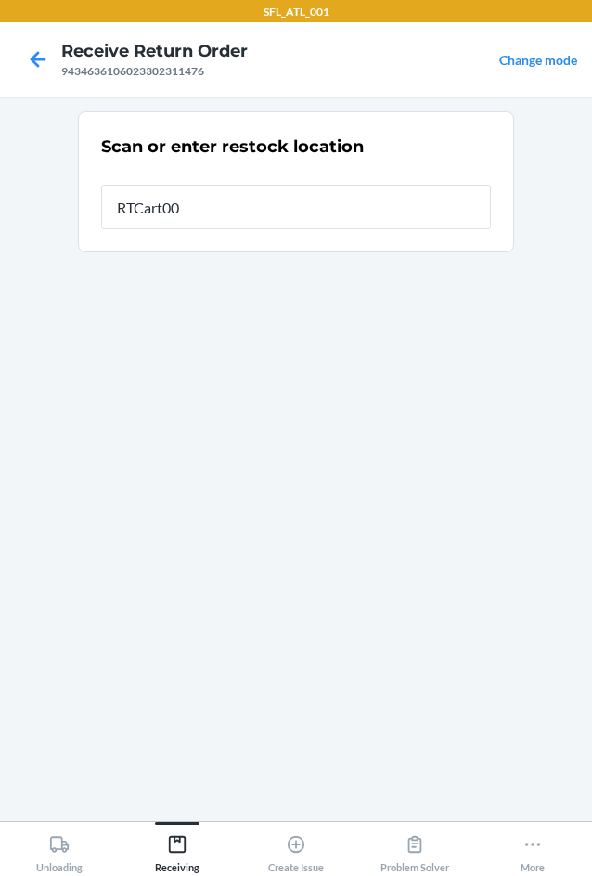
type input "RTCart001"
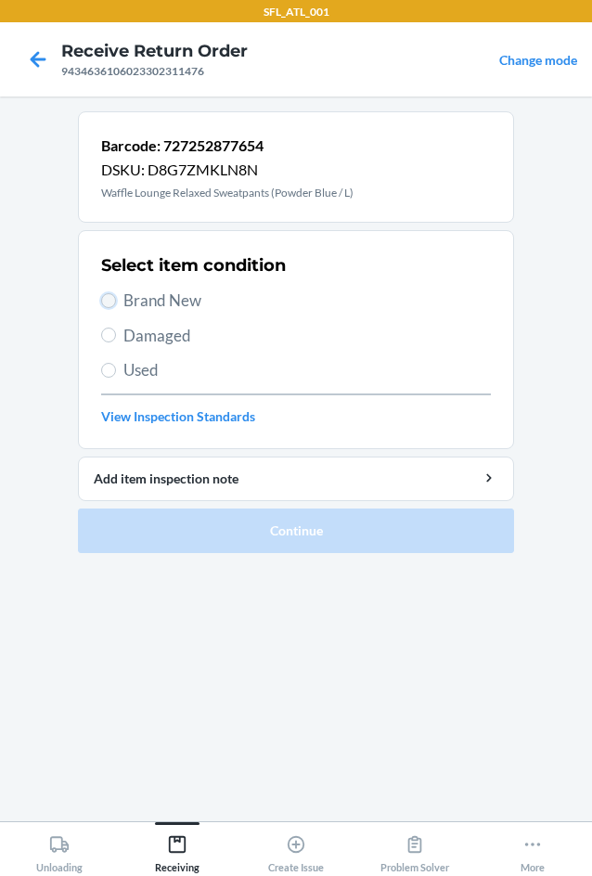
click at [110, 301] on input "Brand New" at bounding box center [108, 300] width 15 height 15
radio input "true"
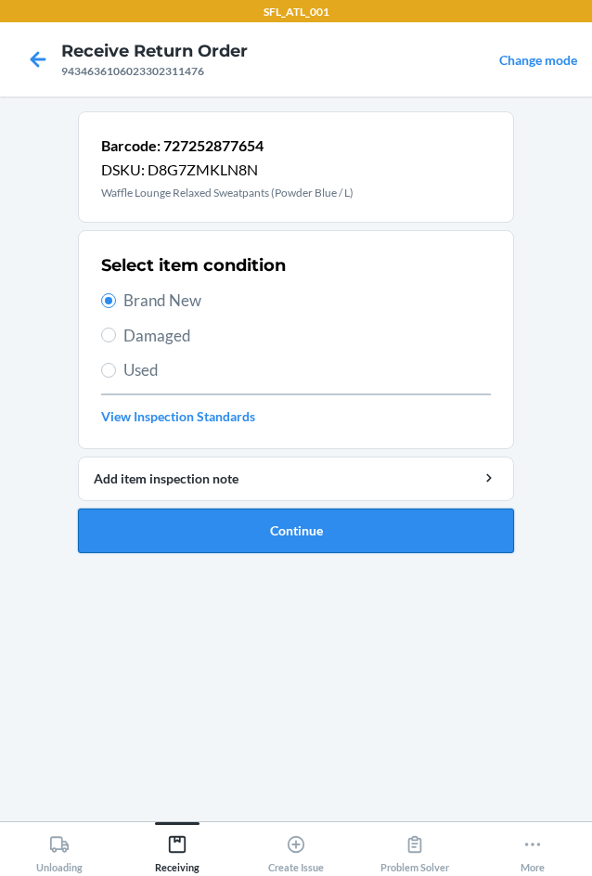
click at [303, 533] on button "Continue" at bounding box center [296, 531] width 436 height 45
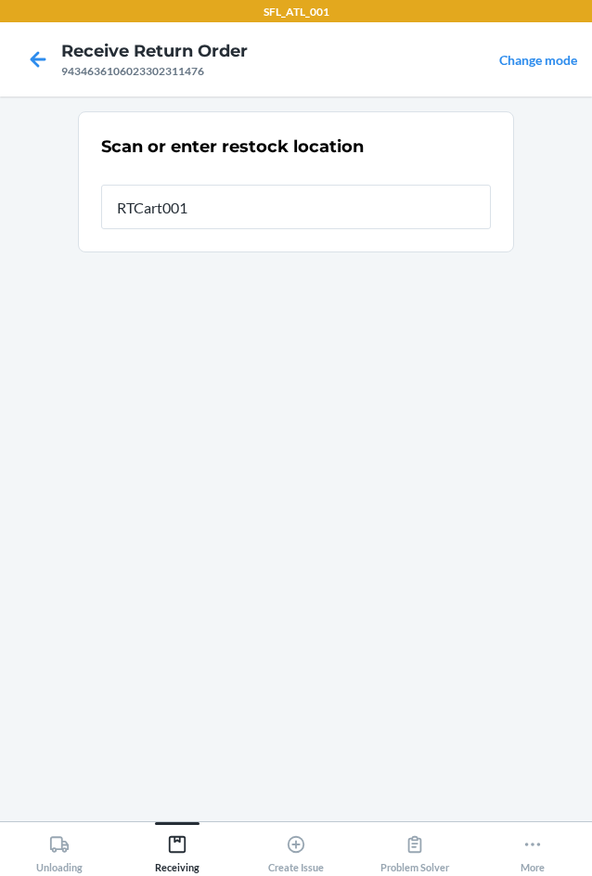
type input "RTCart001"
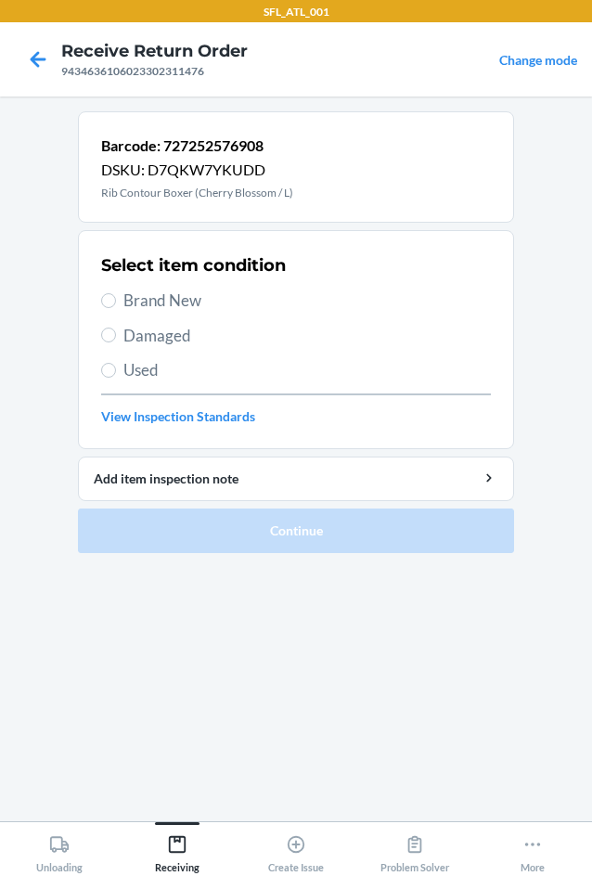
click at [117, 300] on label "Brand New" at bounding box center [296, 301] width 390 height 24
click at [116, 300] on input "Brand New" at bounding box center [108, 300] width 15 height 15
radio input "true"
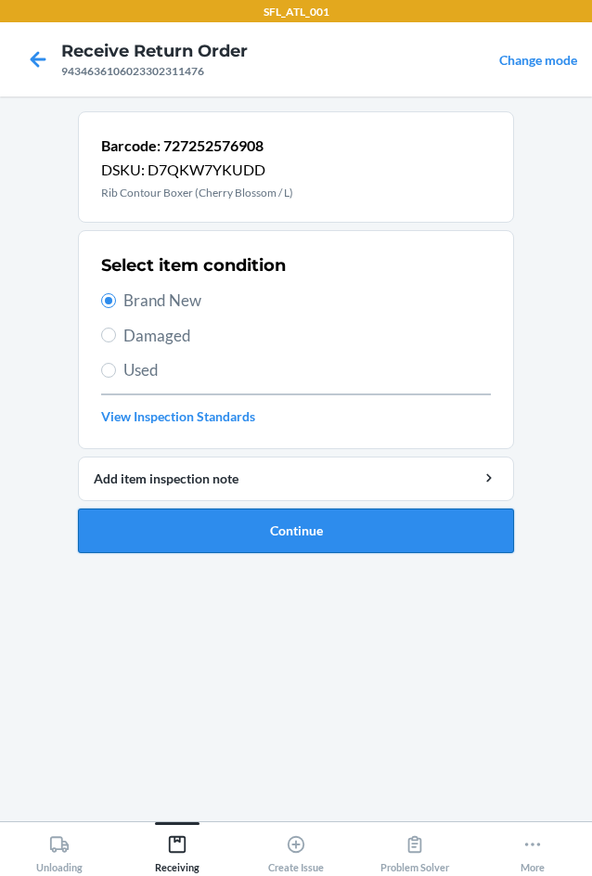
click at [302, 534] on button "Continue" at bounding box center [296, 531] width 436 height 45
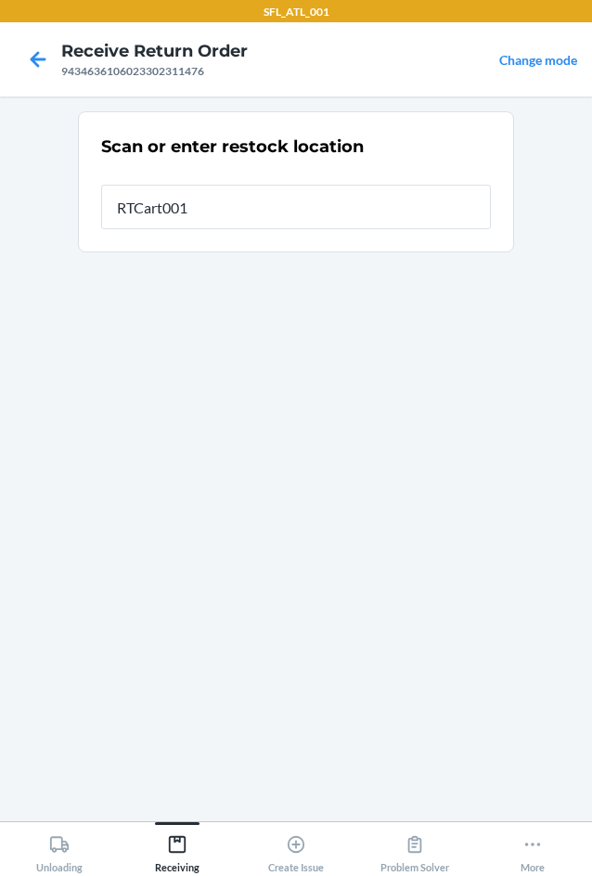
type input "RTCart001"
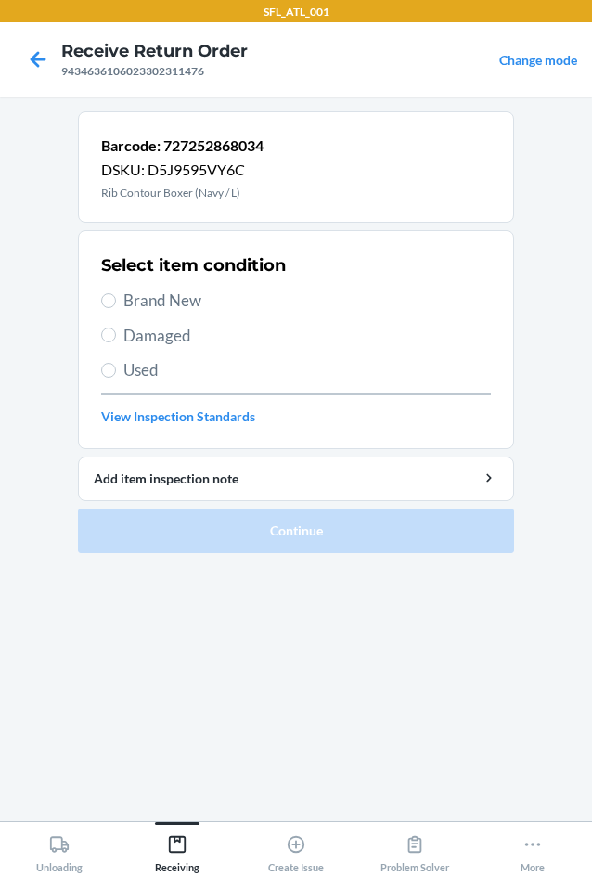
click at [205, 297] on span "Brand New" at bounding box center [307, 301] width 368 height 24
click at [116, 297] on input "Brand New" at bounding box center [108, 300] width 15 height 15
radio input "true"
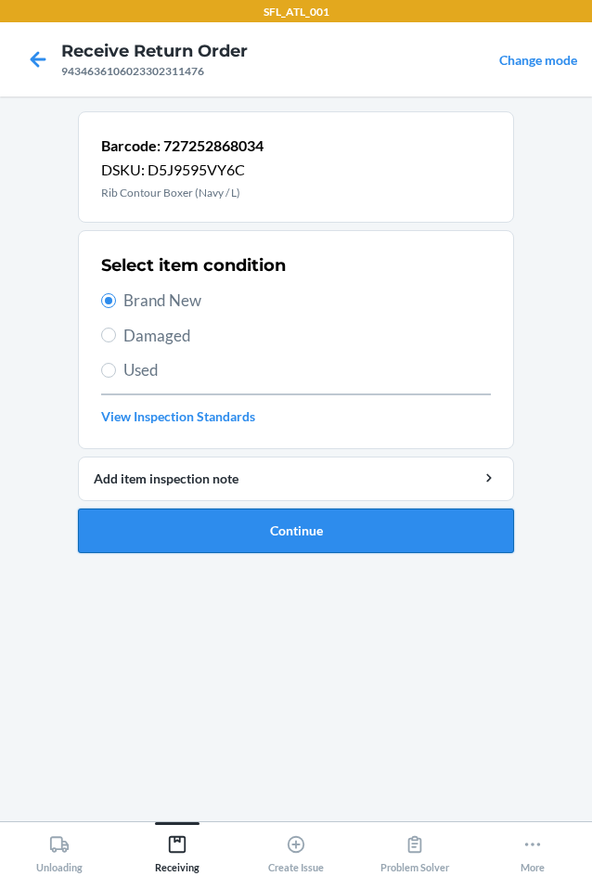
click at [301, 522] on button "Continue" at bounding box center [296, 531] width 436 height 45
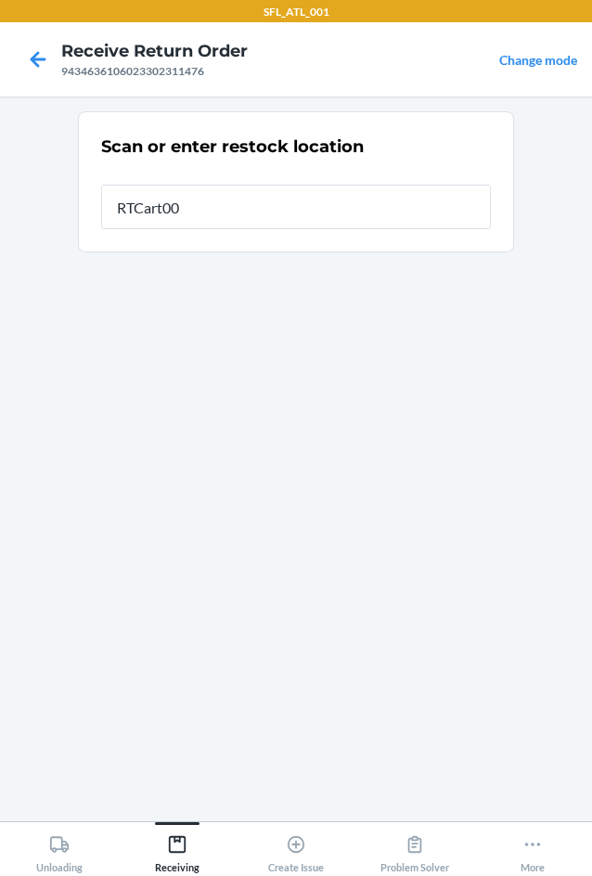
type input "RTCart001"
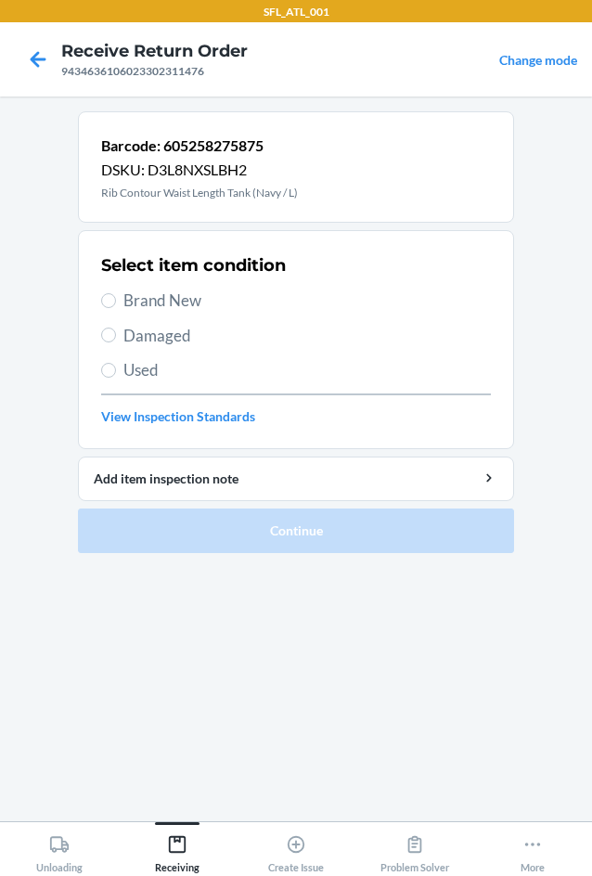
click at [191, 306] on span "Brand New" at bounding box center [307, 301] width 368 height 24
click at [116, 306] on input "Brand New" at bounding box center [108, 300] width 15 height 15
radio input "true"
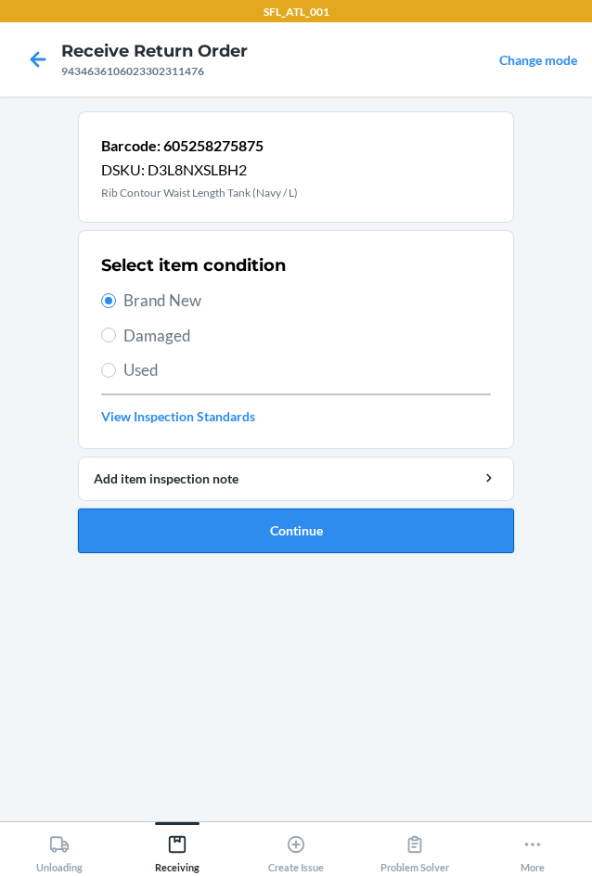
click at [249, 521] on button "Continue" at bounding box center [296, 531] width 436 height 45
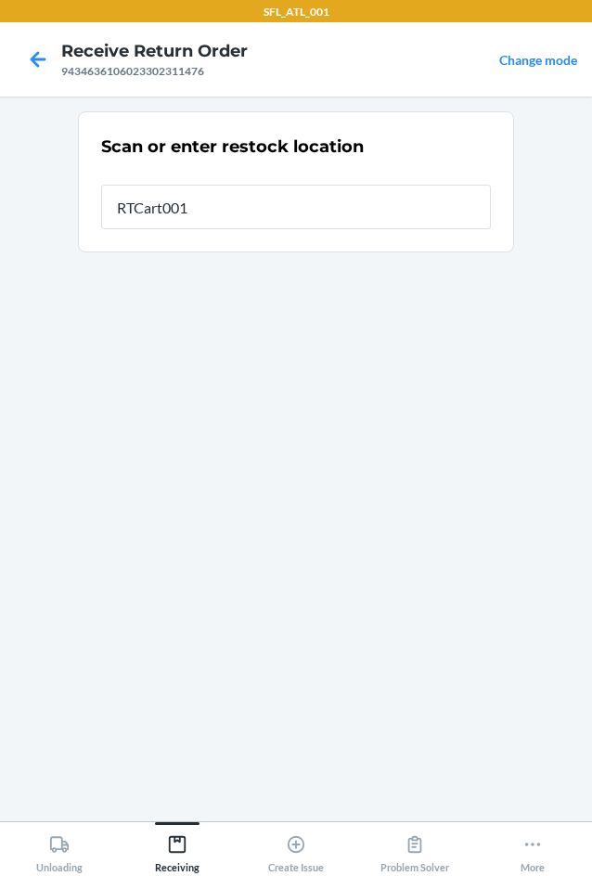
type input "RTCart001"
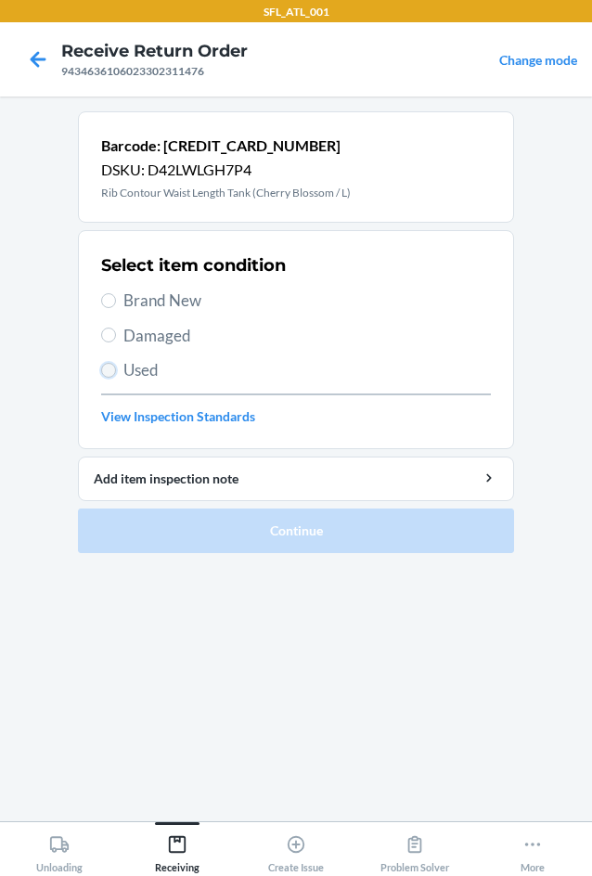
click at [115, 369] on input "Used" at bounding box center [108, 370] width 15 height 15
radio input "true"
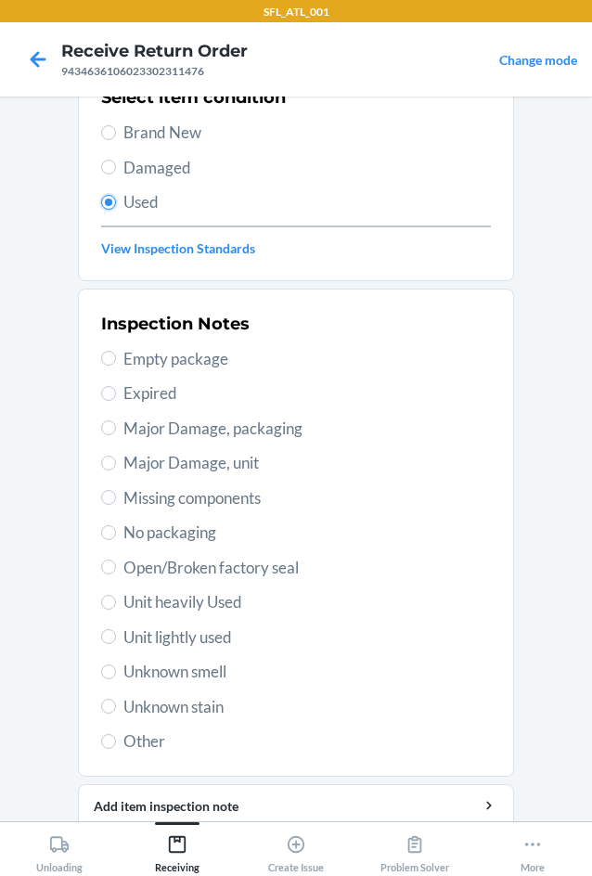
scroll to position [242, 0]
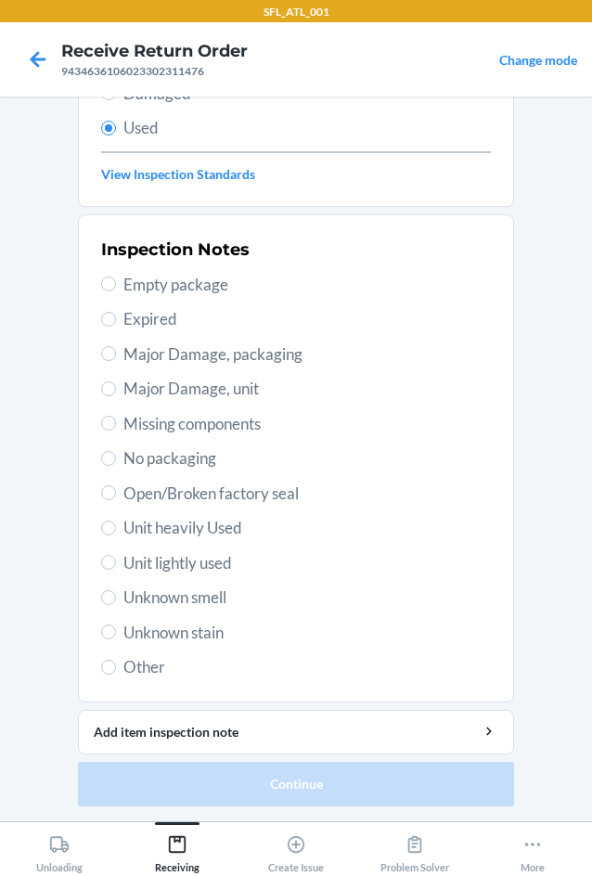
click at [191, 524] on span "Unit heavily Used" at bounding box center [307, 528] width 368 height 24
click at [116, 524] on input "Unit heavily Used" at bounding box center [108, 528] width 15 height 15
radio input "true"
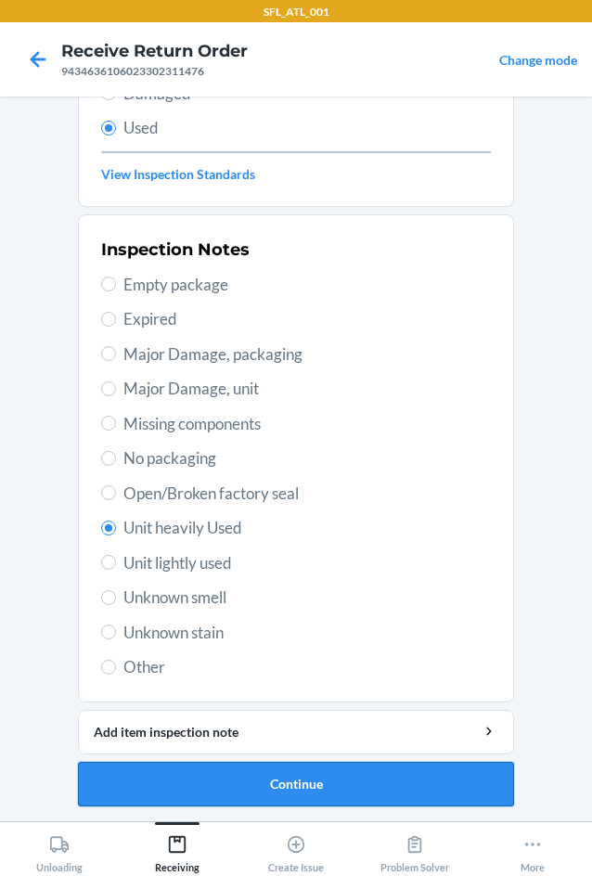
click at [296, 777] on button "Continue" at bounding box center [296, 784] width 436 height 45
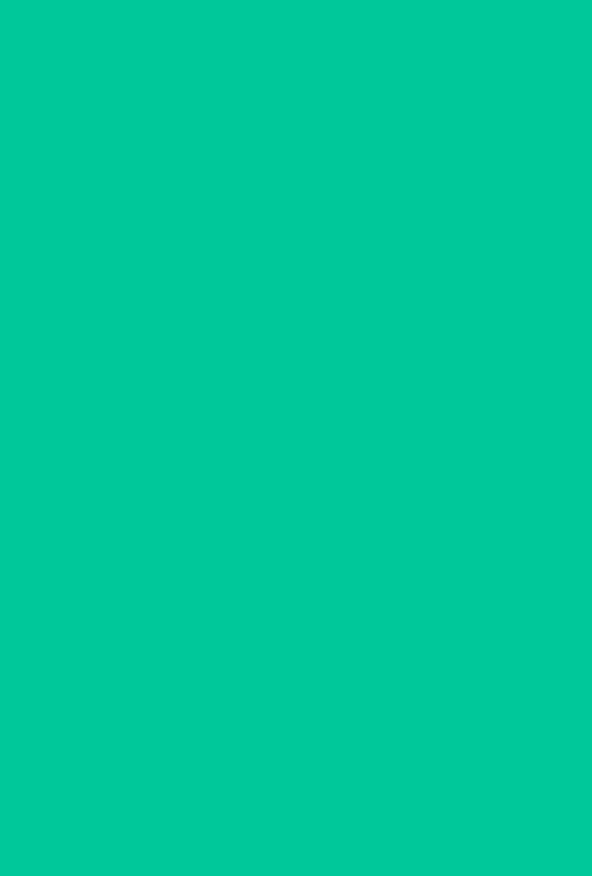
scroll to position [0, 0]
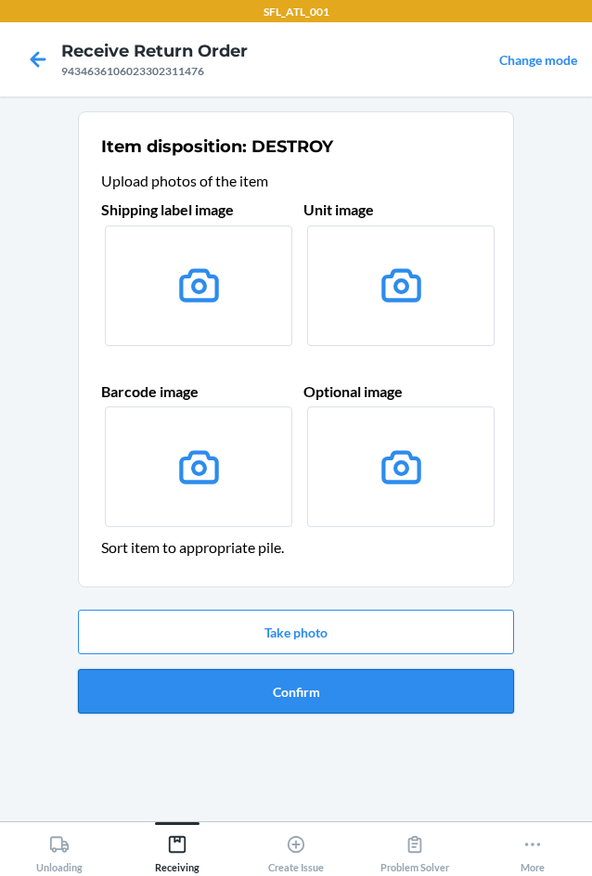
click at [302, 697] on button "Confirm" at bounding box center [296, 691] width 436 height 45
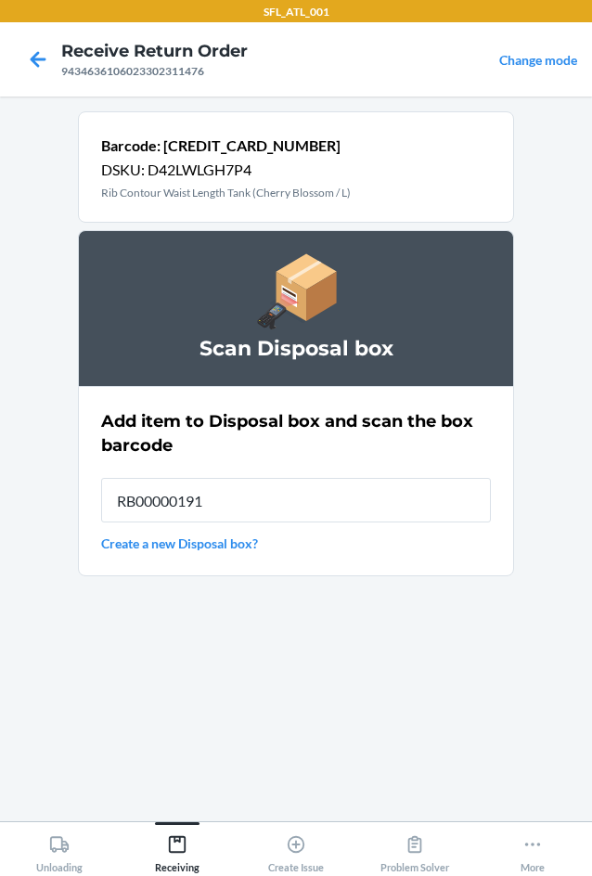
type input "RB00000191O"
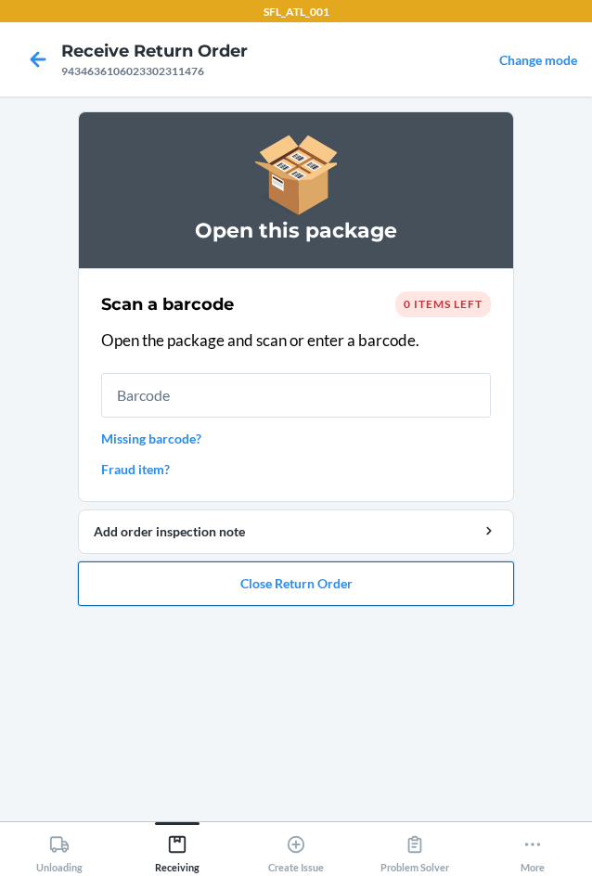
click at [272, 595] on button "Close Return Order" at bounding box center [296, 584] width 436 height 45
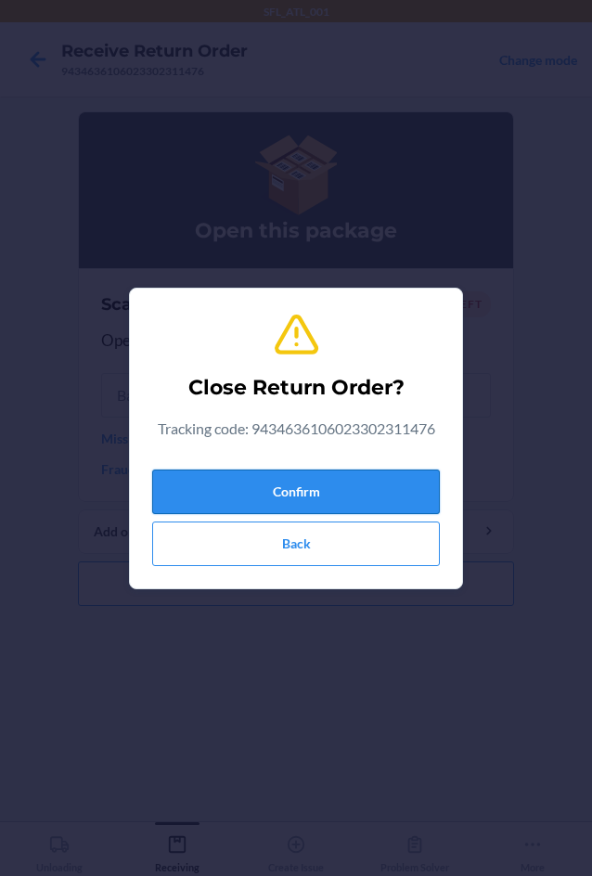
click at [291, 472] on button "Confirm" at bounding box center [296, 492] width 288 height 45
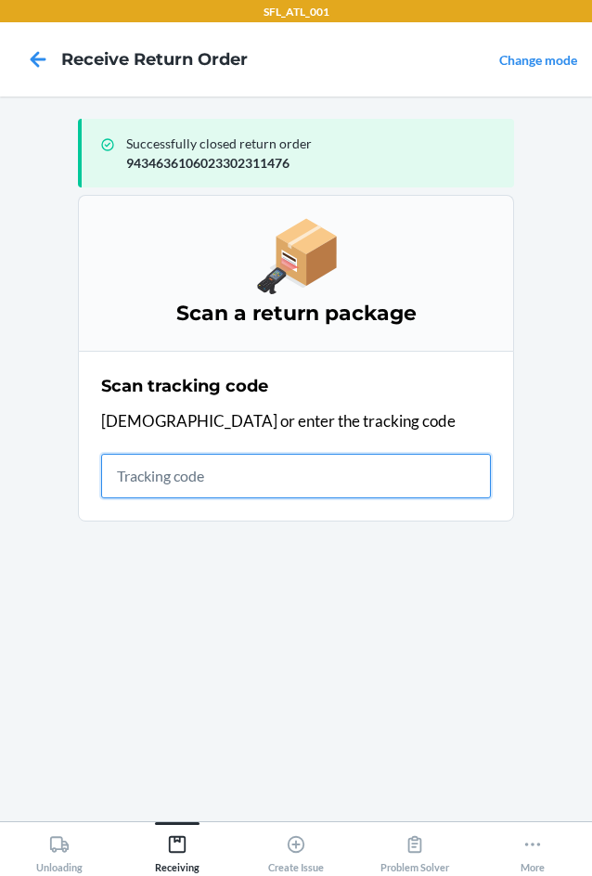
click at [179, 457] on input "text" at bounding box center [296, 476] width 390 height 45
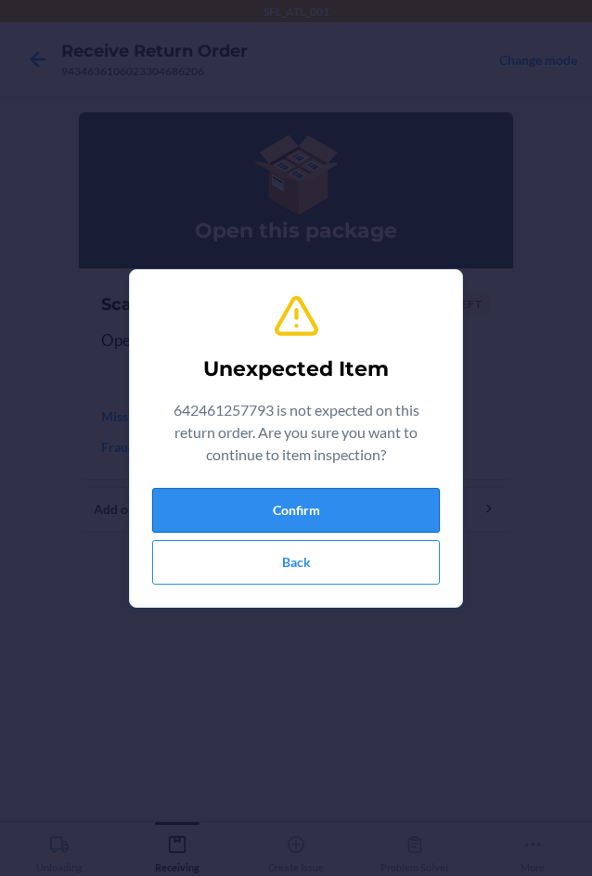
click at [305, 509] on button "Confirm" at bounding box center [296, 510] width 288 height 45
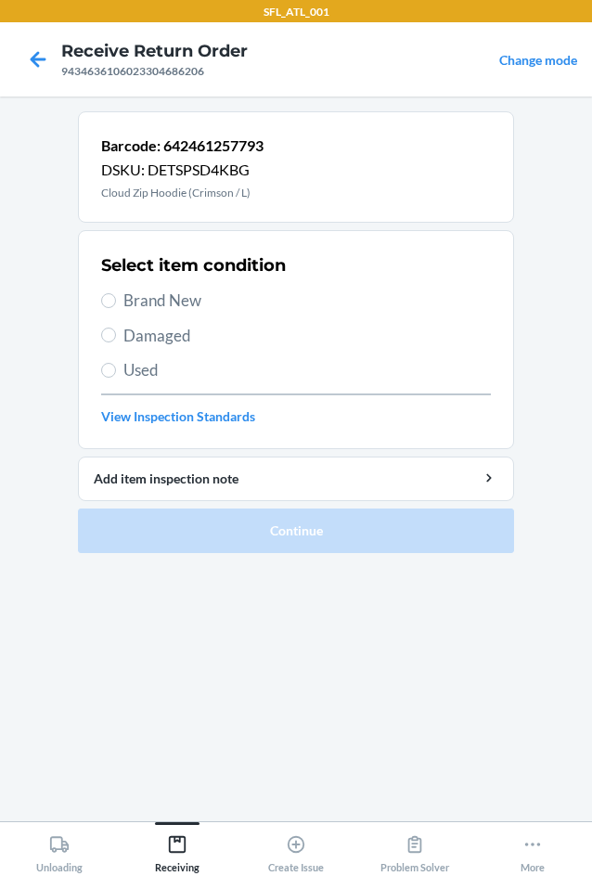
click at [183, 298] on span "Brand New" at bounding box center [307, 301] width 368 height 24
click at [116, 298] on input "Brand New" at bounding box center [108, 300] width 15 height 15
radio input "true"
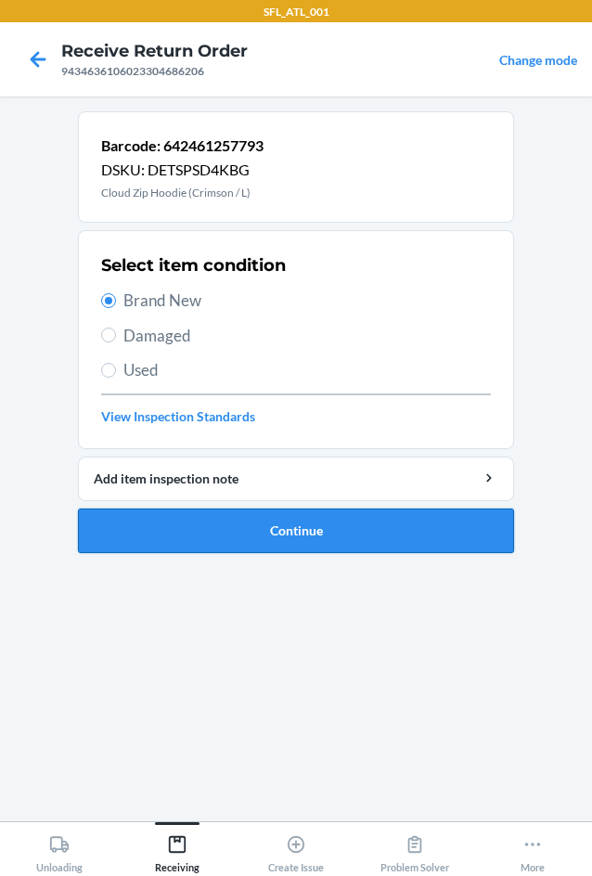
click at [330, 532] on button "Continue" at bounding box center [296, 531] width 436 height 45
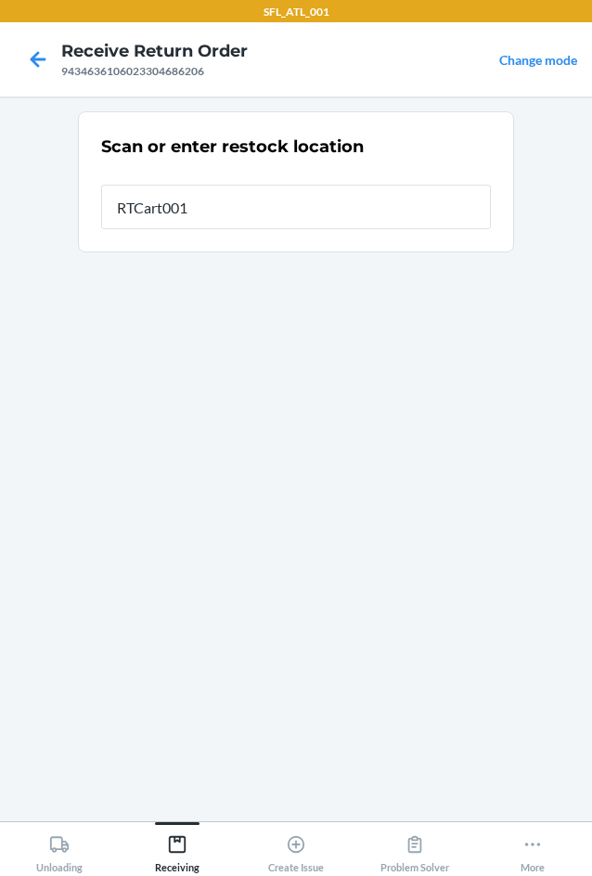
type input "RTCart001"
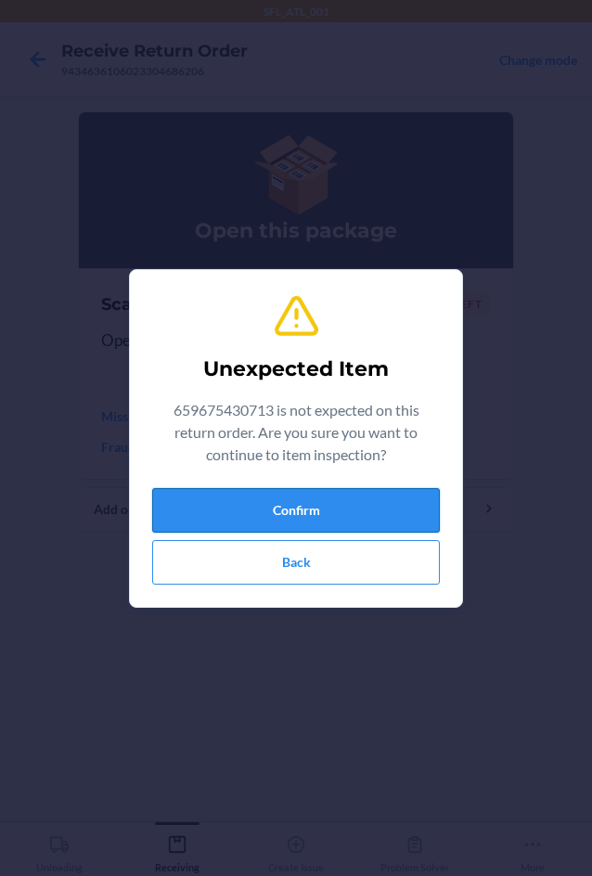
click at [342, 516] on button "Confirm" at bounding box center [296, 510] width 288 height 45
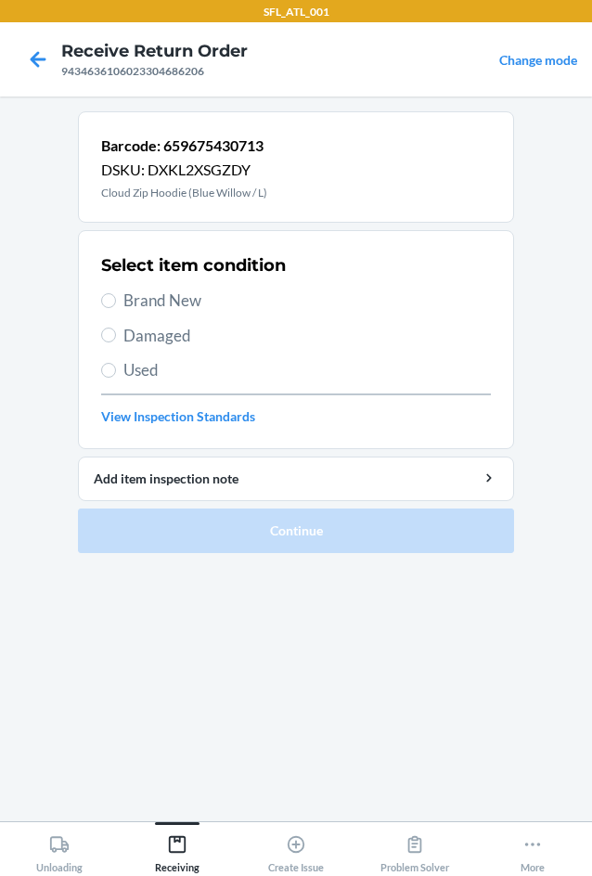
click at [161, 291] on span "Brand New" at bounding box center [307, 301] width 368 height 24
click at [116, 293] on input "Brand New" at bounding box center [108, 300] width 15 height 15
radio input "true"
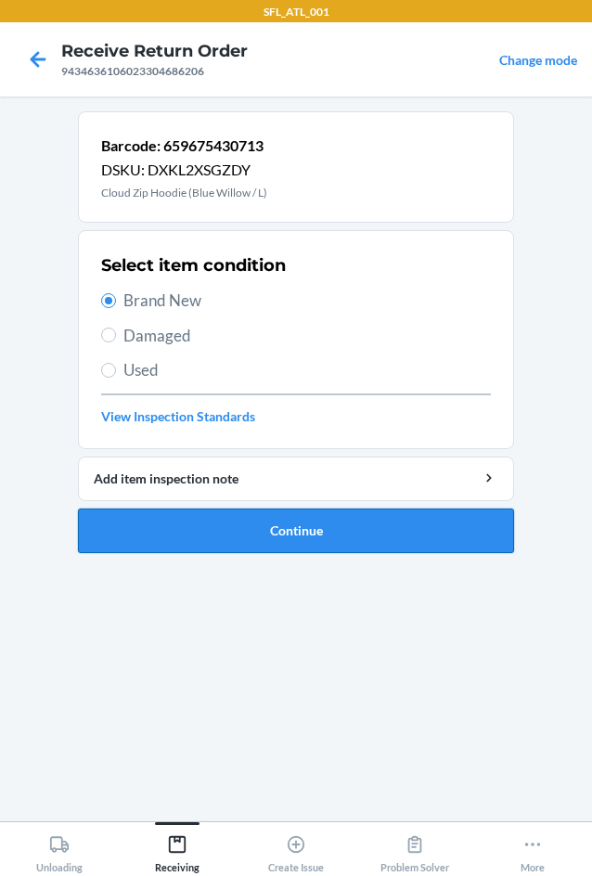
click at [263, 523] on button "Continue" at bounding box center [296, 531] width 436 height 45
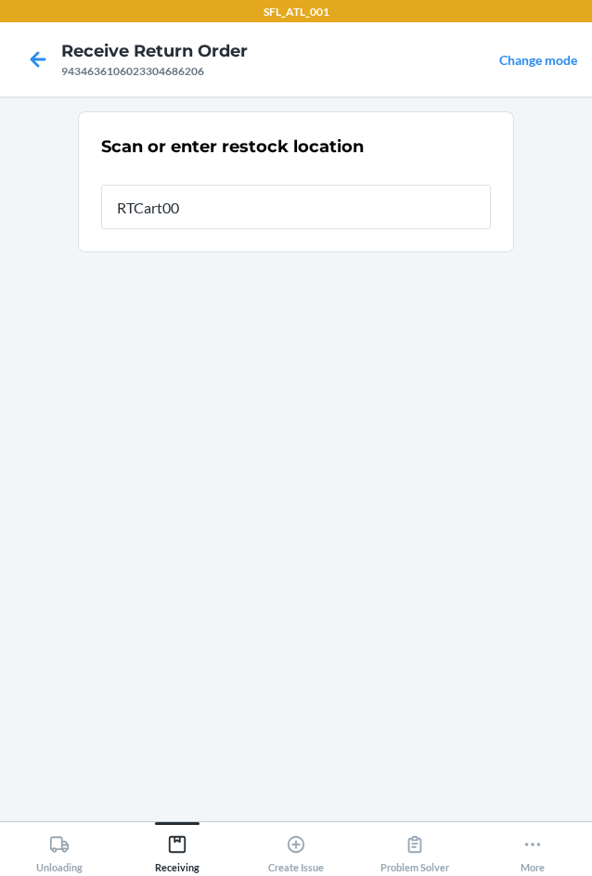
type input "RTCart001"
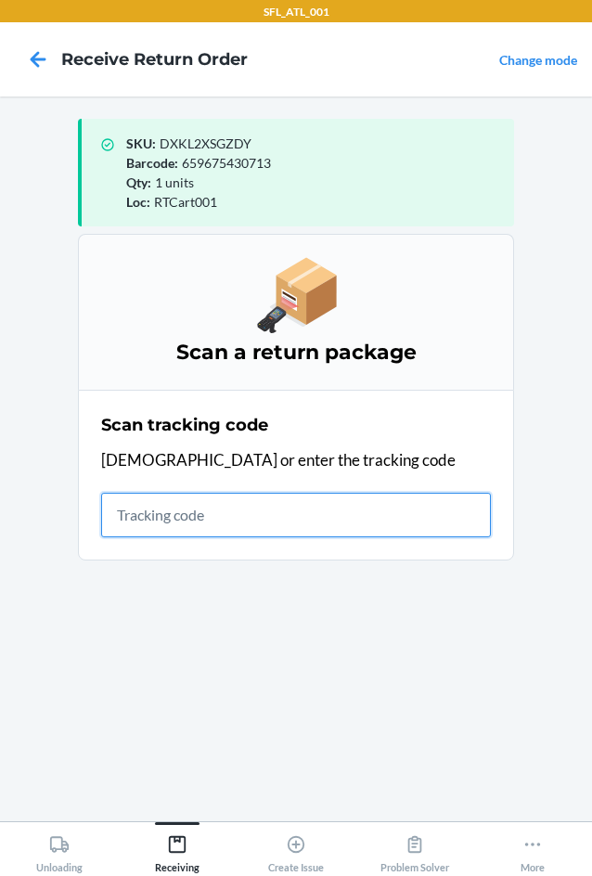
click at [171, 521] on input "text" at bounding box center [296, 515] width 390 height 45
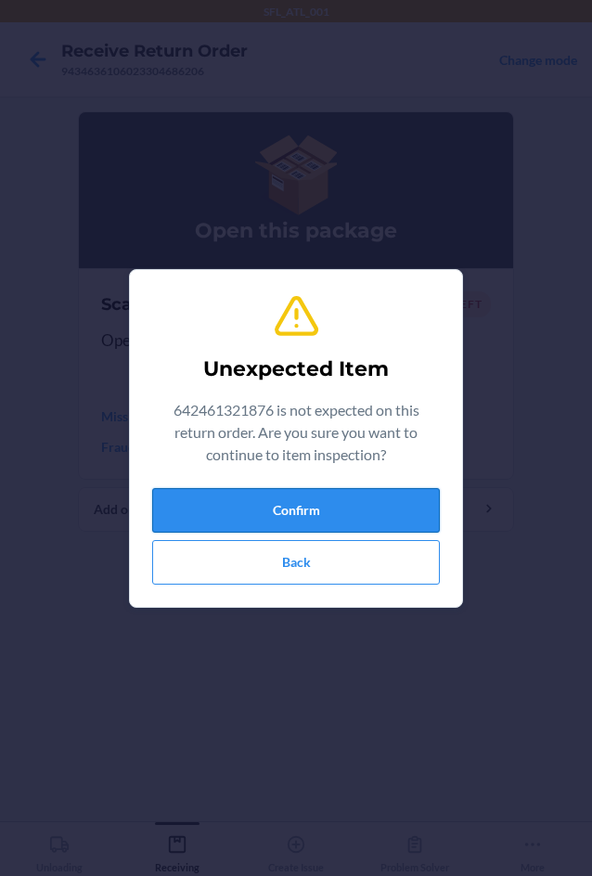
click at [280, 506] on button "Confirm" at bounding box center [296, 510] width 288 height 45
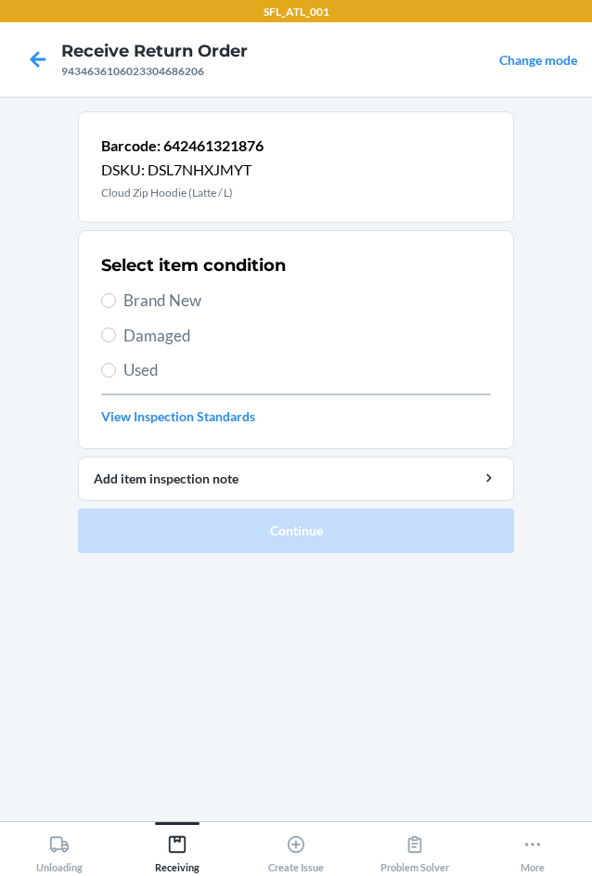
click at [175, 305] on span "Brand New" at bounding box center [307, 301] width 368 height 24
click at [116, 305] on input "Brand New" at bounding box center [108, 300] width 15 height 15
radio input "true"
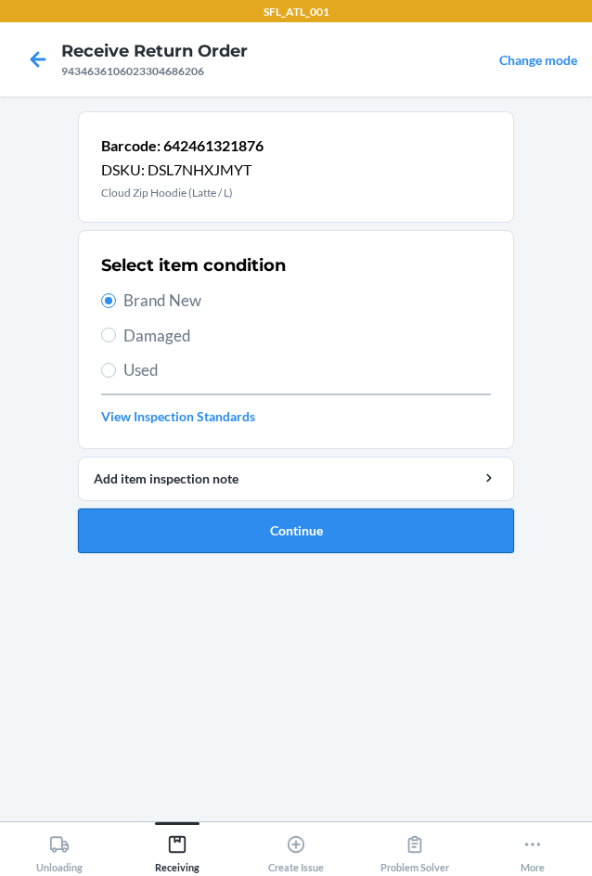
click at [262, 535] on button "Continue" at bounding box center [296, 531] width 436 height 45
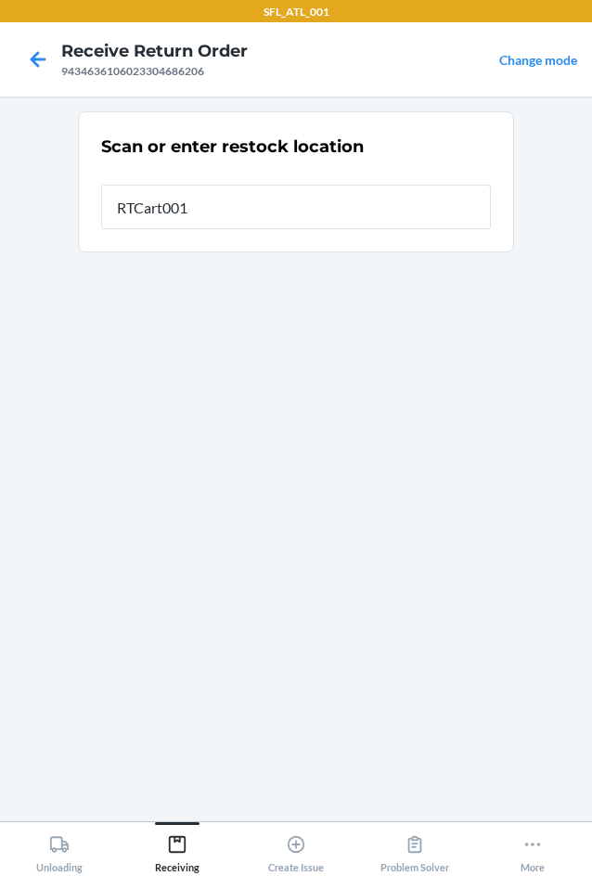
type input "RTCart001"
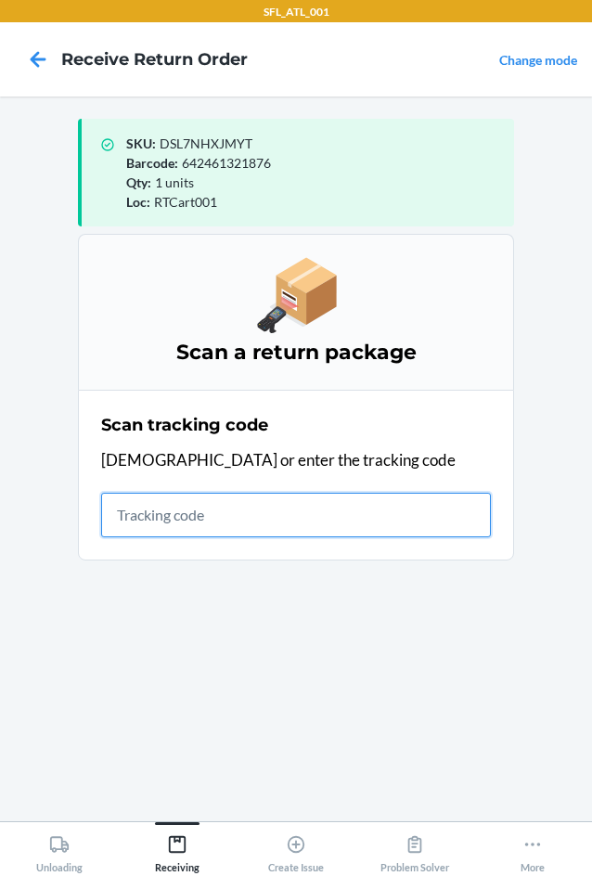
click at [323, 509] on input "text" at bounding box center [296, 515] width 390 height 45
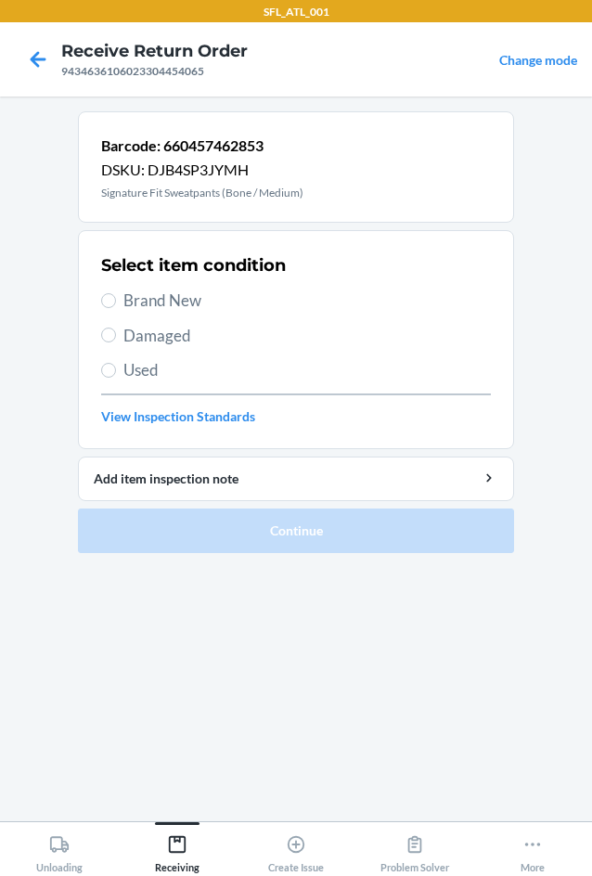
click at [152, 304] on span "Brand New" at bounding box center [307, 301] width 368 height 24
click at [116, 304] on input "Brand New" at bounding box center [108, 300] width 15 height 15
radio input "true"
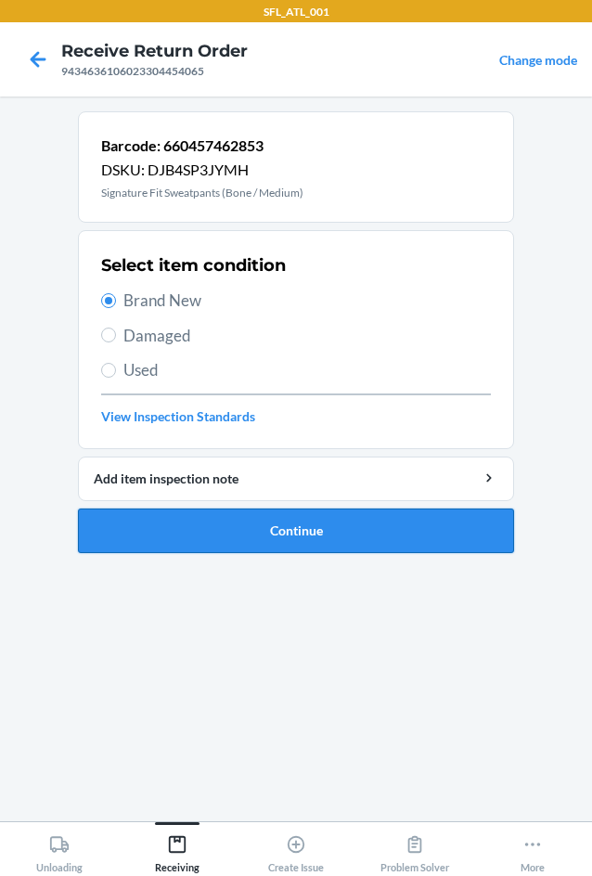
click at [272, 538] on button "Continue" at bounding box center [296, 531] width 436 height 45
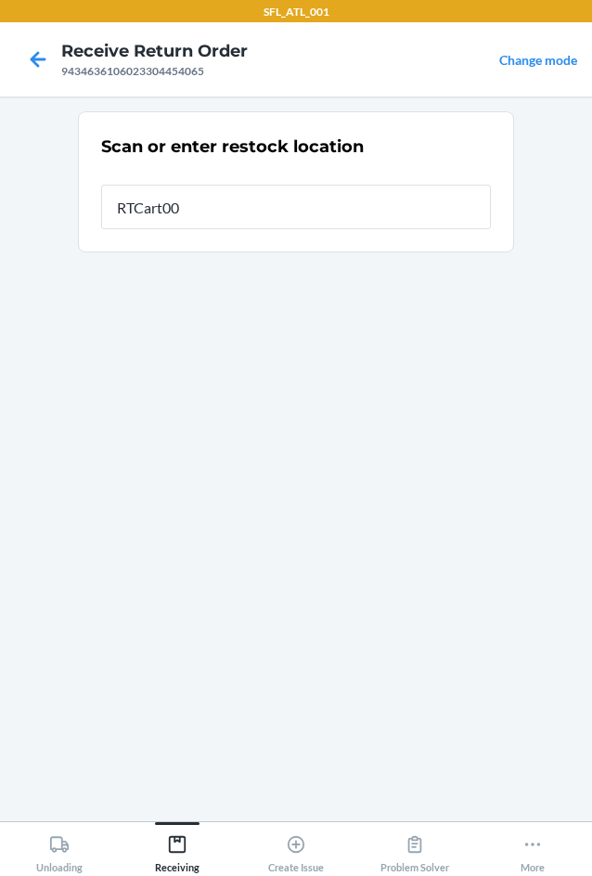
type input "RTCart001"
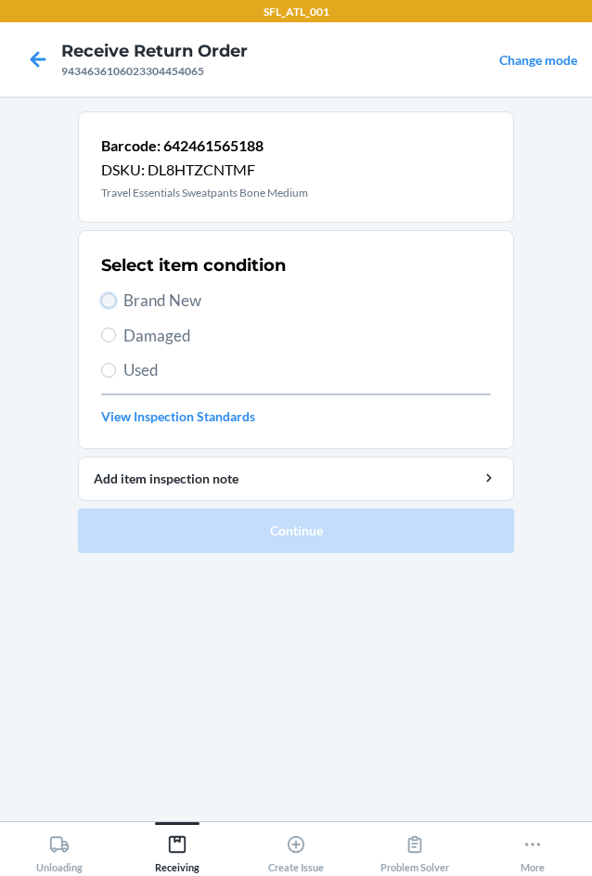
click at [114, 303] on input "Brand New" at bounding box center [108, 300] width 15 height 15
radio input "true"
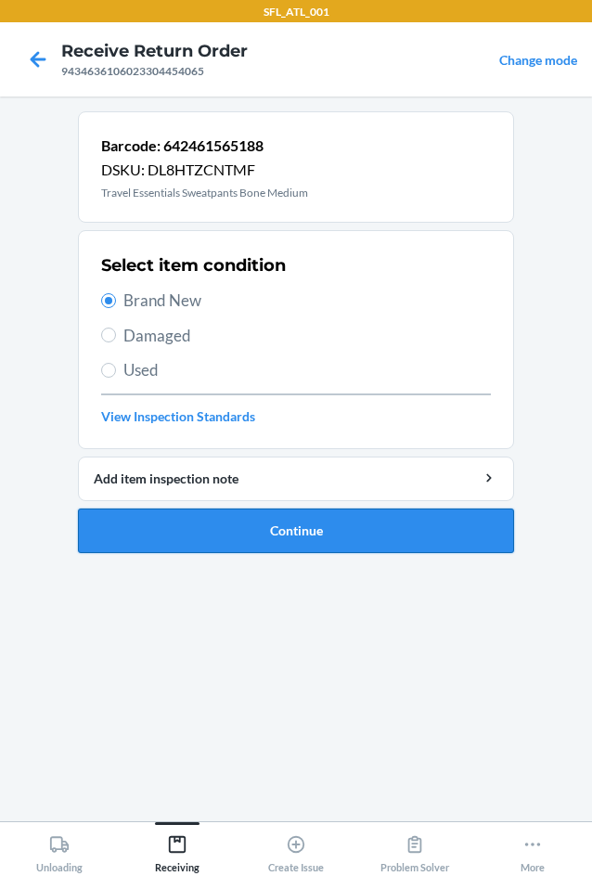
click at [262, 542] on button "Continue" at bounding box center [296, 531] width 436 height 45
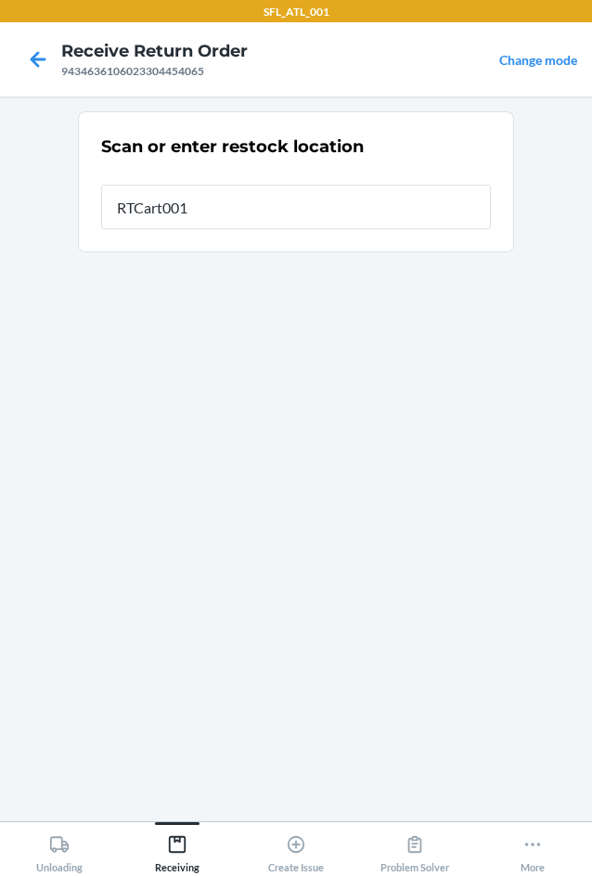
type input "RTCart001"
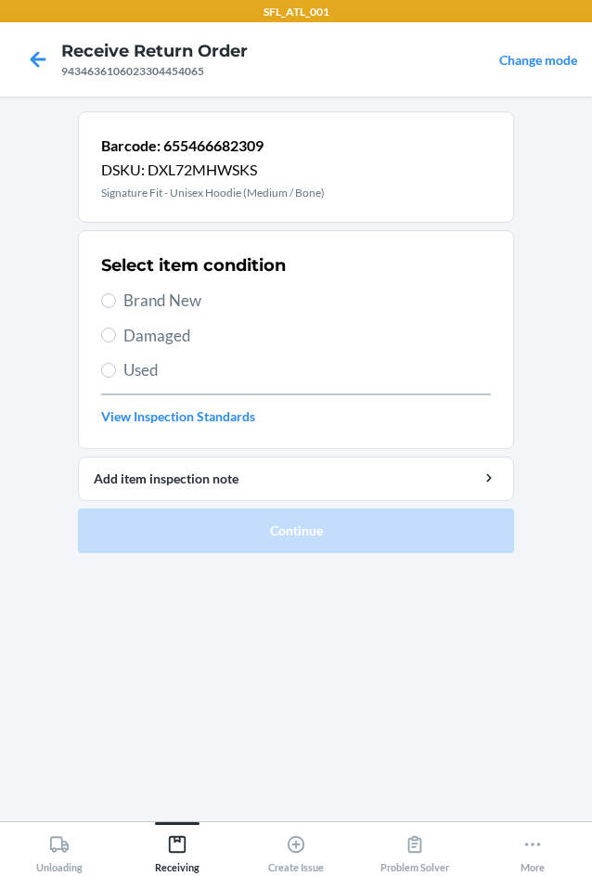
click at [178, 303] on span "Brand New" at bounding box center [307, 301] width 368 height 24
click at [116, 303] on input "Brand New" at bounding box center [108, 300] width 15 height 15
radio input "true"
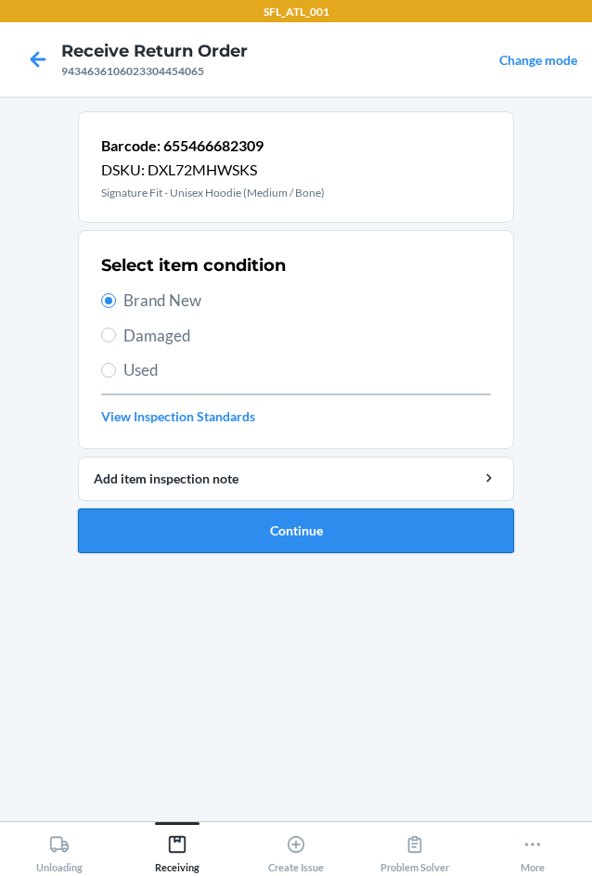
click at [282, 536] on button "Continue" at bounding box center [296, 531] width 436 height 45
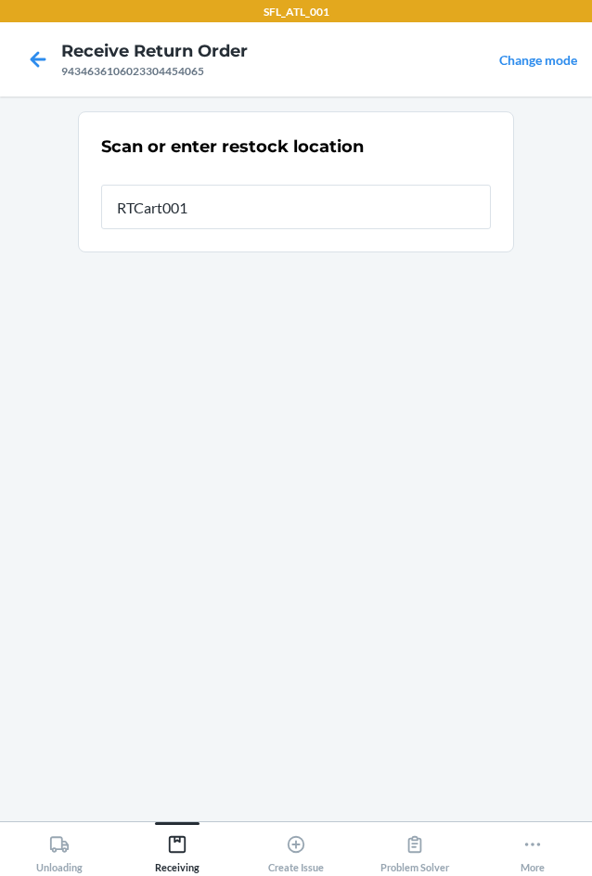
type input "RTCart001"
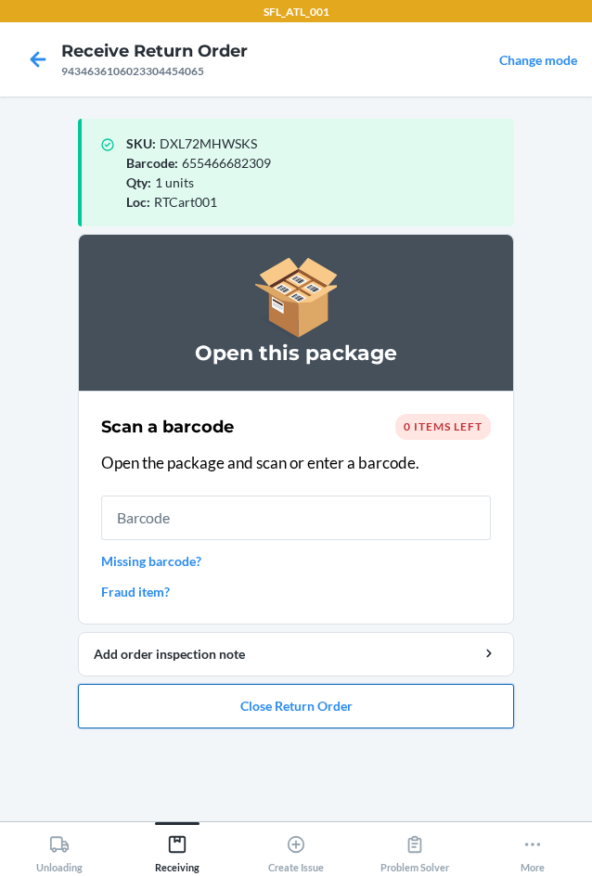
click at [316, 704] on button "Close Return Order" at bounding box center [296, 706] width 436 height 45
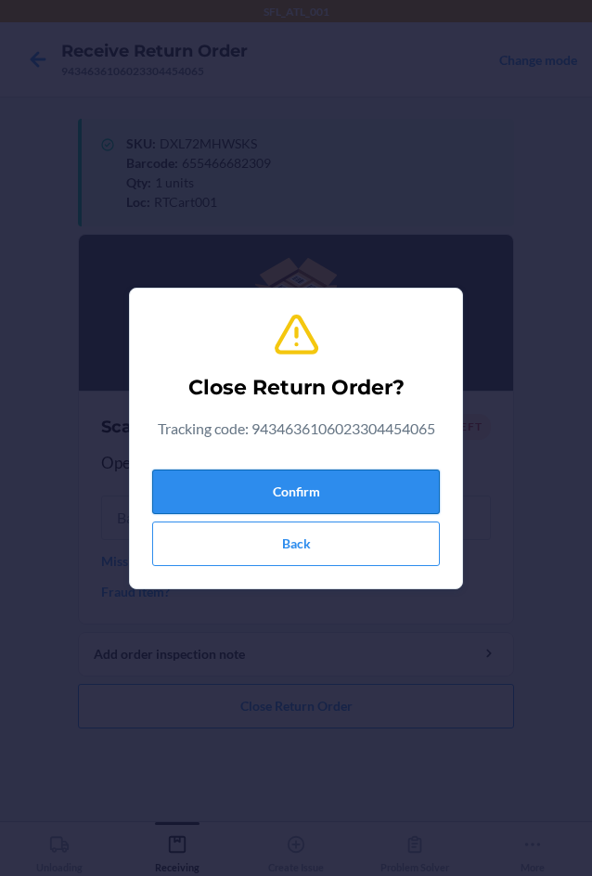
click at [278, 500] on button "Confirm" at bounding box center [296, 492] width 288 height 45
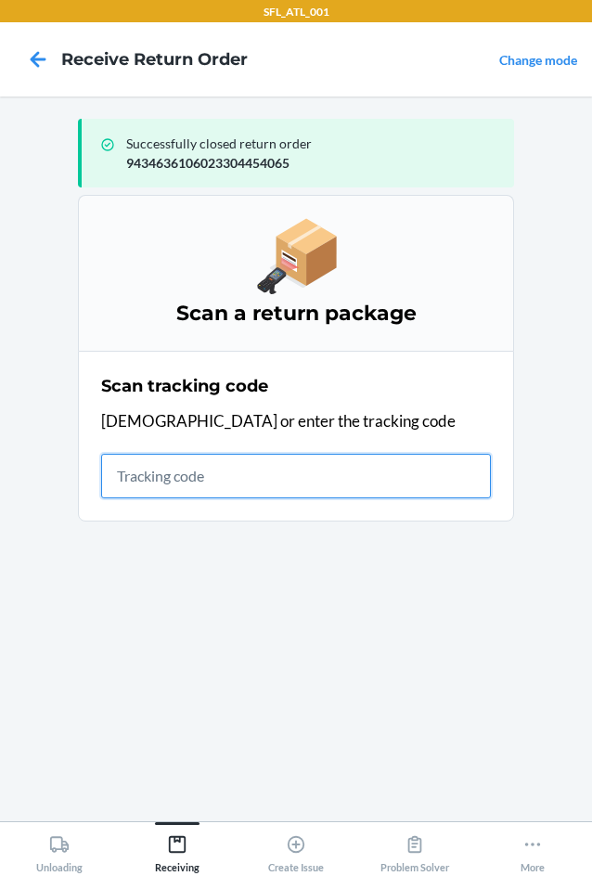
click at [158, 484] on input "text" at bounding box center [296, 476] width 390 height 45
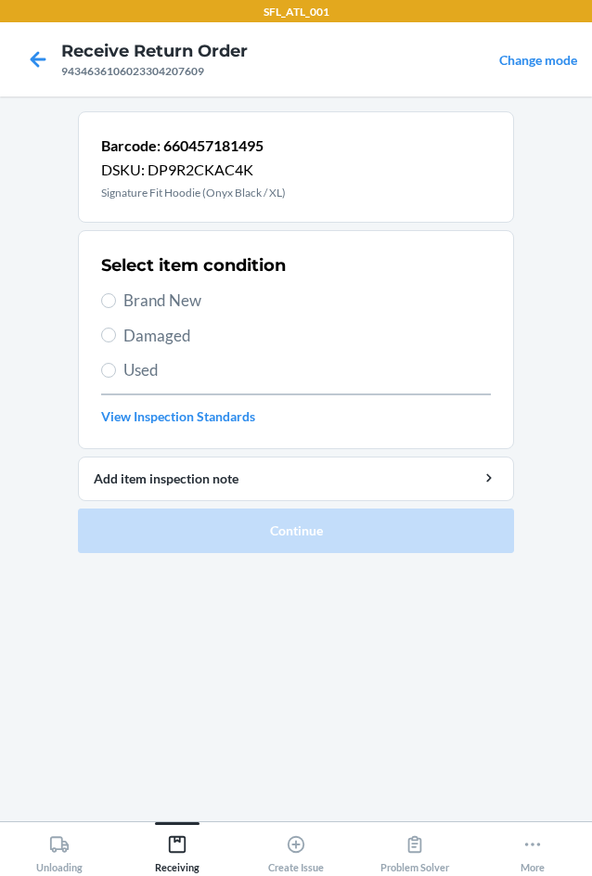
click at [203, 304] on span "Brand New" at bounding box center [307, 301] width 368 height 24
click at [116, 304] on input "Brand New" at bounding box center [108, 300] width 15 height 15
radio input "true"
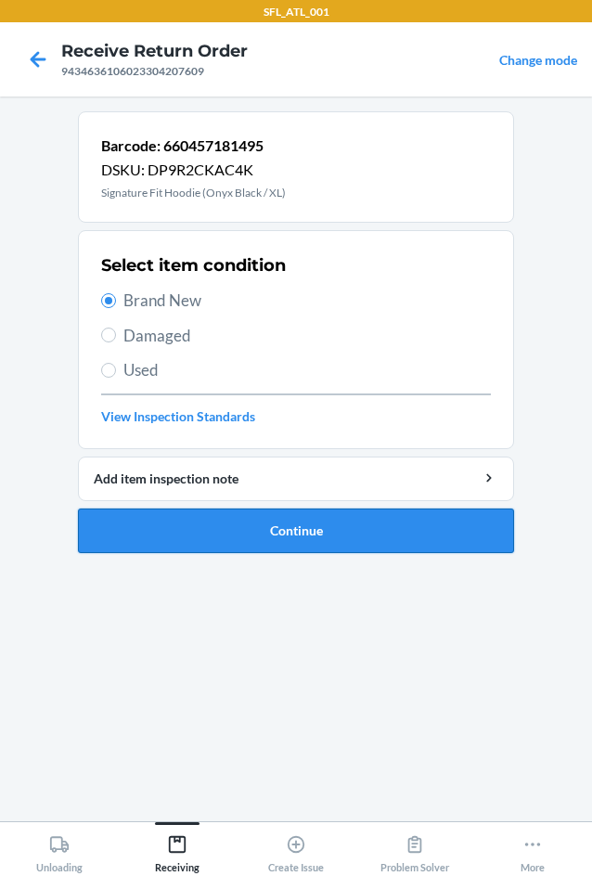
click at [318, 520] on button "Continue" at bounding box center [296, 531] width 436 height 45
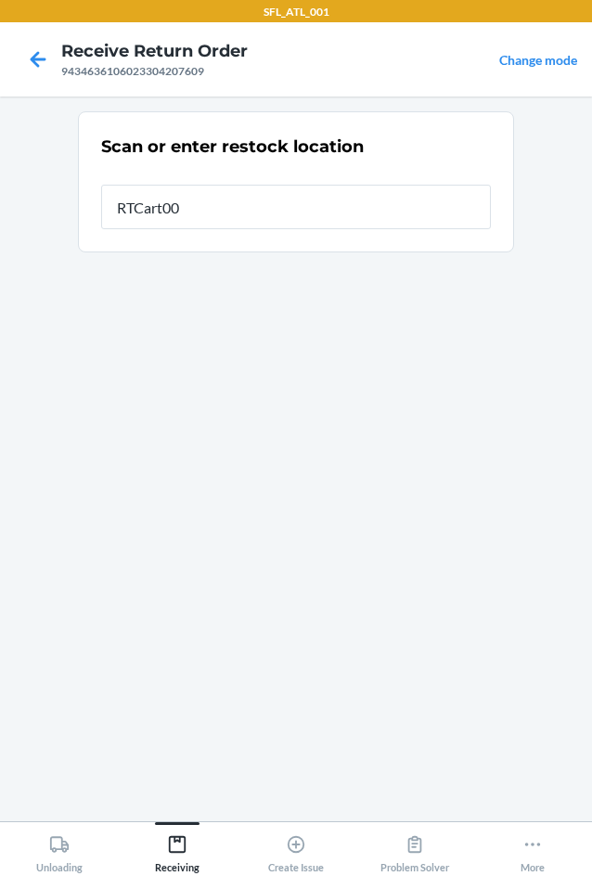
type input "RTCart001"
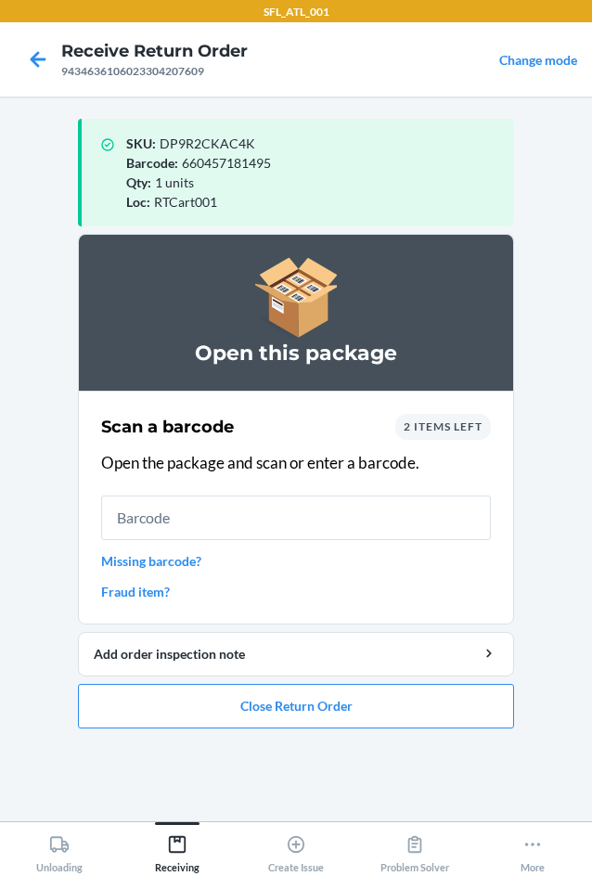
click at [190, 514] on input "text" at bounding box center [296, 518] width 390 height 45
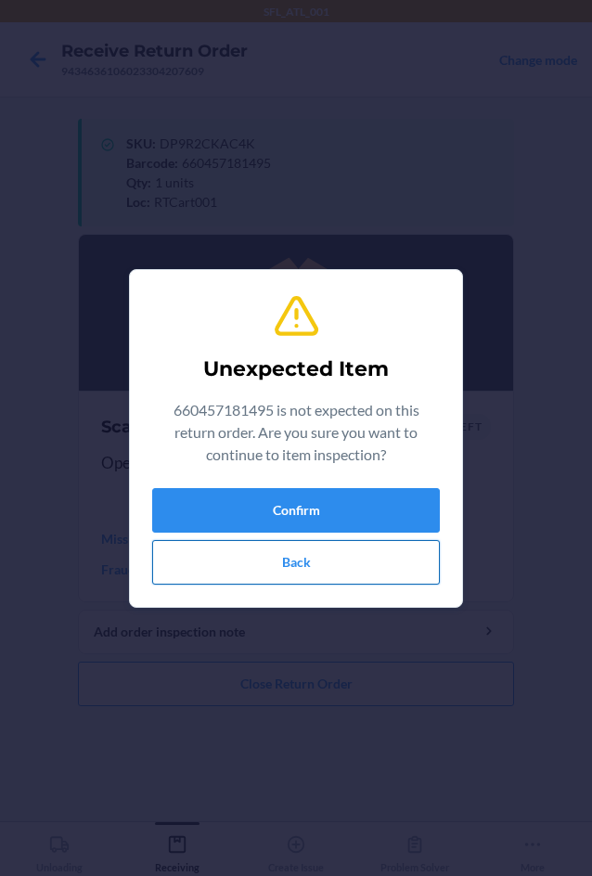
click at [291, 555] on button "Back" at bounding box center [296, 562] width 288 height 45
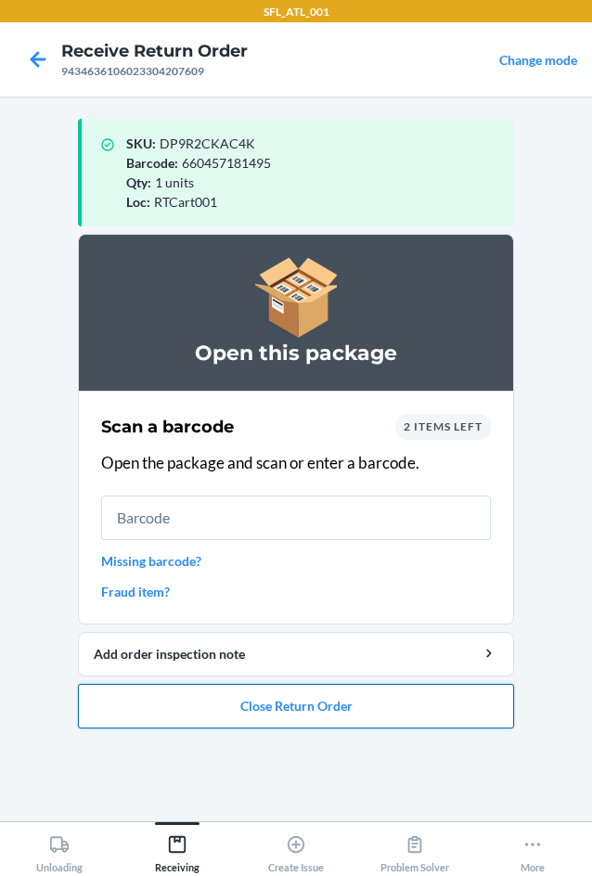
click at [280, 704] on button "Close Return Order" at bounding box center [296, 706] width 436 height 45
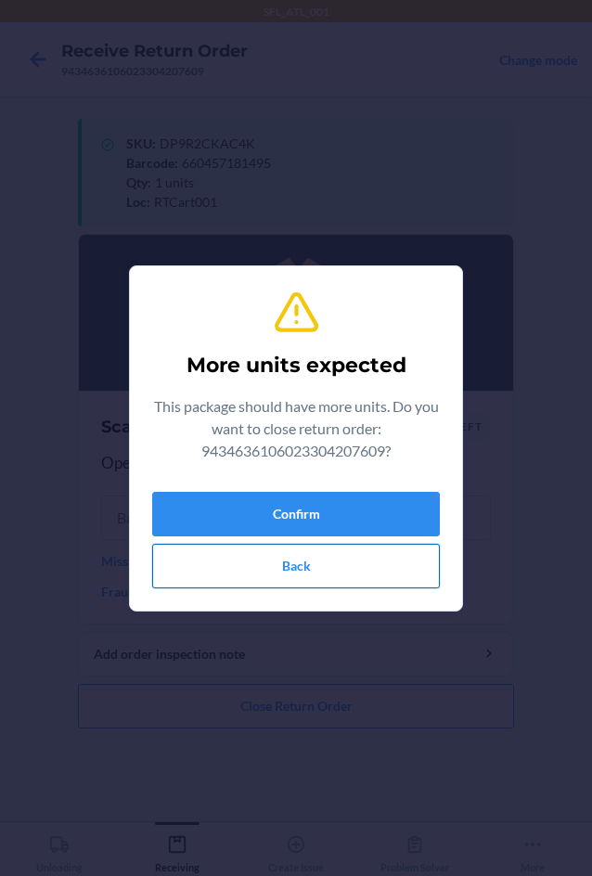
click at [282, 567] on button "Back" at bounding box center [296, 566] width 288 height 45
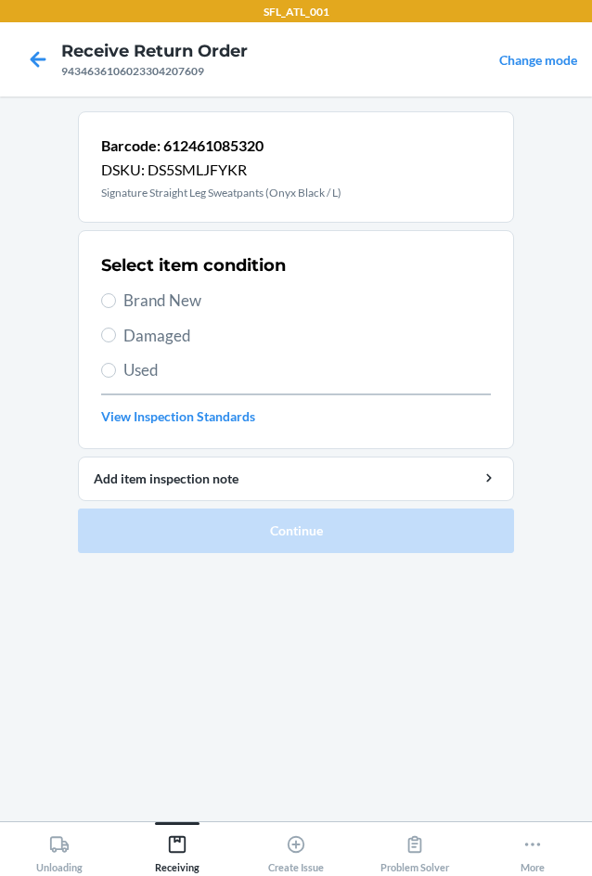
click at [178, 294] on span "Brand New" at bounding box center [307, 301] width 368 height 24
click at [116, 294] on input "Brand New" at bounding box center [108, 300] width 15 height 15
radio input "true"
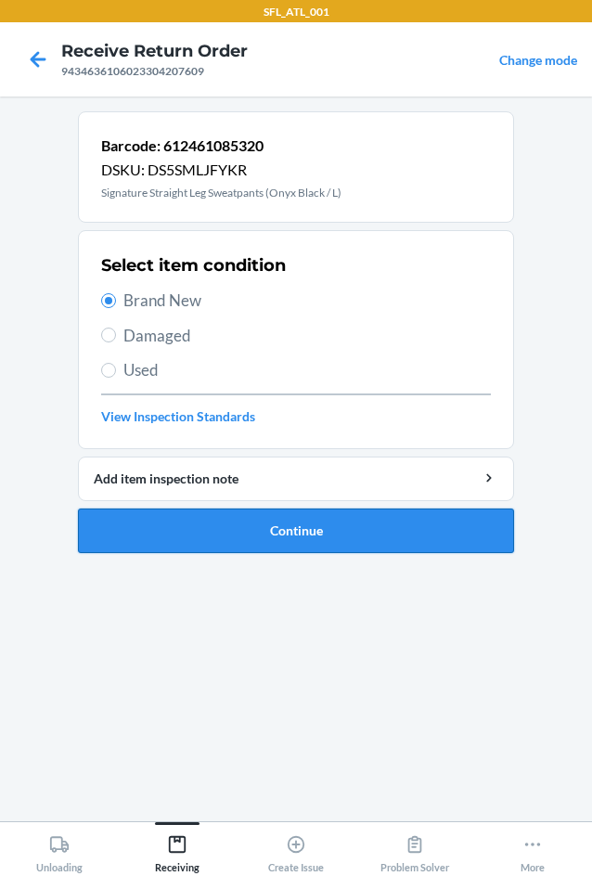
click at [171, 536] on button "Continue" at bounding box center [296, 531] width 436 height 45
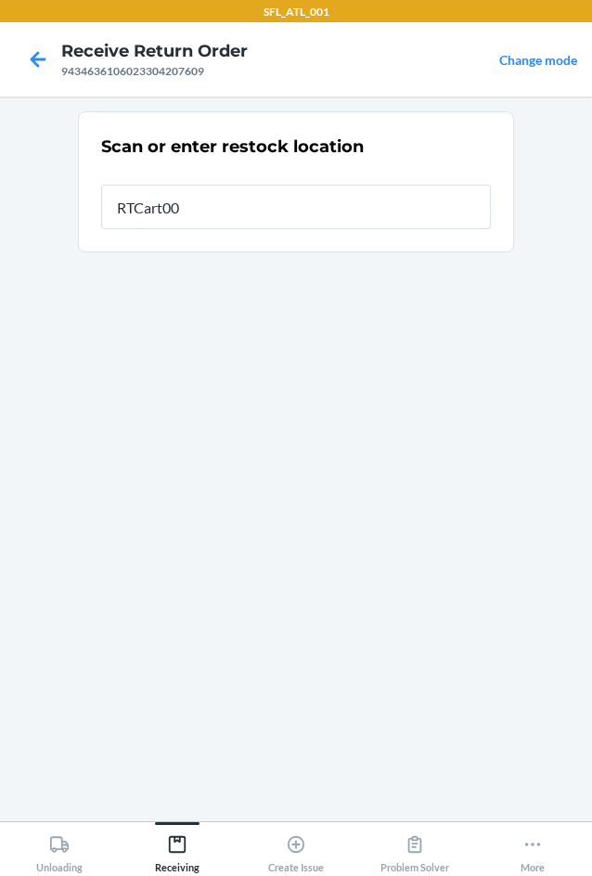
type input "RTCart001"
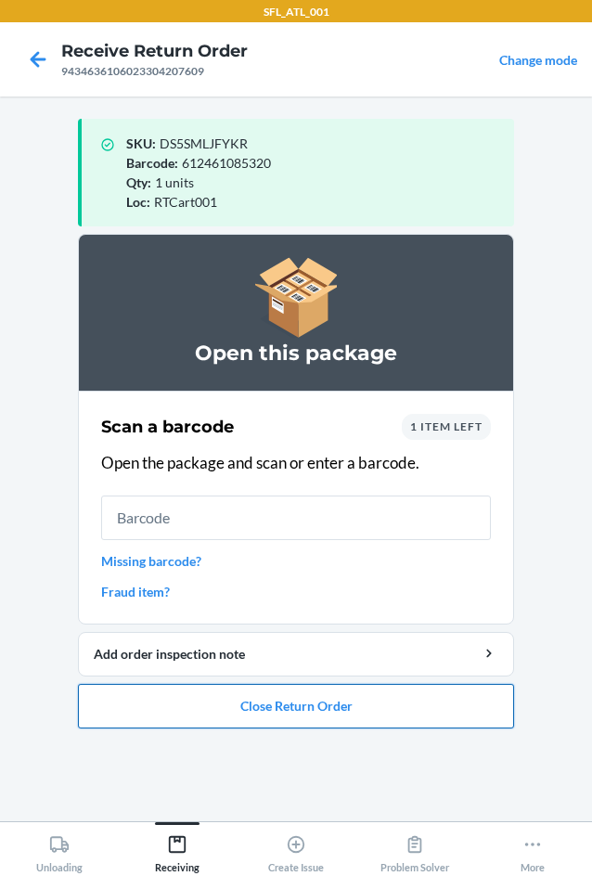
click at [265, 709] on button "Close Return Order" at bounding box center [296, 706] width 436 height 45
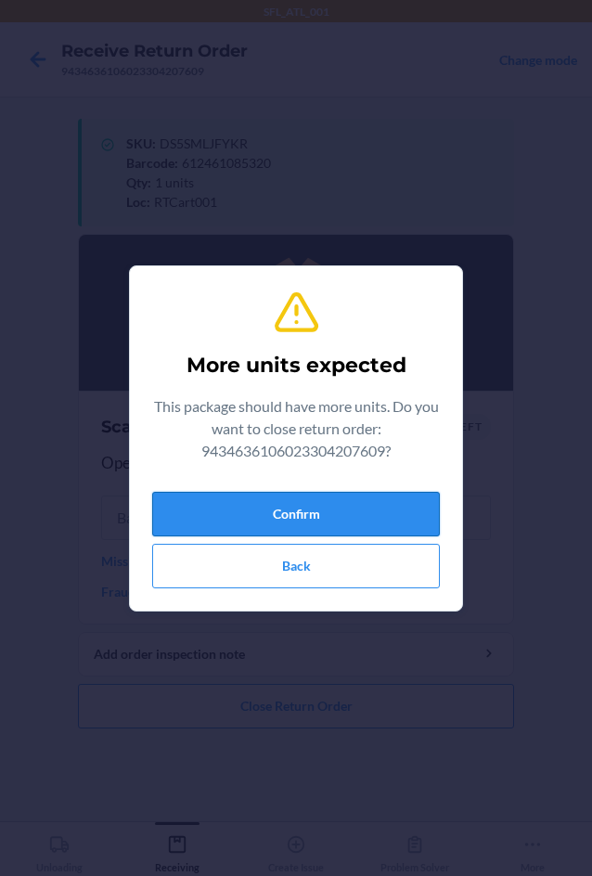
click at [260, 502] on button "Confirm" at bounding box center [296, 514] width 288 height 45
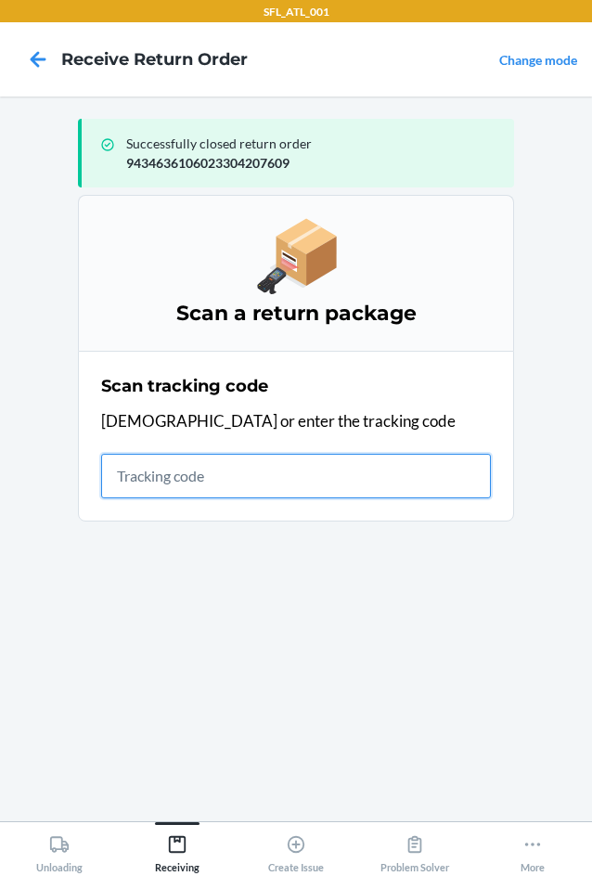
click at [138, 480] on input "text" at bounding box center [296, 476] width 390 height 45
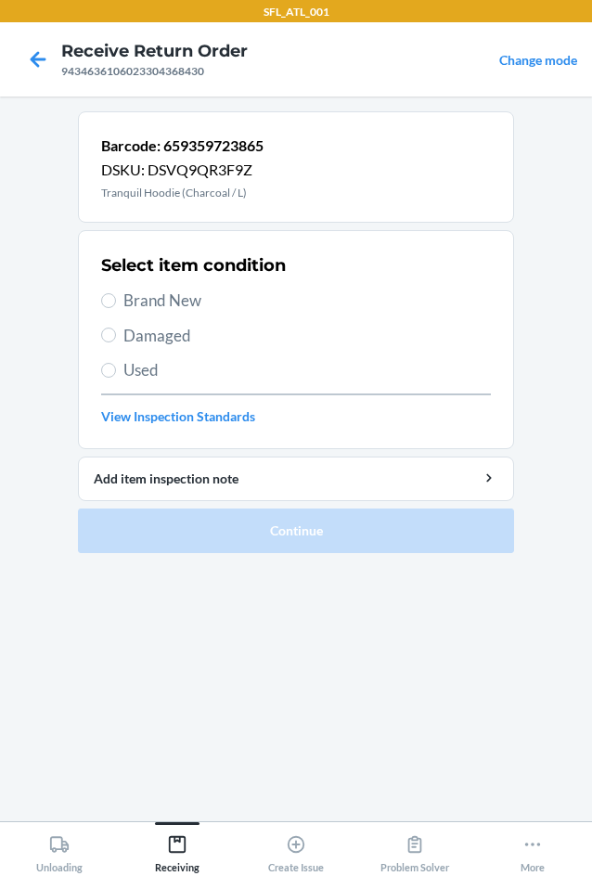
click at [146, 295] on span "Brand New" at bounding box center [307, 301] width 368 height 24
click at [116, 295] on input "Brand New" at bounding box center [108, 300] width 15 height 15
radio input "true"
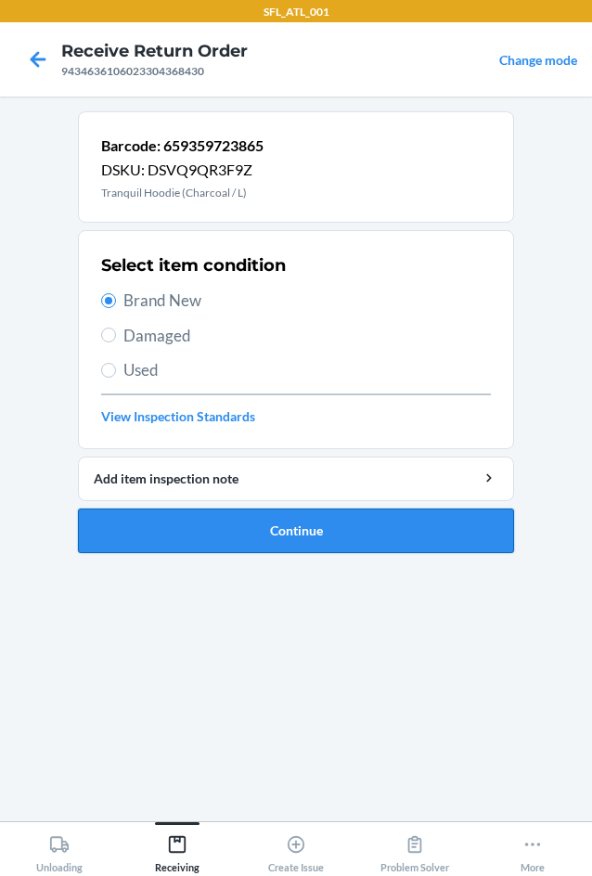
click at [260, 536] on button "Continue" at bounding box center [296, 531] width 436 height 45
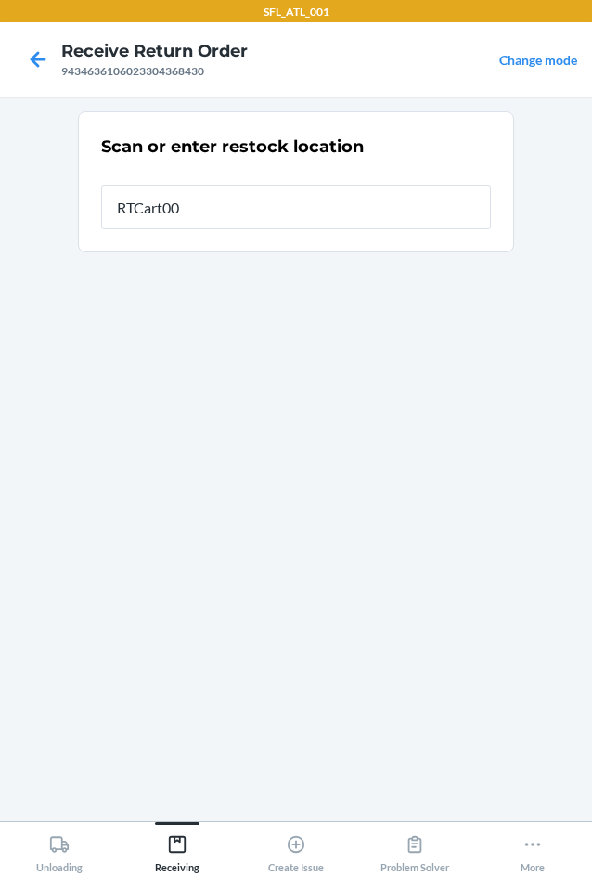
type input "RTCart001"
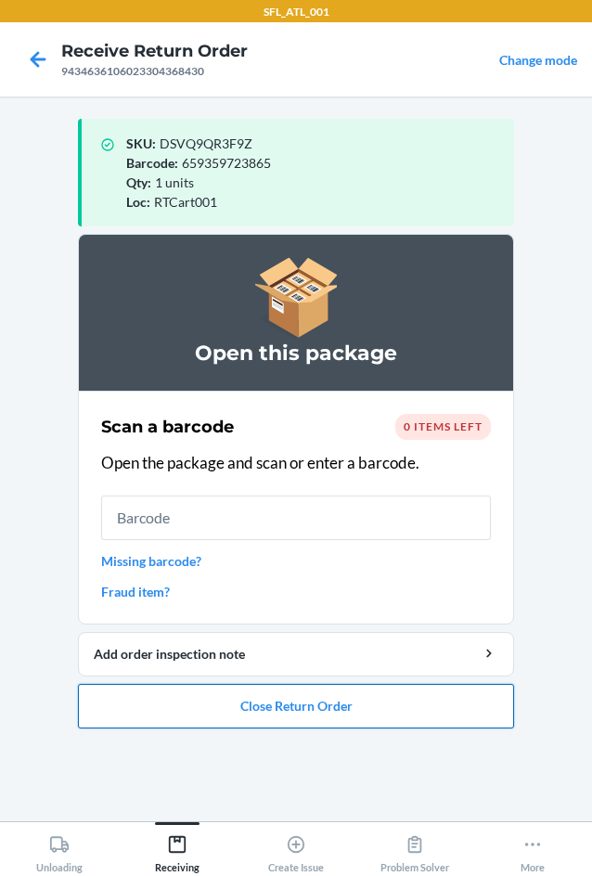
click at [312, 706] on button "Close Return Order" at bounding box center [296, 706] width 436 height 45
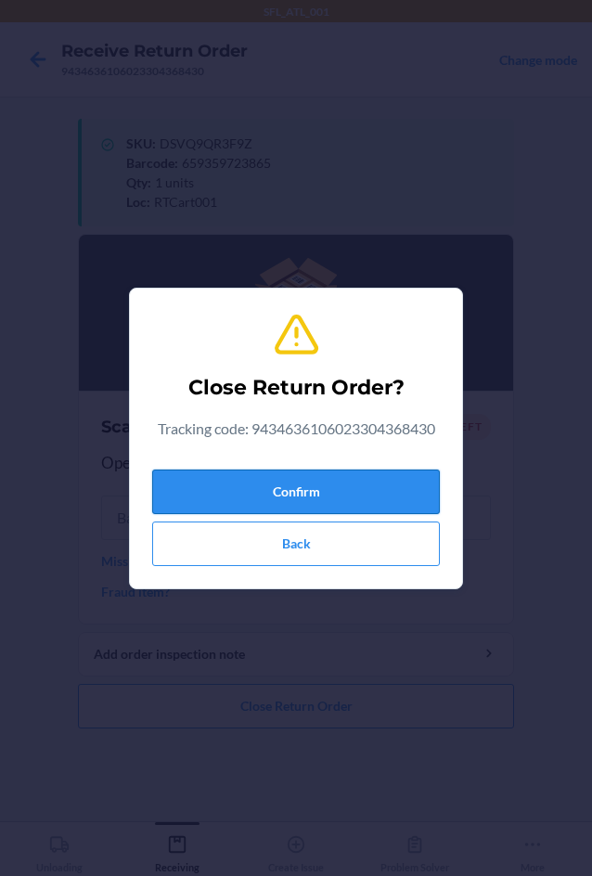
click at [317, 477] on button "Confirm" at bounding box center [296, 492] width 288 height 45
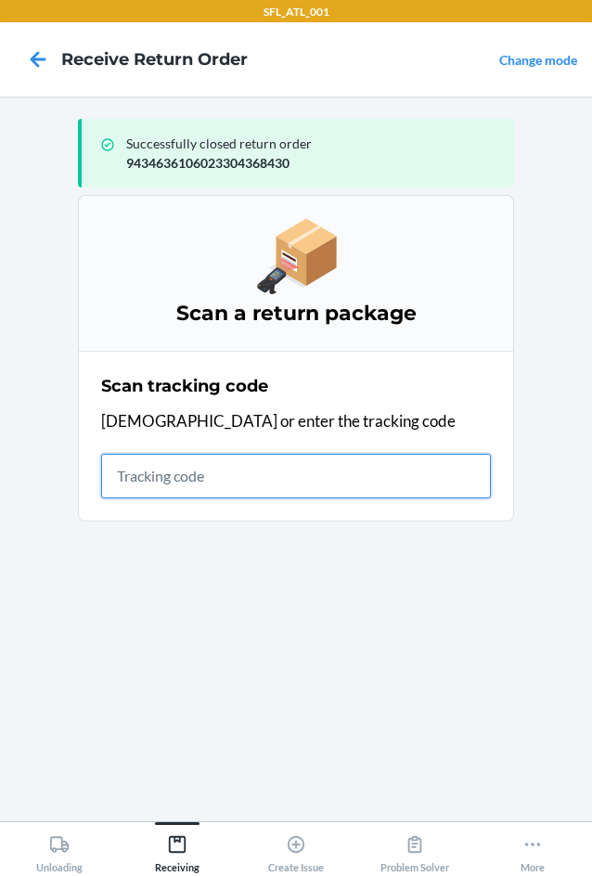
click at [184, 469] on input "text" at bounding box center [296, 476] width 390 height 45
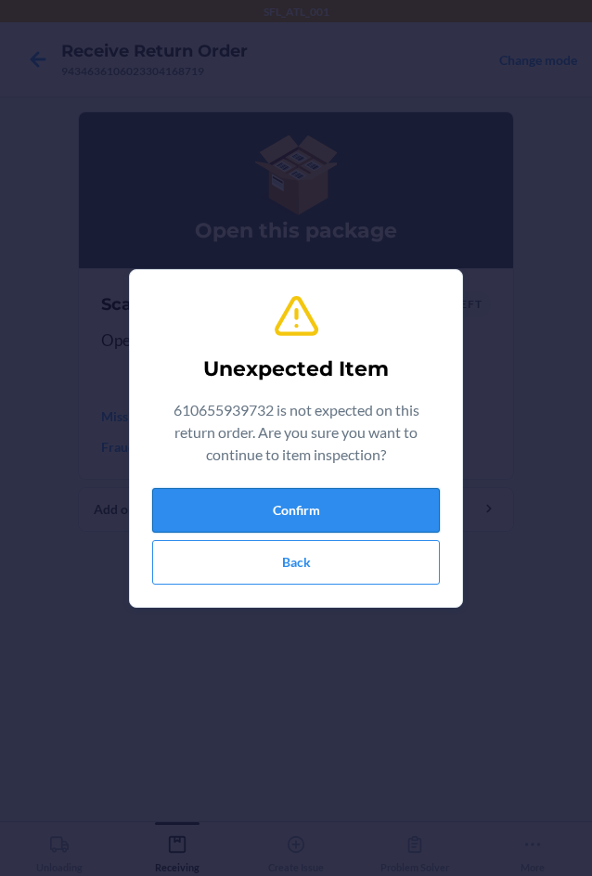
click at [296, 512] on button "Confirm" at bounding box center [296, 510] width 288 height 45
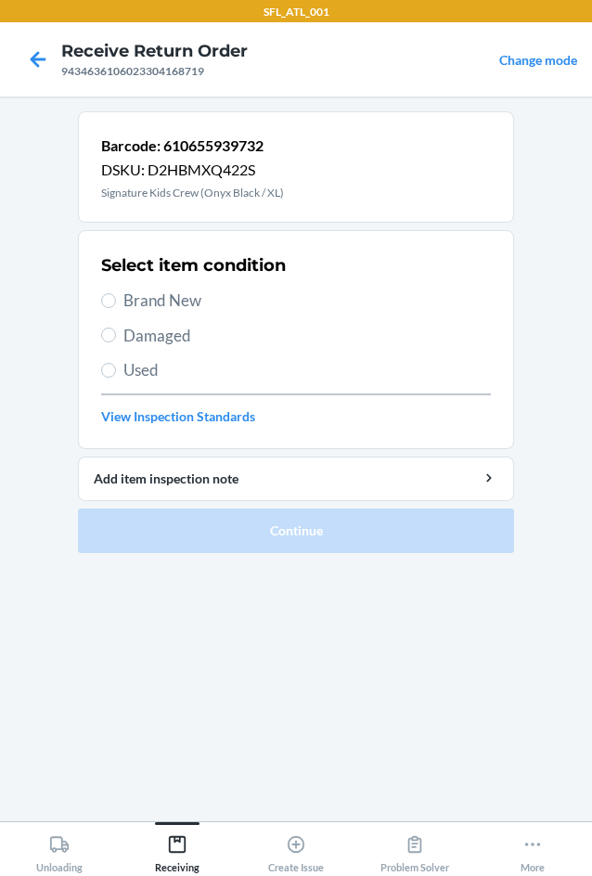
click at [168, 305] on span "Brand New" at bounding box center [307, 301] width 368 height 24
click at [116, 305] on input "Brand New" at bounding box center [108, 300] width 15 height 15
radio input "true"
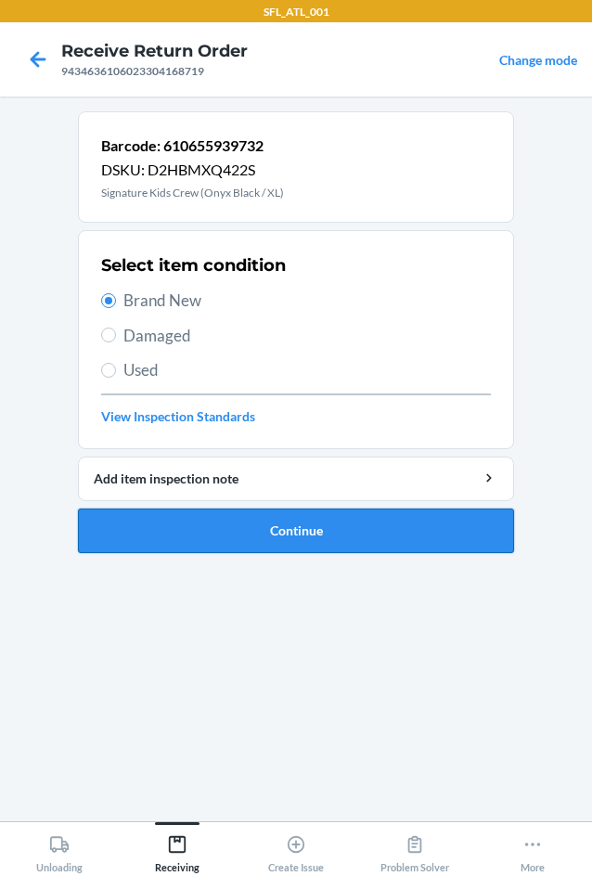
click at [273, 542] on button "Continue" at bounding box center [296, 531] width 436 height 45
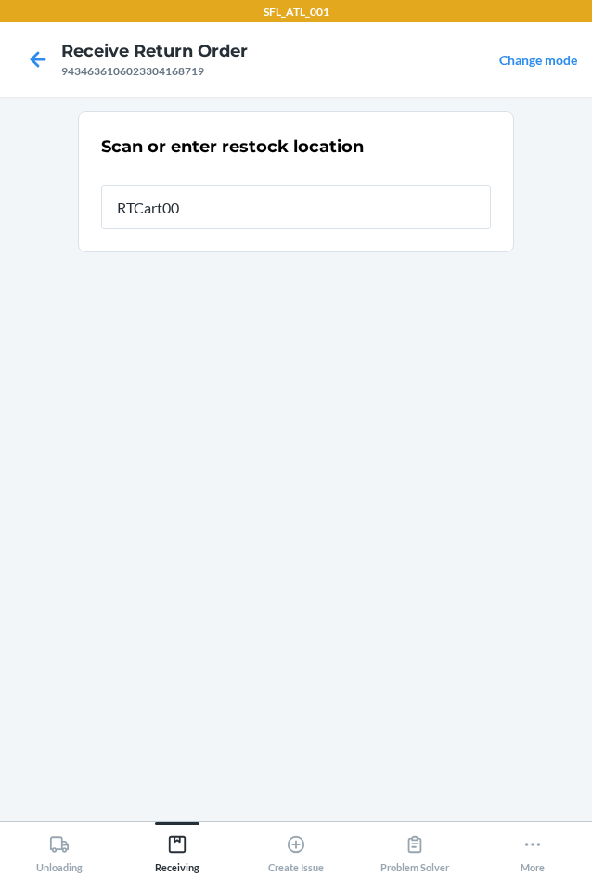
type input "RTCart001"
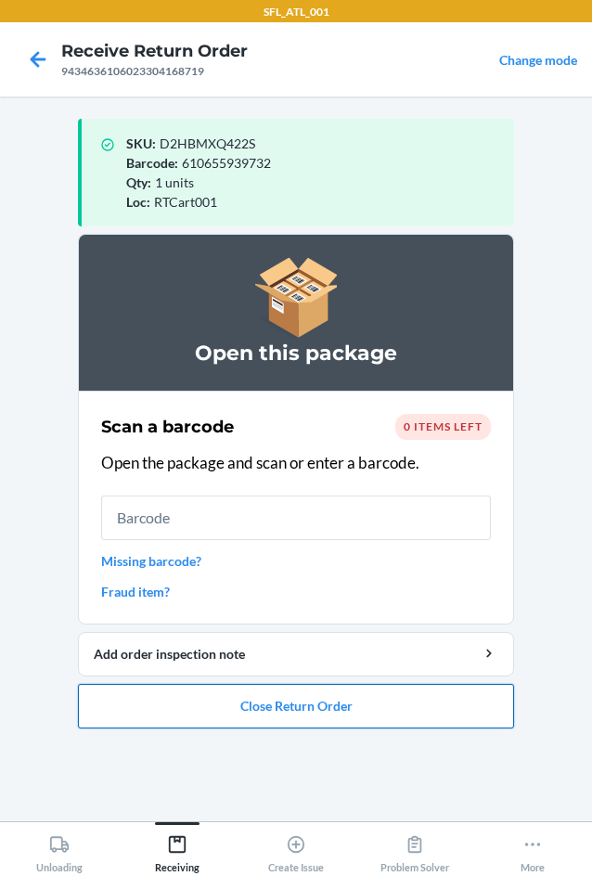
click at [274, 705] on button "Close Return Order" at bounding box center [296, 706] width 436 height 45
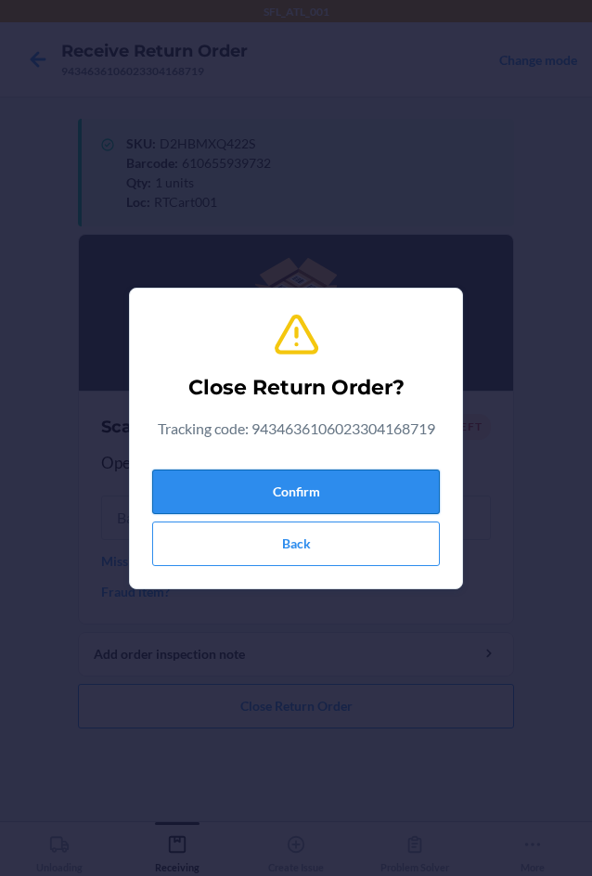
click at [324, 496] on button "Confirm" at bounding box center [296, 492] width 288 height 45
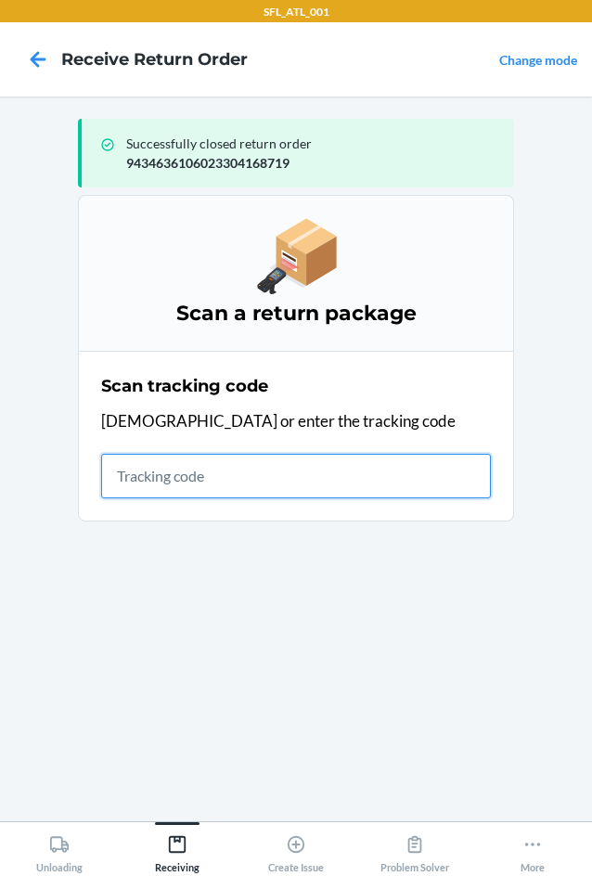
click at [159, 488] on input "text" at bounding box center [296, 476] width 390 height 45
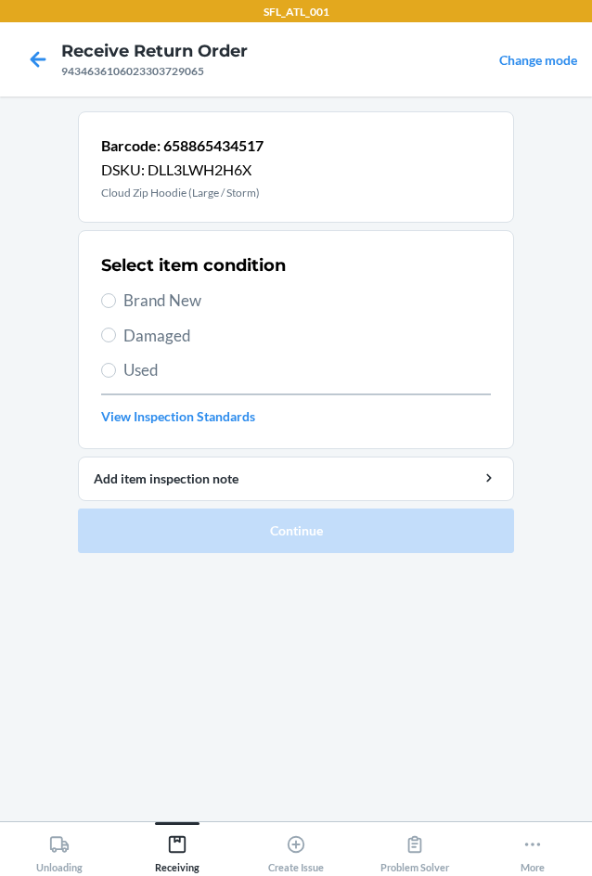
click at [126, 300] on span "Brand New" at bounding box center [307, 301] width 368 height 24
click at [116, 300] on input "Brand New" at bounding box center [108, 300] width 15 height 15
radio input "true"
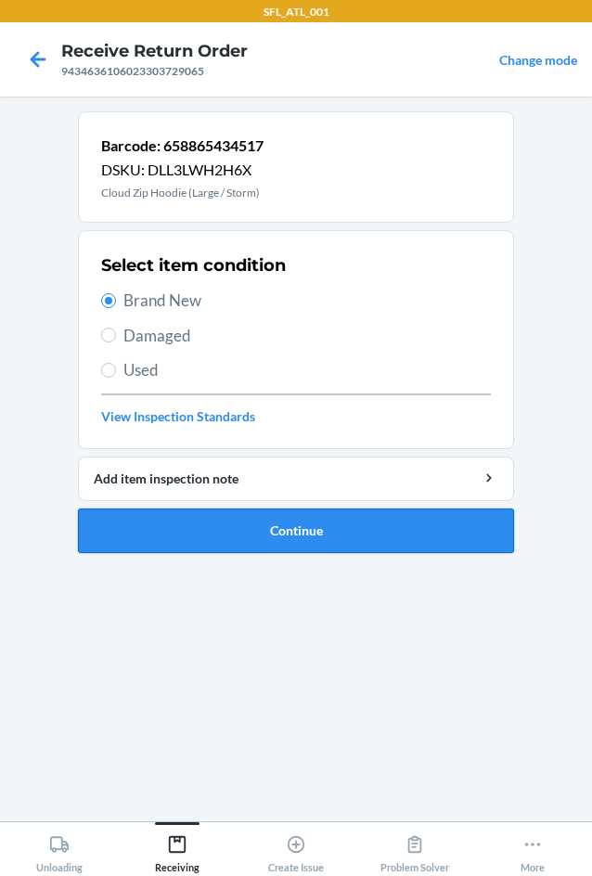
click at [292, 536] on button "Continue" at bounding box center [296, 531] width 436 height 45
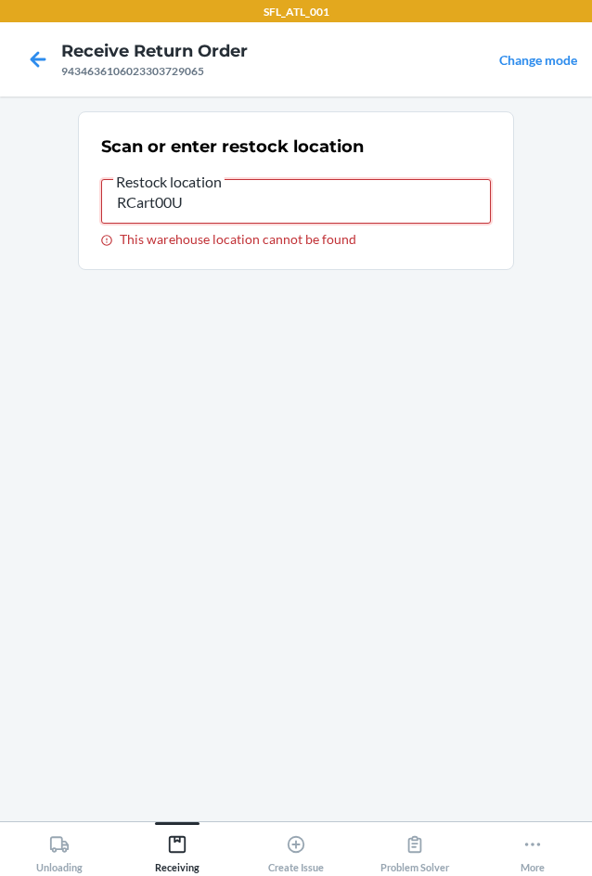
click at [213, 208] on input "RCart00U" at bounding box center [296, 201] width 390 height 45
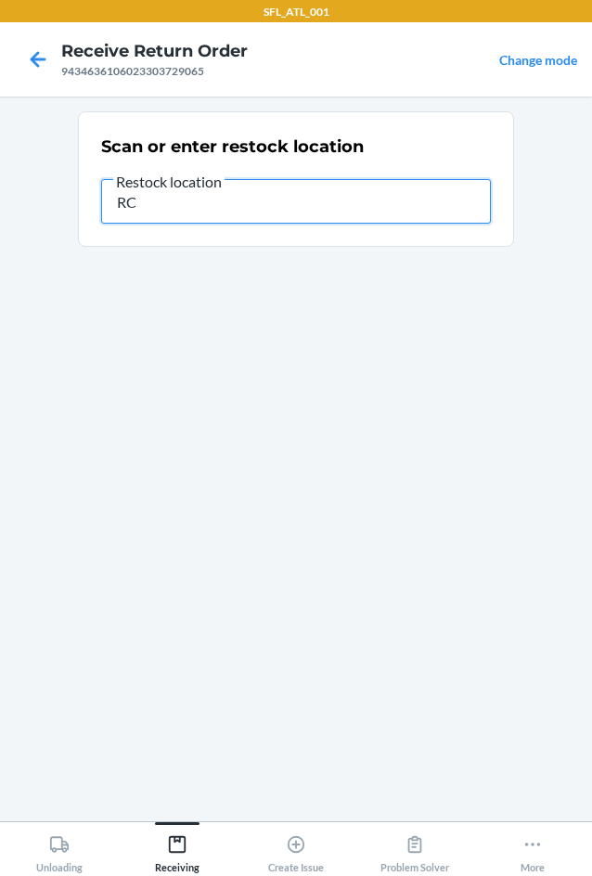
type input "R"
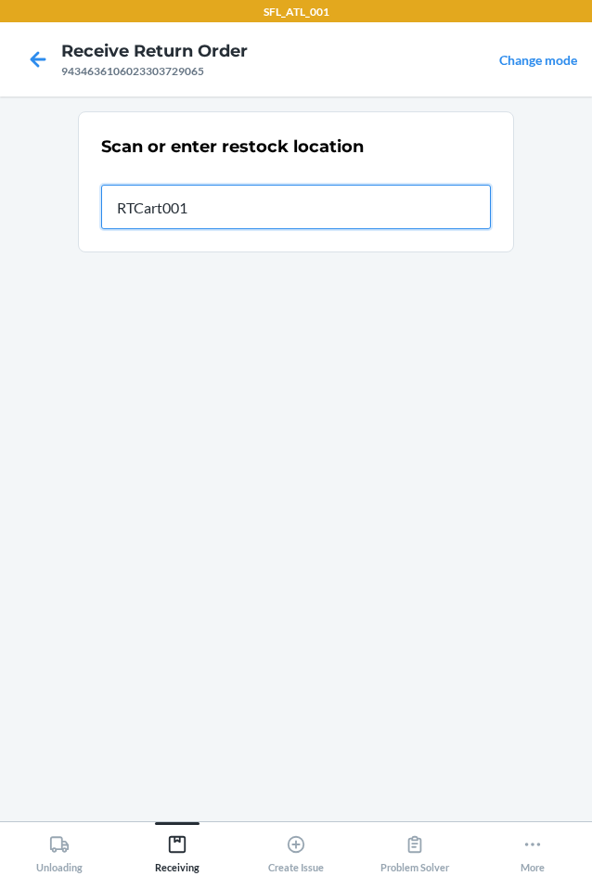
type input "RTCart001"
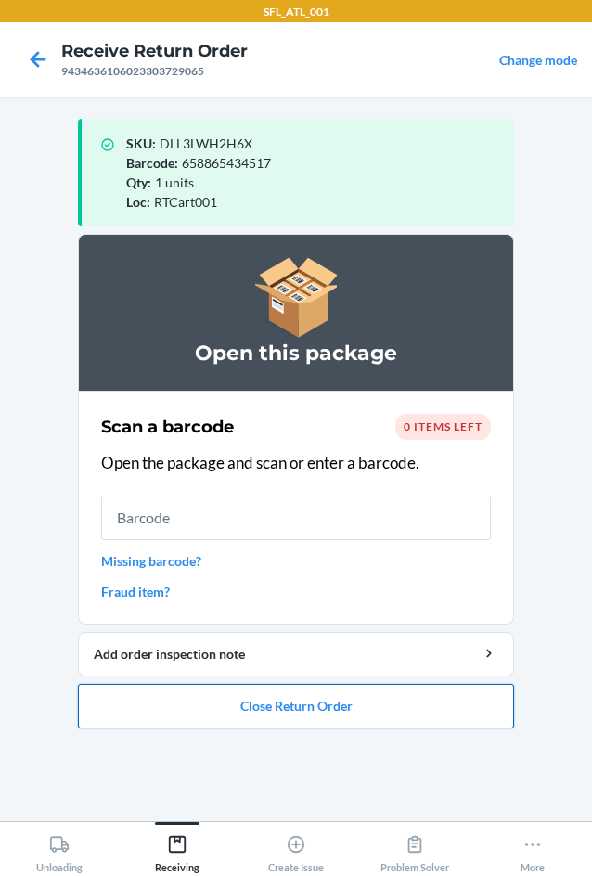
click at [312, 718] on button "Close Return Order" at bounding box center [296, 706] width 436 height 45
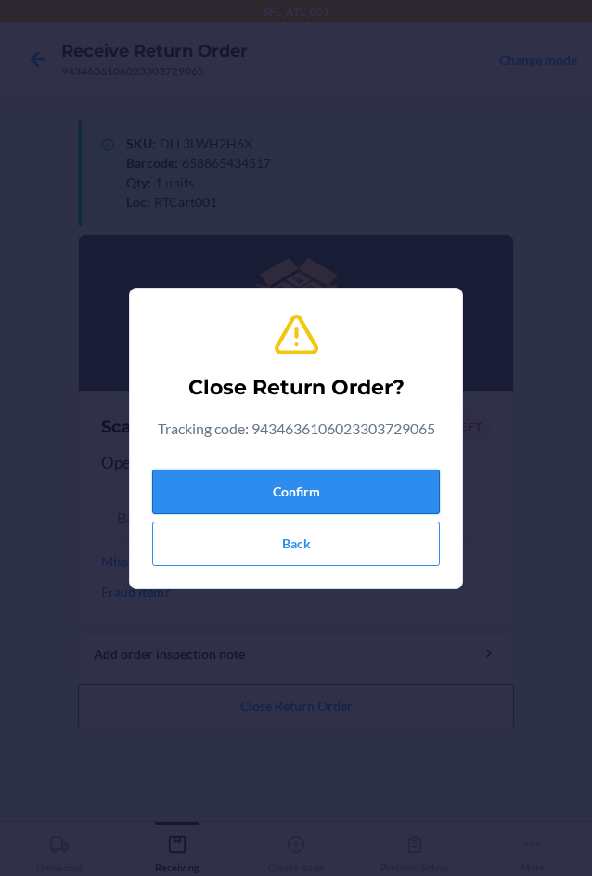
click at [341, 483] on button "Confirm" at bounding box center [296, 492] width 288 height 45
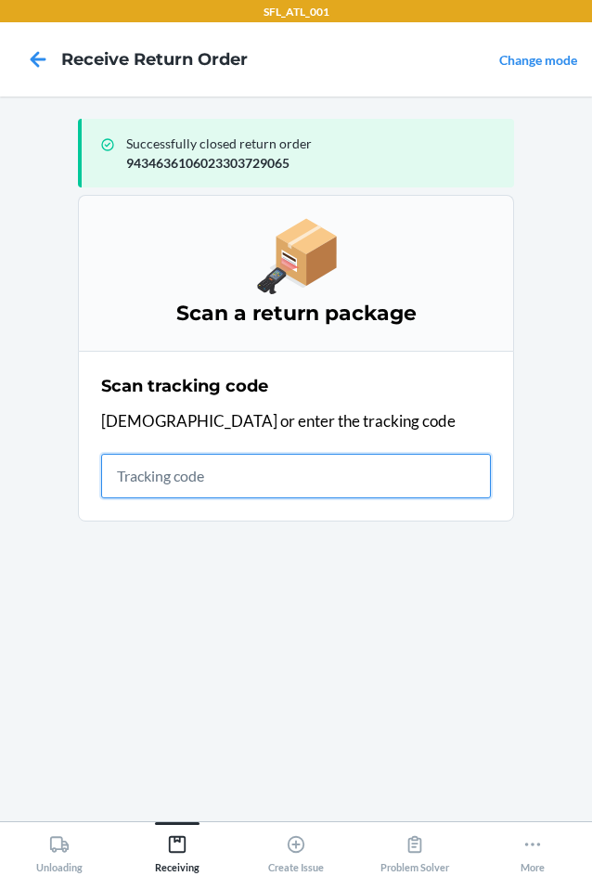
click at [345, 463] on input "text" at bounding box center [296, 476] width 390 height 45
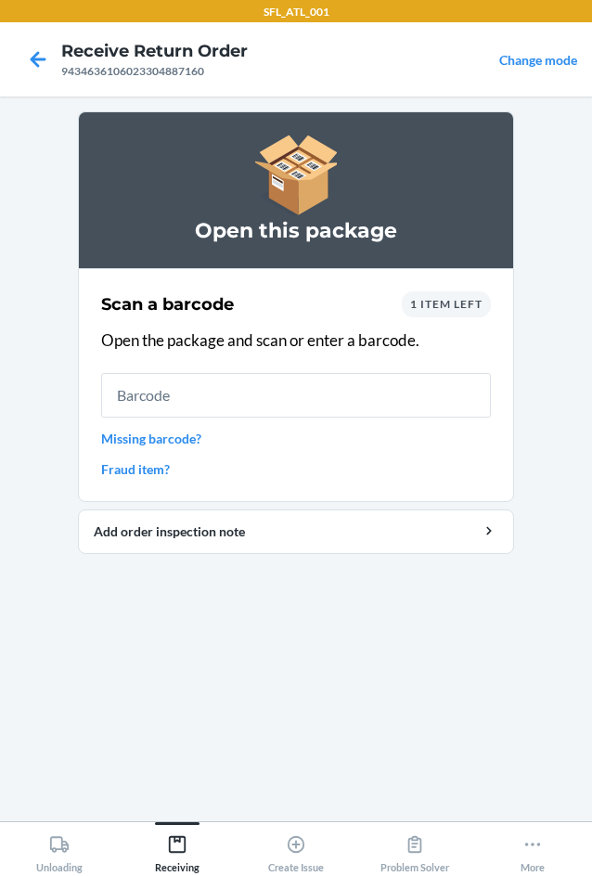
click at [322, 396] on input "text" at bounding box center [296, 395] width 390 height 45
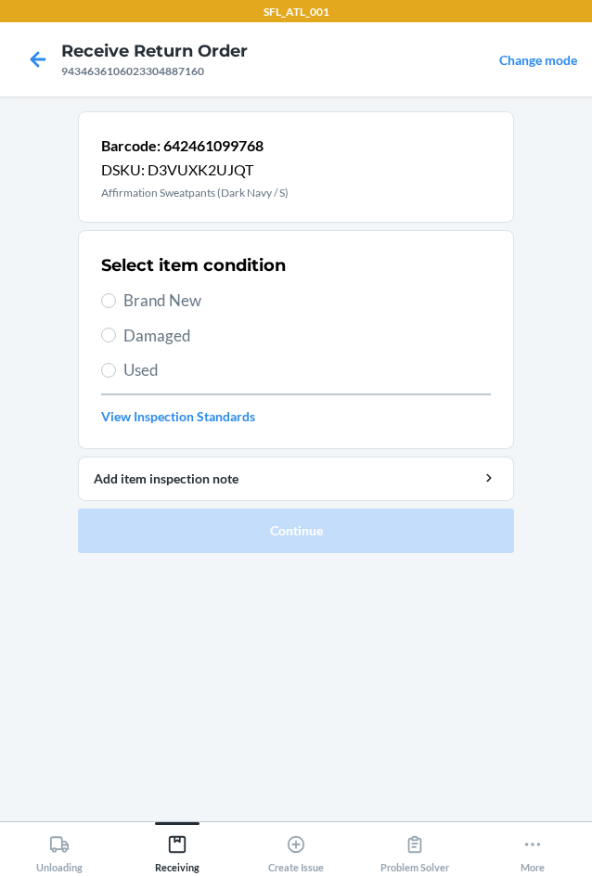
click at [180, 304] on span "Brand New" at bounding box center [307, 301] width 368 height 24
click at [116, 304] on input "Brand New" at bounding box center [108, 300] width 15 height 15
radio input "true"
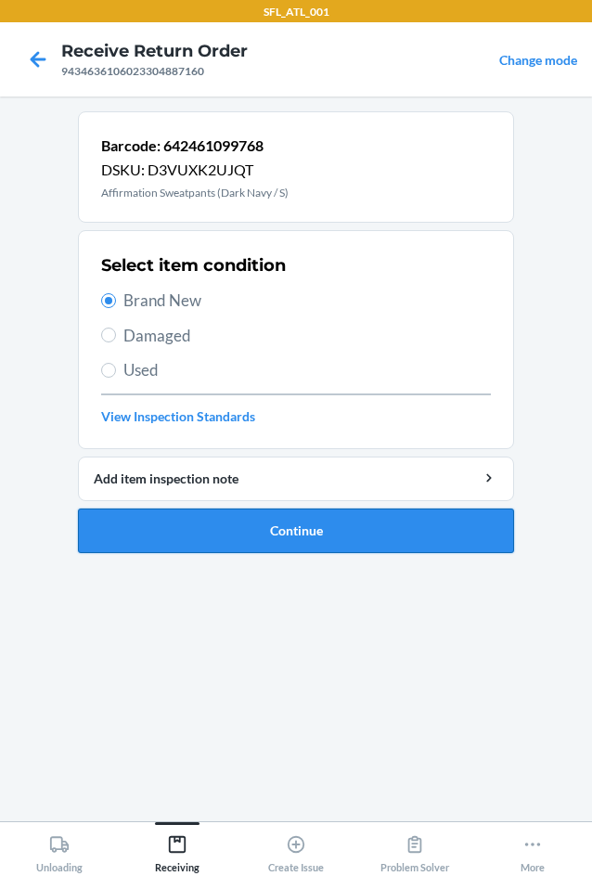
click at [291, 529] on button "Continue" at bounding box center [296, 531] width 436 height 45
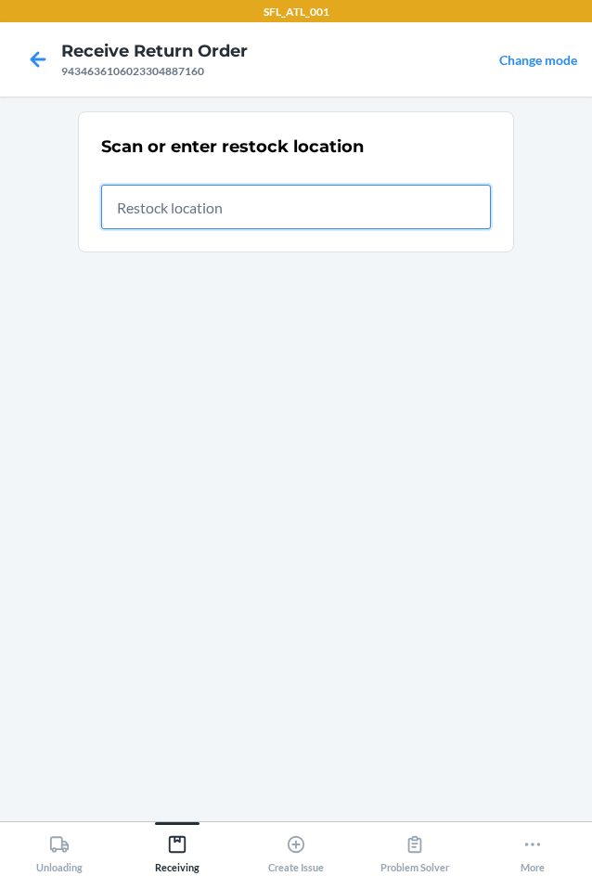
click at [163, 210] on input "text" at bounding box center [296, 207] width 390 height 45
type input "RTCart002"
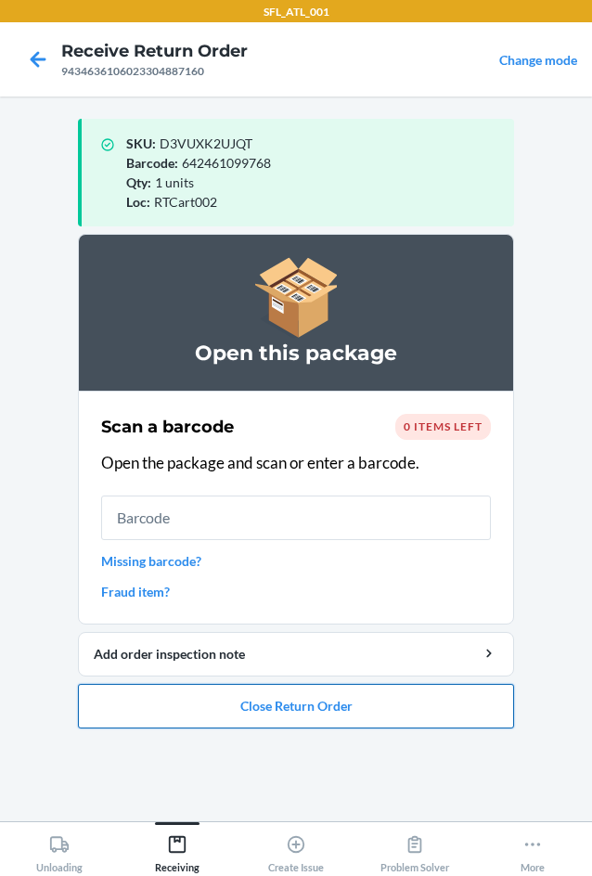
click at [303, 707] on button "Close Return Order" at bounding box center [296, 706] width 436 height 45
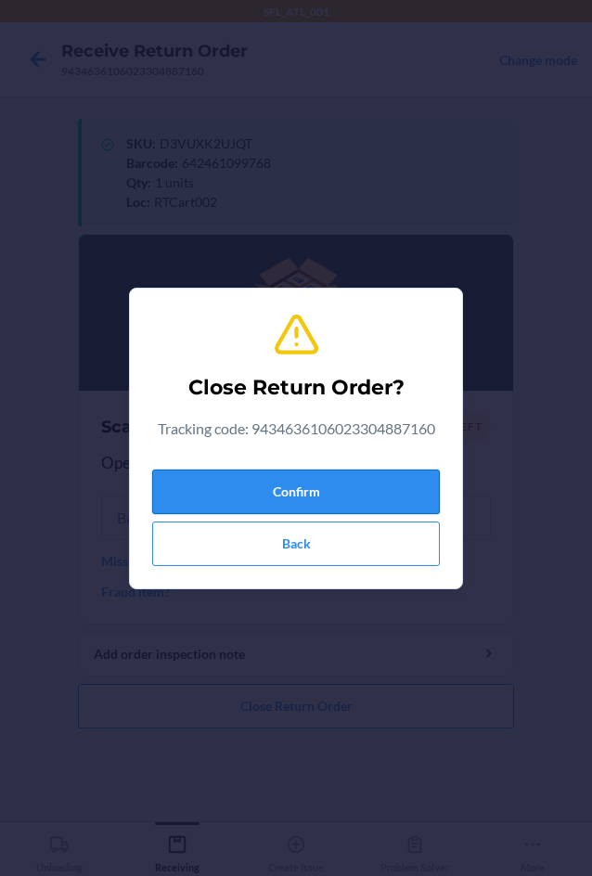
click at [290, 473] on button "Confirm" at bounding box center [296, 492] width 288 height 45
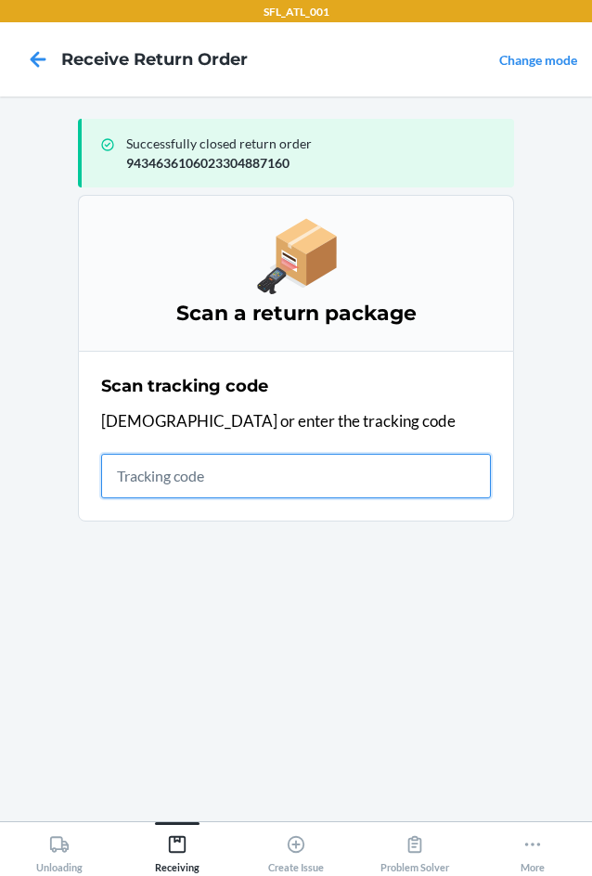
click at [186, 482] on input "text" at bounding box center [296, 476] width 390 height 45
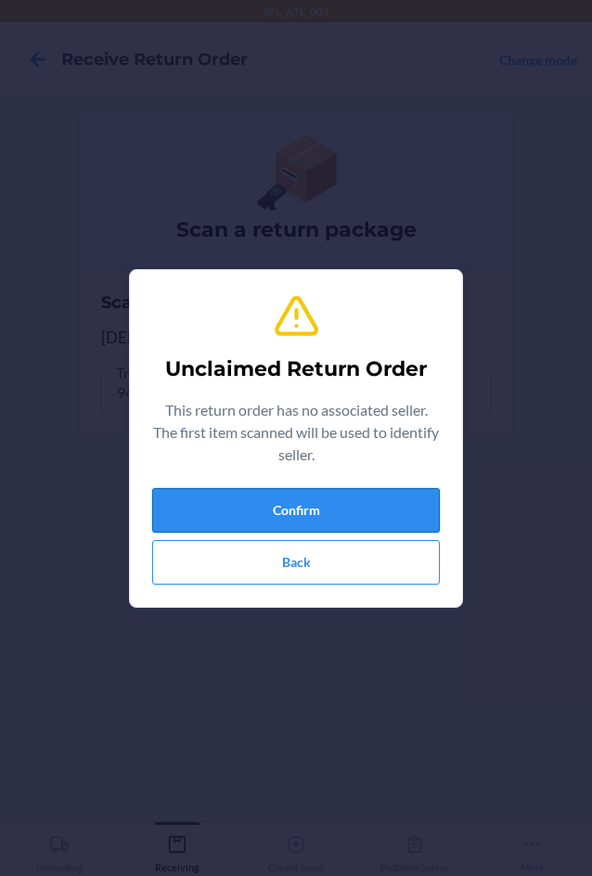
click at [201, 500] on button "Confirm" at bounding box center [296, 510] width 288 height 45
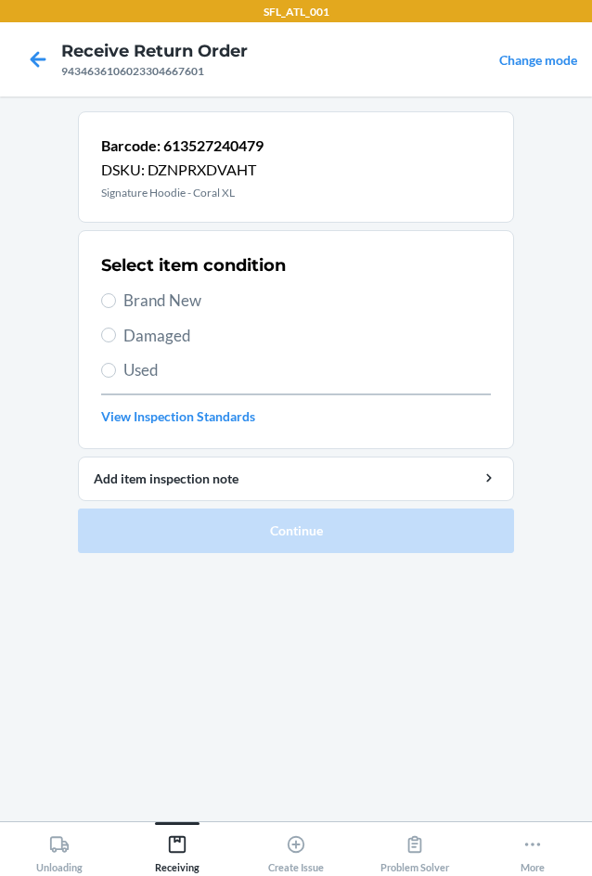
click at [200, 306] on span "Brand New" at bounding box center [307, 301] width 368 height 24
click at [116, 306] on input "Brand New" at bounding box center [108, 300] width 15 height 15
radio input "true"
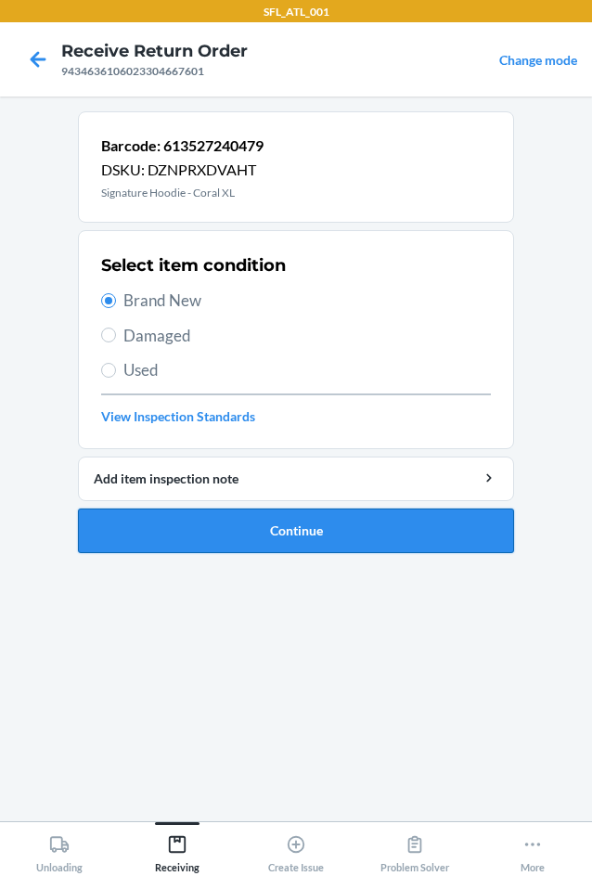
click at [297, 538] on button "Continue" at bounding box center [296, 531] width 436 height 45
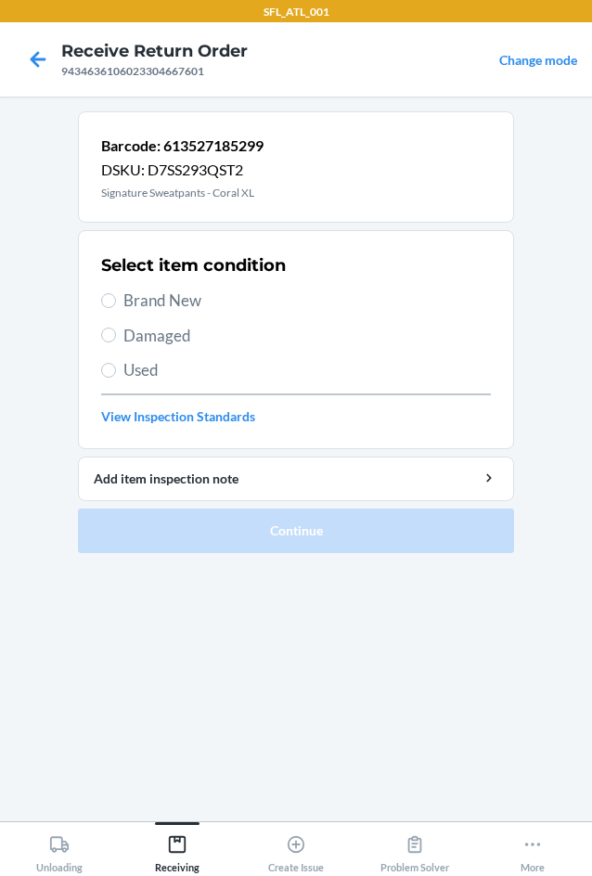
click at [178, 294] on span "Brand New" at bounding box center [307, 301] width 368 height 24
click at [116, 294] on input "Brand New" at bounding box center [108, 300] width 15 height 15
radio input "true"
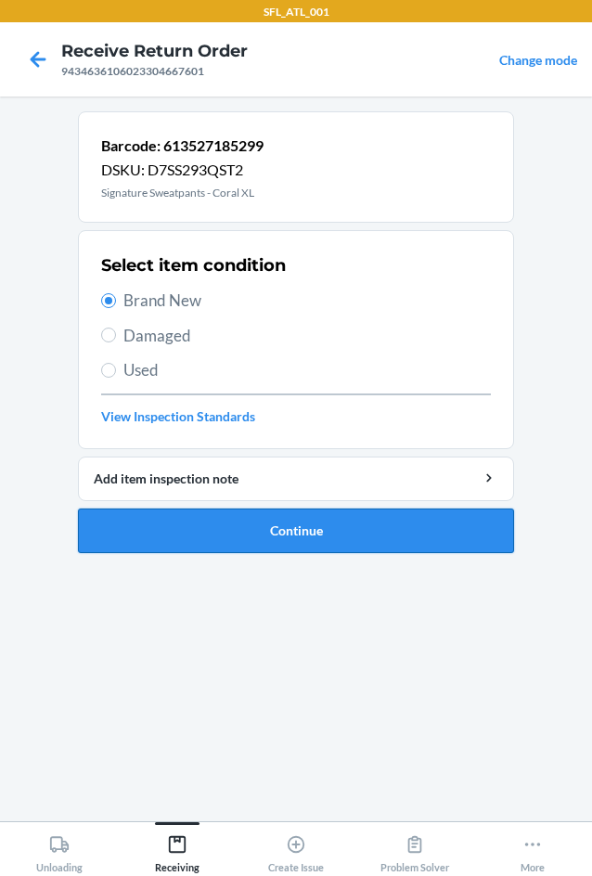
click at [355, 546] on button "Continue" at bounding box center [296, 531] width 436 height 45
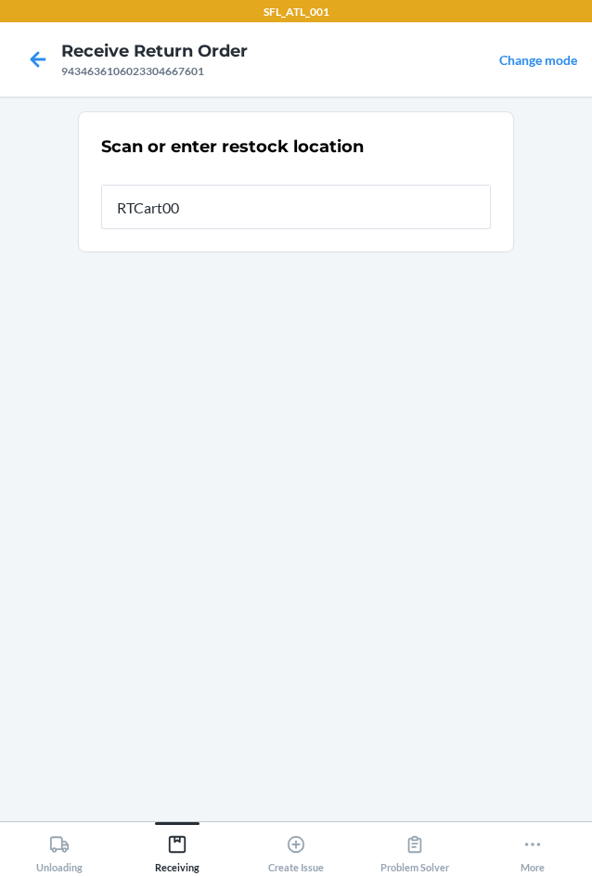
type input "RTCart002"
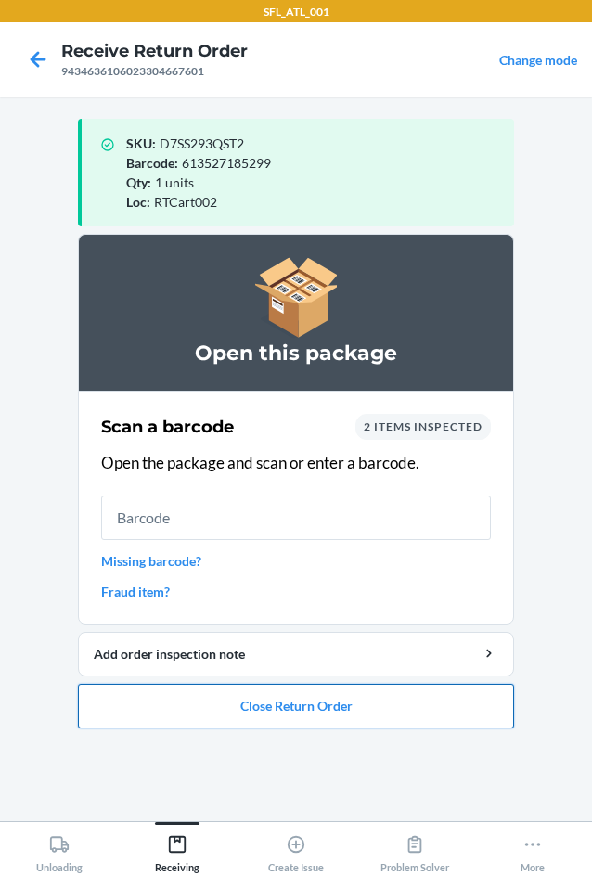
click at [358, 715] on button "Close Return Order" at bounding box center [296, 706] width 436 height 45
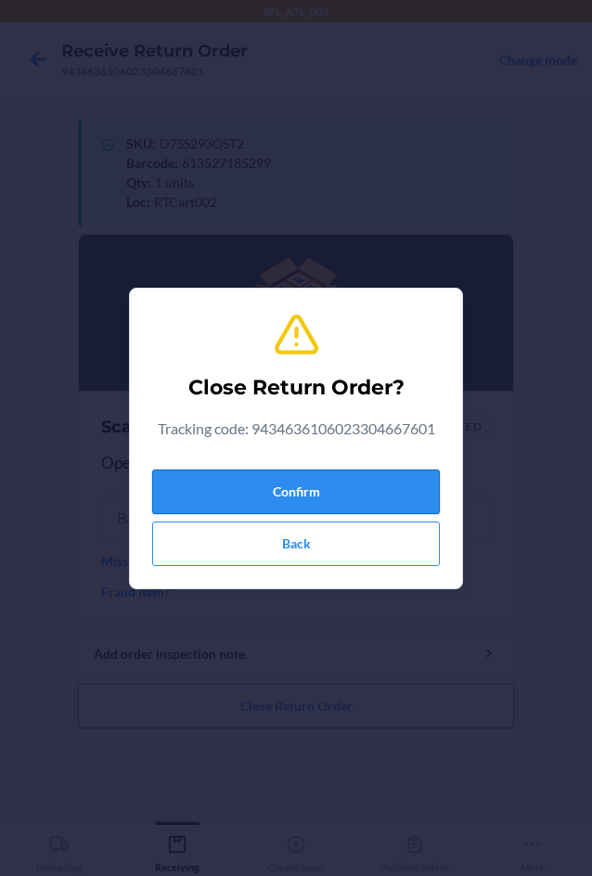
click at [323, 501] on button "Confirm" at bounding box center [296, 492] width 288 height 45
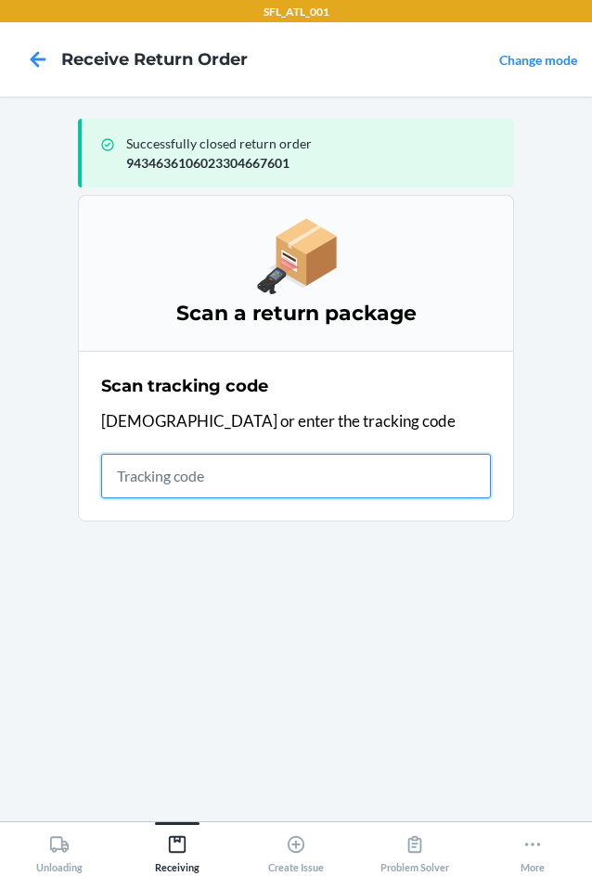
click at [204, 477] on input "text" at bounding box center [296, 476] width 390 height 45
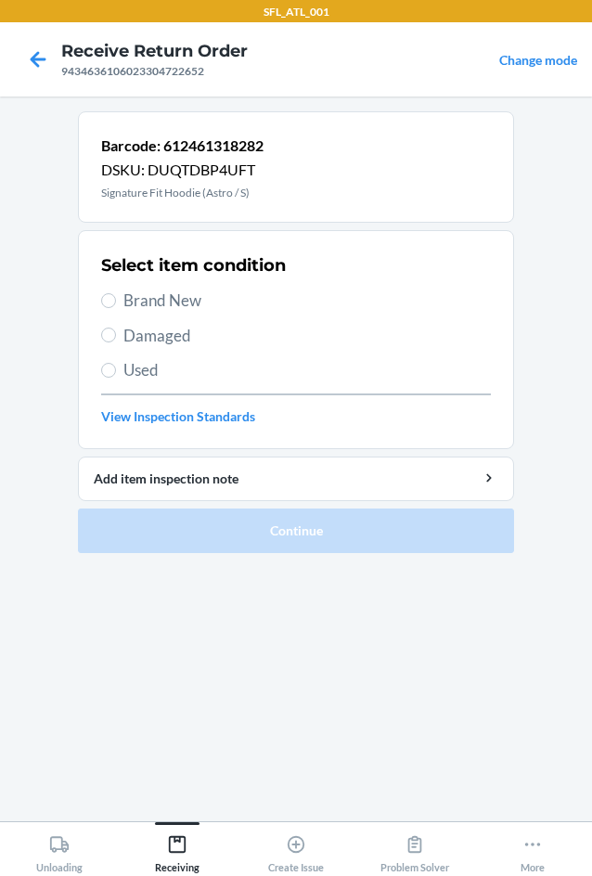
click at [170, 305] on span "Brand New" at bounding box center [307, 301] width 368 height 24
click at [116, 305] on input "Brand New" at bounding box center [108, 300] width 15 height 15
radio input "true"
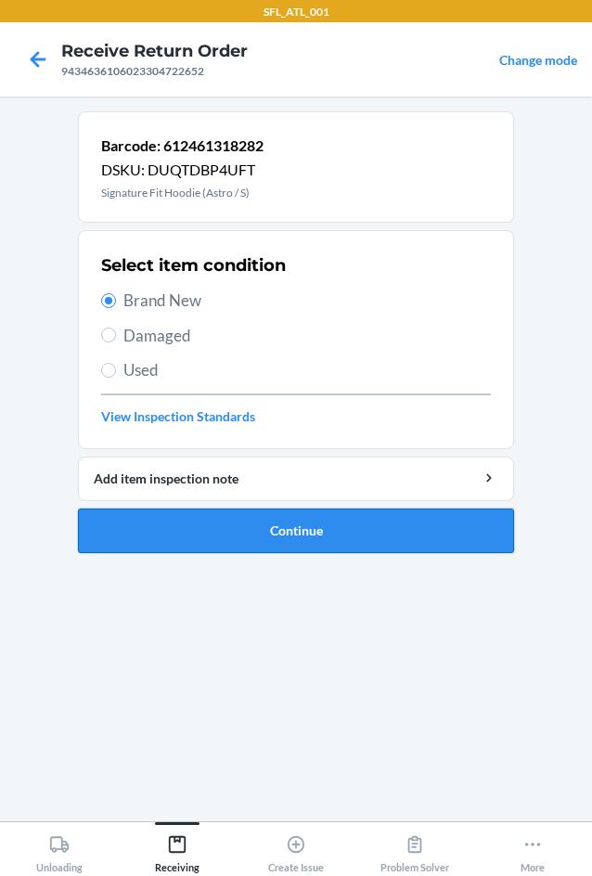
click at [243, 527] on button "Continue" at bounding box center [296, 531] width 436 height 45
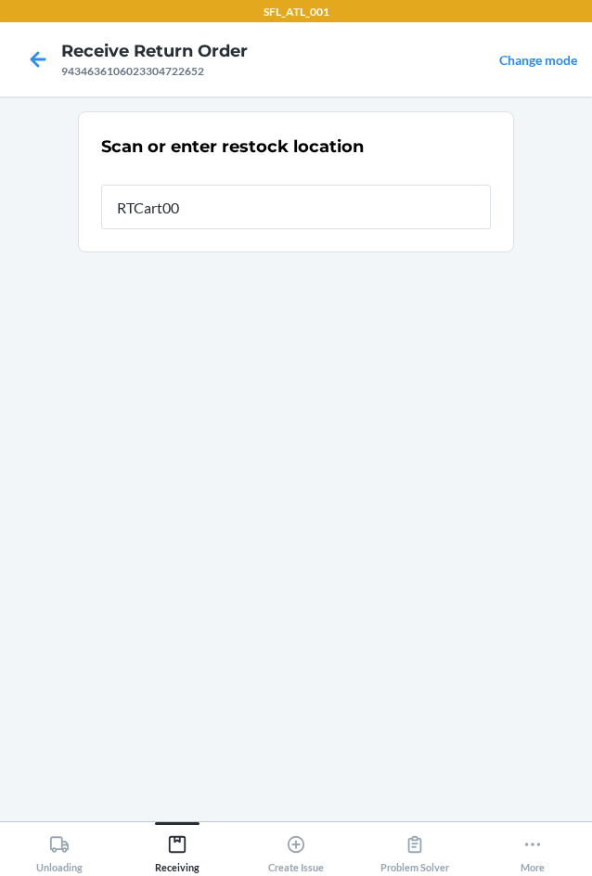
type input "RTCart002"
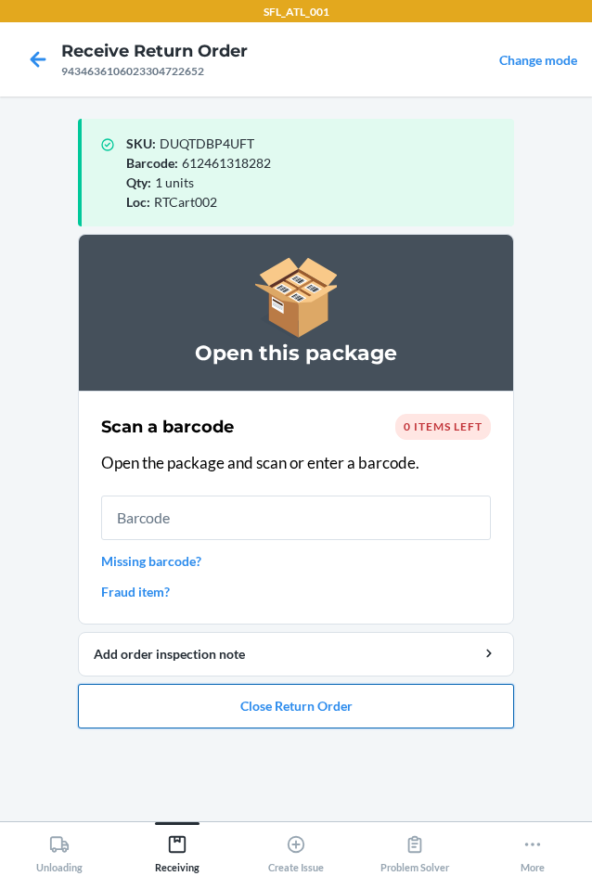
click at [281, 708] on button "Close Return Order" at bounding box center [296, 706] width 436 height 45
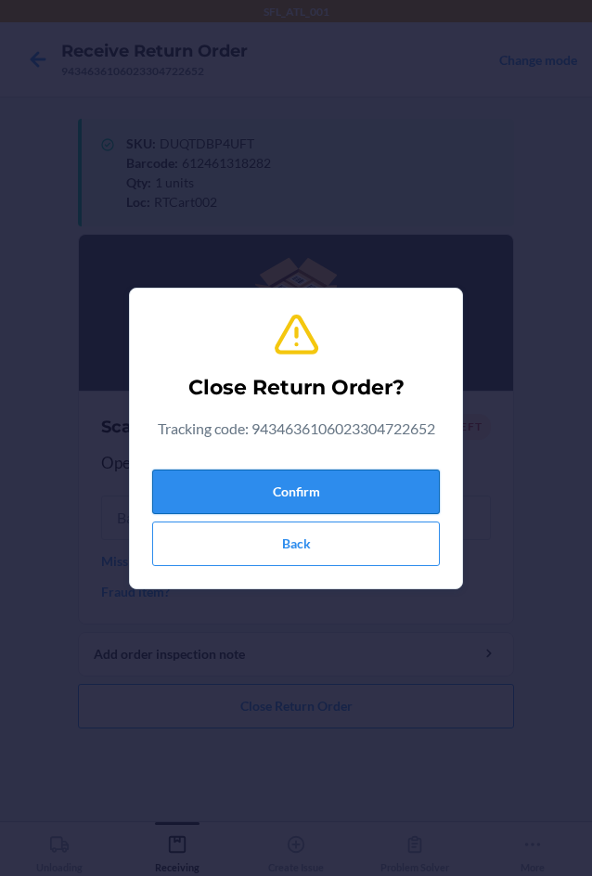
click at [345, 501] on button "Confirm" at bounding box center [296, 492] width 288 height 45
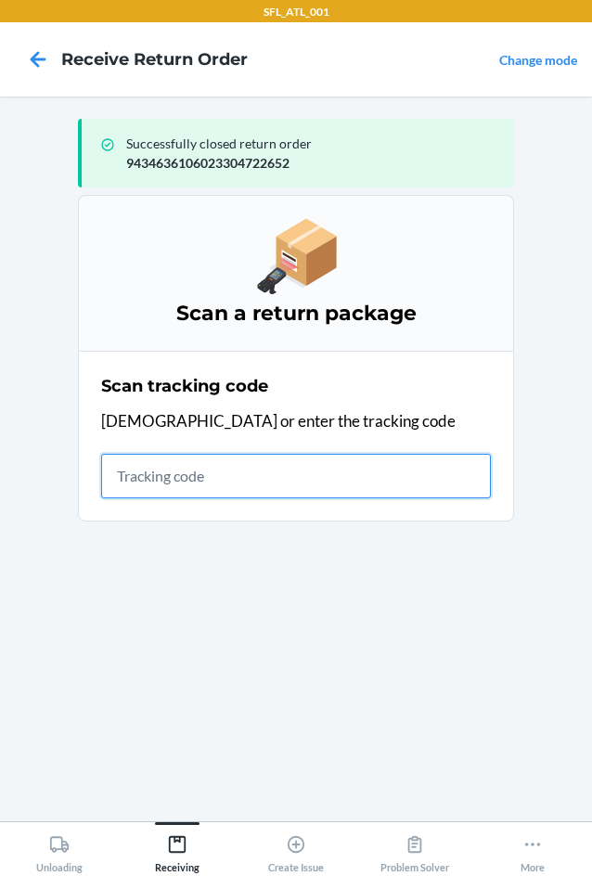
click at [201, 479] on input "text" at bounding box center [296, 476] width 390 height 45
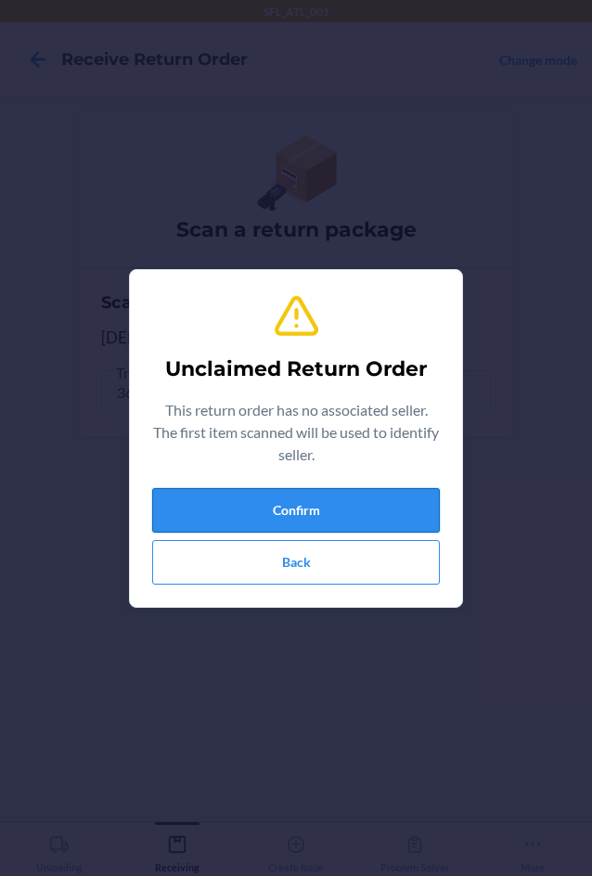
click at [210, 496] on button "Confirm" at bounding box center [296, 510] width 288 height 45
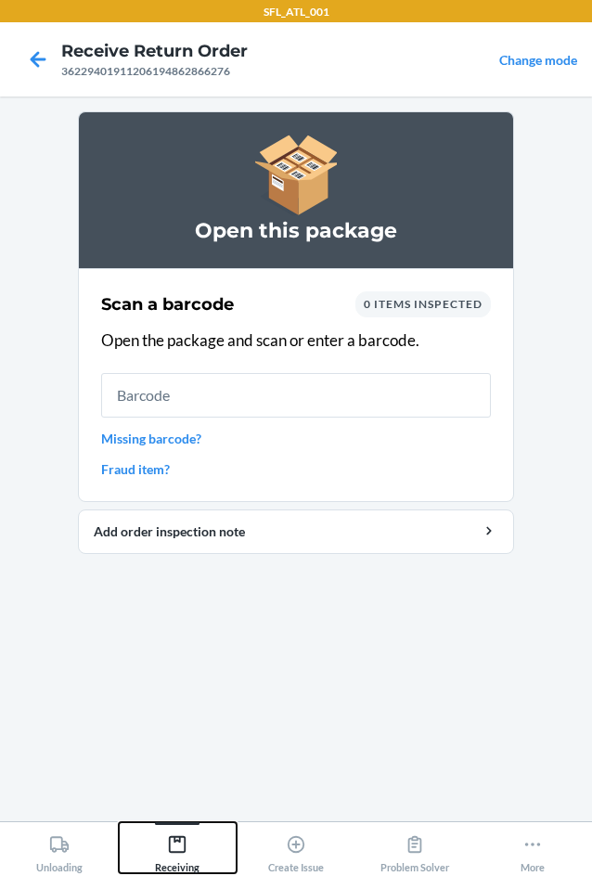
click at [170, 860] on div "Receiving" at bounding box center [177, 850] width 45 height 46
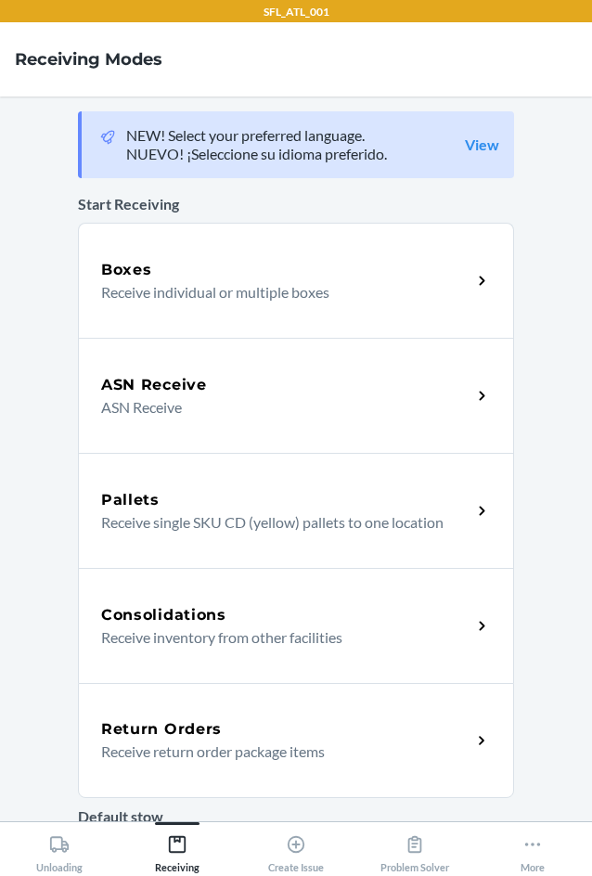
click at [167, 728] on h5 "Return Orders" at bounding box center [161, 729] width 121 height 22
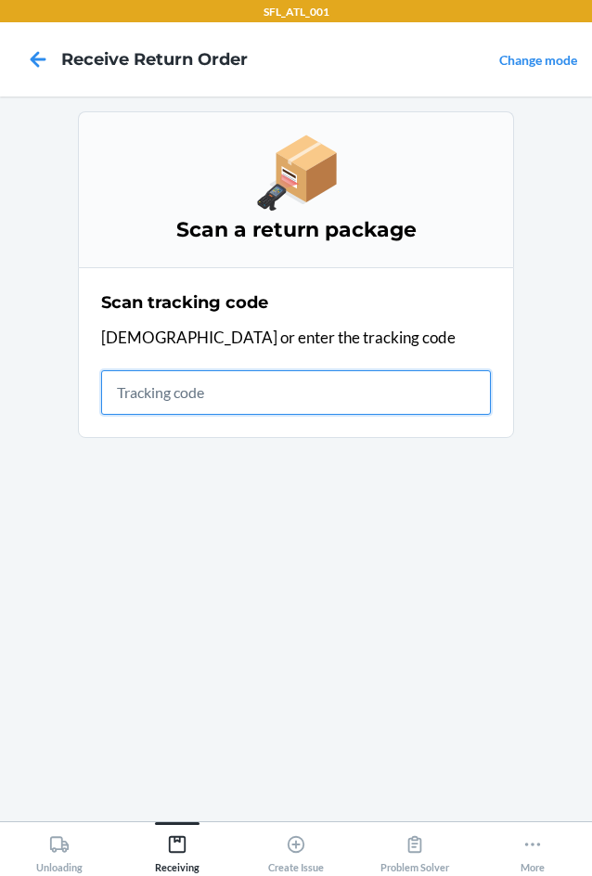
click at [187, 387] on input "text" at bounding box center [296, 392] width 390 height 45
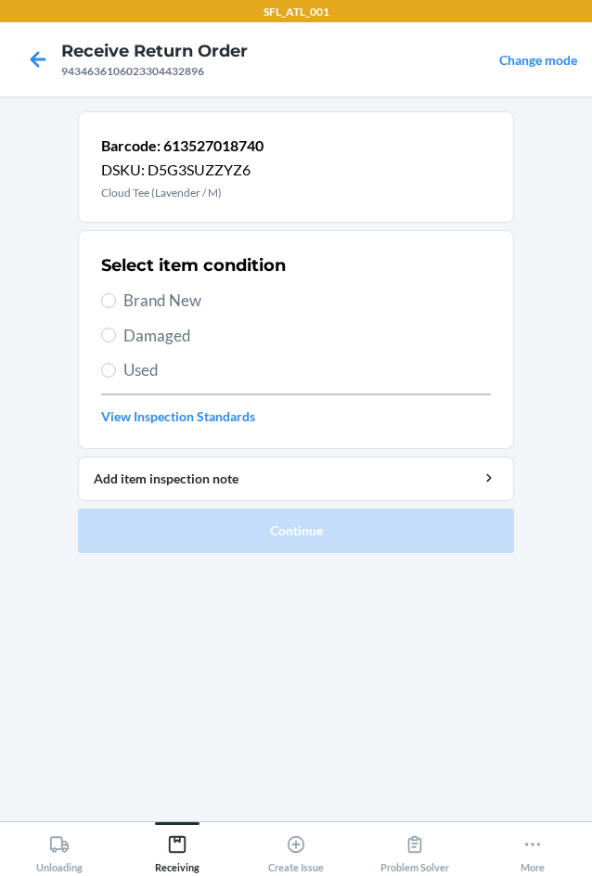
click at [180, 296] on span "Brand New" at bounding box center [307, 301] width 368 height 24
click at [116, 296] on input "Brand New" at bounding box center [108, 300] width 15 height 15
radio input "true"
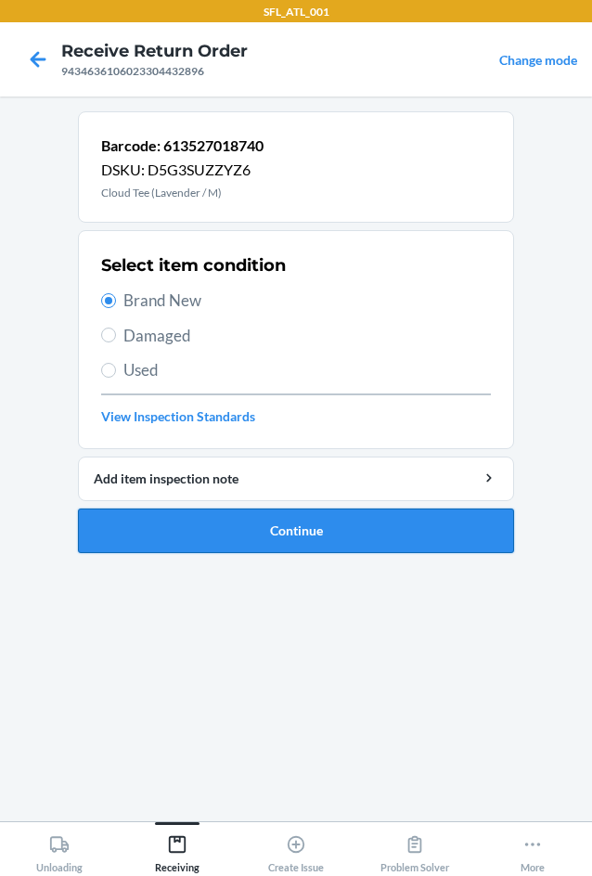
click at [239, 538] on button "Continue" at bounding box center [296, 531] width 436 height 45
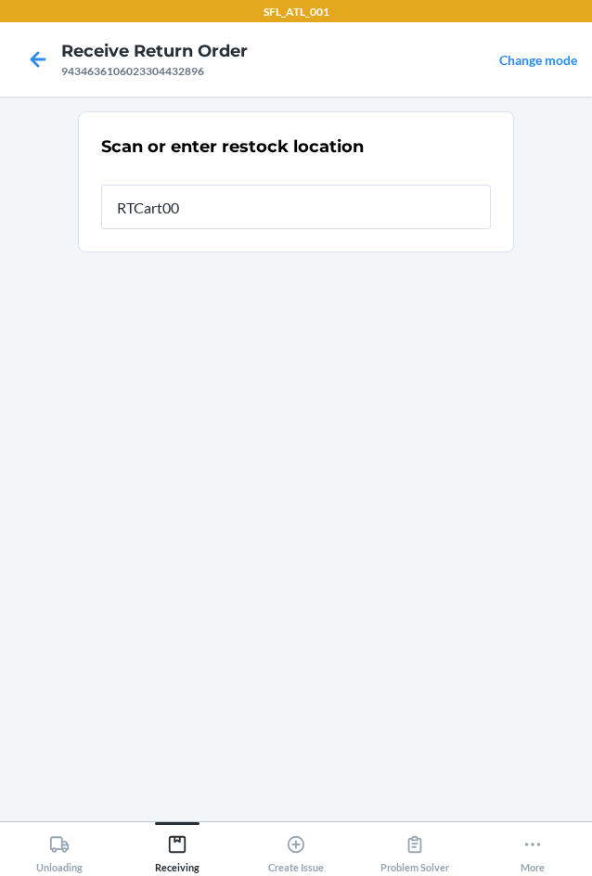
type input "RTCart002"
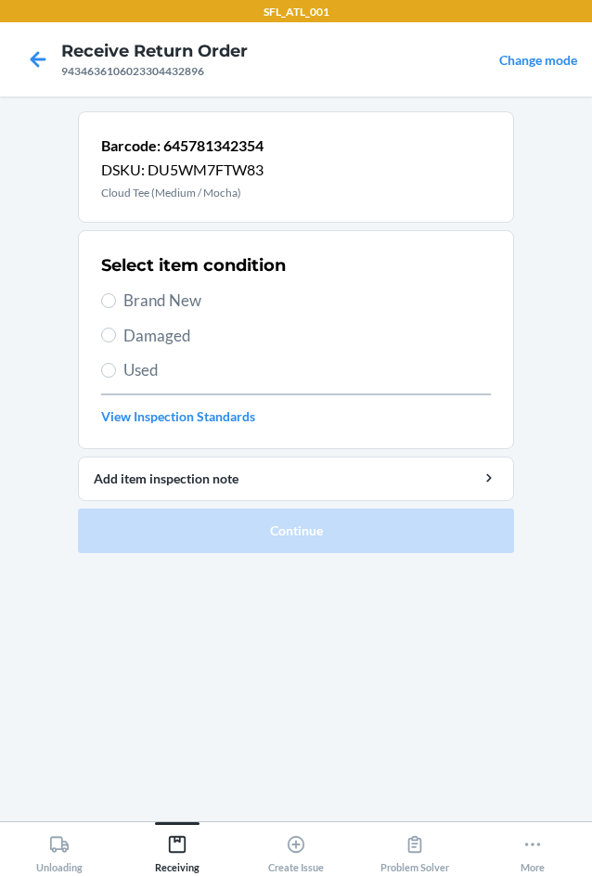
click at [149, 307] on span "Brand New" at bounding box center [307, 301] width 368 height 24
click at [116, 307] on input "Brand New" at bounding box center [108, 300] width 15 height 15
radio input "true"
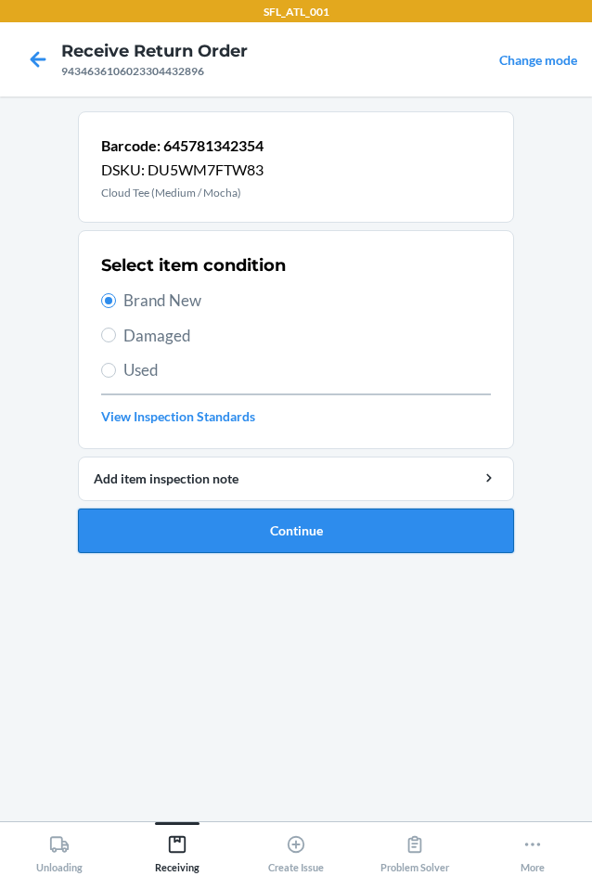
click at [249, 523] on button "Continue" at bounding box center [296, 531] width 436 height 45
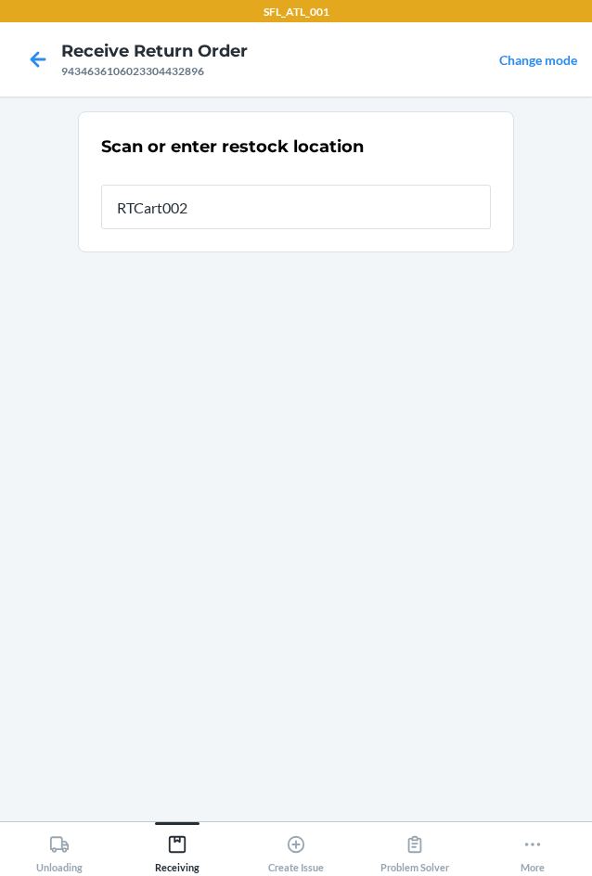
type input "RTCart002"
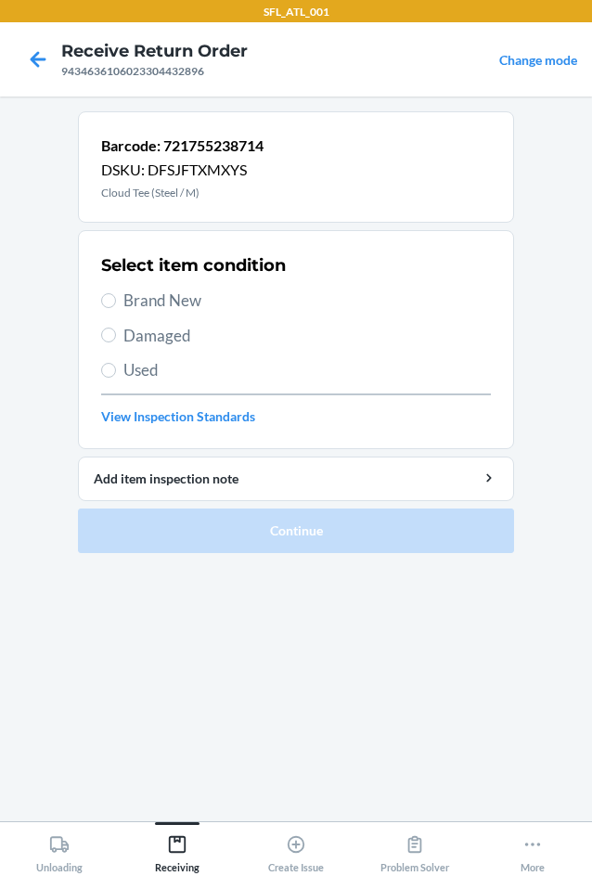
click at [161, 294] on span "Brand New" at bounding box center [307, 301] width 368 height 24
click at [116, 294] on input "Brand New" at bounding box center [108, 300] width 15 height 15
radio input "true"
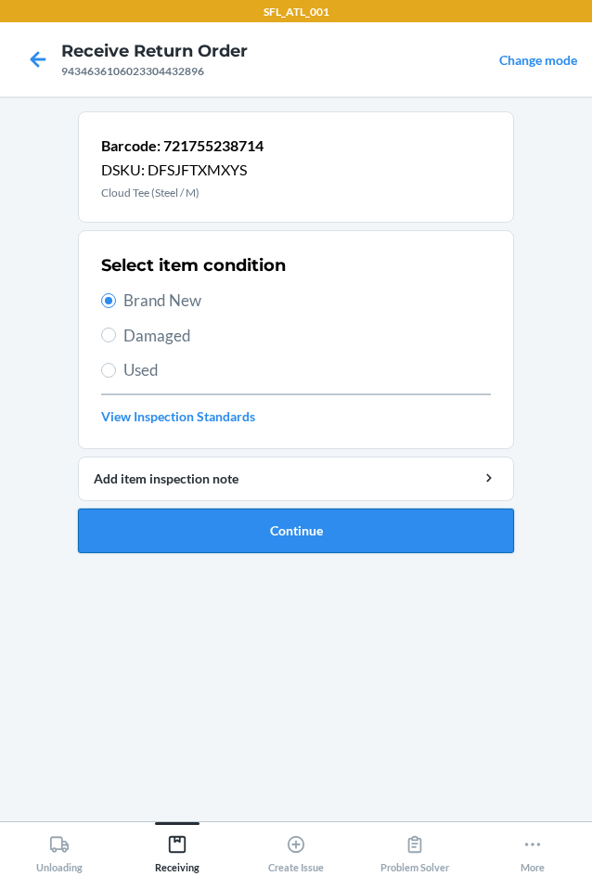
click at [310, 522] on button "Continue" at bounding box center [296, 531] width 436 height 45
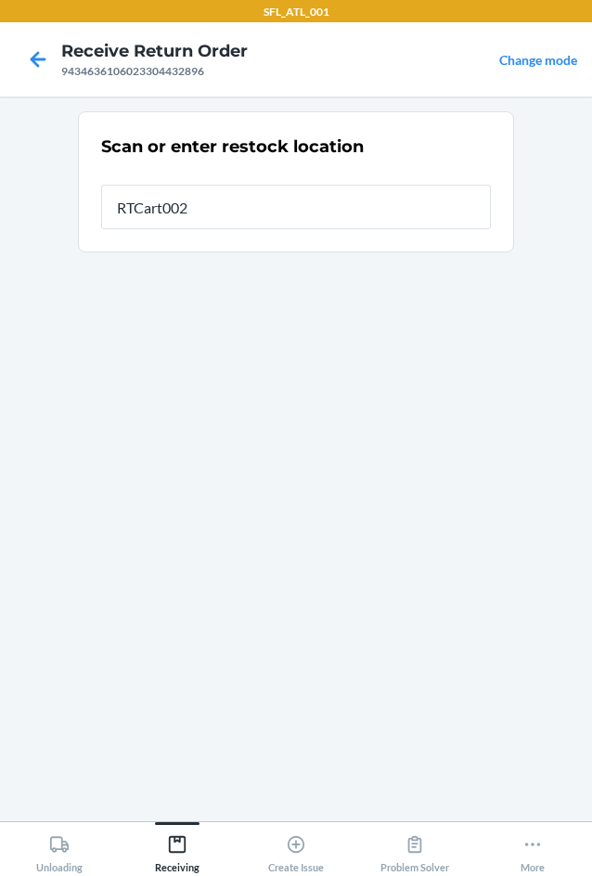
type input "RTCart002"
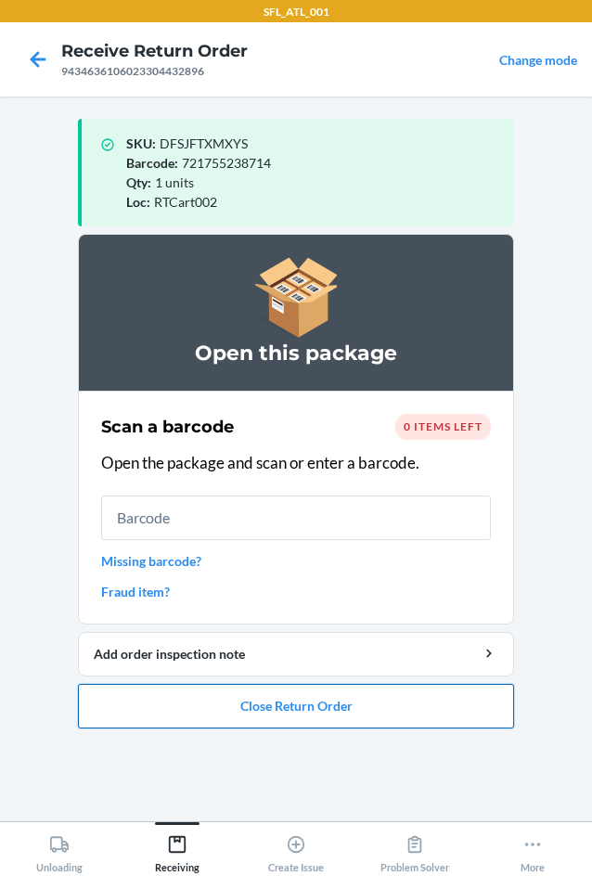
click at [283, 704] on button "Close Return Order" at bounding box center [296, 706] width 436 height 45
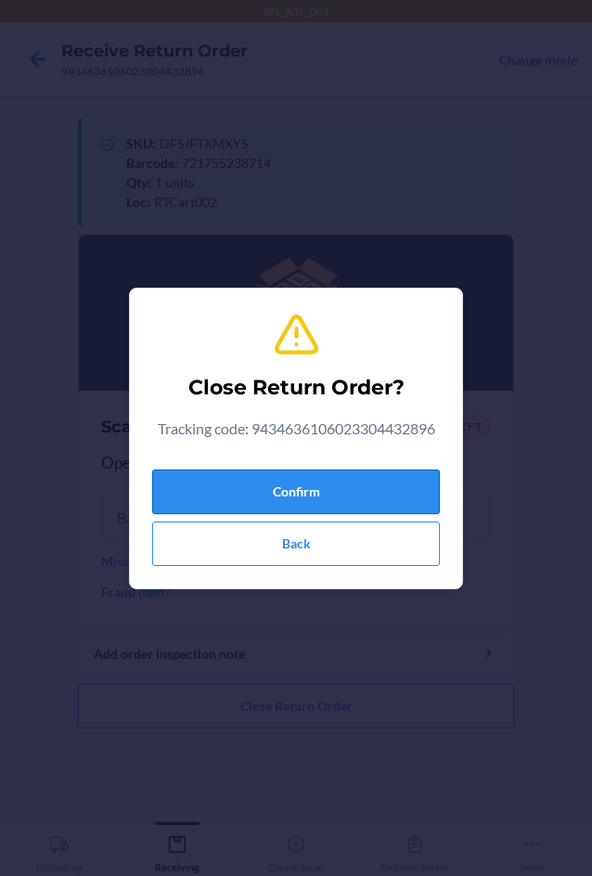
click at [335, 481] on button "Confirm" at bounding box center [296, 492] width 288 height 45
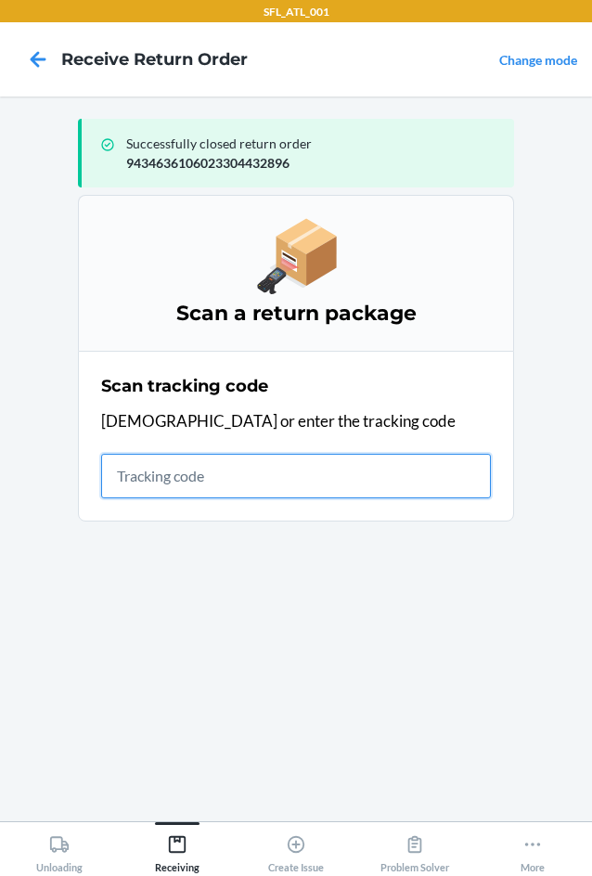
click at [150, 492] on input "text" at bounding box center [296, 476] width 390 height 45
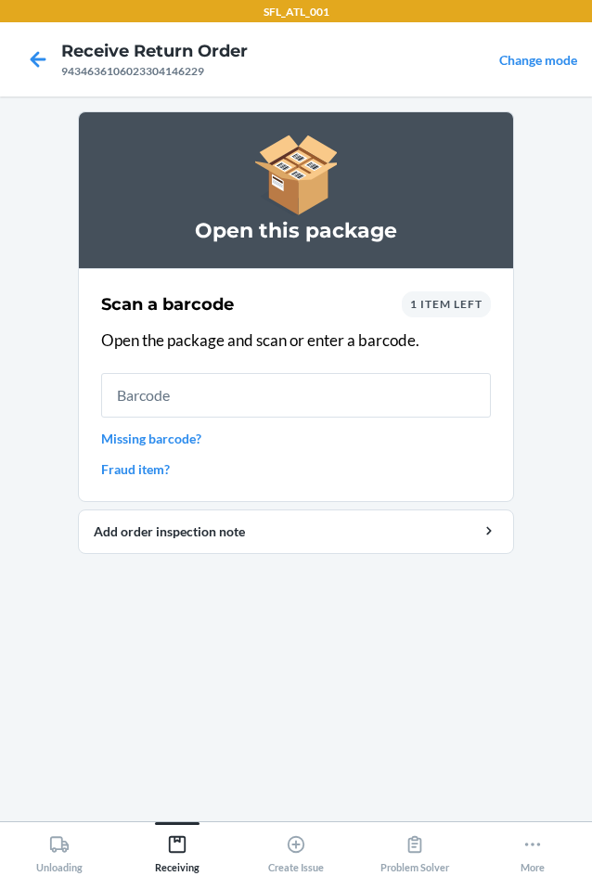
click at [158, 446] on link "Missing barcode?" at bounding box center [296, 438] width 390 height 19
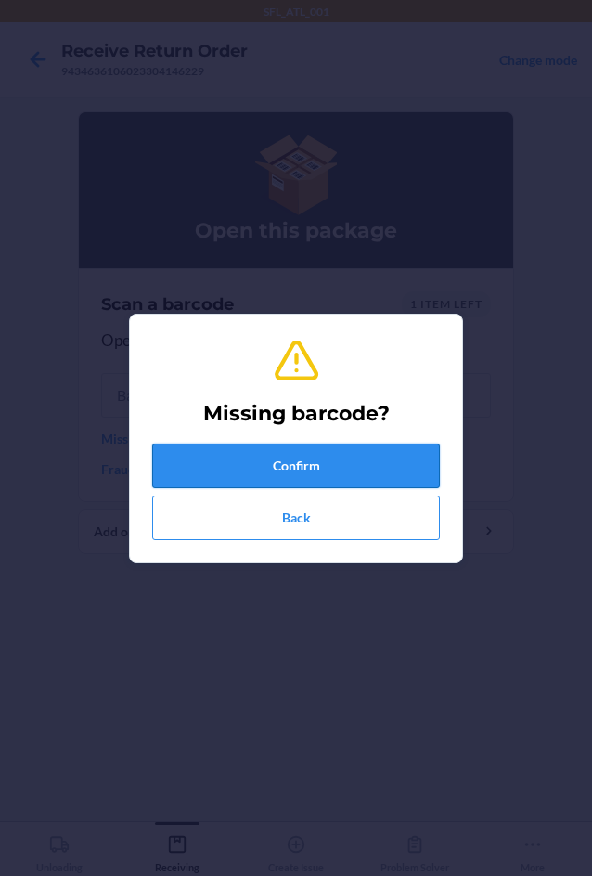
click at [172, 468] on button "Confirm" at bounding box center [296, 466] width 288 height 45
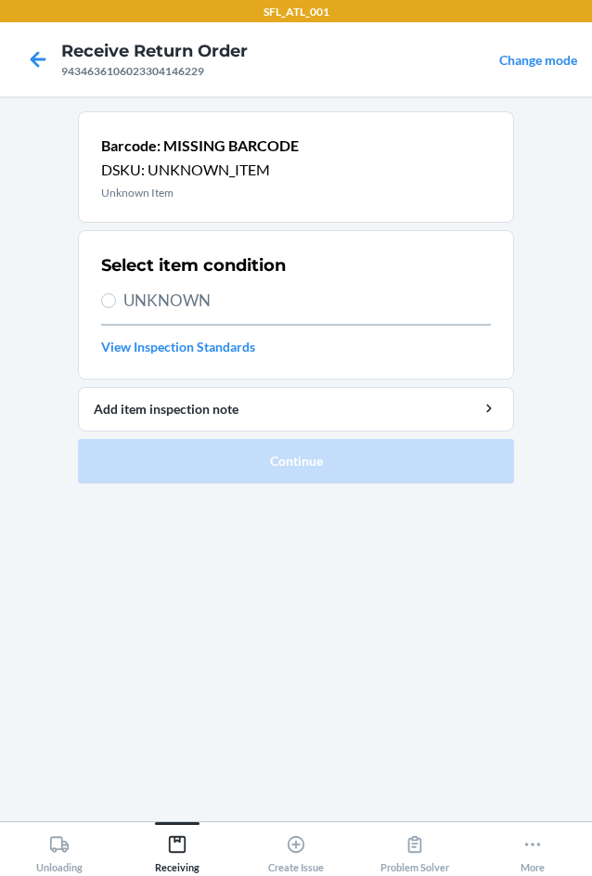
click at [140, 309] on span "UNKNOWN" at bounding box center [307, 301] width 368 height 24
click at [116, 308] on input "UNKNOWN" at bounding box center [108, 300] width 15 height 15
radio input "true"
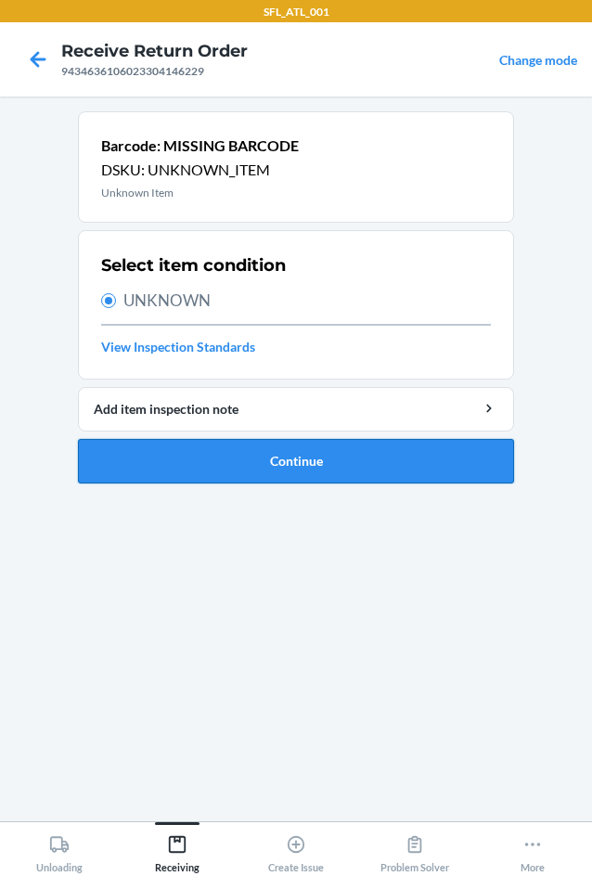
click at [266, 468] on button "Continue" at bounding box center [296, 461] width 436 height 45
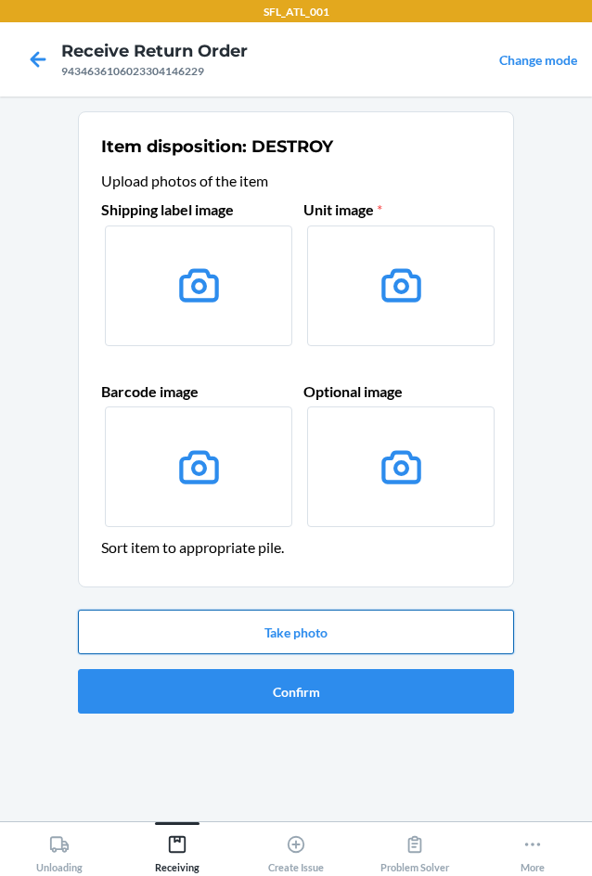
click at [331, 622] on button "Take photo" at bounding box center [296, 632] width 436 height 45
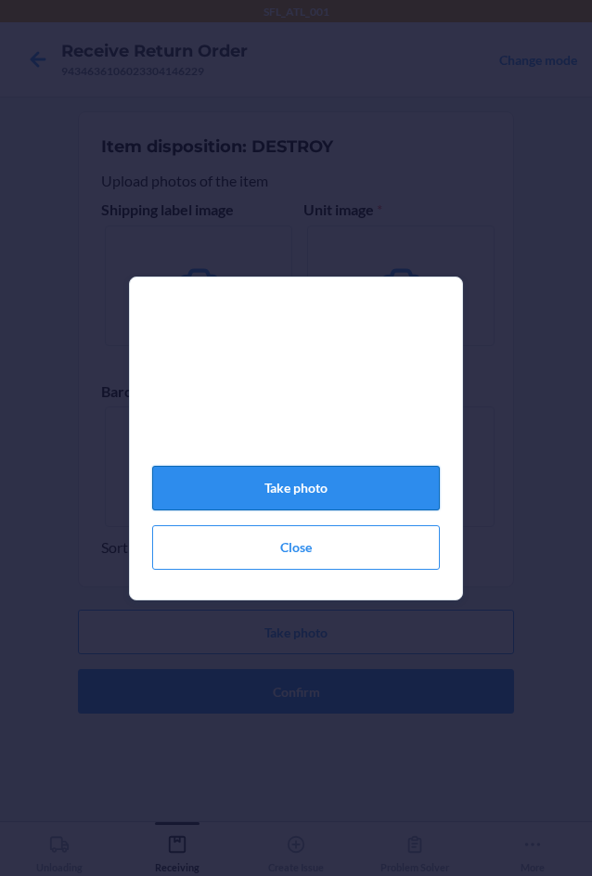
click at [342, 508] on button "Take photo" at bounding box center [296, 488] width 288 height 45
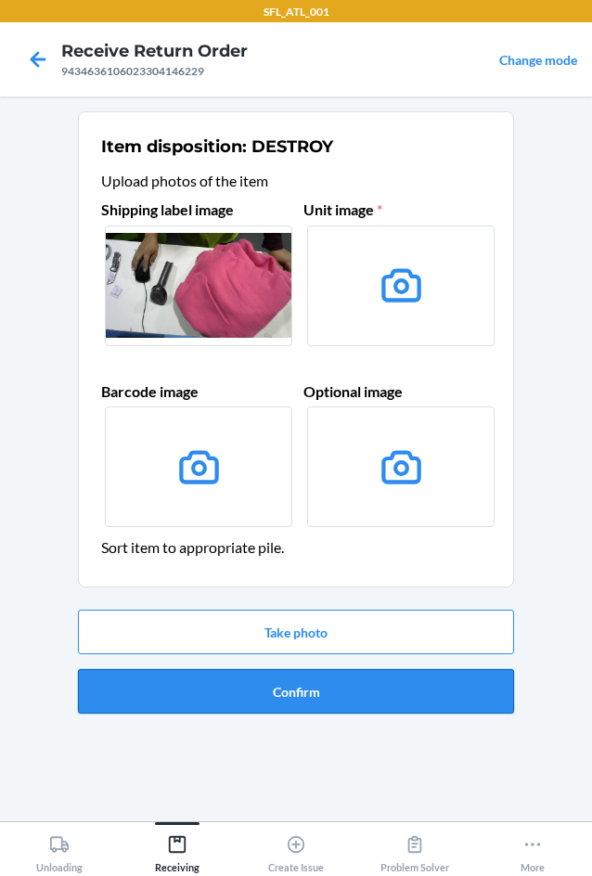
click at [323, 695] on button "Confirm" at bounding box center [296, 691] width 436 height 45
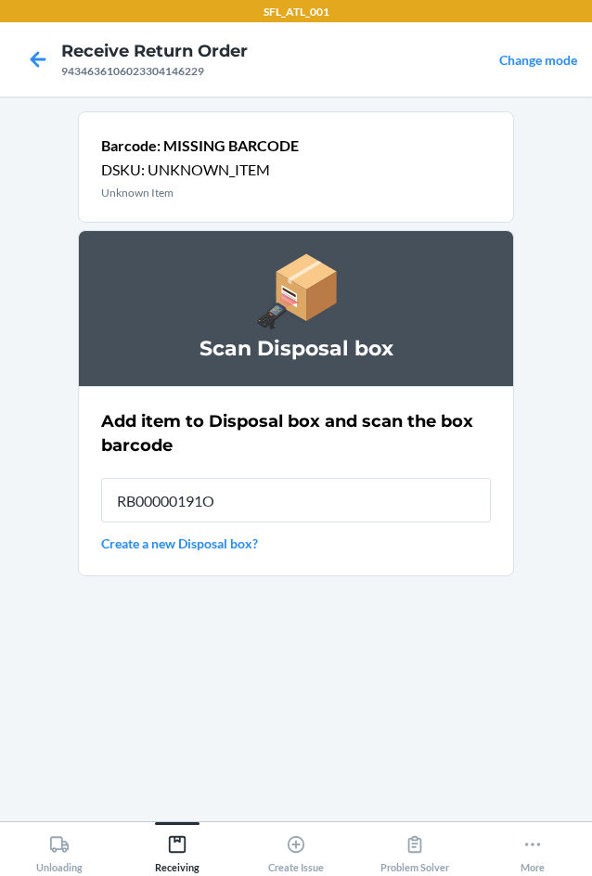
type input "RB00000191O"
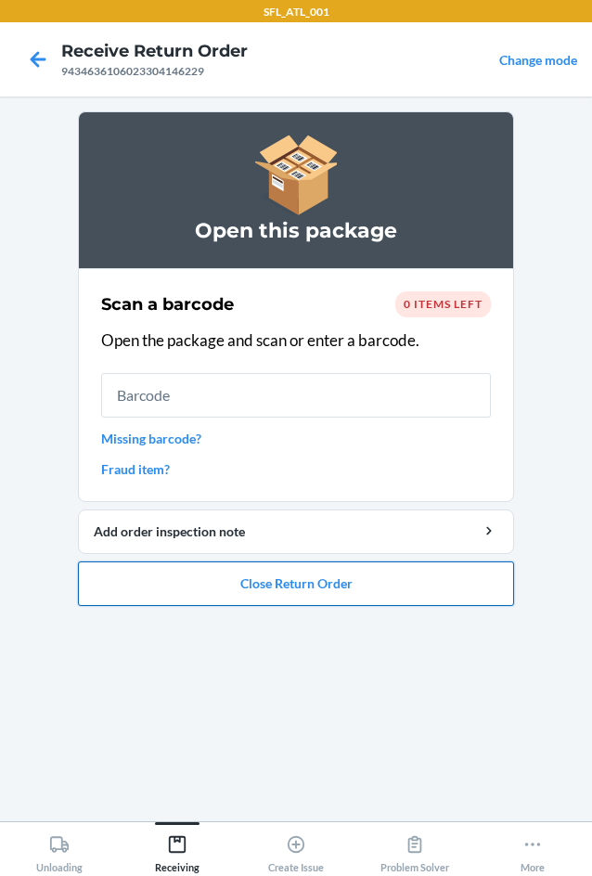
click at [279, 592] on button "Close Return Order" at bounding box center [296, 584] width 436 height 45
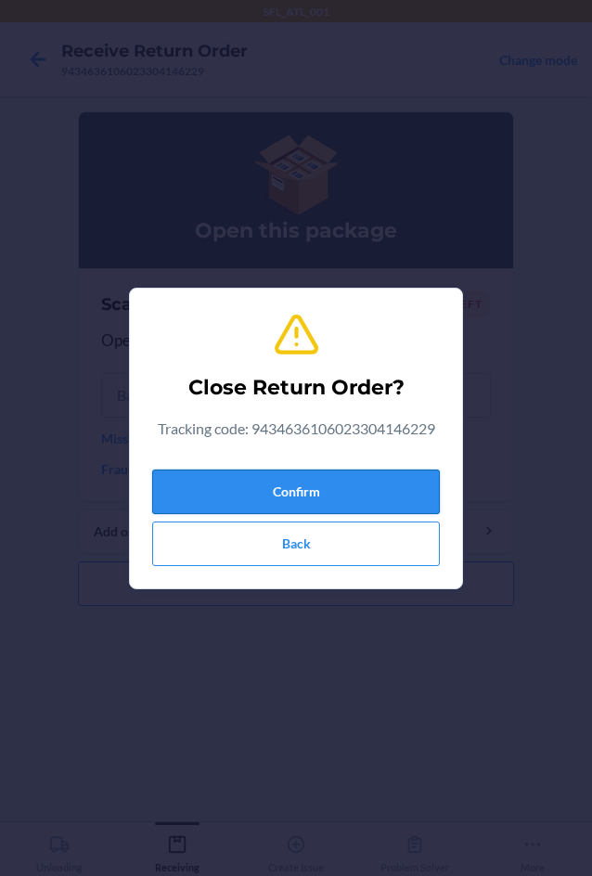
click at [296, 480] on button "Confirm" at bounding box center [296, 492] width 288 height 45
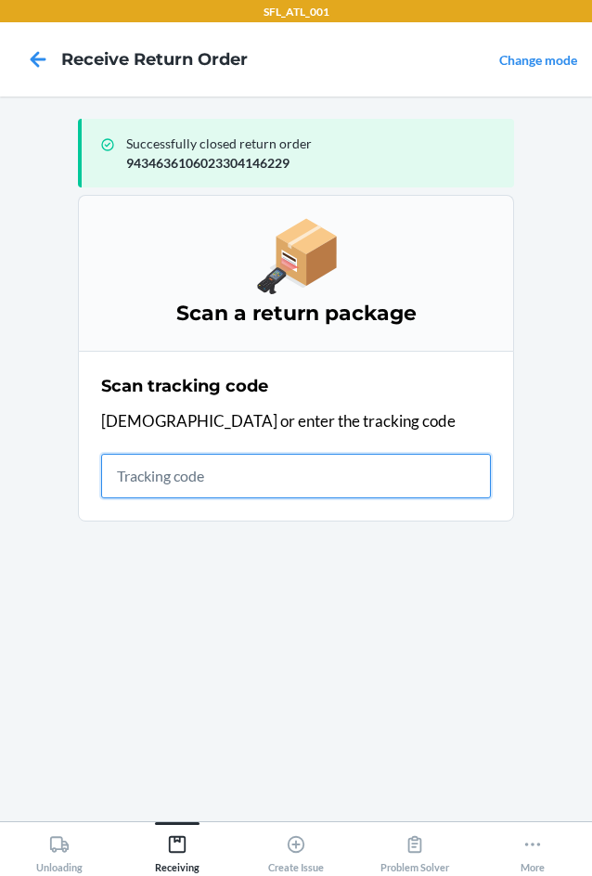
click at [199, 485] on input "text" at bounding box center [296, 476] width 390 height 45
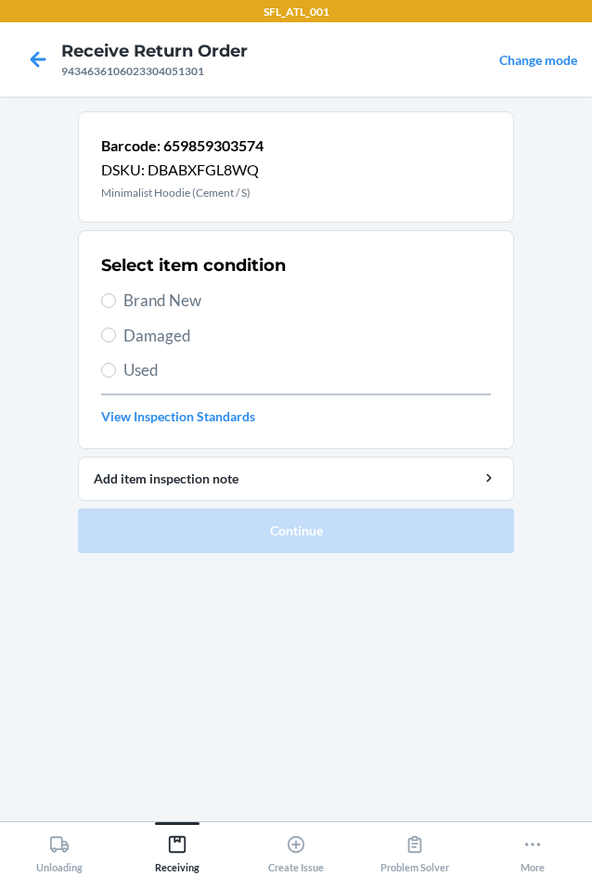
click at [167, 290] on span "Brand New" at bounding box center [307, 301] width 368 height 24
click at [116, 293] on input "Brand New" at bounding box center [108, 300] width 15 height 15
radio input "true"
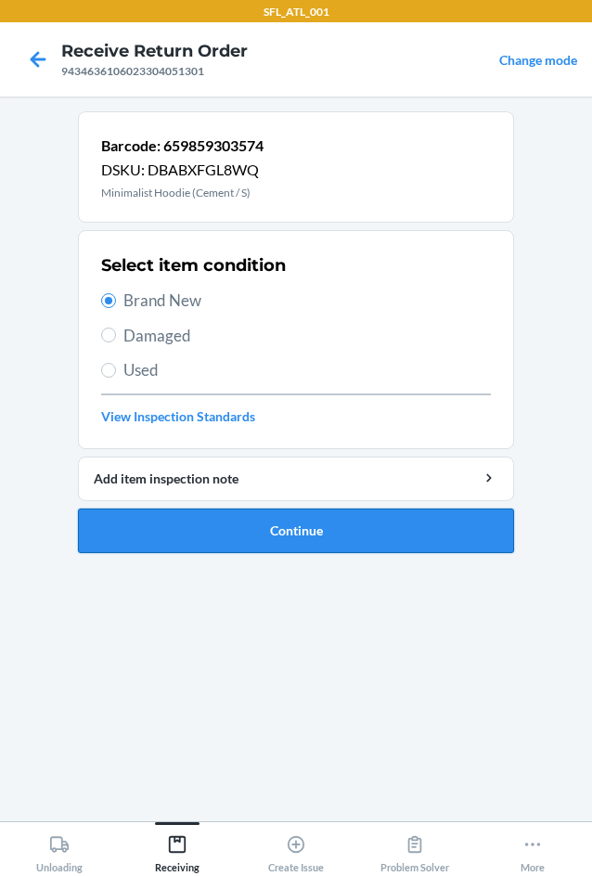
click at [291, 529] on button "Continue" at bounding box center [296, 531] width 436 height 45
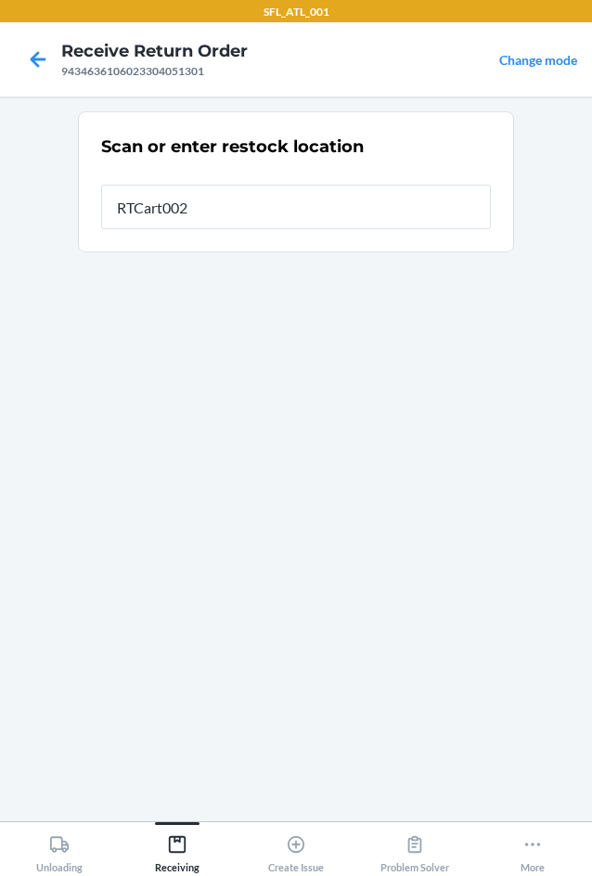
type input "RTCart002"
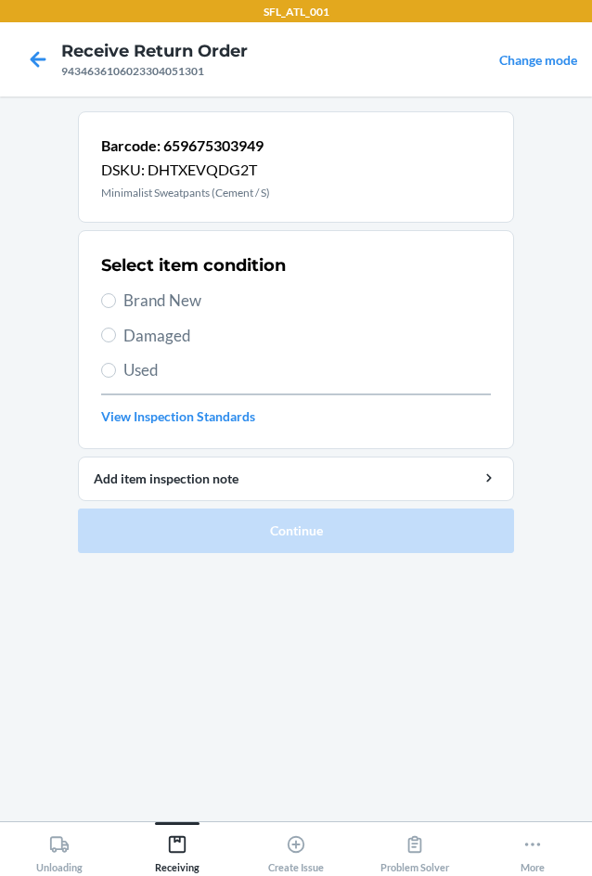
click at [137, 294] on span "Brand New" at bounding box center [307, 301] width 368 height 24
click at [116, 294] on input "Brand New" at bounding box center [108, 300] width 15 height 15
radio input "true"
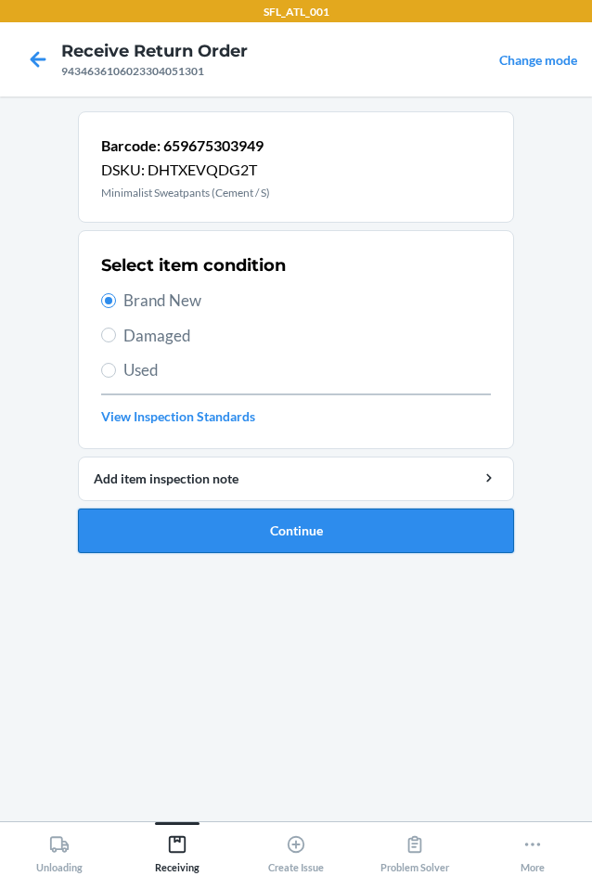
click at [290, 531] on button "Continue" at bounding box center [296, 531] width 436 height 45
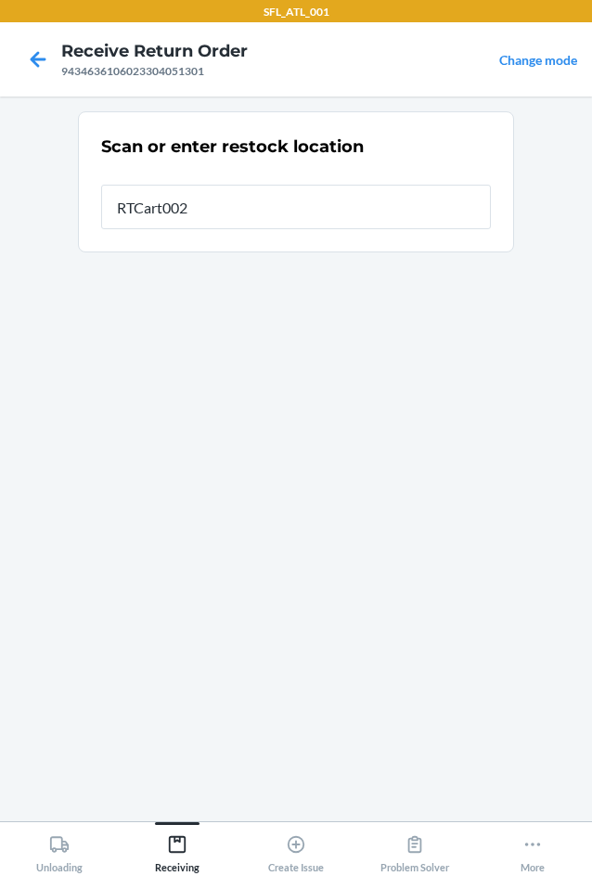
type input "RTCart002"
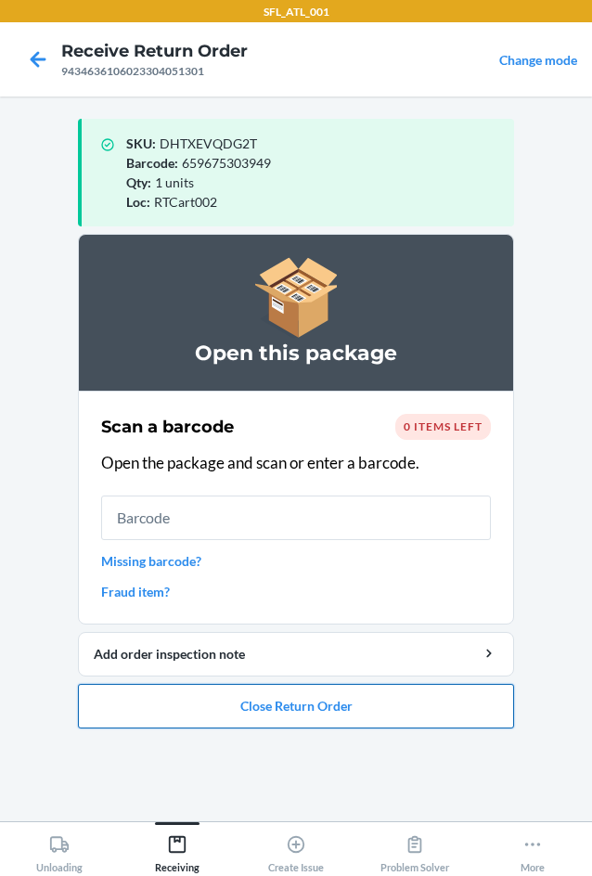
click at [310, 708] on button "Close Return Order" at bounding box center [296, 706] width 436 height 45
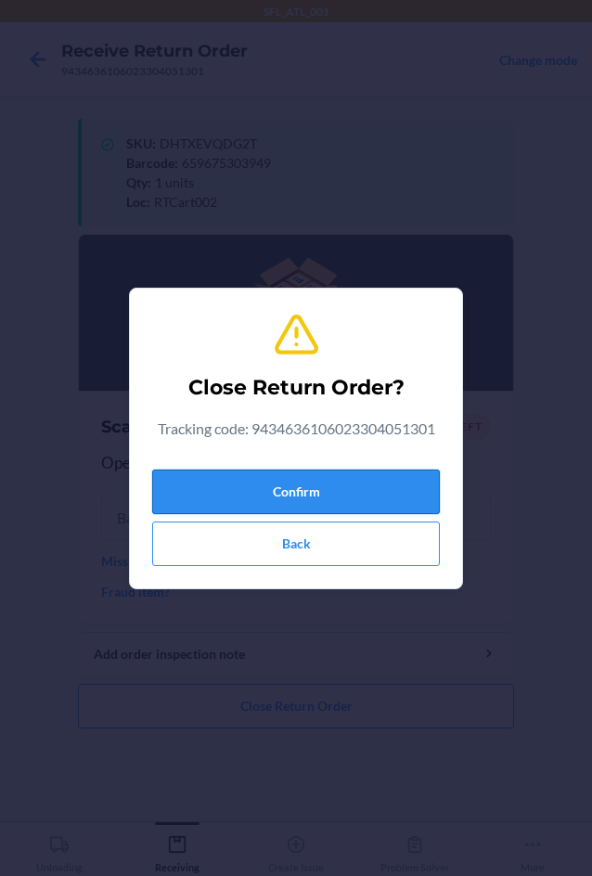
click at [314, 474] on button "Confirm" at bounding box center [296, 492] width 288 height 45
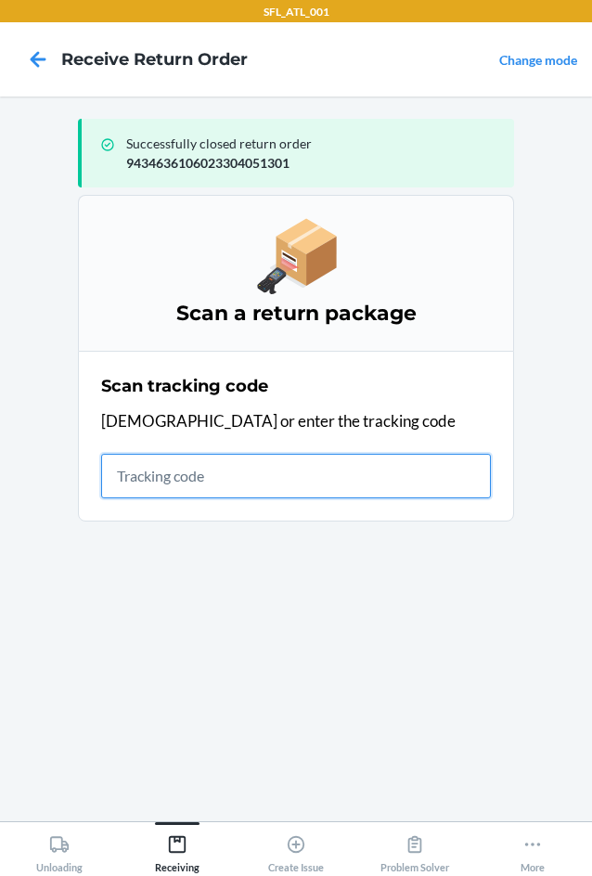
click at [174, 471] on input "text" at bounding box center [296, 476] width 390 height 45
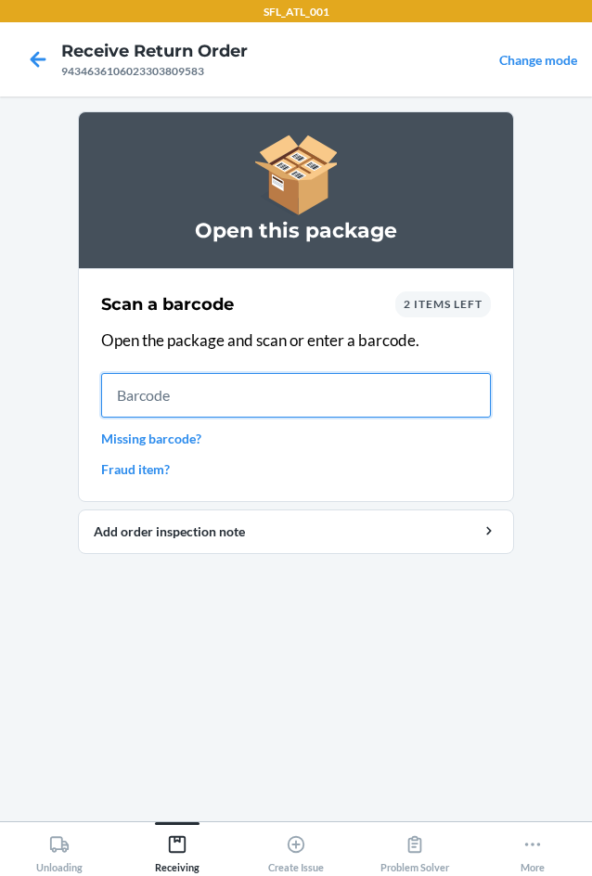
click at [199, 393] on input "text" at bounding box center [296, 395] width 390 height 45
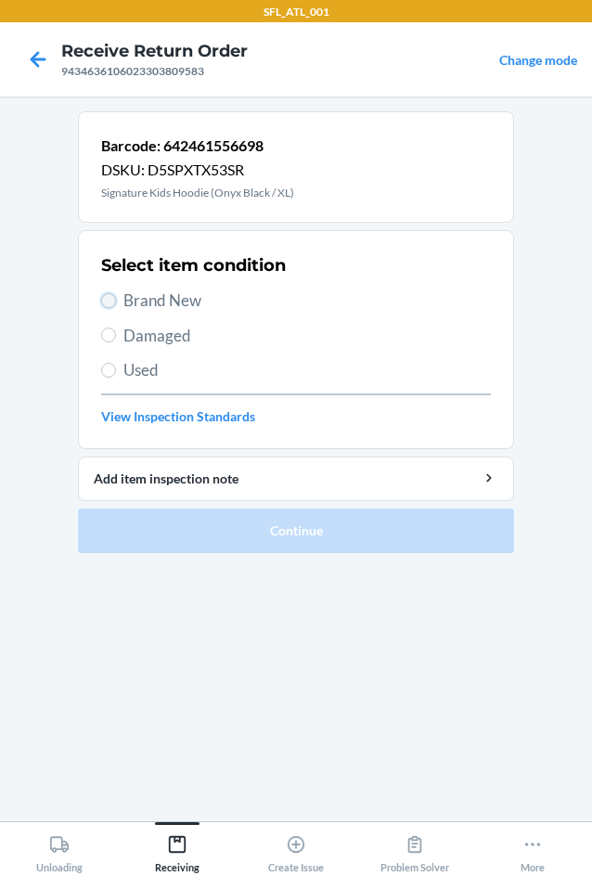
click at [109, 303] on input "Brand New" at bounding box center [108, 300] width 15 height 15
radio input "true"
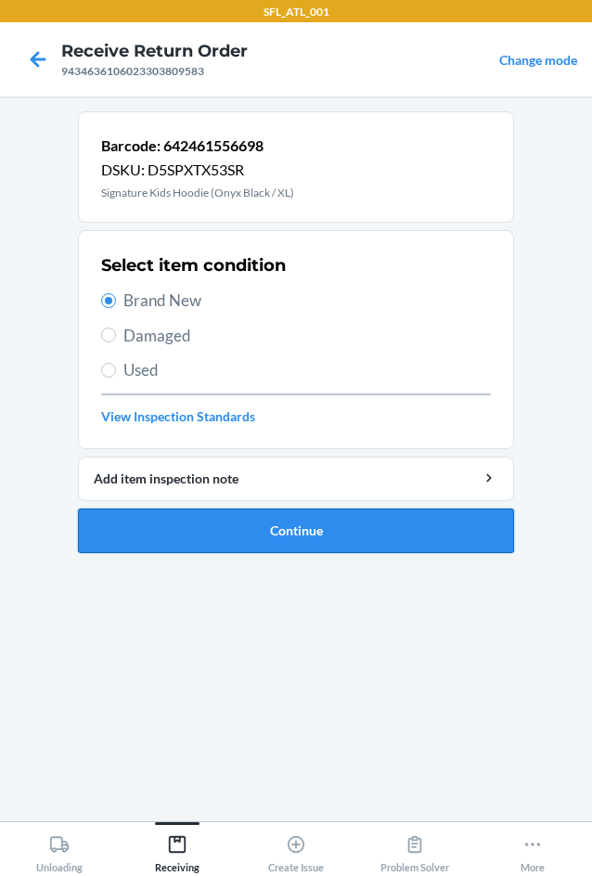
click at [286, 531] on button "Continue" at bounding box center [296, 531] width 436 height 45
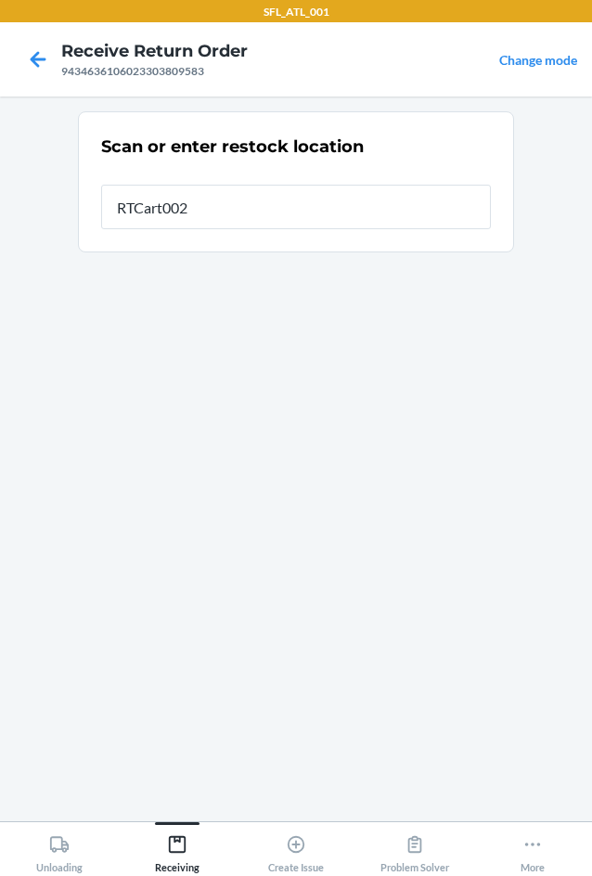
type input "RTCart002"
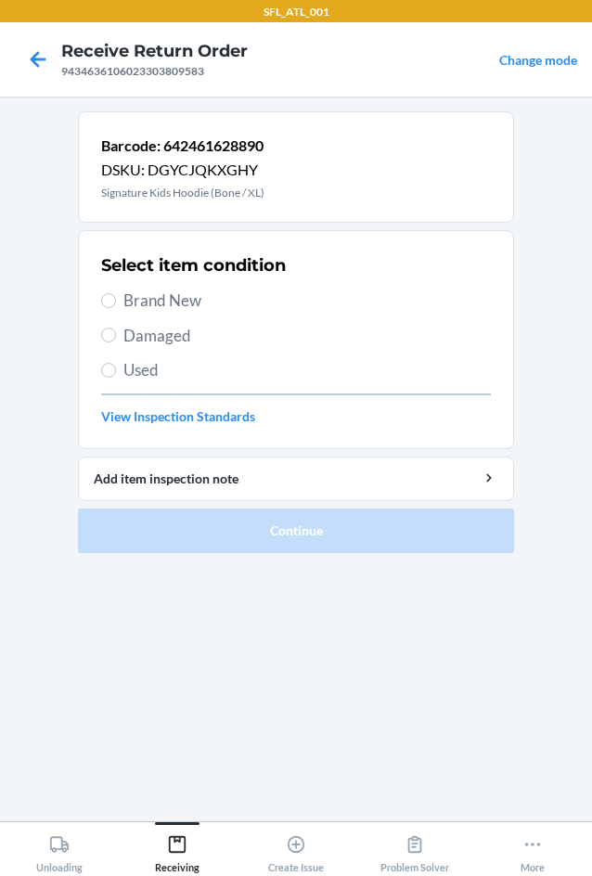
click at [178, 294] on span "Brand New" at bounding box center [307, 301] width 368 height 24
click at [116, 294] on input "Brand New" at bounding box center [108, 300] width 15 height 15
radio input "true"
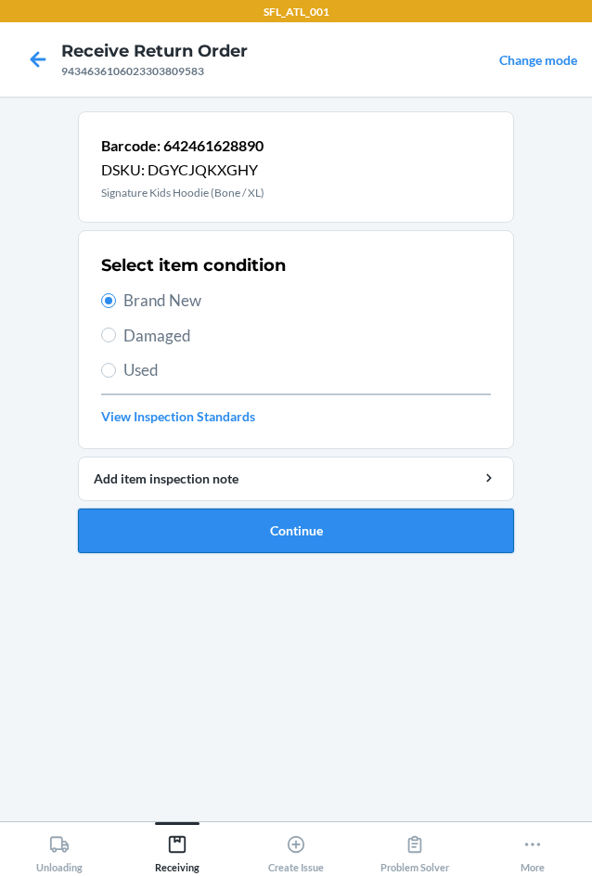
click at [306, 529] on button "Continue" at bounding box center [296, 531] width 436 height 45
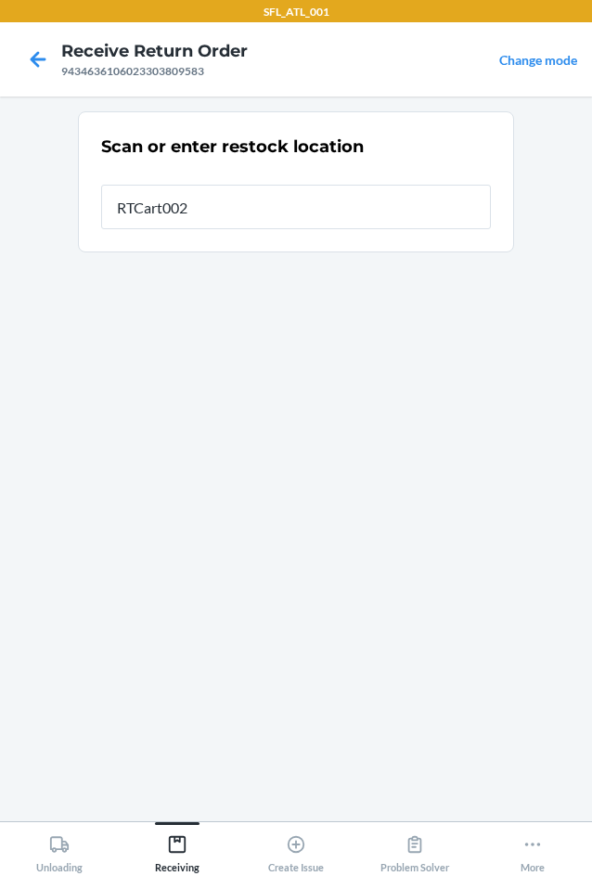
type input "RTCart002"
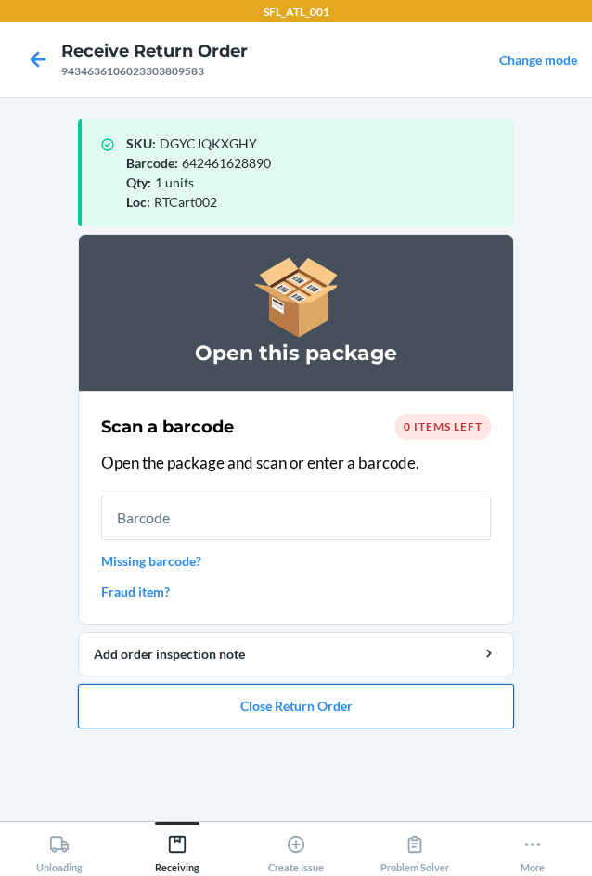
click at [289, 711] on button "Close Return Order" at bounding box center [296, 706] width 436 height 45
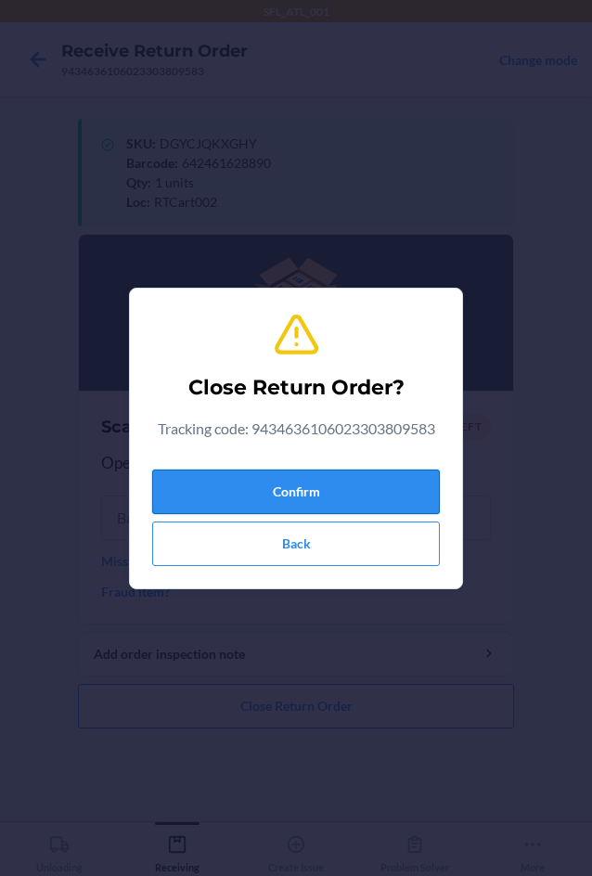
click at [371, 498] on button "Confirm" at bounding box center [296, 492] width 288 height 45
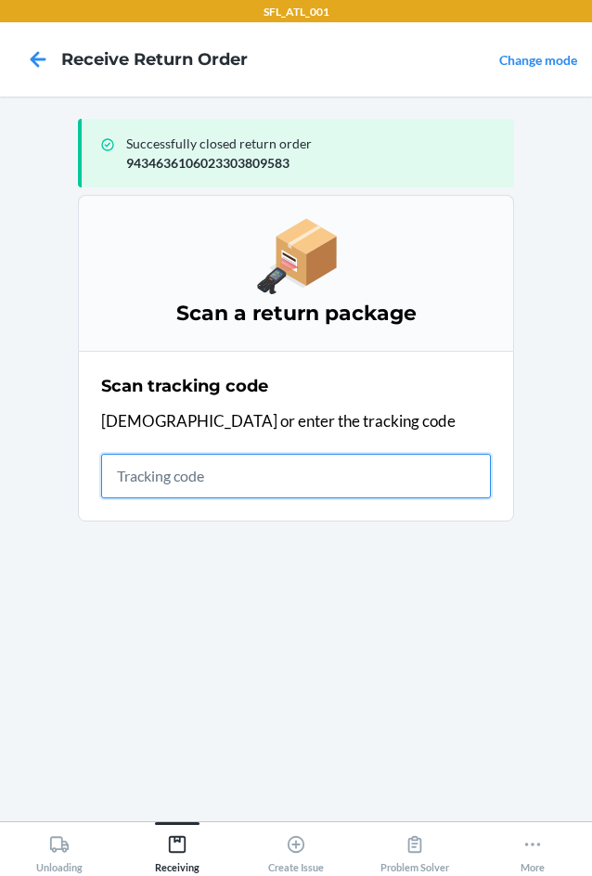
click at [179, 487] on input "text" at bounding box center [296, 476] width 390 height 45
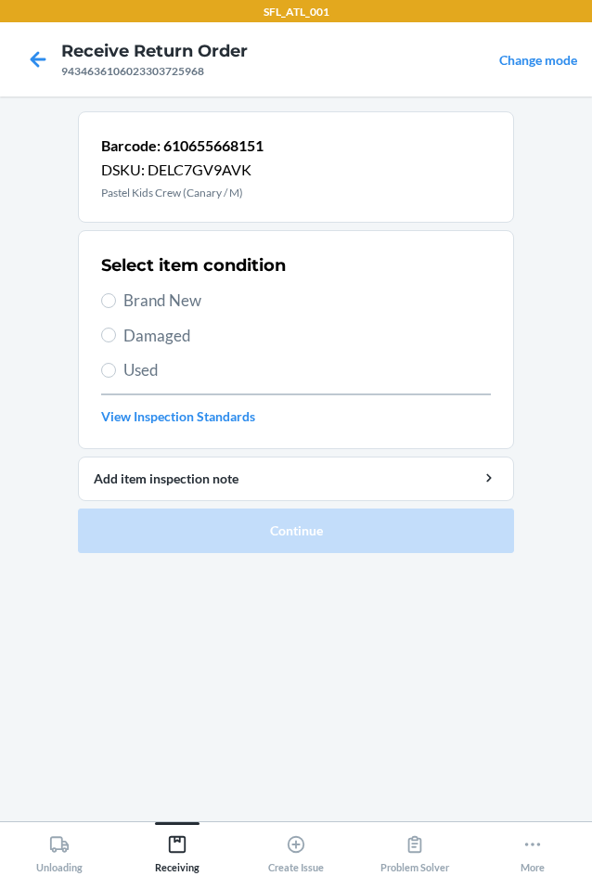
click at [121, 305] on label "Brand New" at bounding box center [296, 301] width 390 height 24
click at [116, 305] on input "Brand New" at bounding box center [108, 300] width 15 height 15
radio input "true"
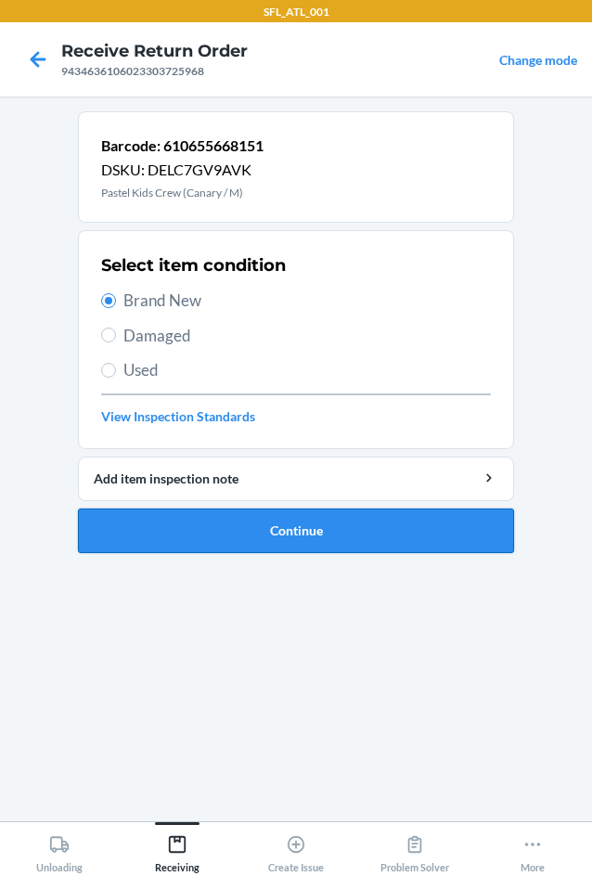
click at [305, 538] on button "Continue" at bounding box center [296, 531] width 436 height 45
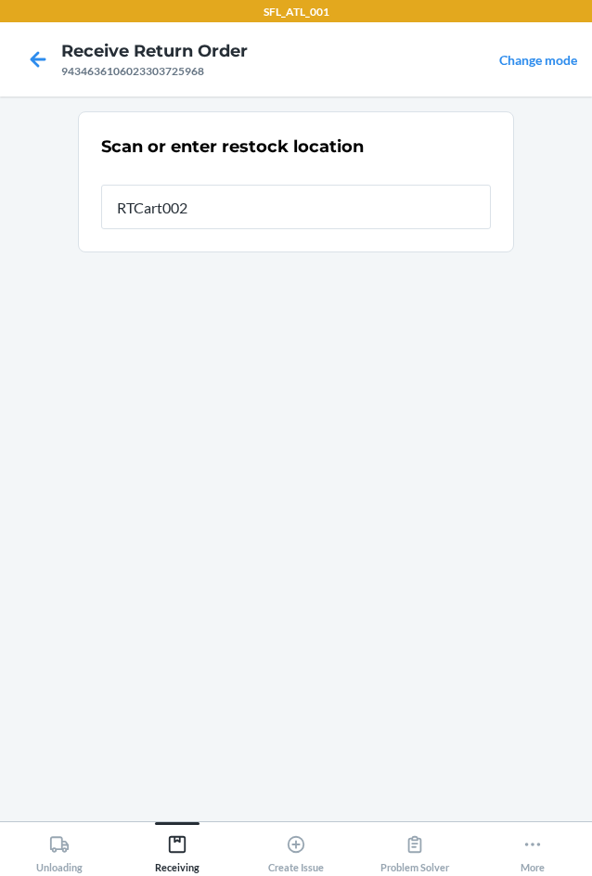
type input "RTCart002"
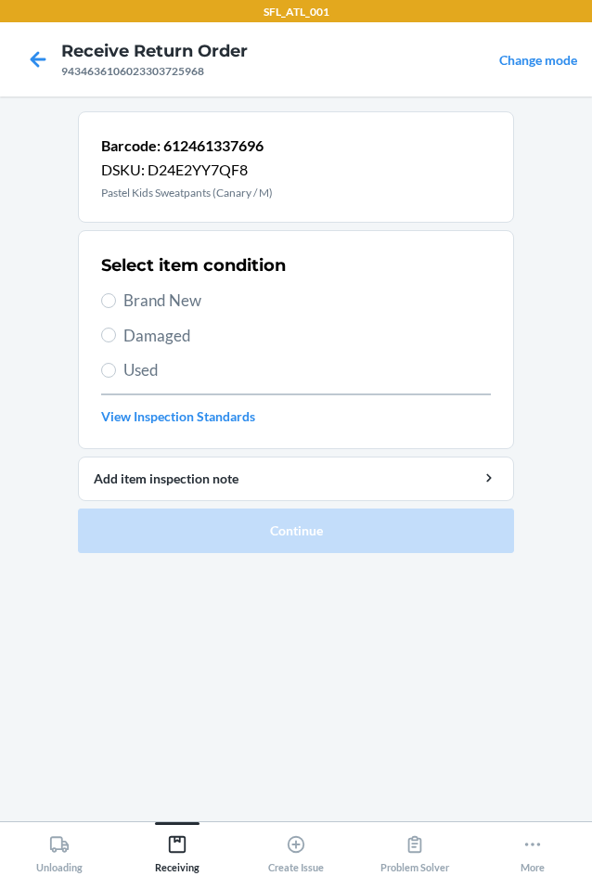
click at [182, 301] on span "Brand New" at bounding box center [307, 301] width 368 height 24
click at [116, 301] on input "Brand New" at bounding box center [108, 300] width 15 height 15
radio input "true"
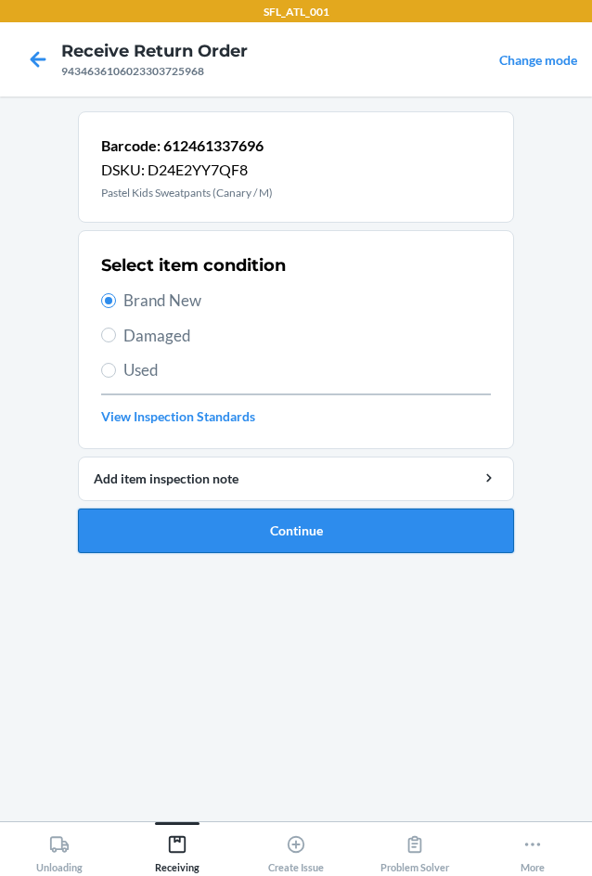
click at [316, 535] on button "Continue" at bounding box center [296, 531] width 436 height 45
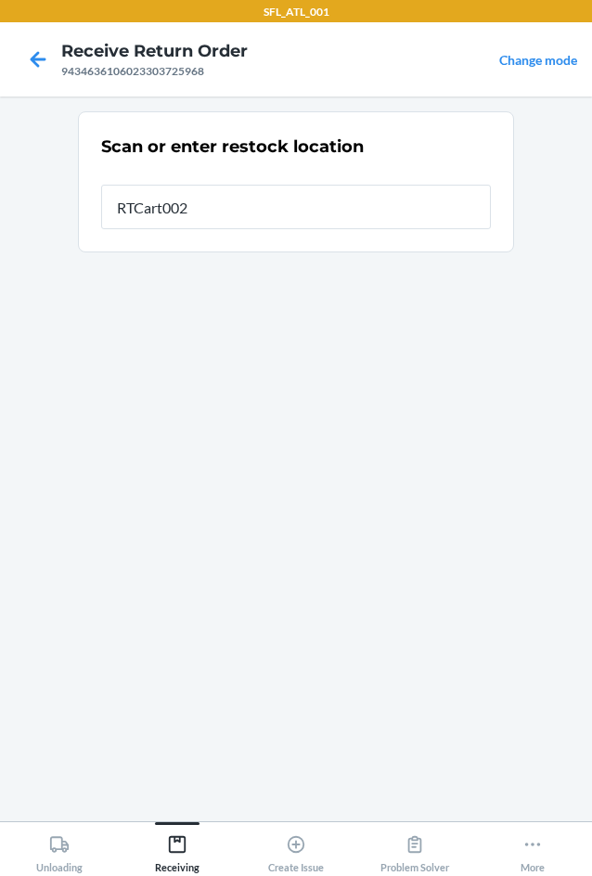
type input "RTCart002"
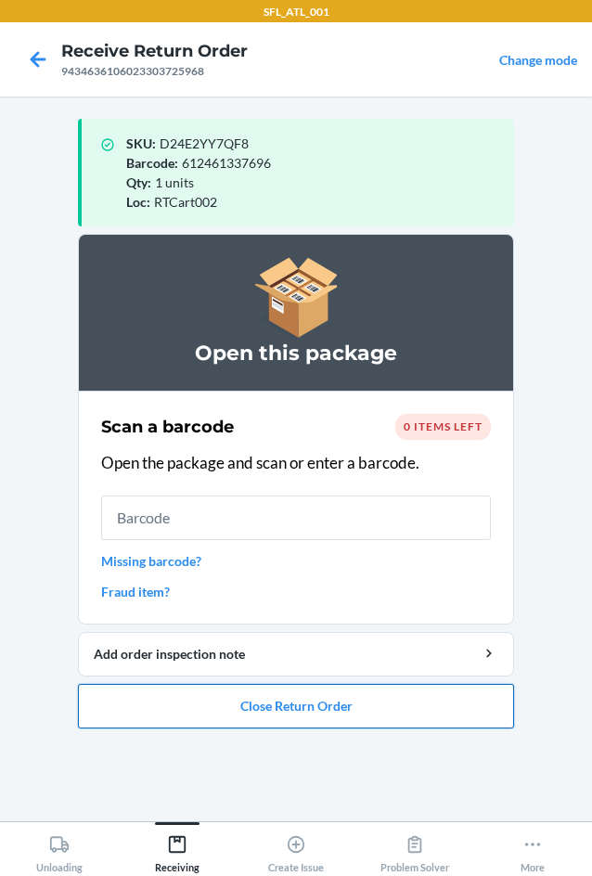
click at [309, 698] on button "Close Return Order" at bounding box center [296, 706] width 436 height 45
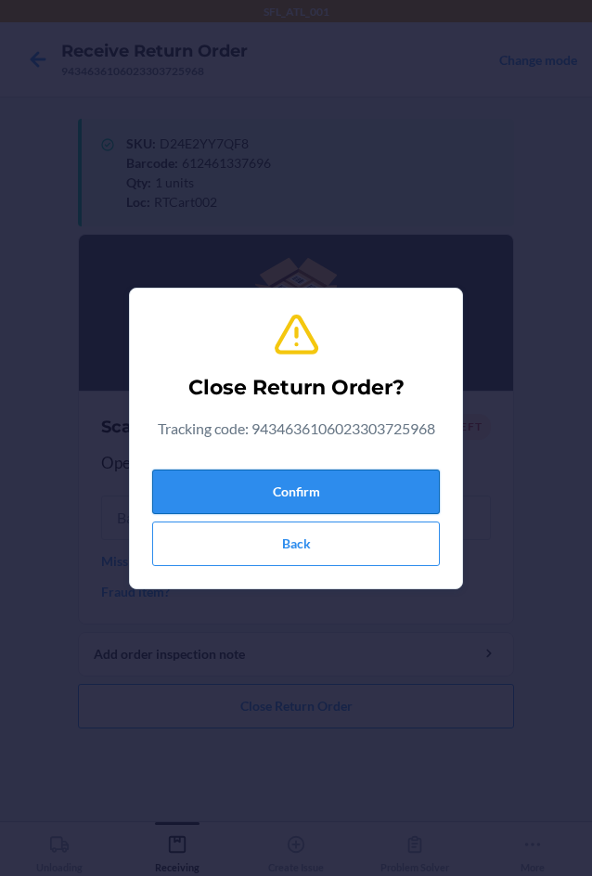
click at [291, 483] on button "Confirm" at bounding box center [296, 492] width 288 height 45
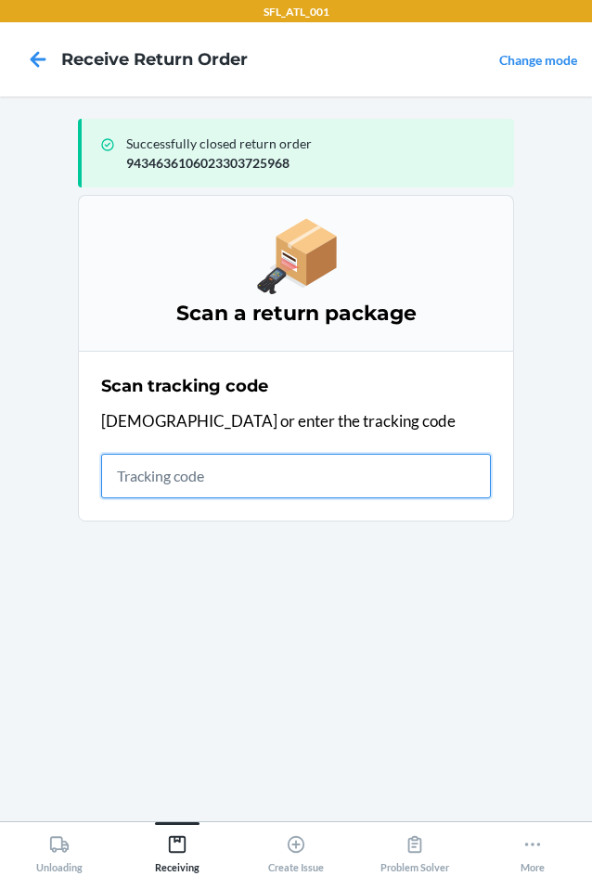
click at [271, 474] on input "text" at bounding box center [296, 476] width 390 height 45
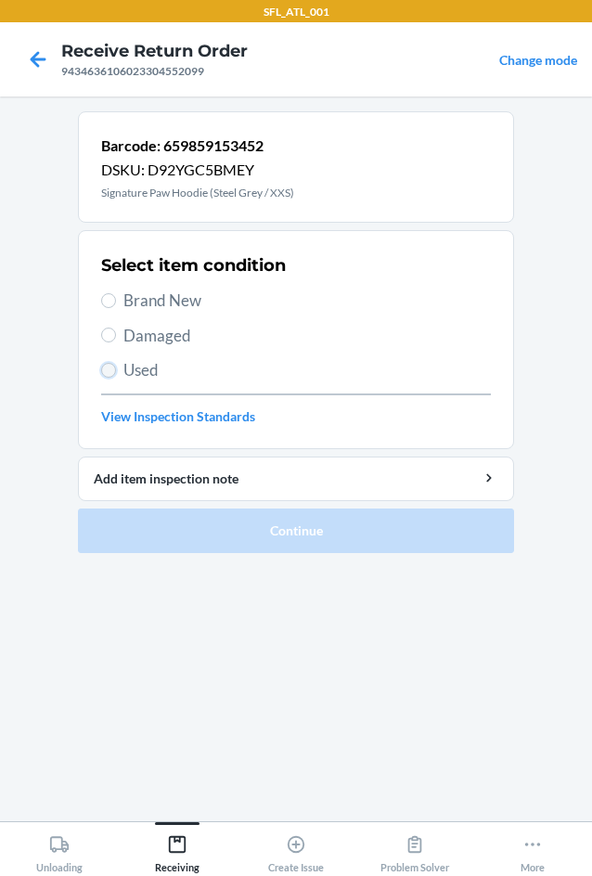
click at [110, 369] on input "Used" at bounding box center [108, 370] width 15 height 15
radio input "true"
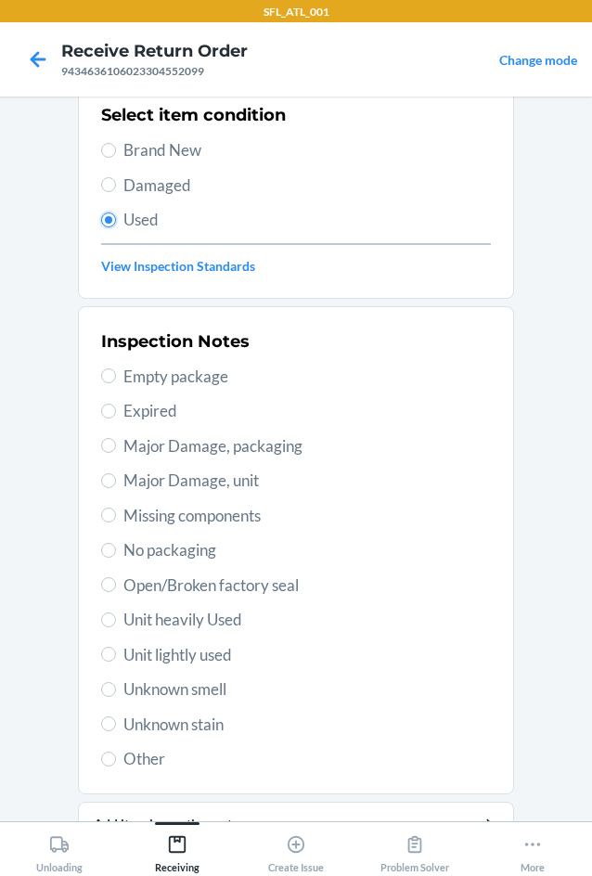
scroll to position [242, 0]
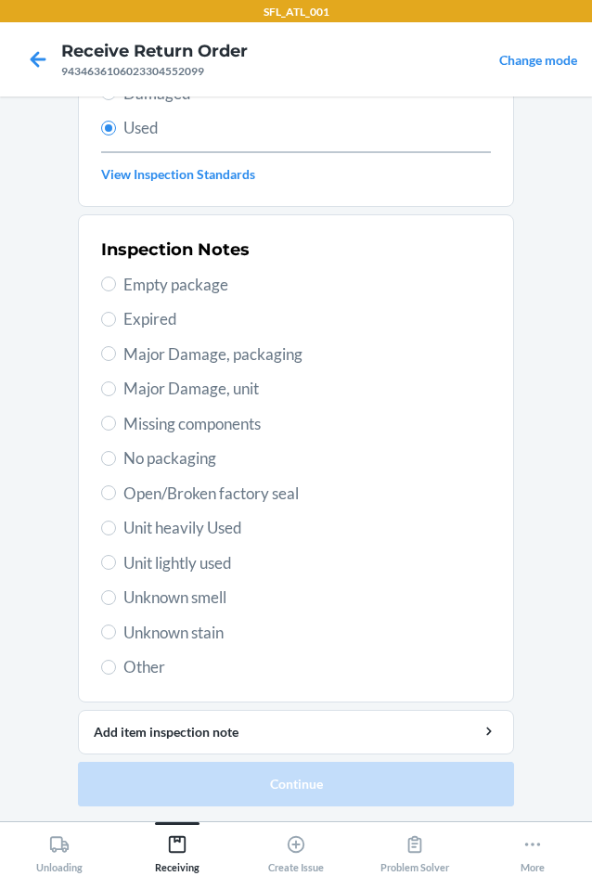
click at [208, 527] on span "Unit heavily Used" at bounding box center [307, 528] width 368 height 24
click at [116, 527] on input "Unit heavily Used" at bounding box center [108, 528] width 15 height 15
radio input "true"
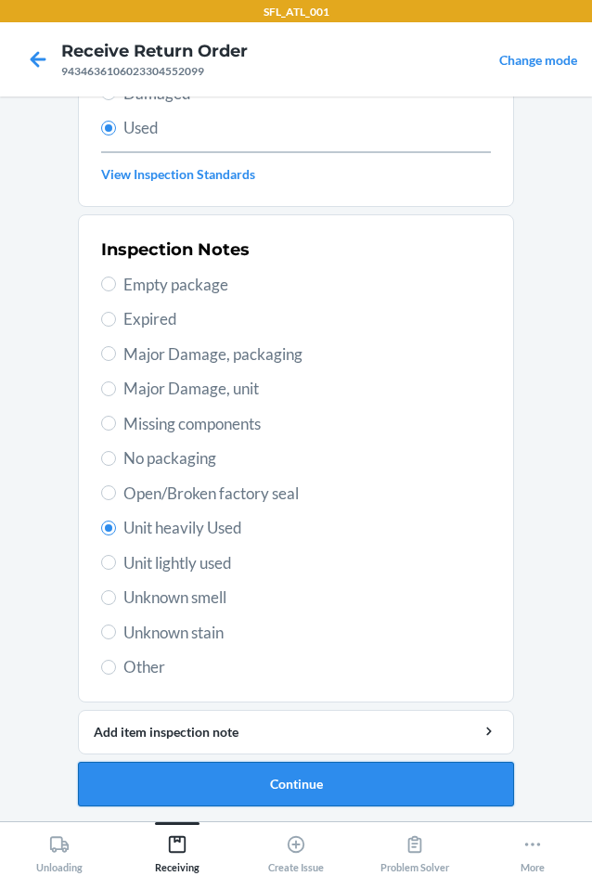
click at [276, 788] on button "Continue" at bounding box center [296, 784] width 436 height 45
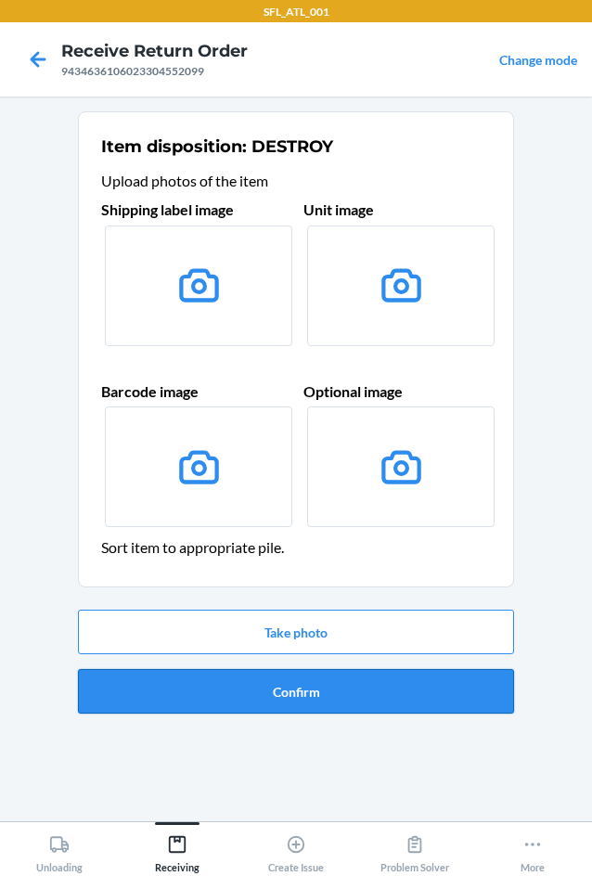
click at [306, 694] on button "Confirm" at bounding box center [296, 691] width 436 height 45
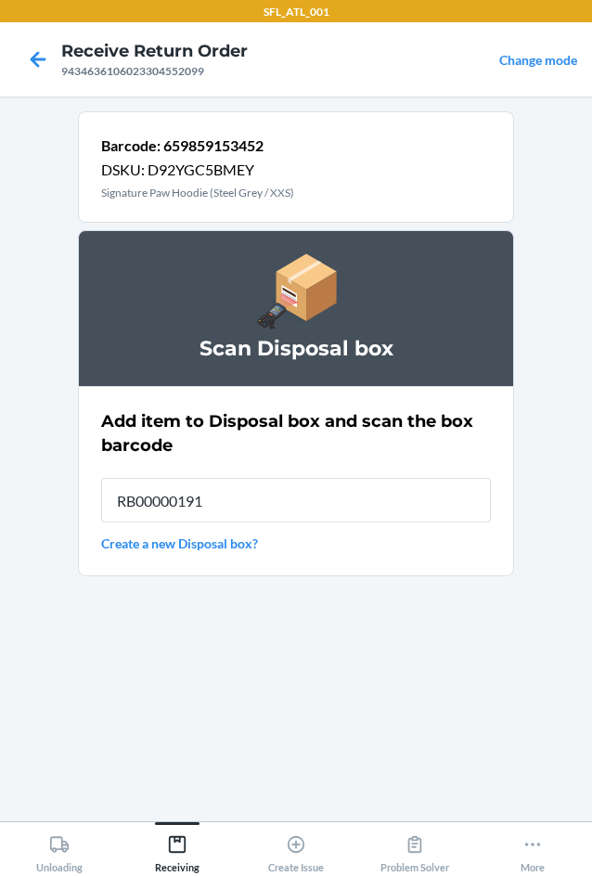
type input "RB00000191O"
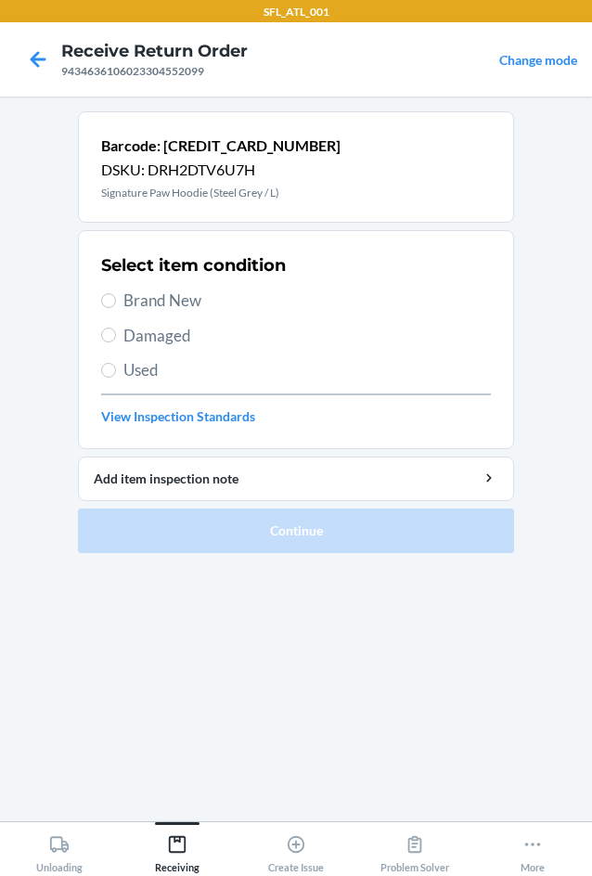
click at [200, 304] on span "Brand New" at bounding box center [307, 301] width 368 height 24
click at [116, 304] on input "Brand New" at bounding box center [108, 300] width 15 height 15
radio input "true"
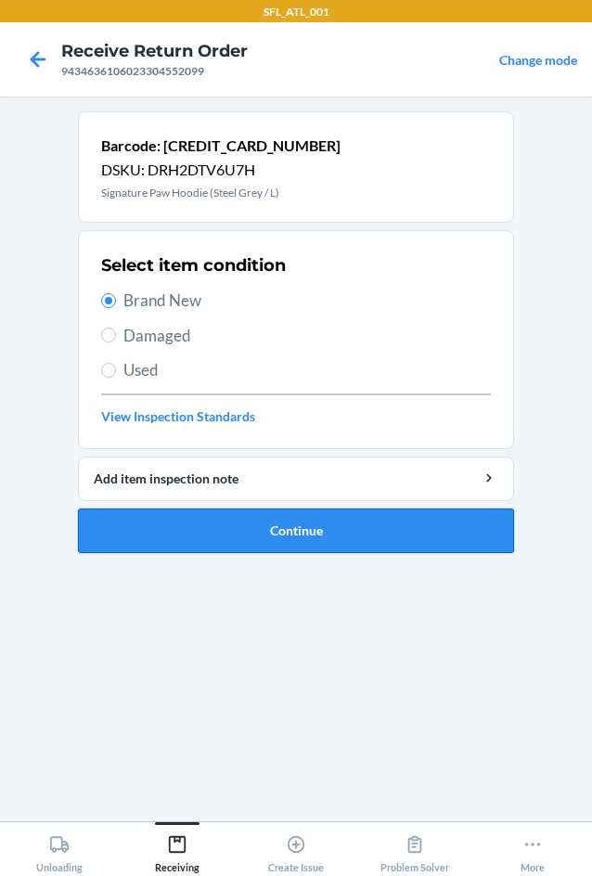
click at [301, 522] on button "Continue" at bounding box center [296, 531] width 436 height 45
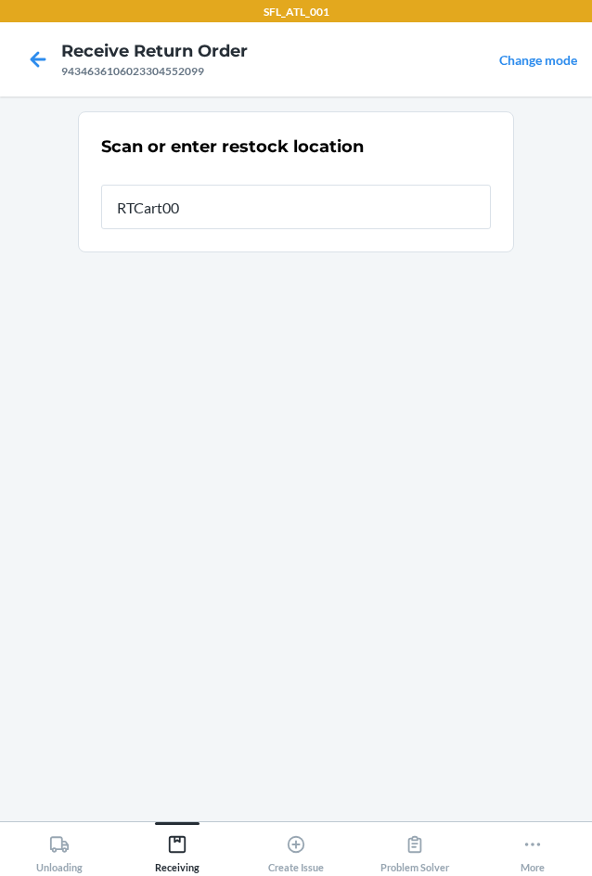
type input "RTCart002"
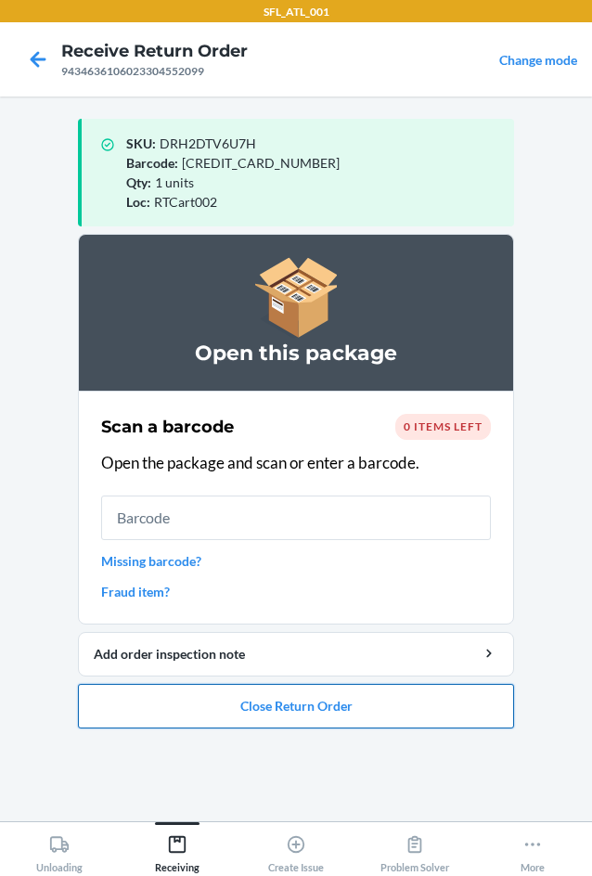
click at [264, 706] on button "Close Return Order" at bounding box center [296, 706] width 436 height 45
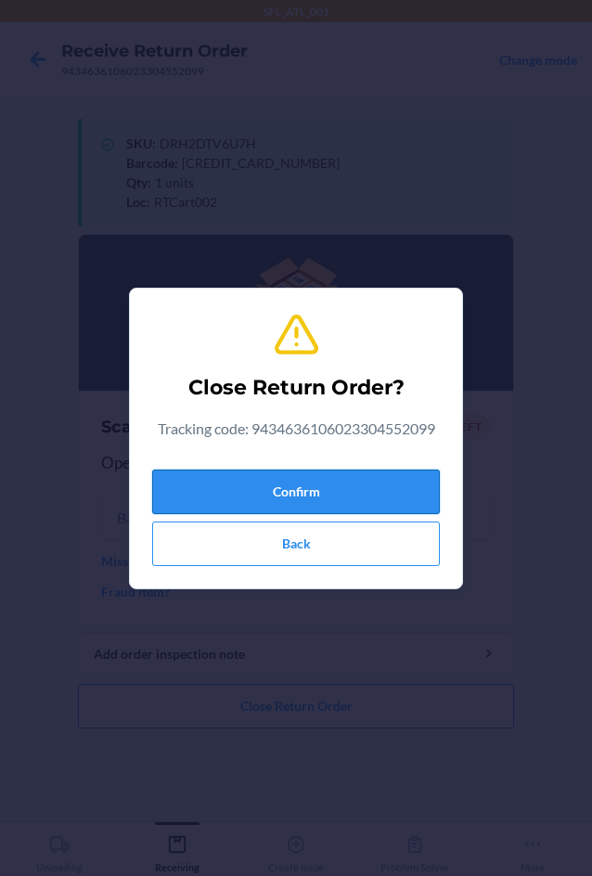
click at [292, 479] on button "Confirm" at bounding box center [296, 492] width 288 height 45
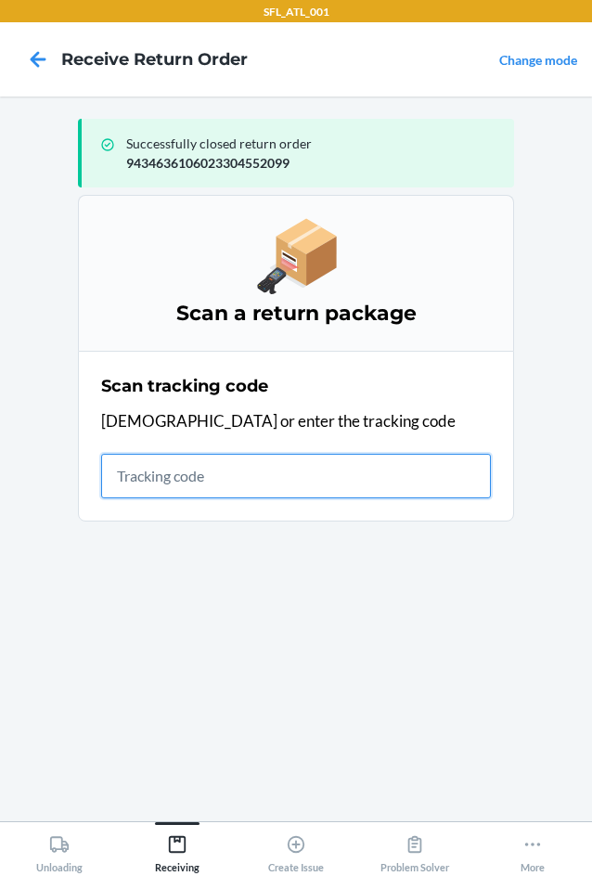
click at [264, 471] on input "text" at bounding box center [296, 476] width 390 height 45
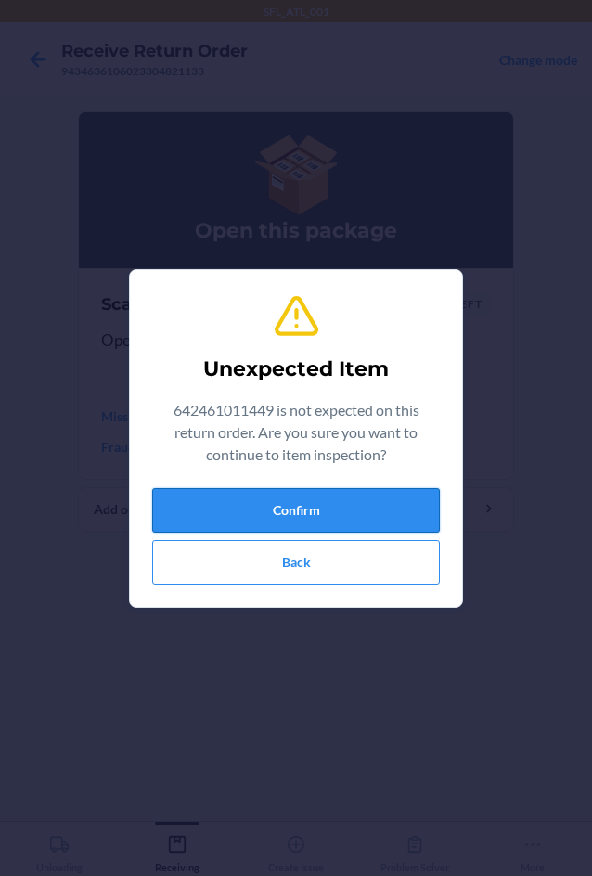
click at [287, 499] on button "Confirm" at bounding box center [296, 510] width 288 height 45
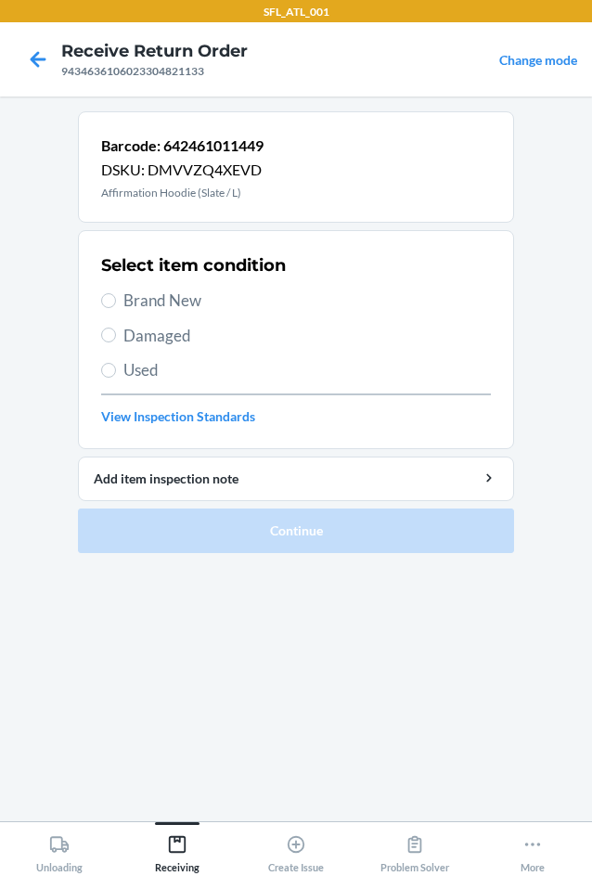
click at [117, 368] on label "Used" at bounding box center [296, 370] width 390 height 24
click at [116, 368] on input "Used" at bounding box center [108, 370] width 15 height 15
radio input "true"
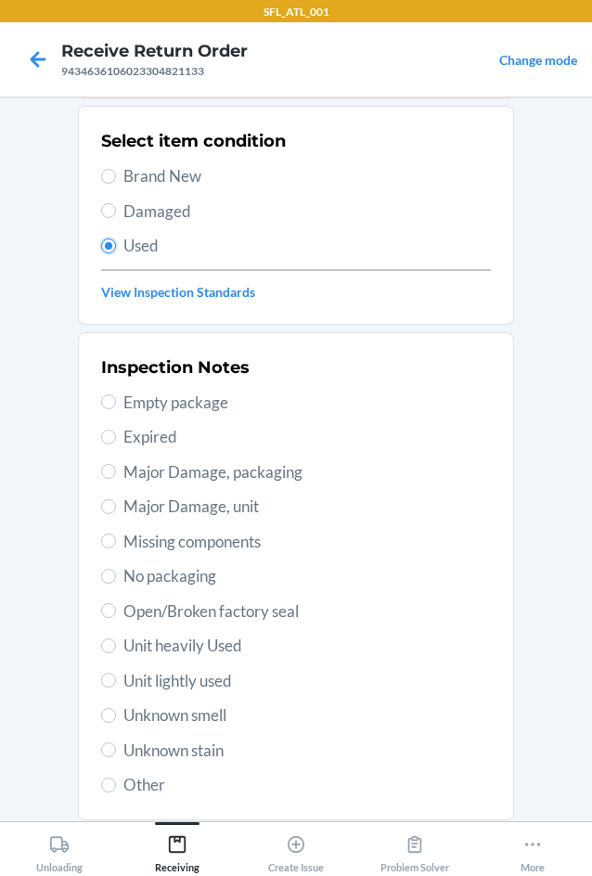
scroll to position [242, 0]
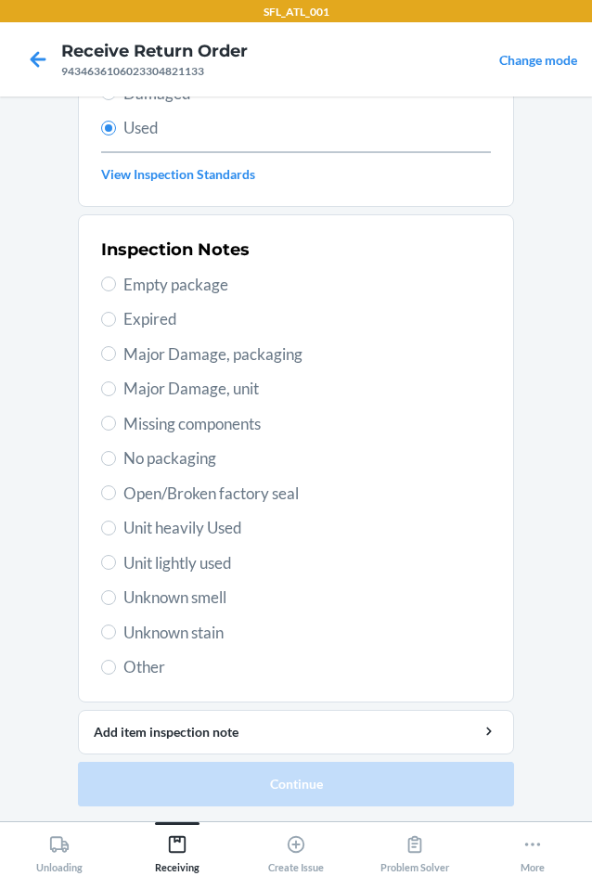
click at [195, 560] on span "Unit lightly used" at bounding box center [307, 563] width 368 height 24
click at [116, 560] on input "Unit lightly used" at bounding box center [108, 562] width 15 height 15
radio input "true"
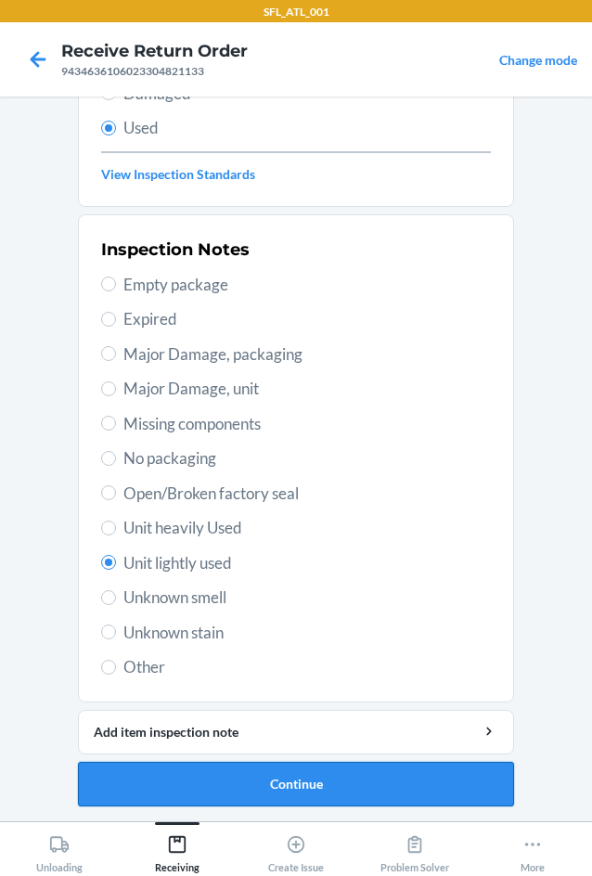
click at [229, 786] on button "Continue" at bounding box center [296, 784] width 436 height 45
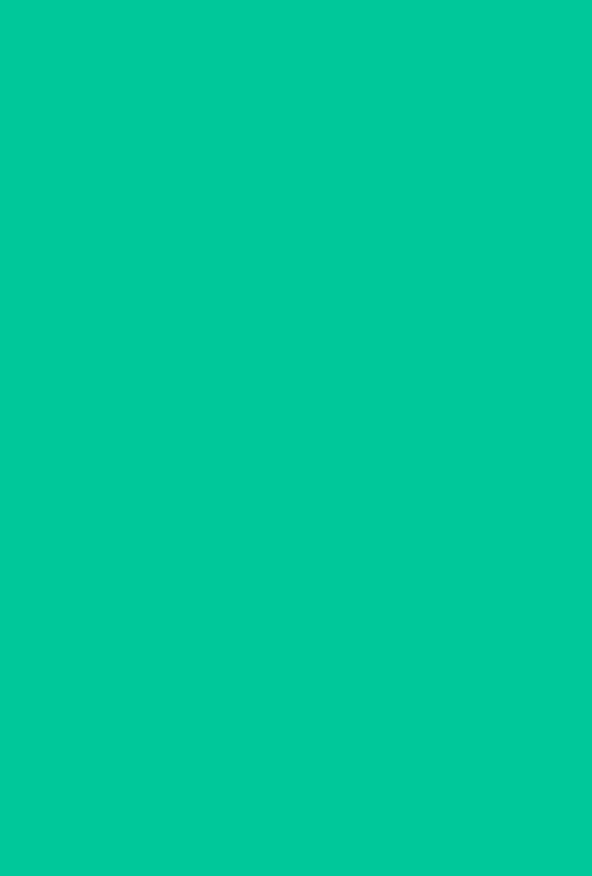
scroll to position [0, 0]
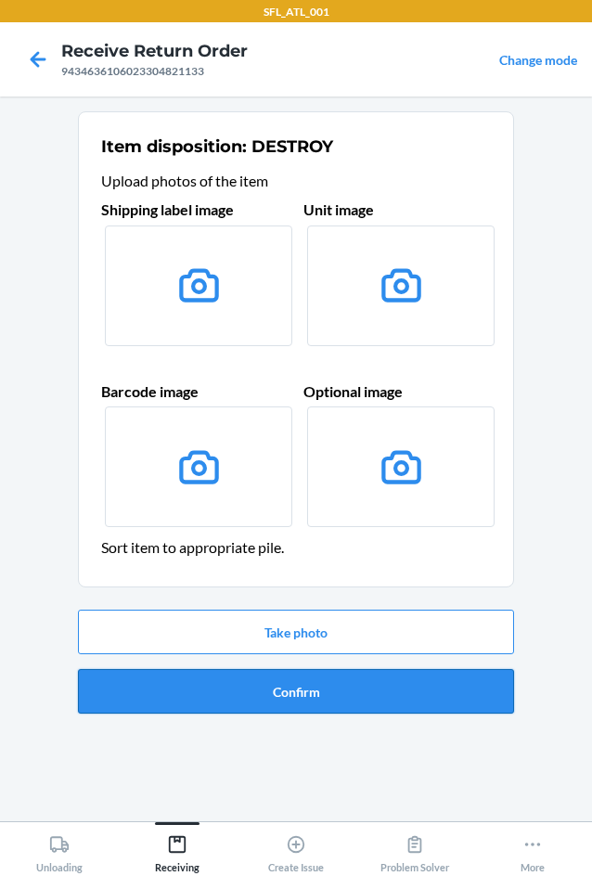
click at [286, 680] on button "Confirm" at bounding box center [296, 691] width 436 height 45
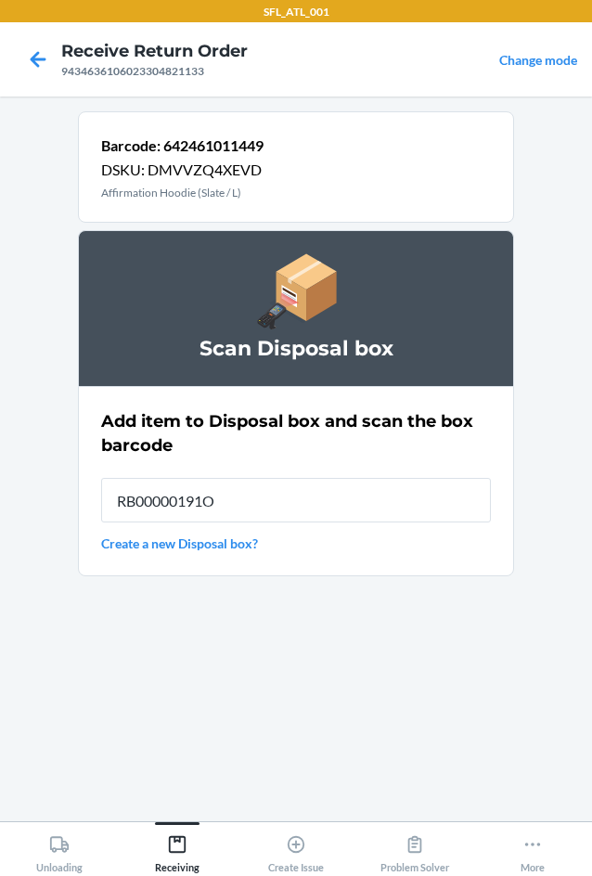
type input "RB00000191O"
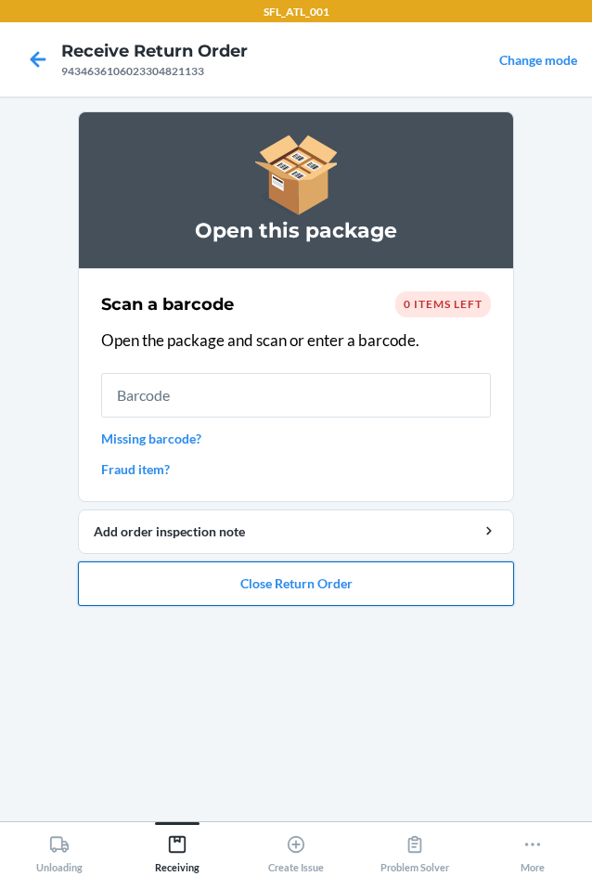
click at [284, 583] on button "Close Return Order" at bounding box center [296, 584] width 436 height 45
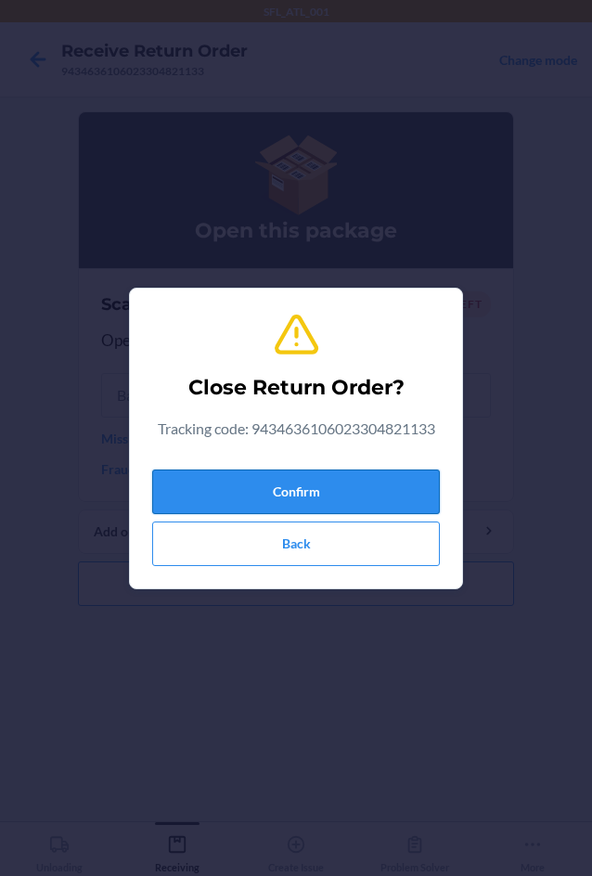
click at [288, 488] on button "Confirm" at bounding box center [296, 492] width 288 height 45
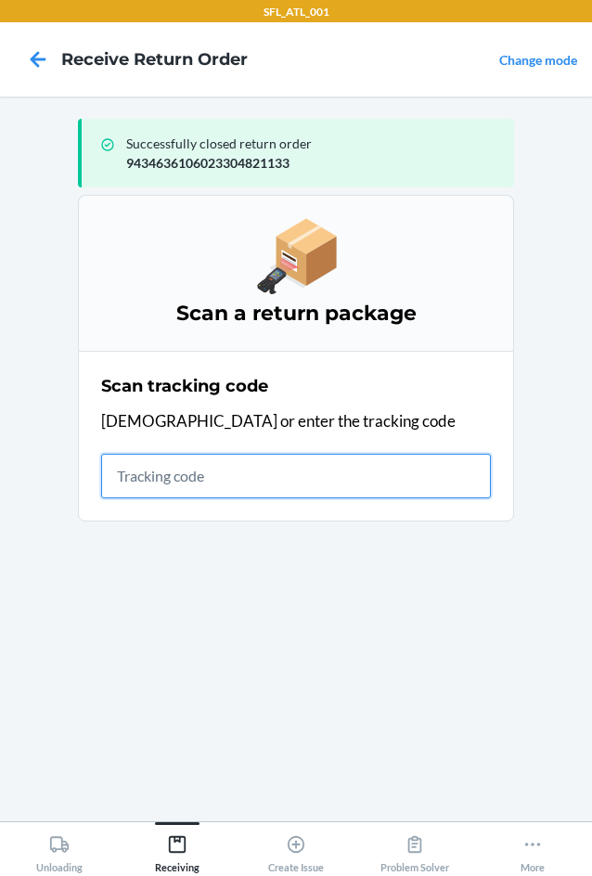
click at [180, 481] on input "text" at bounding box center [296, 476] width 390 height 45
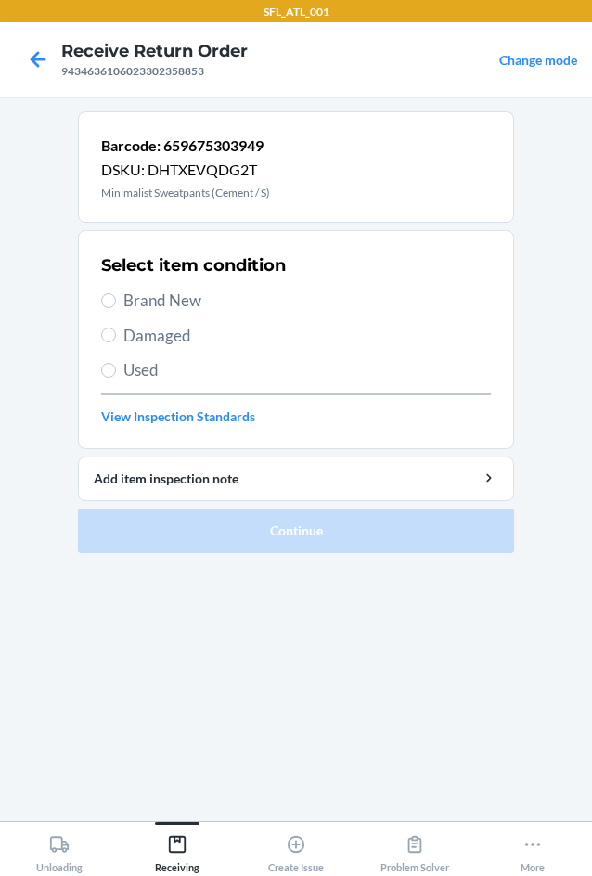
click at [158, 269] on h2 "Select item condition" at bounding box center [193, 265] width 185 height 24
click at [157, 289] on span "Brand New" at bounding box center [307, 301] width 368 height 24
click at [116, 293] on input "Brand New" at bounding box center [108, 300] width 15 height 15
radio input "true"
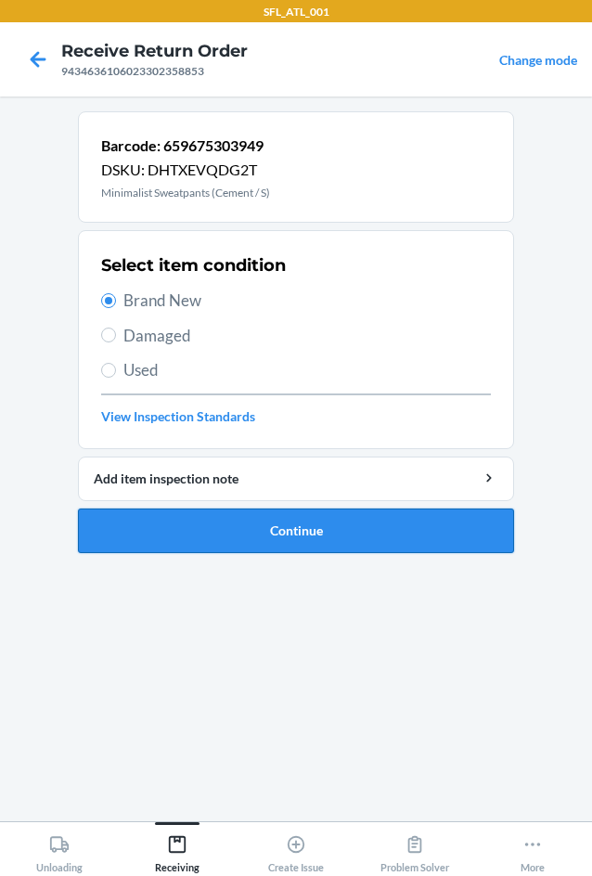
click at [275, 542] on button "Continue" at bounding box center [296, 531] width 436 height 45
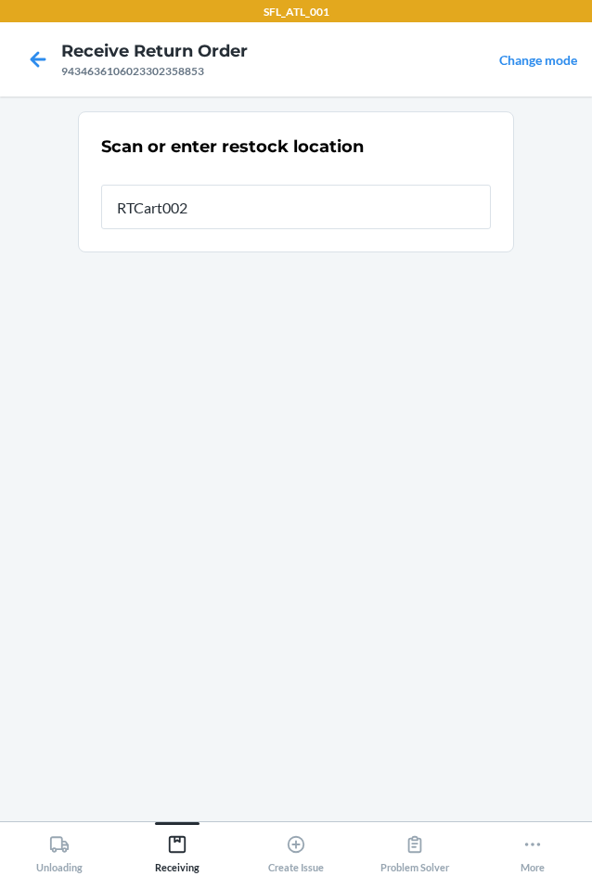
type input "RTCart002"
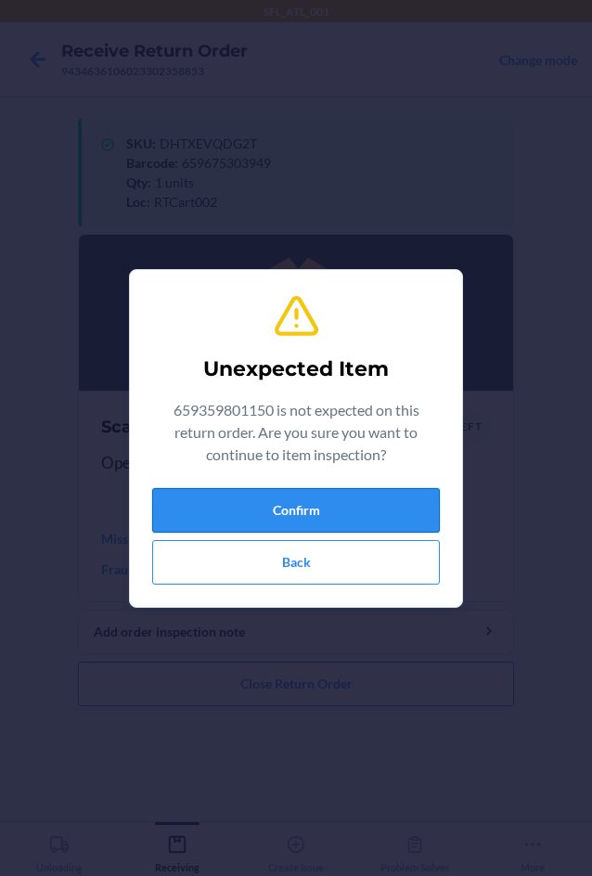
click at [276, 528] on button "Confirm" at bounding box center [296, 510] width 288 height 45
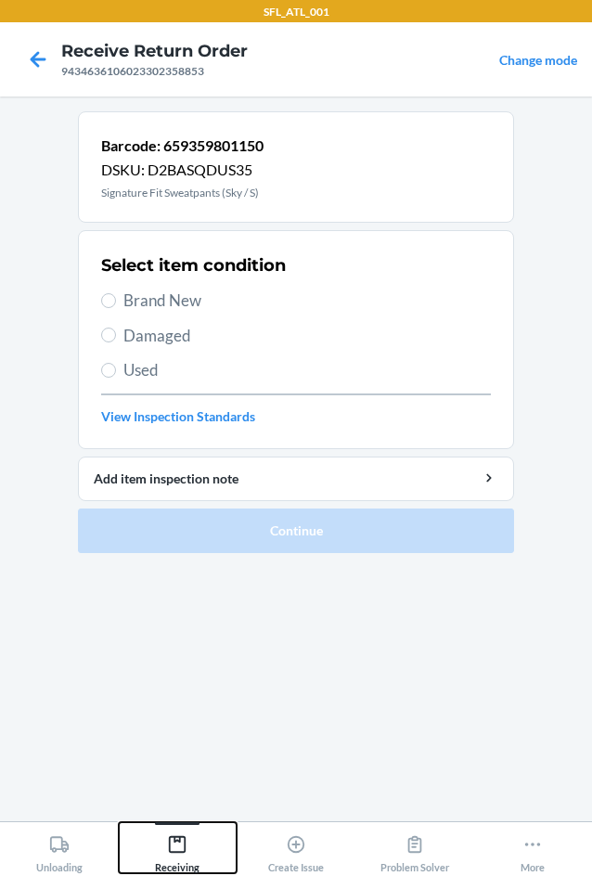
click at [173, 848] on icon at bounding box center [177, 844] width 20 height 20
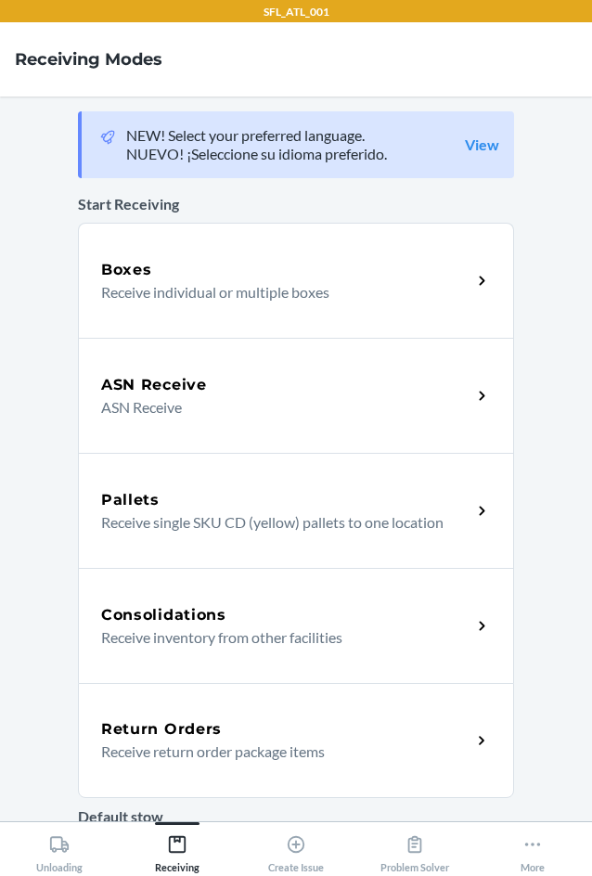
click at [174, 737] on h5 "Return Orders" at bounding box center [161, 729] width 121 height 22
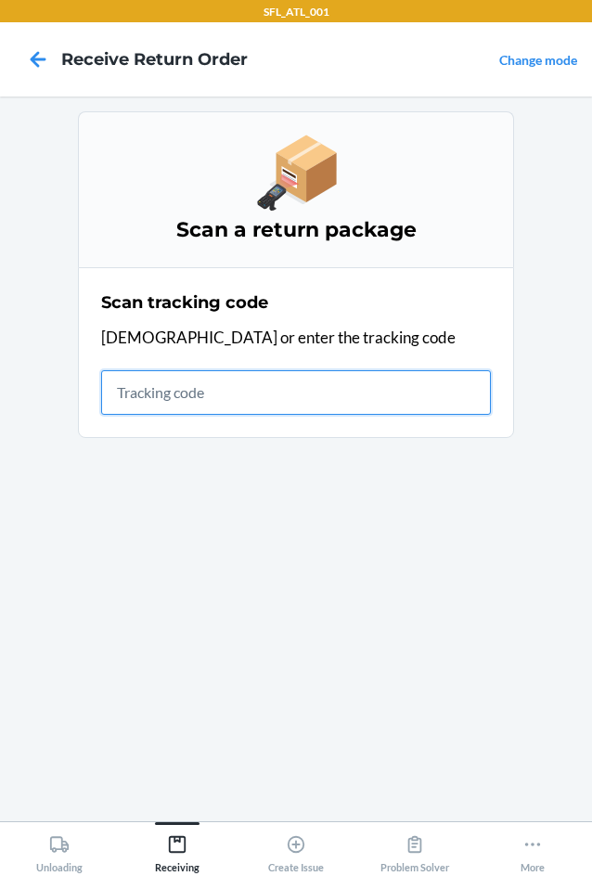
click at [161, 399] on input "text" at bounding box center [296, 392] width 390 height 45
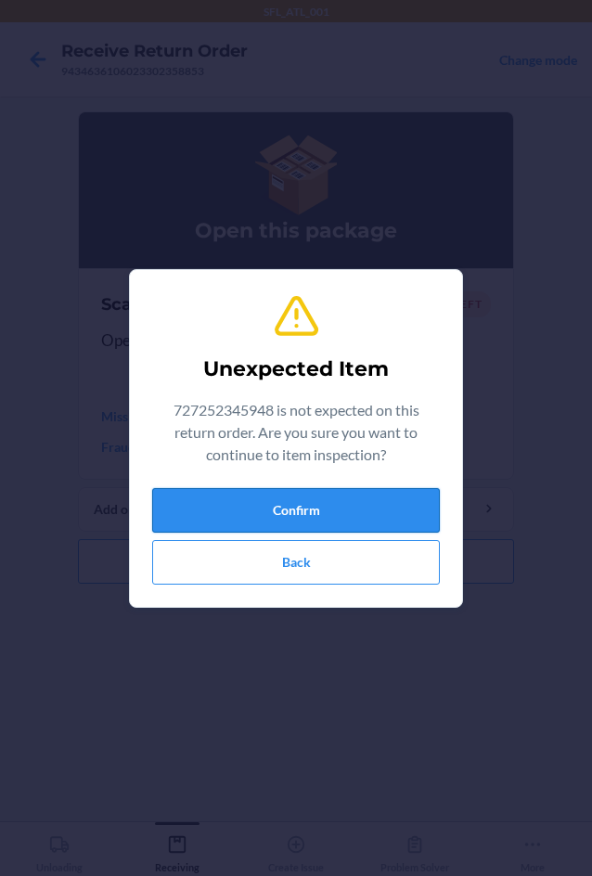
click at [403, 497] on button "Confirm" at bounding box center [296, 510] width 288 height 45
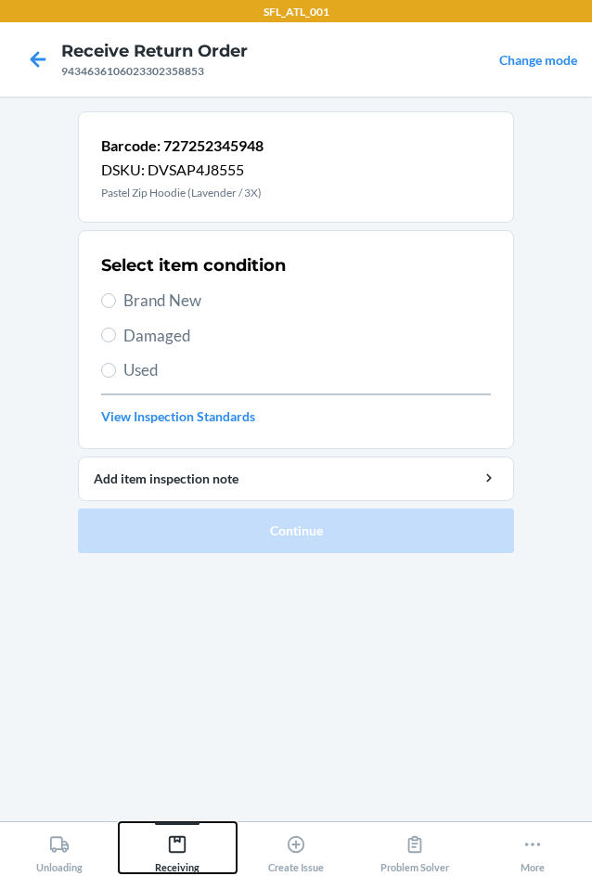
click at [182, 827] on div "Receiving" at bounding box center [177, 850] width 45 height 46
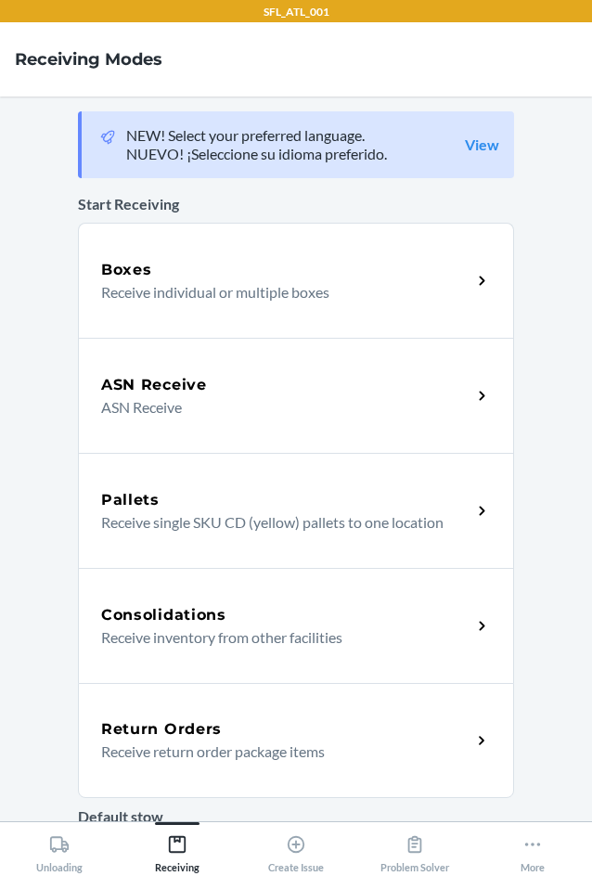
click at [179, 722] on h5 "Return Orders" at bounding box center [161, 729] width 121 height 22
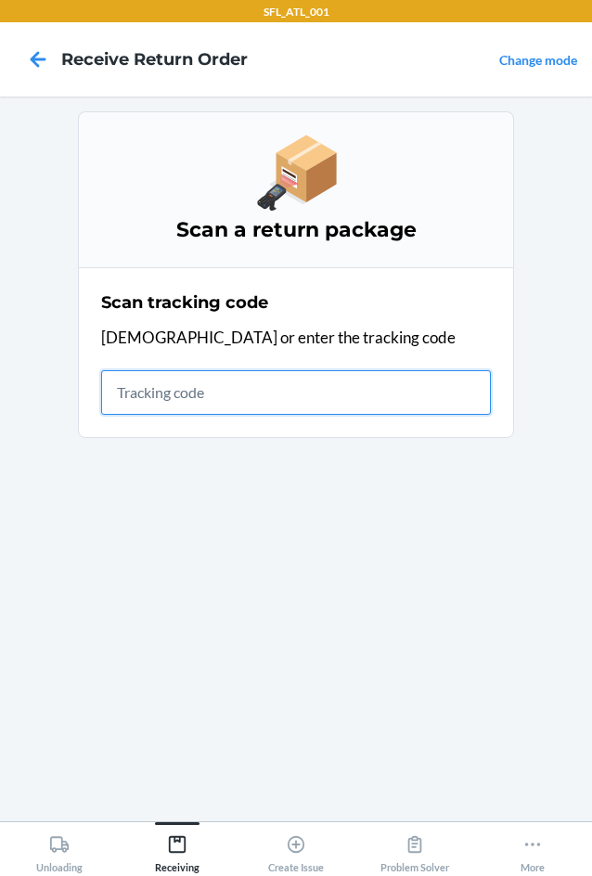
click at [182, 392] on input "text" at bounding box center [296, 392] width 390 height 45
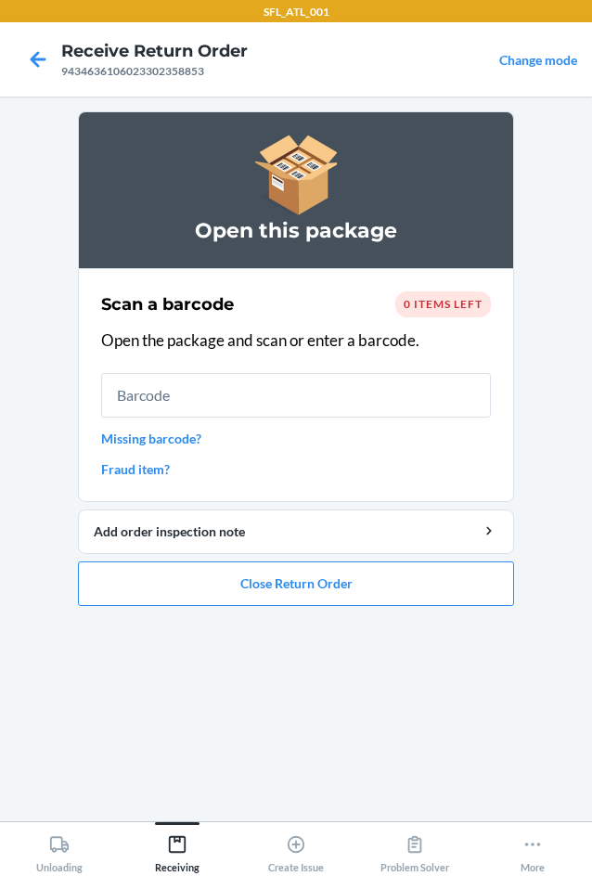
click at [237, 398] on input "text" at bounding box center [296, 395] width 390 height 45
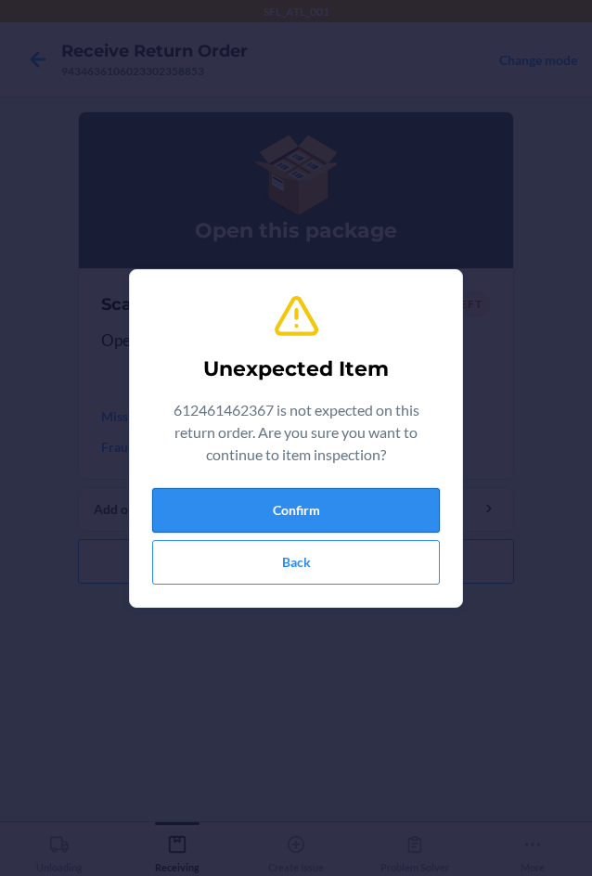
click at [326, 504] on button "Confirm" at bounding box center [296, 510] width 288 height 45
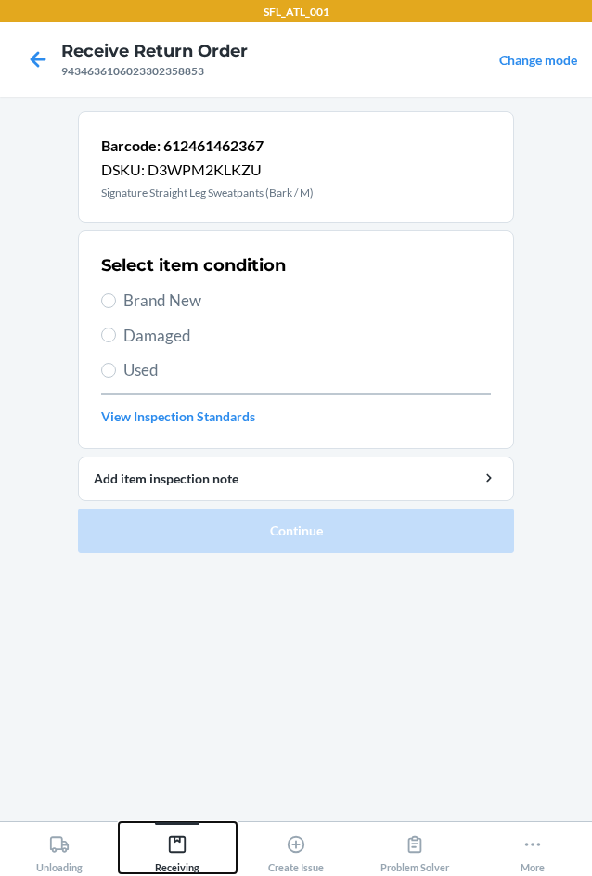
click at [164, 846] on div "Receiving" at bounding box center [177, 850] width 45 height 46
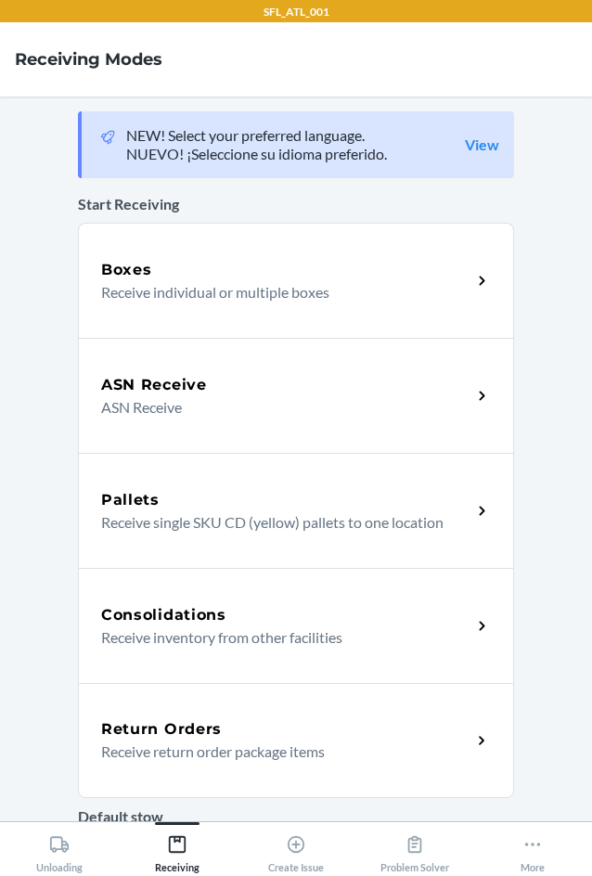
click at [180, 751] on p "Receive return order package items" at bounding box center [278, 752] width 355 height 22
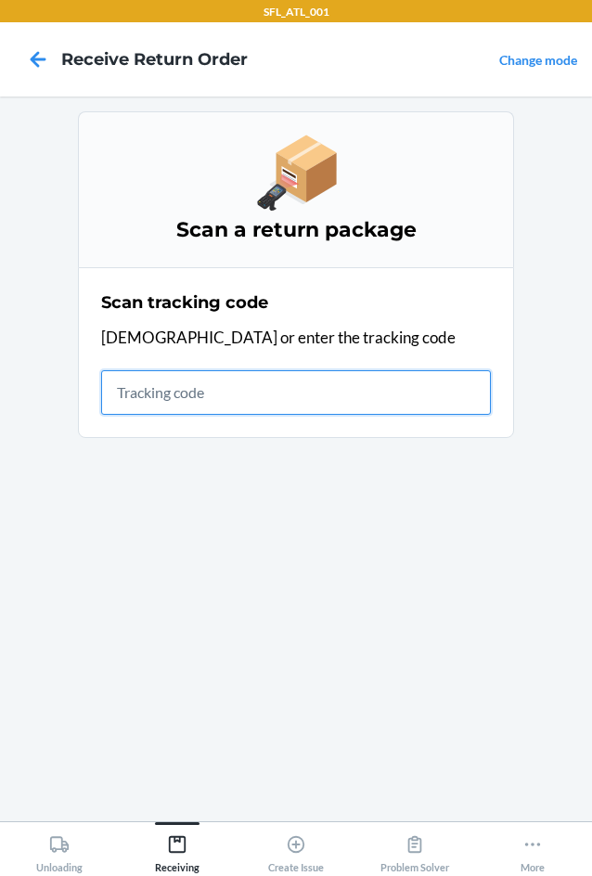
click at [132, 396] on input "text" at bounding box center [296, 392] width 390 height 45
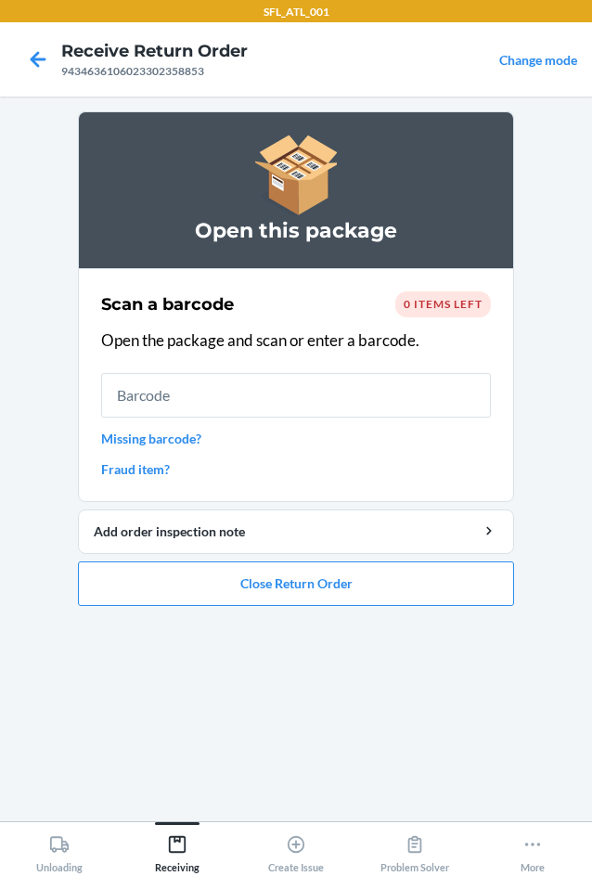
click at [211, 384] on input "text" at bounding box center [296, 395] width 390 height 45
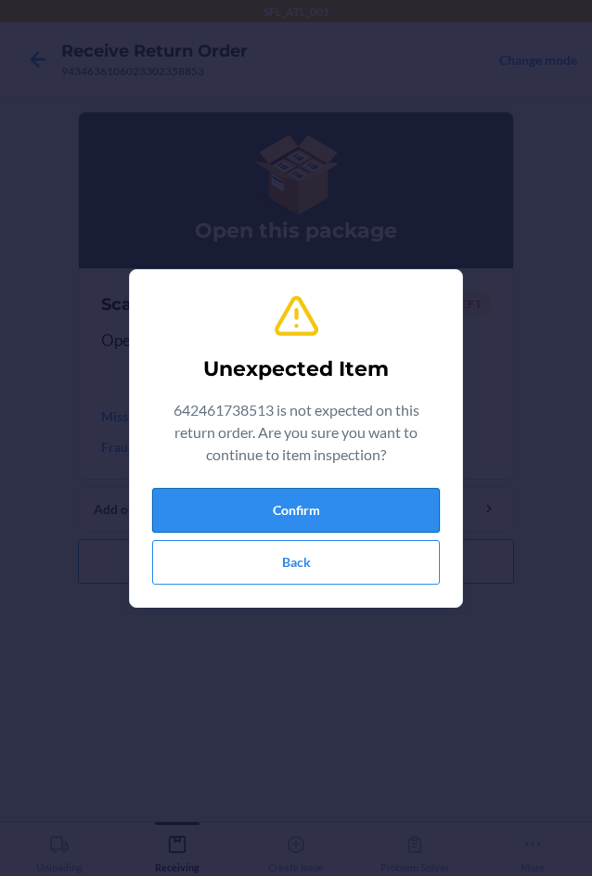
click at [304, 510] on button "Confirm" at bounding box center [296, 510] width 288 height 45
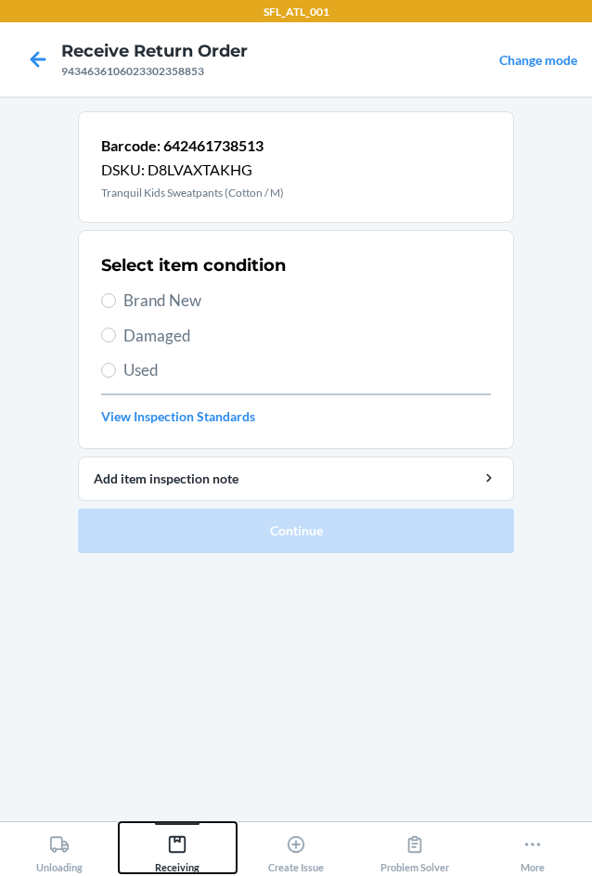
click at [174, 836] on icon at bounding box center [177, 844] width 17 height 17
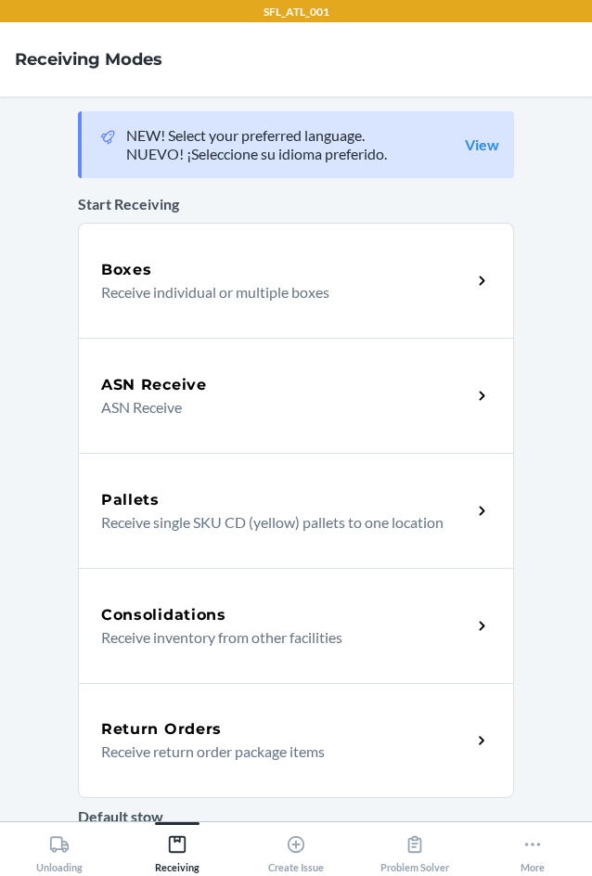
click at [168, 737] on h5 "Return Orders" at bounding box center [161, 729] width 121 height 22
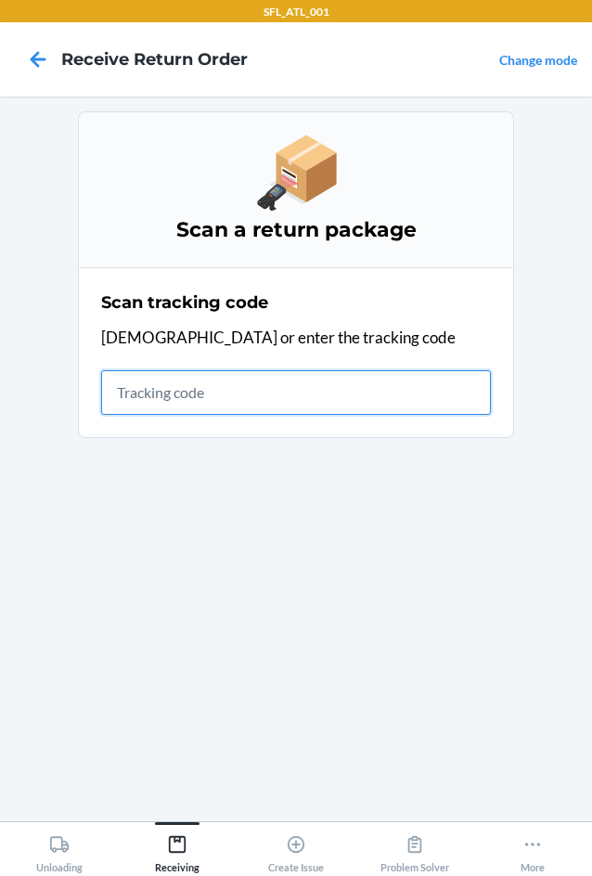
click at [199, 401] on input "text" at bounding box center [296, 392] width 390 height 45
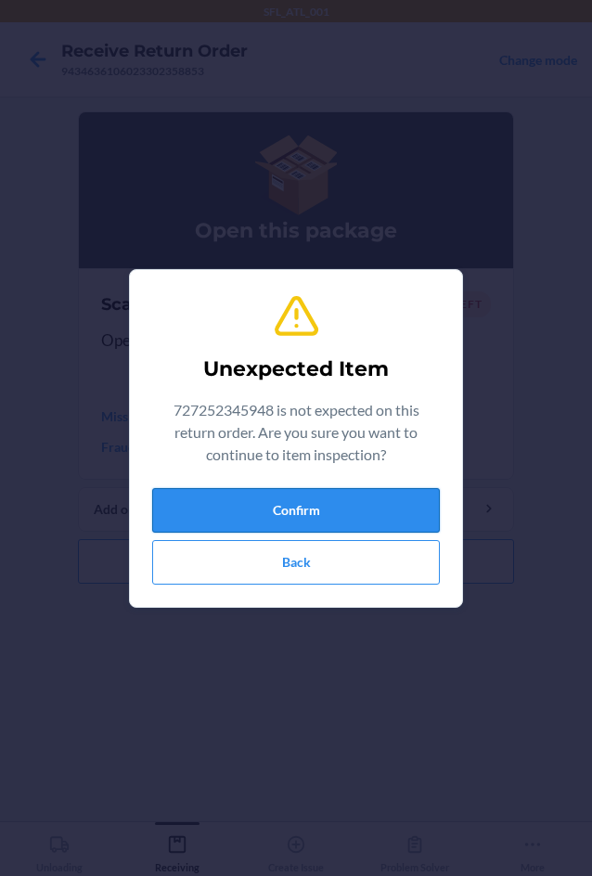
click at [302, 497] on button "Confirm" at bounding box center [296, 510] width 288 height 45
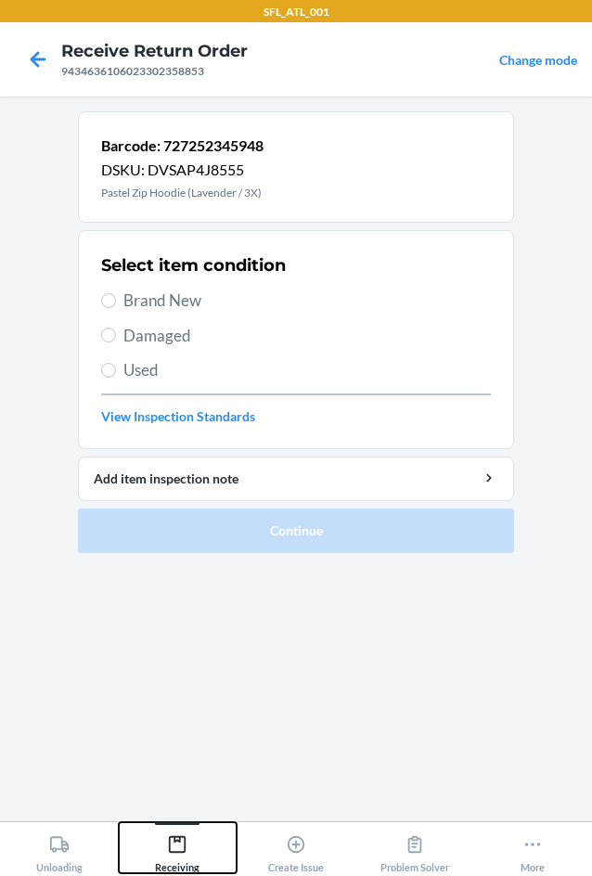
click at [188, 855] on div "Receiving" at bounding box center [177, 850] width 45 height 46
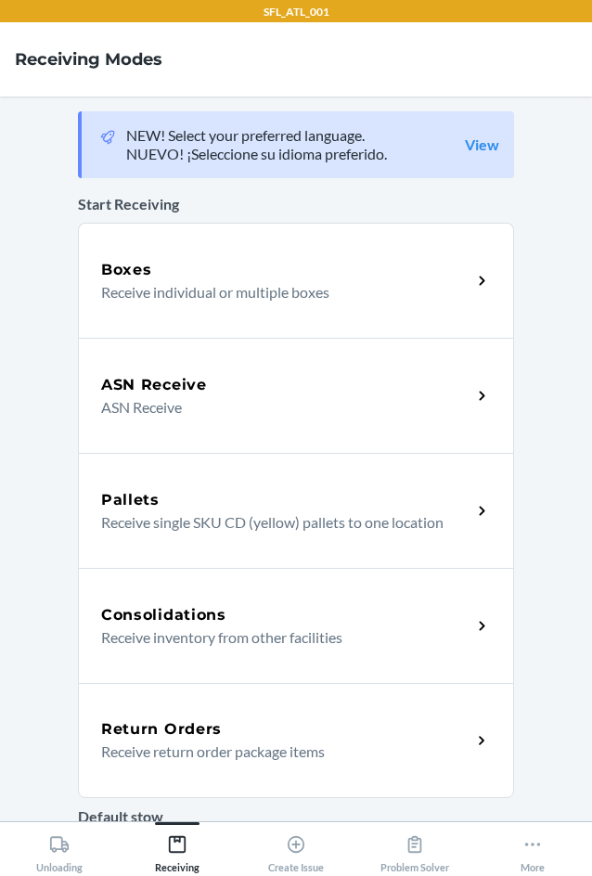
click at [169, 736] on h5 "Return Orders" at bounding box center [161, 729] width 121 height 22
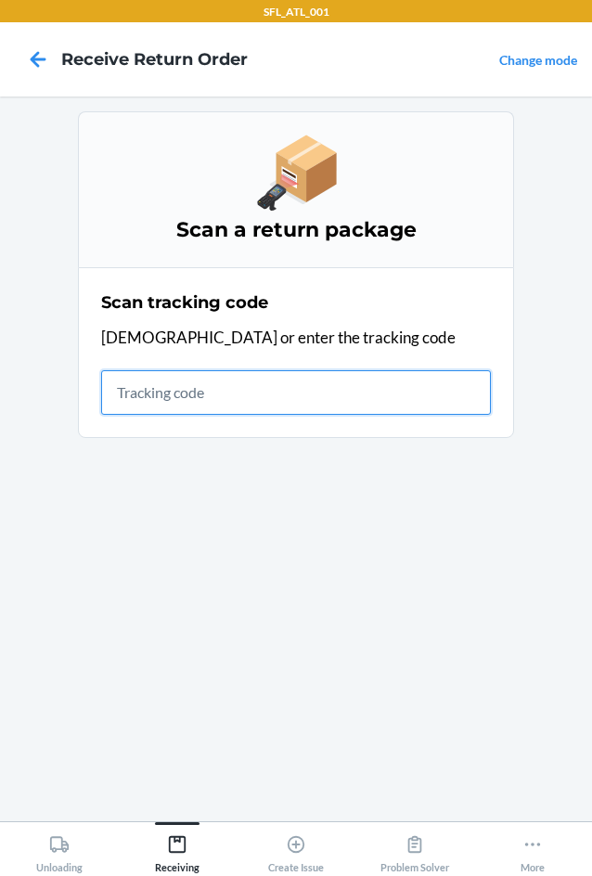
click at [223, 401] on input "text" at bounding box center [296, 392] width 390 height 45
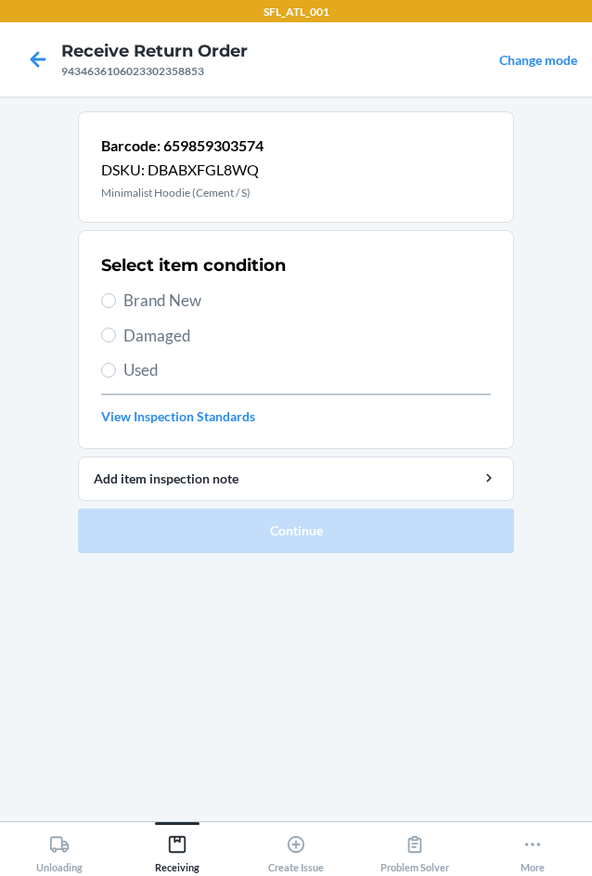
click at [103, 291] on label "Brand New" at bounding box center [296, 301] width 390 height 24
click at [103, 293] on input "Brand New" at bounding box center [108, 300] width 15 height 15
radio input "true"
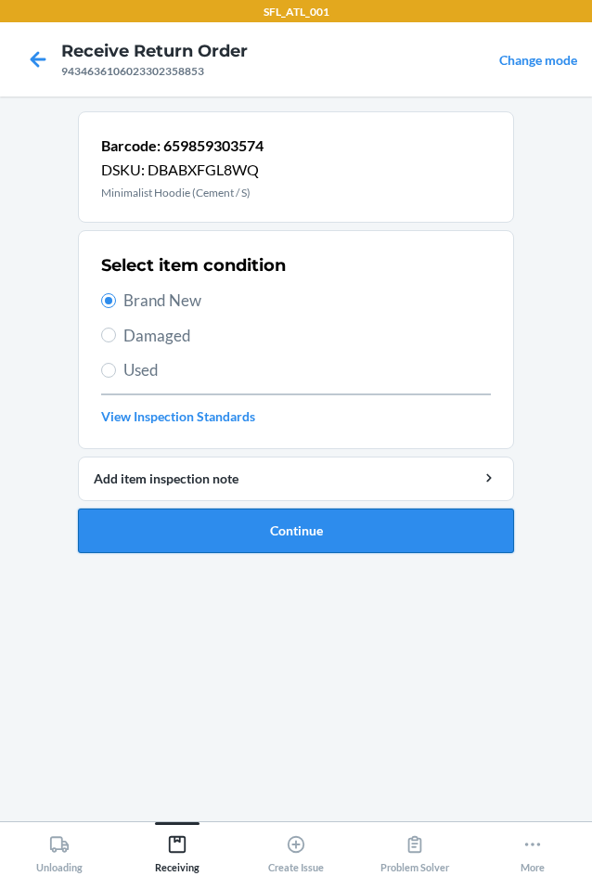
click at [257, 535] on button "Continue" at bounding box center [296, 531] width 436 height 45
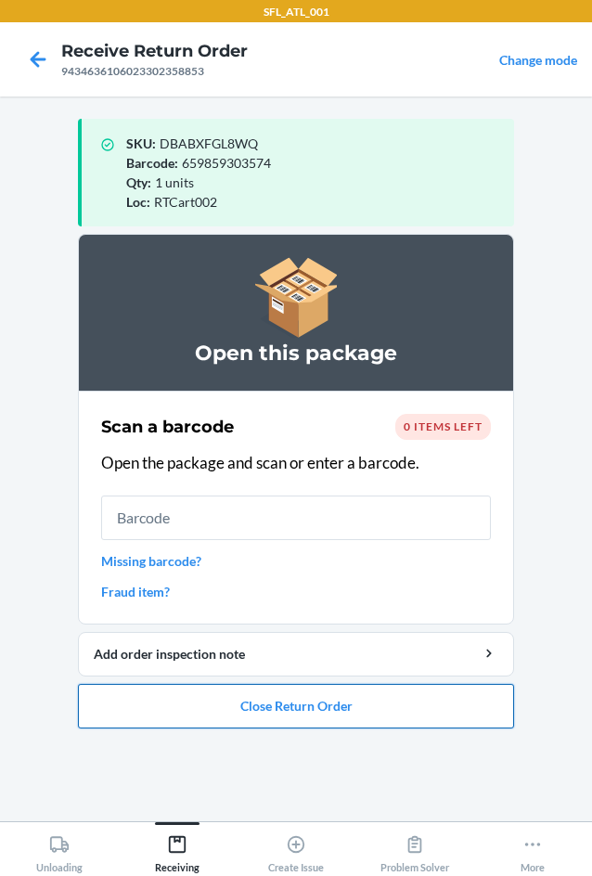
click at [253, 706] on button "Close Return Order" at bounding box center [296, 706] width 436 height 45
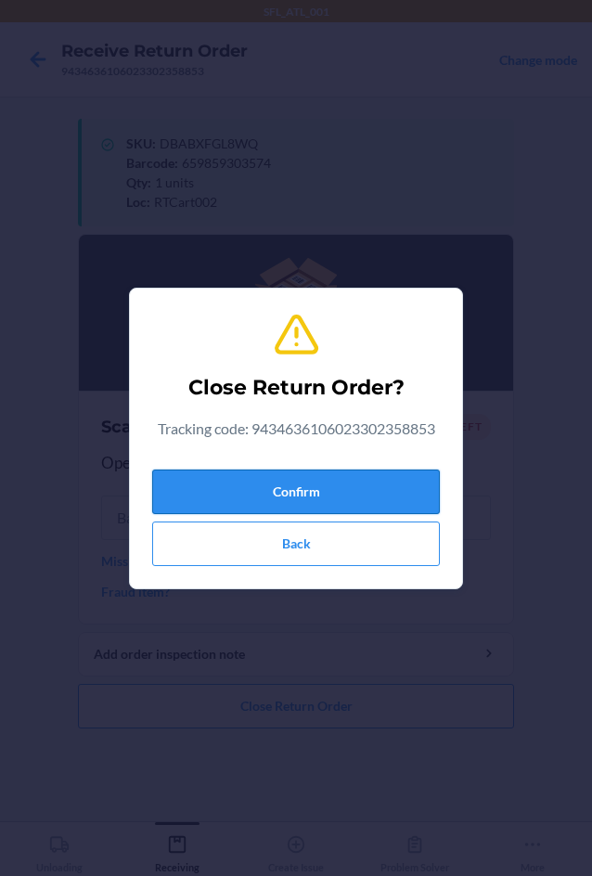
click at [287, 480] on button "Confirm" at bounding box center [296, 492] width 288 height 45
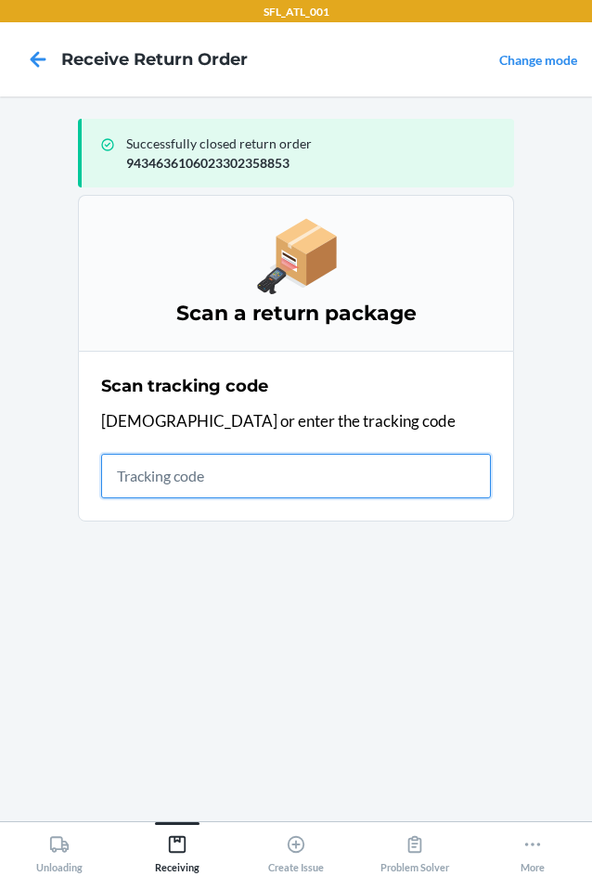
click at [131, 483] on input "text" at bounding box center [296, 476] width 390 height 45
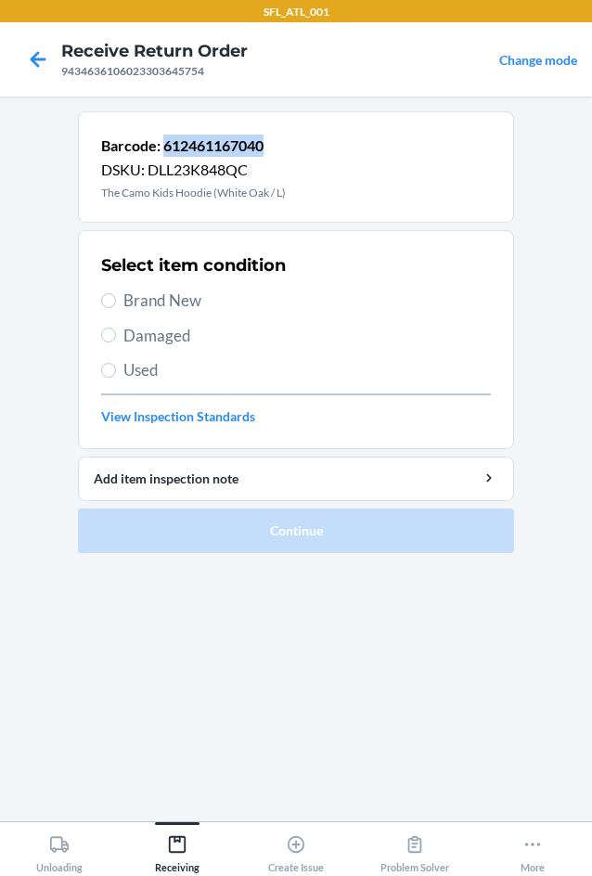
copy p "612461167040"
click at [105, 291] on label "Brand New" at bounding box center [296, 301] width 390 height 24
click at [105, 293] on input "Brand New" at bounding box center [108, 300] width 15 height 15
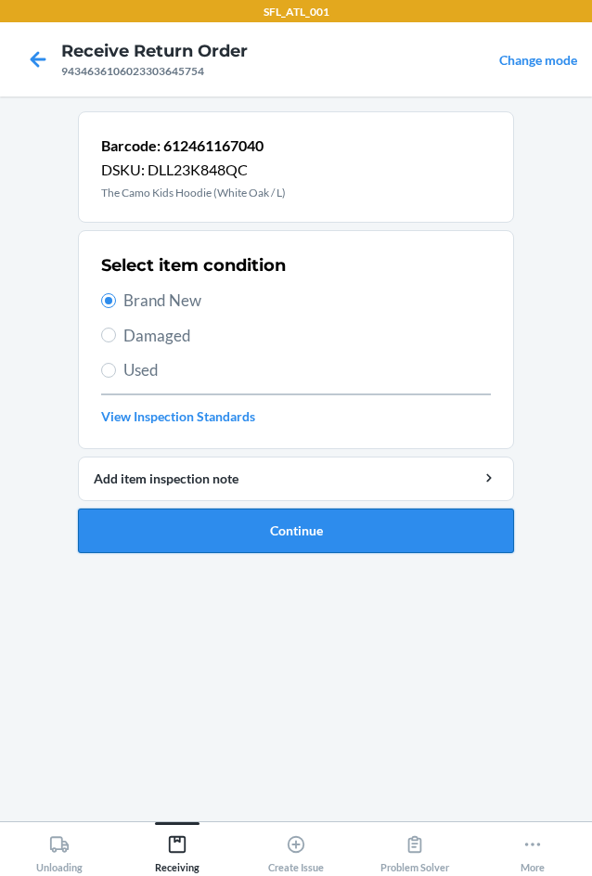
drag, startPoint x: 573, startPoint y: 431, endPoint x: 328, endPoint y: 527, distance: 263.4
click at [328, 527] on button "Continue" at bounding box center [296, 531] width 436 height 45
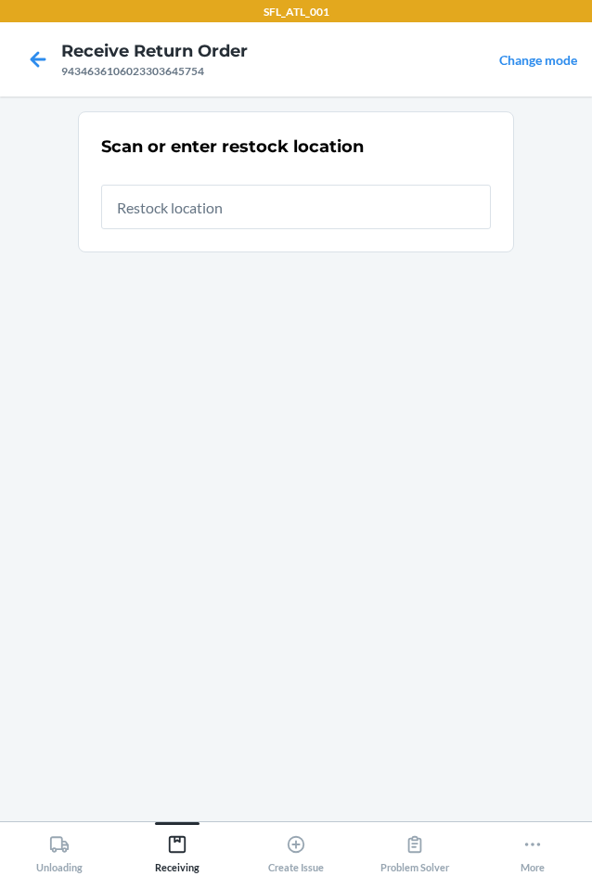
click at [279, 212] on input "text" at bounding box center [296, 207] width 390 height 45
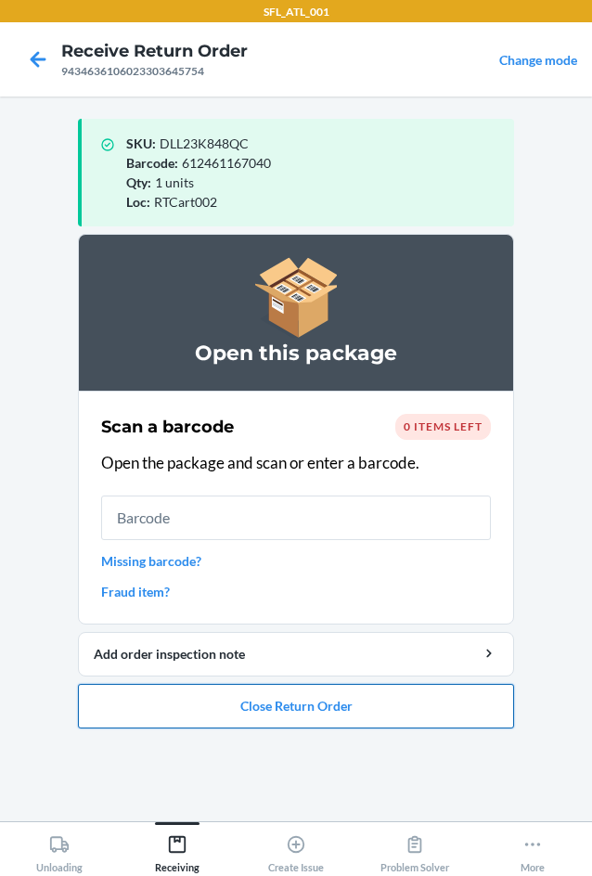
click at [189, 704] on button "Close Return Order" at bounding box center [296, 706] width 436 height 45
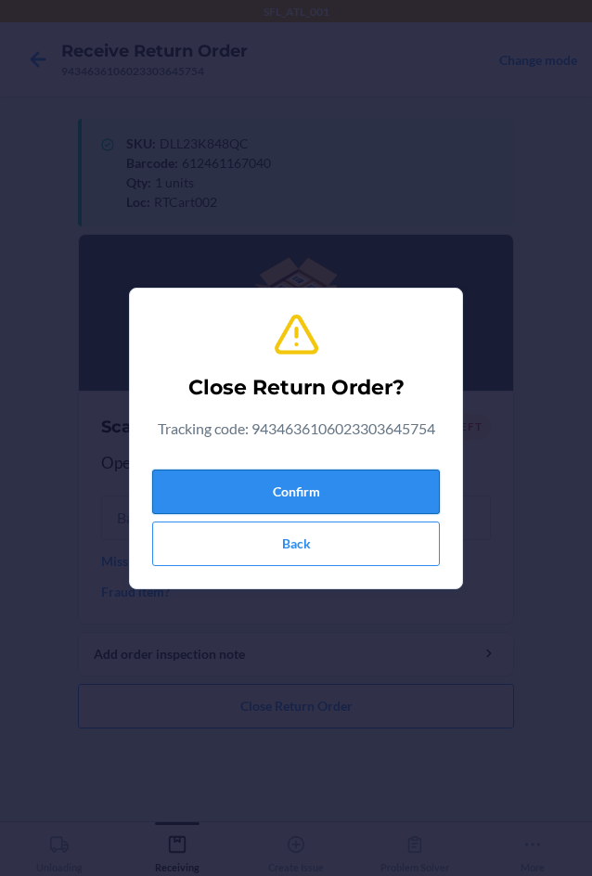
click at [247, 501] on button "Confirm" at bounding box center [296, 492] width 288 height 45
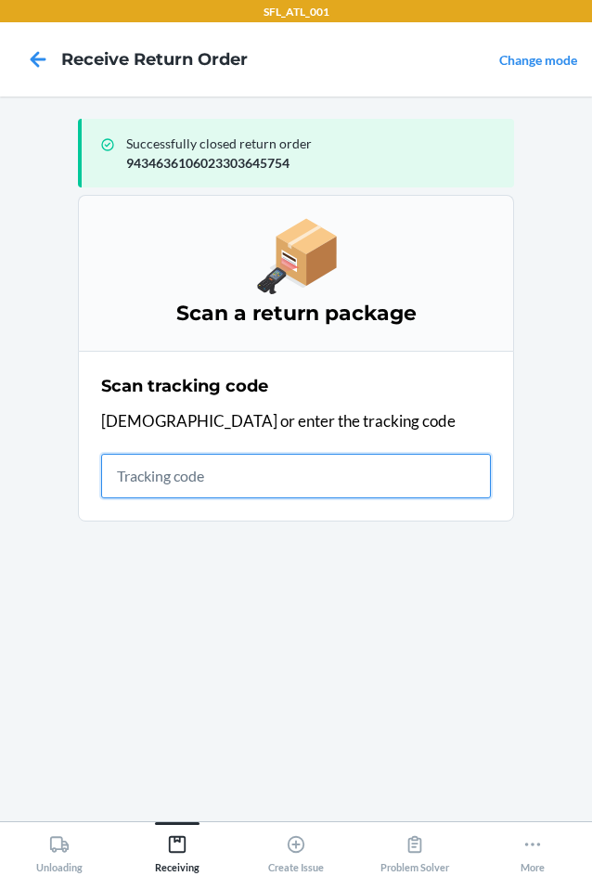
click at [250, 484] on input "text" at bounding box center [296, 476] width 390 height 45
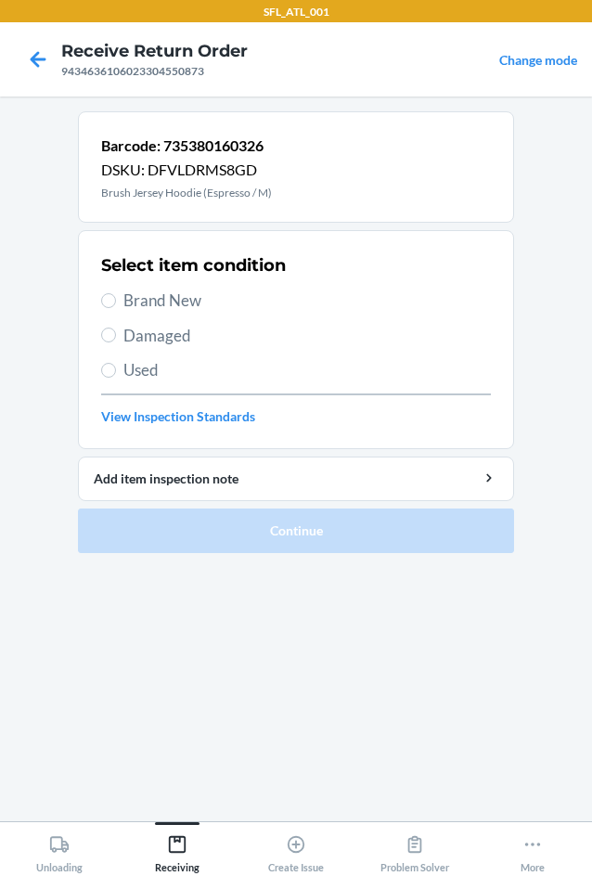
click at [175, 301] on span "Brand New" at bounding box center [307, 301] width 368 height 24
click at [116, 301] on input "Brand New" at bounding box center [108, 300] width 15 height 15
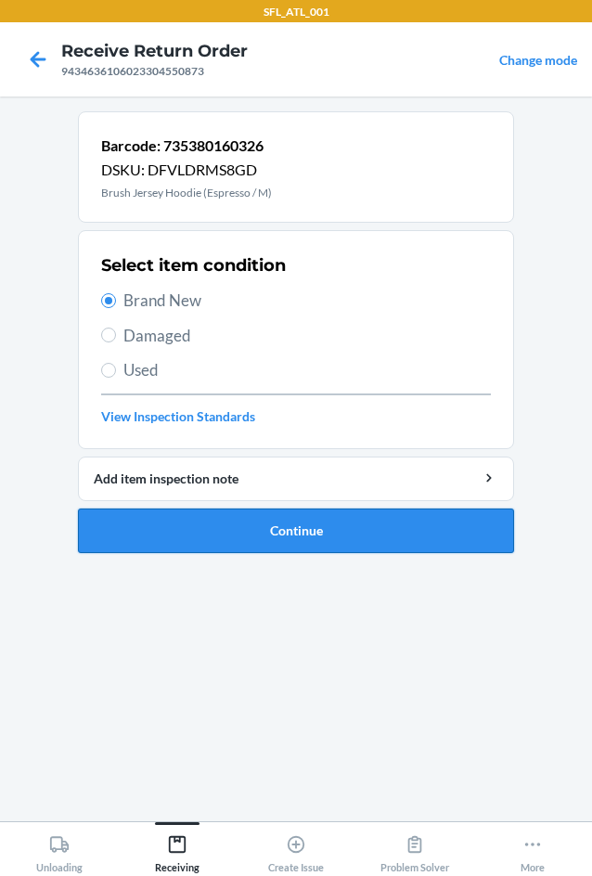
click at [265, 529] on button "Continue" at bounding box center [296, 531] width 436 height 45
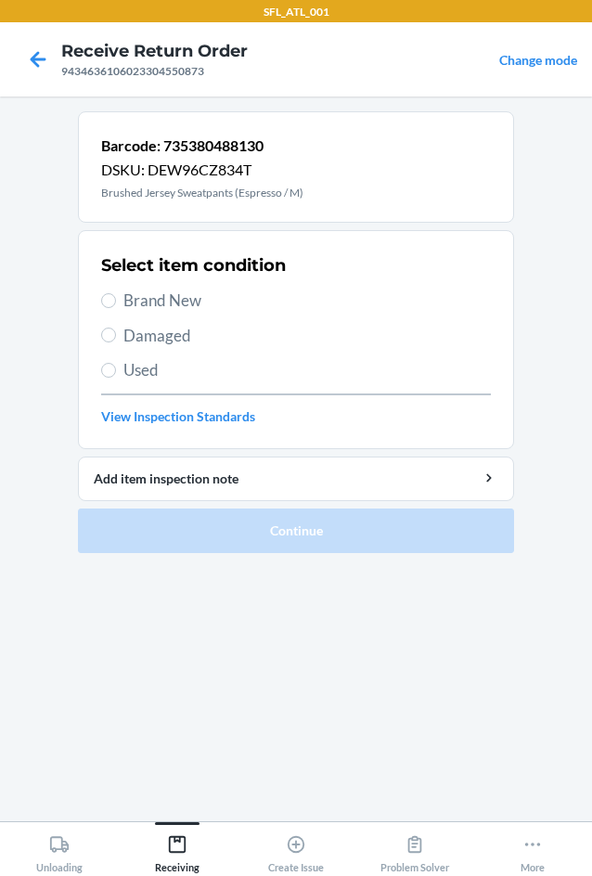
click at [195, 305] on span "Brand New" at bounding box center [307, 301] width 368 height 24
click at [116, 305] on input "Brand New" at bounding box center [108, 300] width 15 height 15
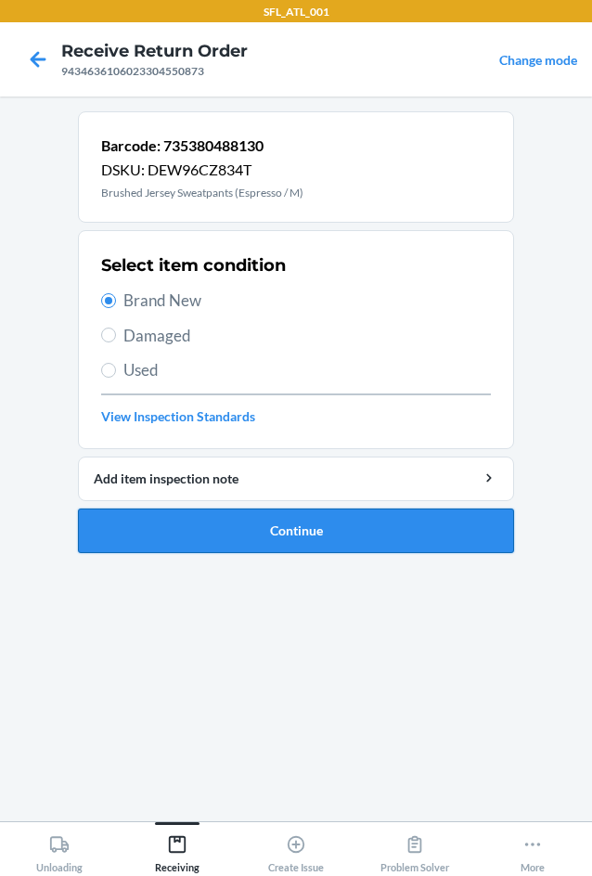
click at [269, 531] on button "Continue" at bounding box center [296, 531] width 436 height 45
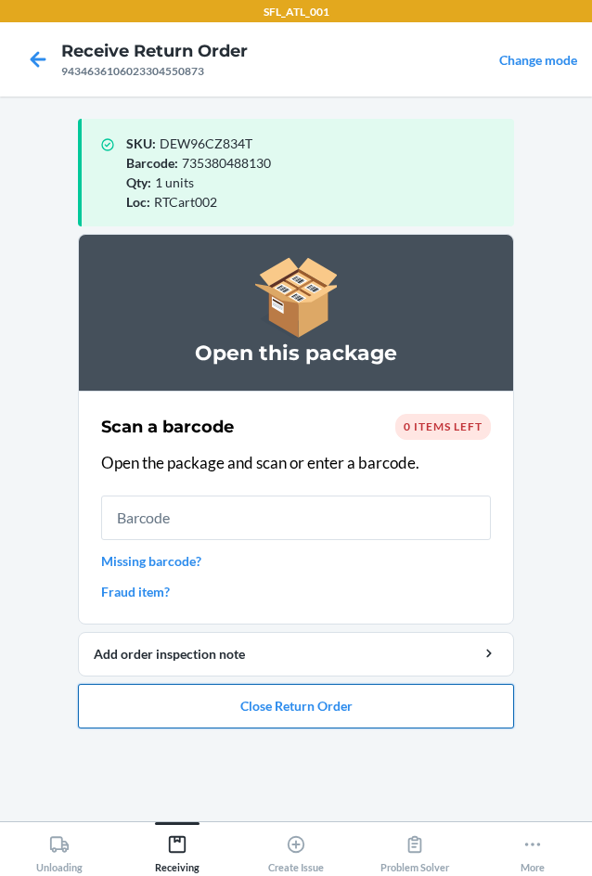
click at [338, 718] on button "Close Return Order" at bounding box center [296, 706] width 436 height 45
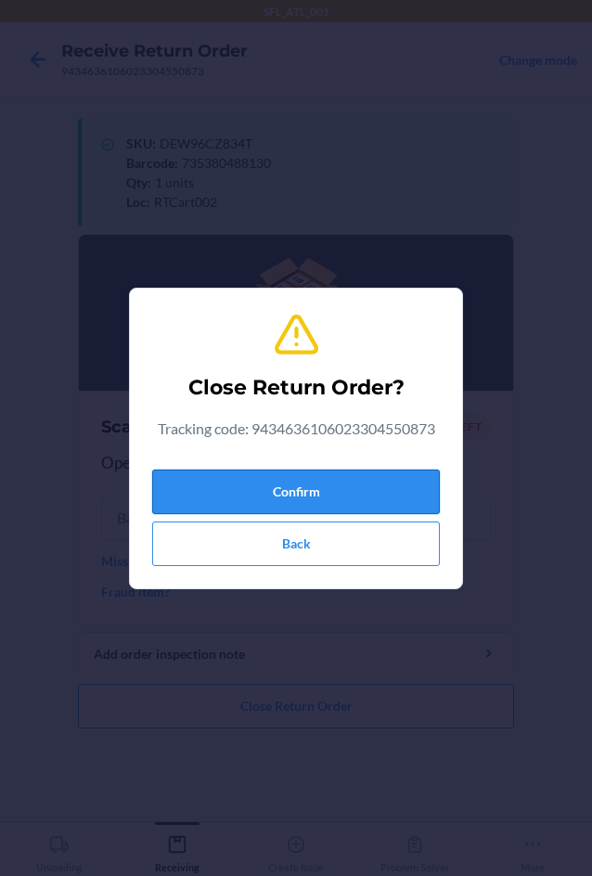
click at [381, 498] on button "Confirm" at bounding box center [296, 492] width 288 height 45
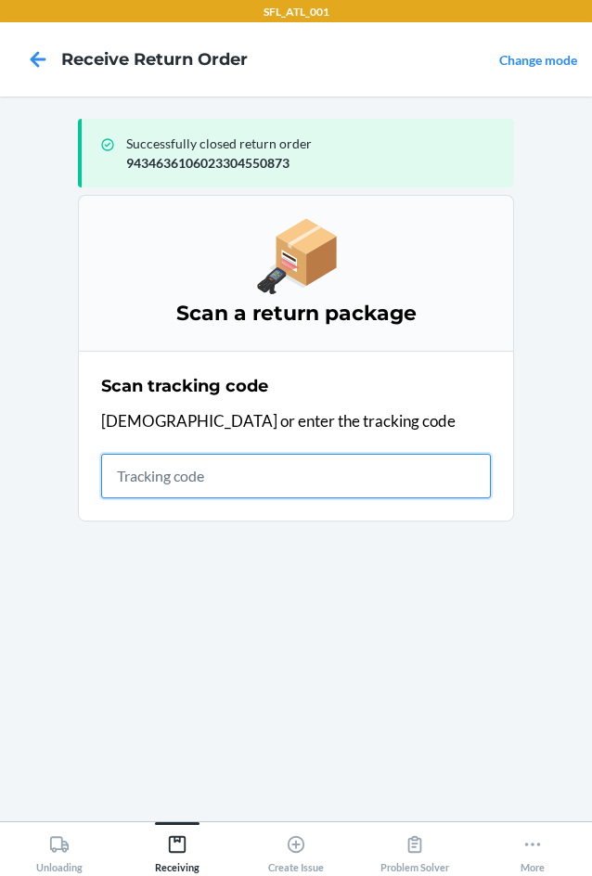
click at [172, 487] on input "text" at bounding box center [296, 476] width 390 height 45
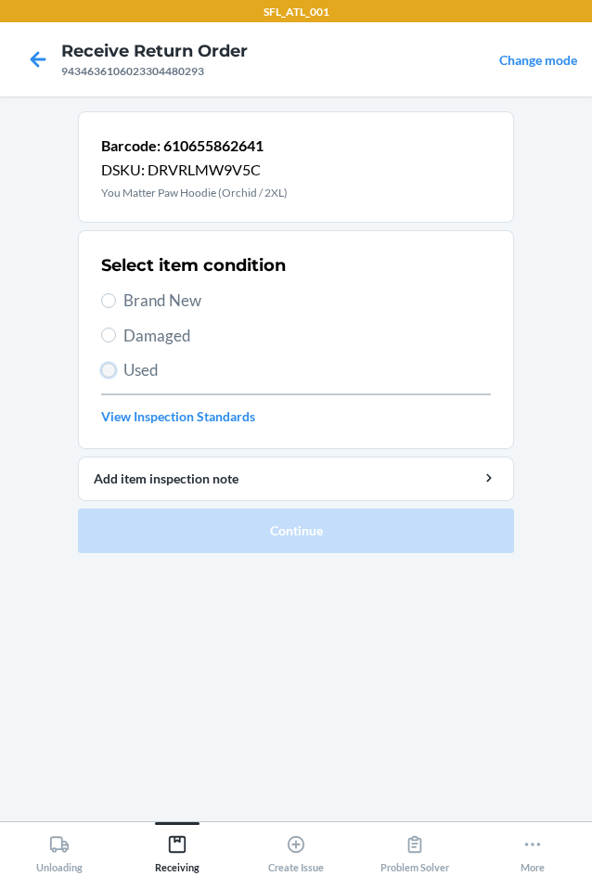
click at [103, 376] on input "Used" at bounding box center [108, 370] width 15 height 15
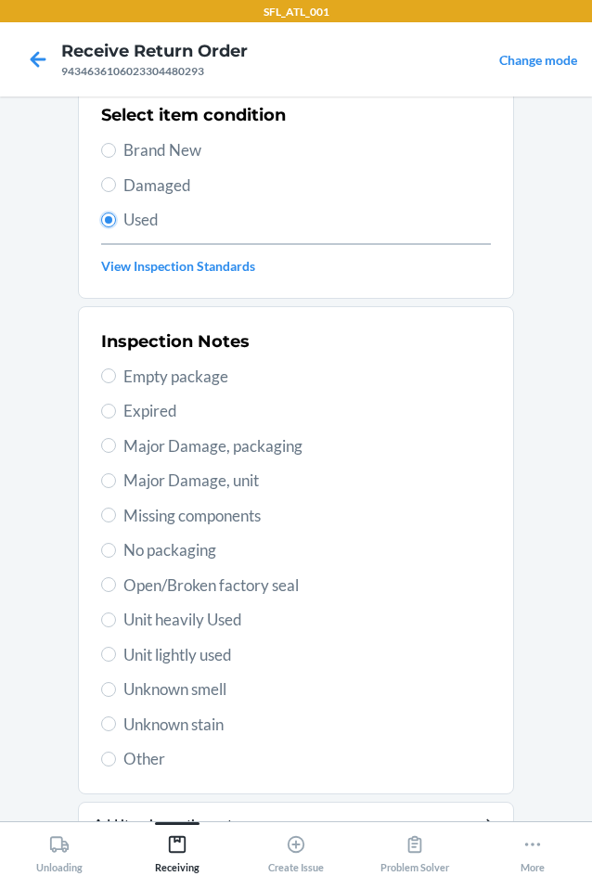
scroll to position [242, 0]
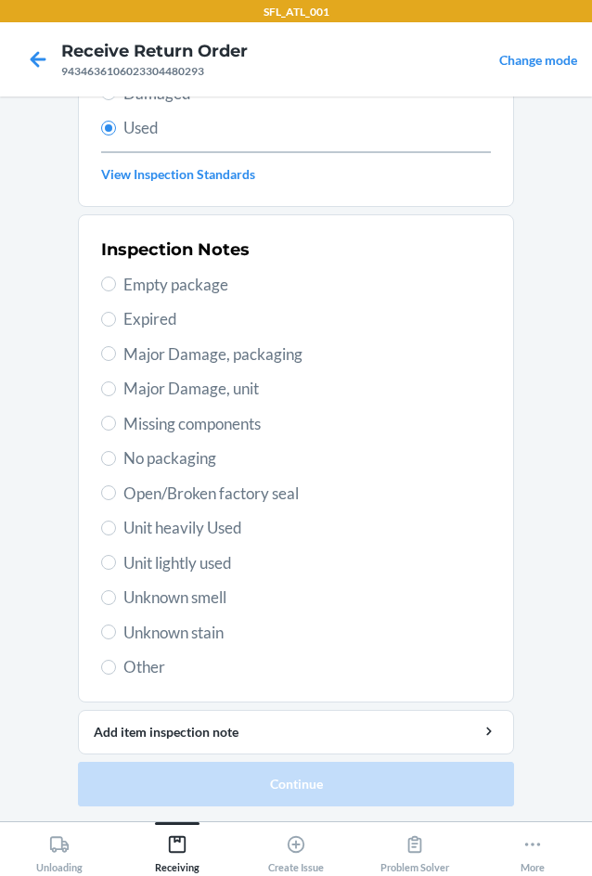
click at [129, 522] on span "Unit heavily Used" at bounding box center [307, 528] width 368 height 24
click at [116, 522] on input "Unit heavily Used" at bounding box center [108, 528] width 15 height 15
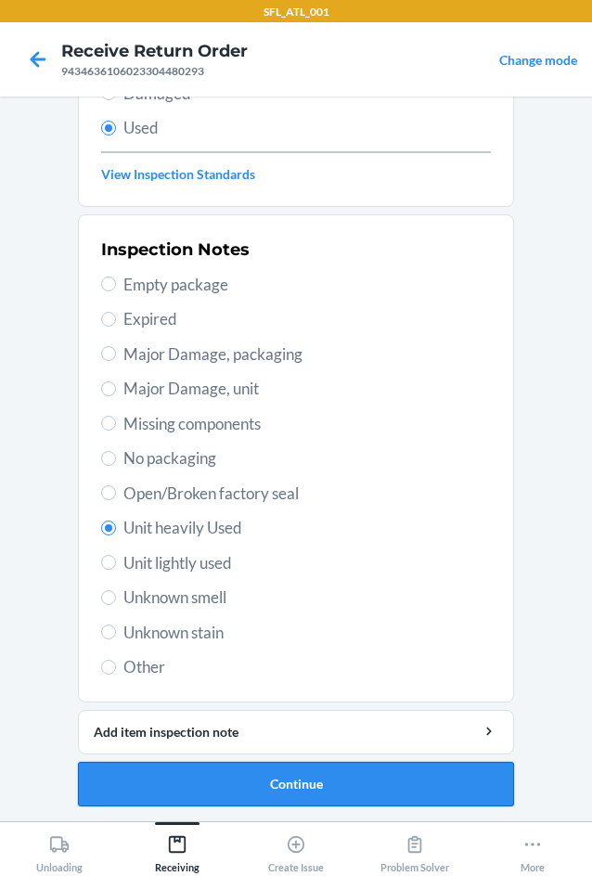
click at [296, 787] on button "Continue" at bounding box center [296, 784] width 436 height 45
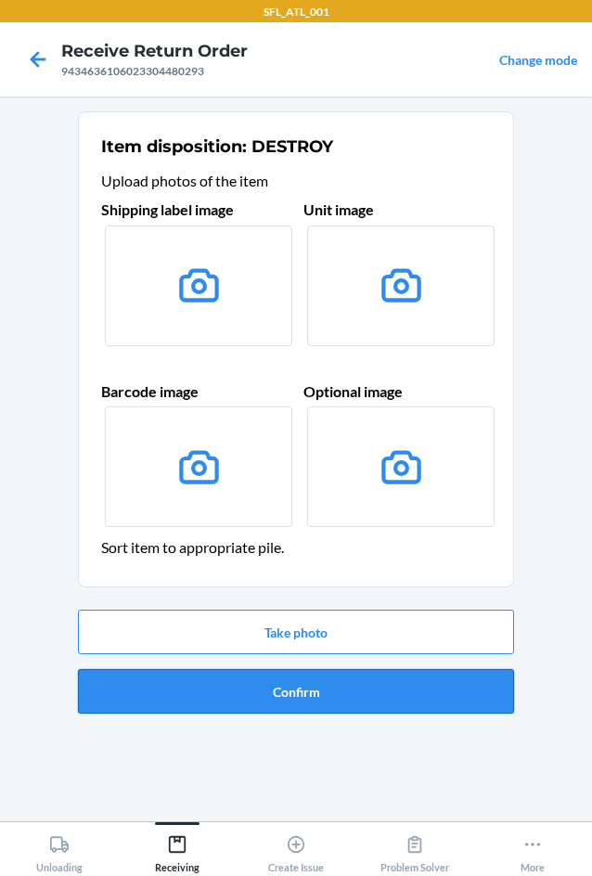
click at [307, 694] on button "Confirm" at bounding box center [296, 691] width 436 height 45
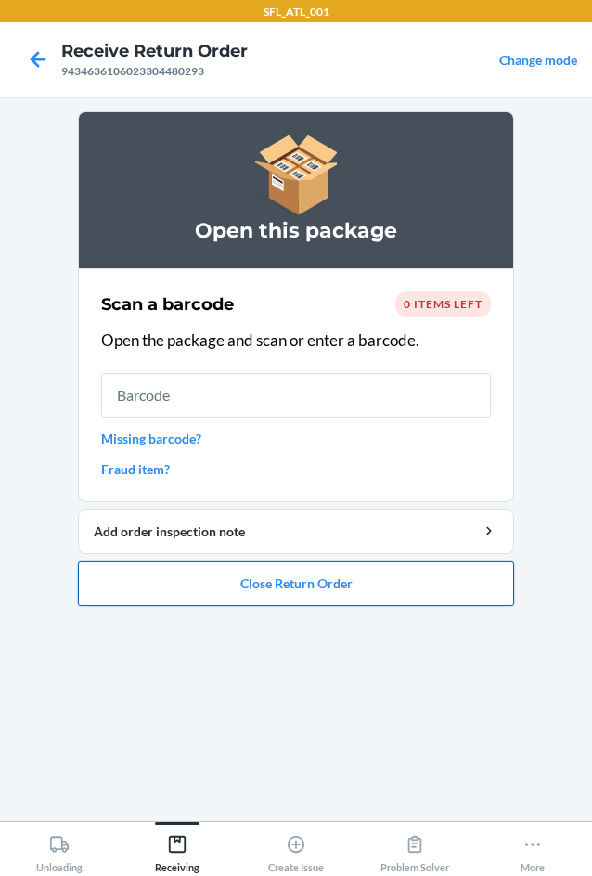
click at [304, 590] on button "Close Return Order" at bounding box center [296, 584] width 436 height 45
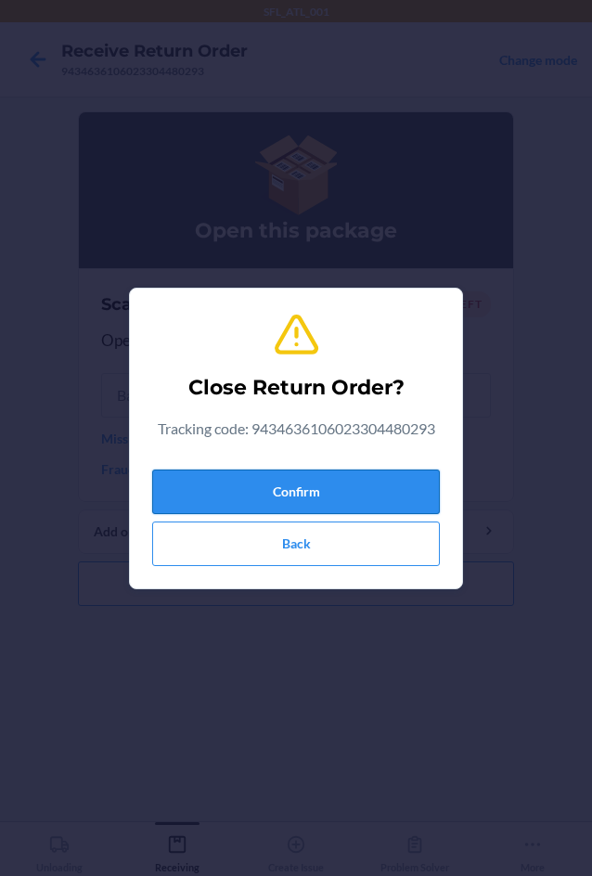
click at [316, 490] on button "Confirm" at bounding box center [296, 492] width 288 height 45
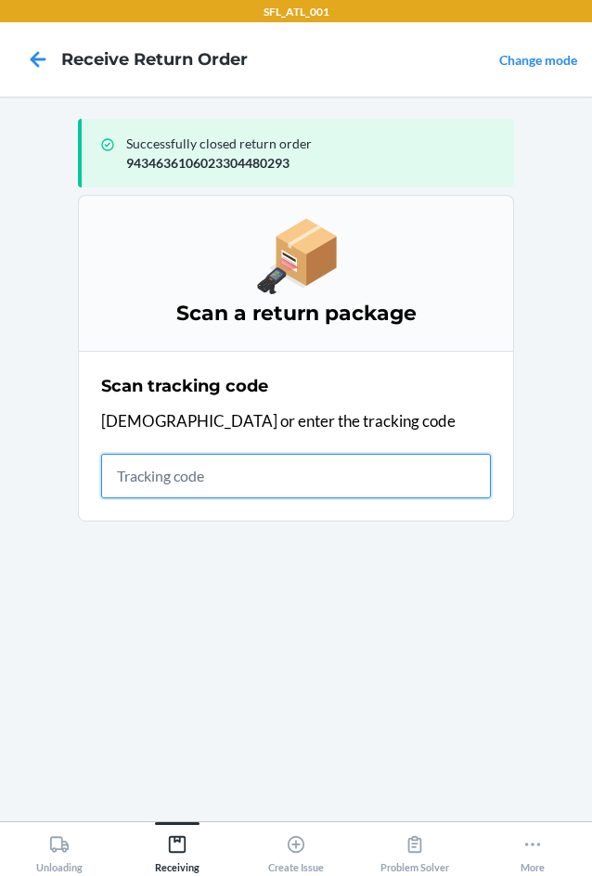
click at [162, 490] on input "text" at bounding box center [296, 476] width 390 height 45
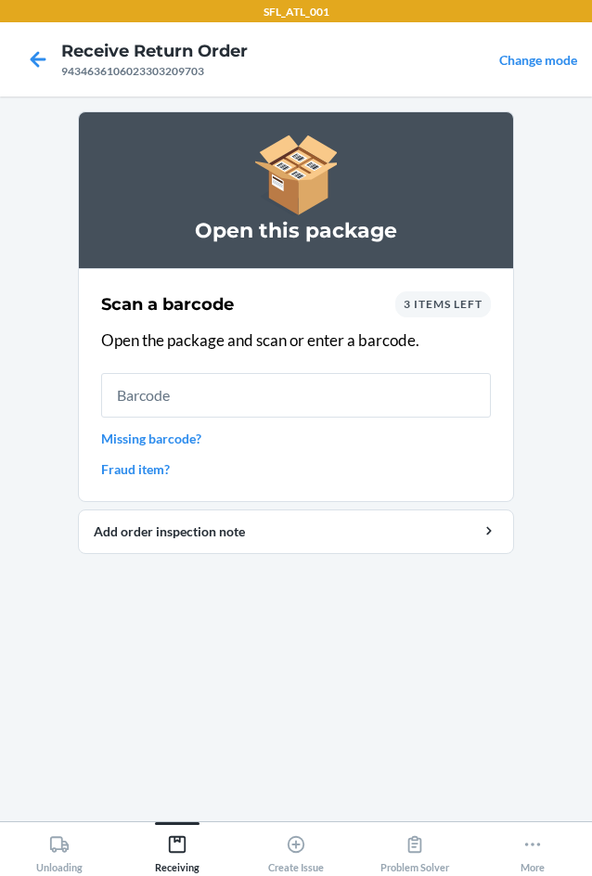
click at [132, 440] on link "Missing barcode?" at bounding box center [296, 438] width 390 height 19
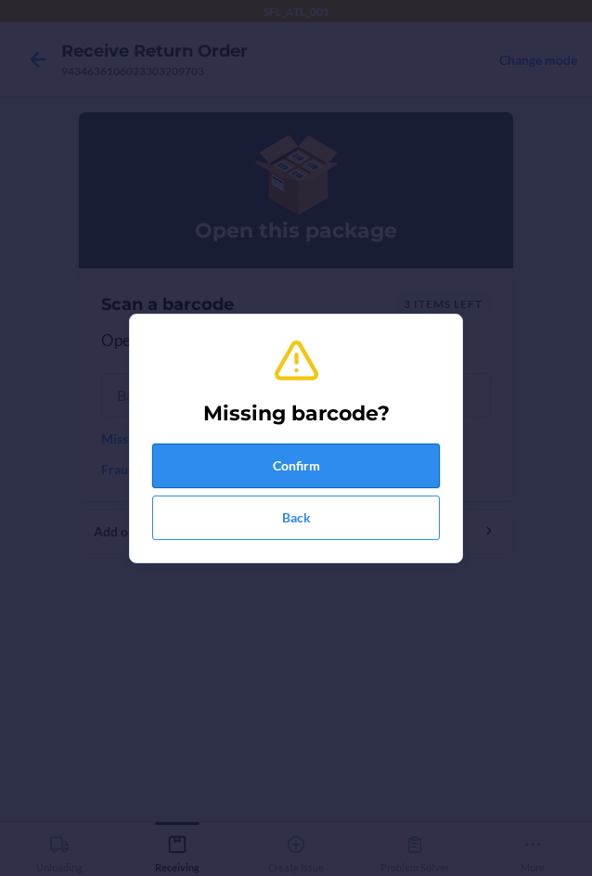
click at [168, 479] on button "Confirm" at bounding box center [296, 466] width 288 height 45
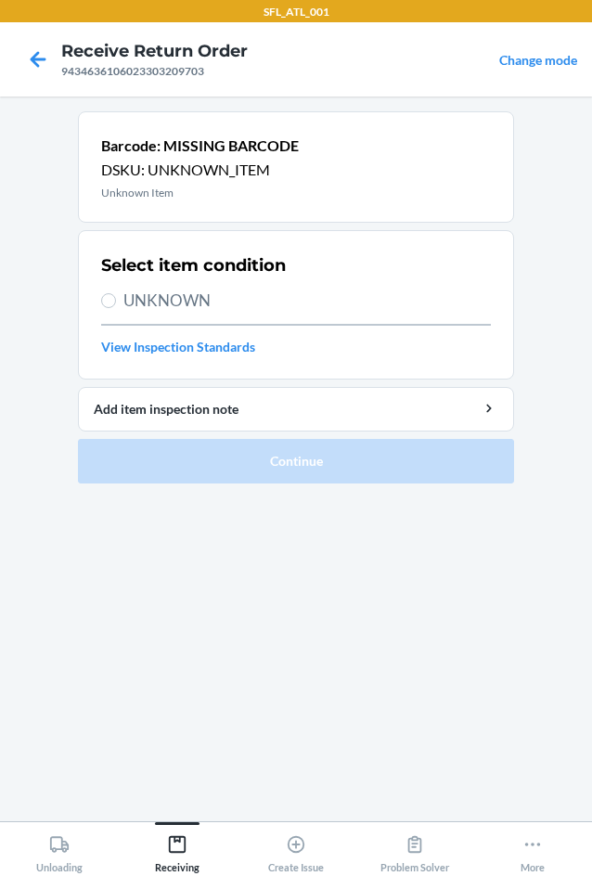
click at [184, 292] on span "UNKNOWN" at bounding box center [307, 301] width 368 height 24
click at [116, 293] on input "UNKNOWN" at bounding box center [108, 300] width 15 height 15
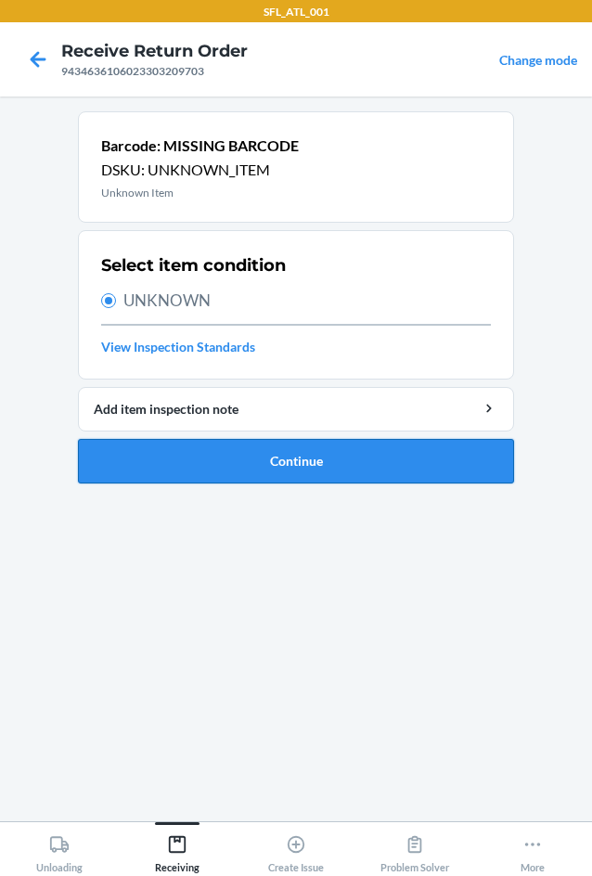
click at [304, 459] on button "Continue" at bounding box center [296, 461] width 436 height 45
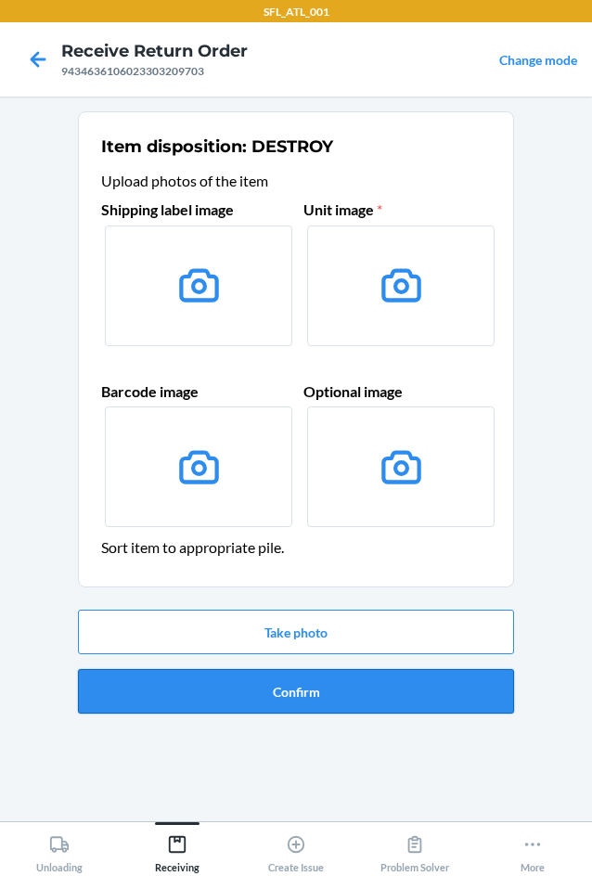
click at [331, 674] on button "Confirm" at bounding box center [296, 691] width 436 height 45
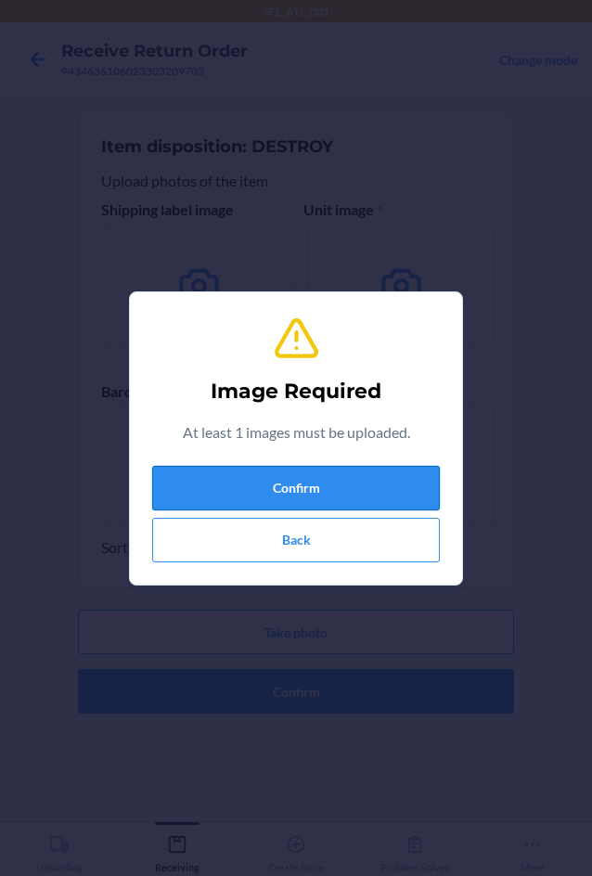
click at [319, 501] on button "Confirm" at bounding box center [296, 488] width 288 height 45
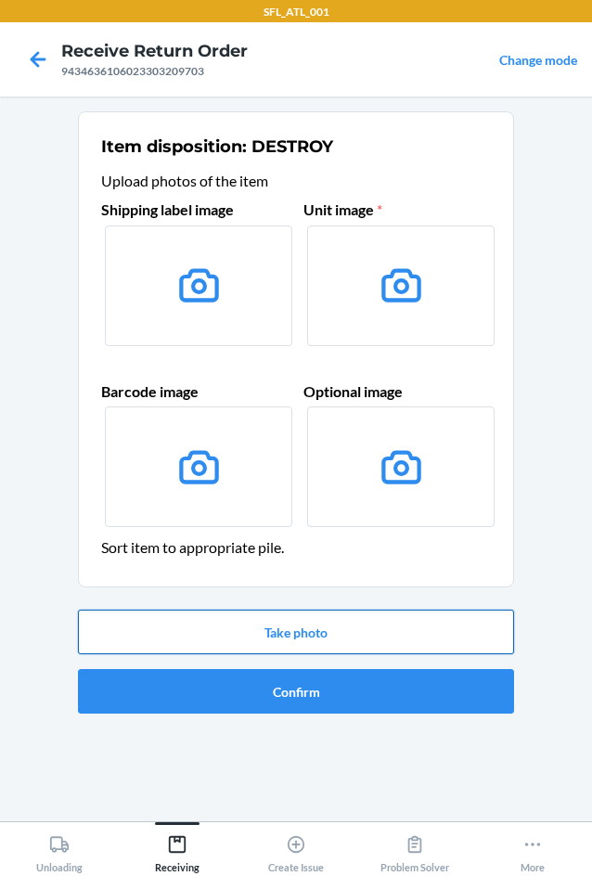
click at [293, 622] on button "Take photo" at bounding box center [296, 632] width 436 height 45
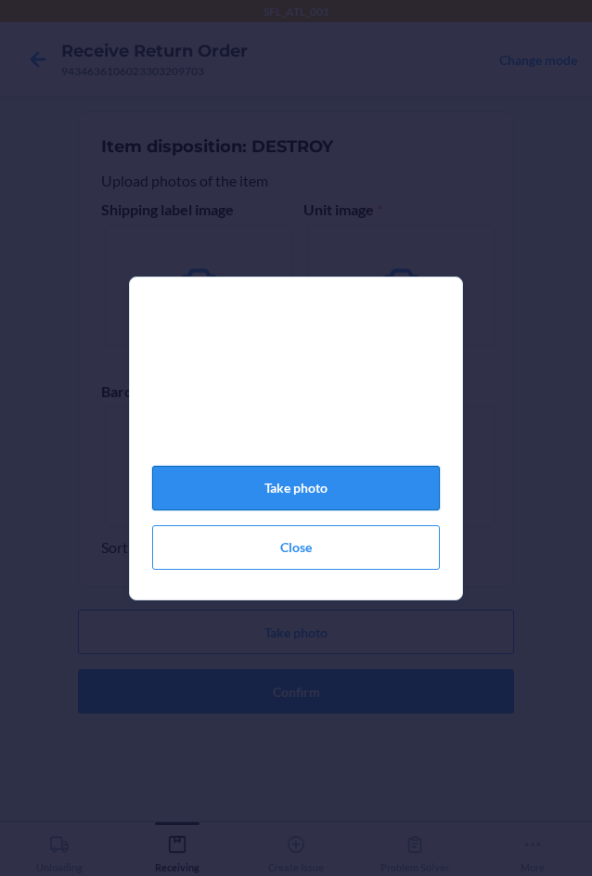
click at [342, 508] on button "Take photo" at bounding box center [296, 488] width 288 height 45
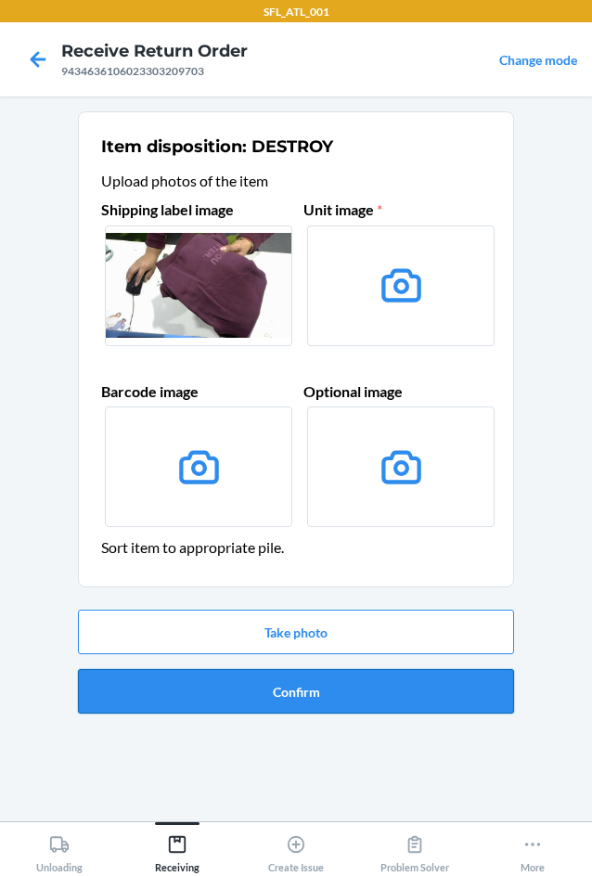
click at [347, 701] on button "Confirm" at bounding box center [296, 691] width 436 height 45
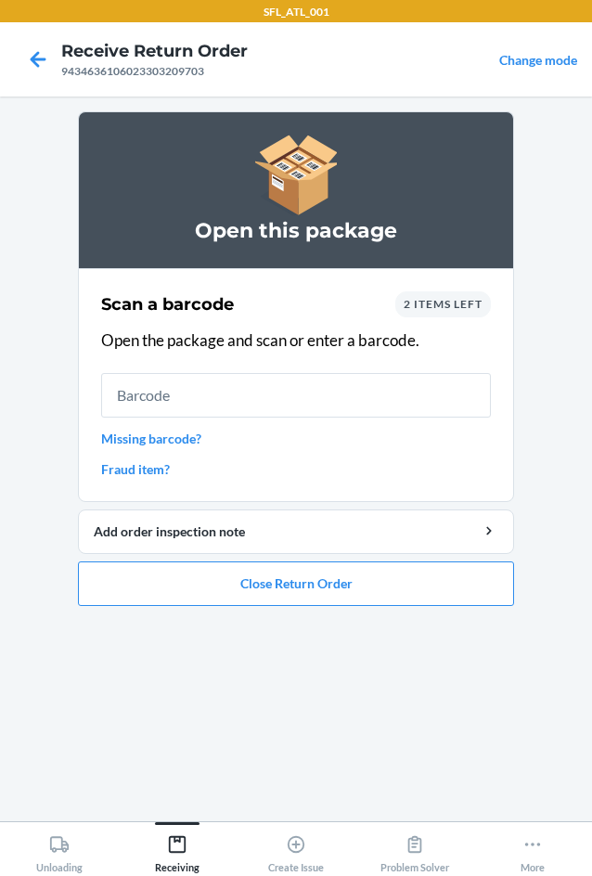
click at [200, 439] on link "Missing barcode?" at bounding box center [296, 438] width 390 height 19
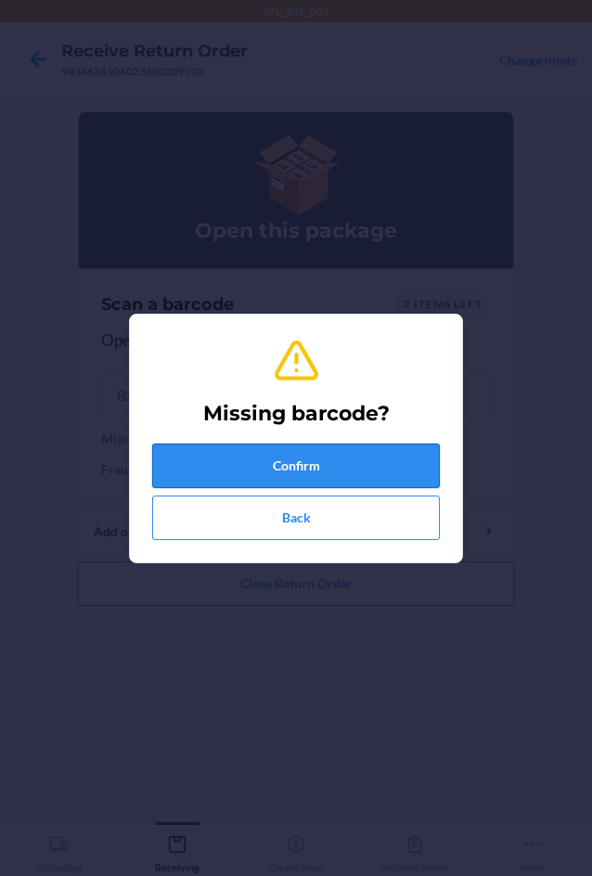
click at [214, 475] on button "Confirm" at bounding box center [296, 466] width 288 height 45
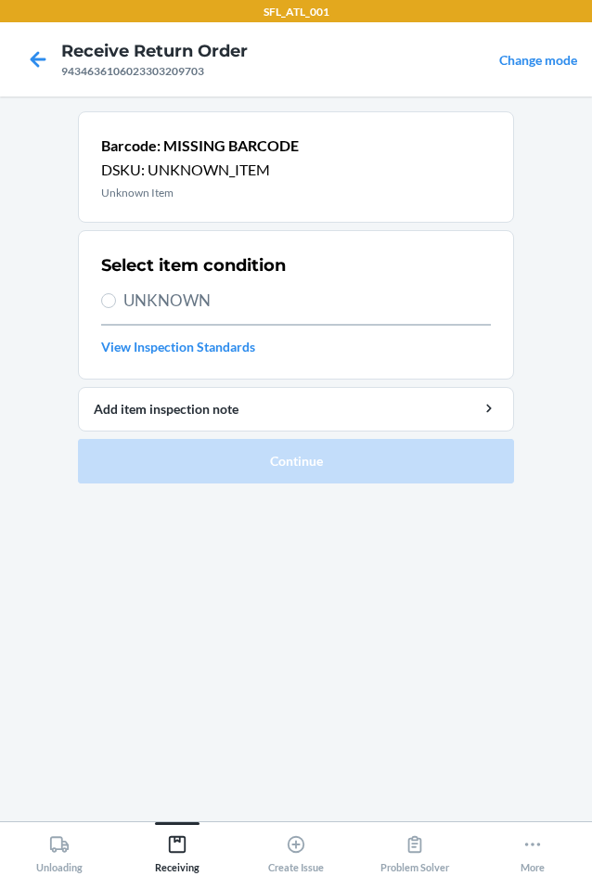
click at [153, 300] on span "UNKNOWN" at bounding box center [307, 301] width 368 height 24
click at [116, 300] on input "UNKNOWN" at bounding box center [108, 300] width 15 height 15
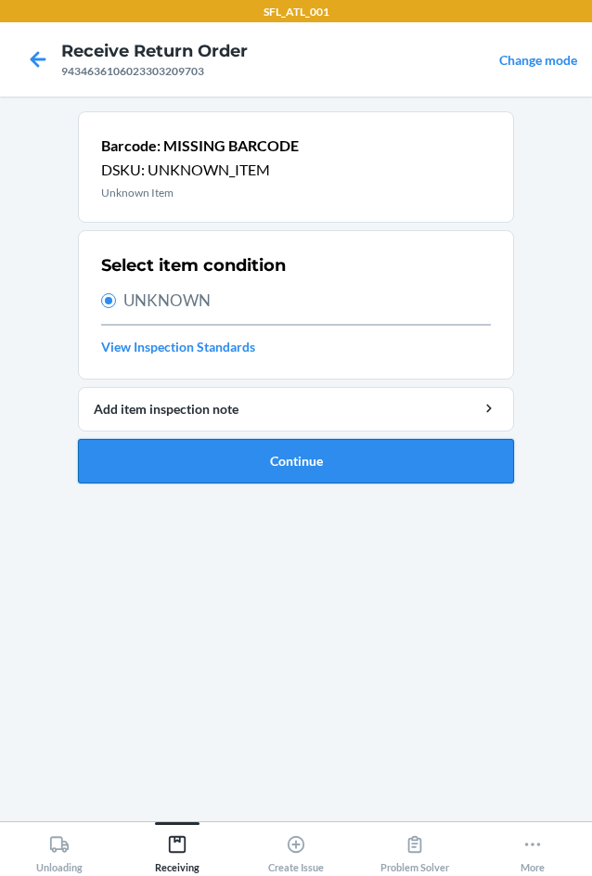
click at [250, 472] on button "Continue" at bounding box center [296, 461] width 436 height 45
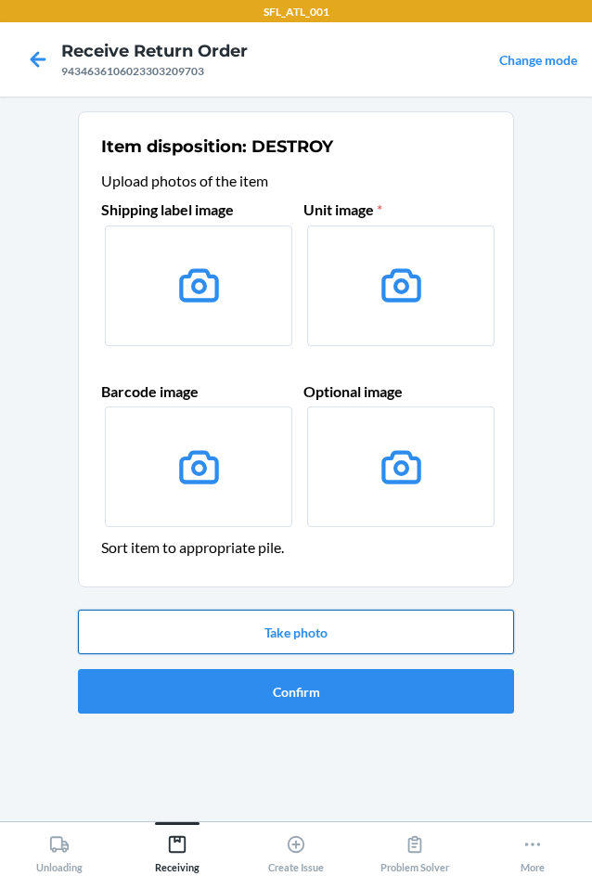
click at [305, 626] on button "Take photo" at bounding box center [296, 632] width 436 height 45
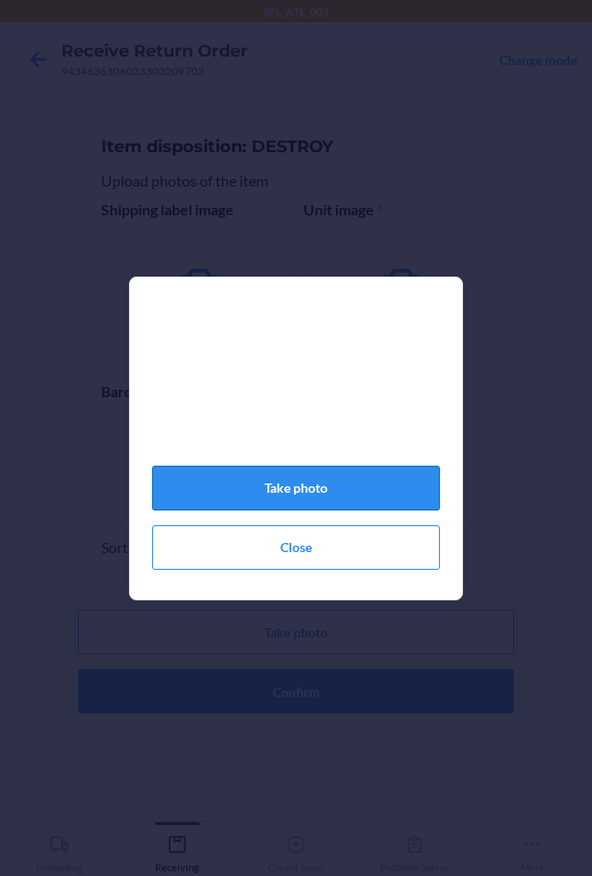
click at [326, 495] on button "Take photo" at bounding box center [296, 488] width 288 height 45
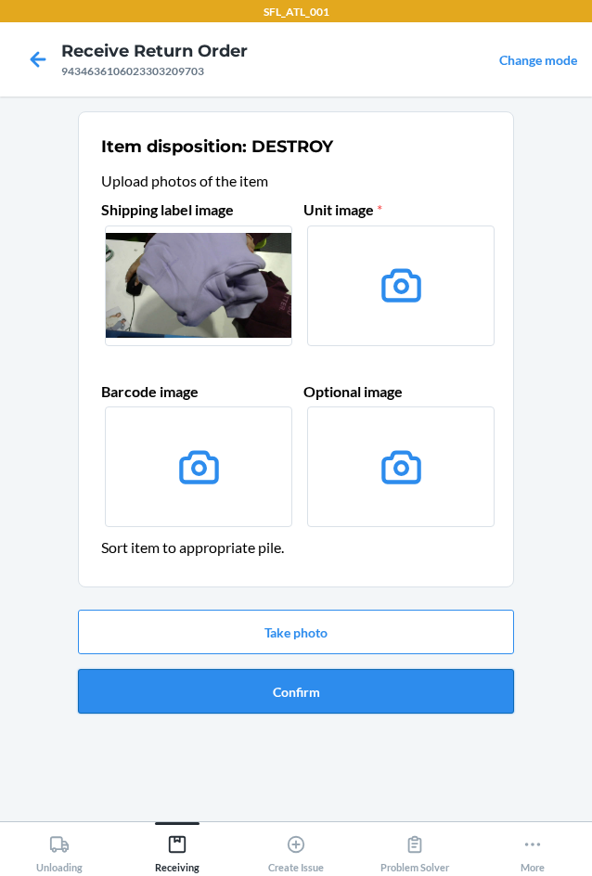
click at [352, 690] on button "Confirm" at bounding box center [296, 691] width 436 height 45
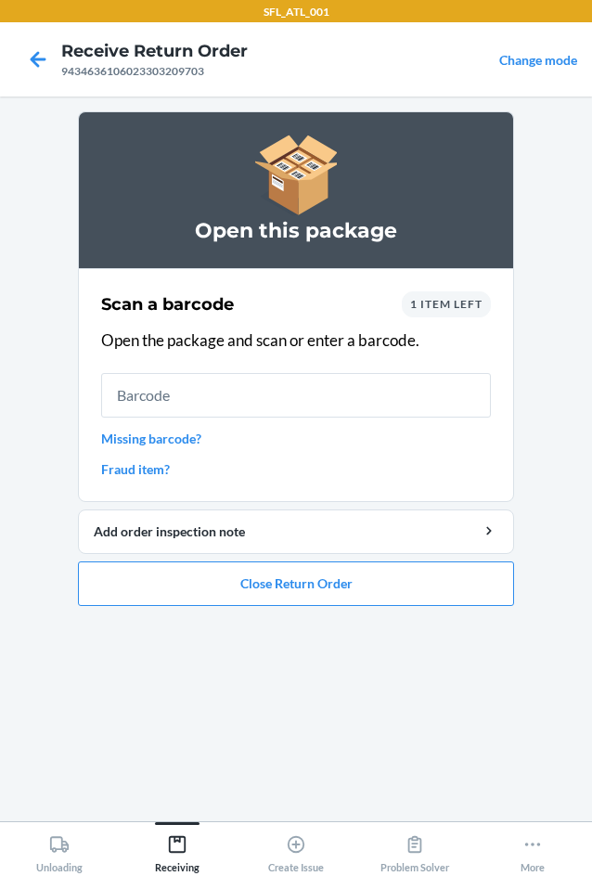
click at [168, 437] on link "Missing barcode?" at bounding box center [296, 438] width 390 height 19
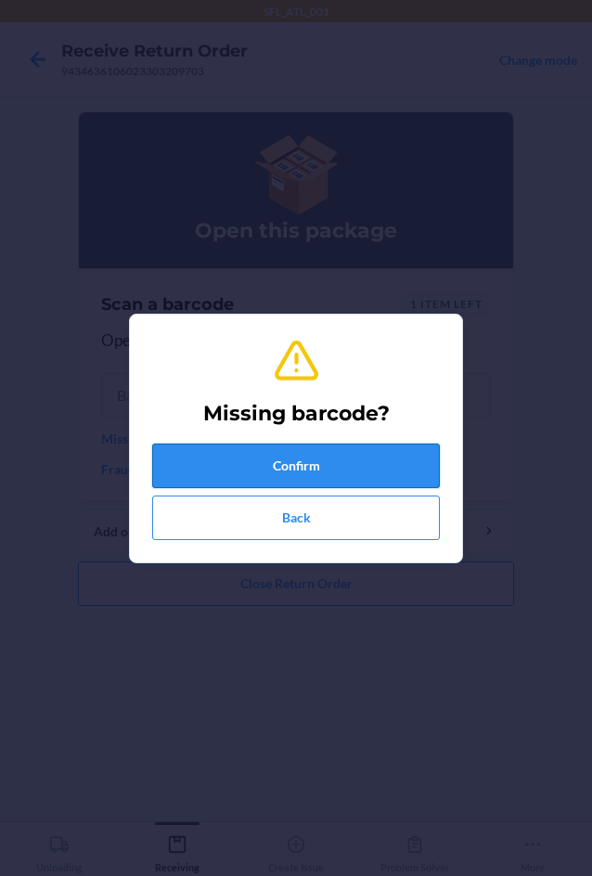
click at [197, 464] on button "Confirm" at bounding box center [296, 466] width 288 height 45
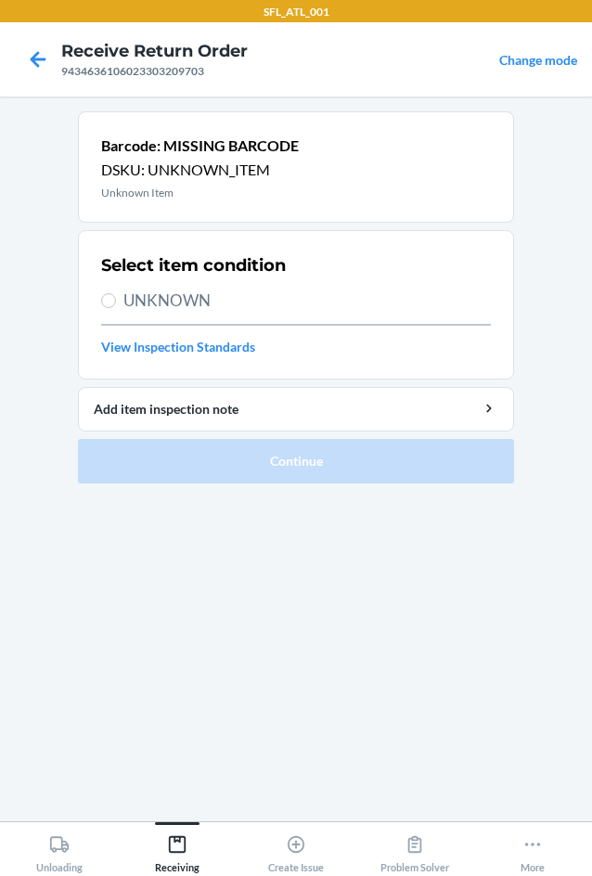
click at [148, 305] on span "UNKNOWN" at bounding box center [307, 301] width 368 height 24
click at [116, 305] on input "UNKNOWN" at bounding box center [108, 300] width 15 height 15
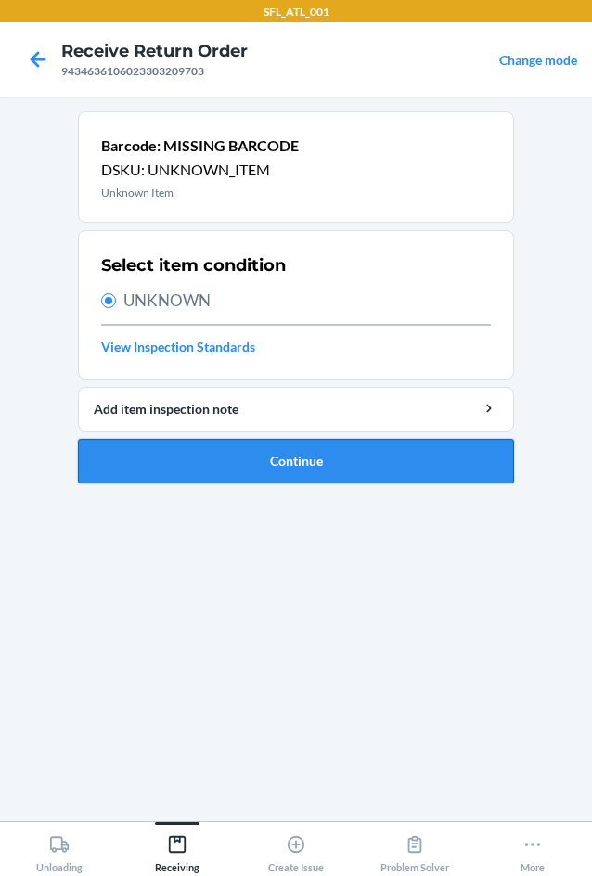
click at [219, 466] on button "Continue" at bounding box center [296, 461] width 436 height 45
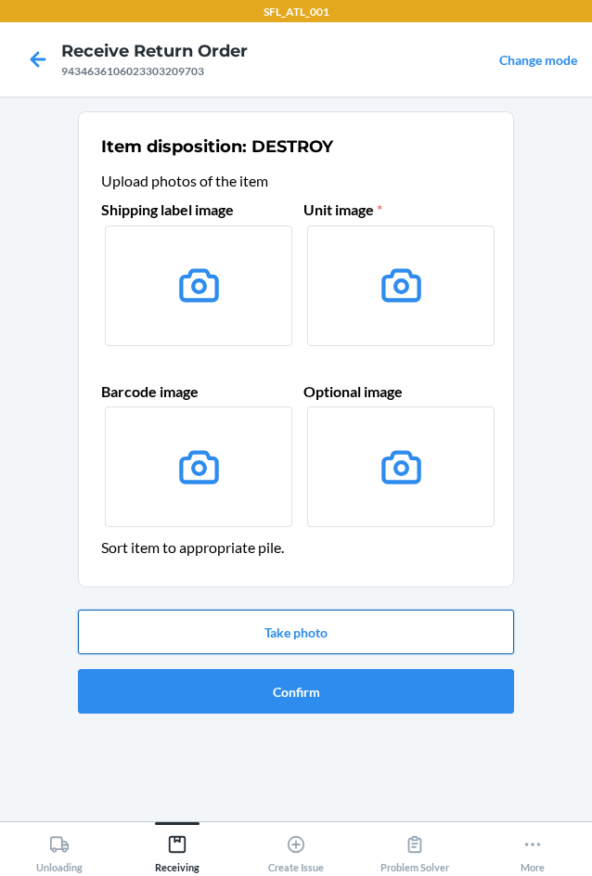
click at [268, 638] on button "Take photo" at bounding box center [296, 632] width 436 height 45
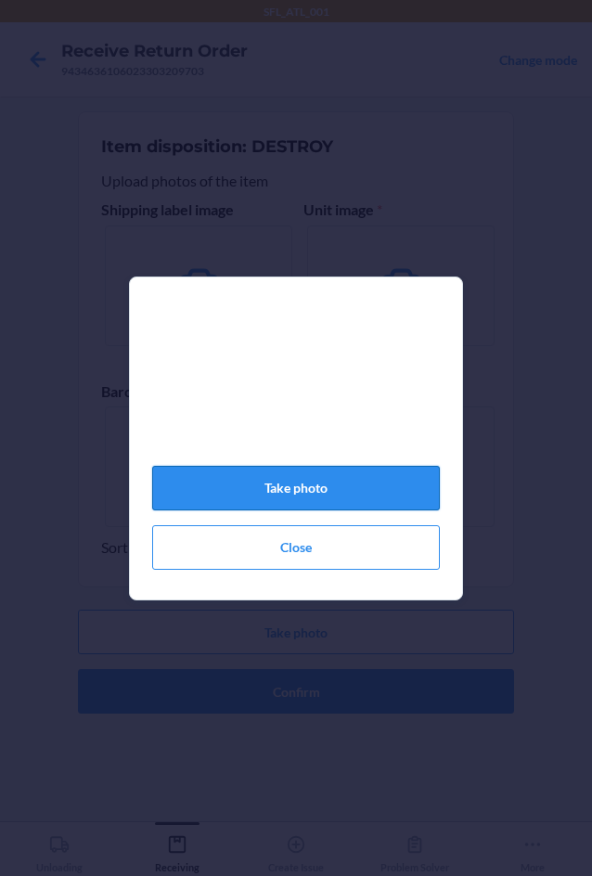
click at [261, 510] on button "Take photo" at bounding box center [296, 488] width 288 height 45
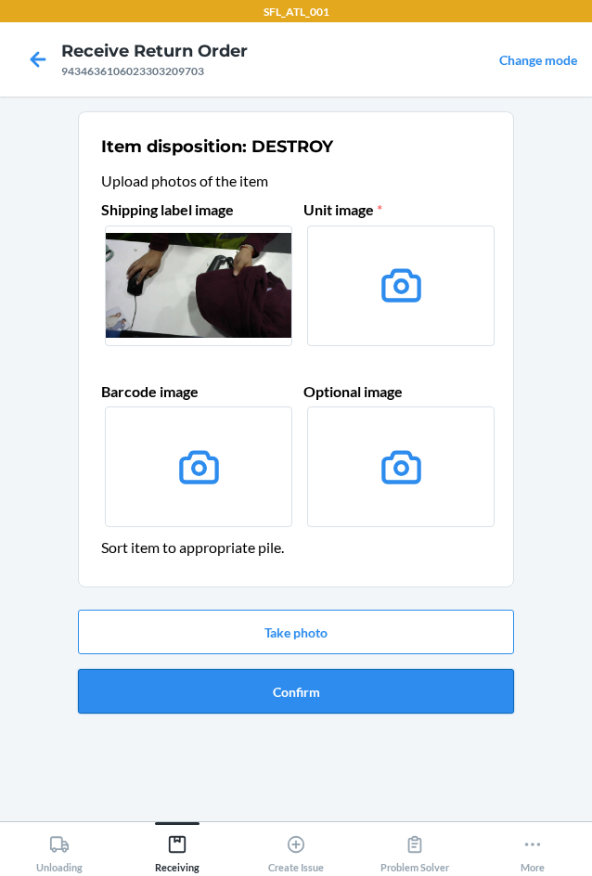
click at [268, 688] on button "Confirm" at bounding box center [296, 691] width 436 height 45
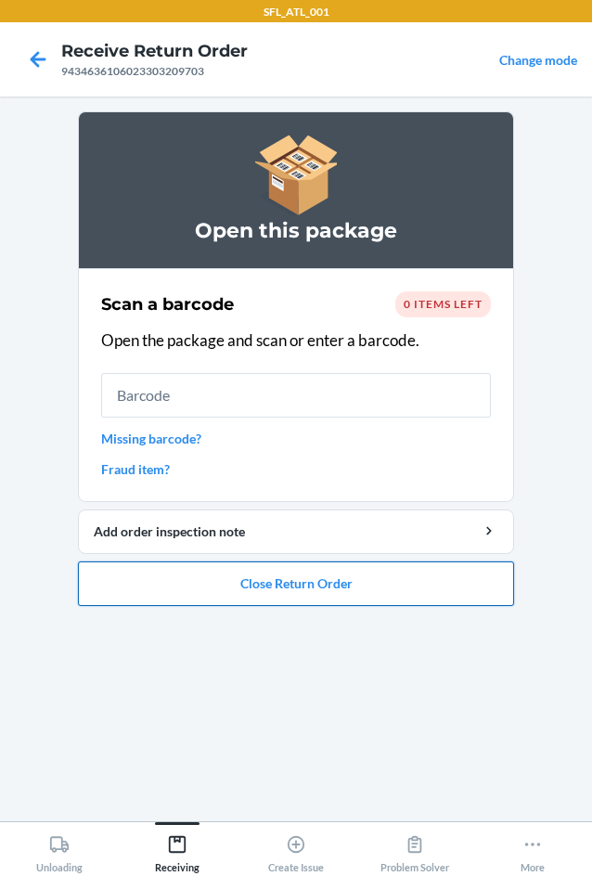
click at [295, 593] on button "Close Return Order" at bounding box center [296, 584] width 436 height 45
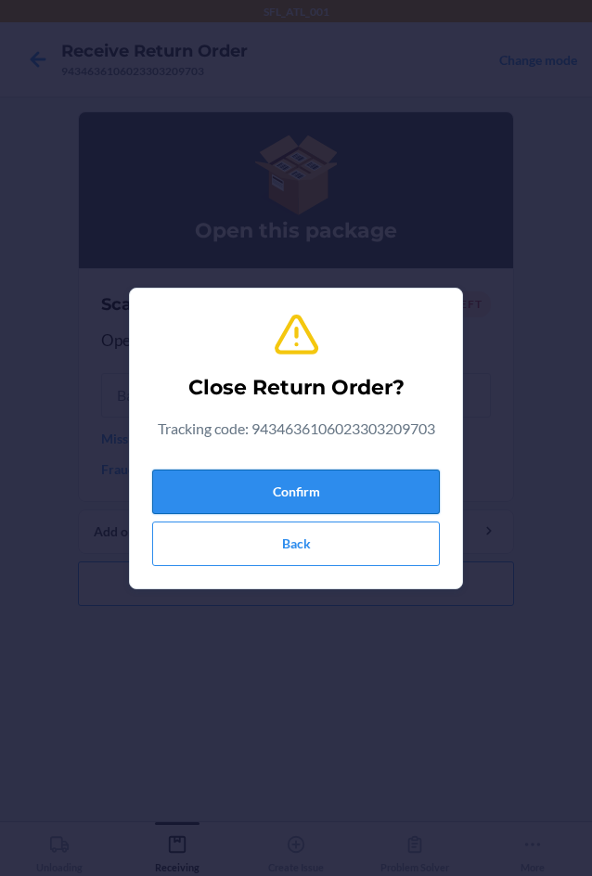
click at [342, 477] on button "Confirm" at bounding box center [296, 492] width 288 height 45
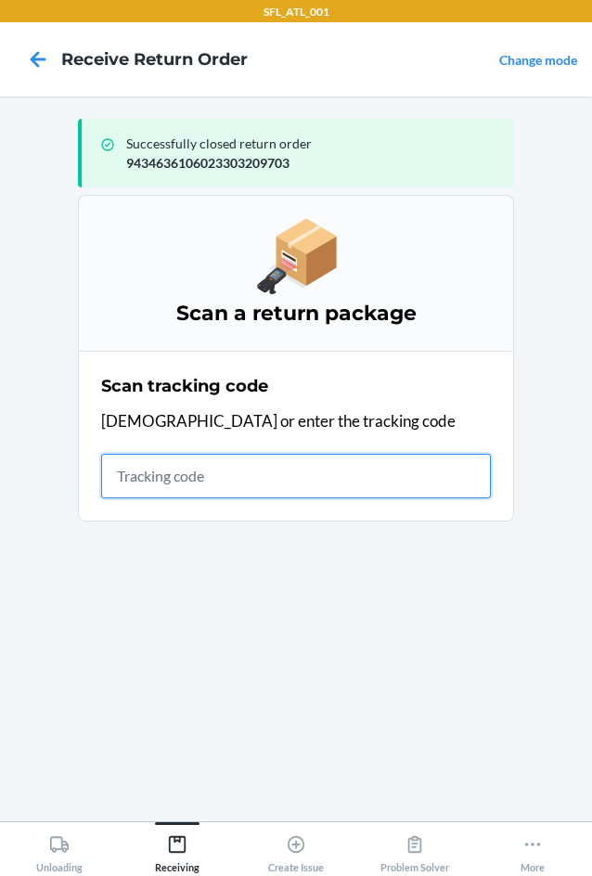
click at [197, 482] on input "text" at bounding box center [296, 476] width 390 height 45
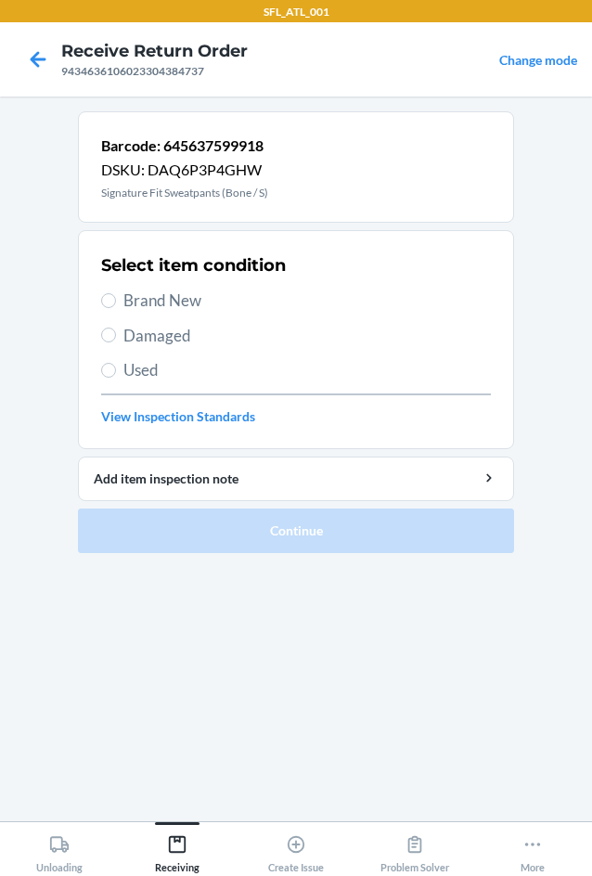
click at [147, 303] on span "Brand New" at bounding box center [307, 301] width 368 height 24
click at [116, 303] on input "Brand New" at bounding box center [108, 300] width 15 height 15
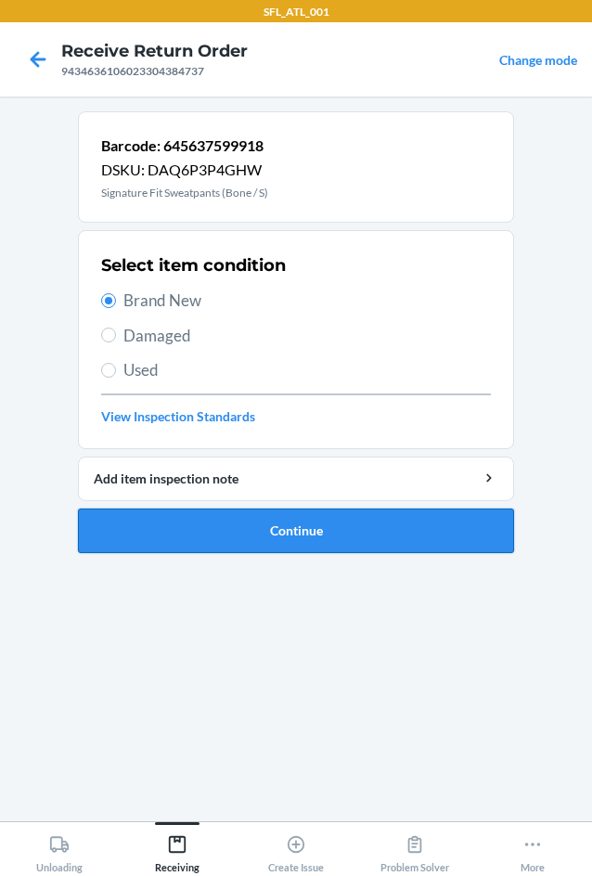
click at [225, 535] on button "Continue" at bounding box center [296, 531] width 436 height 45
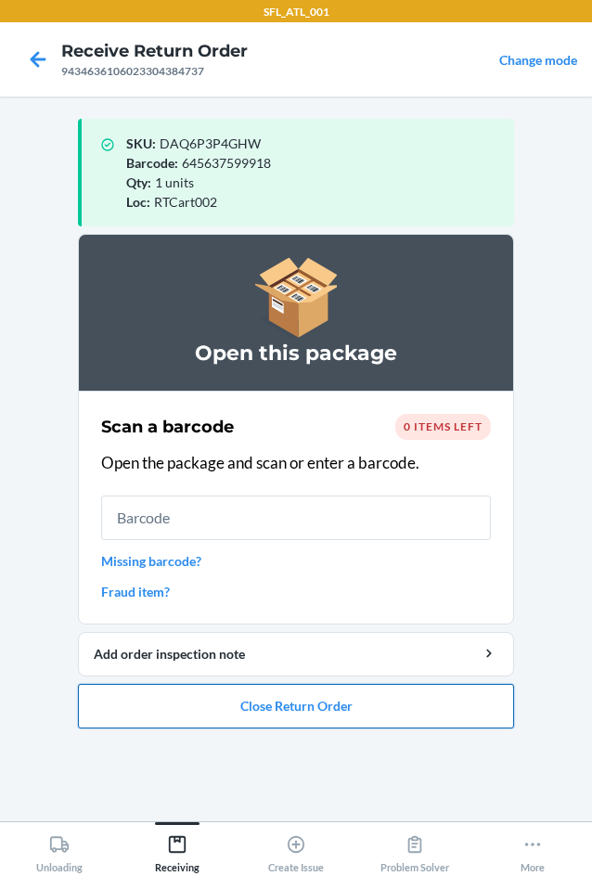
click at [284, 710] on button "Close Return Order" at bounding box center [296, 706] width 436 height 45
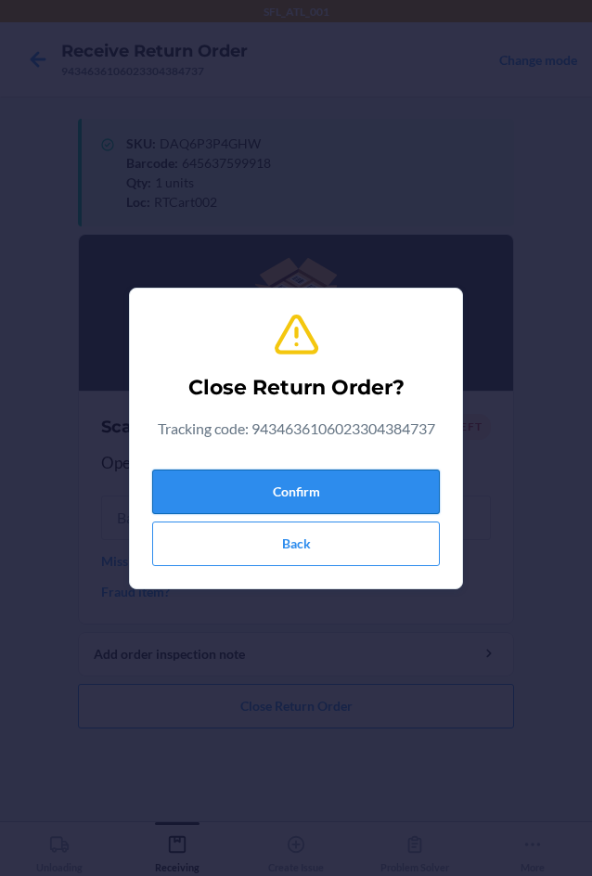
click at [337, 499] on button "Confirm" at bounding box center [296, 492] width 288 height 45
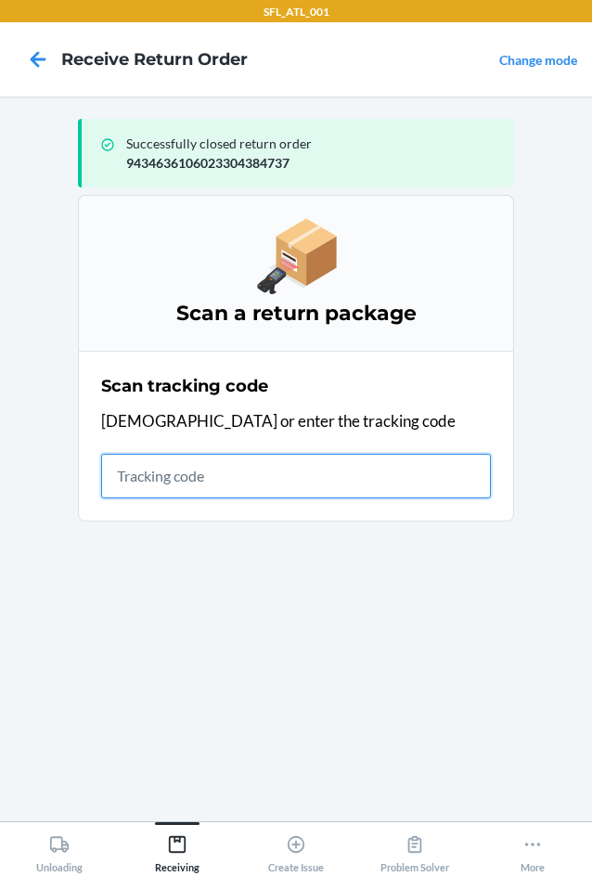
click at [173, 472] on input "text" at bounding box center [296, 476] width 390 height 45
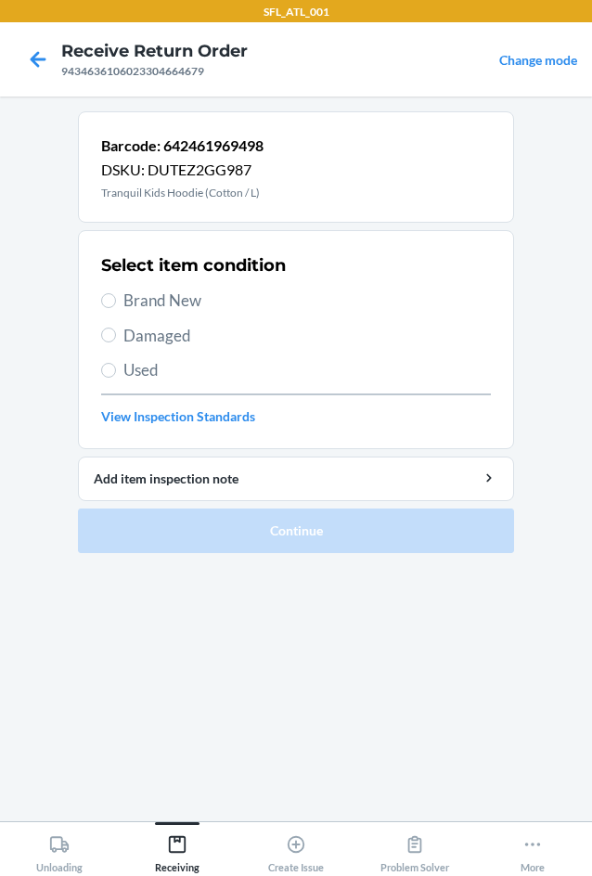
click at [133, 305] on span "Brand New" at bounding box center [307, 301] width 368 height 24
click at [116, 305] on input "Brand New" at bounding box center [108, 300] width 15 height 15
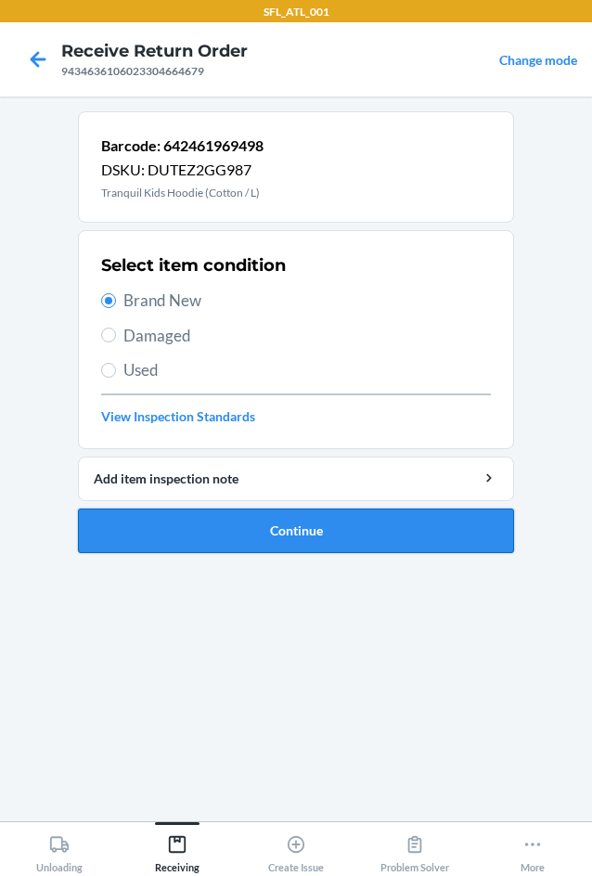
click at [273, 533] on button "Continue" at bounding box center [296, 531] width 436 height 45
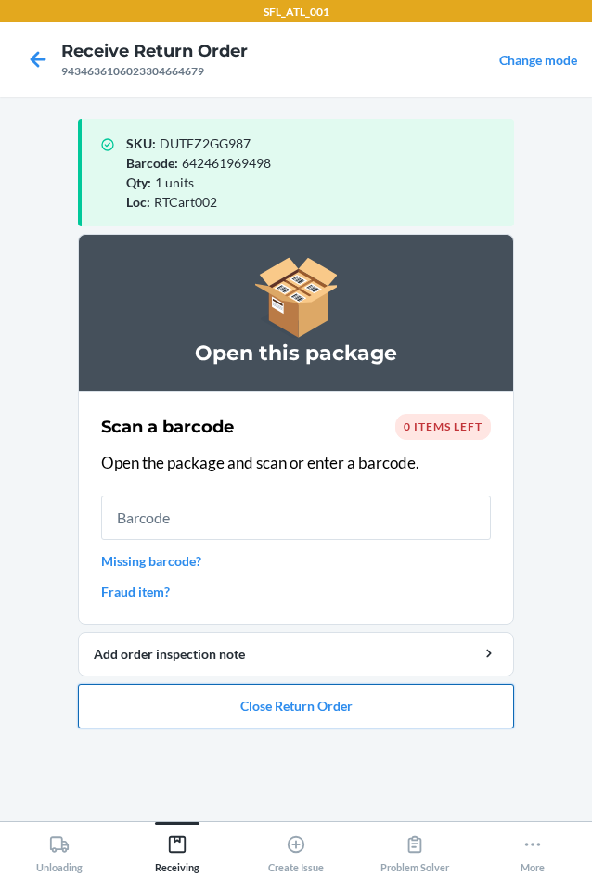
click at [293, 711] on button "Close Return Order" at bounding box center [296, 706] width 436 height 45
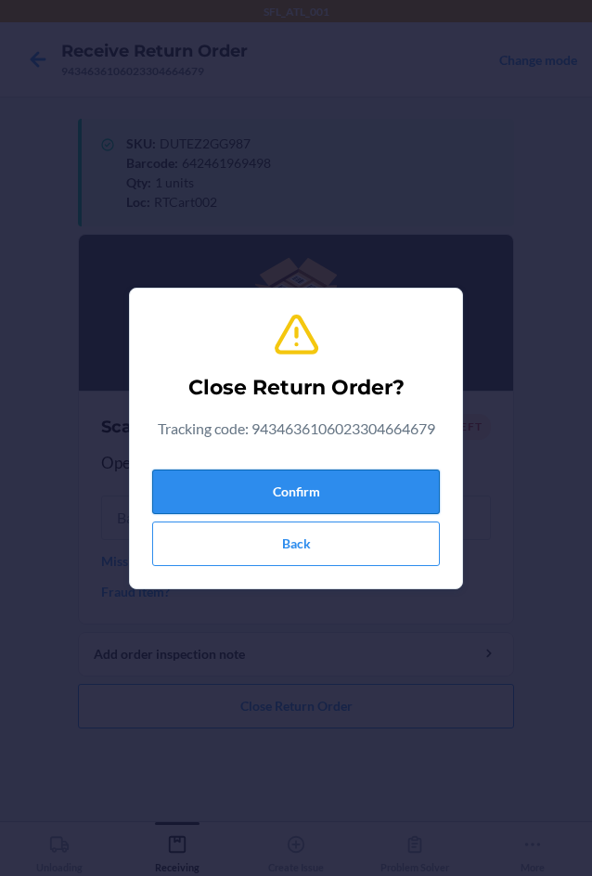
click at [278, 476] on button "Confirm" at bounding box center [296, 492] width 288 height 45
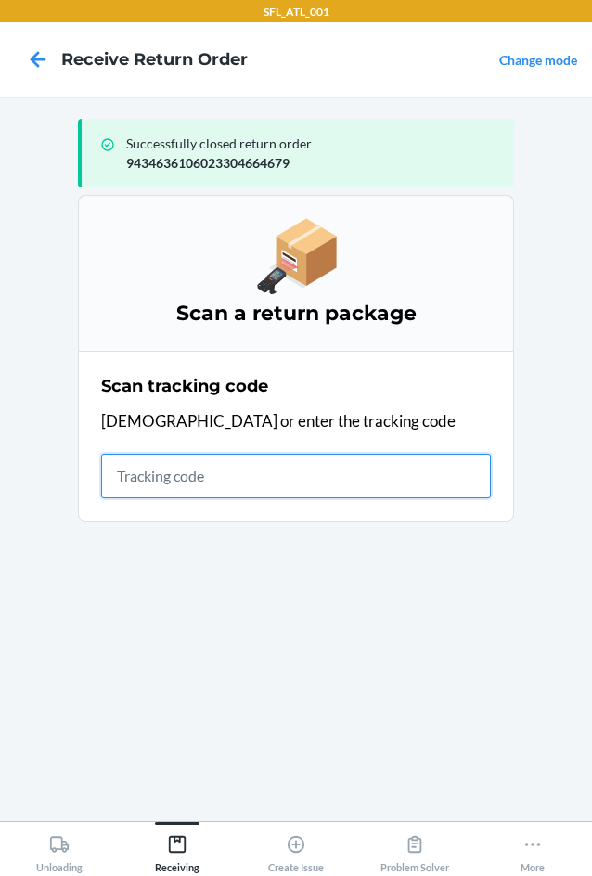
drag, startPoint x: 210, startPoint y: 477, endPoint x: 223, endPoint y: 510, distance: 35.9
click at [222, 510] on section "Scan tracking code Scan or enter the tracking code" at bounding box center [296, 436] width 436 height 171
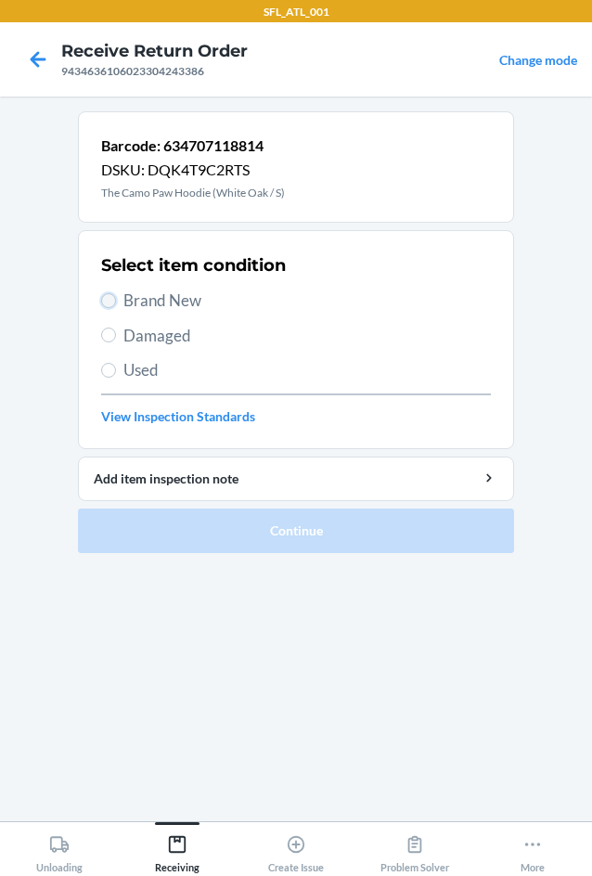
click at [105, 304] on input "Brand New" at bounding box center [108, 300] width 15 height 15
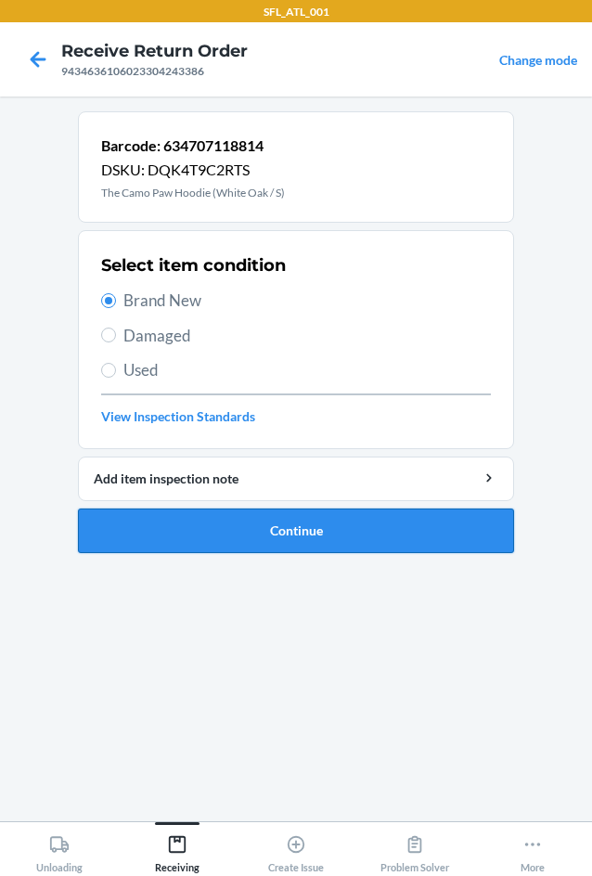
click at [293, 539] on button "Continue" at bounding box center [296, 531] width 436 height 45
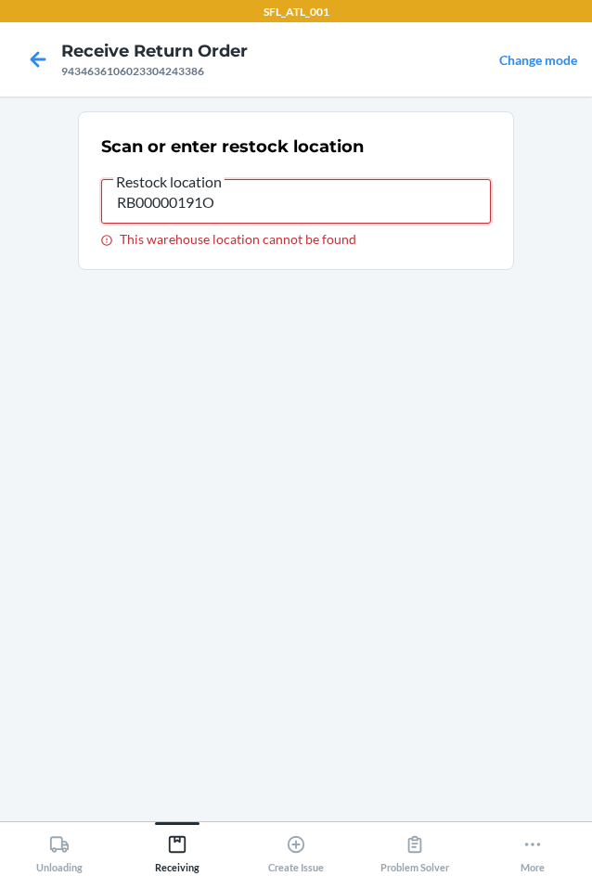
click at [279, 213] on input "RB00000191O" at bounding box center [296, 201] width 390 height 45
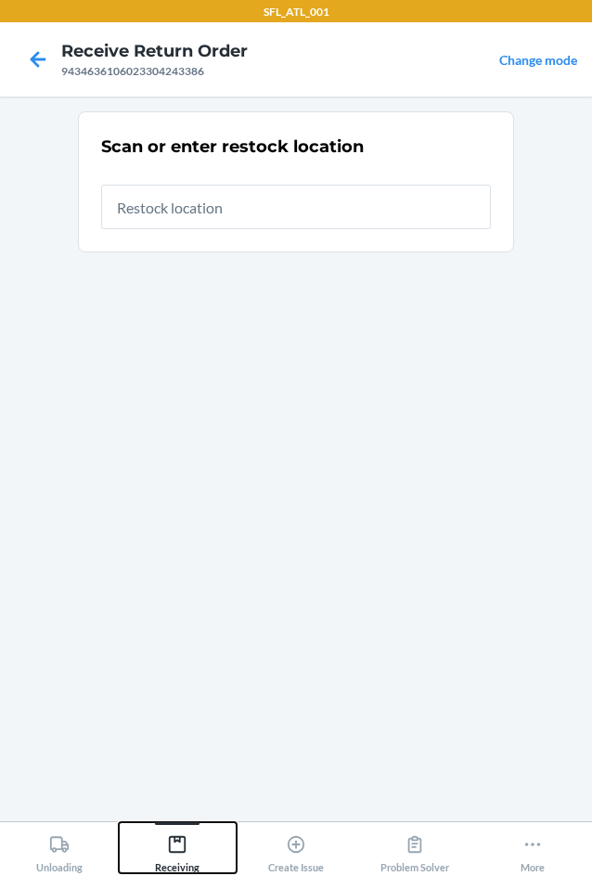
click at [193, 844] on div "Receiving" at bounding box center [177, 850] width 45 height 46
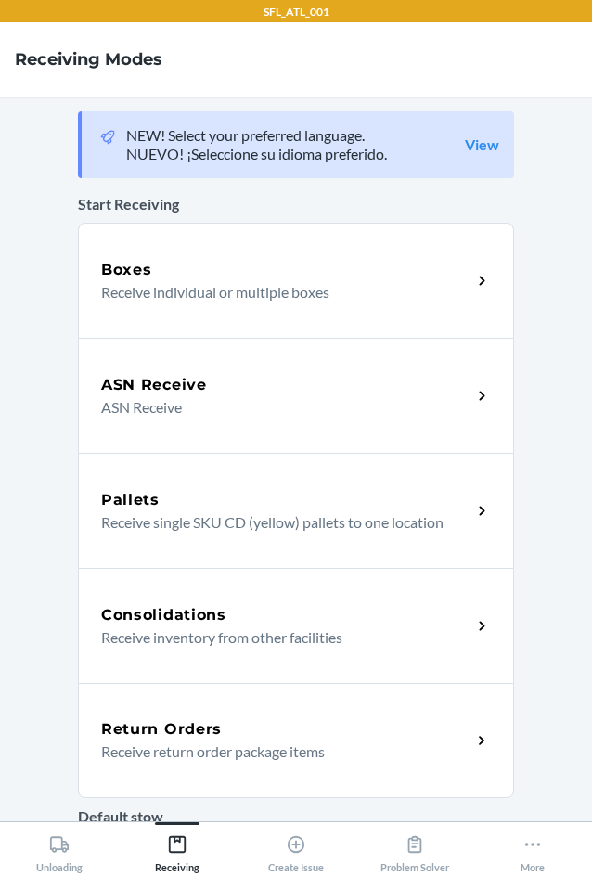
click at [194, 731] on h5 "Return Orders" at bounding box center [161, 729] width 121 height 22
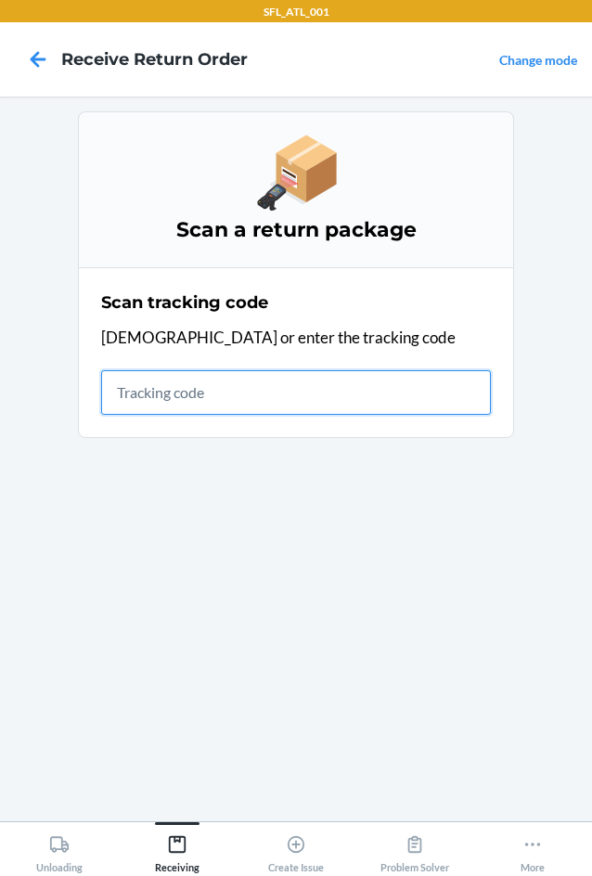
click at [152, 376] on input "text" at bounding box center [296, 392] width 390 height 45
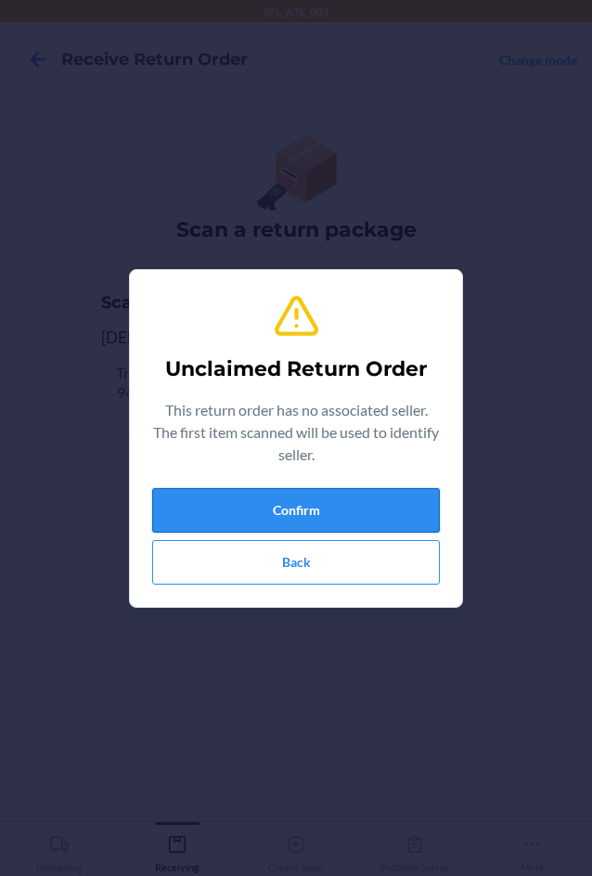
click at [242, 514] on button "Confirm" at bounding box center [296, 510] width 288 height 45
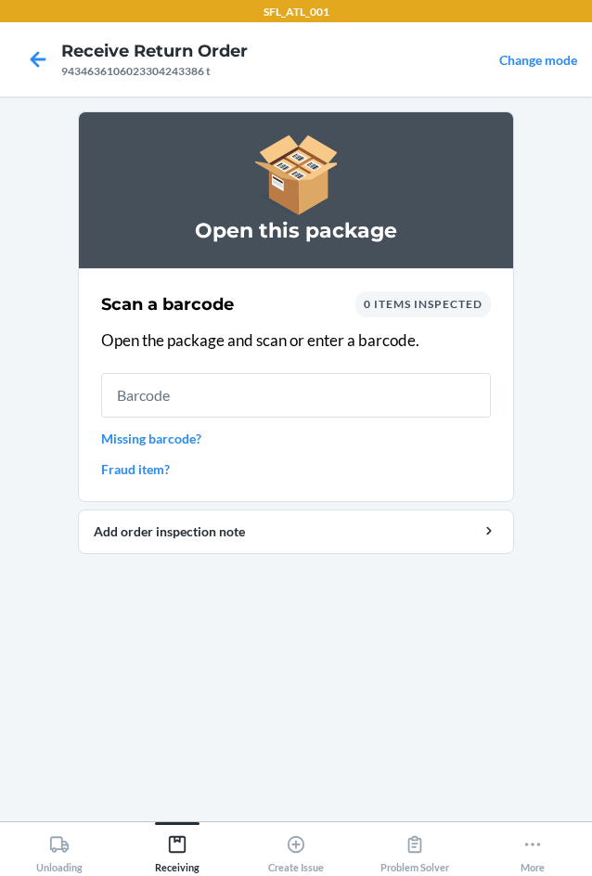
click at [232, 403] on input "text" at bounding box center [296, 395] width 390 height 45
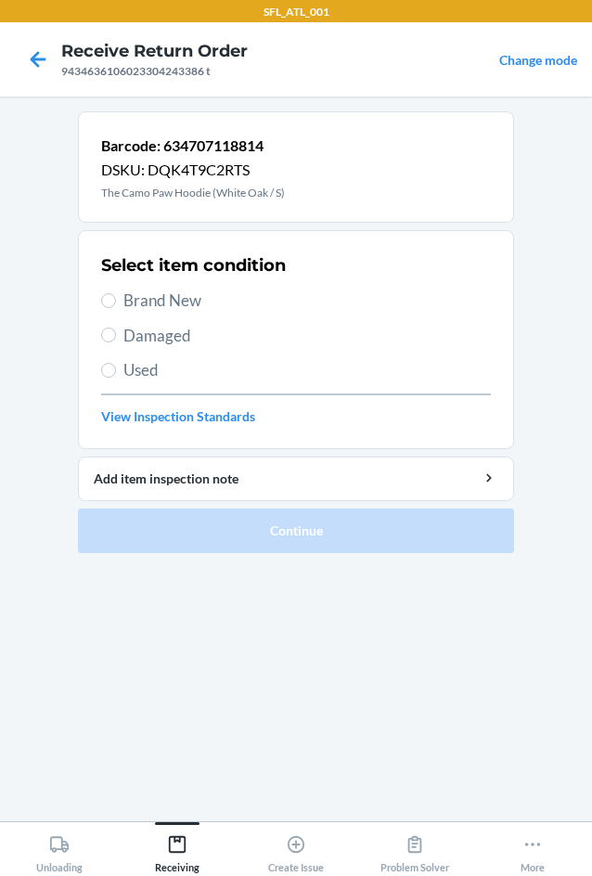
click at [151, 376] on span "Used" at bounding box center [307, 370] width 368 height 24
click at [116, 376] on input "Used" at bounding box center [108, 370] width 15 height 15
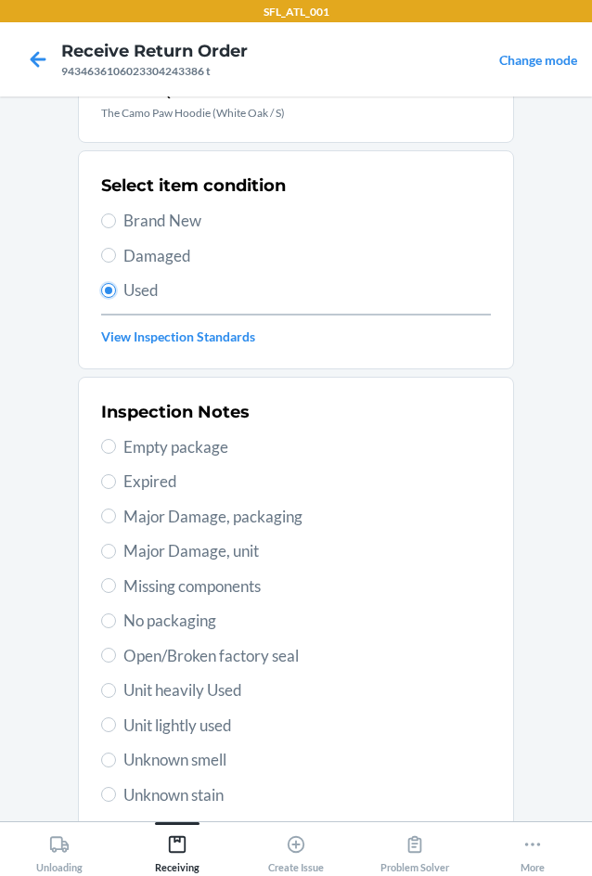
scroll to position [186, 0]
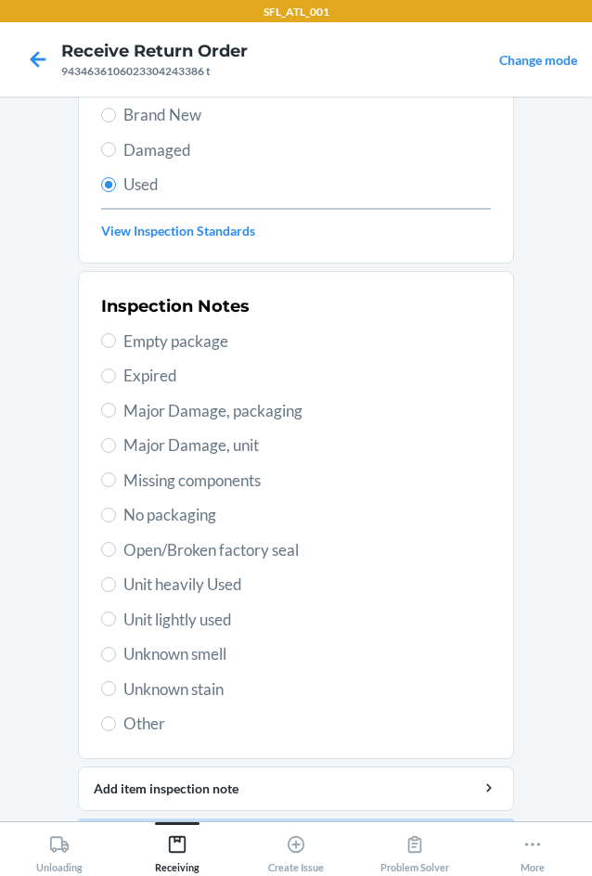
click at [150, 581] on span "Unit heavily Used" at bounding box center [307, 585] width 368 height 24
click at [116, 581] on input "Unit heavily Used" at bounding box center [108, 584] width 15 height 15
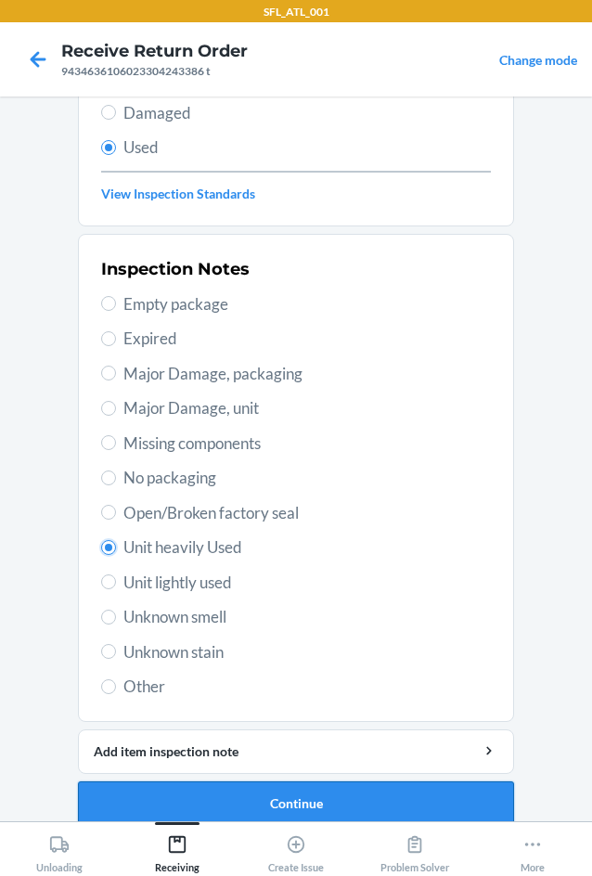
scroll to position [242, 0]
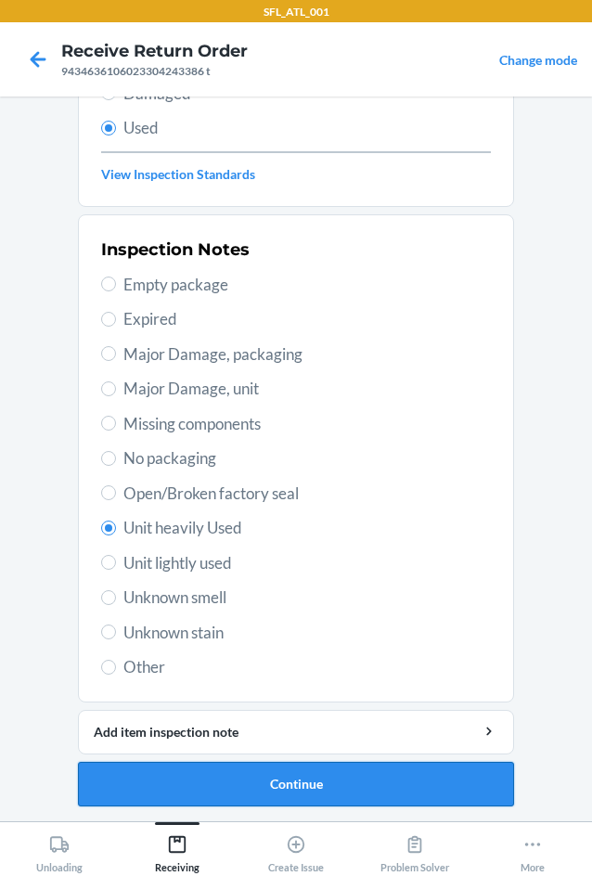
click at [214, 776] on button "Continue" at bounding box center [296, 784] width 436 height 45
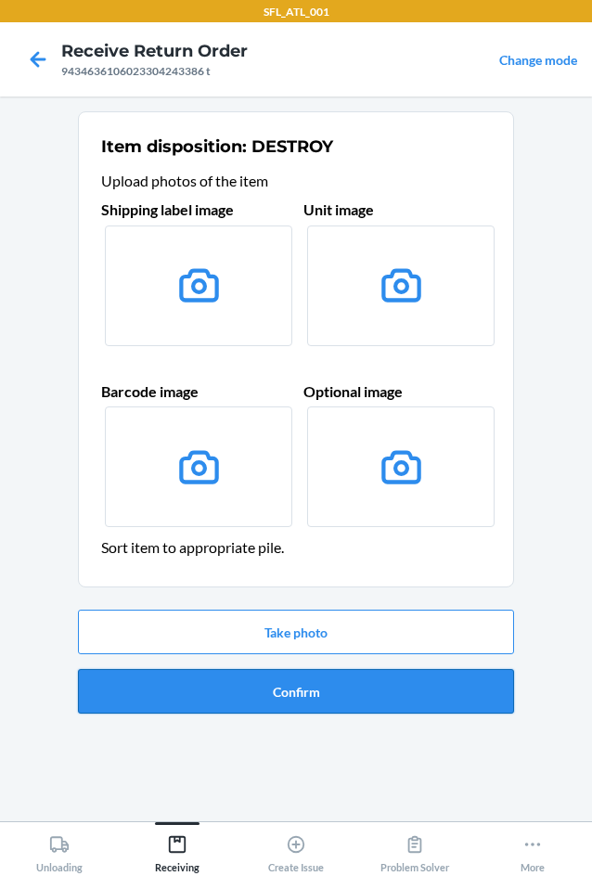
click at [272, 691] on button "Confirm" at bounding box center [296, 691] width 436 height 45
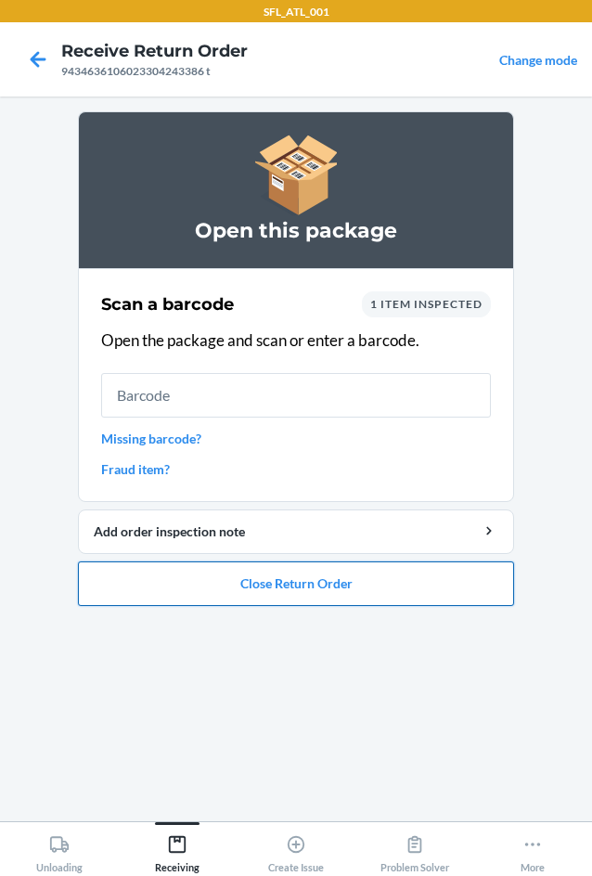
click at [317, 591] on button "Close Return Order" at bounding box center [296, 584] width 436 height 45
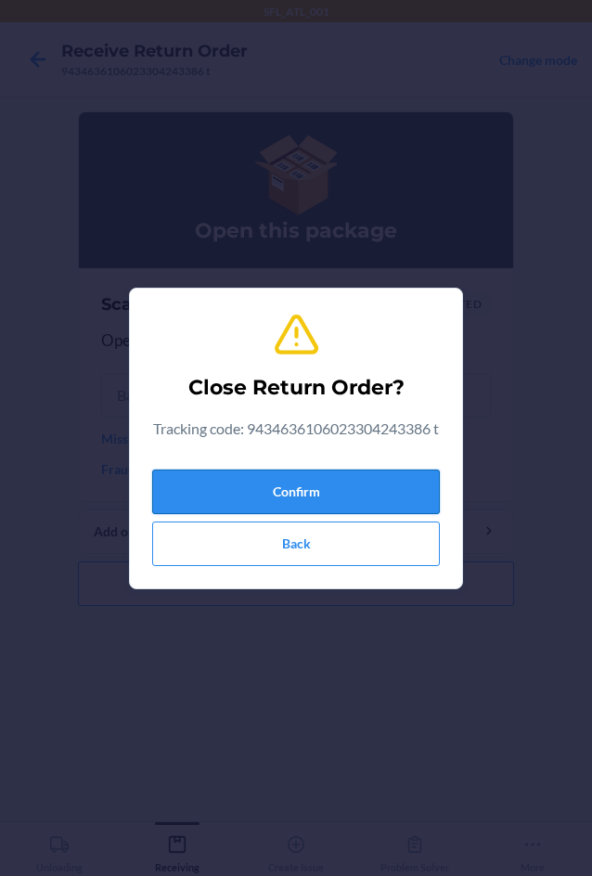
click at [340, 490] on button "Confirm" at bounding box center [296, 492] width 288 height 45
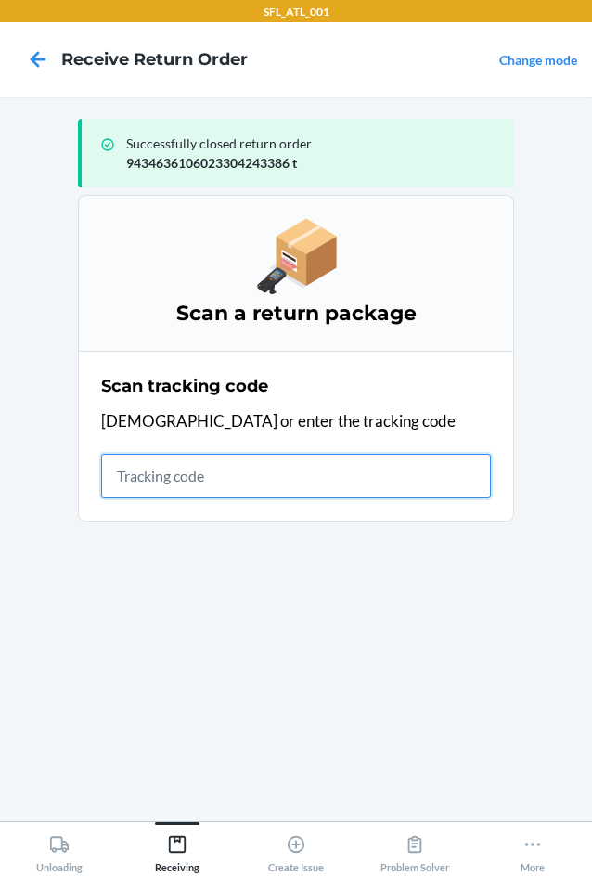
click at [209, 471] on input "text" at bounding box center [296, 476] width 390 height 45
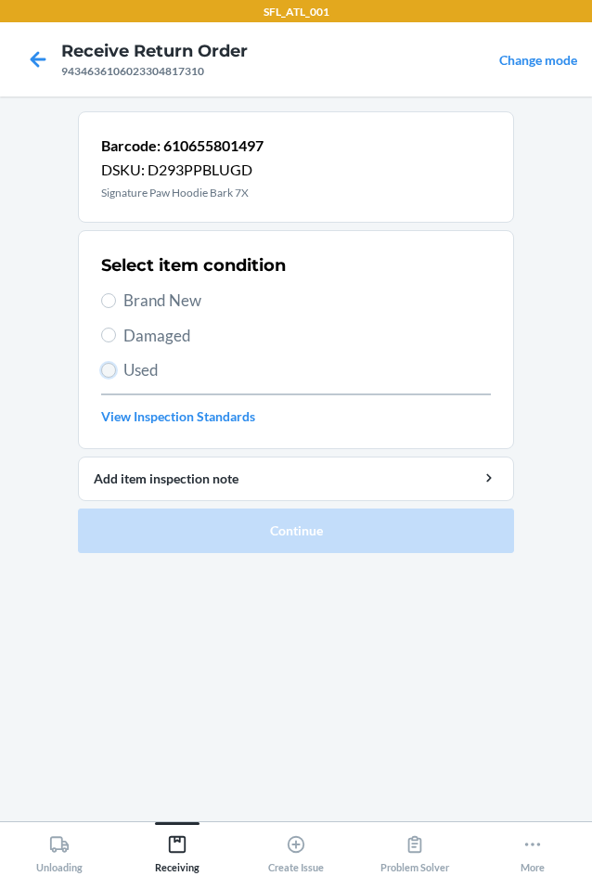
click at [110, 368] on input "Used" at bounding box center [108, 370] width 15 height 15
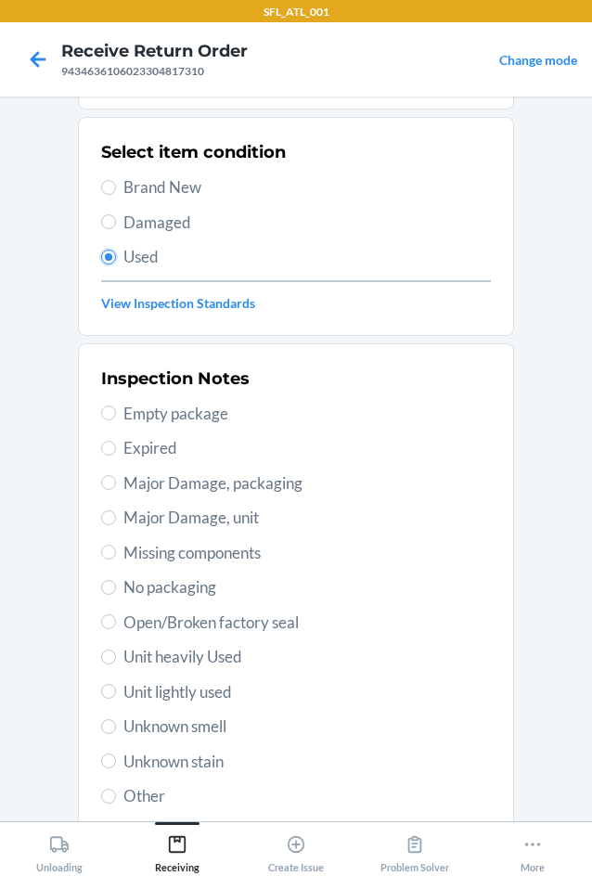
scroll to position [242, 0]
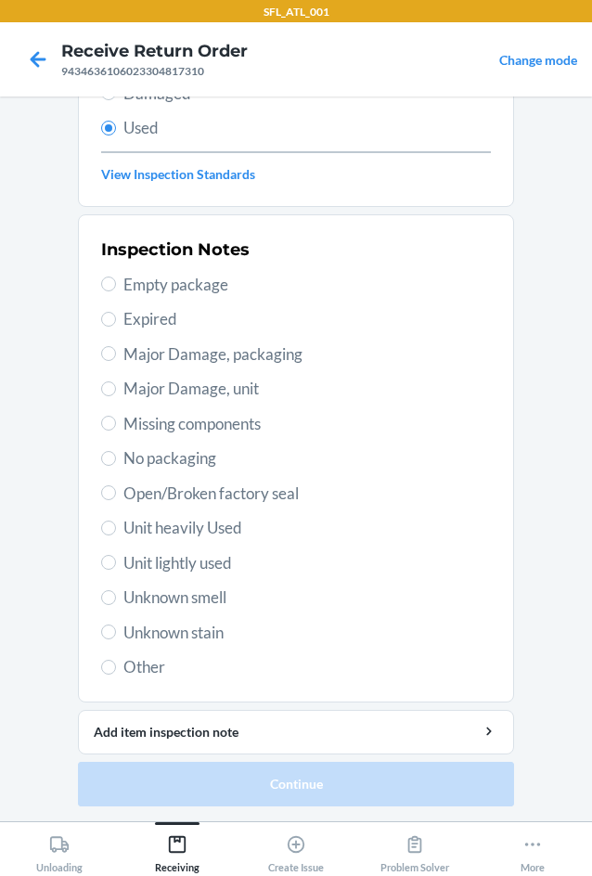
click at [180, 530] on span "Unit heavily Used" at bounding box center [307, 528] width 368 height 24
click at [116, 530] on input "Unit heavily Used" at bounding box center [108, 528] width 15 height 15
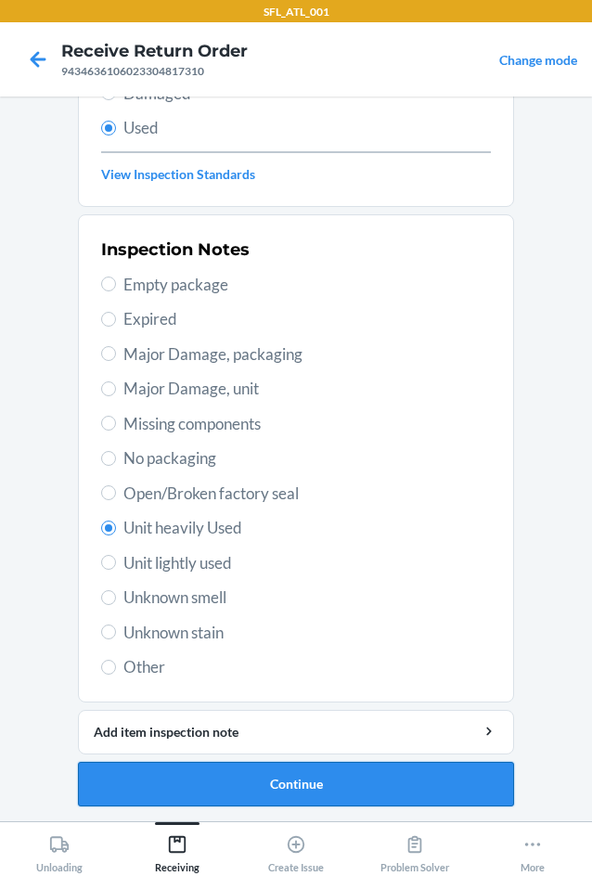
click at [310, 784] on button "Continue" at bounding box center [296, 784] width 436 height 45
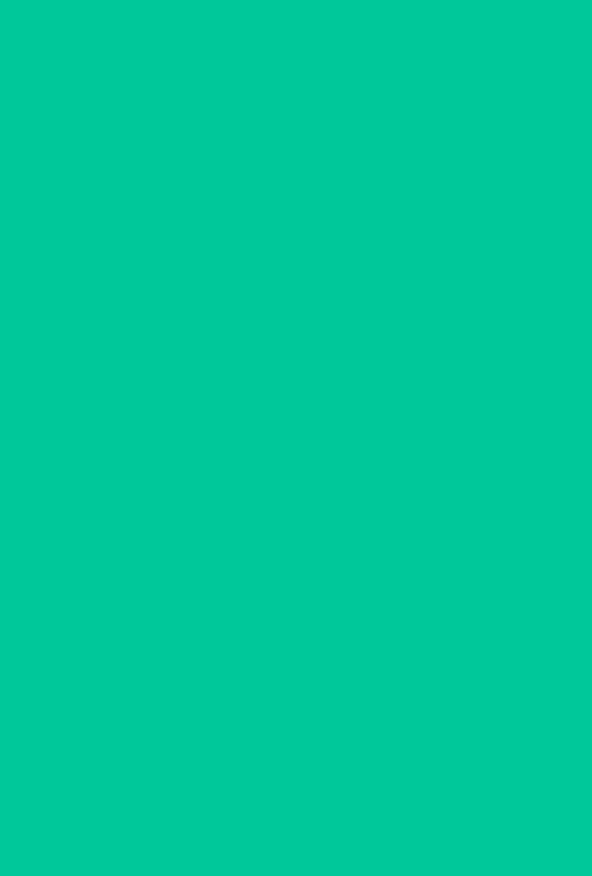
scroll to position [0, 0]
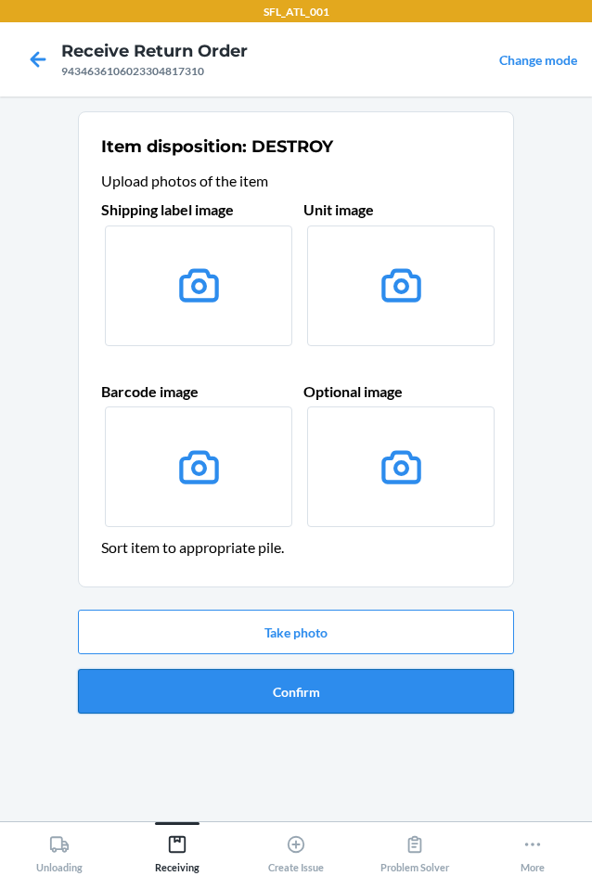
click at [341, 695] on button "Confirm" at bounding box center [296, 691] width 436 height 45
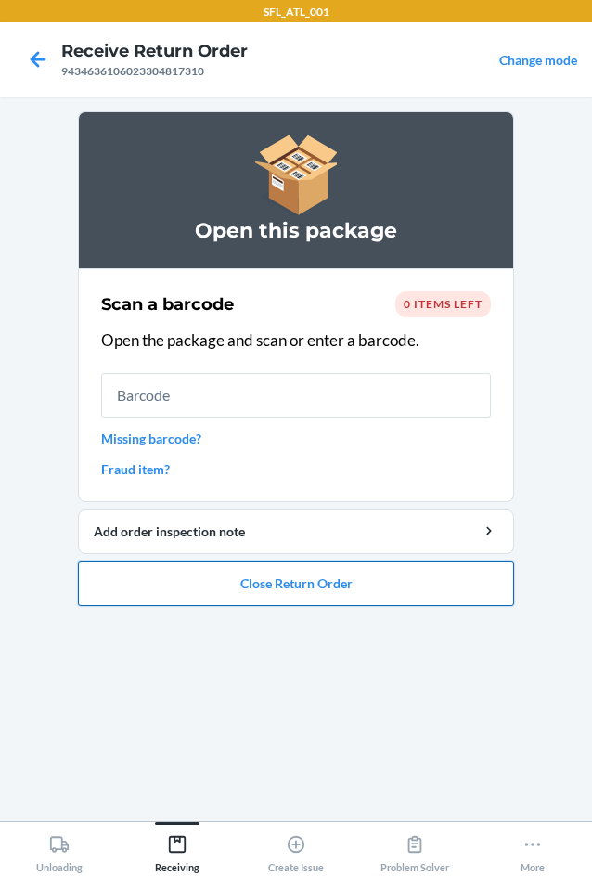
click at [305, 593] on button "Close Return Order" at bounding box center [296, 584] width 436 height 45
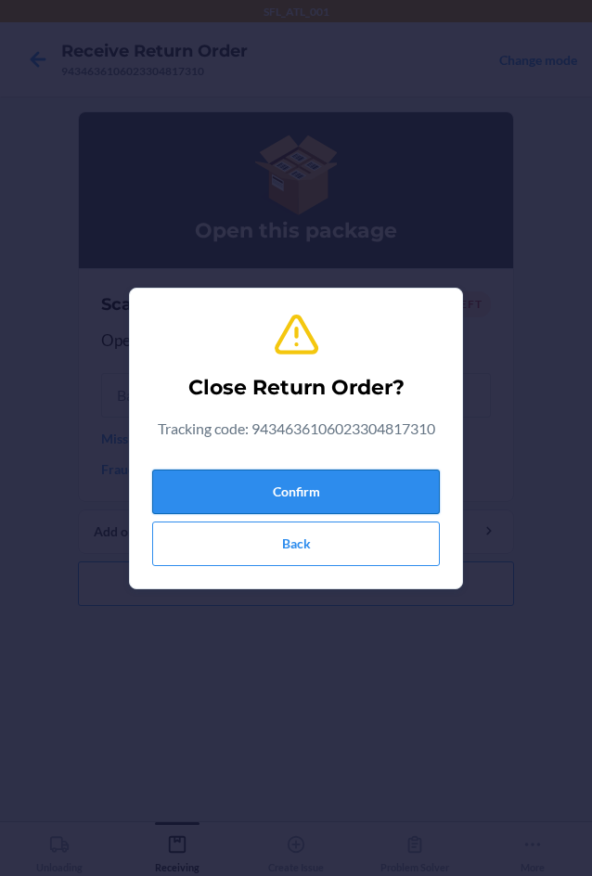
click at [337, 482] on button "Confirm" at bounding box center [296, 492] width 288 height 45
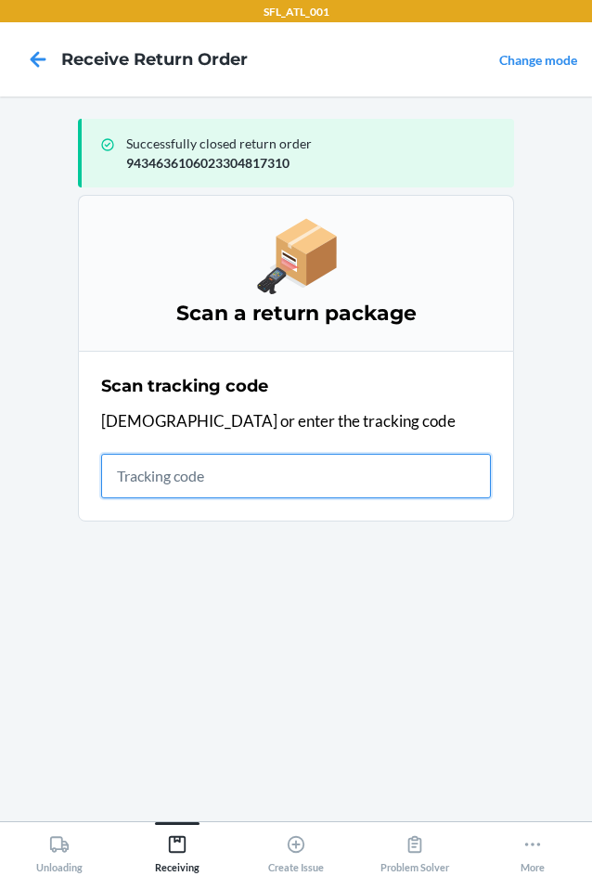
click at [174, 475] on input "text" at bounding box center [296, 476] width 390 height 45
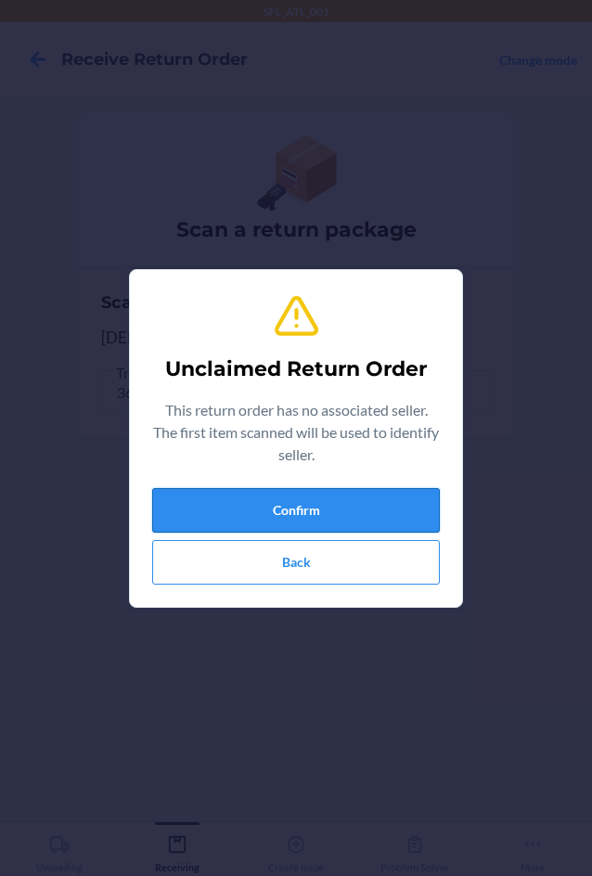
click at [183, 505] on button "Confirm" at bounding box center [296, 510] width 288 height 45
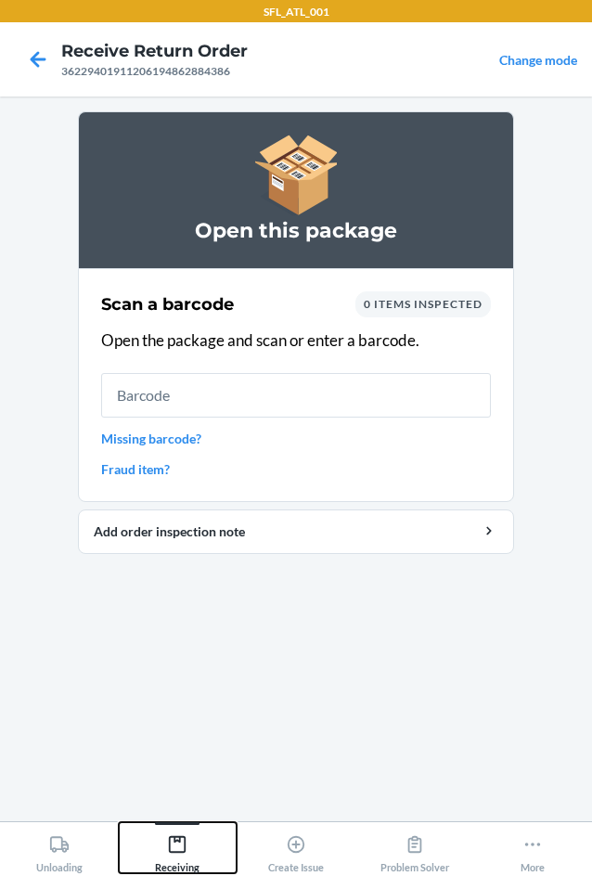
click at [174, 855] on div "Receiving" at bounding box center [177, 850] width 45 height 46
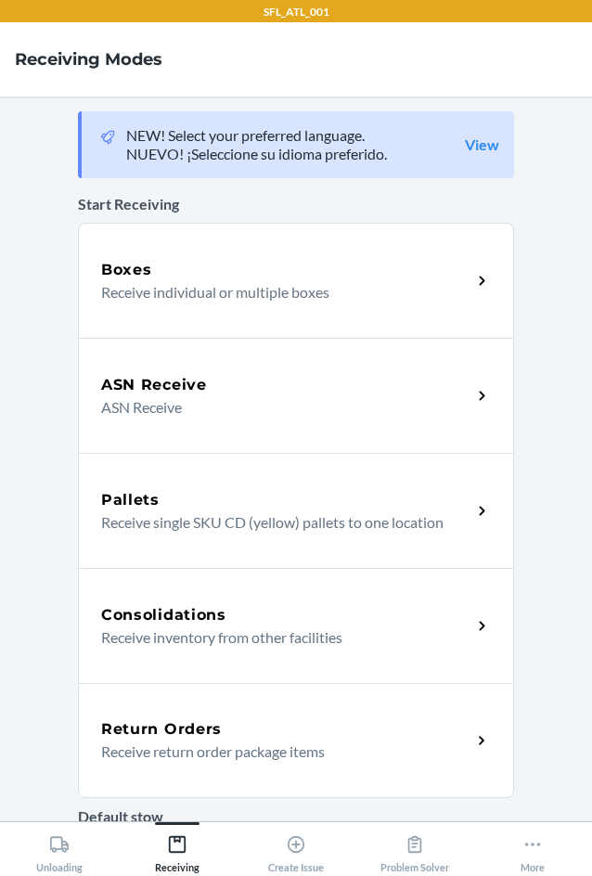
click at [189, 731] on h5 "Return Orders" at bounding box center [161, 729] width 121 height 22
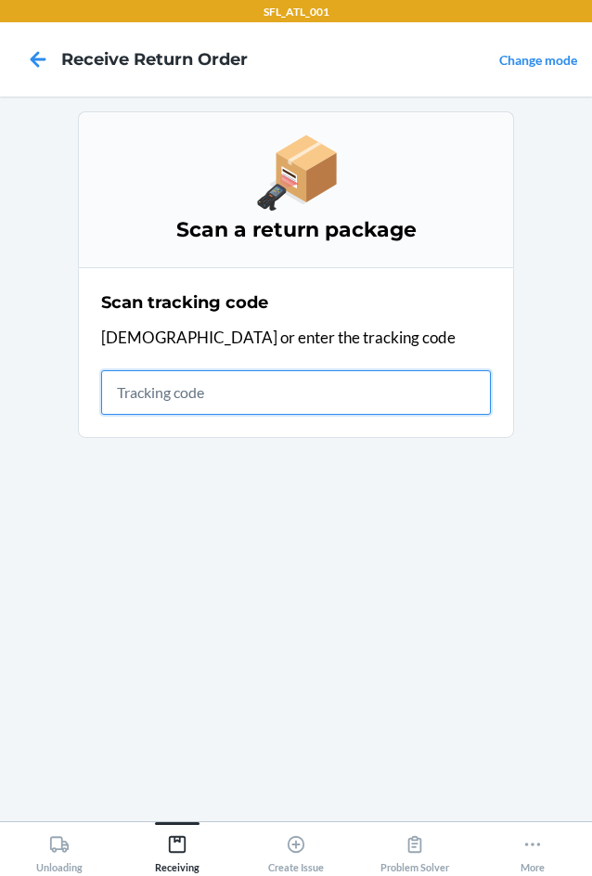
click at [207, 398] on input "text" at bounding box center [296, 392] width 390 height 45
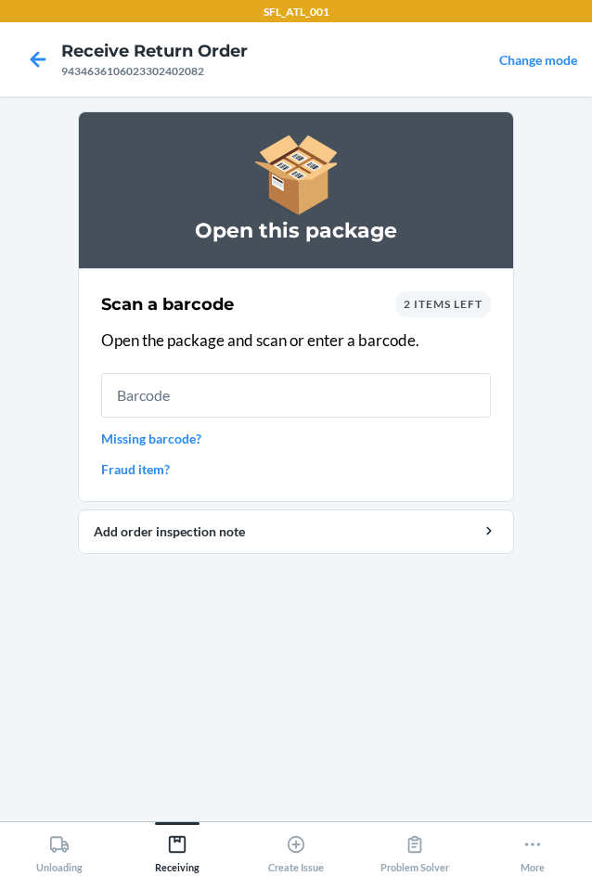
click at [248, 373] on input "text" at bounding box center [296, 395] width 390 height 45
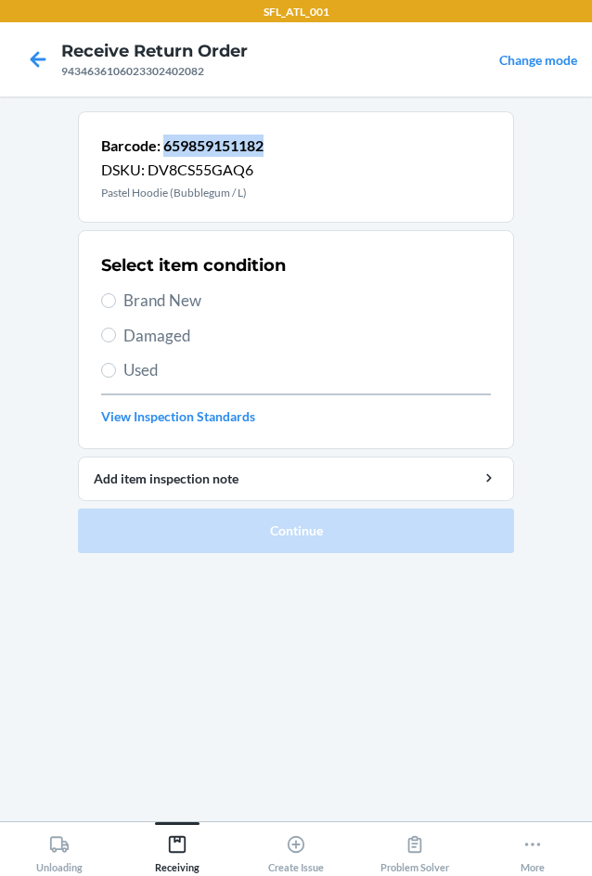
copy p "659859151182"
click at [197, 294] on span "Brand New" at bounding box center [307, 301] width 368 height 24
click at [116, 294] on input "Brand New" at bounding box center [108, 300] width 15 height 15
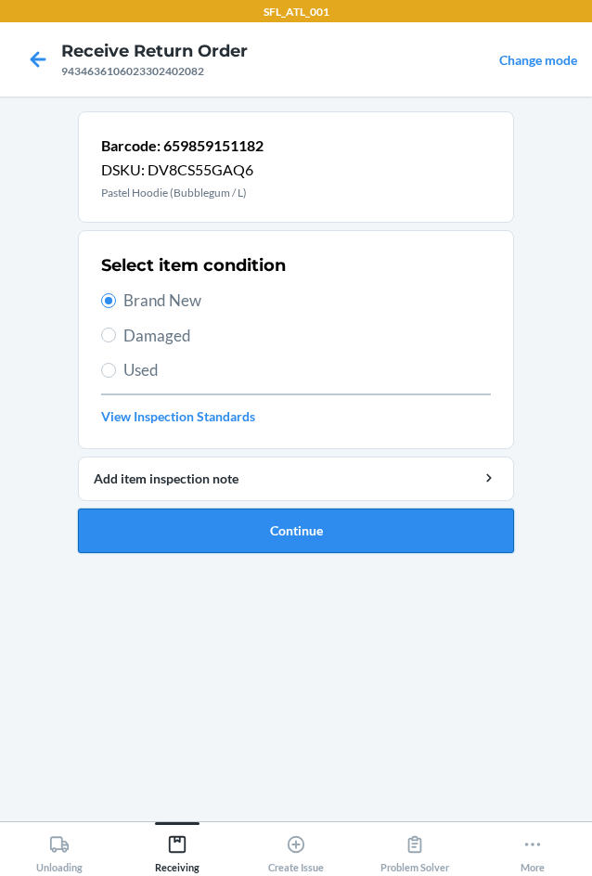
click at [301, 518] on button "Continue" at bounding box center [296, 531] width 436 height 45
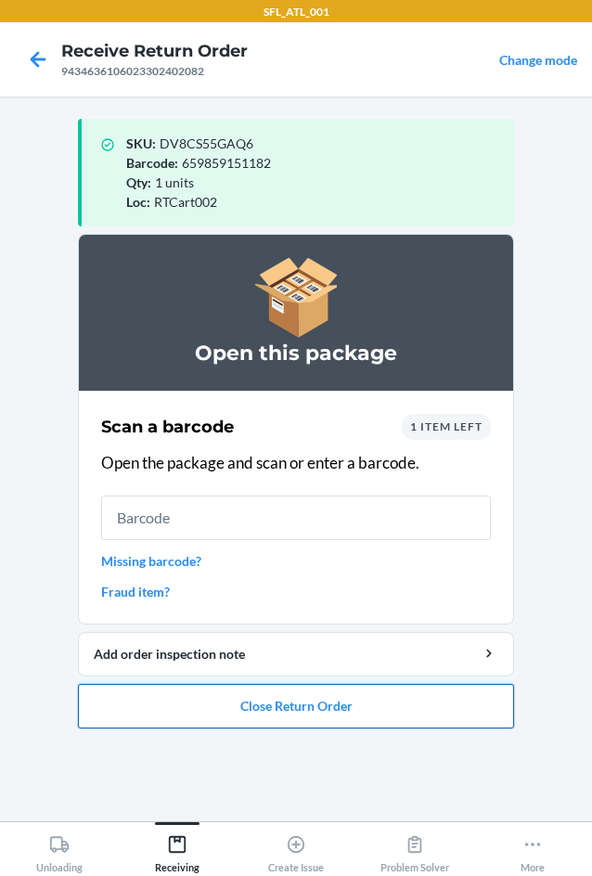
click at [288, 709] on button "Close Return Order" at bounding box center [296, 706] width 436 height 45
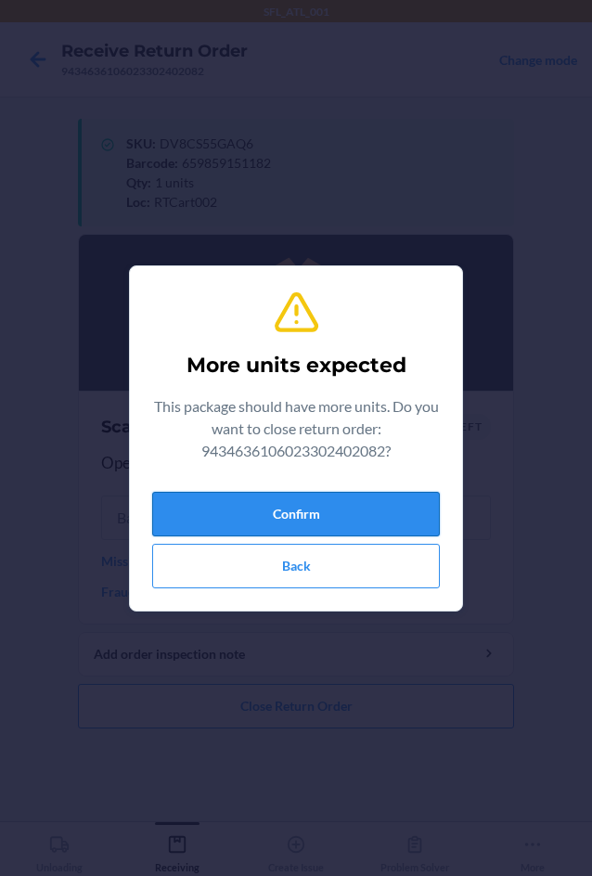
click at [337, 518] on button "Confirm" at bounding box center [296, 514] width 288 height 45
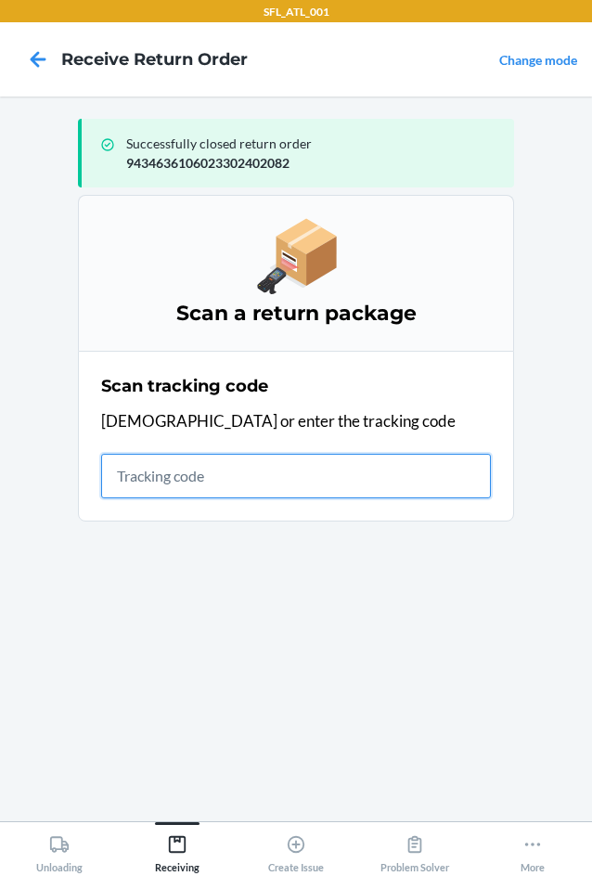
click at [221, 492] on input "text" at bounding box center [296, 476] width 390 height 45
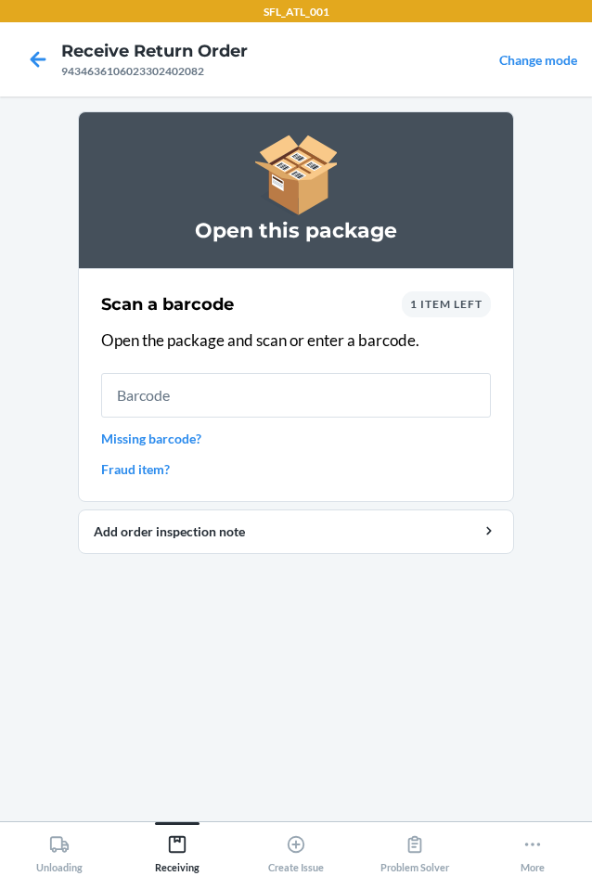
click at [233, 390] on input "text" at bounding box center [296, 395] width 390 height 45
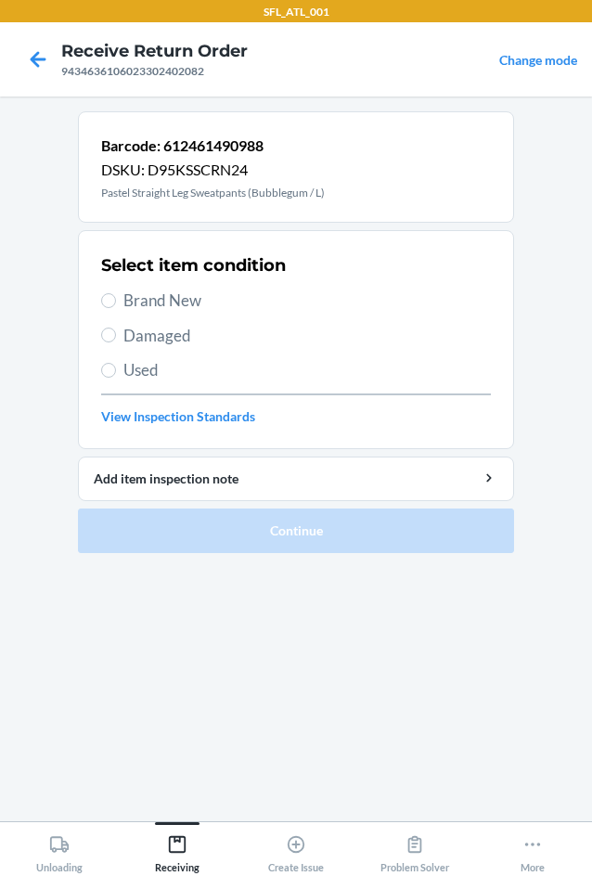
click at [180, 296] on span "Brand New" at bounding box center [307, 301] width 368 height 24
click at [116, 296] on input "Brand New" at bounding box center [108, 300] width 15 height 15
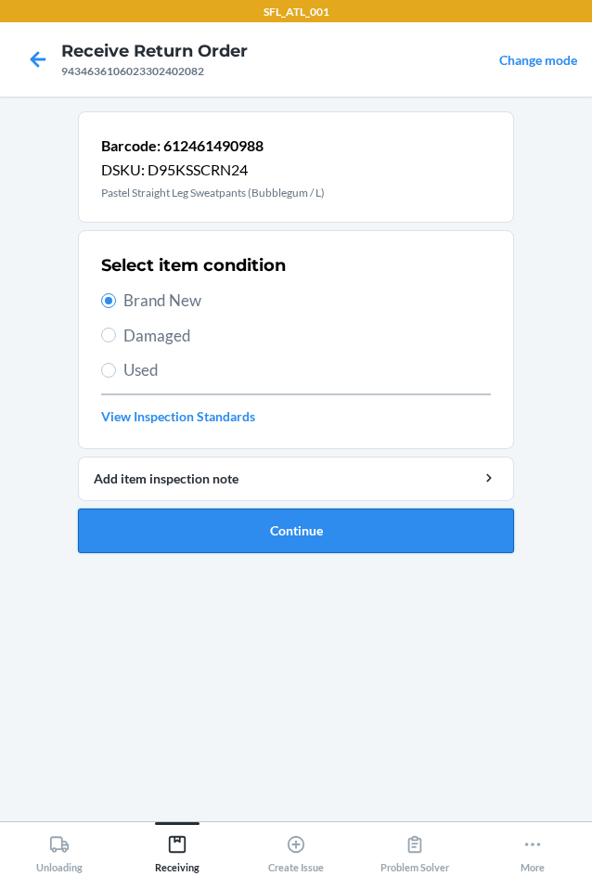
click at [224, 529] on button "Continue" at bounding box center [296, 531] width 436 height 45
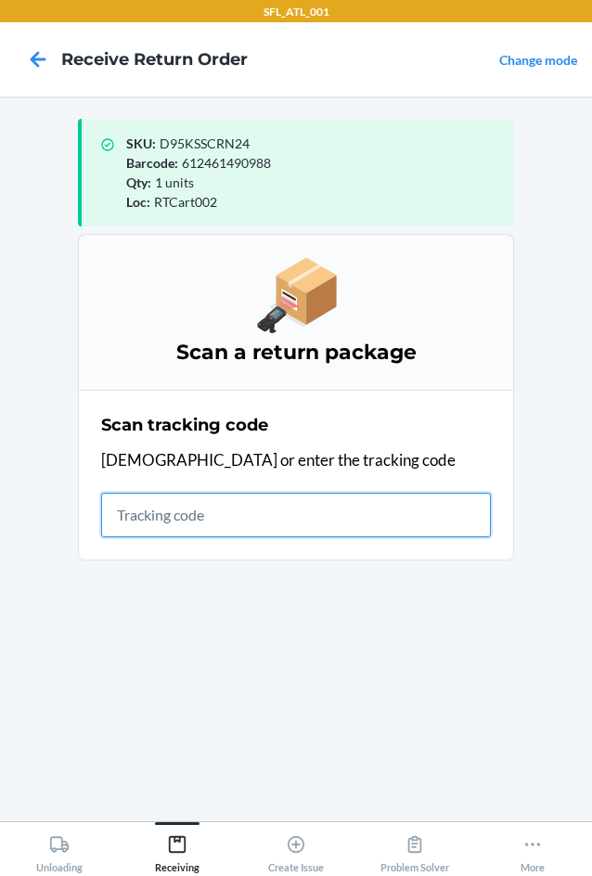
click at [198, 511] on input "text" at bounding box center [296, 515] width 390 height 45
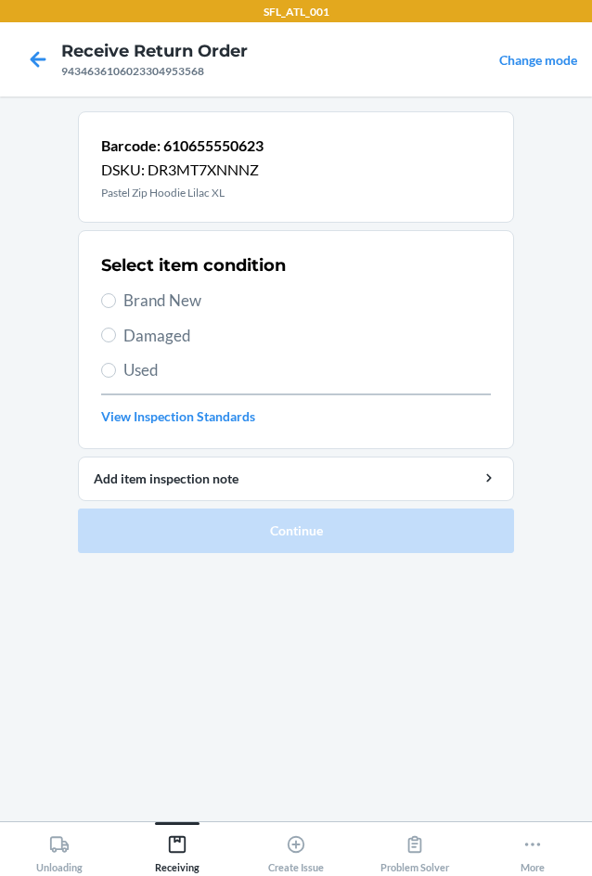
click at [165, 302] on span "Brand New" at bounding box center [307, 301] width 368 height 24
click at [116, 302] on input "Brand New" at bounding box center [108, 300] width 15 height 15
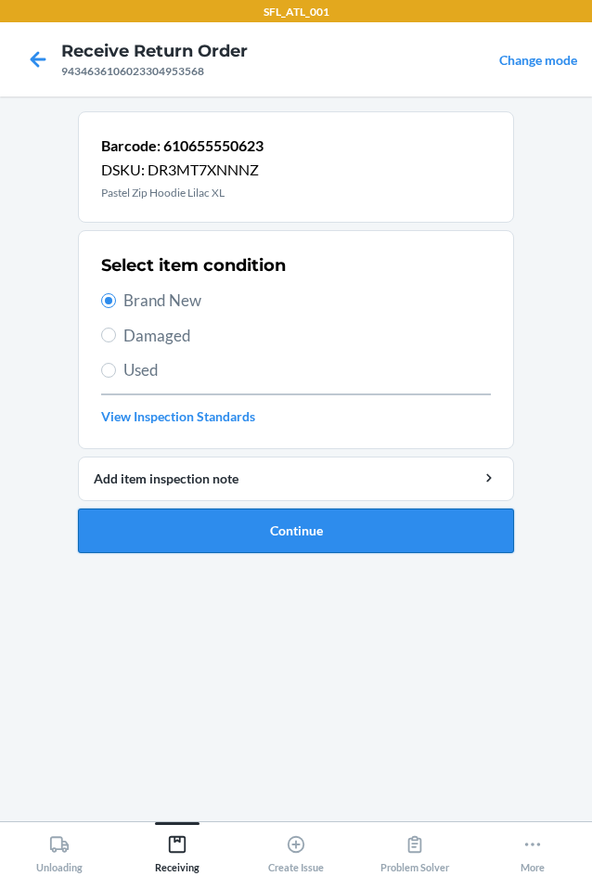
click at [271, 523] on button "Continue" at bounding box center [296, 531] width 436 height 45
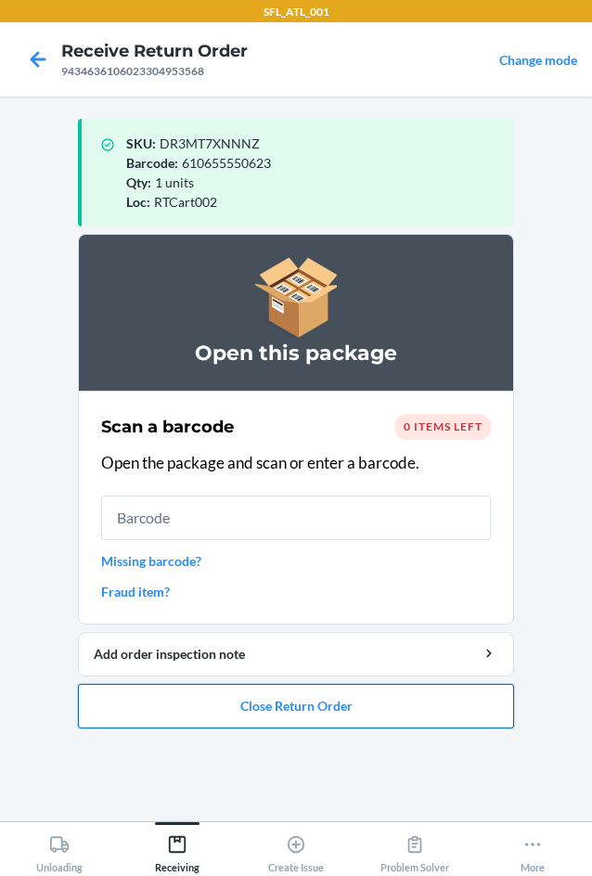
click at [310, 701] on button "Close Return Order" at bounding box center [296, 706] width 436 height 45
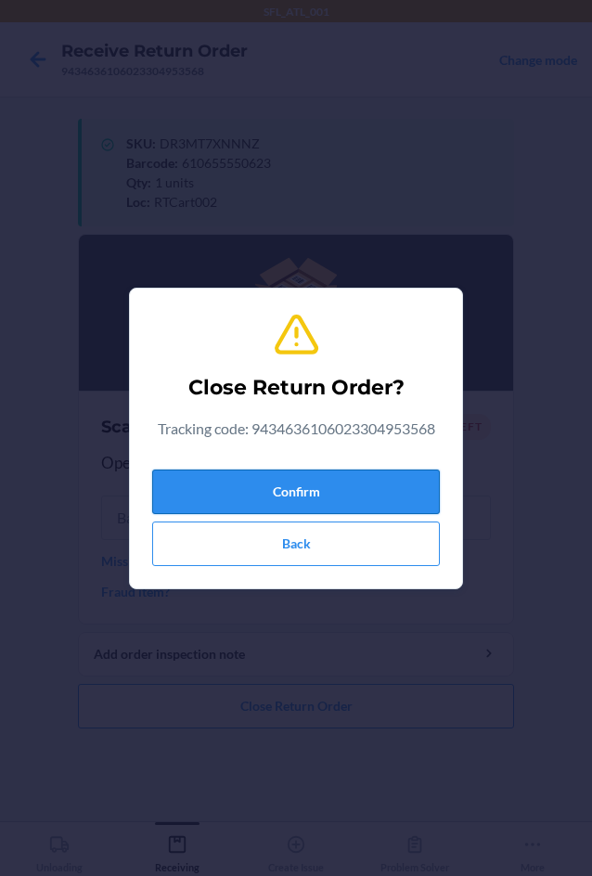
click at [342, 501] on button "Confirm" at bounding box center [296, 492] width 288 height 45
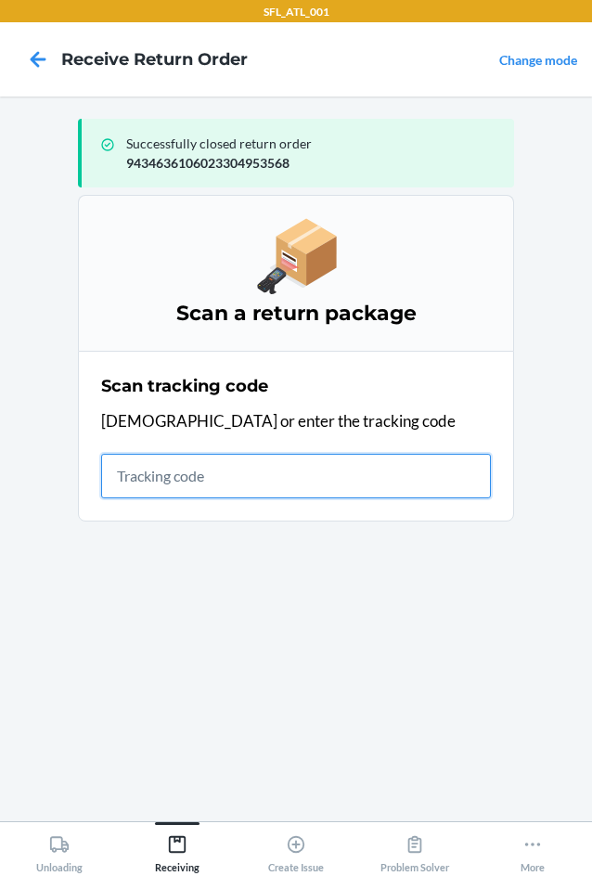
click at [203, 484] on input "text" at bounding box center [296, 476] width 390 height 45
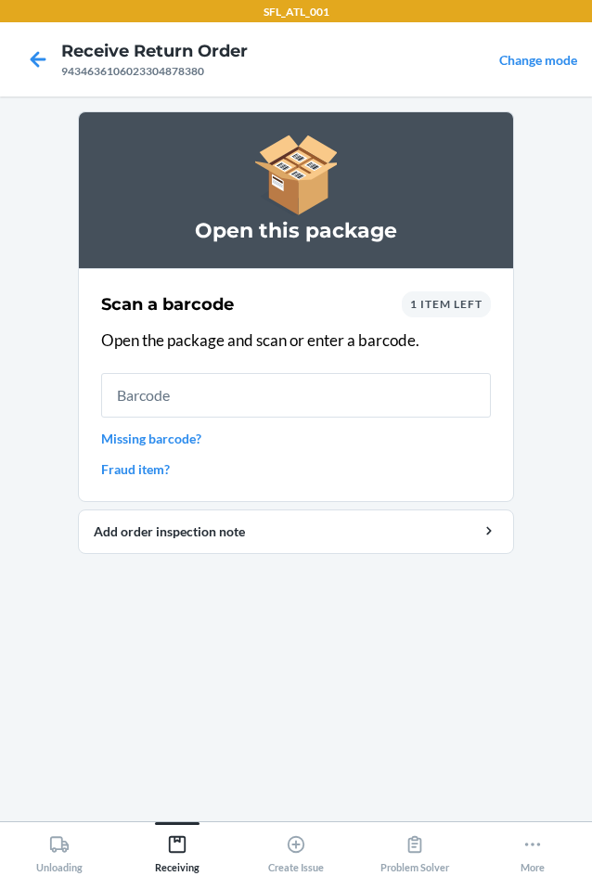
click at [345, 390] on input "text" at bounding box center [296, 395] width 390 height 45
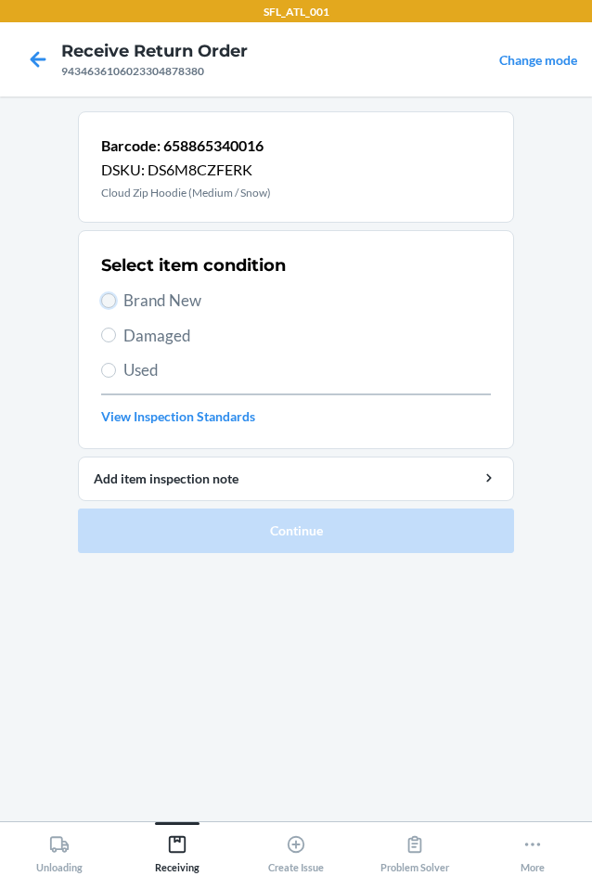
click at [111, 297] on input "Brand New" at bounding box center [108, 300] width 15 height 15
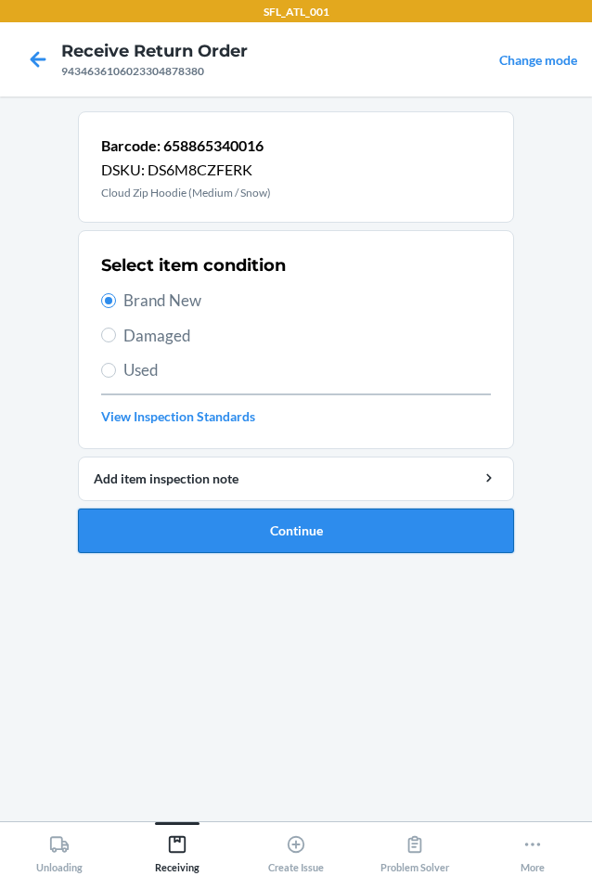
click at [298, 534] on button "Continue" at bounding box center [296, 531] width 436 height 45
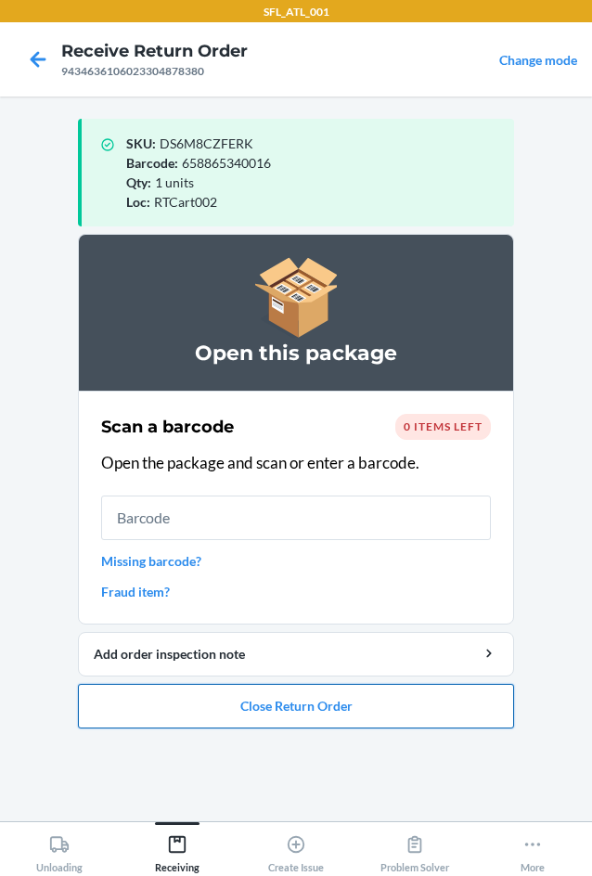
click at [322, 717] on button "Close Return Order" at bounding box center [296, 706] width 436 height 45
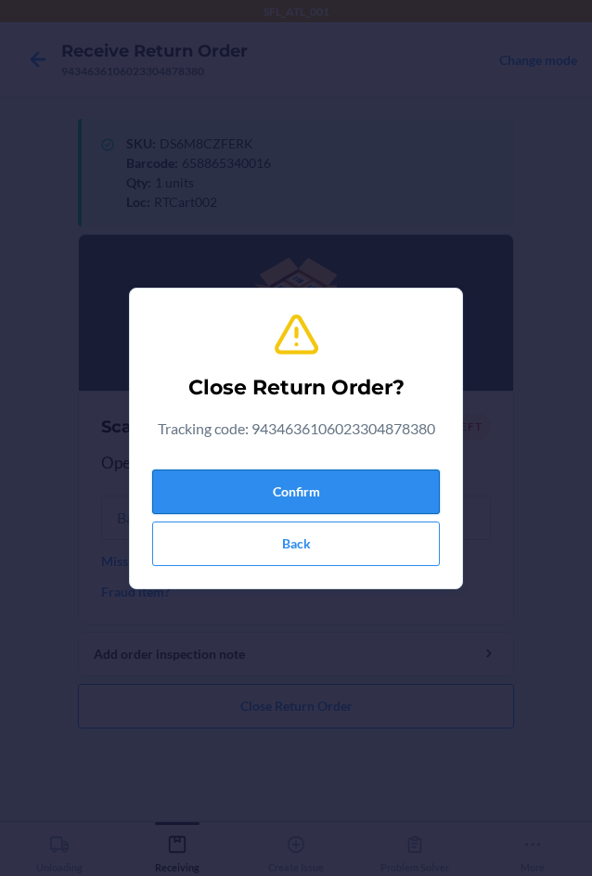
click at [321, 488] on button "Confirm" at bounding box center [296, 492] width 288 height 45
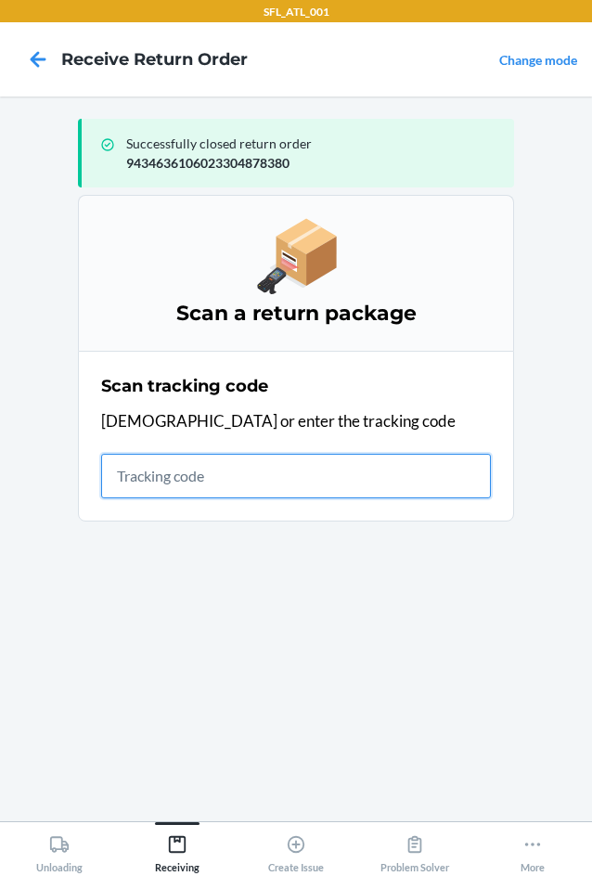
click at [209, 466] on input "text" at bounding box center [296, 476] width 390 height 45
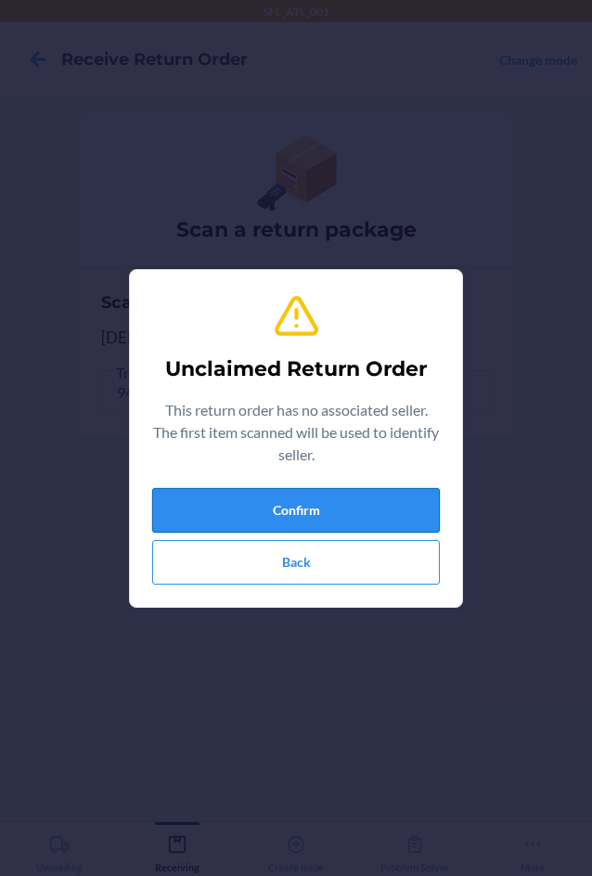
click at [288, 501] on button "Confirm" at bounding box center [296, 510] width 288 height 45
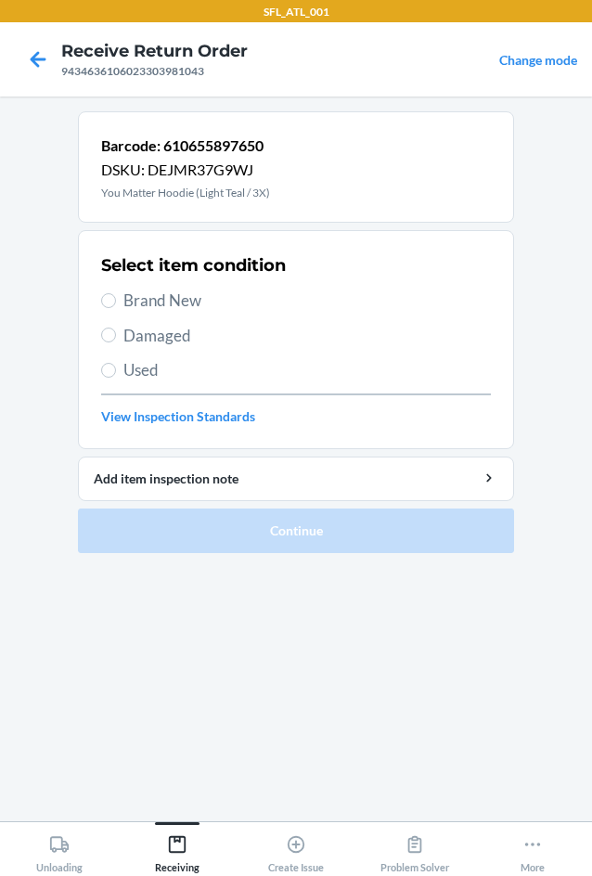
click at [169, 303] on span "Brand New" at bounding box center [307, 301] width 368 height 24
click at [116, 303] on input "Brand New" at bounding box center [108, 300] width 15 height 15
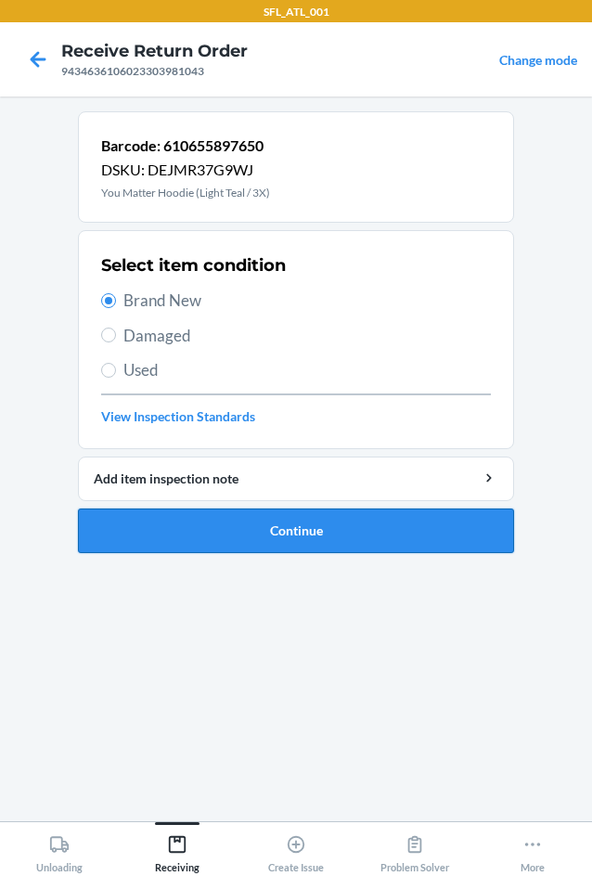
click at [303, 535] on button "Continue" at bounding box center [296, 531] width 436 height 45
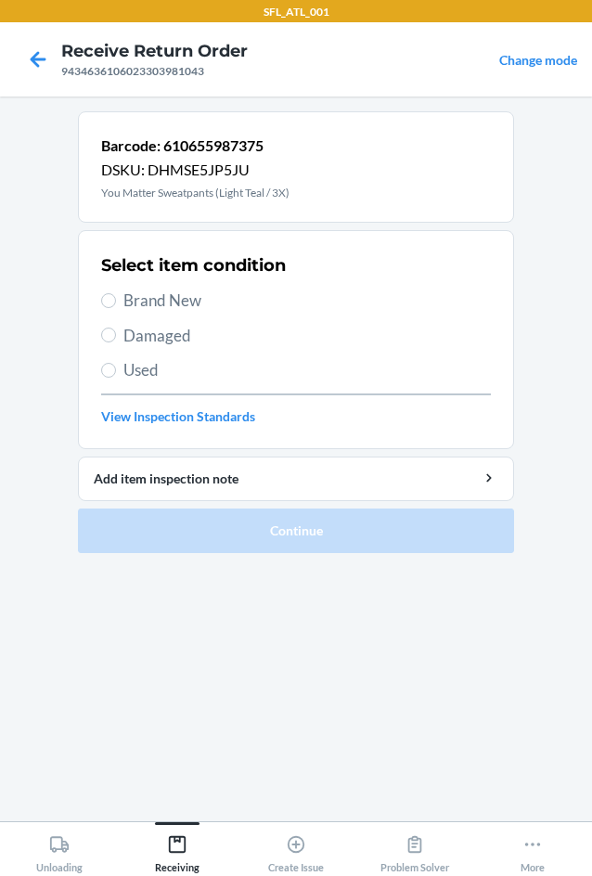
click at [139, 305] on span "Brand New" at bounding box center [307, 301] width 368 height 24
click at [116, 305] on input "Brand New" at bounding box center [108, 300] width 15 height 15
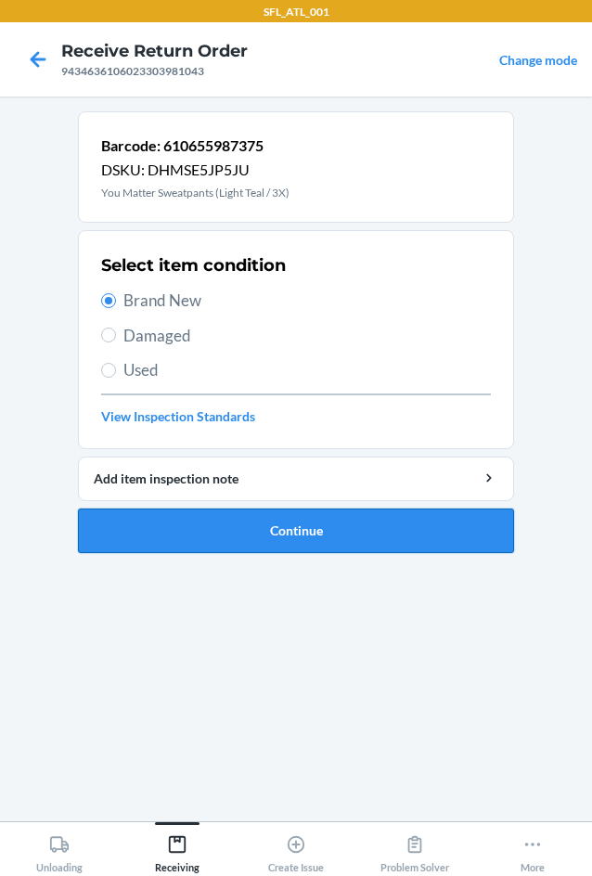
click at [304, 531] on button "Continue" at bounding box center [296, 531] width 436 height 45
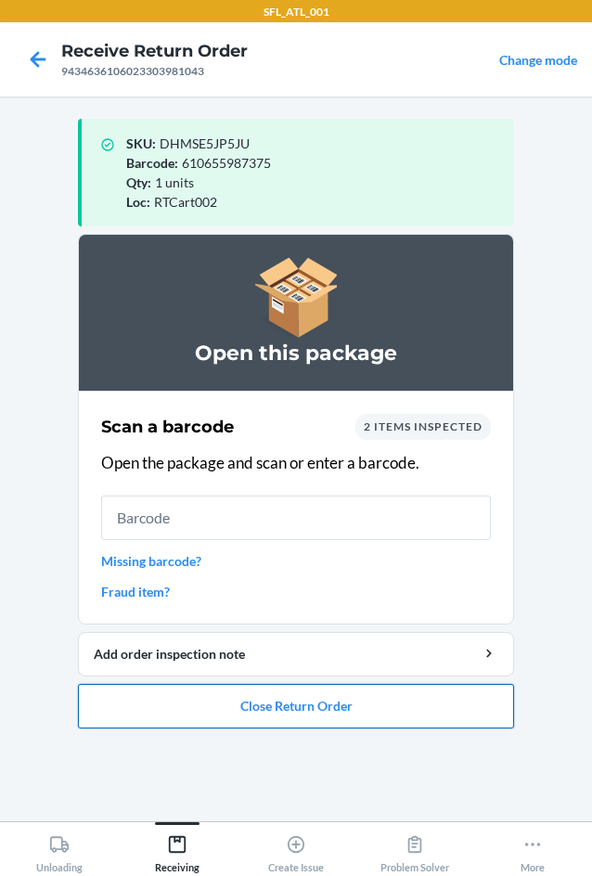
click at [333, 703] on button "Close Return Order" at bounding box center [296, 706] width 436 height 45
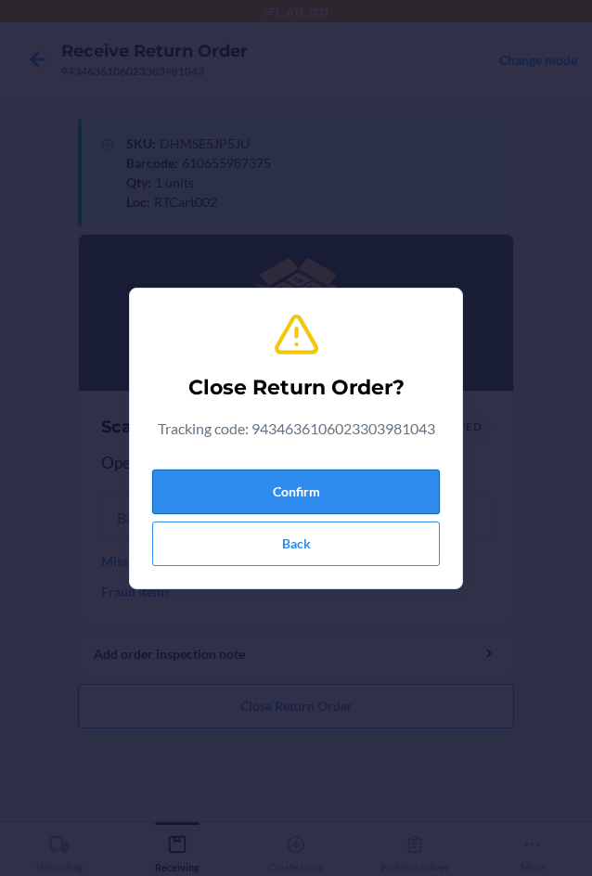
click at [284, 487] on button "Confirm" at bounding box center [296, 492] width 288 height 45
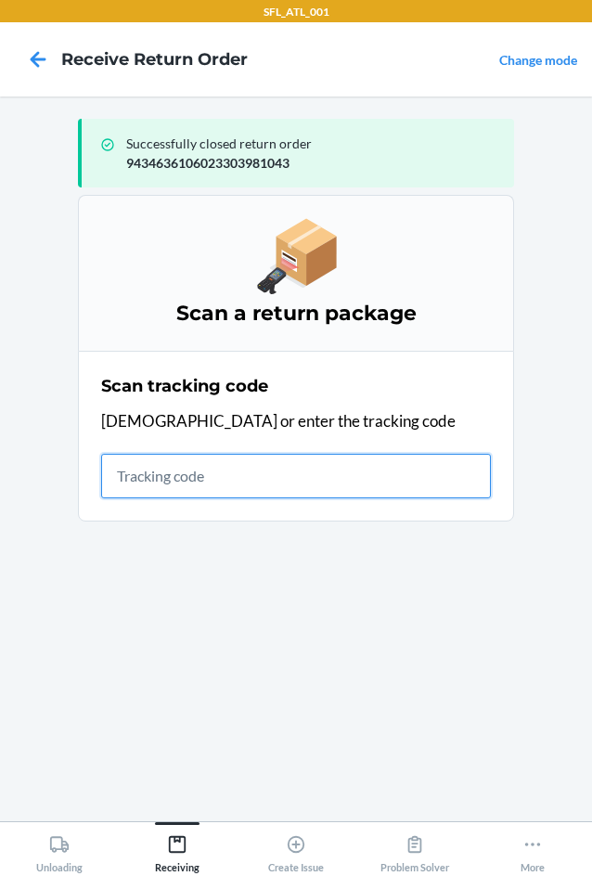
click at [296, 477] on input "text" at bounding box center [296, 476] width 390 height 45
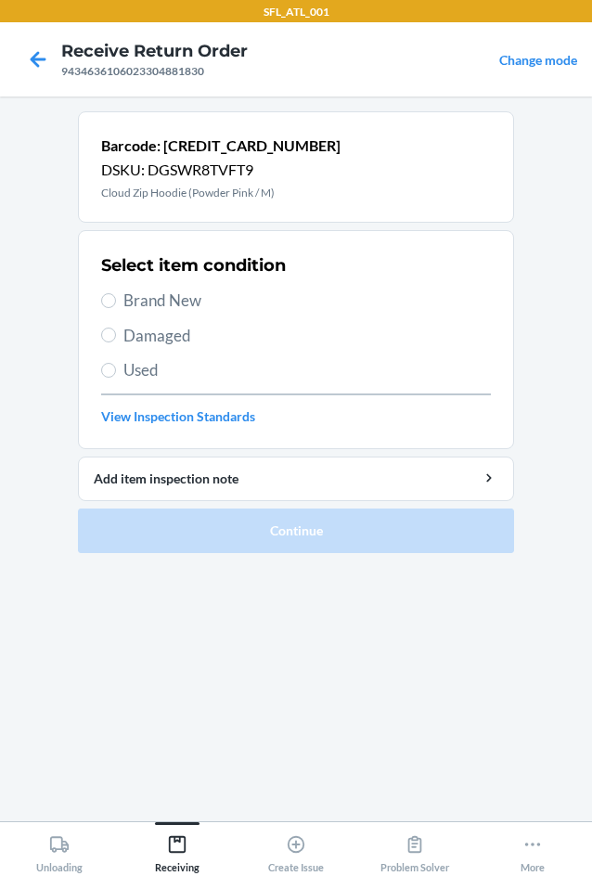
click at [154, 293] on span "Brand New" at bounding box center [307, 301] width 368 height 24
click at [116, 293] on input "Brand New" at bounding box center [108, 300] width 15 height 15
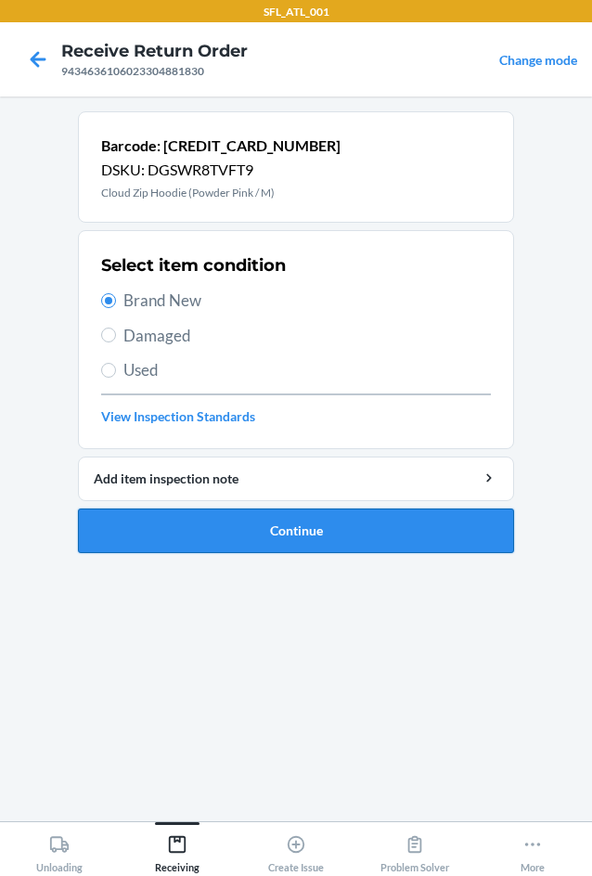
click at [271, 533] on button "Continue" at bounding box center [296, 531] width 436 height 45
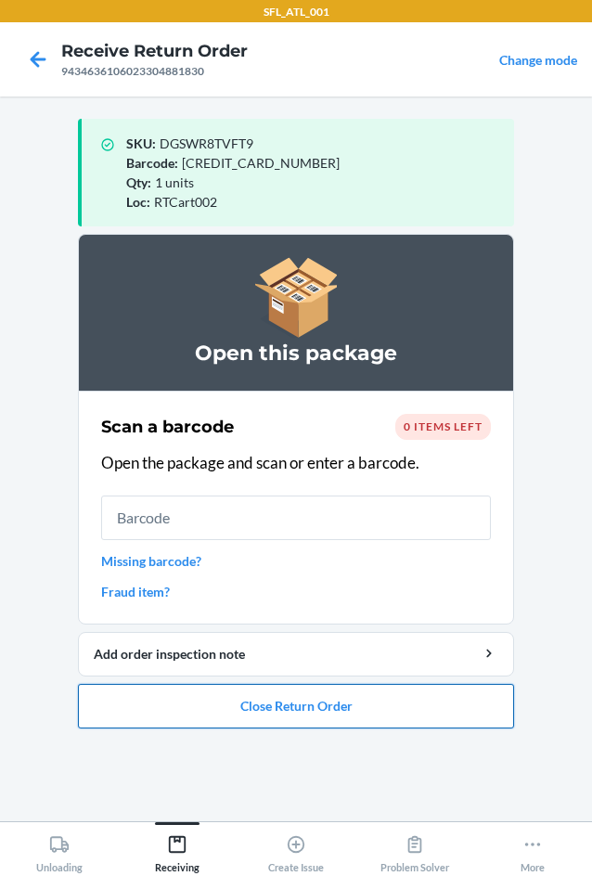
click at [302, 701] on button "Close Return Order" at bounding box center [296, 706] width 436 height 45
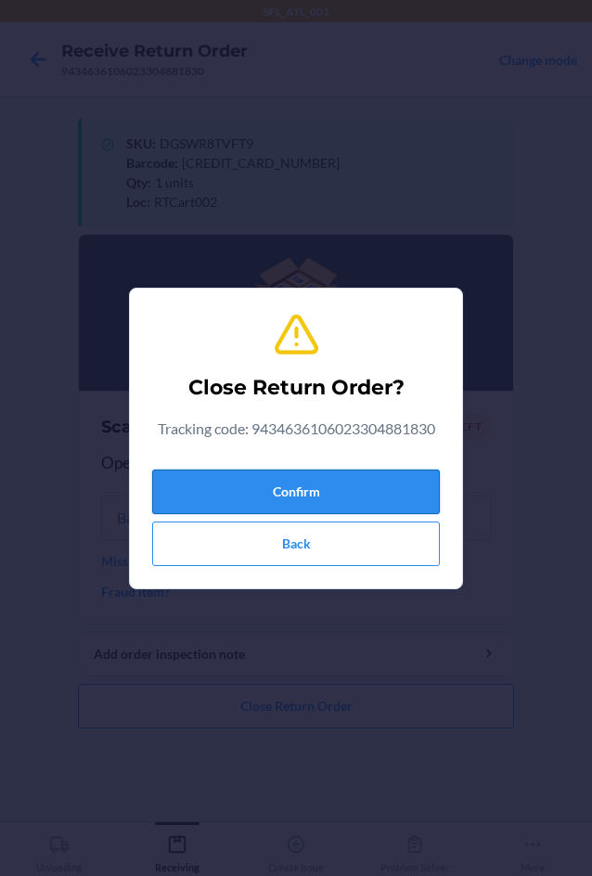
click at [340, 477] on button "Confirm" at bounding box center [296, 492] width 288 height 45
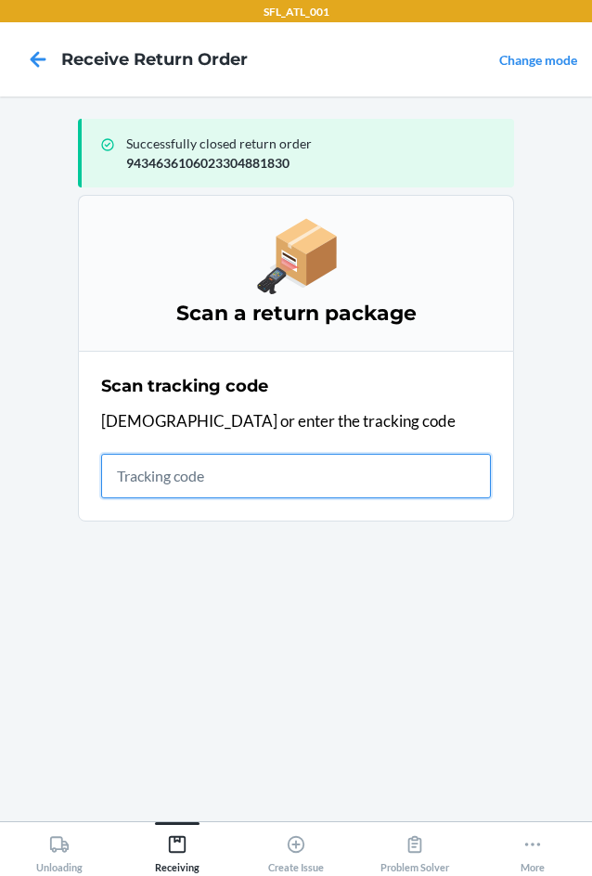
click at [191, 482] on input "text" at bounding box center [296, 476] width 390 height 45
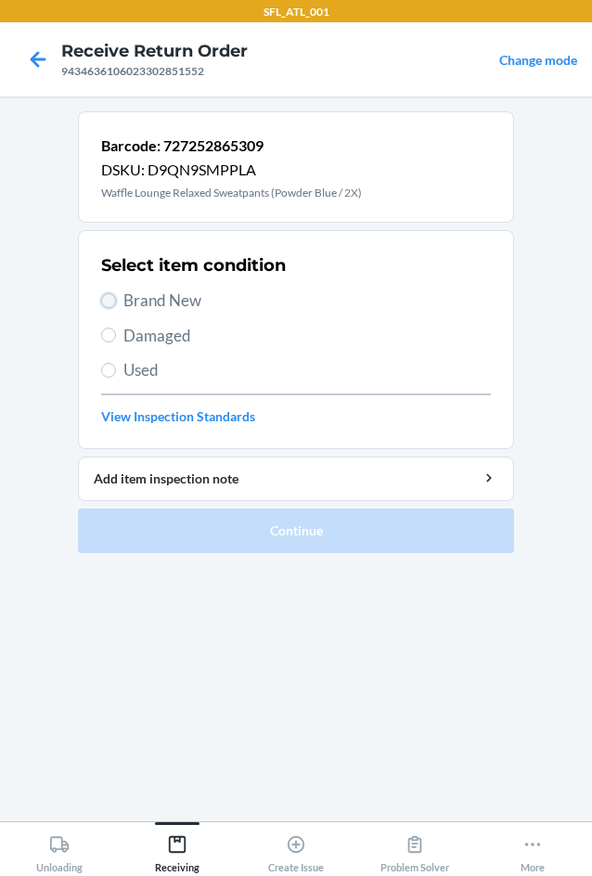
click at [111, 304] on input "Brand New" at bounding box center [108, 300] width 15 height 15
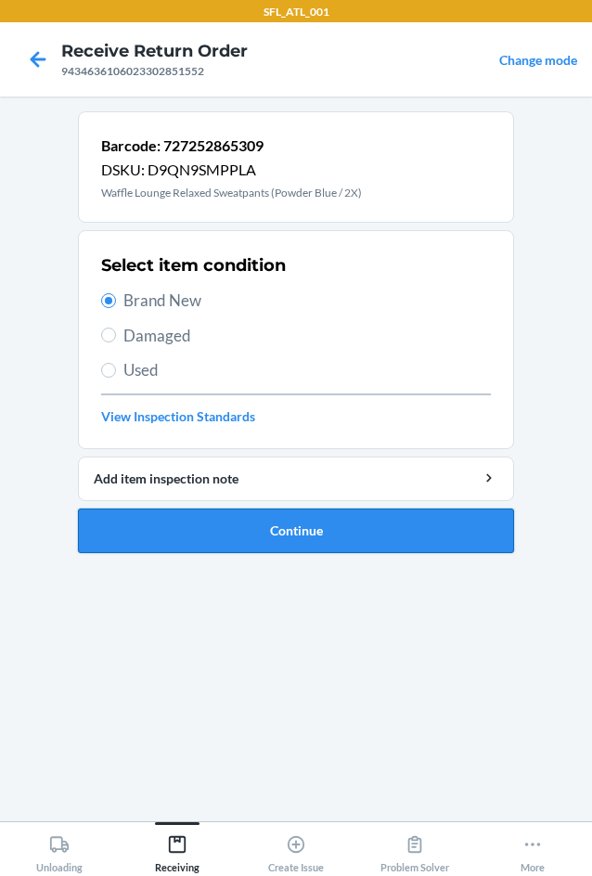
click at [332, 534] on button "Continue" at bounding box center [296, 531] width 436 height 45
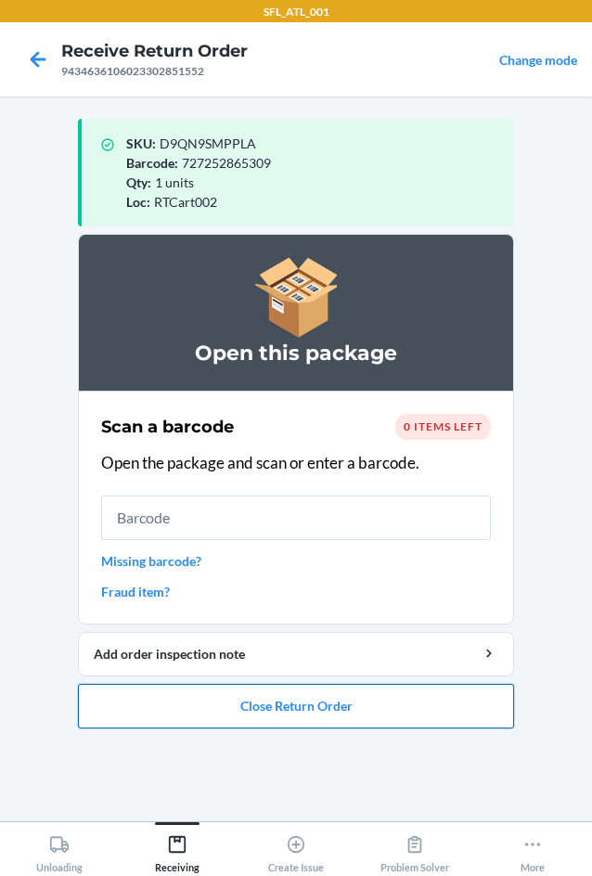
click at [265, 706] on button "Close Return Order" at bounding box center [296, 706] width 436 height 45
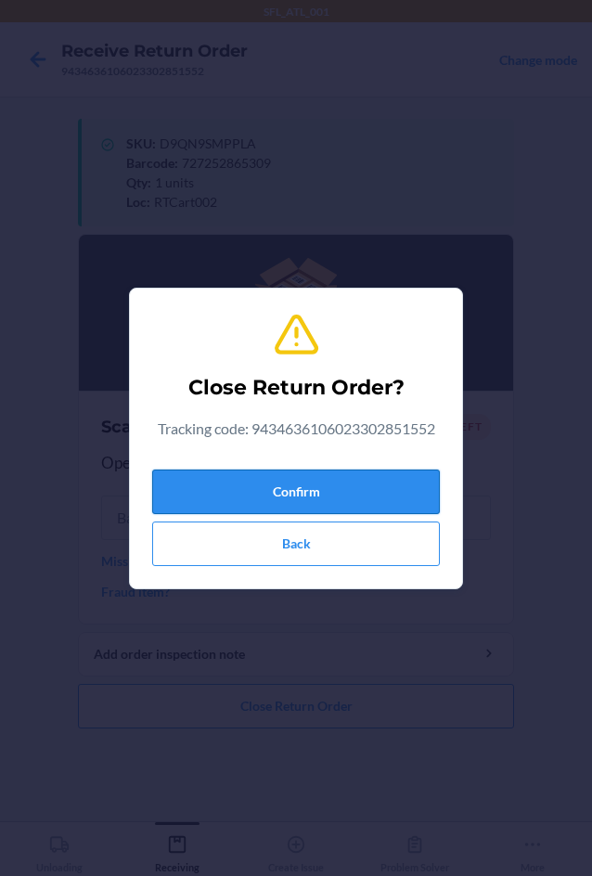
click at [287, 492] on button "Confirm" at bounding box center [296, 492] width 288 height 45
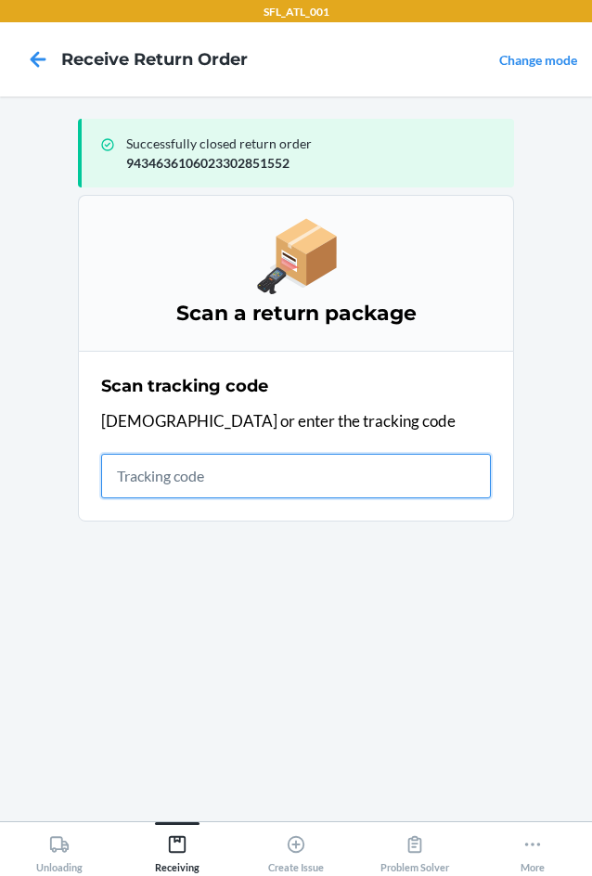
click at [346, 484] on input "text" at bounding box center [296, 476] width 390 height 45
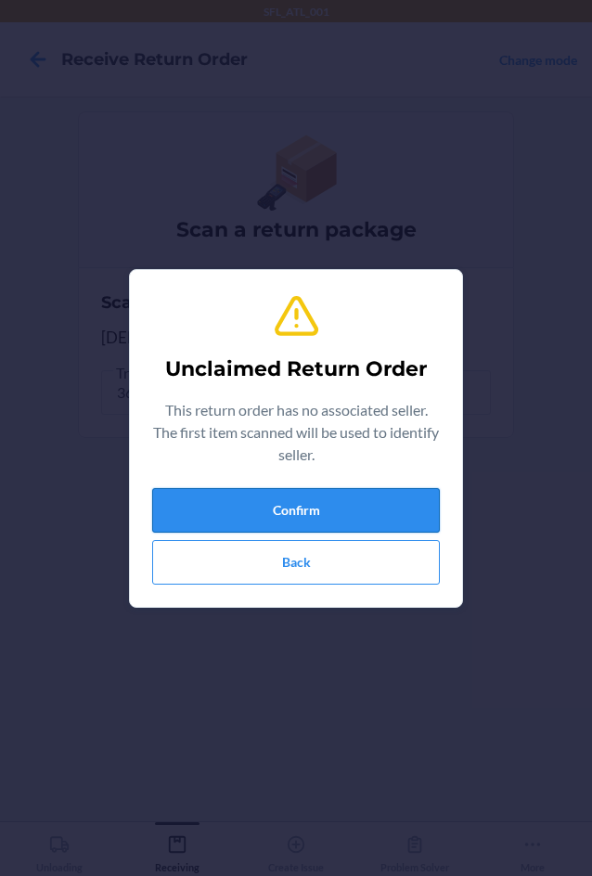
click at [342, 518] on button "Confirm" at bounding box center [296, 510] width 288 height 45
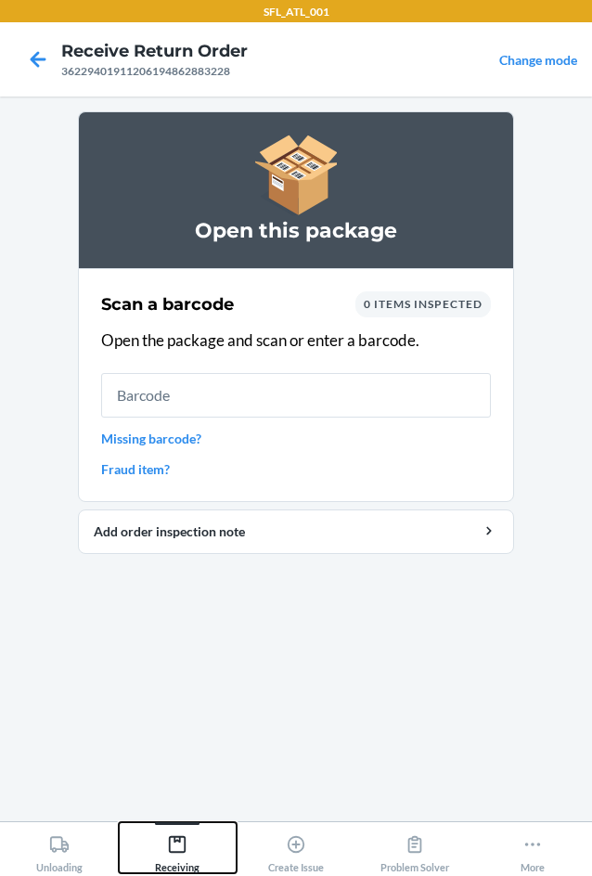
click at [176, 835] on icon at bounding box center [177, 844] width 20 height 20
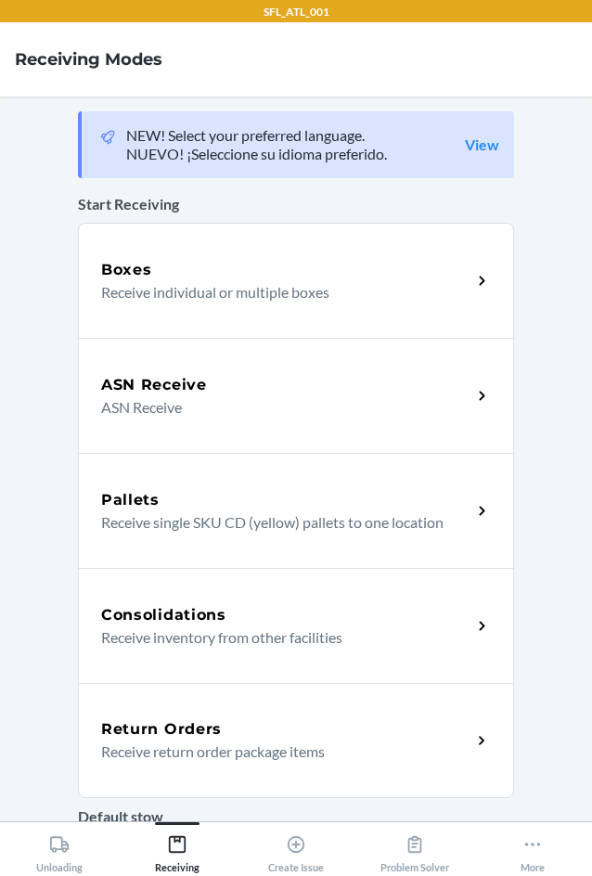
click at [186, 723] on h5 "Return Orders" at bounding box center [161, 729] width 121 height 22
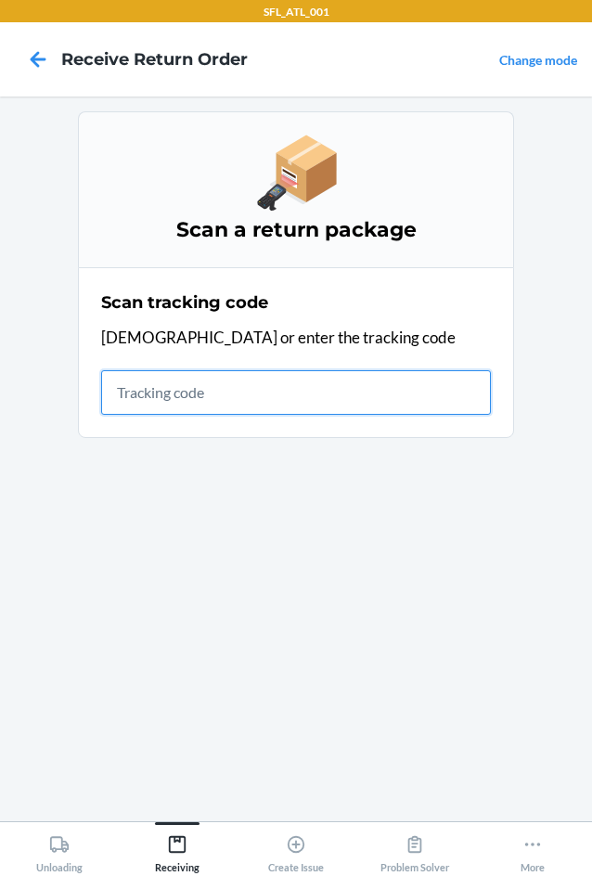
click at [313, 379] on input "text" at bounding box center [296, 392] width 390 height 45
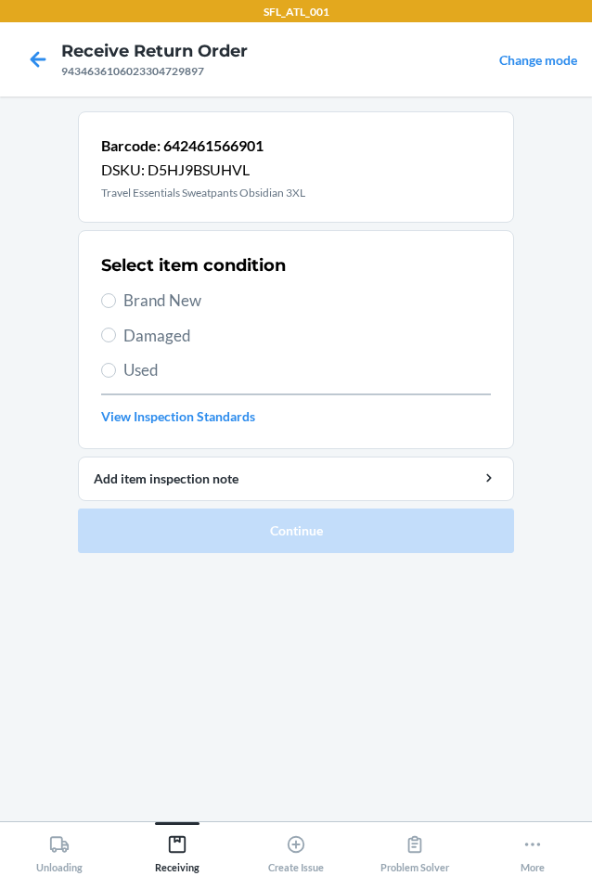
click at [177, 298] on span "Brand New" at bounding box center [307, 301] width 368 height 24
click at [116, 298] on input "Brand New" at bounding box center [108, 300] width 15 height 15
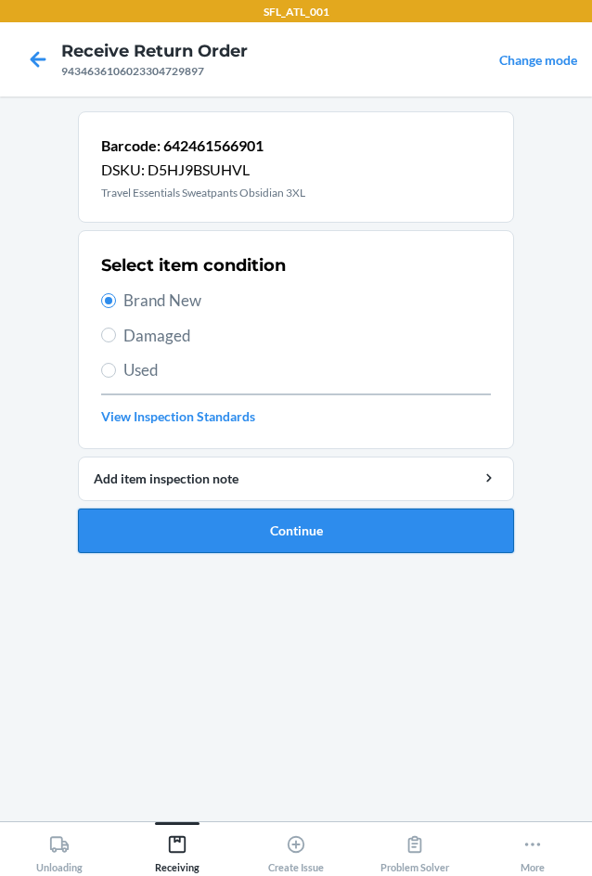
click at [276, 523] on button "Continue" at bounding box center [296, 531] width 436 height 45
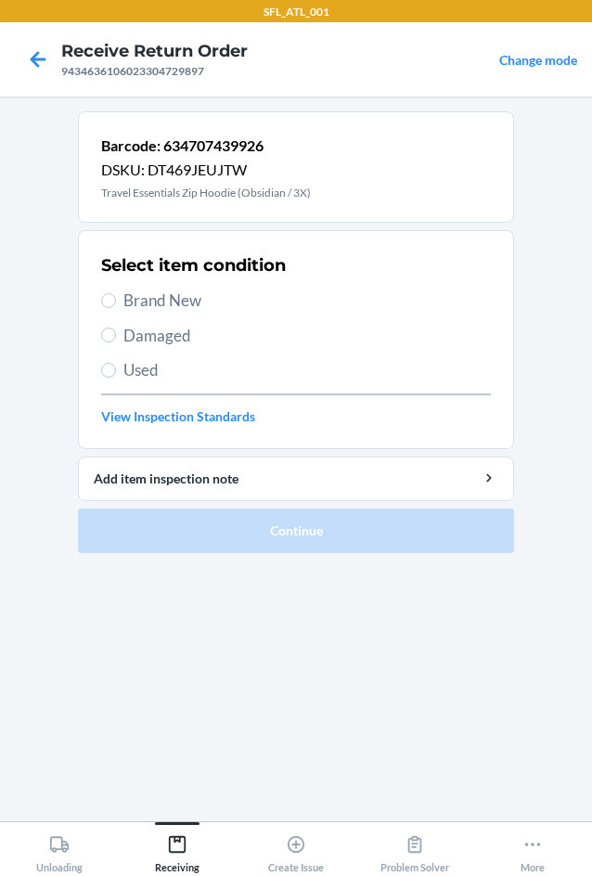
click at [196, 312] on span "Brand New" at bounding box center [307, 301] width 368 height 24
click at [116, 308] on input "Brand New" at bounding box center [108, 300] width 15 height 15
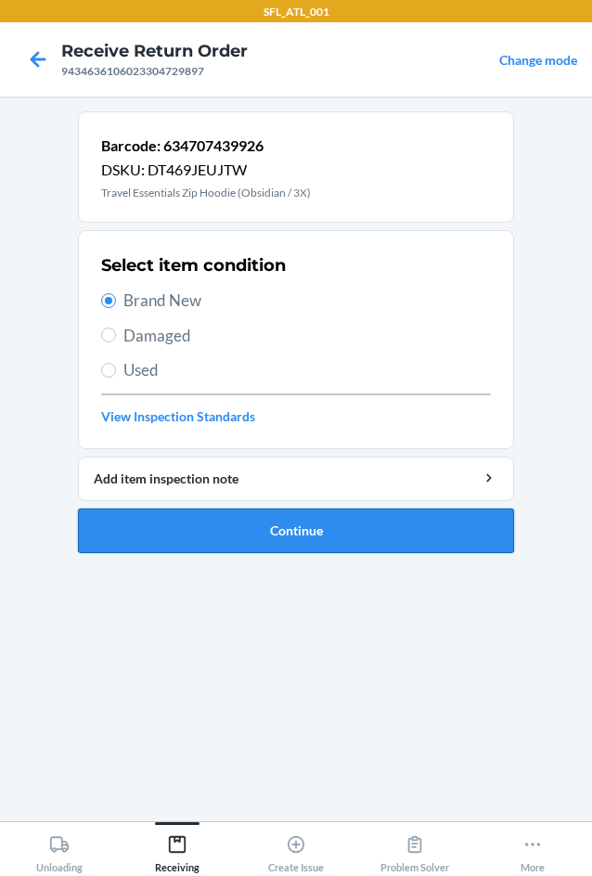
click at [281, 529] on button "Continue" at bounding box center [296, 531] width 436 height 45
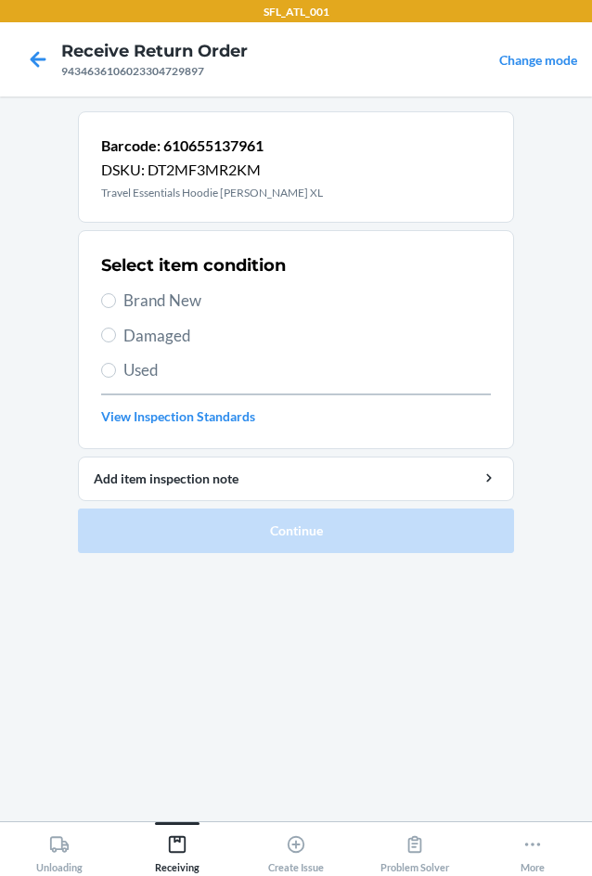
click at [161, 304] on span "Brand New" at bounding box center [307, 301] width 368 height 24
click at [116, 304] on input "Brand New" at bounding box center [108, 300] width 15 height 15
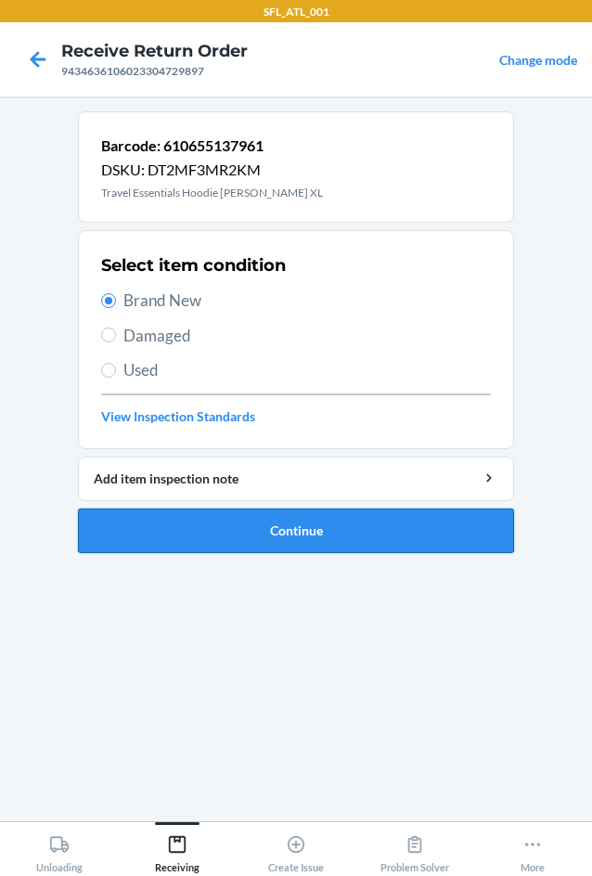
click at [243, 525] on button "Continue" at bounding box center [296, 531] width 436 height 45
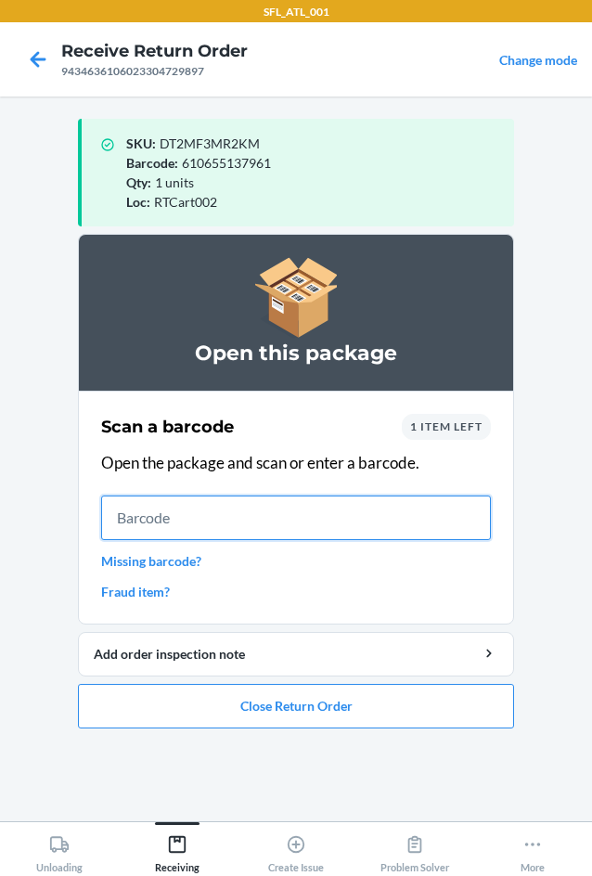
click at [249, 504] on input "text" at bounding box center [296, 518] width 390 height 45
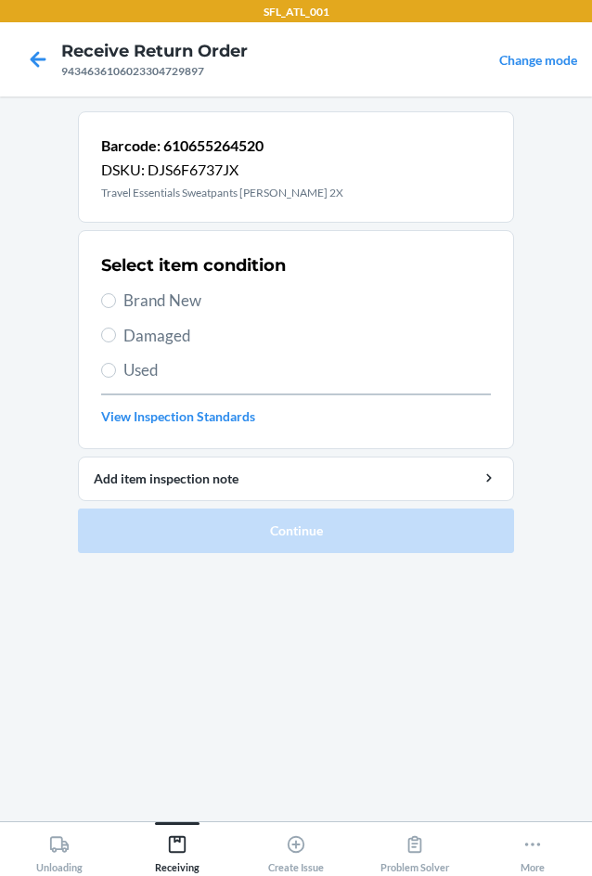
click at [149, 294] on span "Brand New" at bounding box center [307, 301] width 368 height 24
click at [116, 294] on input "Brand New" at bounding box center [108, 300] width 15 height 15
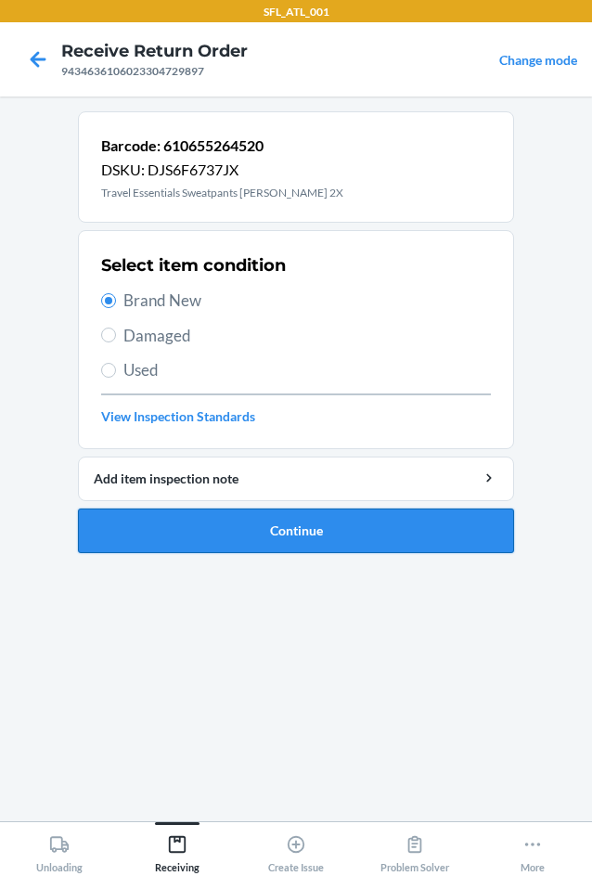
click at [288, 539] on button "Continue" at bounding box center [296, 531] width 436 height 45
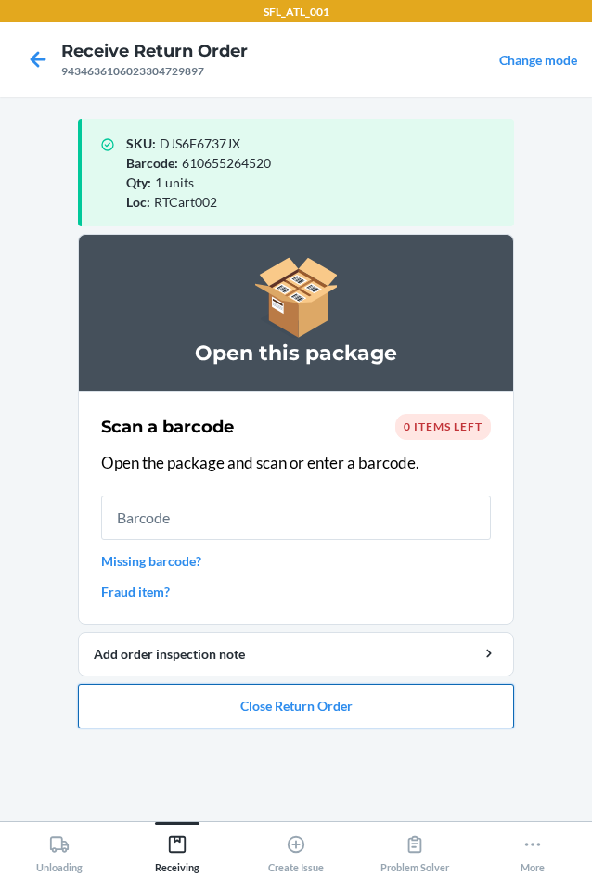
click at [305, 704] on button "Close Return Order" at bounding box center [296, 706] width 436 height 45
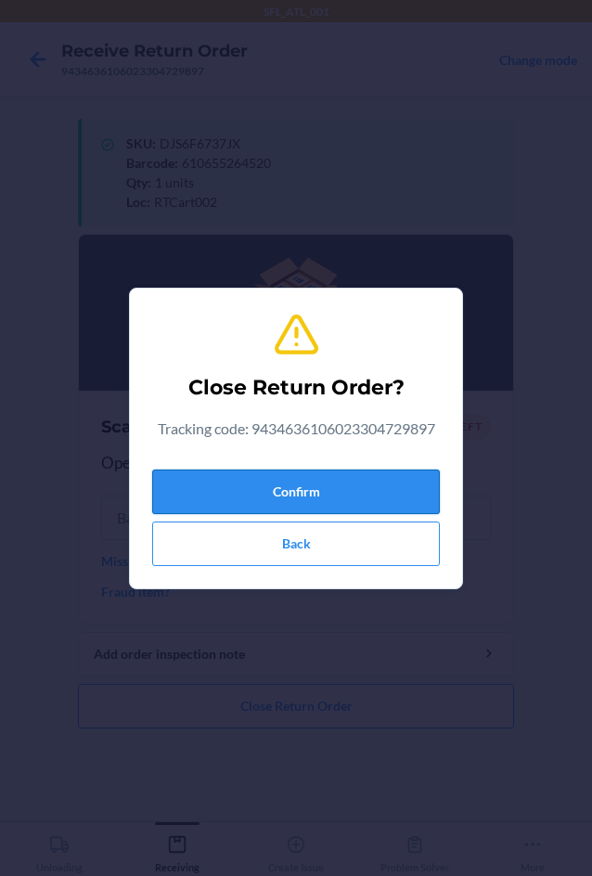
click at [278, 488] on button "Confirm" at bounding box center [296, 492] width 288 height 45
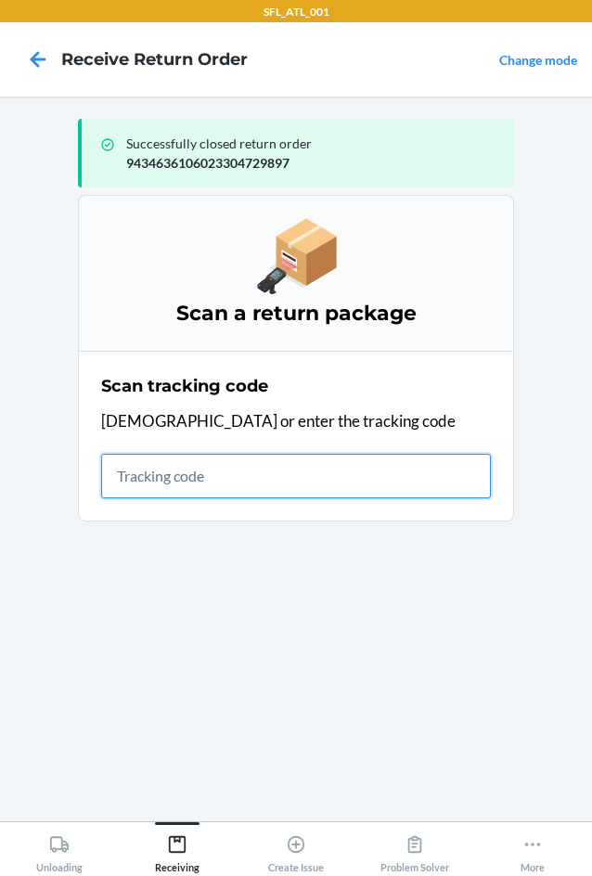
click at [137, 485] on input "text" at bounding box center [296, 476] width 390 height 45
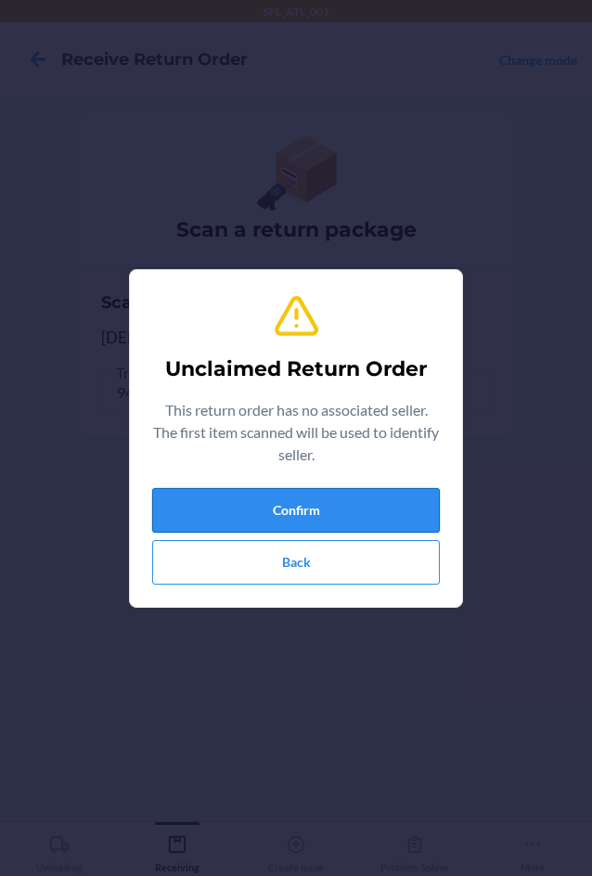
click at [224, 501] on button "Confirm" at bounding box center [296, 510] width 288 height 45
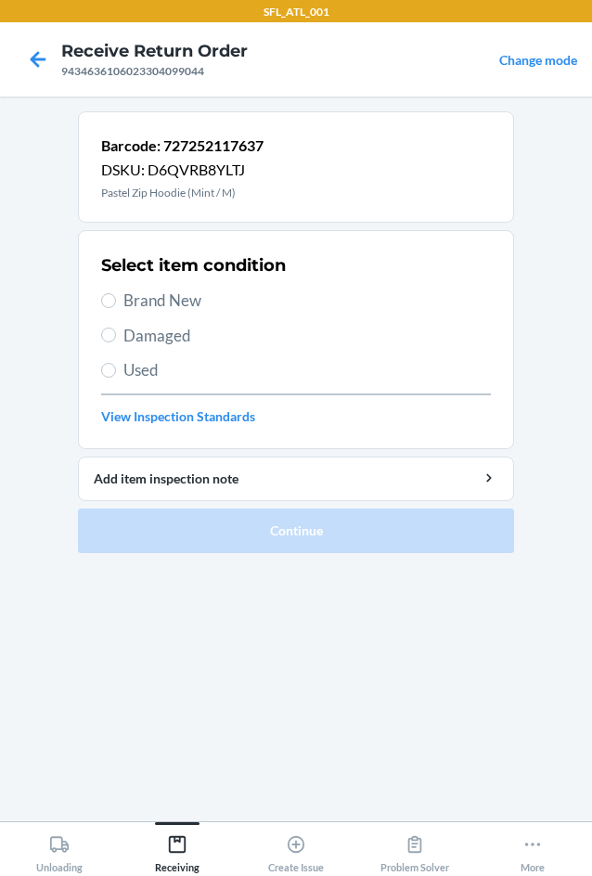
click at [150, 296] on span "Brand New" at bounding box center [307, 301] width 368 height 24
click at [116, 296] on input "Brand New" at bounding box center [108, 300] width 15 height 15
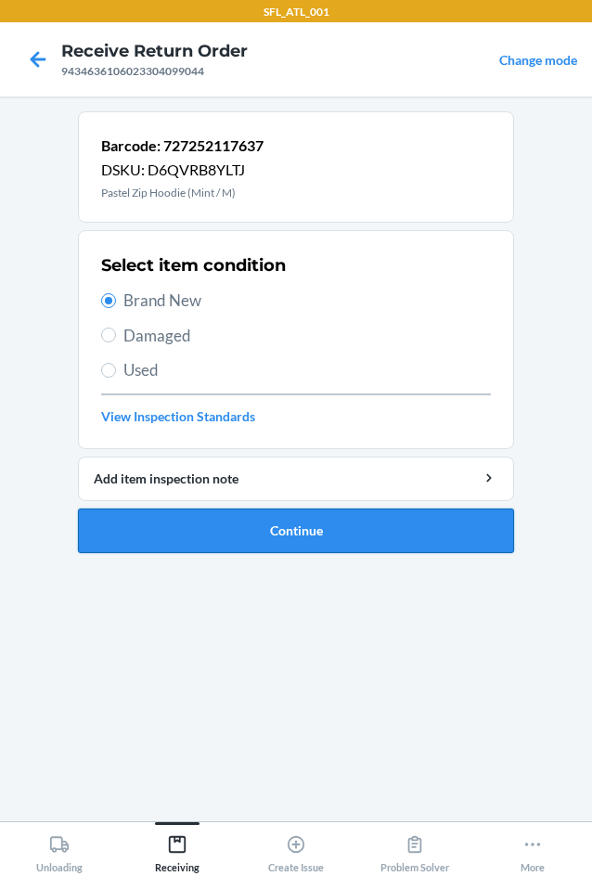
click at [317, 537] on button "Continue" at bounding box center [296, 531] width 436 height 45
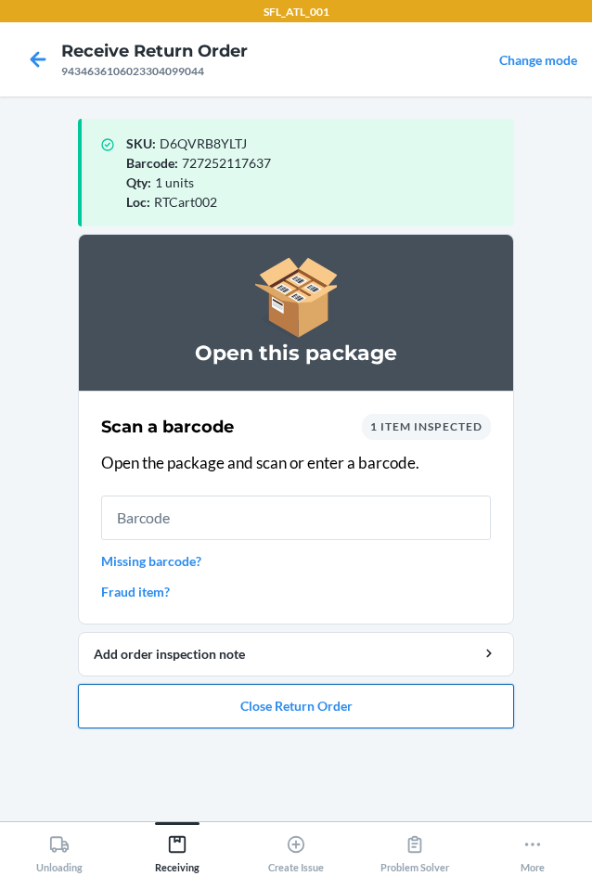
click at [265, 704] on button "Close Return Order" at bounding box center [296, 706] width 436 height 45
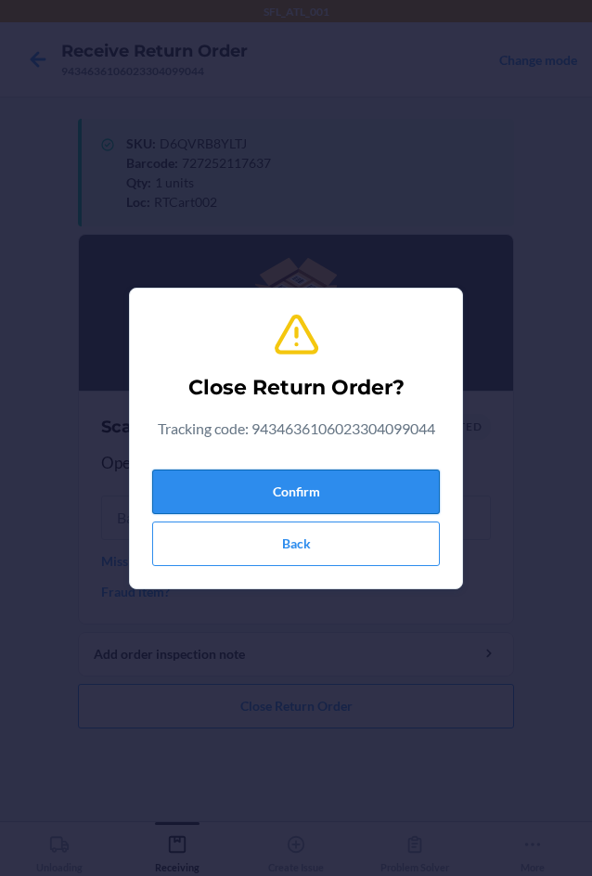
click at [296, 488] on button "Confirm" at bounding box center [296, 492] width 288 height 45
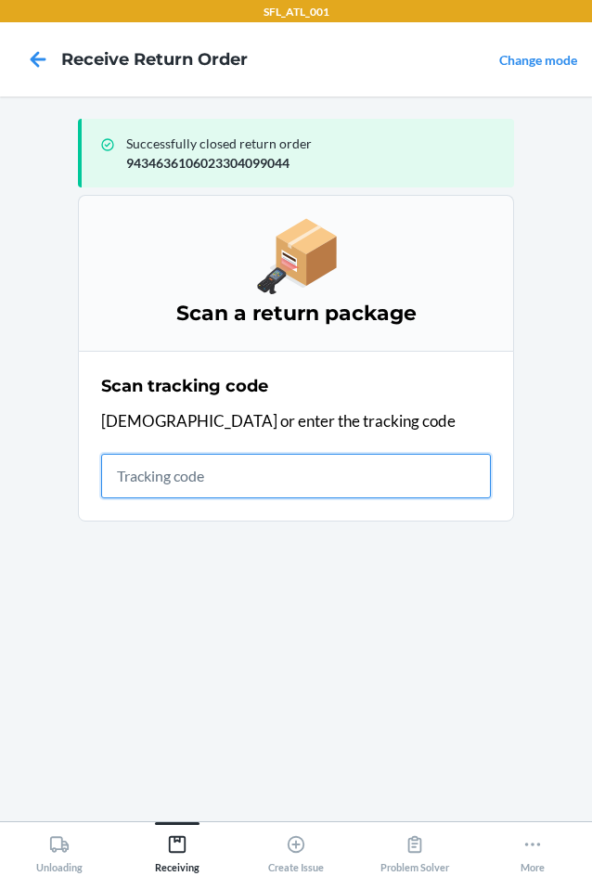
click at [250, 471] on input "text" at bounding box center [296, 476] width 390 height 45
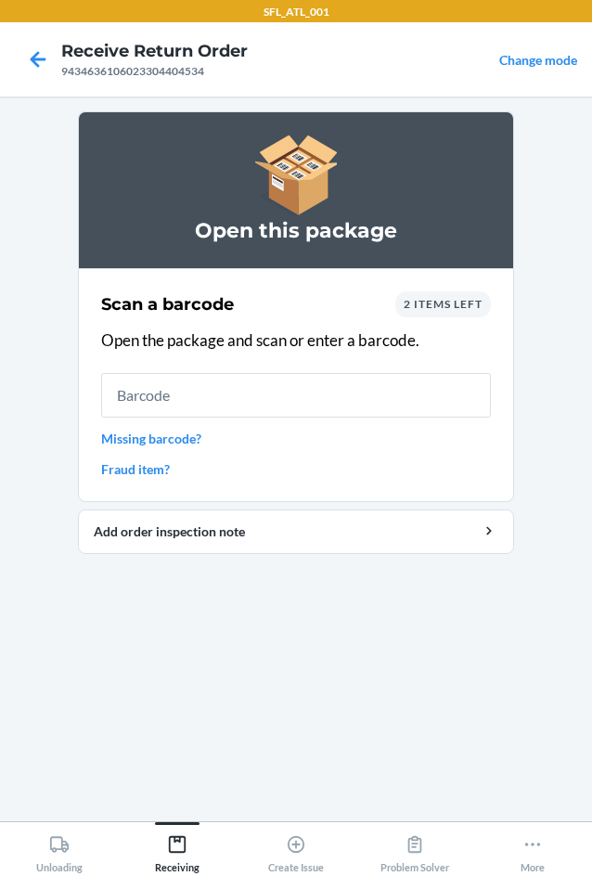
click at [295, 398] on input "text" at bounding box center [296, 395] width 390 height 45
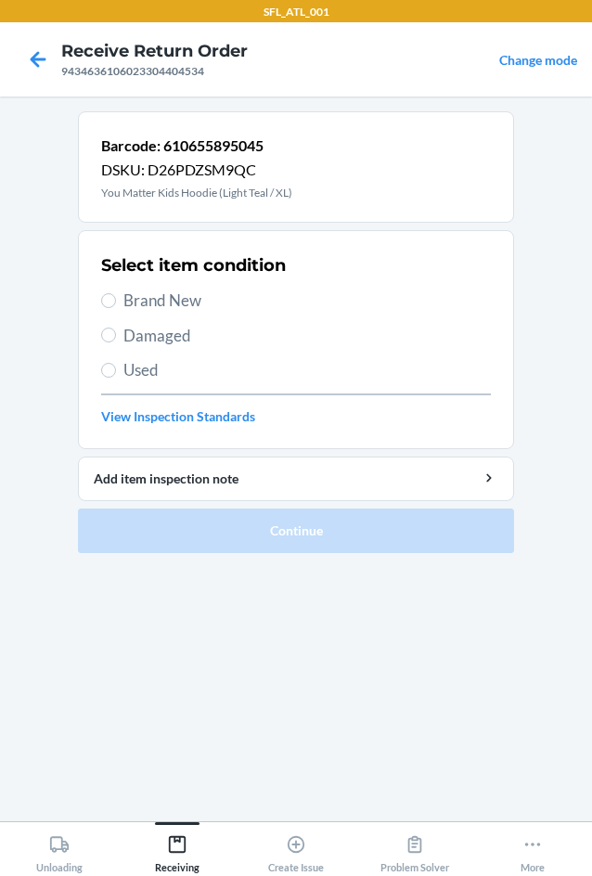
click at [161, 309] on span "Brand New" at bounding box center [307, 301] width 368 height 24
click at [116, 308] on input "Brand New" at bounding box center [108, 300] width 15 height 15
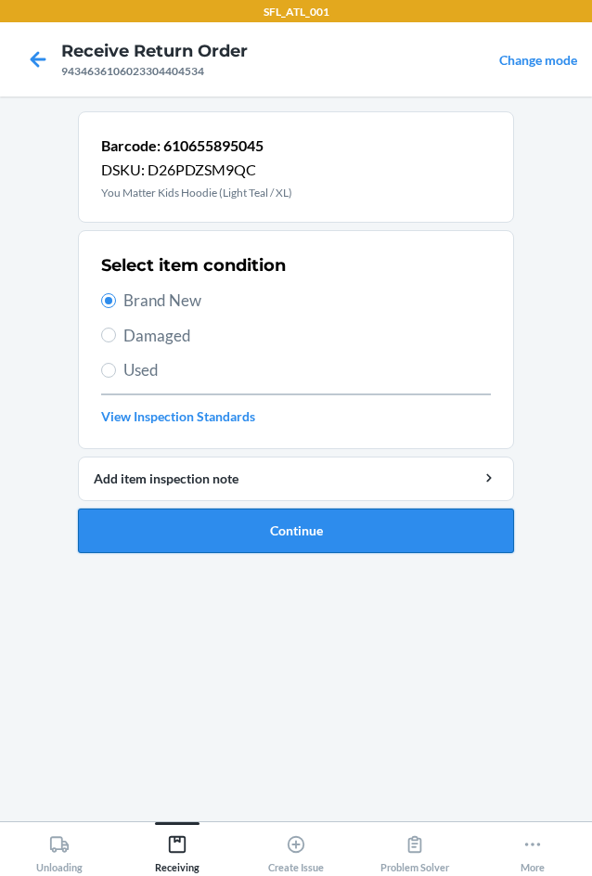
click at [262, 536] on button "Continue" at bounding box center [296, 531] width 436 height 45
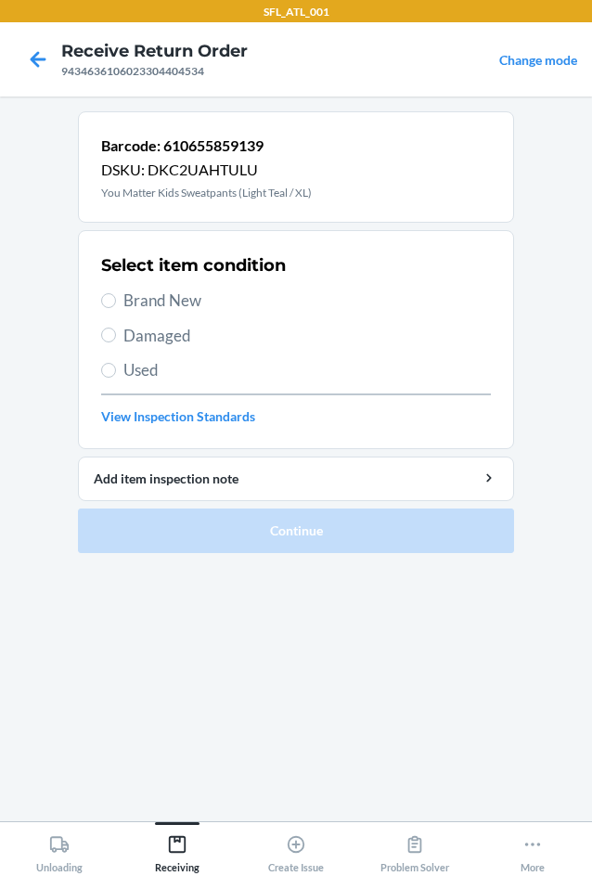
click at [175, 298] on span "Brand New" at bounding box center [307, 301] width 368 height 24
click at [116, 298] on input "Brand New" at bounding box center [108, 300] width 15 height 15
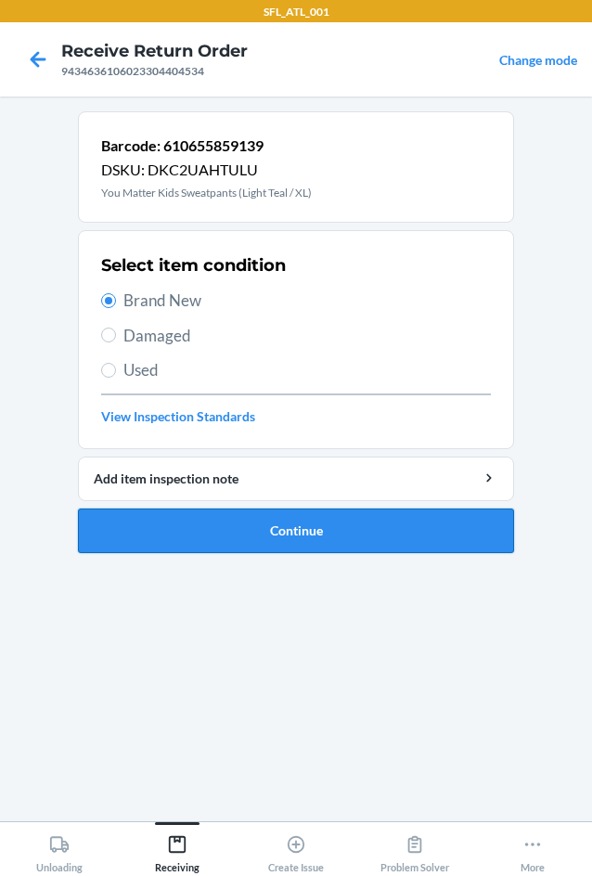
click at [355, 550] on button "Continue" at bounding box center [296, 531] width 436 height 45
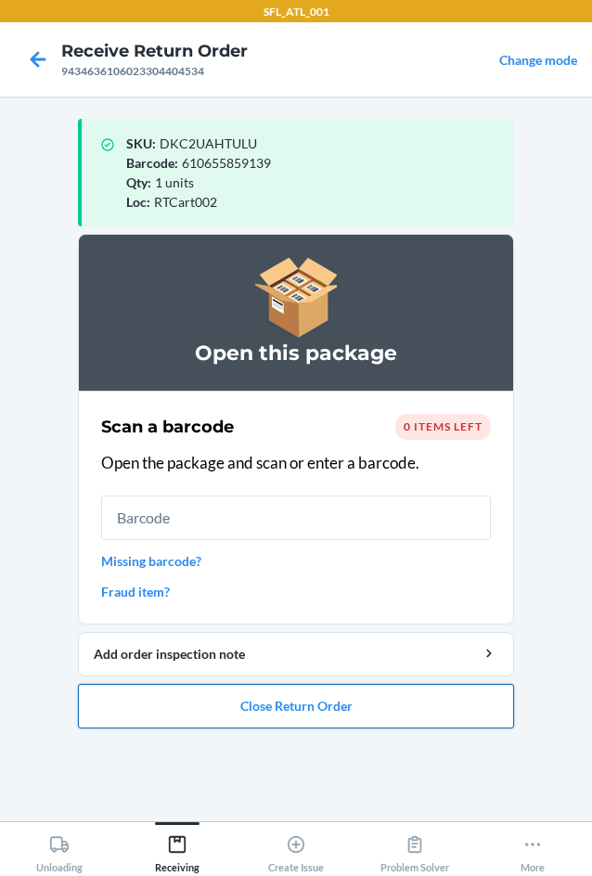
click at [300, 709] on button "Close Return Order" at bounding box center [296, 706] width 436 height 45
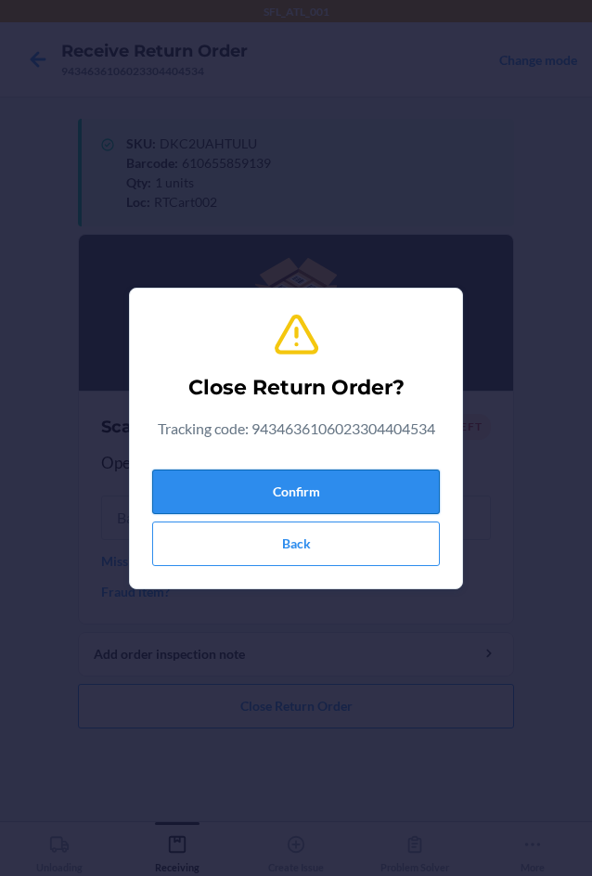
click at [347, 474] on button "Confirm" at bounding box center [296, 492] width 288 height 45
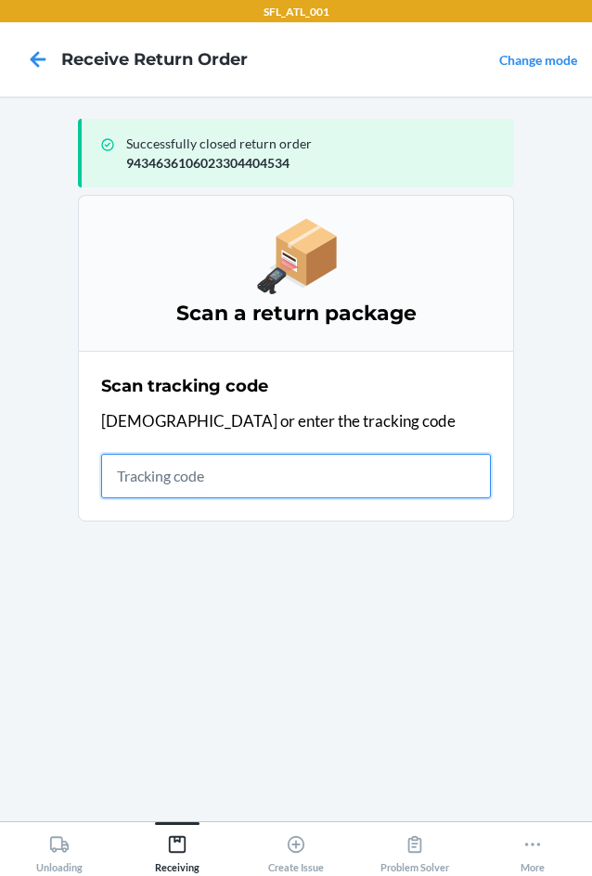
click at [180, 468] on input "text" at bounding box center [296, 476] width 390 height 45
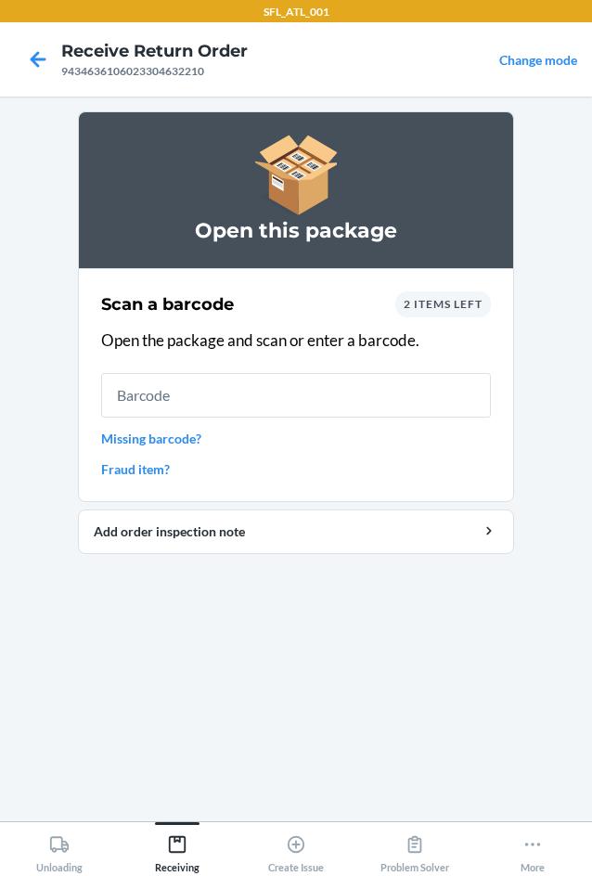
click at [202, 388] on input "text" at bounding box center [296, 395] width 390 height 45
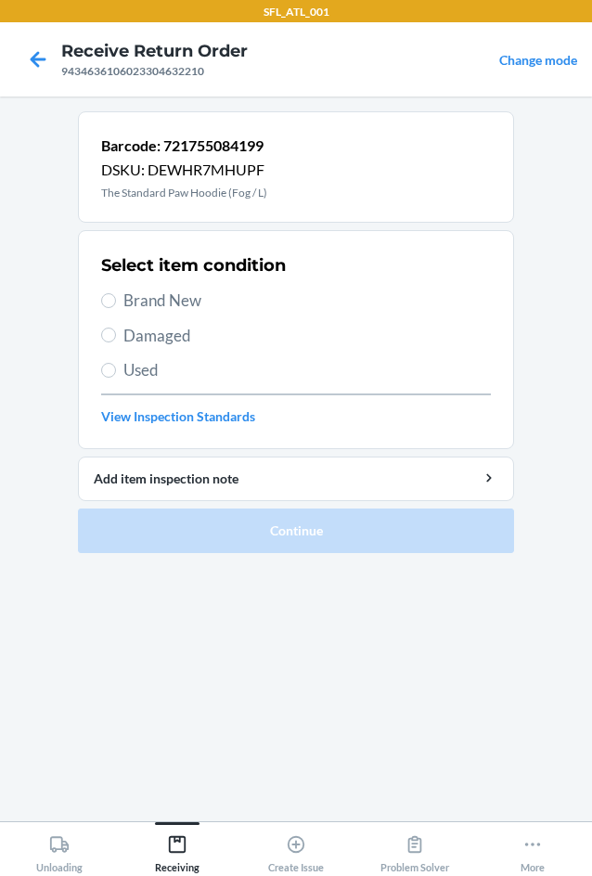
click at [137, 297] on span "Brand New" at bounding box center [307, 301] width 368 height 24
click at [116, 297] on input "Brand New" at bounding box center [108, 300] width 15 height 15
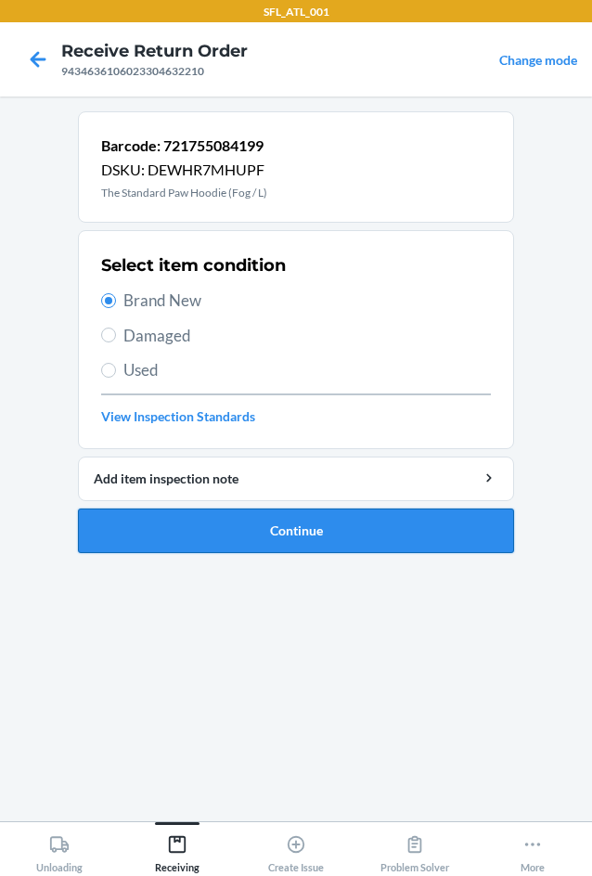
click at [266, 526] on button "Continue" at bounding box center [296, 531] width 436 height 45
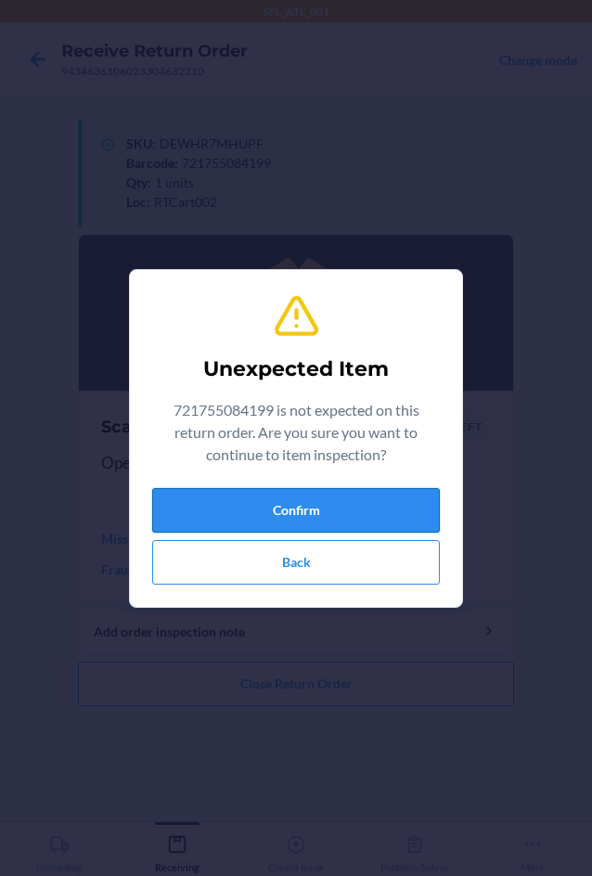
click at [283, 519] on button "Confirm" at bounding box center [296, 510] width 288 height 45
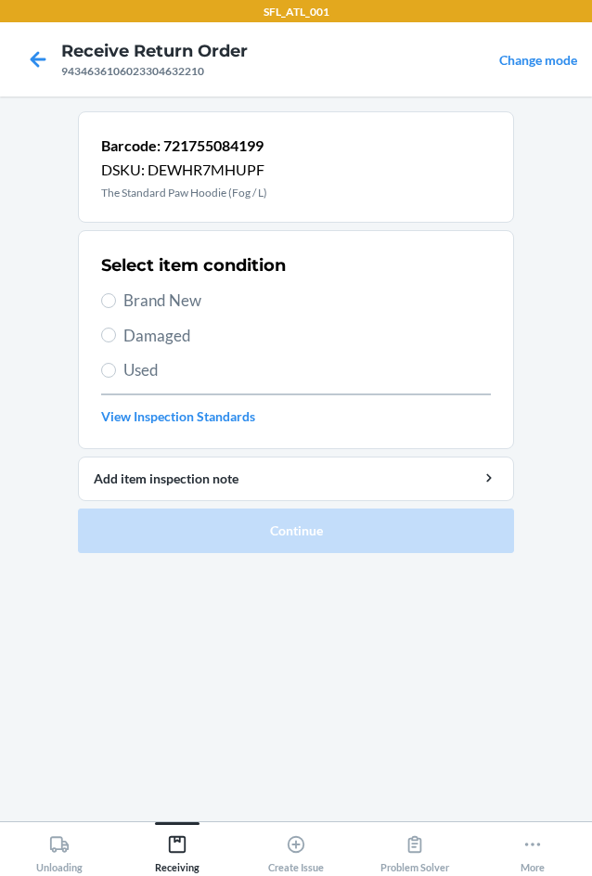
click at [166, 297] on span "Brand New" at bounding box center [307, 301] width 368 height 24
click at [116, 297] on input "Brand New" at bounding box center [108, 300] width 15 height 15
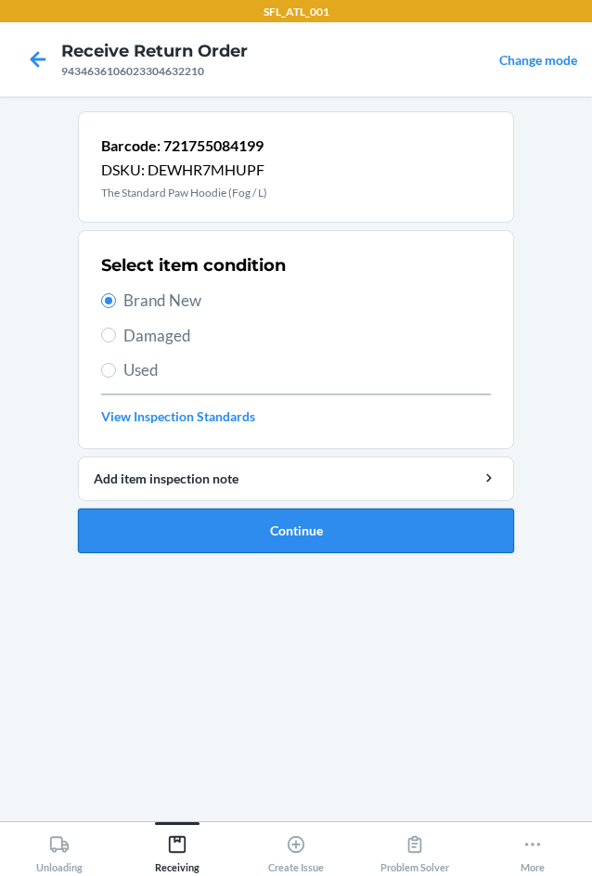
click at [225, 526] on button "Continue" at bounding box center [296, 531] width 436 height 45
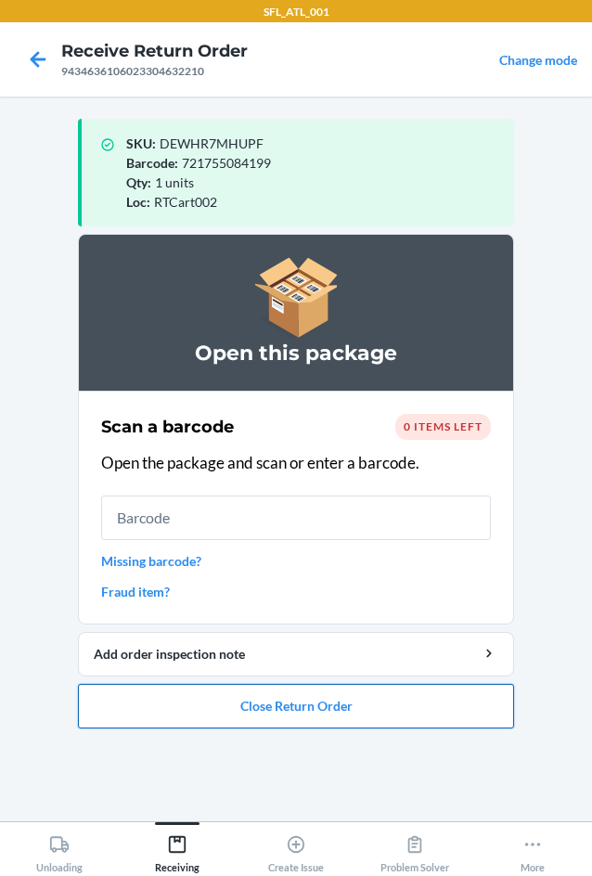
click at [239, 700] on button "Close Return Order" at bounding box center [296, 706] width 436 height 45
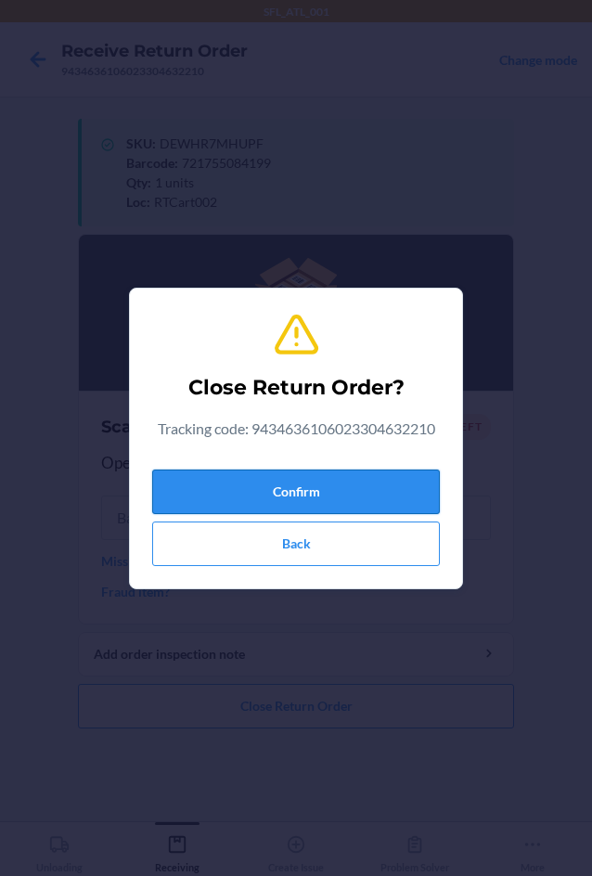
click at [274, 481] on button "Confirm" at bounding box center [296, 492] width 288 height 45
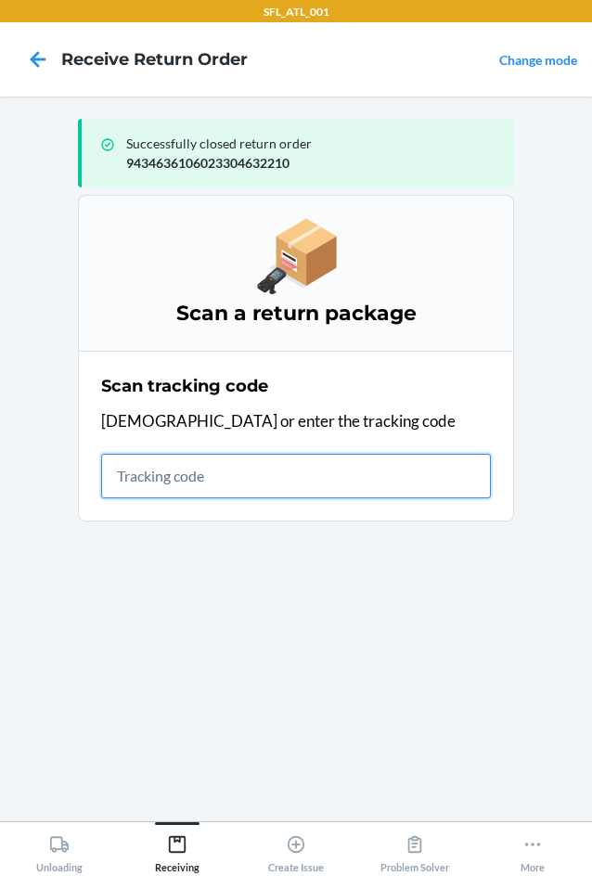
click at [248, 470] on input "text" at bounding box center [296, 476] width 390 height 45
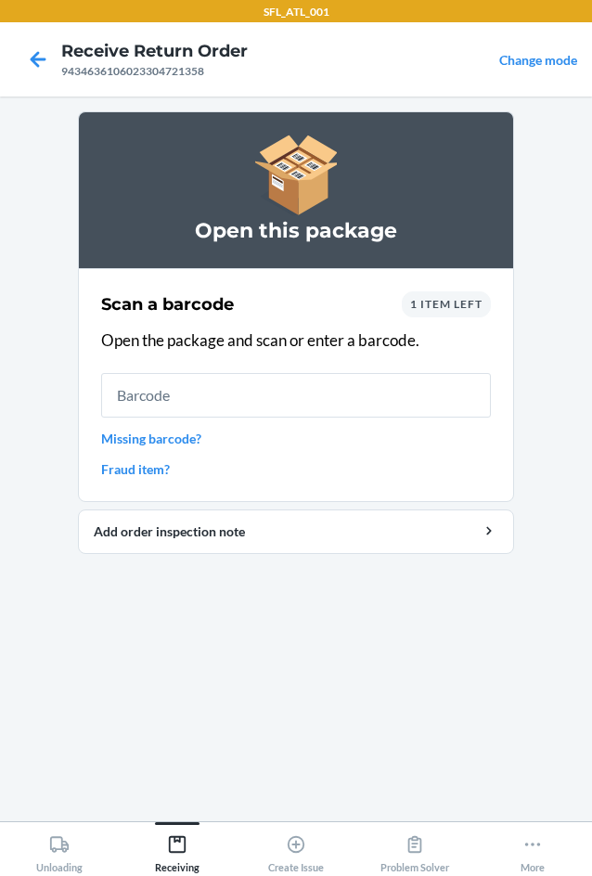
click at [262, 392] on input "text" at bounding box center [296, 395] width 390 height 45
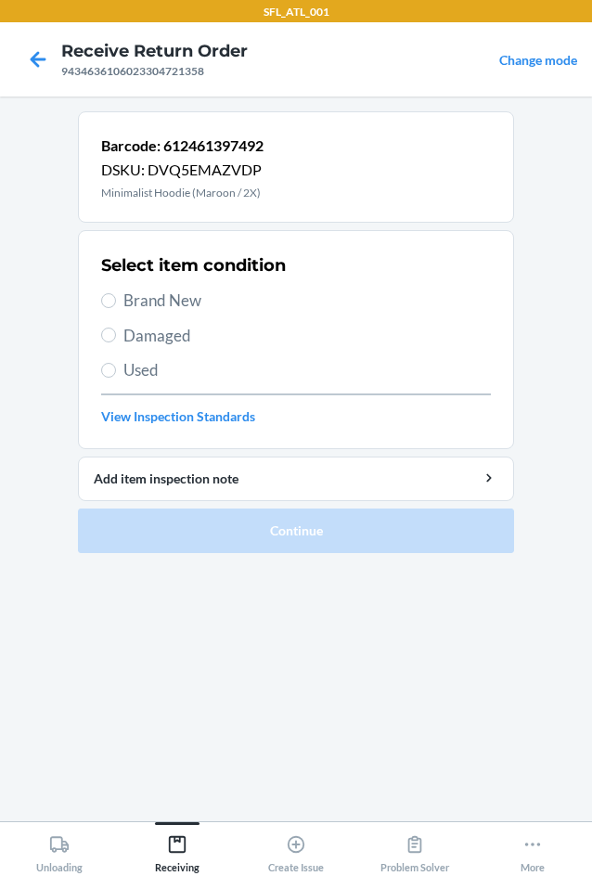
click at [186, 295] on span "Brand New" at bounding box center [307, 301] width 368 height 24
click at [116, 295] on input "Brand New" at bounding box center [108, 300] width 15 height 15
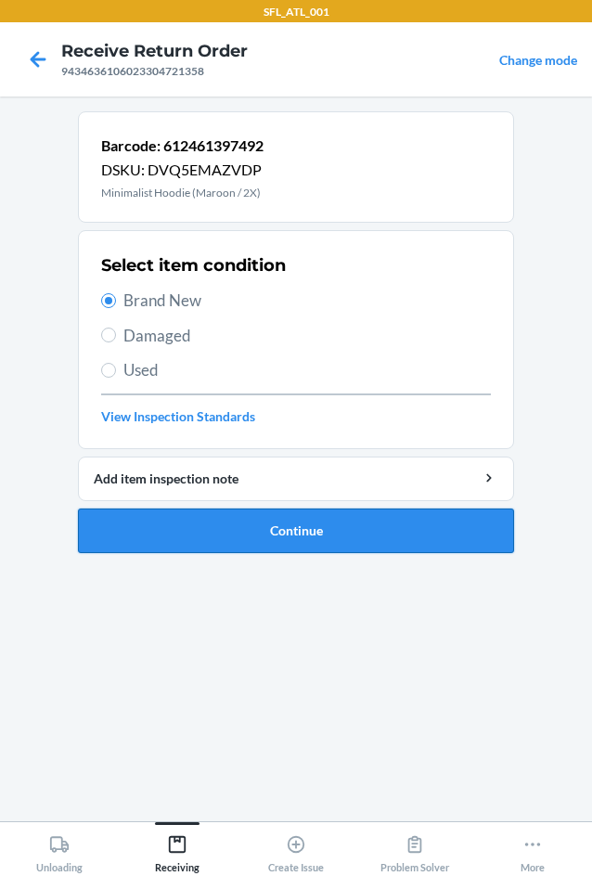
click at [278, 519] on button "Continue" at bounding box center [296, 531] width 436 height 45
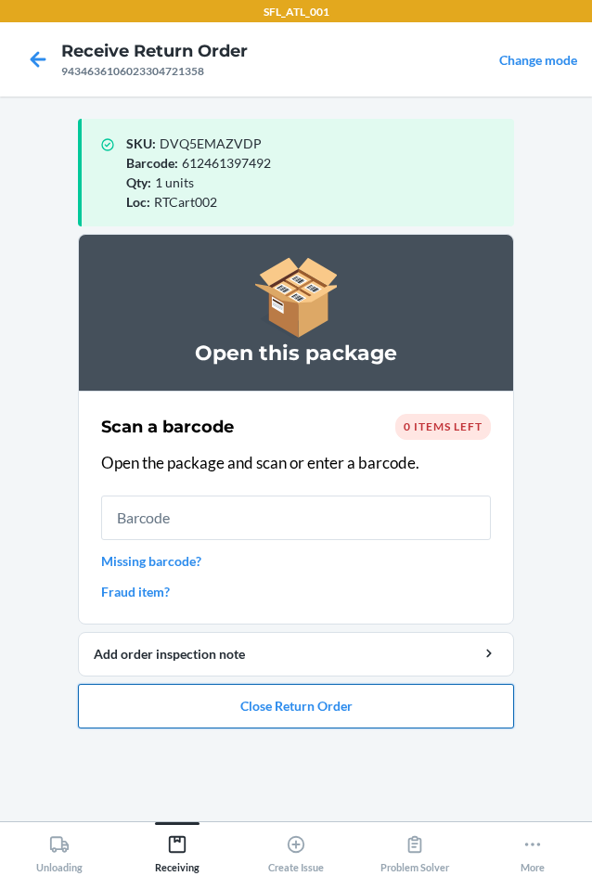
click at [244, 706] on button "Close Return Order" at bounding box center [296, 706] width 436 height 45
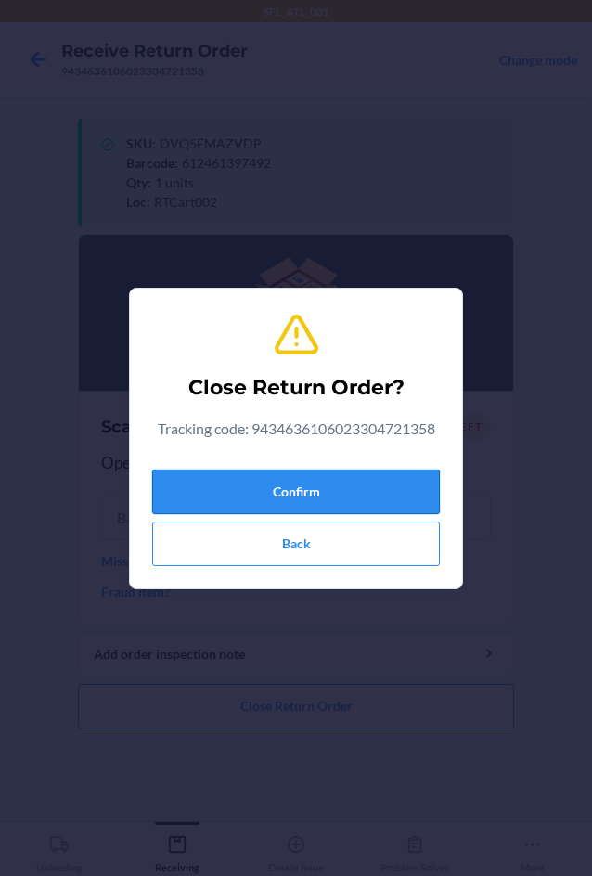
click at [260, 486] on button "Confirm" at bounding box center [296, 492] width 288 height 45
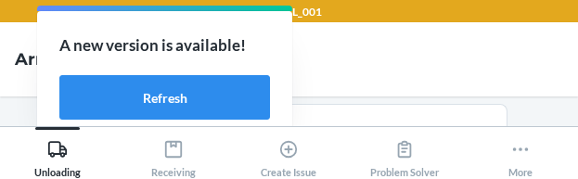
scroll to position [125, 0]
